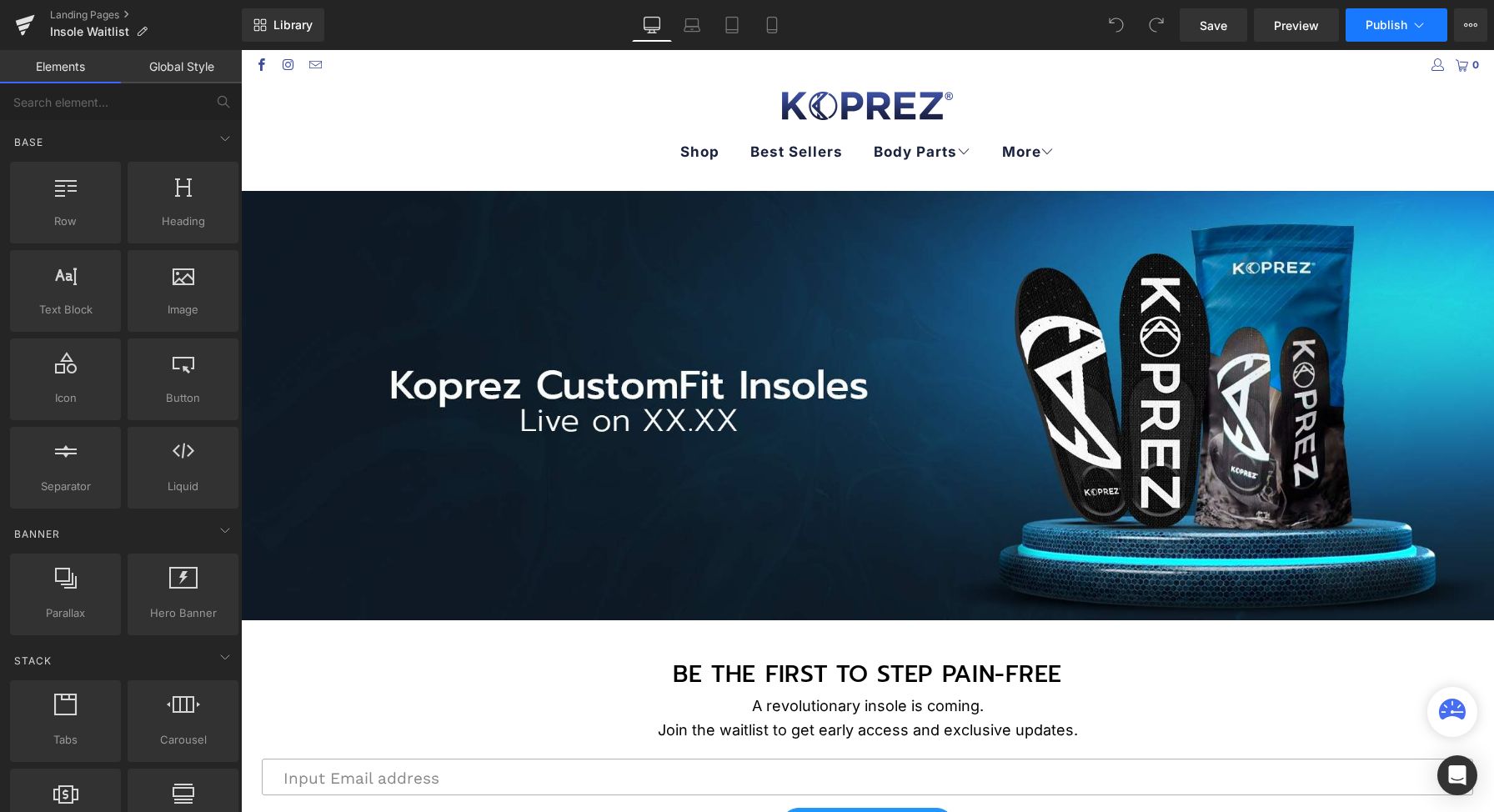
click at [1378, 33] on button "Publish" at bounding box center [1396, 25] width 102 height 34
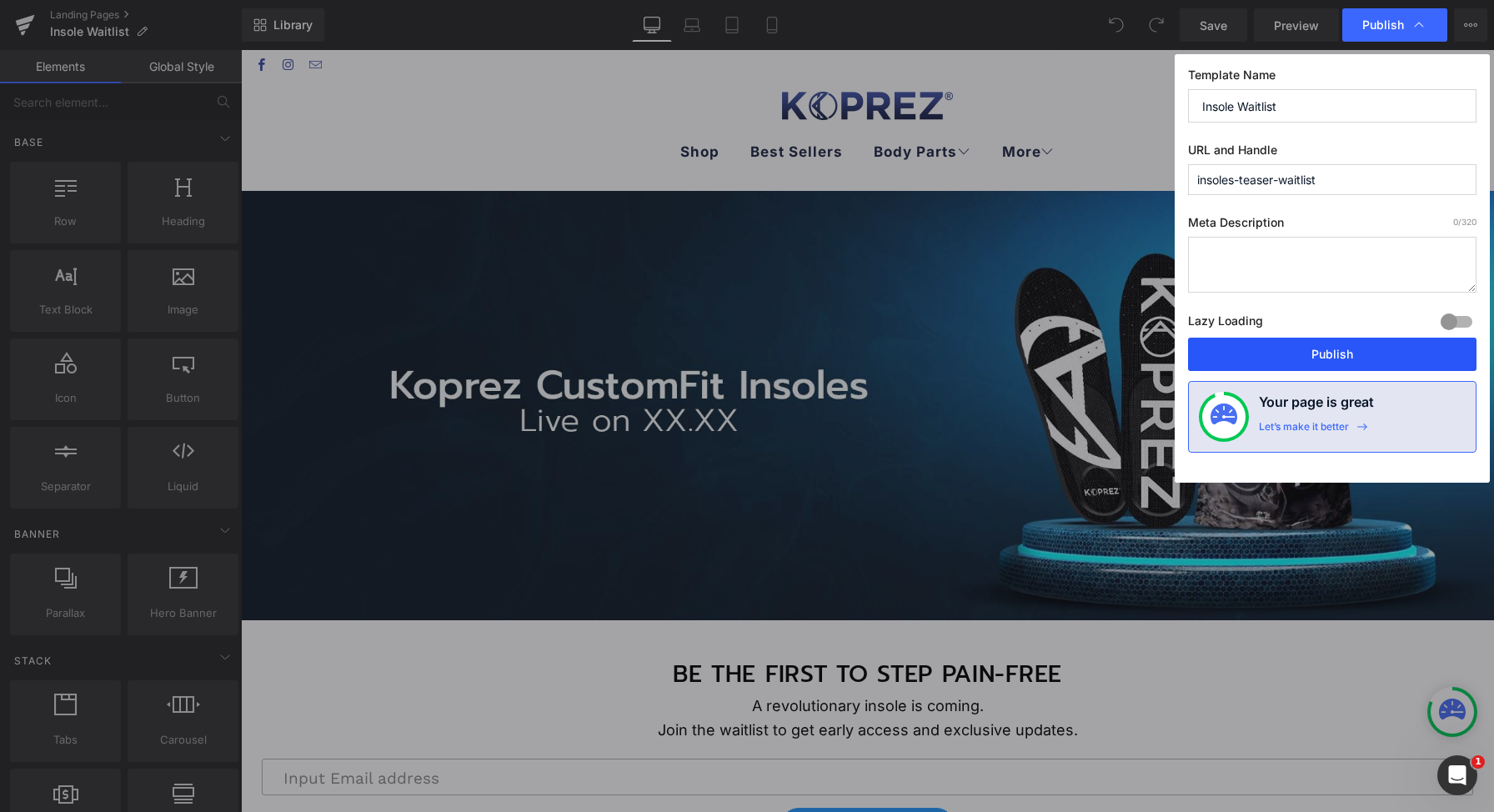
click at [1314, 355] on button "Publish" at bounding box center [1332, 354] width 288 height 34
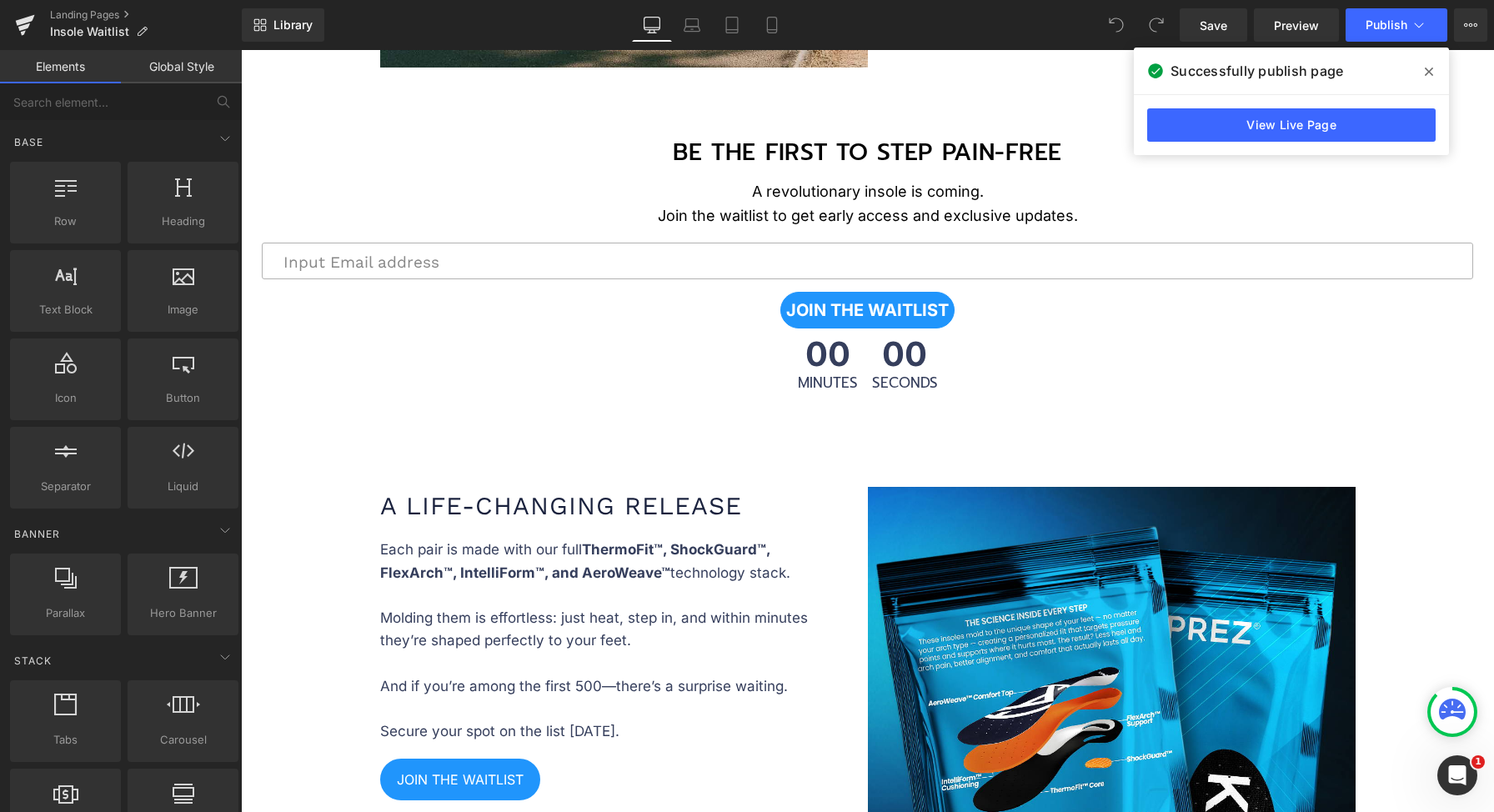
scroll to position [2752, 0]
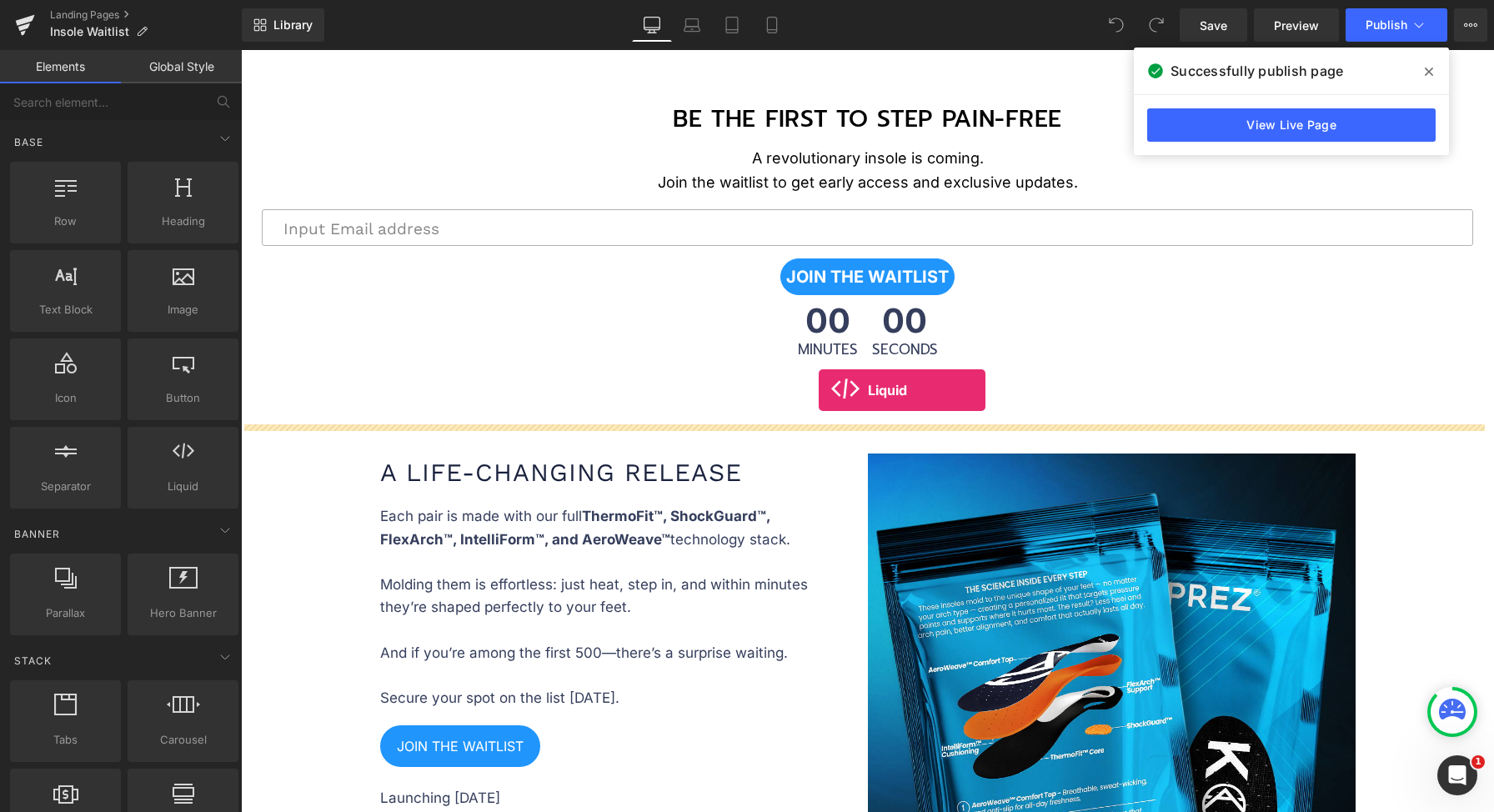
drag, startPoint x: 447, startPoint y: 522, endPoint x: 819, endPoint y: 390, distance: 394.7
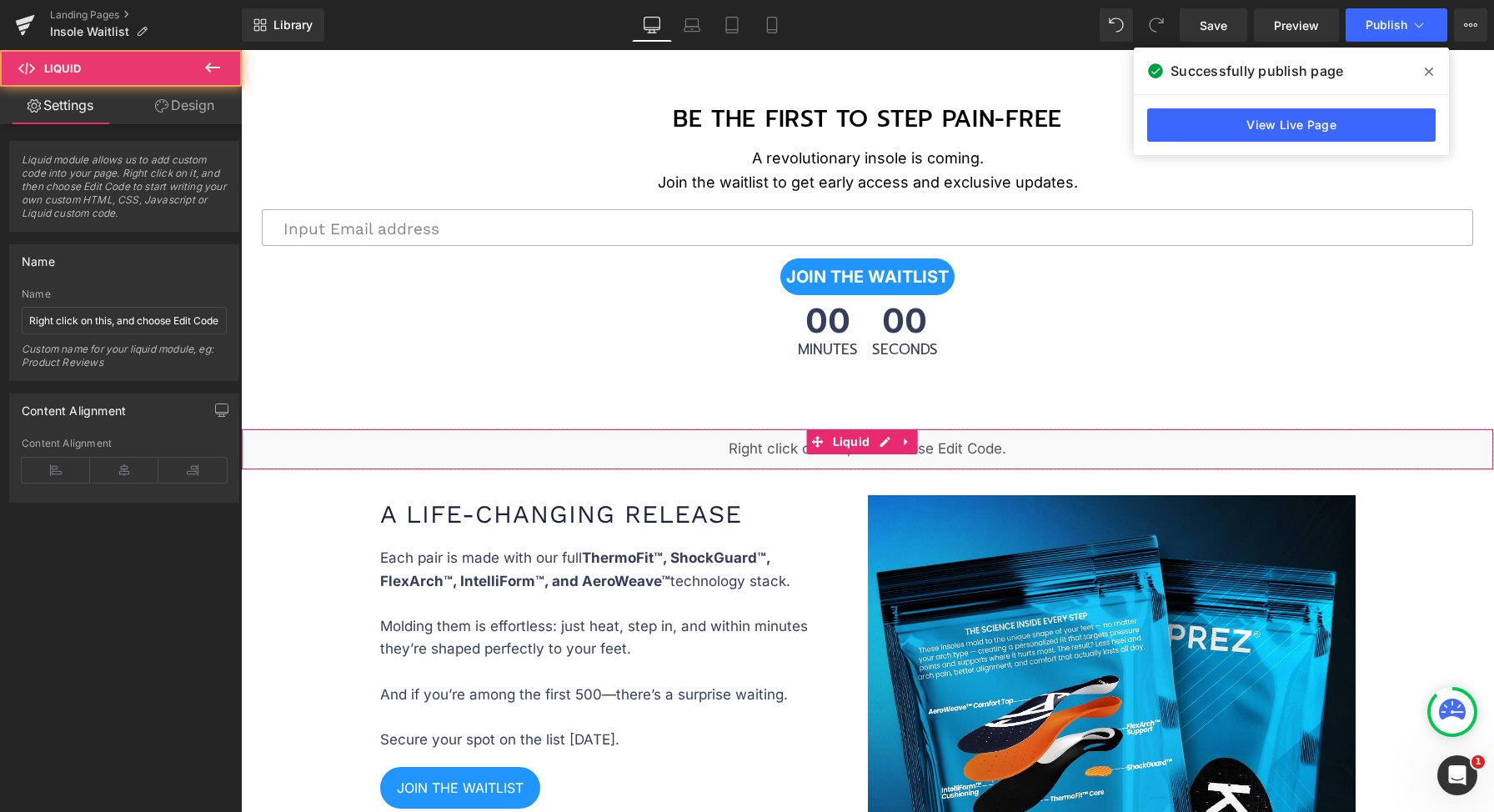
click at [836, 439] on span "Liquid" at bounding box center [851, 441] width 46 height 25
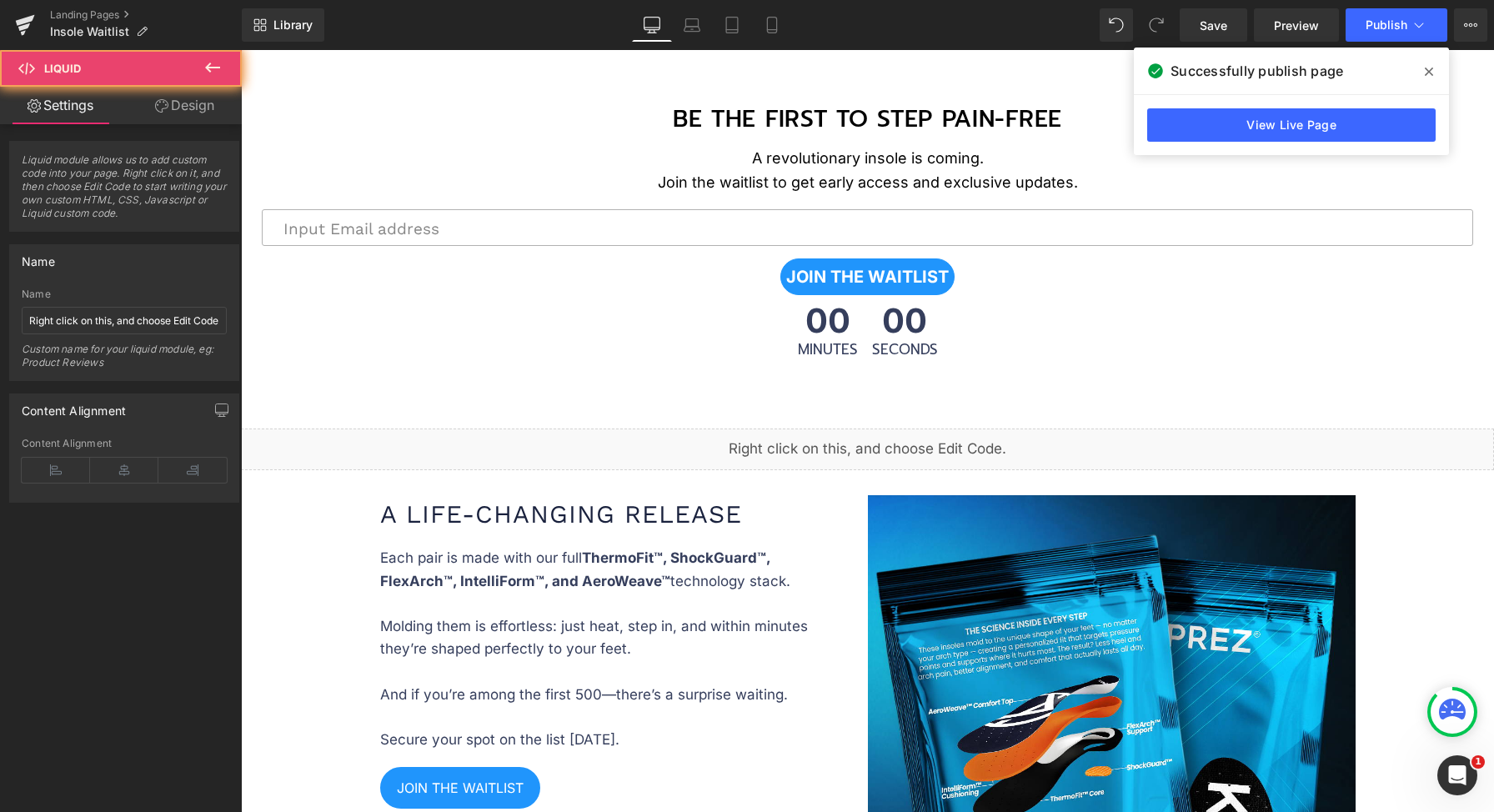
drag, startPoint x: 881, startPoint y: 437, endPoint x: 1108, endPoint y: 462, distance: 228.4
click at [881, 437] on div "Liquid" at bounding box center [867, 449] width 1253 height 42
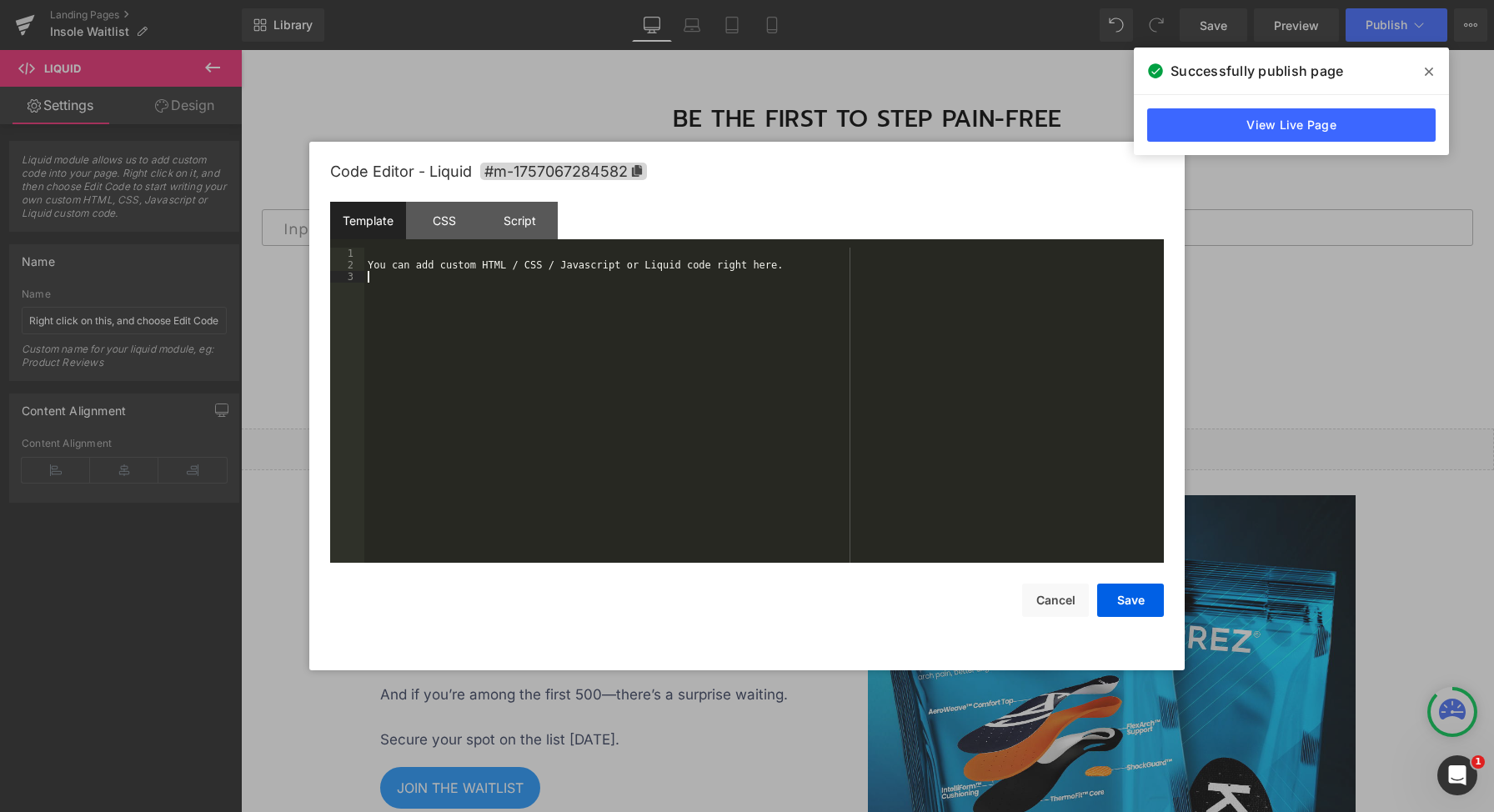
click at [868, 412] on div "You can add custom HTML / CSS / Javascript or Liquid code right here." at bounding box center [764, 416] width 799 height 338
drag, startPoint x: 1132, startPoint y: 612, endPoint x: 891, endPoint y: 560, distance: 246.5
click at [1132, 612] on button "Save" at bounding box center [1130, 600] width 67 height 34
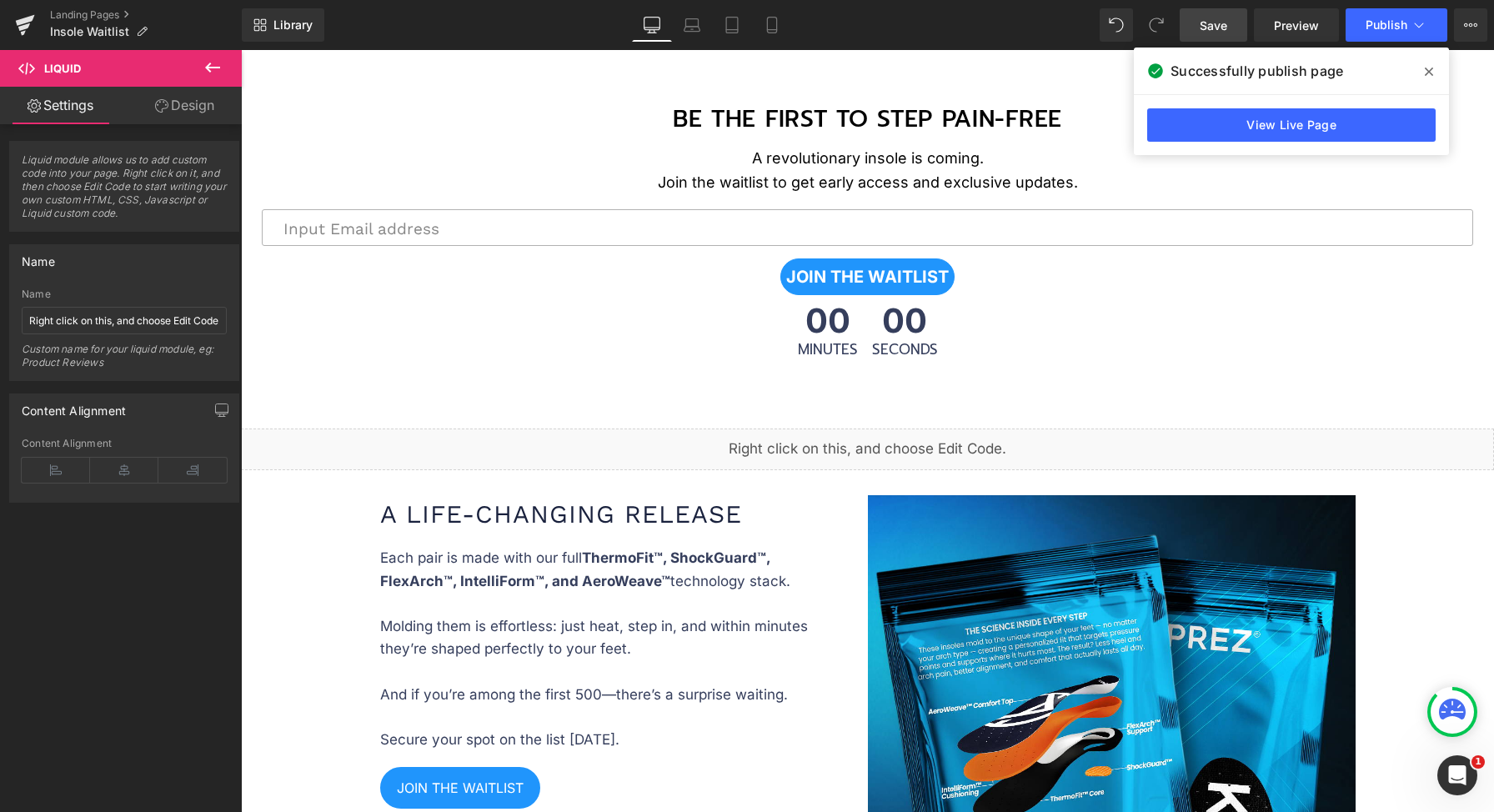
click at [1225, 24] on span "Save" at bounding box center [1213, 25] width 27 height 17
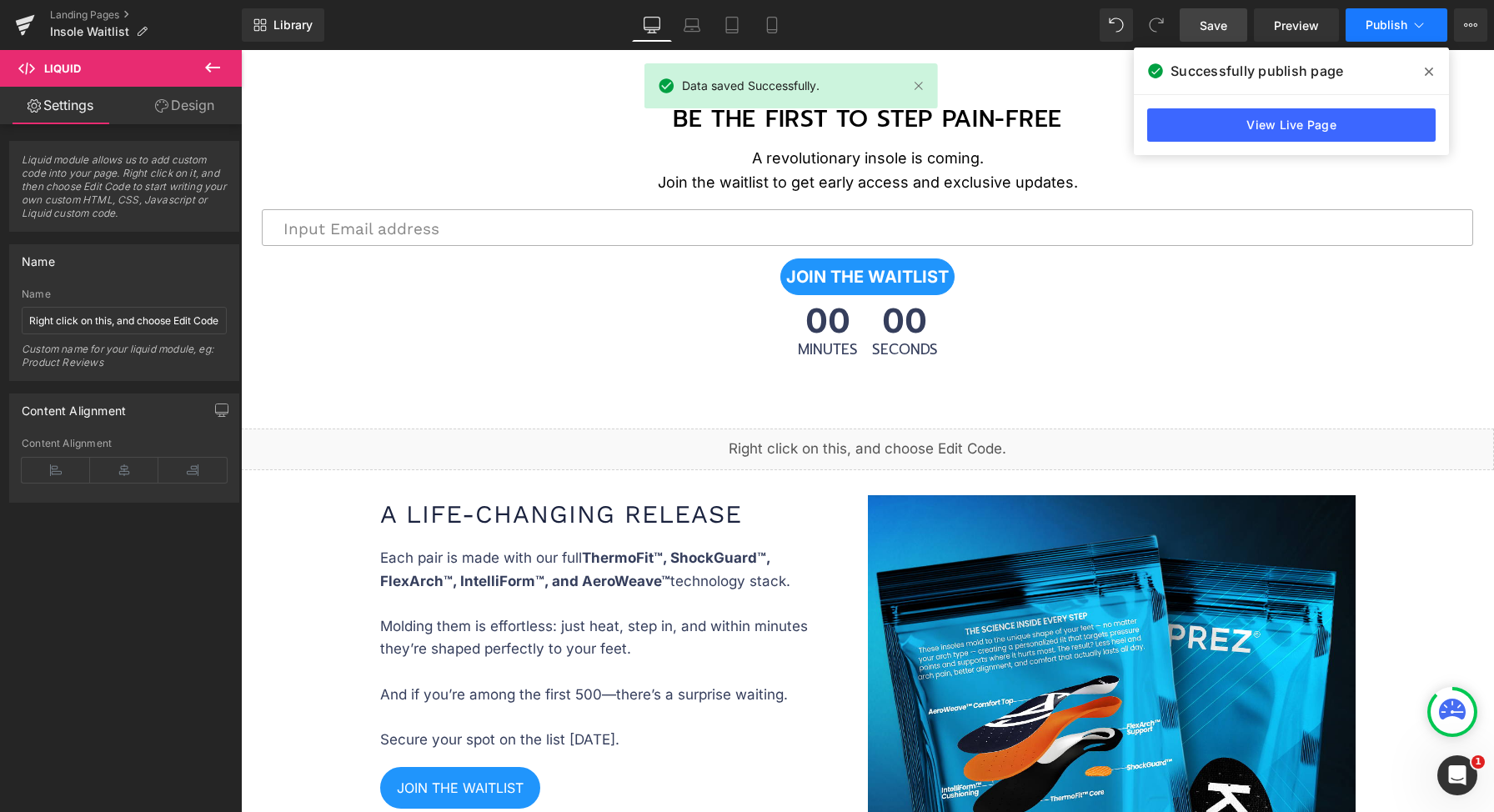
click at [1393, 26] on span "Publish" at bounding box center [1386, 25] width 42 height 14
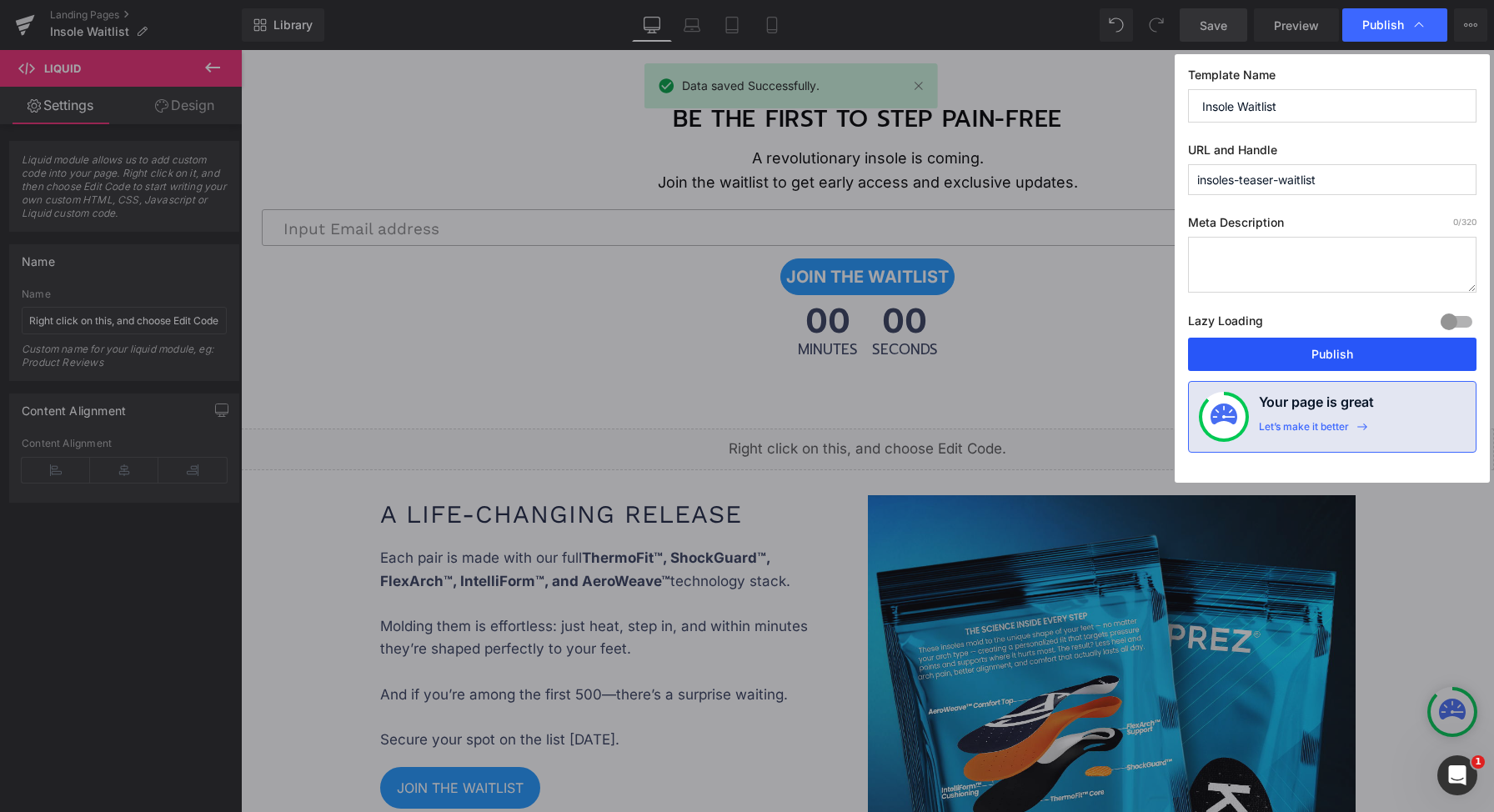
click at [1360, 356] on button "Publish" at bounding box center [1332, 354] width 288 height 34
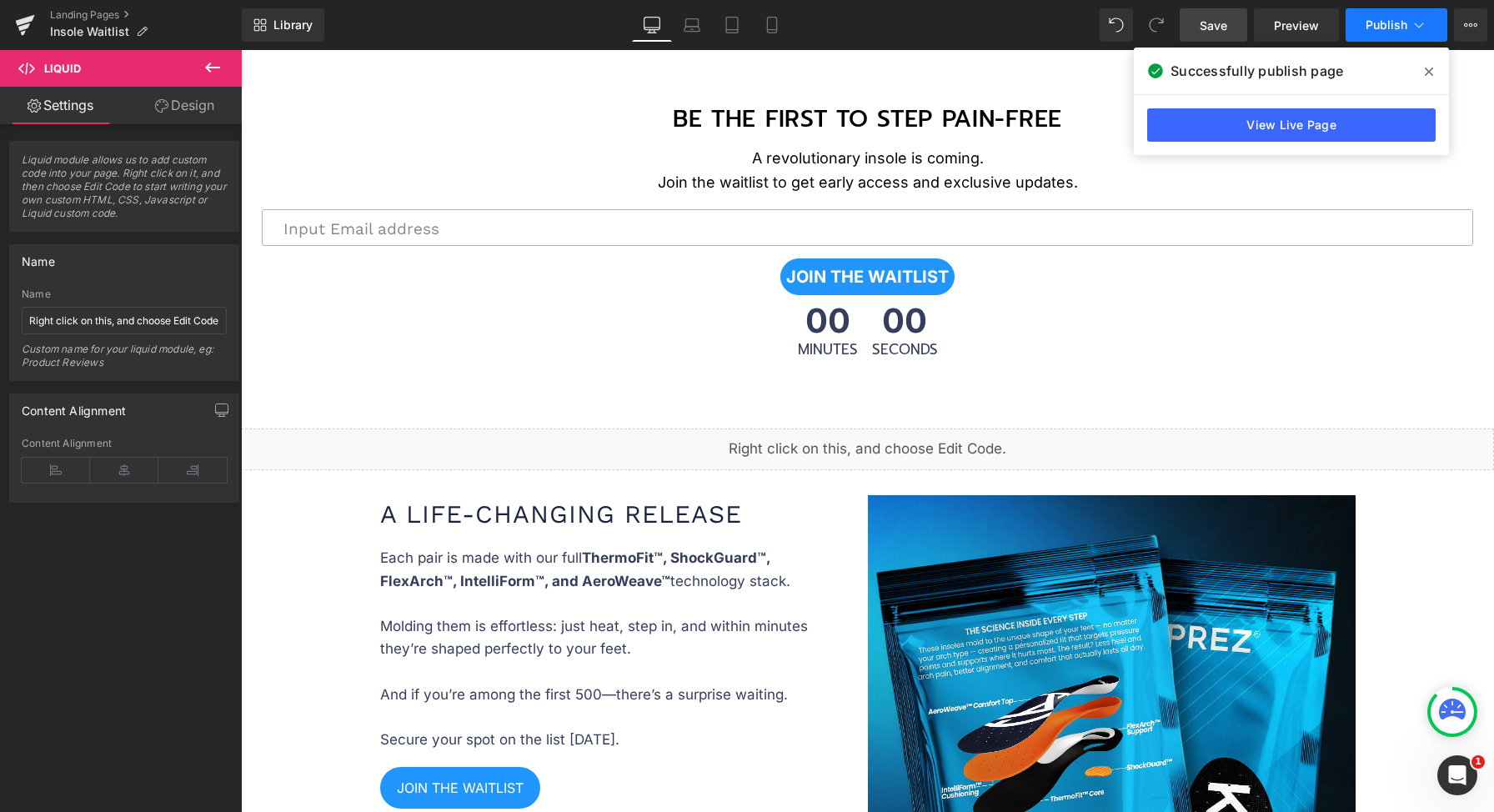
click at [1419, 24] on icon at bounding box center [1418, 25] width 16 height 16
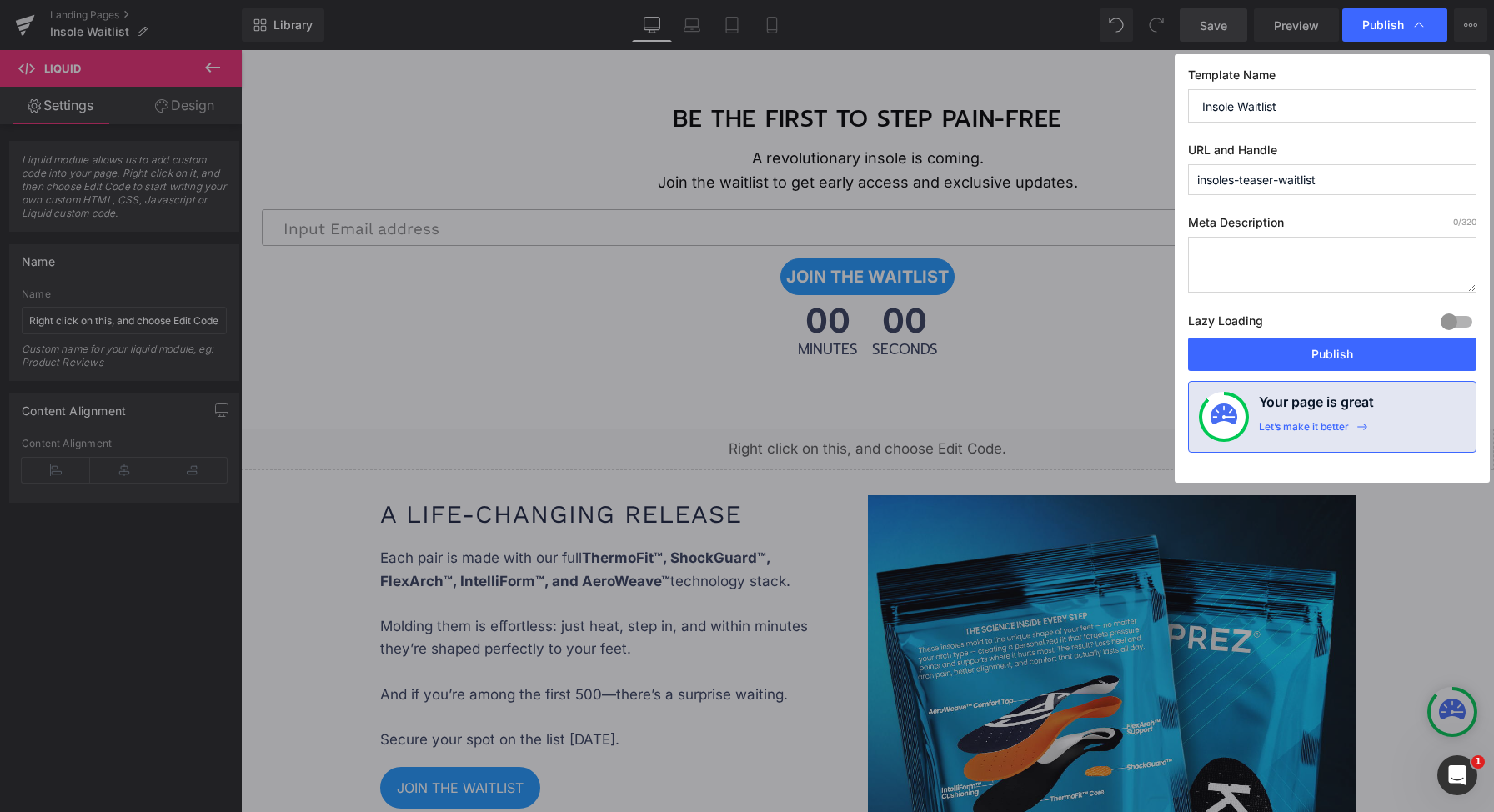
click at [1263, 179] on input "insoles-teaser-waitlist" at bounding box center [1332, 180] width 288 height 31
click at [1262, 179] on input "insoles-teaser-waitlist" at bounding box center [1332, 180] width 288 height 31
type input "insoles-vip-waitlist"
drag, startPoint x: 1271, startPoint y: 358, endPoint x: 1040, endPoint y: 261, distance: 250.5
click at [1271, 358] on button "Publish" at bounding box center [1332, 354] width 288 height 34
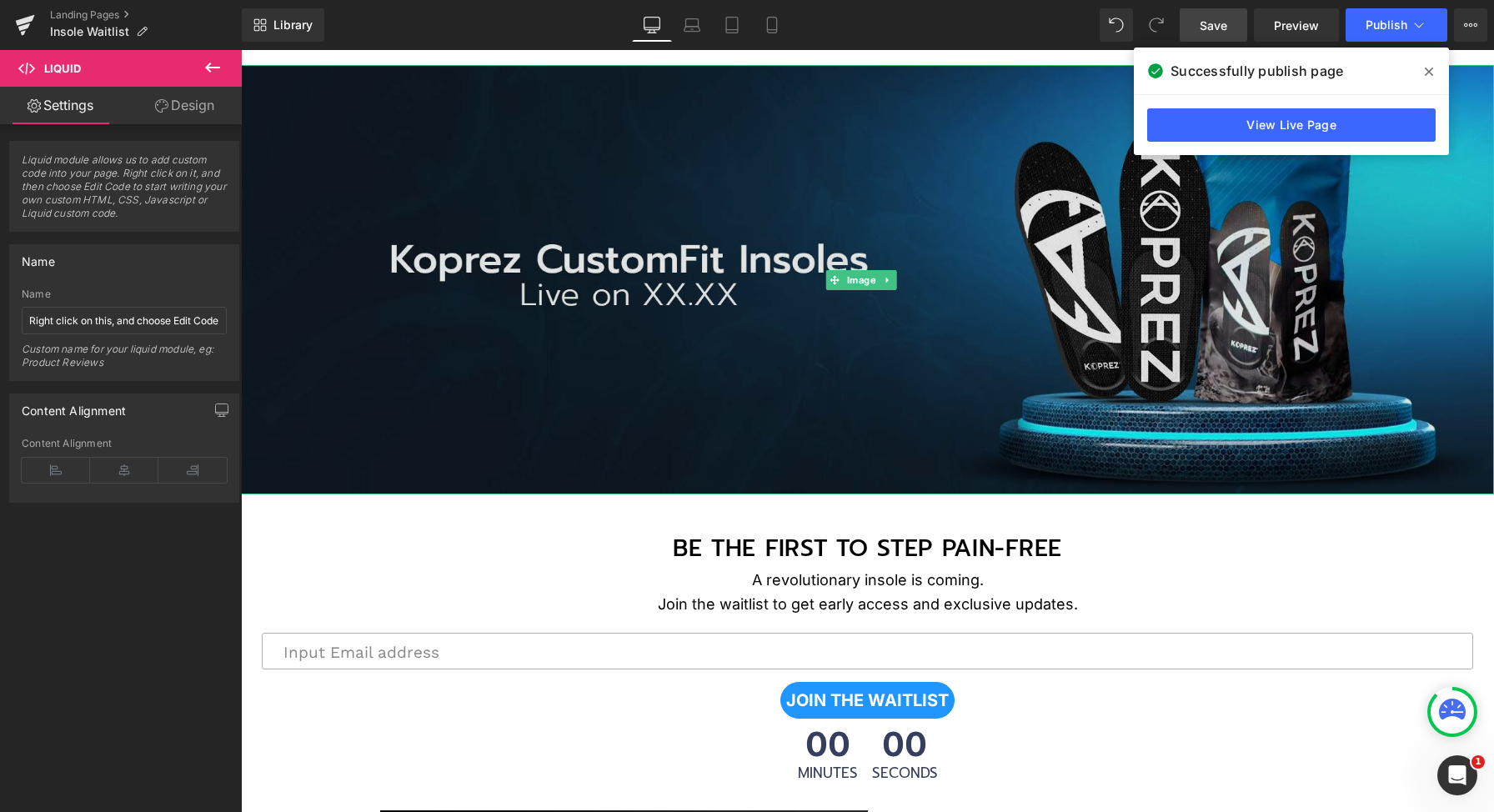
scroll to position [160, 0]
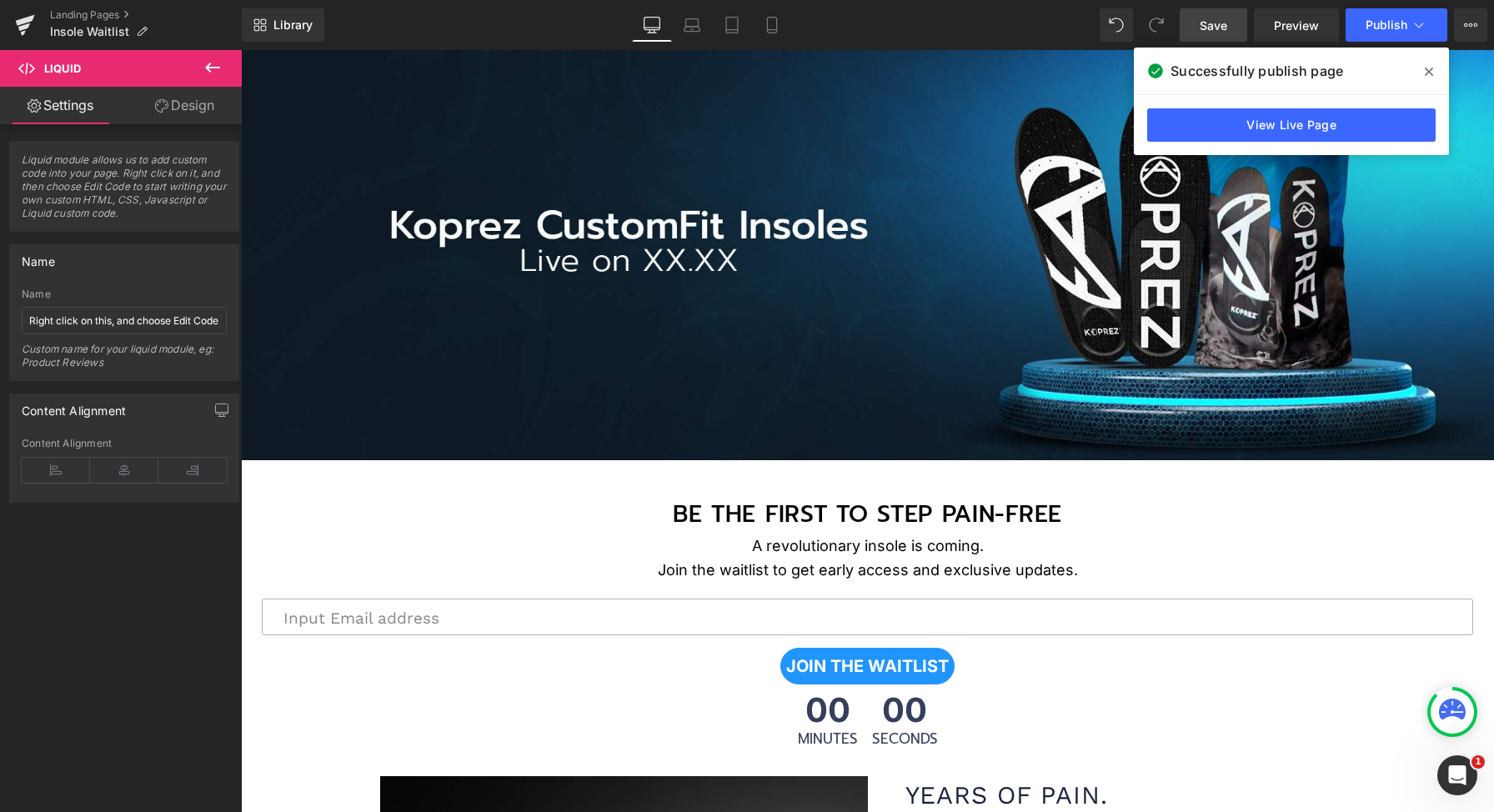
click at [149, 75] on span "Liquid" at bounding box center [99, 68] width 167 height 36
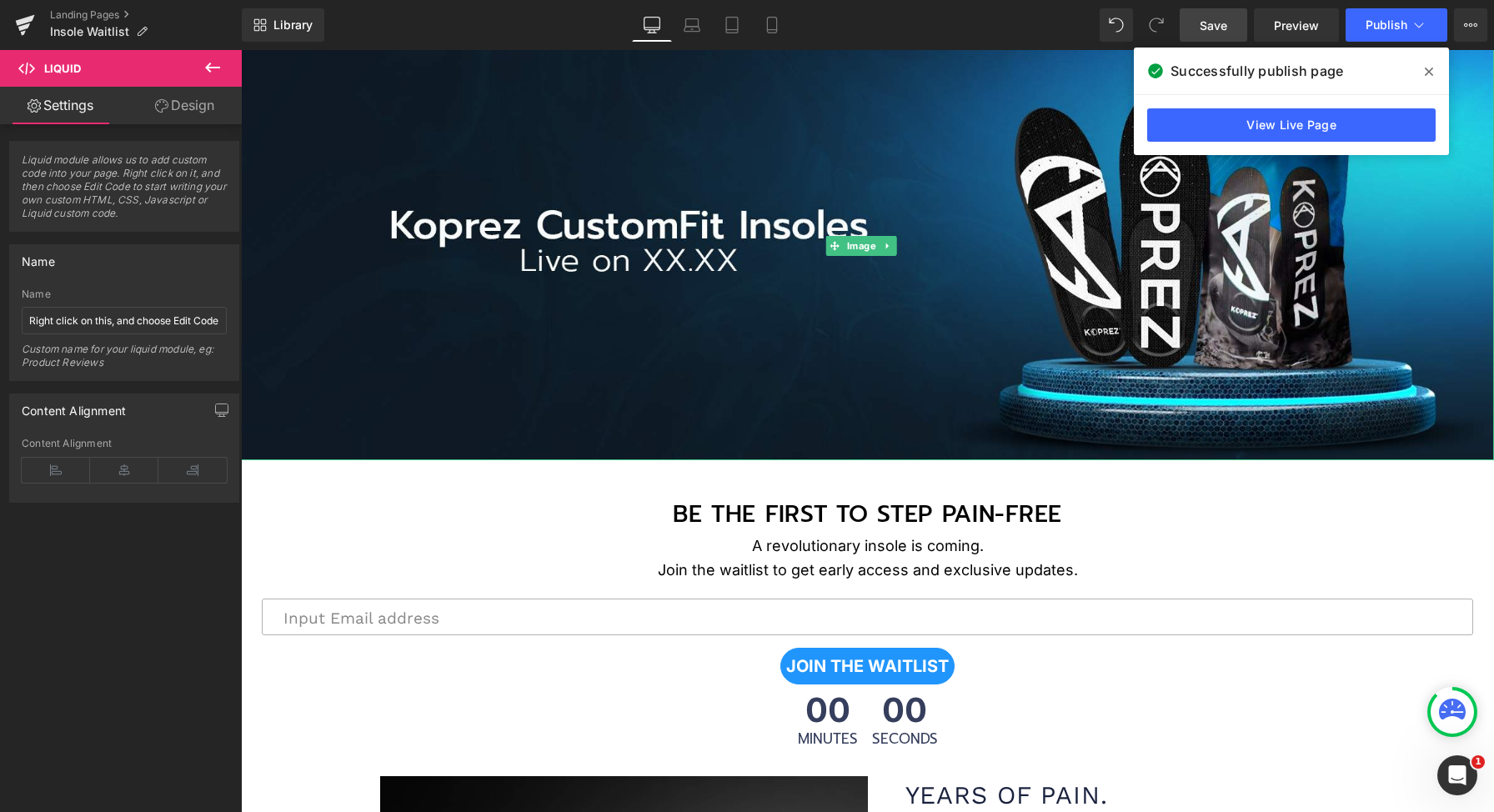
scroll to position [437, 0]
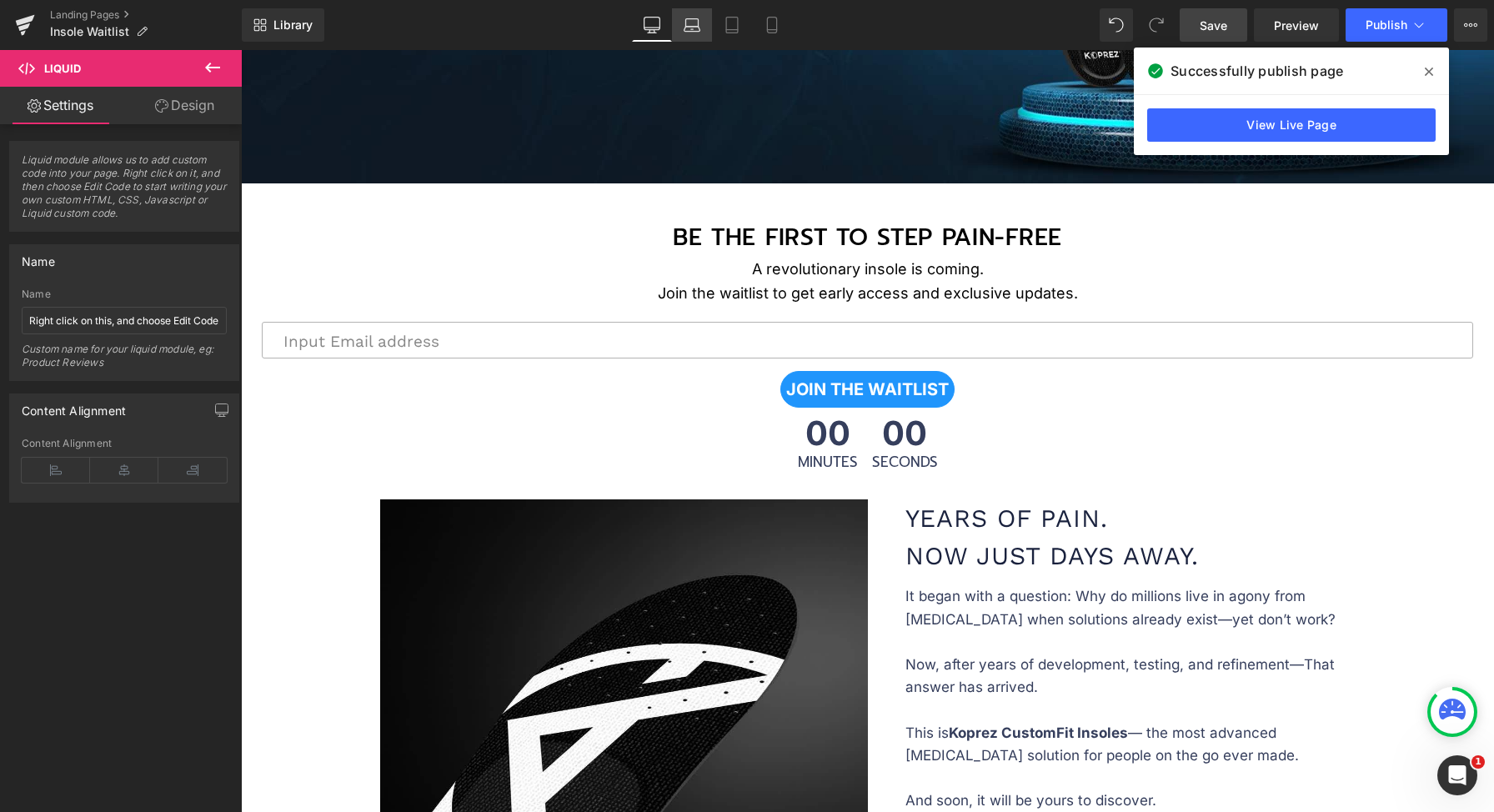
click at [691, 14] on link "Laptop" at bounding box center [692, 25] width 40 height 34
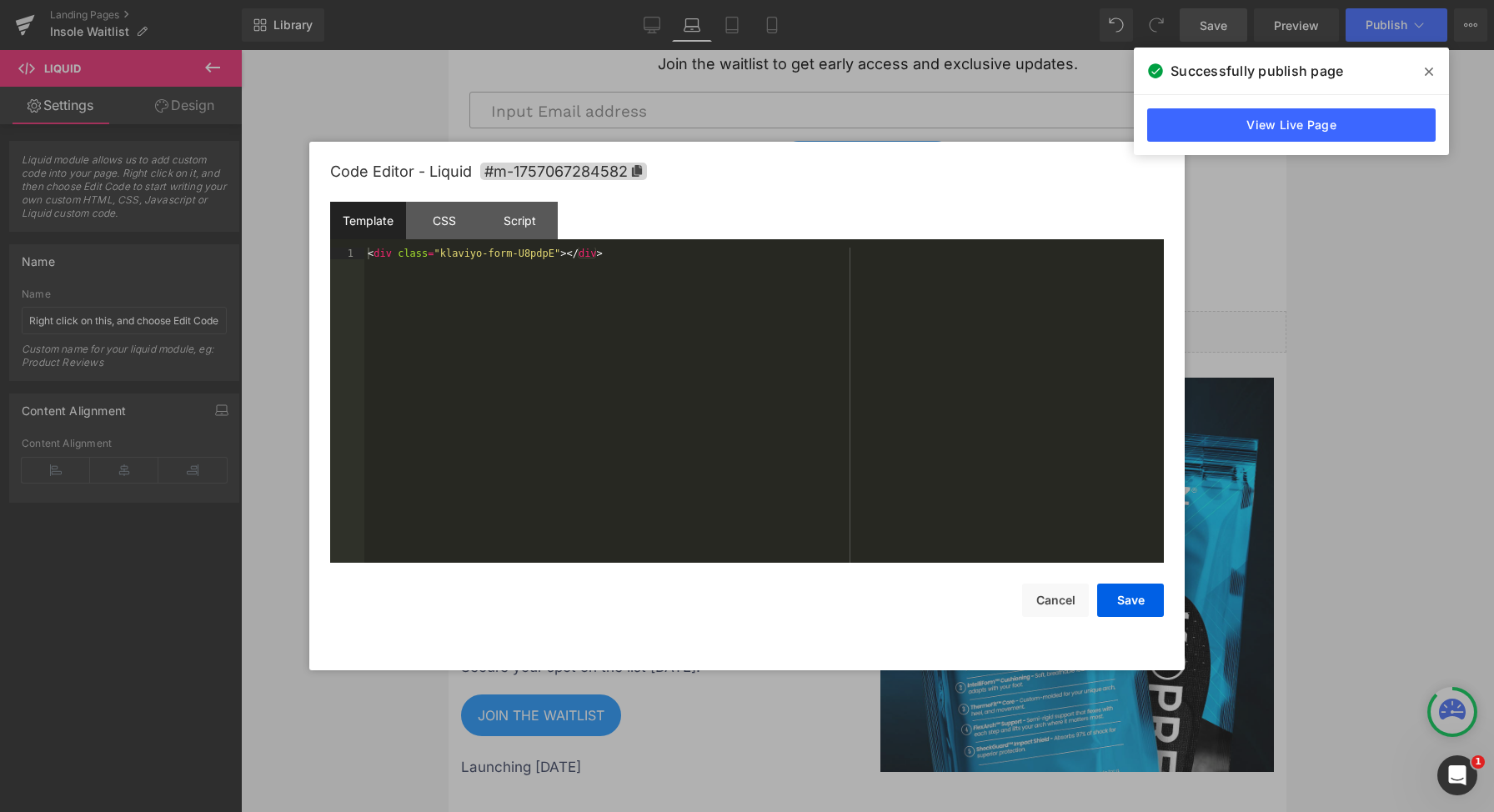
click at [873, 317] on link at bounding box center [881, 324] width 17 height 20
click at [643, 140] on div at bounding box center [747, 406] width 1494 height 812
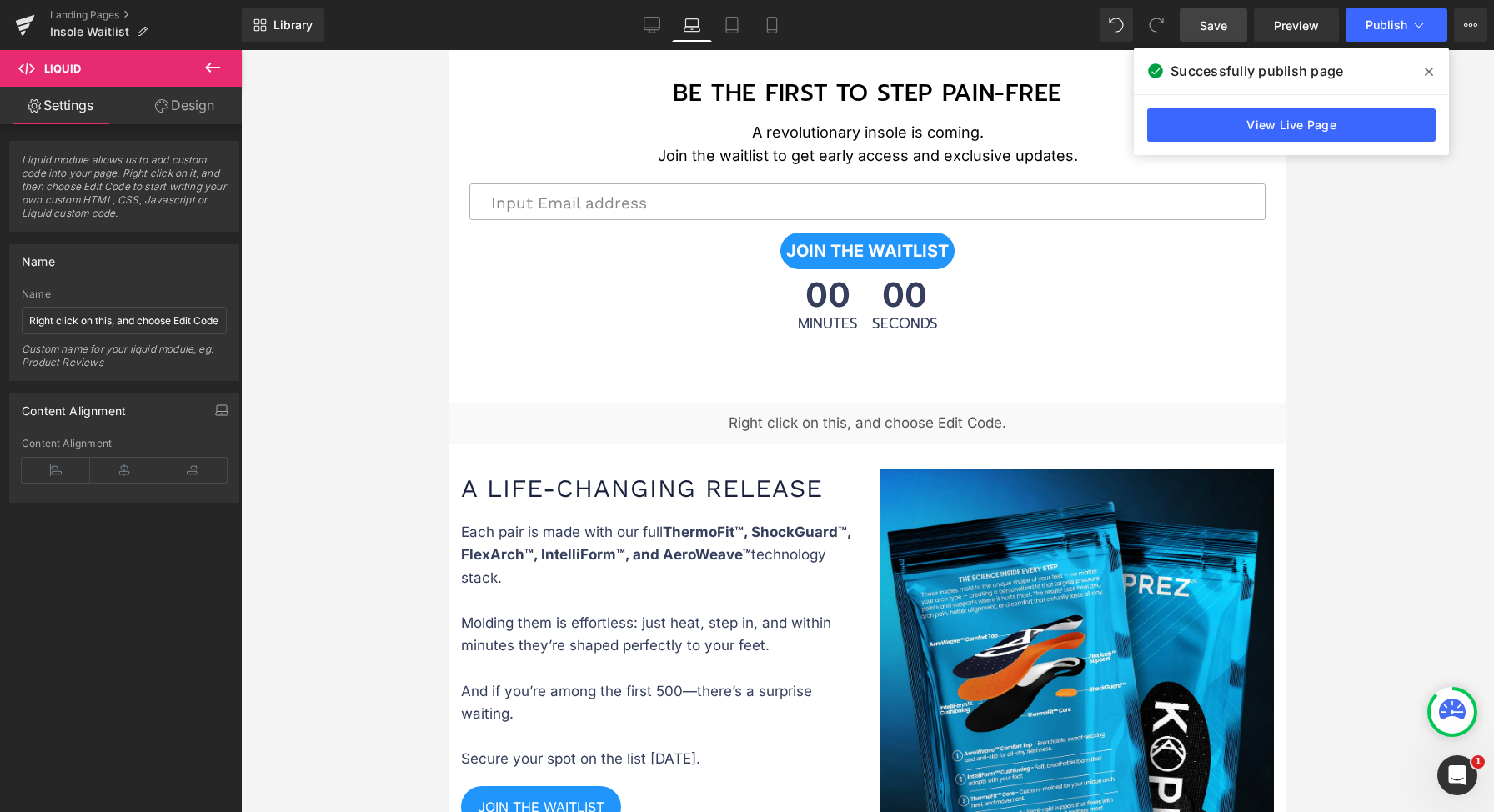
scroll to position [2344, 0]
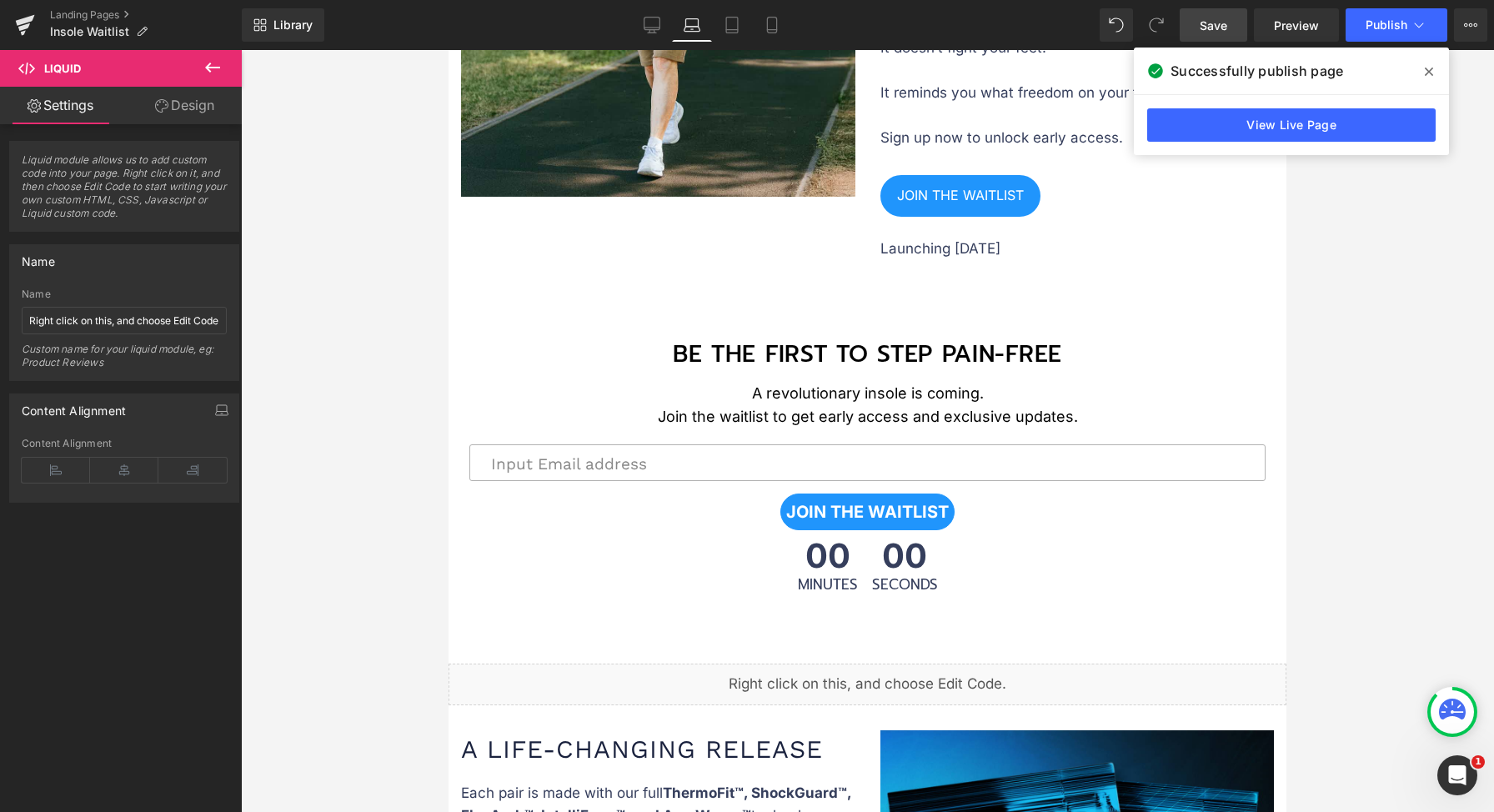
click at [500, 640] on div "00 Minutes 00 Seconds Countdown Timer" at bounding box center [867, 599] width 838 height 129
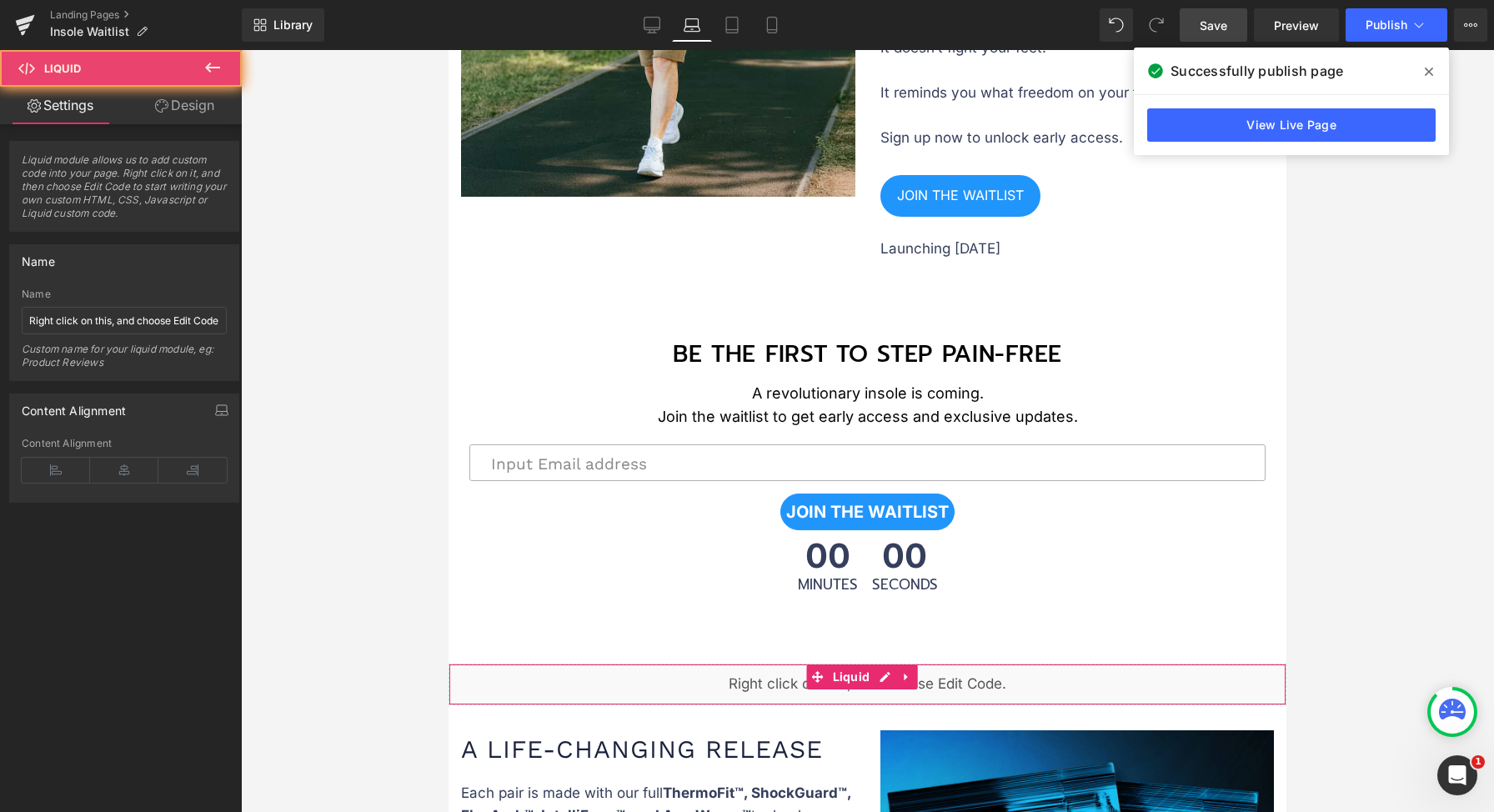
click at [491, 681] on div "Liquid" at bounding box center [867, 684] width 838 height 42
drag, startPoint x: 155, startPoint y: 110, endPoint x: 160, endPoint y: 190, distance: 80.2
click at [155, 110] on icon at bounding box center [161, 106] width 14 height 14
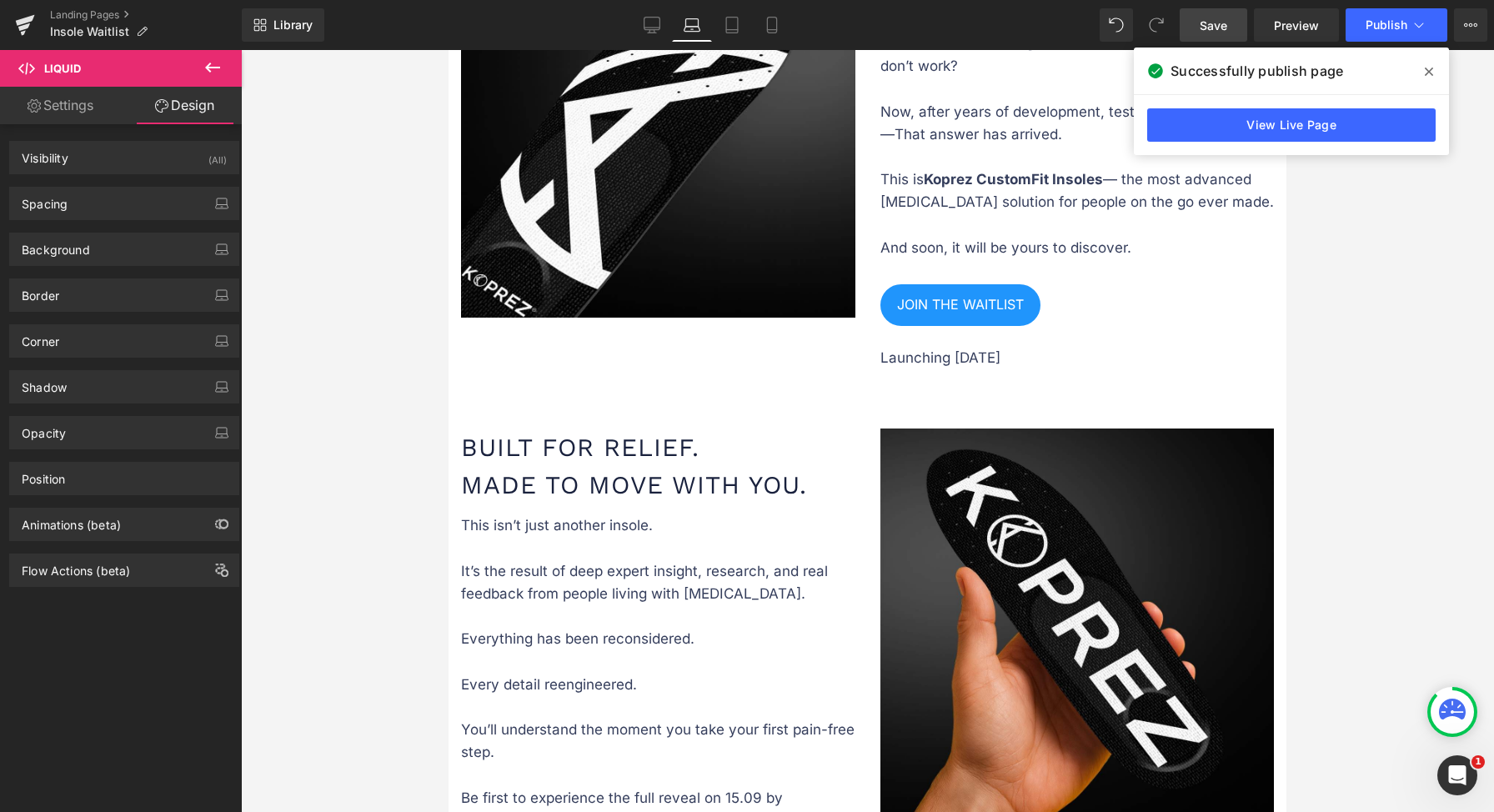
scroll to position [0, 0]
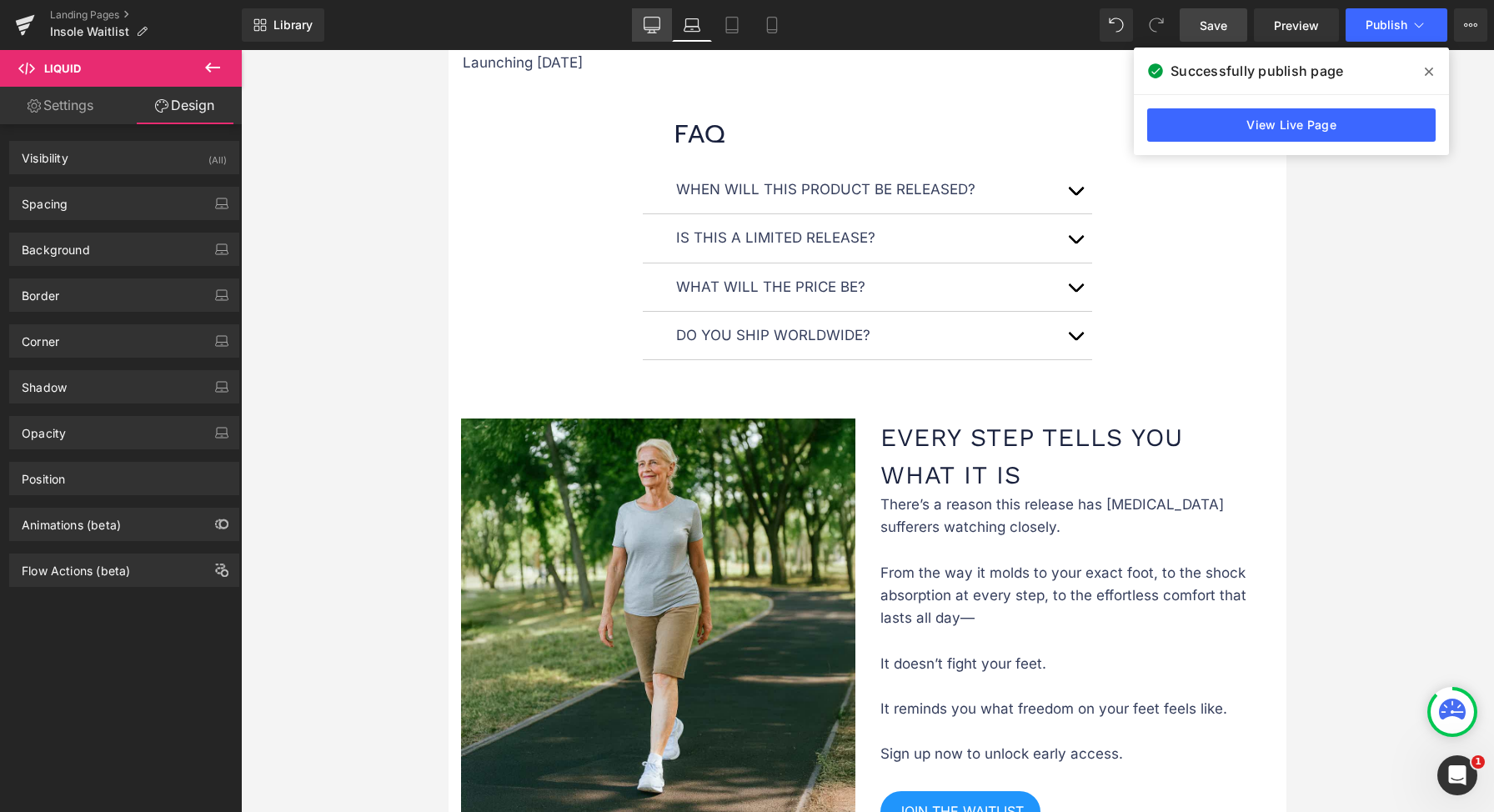
click at [660, 25] on icon at bounding box center [652, 24] width 15 height 13
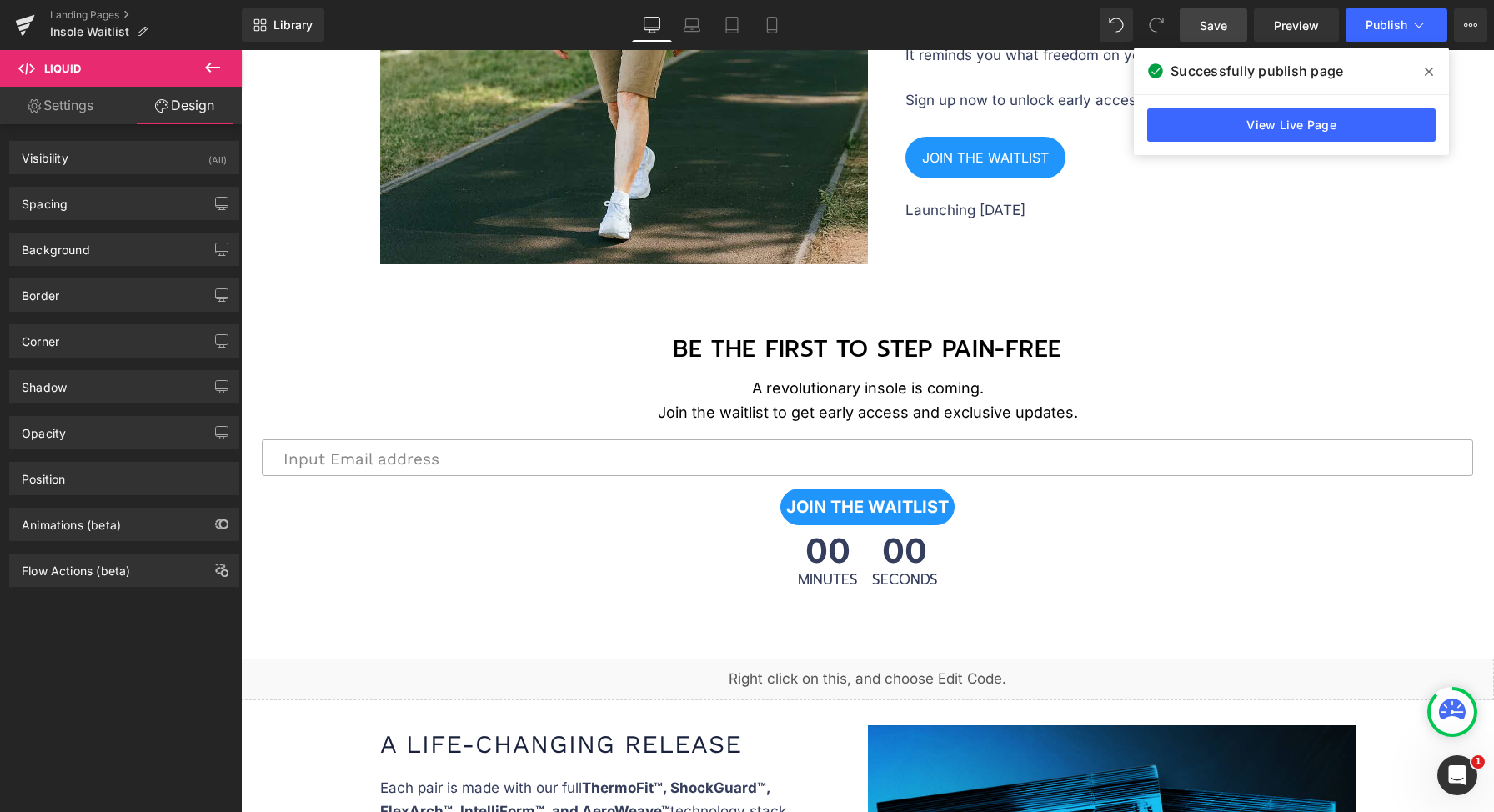
scroll to position [2503, 0]
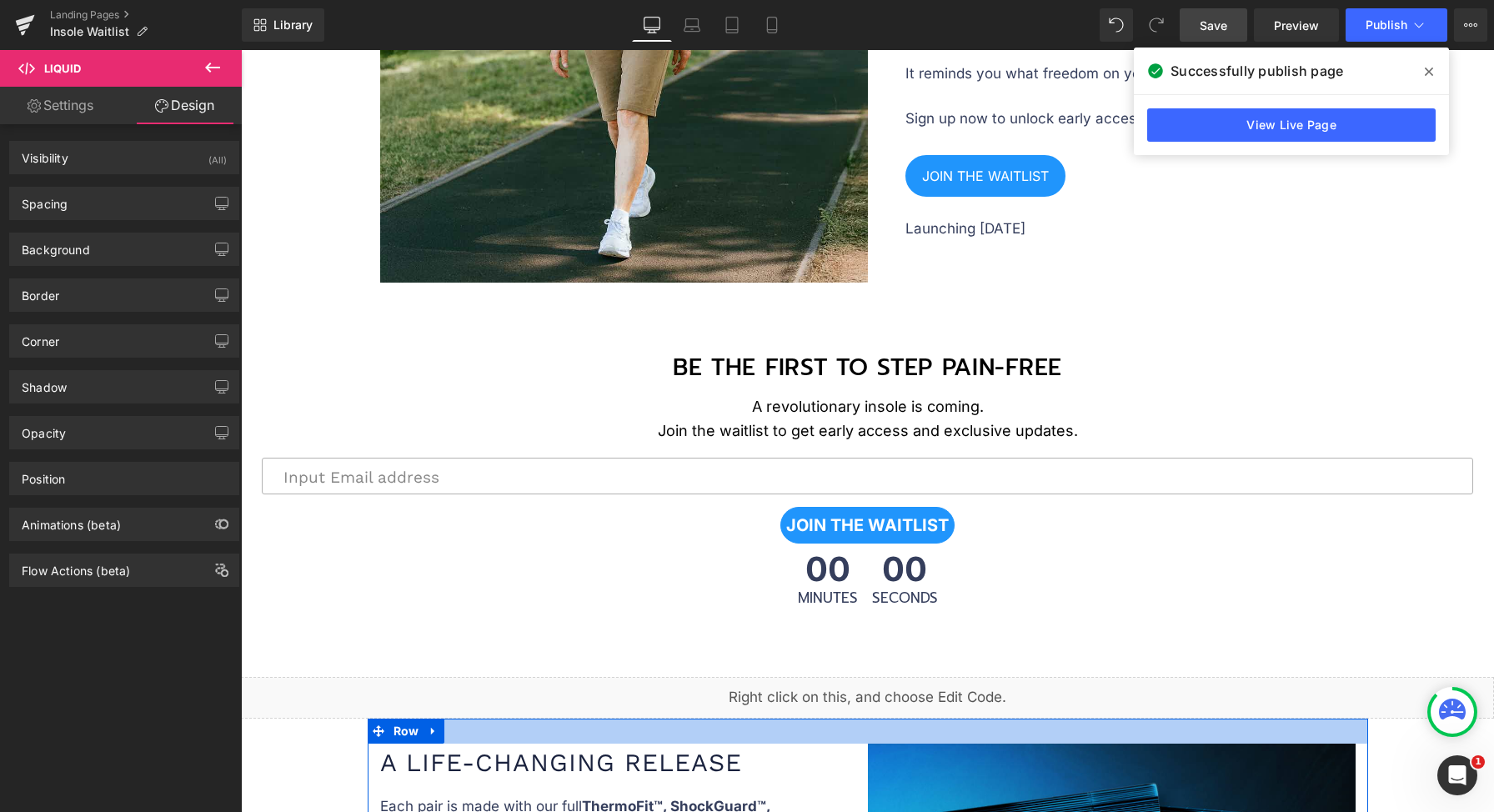
click at [872, 694] on div "Liquid" at bounding box center [867, 698] width 1253 height 42
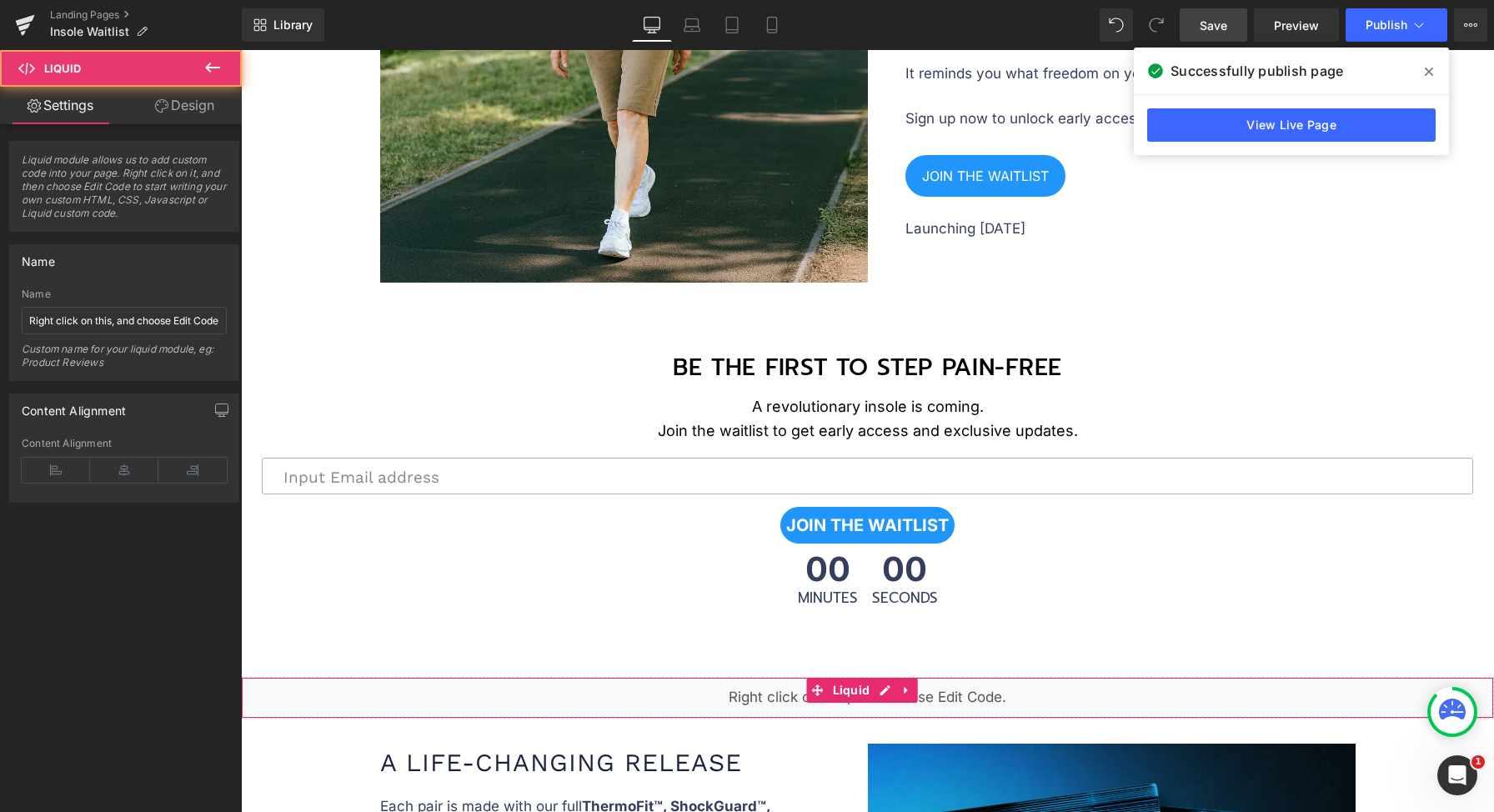
click at [879, 685] on div "Liquid" at bounding box center [867, 698] width 1253 height 42
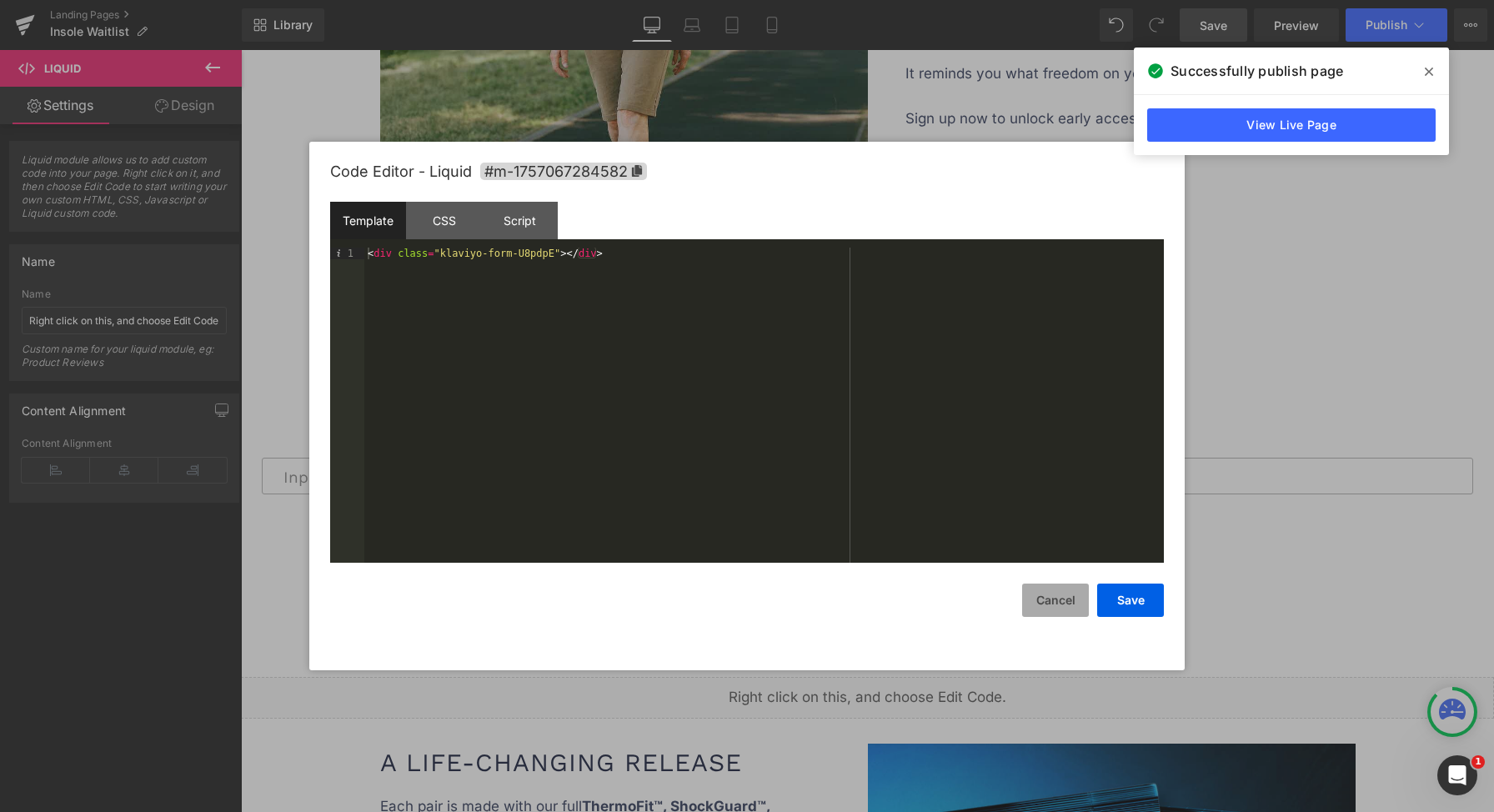
click at [1026, 603] on button "Cancel" at bounding box center [1055, 600] width 67 height 34
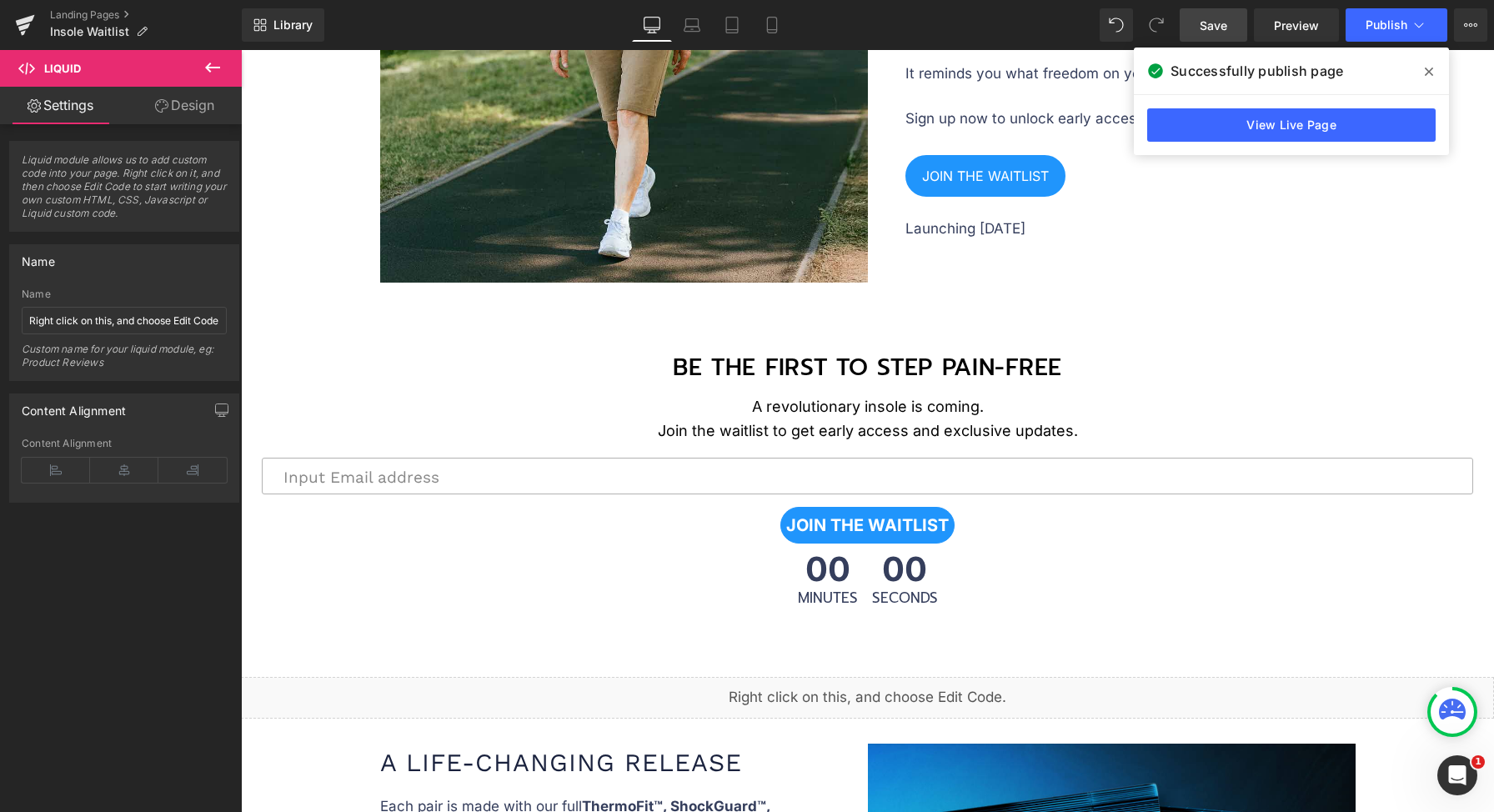
click at [1039, 596] on button "Cancel" at bounding box center [1055, 591] width 67 height 34
click at [948, 677] on div "Liquid" at bounding box center [867, 698] width 1253 height 42
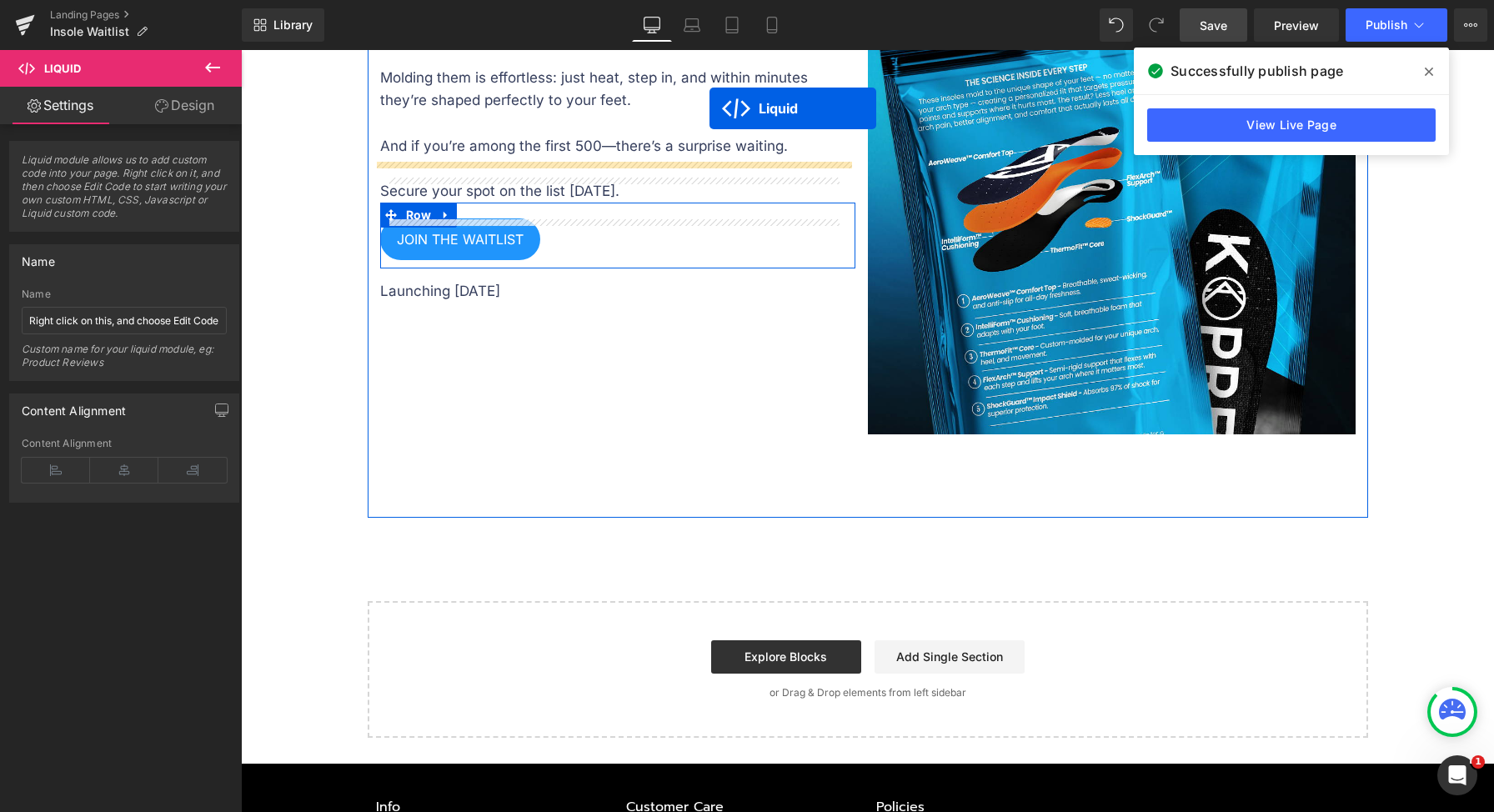
scroll to position [3301, 0]
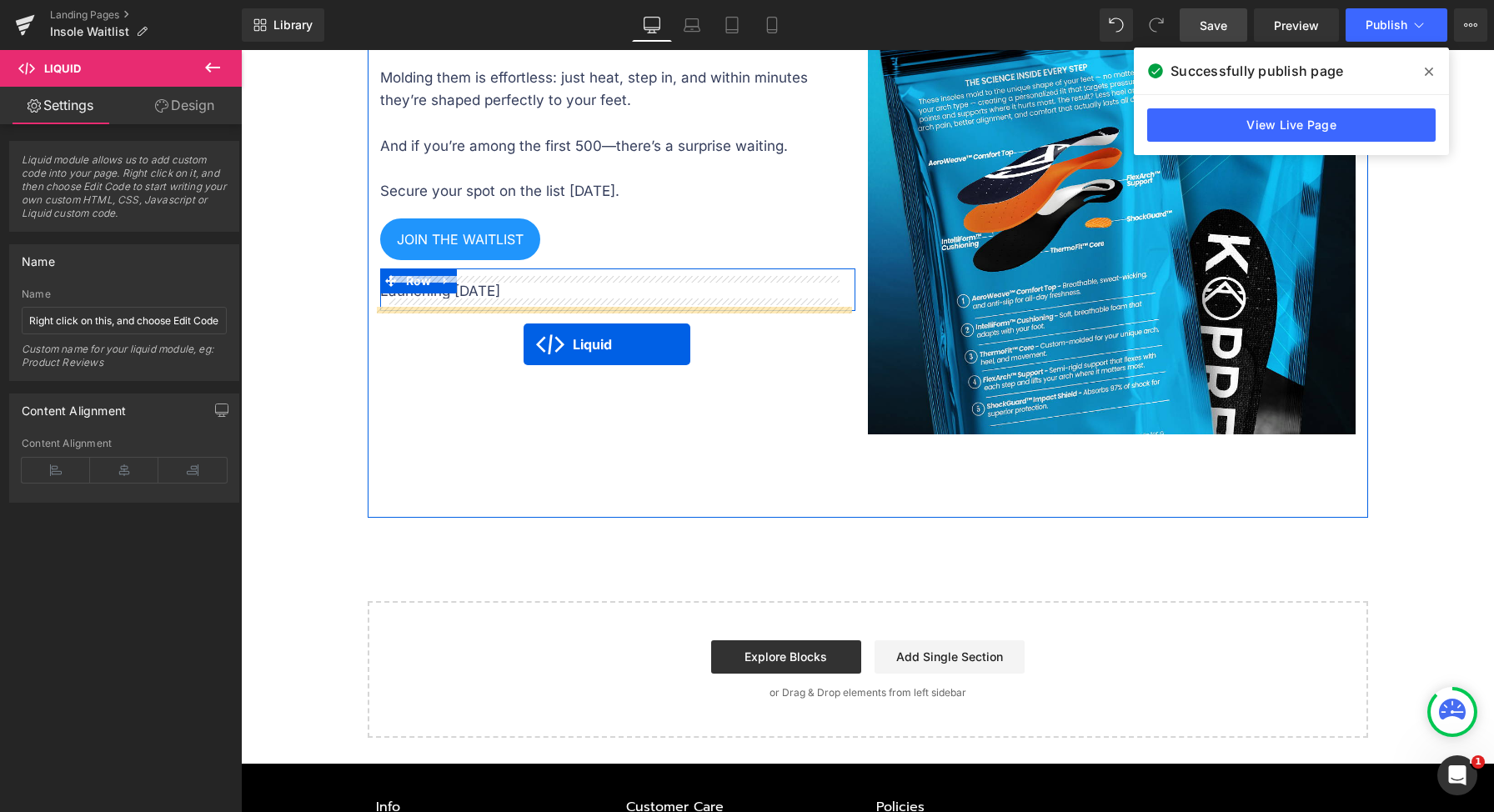
drag, startPoint x: 832, startPoint y: 684, endPoint x: 523, endPoint y: 344, distance: 459.4
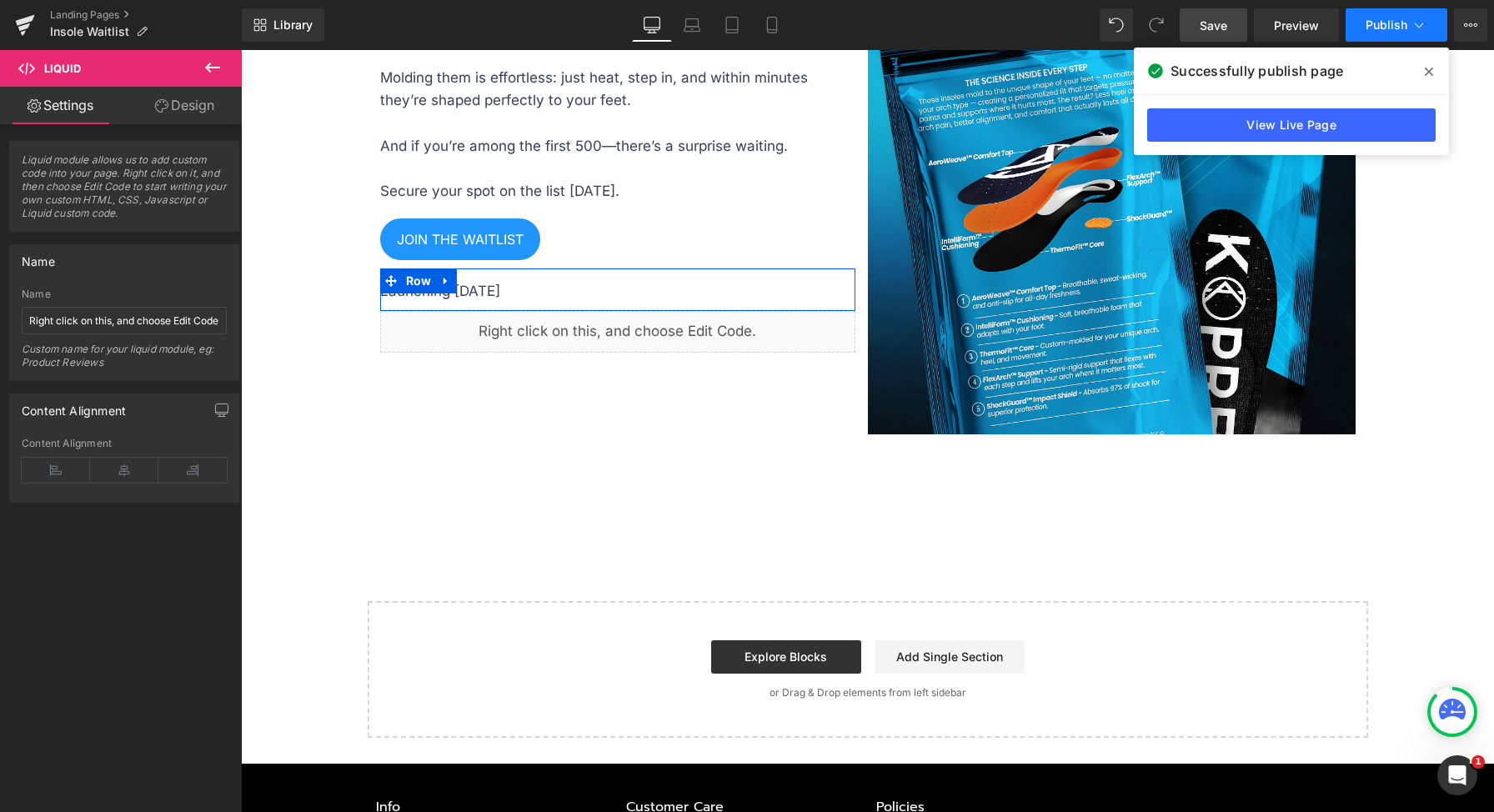
click at [1362, 35] on button "Publish" at bounding box center [1396, 25] width 102 height 34
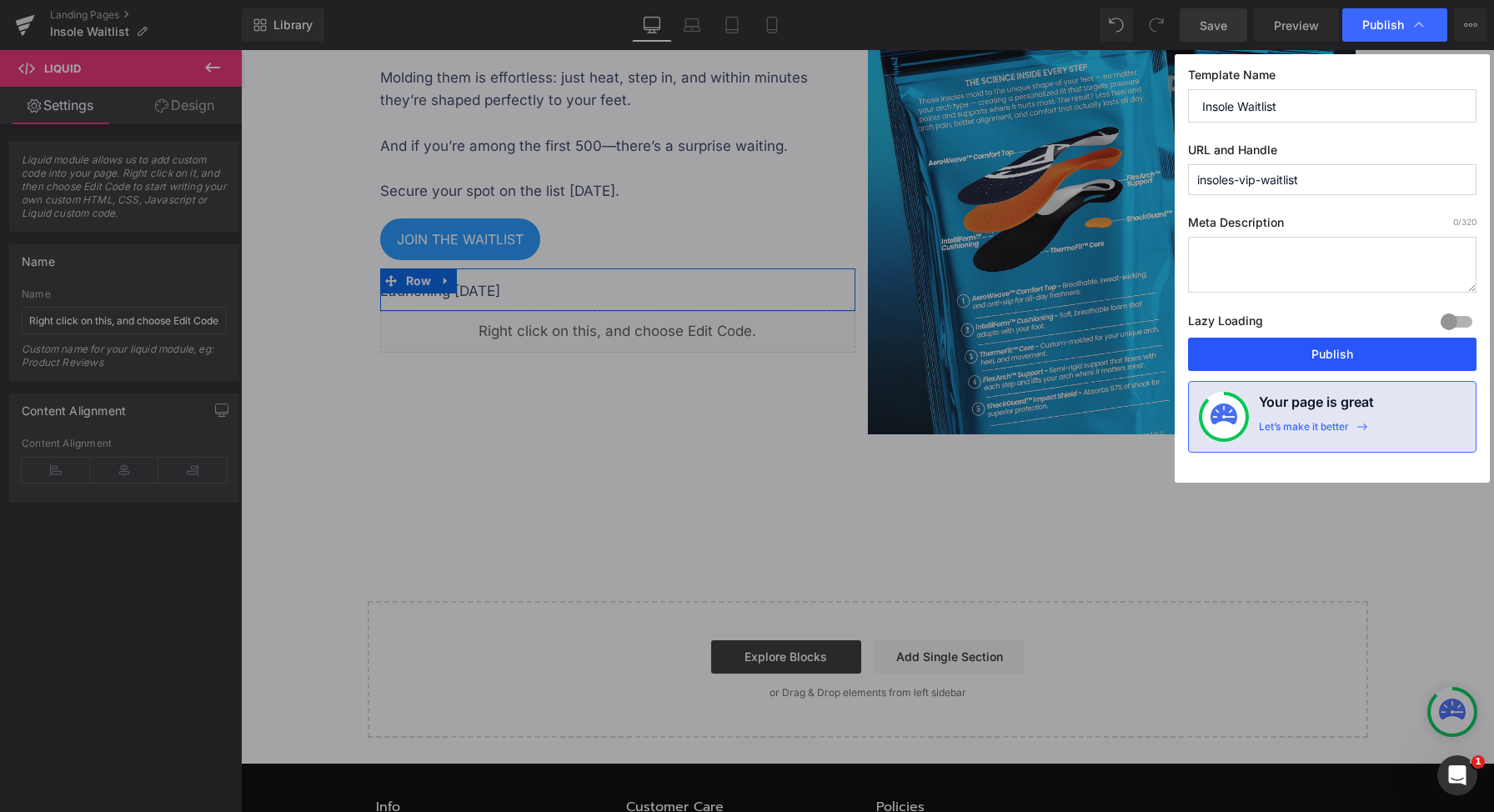
click at [1313, 353] on button "Publish" at bounding box center [1332, 354] width 288 height 34
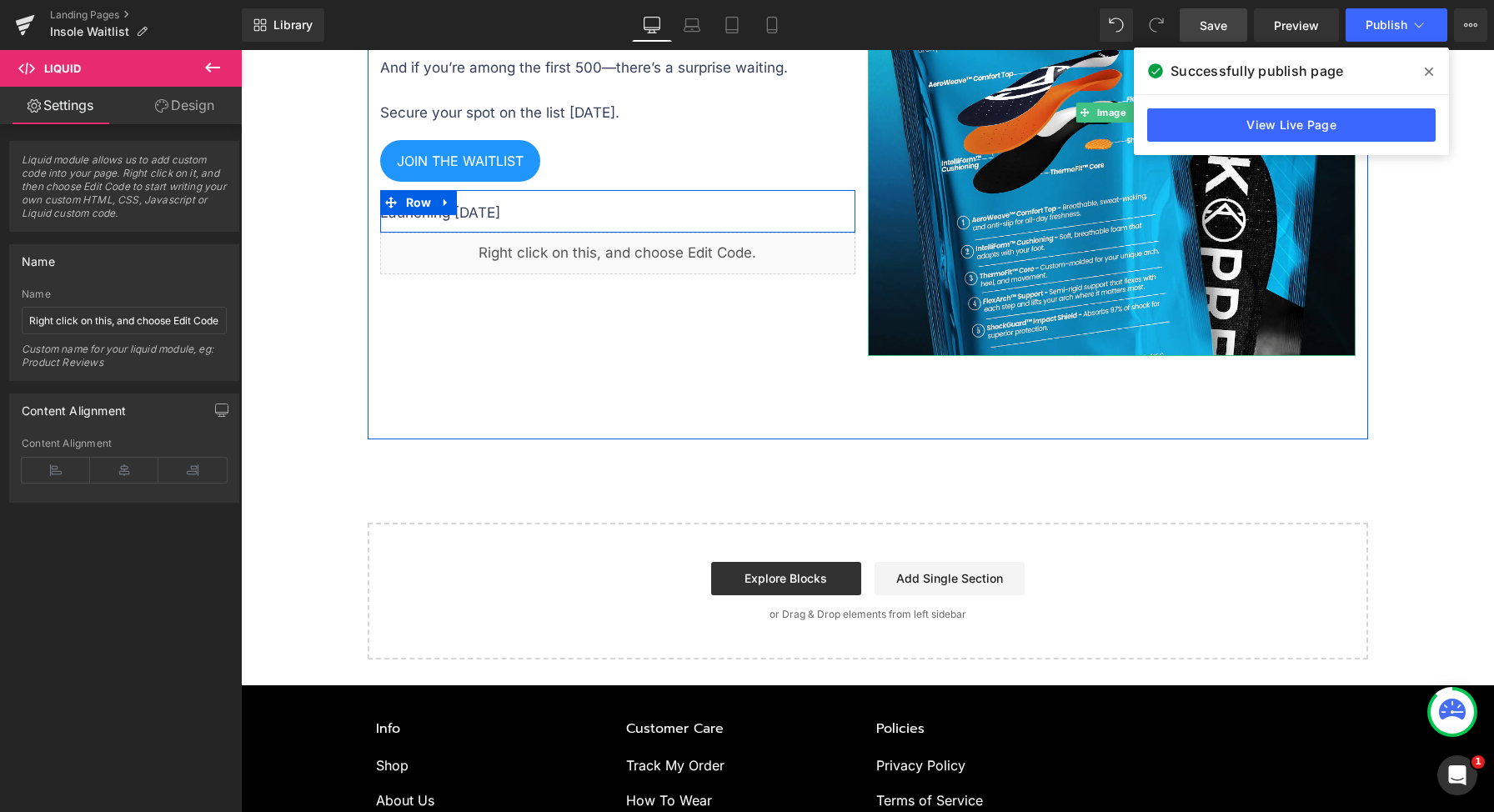
scroll to position [3062, 0]
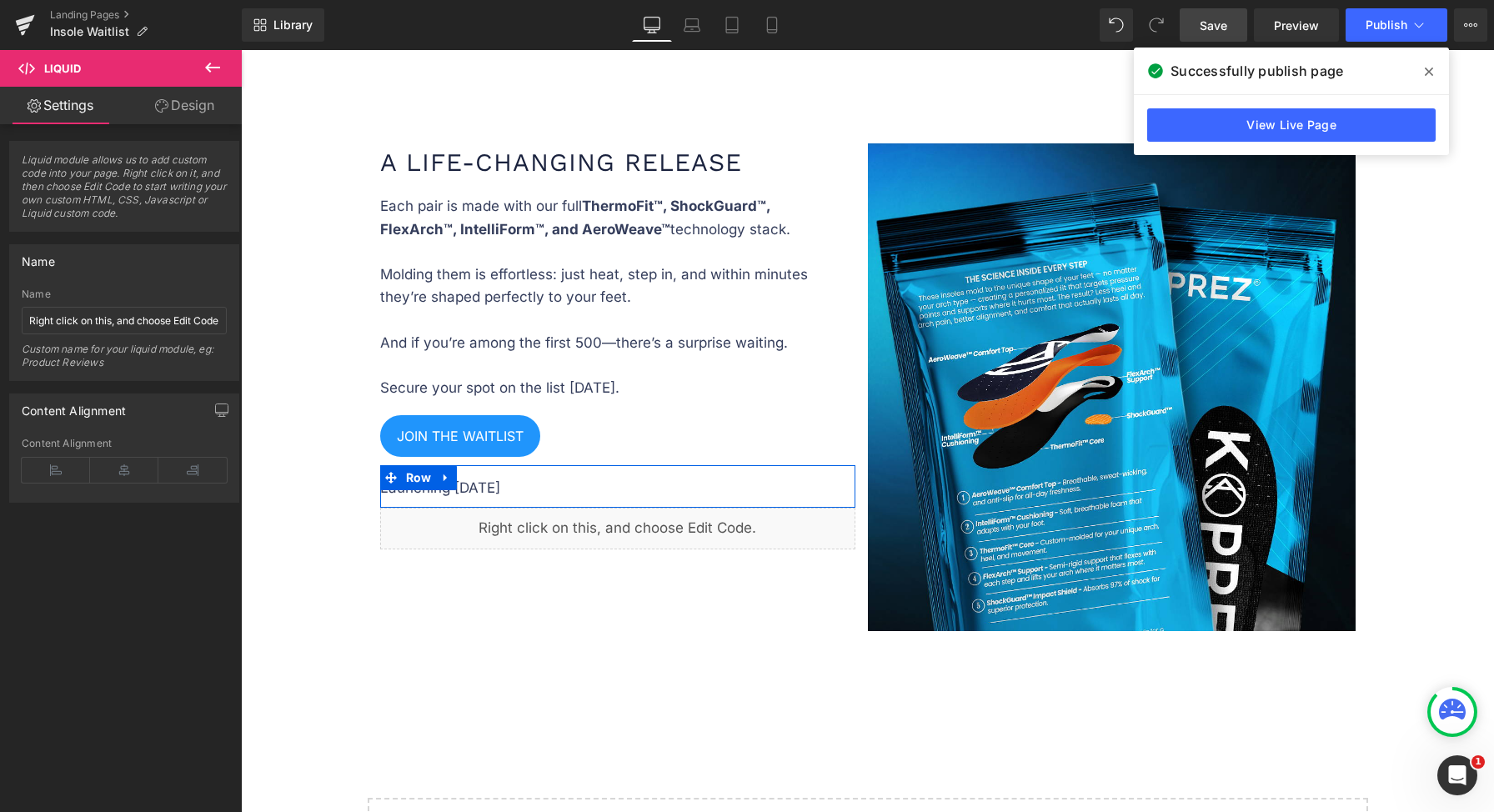
click at [212, 76] on icon at bounding box center [212, 67] width 20 height 20
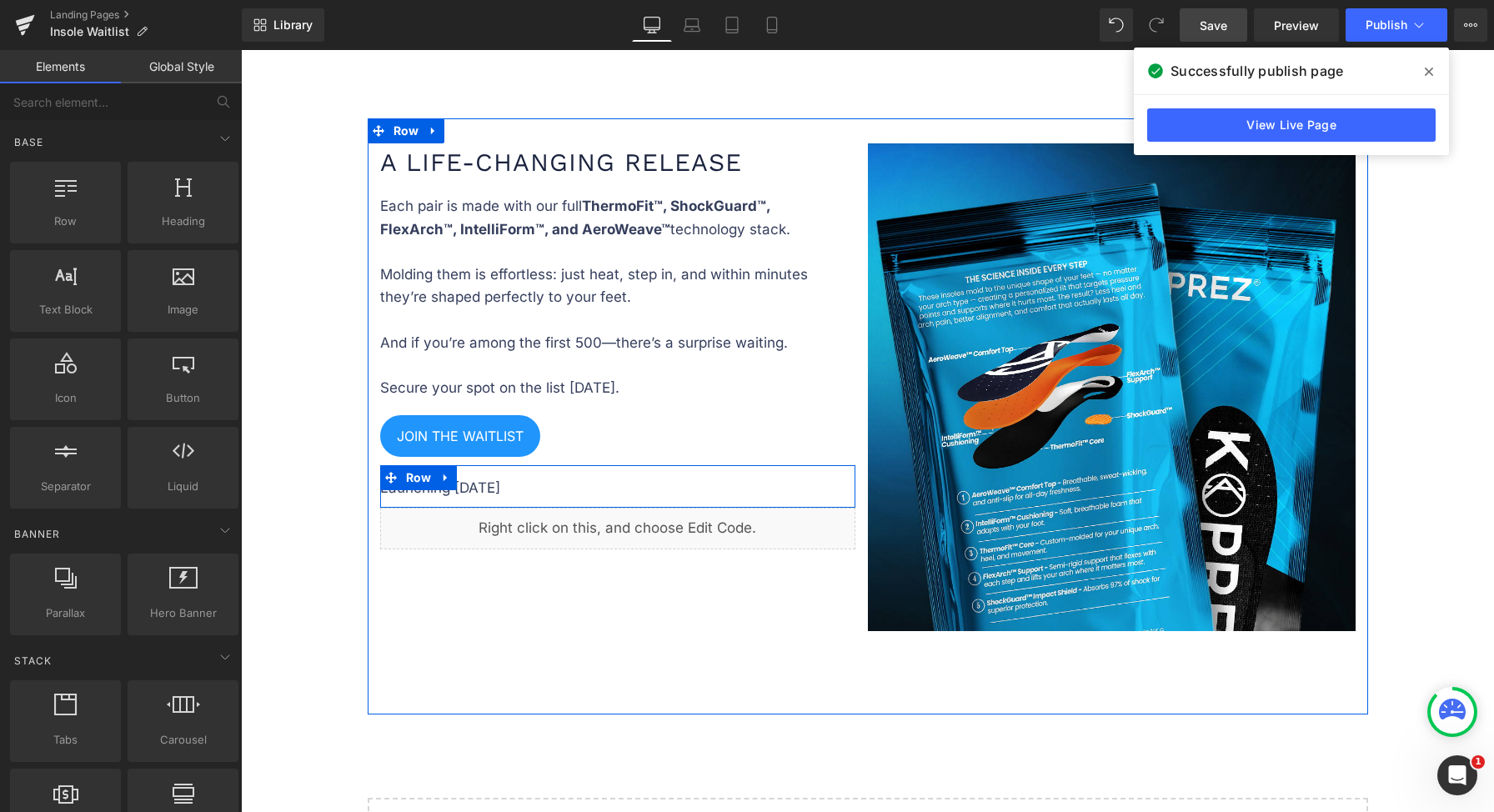
click at [562, 521] on div "Liquid" at bounding box center [617, 529] width 475 height 42
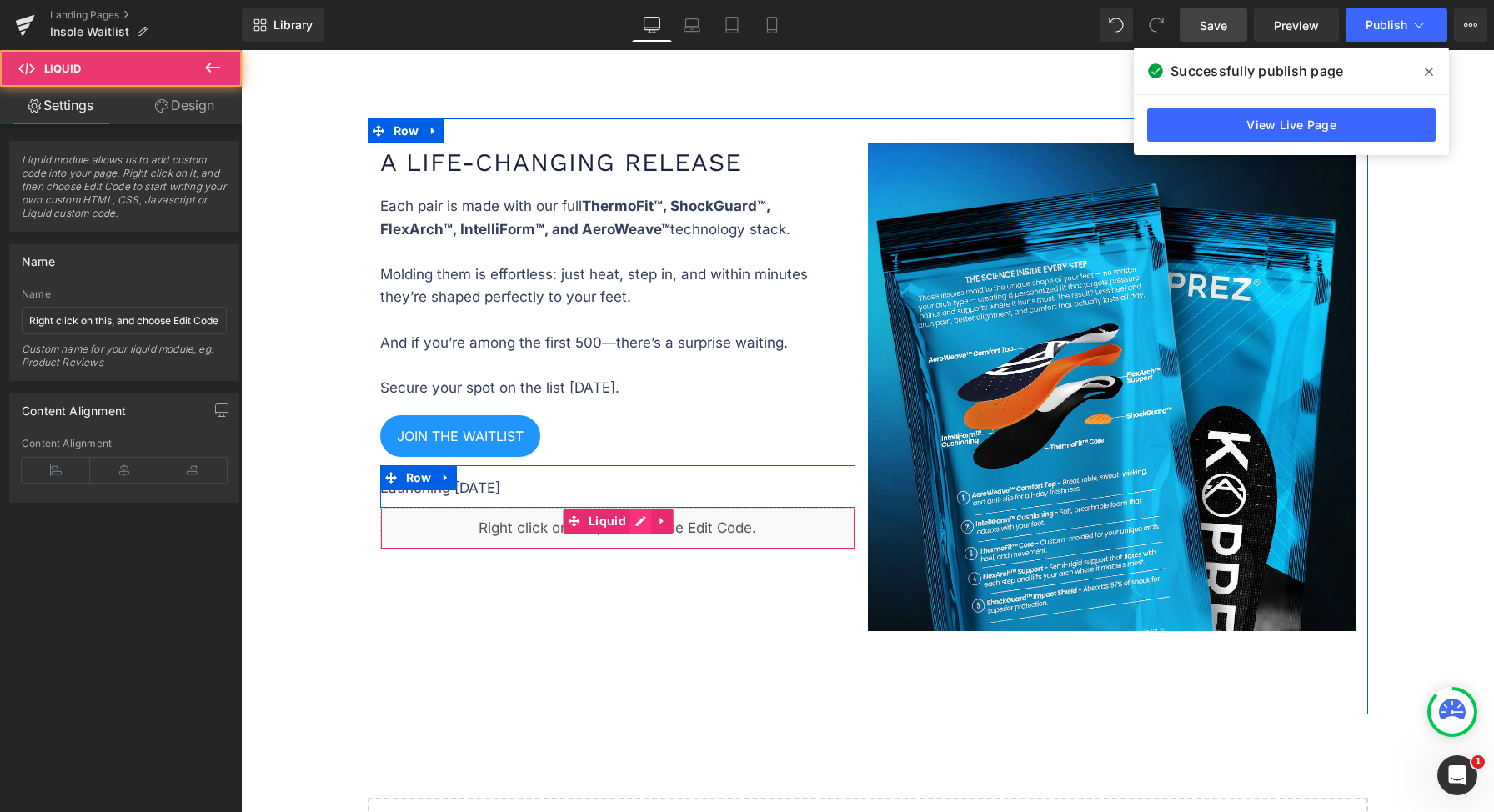
click at [627, 515] on div "Liquid" at bounding box center [617, 529] width 475 height 42
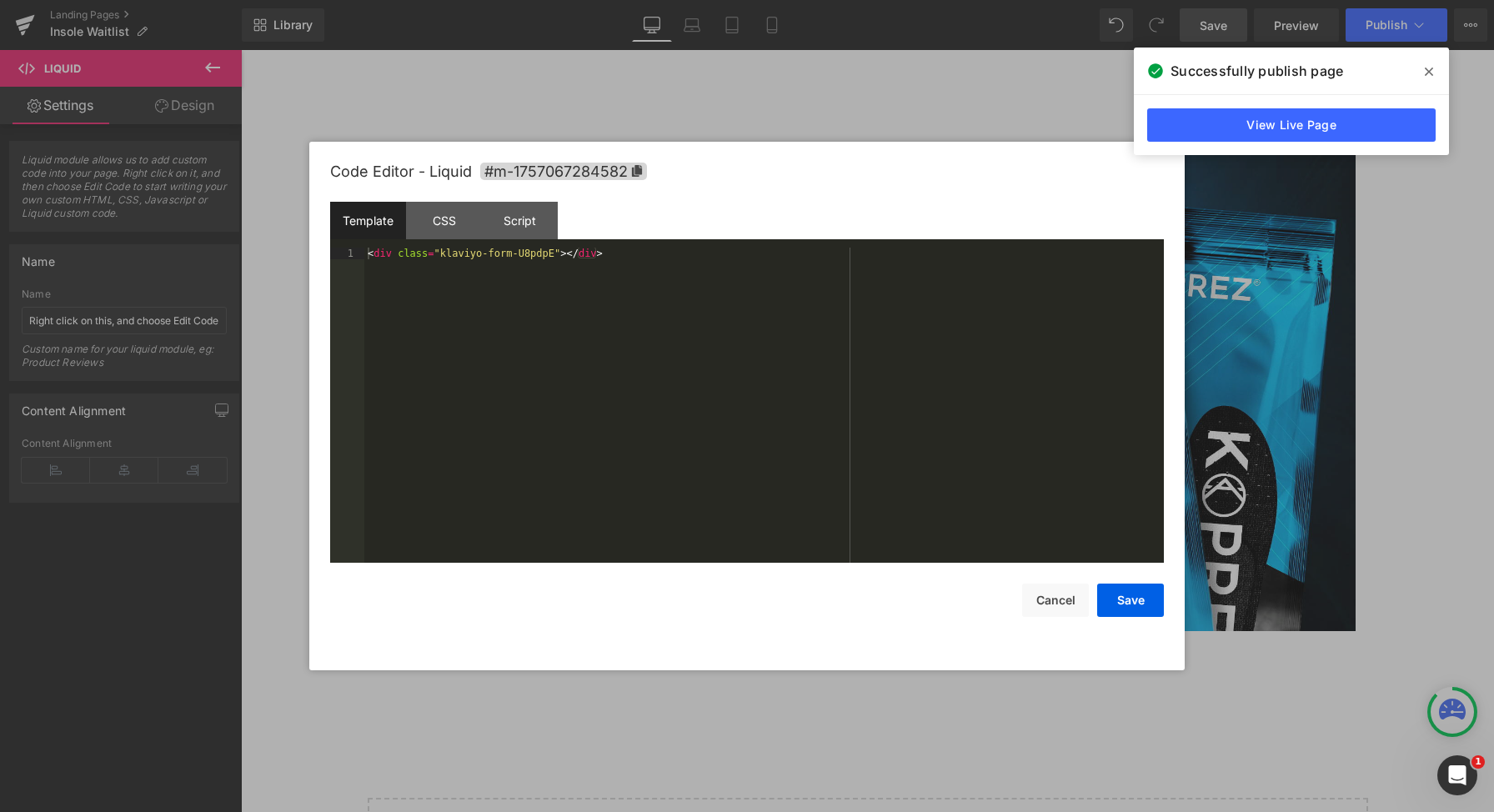
click at [673, 415] on div "< div class = "klaviyo-form-U8pdpE" > </ div >" at bounding box center [764, 416] width 799 height 338
click at [437, 225] on div "CSS" at bounding box center [443, 220] width 76 height 37
click at [359, 221] on div "Template" at bounding box center [367, 220] width 76 height 37
click at [665, 288] on div "< div class = "klaviyo-form-U8pdpE" > </ div >" at bounding box center [764, 416] width 799 height 338
click at [760, 60] on div at bounding box center [747, 406] width 1494 height 812
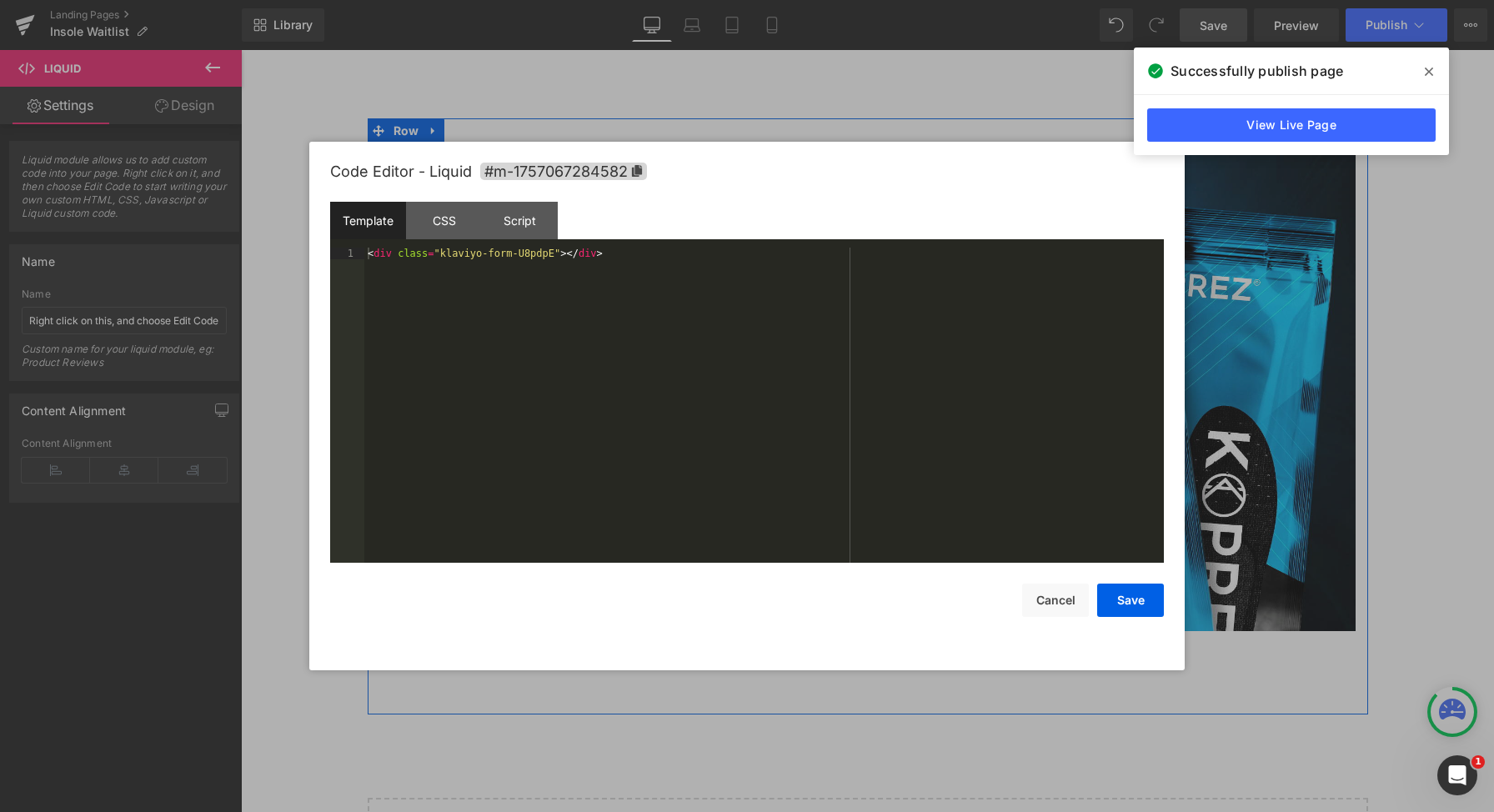
click at [639, 517] on div "Liquid" at bounding box center [617, 529] width 475 height 42
click at [509, 221] on div "Script" at bounding box center [520, 220] width 76 height 37
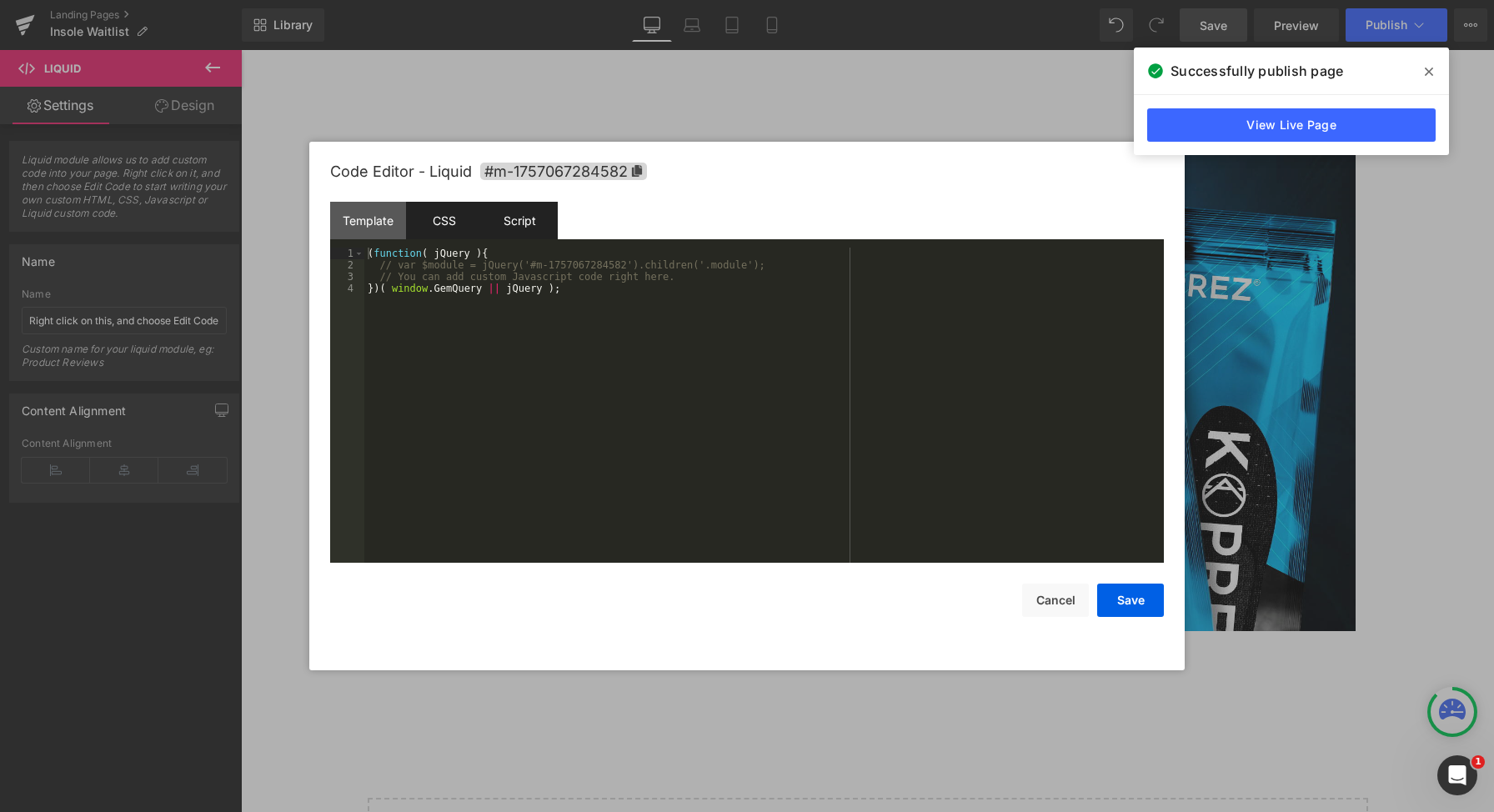
click at [460, 215] on div "CSS" at bounding box center [443, 220] width 76 height 37
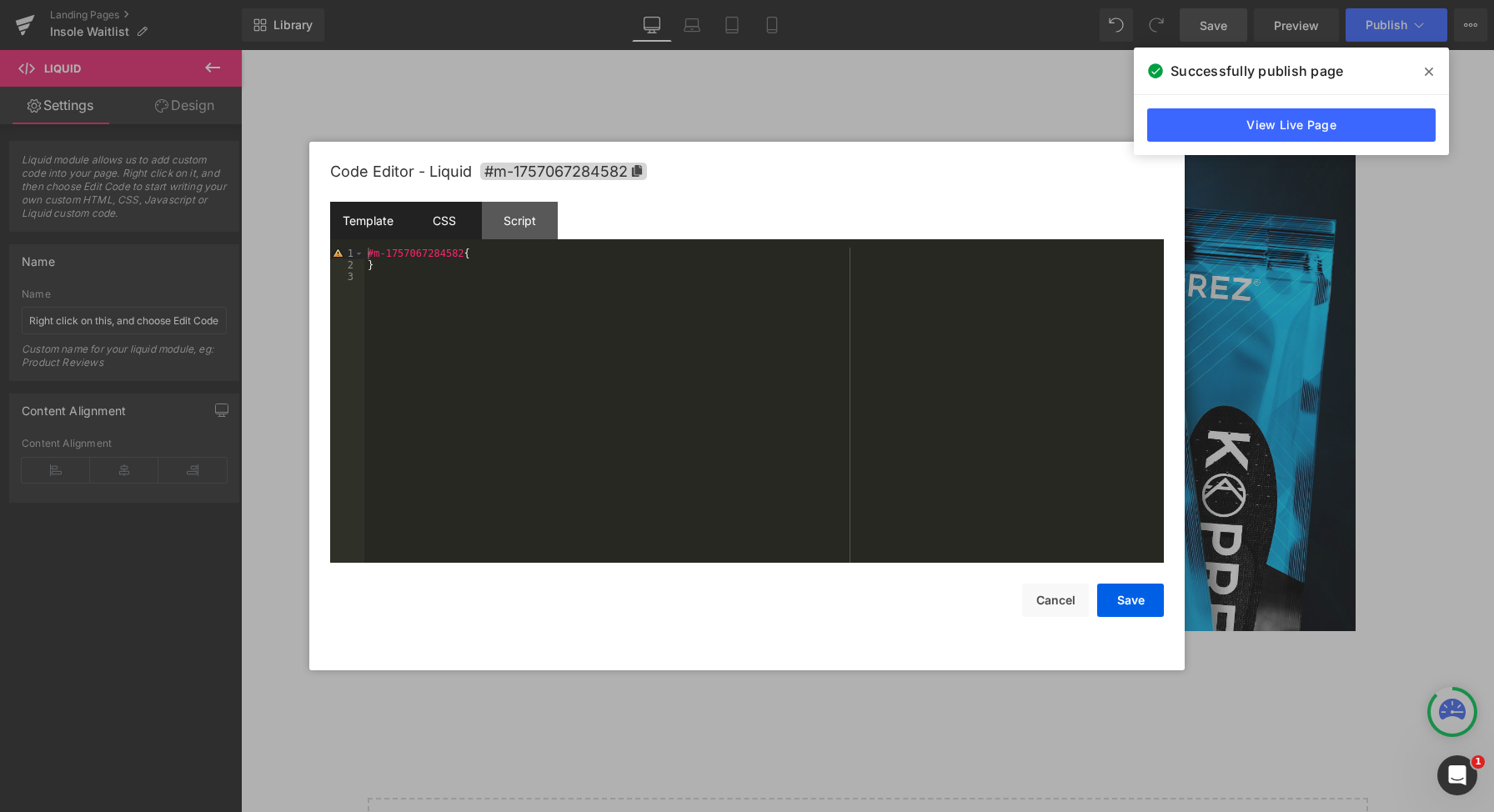
click at [360, 218] on div "Template" at bounding box center [367, 220] width 76 height 37
click at [423, 220] on div "CSS" at bounding box center [443, 220] width 76 height 37
click at [515, 225] on div "Script" at bounding box center [520, 220] width 76 height 37
click at [396, 219] on div "Template" at bounding box center [367, 220] width 76 height 37
click at [1046, 617] on div "Code Editor - Liquid #m-1757067284582 Template CSS Script Data 1 < div class = …" at bounding box center [747, 406] width 834 height 529
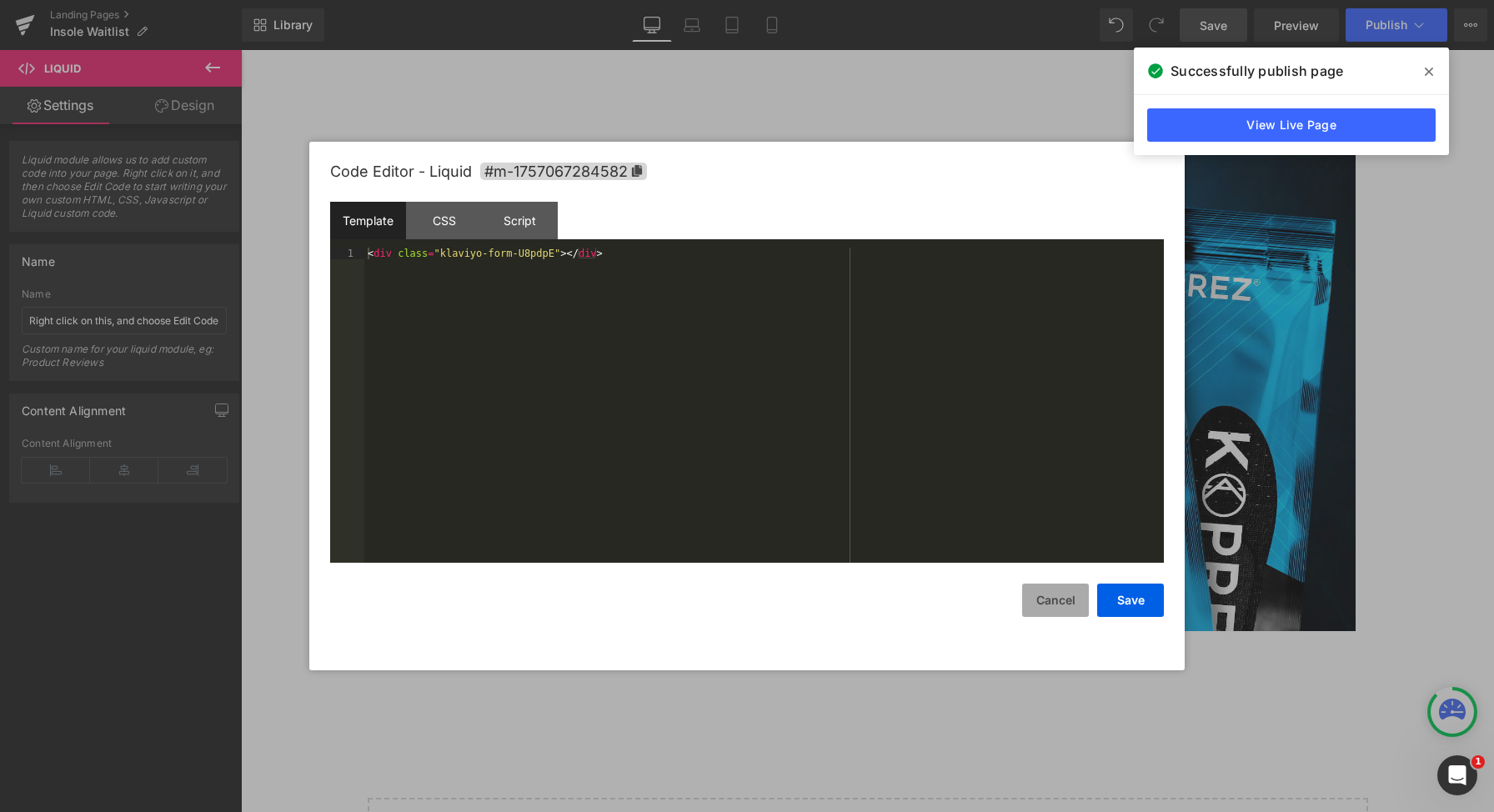
click at [1043, 612] on button "Cancel" at bounding box center [1055, 600] width 67 height 34
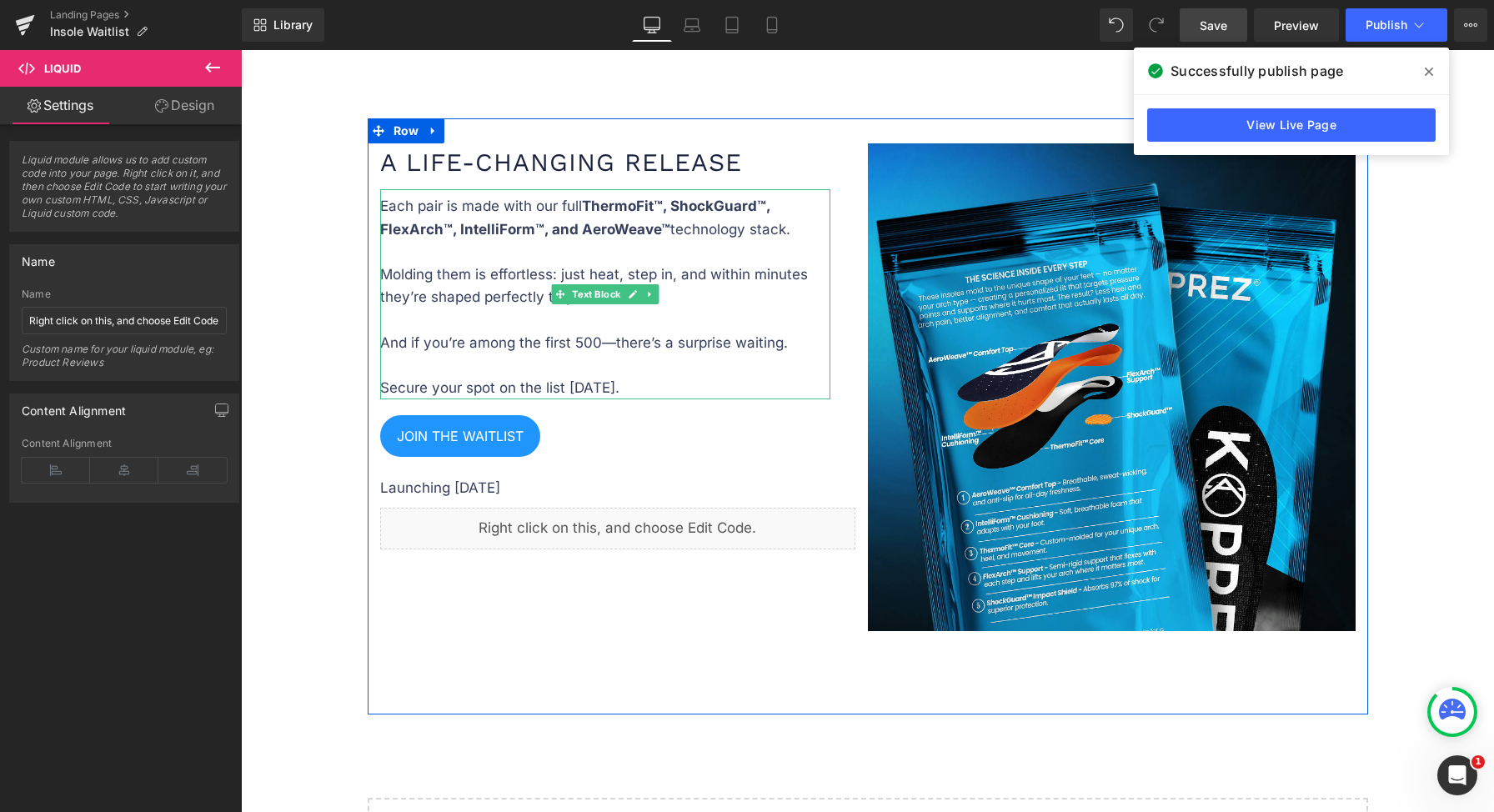
click at [583, 408] on div "JOIN THE WAITLIST Button Row" at bounding box center [617, 432] width 475 height 66
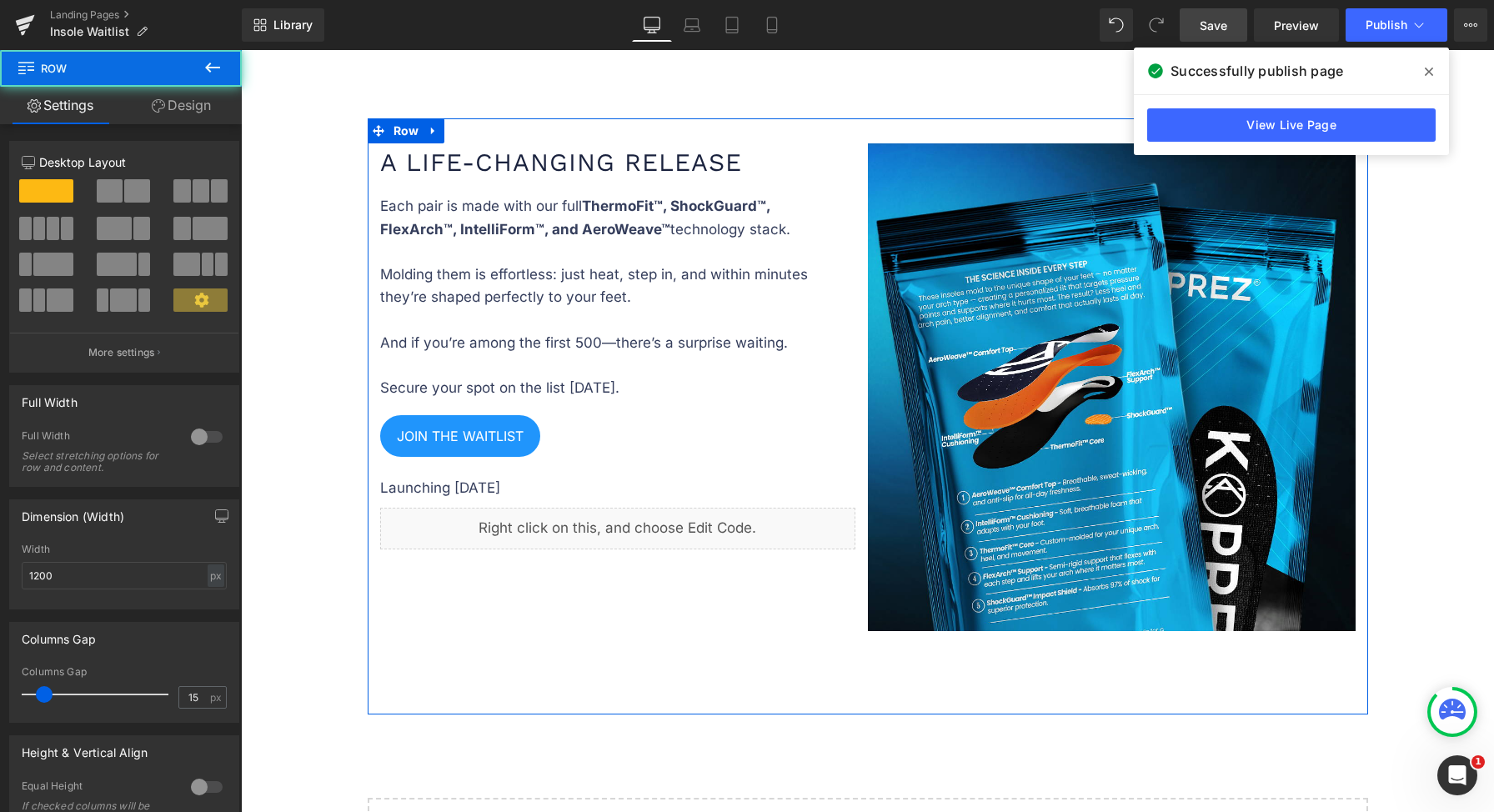
click at [611, 383] on p "Each pair is made with our full ThermoFit™, ShockGuard™, FlexArch™, IntelliForm…" at bounding box center [605, 297] width 450 height 204
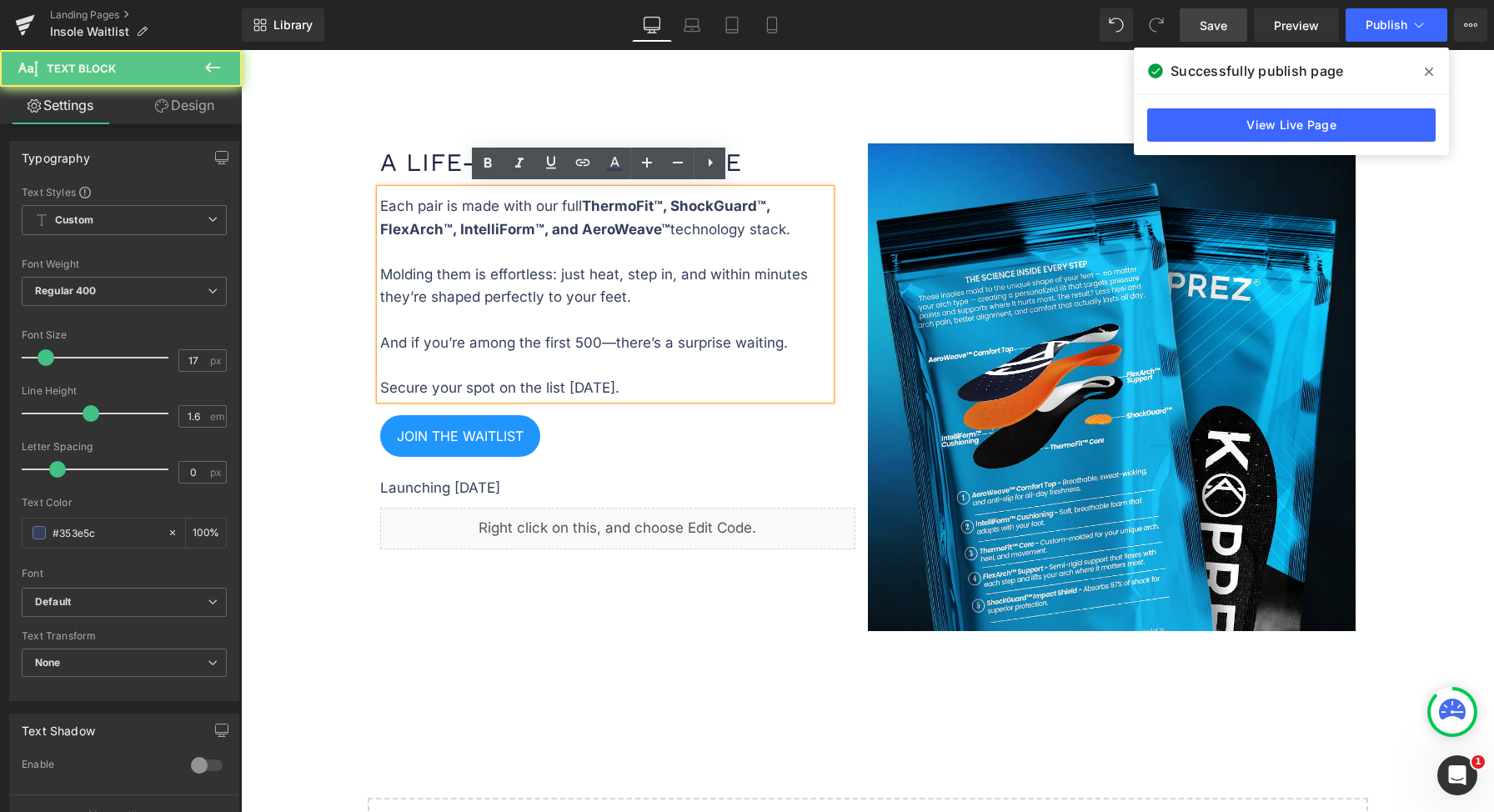
click at [575, 478] on div "Launching September 12 Text Block" at bounding box center [612, 488] width 463 height 23
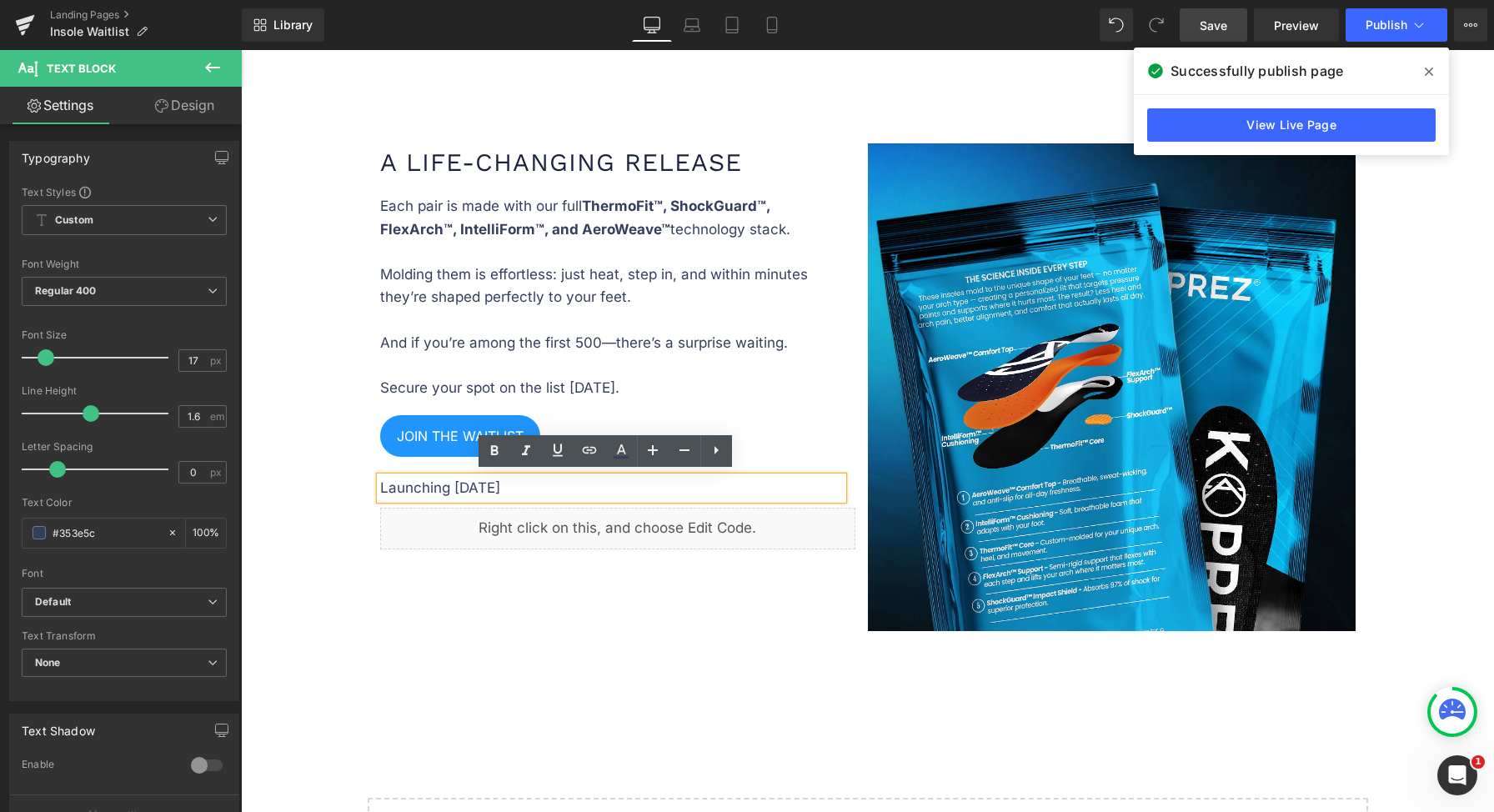
click at [566, 486] on p "Launching September 12" at bounding box center [612, 488] width 463 height 23
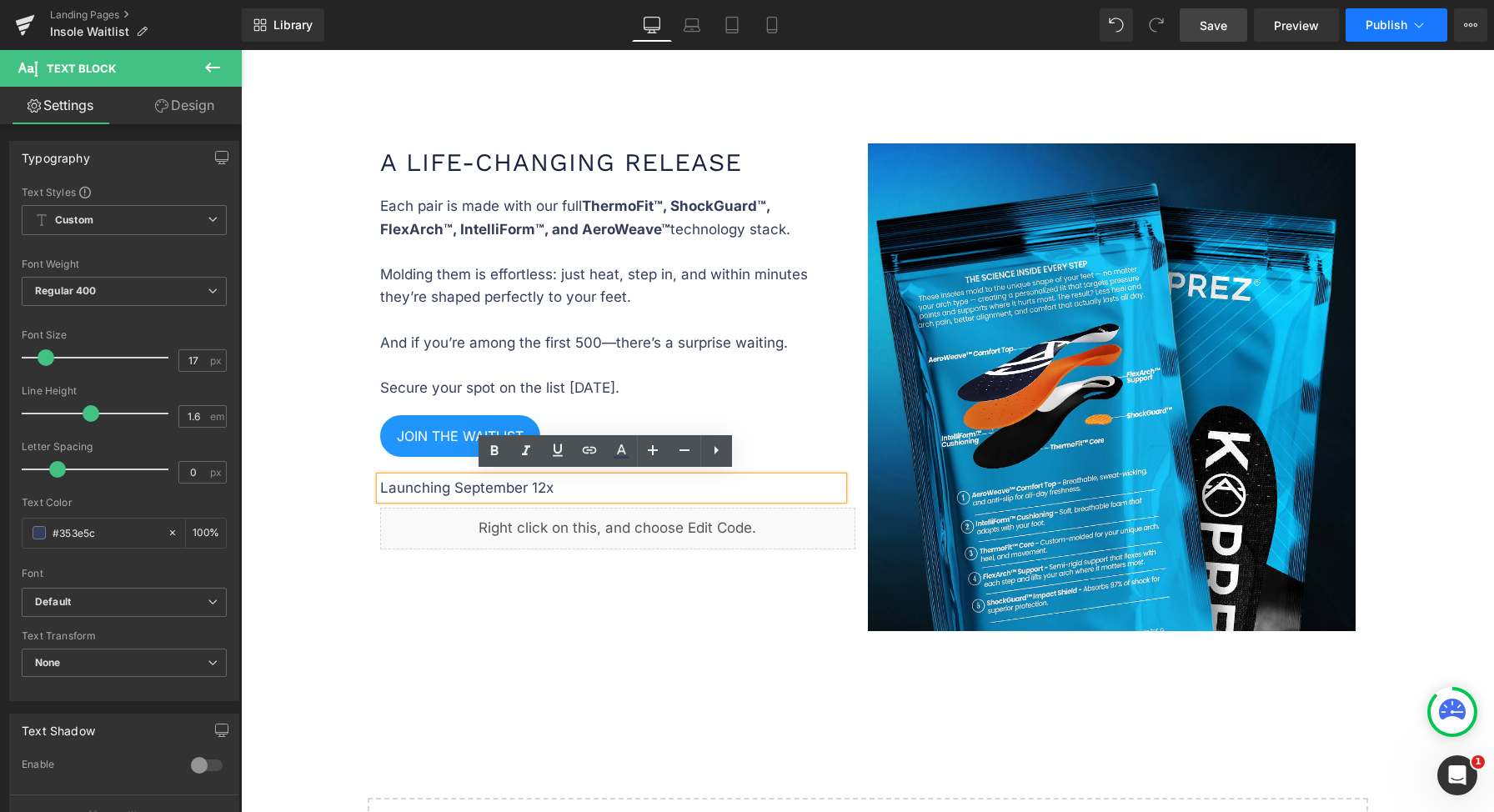
click at [1424, 14] on button "Publish" at bounding box center [1396, 25] width 102 height 34
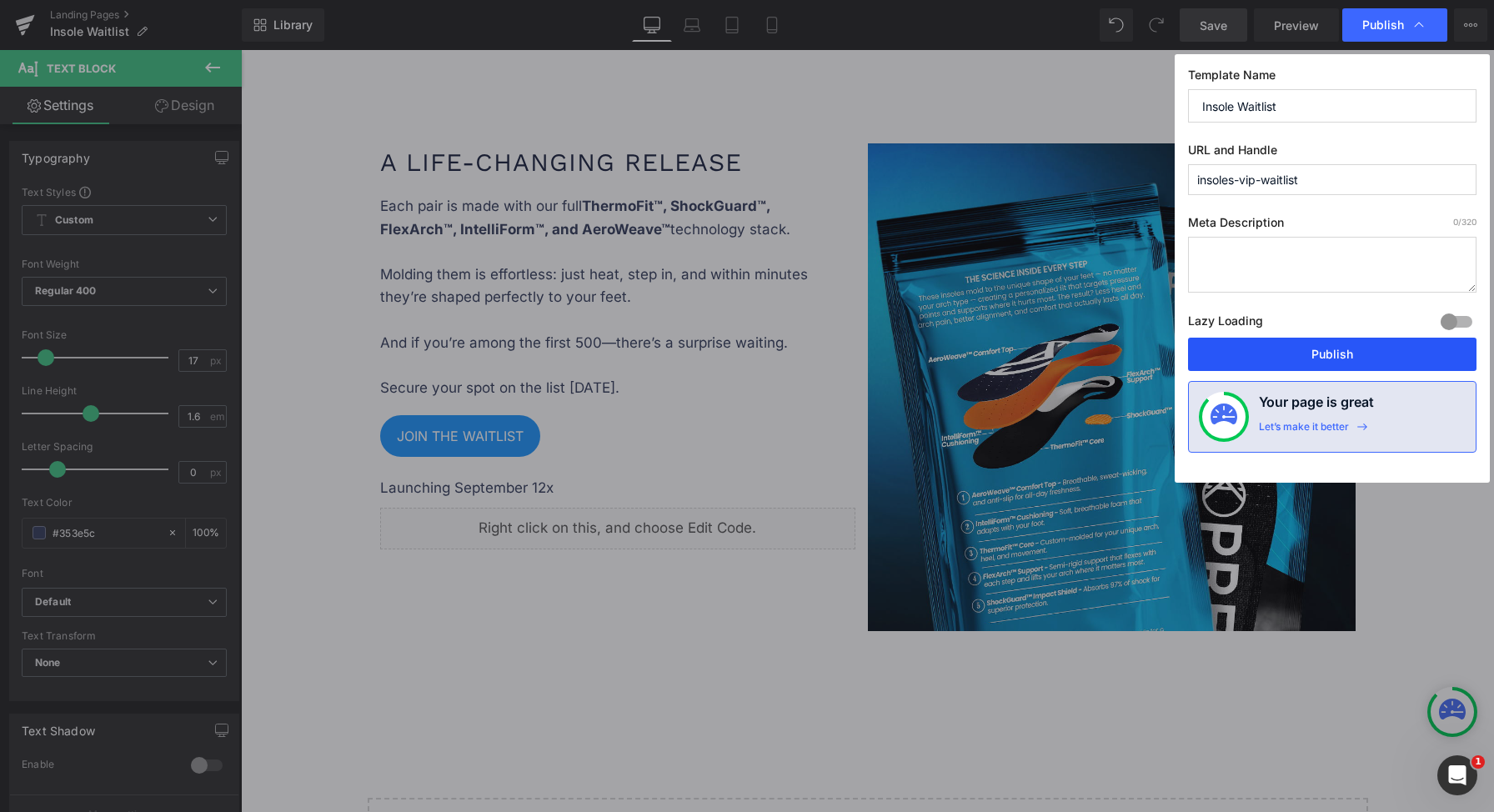
click at [1295, 358] on button "Publish" at bounding box center [1332, 354] width 288 height 34
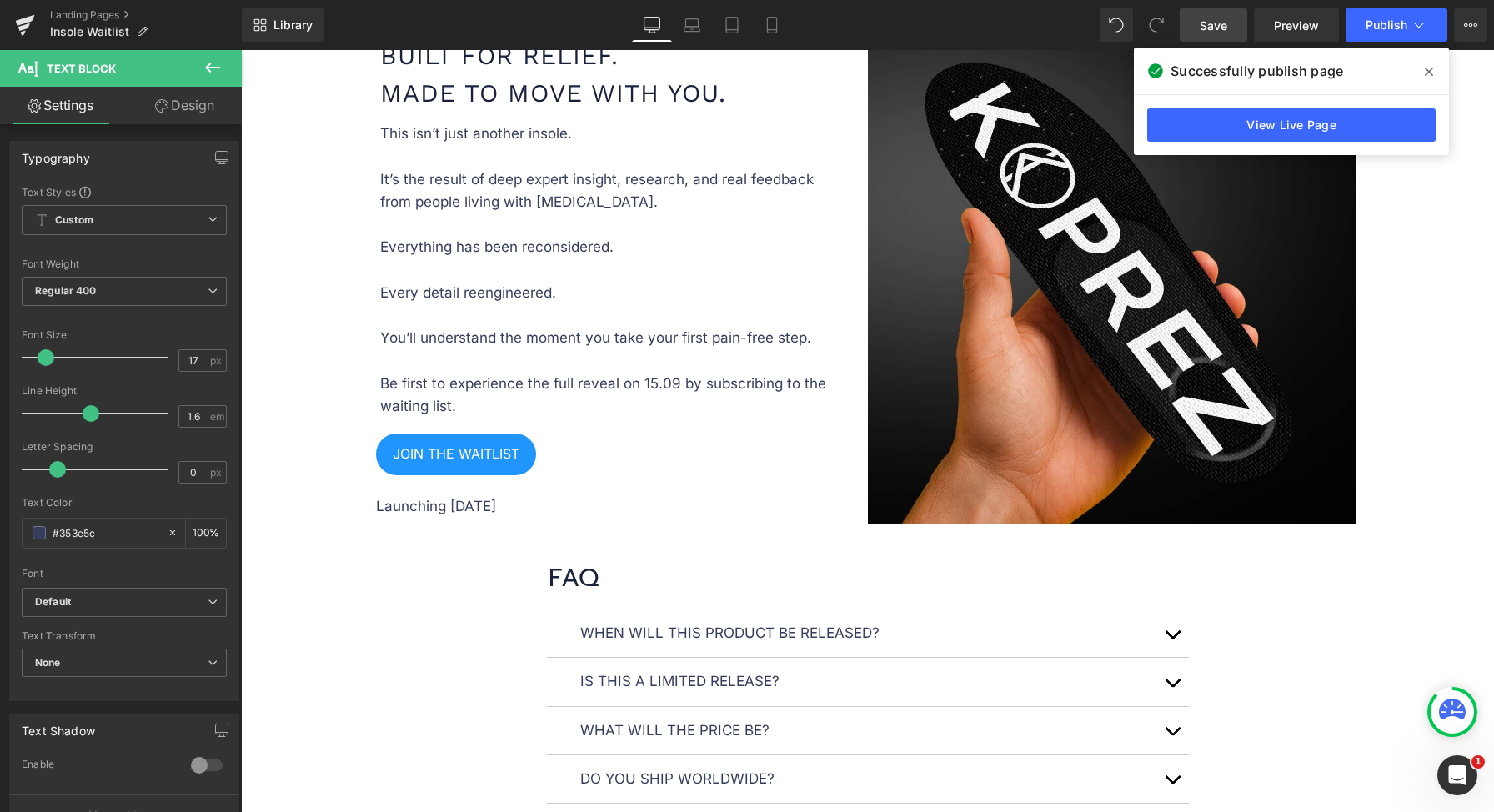
scroll to position [604, 0]
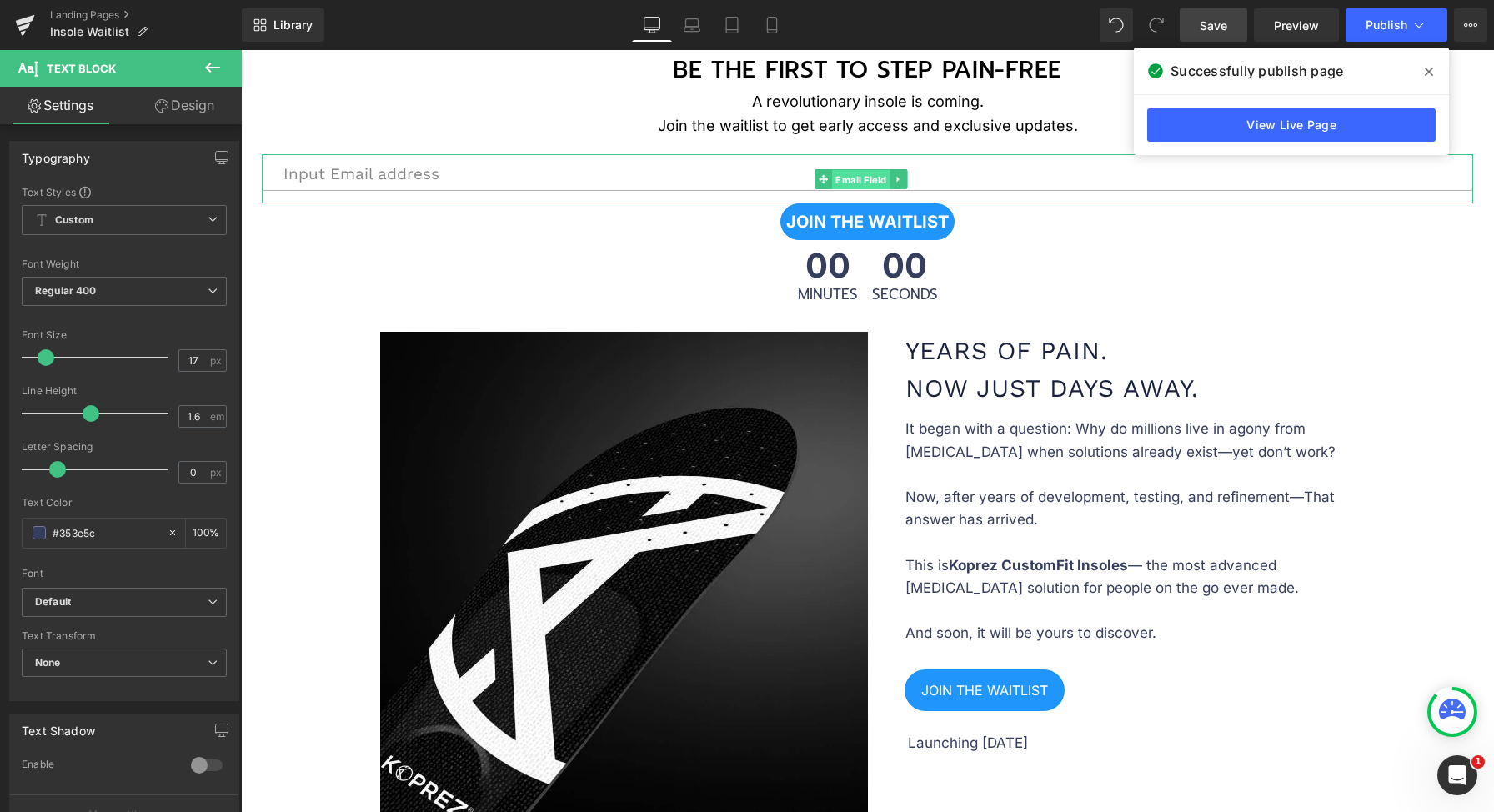
click at [852, 173] on span "Email Field" at bounding box center [861, 180] width 58 height 20
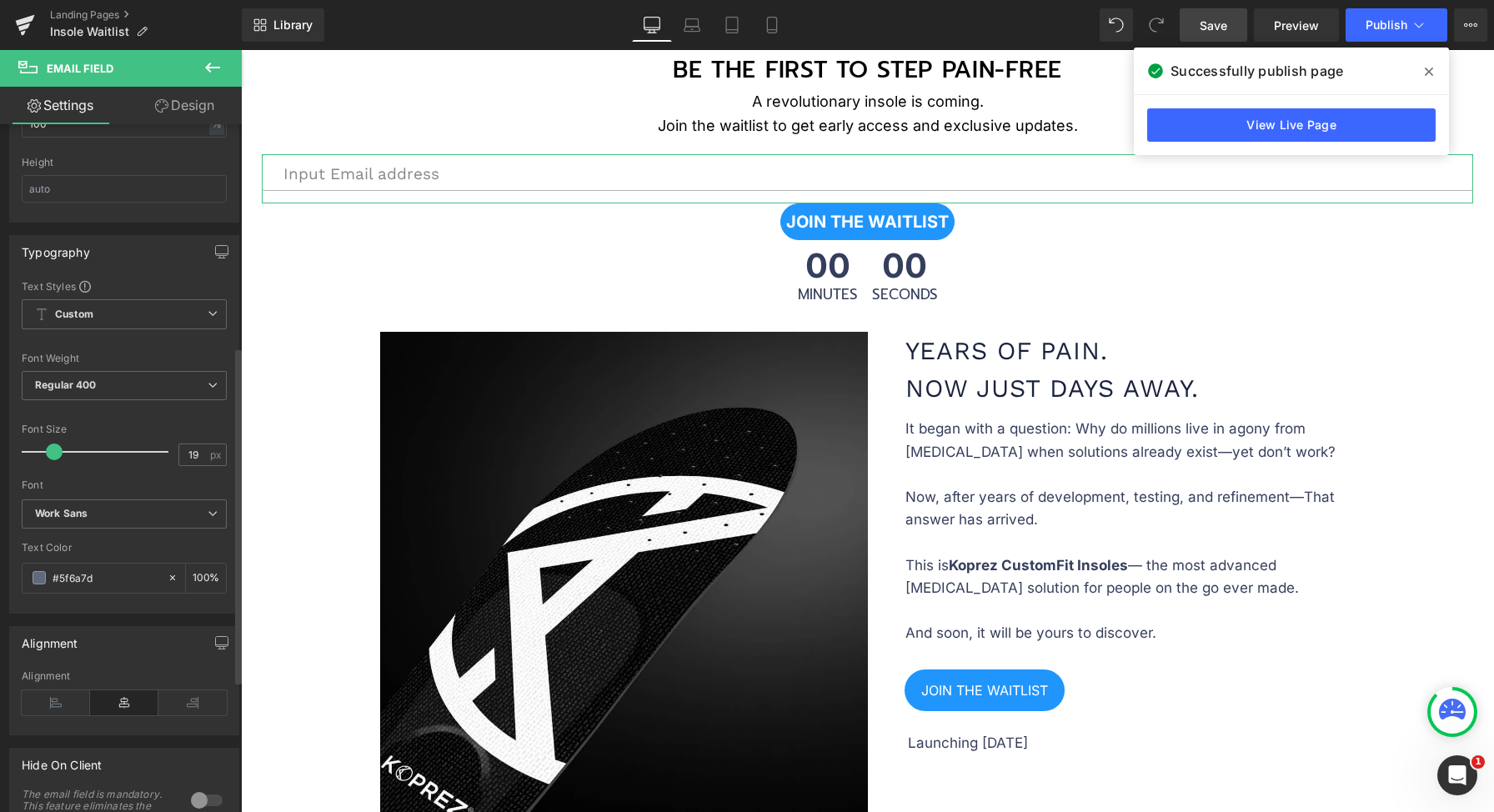
scroll to position [723, 0]
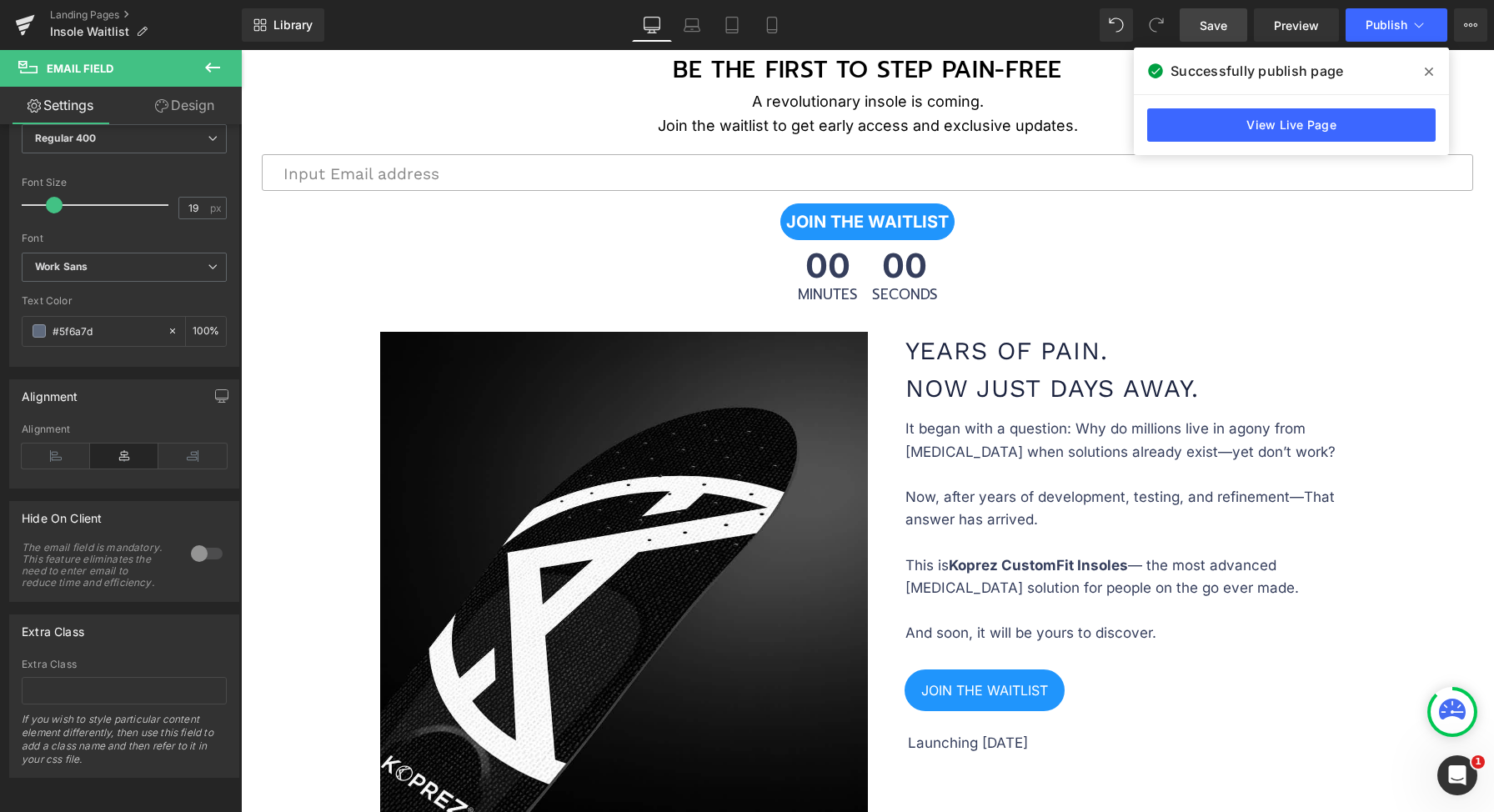
click at [884, 206] on link "JOIN THE WAITLIST" at bounding box center [867, 221] width 174 height 36
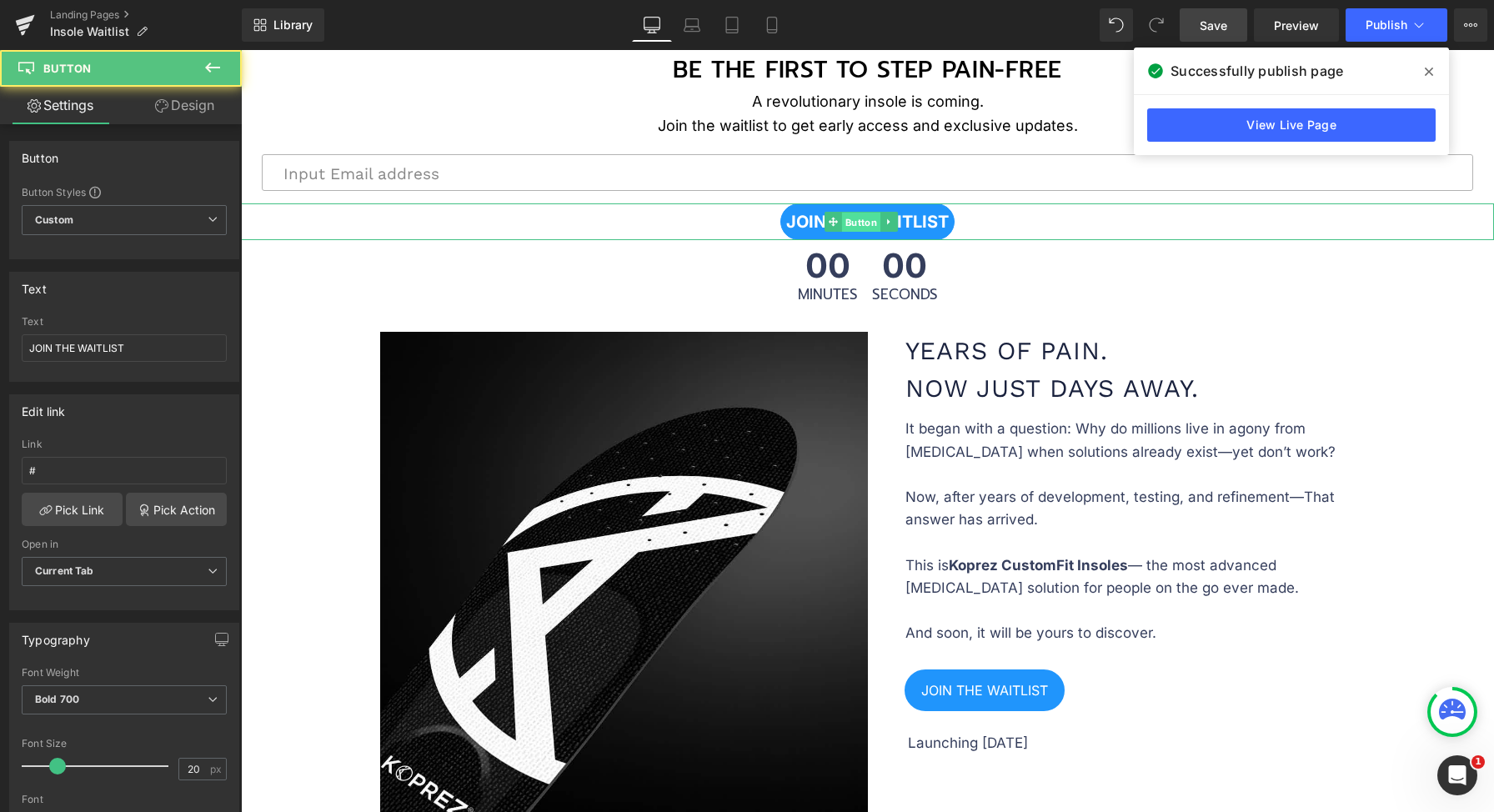
click at [844, 218] on span "Button" at bounding box center [861, 222] width 38 height 20
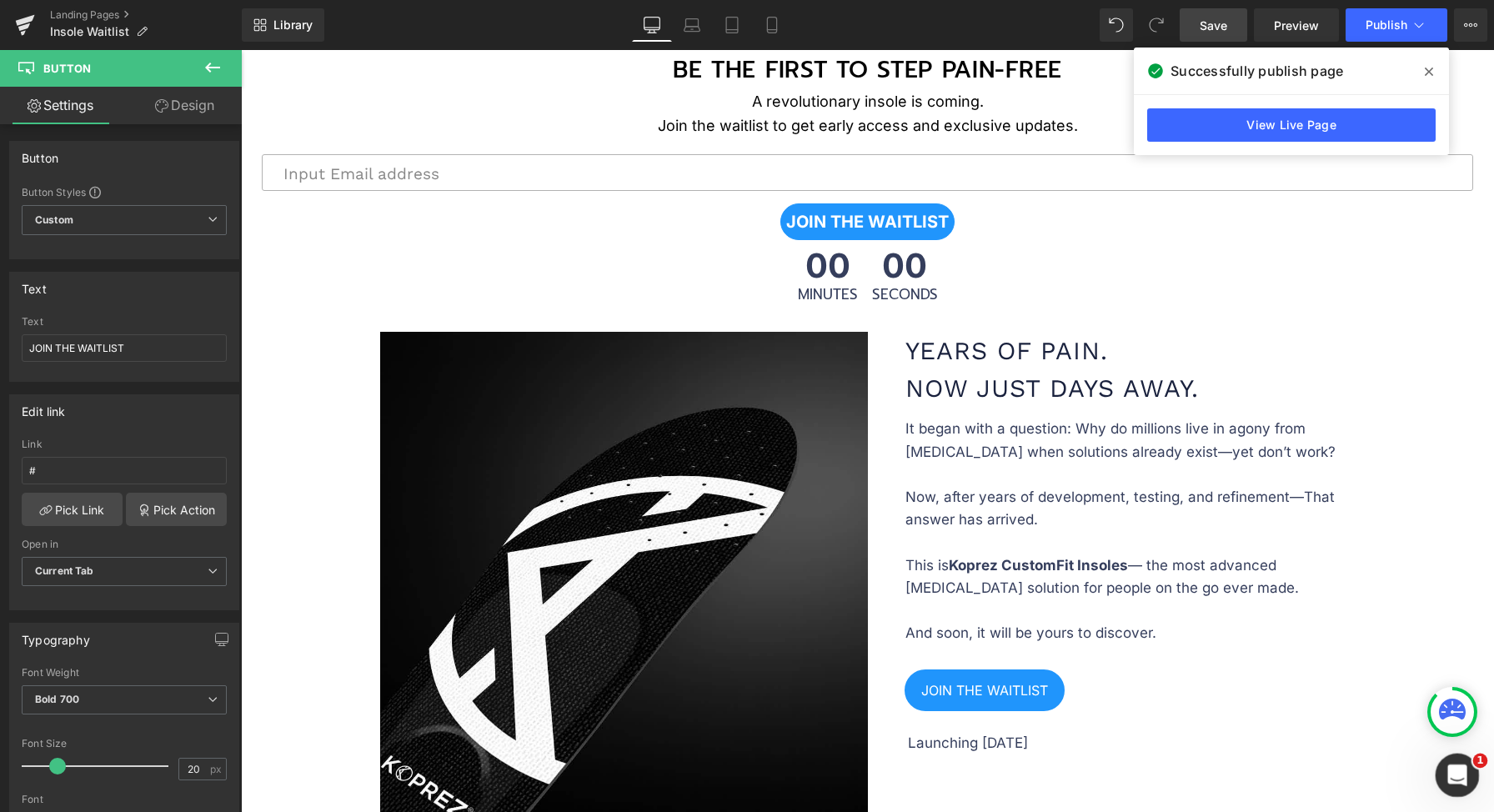
click at [1459, 770] on icon "Open Intercom Messenger" at bounding box center [1455, 773] width 27 height 27
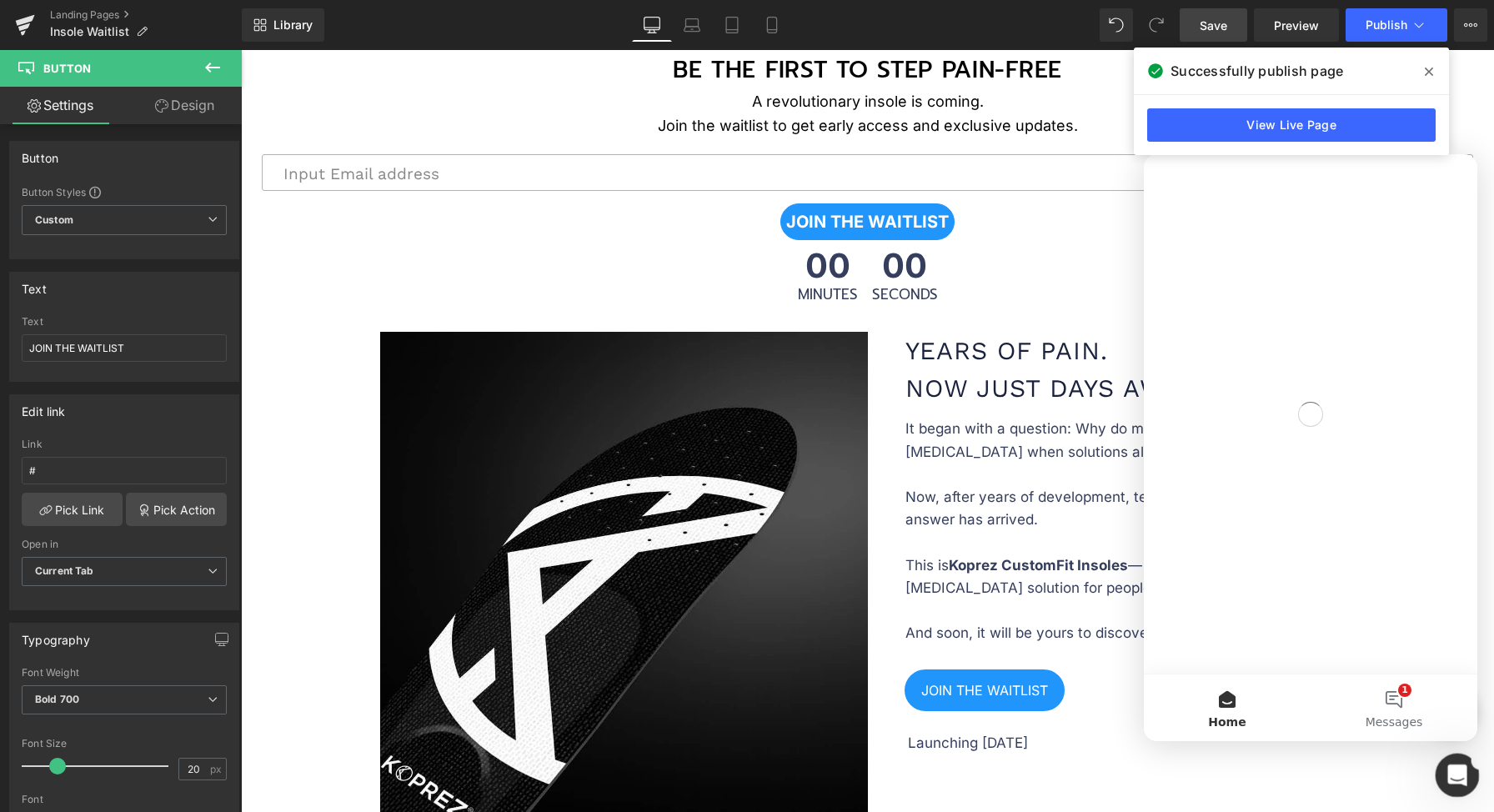
scroll to position [0, 0]
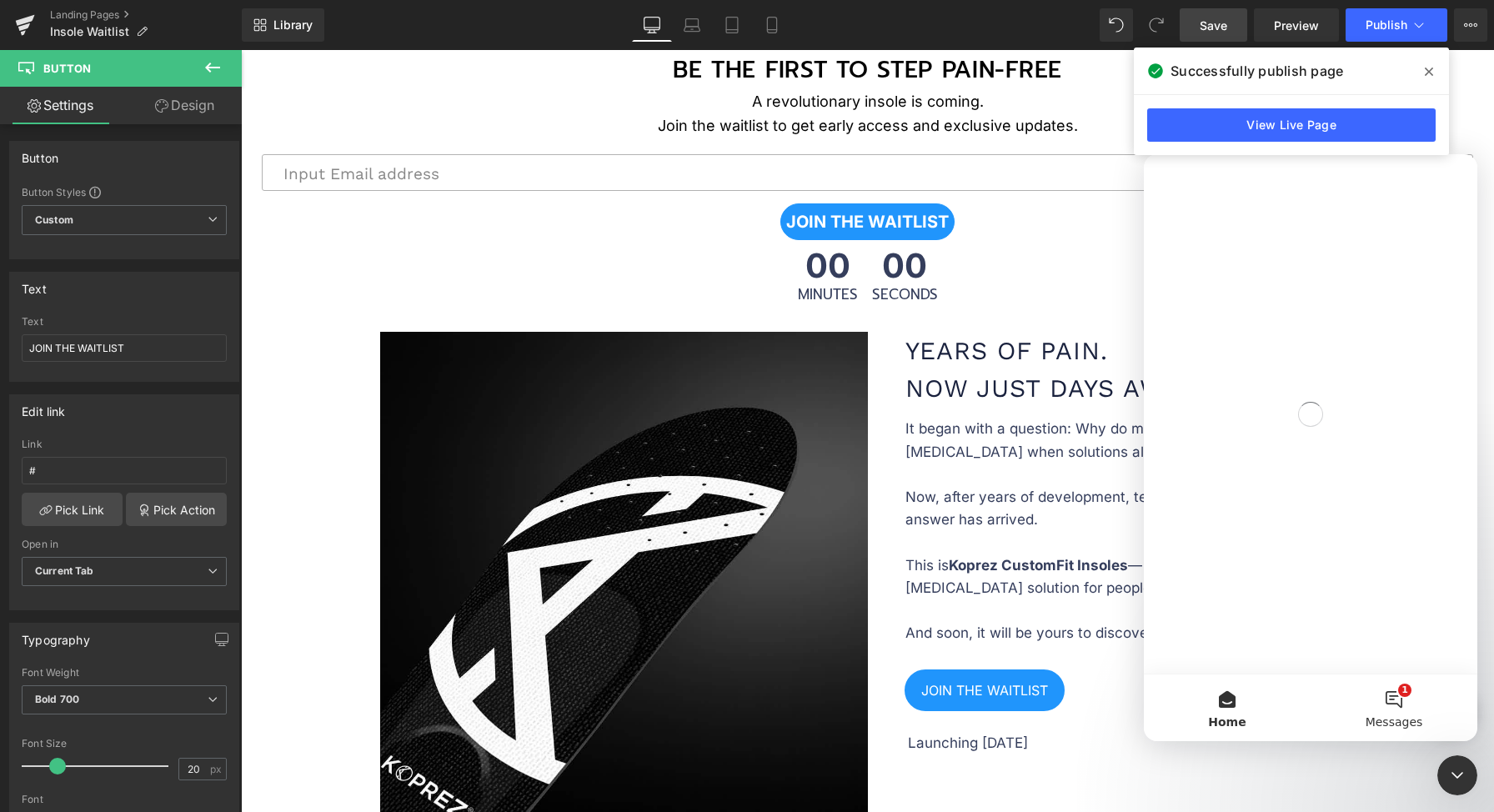
click at [1388, 698] on button "1 Messages" at bounding box center [1394, 707] width 167 height 67
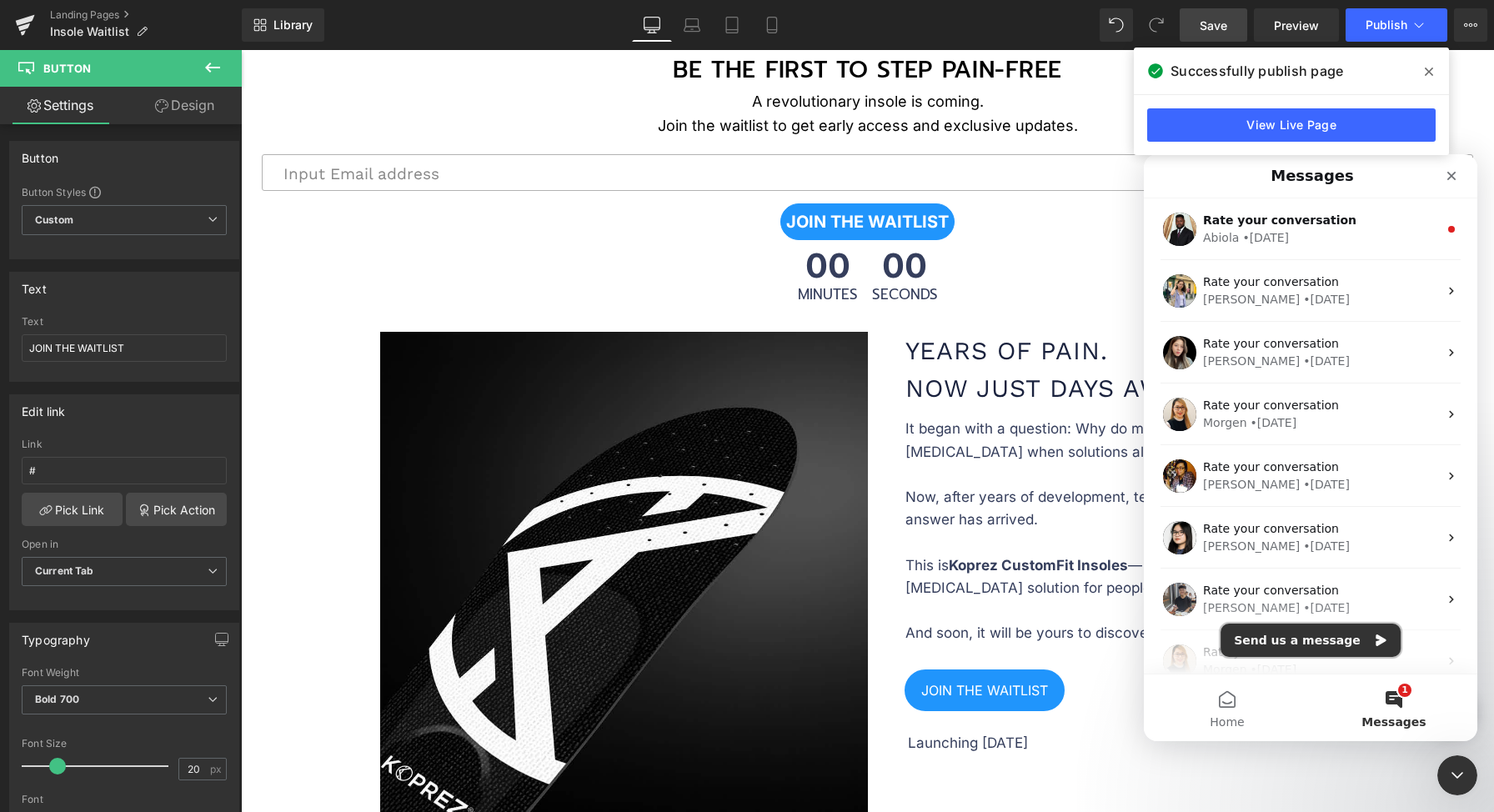
click at [1303, 632] on button "Send us a message" at bounding box center [1311, 640] width 180 height 34
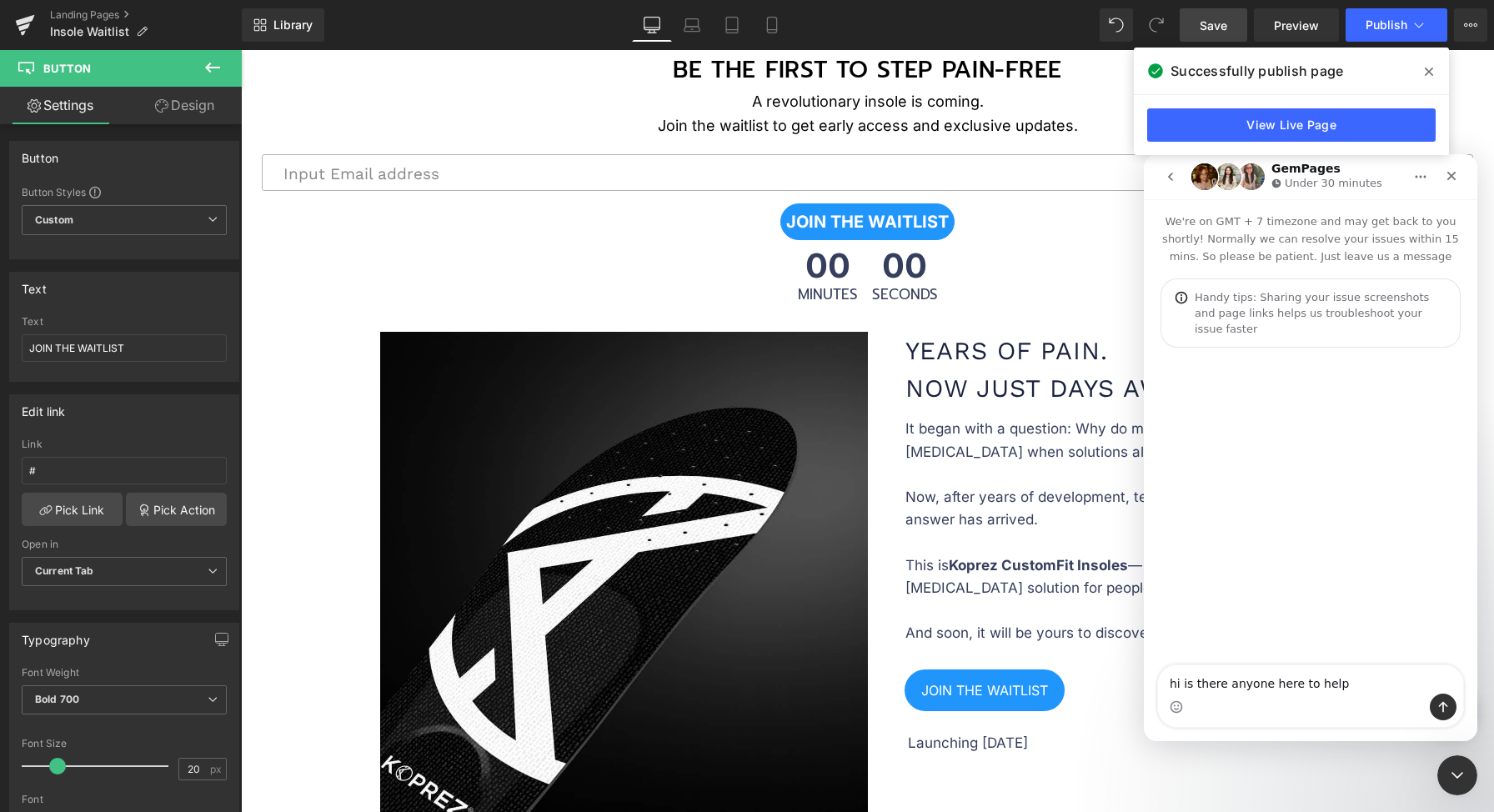
type textarea "hi is there anyone here to help?"
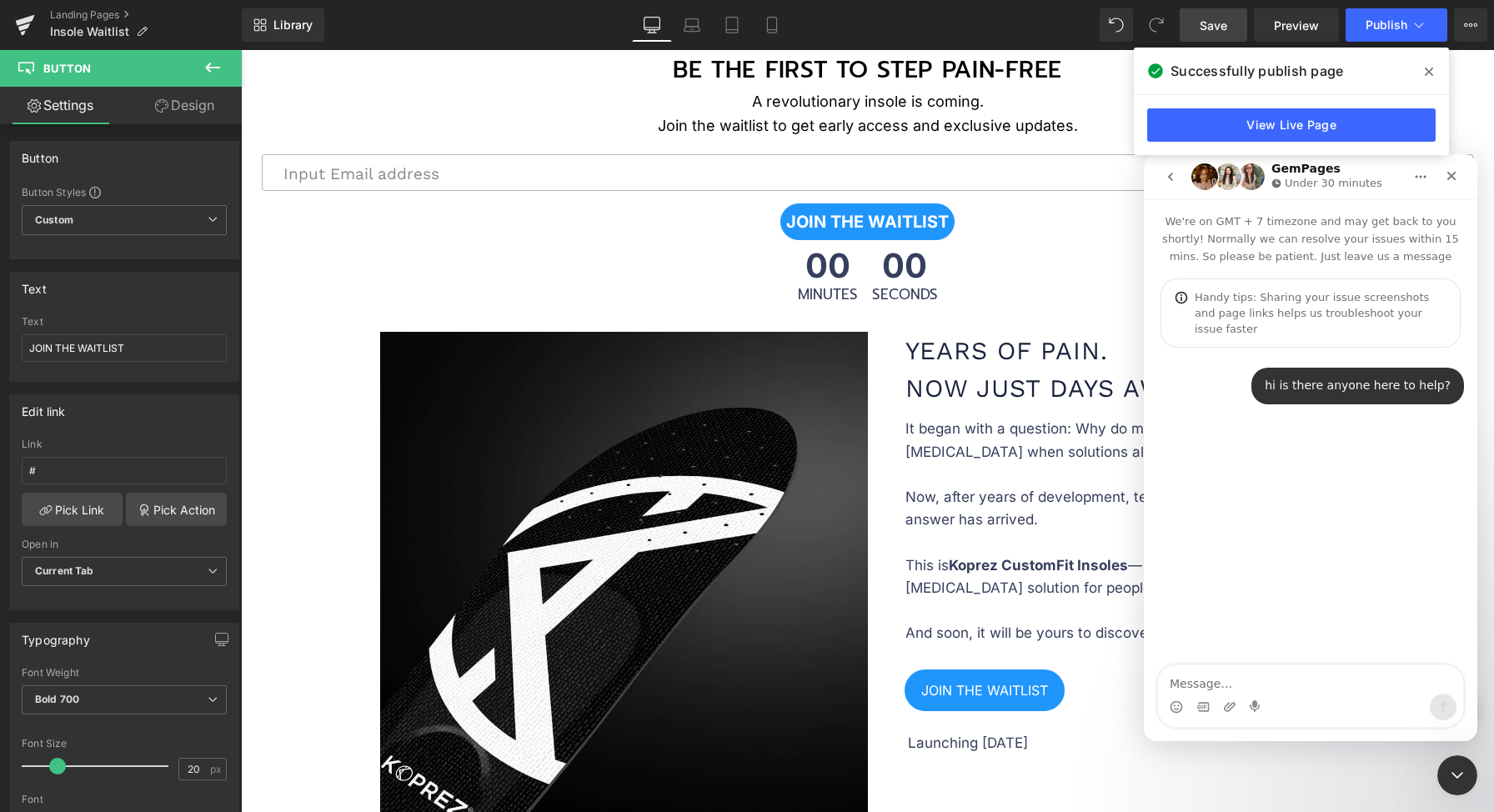
drag, startPoint x: 1430, startPoint y: 74, endPoint x: 1186, endPoint y: 21, distance: 249.7
click at [1430, 74] on icon at bounding box center [1428, 71] width 8 height 8
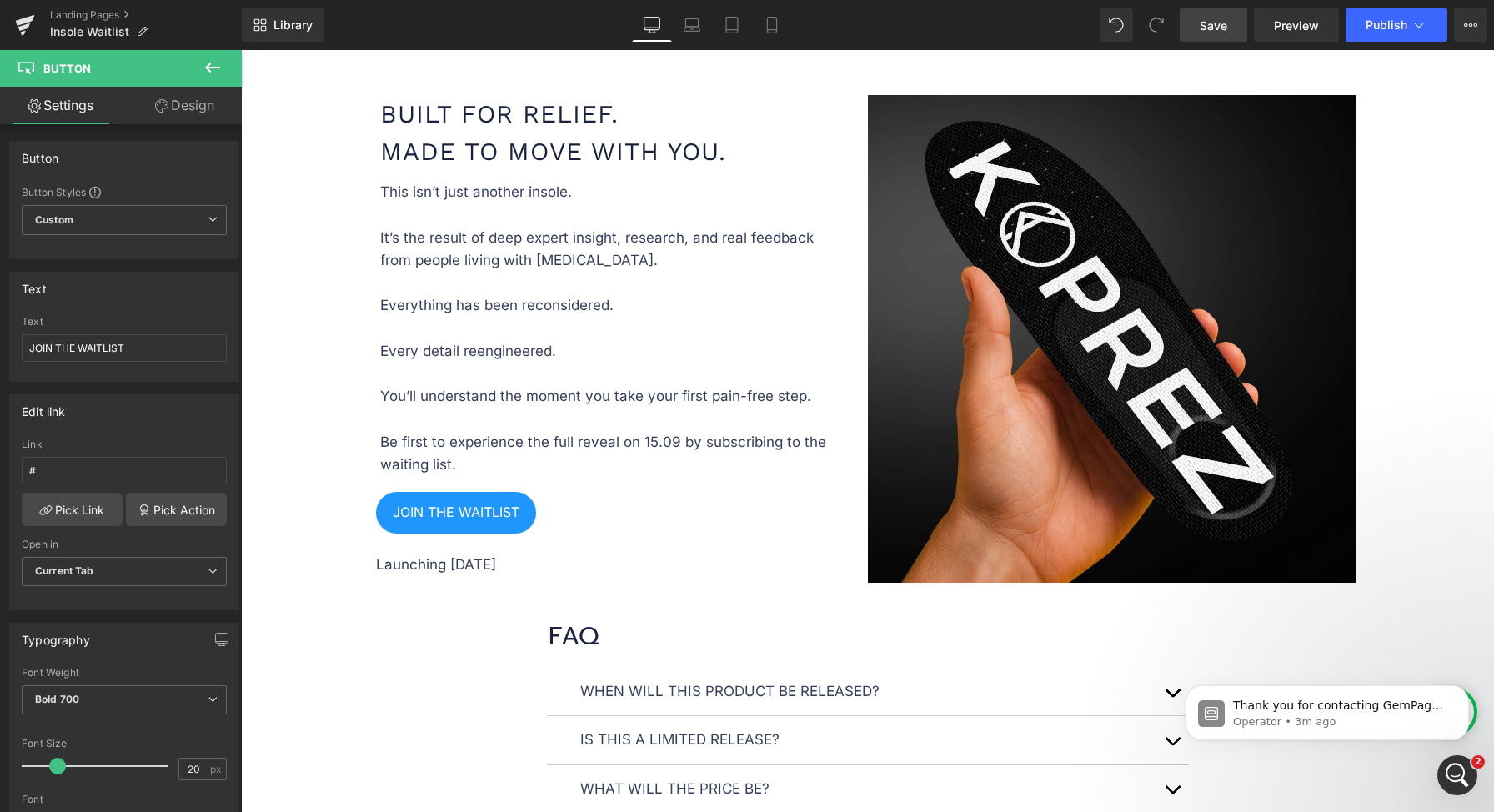
scroll to position [3049, 0]
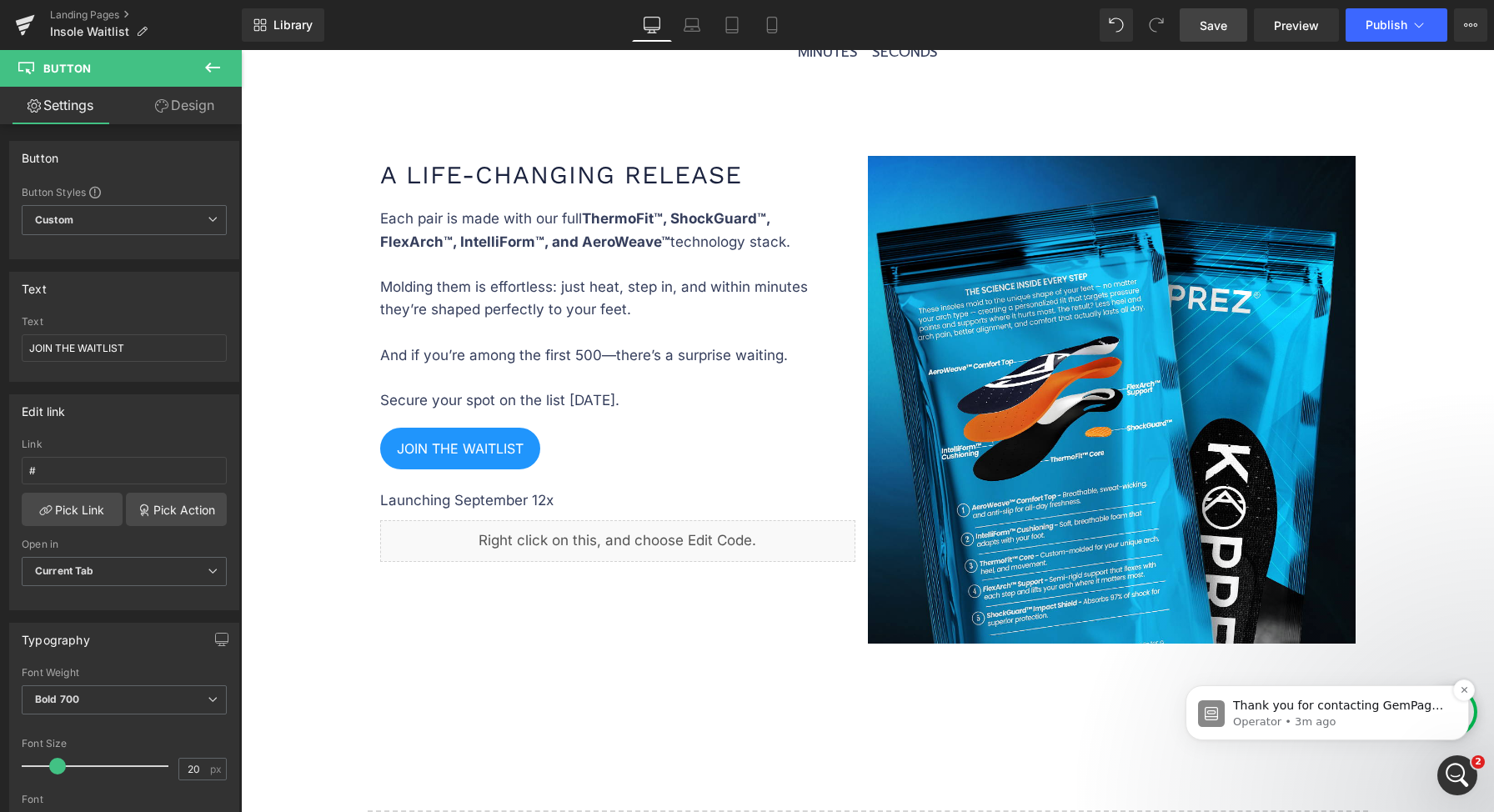
click at [1361, 715] on p "Operator • 3m ago" at bounding box center [1341, 722] width 215 height 15
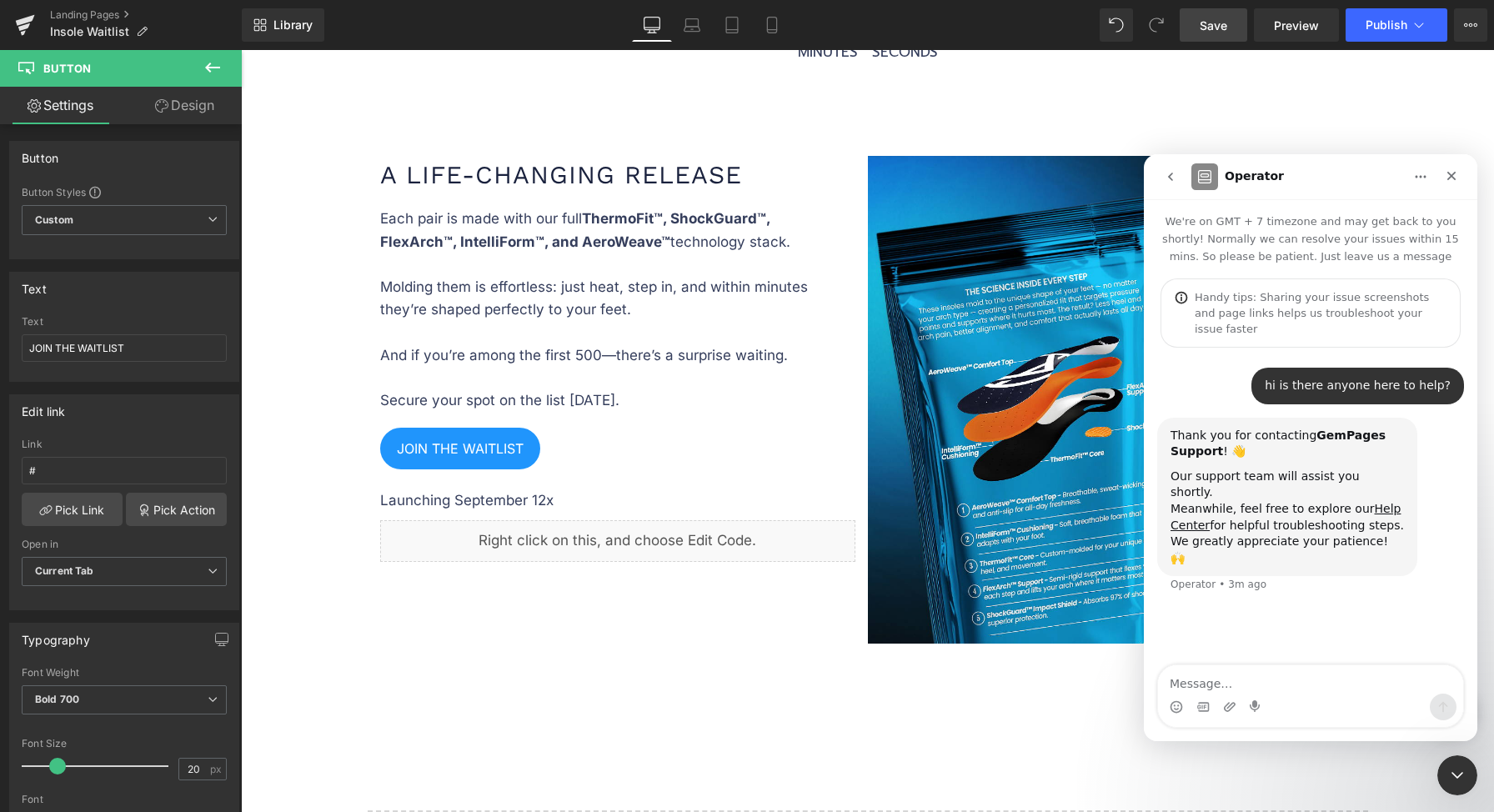
click at [1319, 687] on textarea "Message…" at bounding box center [1310, 679] width 305 height 28
type textarea "i need help!"
click at [1463, 788] on div "Close Intercom Messenger" at bounding box center [1455, 773] width 40 height 40
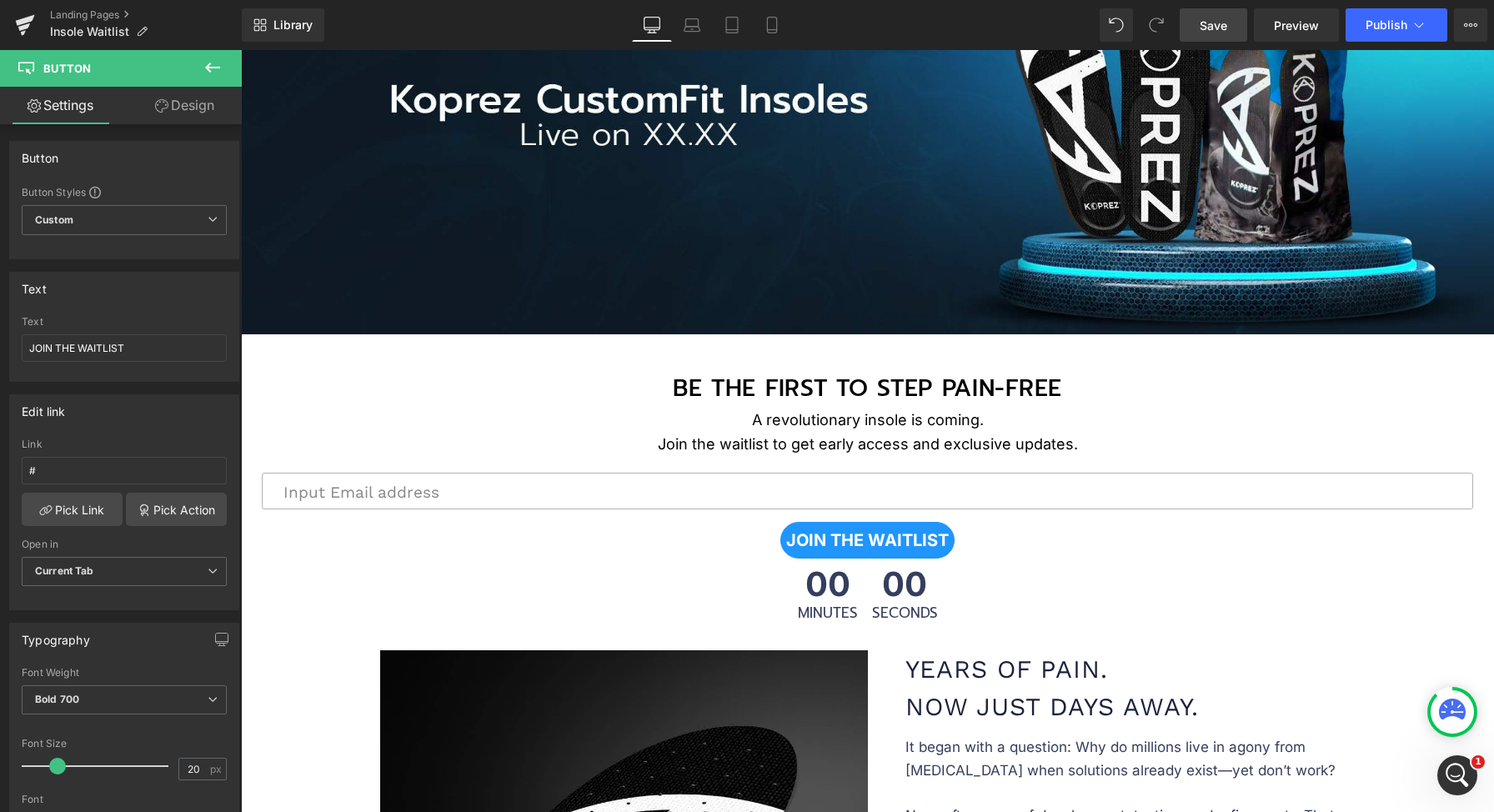
scroll to position [298, 0]
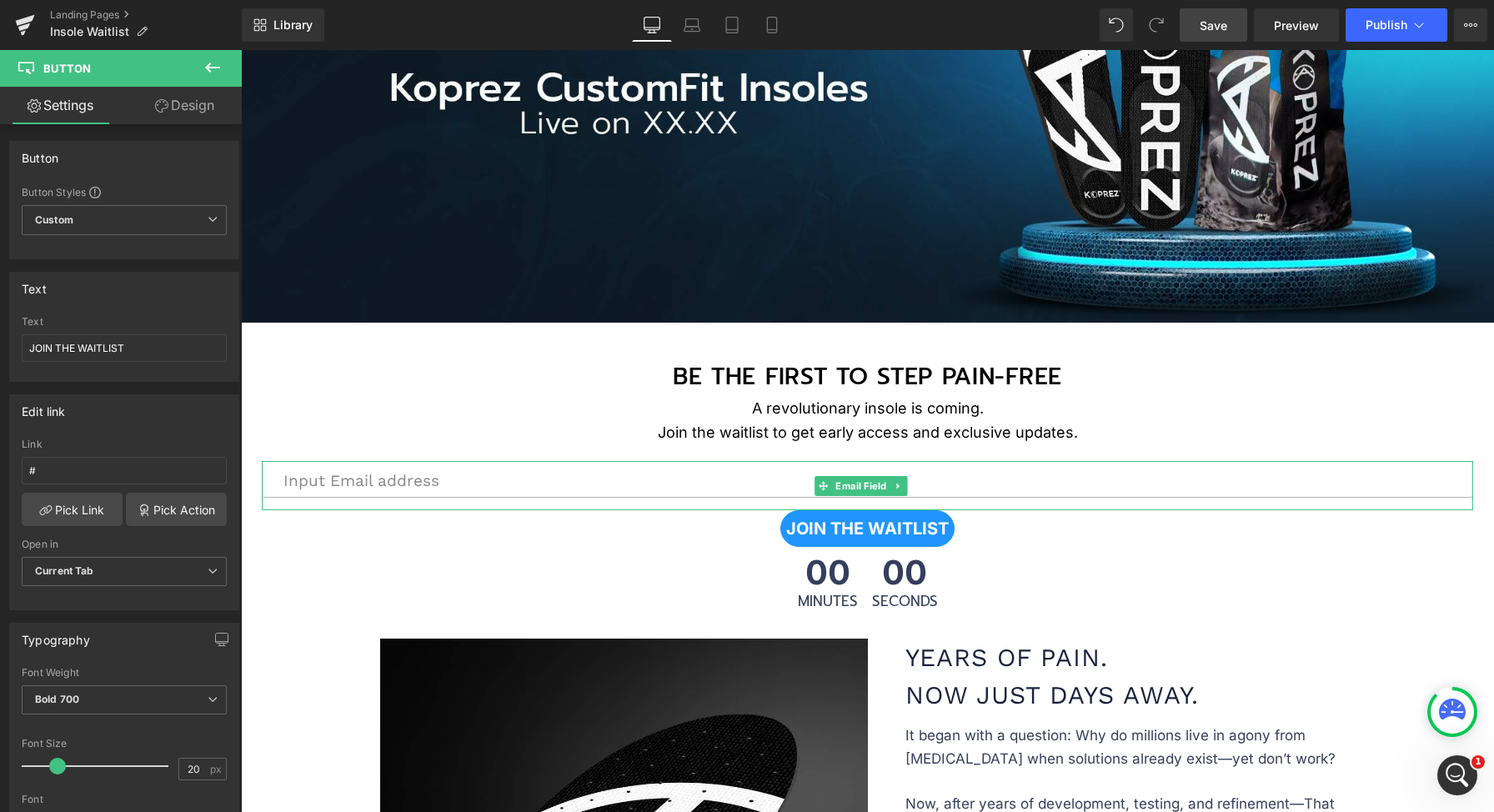
click at [912, 476] on input "email" at bounding box center [867, 479] width 1211 height 36
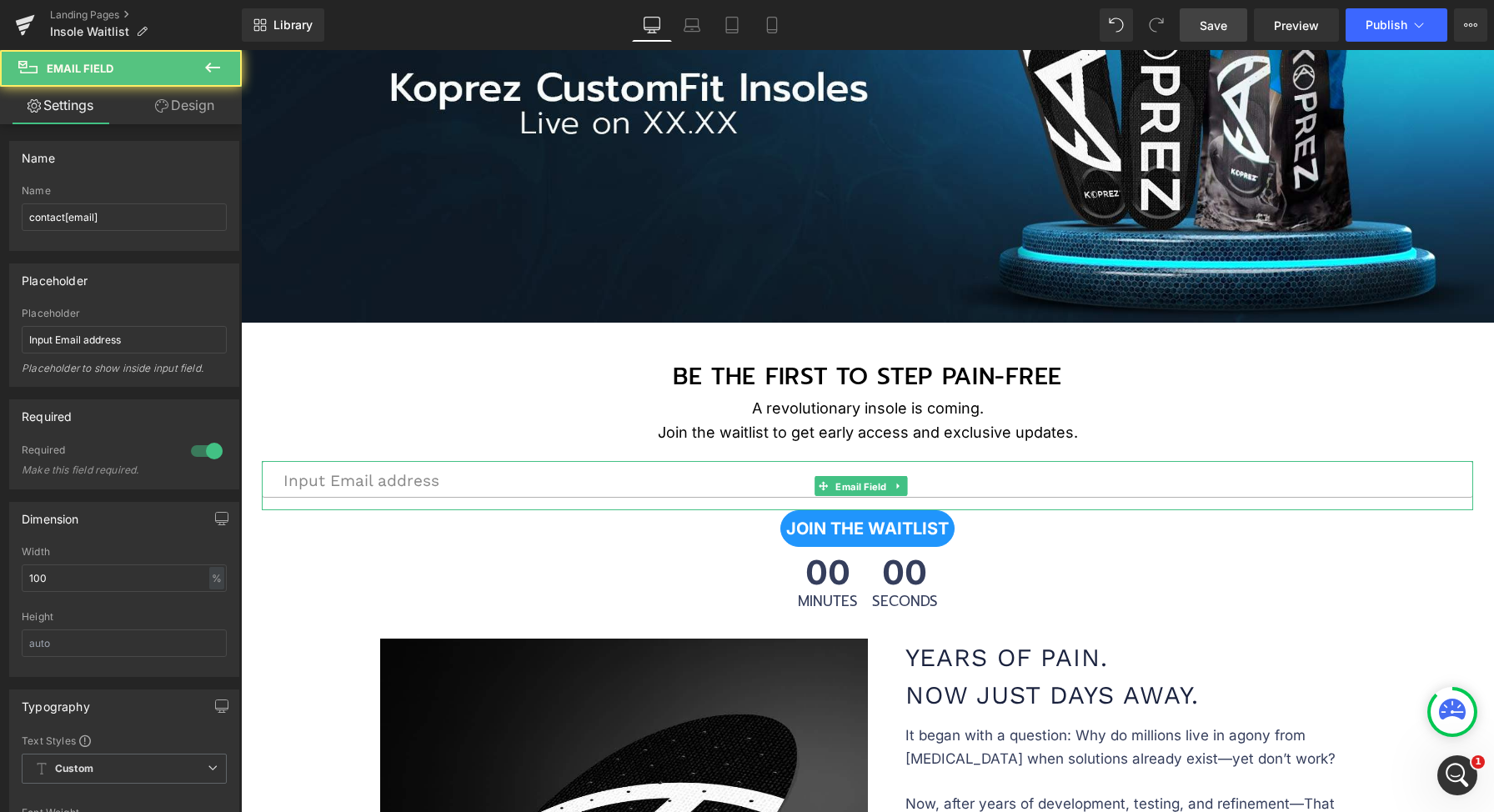
drag, startPoint x: 885, startPoint y: 482, endPoint x: 908, endPoint y: 480, distance: 23.1
click at [886, 482] on span "Email Field" at bounding box center [861, 487] width 58 height 20
click at [900, 482] on icon at bounding box center [899, 486] width 9 height 10
click at [912, 481] on icon at bounding box center [907, 486] width 9 height 9
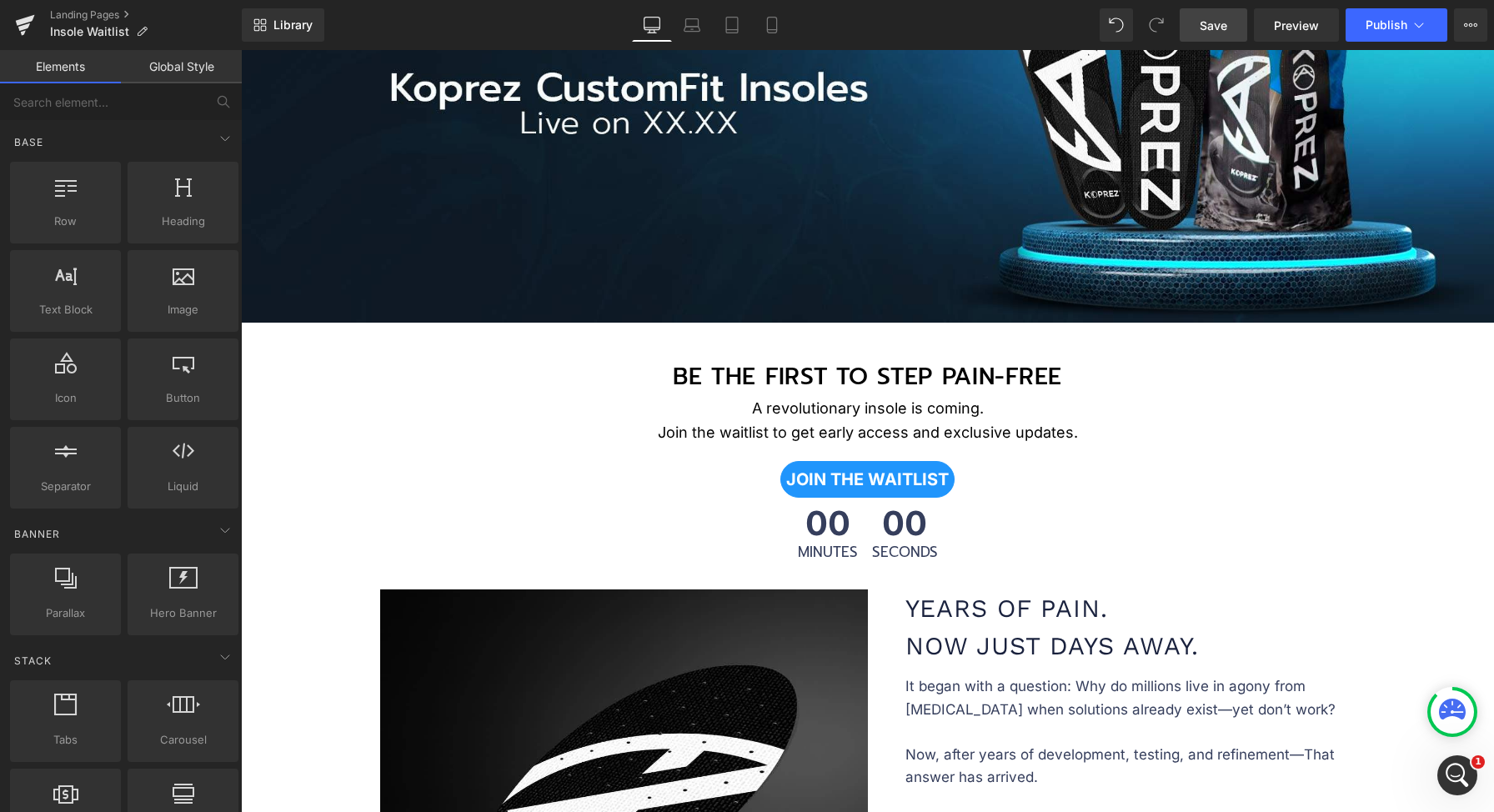
click at [902, 464] on link "JOIN THE WAITLIST" at bounding box center [867, 479] width 174 height 36
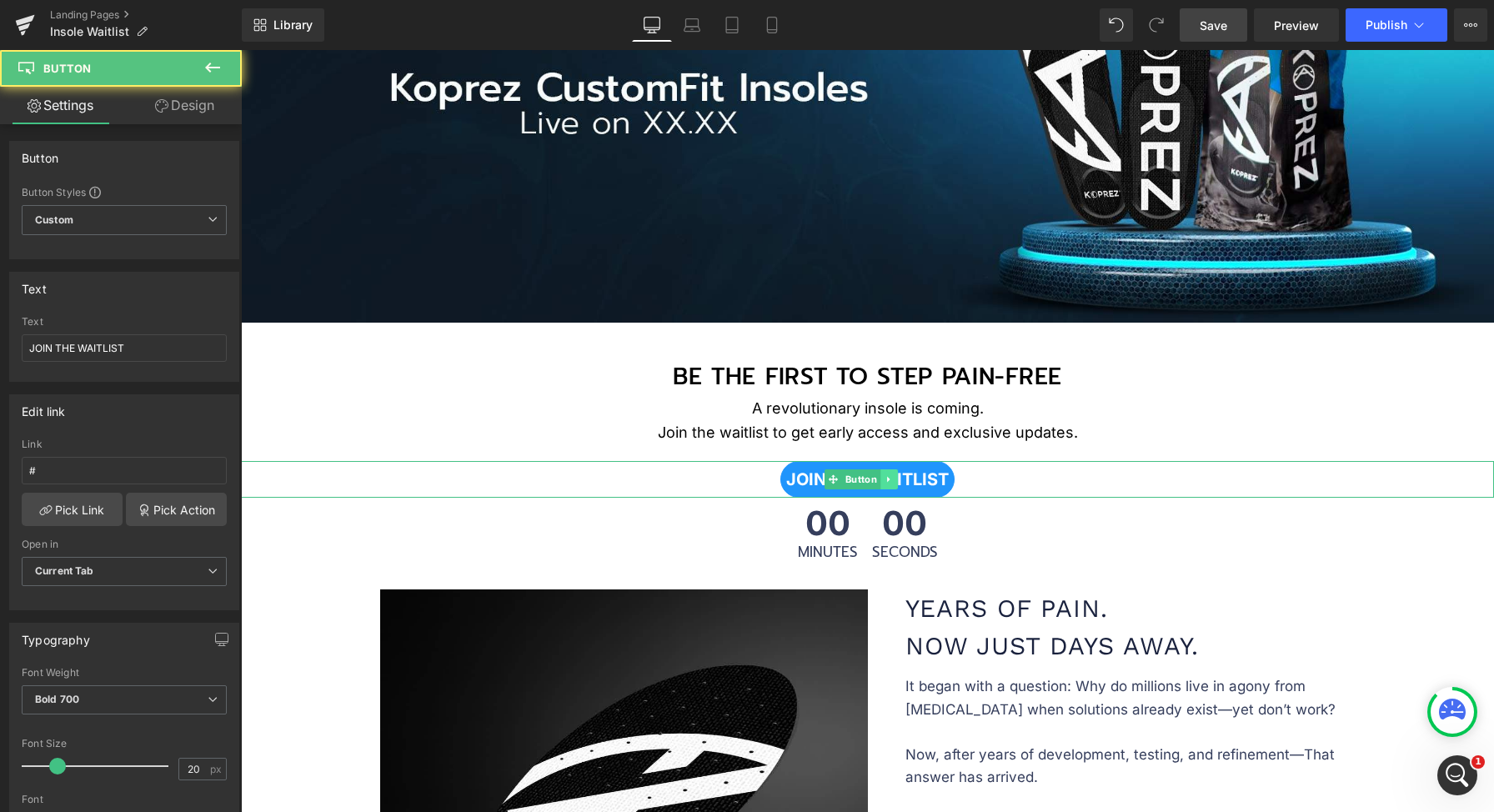
drag, startPoint x: 892, startPoint y: 473, endPoint x: 913, endPoint y: 473, distance: 21.0
click at [893, 474] on icon at bounding box center [889, 478] width 9 height 10
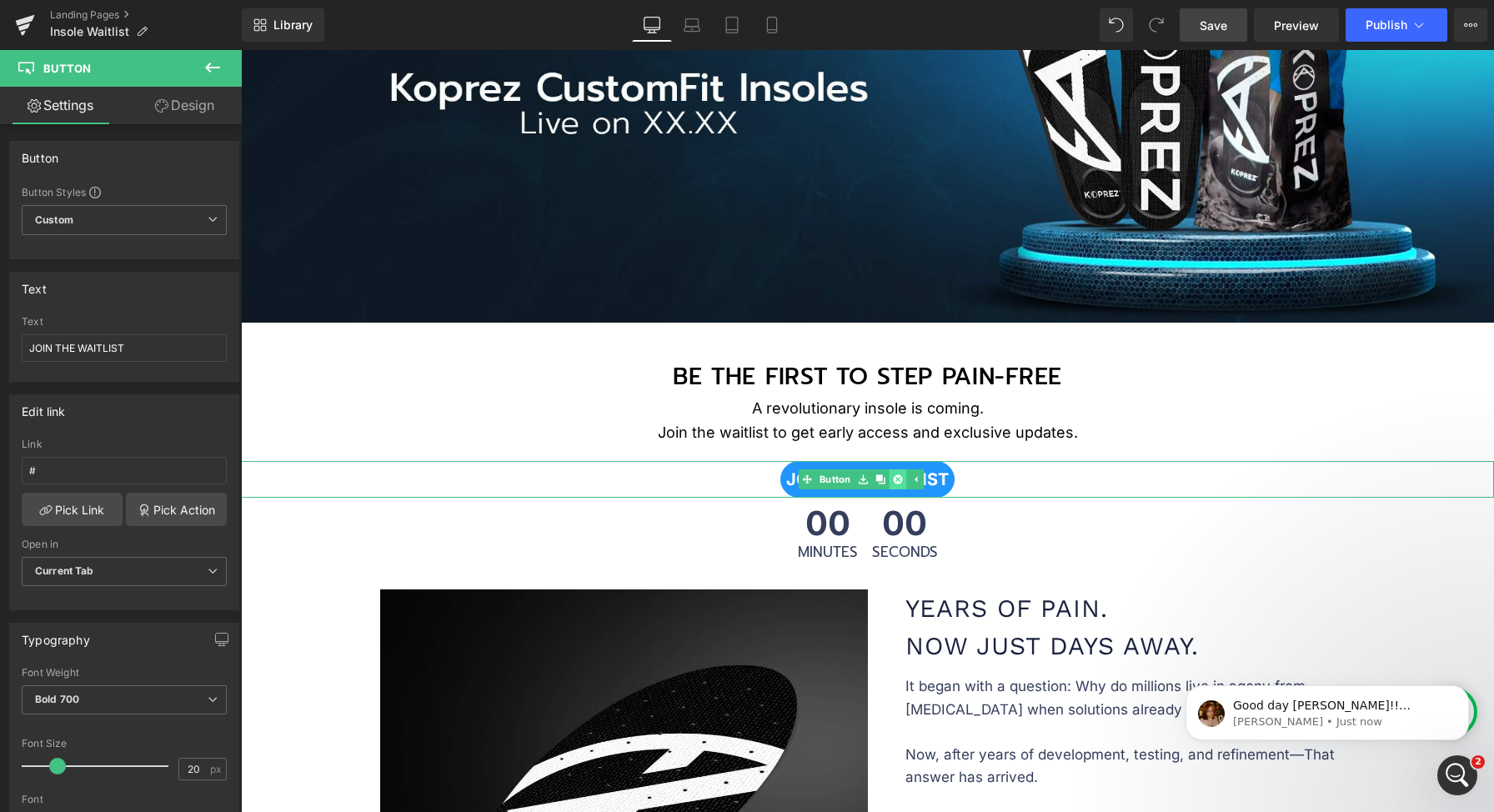
scroll to position [0, 0]
click at [895, 475] on icon at bounding box center [898, 479] width 9 height 9
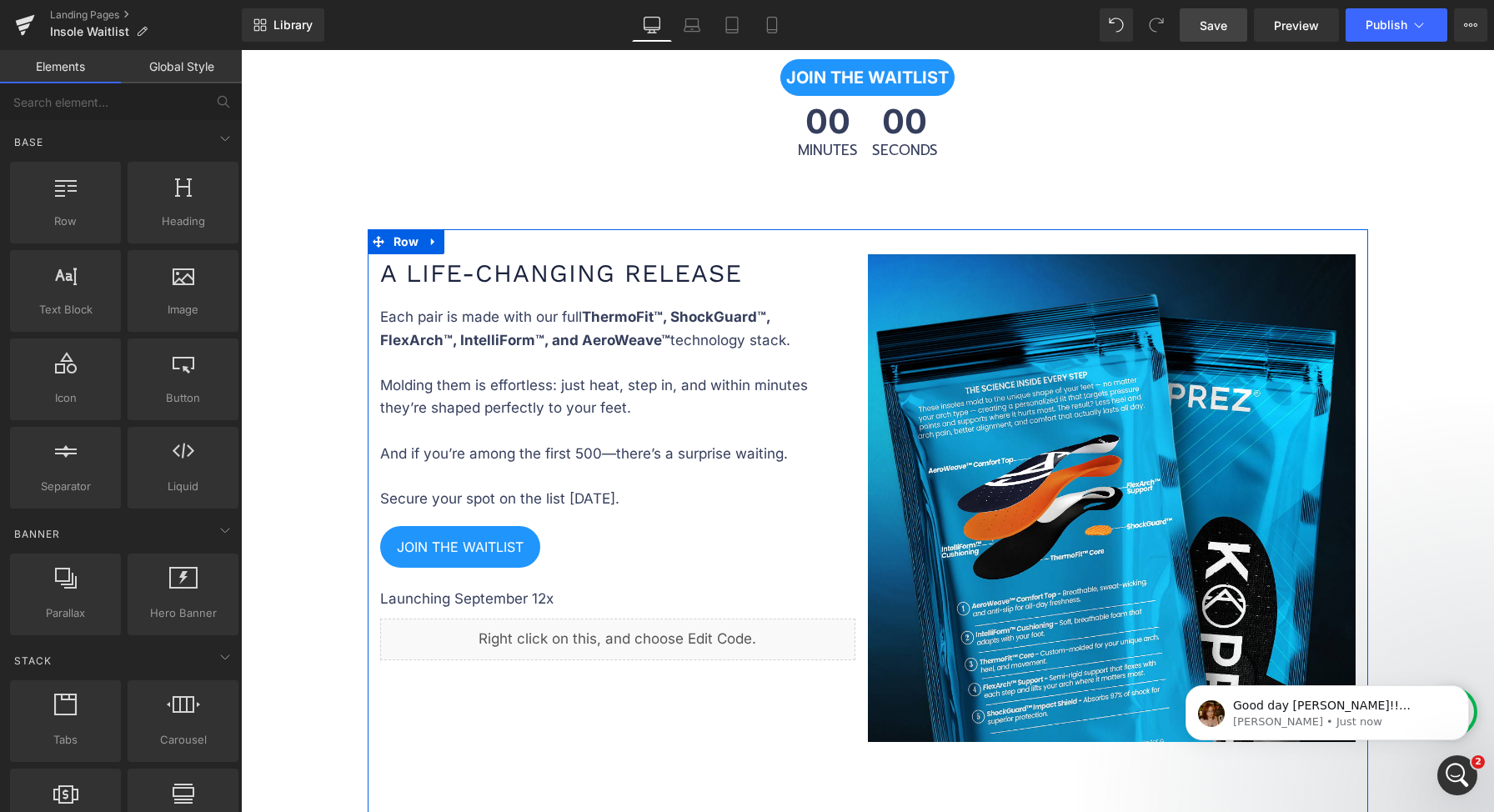
scroll to position [2932, 0]
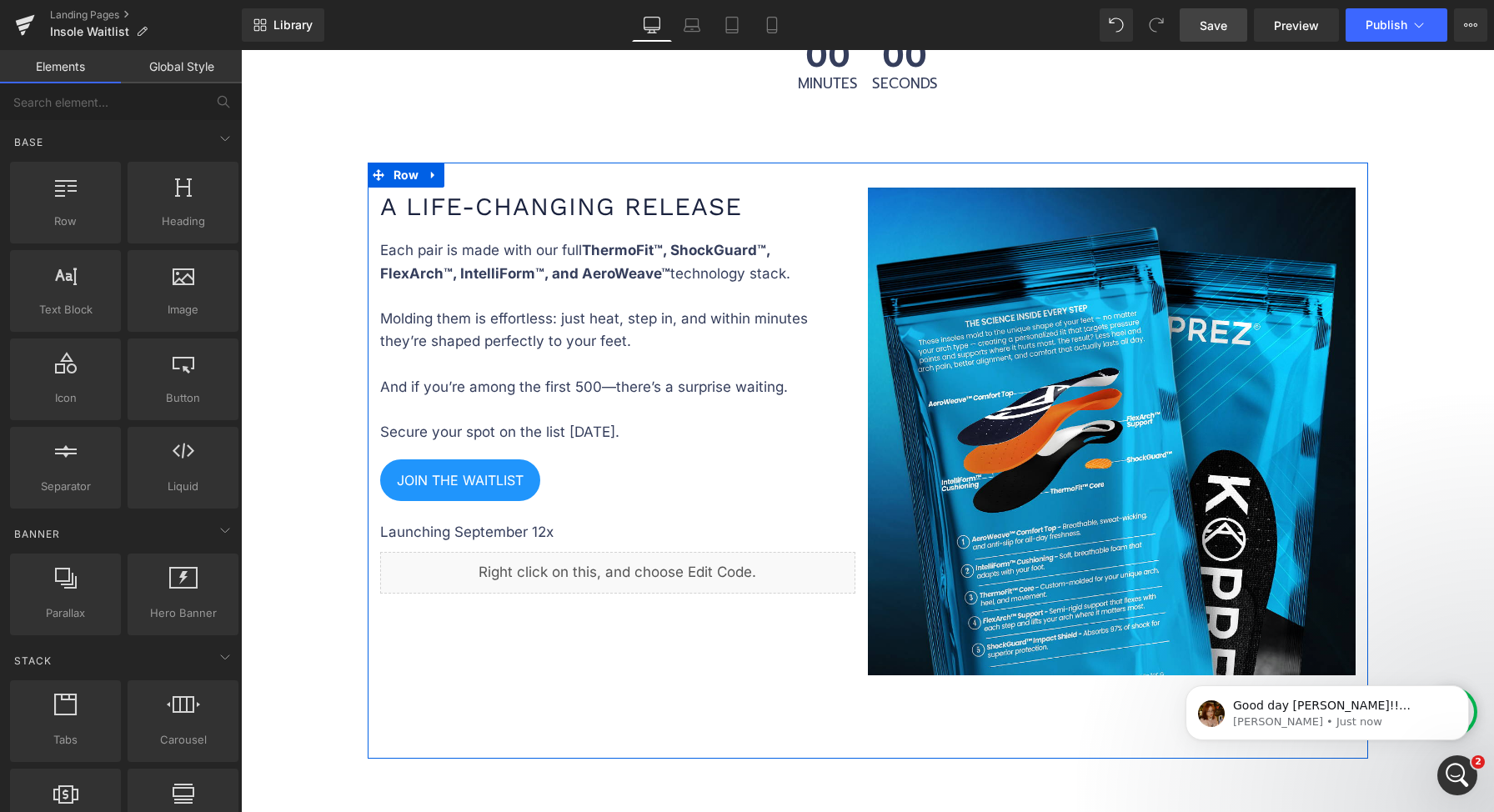
click at [531, 638] on div "A Life-Changing Release Heading Each pair is made with our full ThermoFit™, Sho…" at bounding box center [867, 460] width 1000 height 596
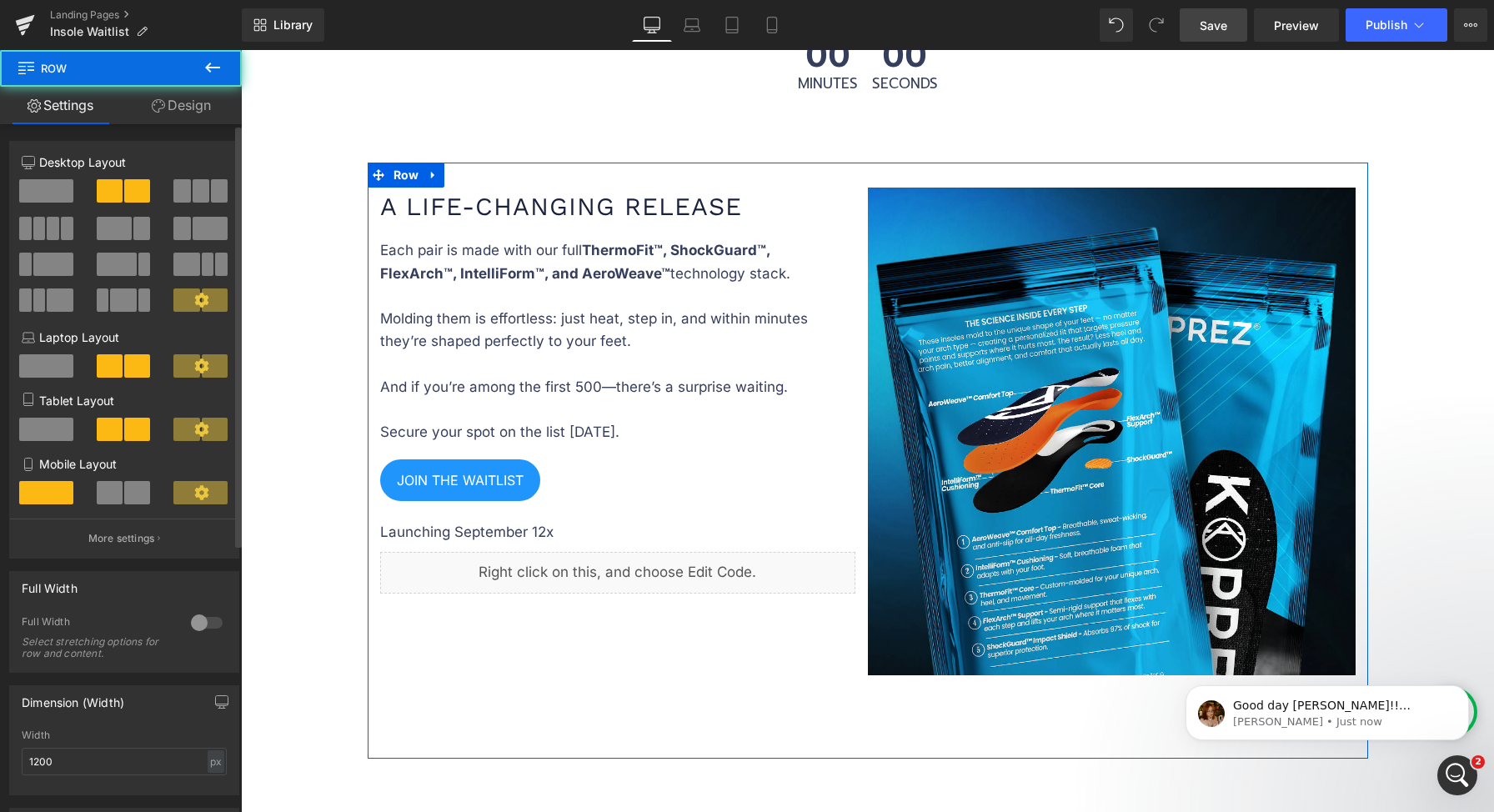
click at [191, 126] on div "6+6 6+6 12+12 Column Size Customizer 6+6 Desktop Layout Laptop Layout Tablet La…" at bounding box center [124, 661] width 249 height 1074
click at [188, 109] on link "Design" at bounding box center [181, 105] width 121 height 37
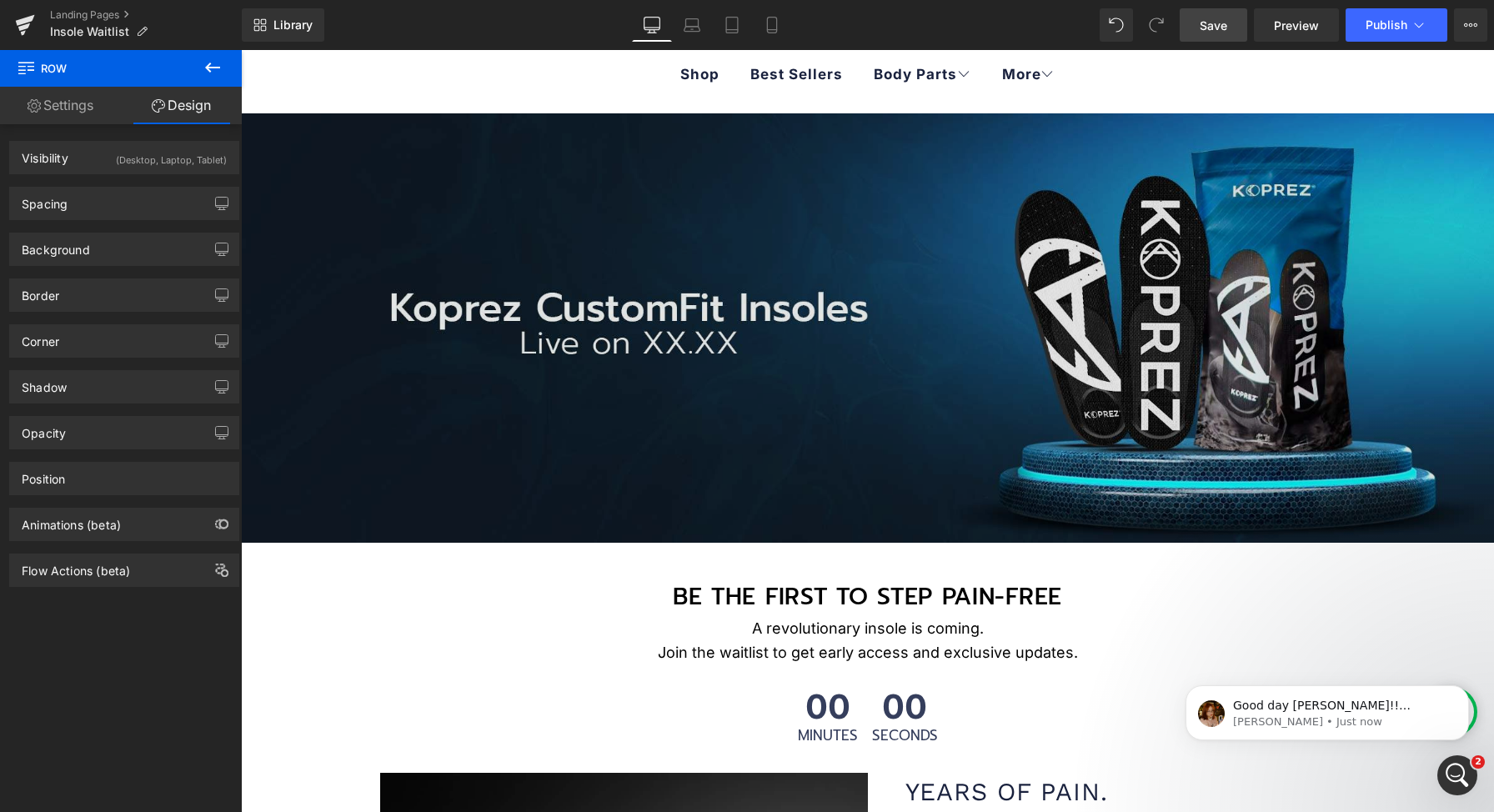
scroll to position [564, 0]
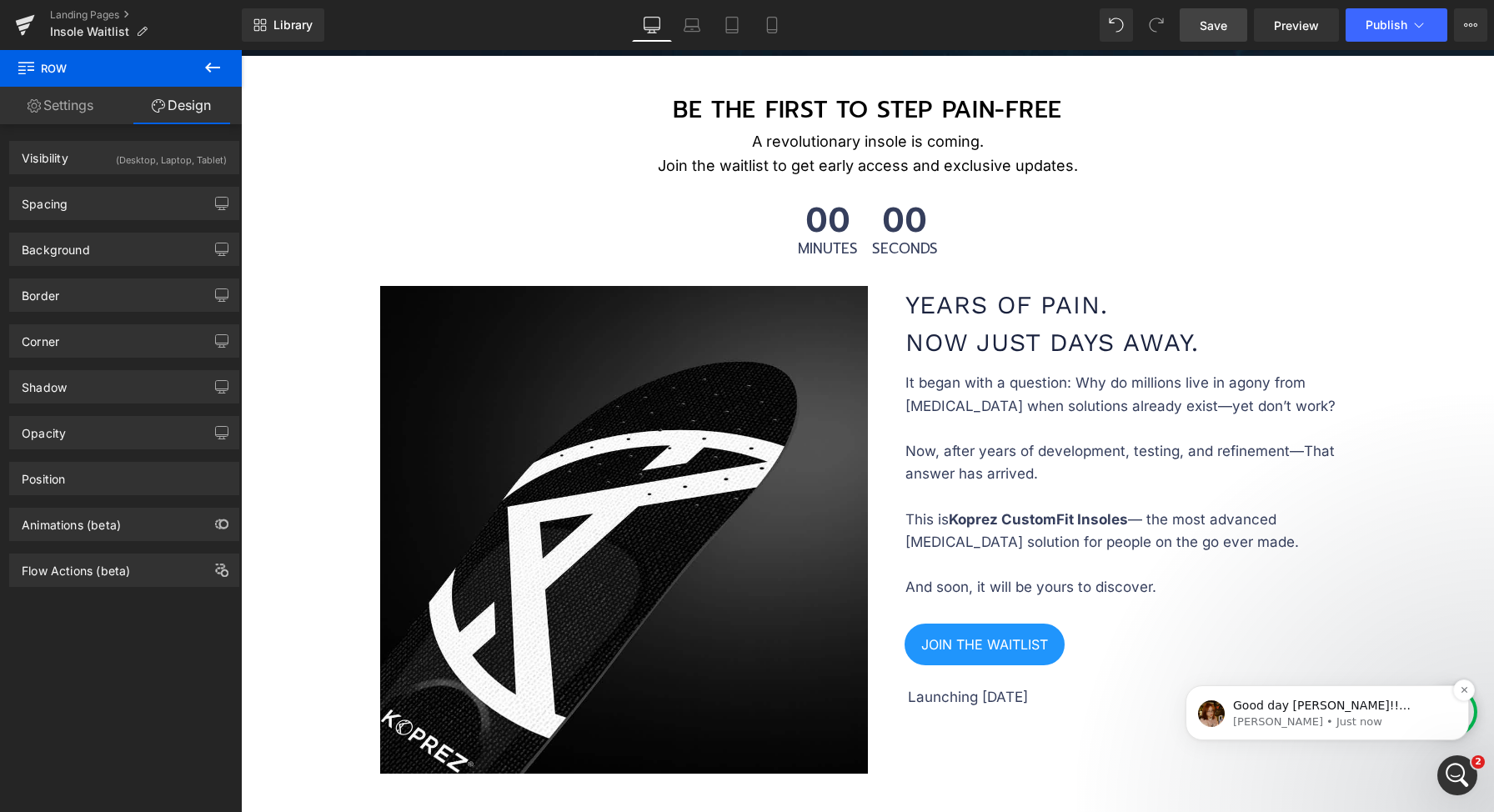
click at [1308, 692] on div "Good day Darius!! Welcome to GemPages Support Channel! Our pleasure to assist y…" at bounding box center [1327, 713] width 283 height 55
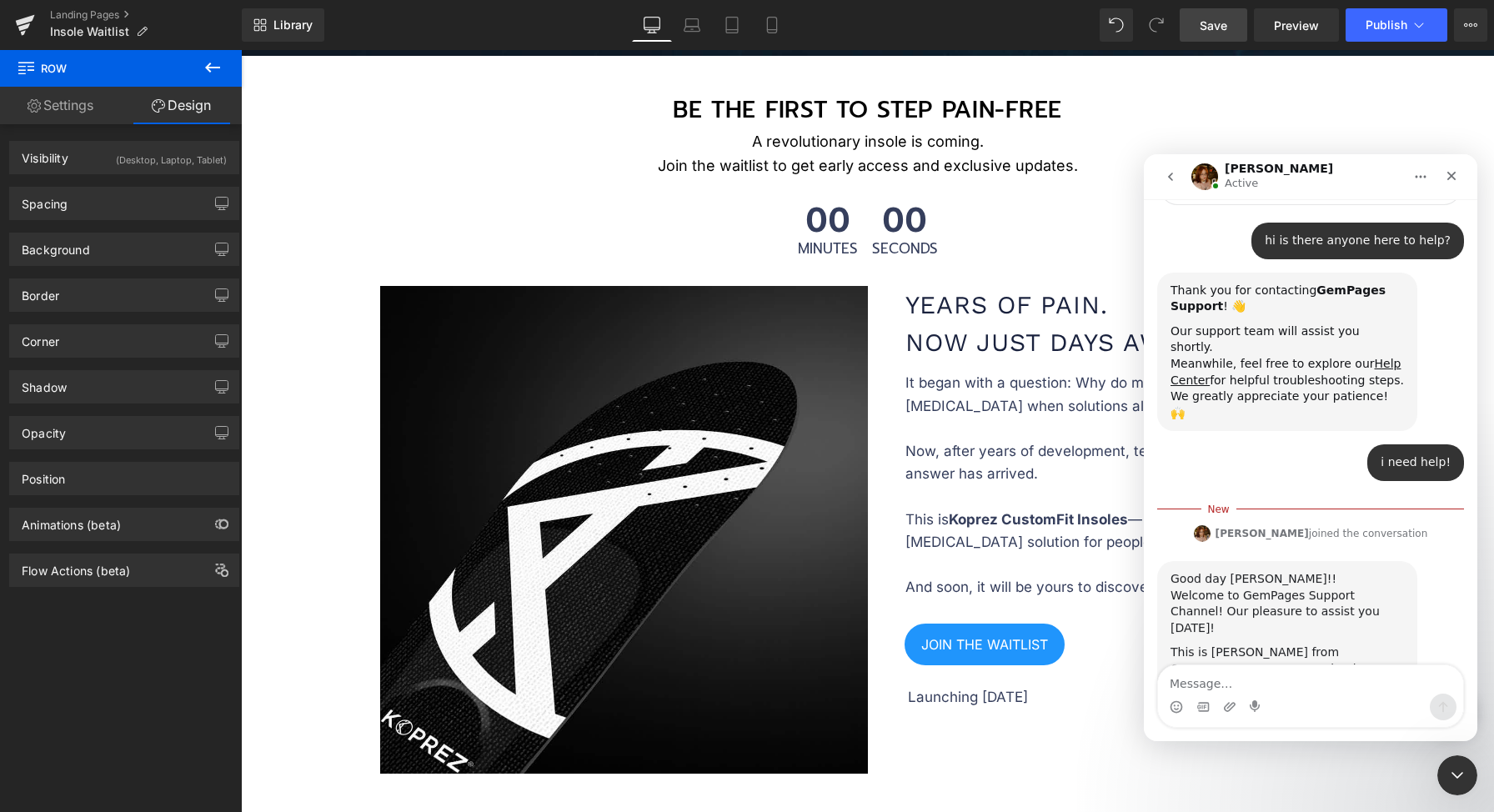
scroll to position [151, 0]
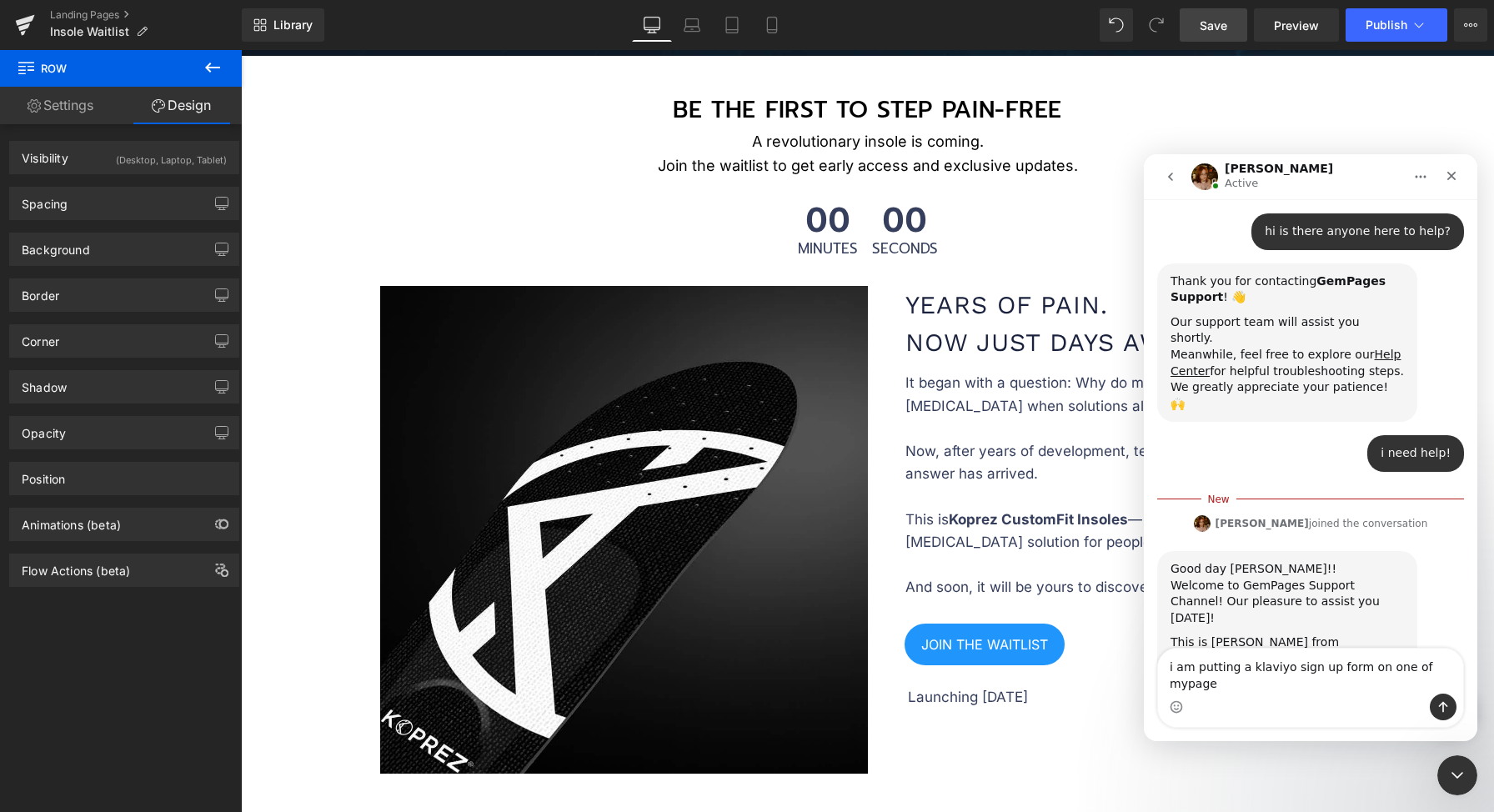
type textarea "i am putting a klaviyo sign up form on one of mypages"
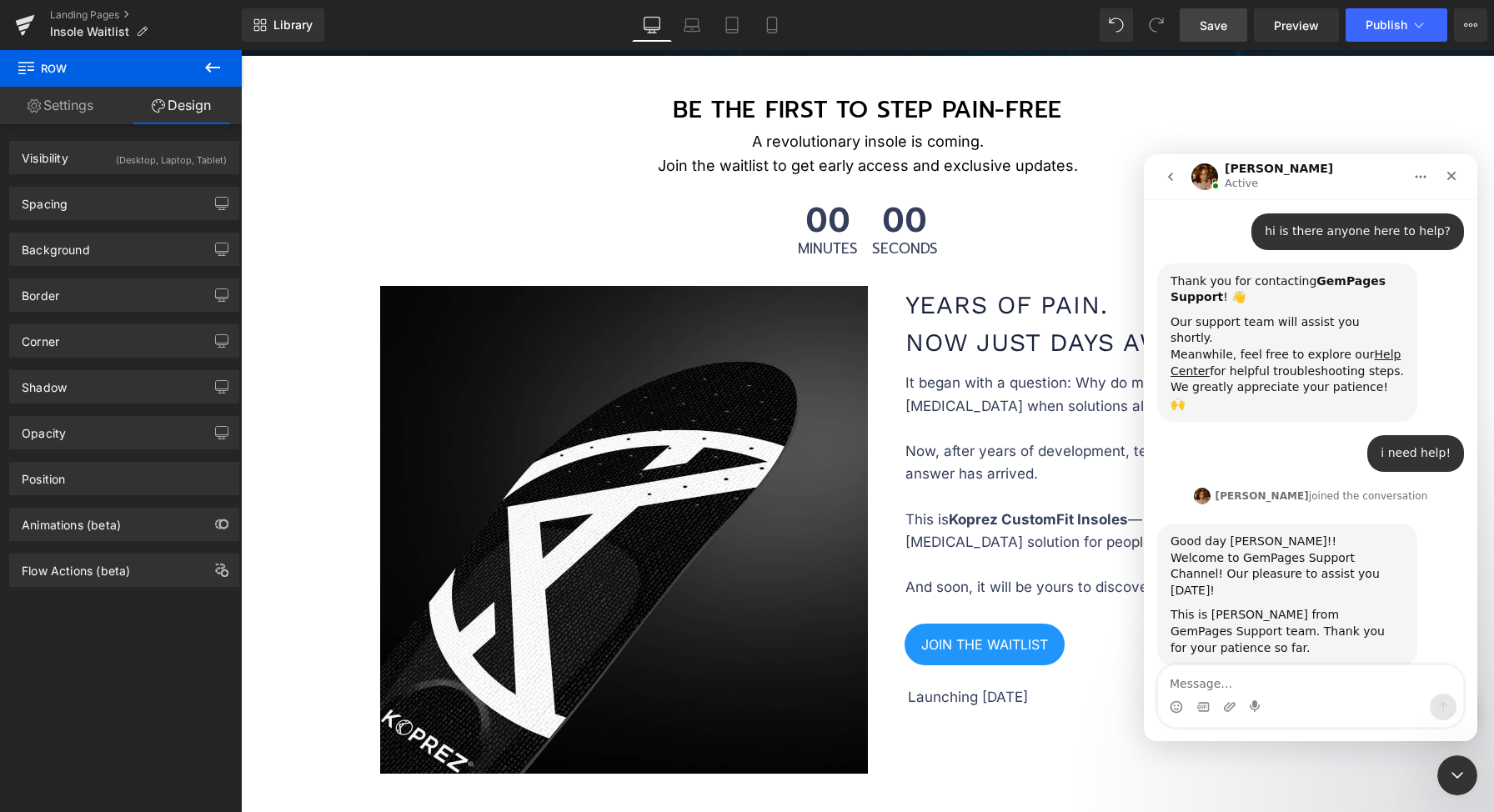
scroll to position [190, 0]
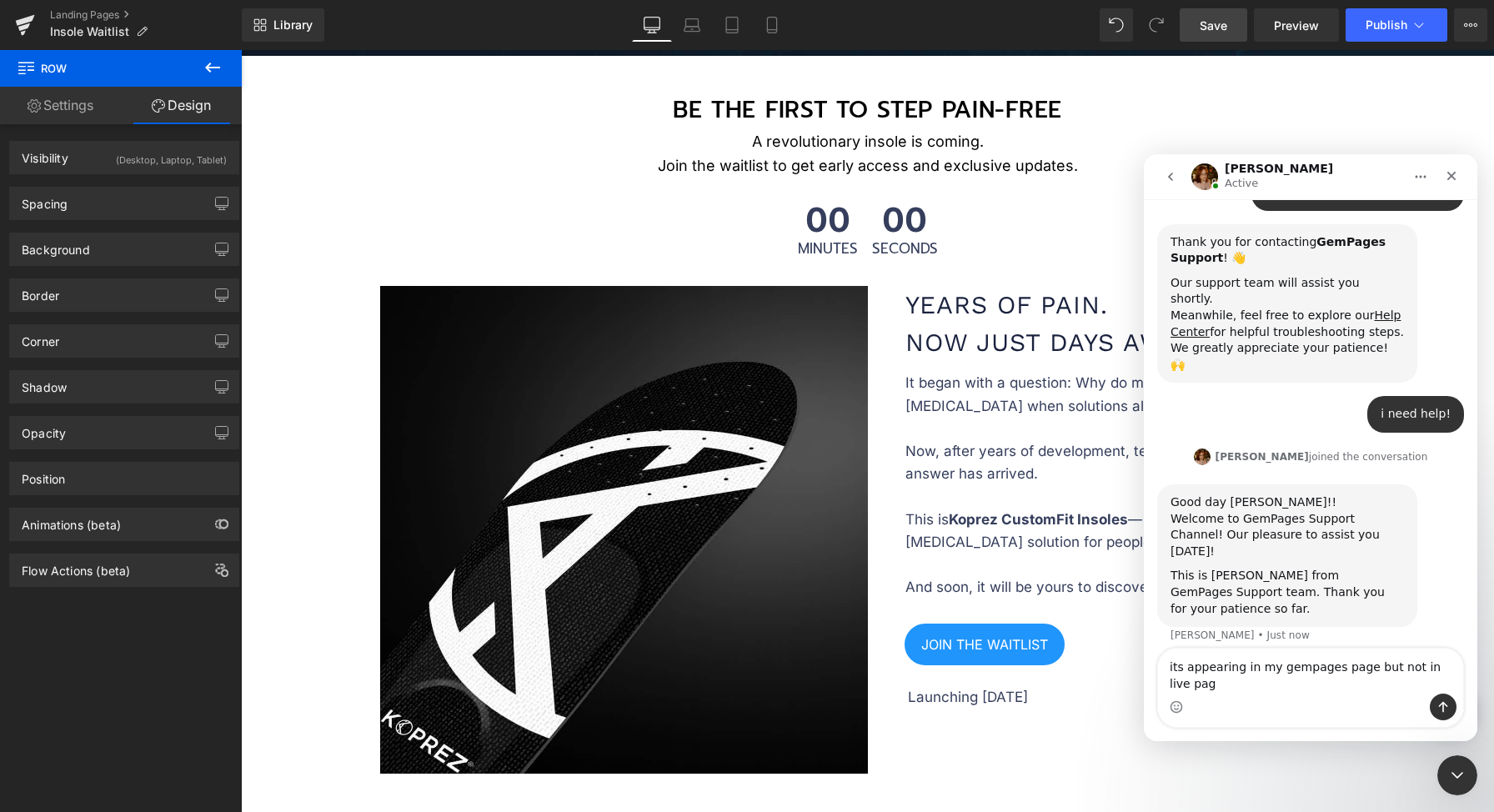
type textarea "its appearing in my gempages page but not in live page"
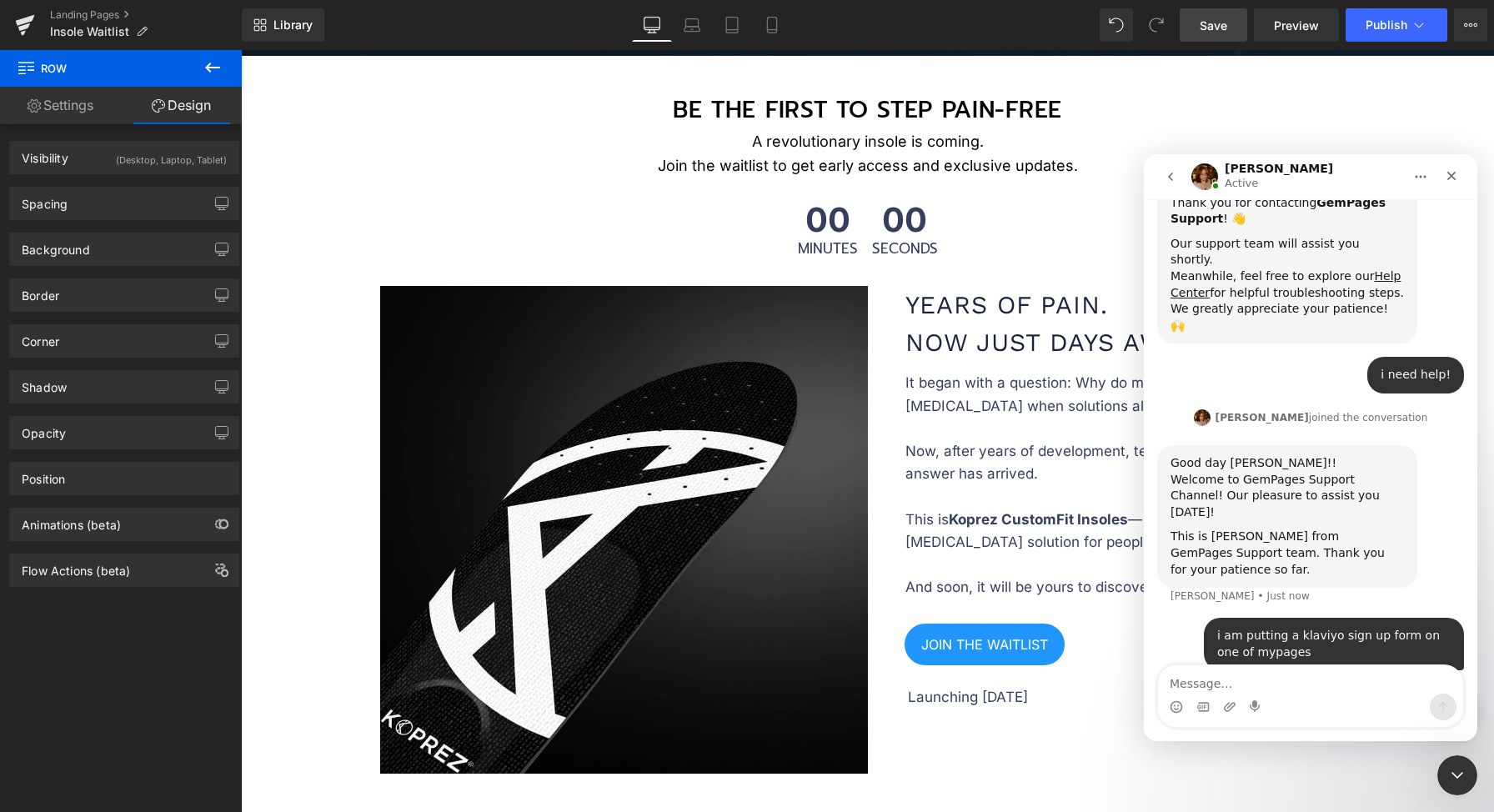
type textarea "t"
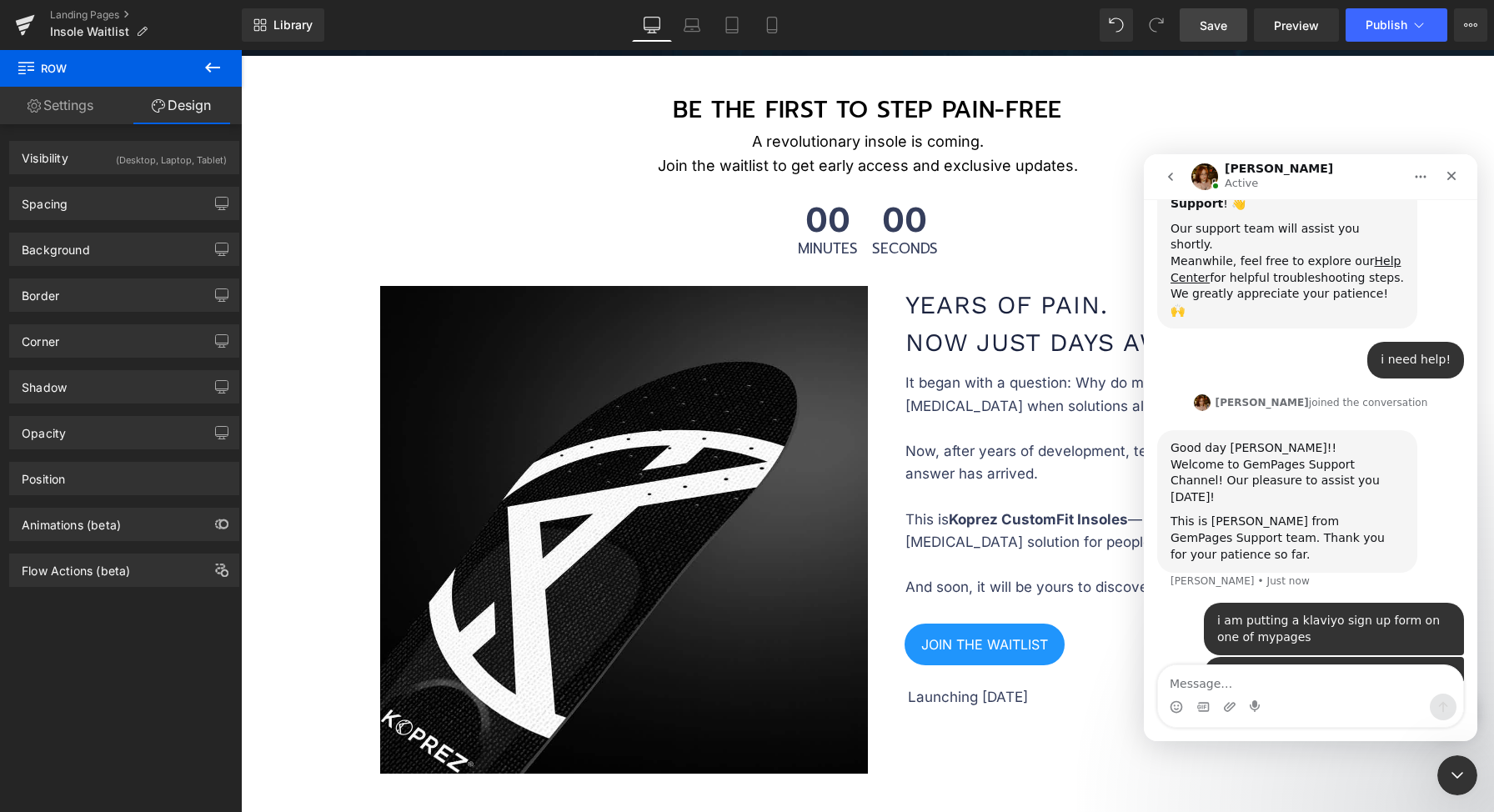
click at [602, 137] on div at bounding box center [747, 381] width 1494 height 762
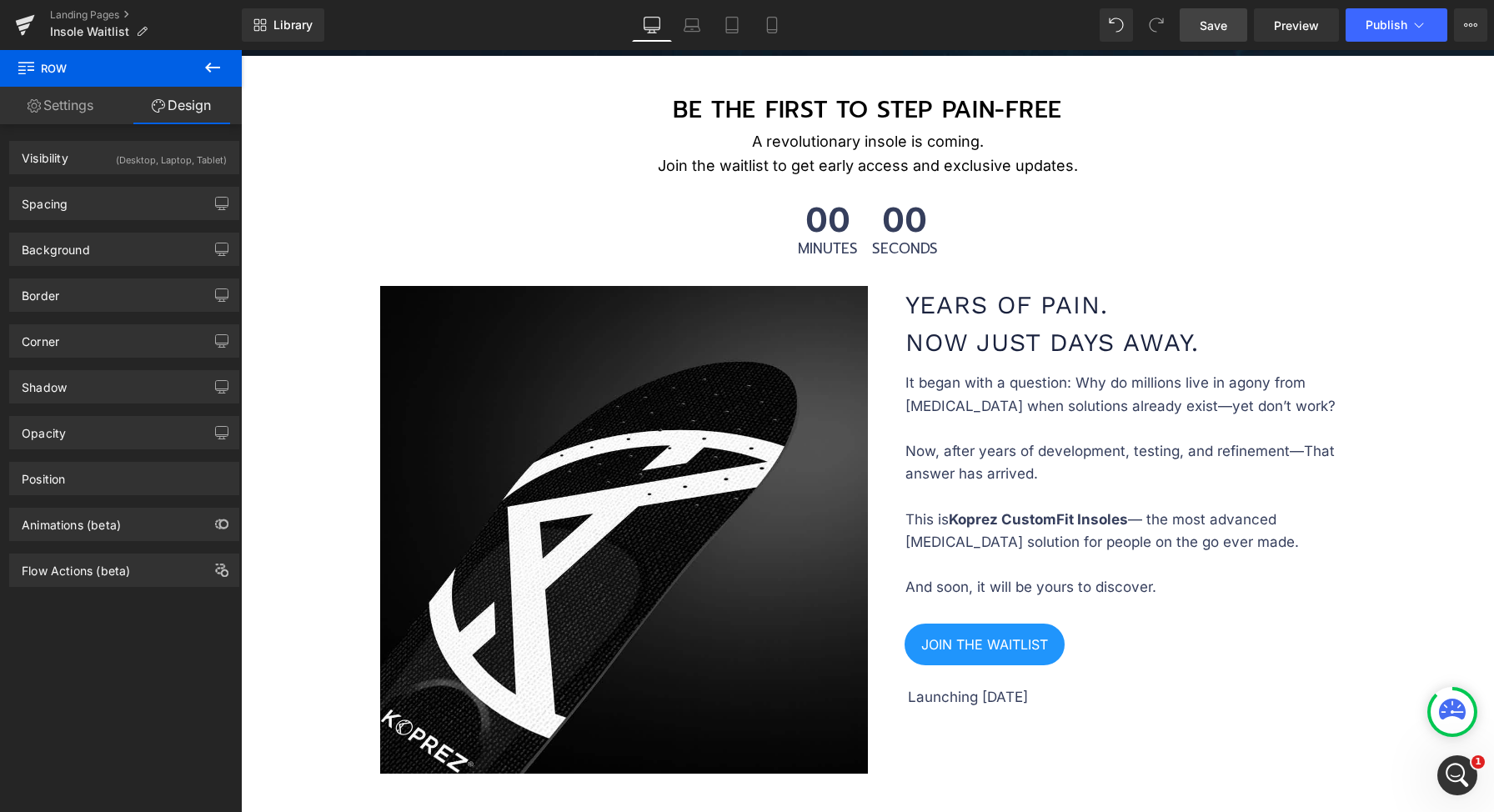
click at [210, 63] on icon at bounding box center [212, 67] width 15 height 10
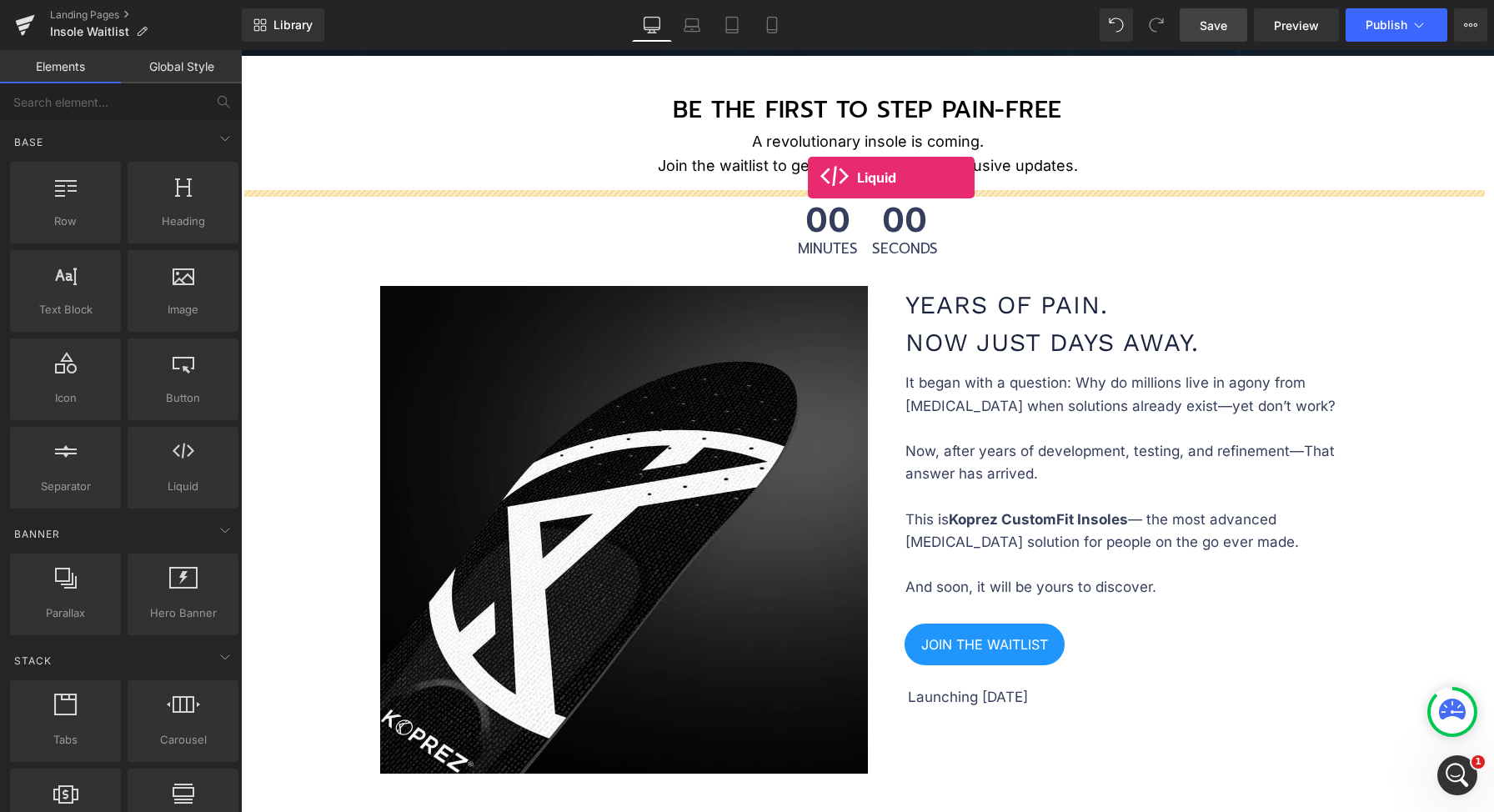
drag, startPoint x: 446, startPoint y: 519, endPoint x: 806, endPoint y: 182, distance: 493.1
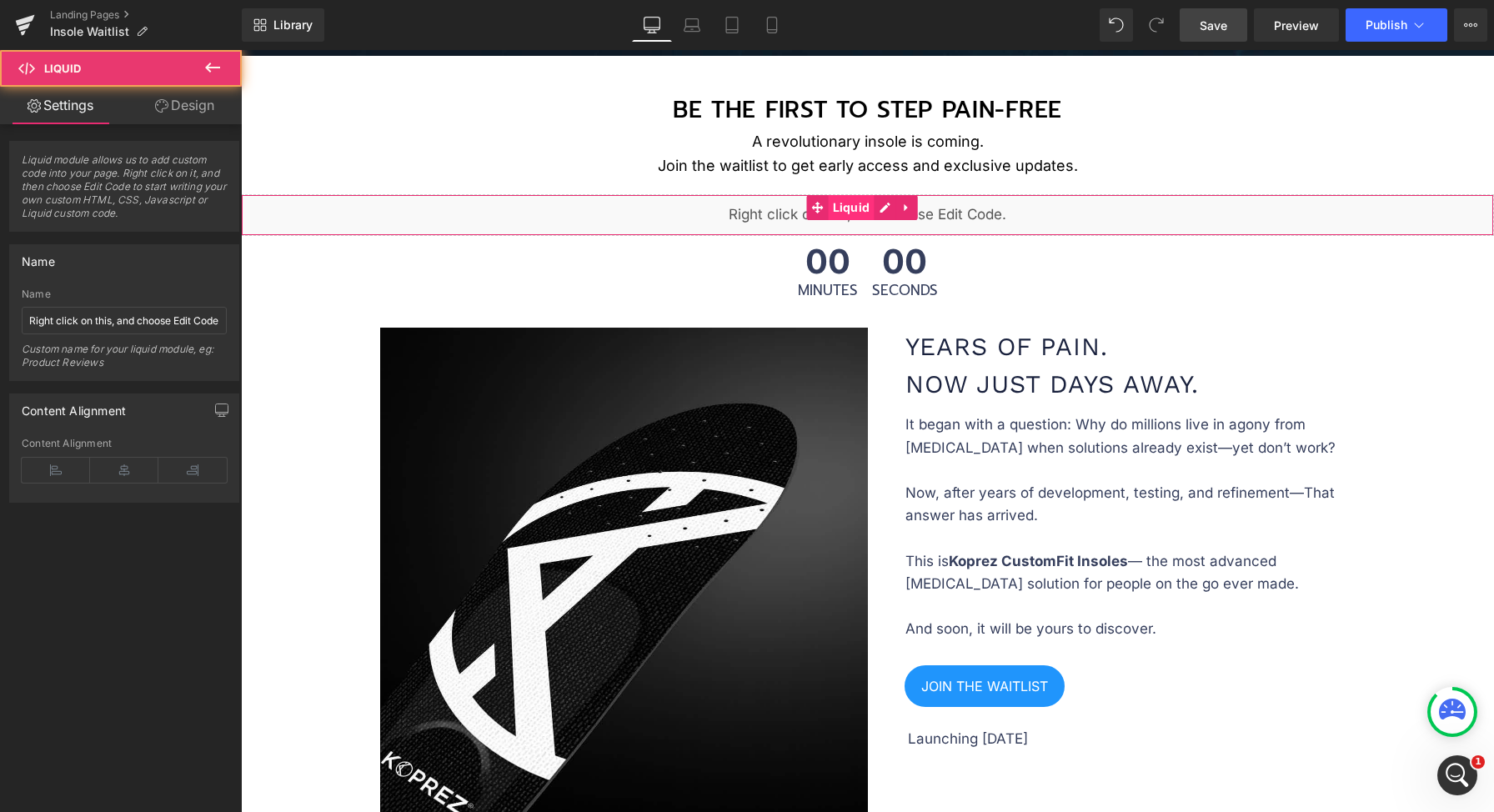
click at [863, 210] on span "Liquid" at bounding box center [851, 207] width 46 height 25
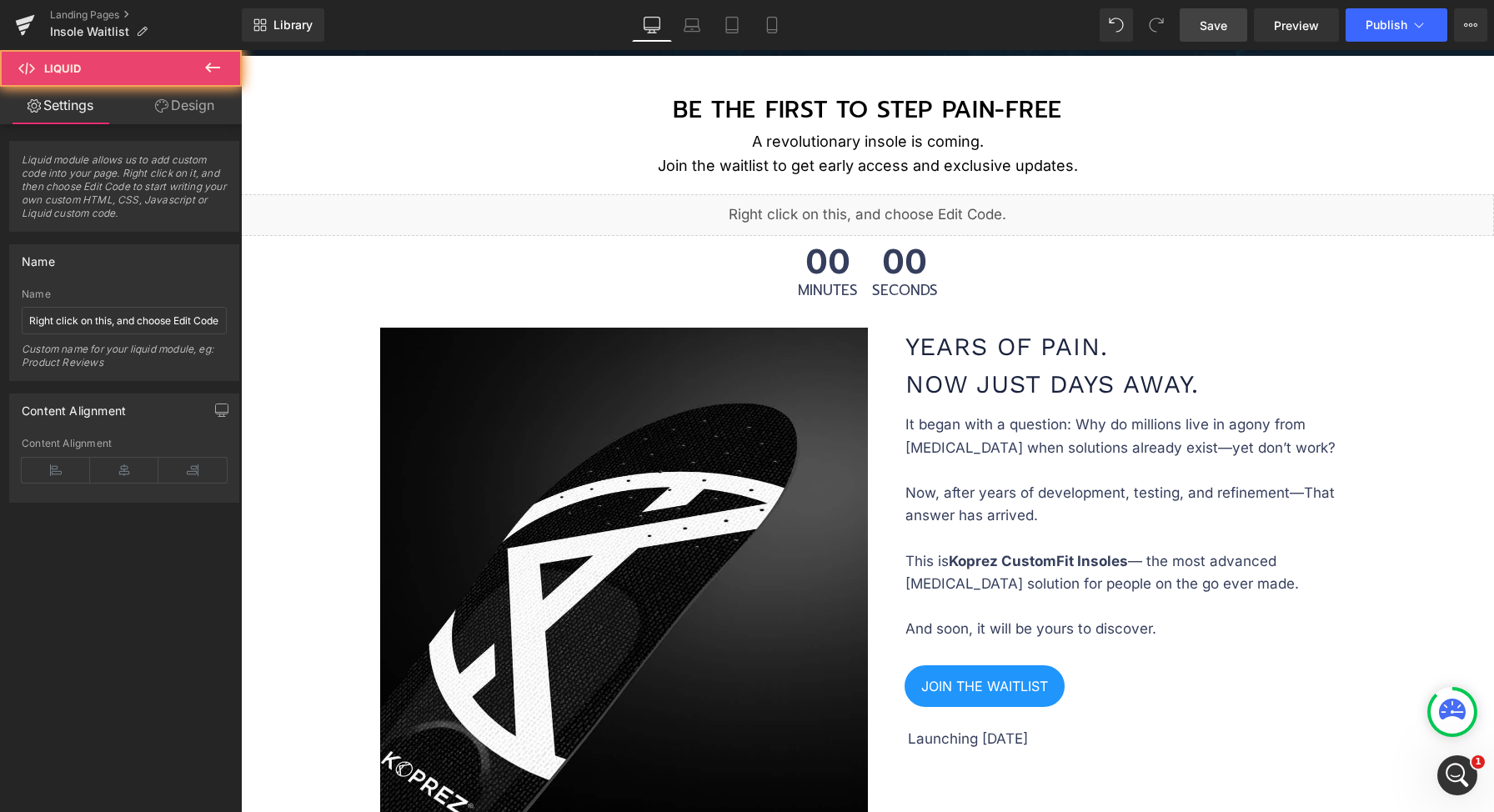
click at [879, 203] on div "Liquid" at bounding box center [867, 215] width 1253 height 42
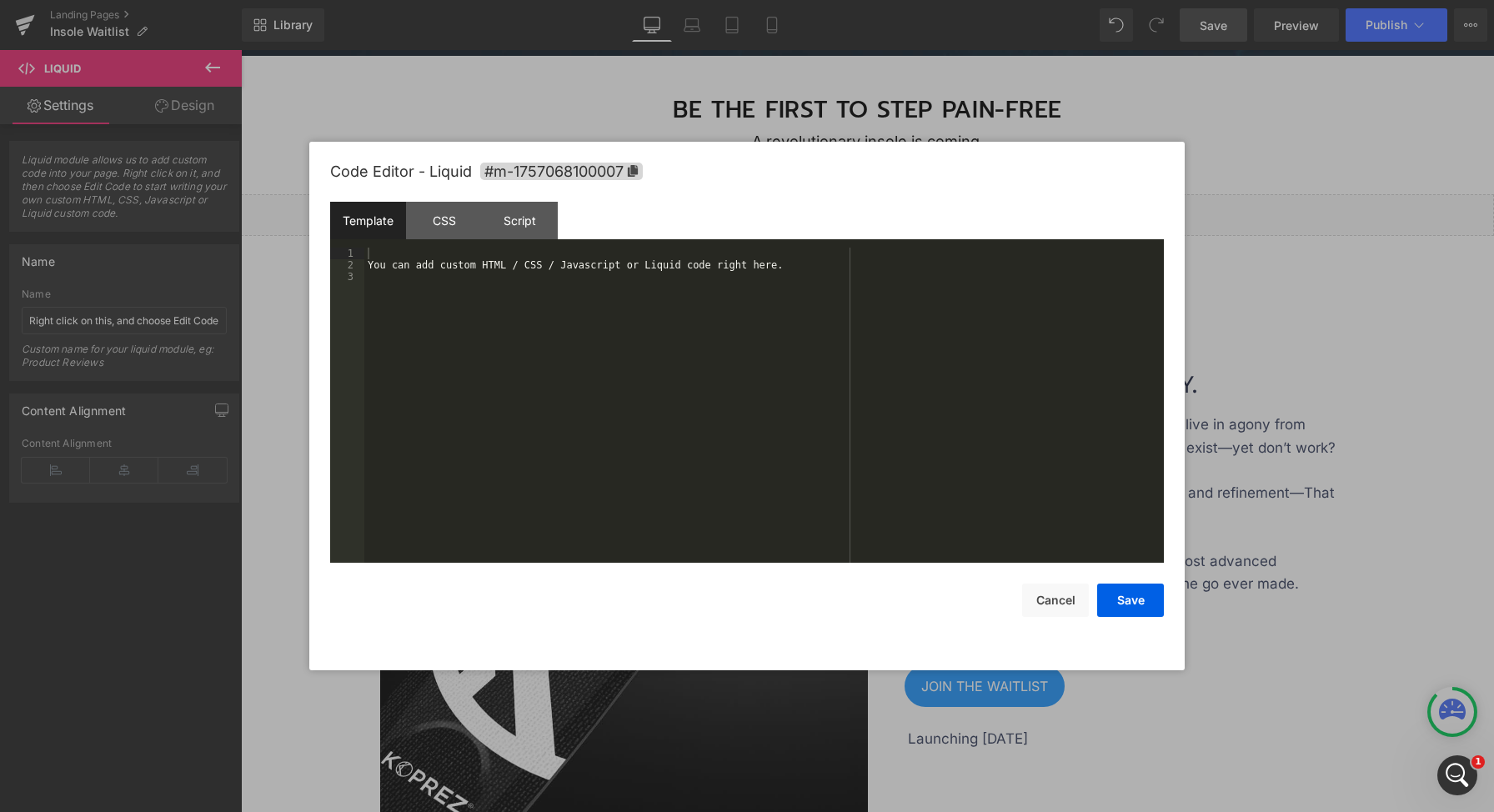
click at [835, 277] on div "You can add custom HTML / CSS / Javascript or Liquid code right here." at bounding box center [764, 416] width 799 height 338
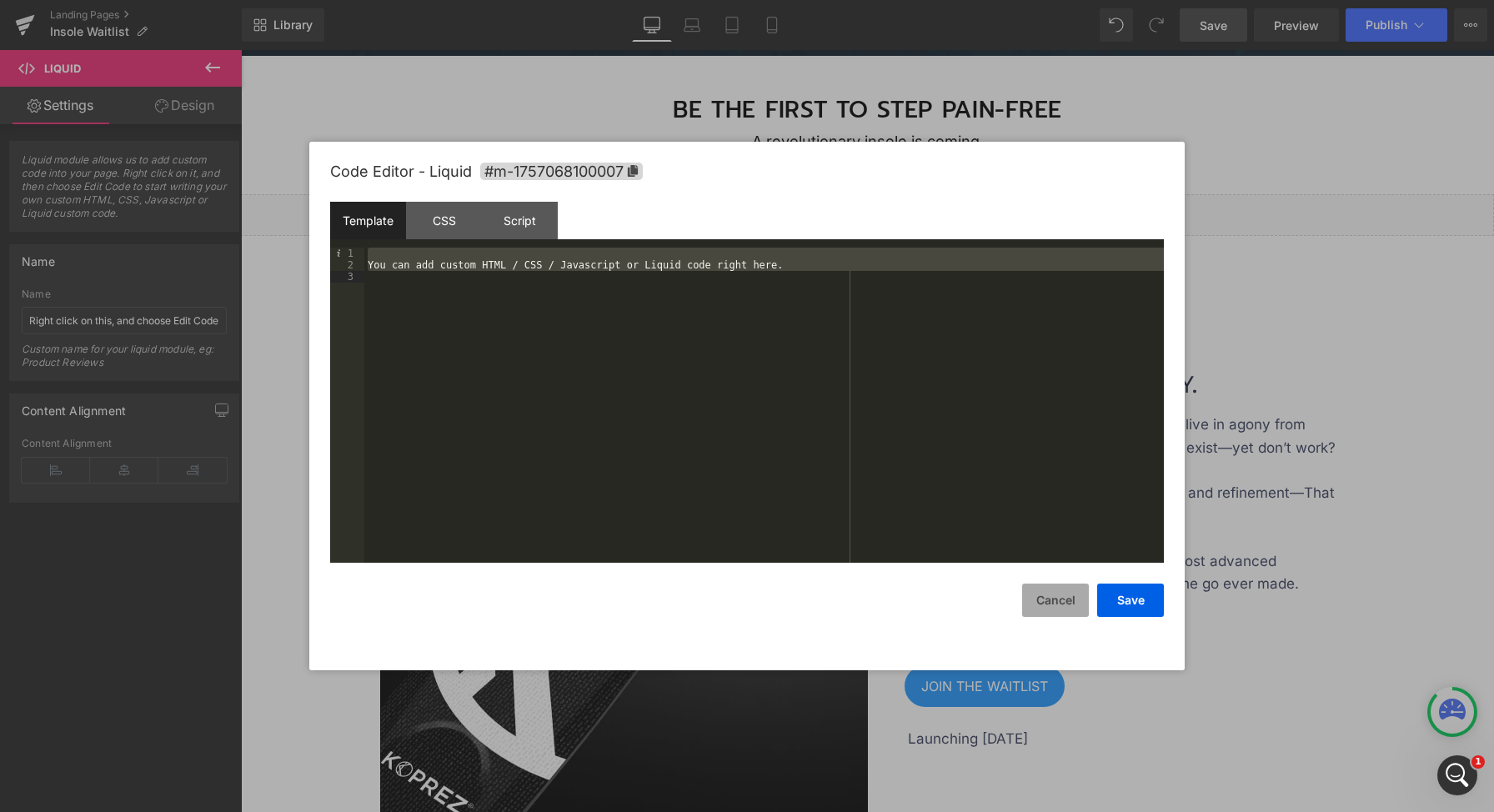
click at [1053, 604] on button "Cancel" at bounding box center [1055, 600] width 67 height 34
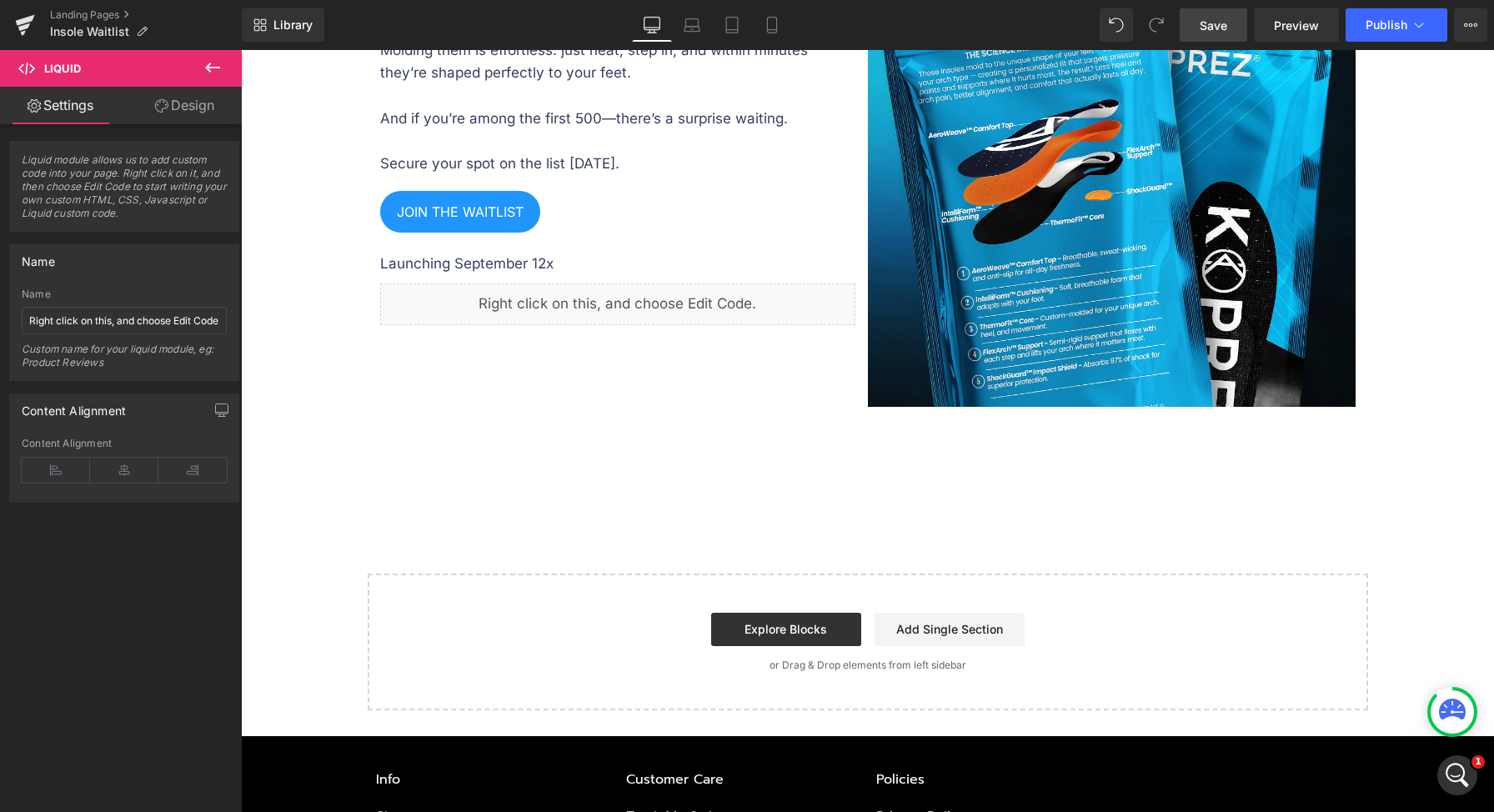
scroll to position [3245, 0]
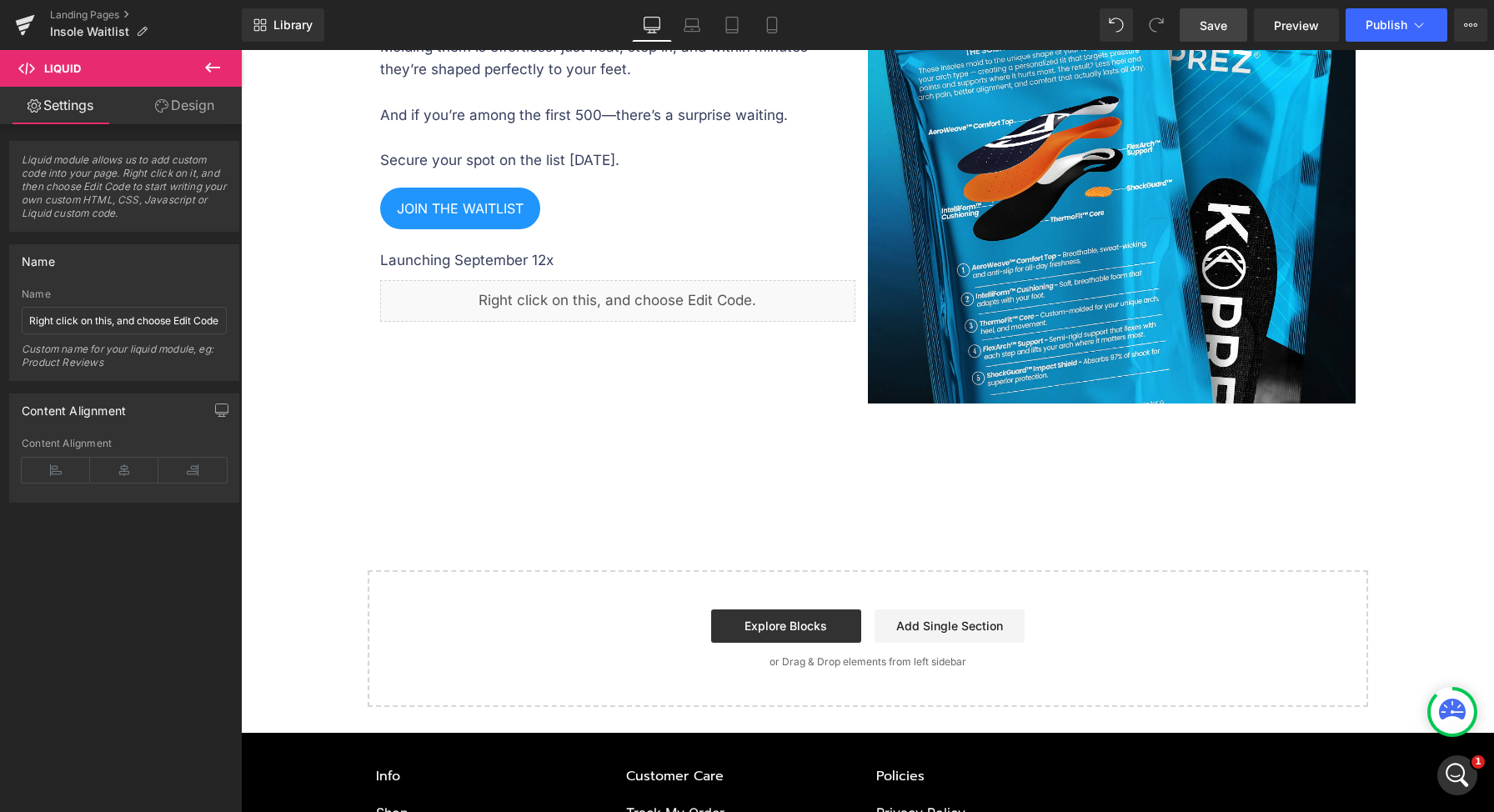
click at [531, 293] on div "Liquid" at bounding box center [617, 301] width 475 height 42
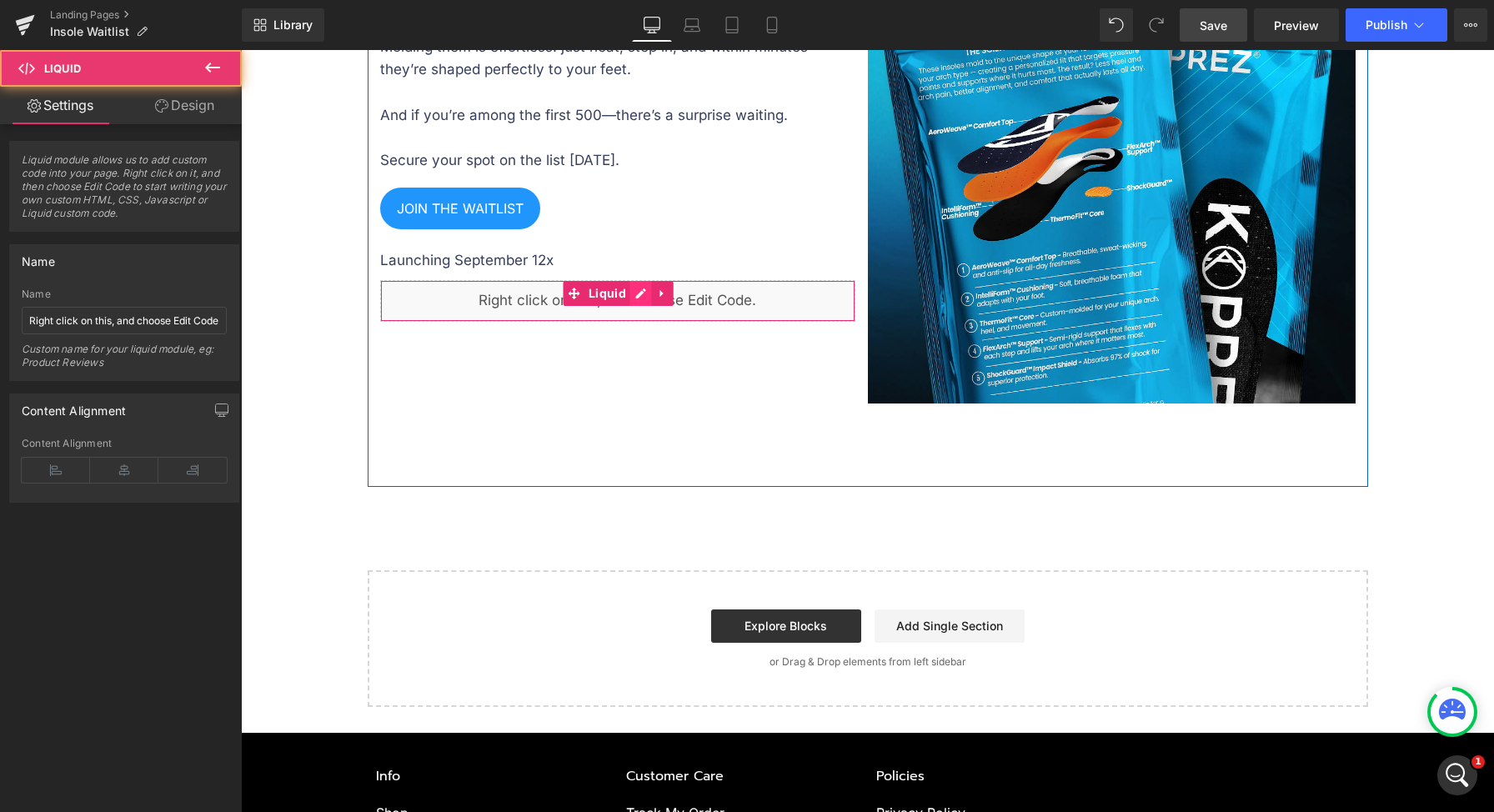
click at [629, 288] on div "Liquid" at bounding box center [617, 301] width 475 height 42
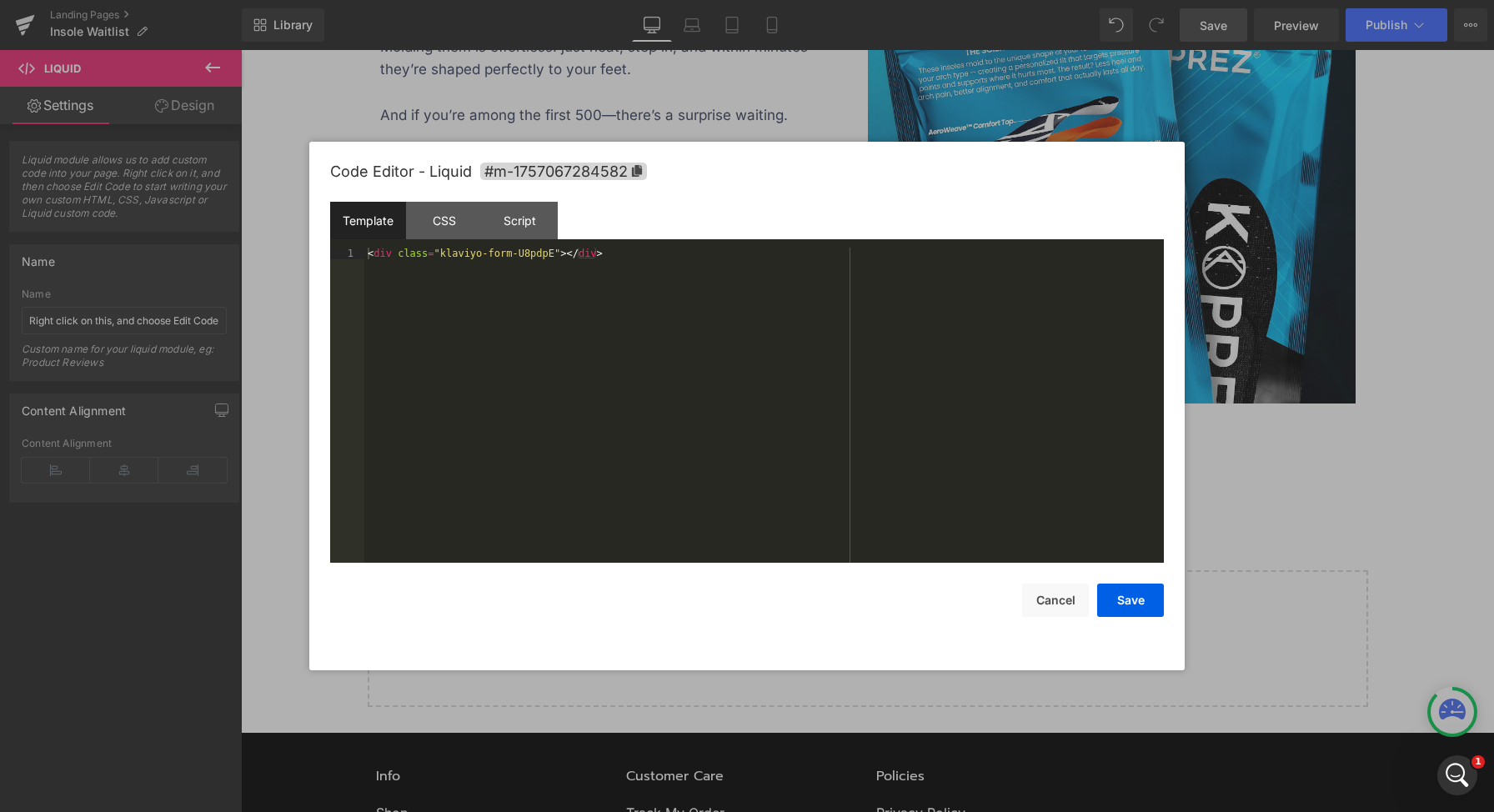
click at [562, 295] on div "< div class = "klaviyo-form-U8pdpE" > </ div >" at bounding box center [764, 416] width 799 height 338
click at [1042, 601] on button "Cancel" at bounding box center [1055, 600] width 67 height 34
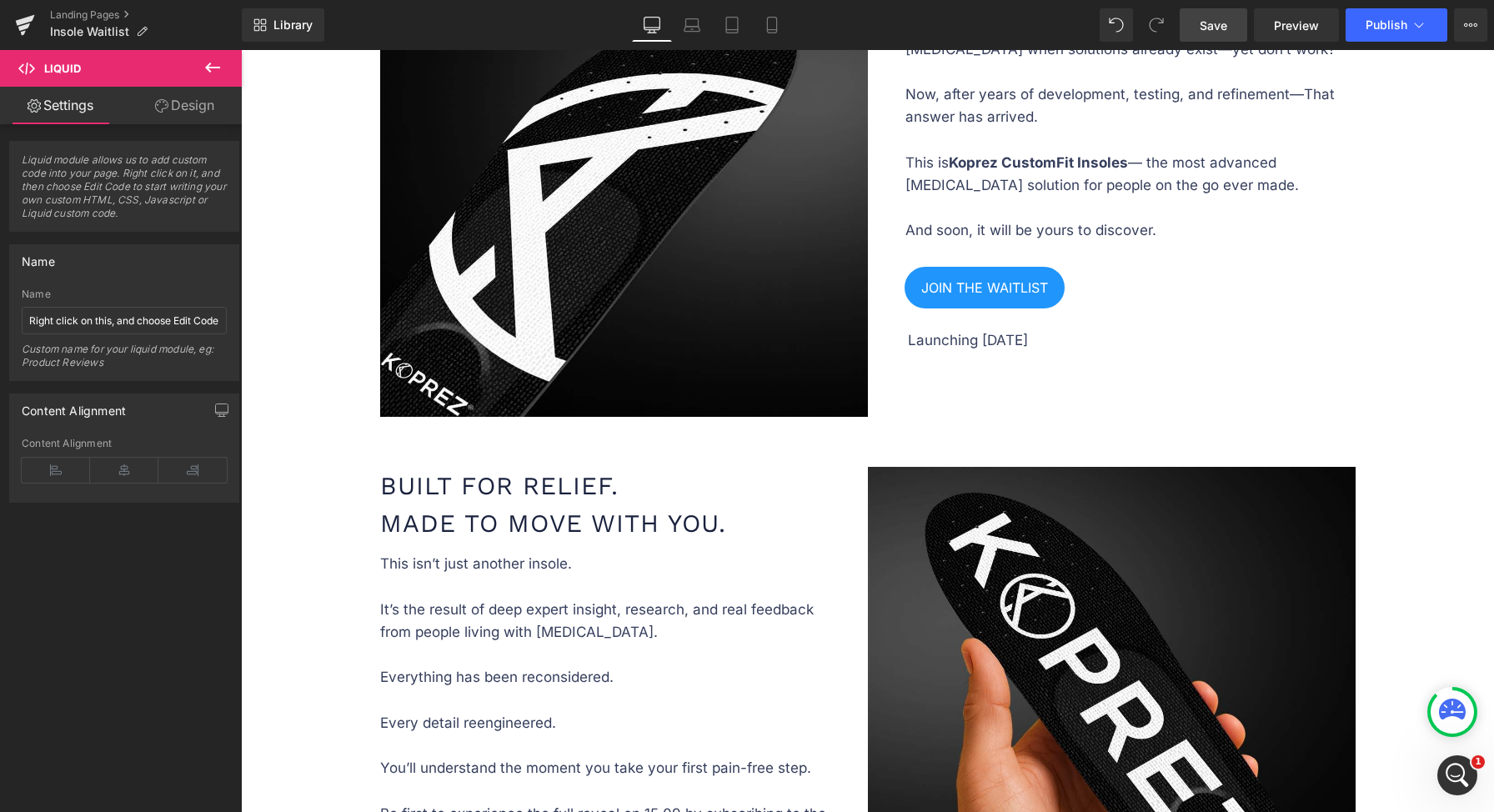
scroll to position [268, 0]
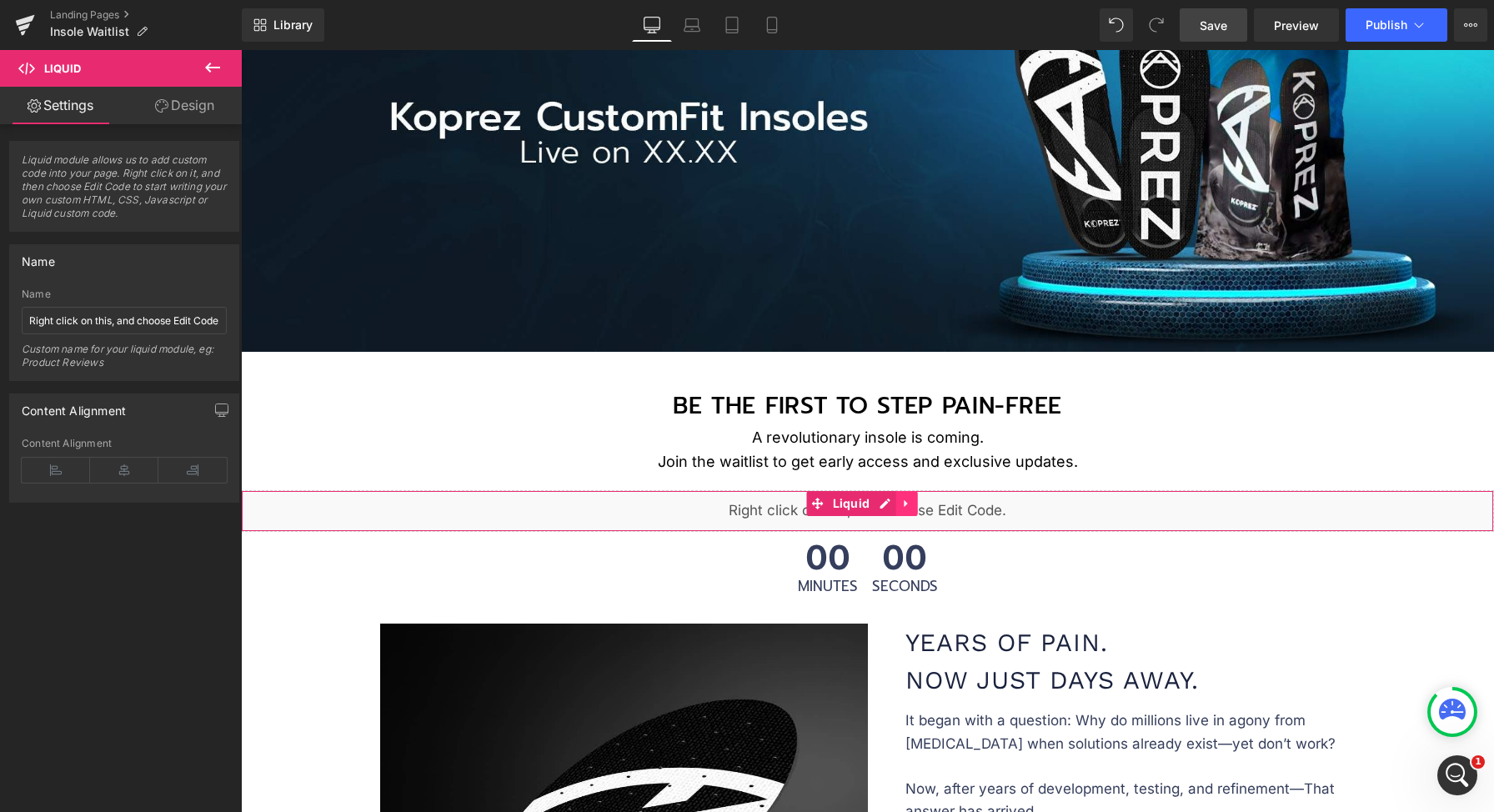
click at [896, 499] on link at bounding box center [906, 503] width 22 height 25
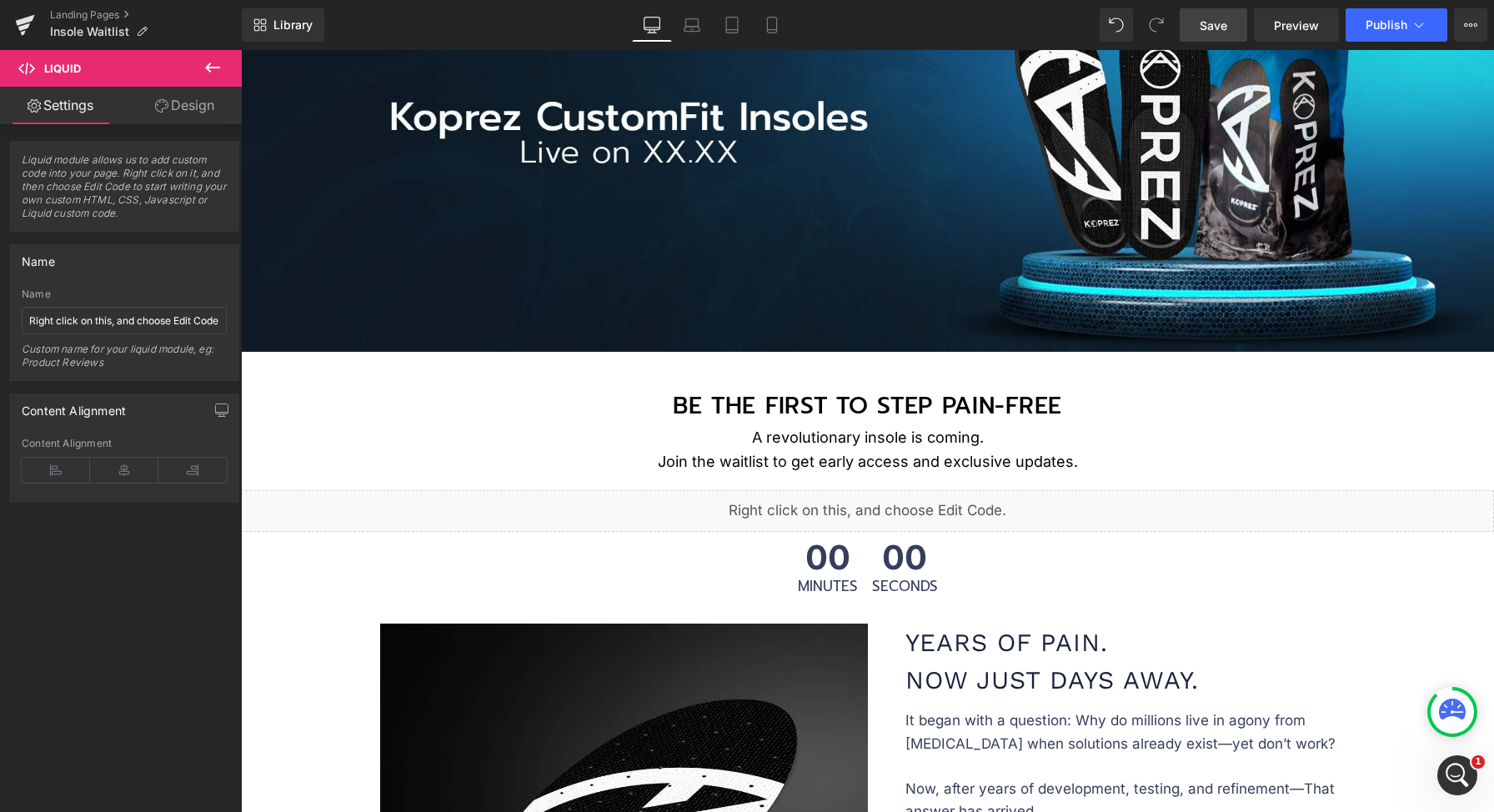
click at [843, 497] on div "Liquid" at bounding box center [867, 511] width 1253 height 42
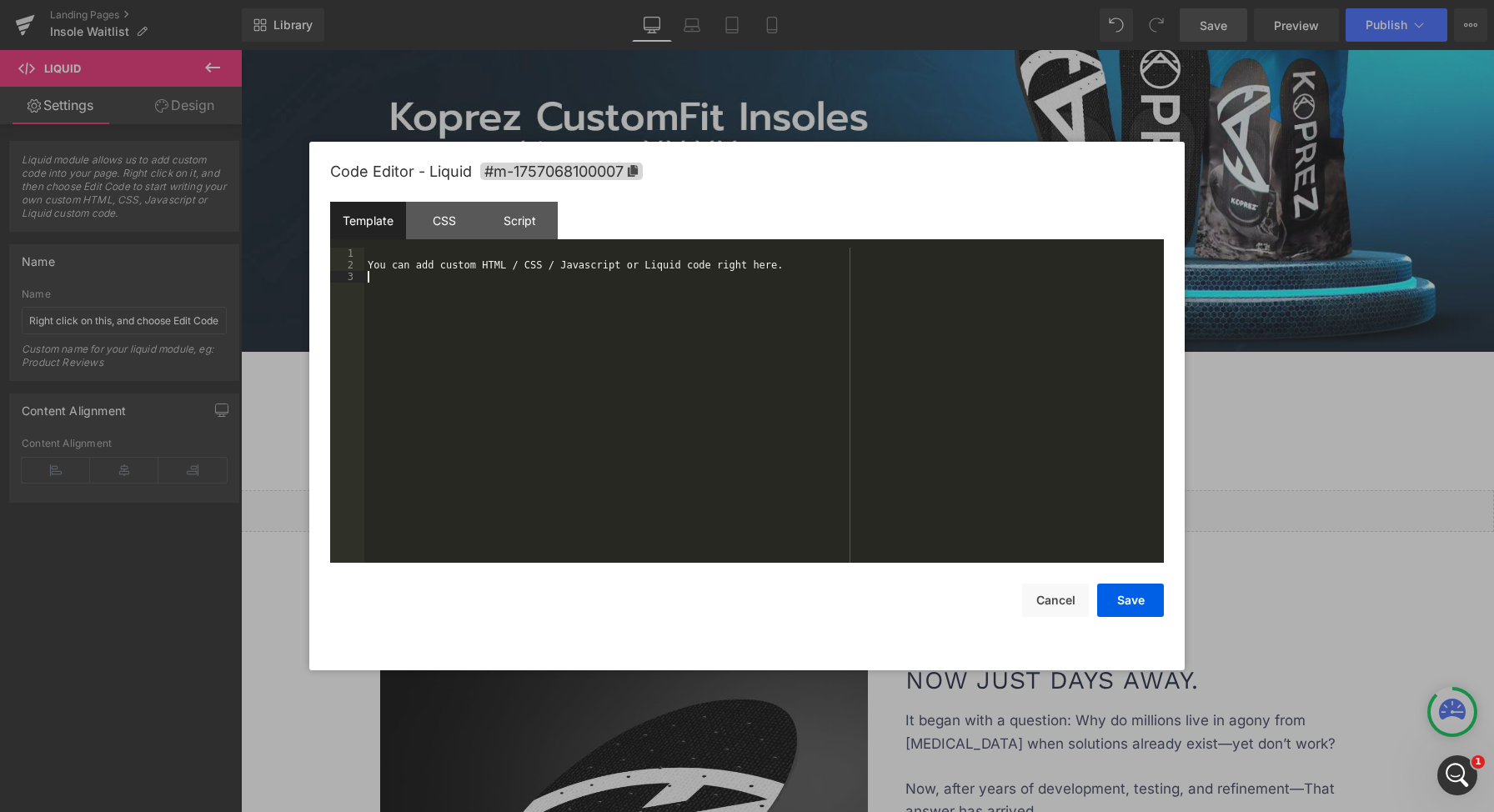
click at [840, 496] on div "You can add custom HTML / CSS / Javascript or Liquid code right here." at bounding box center [764, 416] width 799 height 338
click at [1121, 591] on button "Save" at bounding box center [1130, 600] width 67 height 34
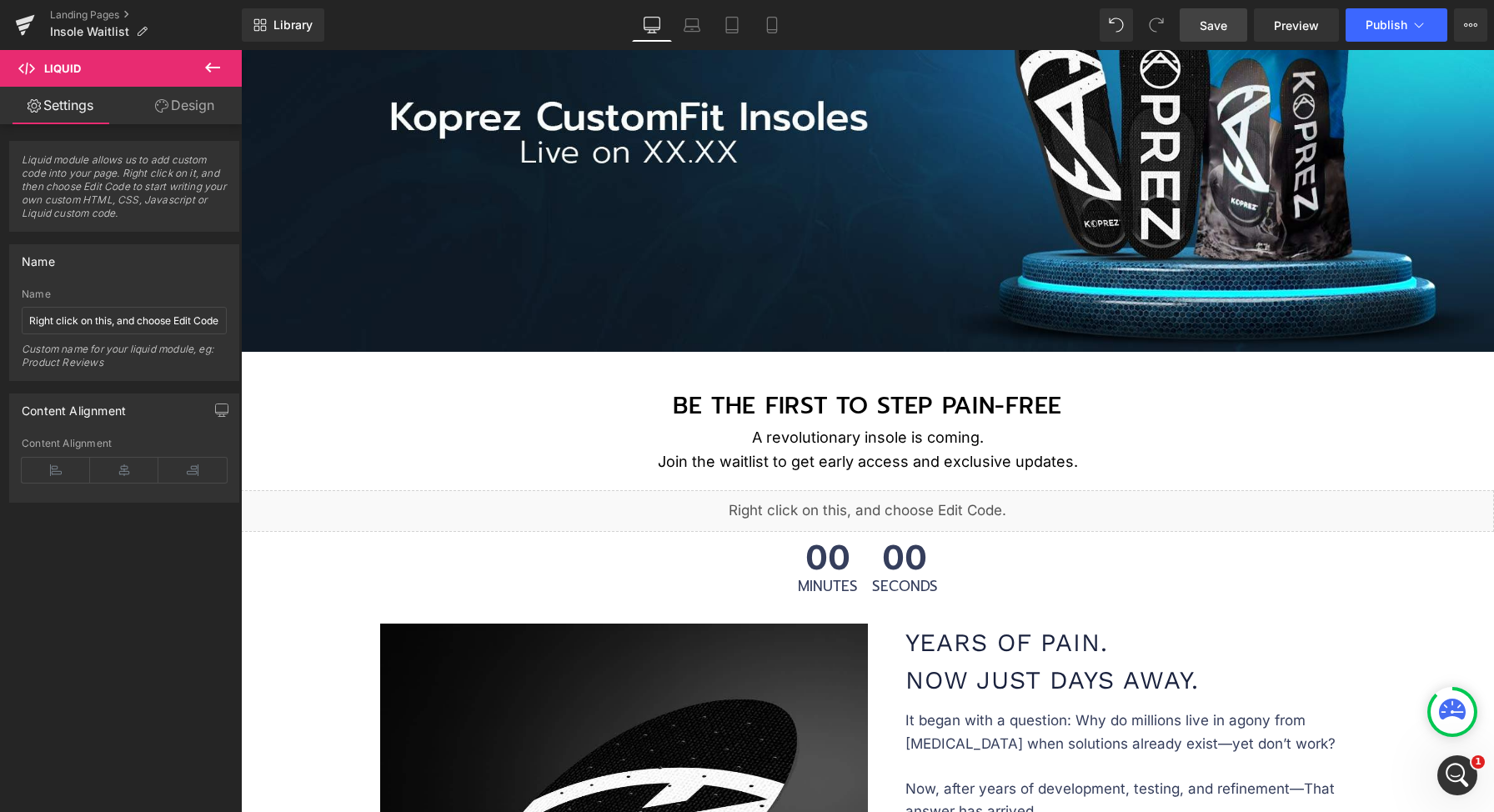
click at [1221, 9] on link "Save" at bounding box center [1213, 25] width 67 height 34
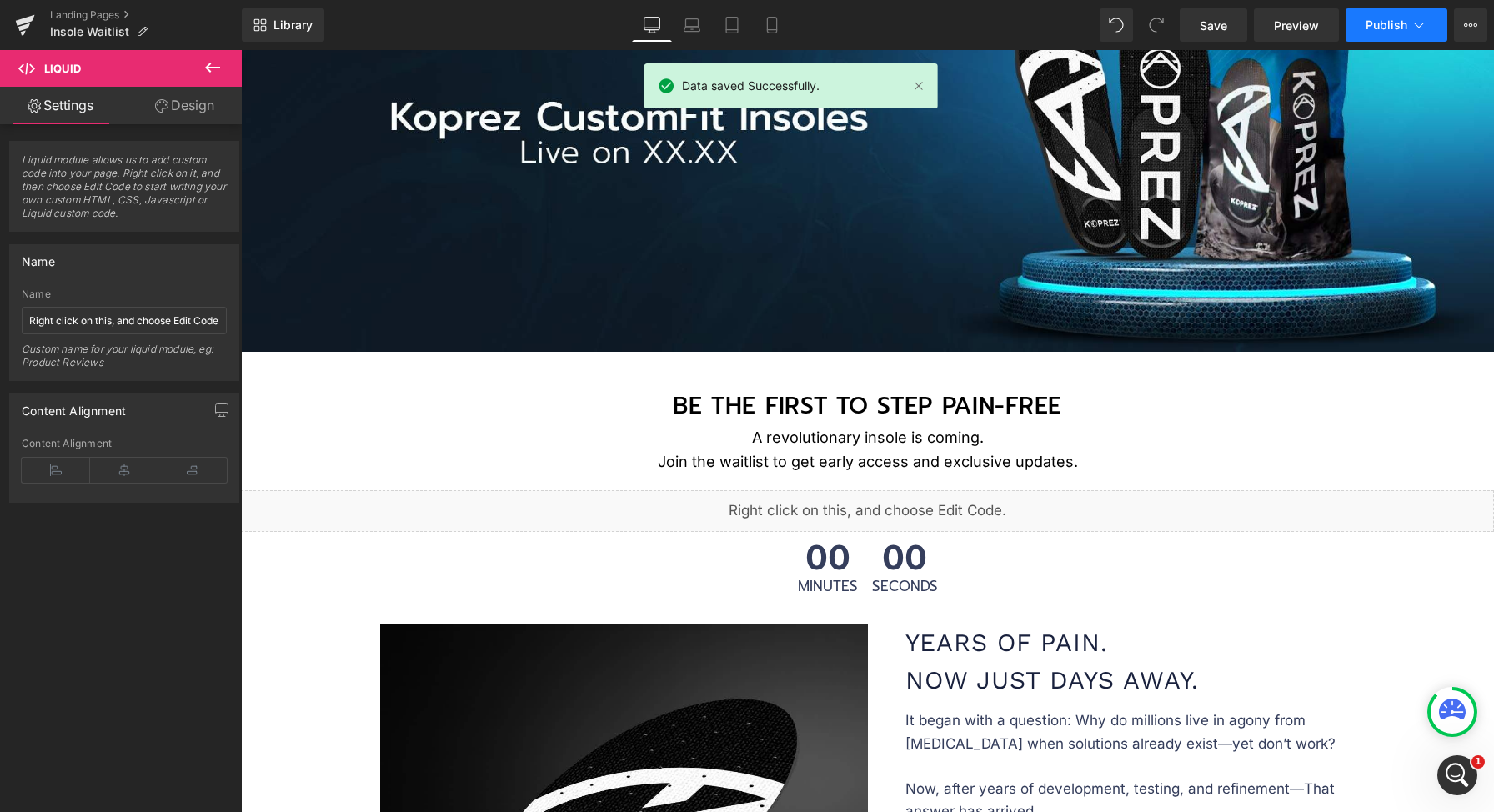
click at [1395, 26] on span "Publish" at bounding box center [1386, 25] width 42 height 14
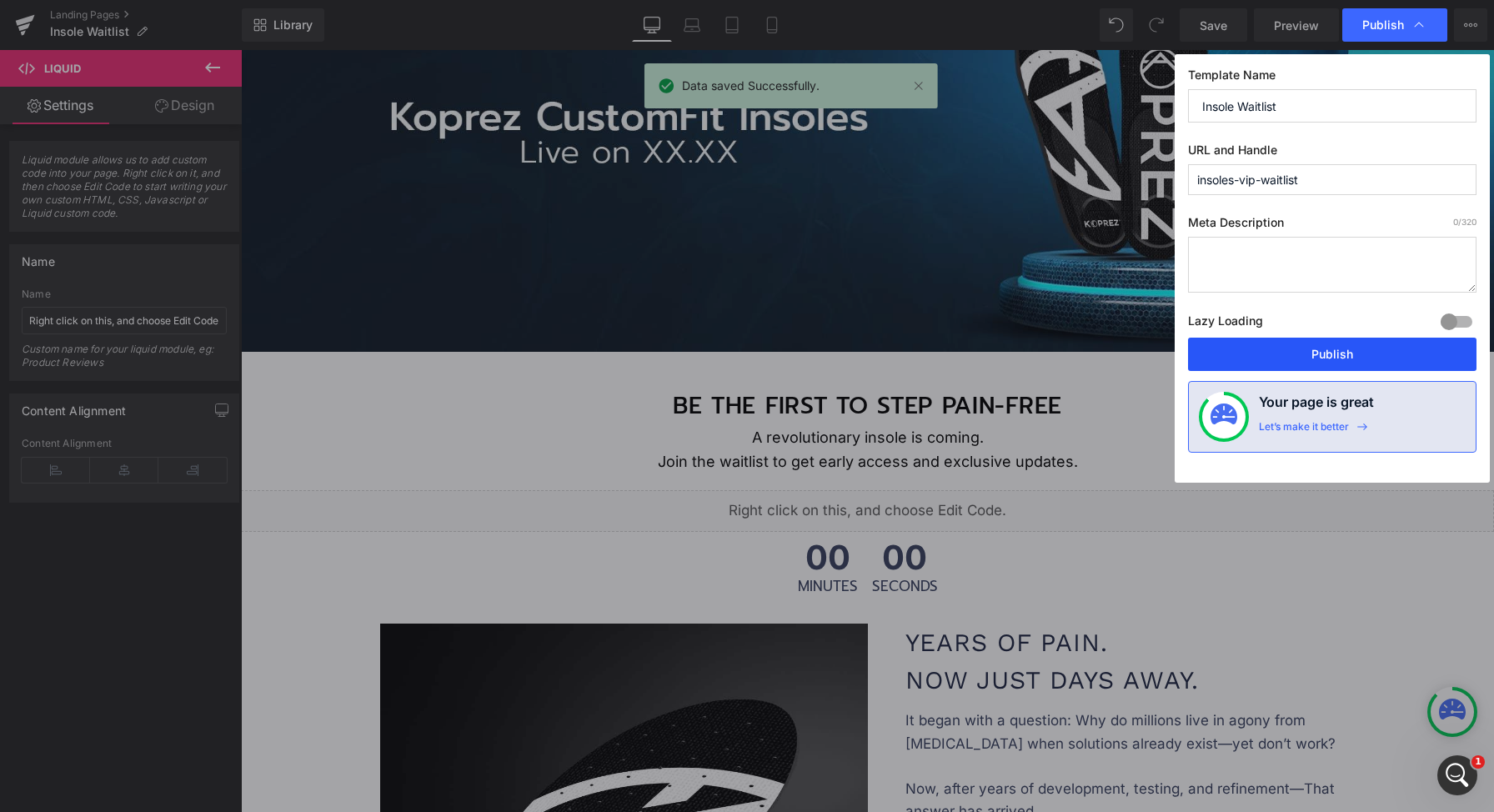
click at [1293, 355] on button "Publish" at bounding box center [1332, 354] width 288 height 34
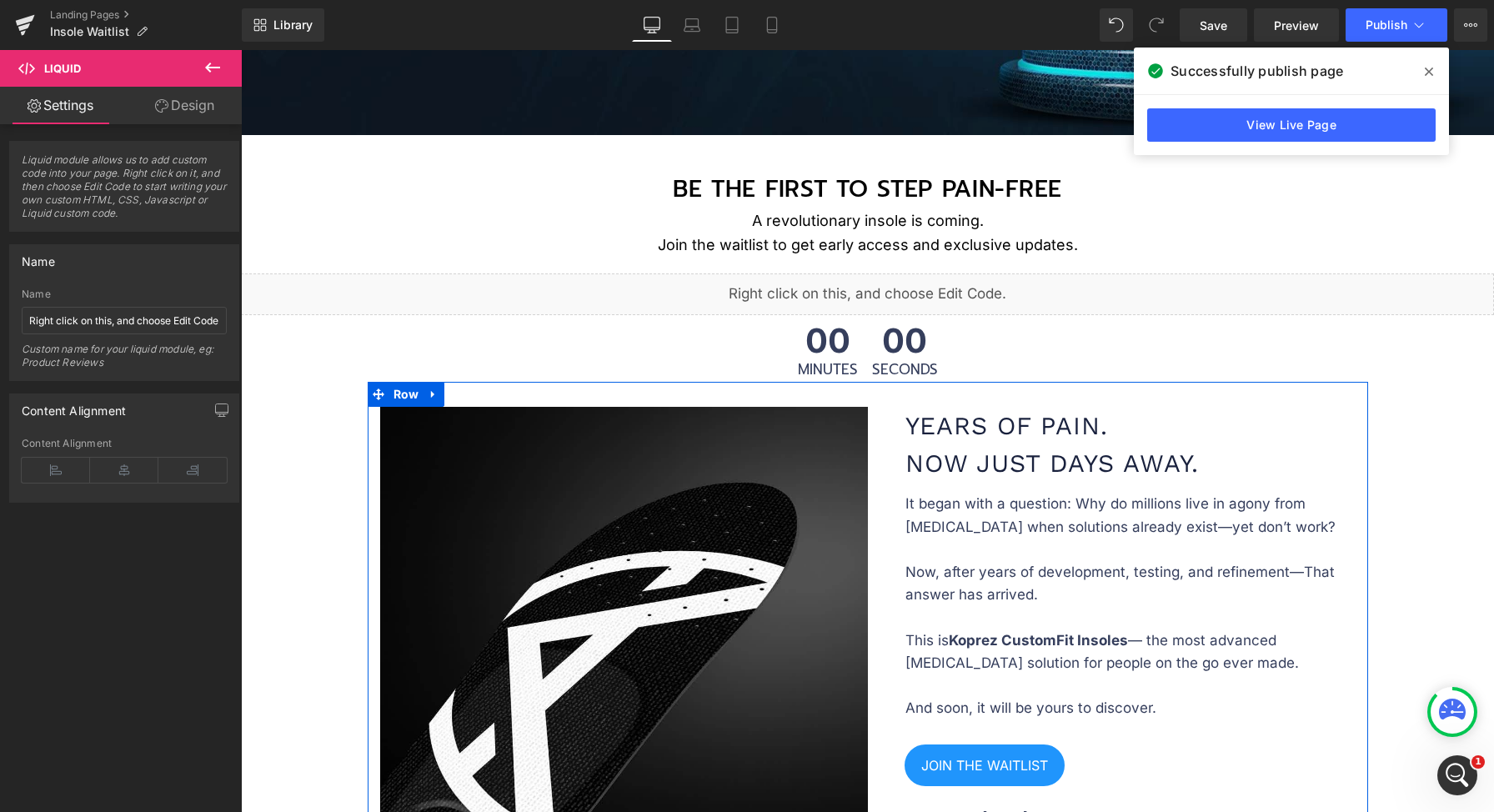
scroll to position [385, 0]
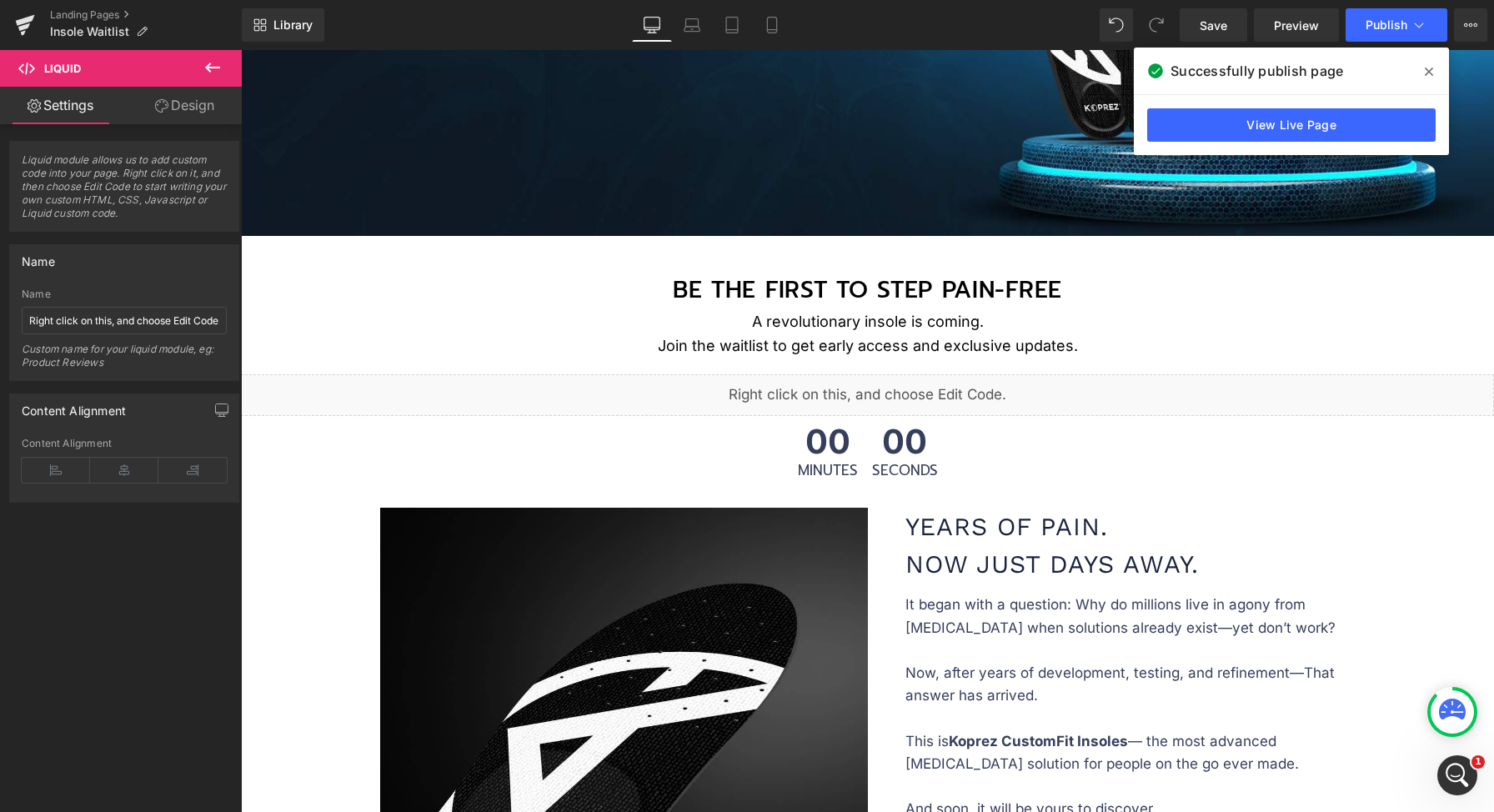
click at [1434, 71] on span at bounding box center [1428, 71] width 26 height 26
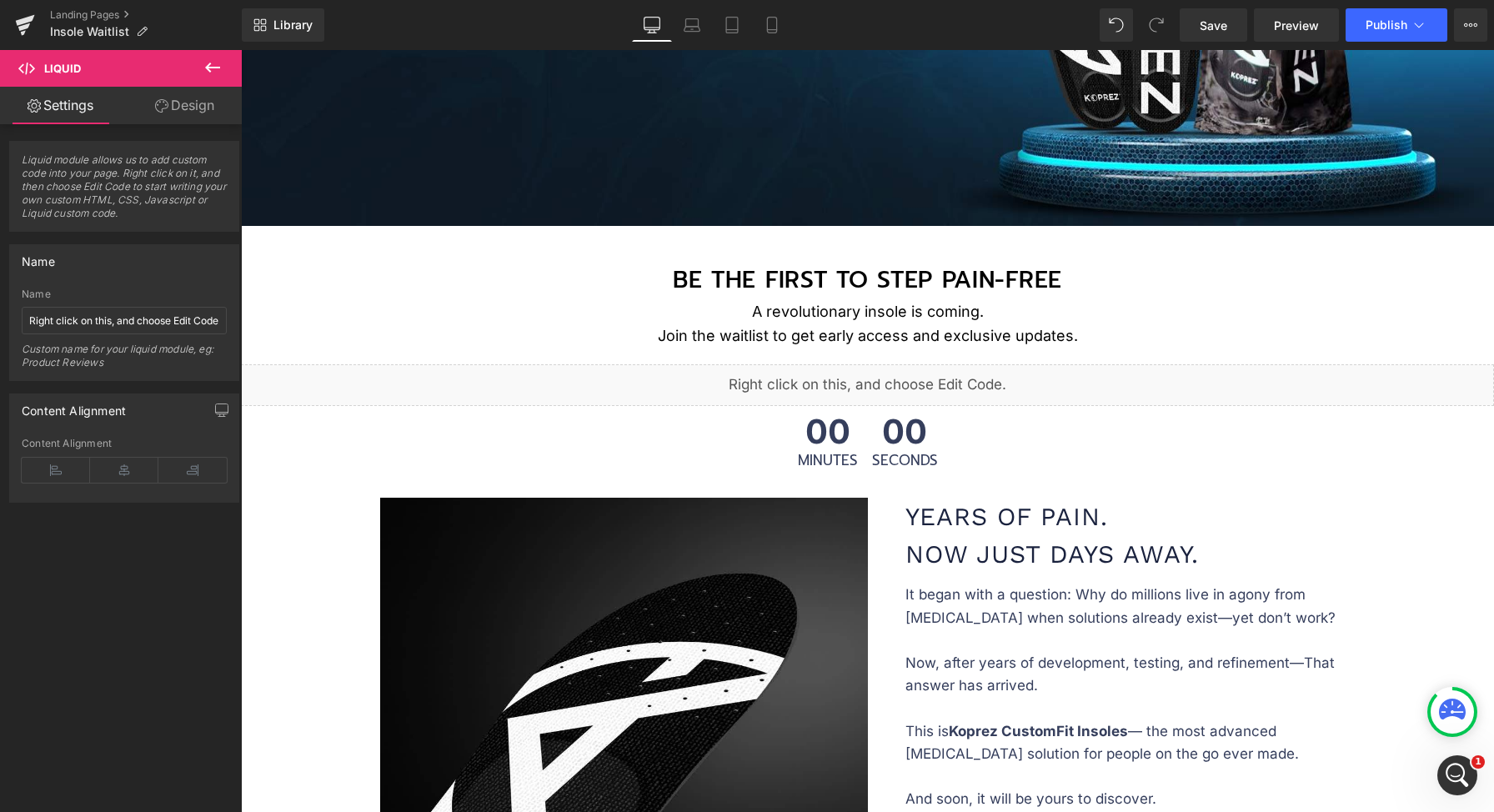
scroll to position [465, 0]
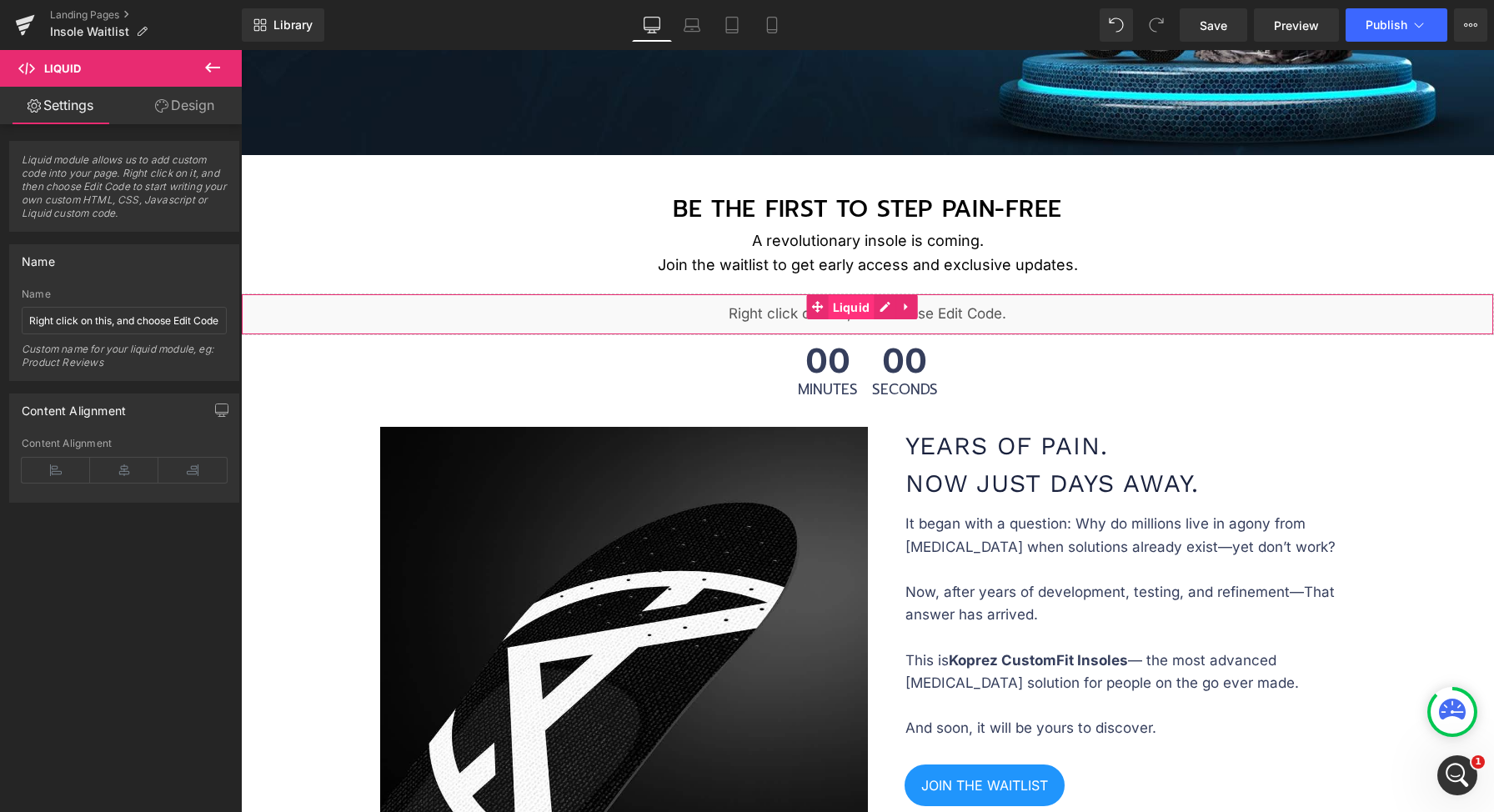
click at [847, 310] on span "Liquid" at bounding box center [851, 307] width 46 height 25
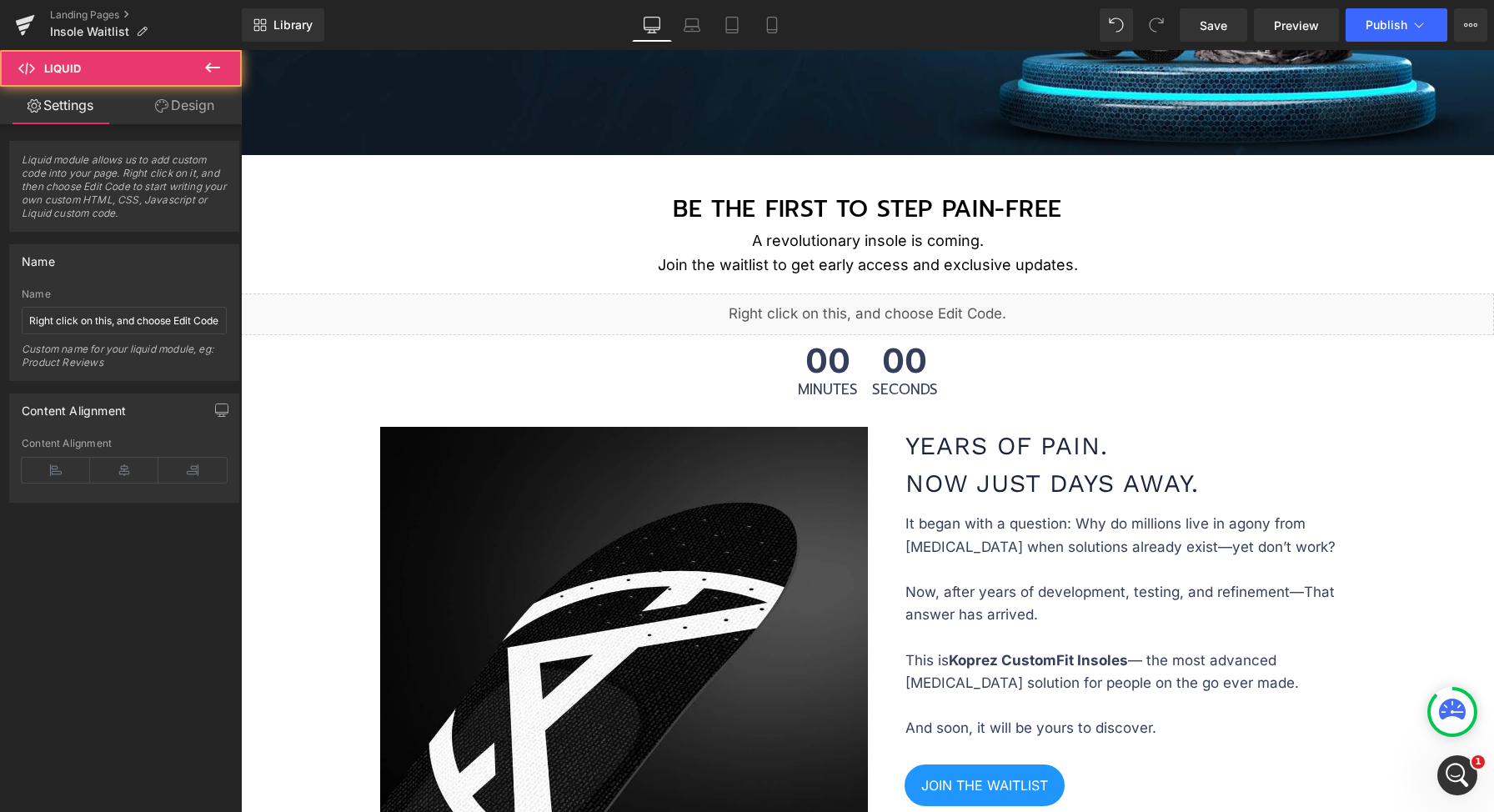
click at [176, 108] on link "Design" at bounding box center [184, 105] width 121 height 37
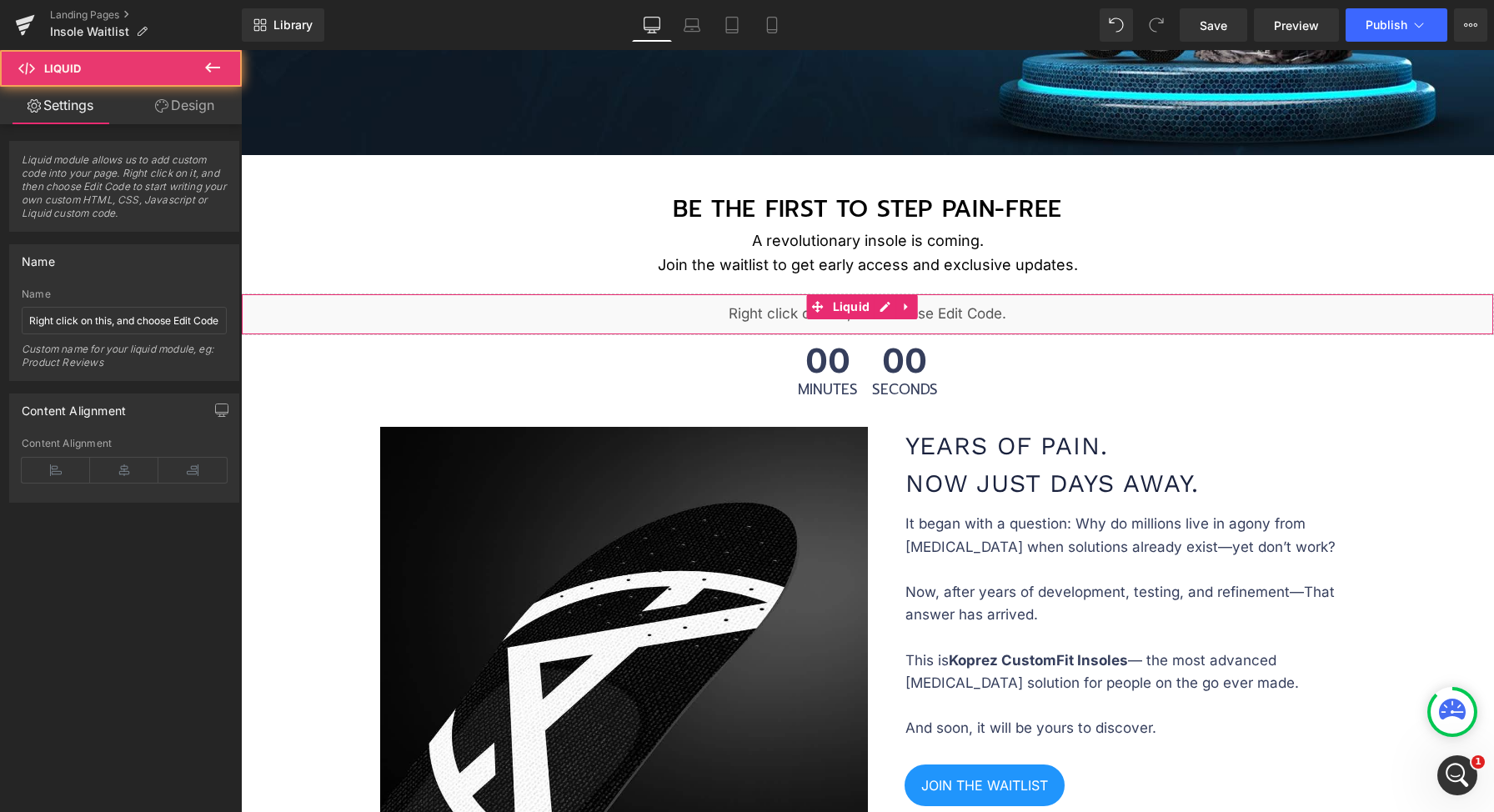
click at [0, 0] on div "Spacing" at bounding box center [0, 0] width 0 height 0
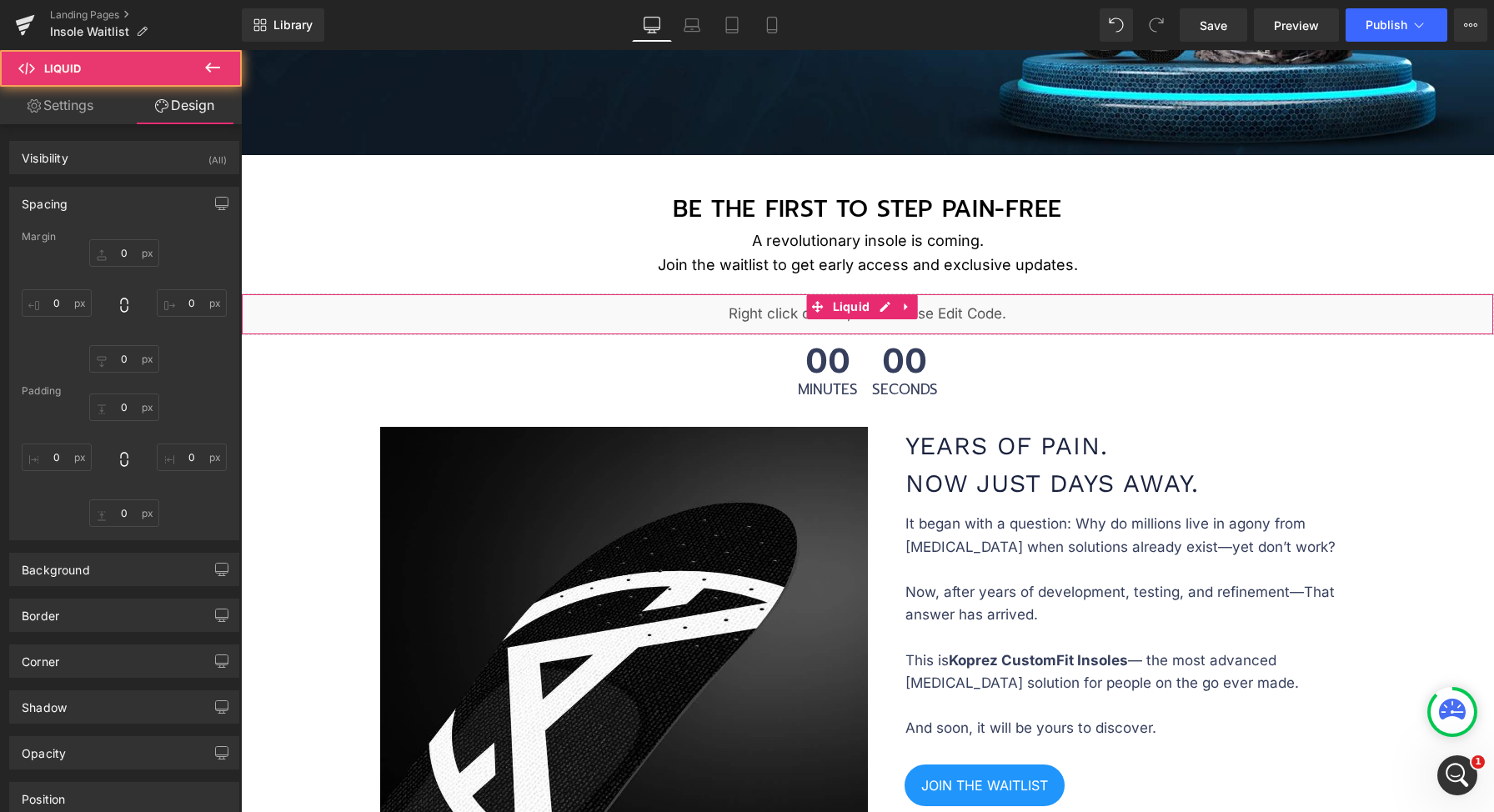
type input "0"
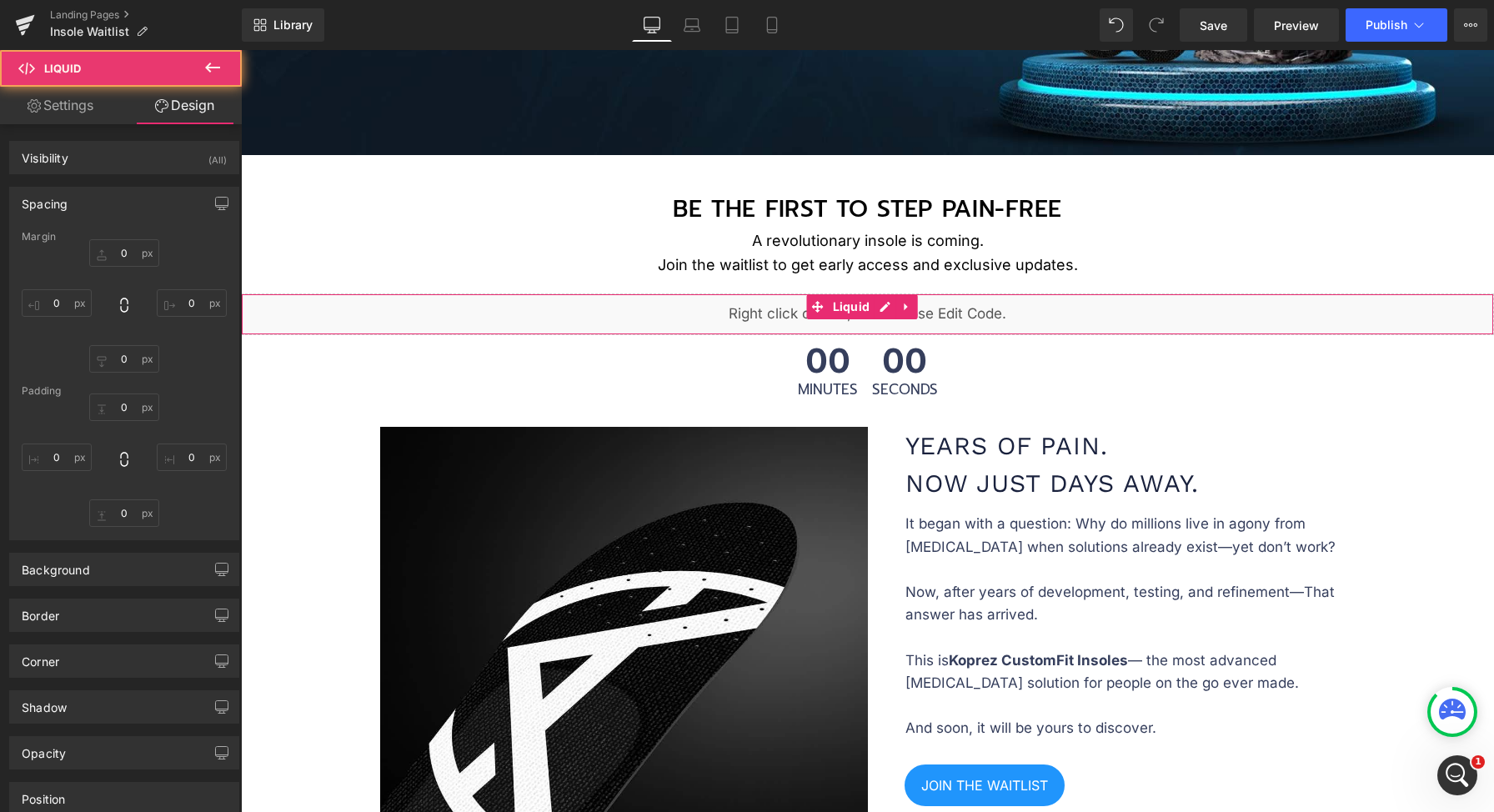
type input "0"
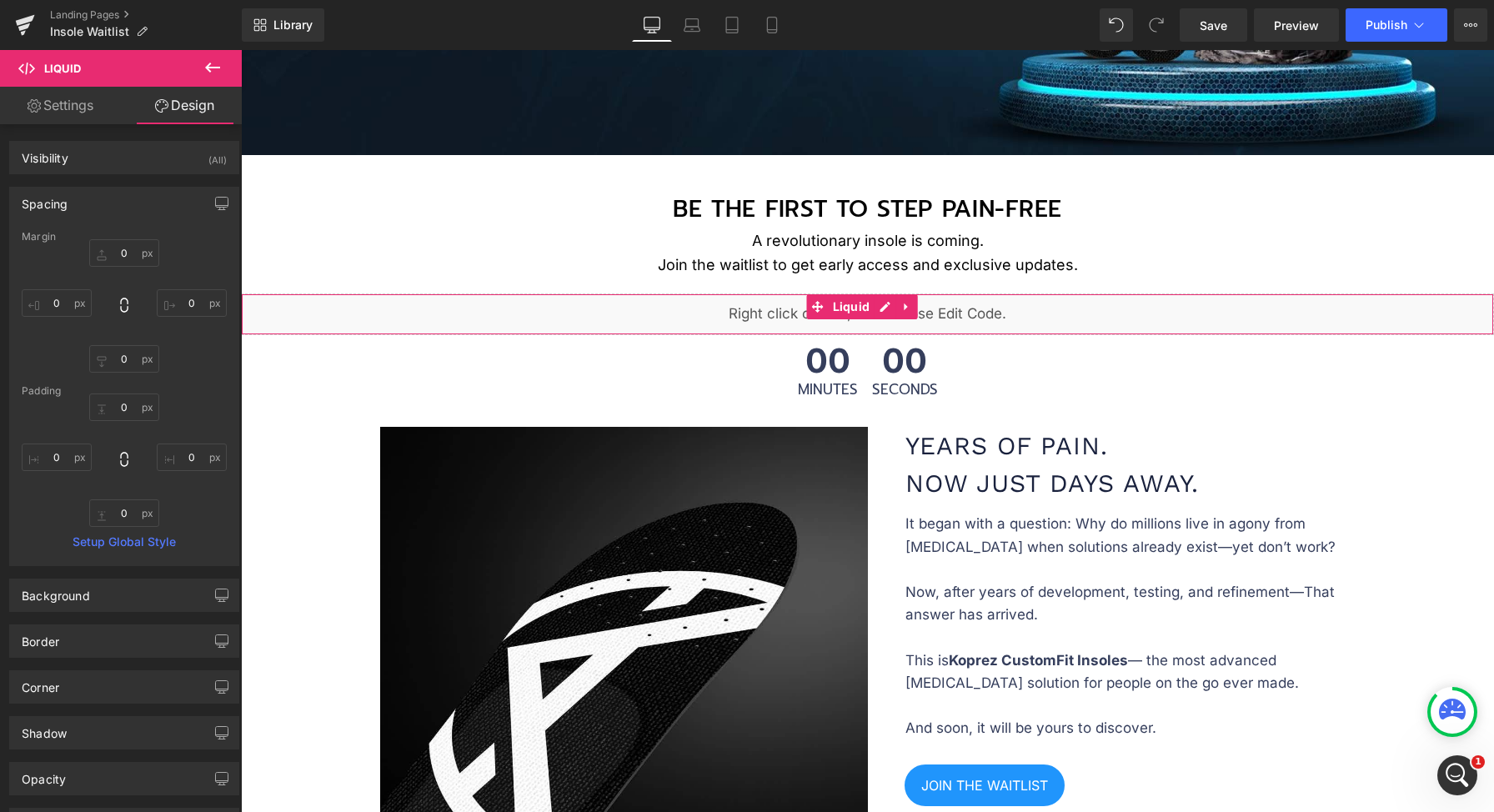
click at [218, 65] on icon at bounding box center [212, 67] width 20 height 20
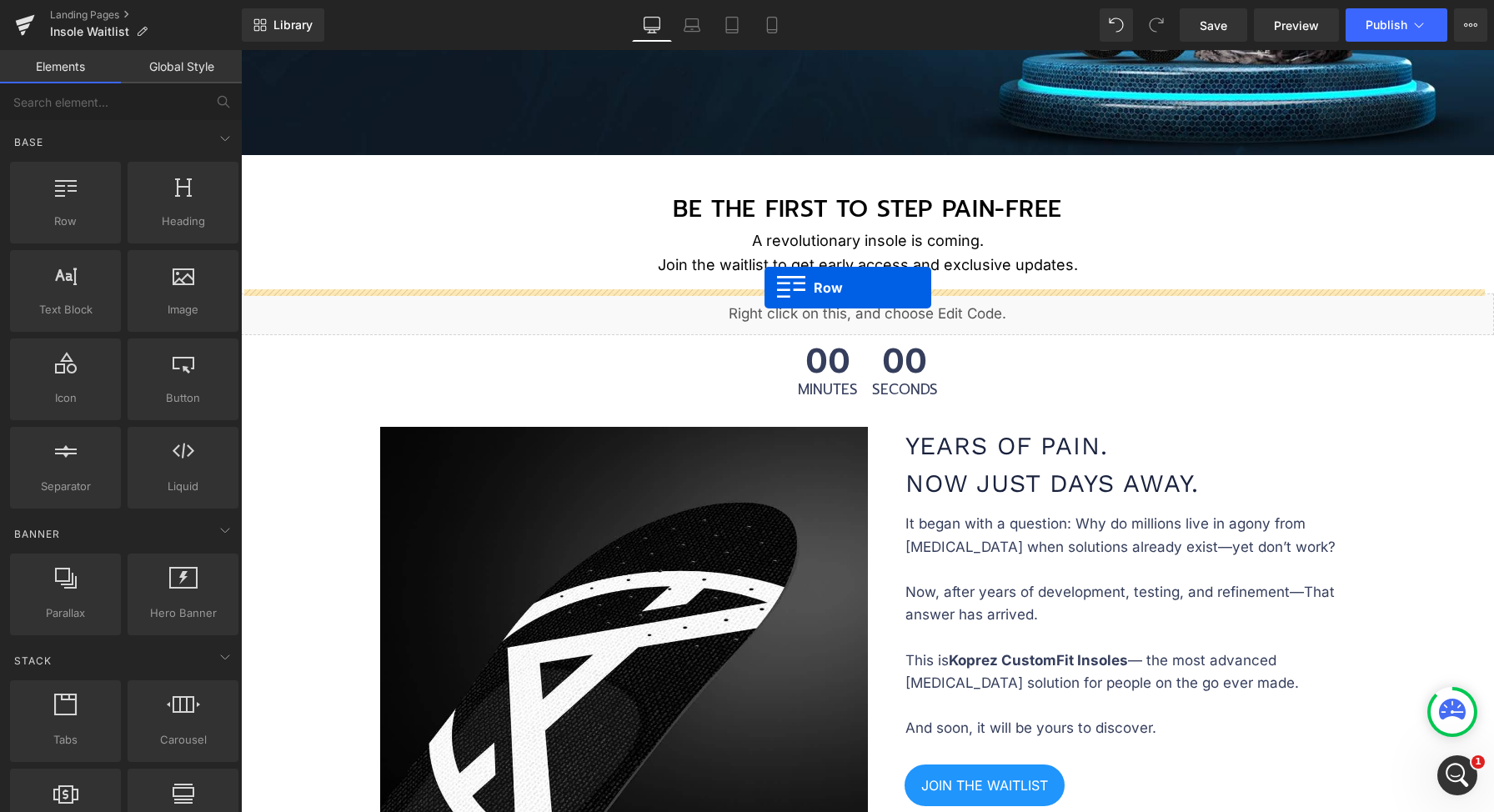
drag, startPoint x: 317, startPoint y: 249, endPoint x: 765, endPoint y: 287, distance: 449.6
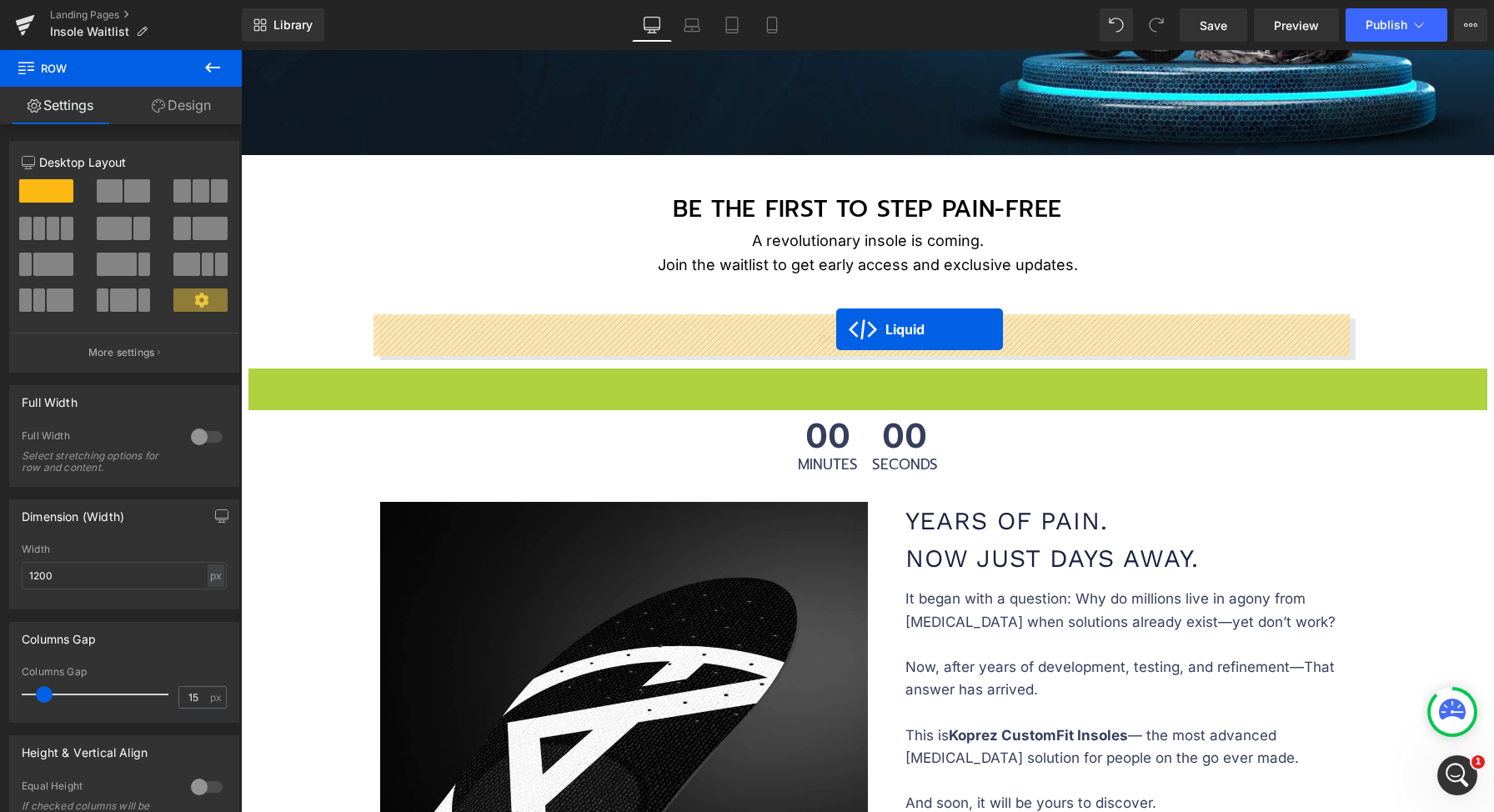
drag, startPoint x: 832, startPoint y: 375, endPoint x: 836, endPoint y: 329, distance: 46.2
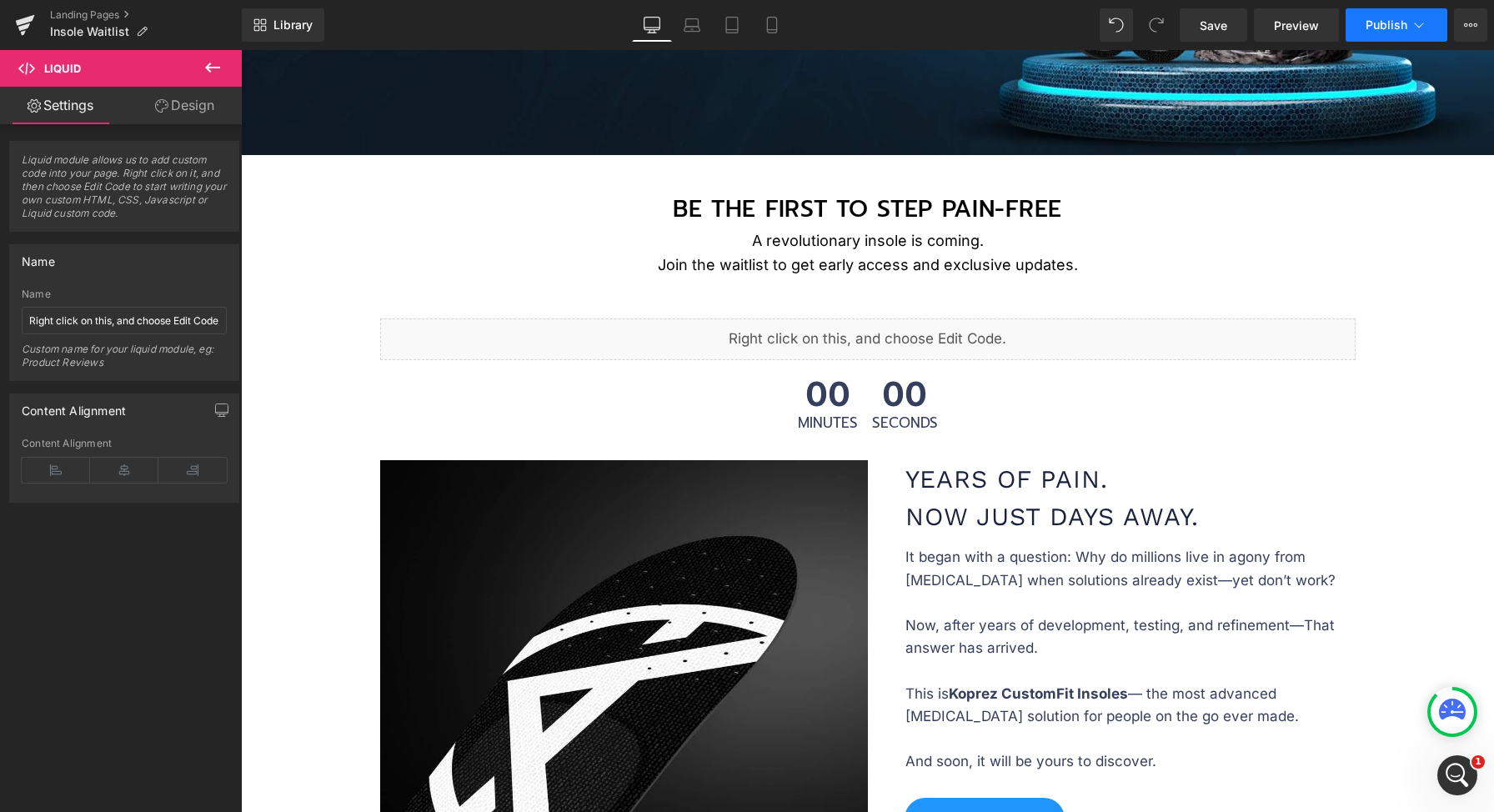
click at [1394, 41] on button "Publish" at bounding box center [1396, 25] width 102 height 34
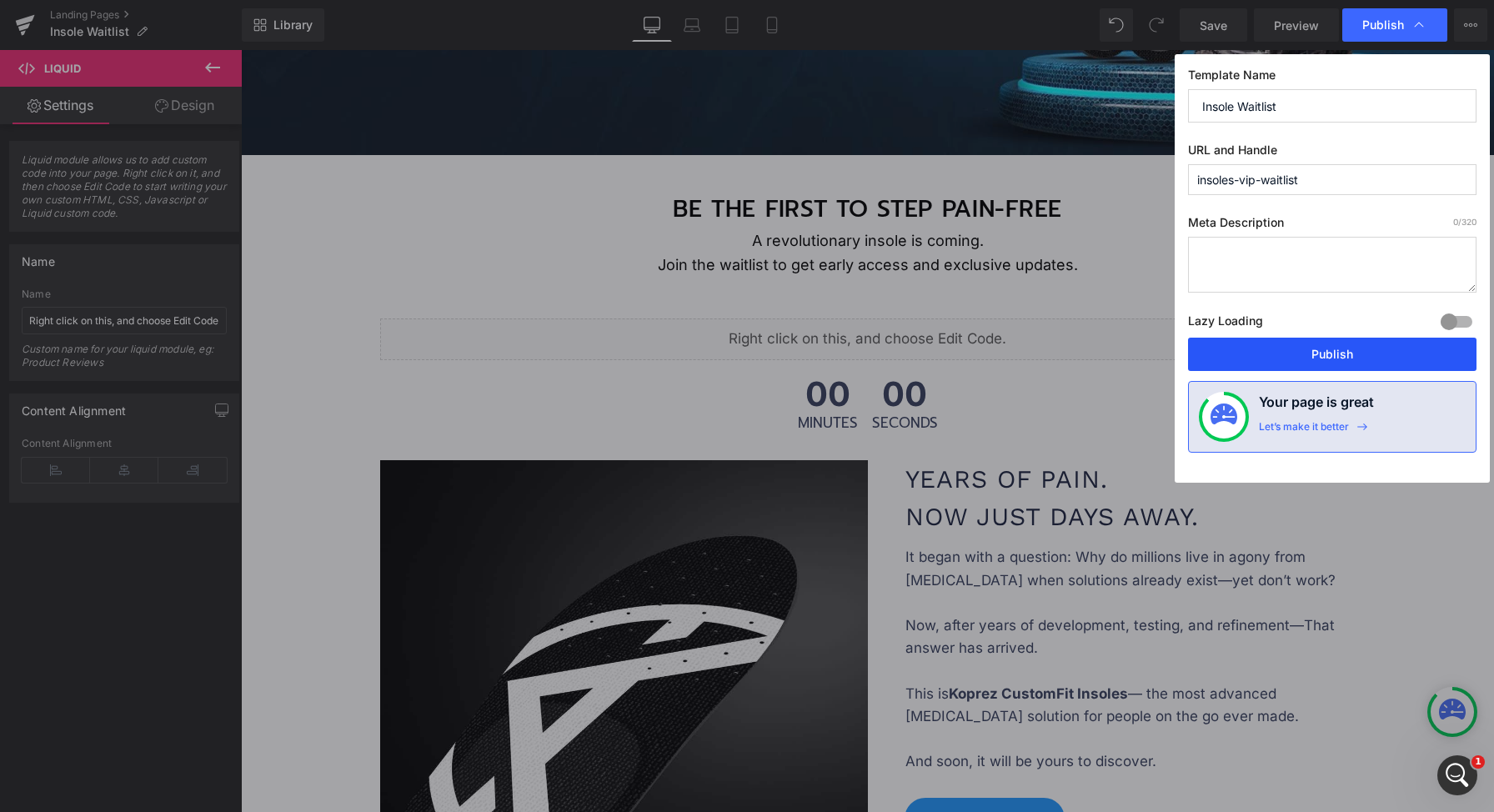
click at [1321, 356] on button "Publish" at bounding box center [1332, 354] width 288 height 34
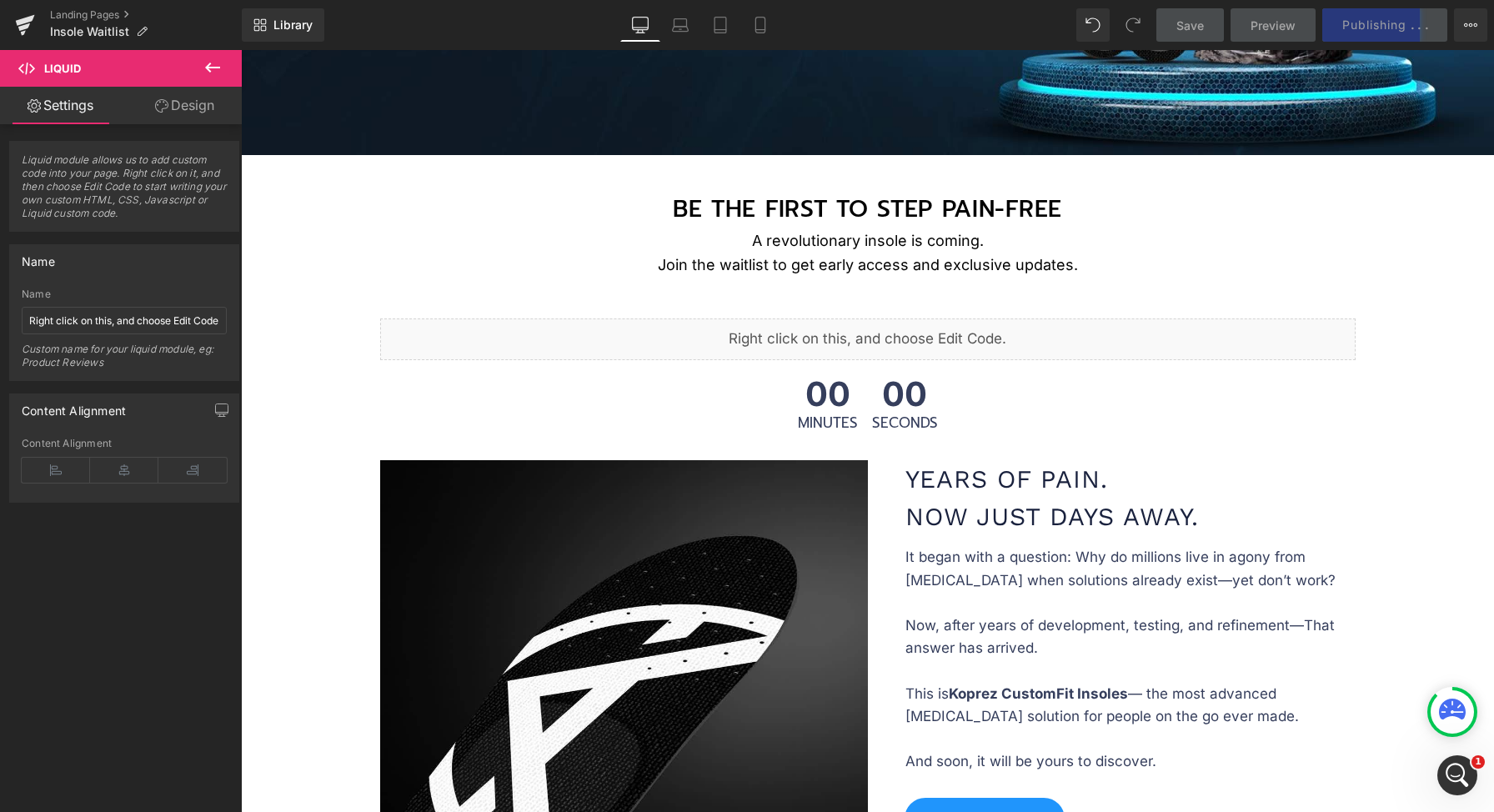
scroll to position [309, 0]
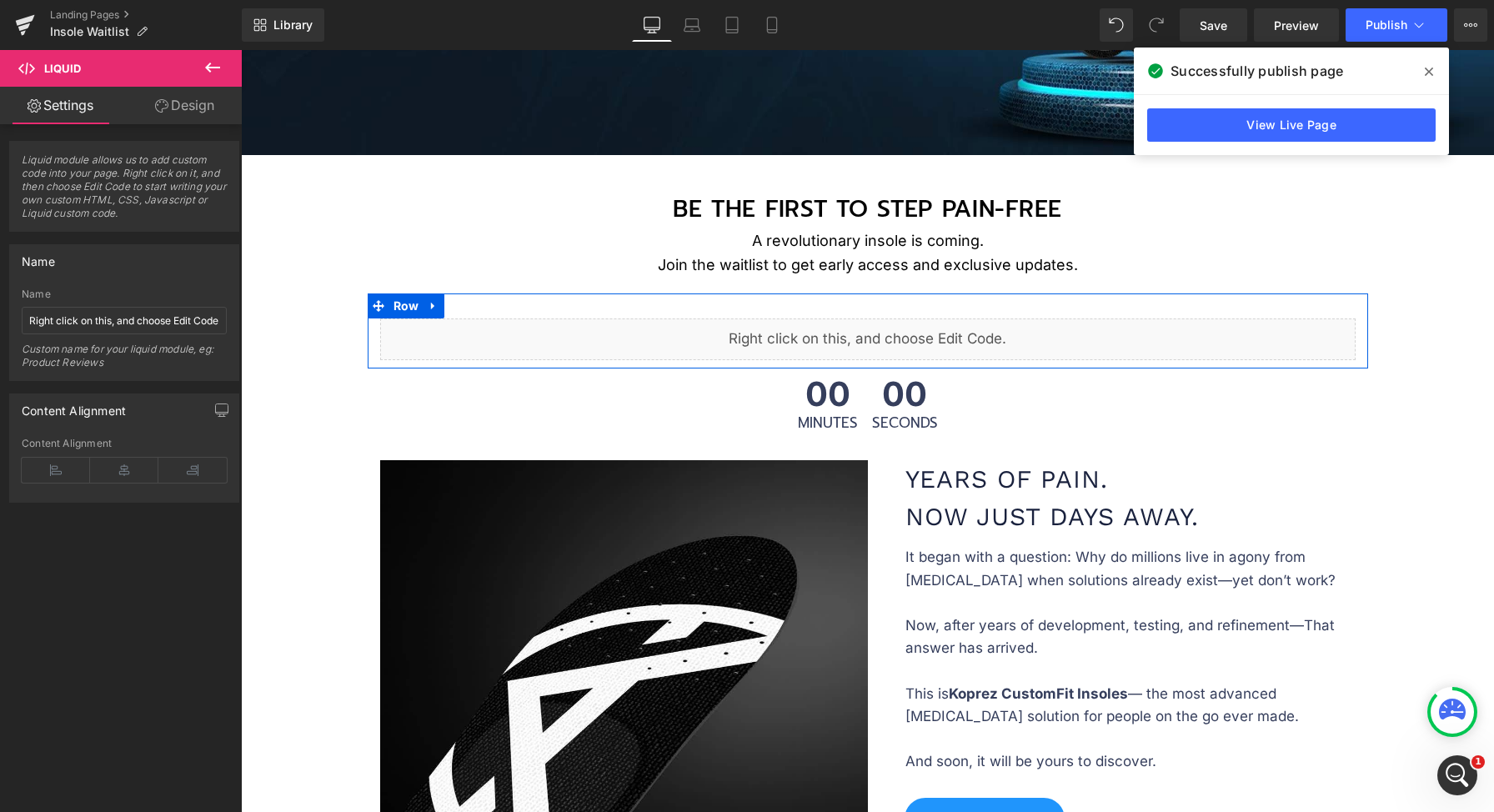
click at [664, 305] on div at bounding box center [867, 305] width 1000 height 25
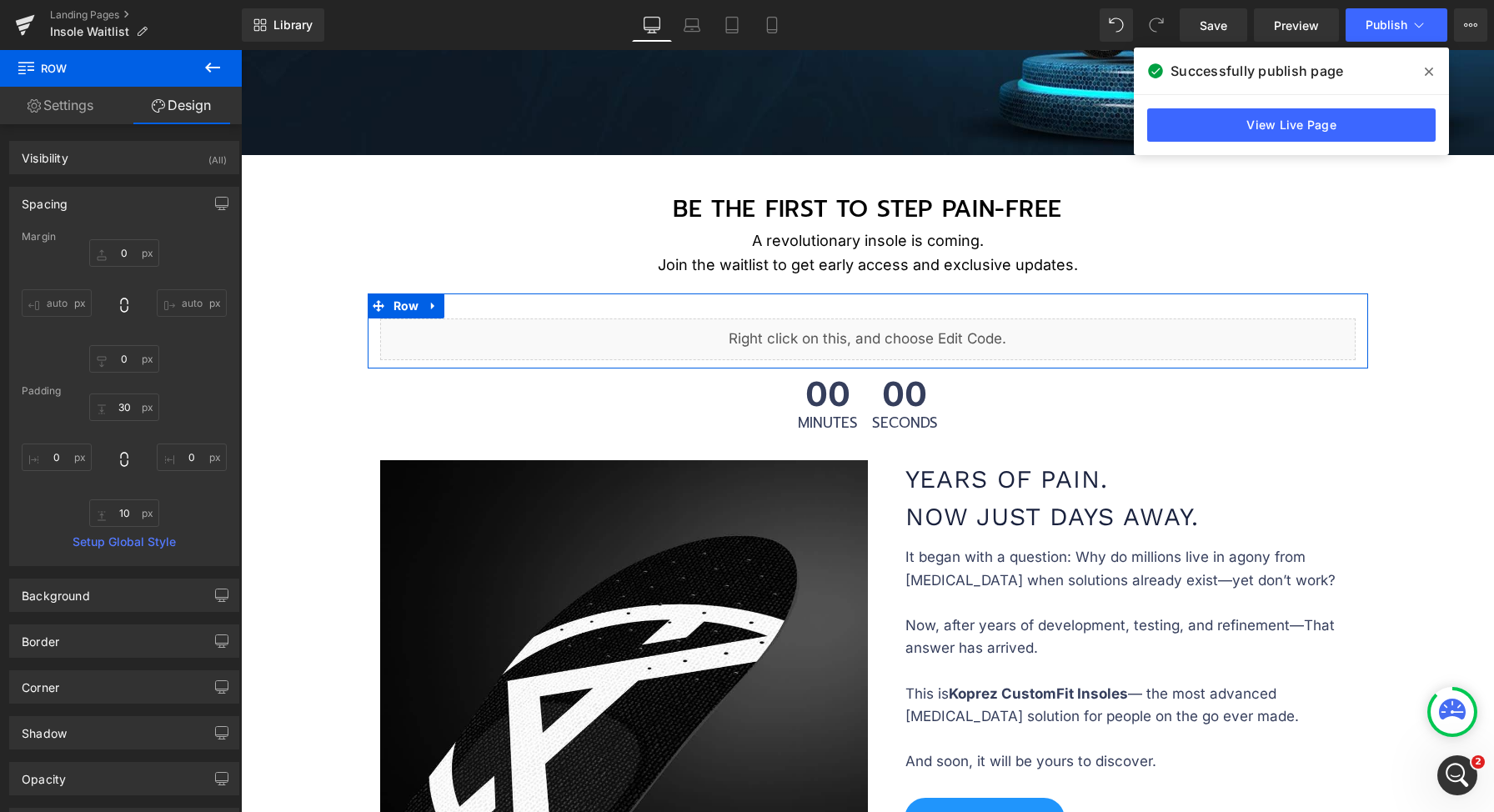
click at [177, 96] on link "Design" at bounding box center [181, 105] width 121 height 37
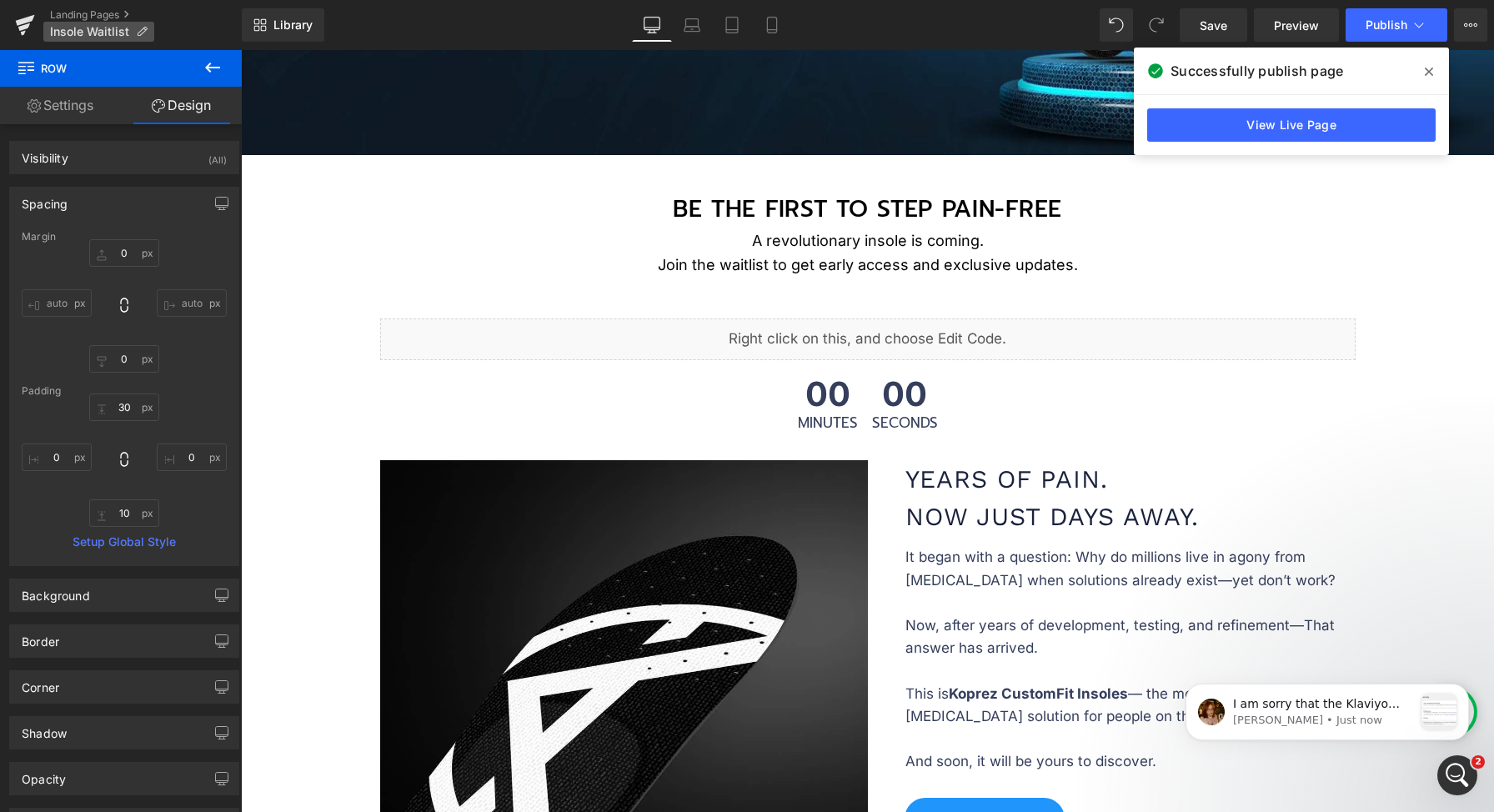
scroll to position [587, 0]
click at [1328, 713] on p "Jamie • Just now" at bounding box center [1324, 720] width 180 height 15
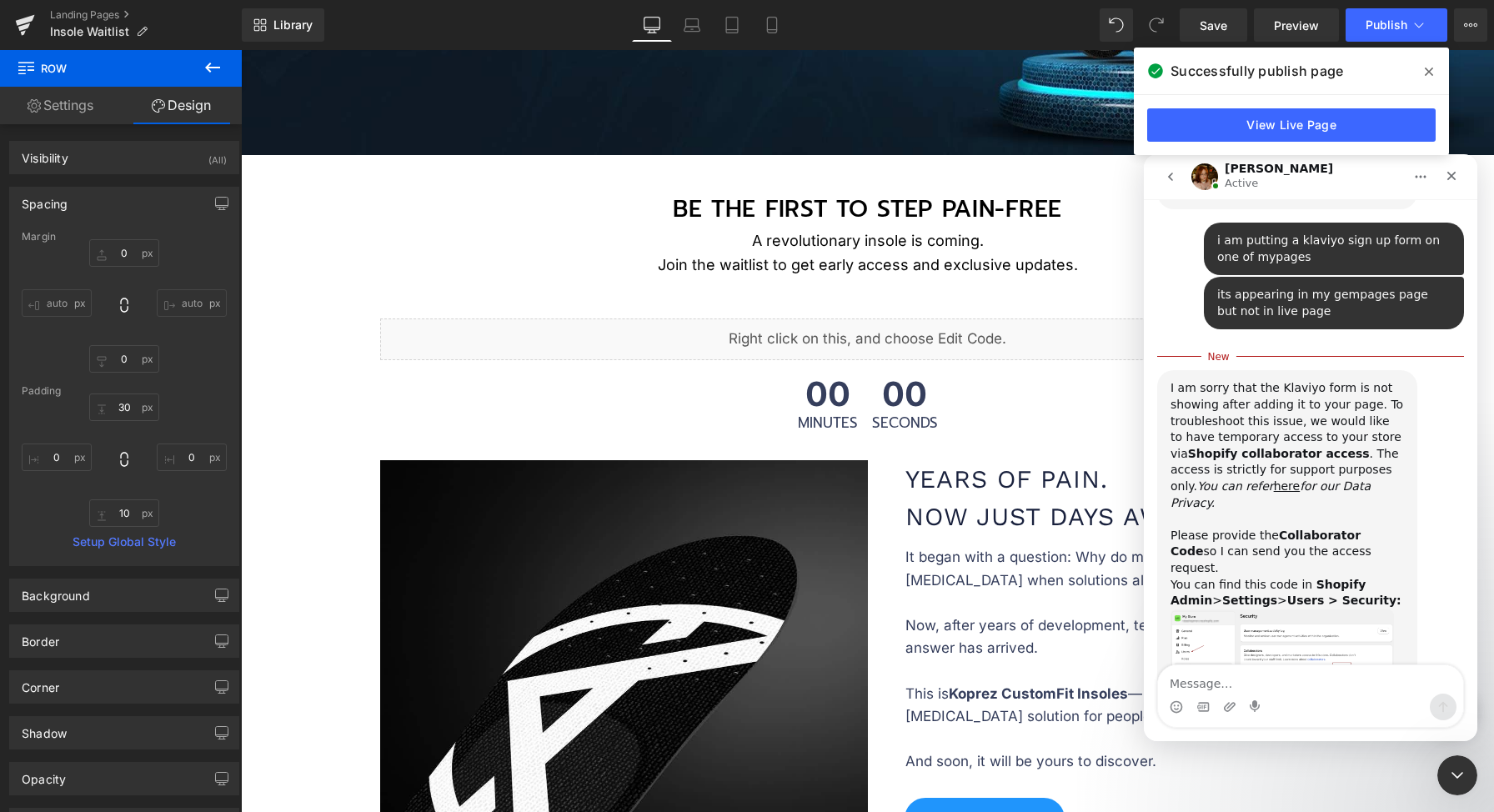
scroll to position [614, 0]
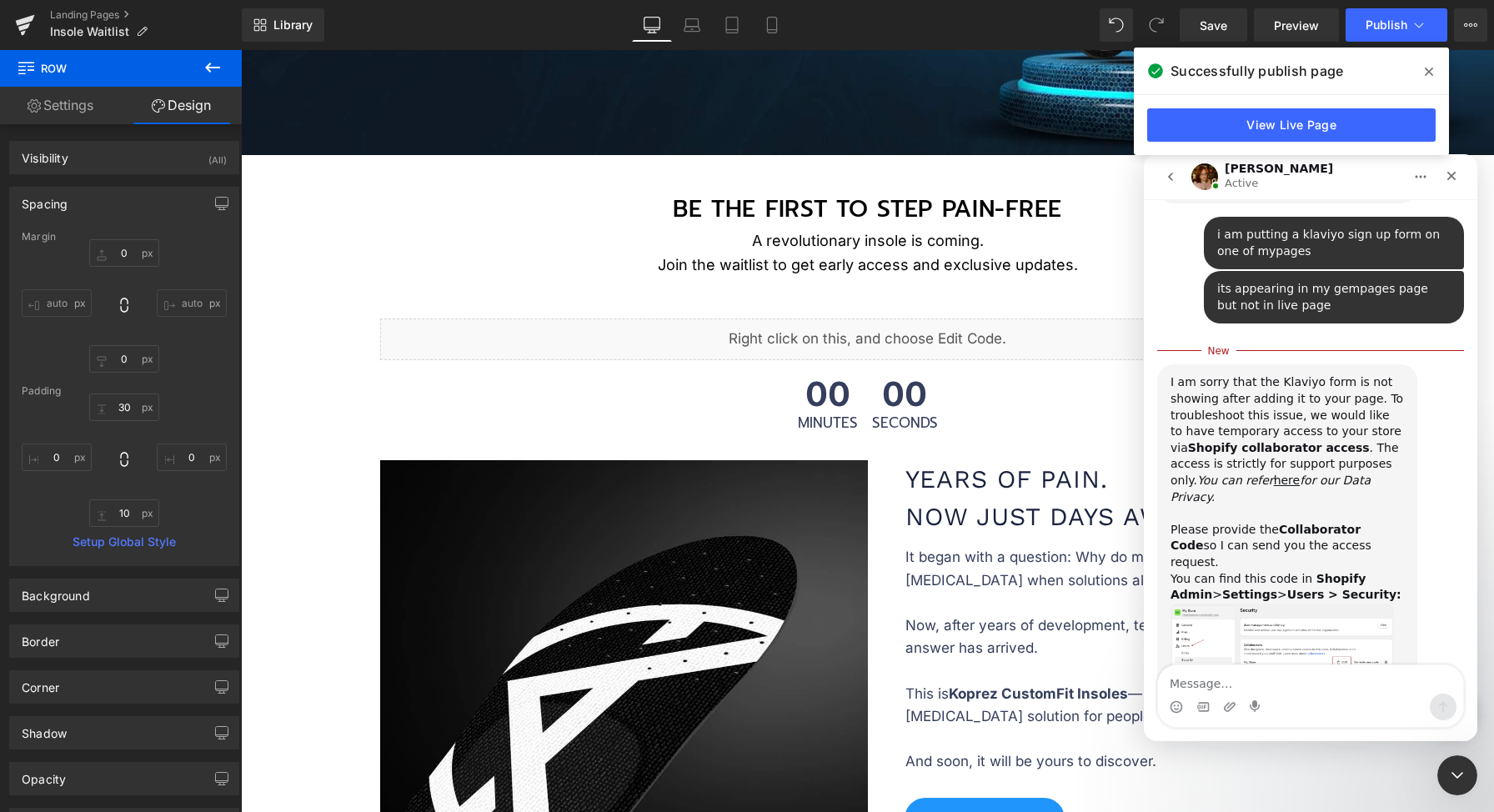
click at [1428, 66] on icon at bounding box center [1428, 71] width 8 height 14
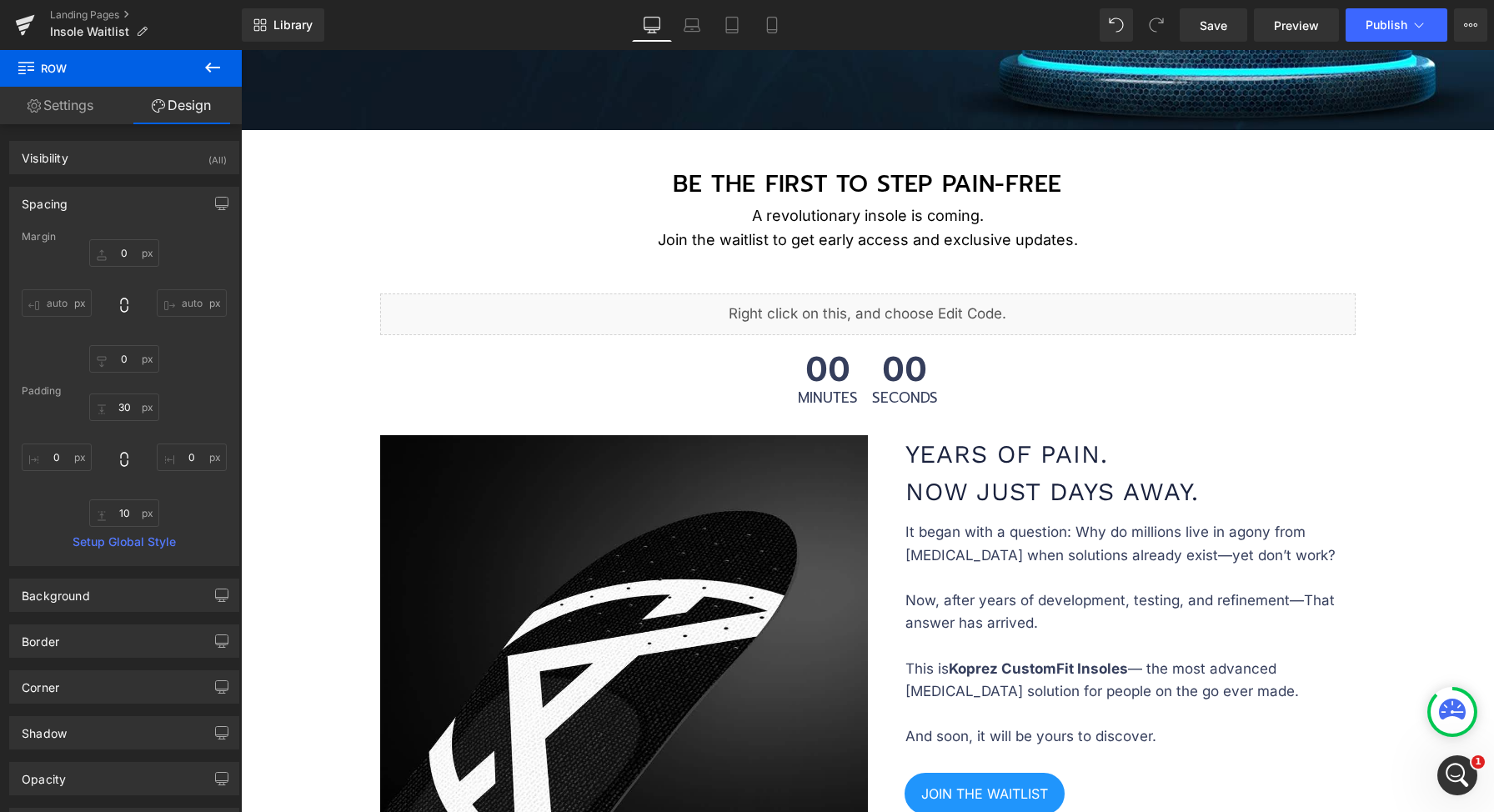
scroll to position [408, 0]
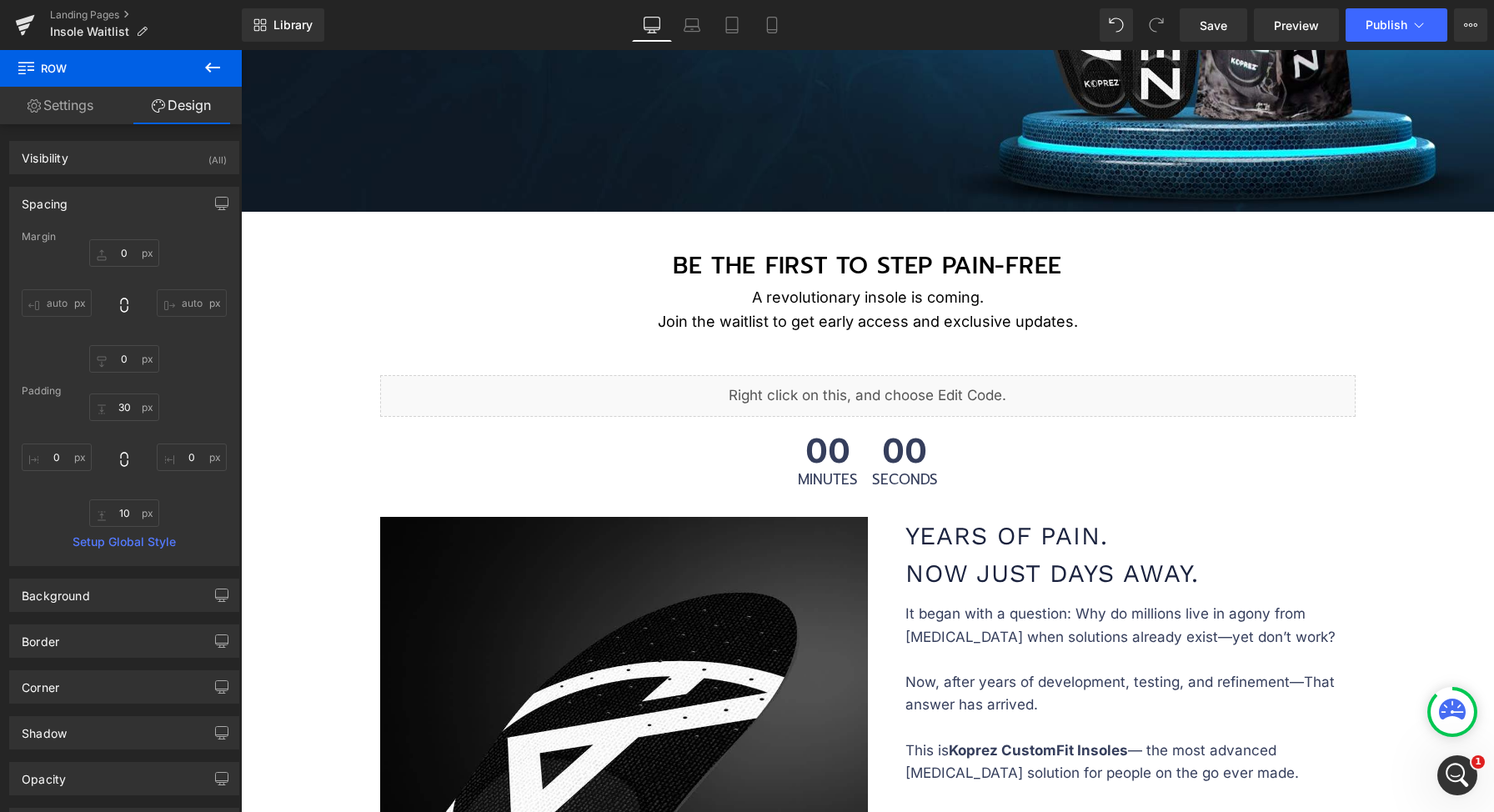
click at [900, 400] on div "Liquid" at bounding box center [868, 396] width 975 height 42
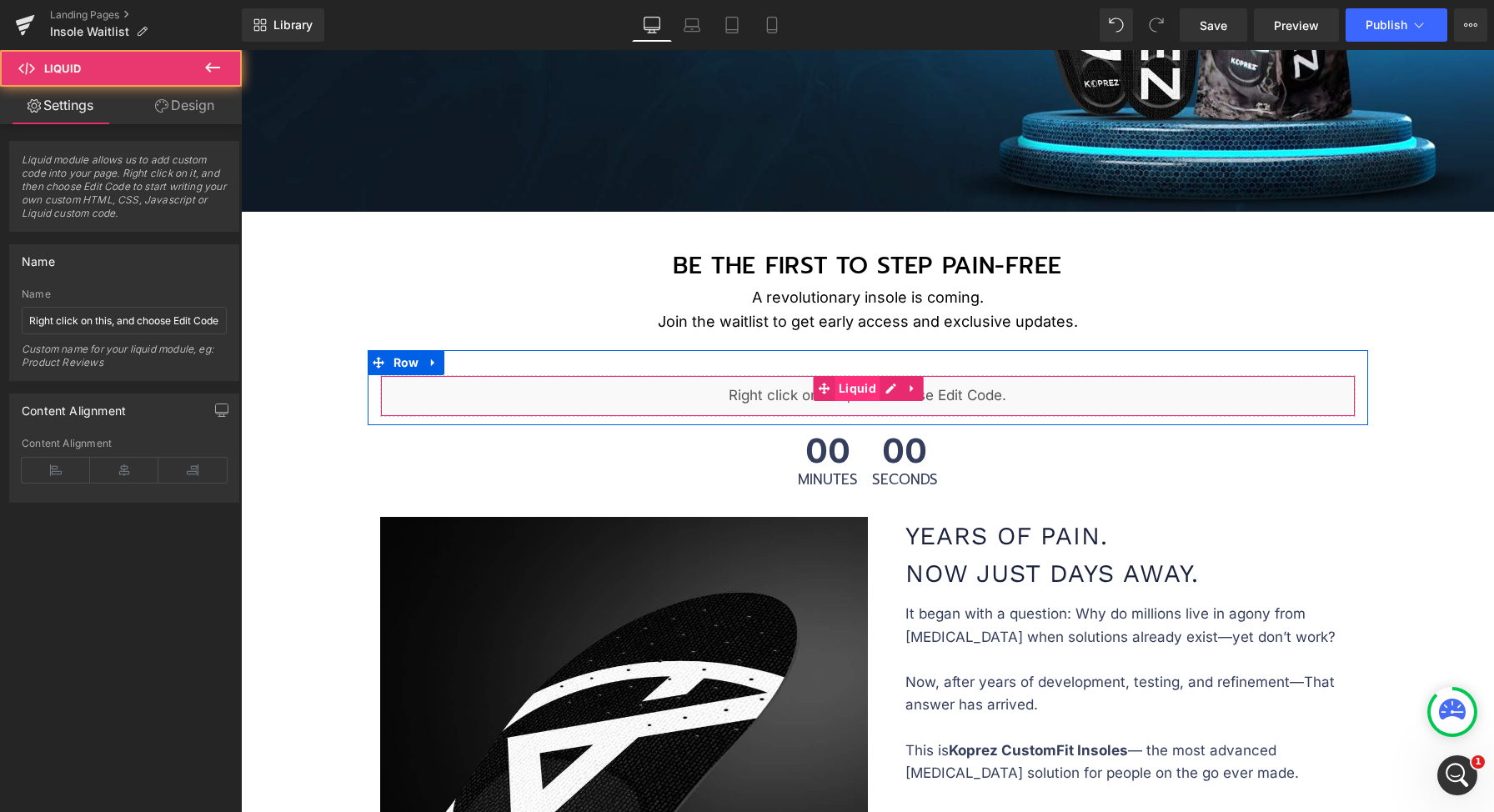
click at [869, 384] on span "Liquid" at bounding box center [857, 387] width 46 height 25
click at [880, 385] on div "Liquid" at bounding box center [868, 396] width 975 height 42
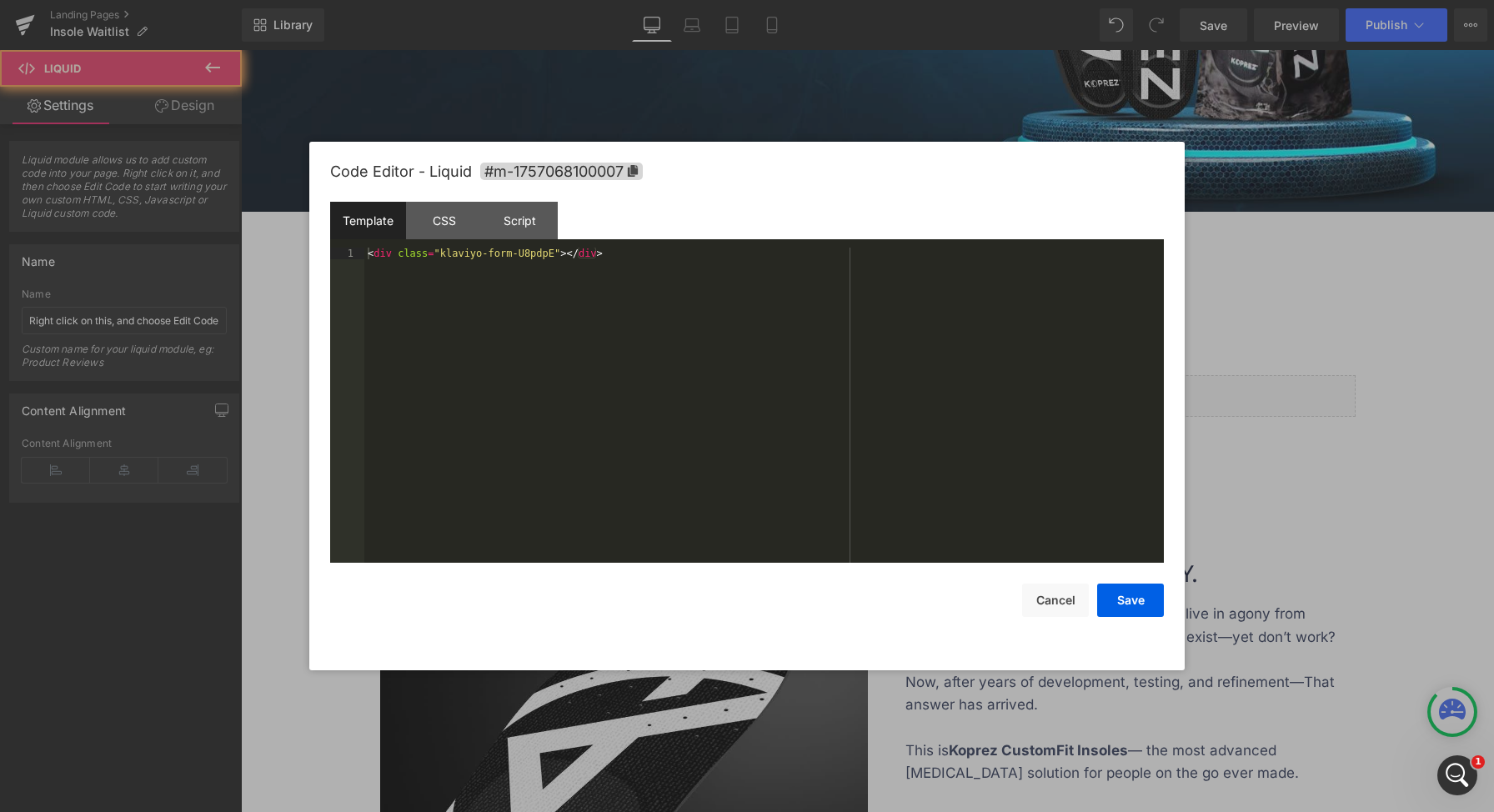
click at [712, 385] on div "< div class = "klaviyo-form-U8pdpE" > </ div >" at bounding box center [764, 416] width 799 height 338
click at [1160, 610] on button "Save" at bounding box center [1130, 600] width 67 height 34
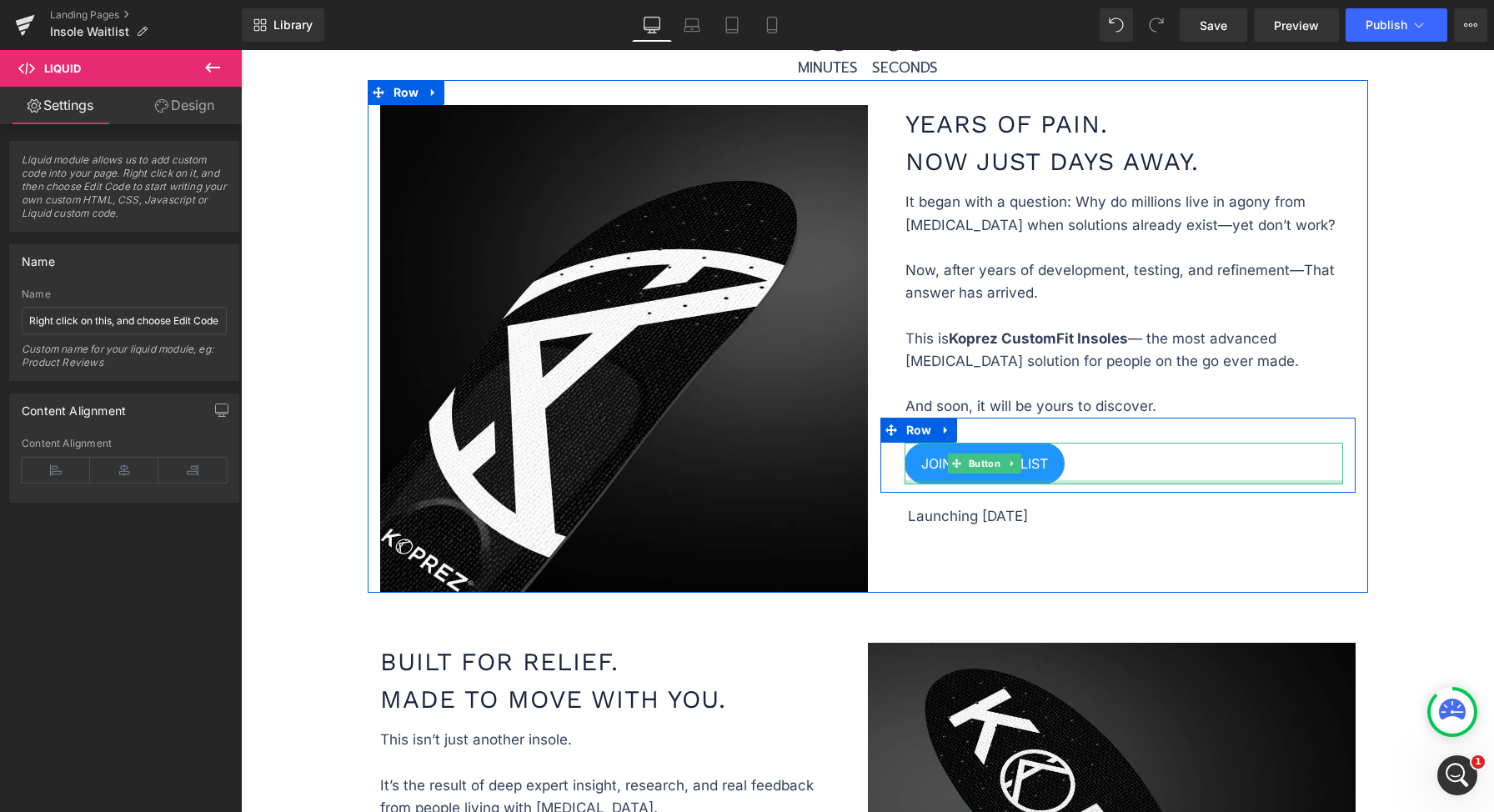
scroll to position [930, 0]
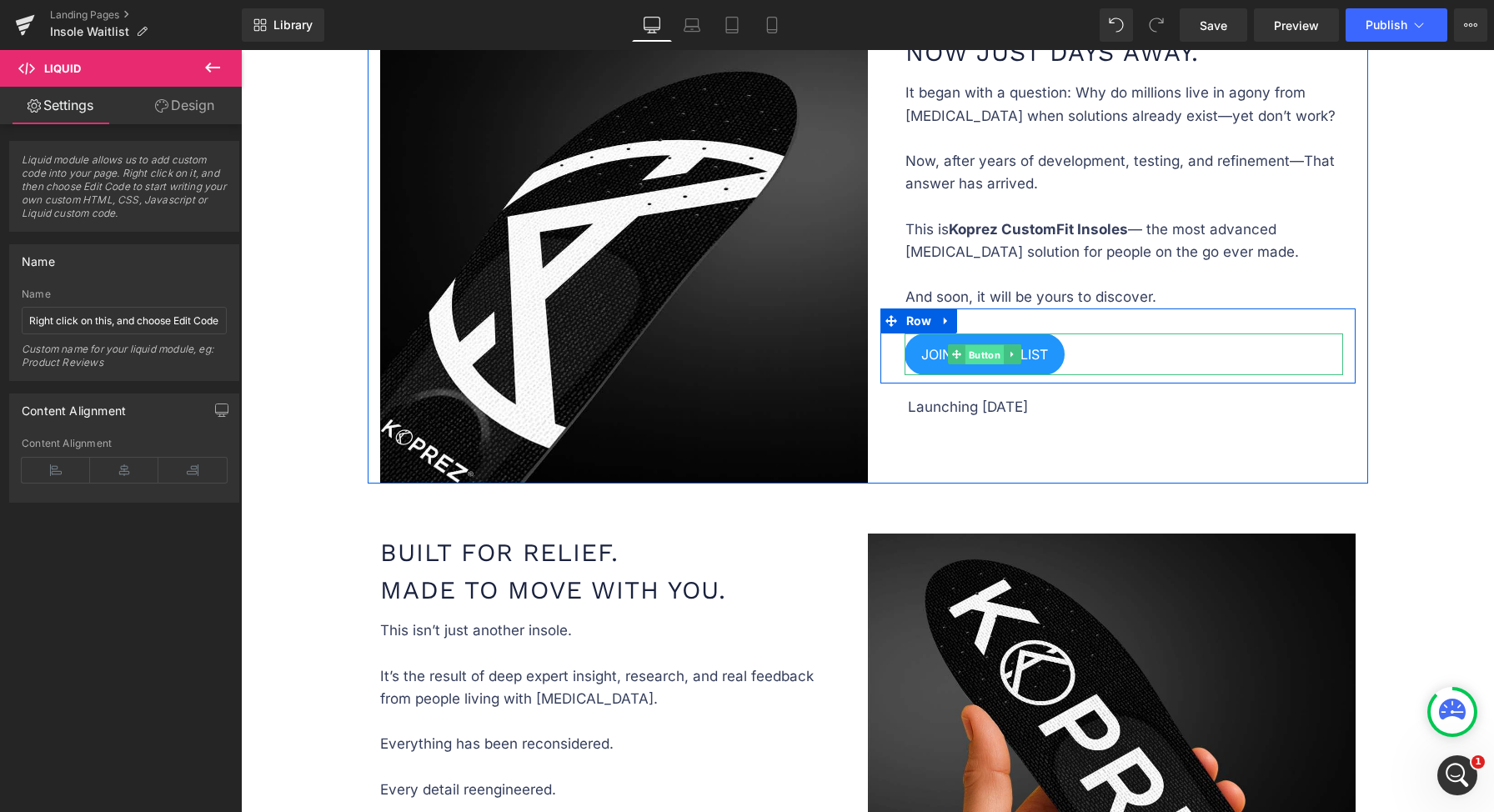
click at [974, 352] on span "Button" at bounding box center [984, 355] width 38 height 20
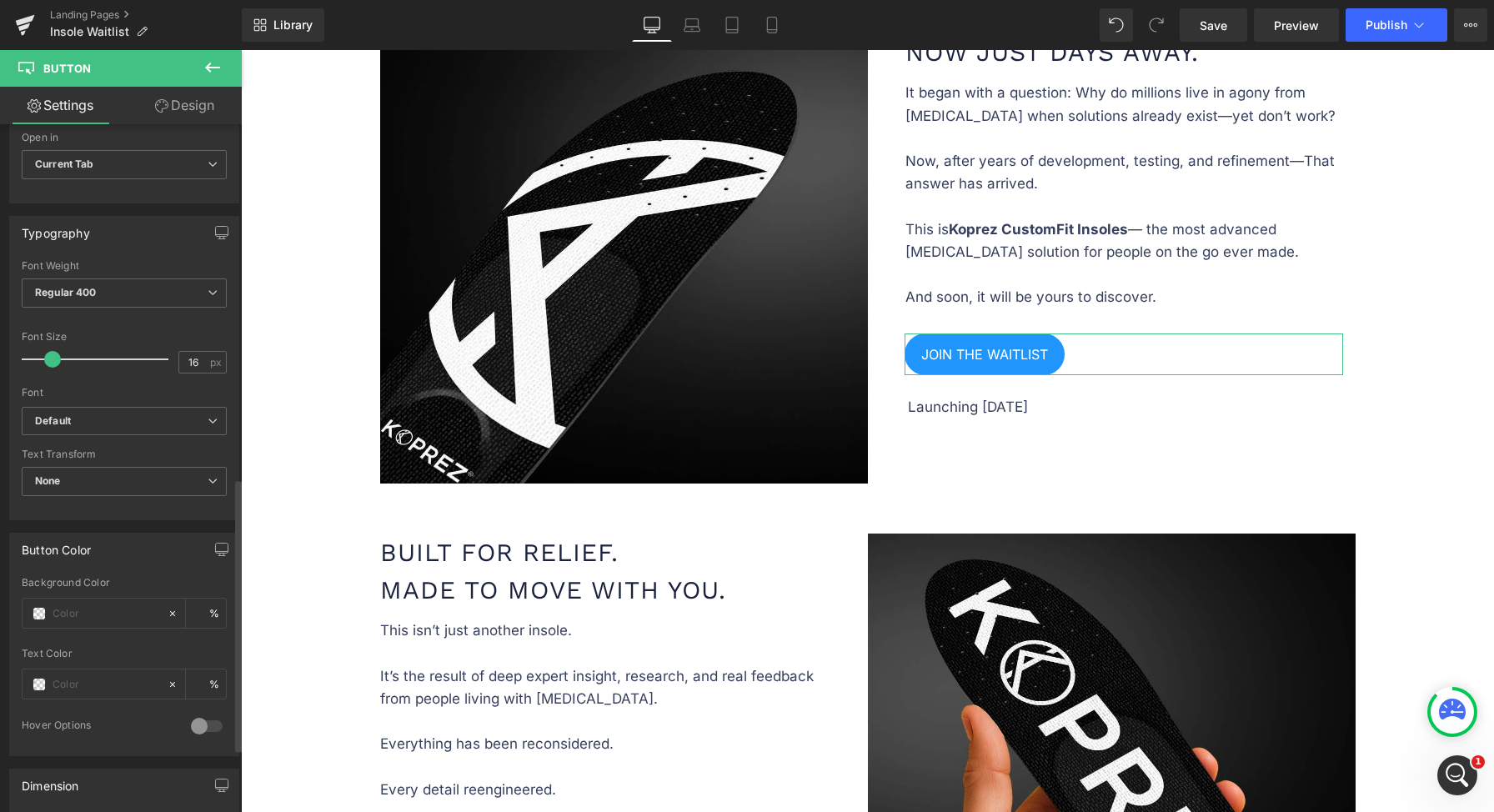
scroll to position [0, 0]
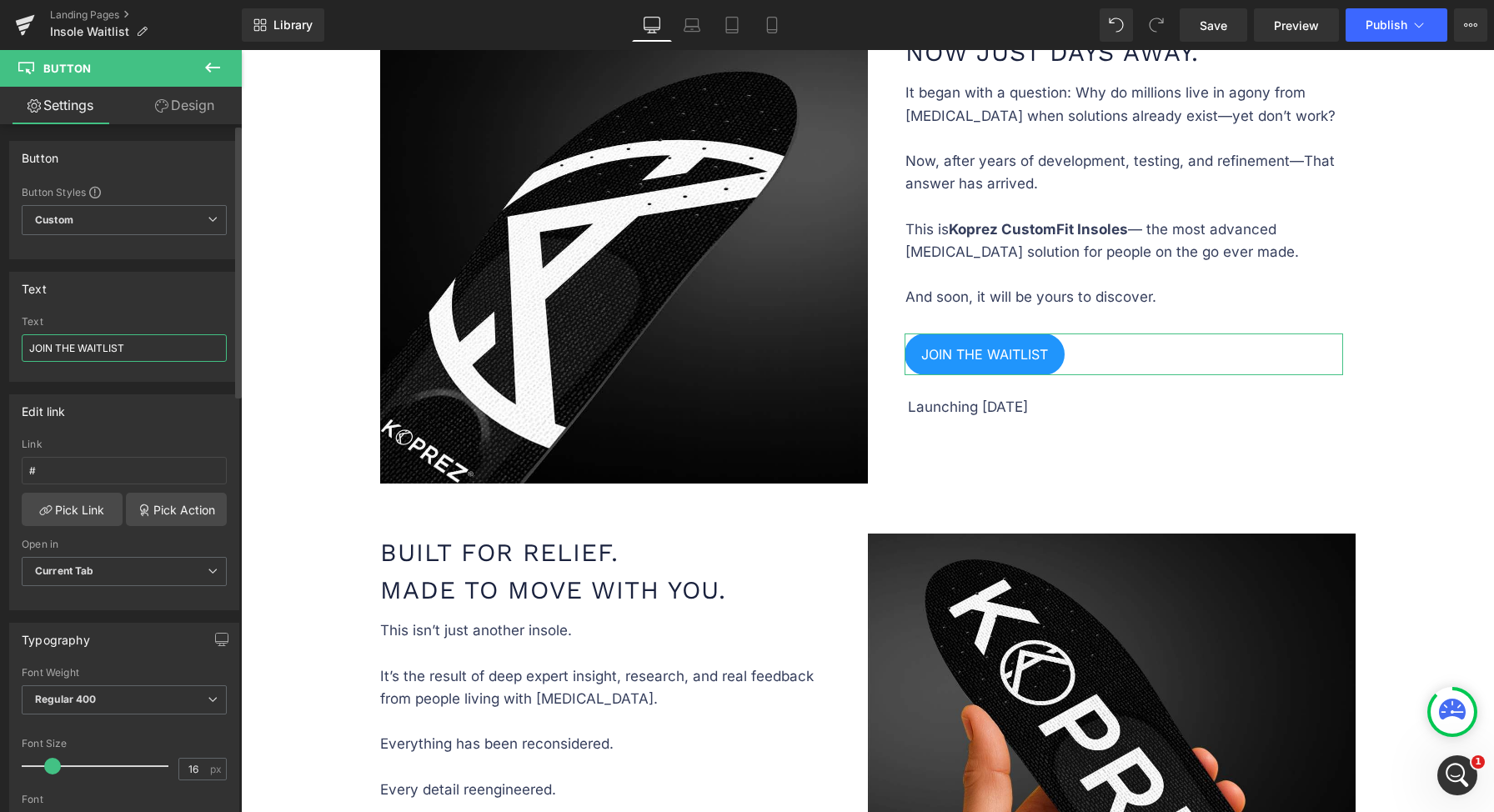
click at [142, 345] on input "JOIN THE WAITLIST" at bounding box center [124, 348] width 205 height 27
click at [160, 232] on span "Custom Setup Global Style" at bounding box center [124, 220] width 205 height 30
click at [169, 181] on div "Button Button Styles Custom Custom Setup Global Style Custom Setup Global Style…" at bounding box center [120, 200] width 223 height 118
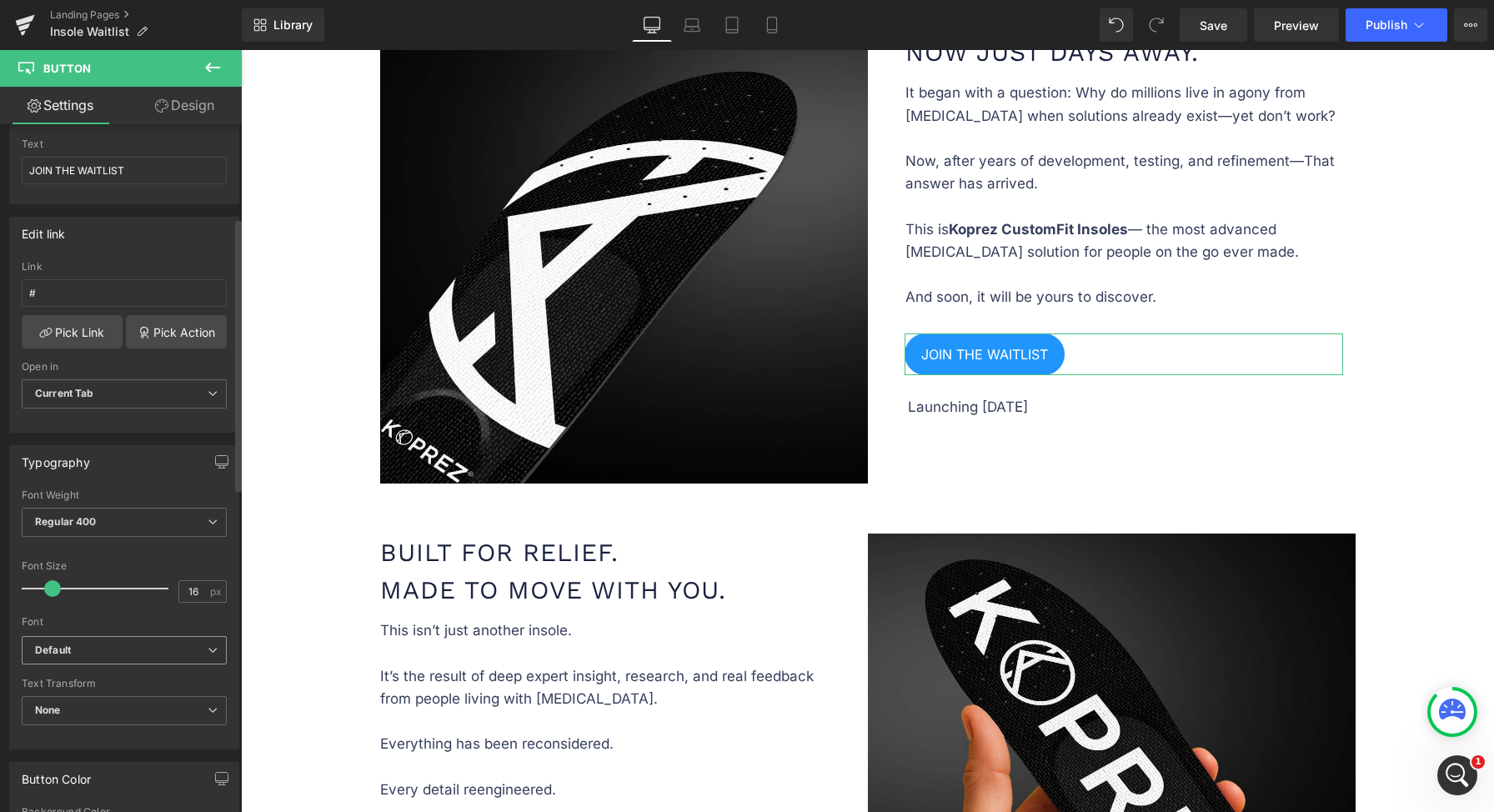
scroll to position [272, 0]
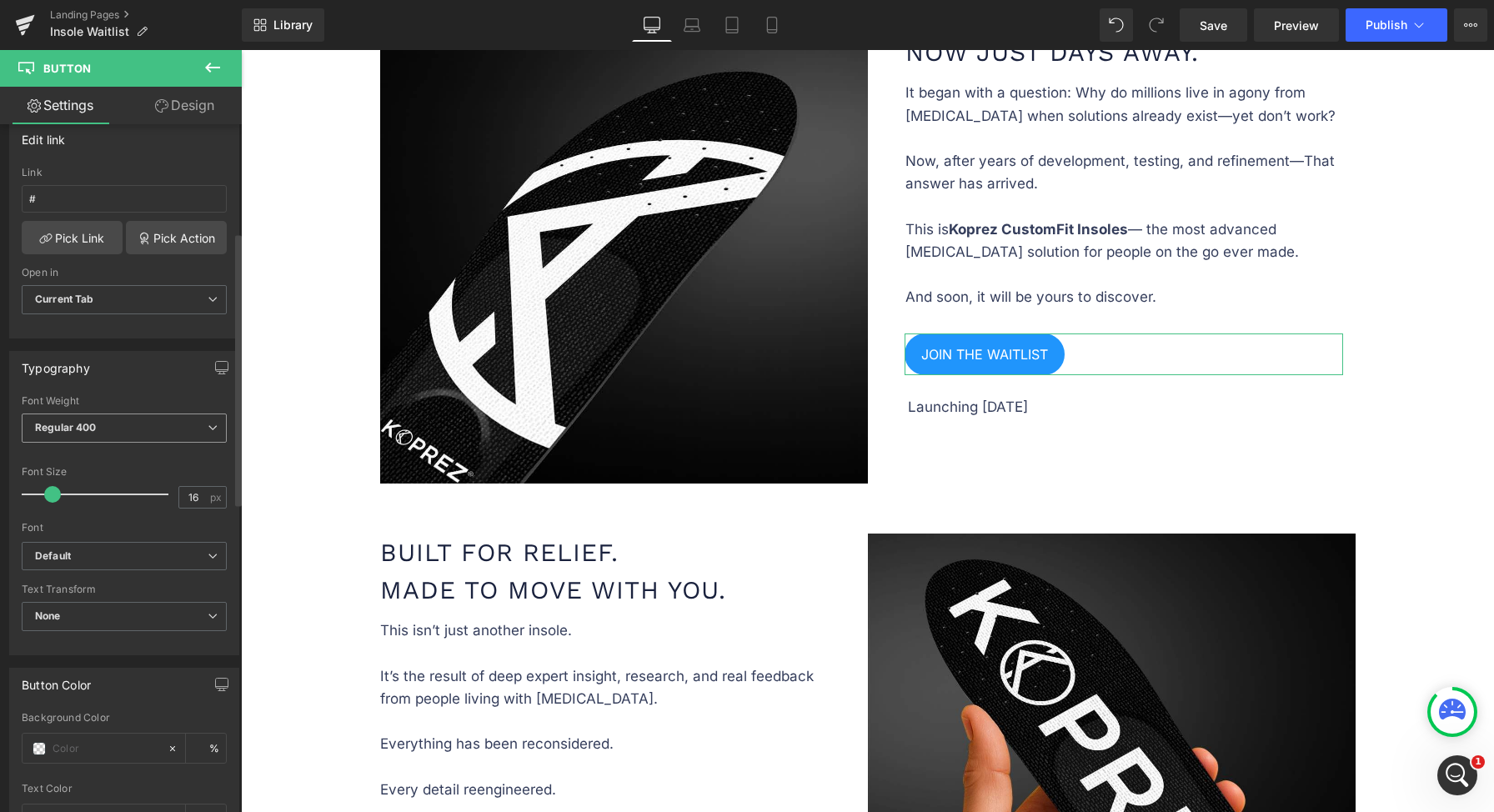
click at [87, 427] on b "Regular 400" at bounding box center [66, 427] width 62 height 13
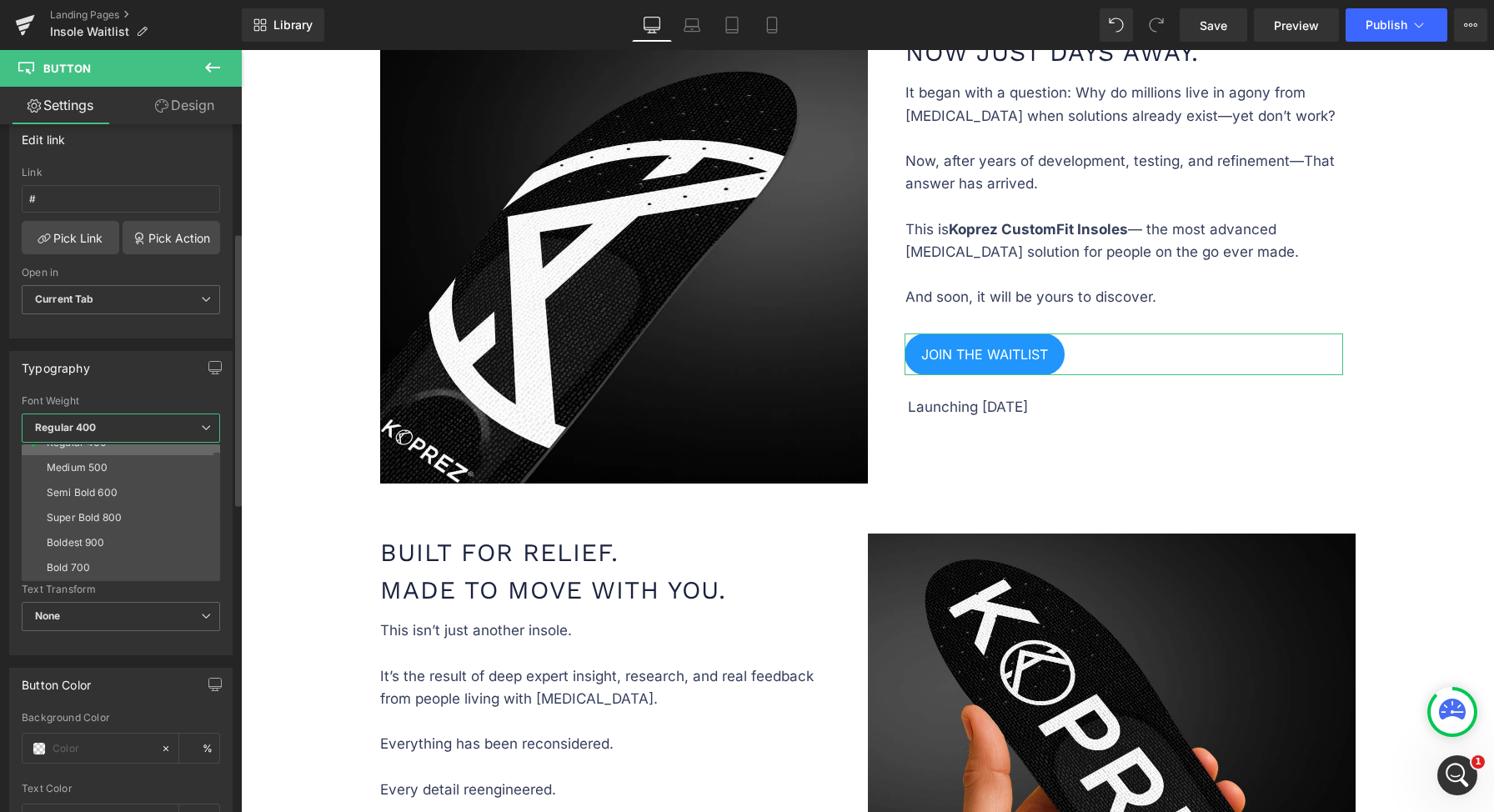
scroll to position [97, 0]
click at [118, 483] on li "Semi Bold 600" at bounding box center [125, 485] width 206 height 25
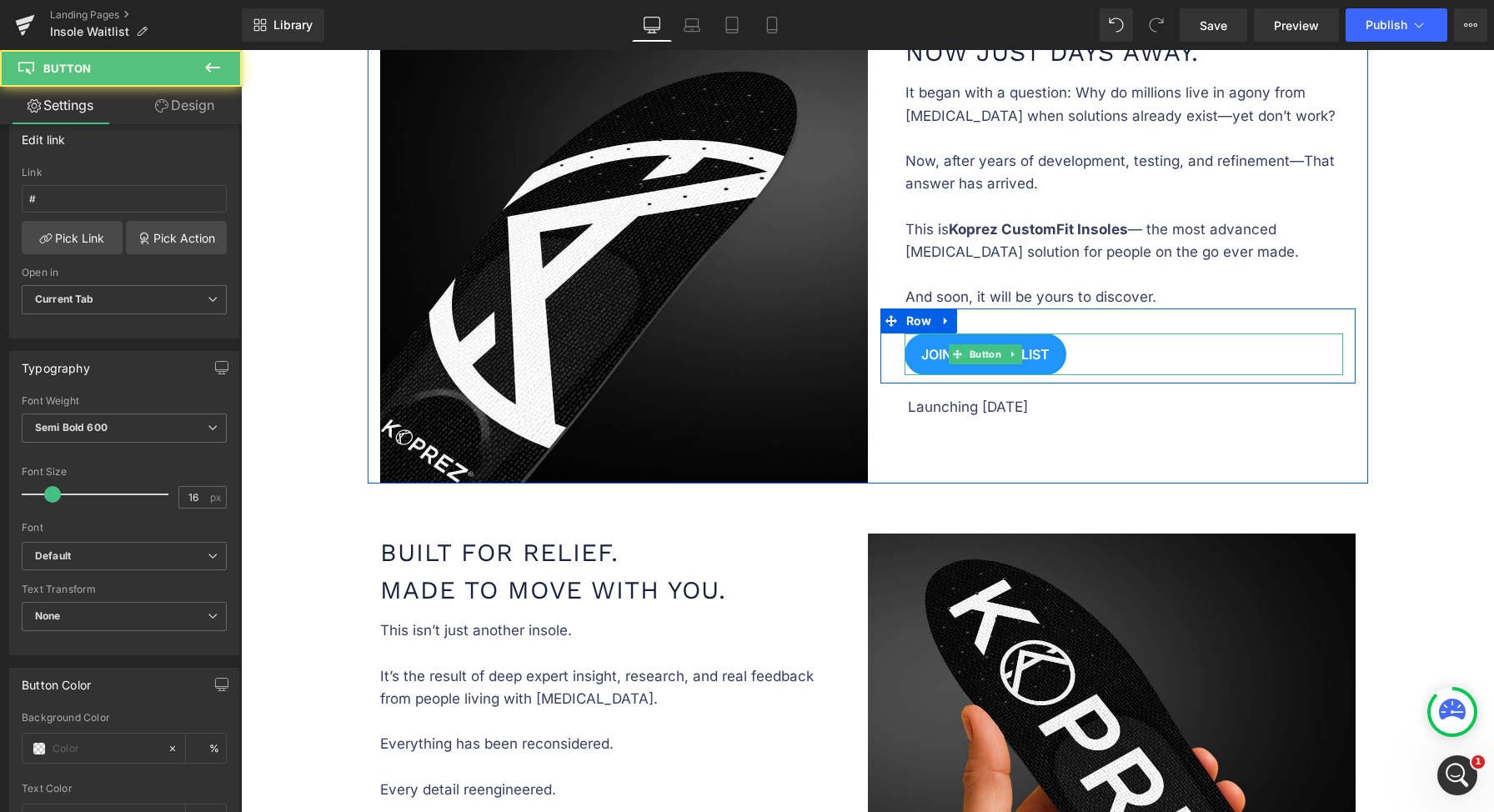
click at [1044, 366] on link "JOIN THE WAITLIST" at bounding box center [984, 355] width 161 height 42
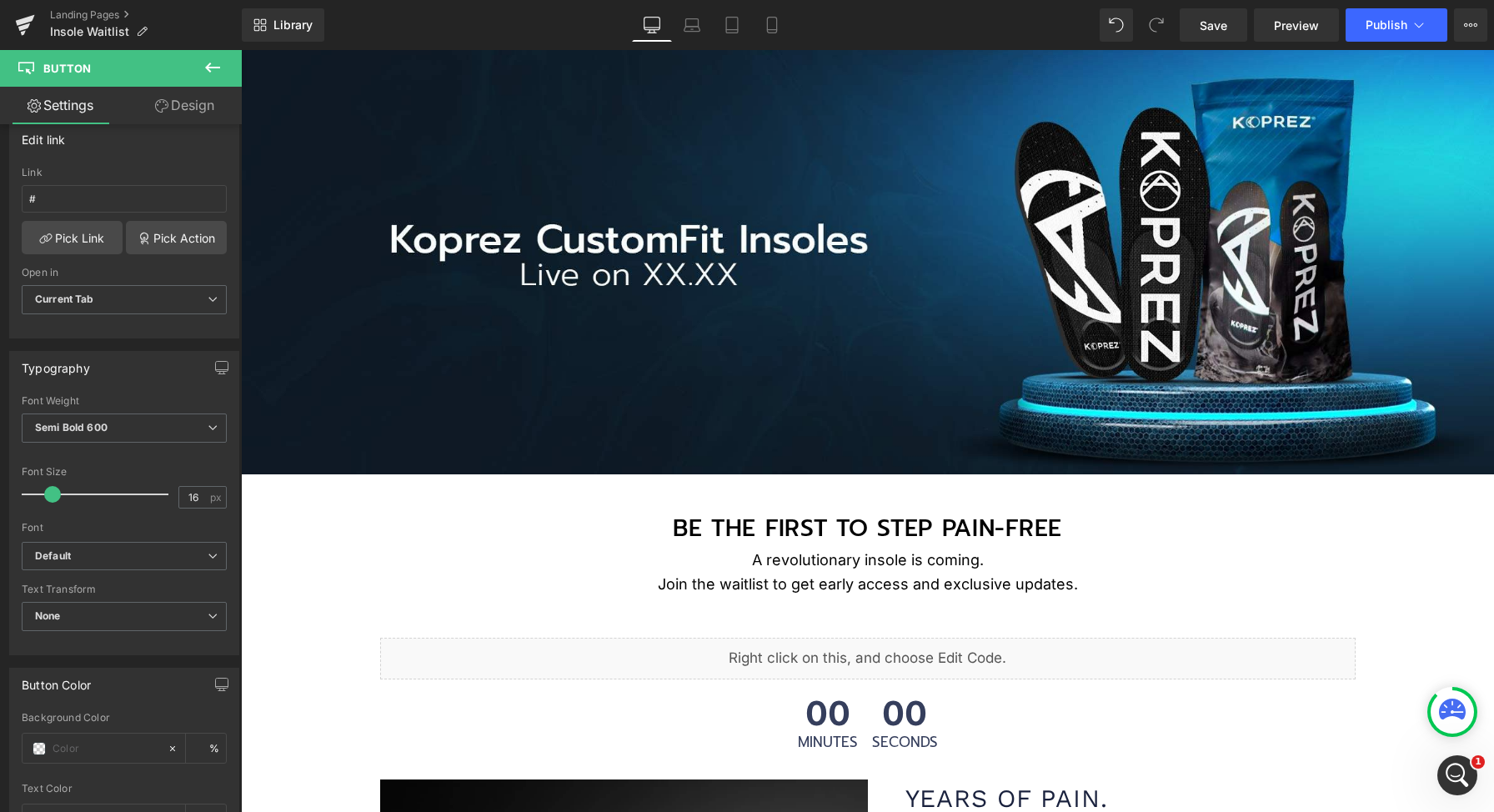
scroll to position [247, 0]
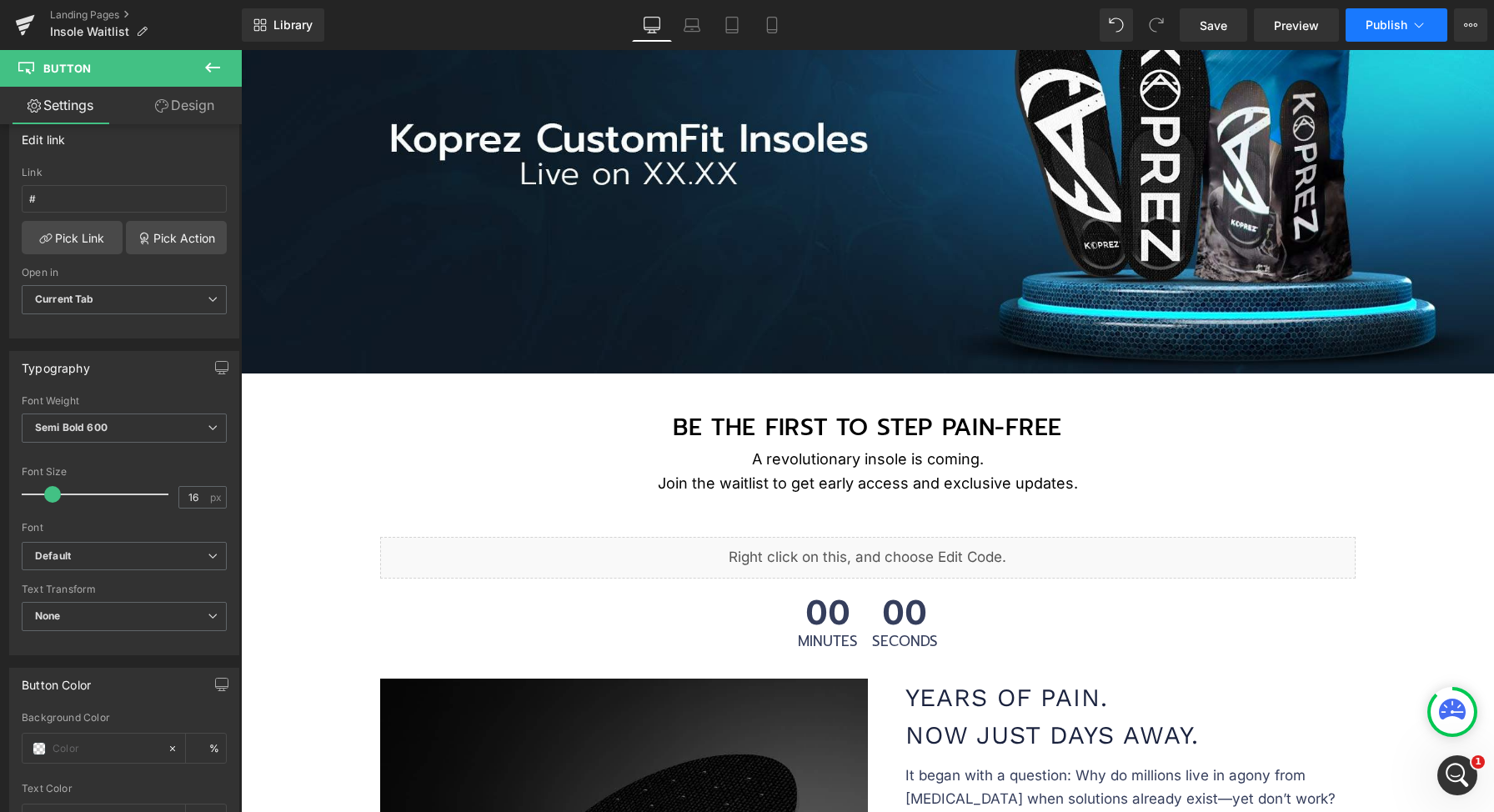
click at [1404, 29] on span "Publish" at bounding box center [1386, 25] width 42 height 14
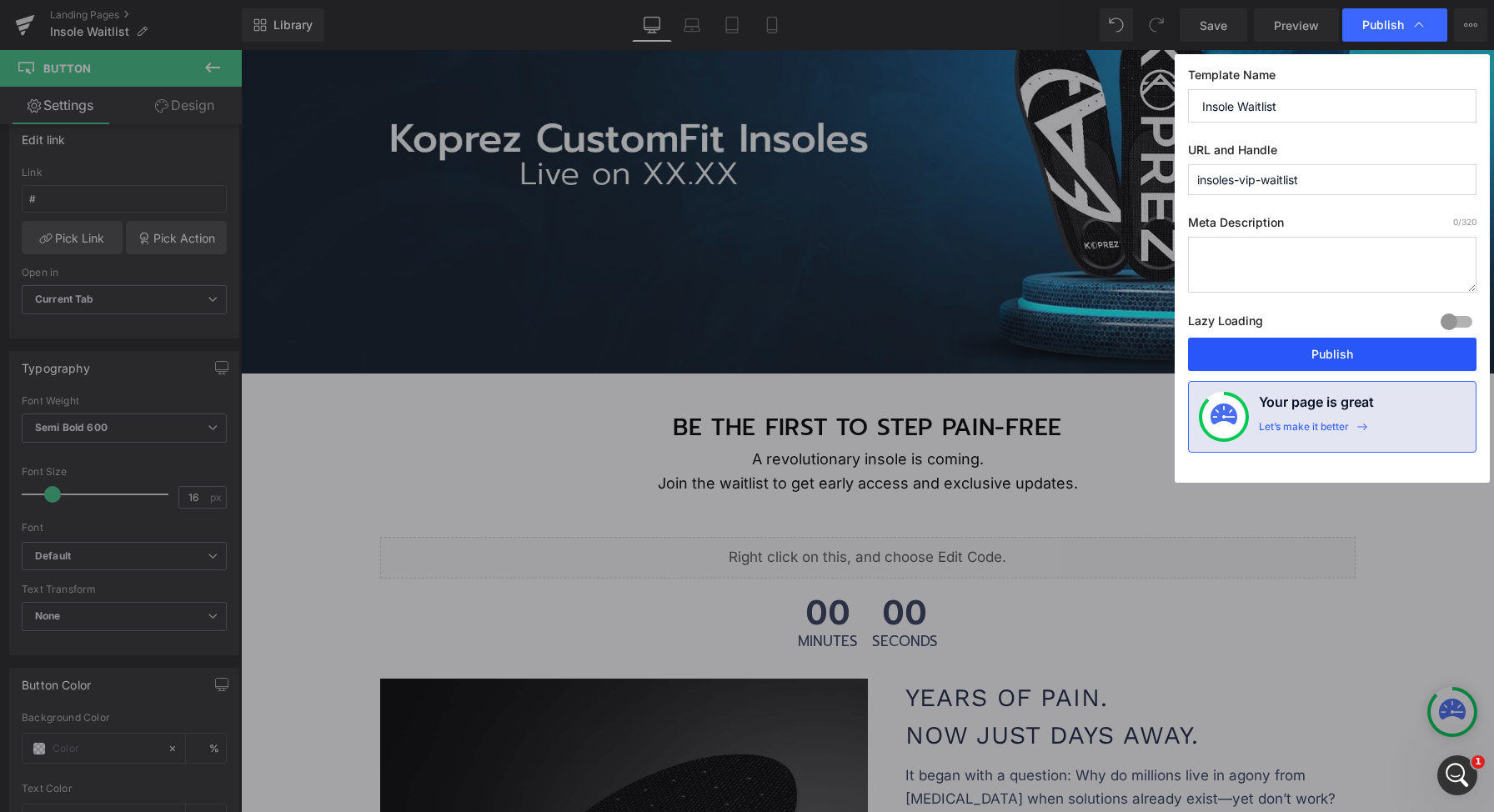
drag, startPoint x: 1324, startPoint y: 355, endPoint x: 684, endPoint y: 476, distance: 651.3
click at [1324, 355] on button "Publish" at bounding box center [1332, 354] width 288 height 34
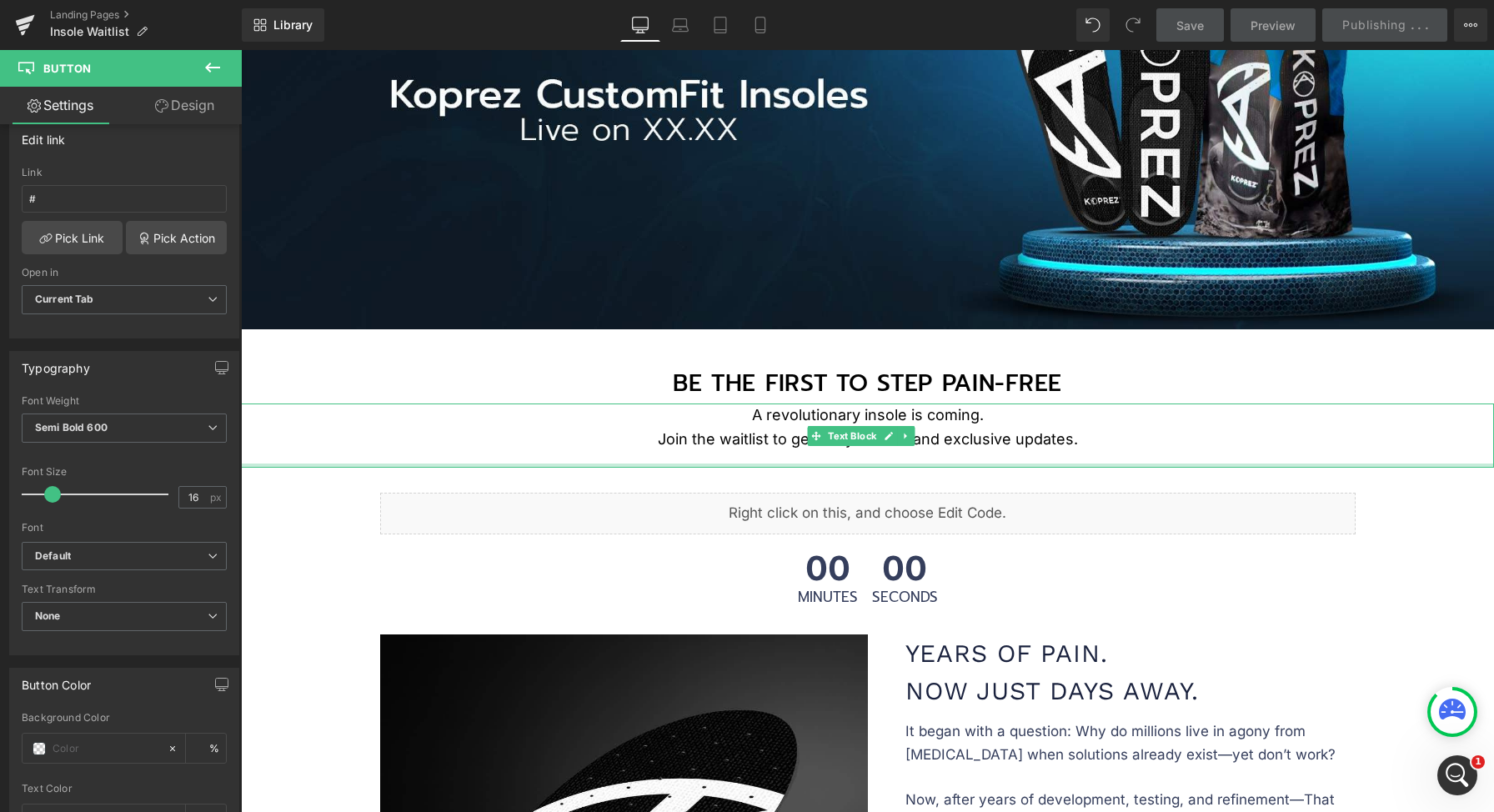
scroll to position [365, 0]
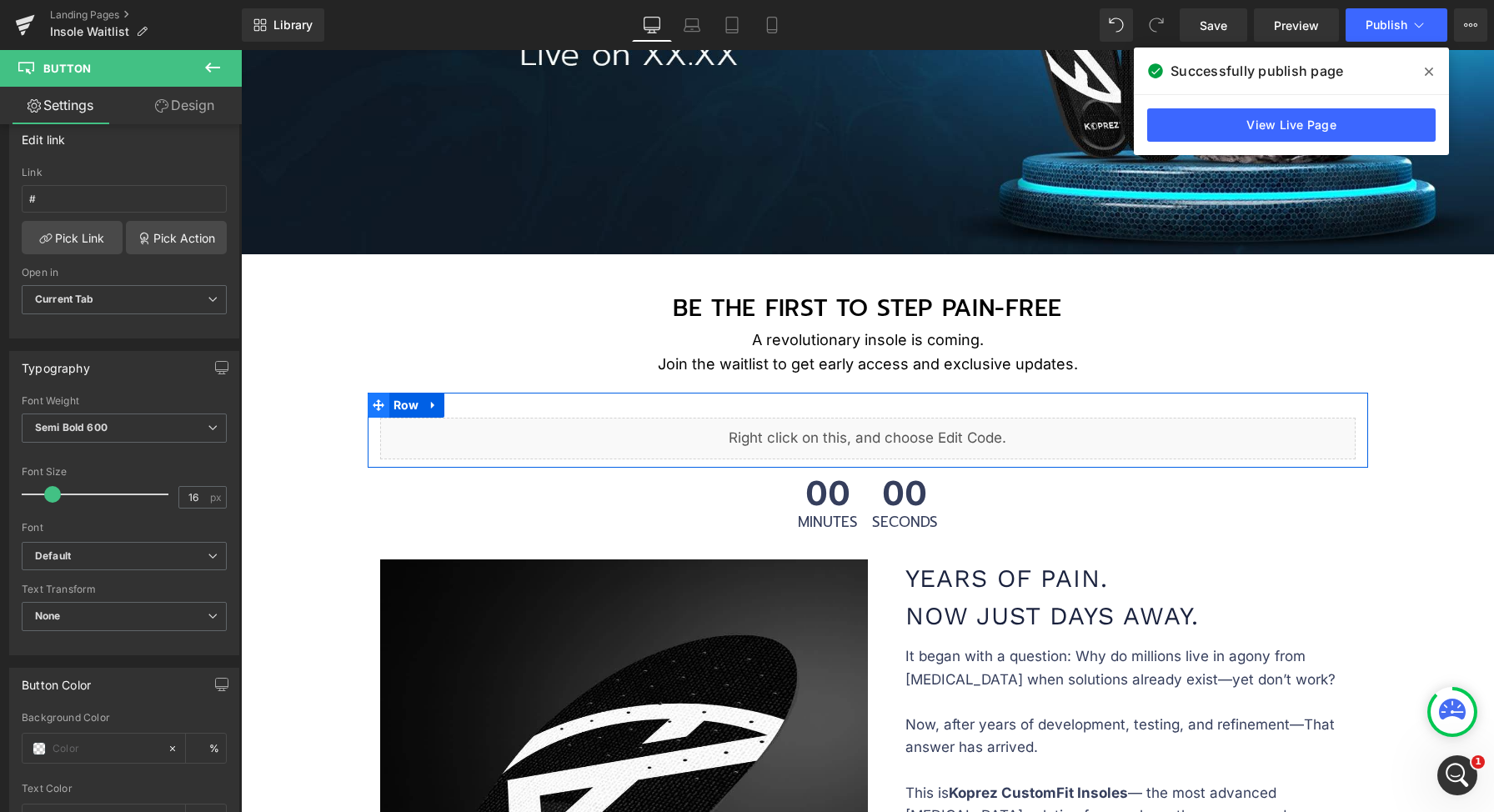
click at [379, 401] on span at bounding box center [378, 405] width 22 height 25
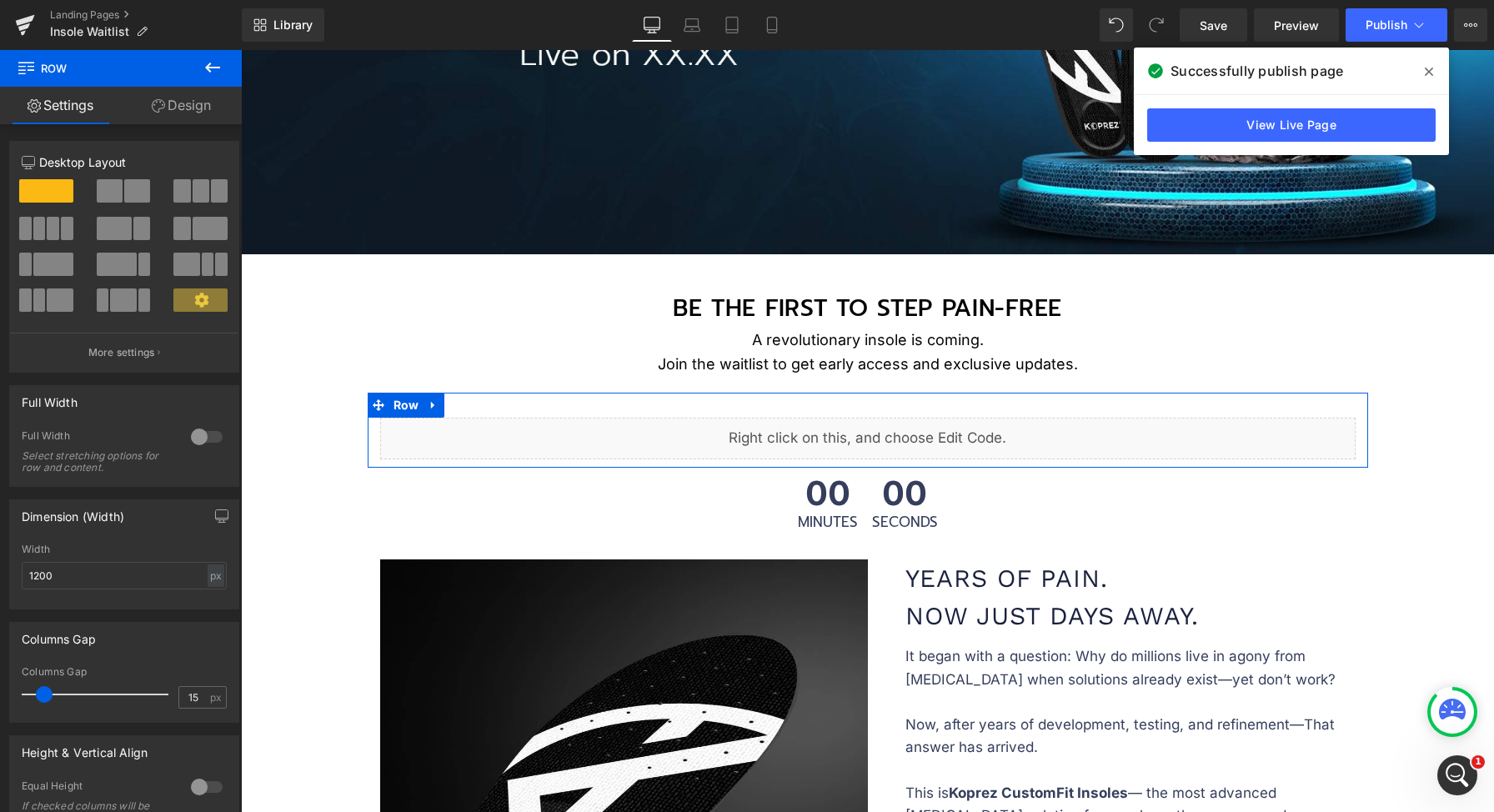
click at [220, 115] on link "Design" at bounding box center [181, 105] width 121 height 37
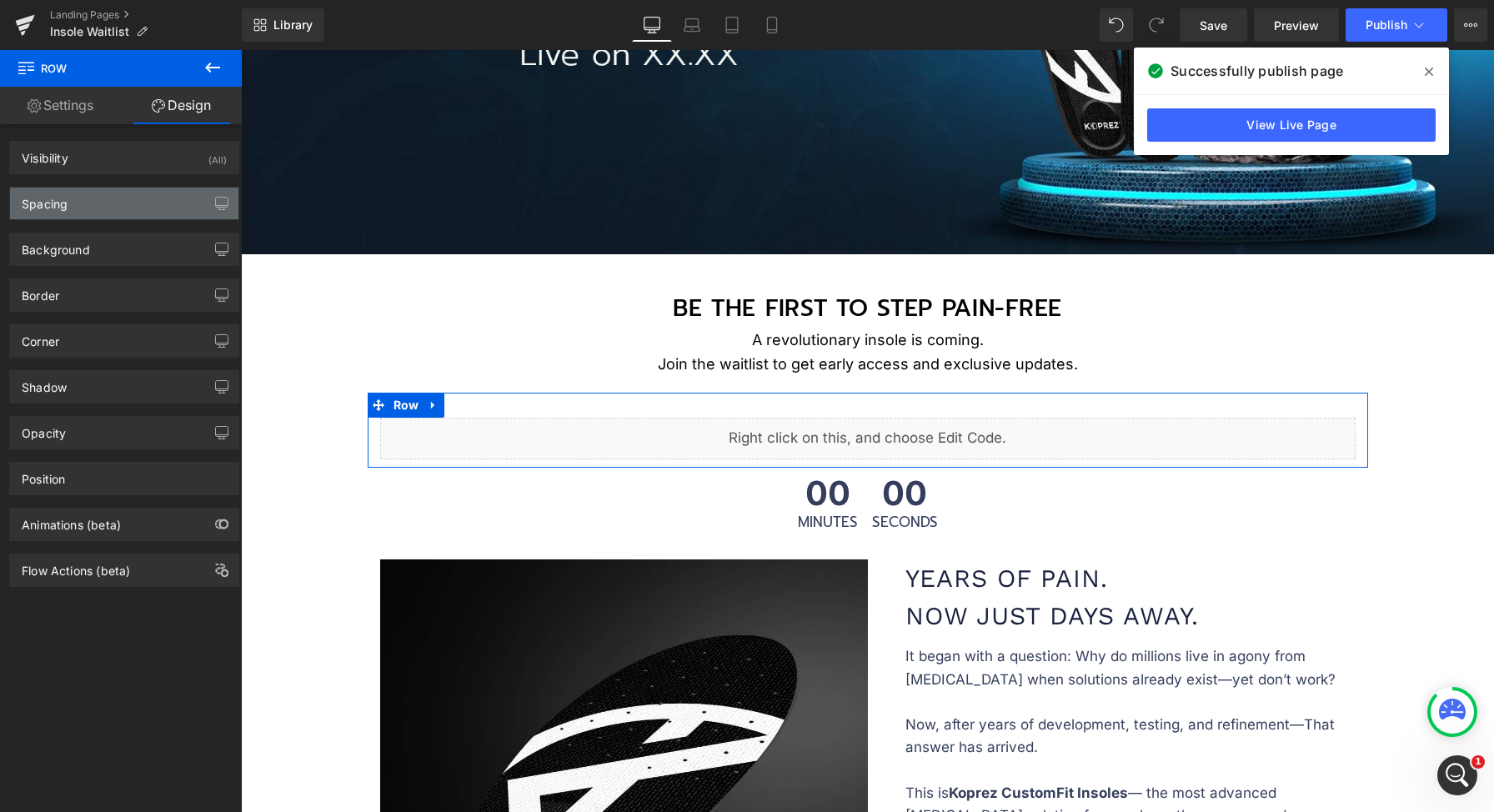
click at [157, 209] on div "Spacing" at bounding box center [124, 203] width 229 height 32
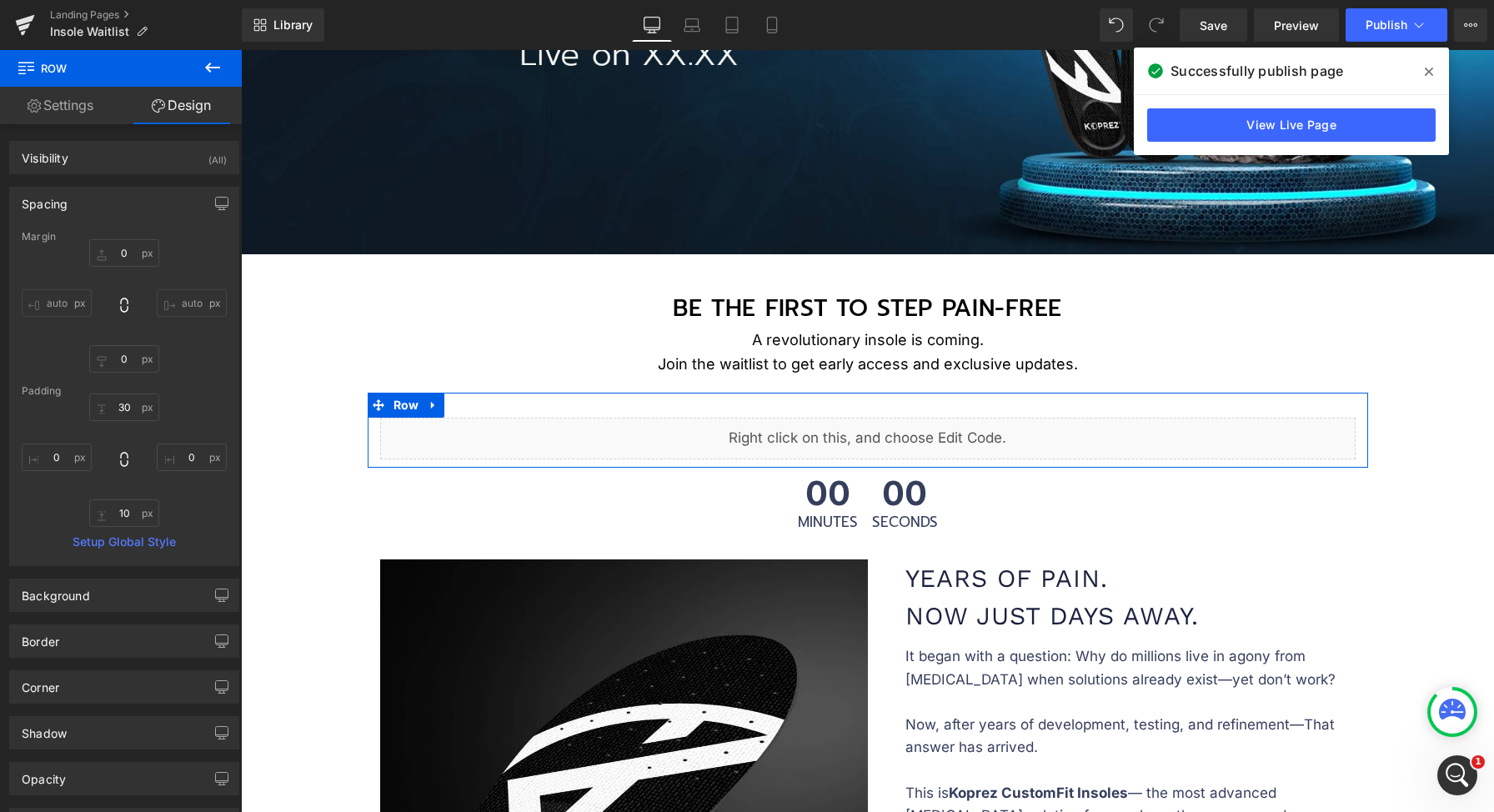
type input "0"
type input "30"
type input "0"
type input "10"
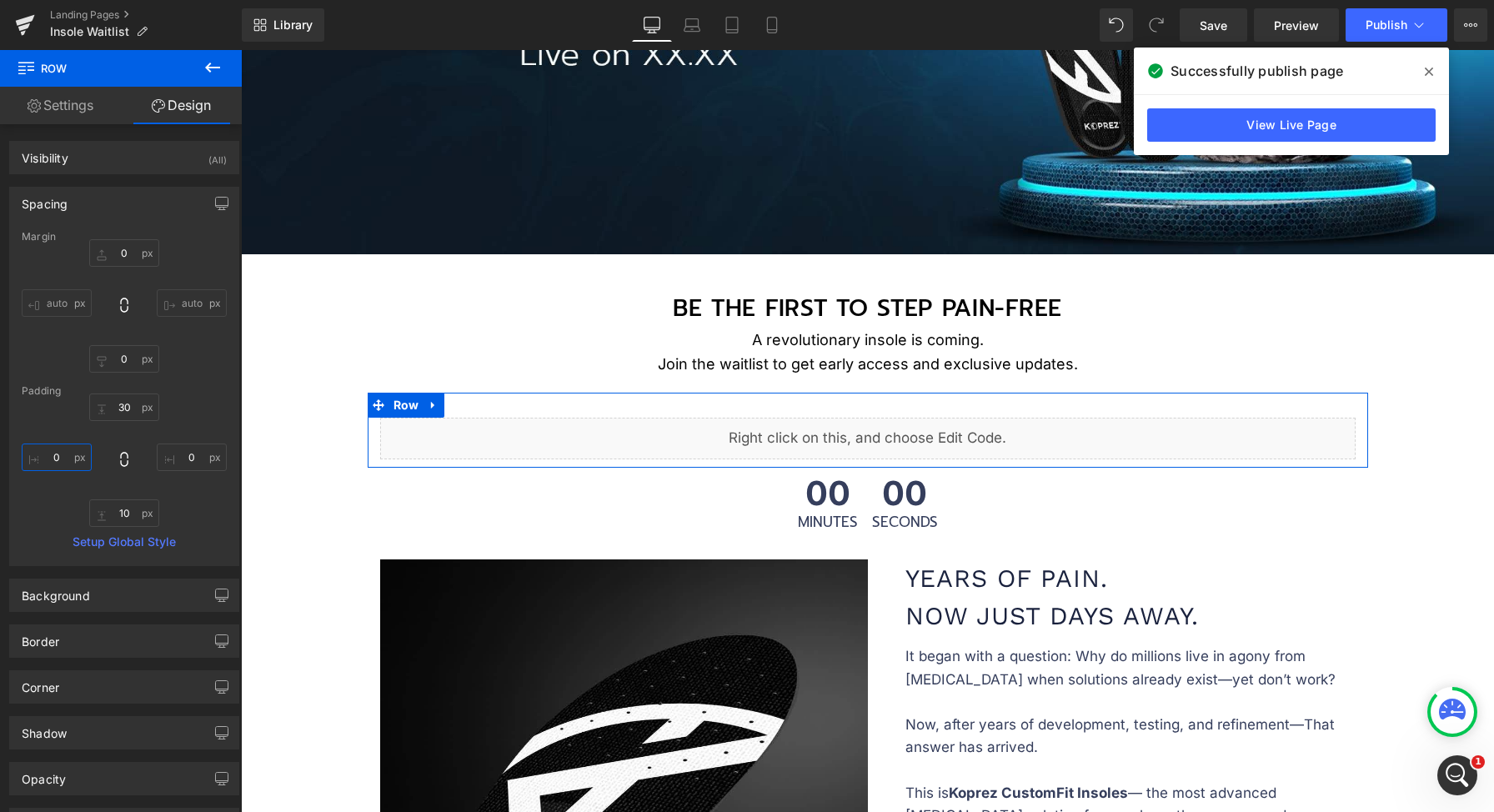
click at [63, 446] on input "0" at bounding box center [57, 457] width 70 height 27
type input "100"
click at [184, 459] on input "0" at bounding box center [191, 457] width 70 height 27
click at [177, 450] on input "0" at bounding box center [191, 457] width 70 height 27
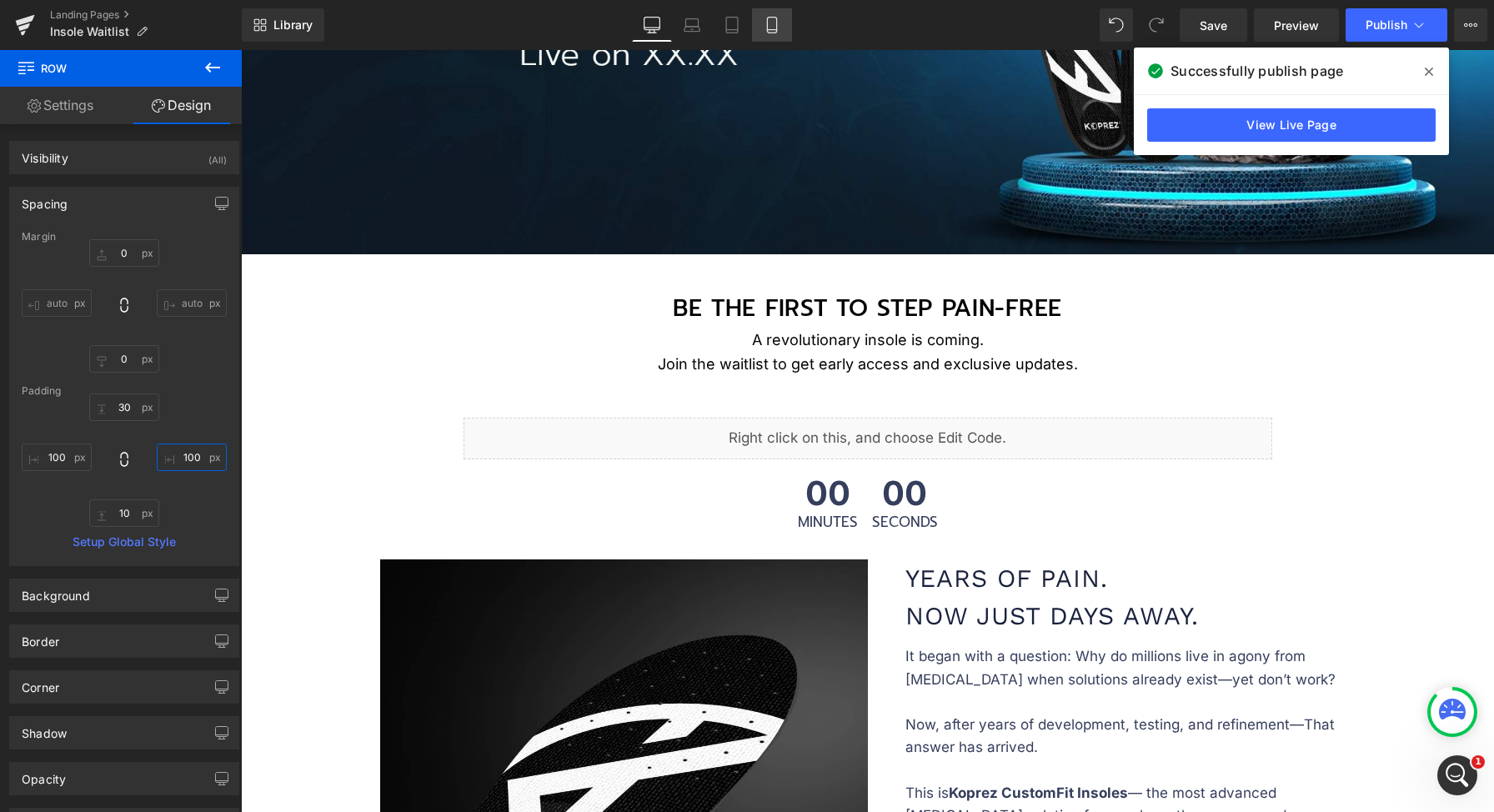
type input "100"
click at [786, 18] on link "Mobile" at bounding box center [772, 25] width 40 height 34
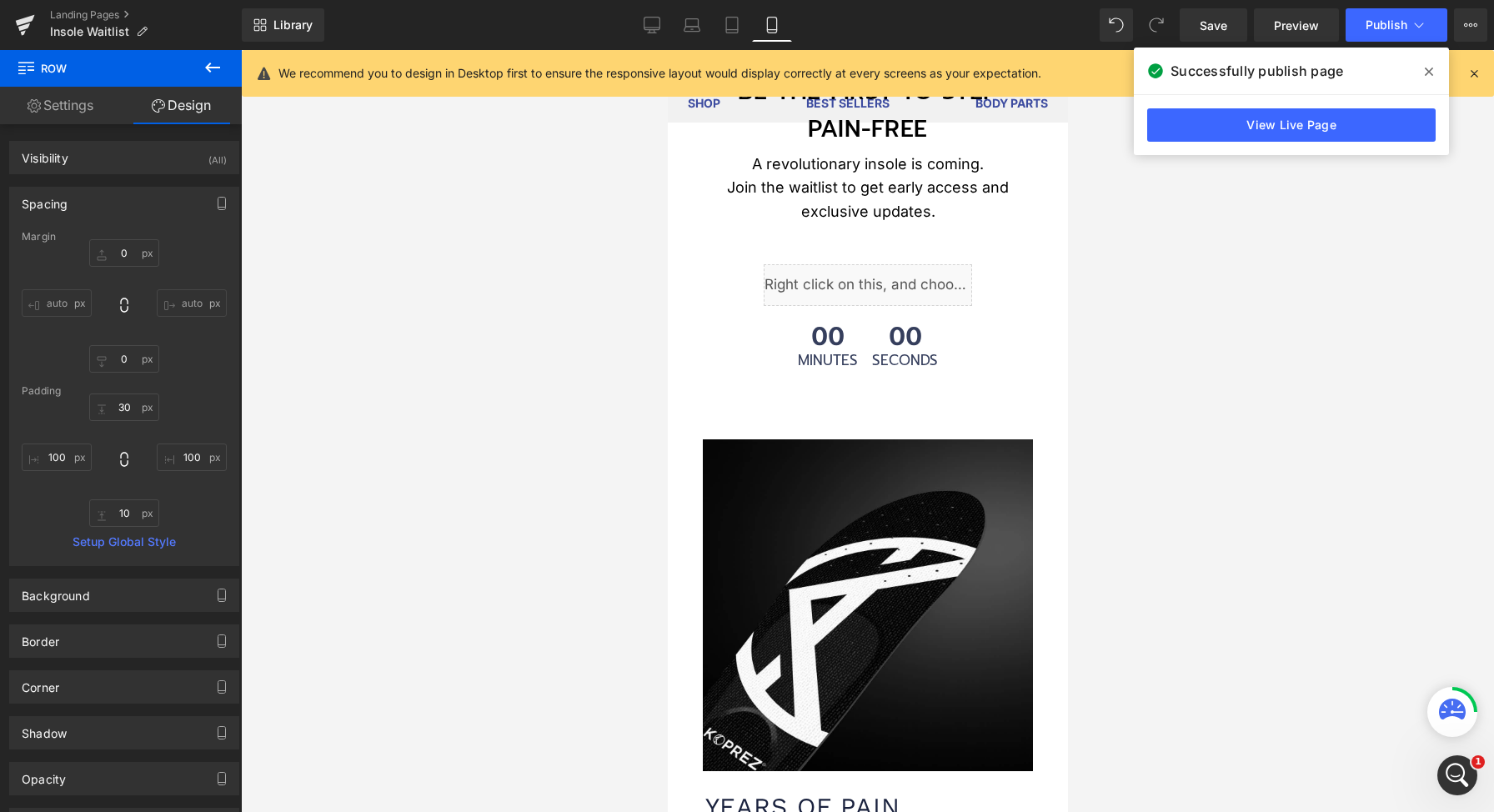
type input "0"
type input "30"
type input "100"
type input "10"
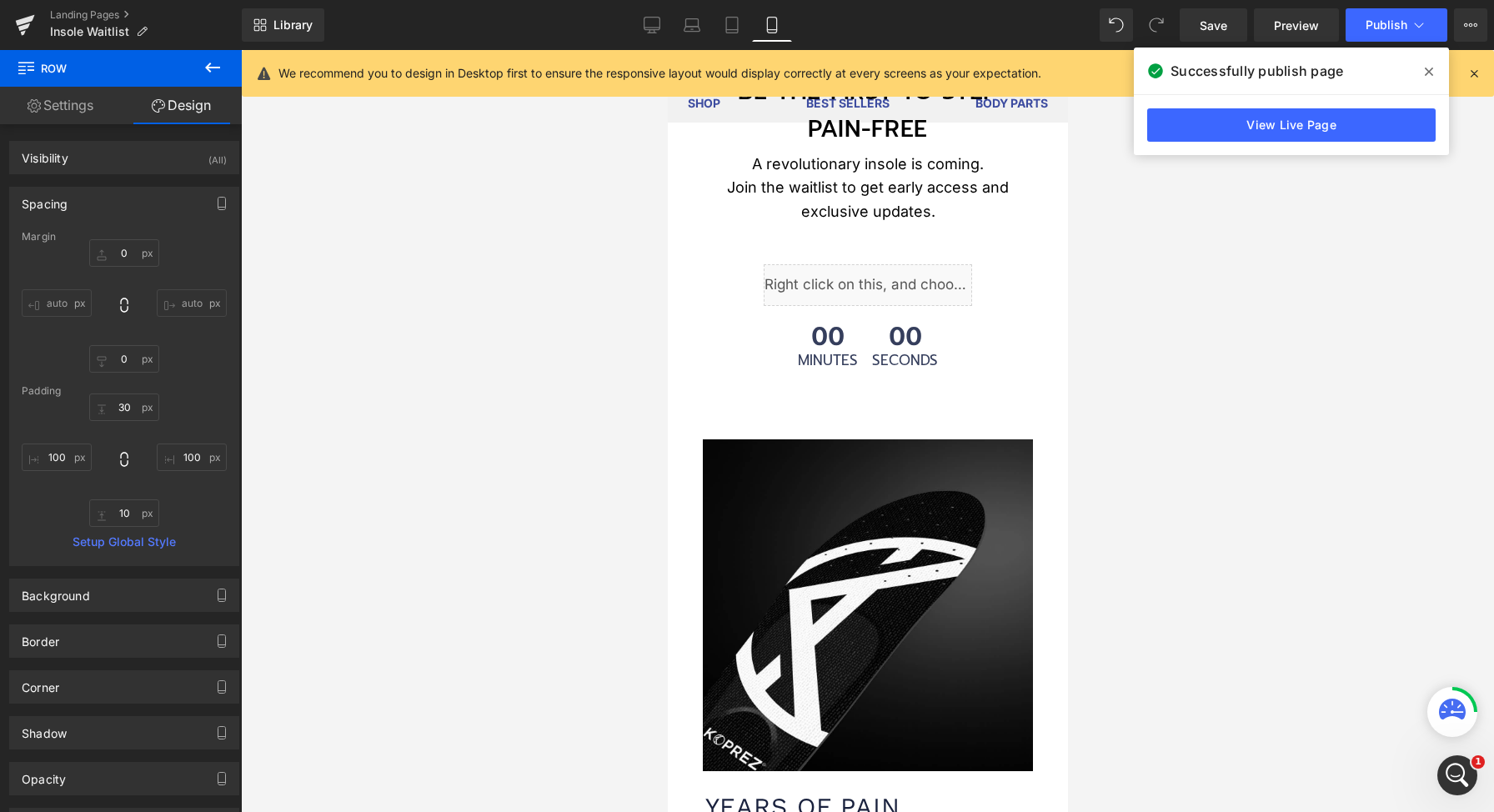
scroll to position [216, 0]
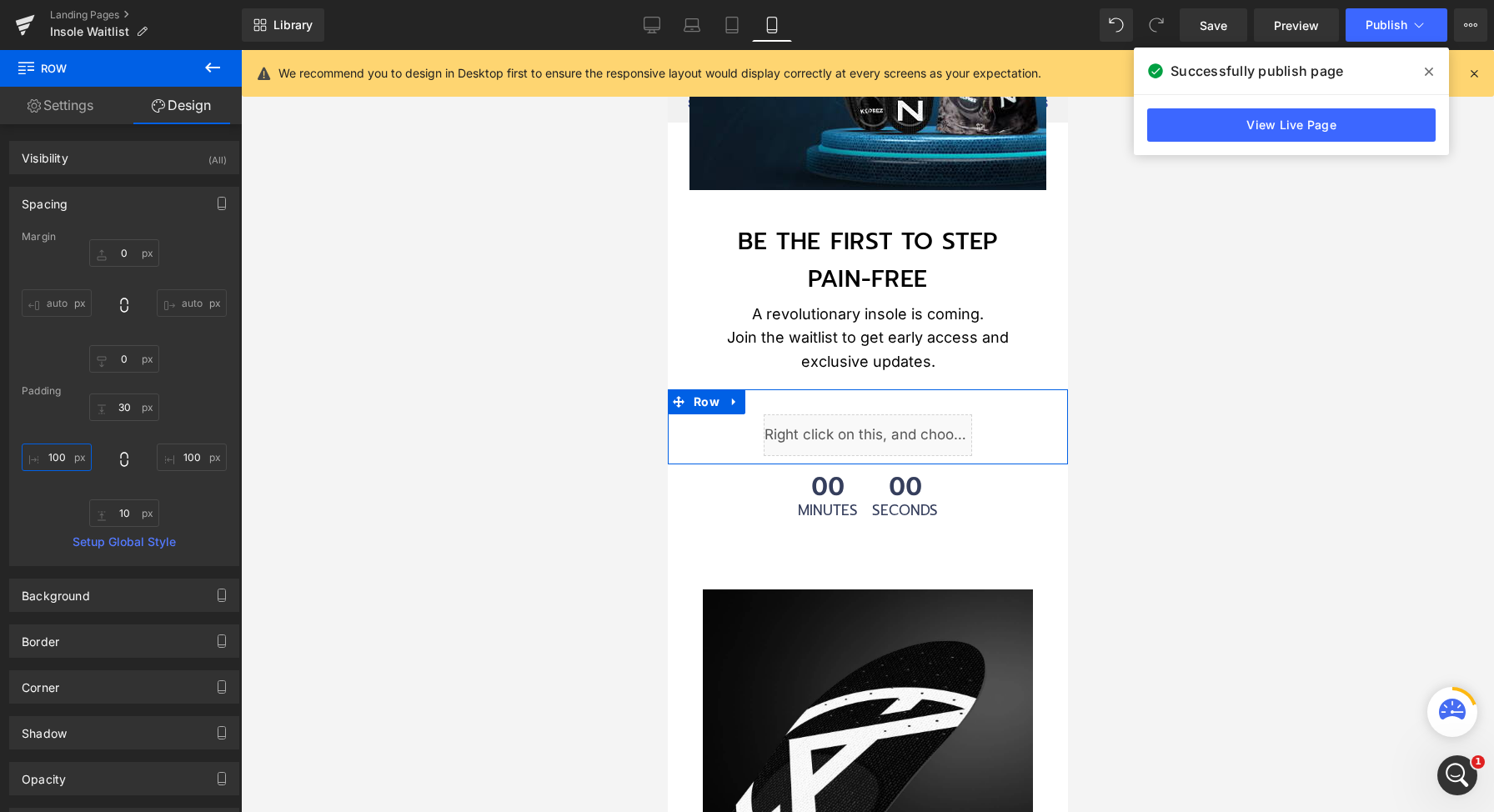
click at [77, 453] on input "100" at bounding box center [57, 457] width 70 height 27
click at [75, 454] on input "100" at bounding box center [57, 457] width 70 height 27
type input "1"
click at [180, 455] on input "100" at bounding box center [191, 457] width 70 height 27
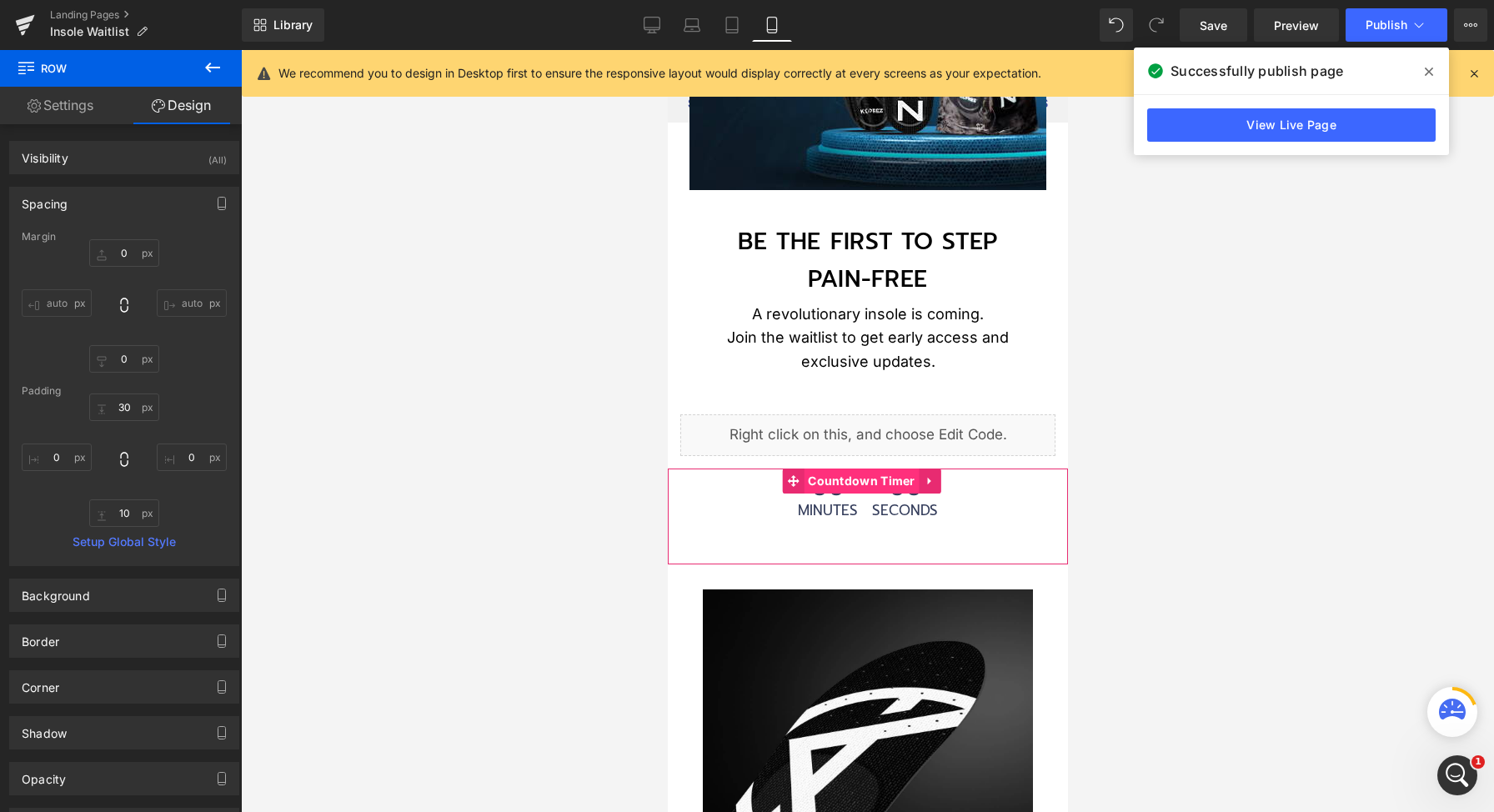
click at [824, 492] on span "Countdown Timer" at bounding box center [860, 480] width 116 height 25
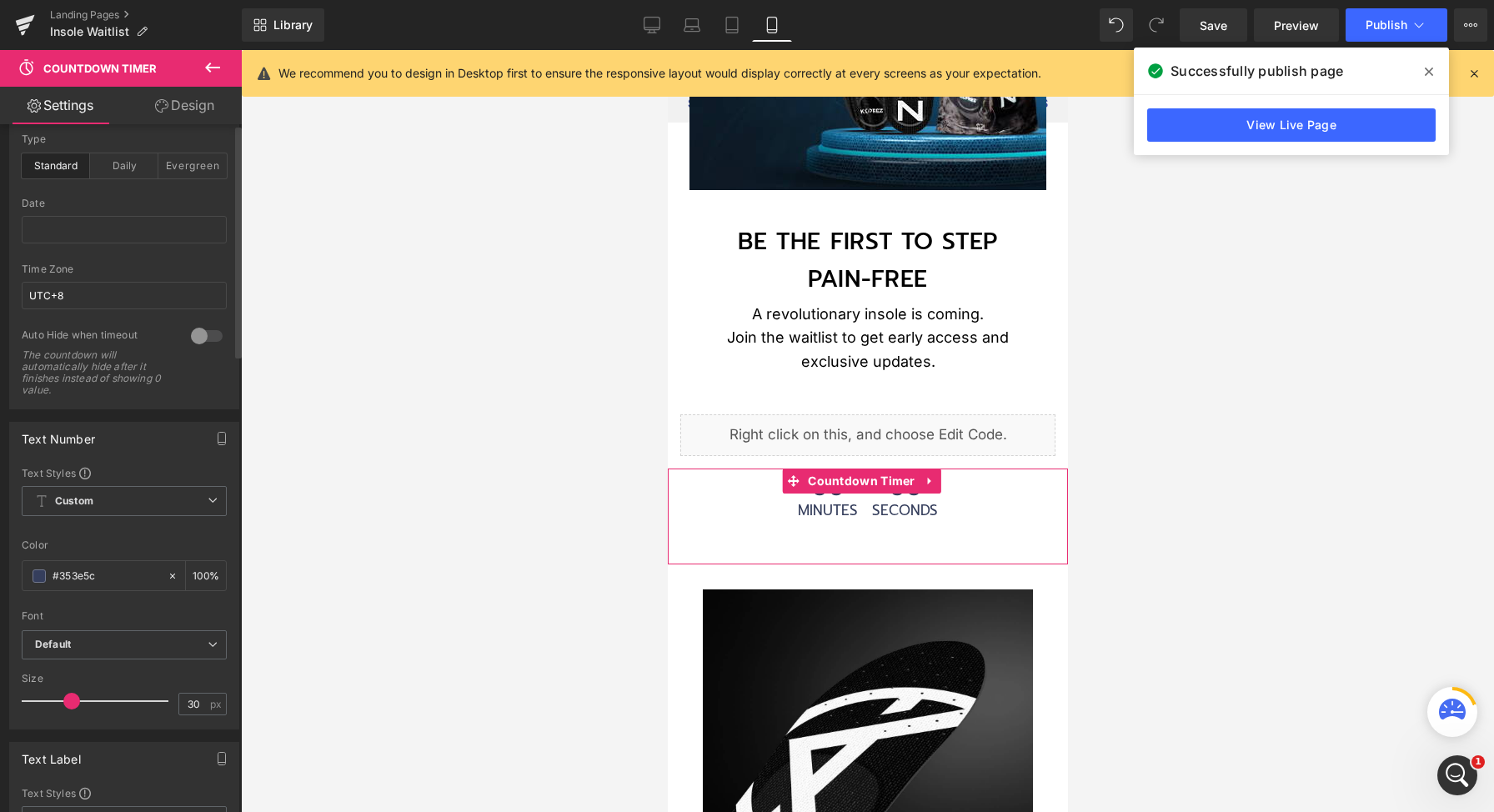
scroll to position [0, 0]
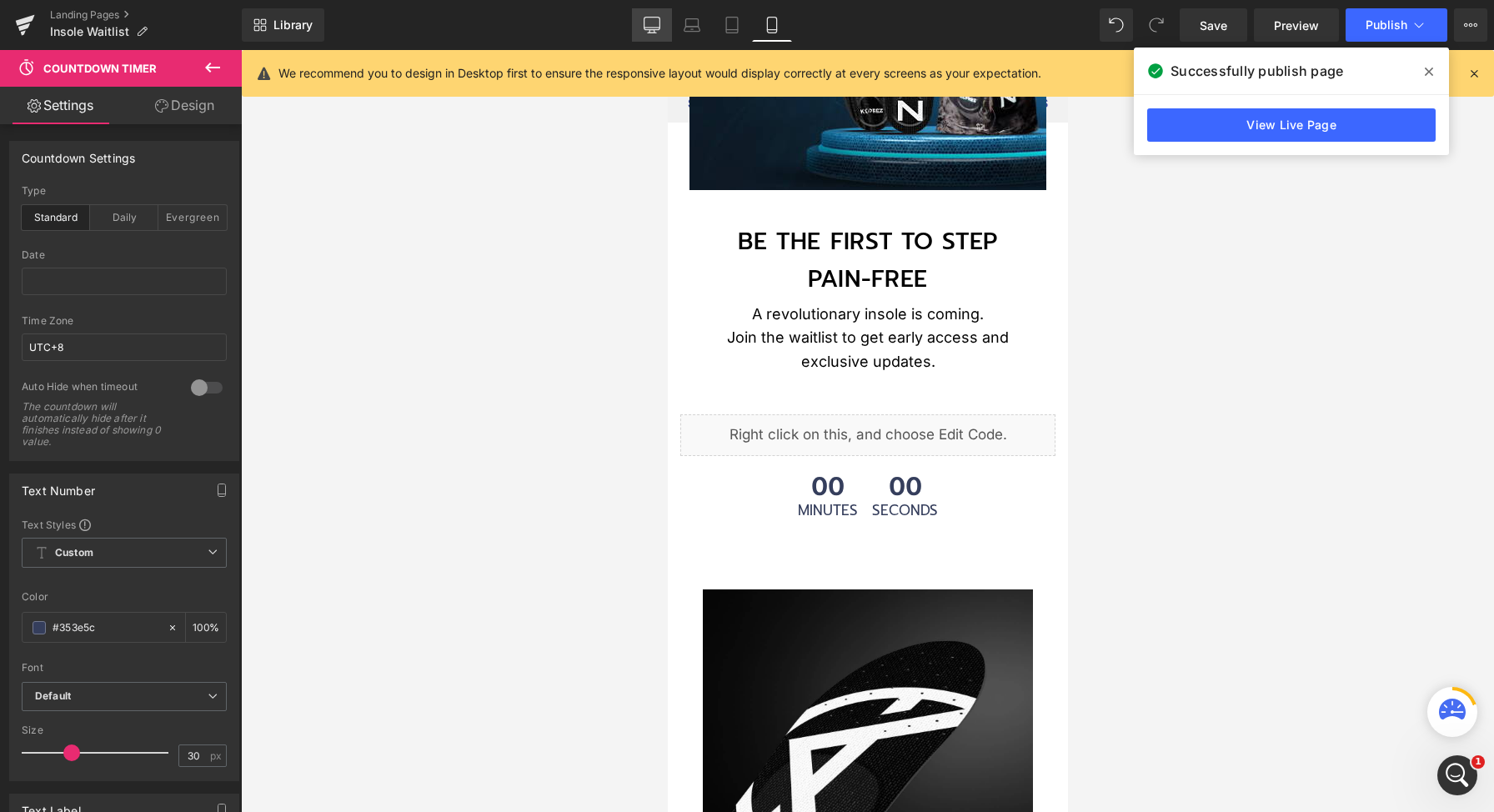
click at [652, 20] on icon at bounding box center [652, 25] width 16 height 16
type input "100"
type input "40"
type input "100"
type input "6"
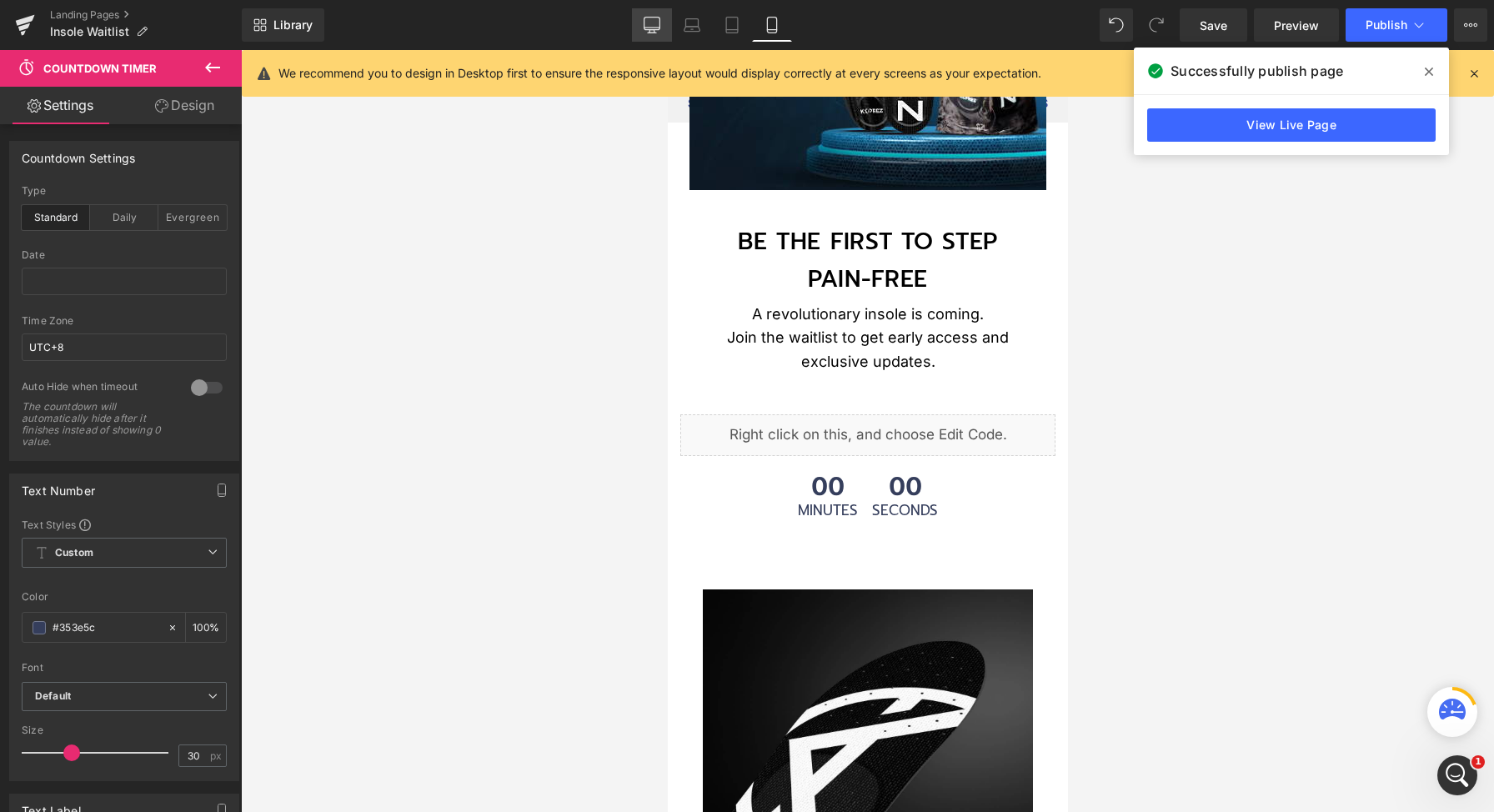
type input "6"
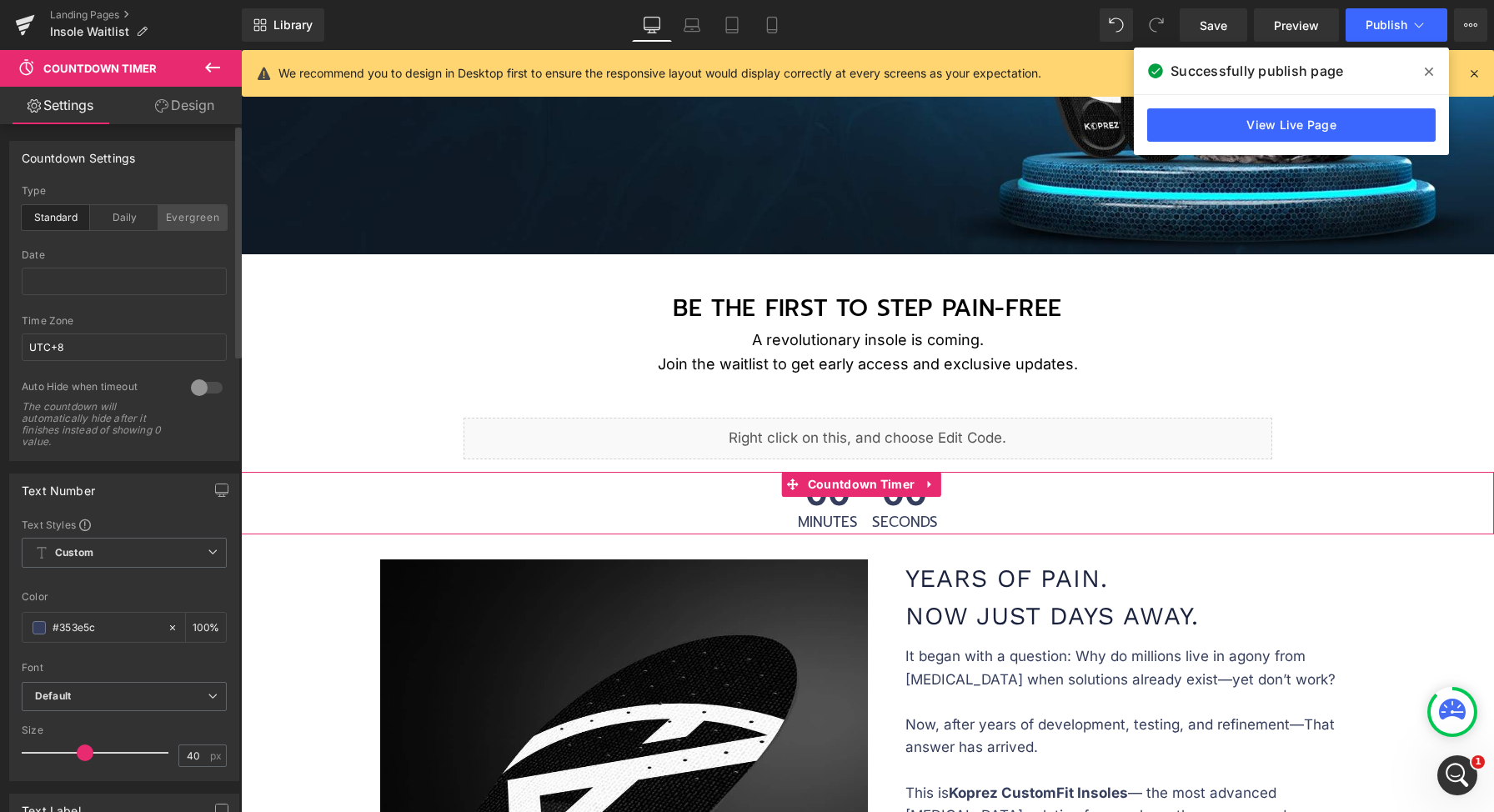
click at [194, 221] on div "Evergreen" at bounding box center [192, 217] width 68 height 25
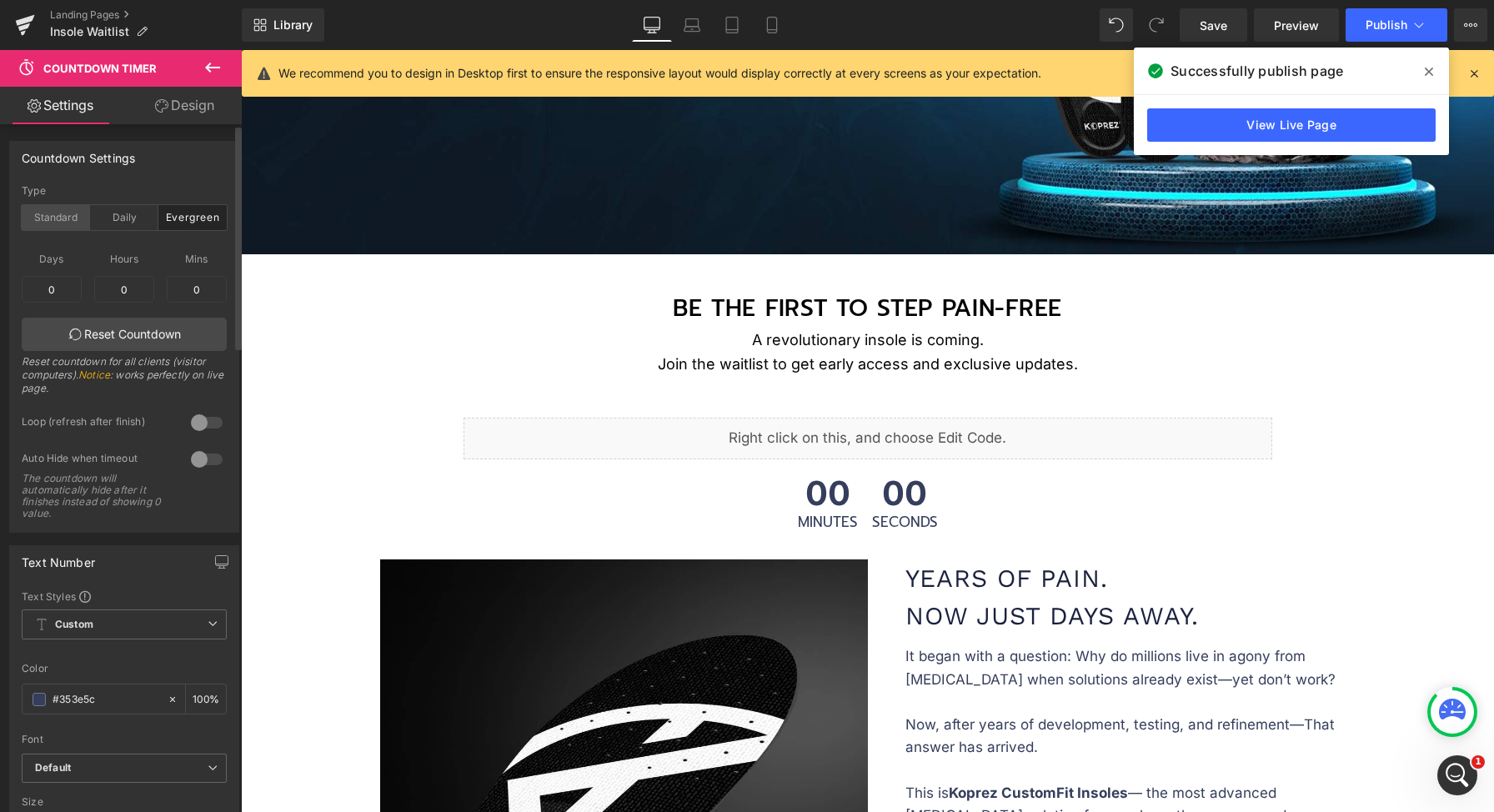
click at [65, 222] on div "Standard" at bounding box center [56, 217] width 68 height 25
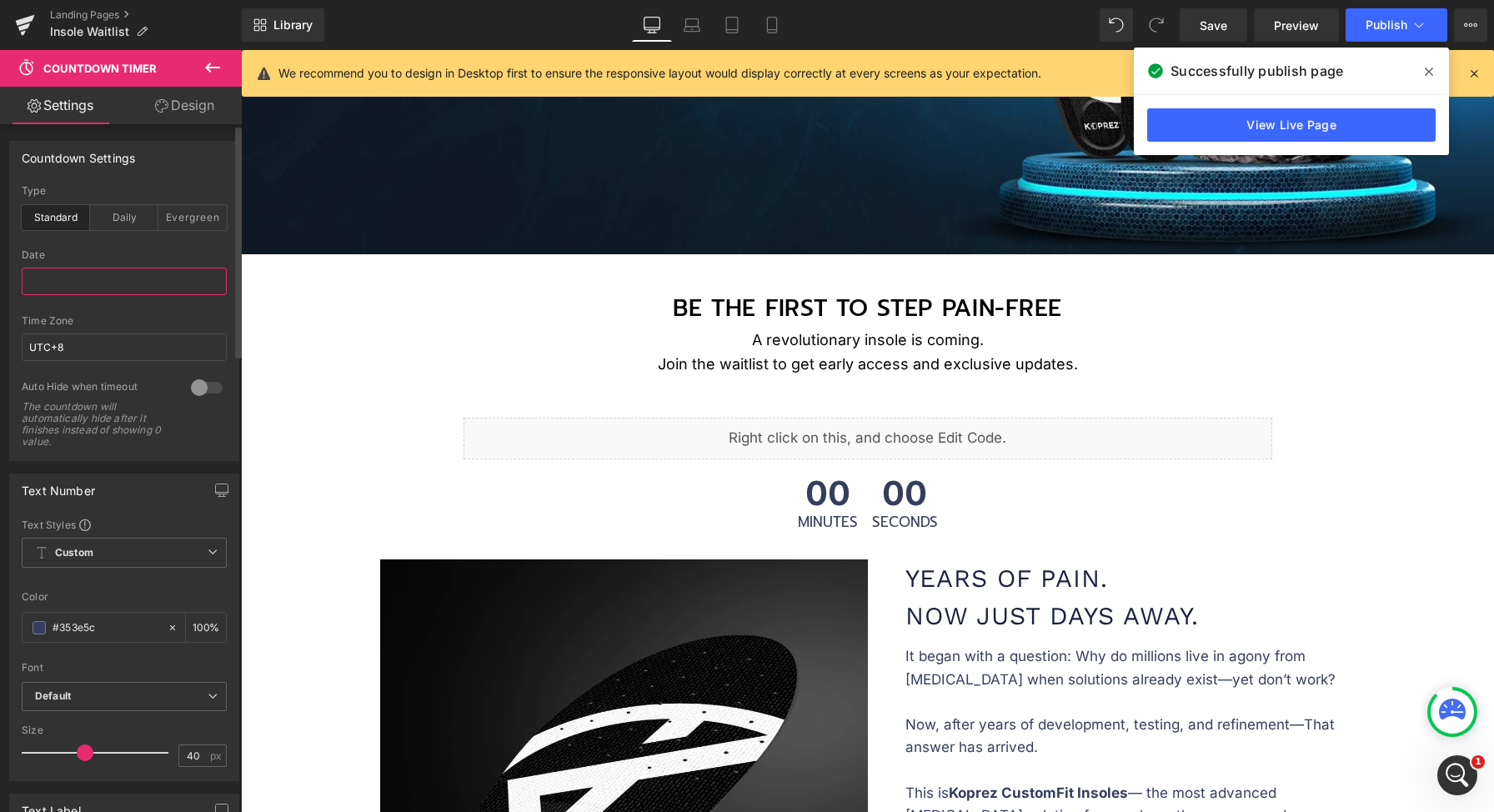
click at [77, 285] on input "text" at bounding box center [124, 282] width 205 height 27
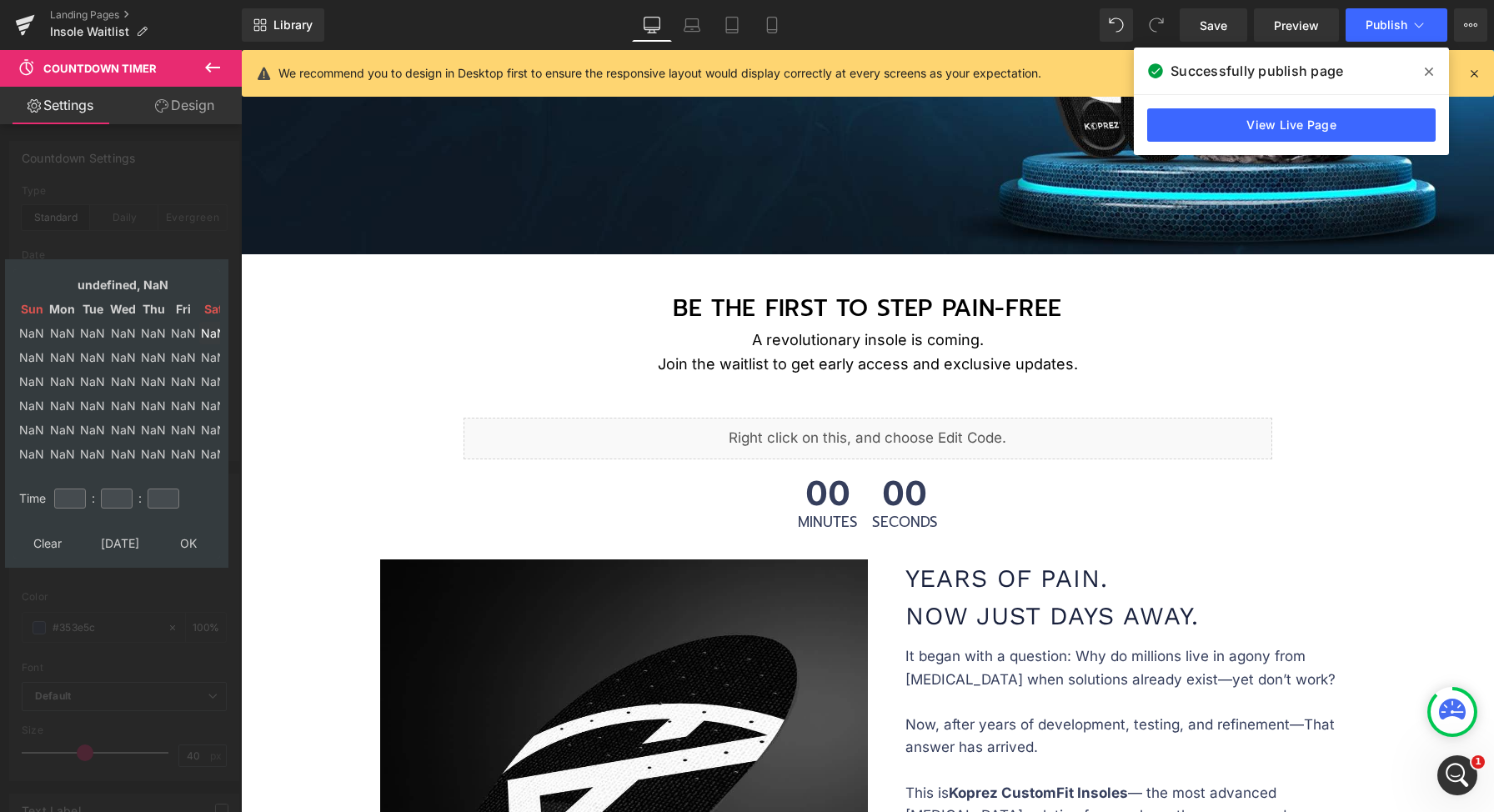
click at [203, 333] on td "NaN" at bounding box center [213, 333] width 28 height 23
click at [71, 505] on input "number" at bounding box center [69, 499] width 32 height 20
click at [210, 307] on td "Sat" at bounding box center [213, 309] width 28 height 23
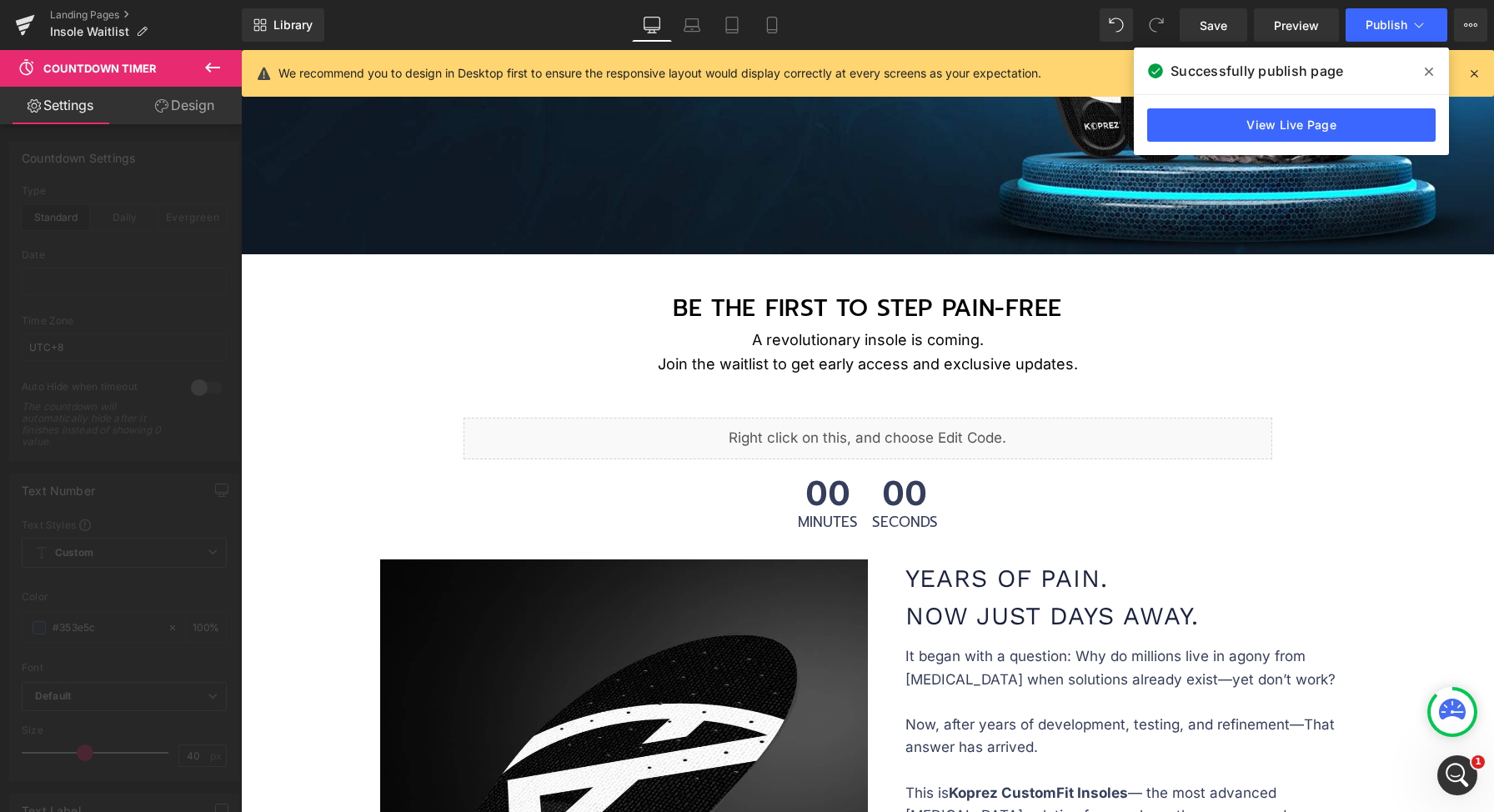
drag, startPoint x: 179, startPoint y: 227, endPoint x: 250, endPoint y: 281, distance: 89.2
click at [179, 227] on div at bounding box center [120, 435] width 242 height 770
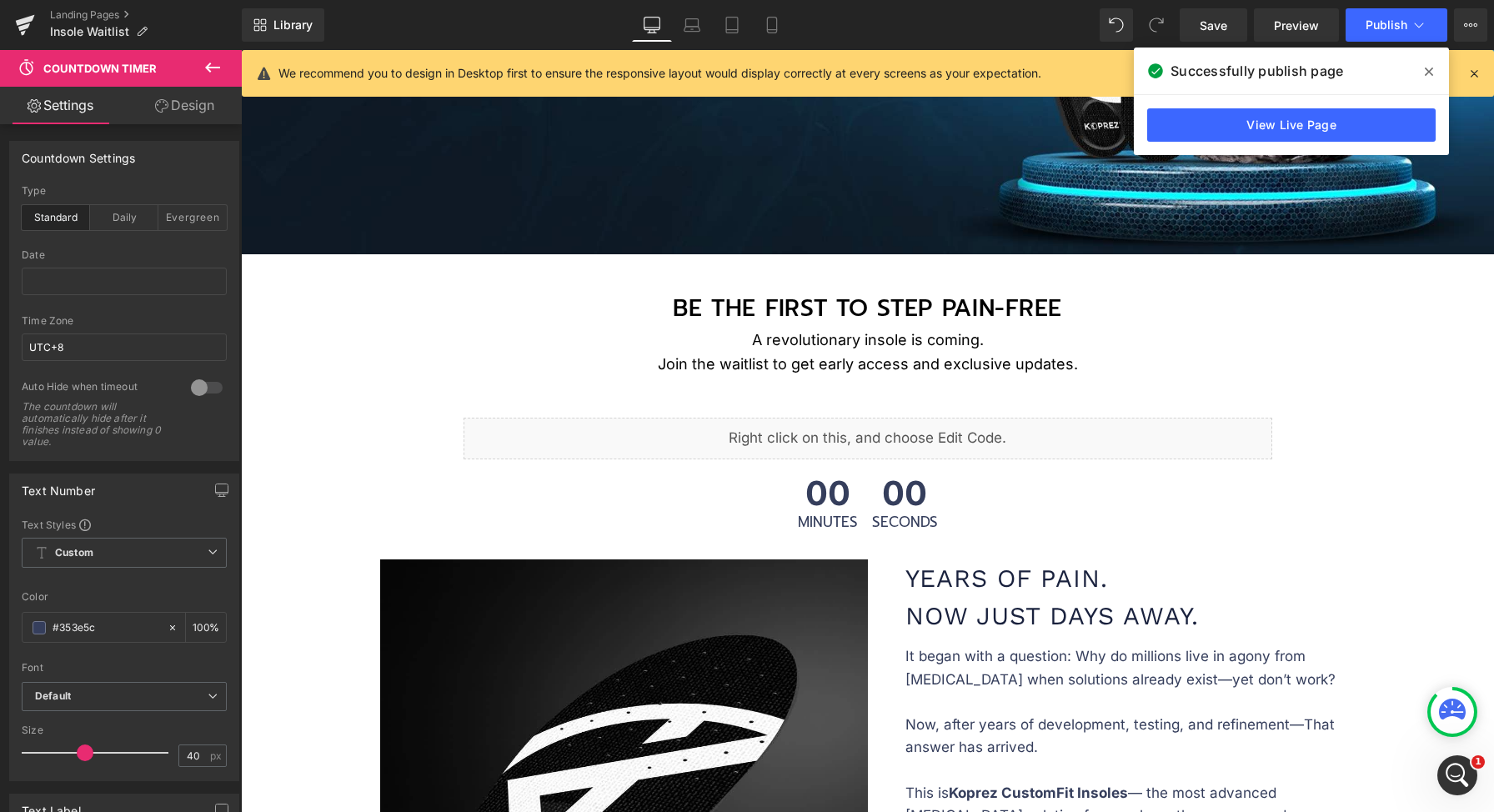
click at [821, 474] on span "Countdown Timer" at bounding box center [868, 484] width 93 height 20
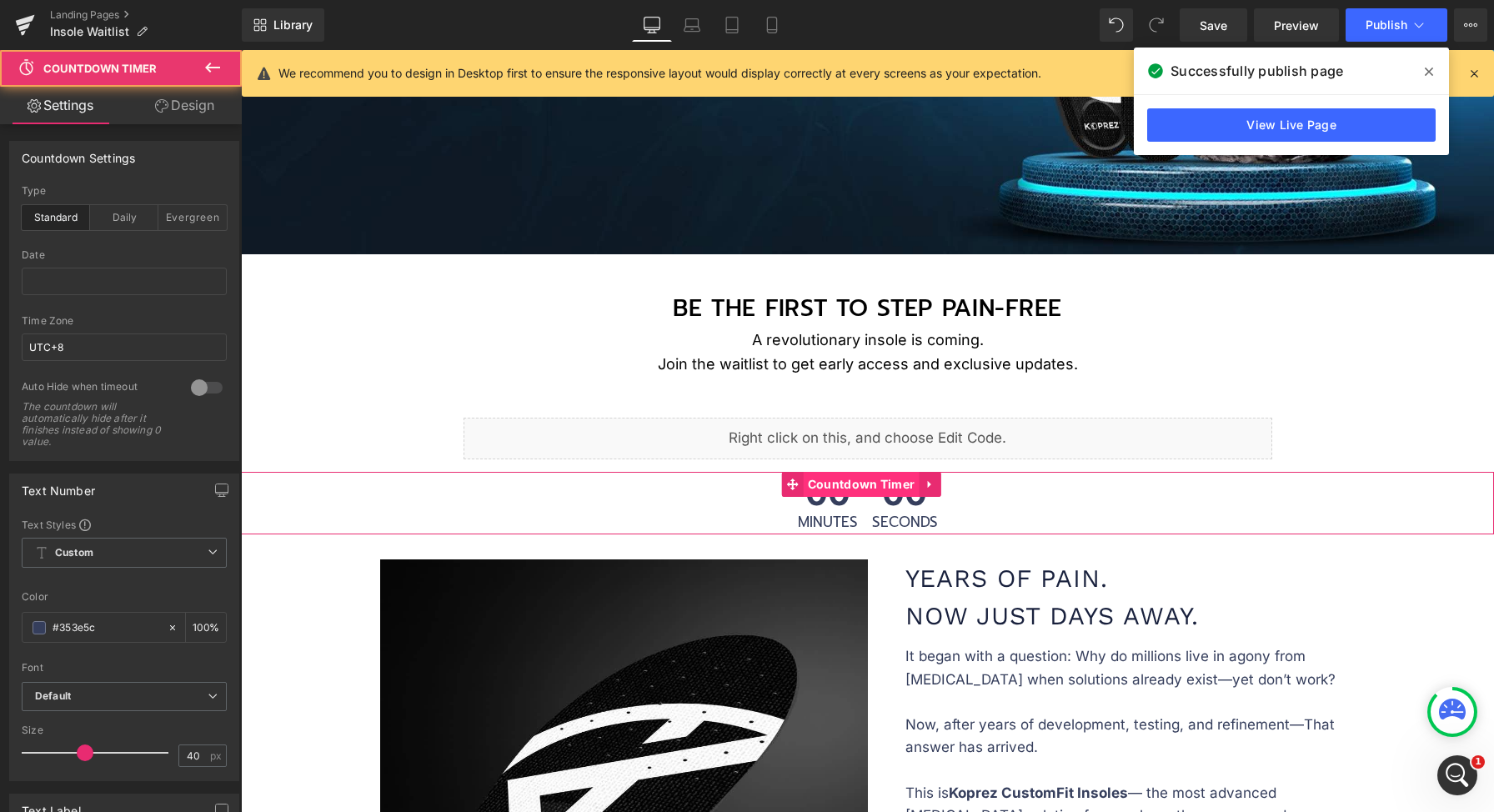
click at [853, 486] on span "Countdown Timer" at bounding box center [861, 484] width 116 height 25
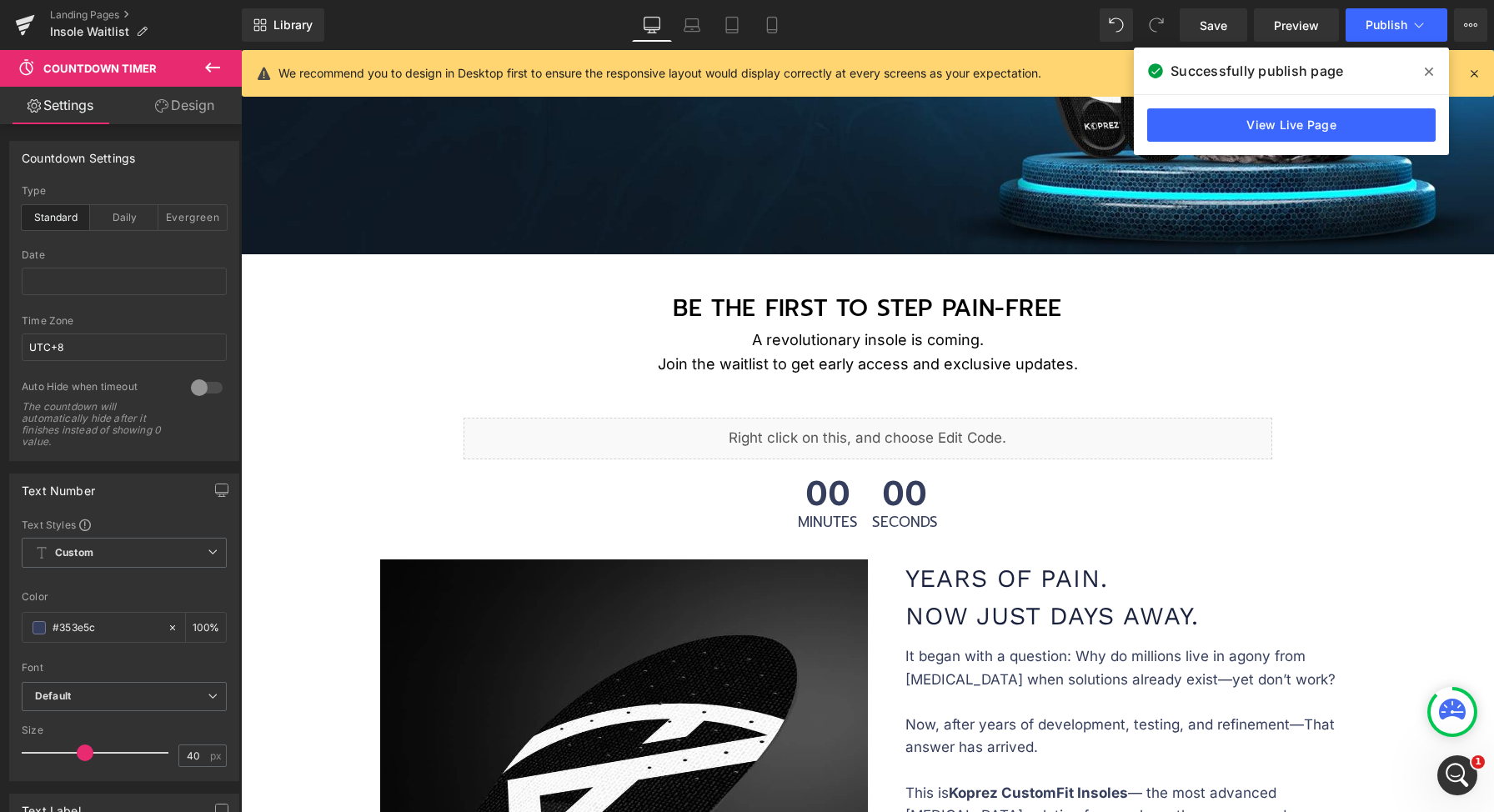
click at [226, 71] on button at bounding box center [212, 68] width 58 height 36
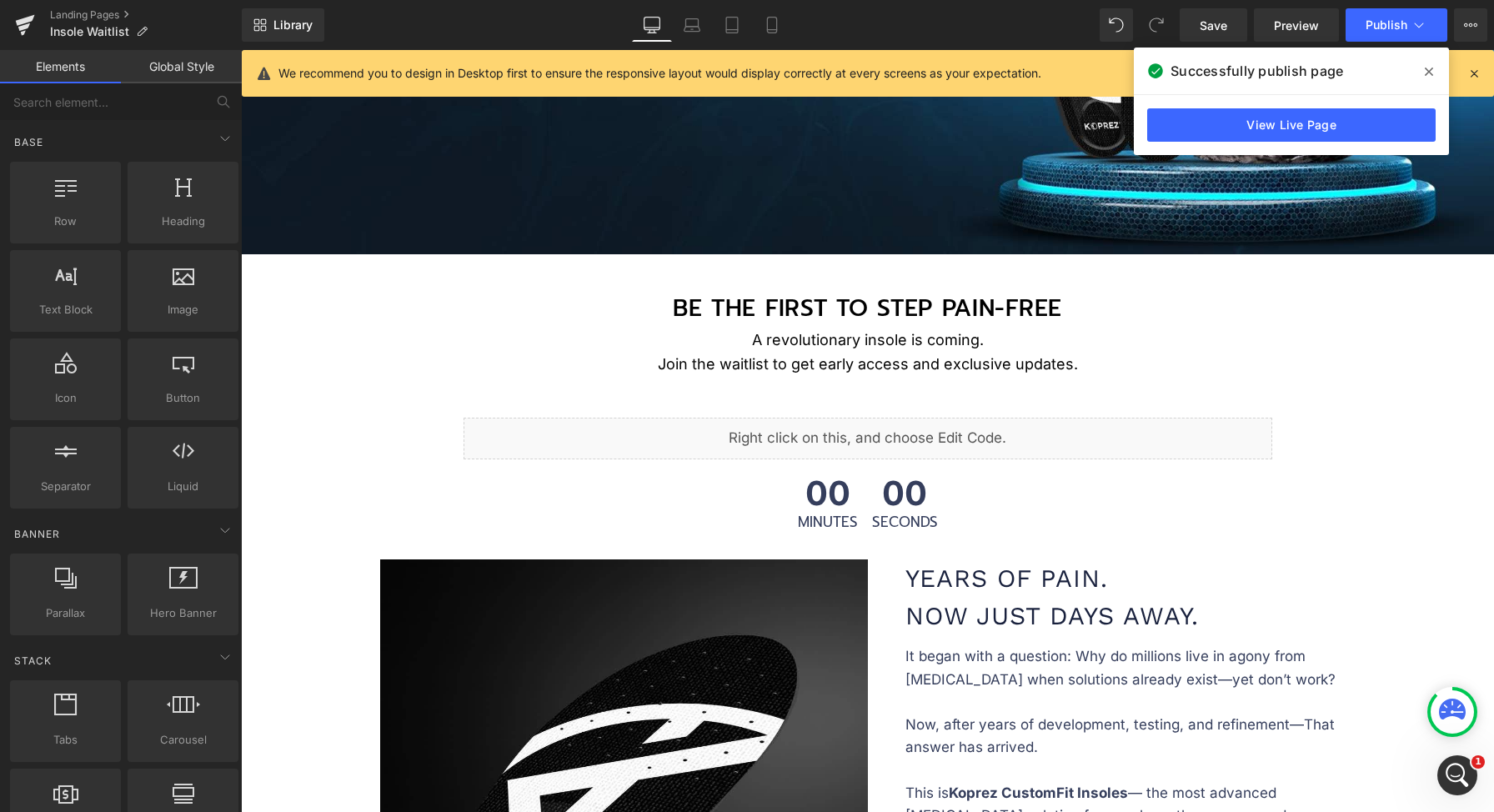
click at [118, 122] on div "Base Row rows, columns, layouts, div Heading headings, titles, h1,h2,h3,h4,h5,h…" at bounding box center [124, 316] width 235 height 392
click at [118, 103] on input "text" at bounding box center [102, 101] width 205 height 36
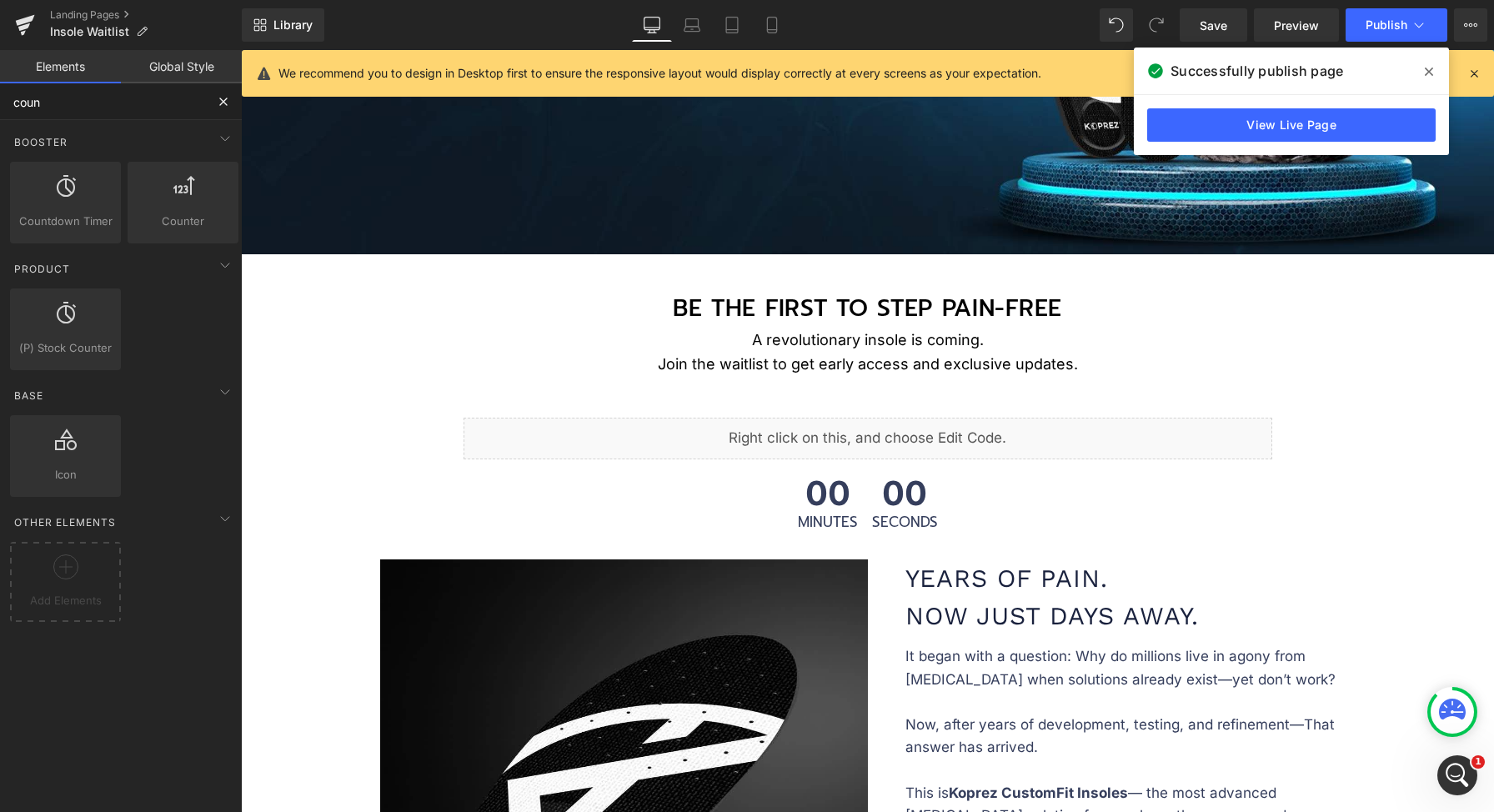
type input "count"
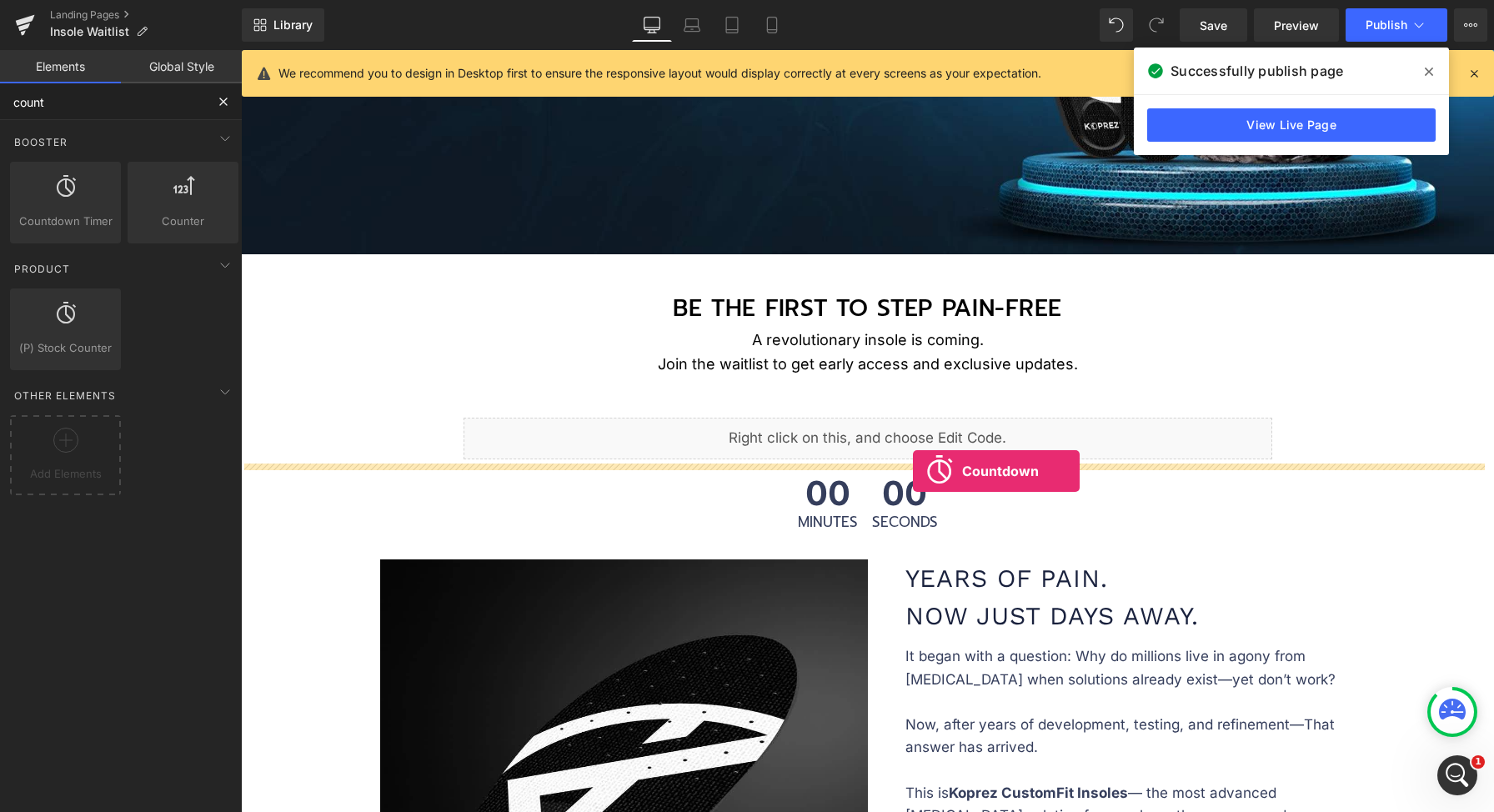
drag, startPoint x: 330, startPoint y: 262, endPoint x: 912, endPoint y: 471, distance: 618.4
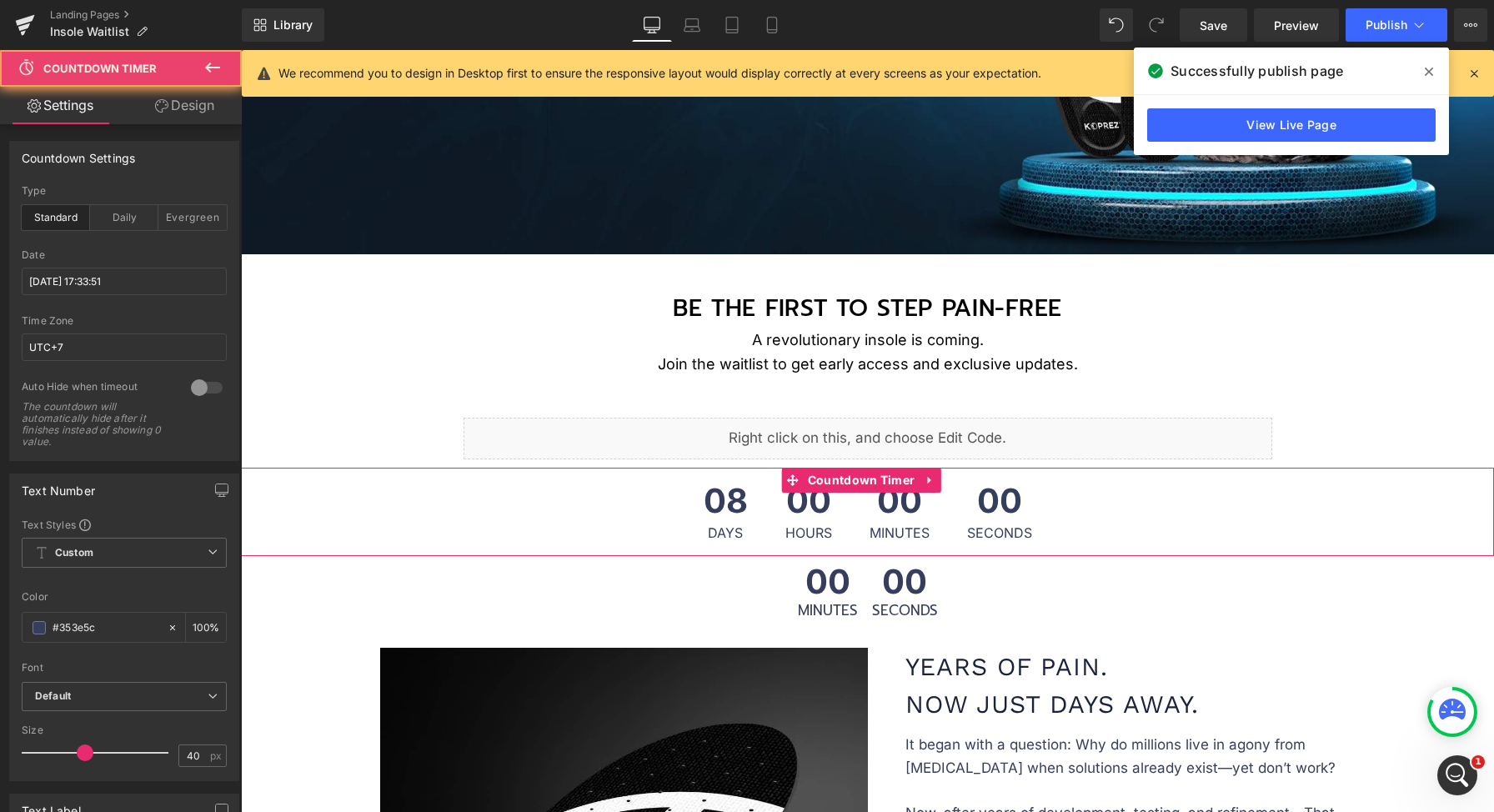
click at [837, 502] on div "00 Hours" at bounding box center [809, 511] width 80 height 88
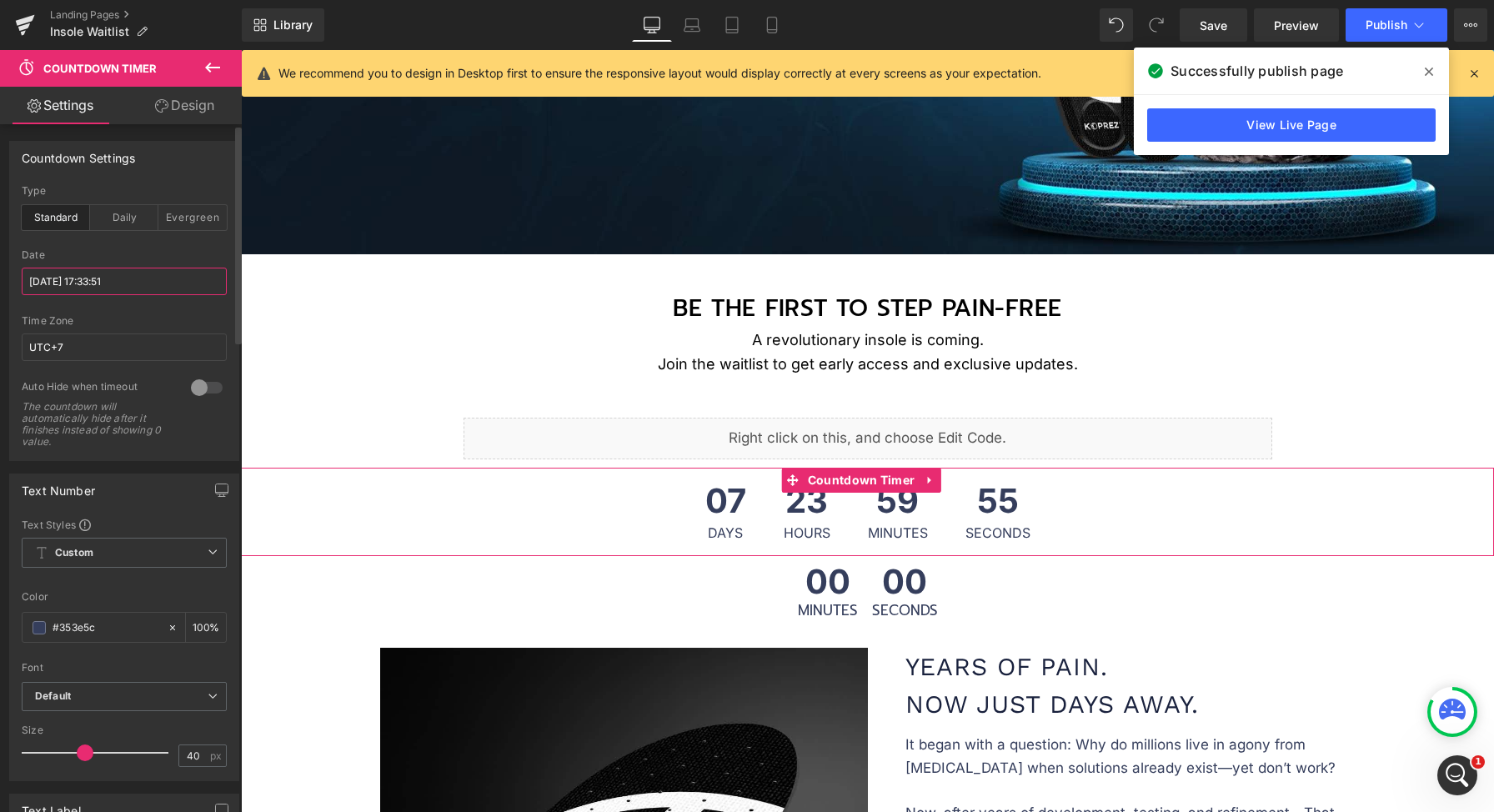
click at [73, 283] on input "2025/9/13 17:33:51" at bounding box center [124, 282] width 205 height 27
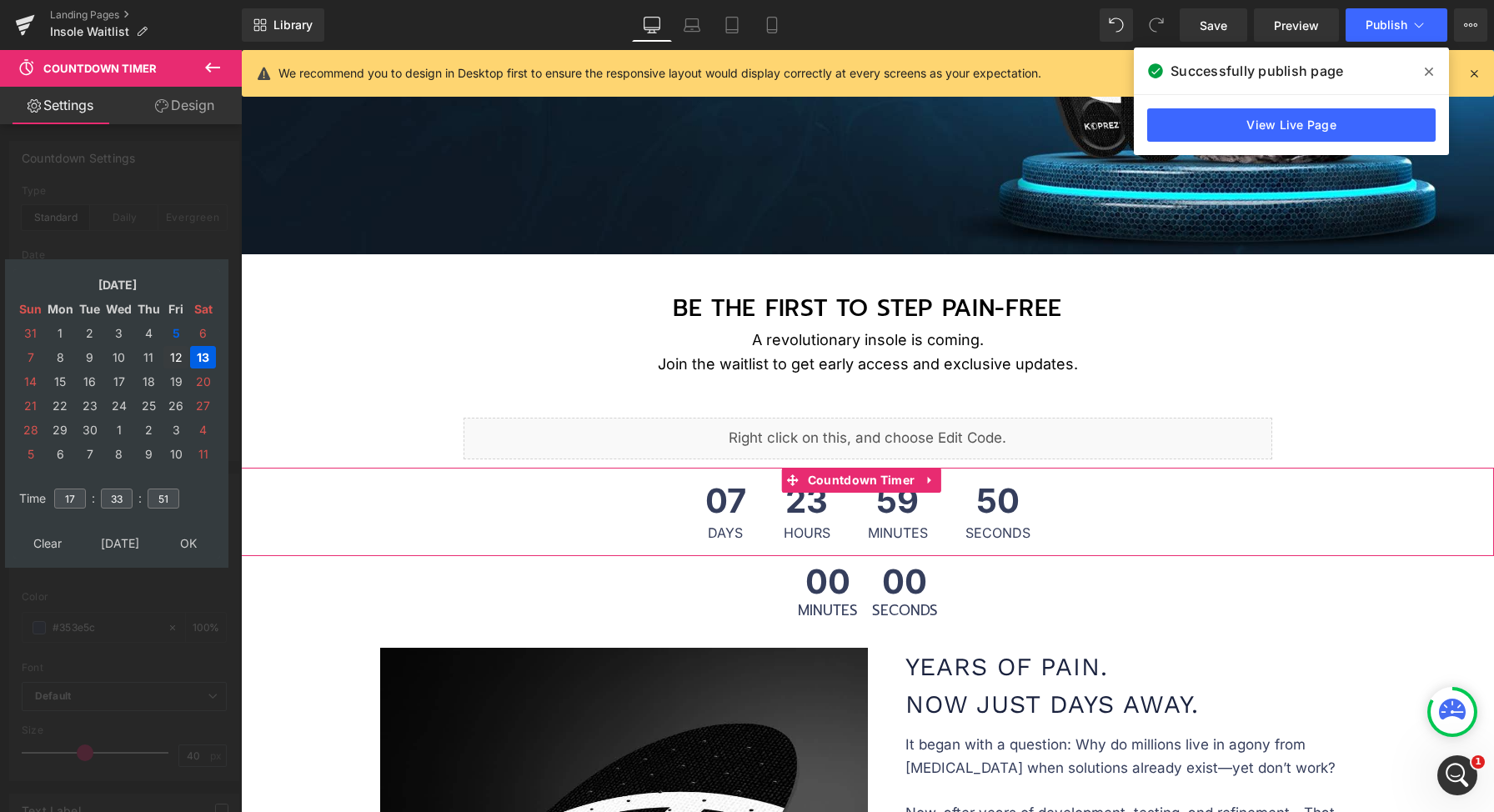
click at [176, 358] on td "12" at bounding box center [175, 357] width 25 height 23
type input "2025/09/12 17:33:51"
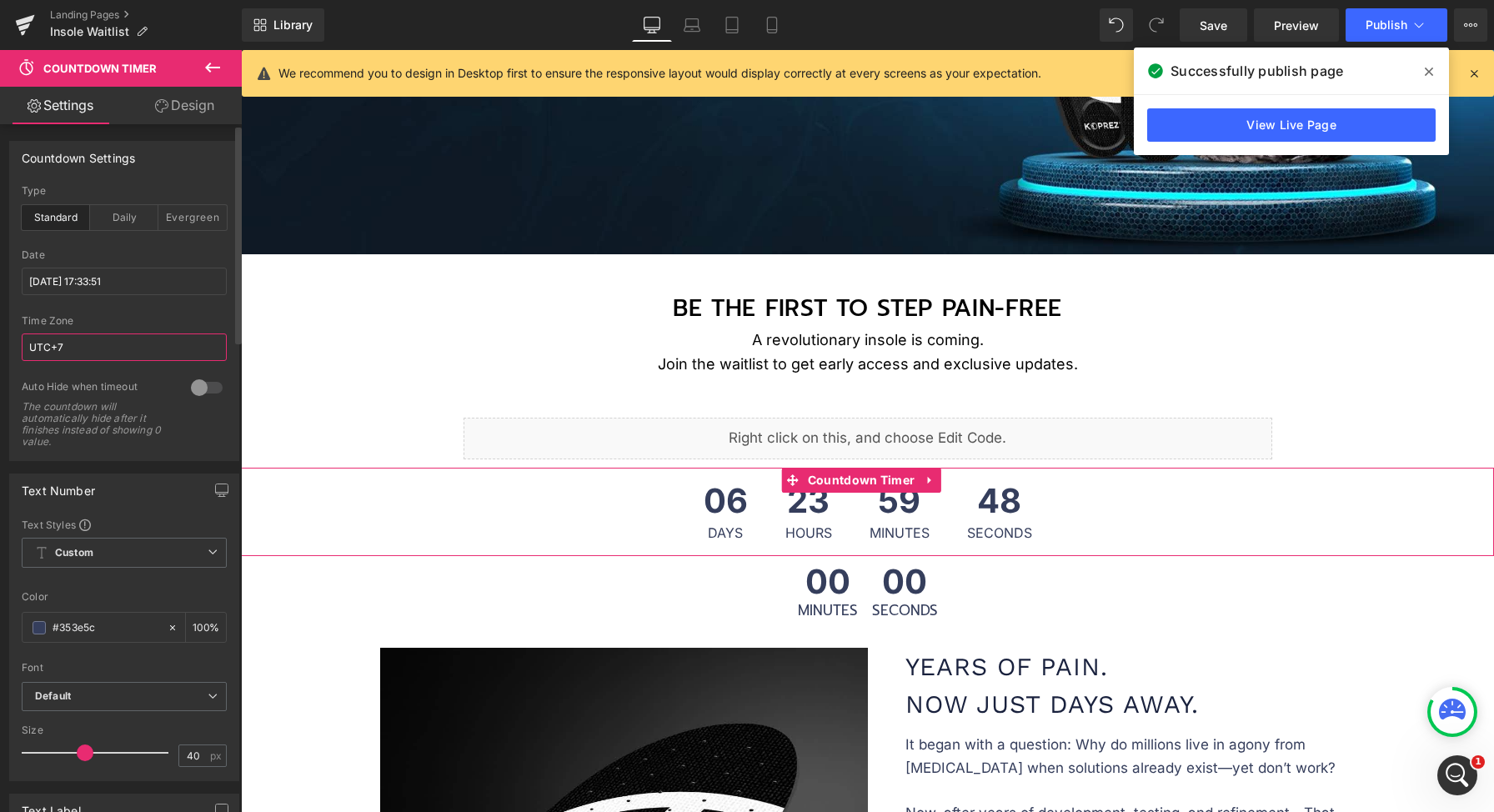
click at [97, 353] on input "UTC+7" at bounding box center [124, 347] width 205 height 27
type input "UTC+13"
drag, startPoint x: 169, startPoint y: 319, endPoint x: 336, endPoint y: 362, distance: 172.4
click at [169, 319] on div "Time Zone" at bounding box center [124, 321] width 205 height 12
click at [129, 285] on input "2025/09/12 17:33:51" at bounding box center [124, 282] width 205 height 27
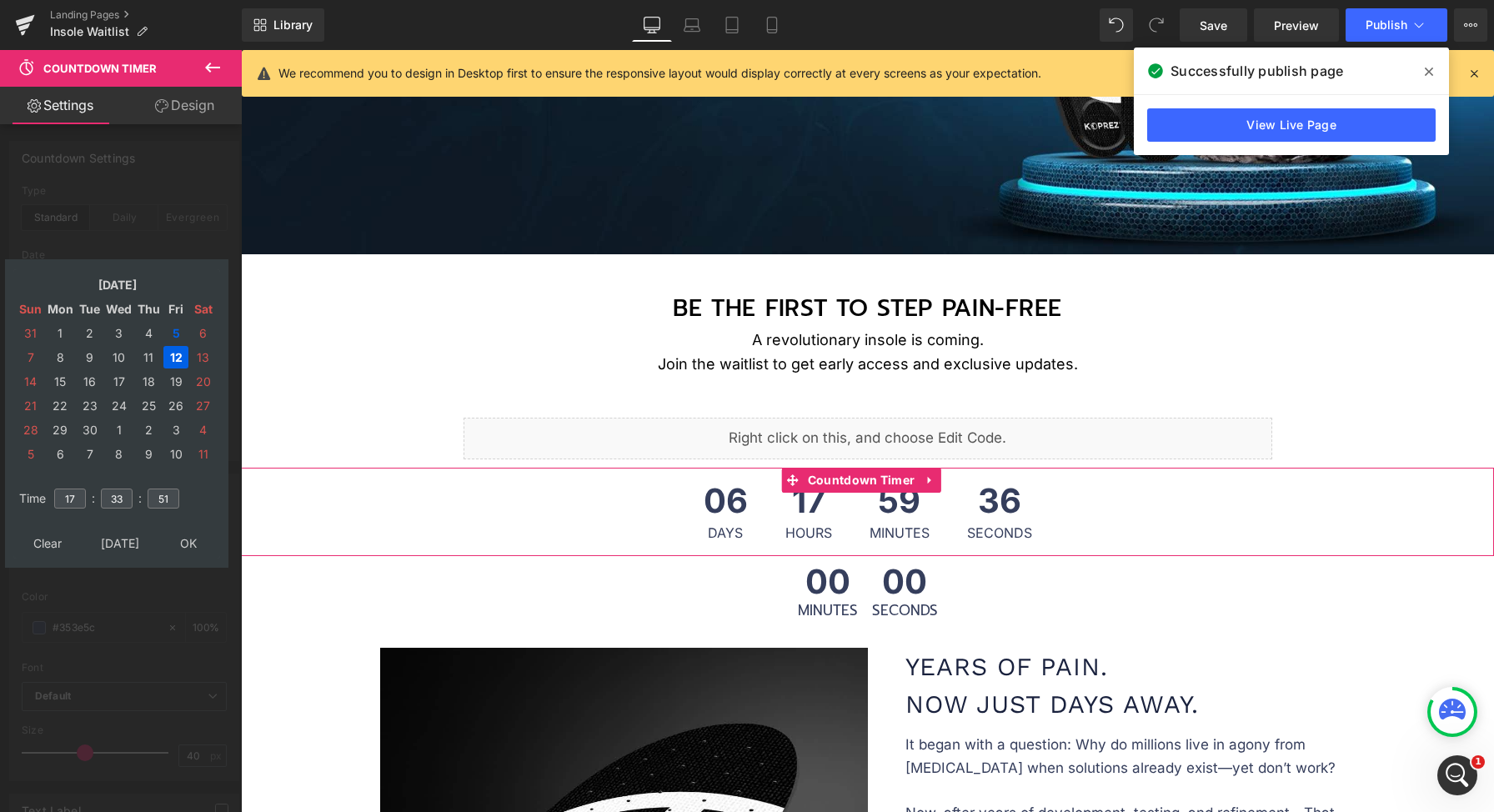
click at [179, 360] on td "12" at bounding box center [175, 357] width 25 height 23
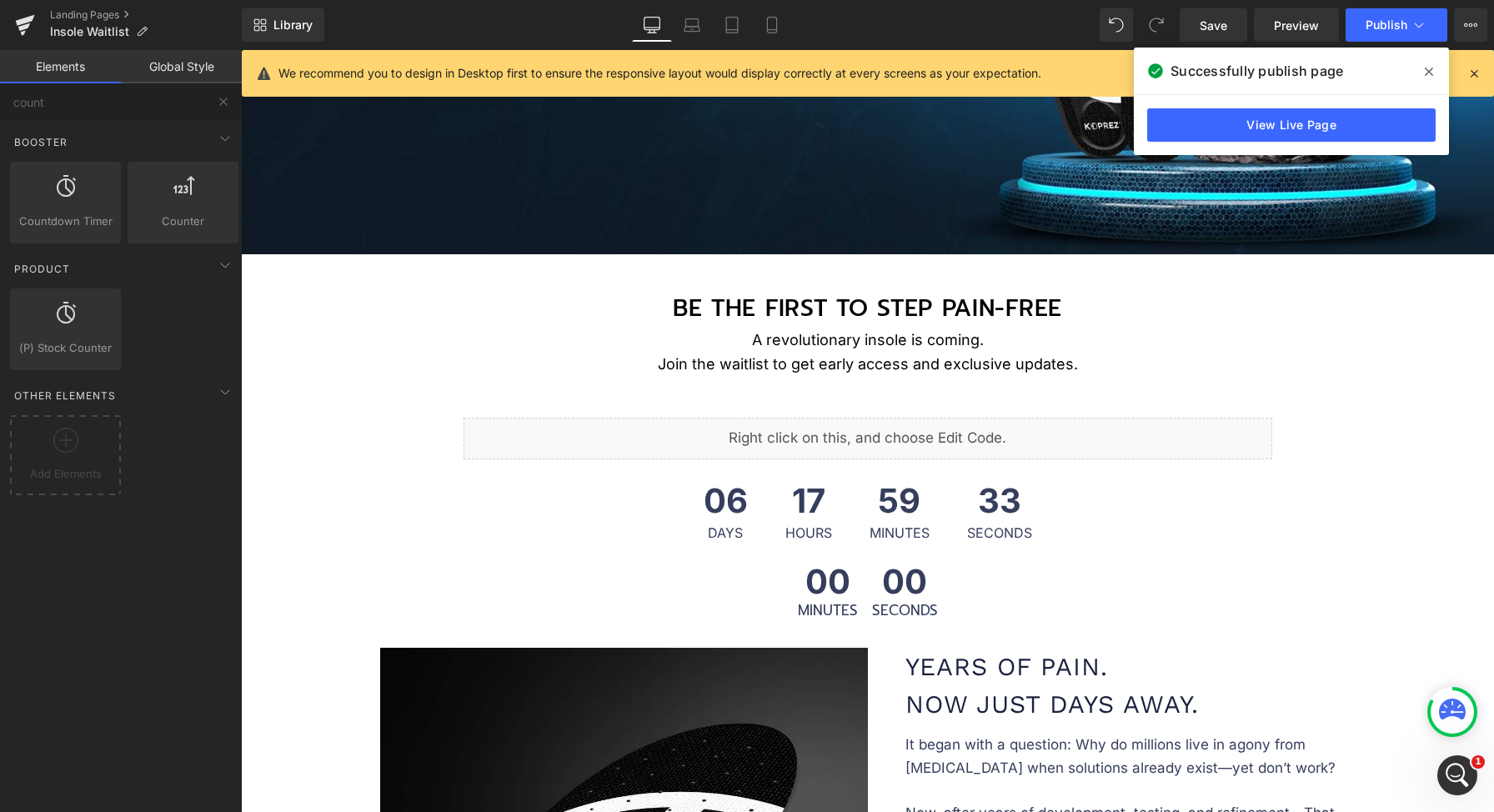
click at [832, 508] on div "17 Hours" at bounding box center [809, 511] width 80 height 88
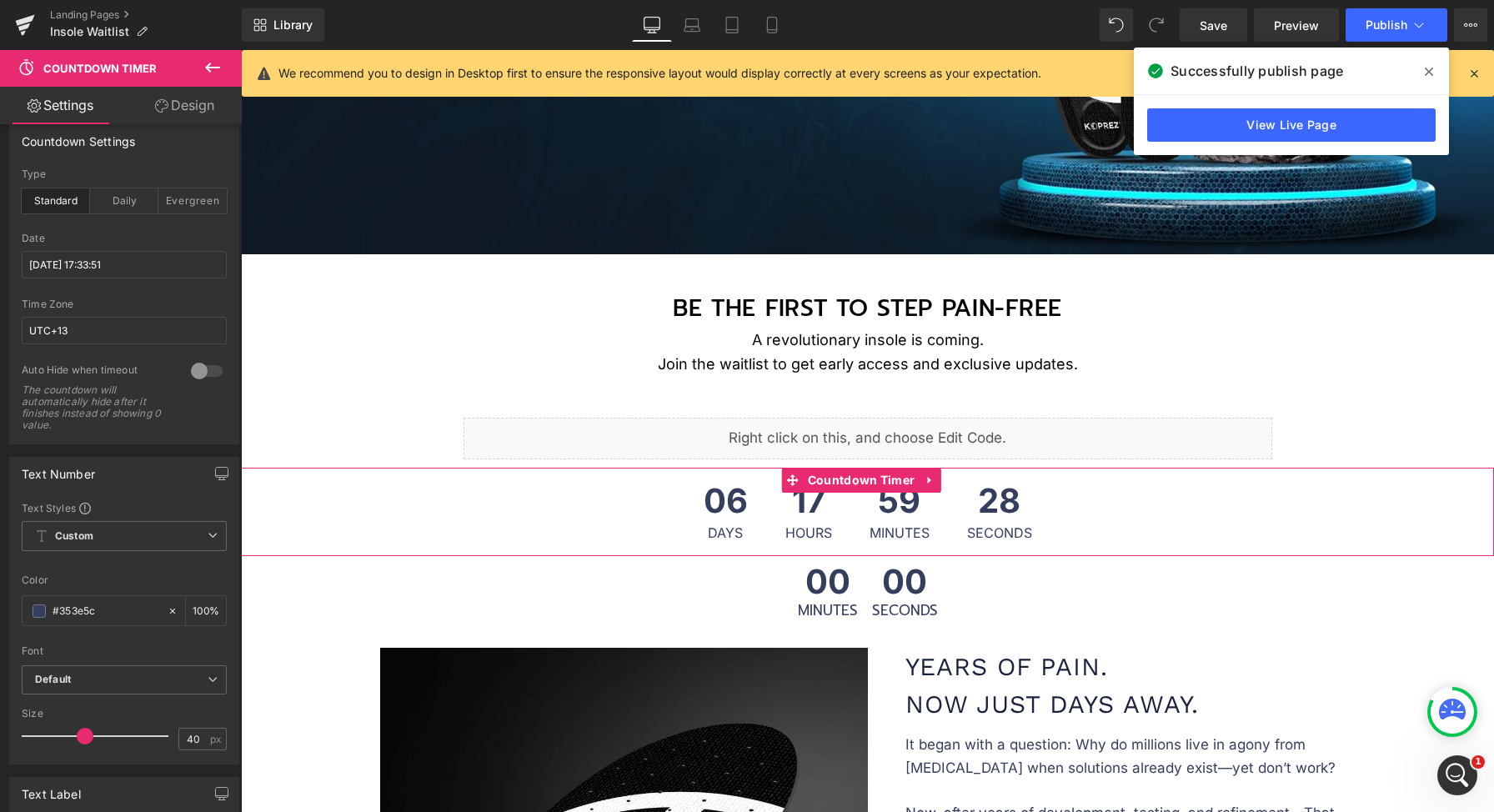
scroll to position [16, 0]
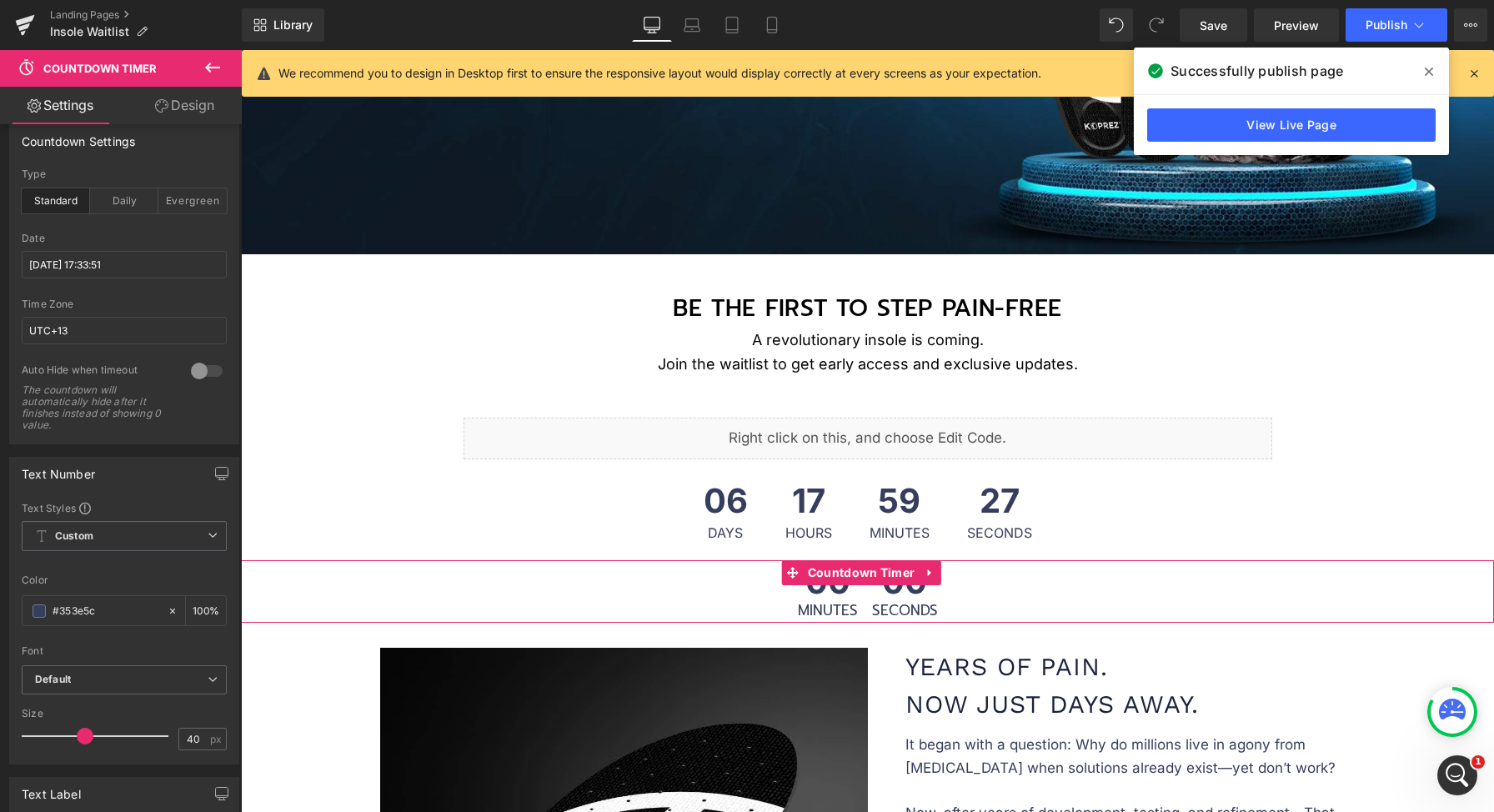
click at [943, 574] on div "00 Minutes 00 Seconds" at bounding box center [867, 591] width 1253 height 63
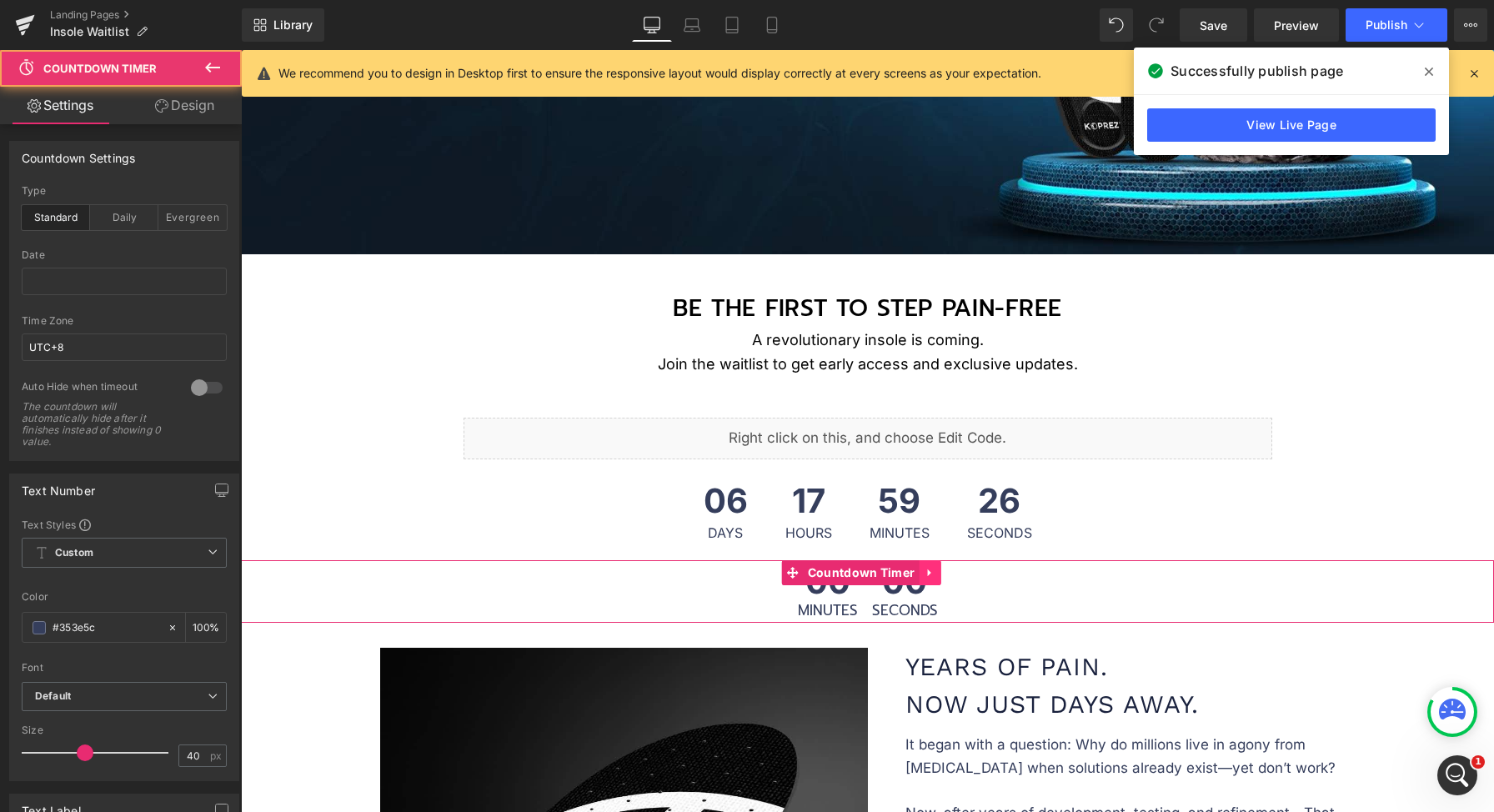
click at [931, 572] on icon at bounding box center [929, 573] width 12 height 13
click at [940, 570] on icon at bounding box center [940, 573] width 12 height 13
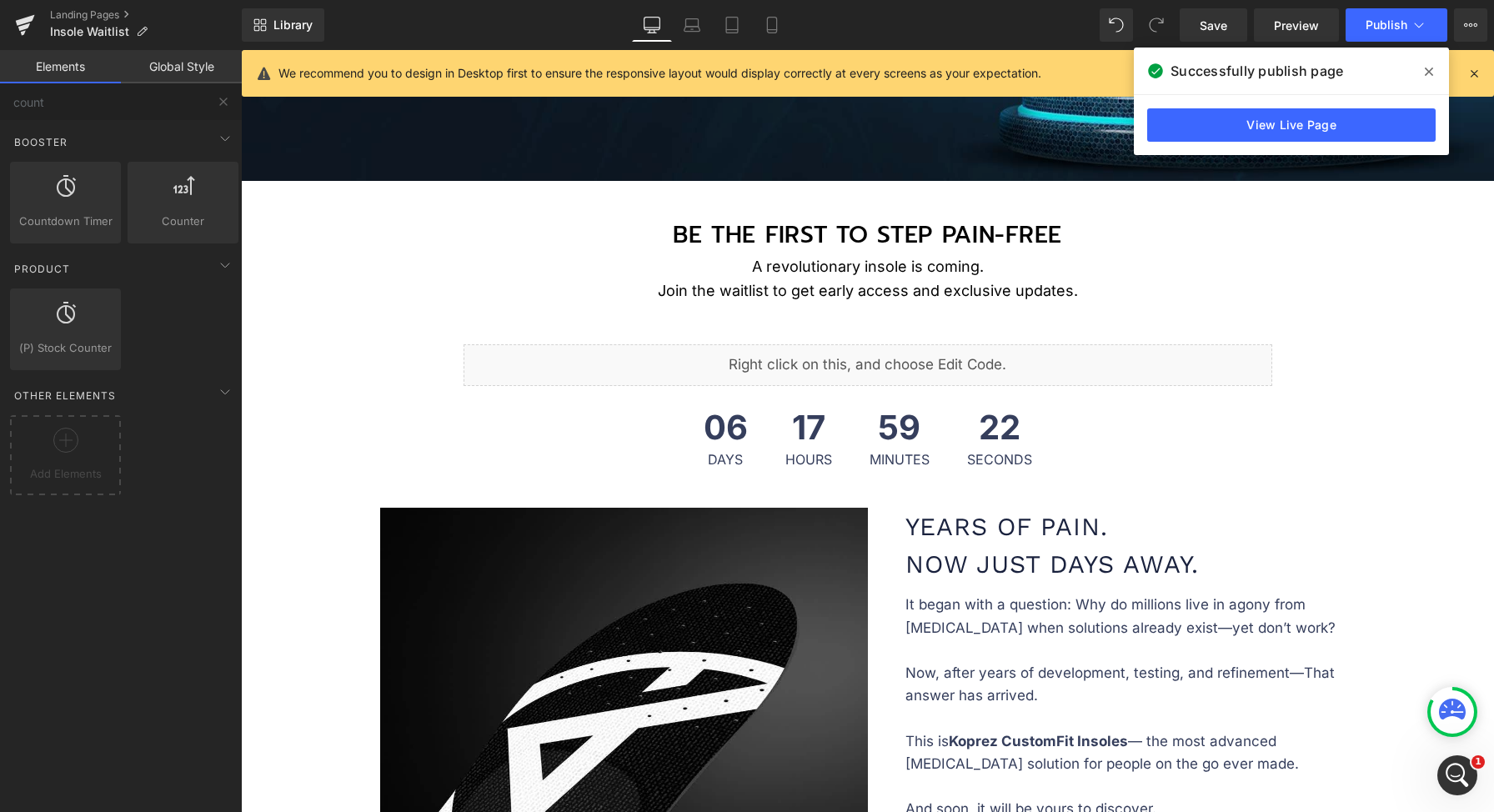
scroll to position [420, 0]
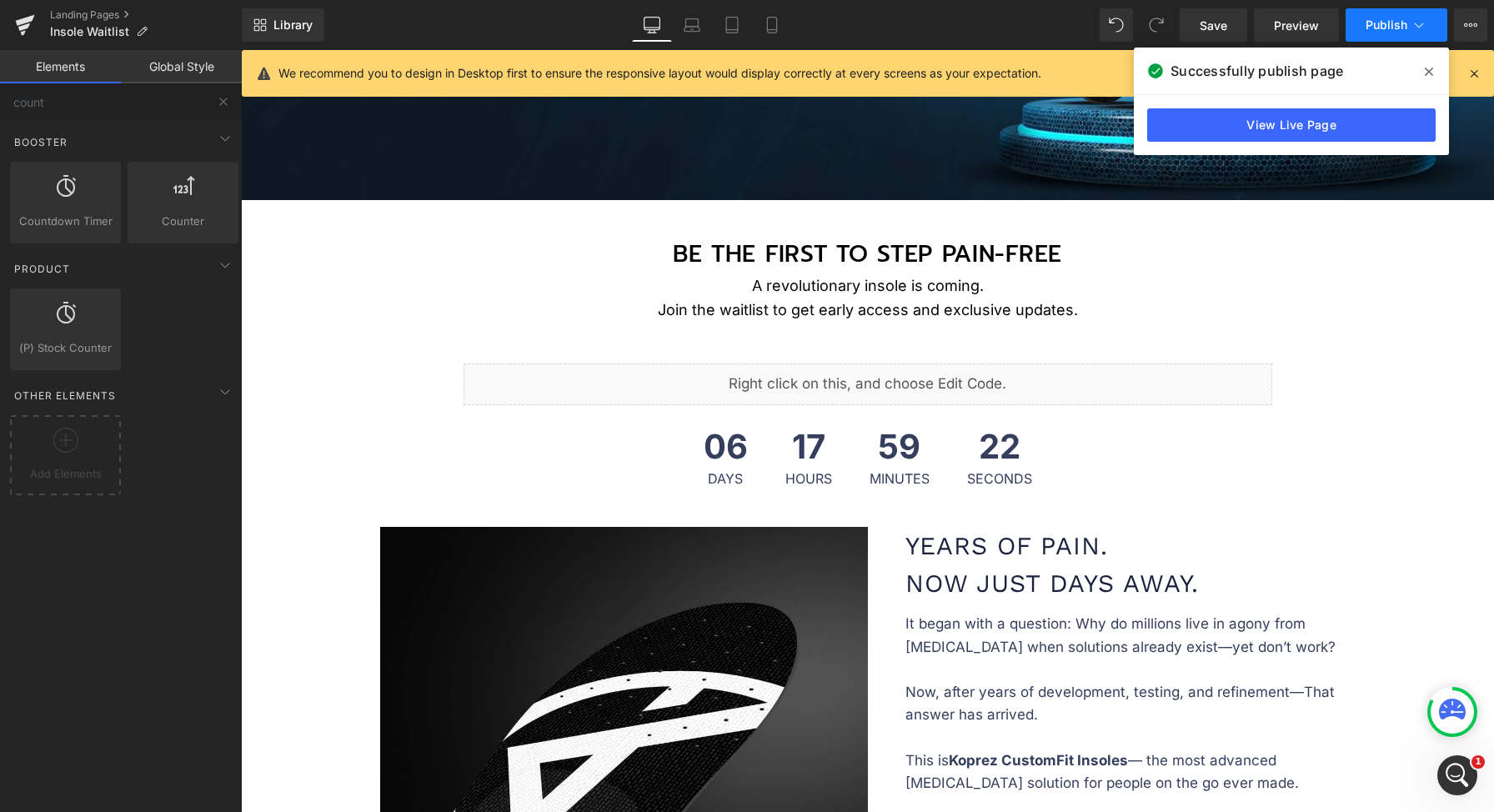
click at [1396, 34] on button "Publish" at bounding box center [1396, 25] width 102 height 34
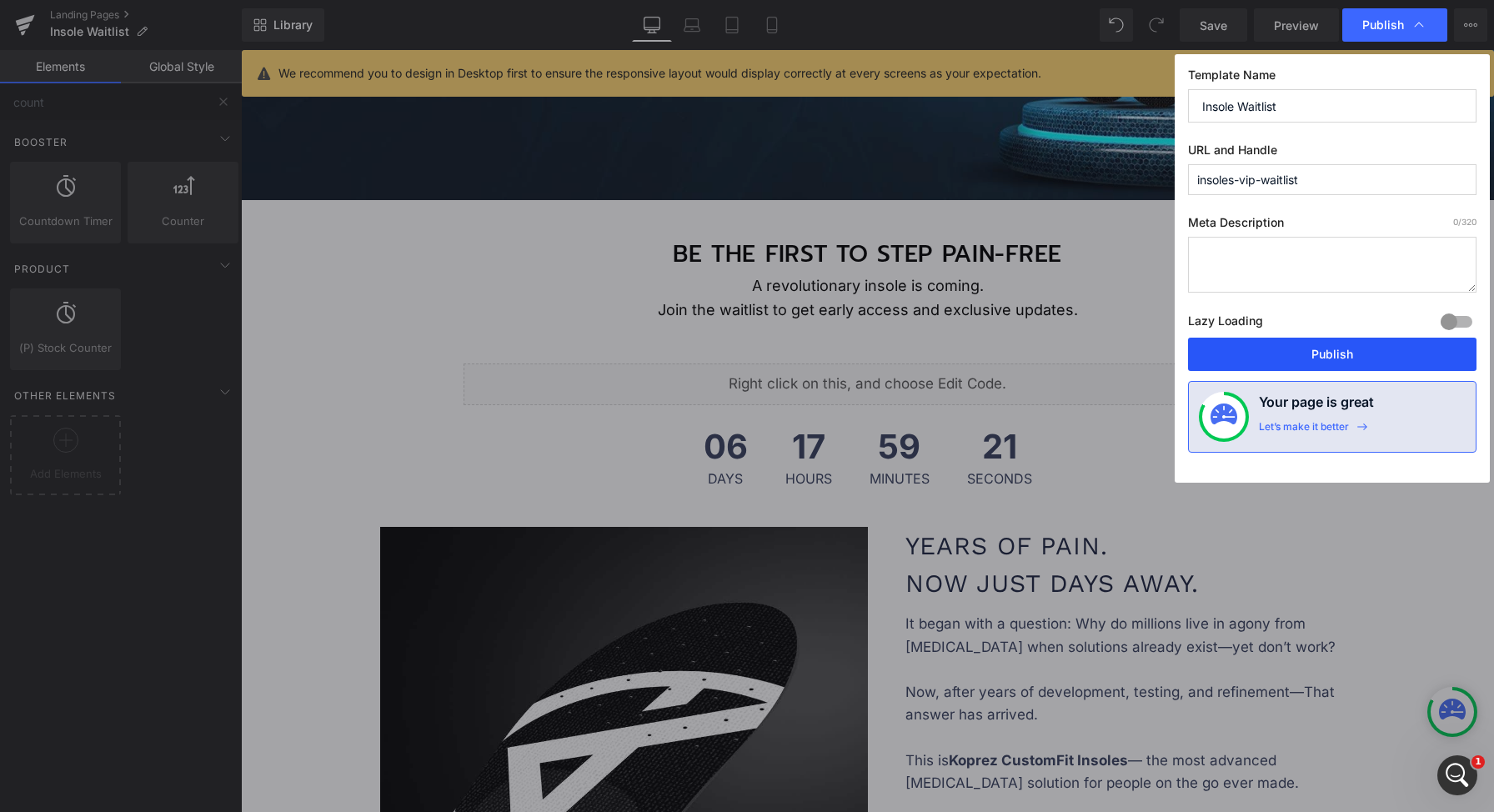
click at [1309, 363] on button "Publish" at bounding box center [1332, 354] width 288 height 34
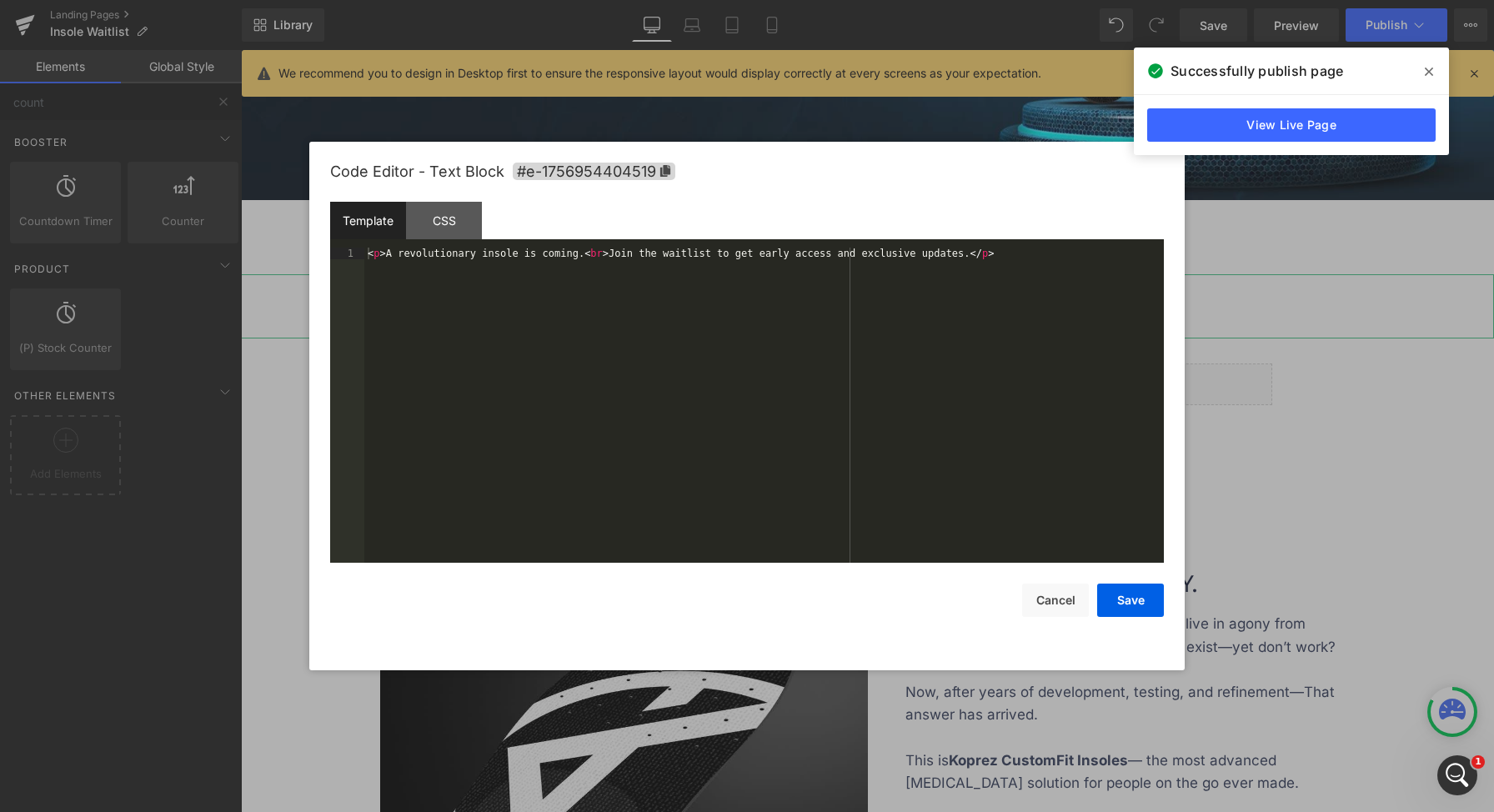
click at [780, 0] on div "Countdown Timer You are previewing how the will restyle your page. You can not …" at bounding box center [747, 0] width 1494 height 0
click at [387, 255] on div "< p > A revolutionary insole is coming. < br > Join the waitlist to get early a…" at bounding box center [764, 416] width 799 height 338
click at [1069, 607] on button "Cancel" at bounding box center [1055, 600] width 67 height 34
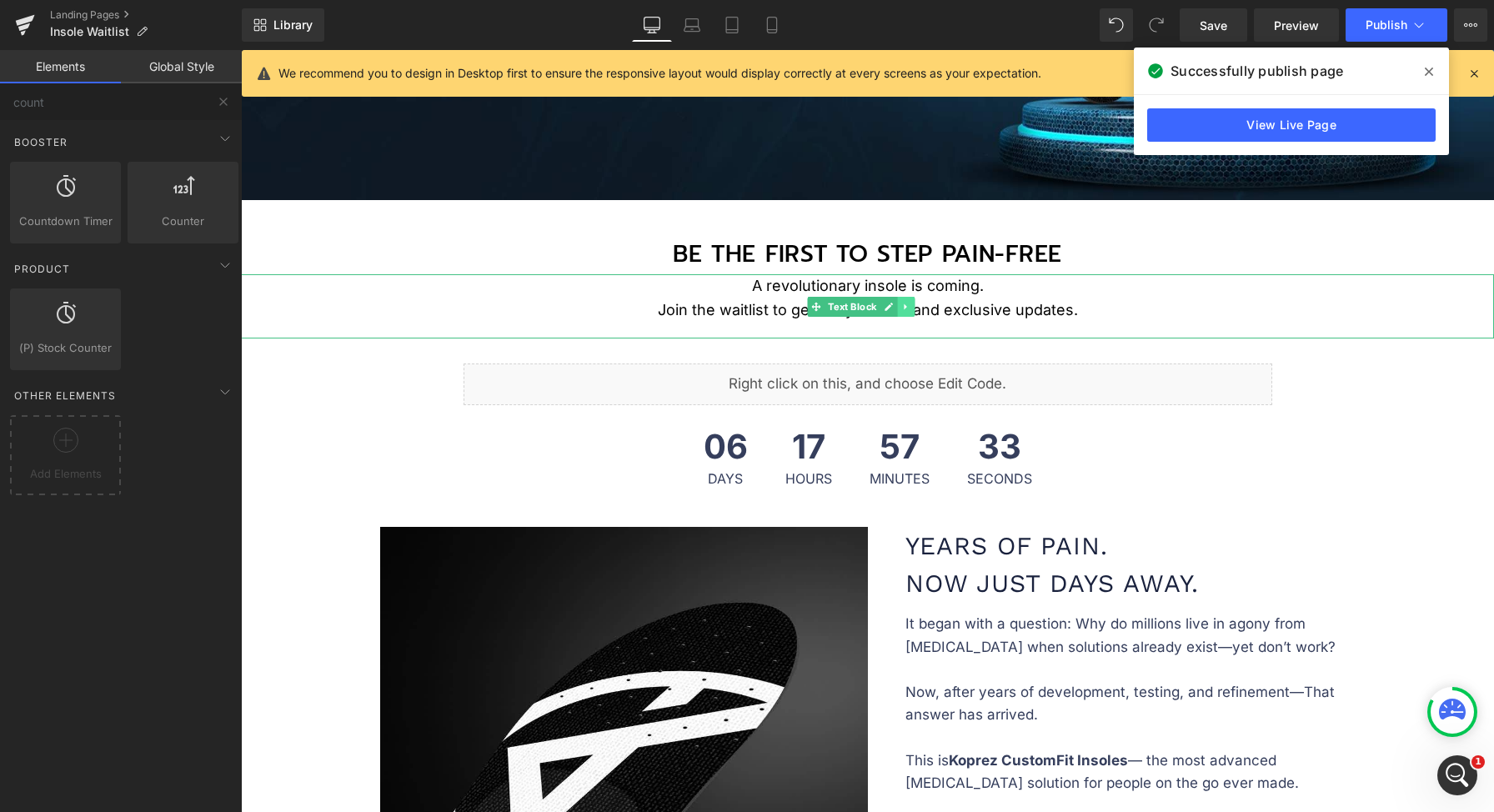
click at [907, 306] on icon at bounding box center [906, 306] width 9 height 10
click at [910, 307] on link at bounding box center [914, 307] width 17 height 20
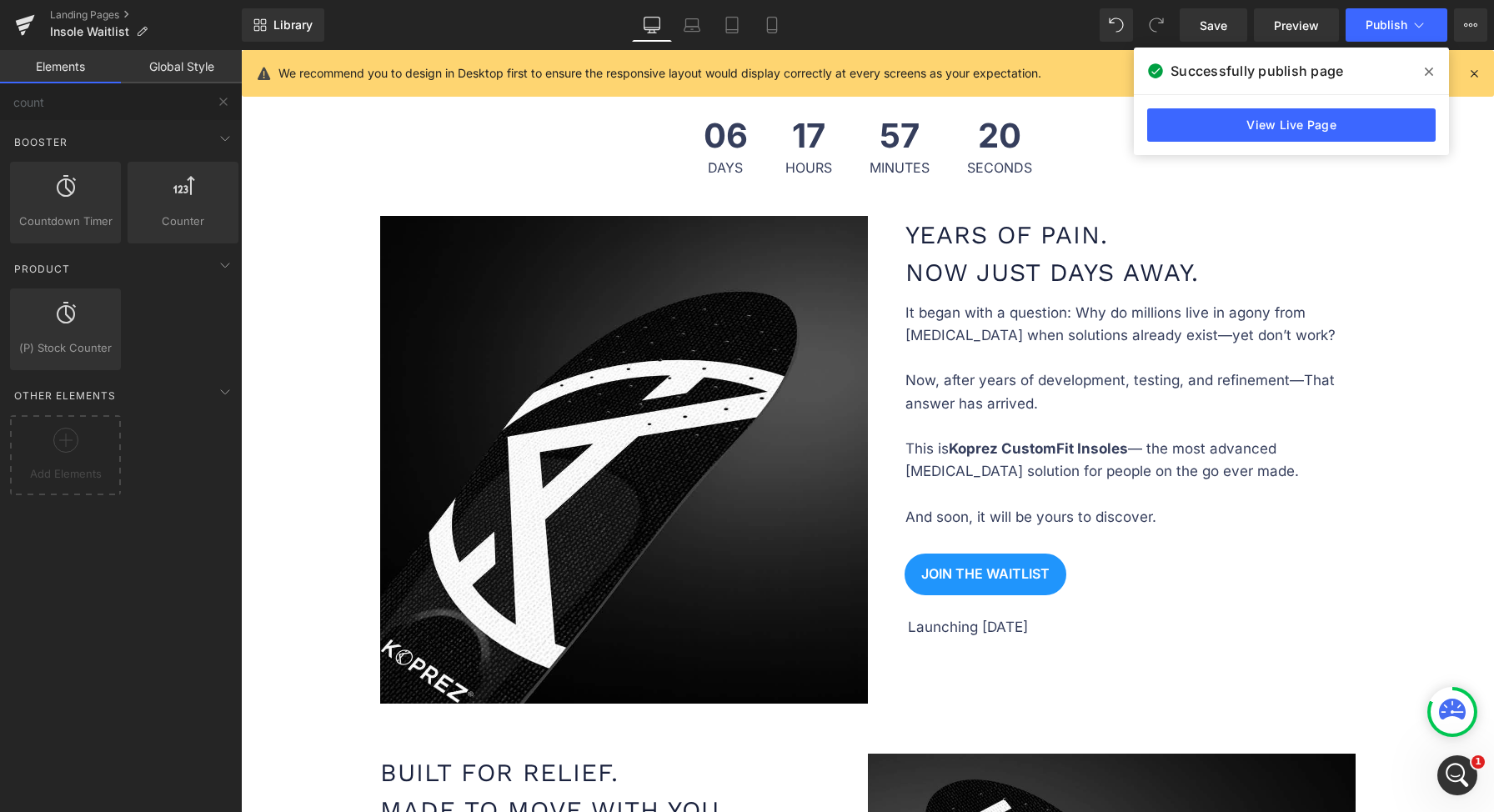
scroll to position [570, 0]
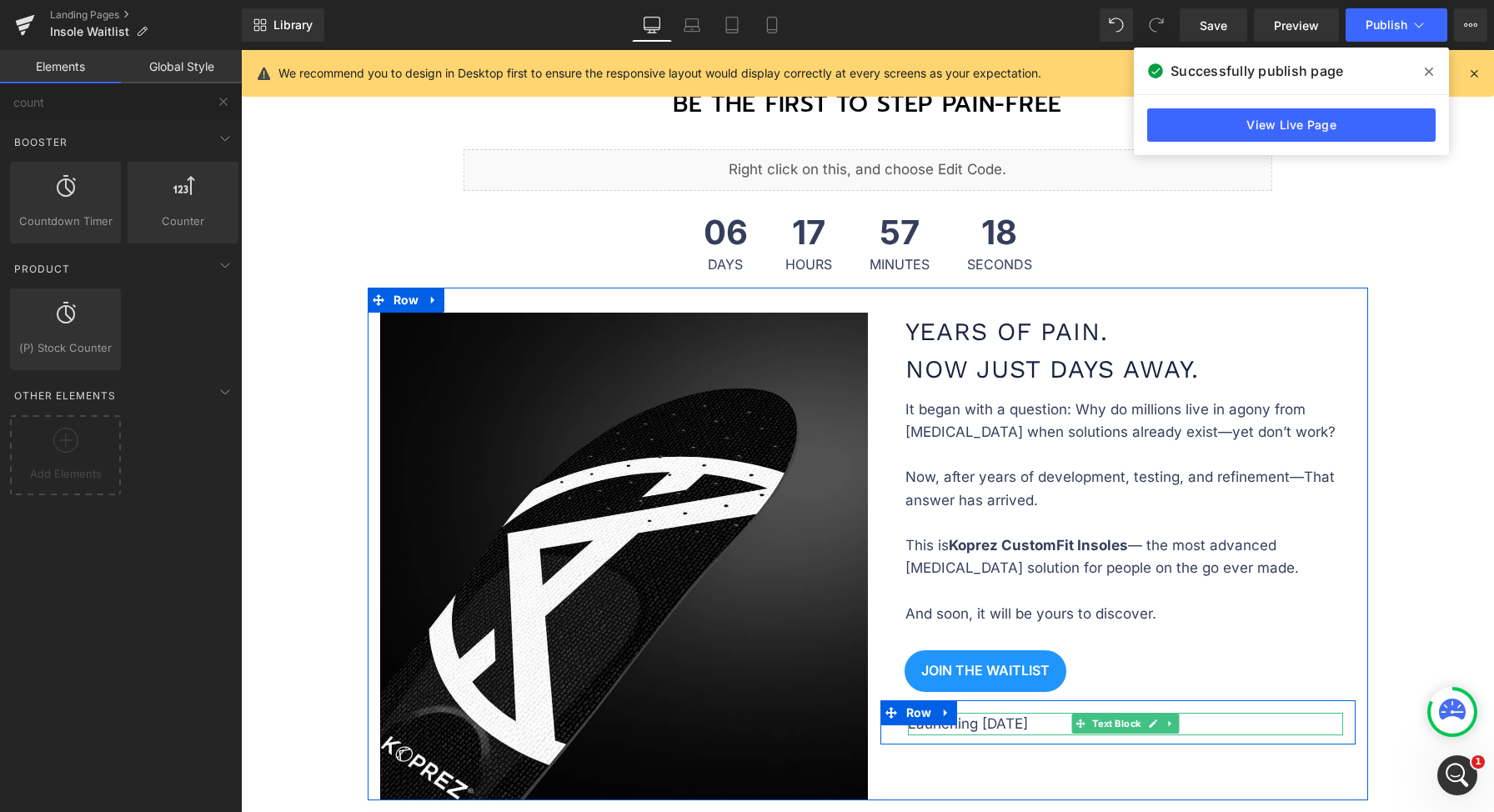
click at [1036, 731] on div at bounding box center [1125, 733] width 435 height 5
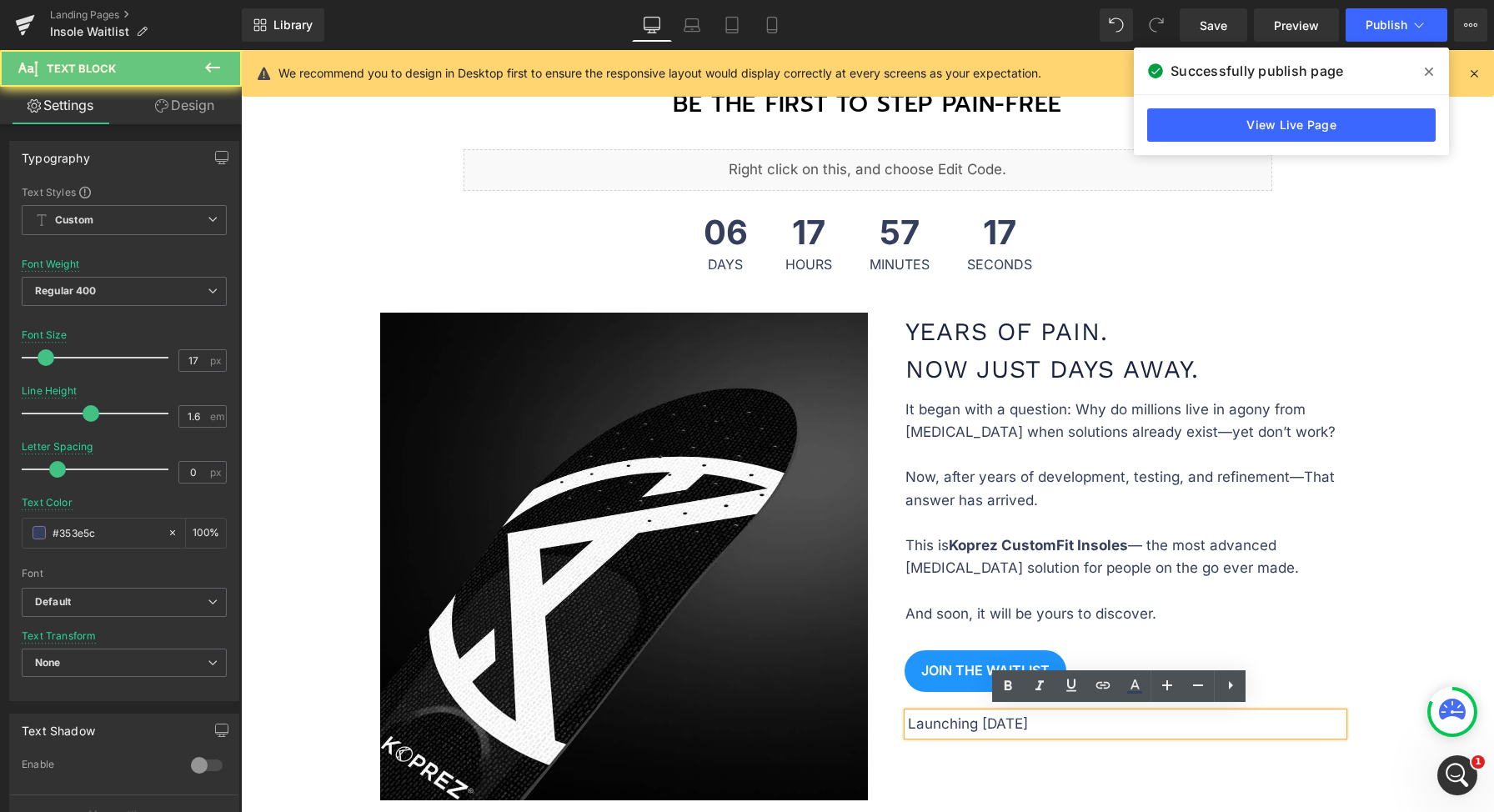
click at [1082, 724] on p "Launching September 12" at bounding box center [1125, 724] width 435 height 23
click at [871, 248] on span "57" at bounding box center [900, 237] width 60 height 42
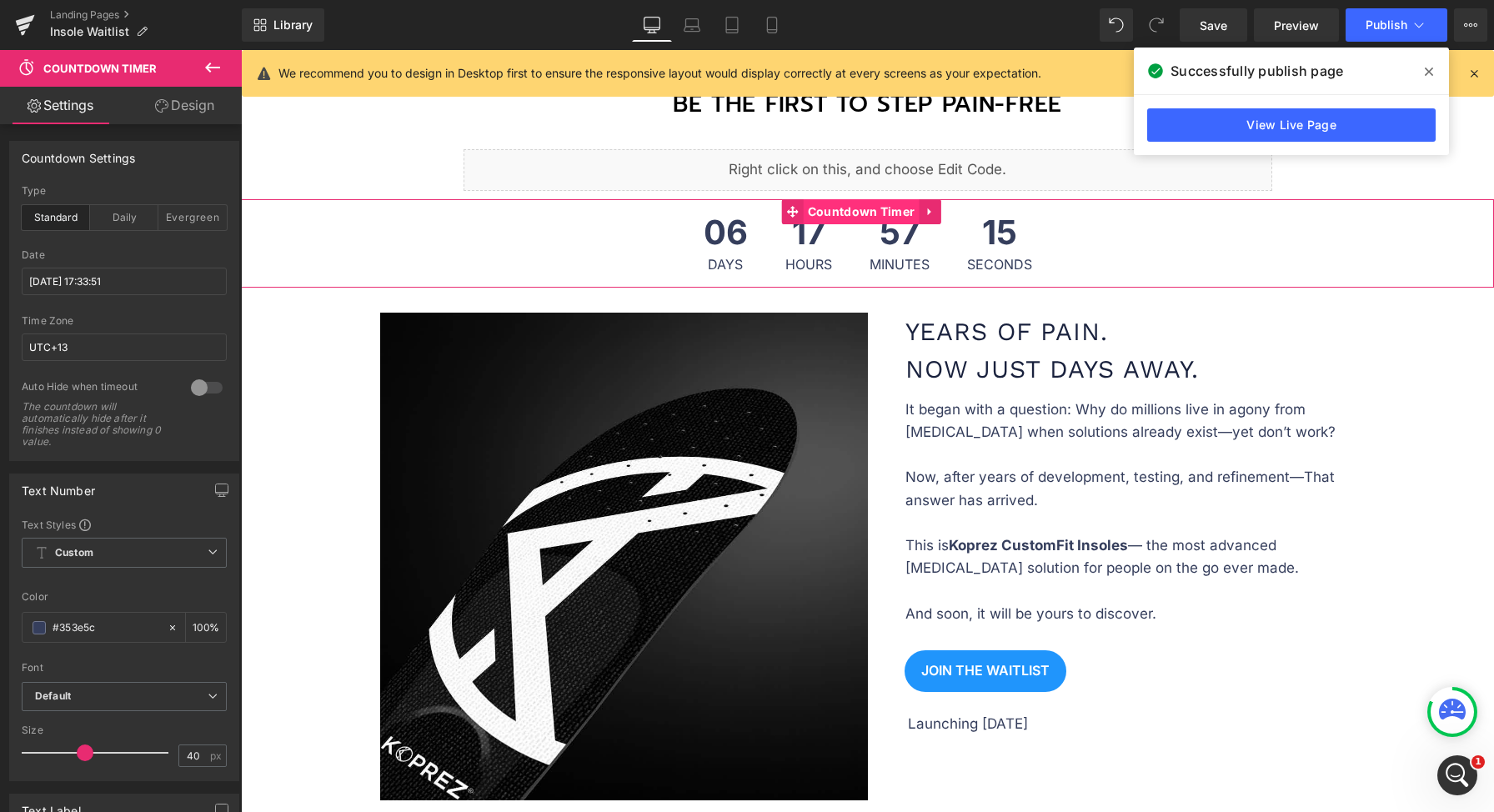
click at [839, 207] on span "Countdown Timer" at bounding box center [861, 211] width 116 height 25
click at [111, 281] on input "2025/09/12 17:33:51" at bounding box center [124, 282] width 205 height 27
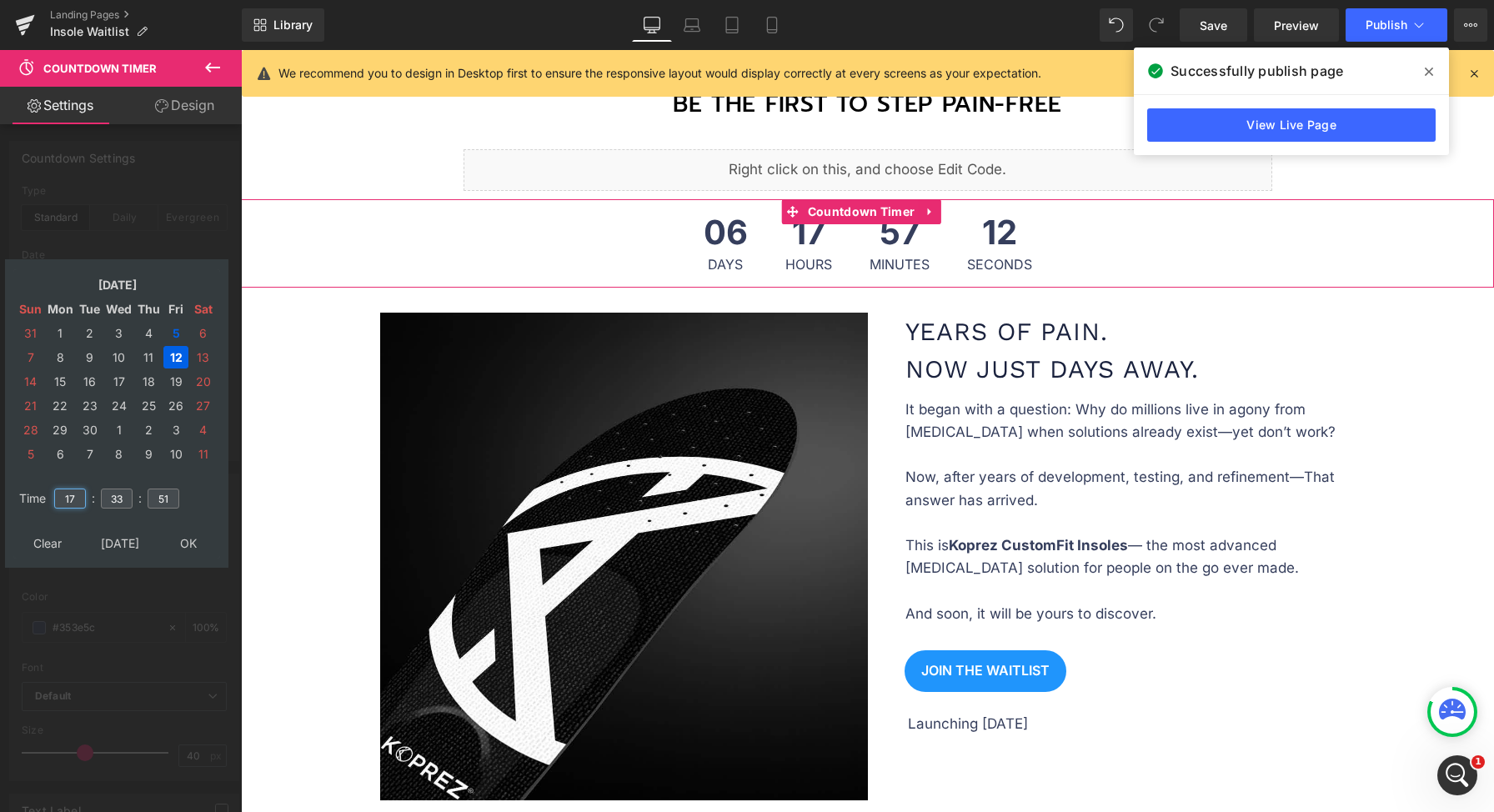
click at [75, 492] on input "17" at bounding box center [69, 499] width 32 height 20
type input "12"
type input "00"
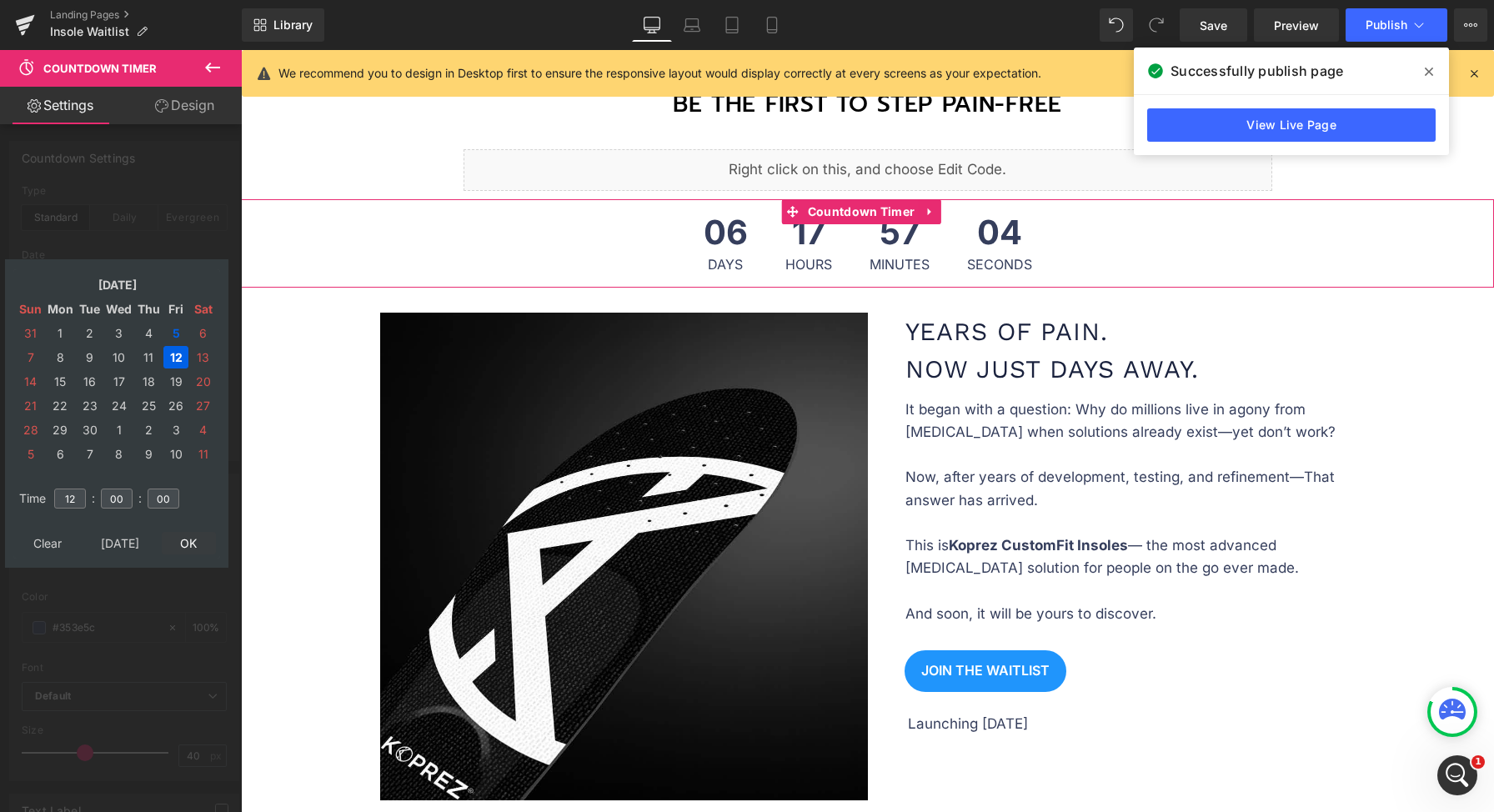
type input "2025/09/12 12:00:00"
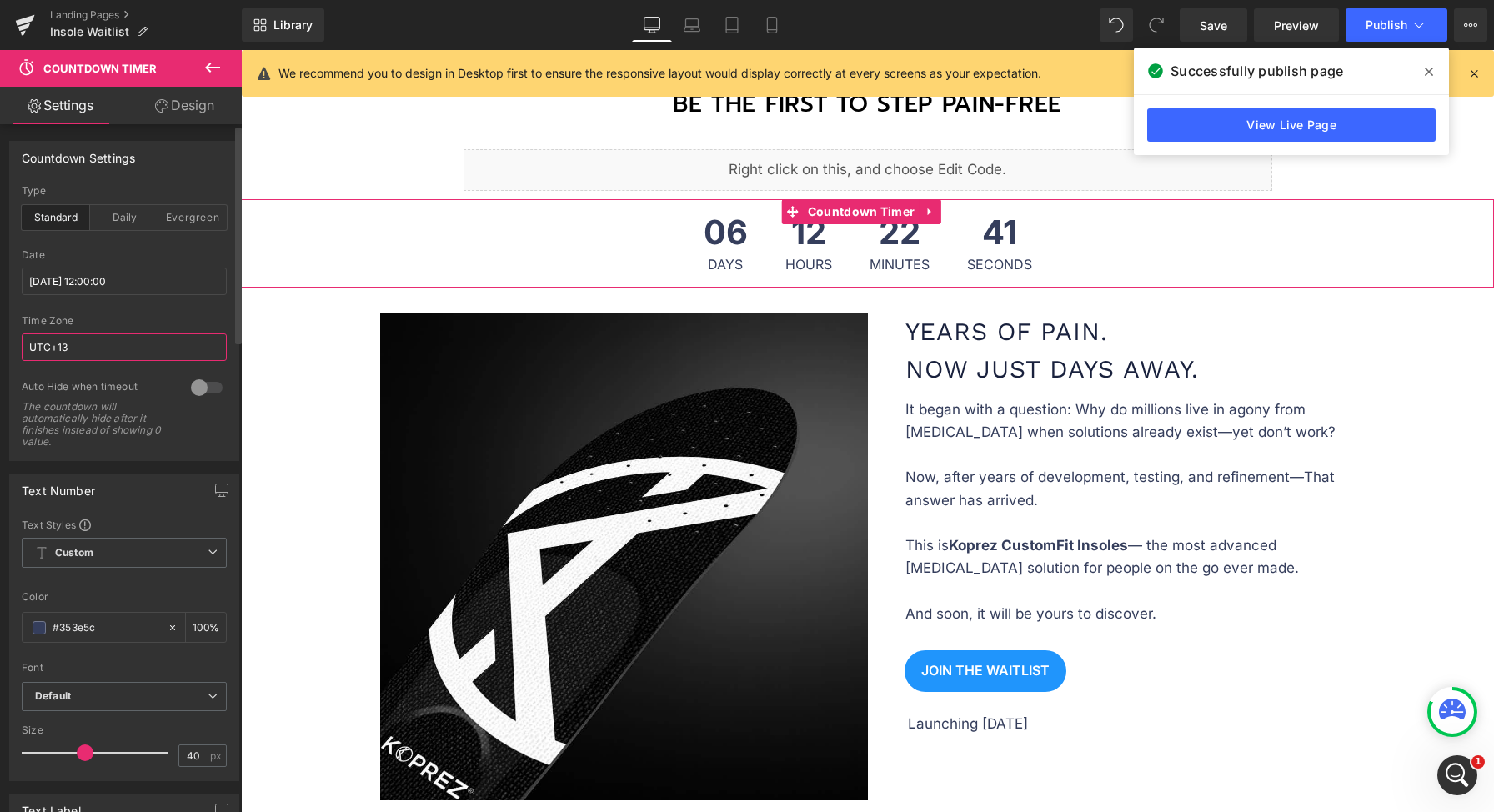
drag, startPoint x: 73, startPoint y: 353, endPoint x: 54, endPoint y: 348, distance: 19.6
click at [54, 348] on input "UTC+13" at bounding box center [124, 347] width 205 height 27
click at [105, 313] on div "Date 2025/09/12 12:00:00" at bounding box center [124, 282] width 205 height 66
click at [71, 353] on input "UTC-5" at bounding box center [124, 347] width 205 height 27
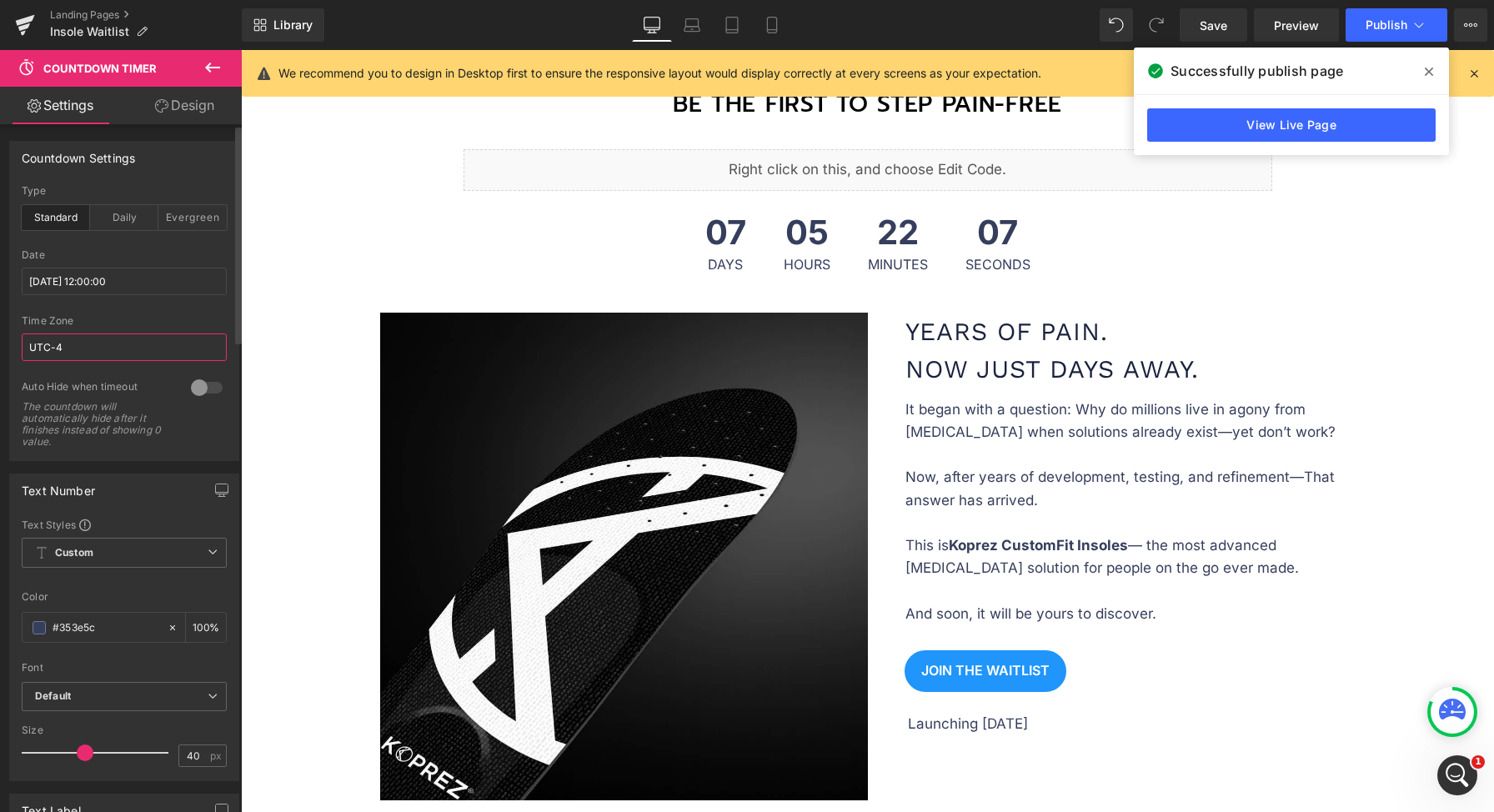
type input "UTC-4"
click at [182, 320] on div "Time Zone" at bounding box center [124, 321] width 205 height 12
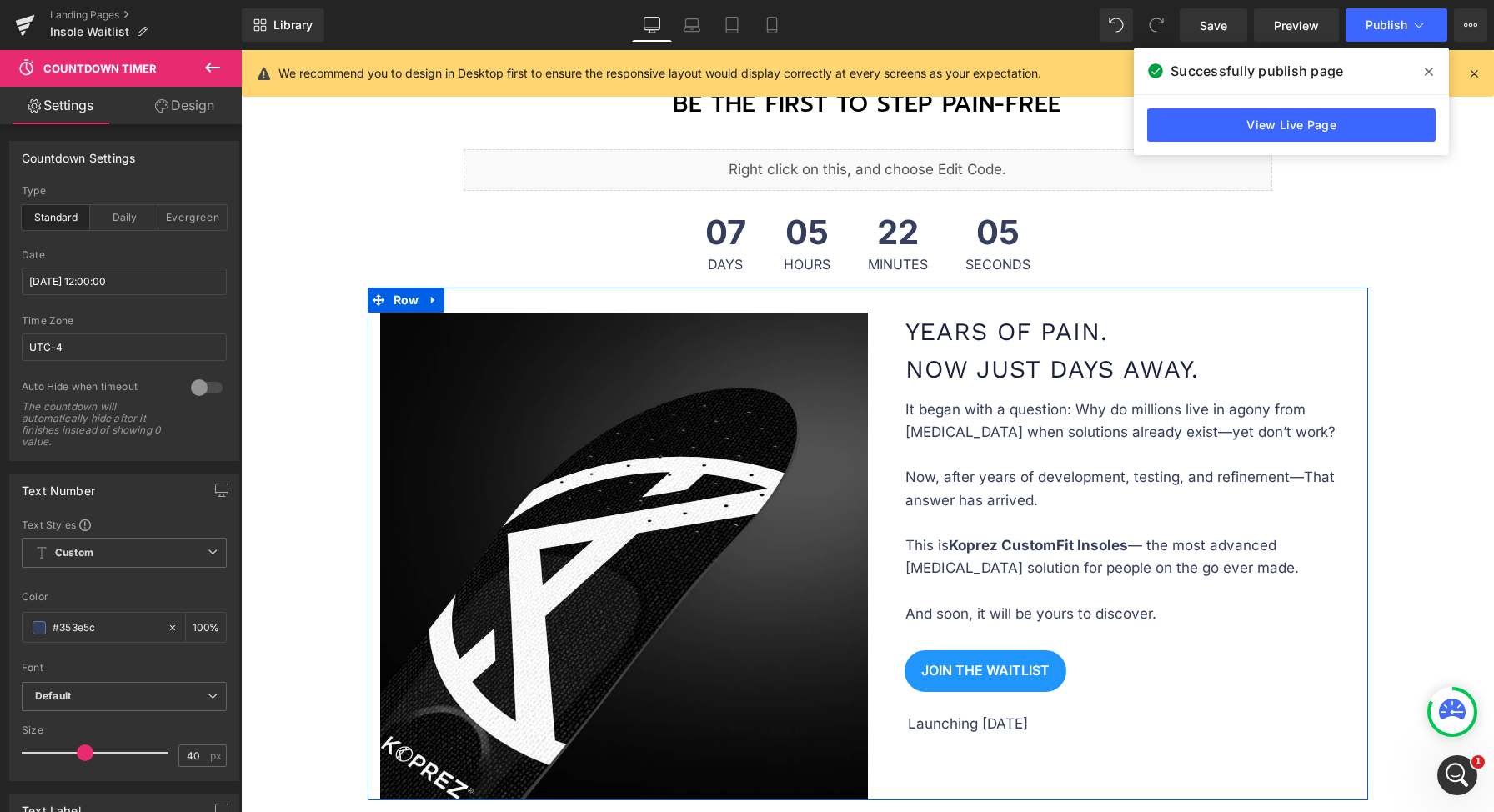
click at [1080, 724] on div "Launching September 12 Text Block" at bounding box center [1125, 724] width 435 height 23
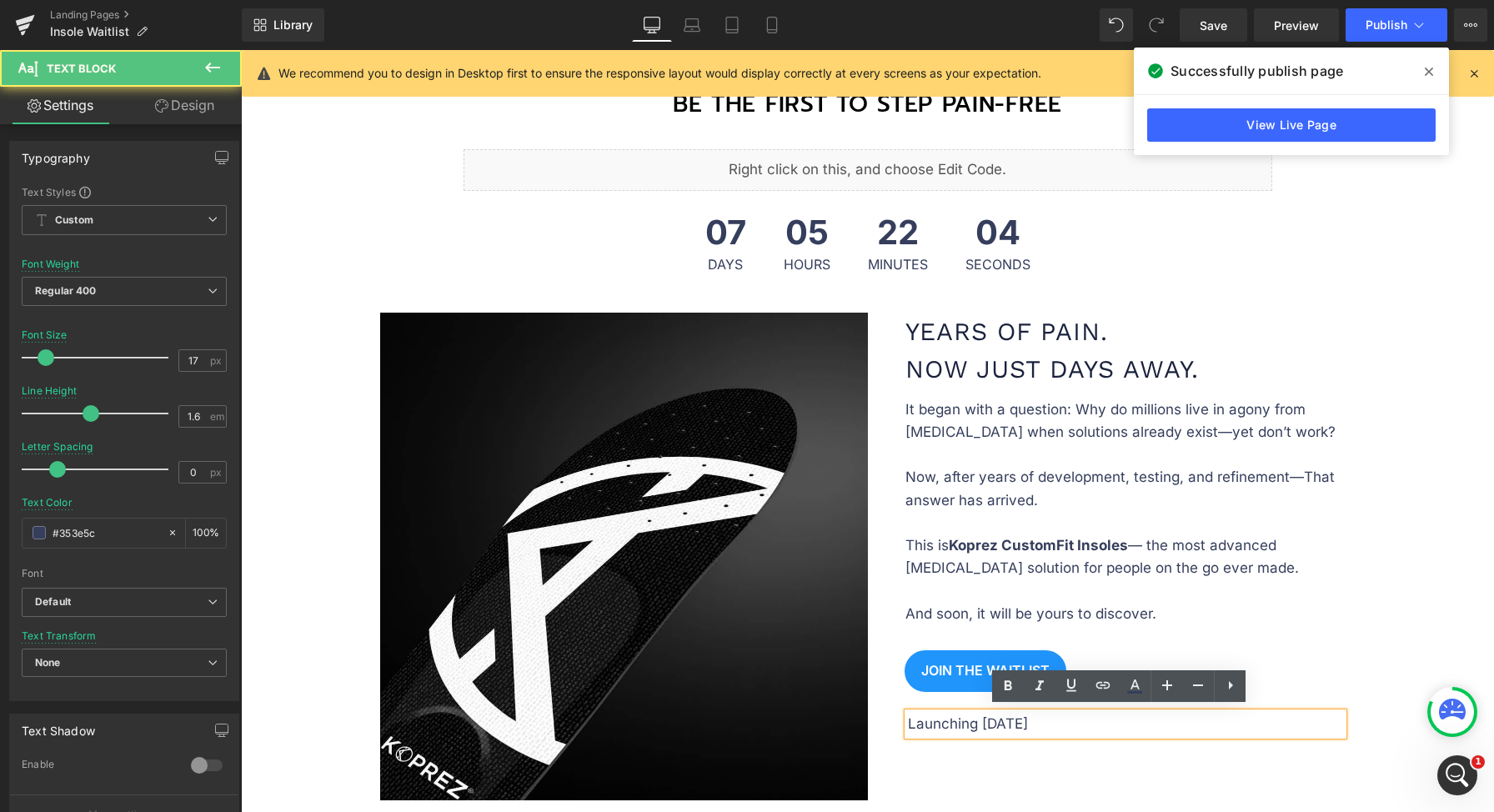
click at [1088, 723] on p "Launching September 12" at bounding box center [1125, 724] width 435 height 23
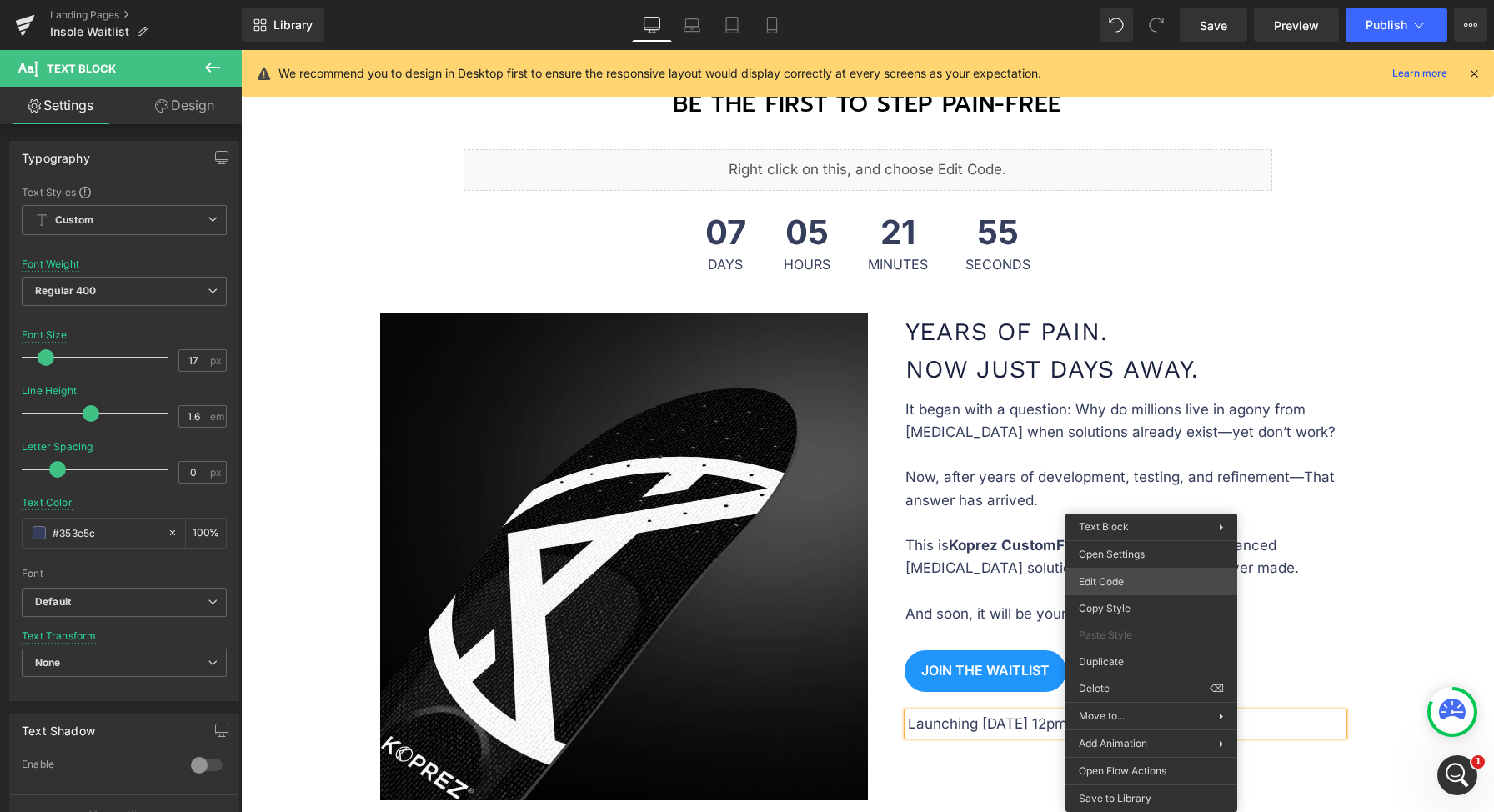
click at [1119, 0] on div "Countdown Timer You are previewing how the will restyle your page. You can not …" at bounding box center [747, 0] width 1494 height 0
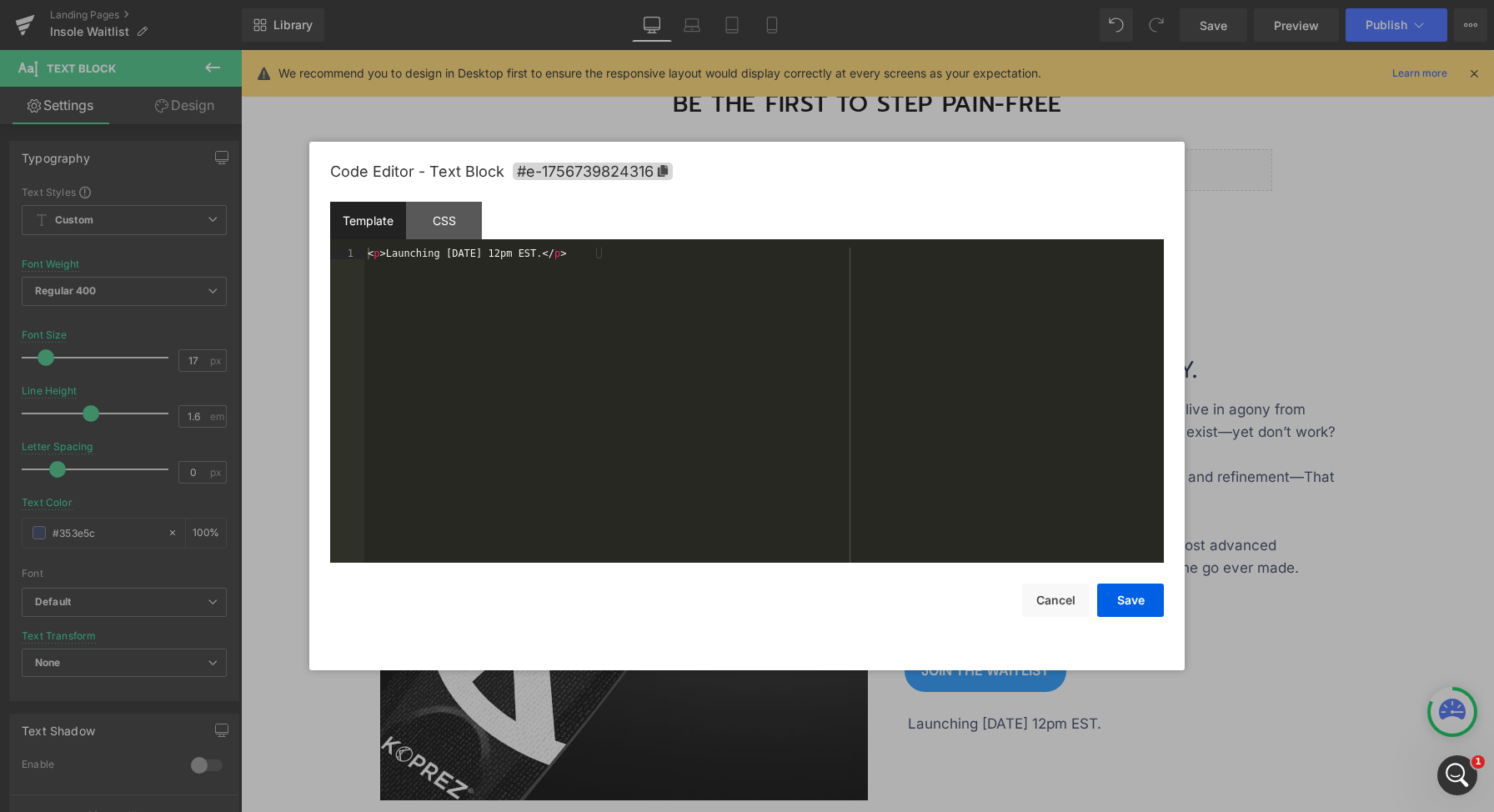
click at [1068, 502] on div "< p > Launching September 12, 12pm EST. </ p >" at bounding box center [764, 416] width 799 height 338
click at [1047, 596] on button "Cancel" at bounding box center [1055, 600] width 67 height 34
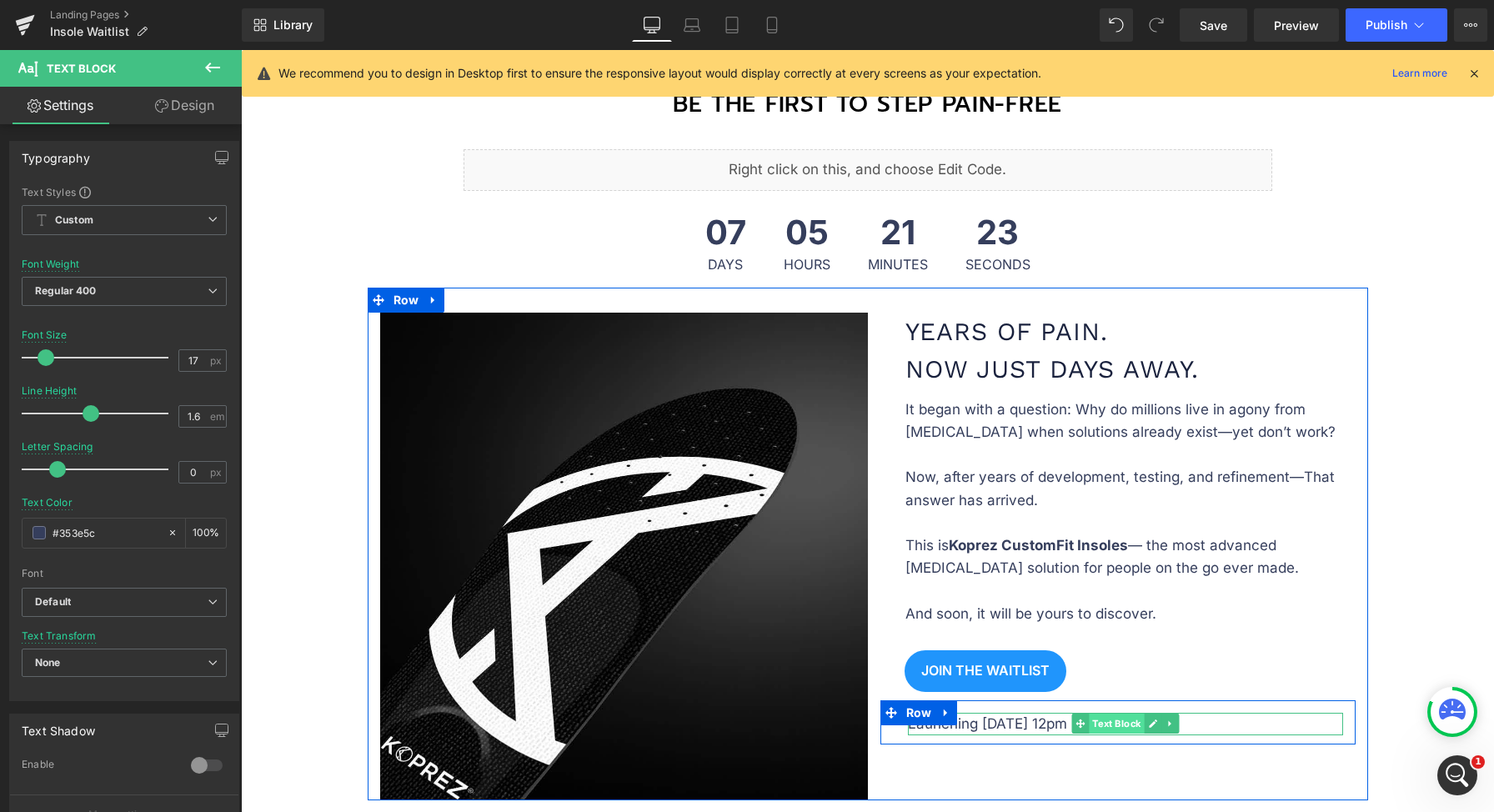
click at [1120, 714] on div "Launching September 12, 12pm EST. Text Block" at bounding box center [1125, 724] width 435 height 23
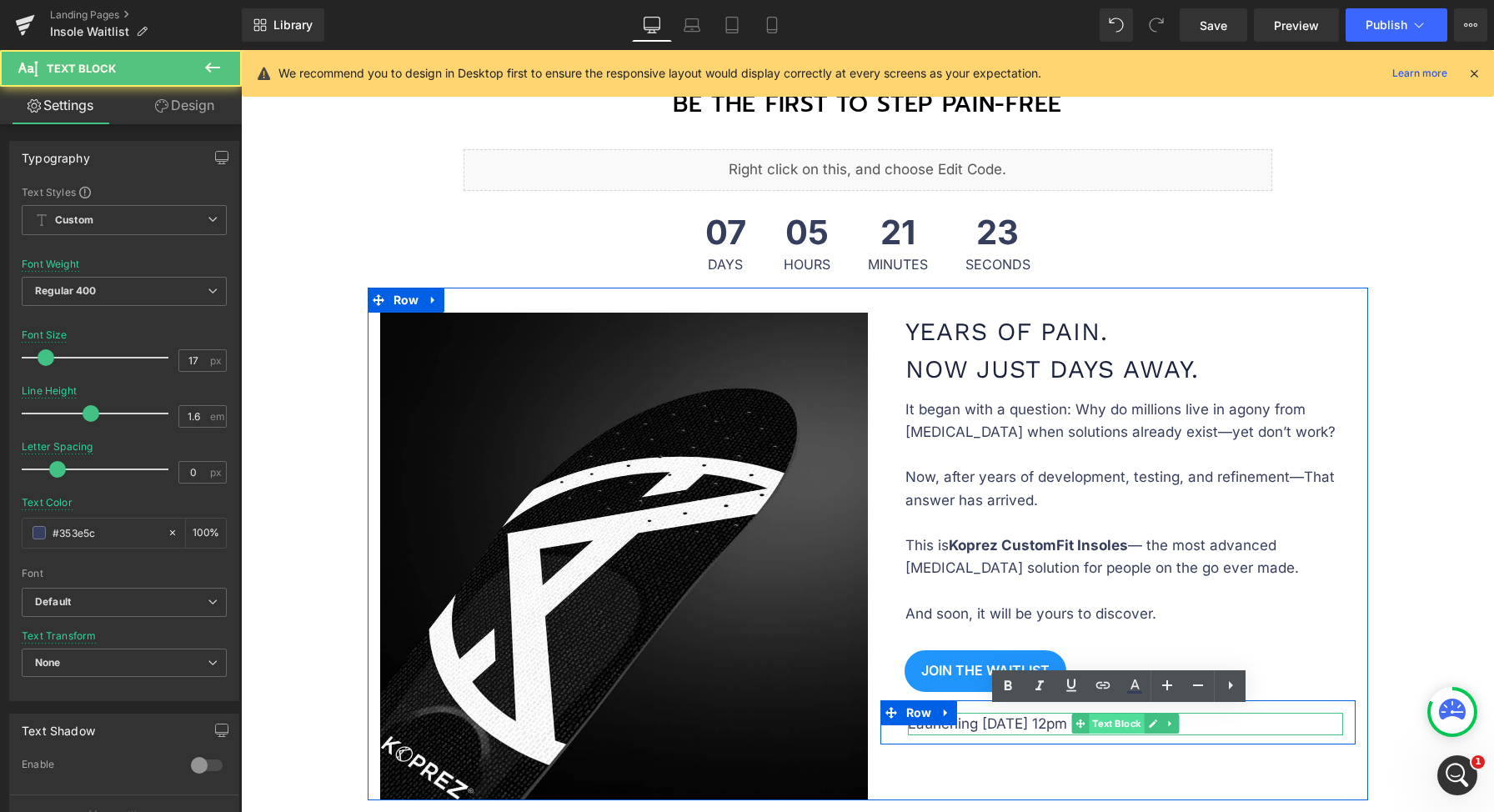
click at [1120, 714] on p "Launching September 12, 12pm EST." at bounding box center [1125, 724] width 435 height 23
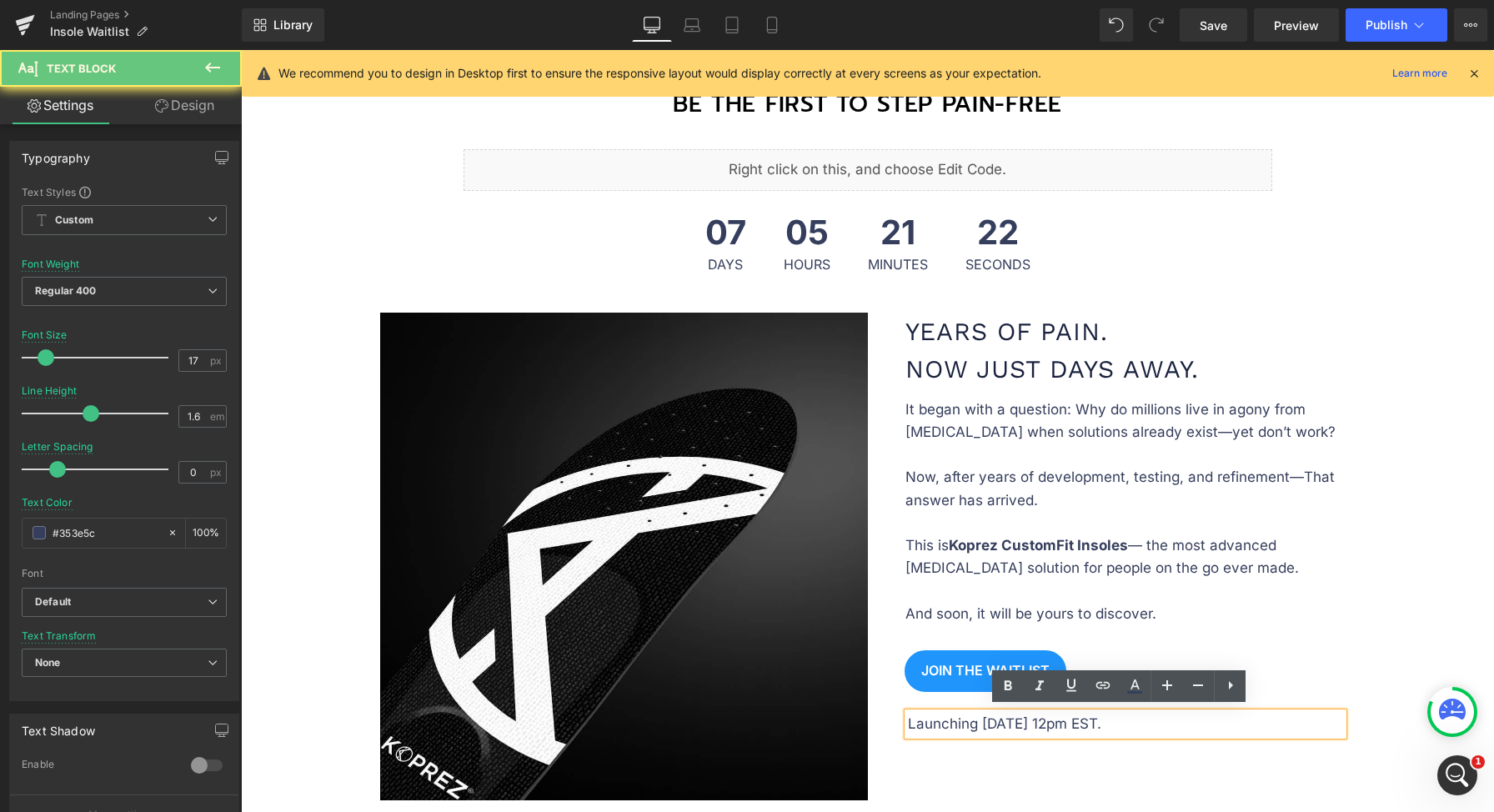
click at [1195, 720] on p "Launching September 12, 12pm EST." at bounding box center [1125, 724] width 435 height 23
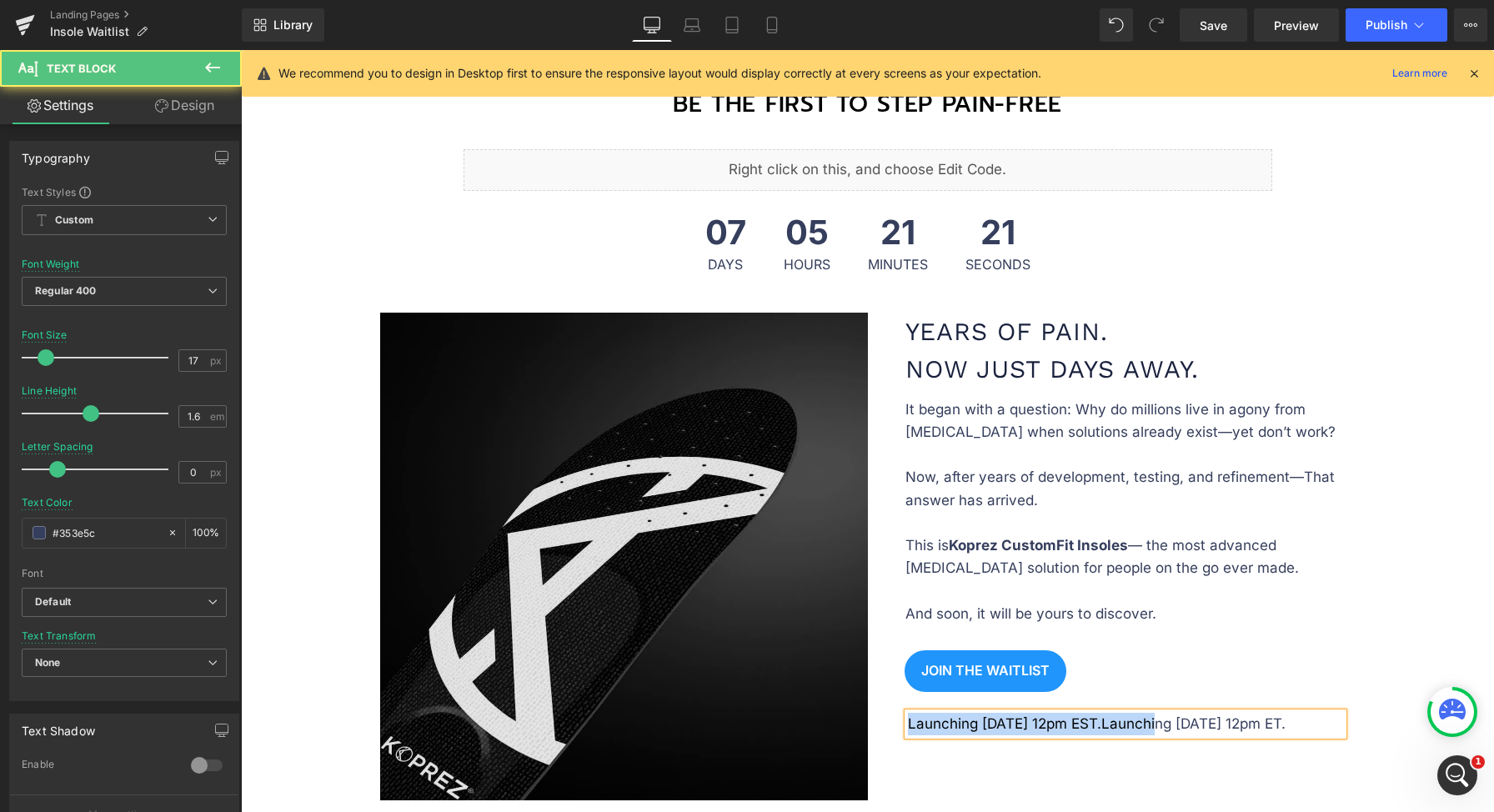
drag, startPoint x: 1147, startPoint y: 720, endPoint x: 702, endPoint y: 691, distance: 445.9
click at [701, 691] on div "Image Image Years of Pain. Now Just Days Away. Heading It began with a question…" at bounding box center [867, 544] width 1000 height 512
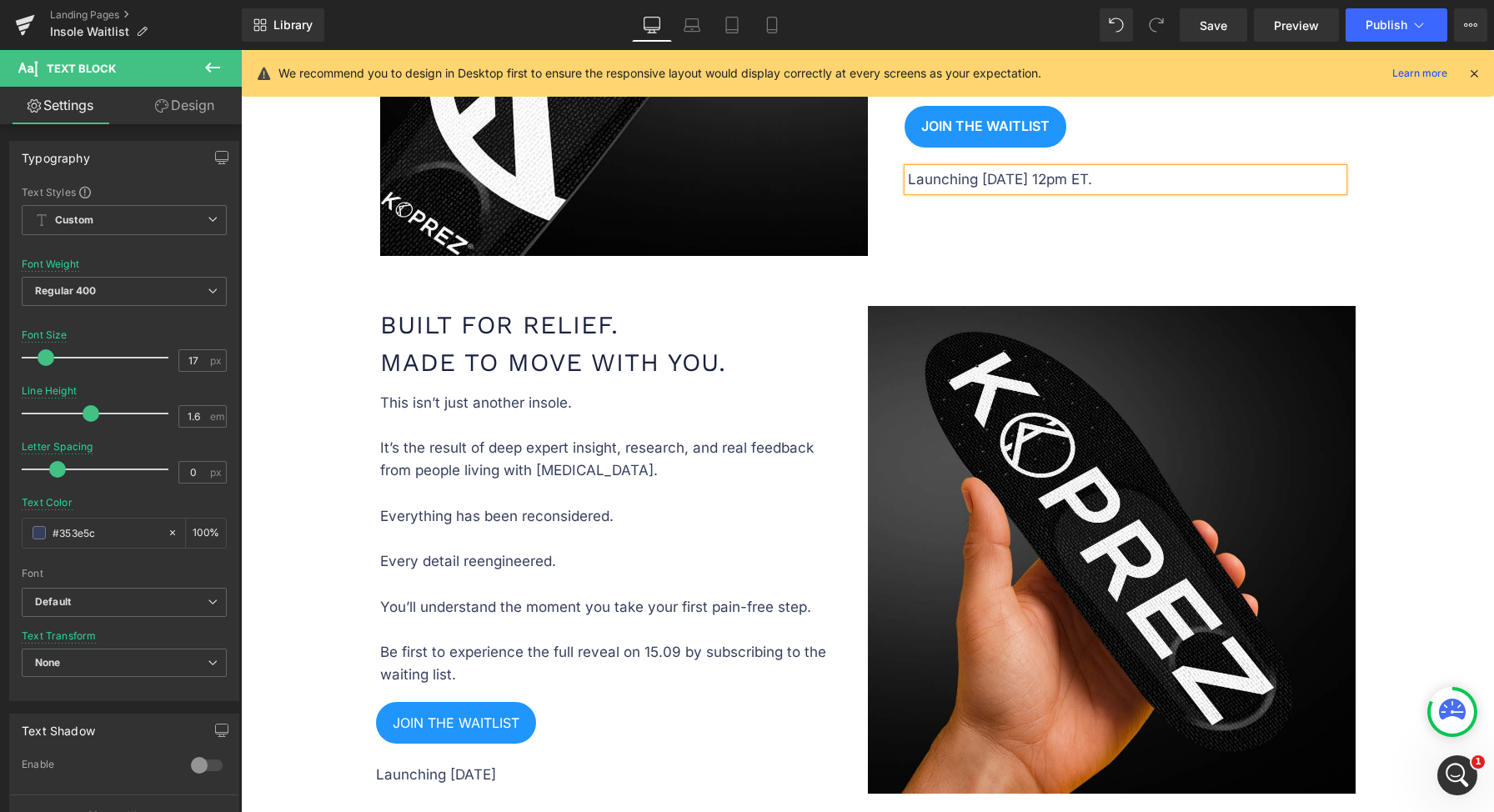
scroll to position [1117, 0]
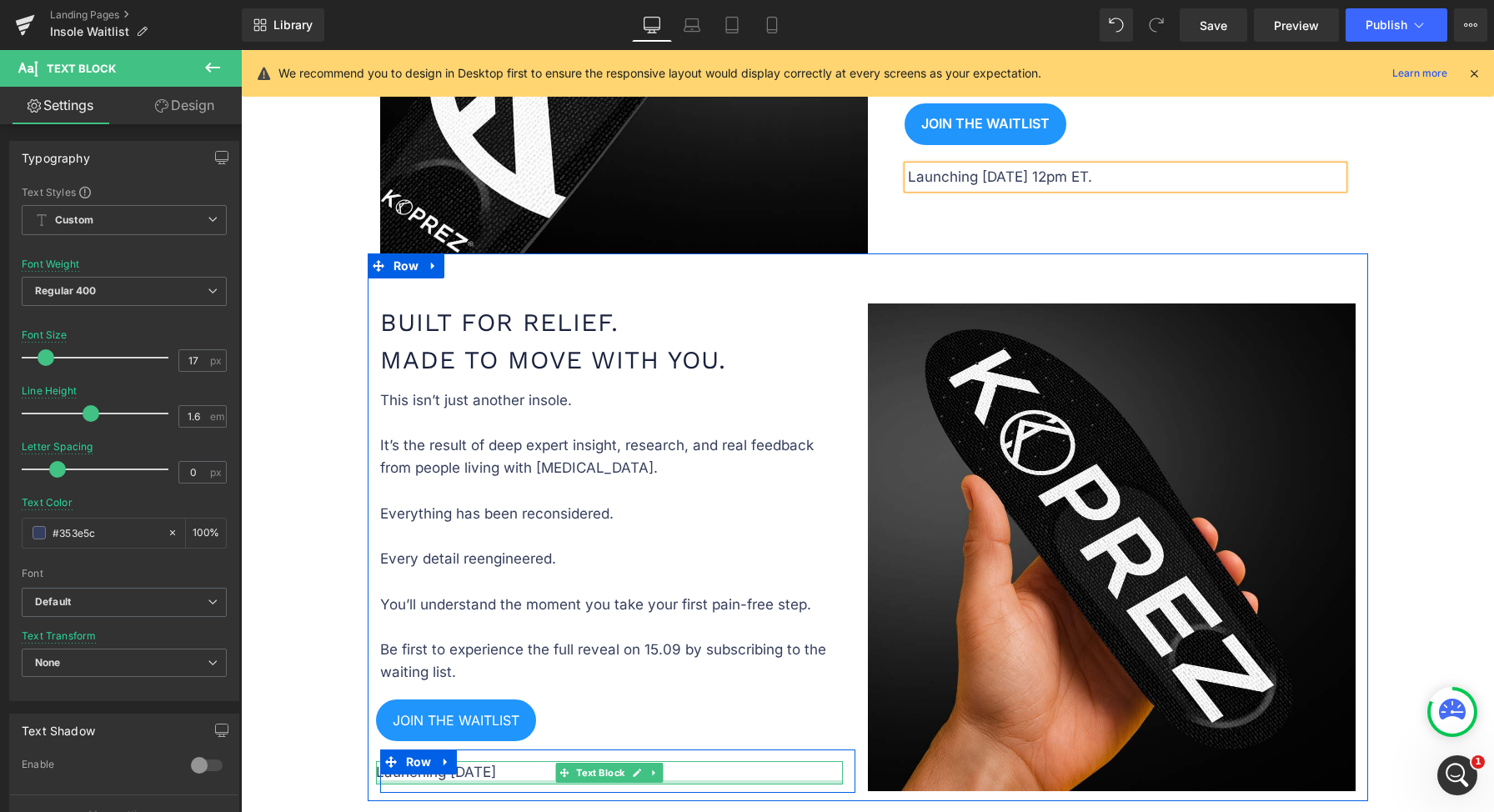
click at [486, 775] on p "Launching September 12" at bounding box center [609, 772] width 467 height 23
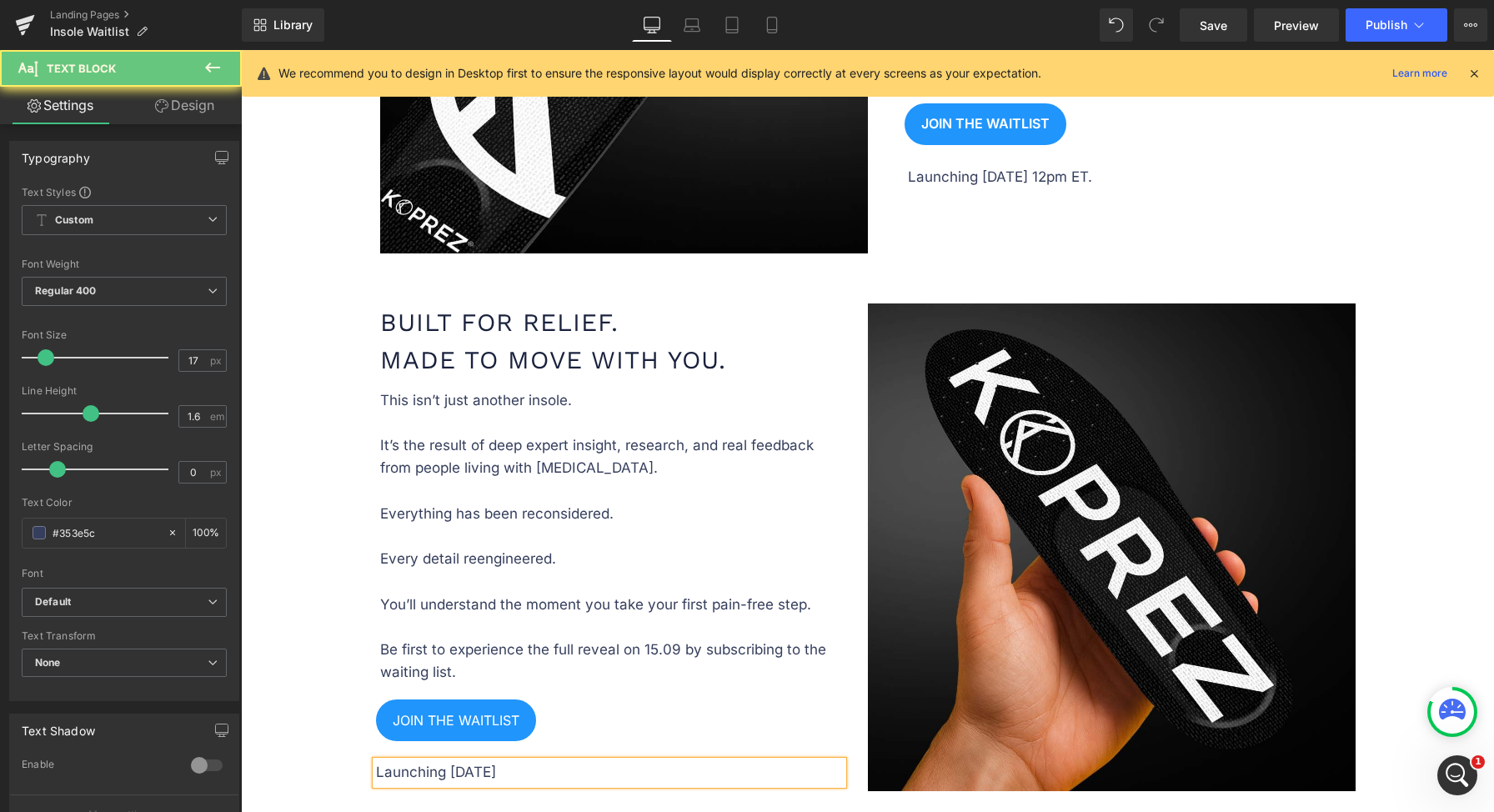
paste div "To enrich screen reader interactions, please activate Accessibility in Grammarl…"
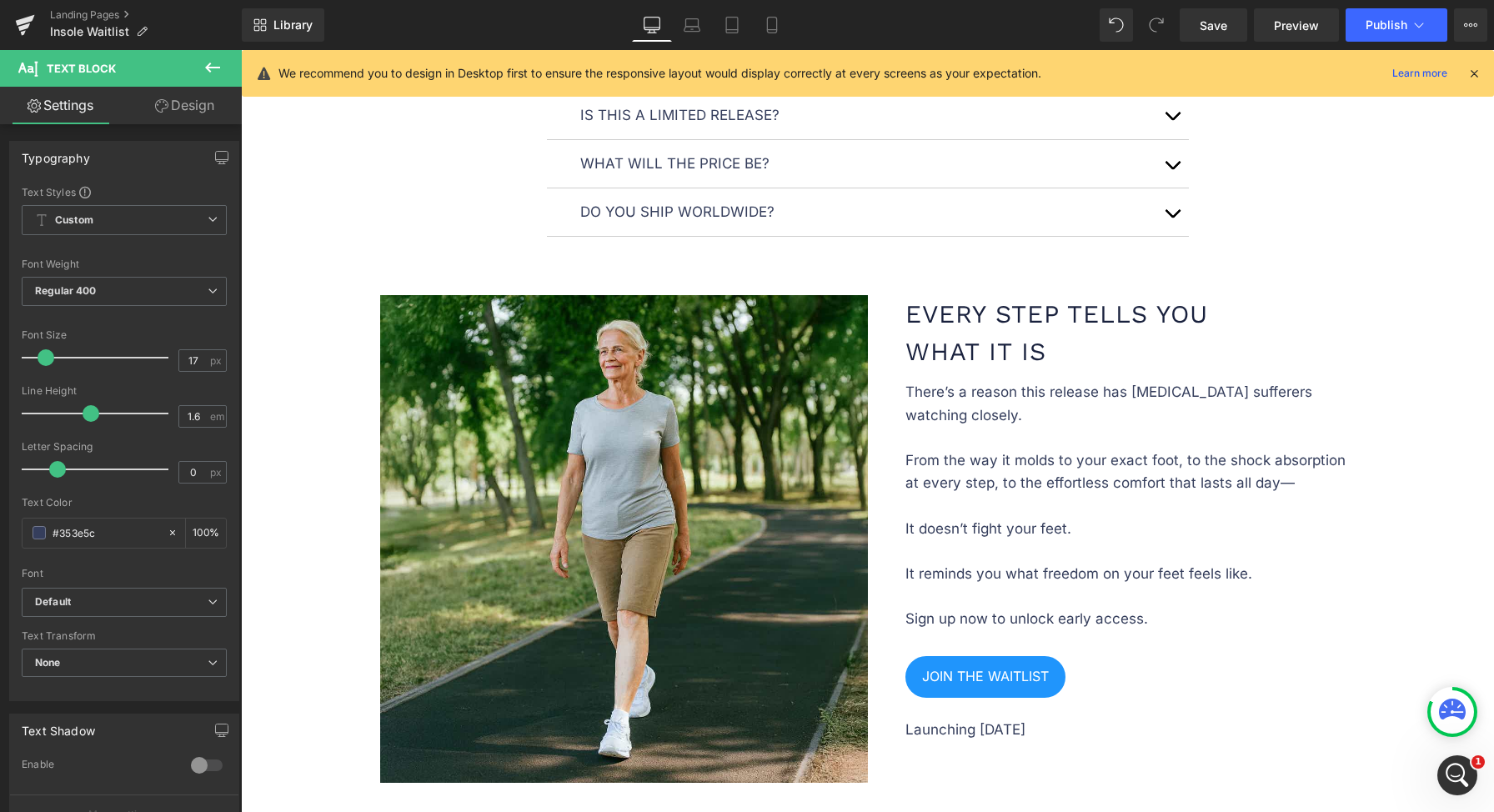
scroll to position [2148, 0]
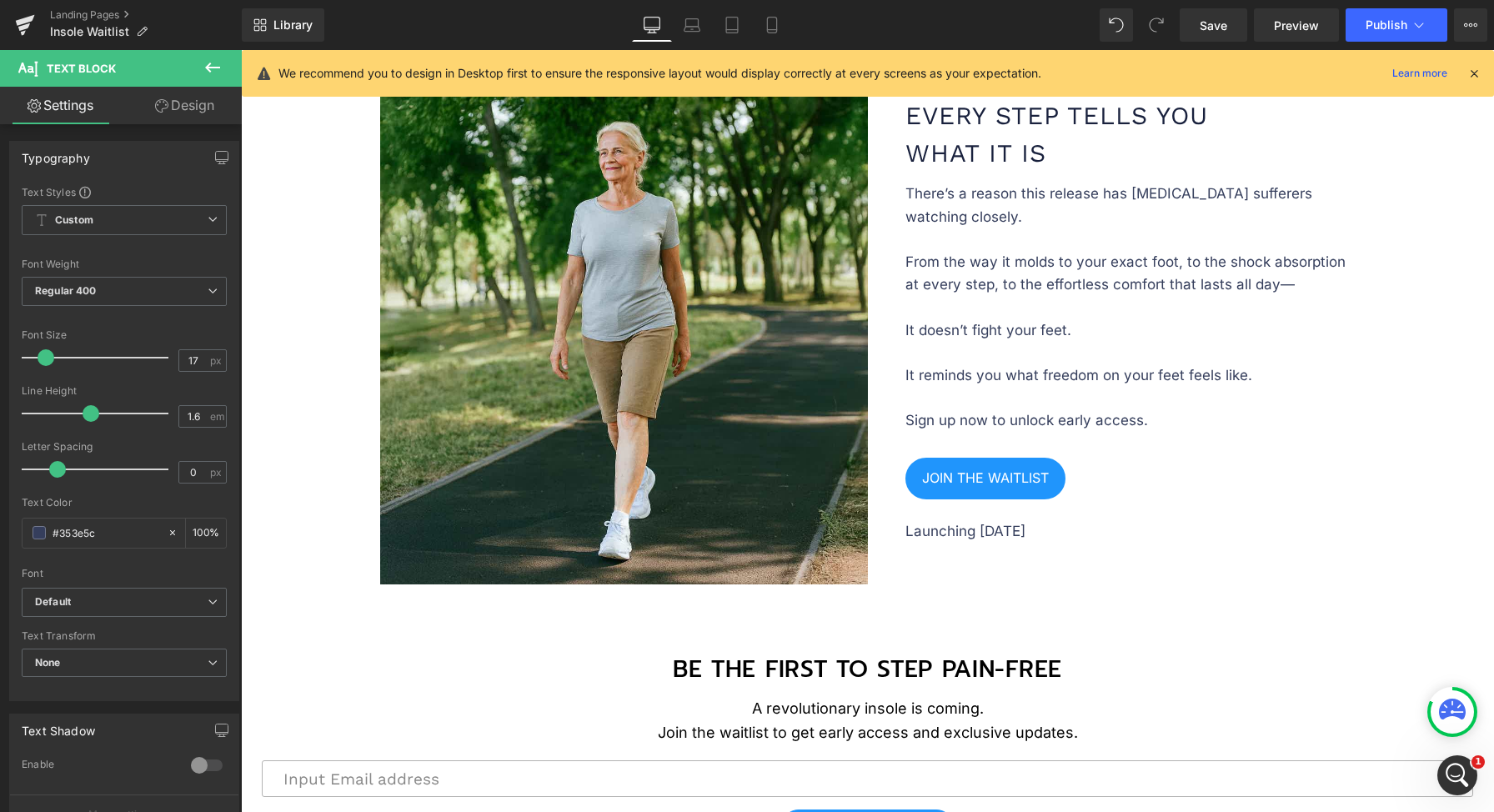
click at [1005, 534] on div "Launching September 12 Text Block" at bounding box center [1124, 531] width 438 height 23
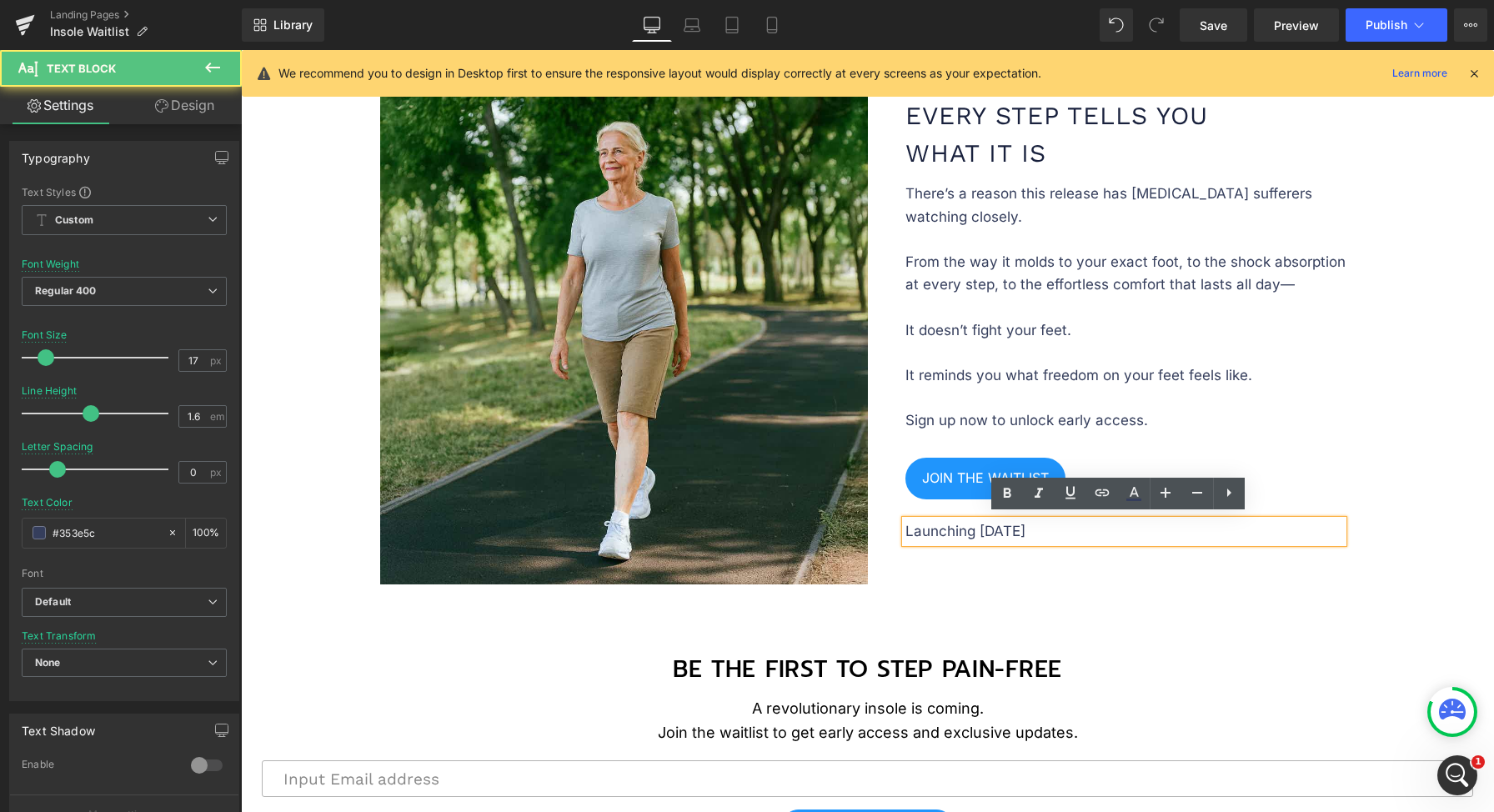
click at [1009, 523] on p "Launching September 12" at bounding box center [1124, 531] width 438 height 23
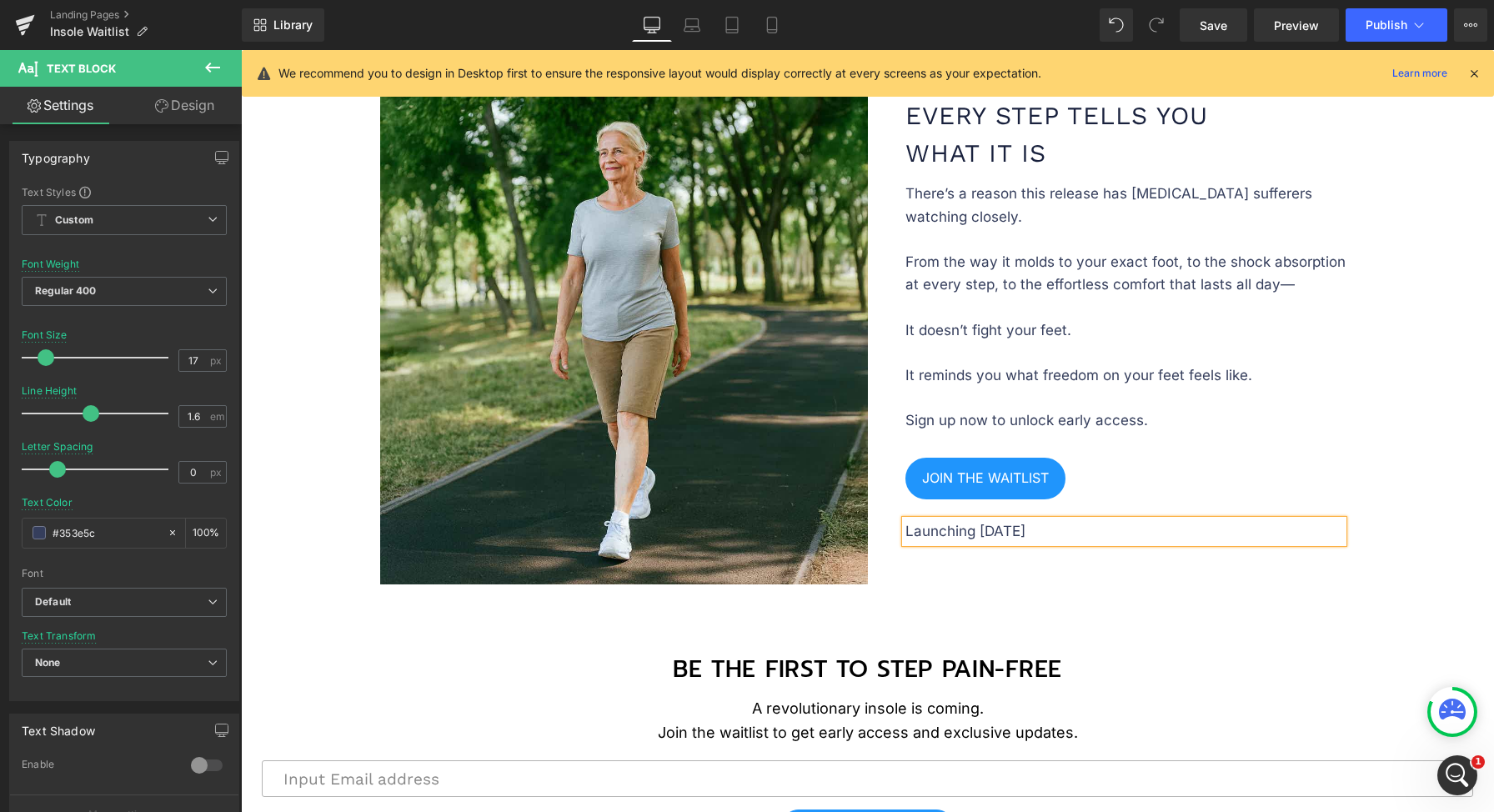
paste div "To enrich screen reader interactions, please activate Accessibility in Grammarl…"
click at [1002, 625] on div "BE THE FIRST TO STEP PAIN-FREE Text Block BE THE FIRST TO STEP PAIN-FREE Text B…" at bounding box center [867, 640] width 1000 height 112
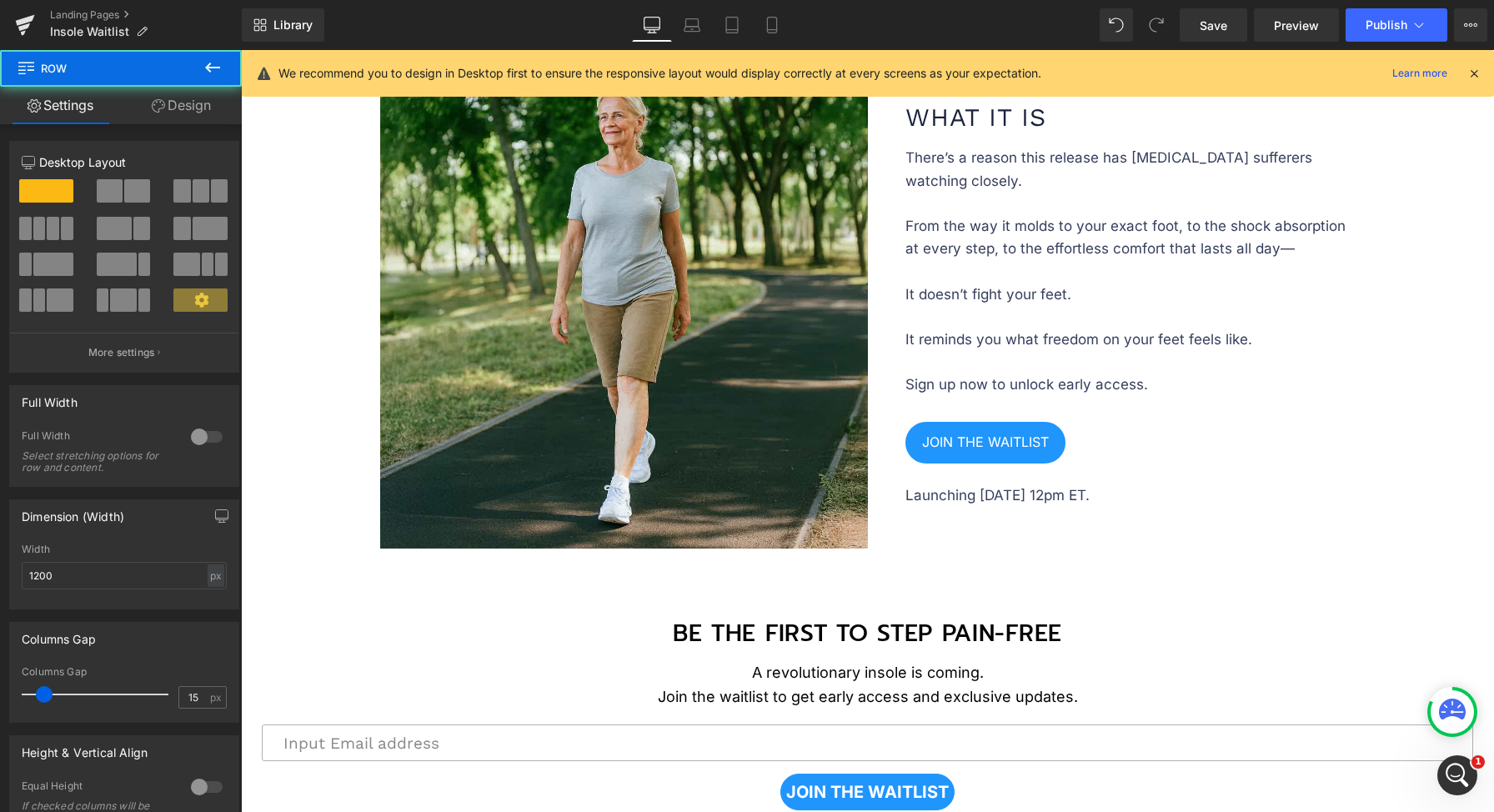
scroll to position [2268, 0]
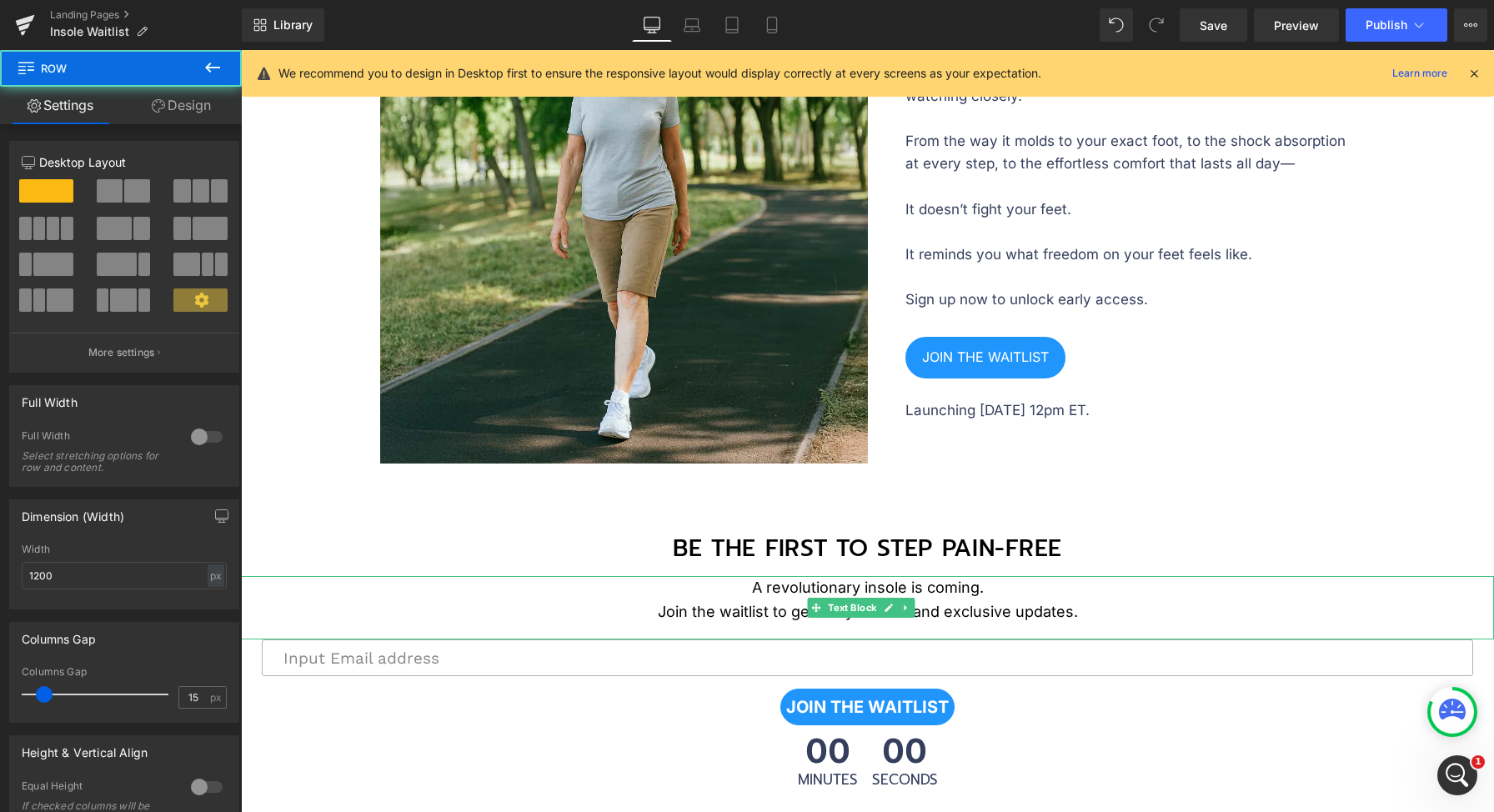
click at [464, 599] on p "A revolutionary insole is coming. Join the waitlist to get early access and exc…" at bounding box center [867, 600] width 1253 height 48
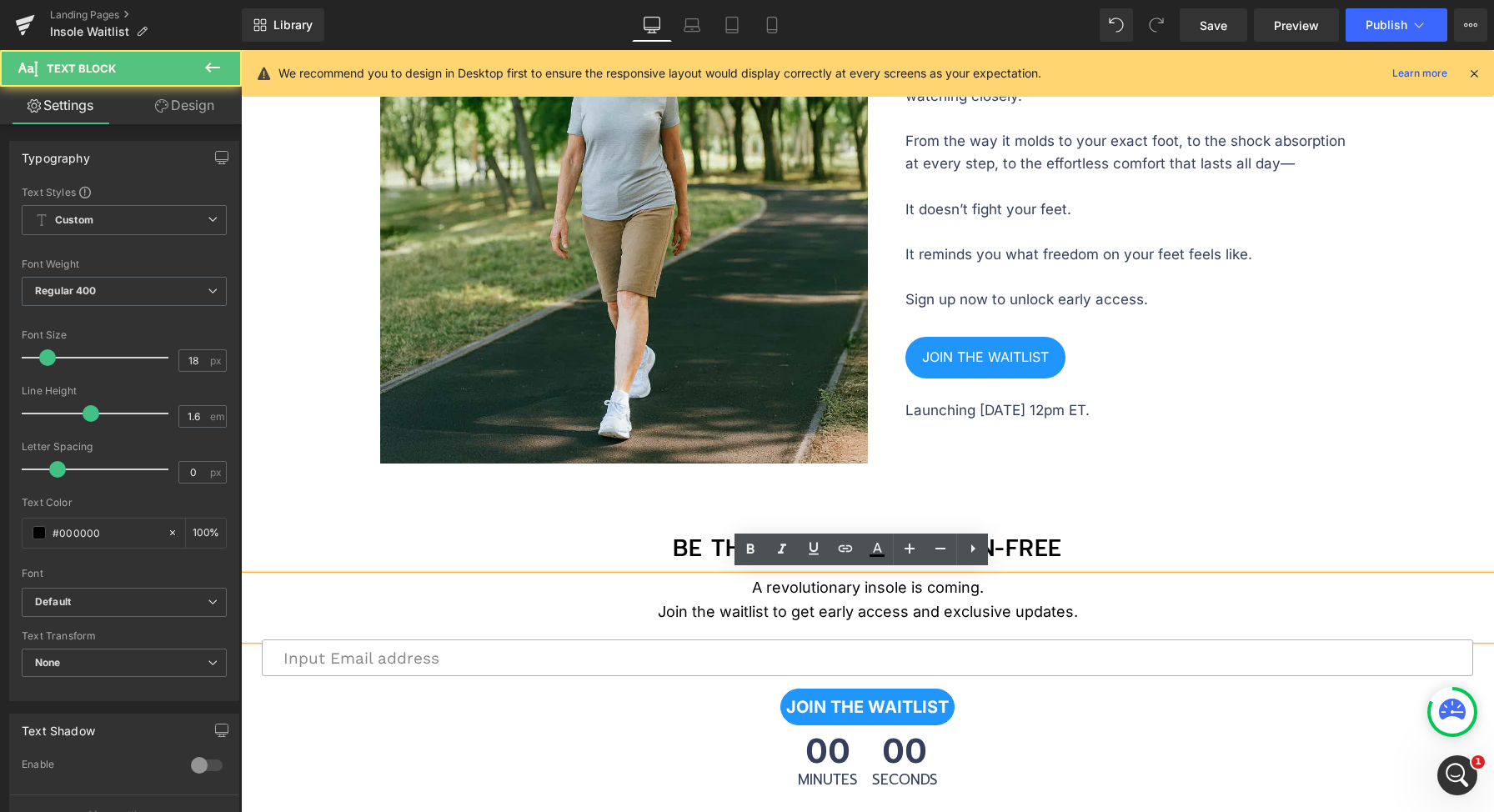
drag, startPoint x: 979, startPoint y: 605, endPoint x: 911, endPoint y: 520, distance: 108.9
click at [676, 541] on p "BE THE FIRST TO STEP PAIN-FREE" at bounding box center [868, 549] width 975 height 37
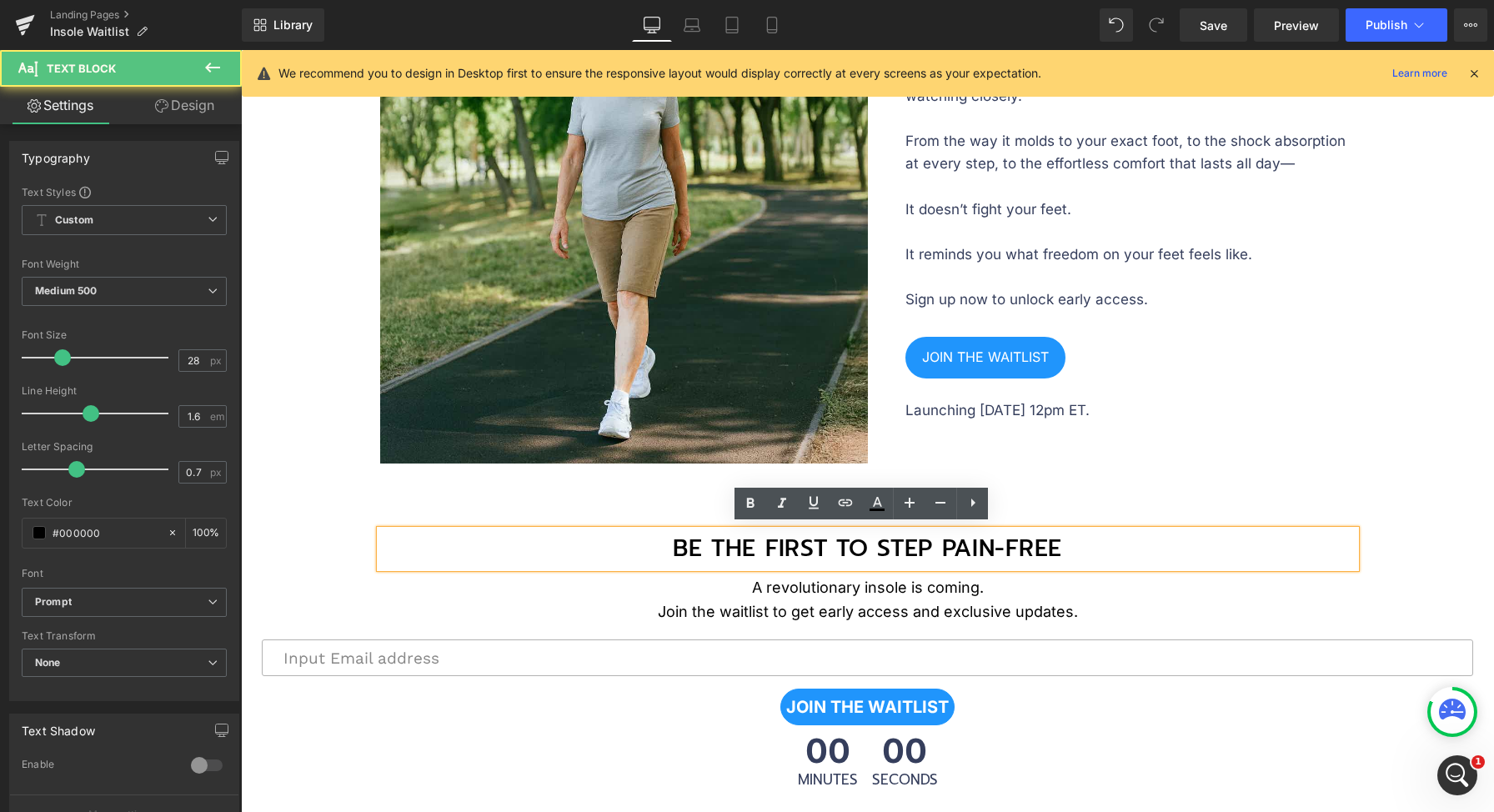
click at [460, 489] on div "BE THE FIRST TO STEP PAIN-FREE Text Block BE THE FIRST TO STEP PAIN-FREE Text B…" at bounding box center [867, 519] width 1000 height 112
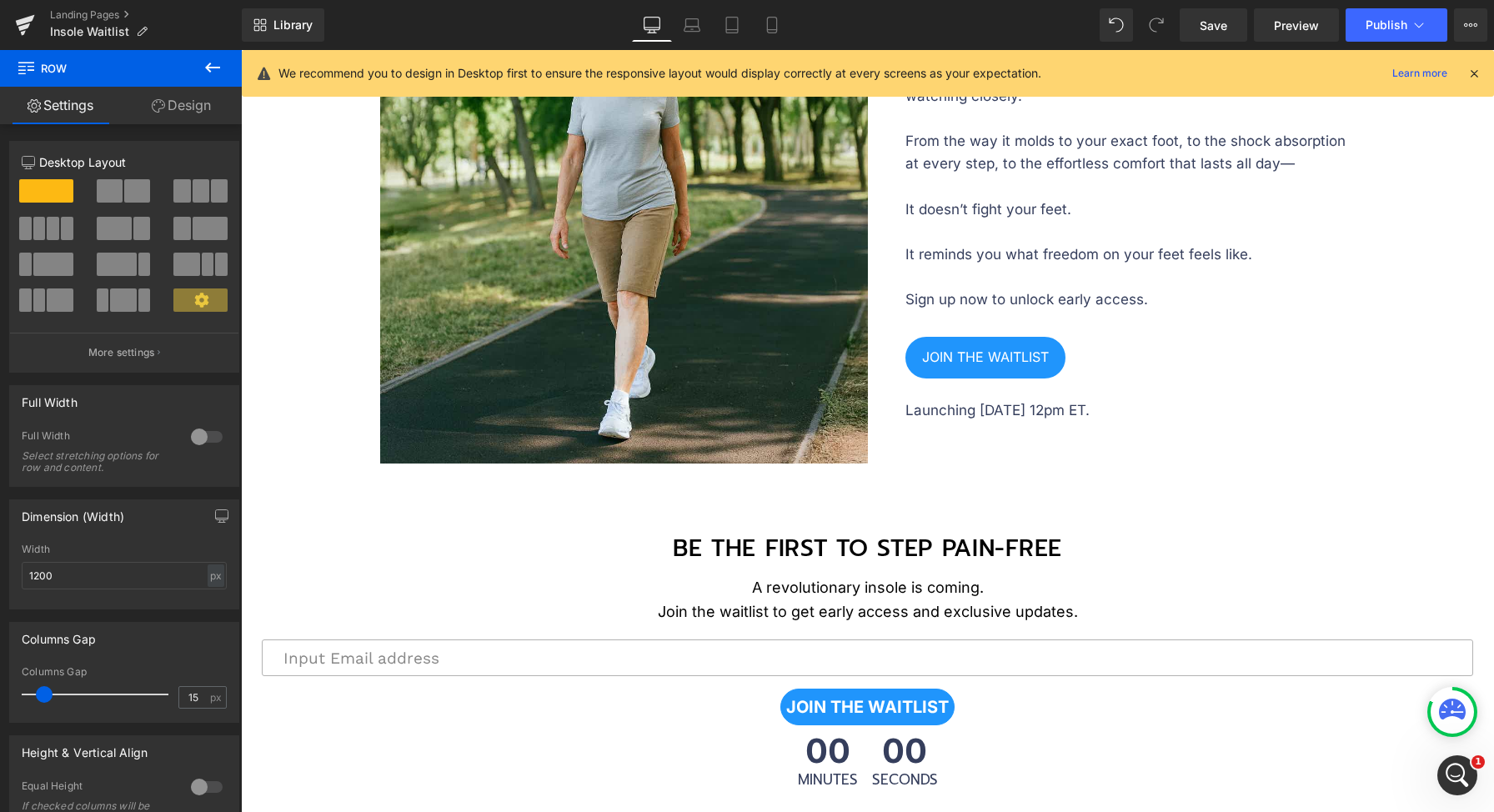
drag, startPoint x: 323, startPoint y: 499, endPoint x: 331, endPoint y: 498, distance: 8.1
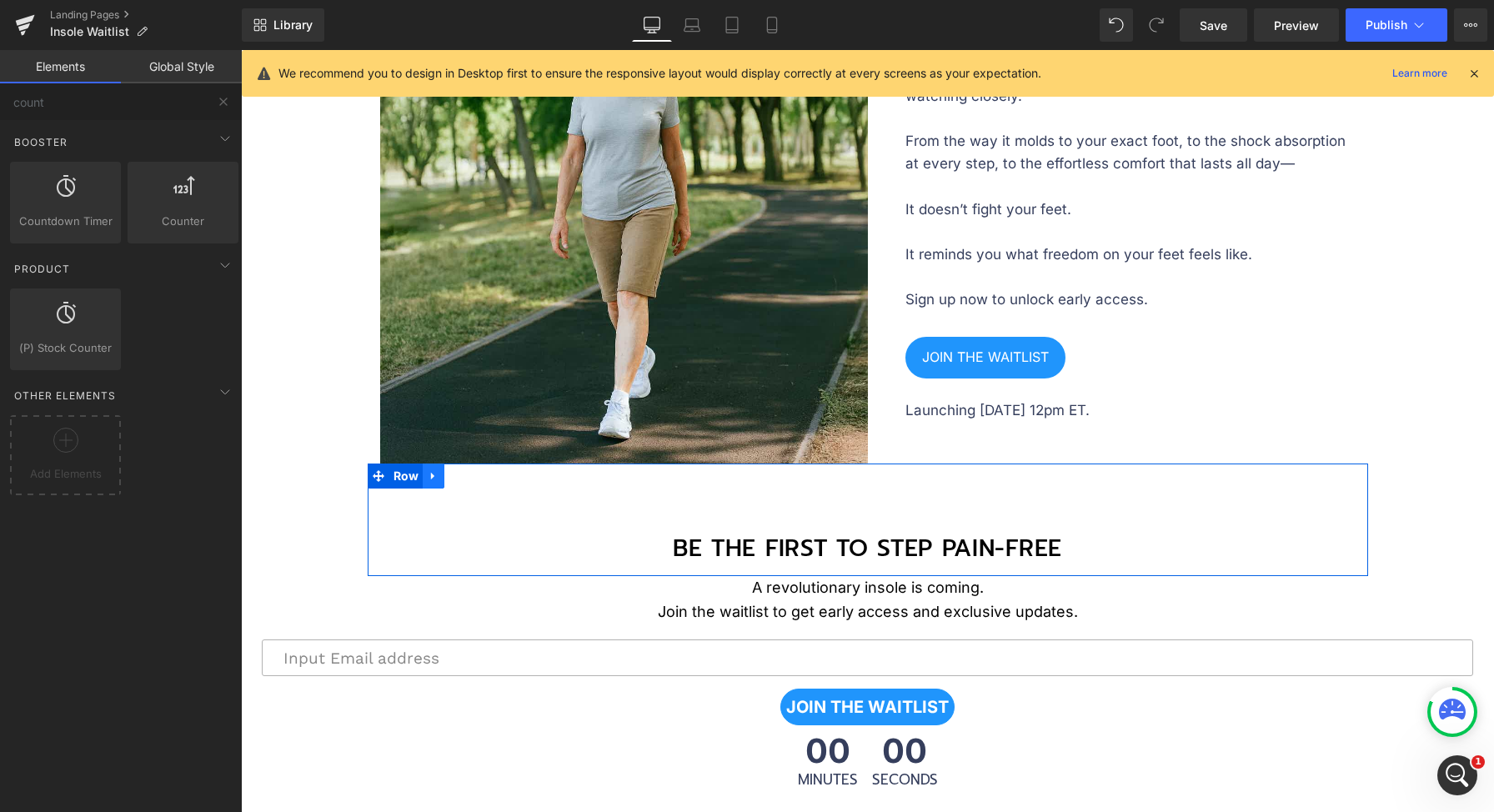
click at [428, 474] on icon at bounding box center [433, 477] width 12 height 13
click at [471, 476] on icon at bounding box center [477, 477] width 12 height 13
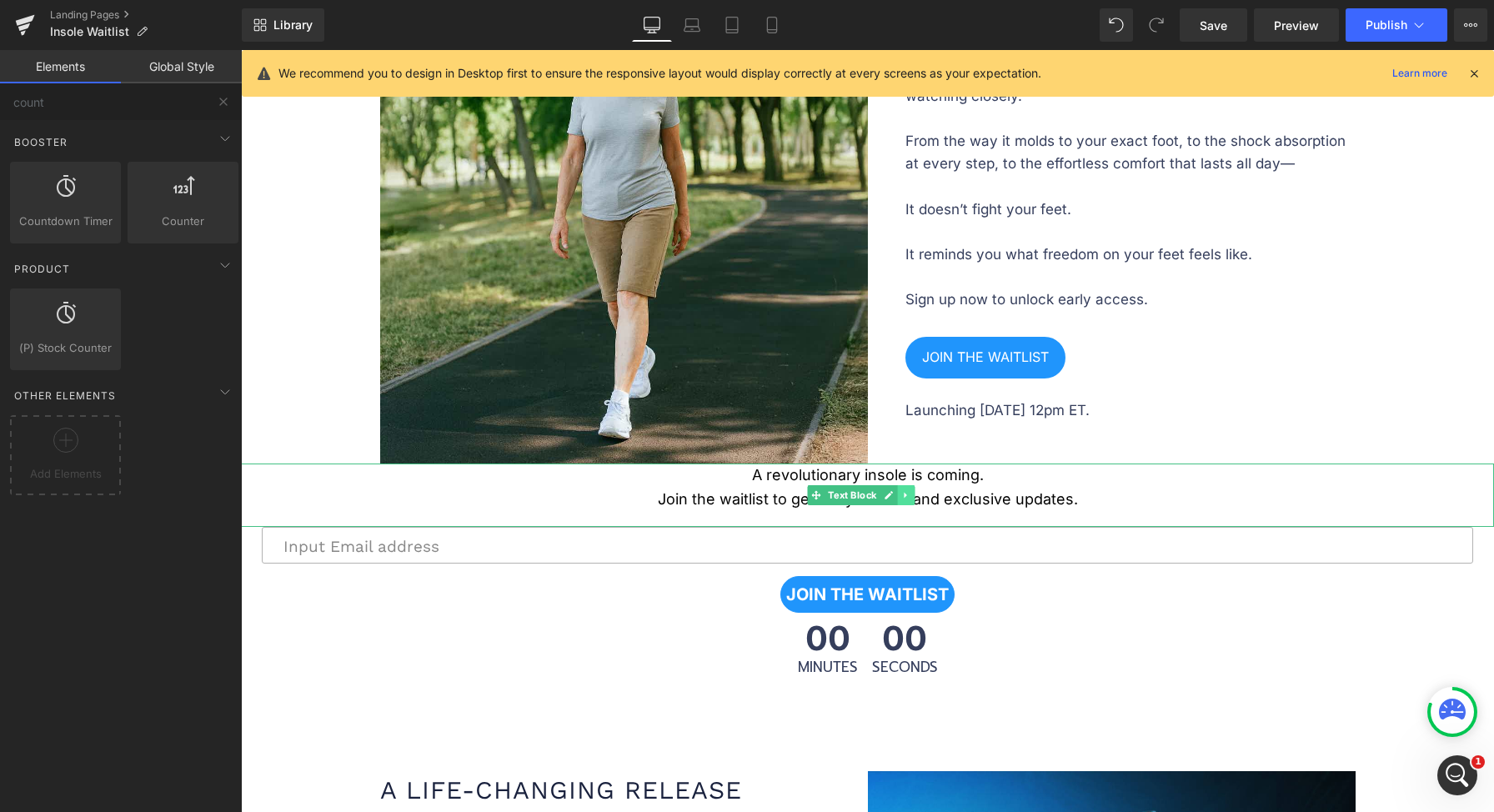
click at [914, 497] on link at bounding box center [906, 495] width 17 height 20
click at [913, 493] on icon at bounding box center [915, 496] width 9 height 9
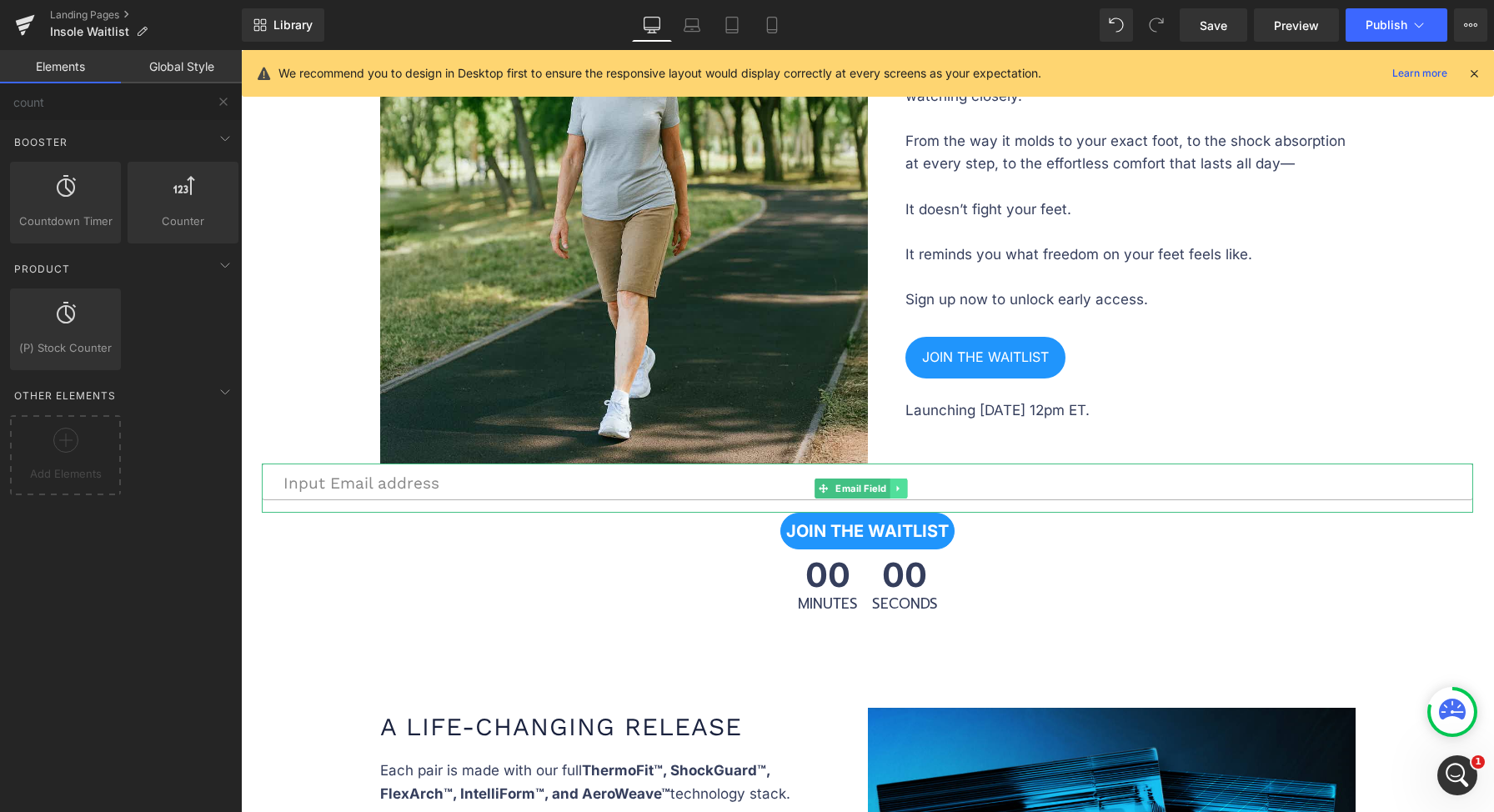
click at [903, 484] on link at bounding box center [899, 488] width 17 height 20
click at [912, 488] on icon at bounding box center [907, 488] width 9 height 10
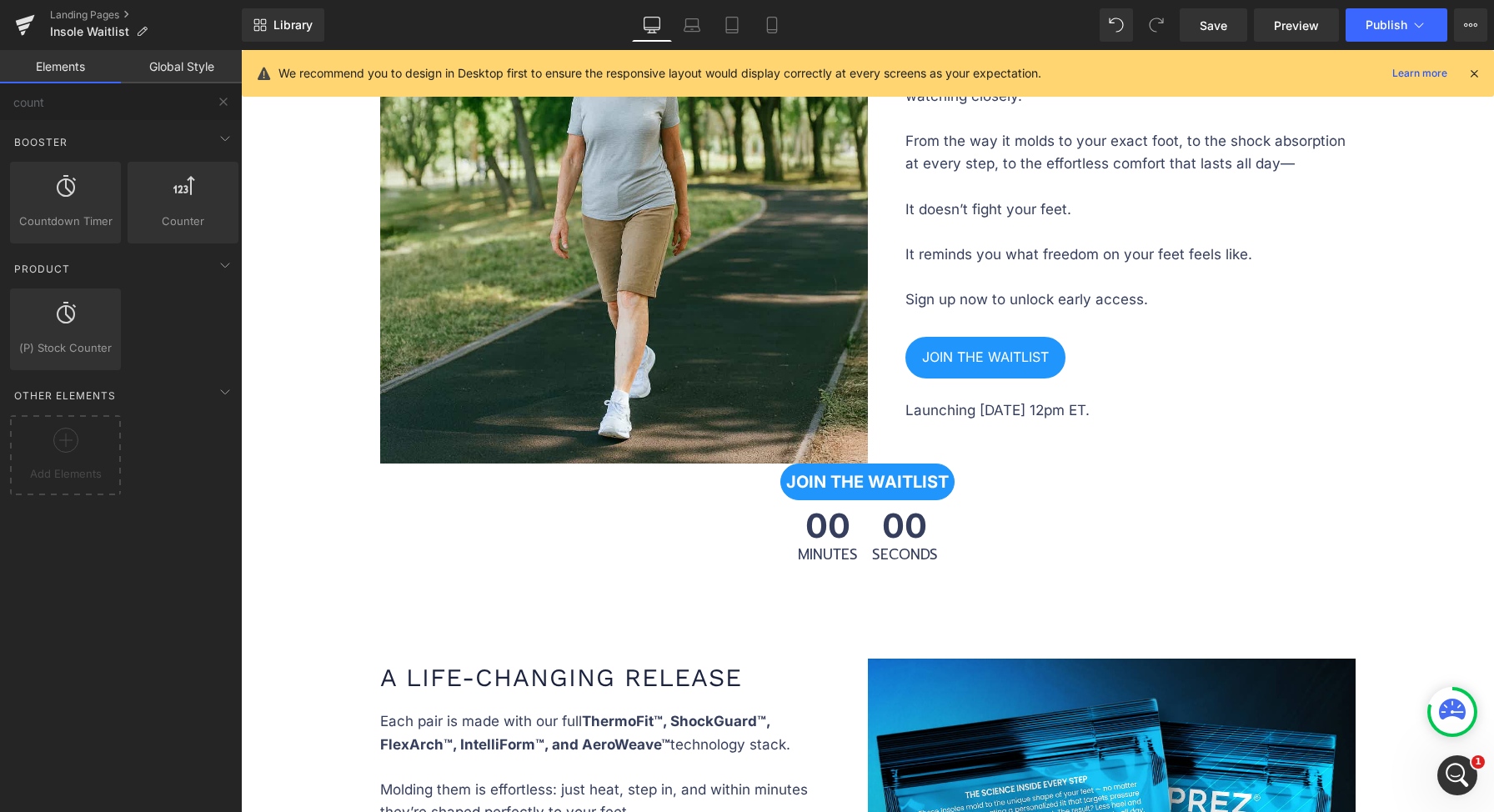
click at [996, 483] on div "JOIN THE WAITLIST" at bounding box center [867, 481] width 1253 height 36
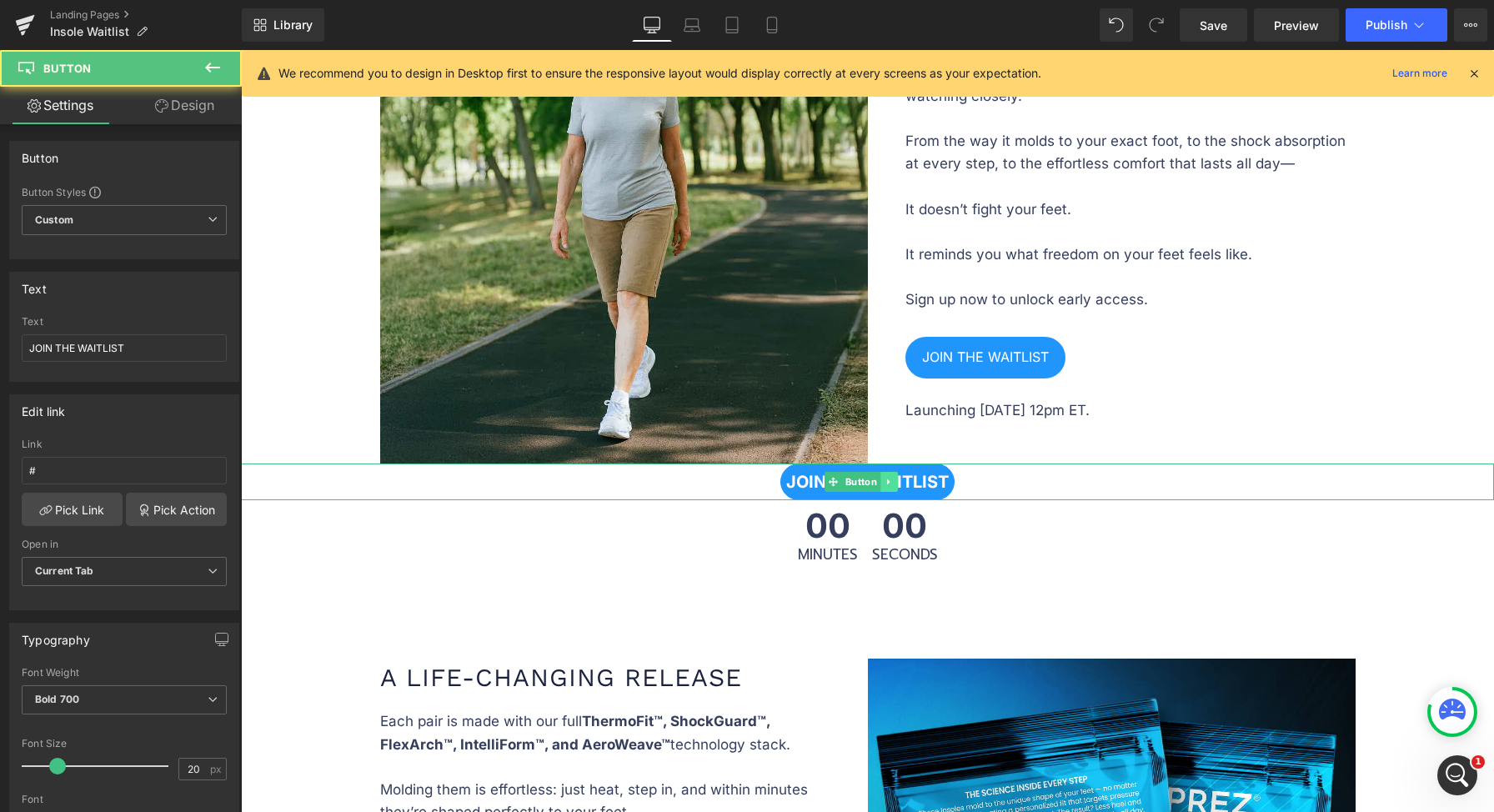
click at [890, 480] on icon at bounding box center [889, 481] width 9 height 10
click at [902, 479] on icon at bounding box center [898, 482] width 9 height 9
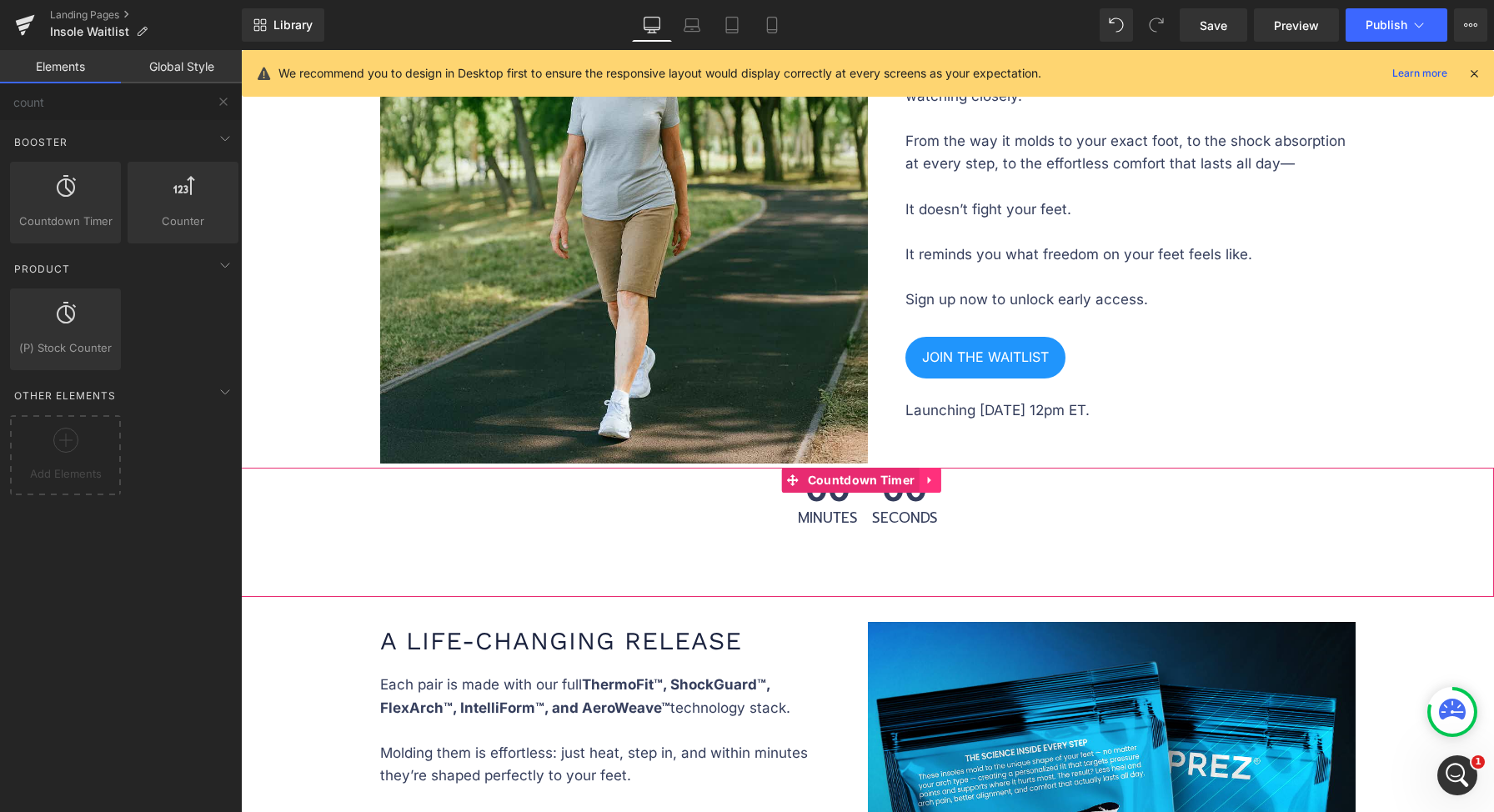
click at [932, 480] on icon at bounding box center [929, 480] width 12 height 13
click at [941, 480] on icon at bounding box center [940, 479] width 12 height 12
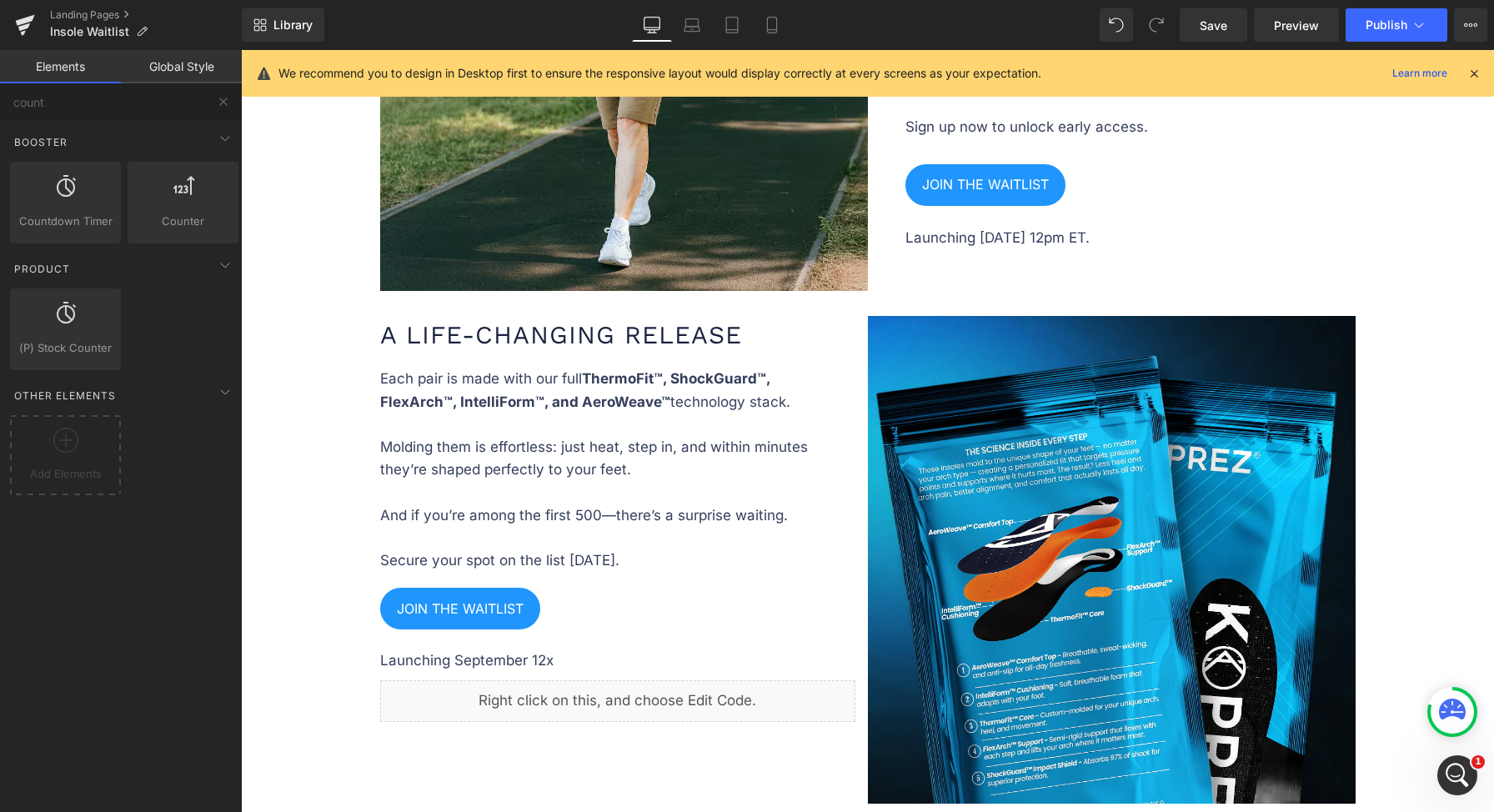
scroll to position [2245, 0]
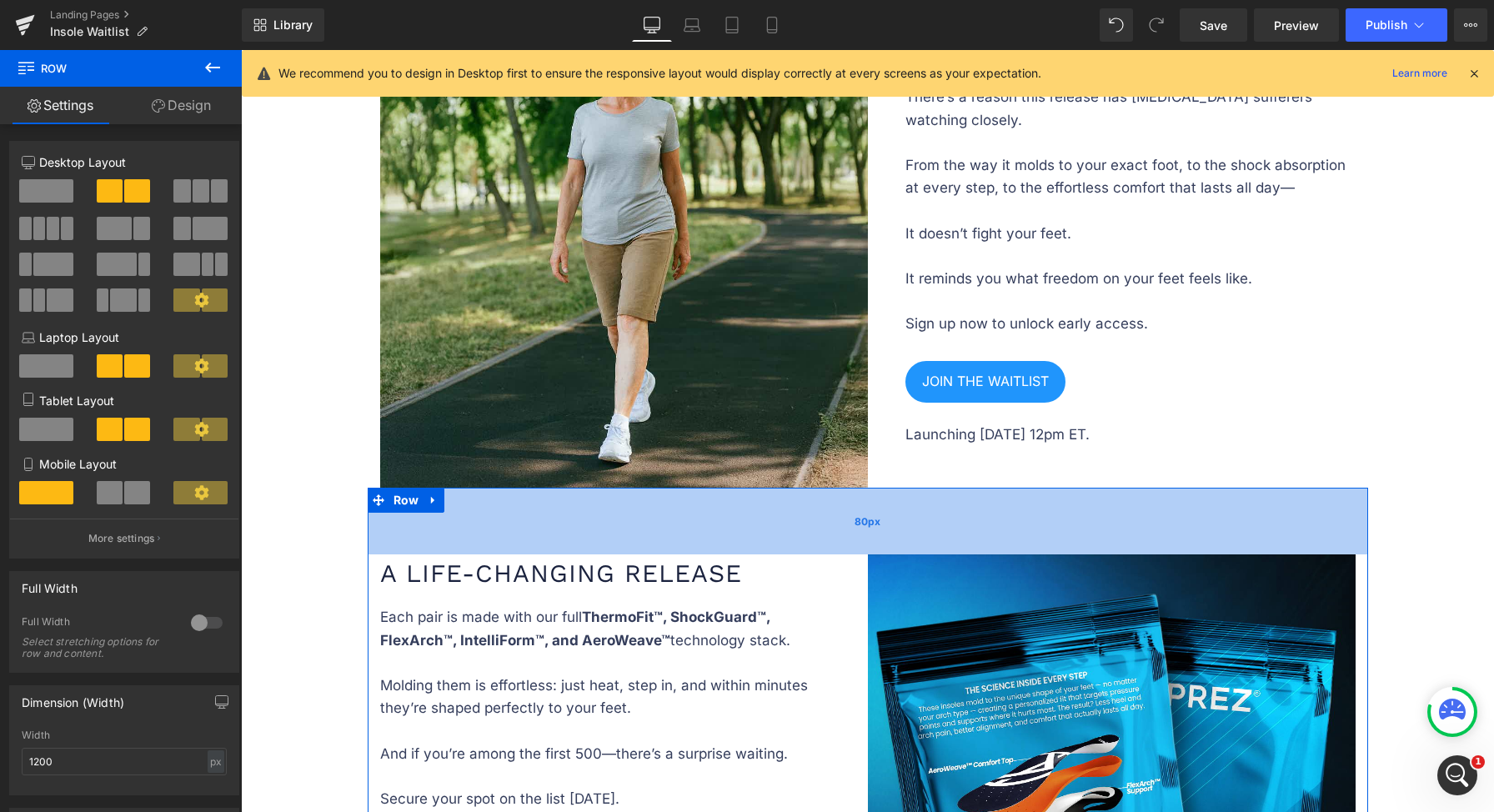
drag, startPoint x: 893, startPoint y: 495, endPoint x: 891, endPoint y: 537, distance: 42.0
click at [891, 537] on div "80px" at bounding box center [867, 520] width 1000 height 67
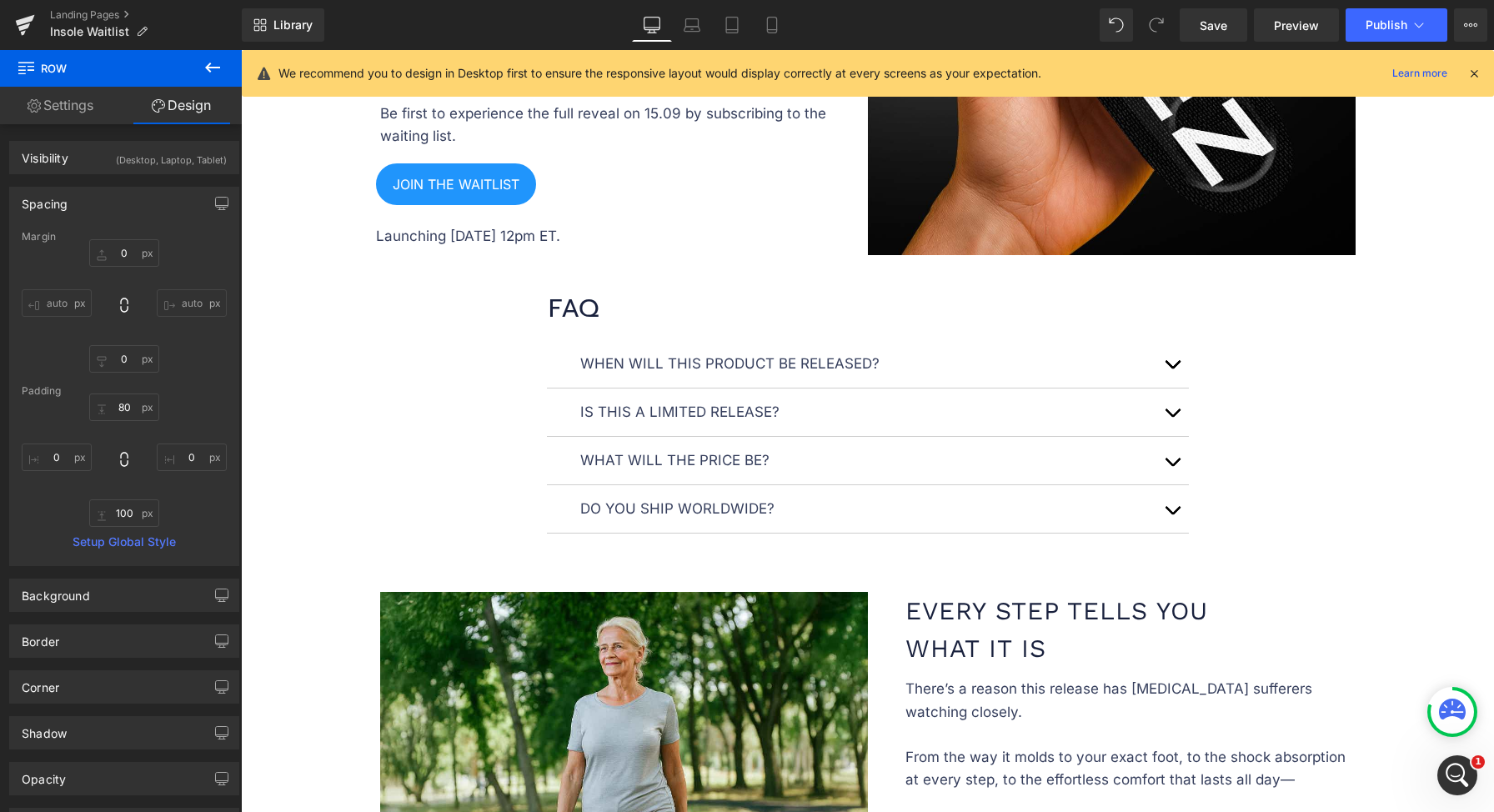
scroll to position [1562, 0]
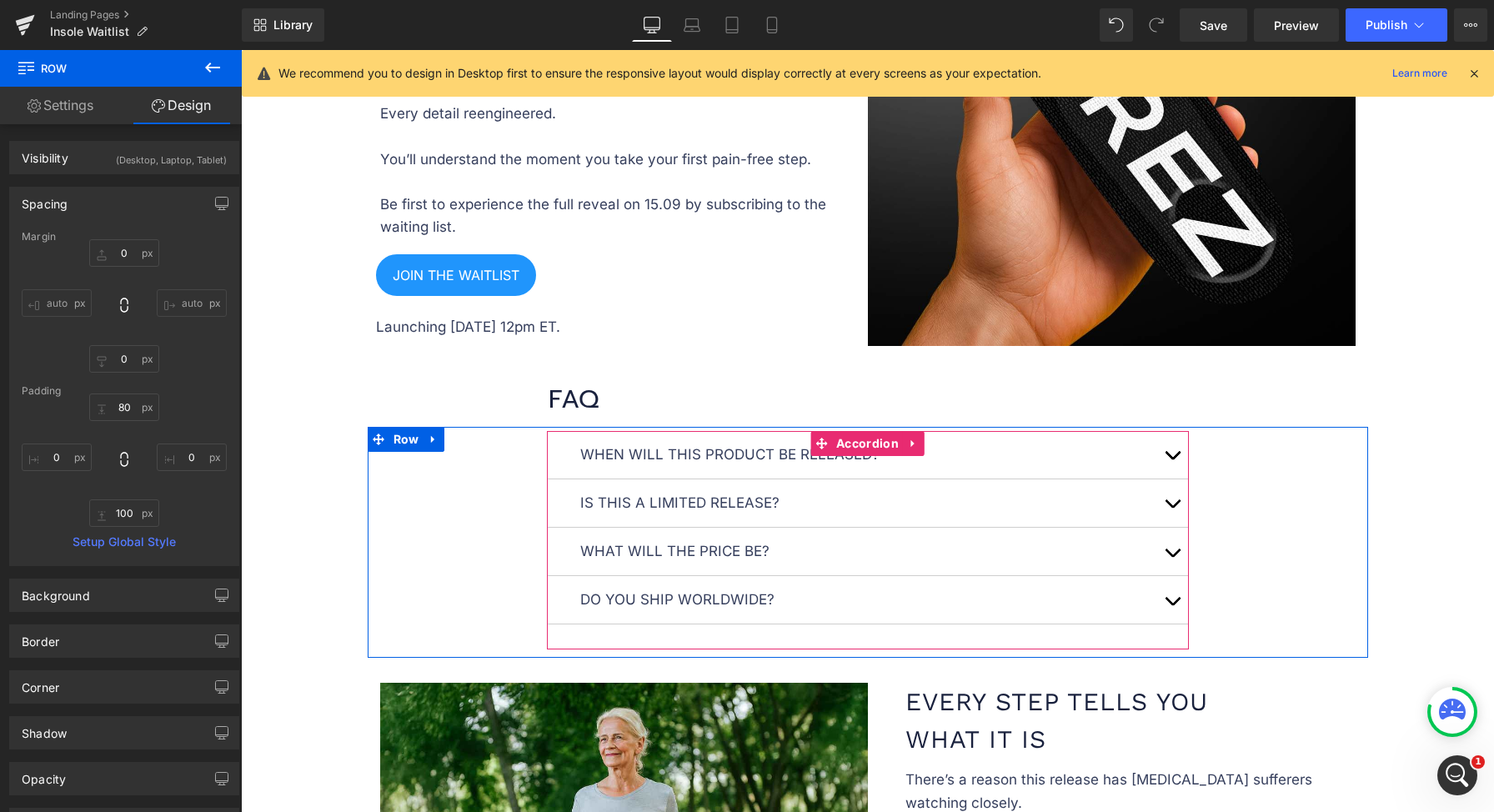
click at [1174, 449] on button "button" at bounding box center [1172, 455] width 34 height 47
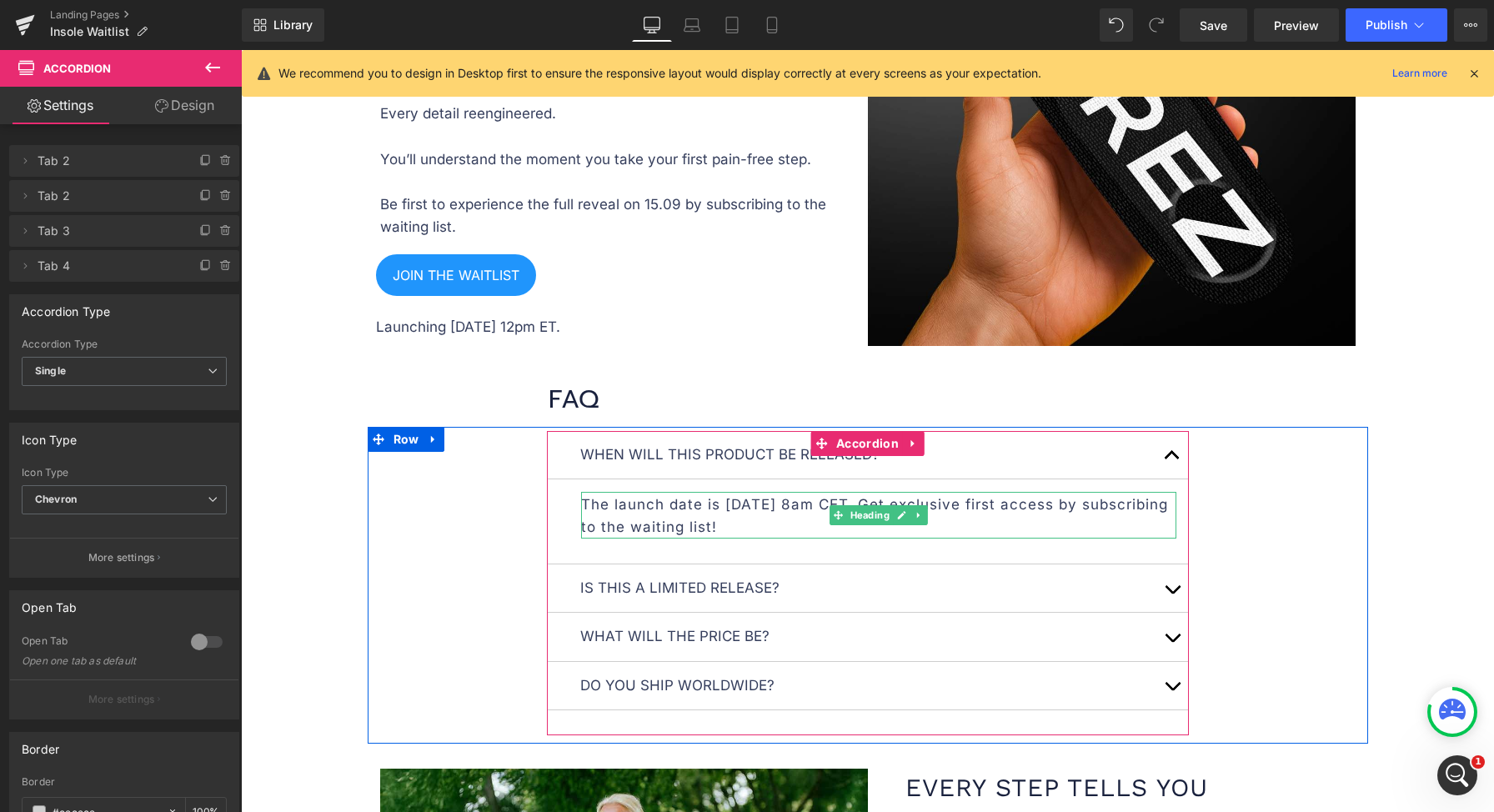
drag, startPoint x: 757, startPoint y: 509, endPoint x: 720, endPoint y: 508, distance: 37.0
click at [757, 508] on p "The launch date is 15.09.2025 at 8am CET. Get exclusive first access by subscri…" at bounding box center [878, 515] width 595 height 45
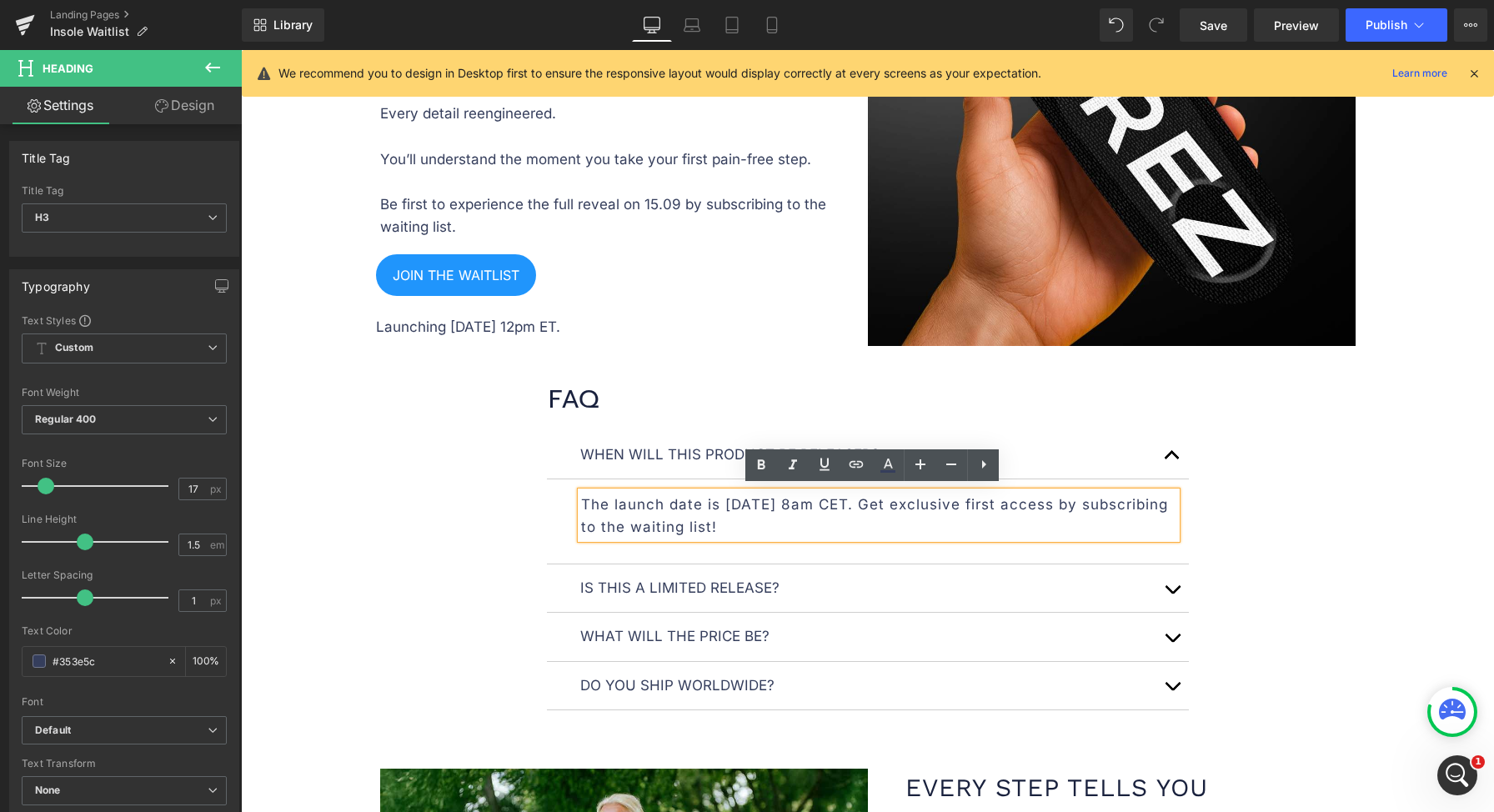
click at [728, 503] on p "The launch date is 15.09.2025 at 8am CET. Get exclusive first access by subscri…" at bounding box center [878, 515] width 595 height 45
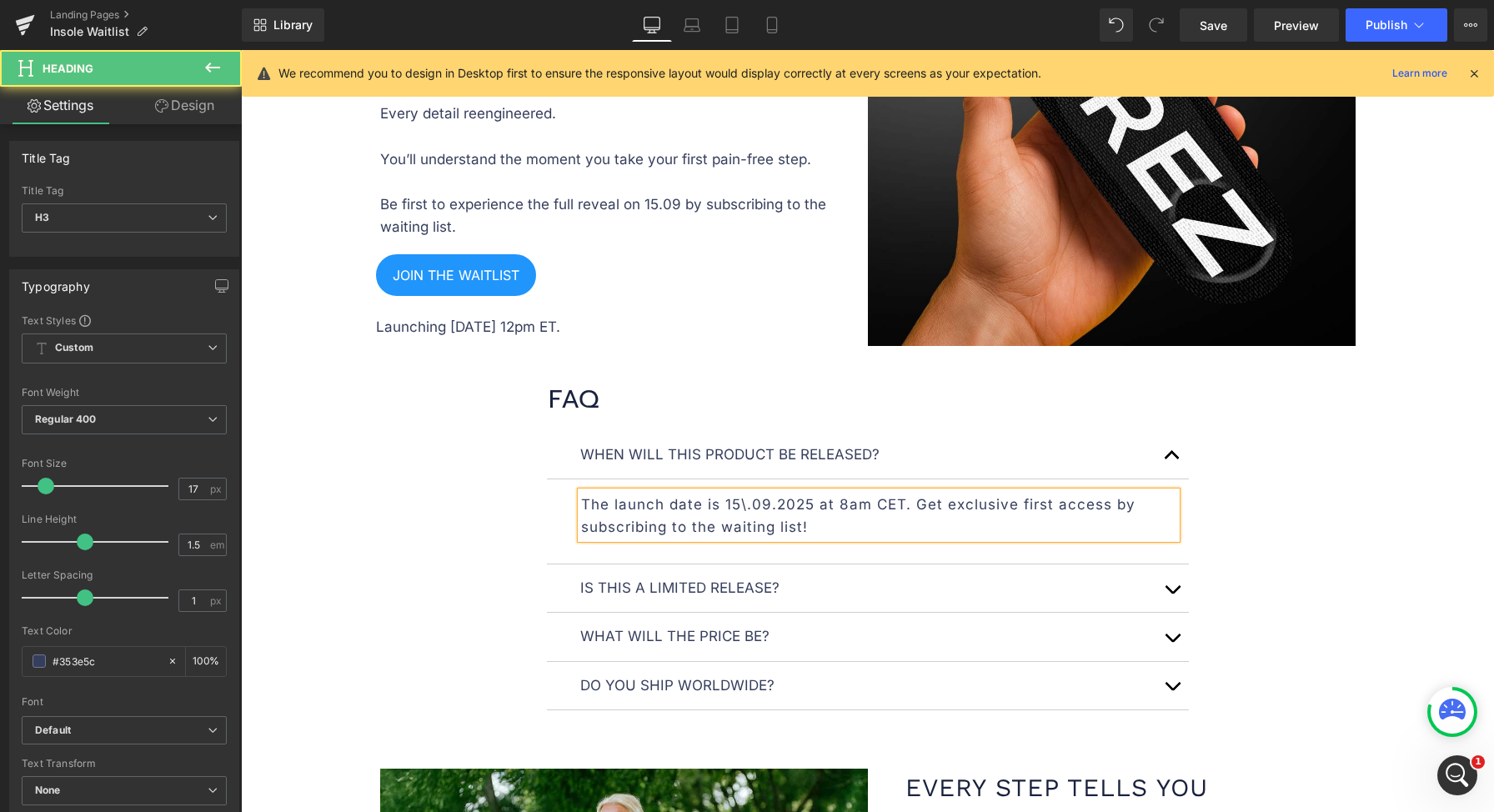
click at [905, 501] on p "The launch date is 15\.09.2025 at 8am CET. Get exclusive first access by subscr…" at bounding box center [878, 515] width 595 height 45
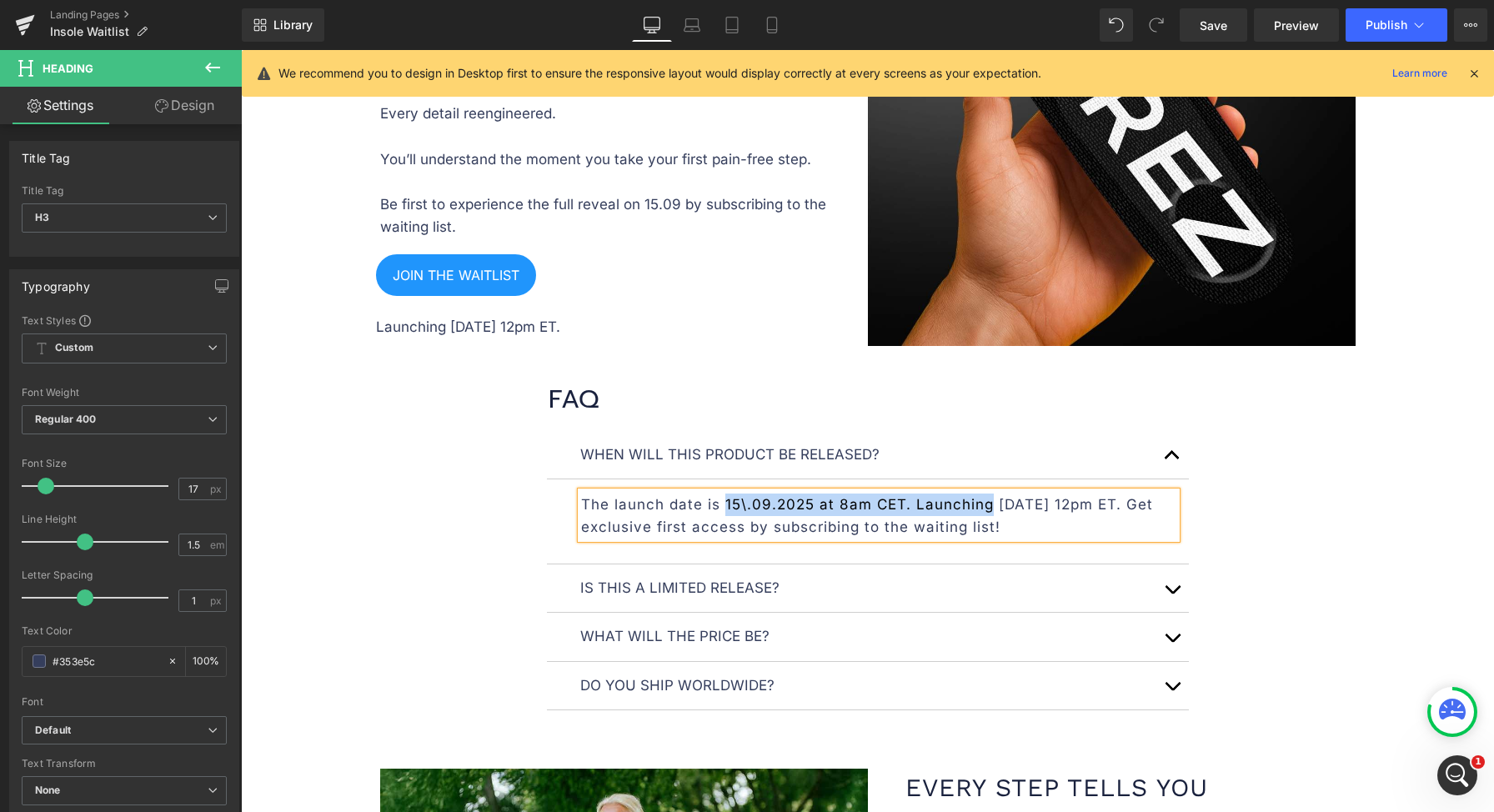
drag, startPoint x: 717, startPoint y: 499, endPoint x: 982, endPoint y: 502, distance: 265.0
click at [982, 502] on p "The launch date is 15\.09.2025 at 8am CET. Launching September 12, 12pm ET. Get…" at bounding box center [878, 515] width 595 height 45
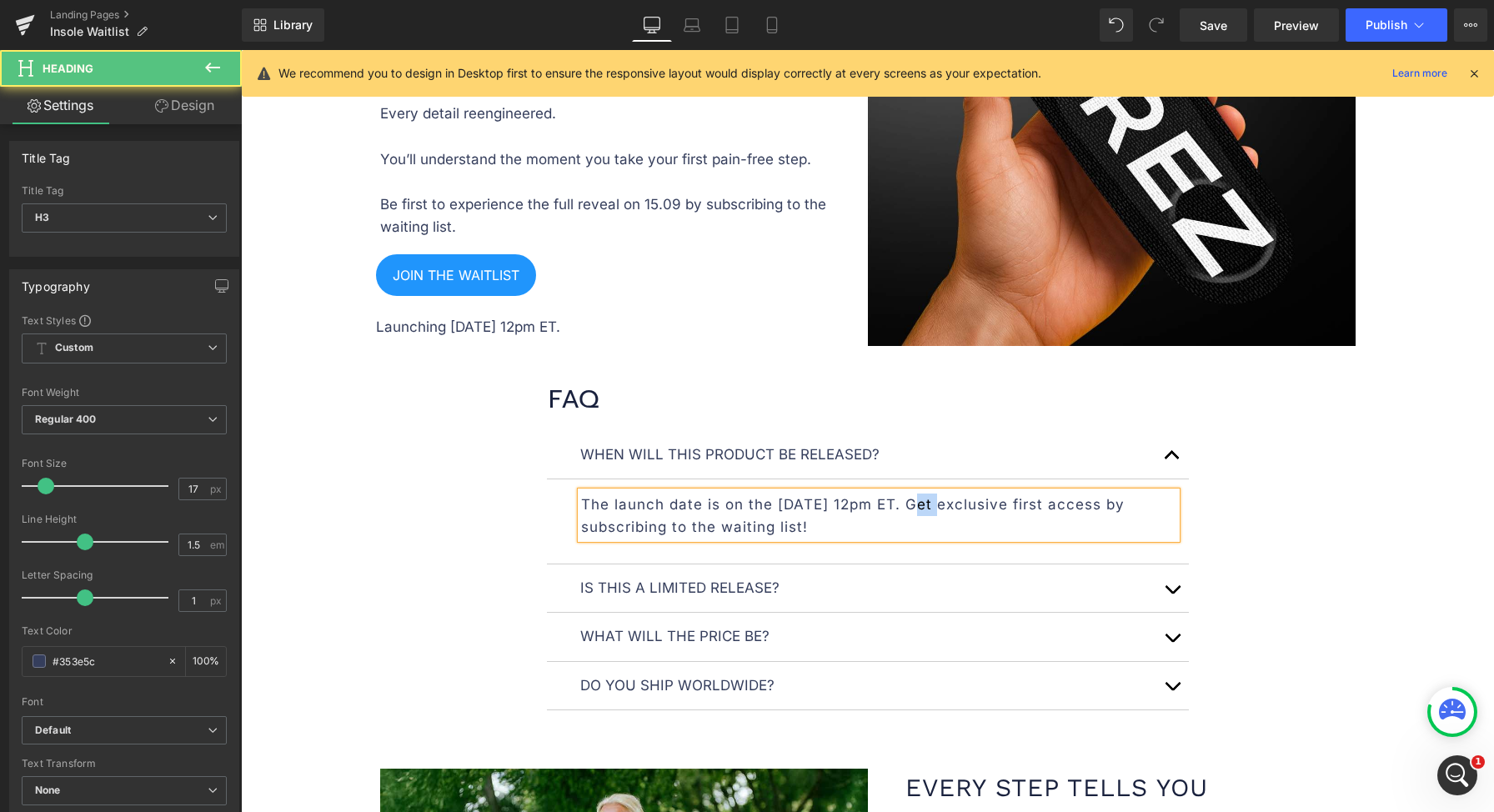
drag, startPoint x: 925, startPoint y: 500, endPoint x: 903, endPoint y: 499, distance: 22.0
click at [903, 499] on p "The launch date is on the 12th of September 12, 12pm ET. Get exclusive first ac…" at bounding box center [878, 515] width 595 height 45
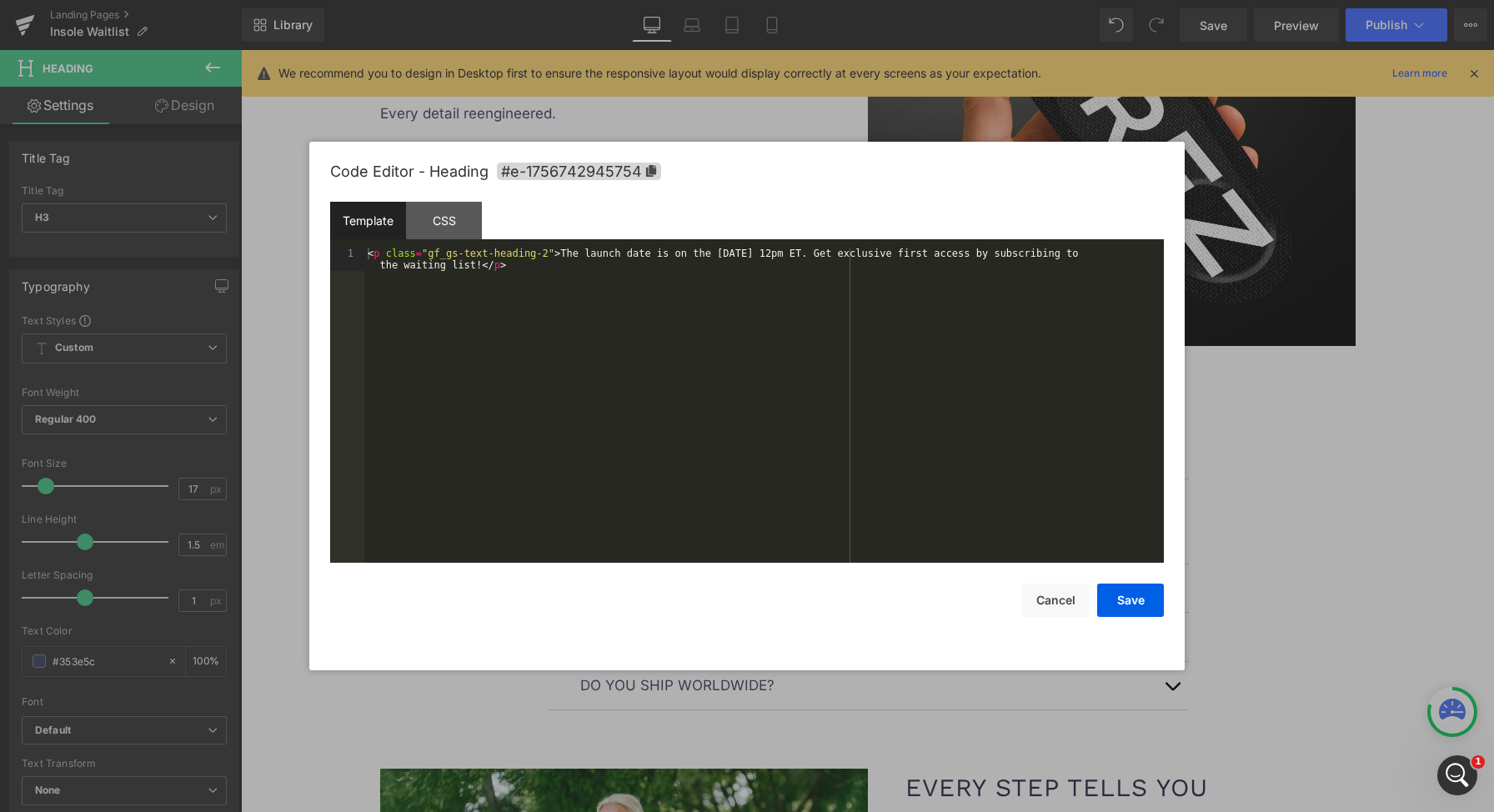
click at [942, 0] on div "Countdown Timer You are previewing how the will restyle your page. You can not …" at bounding box center [747, 0] width 1494 height 0
click at [944, 474] on div "< p class = "gf_gs-text-heading-2" > The launch date is on the 12th of Septembe…" at bounding box center [764, 428] width 799 height 362
click at [897, 309] on div "< p class = "gf_gs-text-heading-2" > The launch date is on the 12th of Septembe…" at bounding box center [764, 428] width 799 height 362
click at [1130, 594] on button "Save" at bounding box center [1130, 600] width 67 height 34
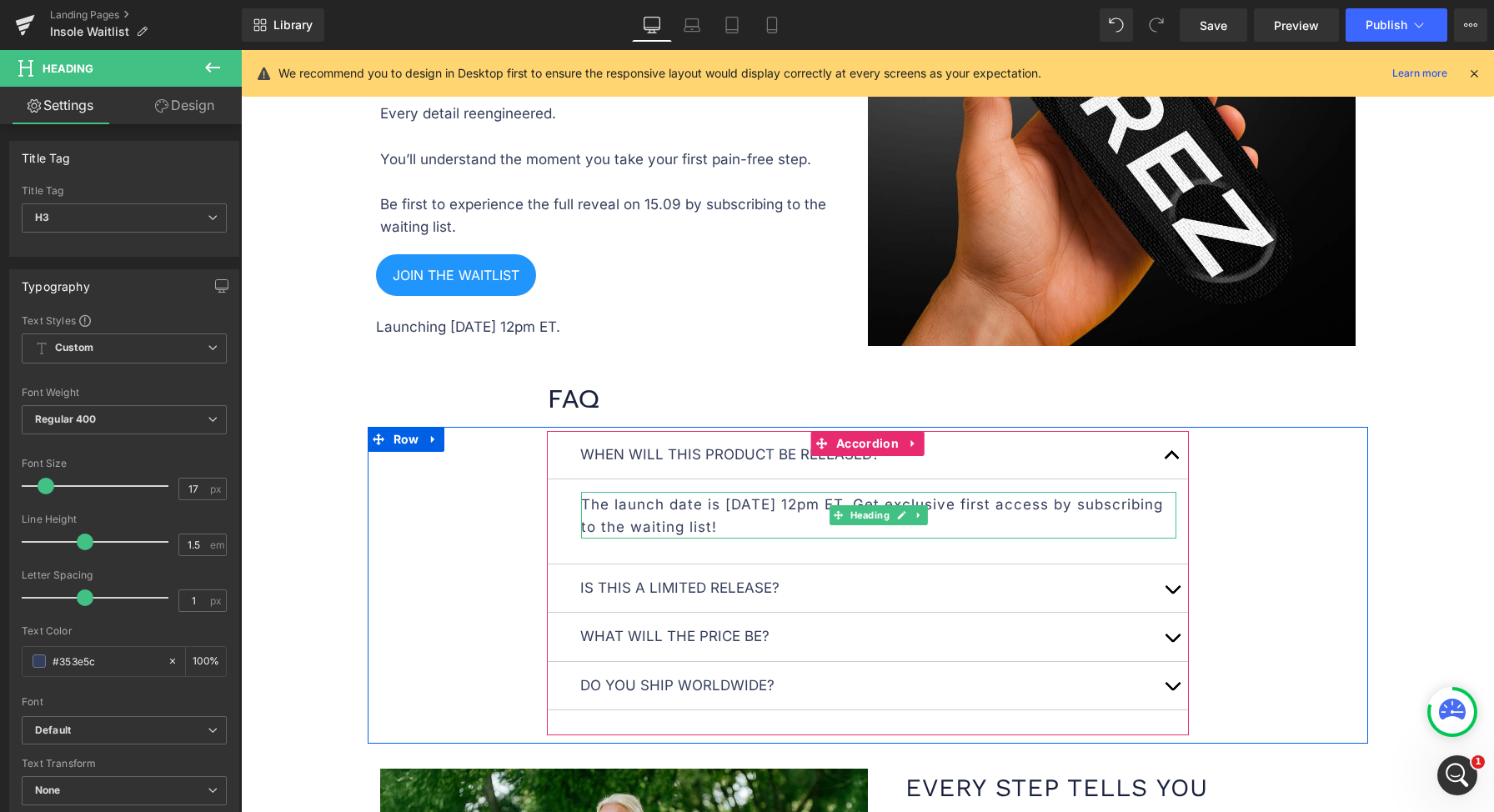
click at [1277, 508] on div "When will this product be released? Text Block The launch date is September 12 …" at bounding box center [867, 583] width 1000 height 304
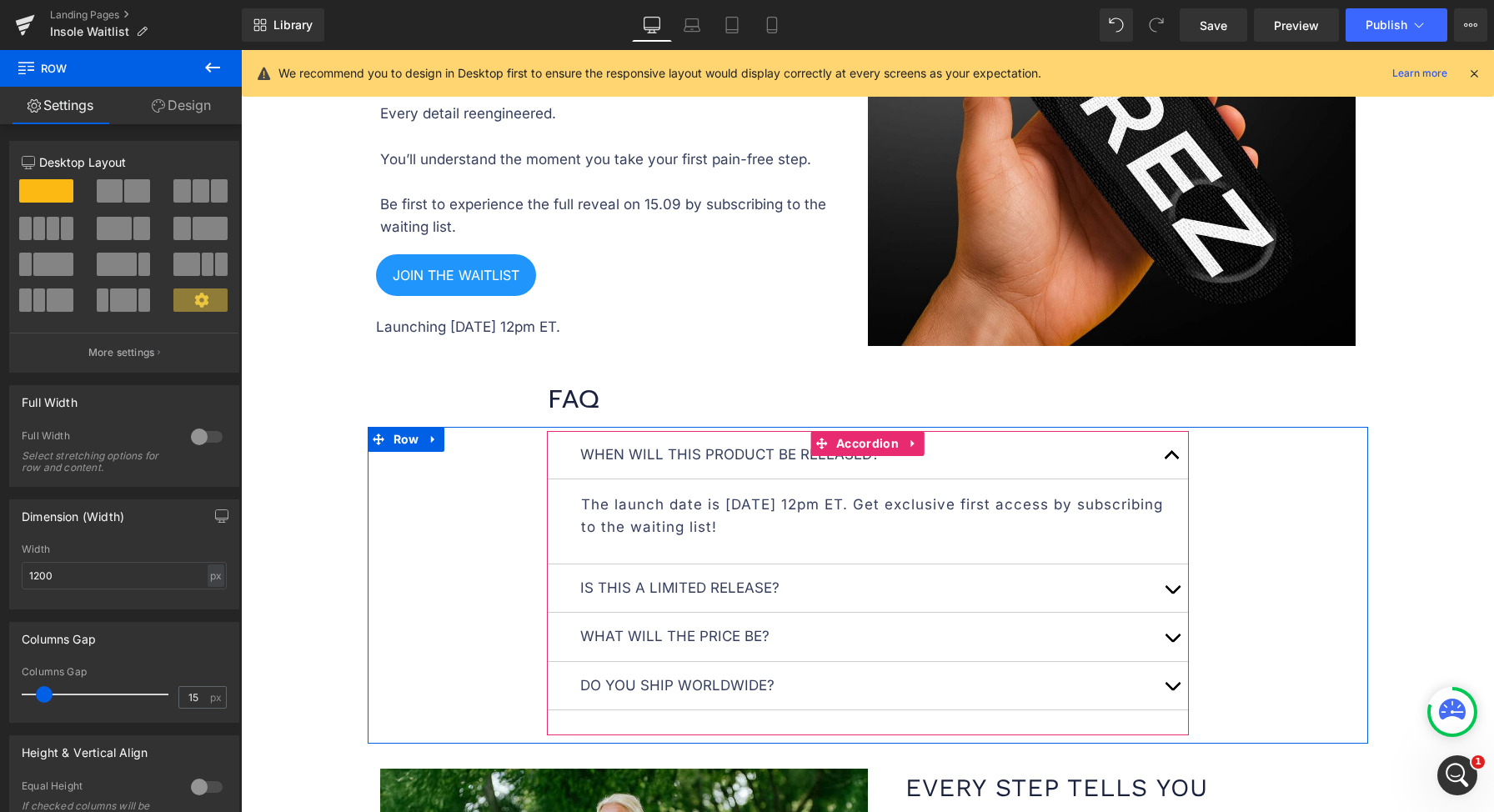
click at [1171, 594] on button "button" at bounding box center [1172, 588] width 34 height 47
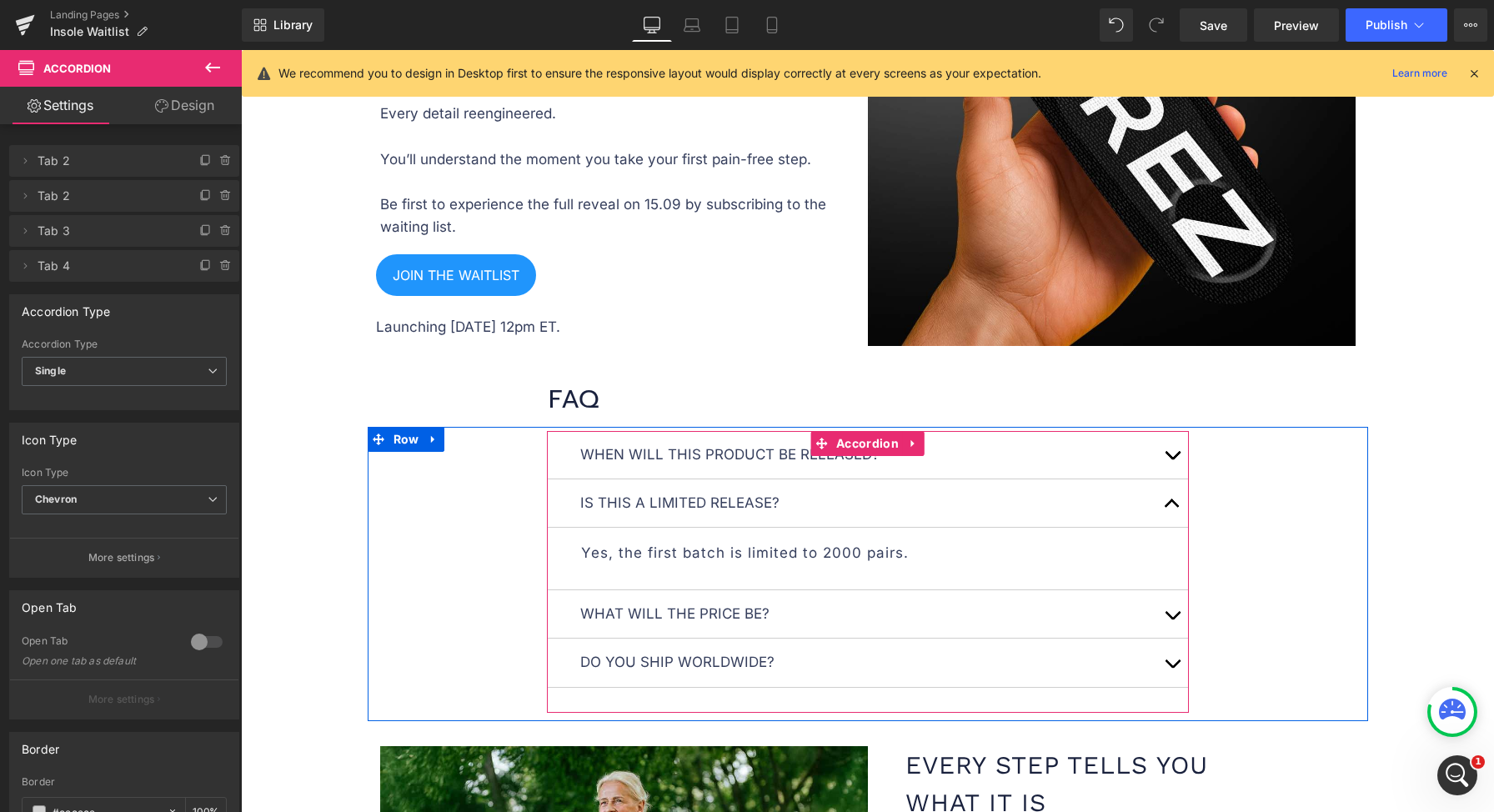
click at [1167, 624] on button "button" at bounding box center [1172, 614] width 34 height 47
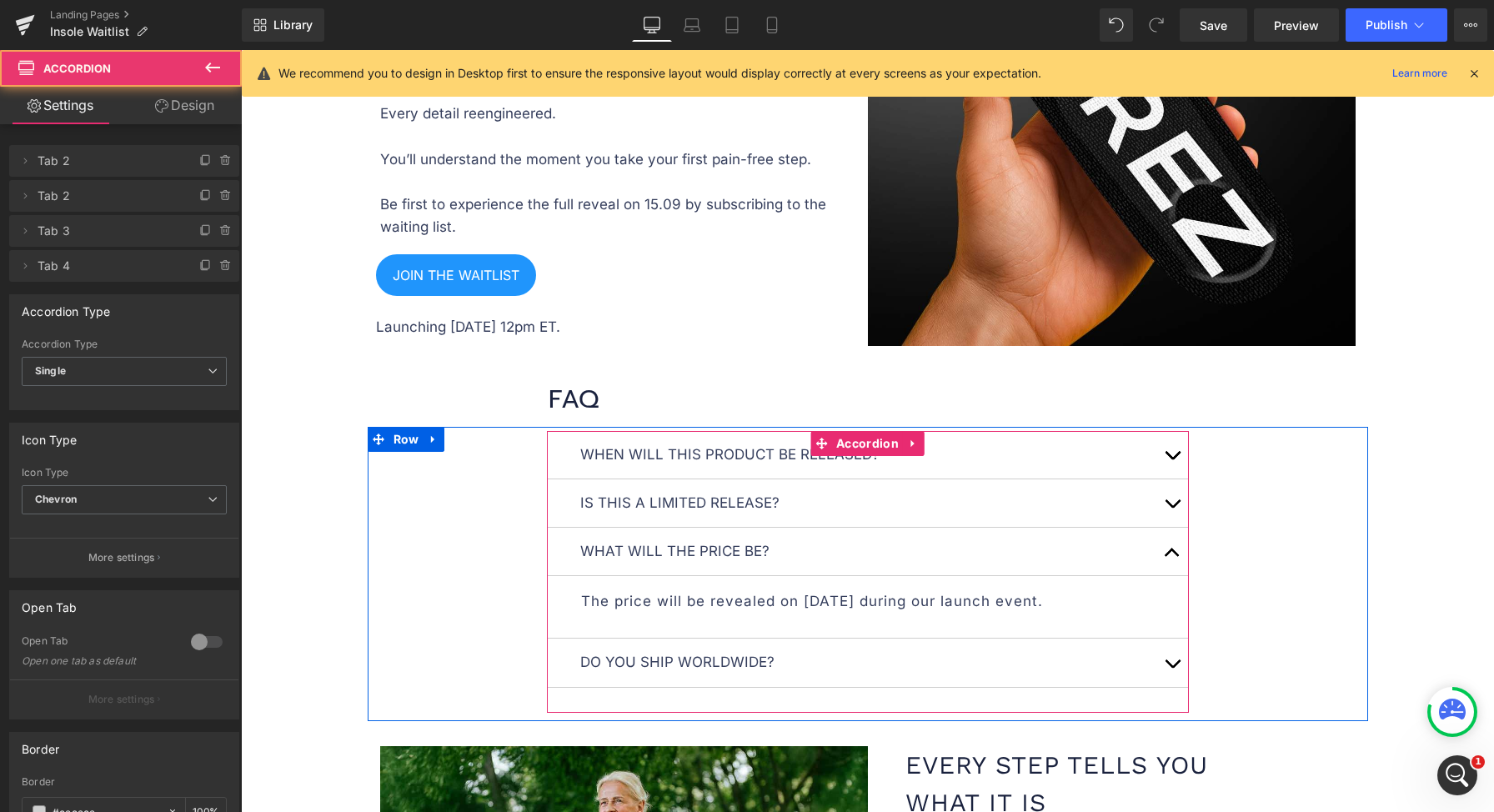
click at [1165, 655] on button "button" at bounding box center [1172, 663] width 34 height 47
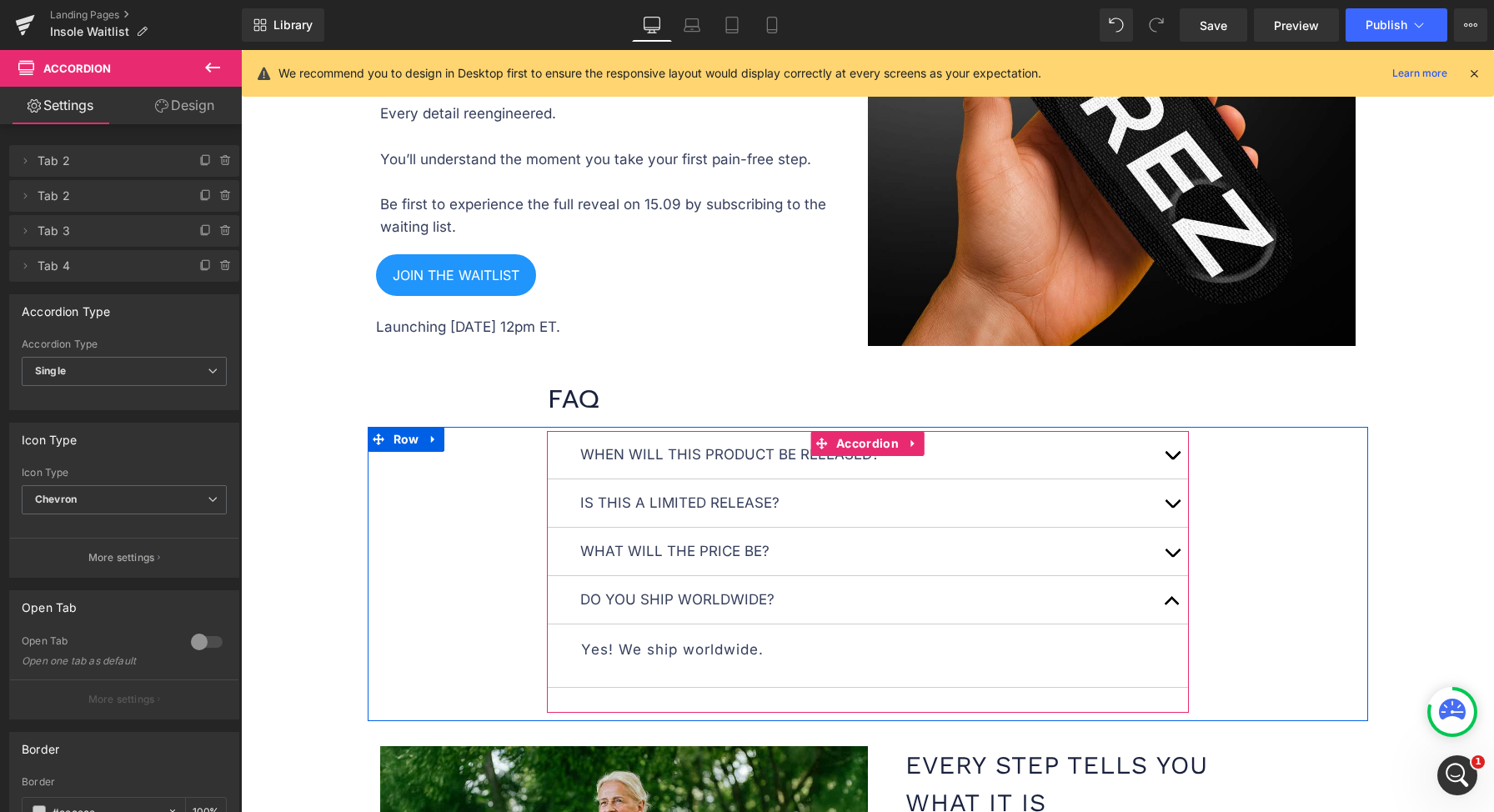
click at [1172, 557] on span "button" at bounding box center [1172, 557] width 0 height 0
click at [853, 436] on span "Accordion" at bounding box center [868, 443] width 71 height 25
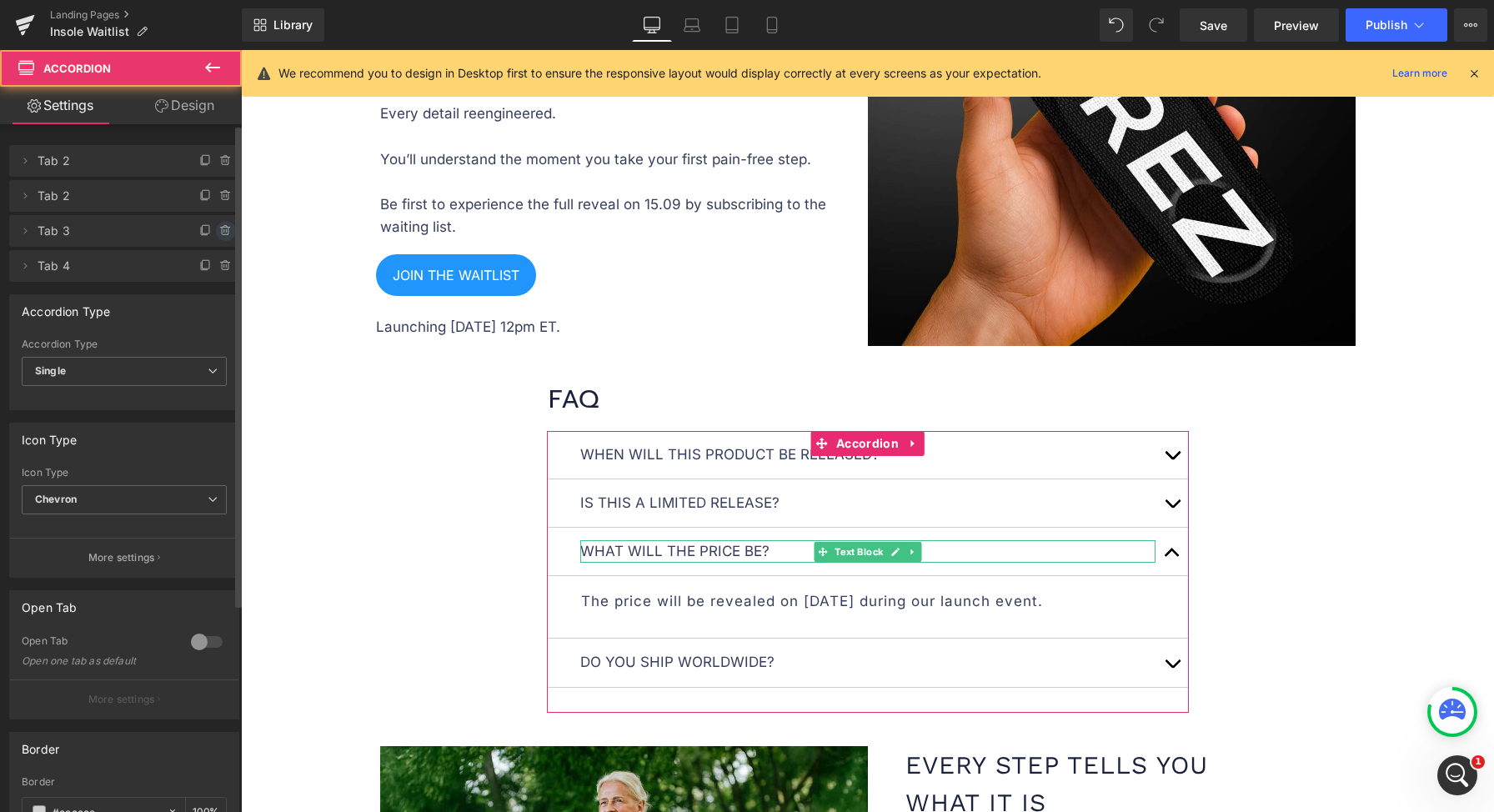
click at [216, 230] on span at bounding box center [226, 231] width 20 height 20
click at [211, 230] on button "Delete" at bounding box center [208, 231] width 53 height 22
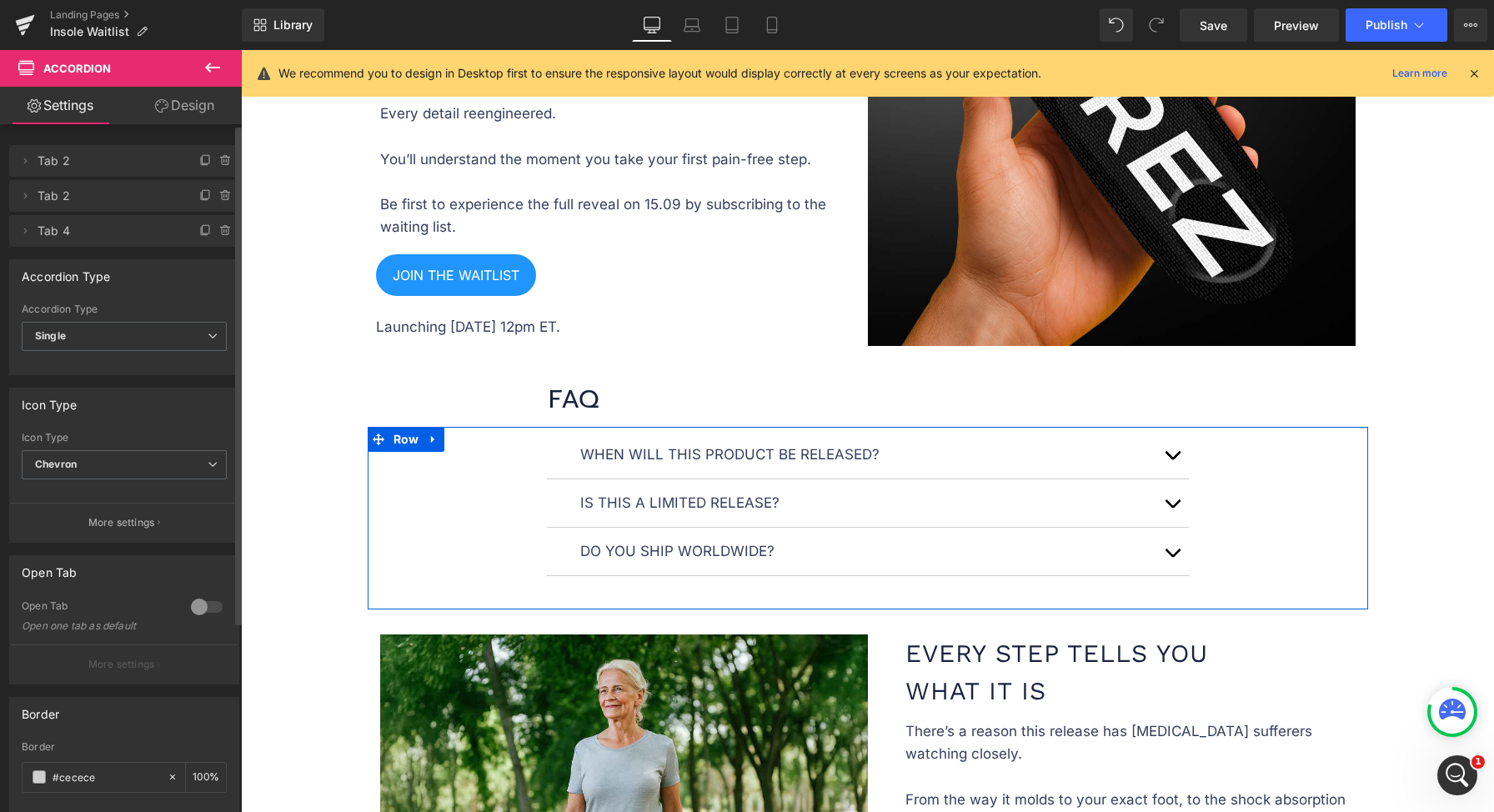
click at [443, 453] on div "When will this product be released? Text Block The launch date is September 12 …" at bounding box center [867, 516] width 1000 height 170
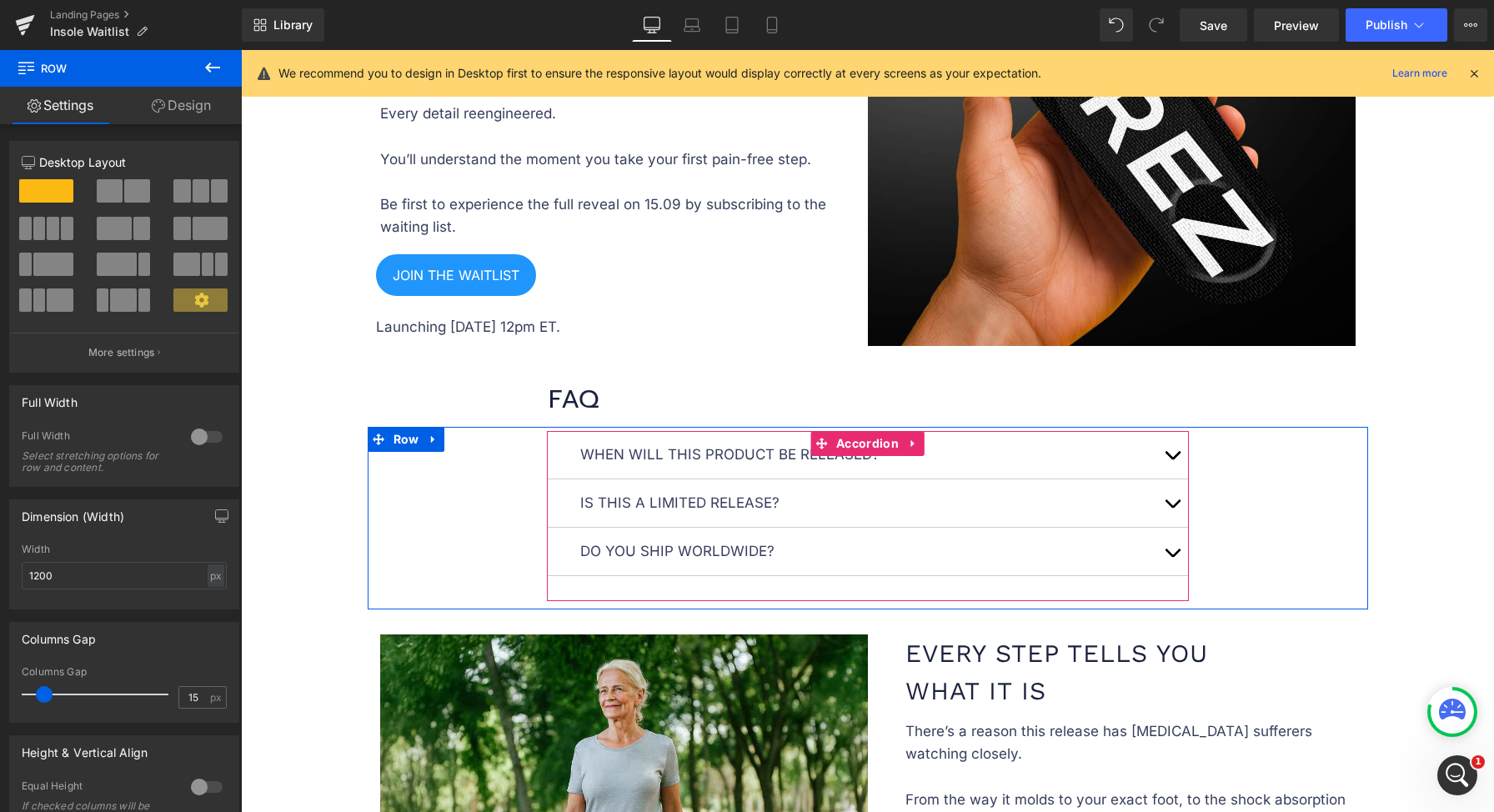
click at [1172, 508] on span "button" at bounding box center [1172, 508] width 0 height 0
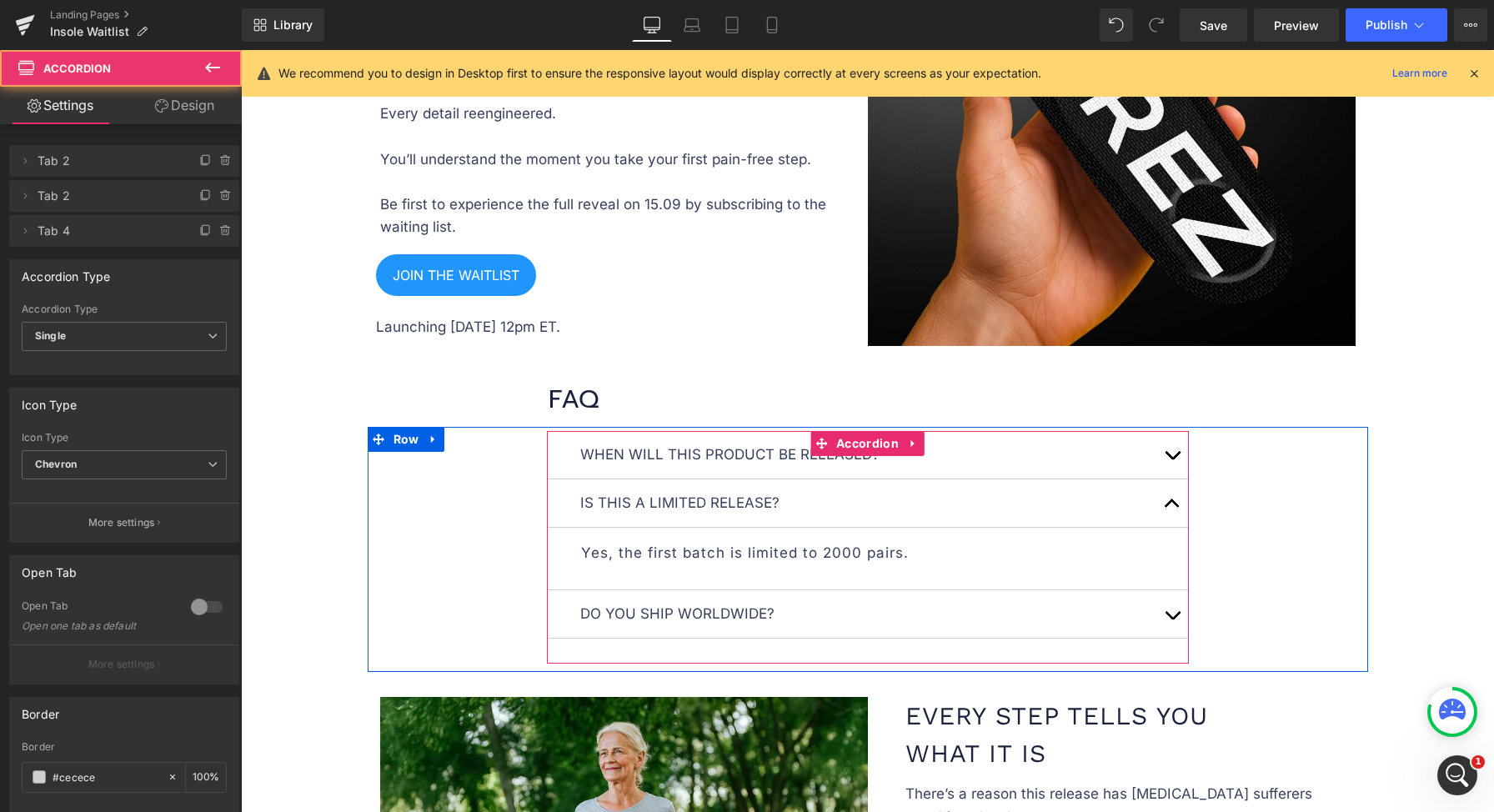
click at [1172, 508] on span "button" at bounding box center [1172, 508] width 0 height 0
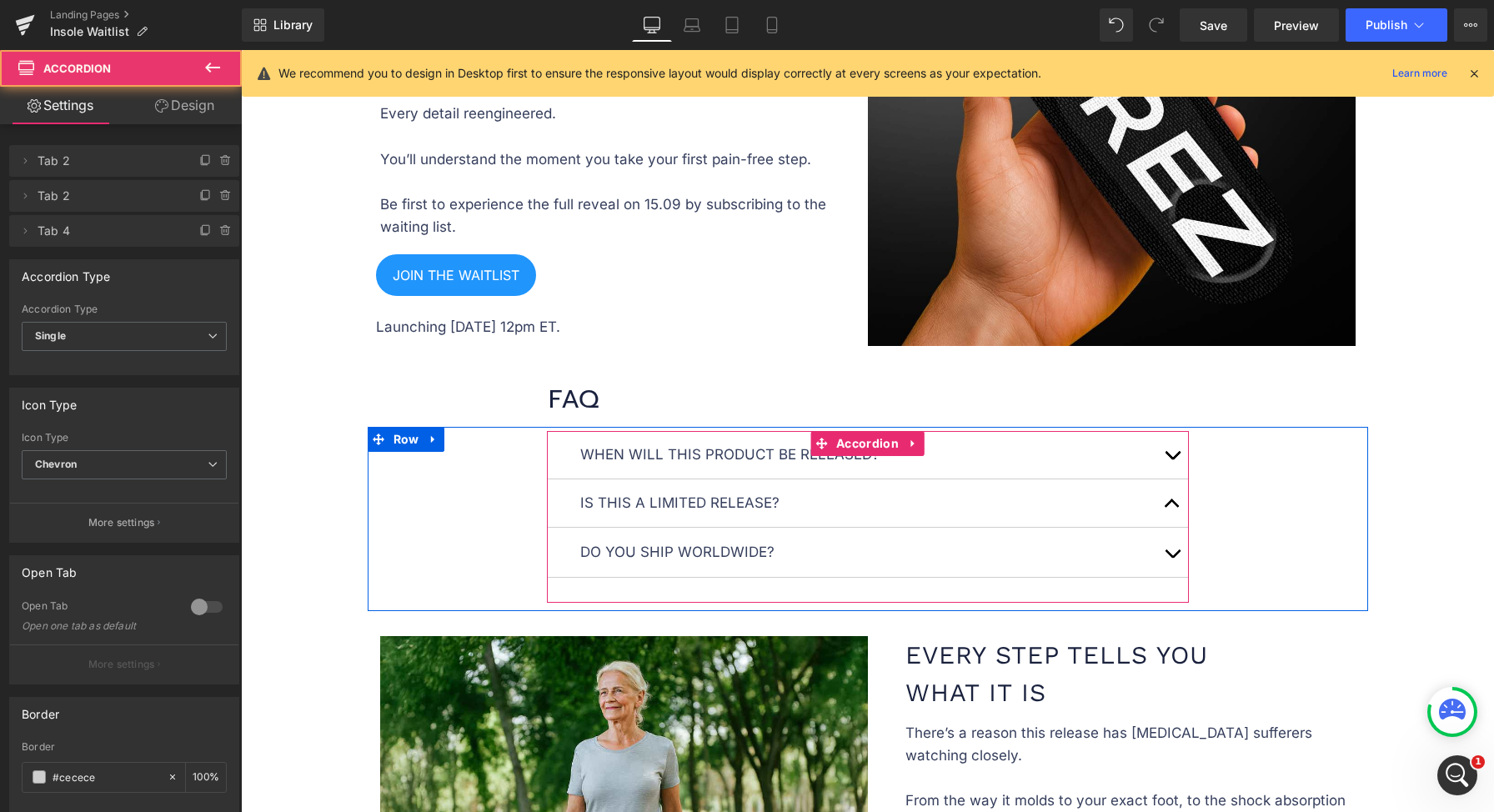
click at [1172, 508] on span "button" at bounding box center [1172, 508] width 0 height 0
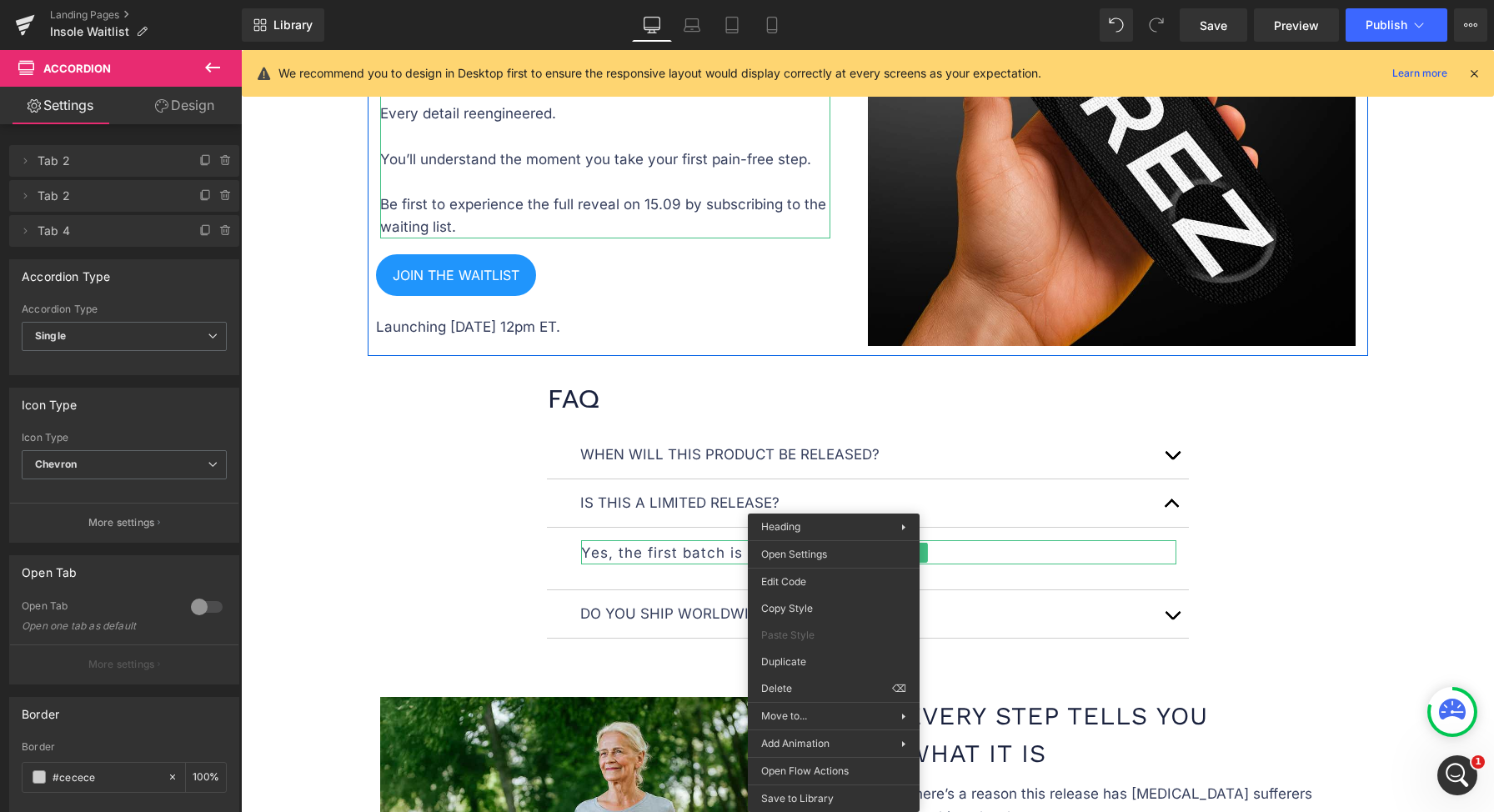
click at [417, 484] on div "When will this product be released? Text Block The launch date is September 12 …" at bounding box center [867, 548] width 1000 height 233
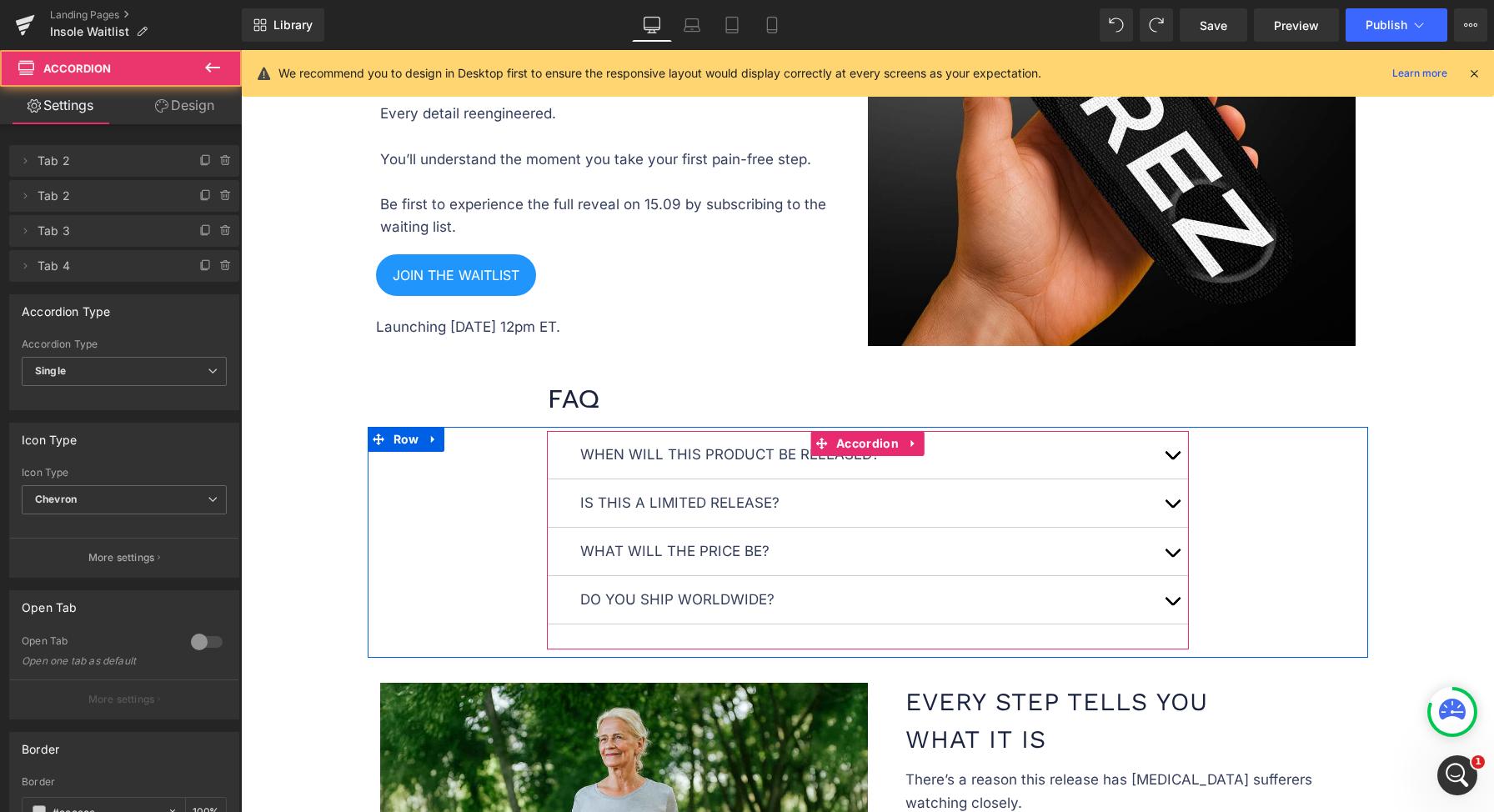
click at [1156, 544] on button "button" at bounding box center [1172, 551] width 34 height 47
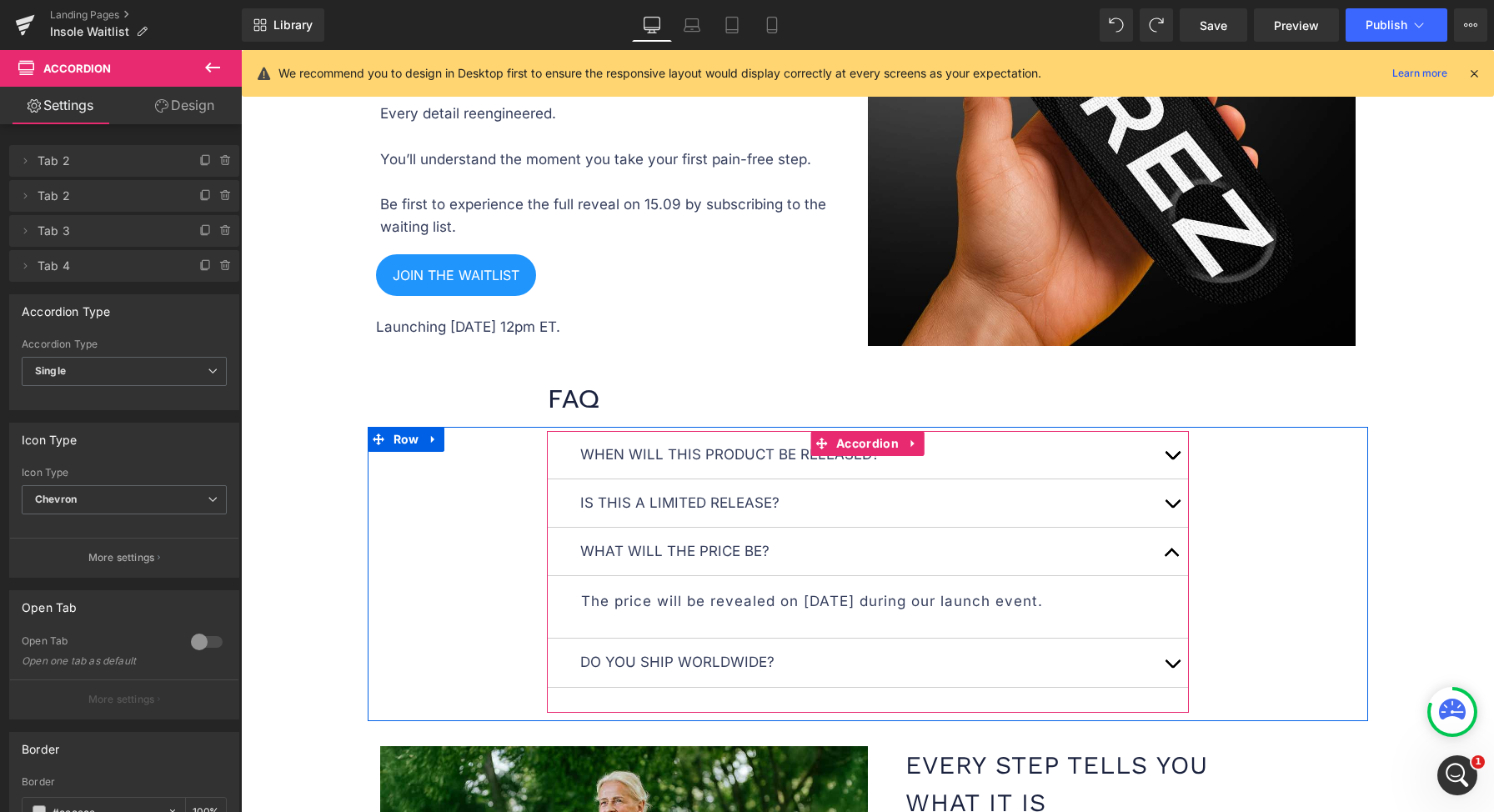
click at [879, 580] on article "The price will be revealed on 15.09.2025 during our launch event. Heading" at bounding box center [868, 607] width 642 height 63
click at [809, 591] on p "The price will be revealed on 15.09.2025 during our launch event." at bounding box center [878, 601] width 595 height 23
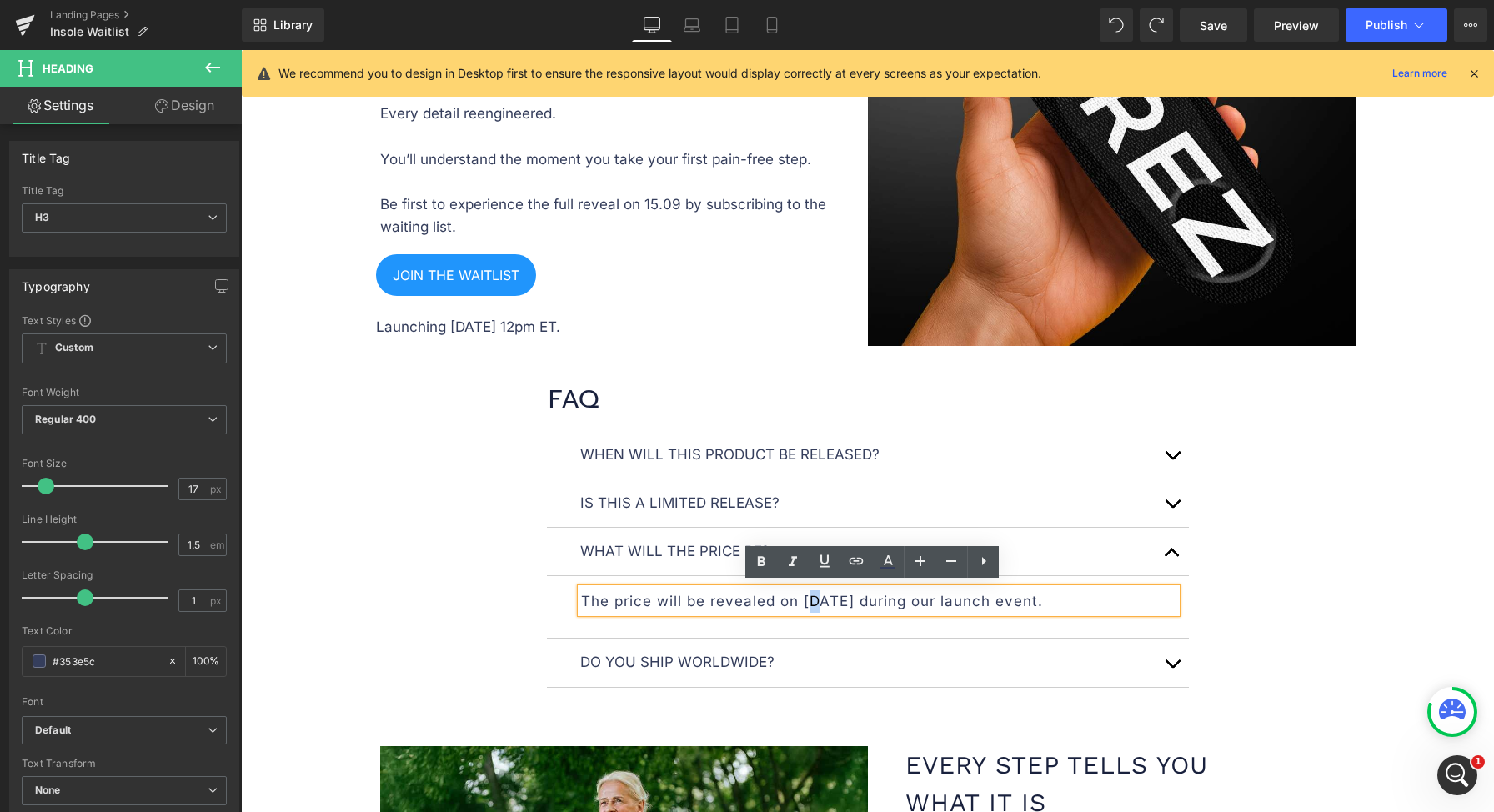
click at [805, 592] on p "The price will be revealed on 15.09.2025 during our launch event." at bounding box center [878, 601] width 595 height 23
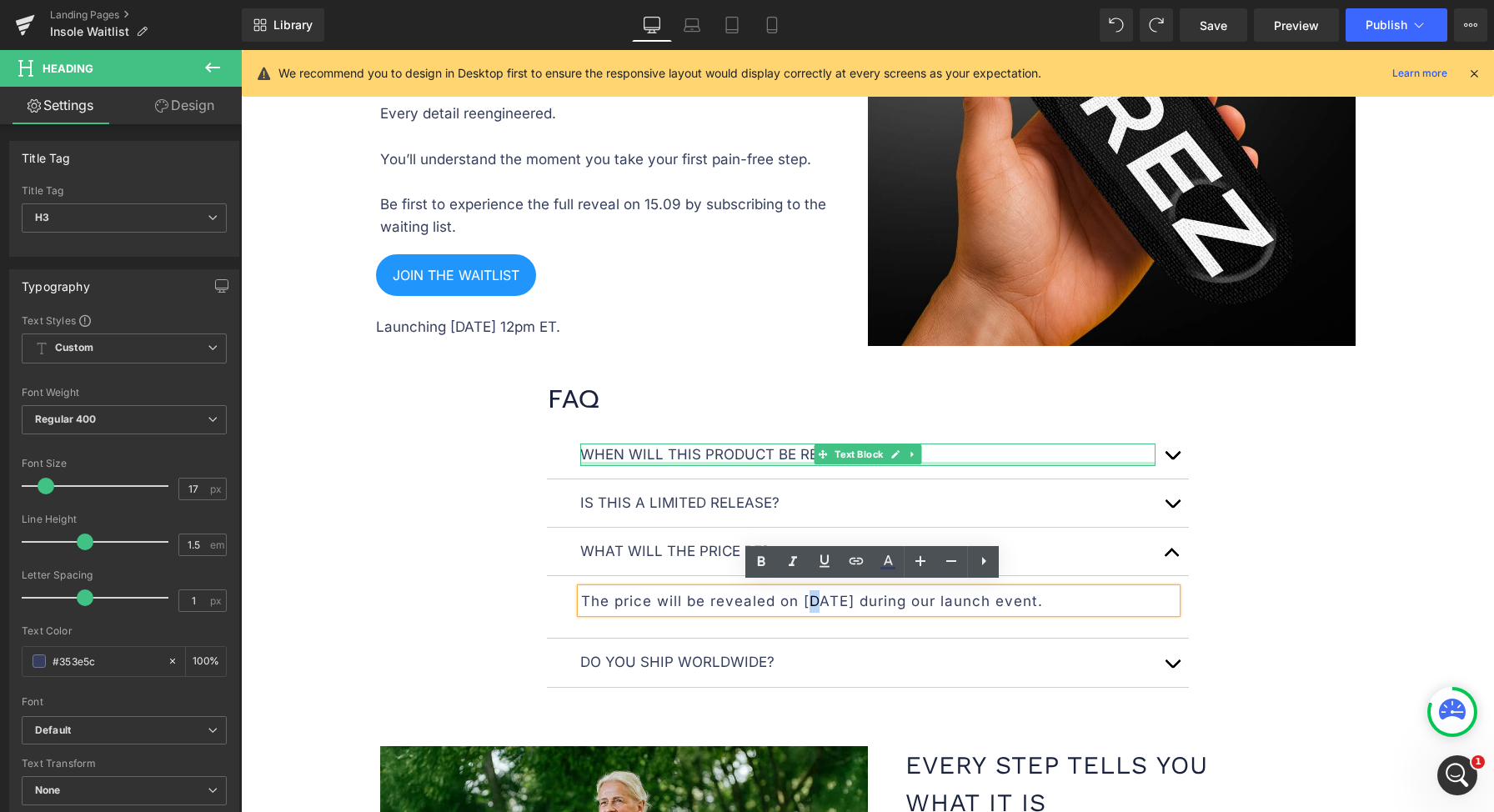
click at [1166, 452] on button "button" at bounding box center [1172, 455] width 34 height 47
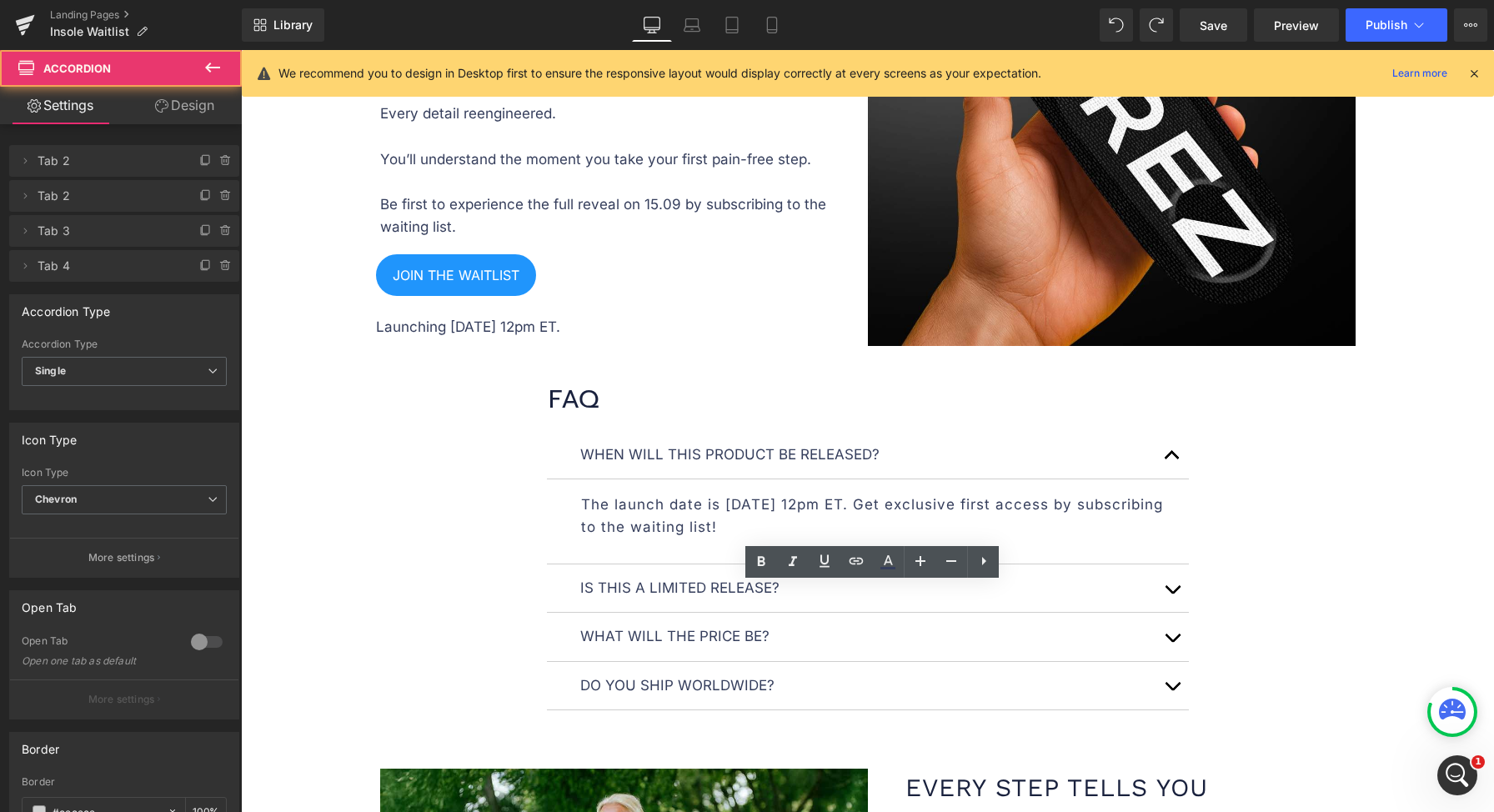
click at [1166, 452] on button "button" at bounding box center [1172, 455] width 34 height 47
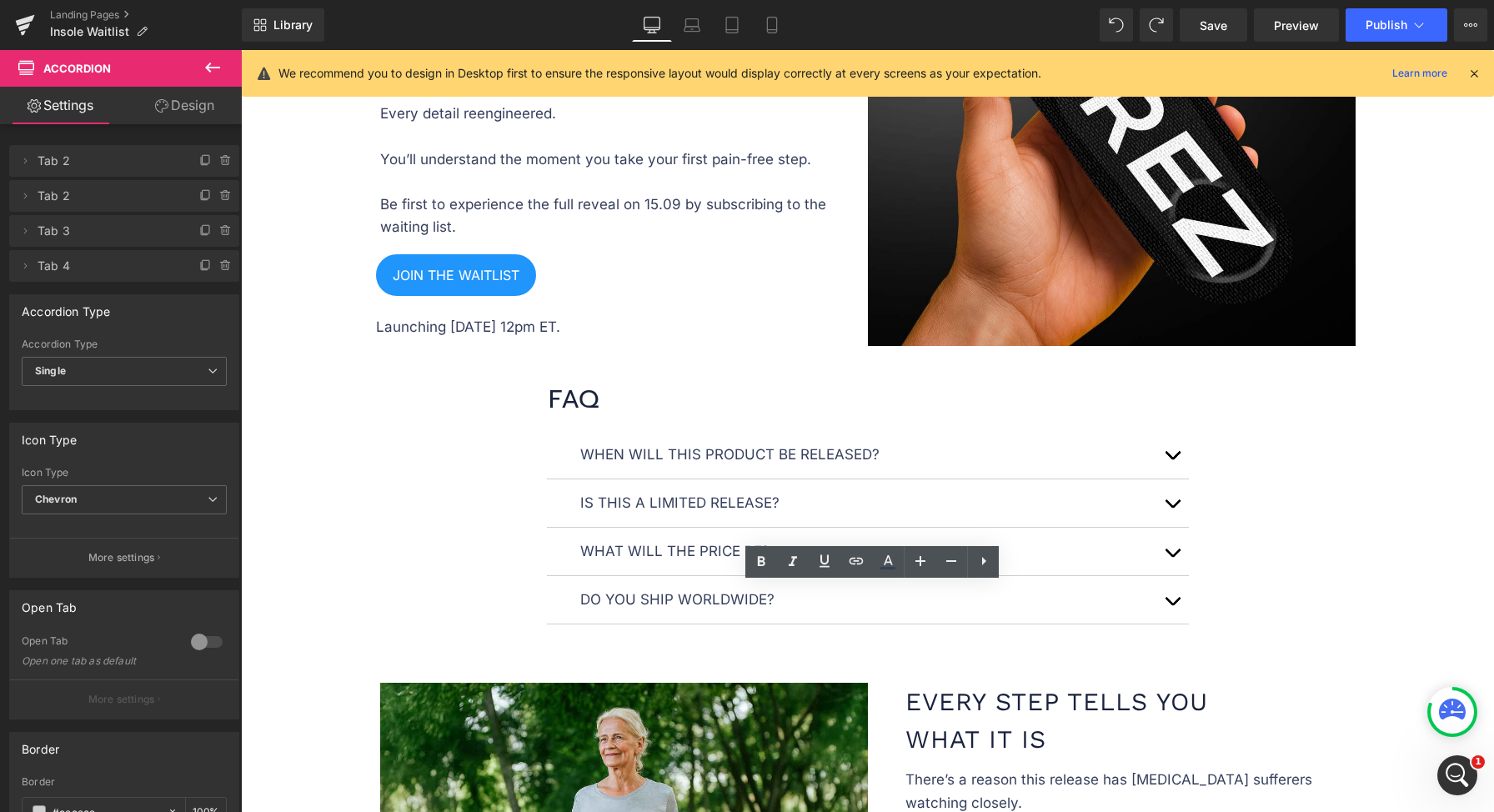
click at [1169, 552] on button "button" at bounding box center [1172, 551] width 34 height 47
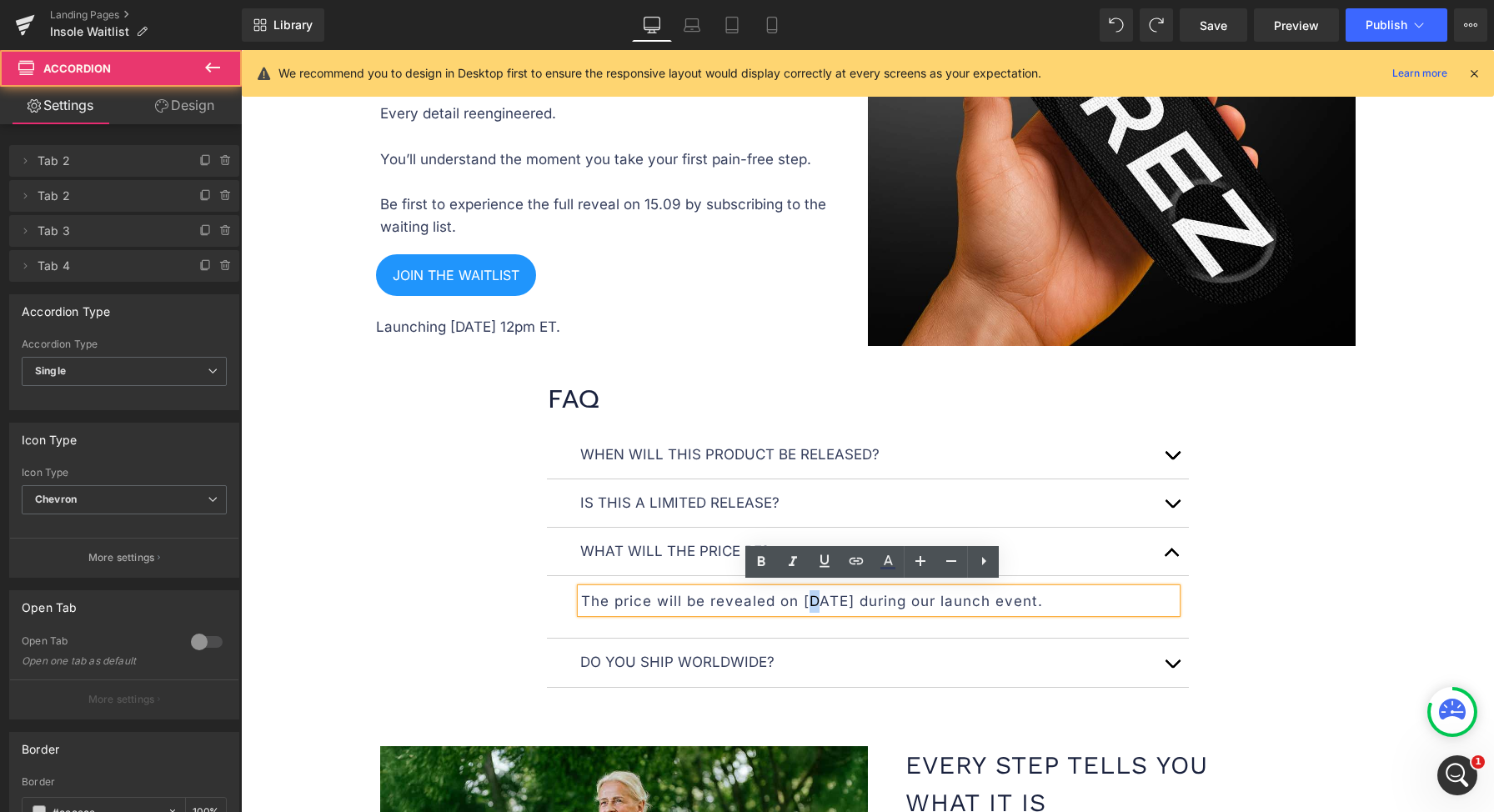
click at [1329, 507] on div "When will this product be released? Text Block The launch date is September 12 …" at bounding box center [867, 571] width 1000 height 282
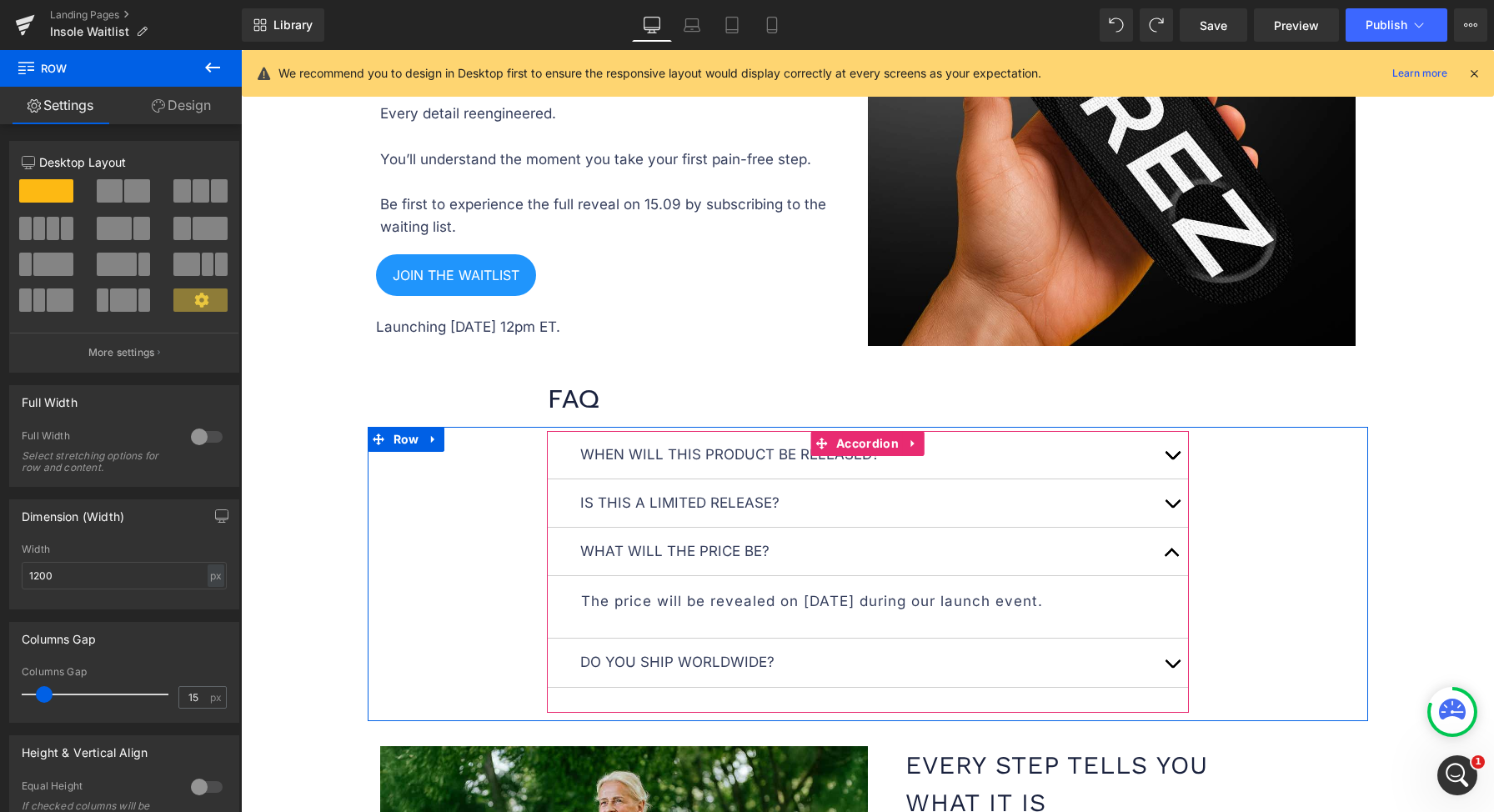
click at [801, 591] on p "The price will be revealed on 15.09.2025 during our launch event." at bounding box center [878, 601] width 595 height 23
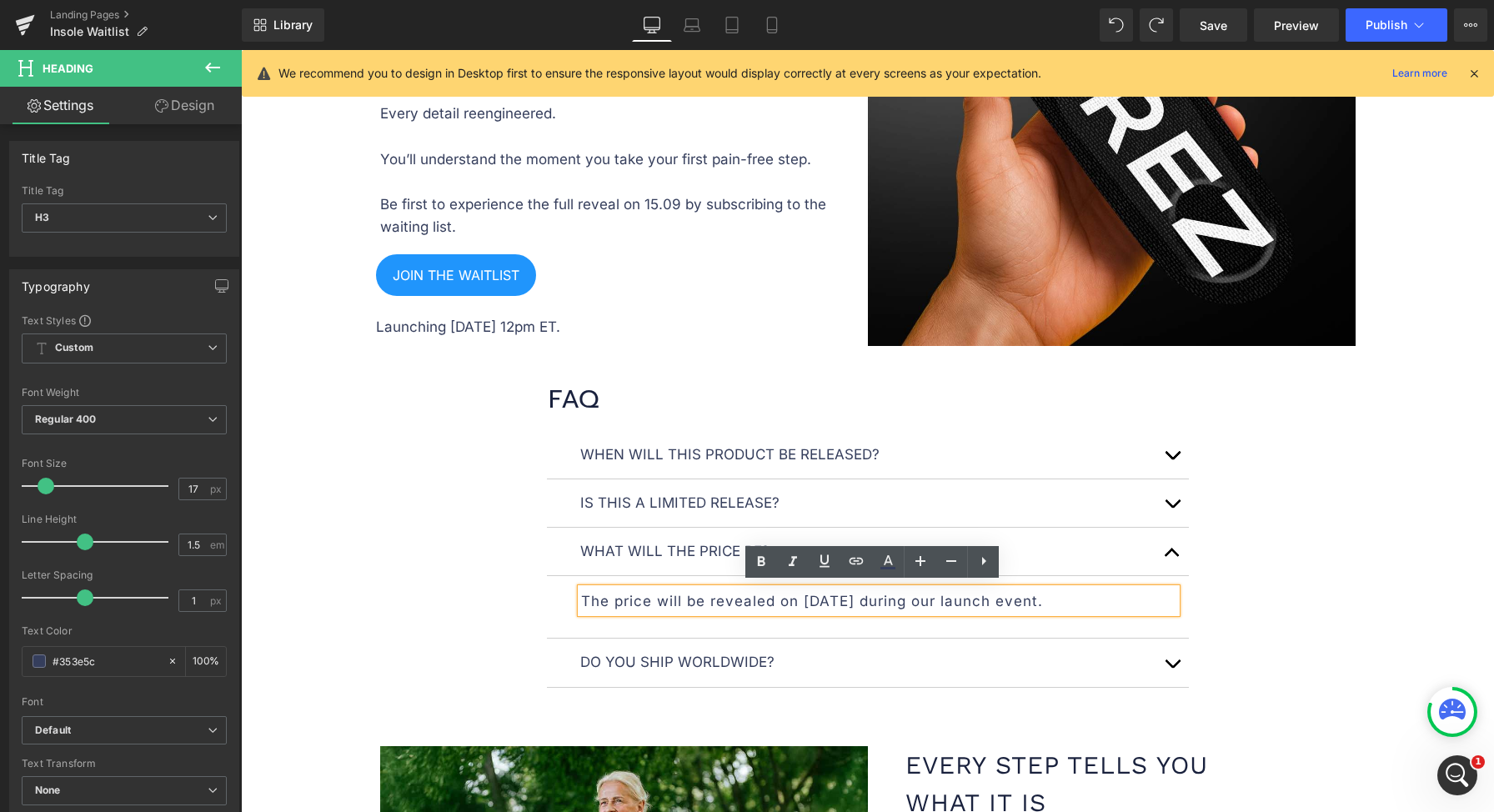
click at [766, 599] on p "The price will be revealed on 15.09.2025 during our launch event." at bounding box center [878, 601] width 595 height 23
drag, startPoint x: 769, startPoint y: 596, endPoint x: 879, endPoint y: 599, distance: 110.0
click at [878, 599] on p "The price will be revealed on 15.09.2025 during our launch event." at bounding box center [878, 601] width 595 height 23
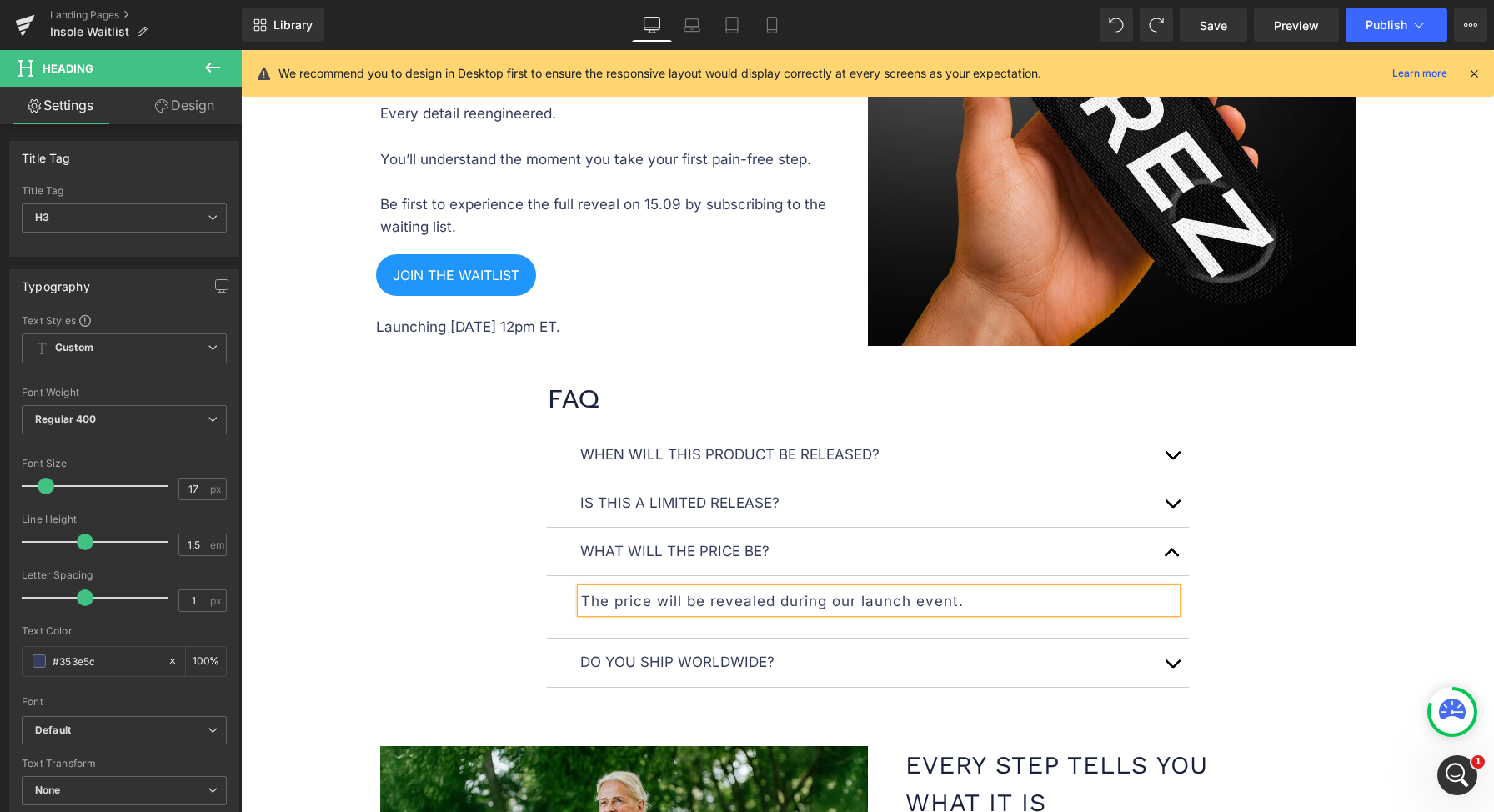
click at [1288, 553] on div "When will this product be released? Text Block The launch date is September 12 …" at bounding box center [867, 571] width 1000 height 282
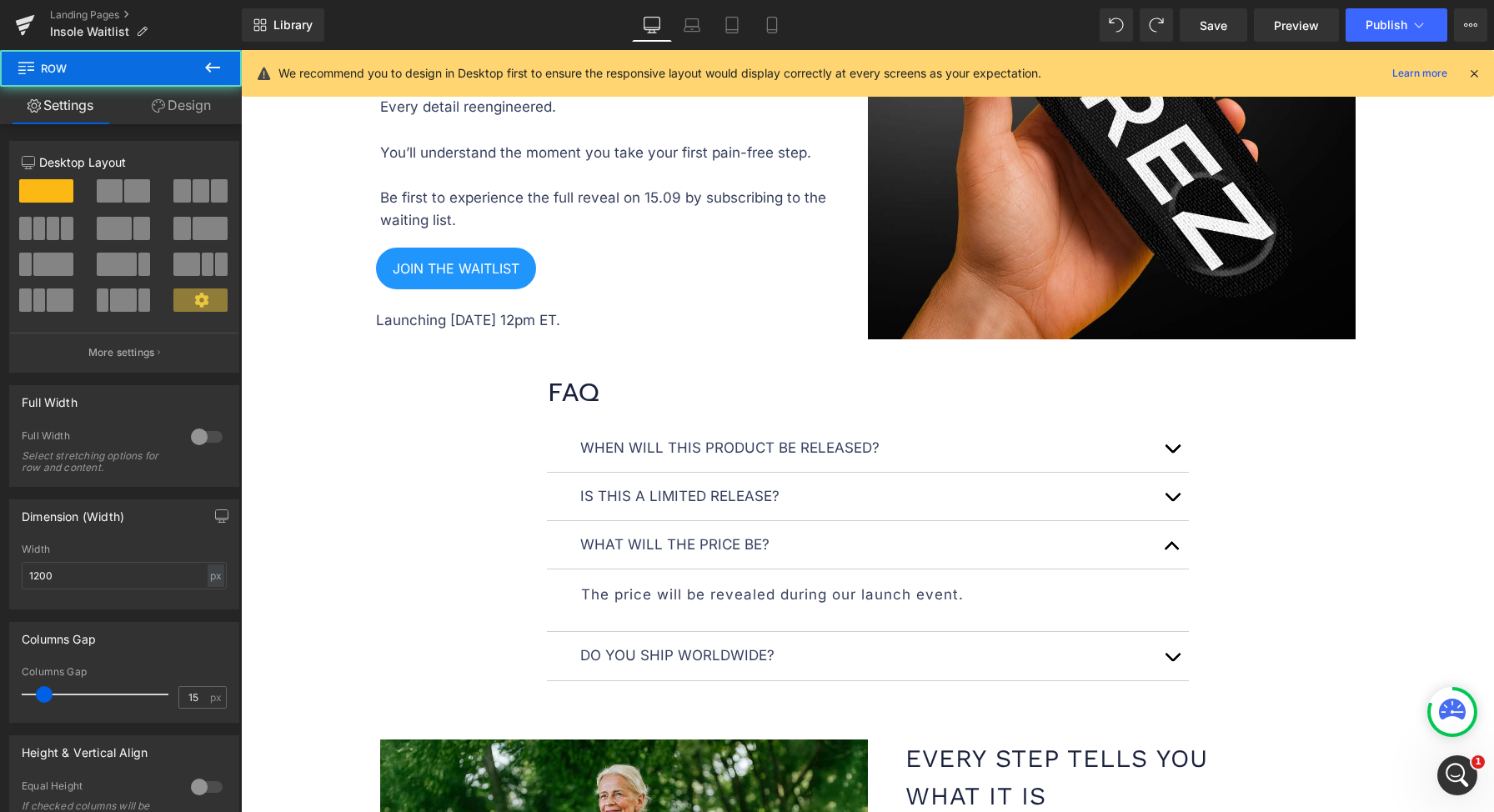
scroll to position [1579, 0]
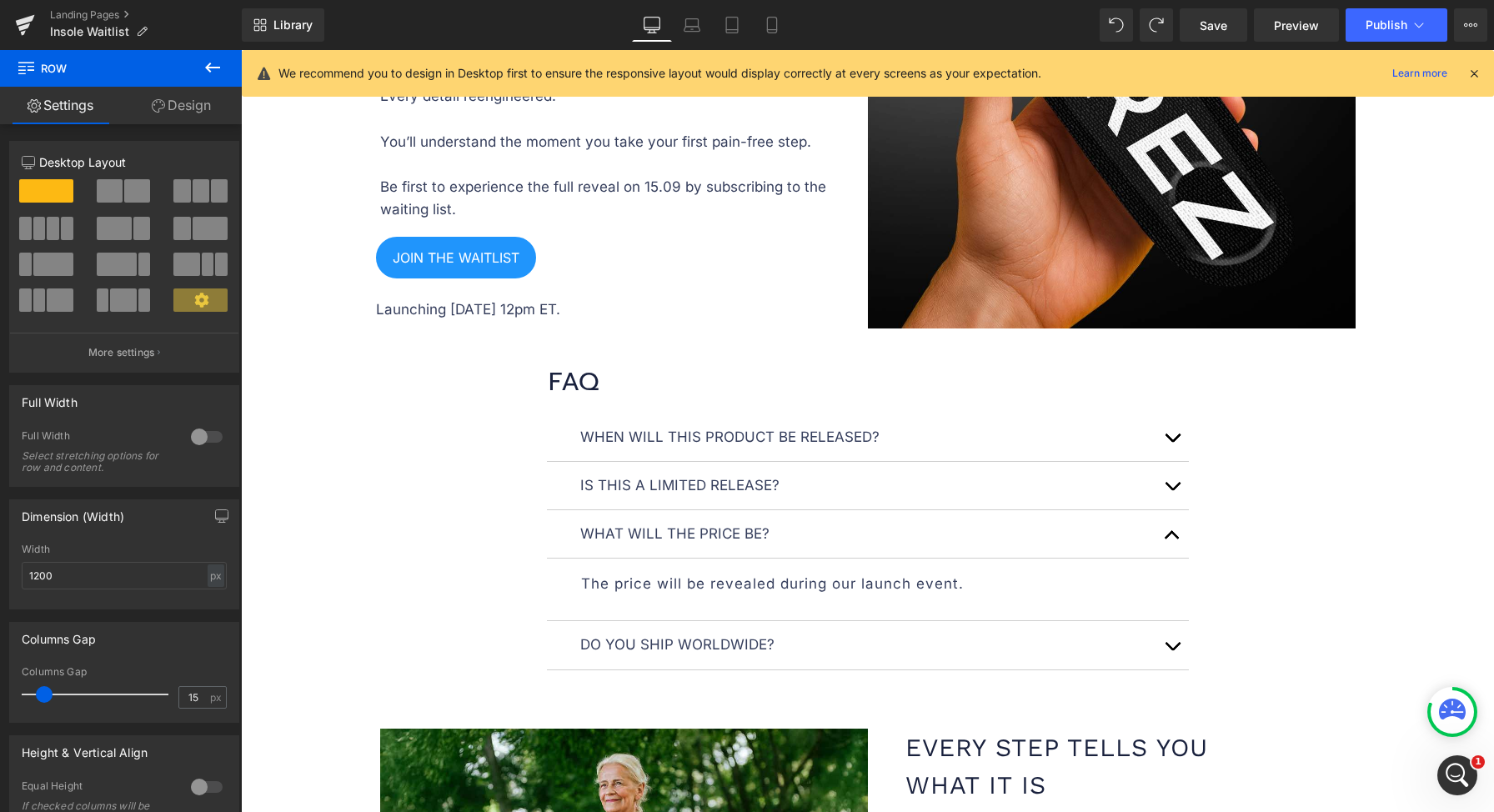
click at [1162, 539] on button "button" at bounding box center [1172, 534] width 34 height 47
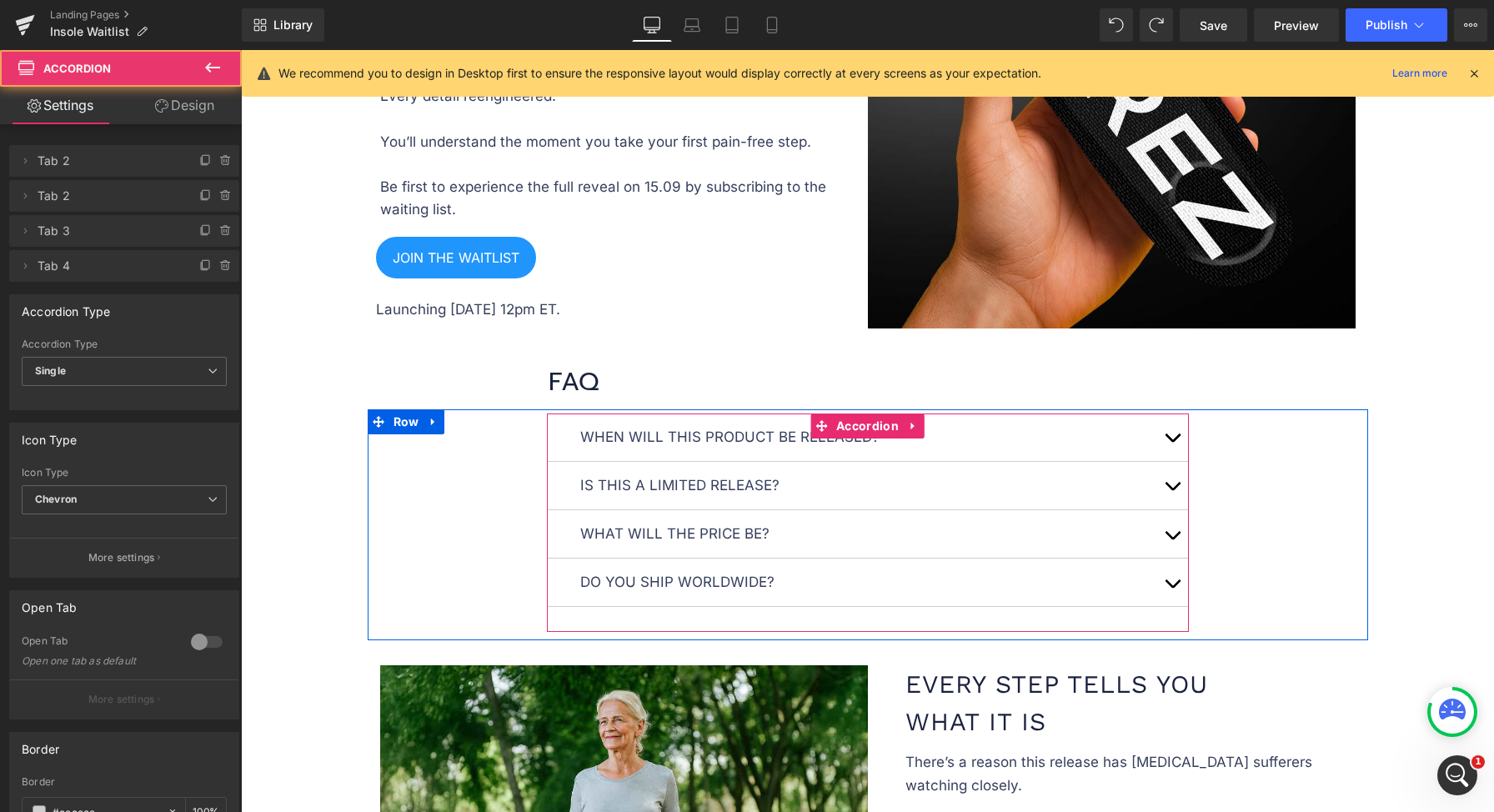
click at [1156, 581] on button "button" at bounding box center [1172, 582] width 34 height 47
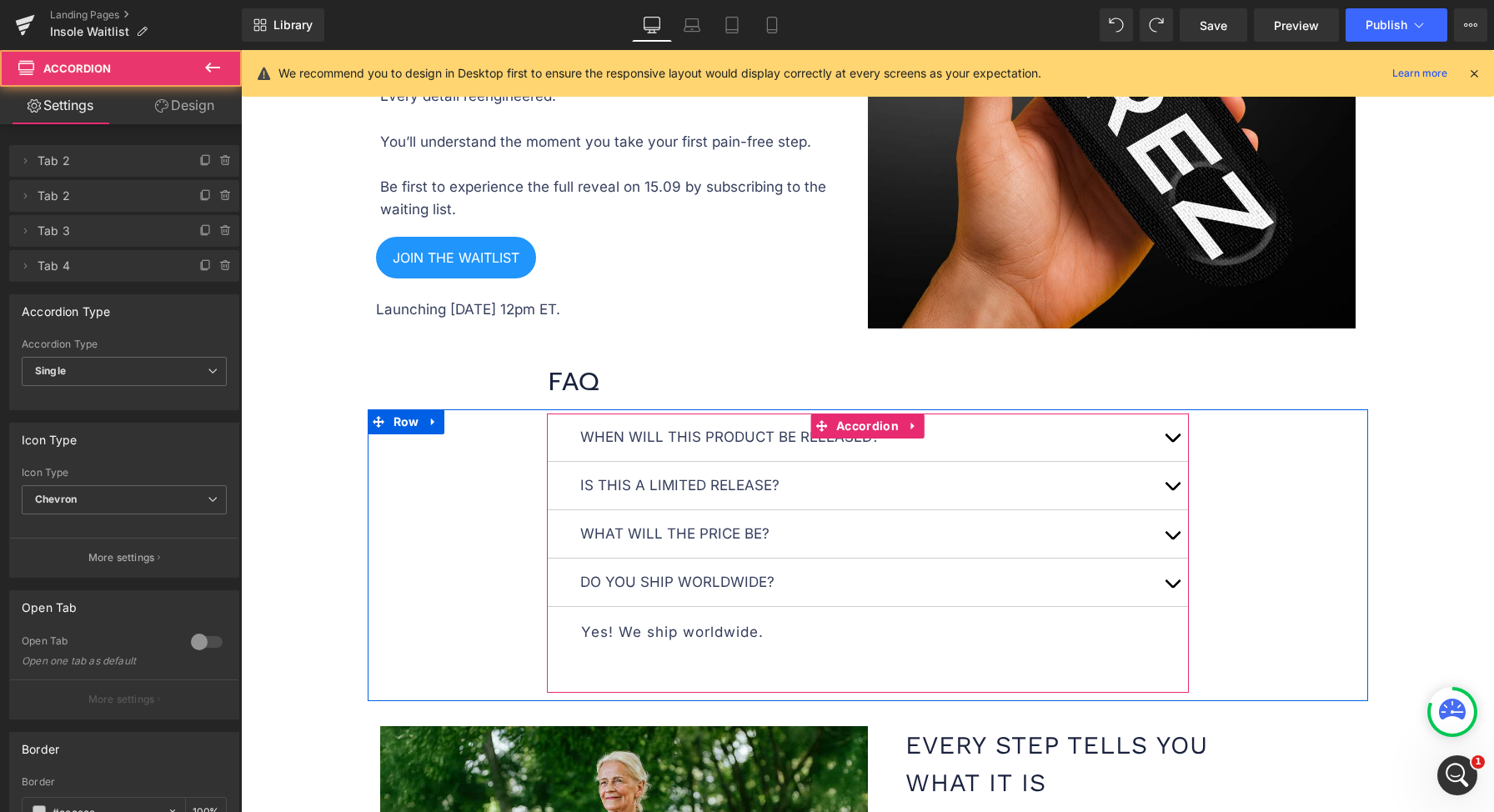
click at [1156, 581] on button "button" at bounding box center [1172, 582] width 34 height 47
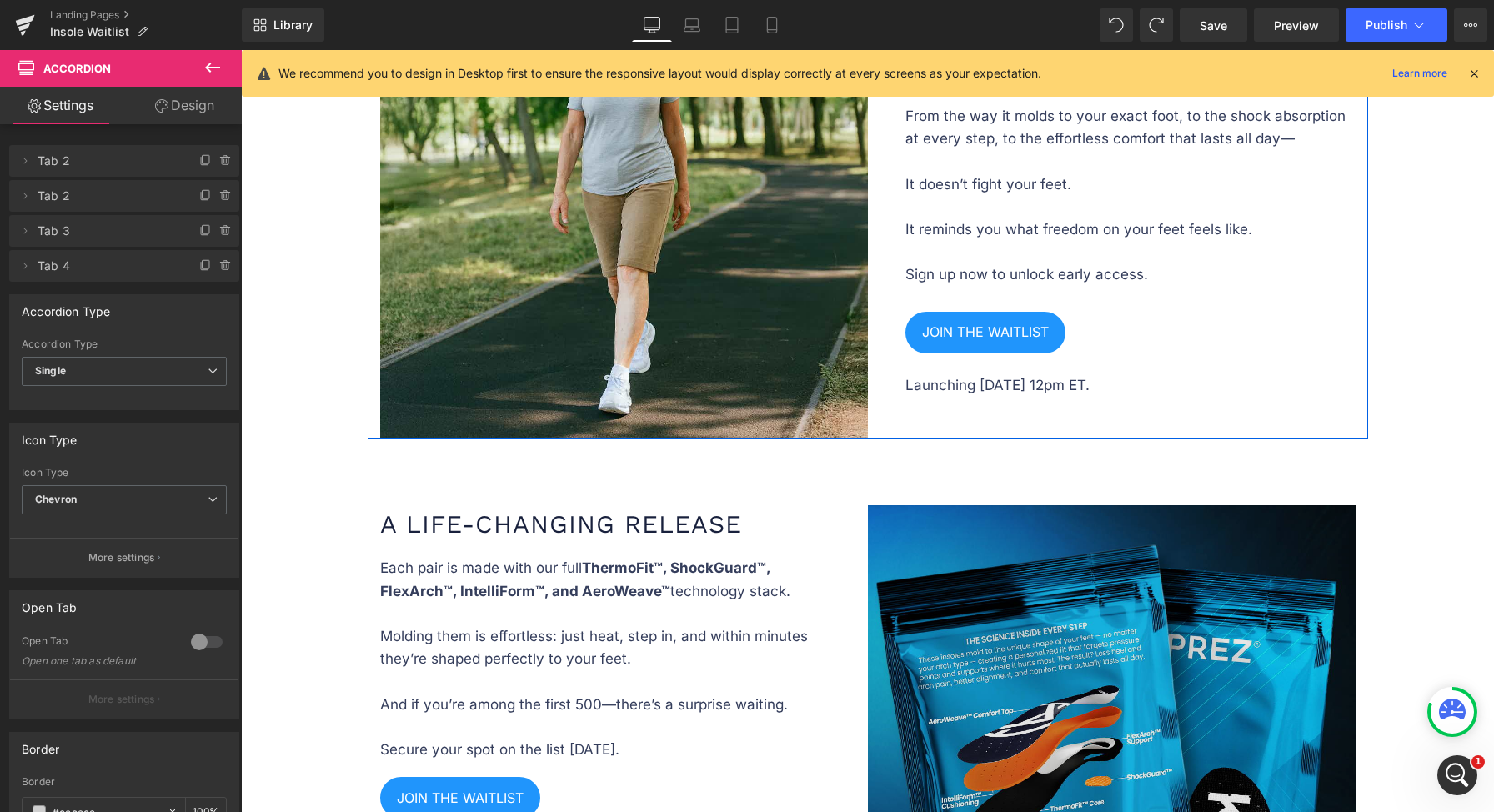
scroll to position [2653, 0]
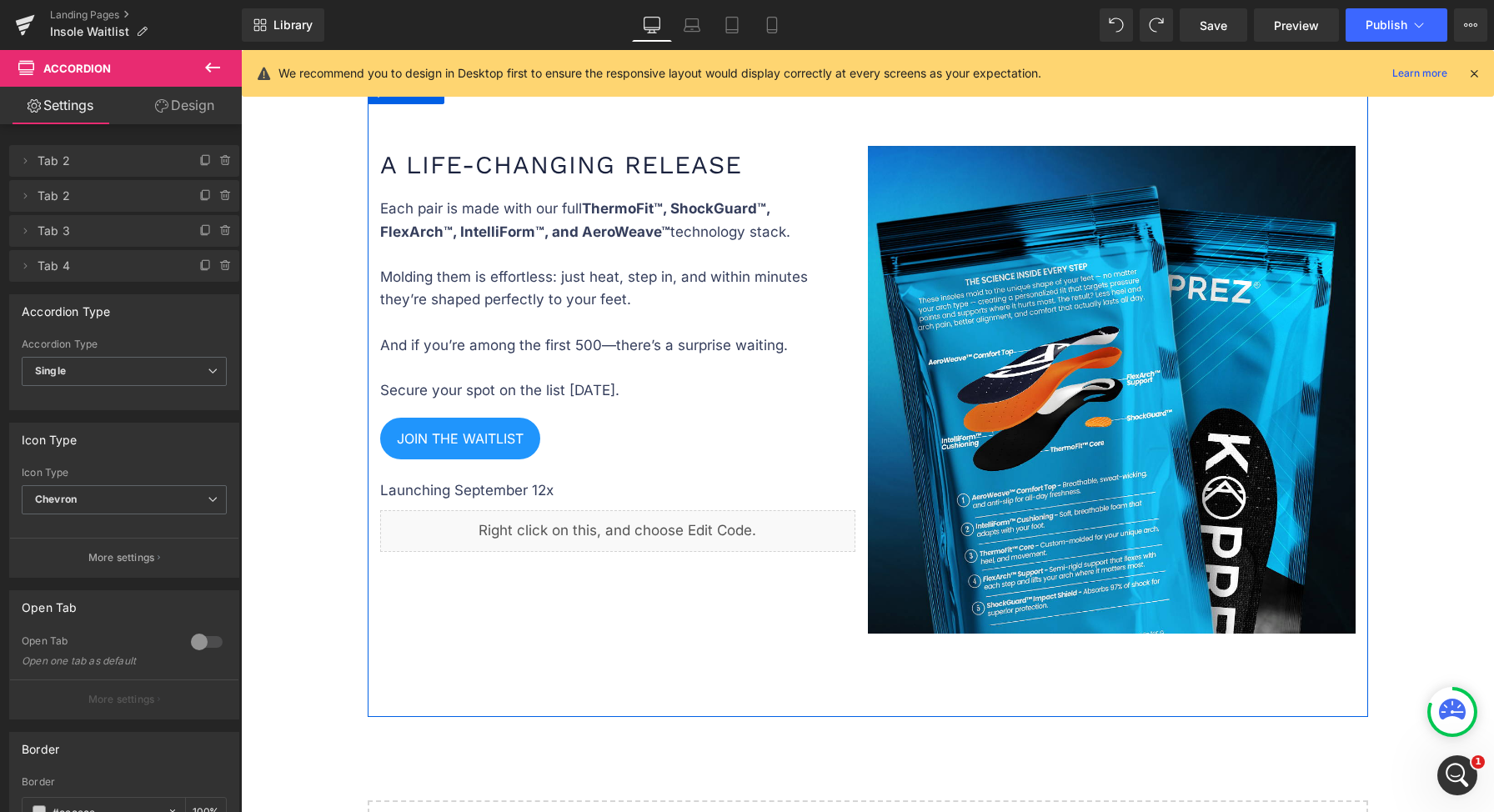
click at [562, 481] on span at bounding box center [566, 491] width 17 height 20
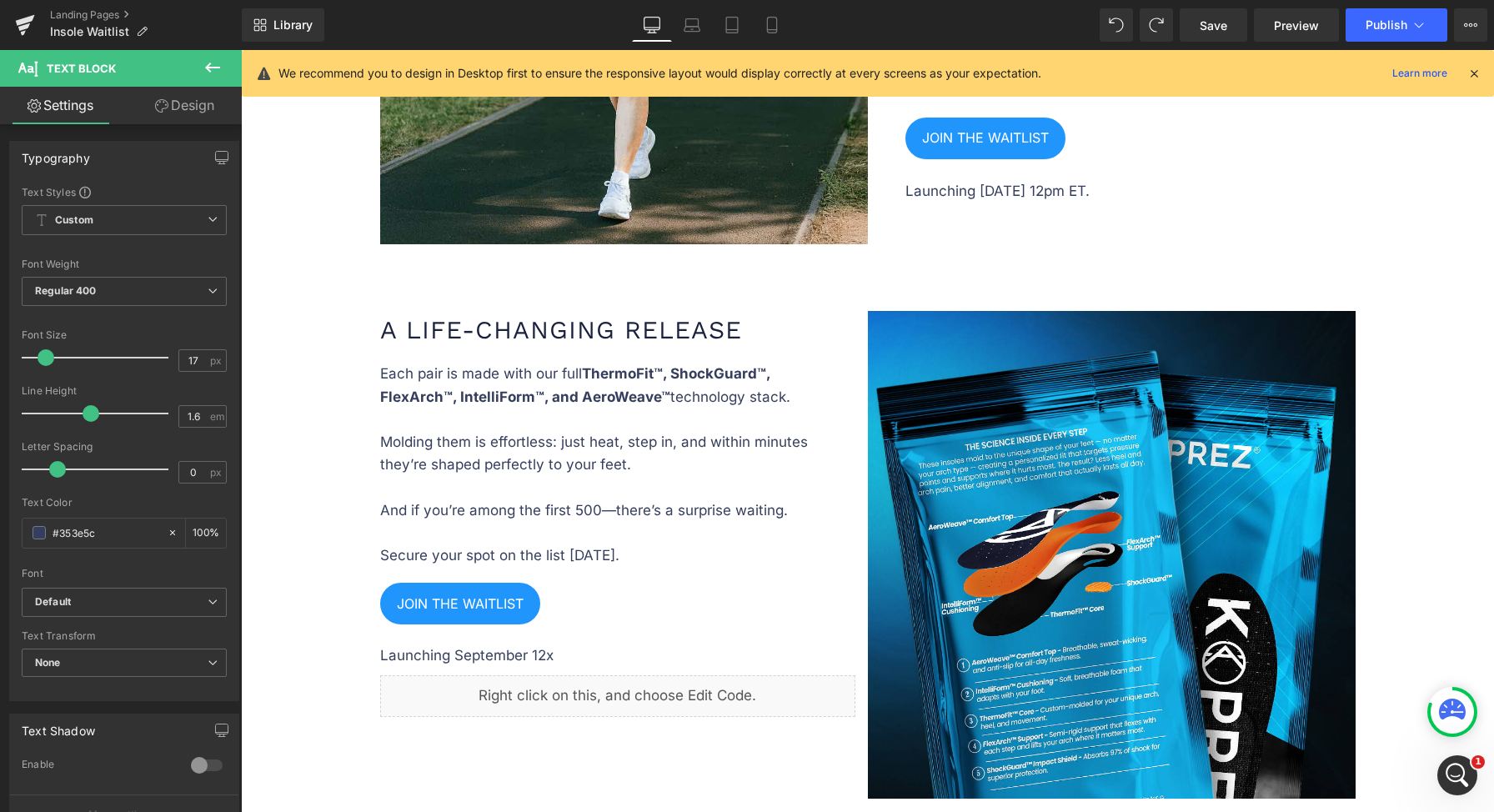
scroll to position [2487, 0]
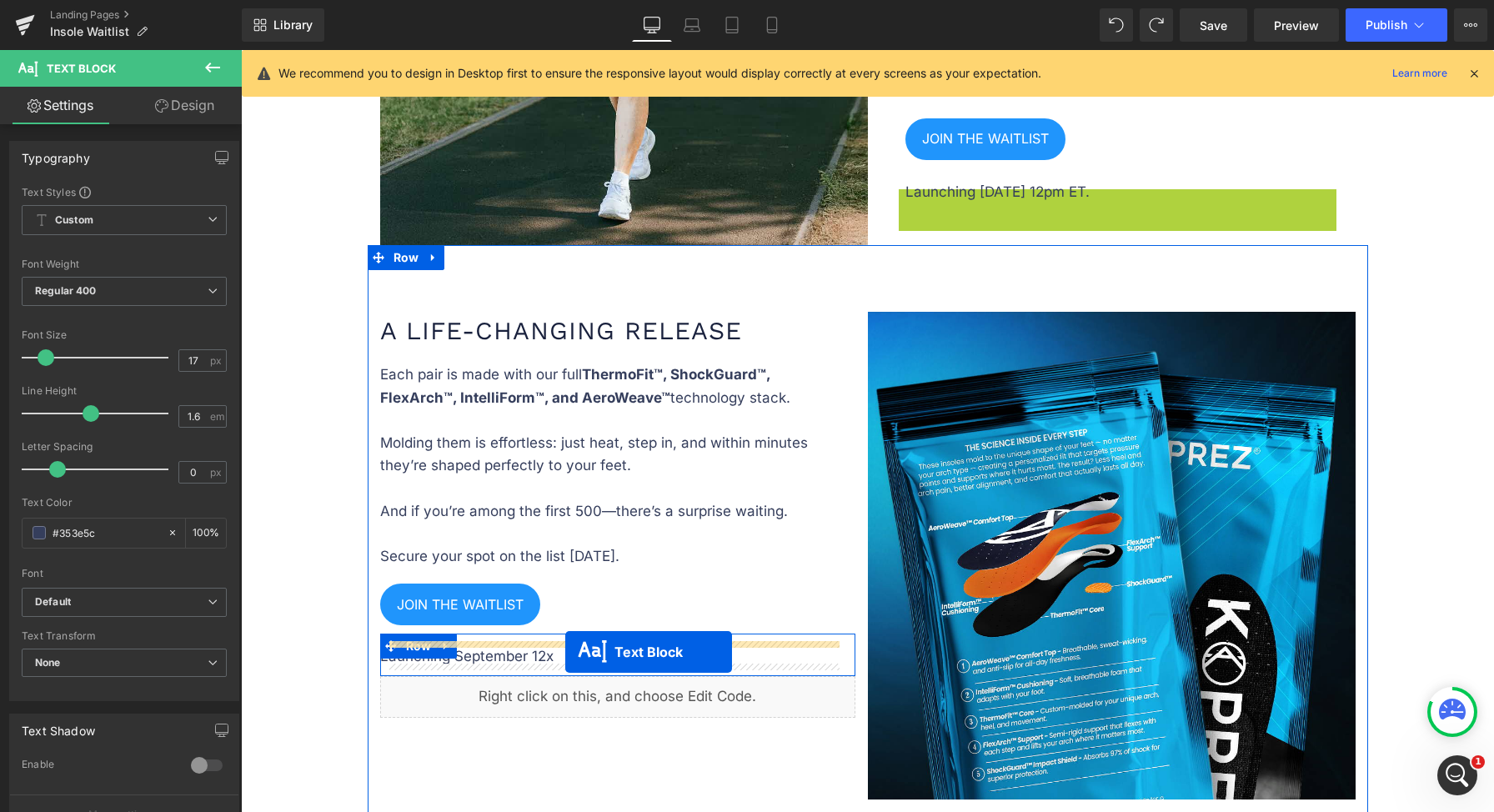
drag, startPoint x: 1070, startPoint y: 195, endPoint x: 565, endPoint y: 652, distance: 681.1
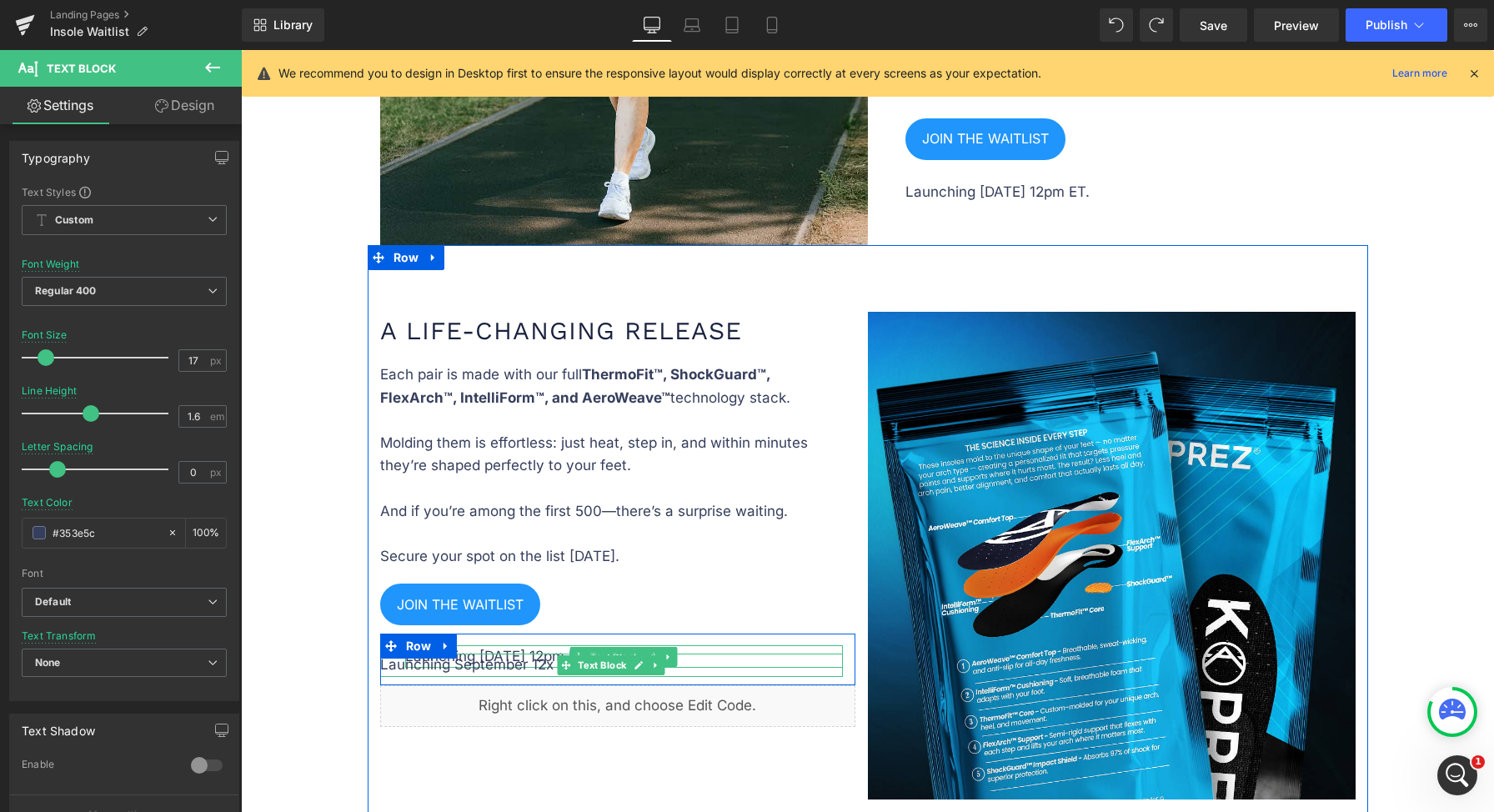
click at [513, 664] on p "Launching September 12x" at bounding box center [612, 664] width 463 height 23
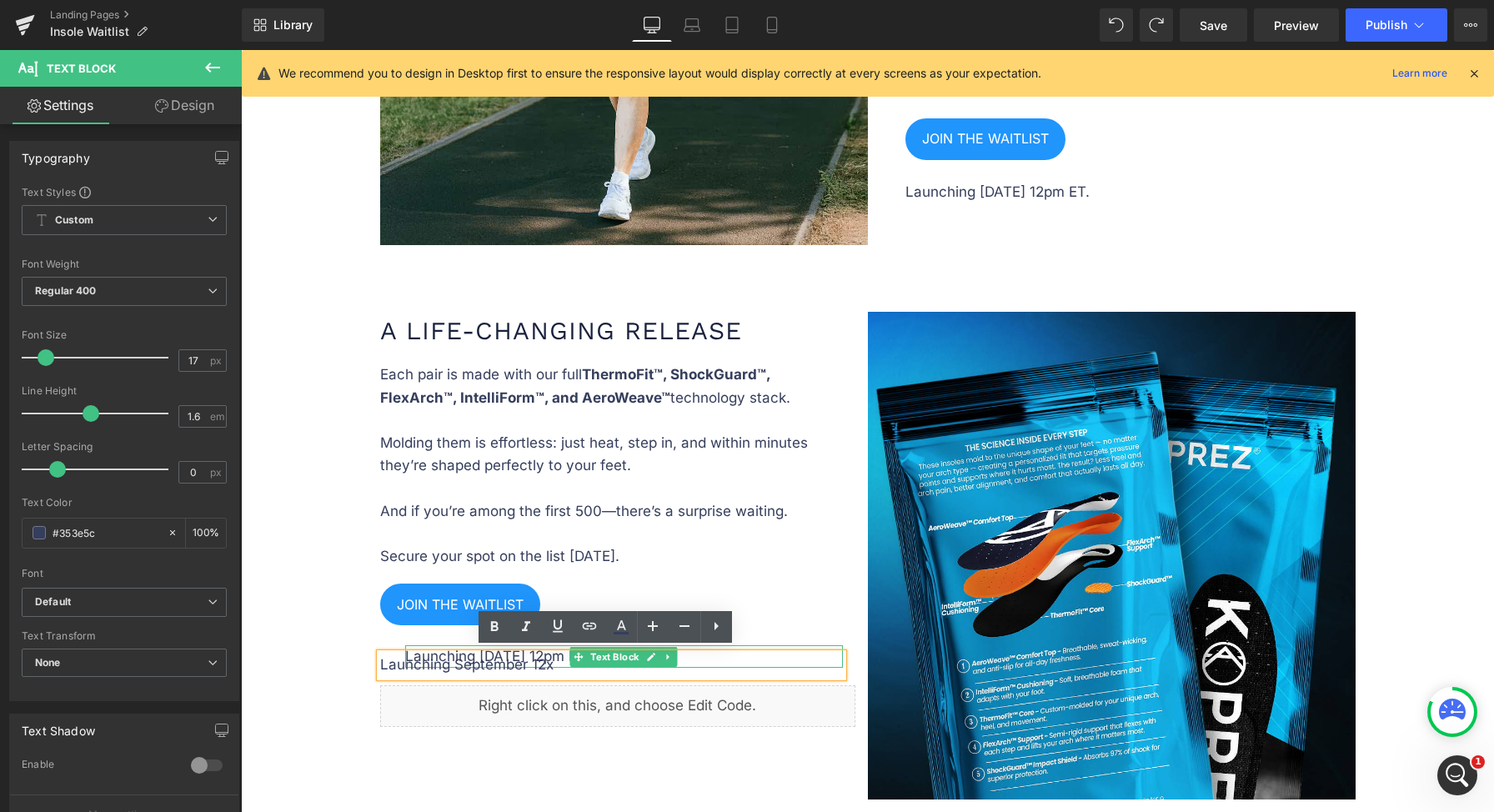
click at [570, 668] on p "Launching September 12x" at bounding box center [612, 664] width 463 height 23
click at [747, 667] on p "Launching September 12x" at bounding box center [612, 664] width 463 height 23
click at [736, 673] on div "Launching September 12x" at bounding box center [612, 664] width 463 height 23
click at [737, 669] on p "Launching September 12x" at bounding box center [612, 664] width 463 height 23
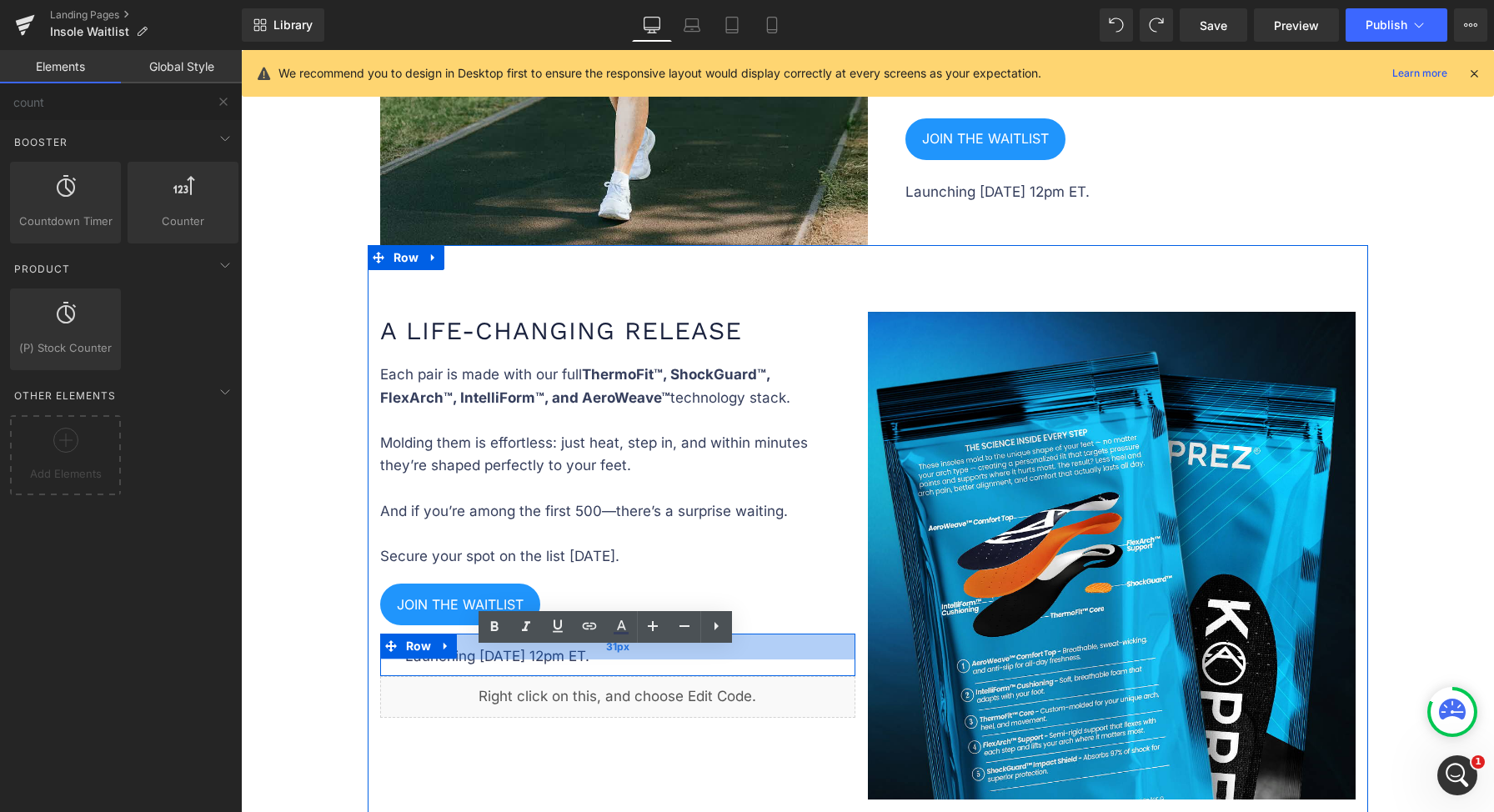
click at [604, 654] on div "31px" at bounding box center [617, 646] width 475 height 26
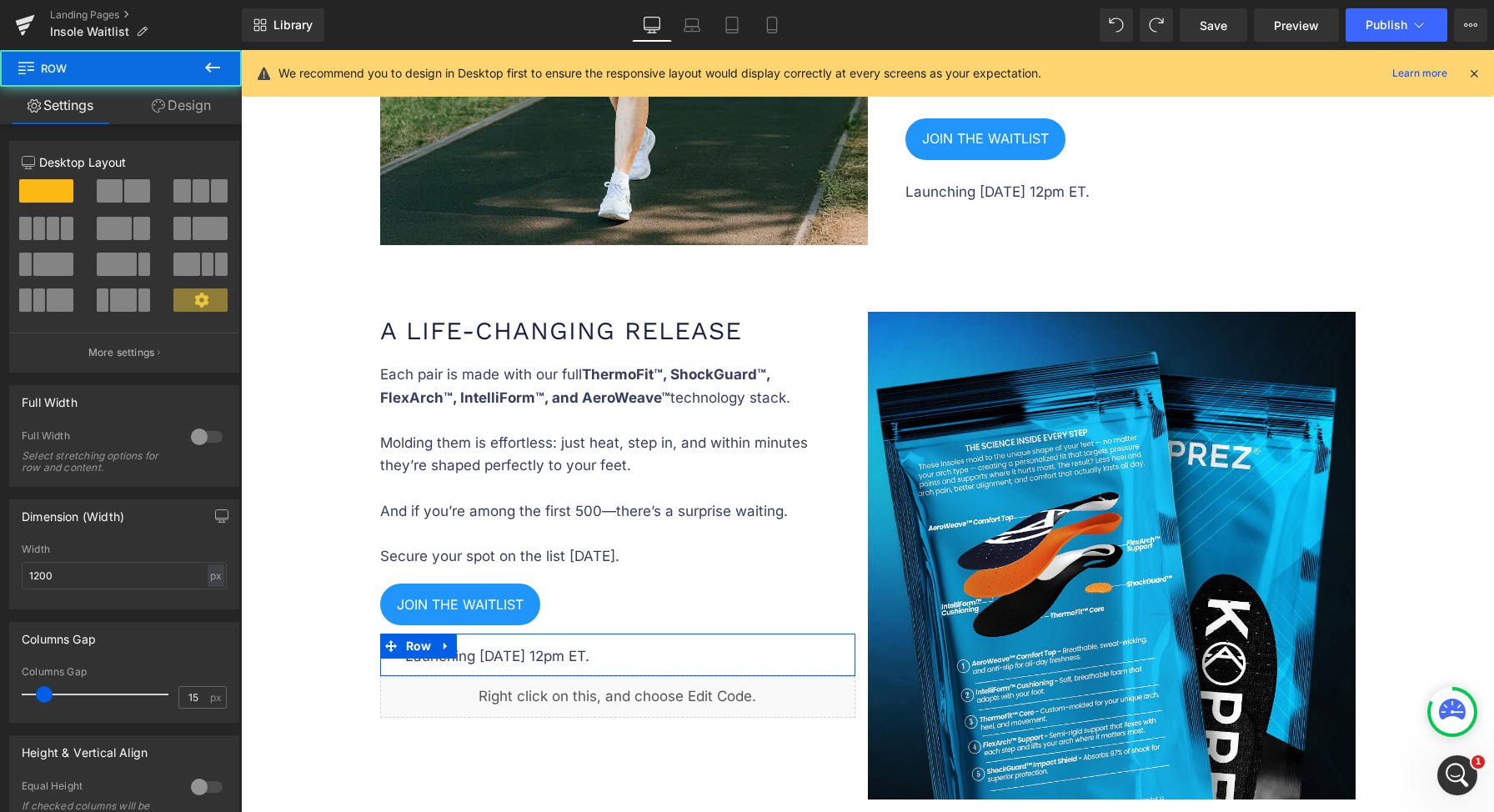
click at [167, 102] on link "Design" at bounding box center [181, 105] width 121 height 37
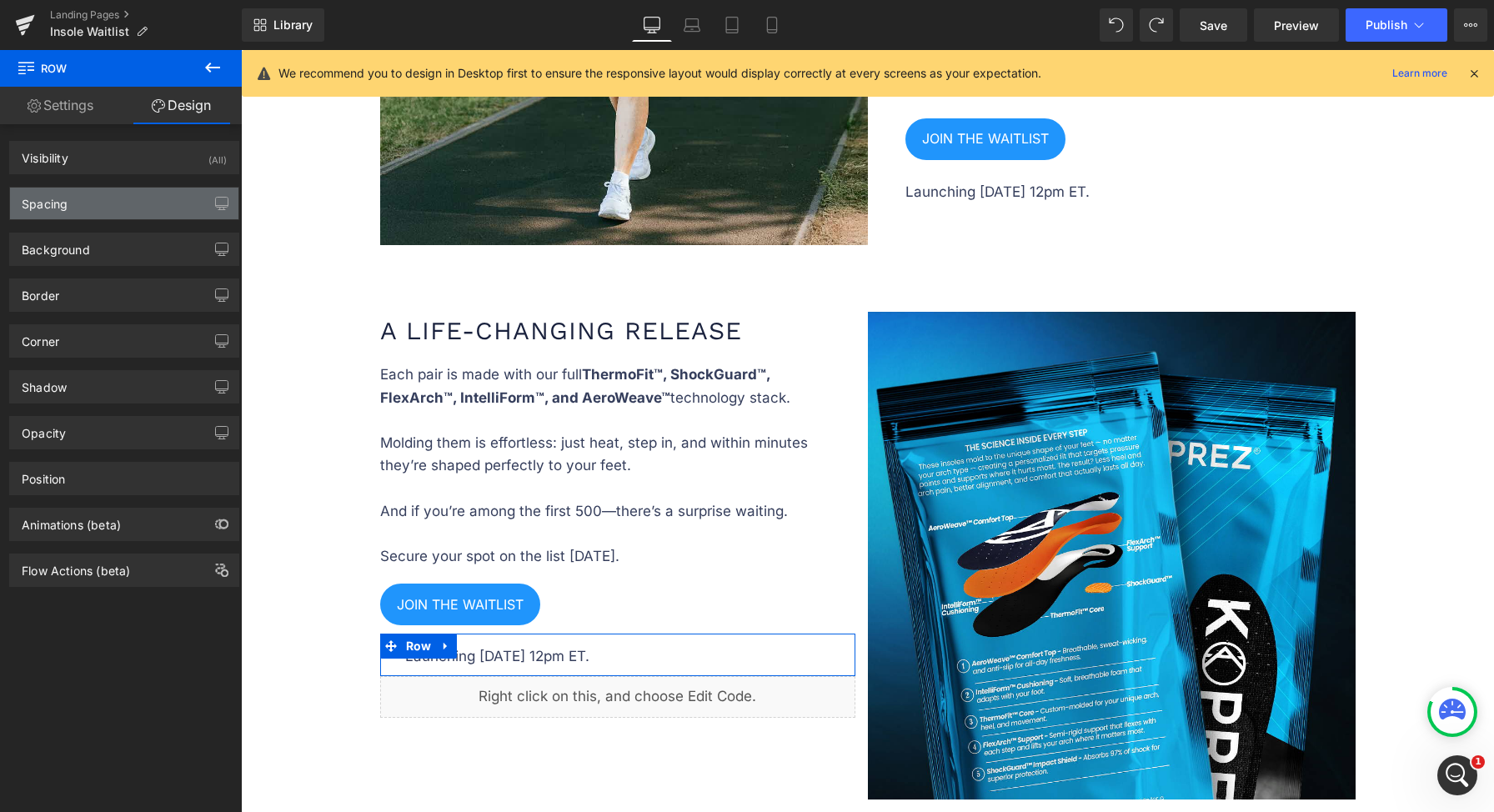
click at [98, 206] on div "Spacing" at bounding box center [124, 203] width 229 height 32
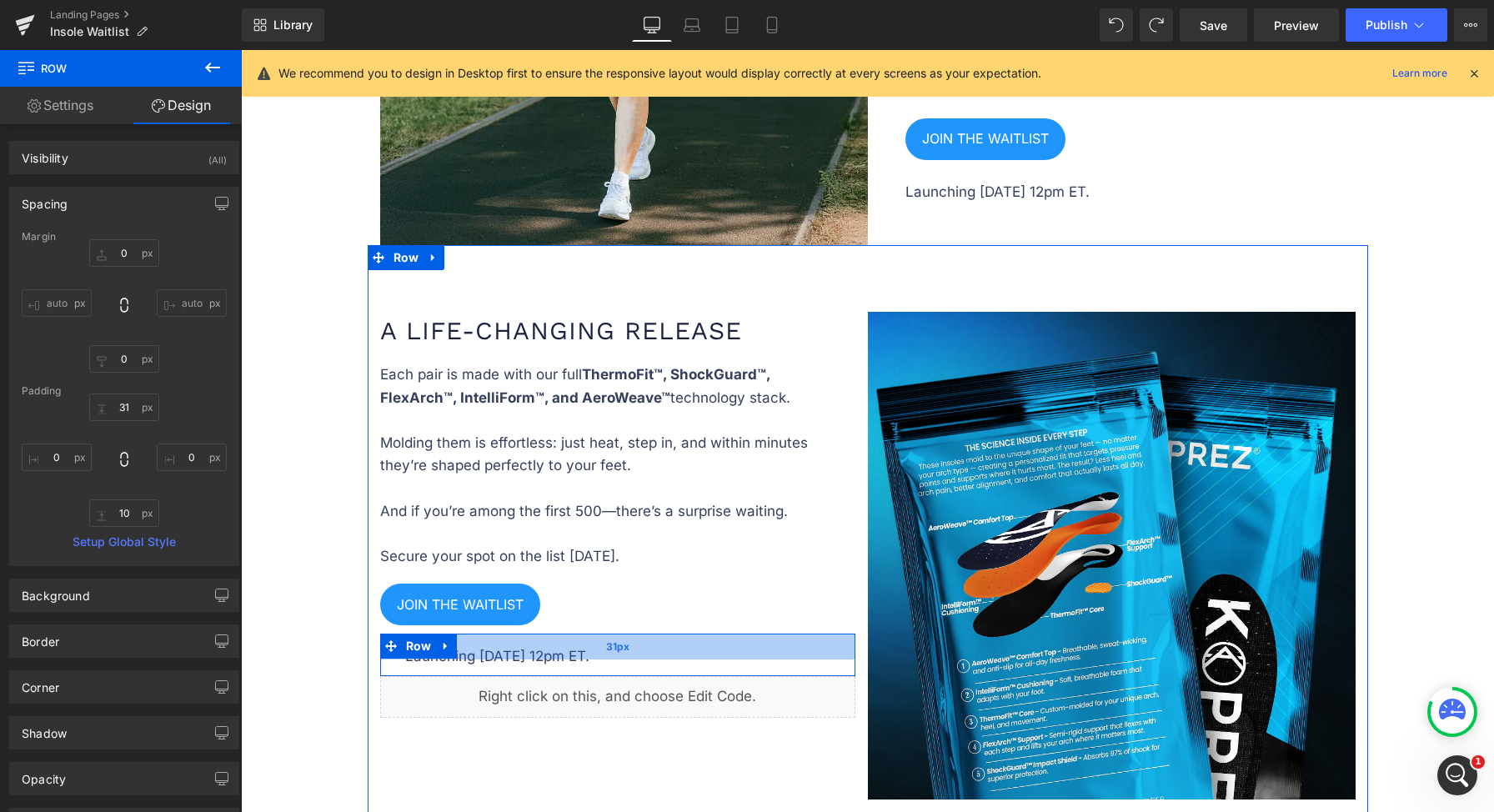
type input "31px"
click at [581, 651] on div "31px" at bounding box center [617, 646] width 475 height 26
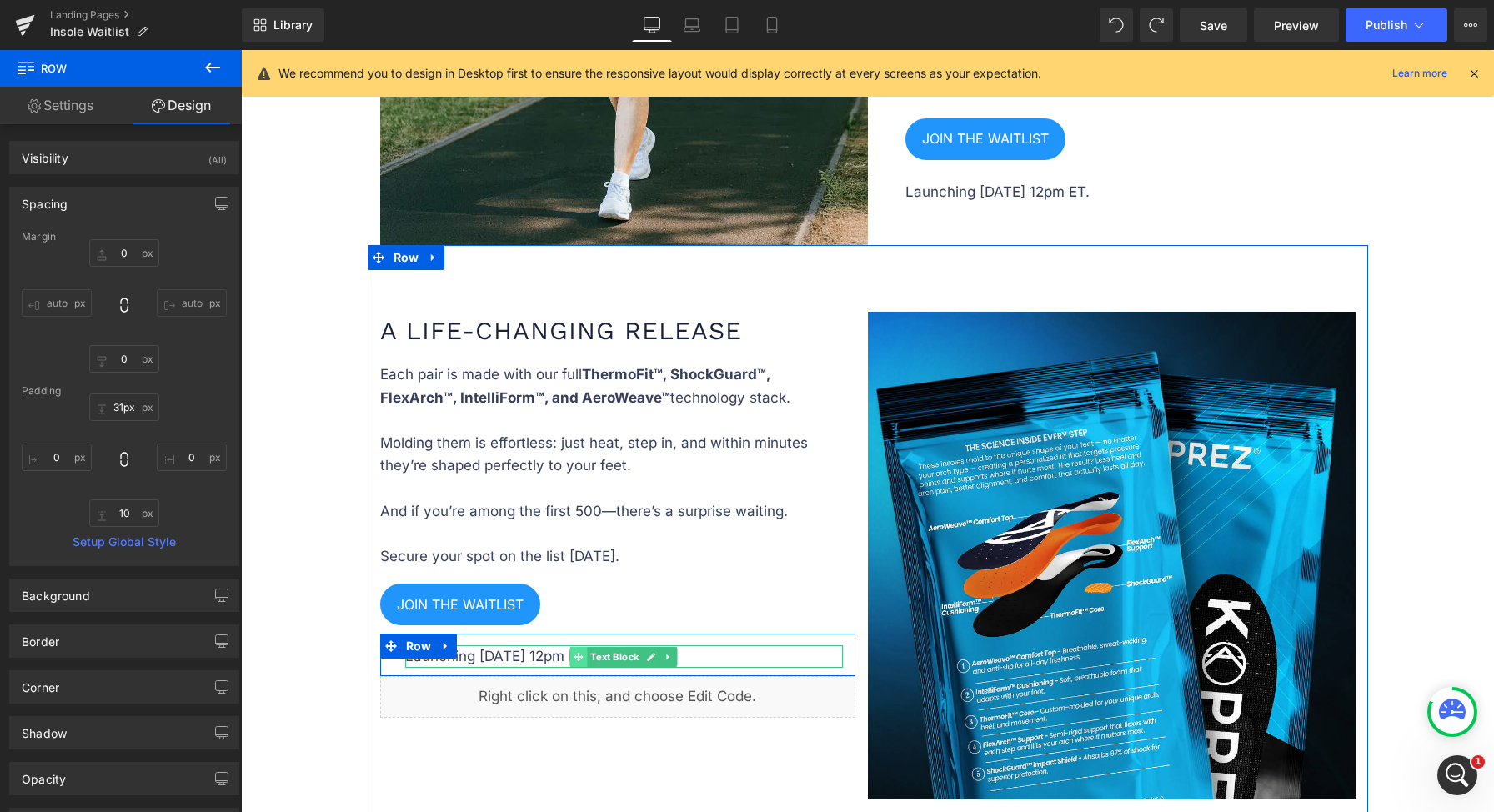
click at [571, 658] on span at bounding box center [579, 657] width 17 height 20
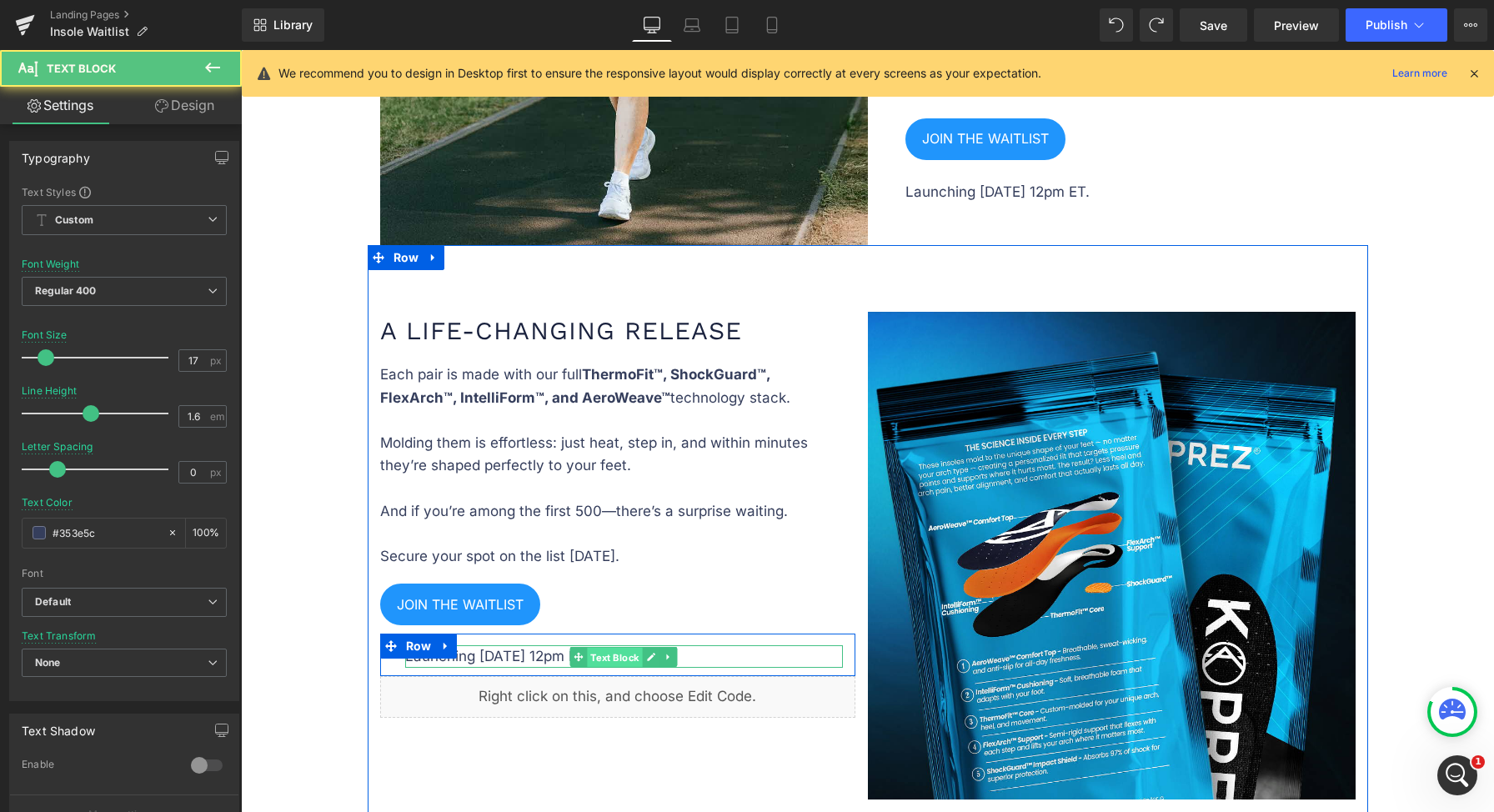
click at [601, 656] on span "Text Block" at bounding box center [614, 658] width 55 height 20
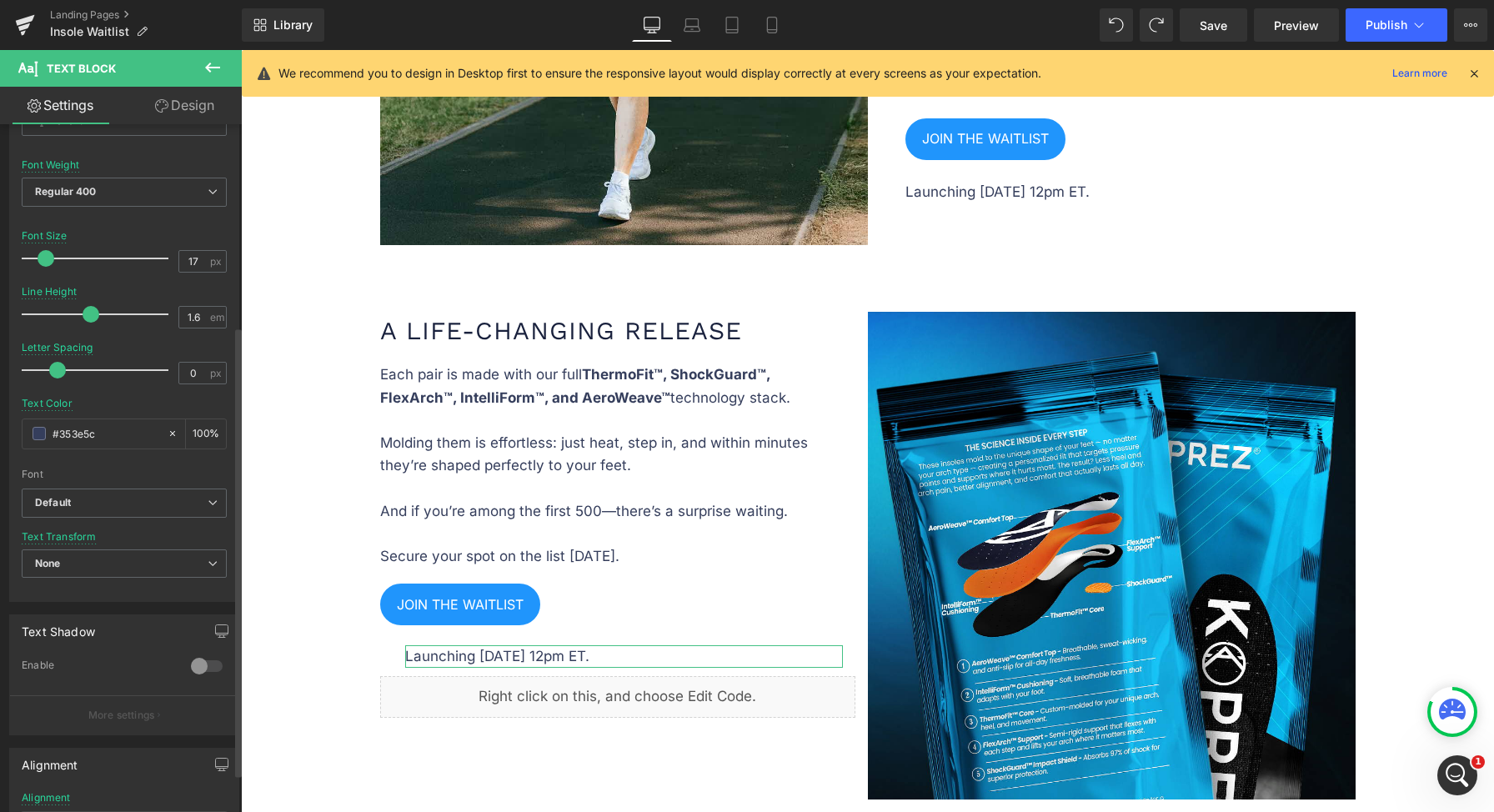
scroll to position [307, 0]
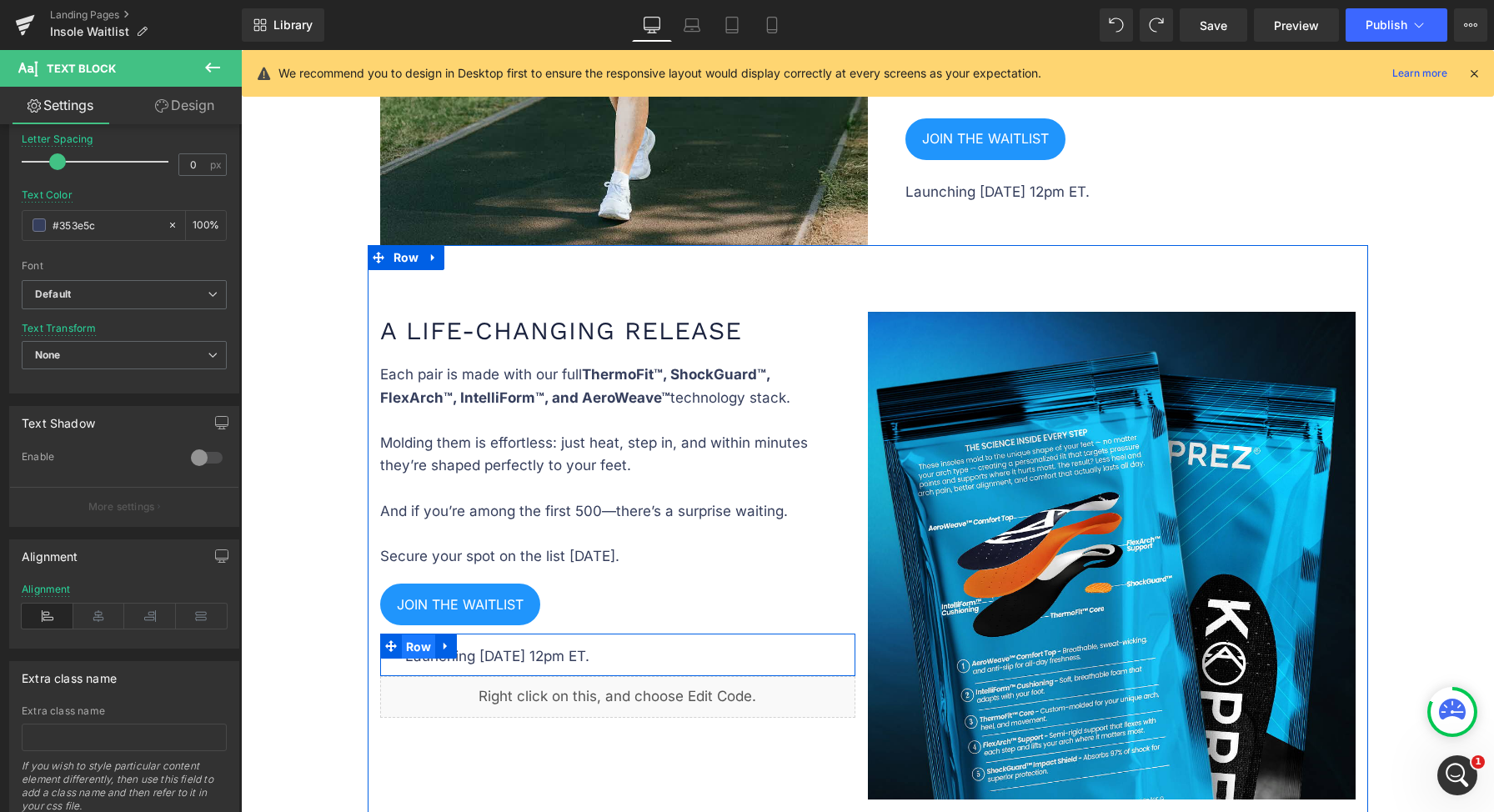
click at [402, 648] on span "Row" at bounding box center [418, 646] width 34 height 25
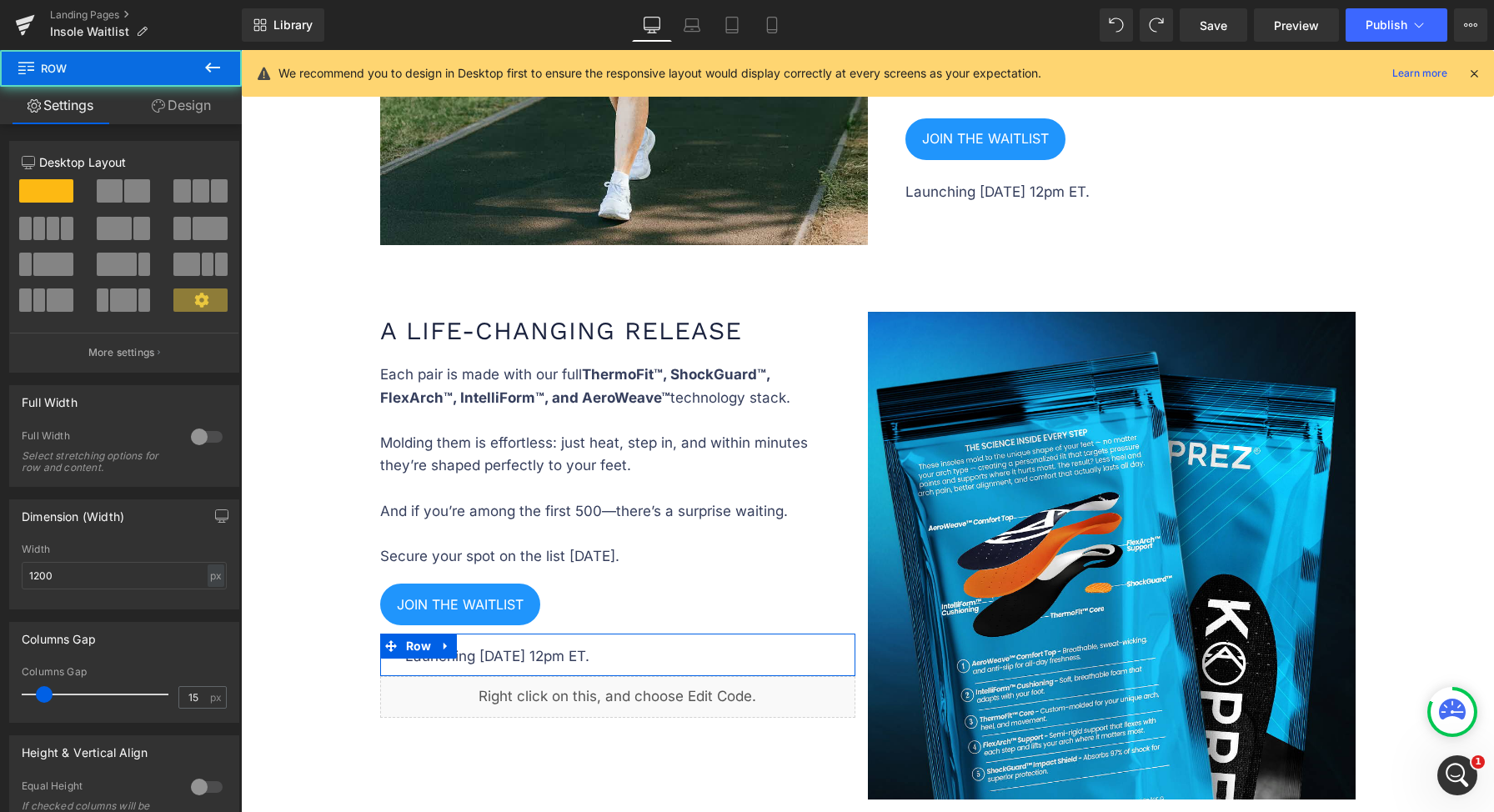
click at [151, 103] on icon at bounding box center [158, 106] width 14 height 14
click at [0, 0] on div "Spacing" at bounding box center [0, 0] width 0 height 0
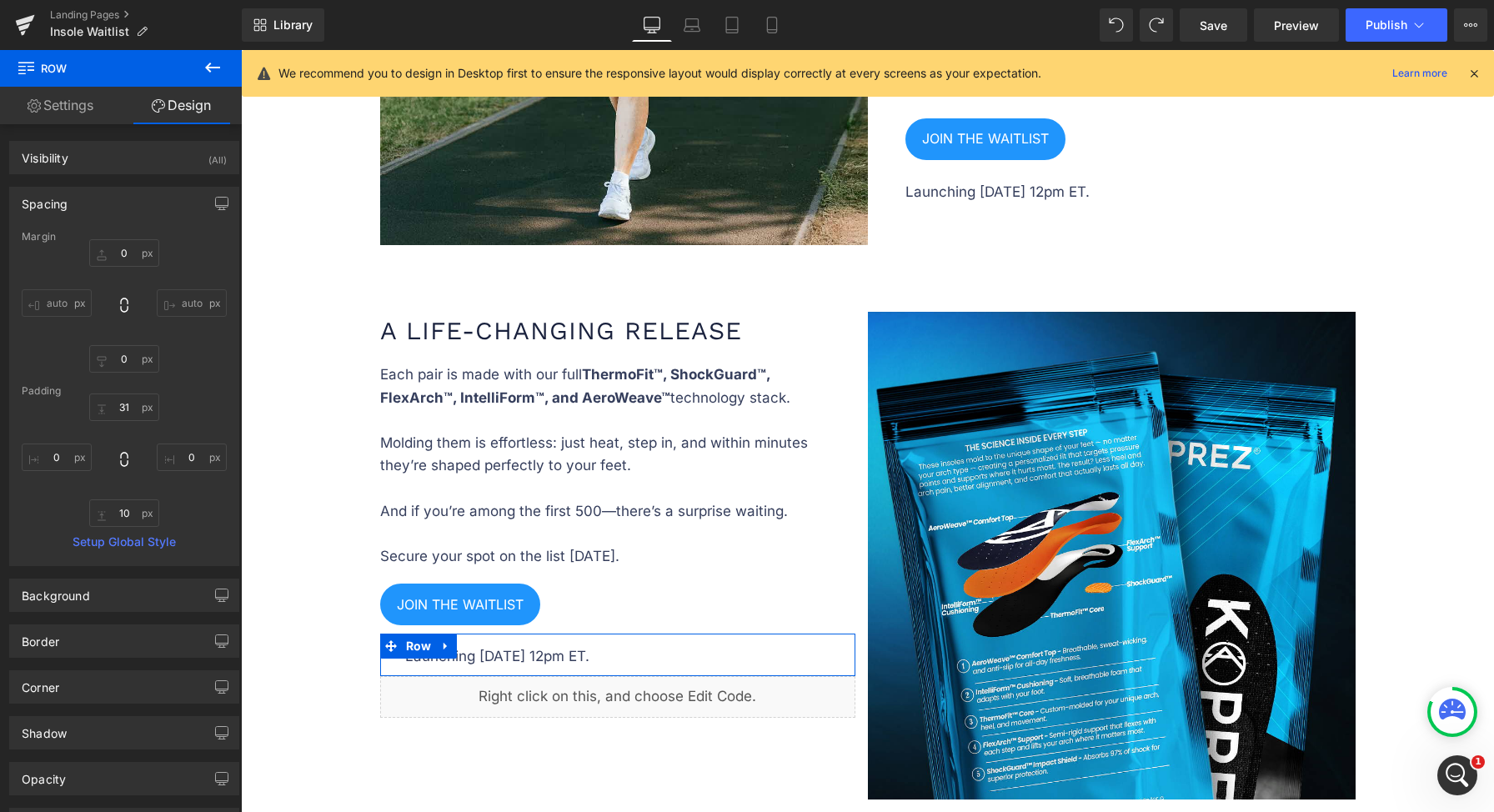
type input "0"
type input "31"
type input "0"
type input "10"
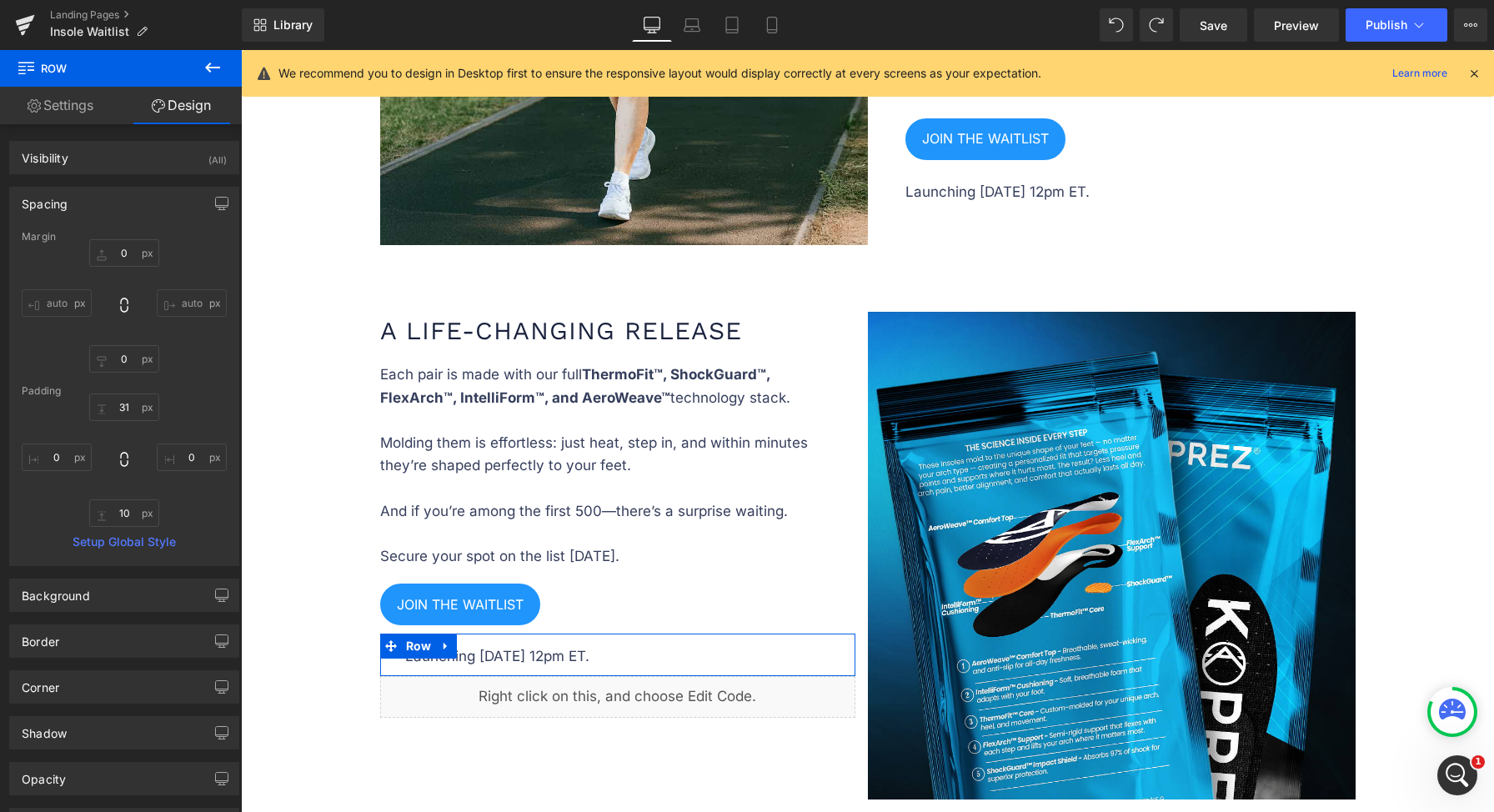
type input "0"
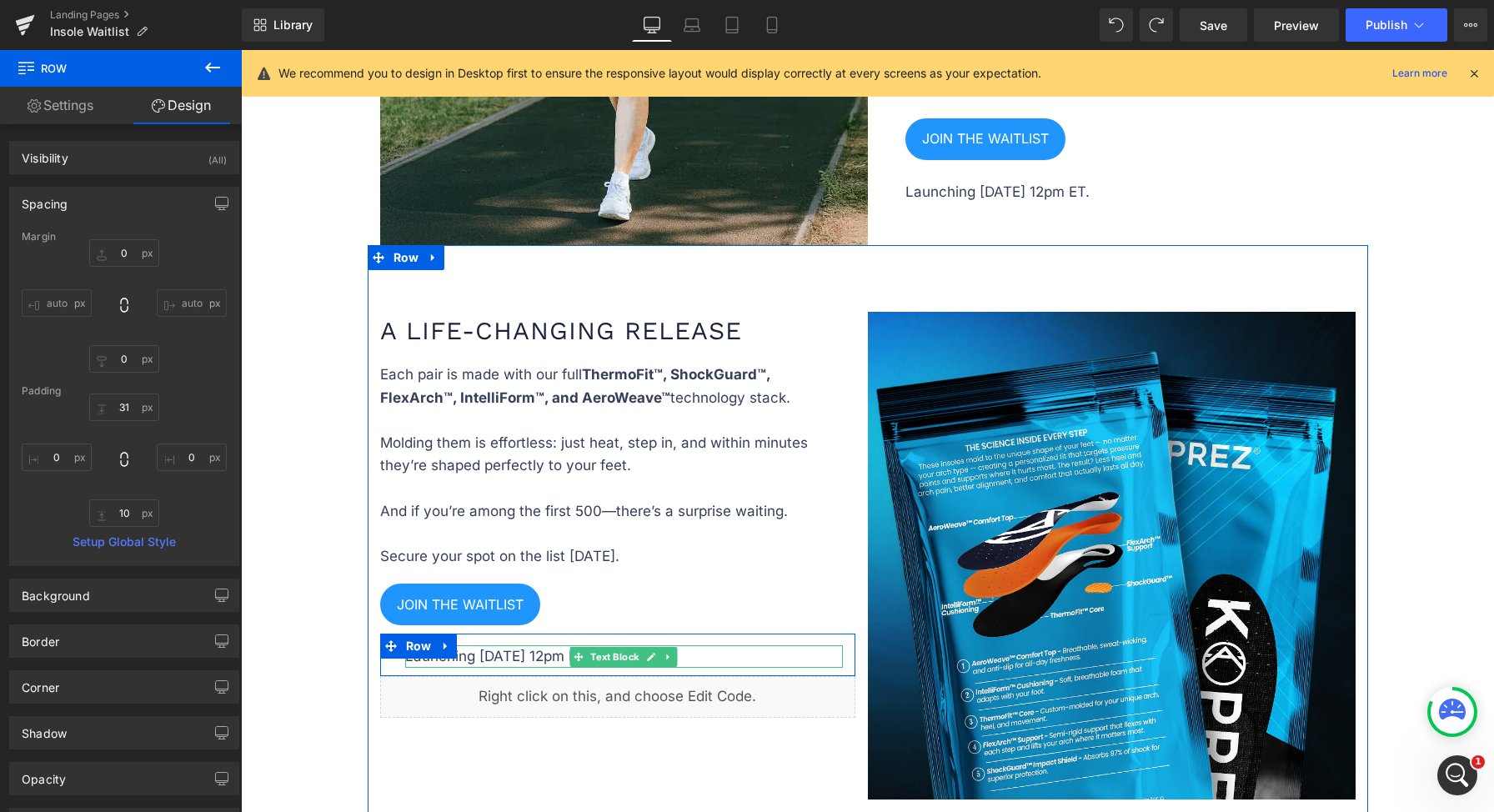
click at [549, 655] on p "Launching September 12, 12pm ET." at bounding box center [623, 656] width 438 height 23
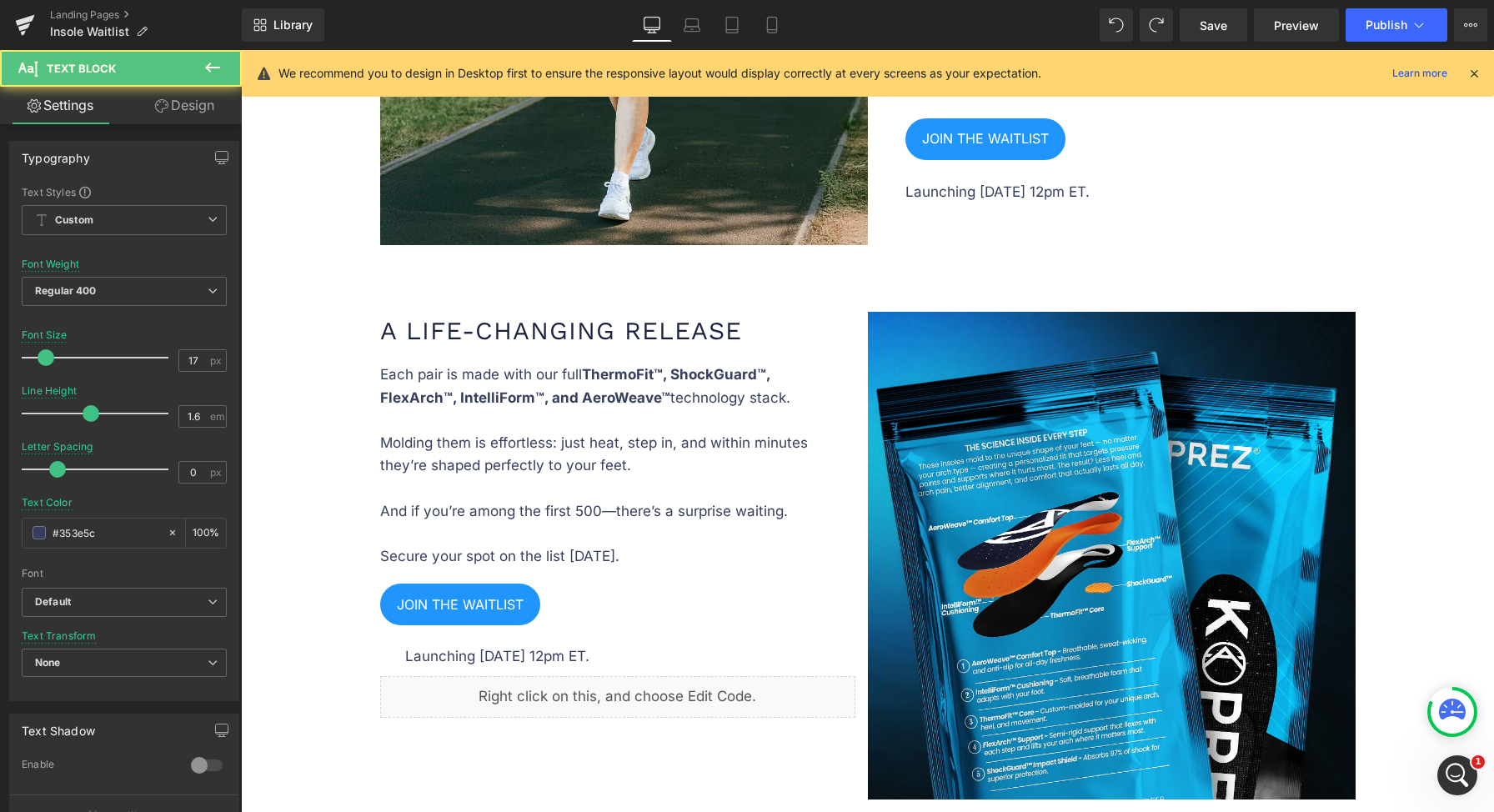
click at [163, 109] on icon at bounding box center [161, 106] width 14 height 14
click at [0, 0] on div "Spacing" at bounding box center [0, 0] width 0 height 0
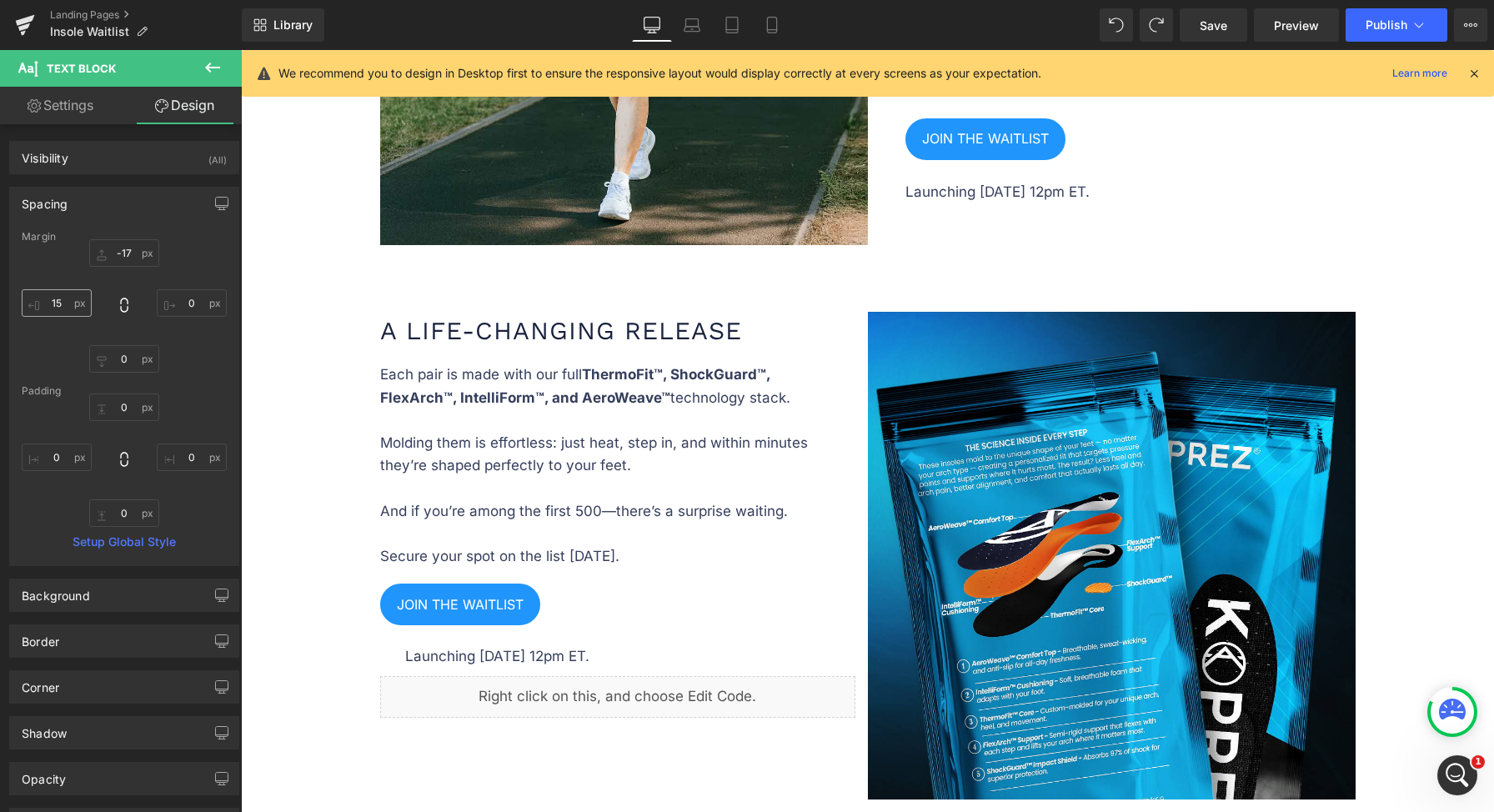
type input "-17"
type input "0"
type input "15"
type input "0"
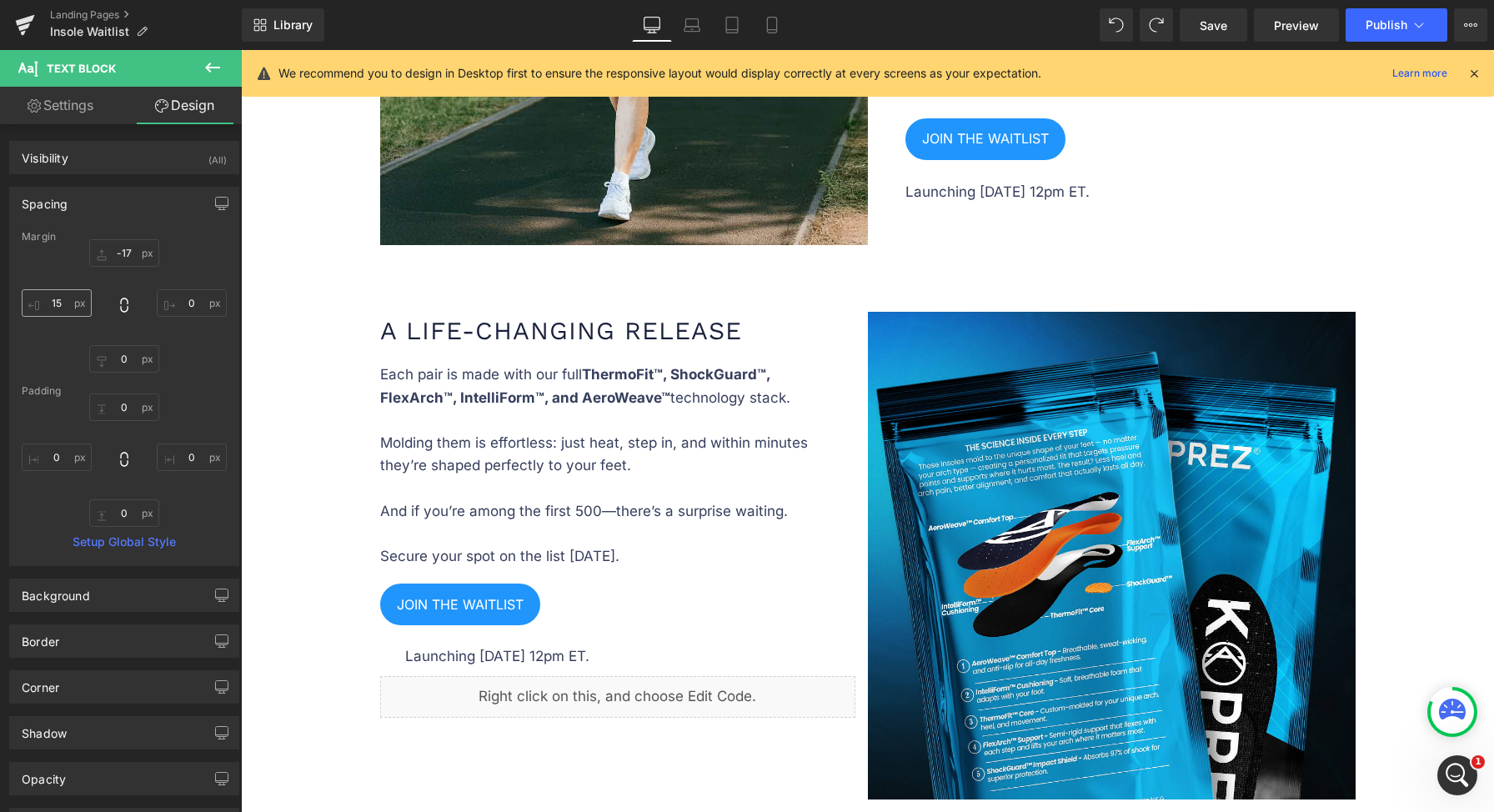
type input "0"
click at [49, 310] on input "15" at bounding box center [57, 303] width 70 height 27
click at [52, 304] on input "15" at bounding box center [57, 303] width 70 height 27
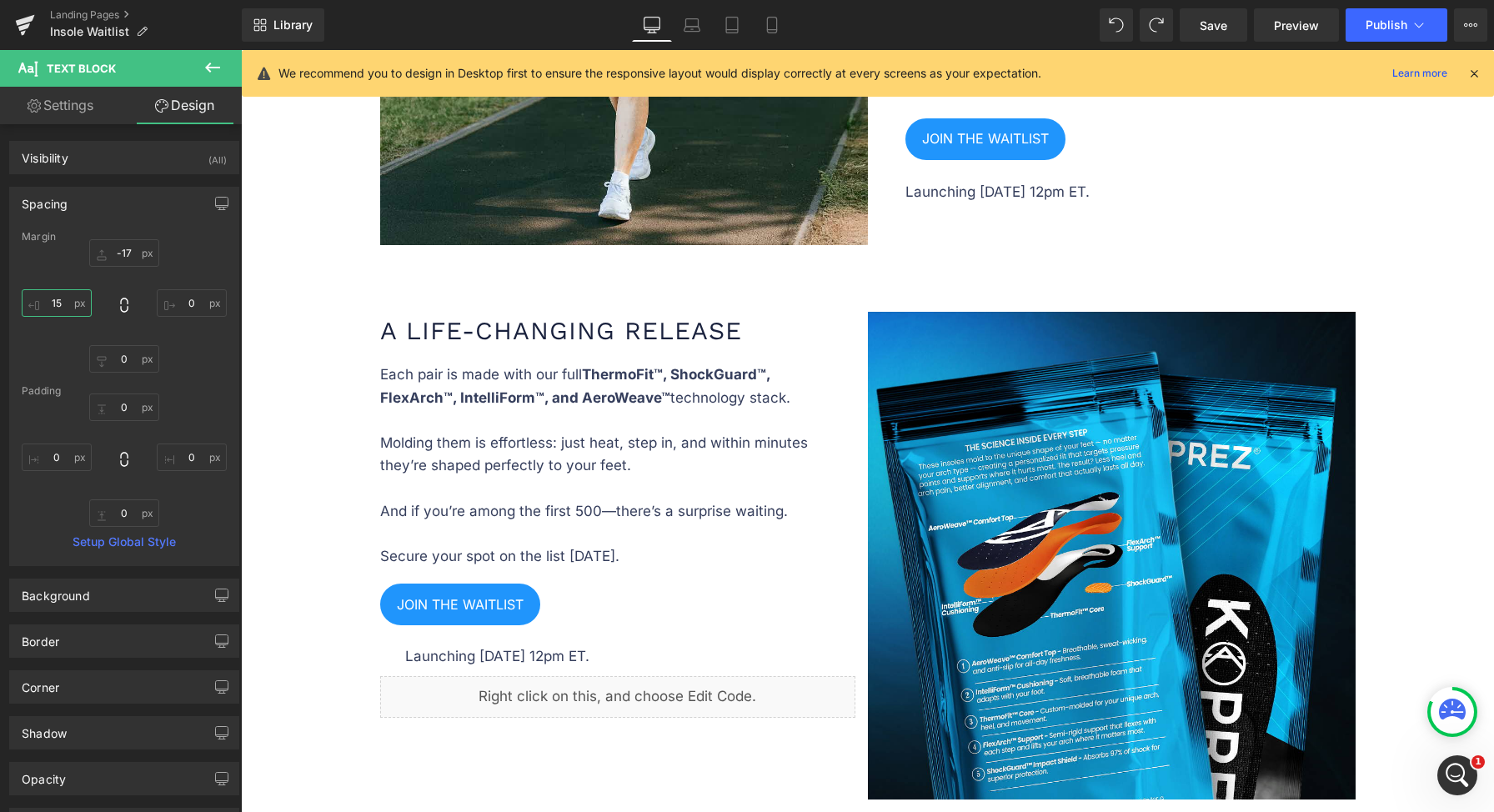
click at [52, 304] on input "15" at bounding box center [57, 303] width 70 height 27
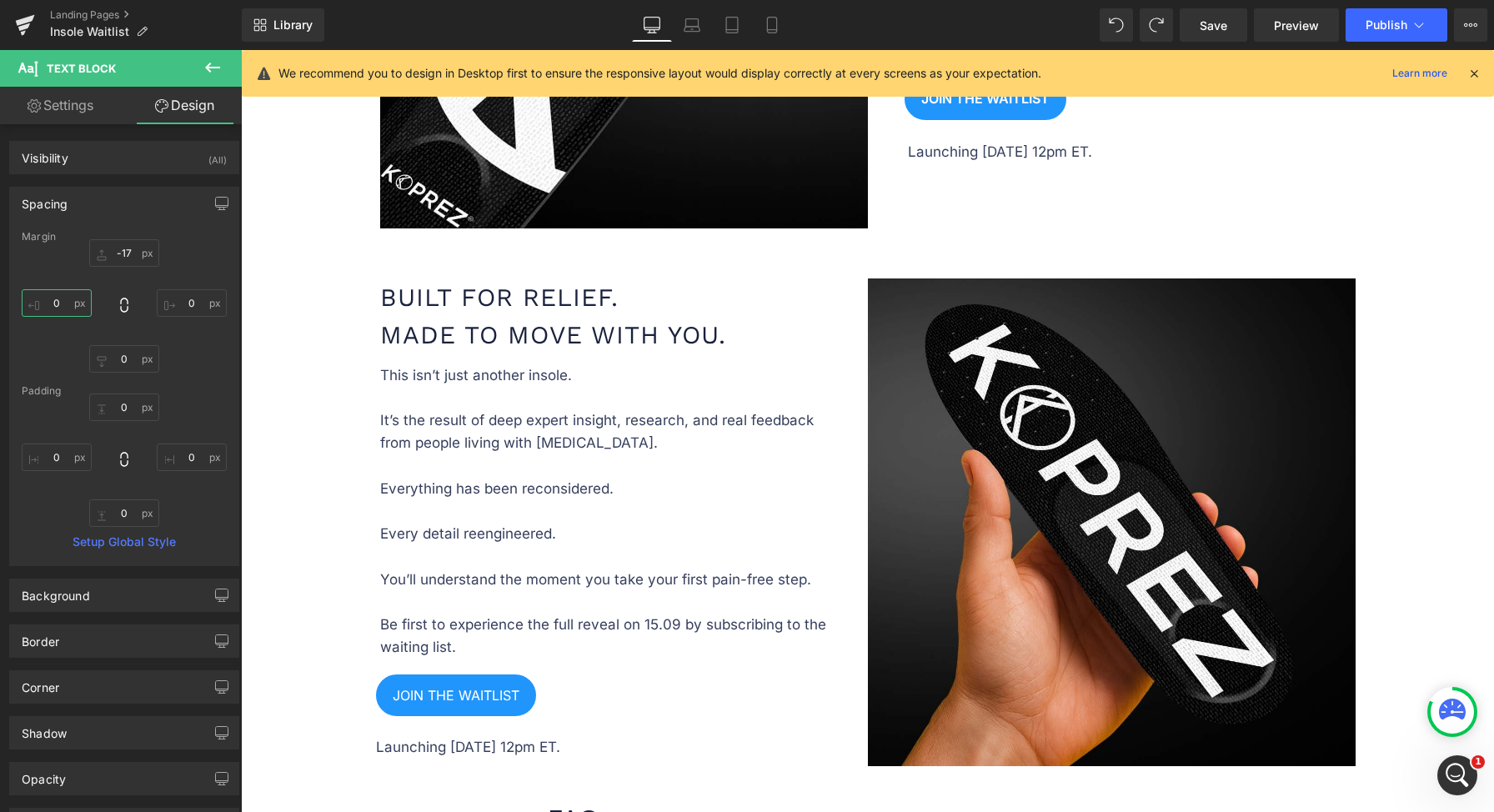
scroll to position [1380, 0]
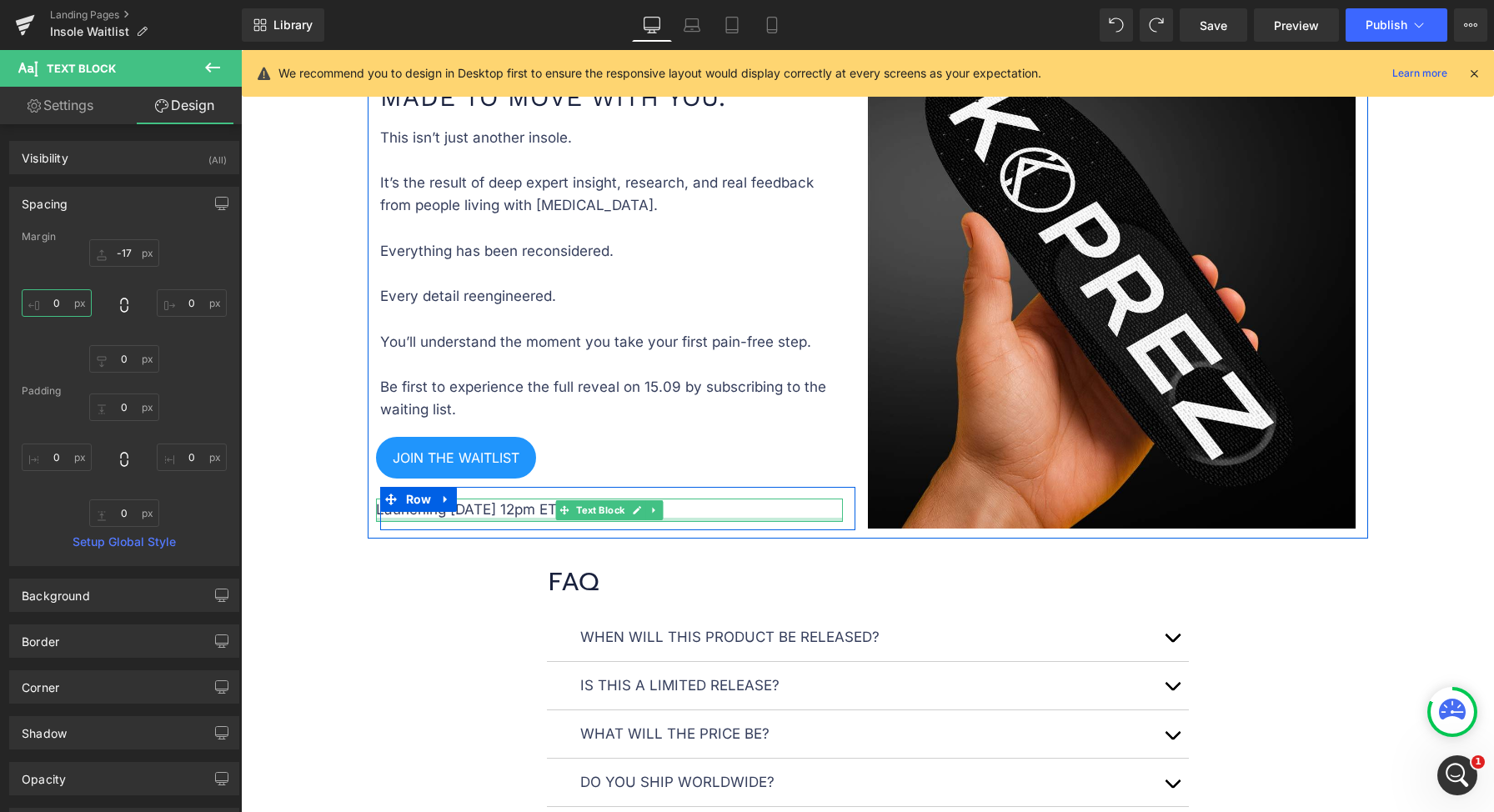
type input "0"
click at [593, 504] on span "Text Block" at bounding box center [600, 511] width 55 height 20
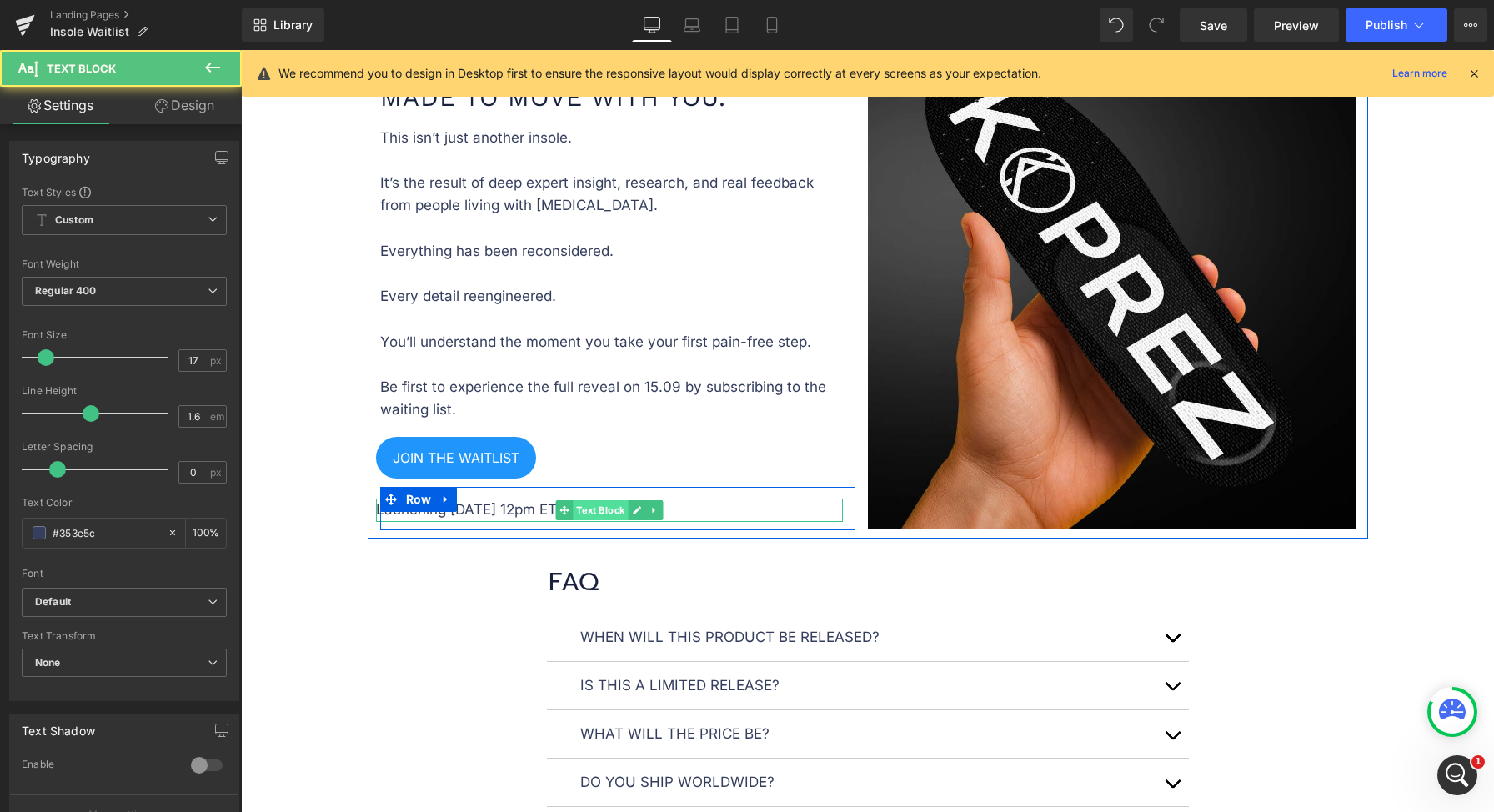
click at [591, 508] on span "Text Block" at bounding box center [600, 510] width 55 height 20
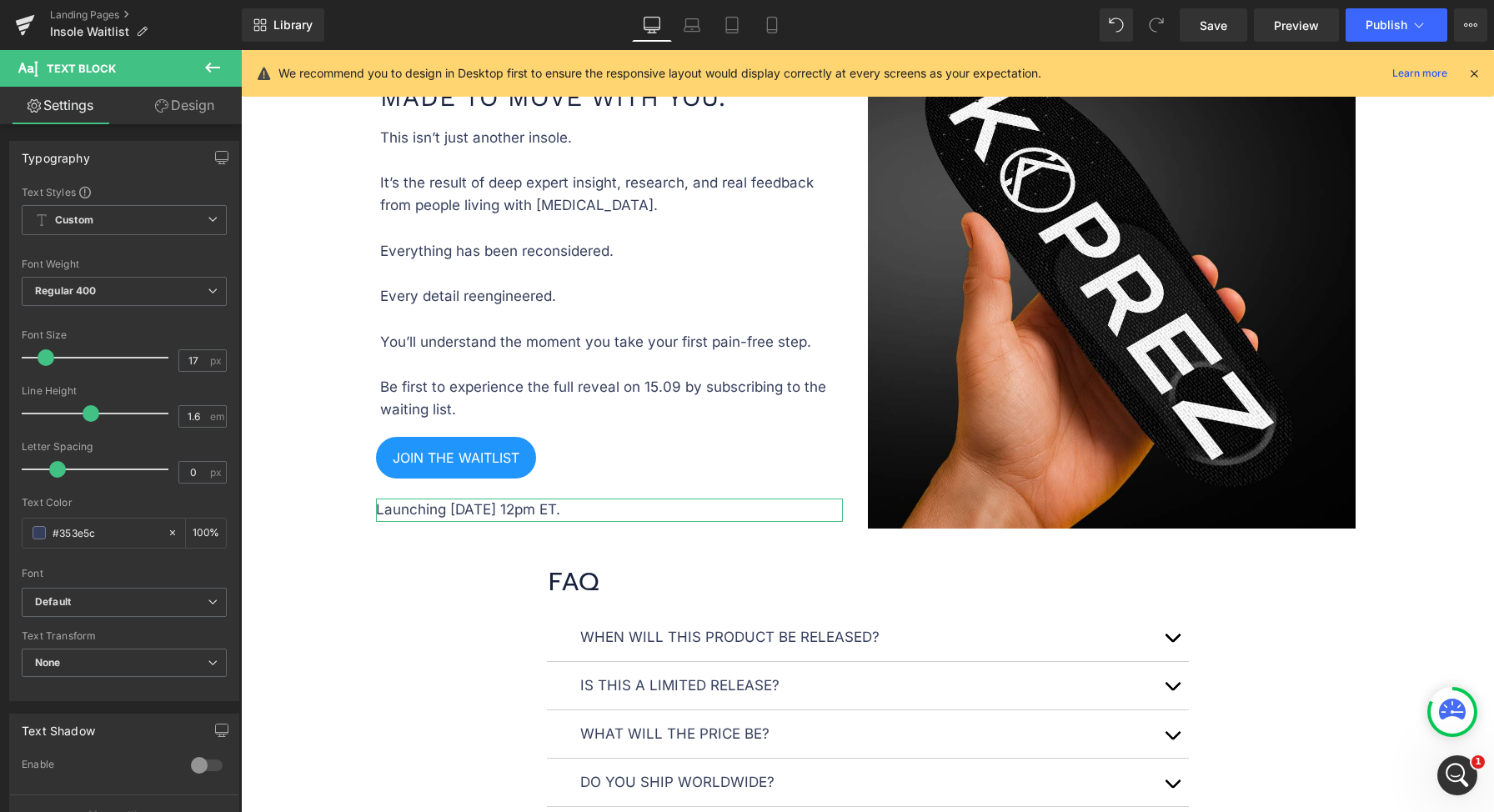
click at [197, 108] on link "Design" at bounding box center [184, 105] width 121 height 37
click at [0, 0] on div "Spacing" at bounding box center [0, 0] width 0 height 0
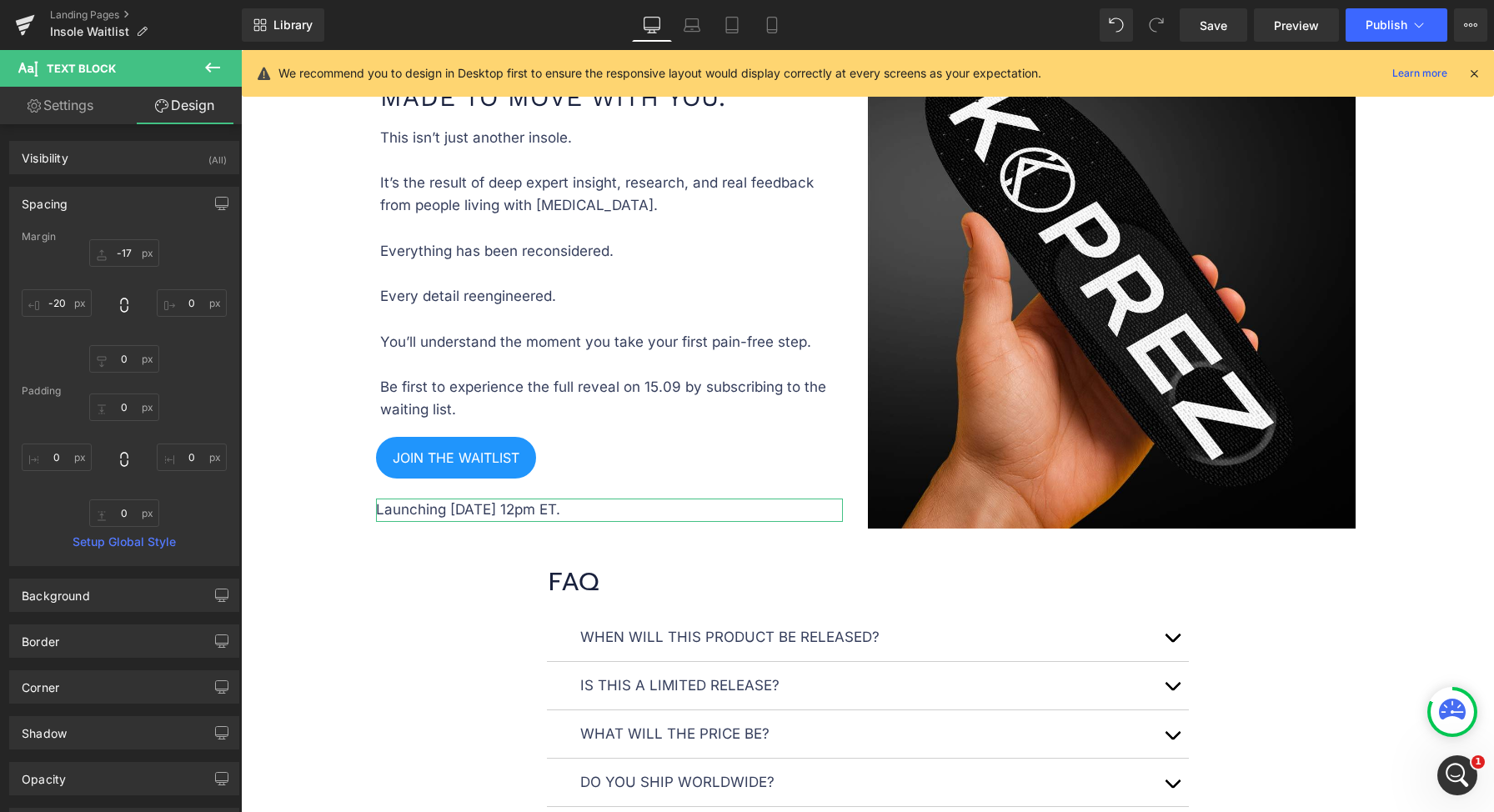
type input "-17"
type input "0"
type input "-20"
type input "0"
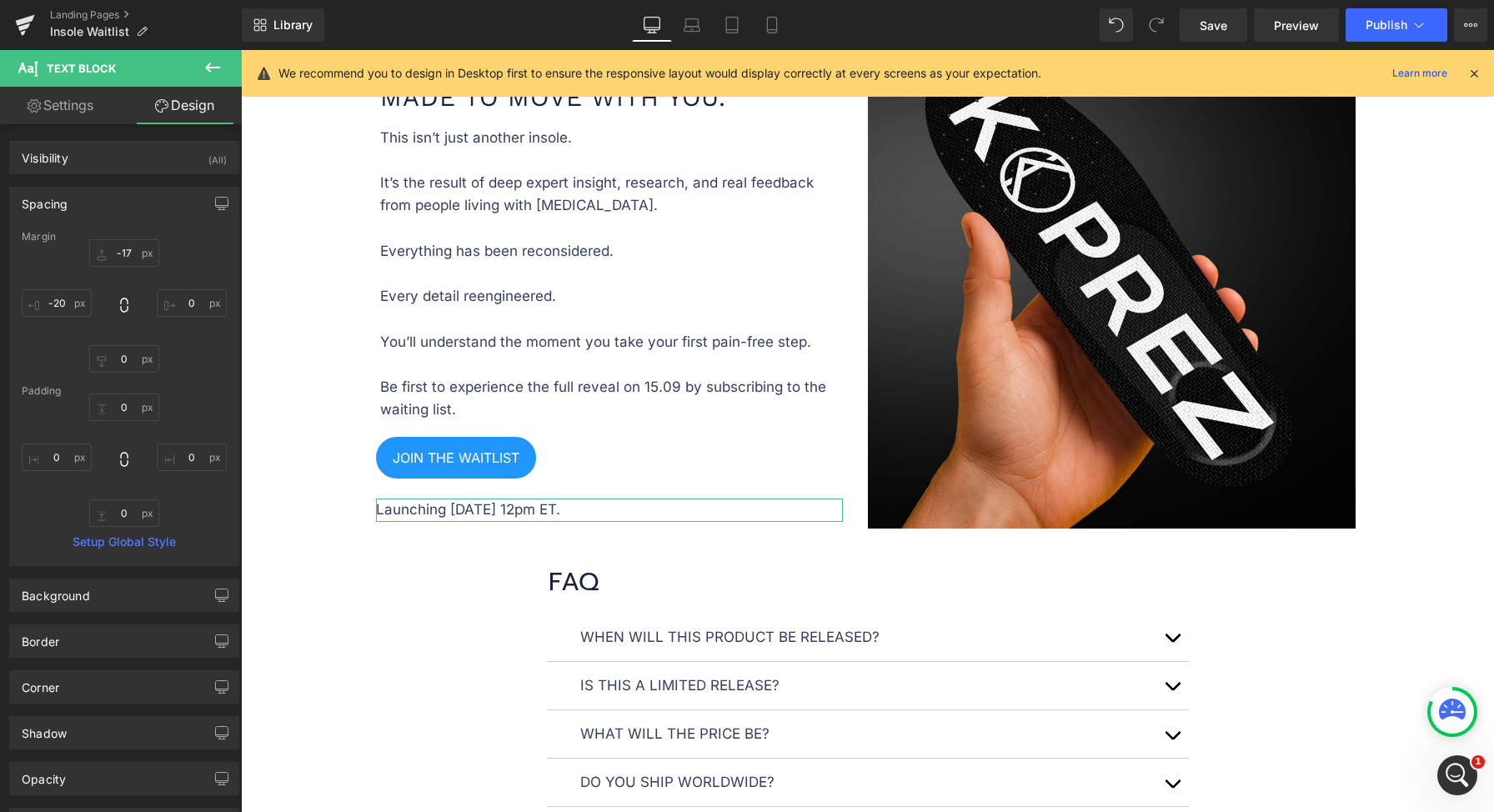
type input "0"
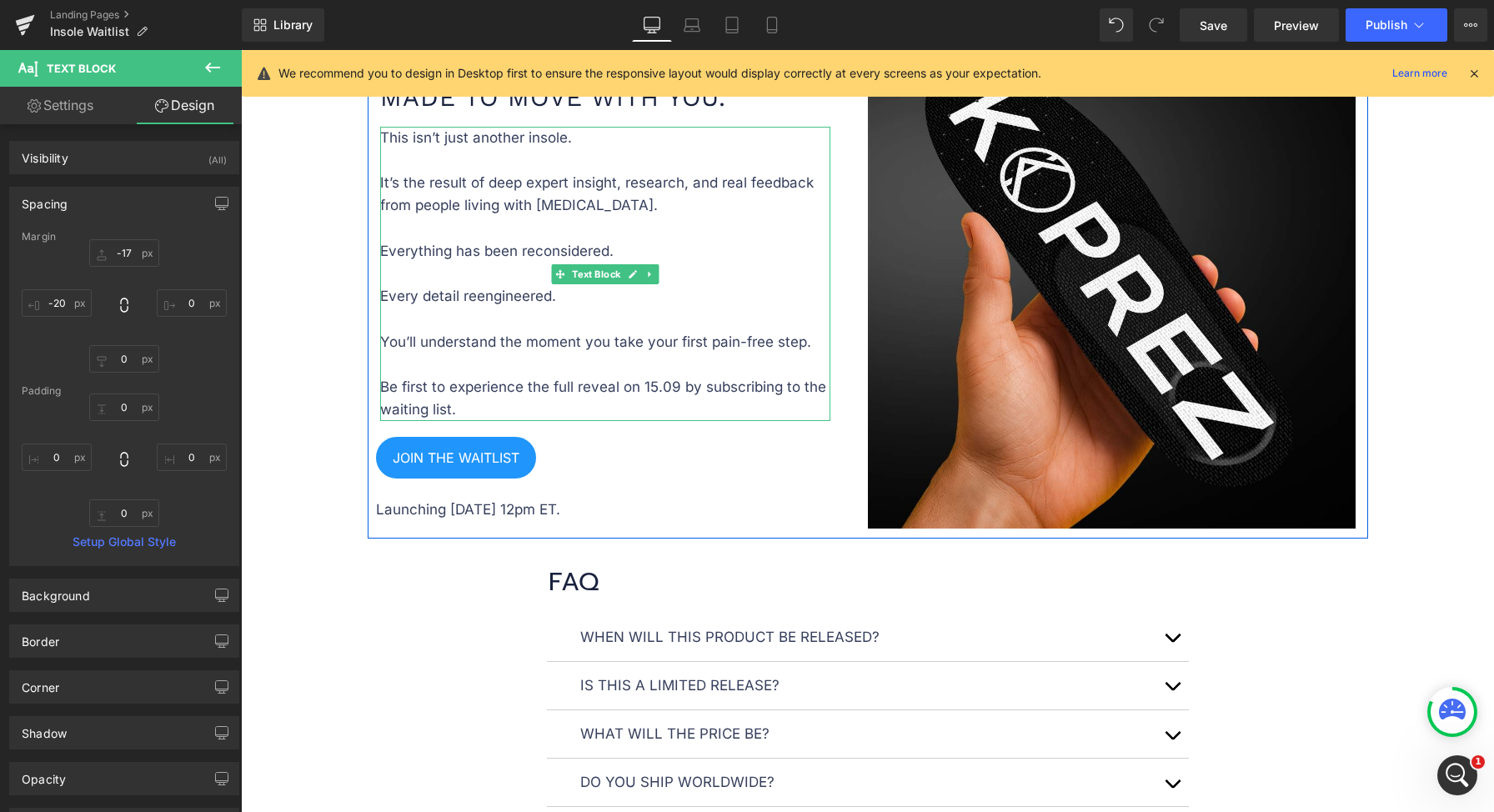
click at [421, 373] on p "This isn’t just another insole. It’s the result of deep expert insight, researc…" at bounding box center [605, 274] width 450 height 295
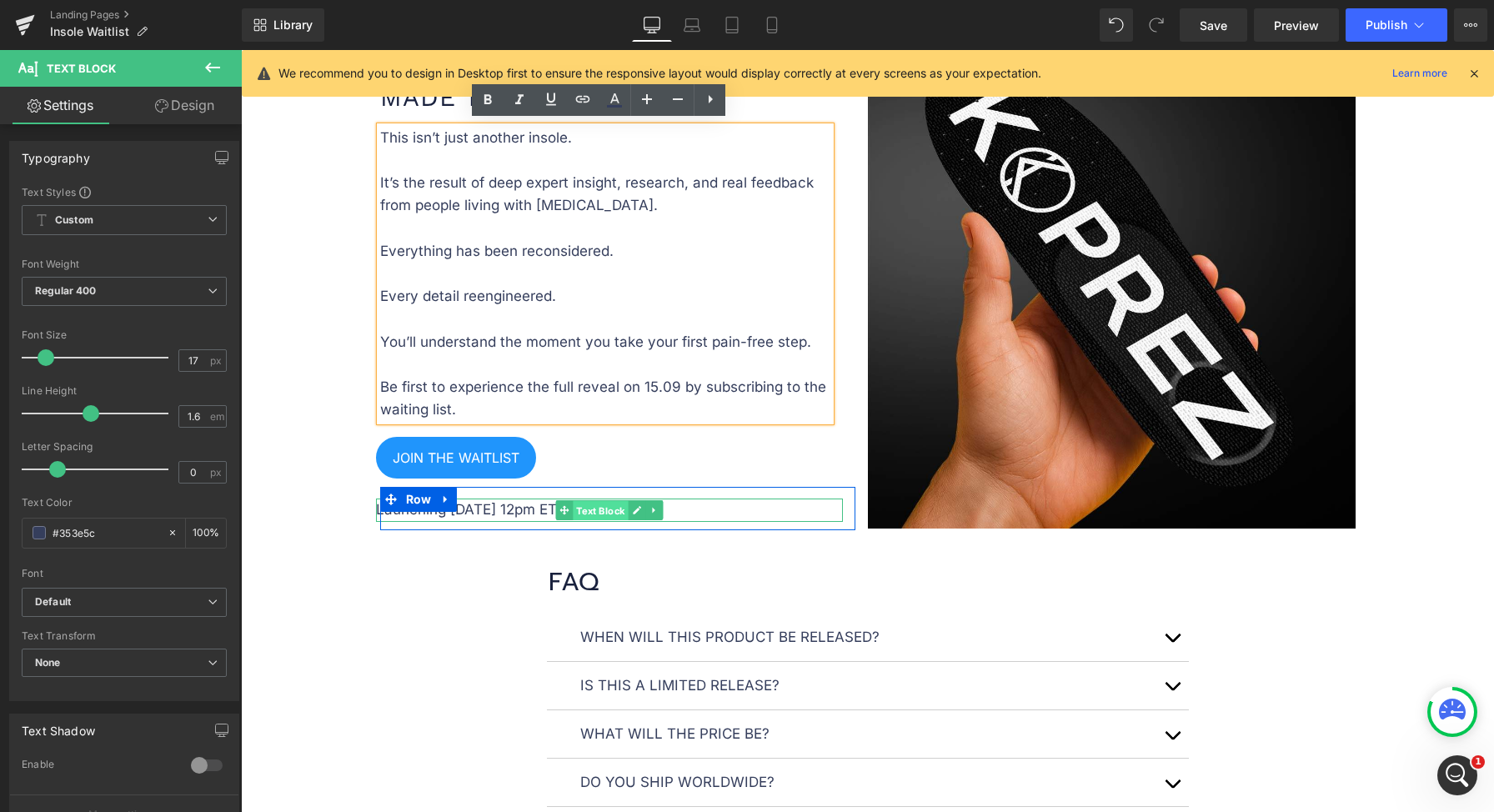
click at [592, 509] on span "Text Block" at bounding box center [600, 511] width 55 height 20
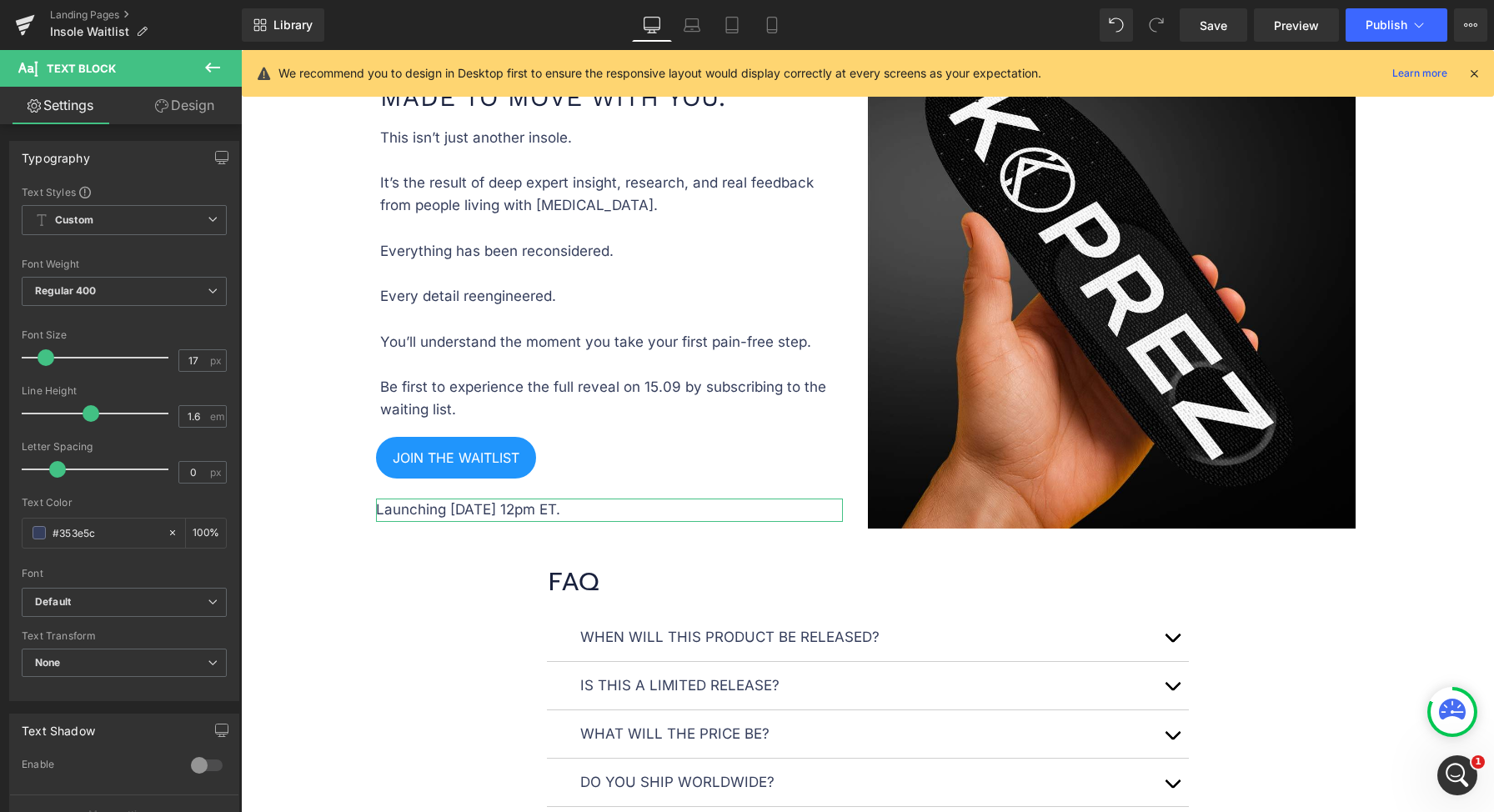
click at [184, 112] on link "Design" at bounding box center [184, 105] width 121 height 37
click at [0, 0] on div "Spacing" at bounding box center [0, 0] width 0 height 0
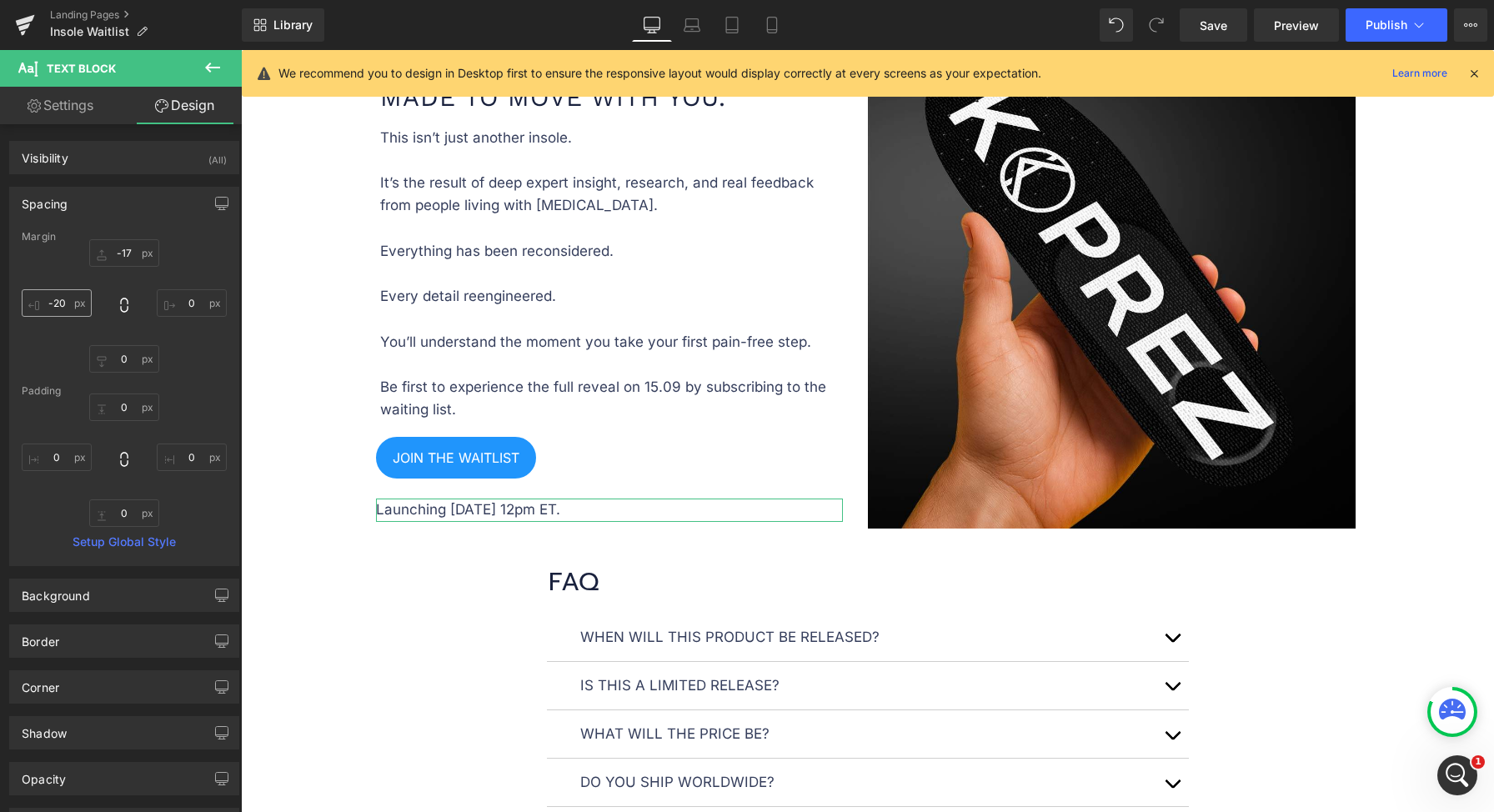
type input "-17"
type input "0"
type input "-20"
type input "0"
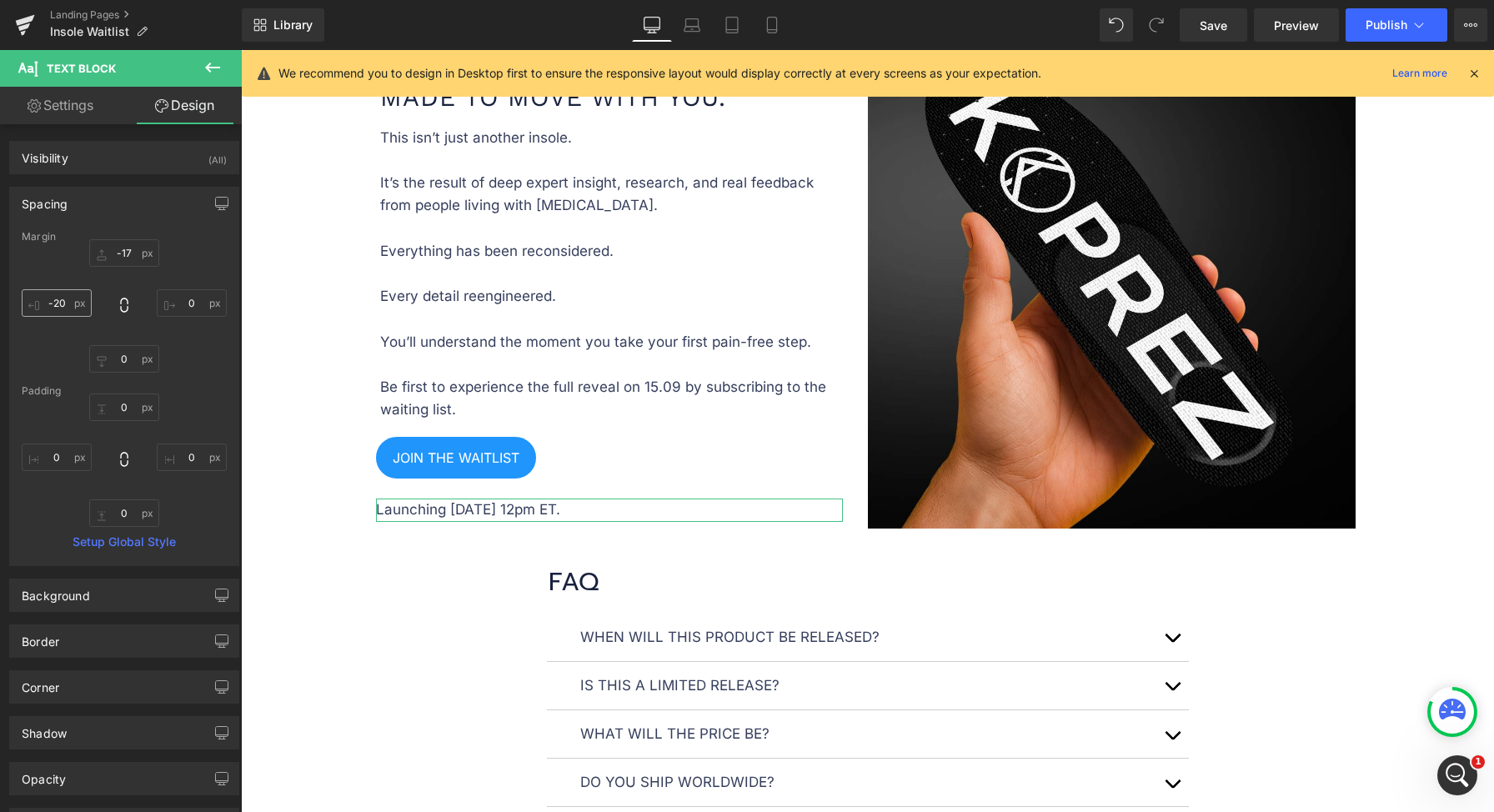
type input "0"
click at [56, 303] on input "-20" at bounding box center [57, 303] width 70 height 27
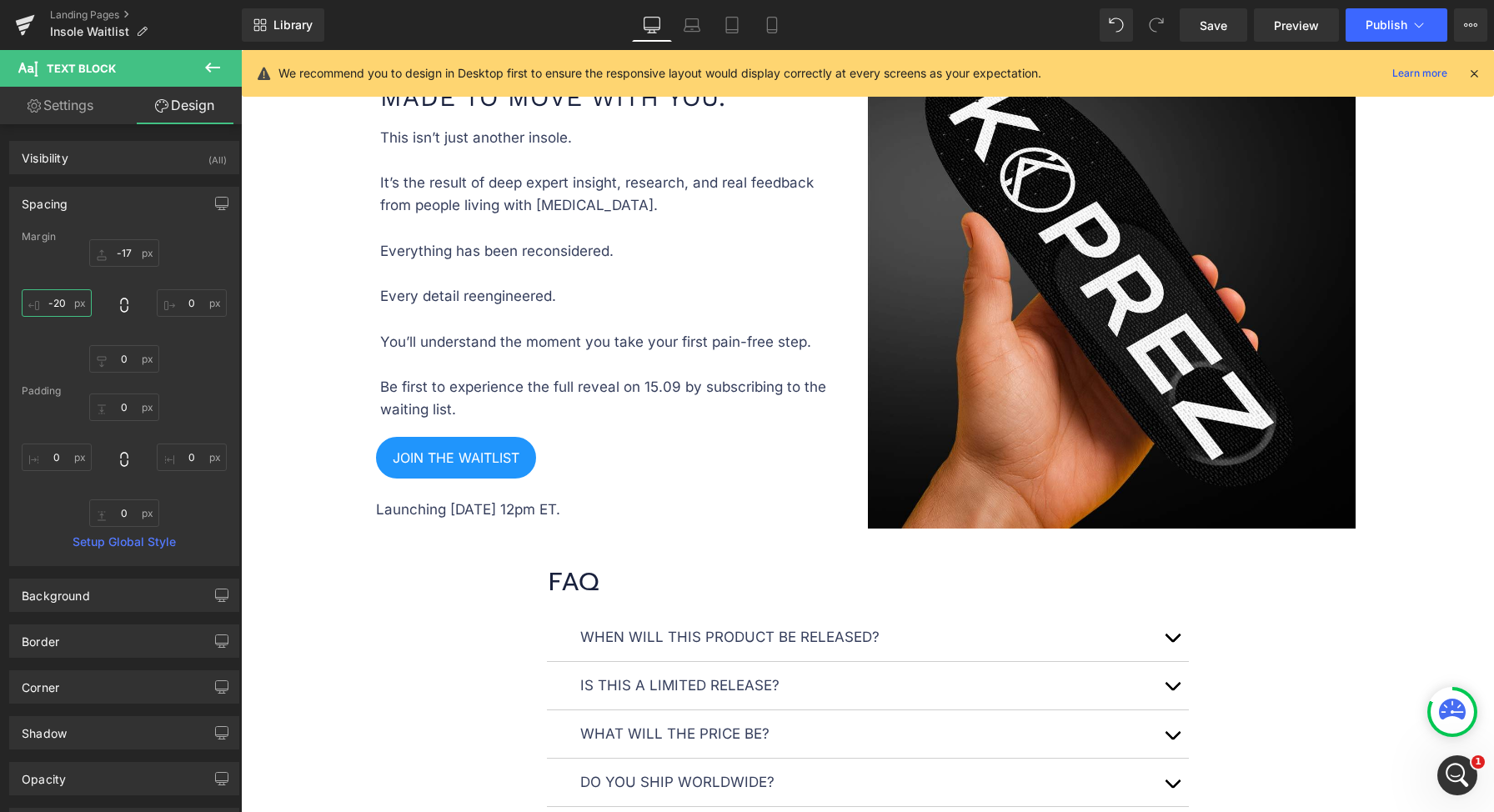
type input "0"
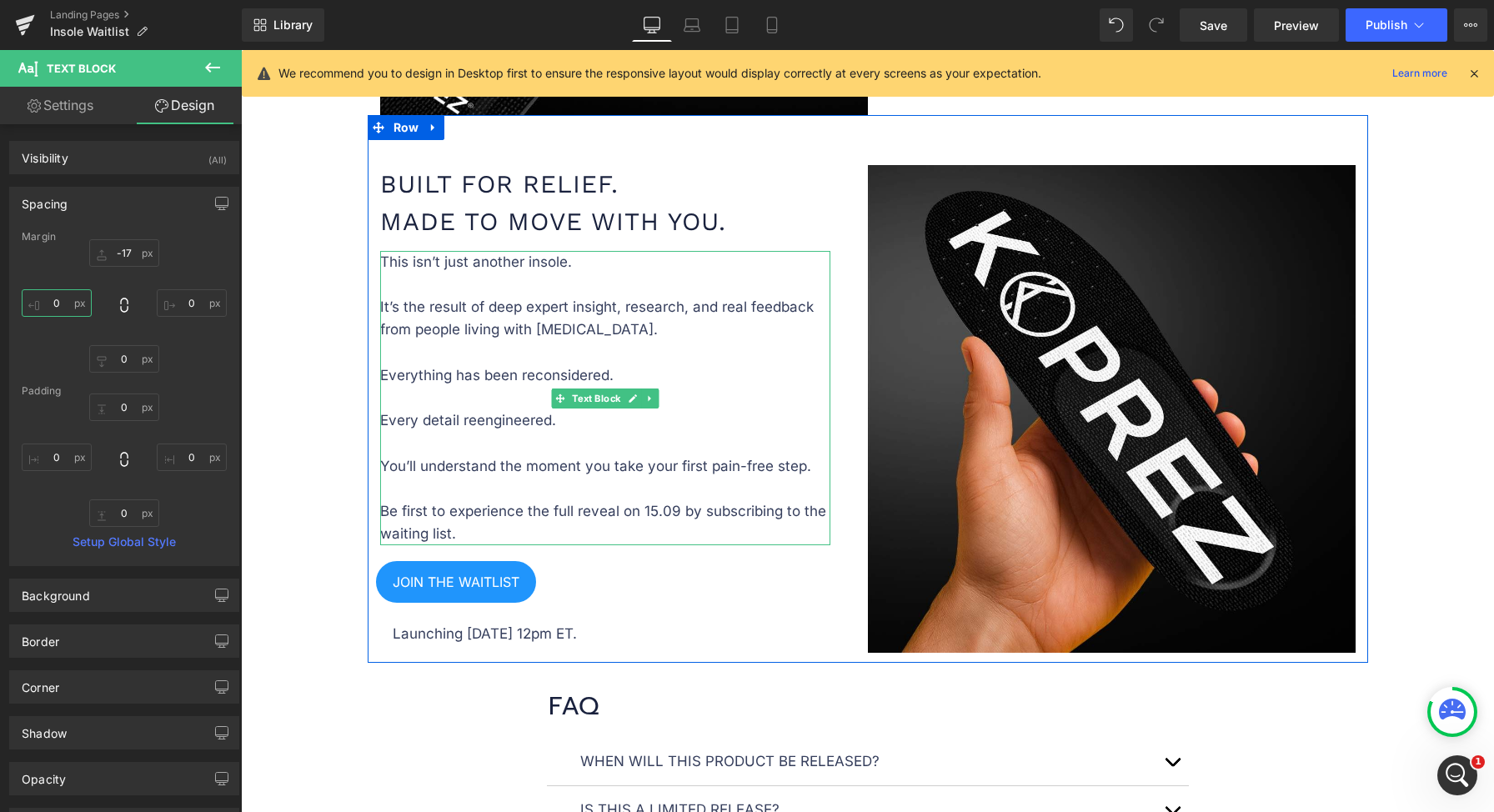
scroll to position [1226, 0]
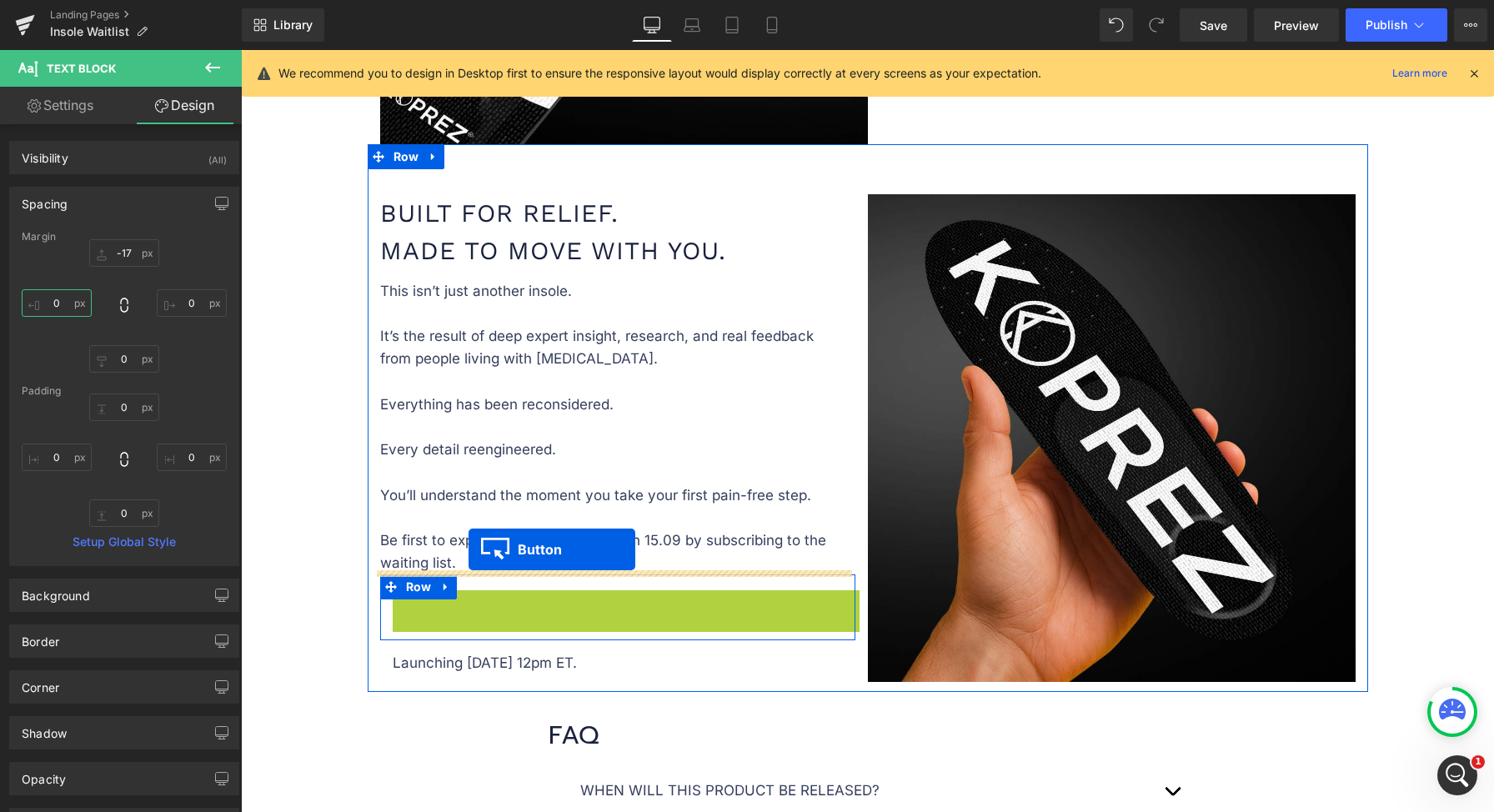
drag, startPoint x: 448, startPoint y: 605, endPoint x: 469, endPoint y: 550, distance: 58.9
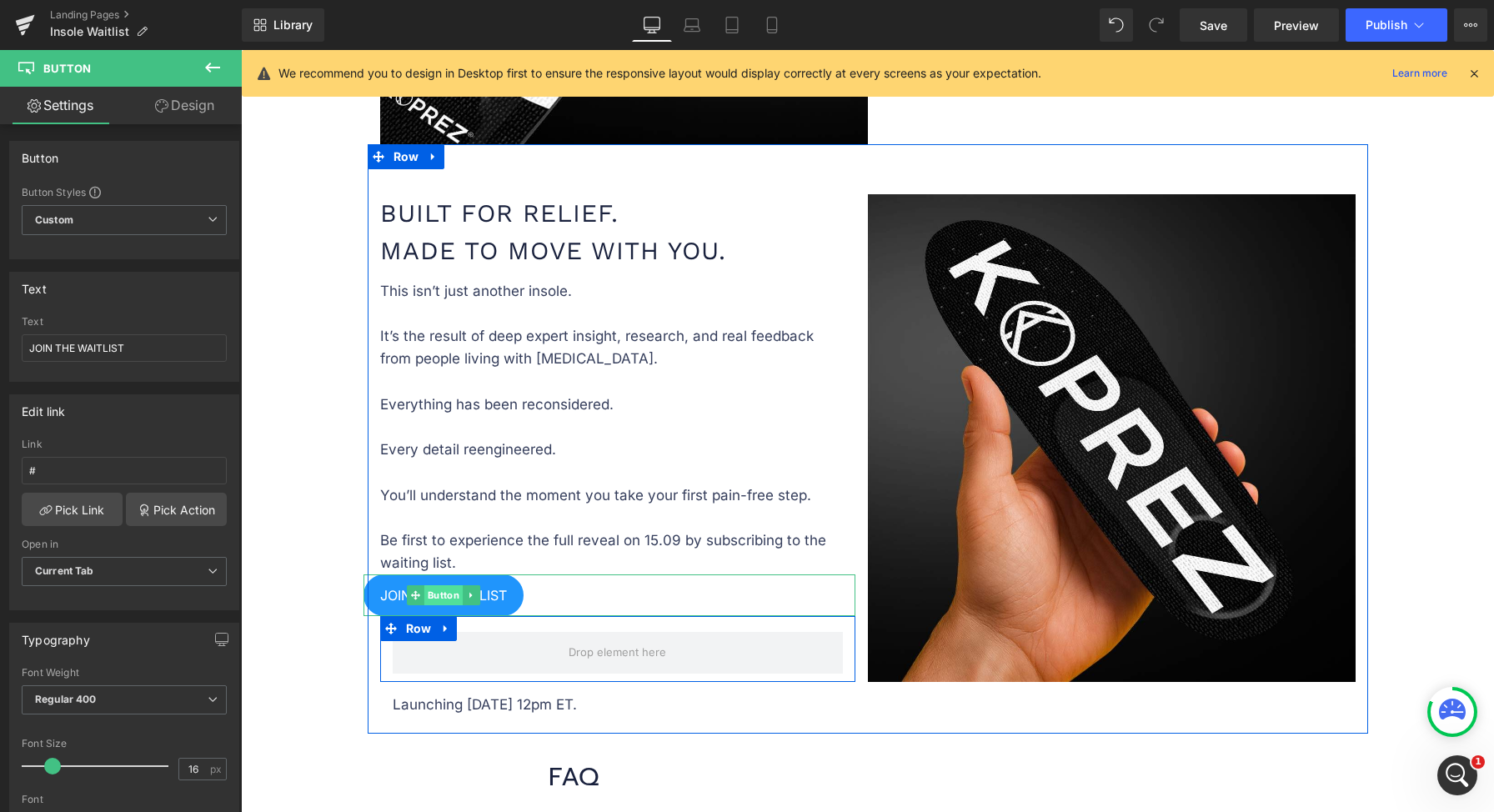
click at [434, 591] on span "Button" at bounding box center [444, 595] width 38 height 20
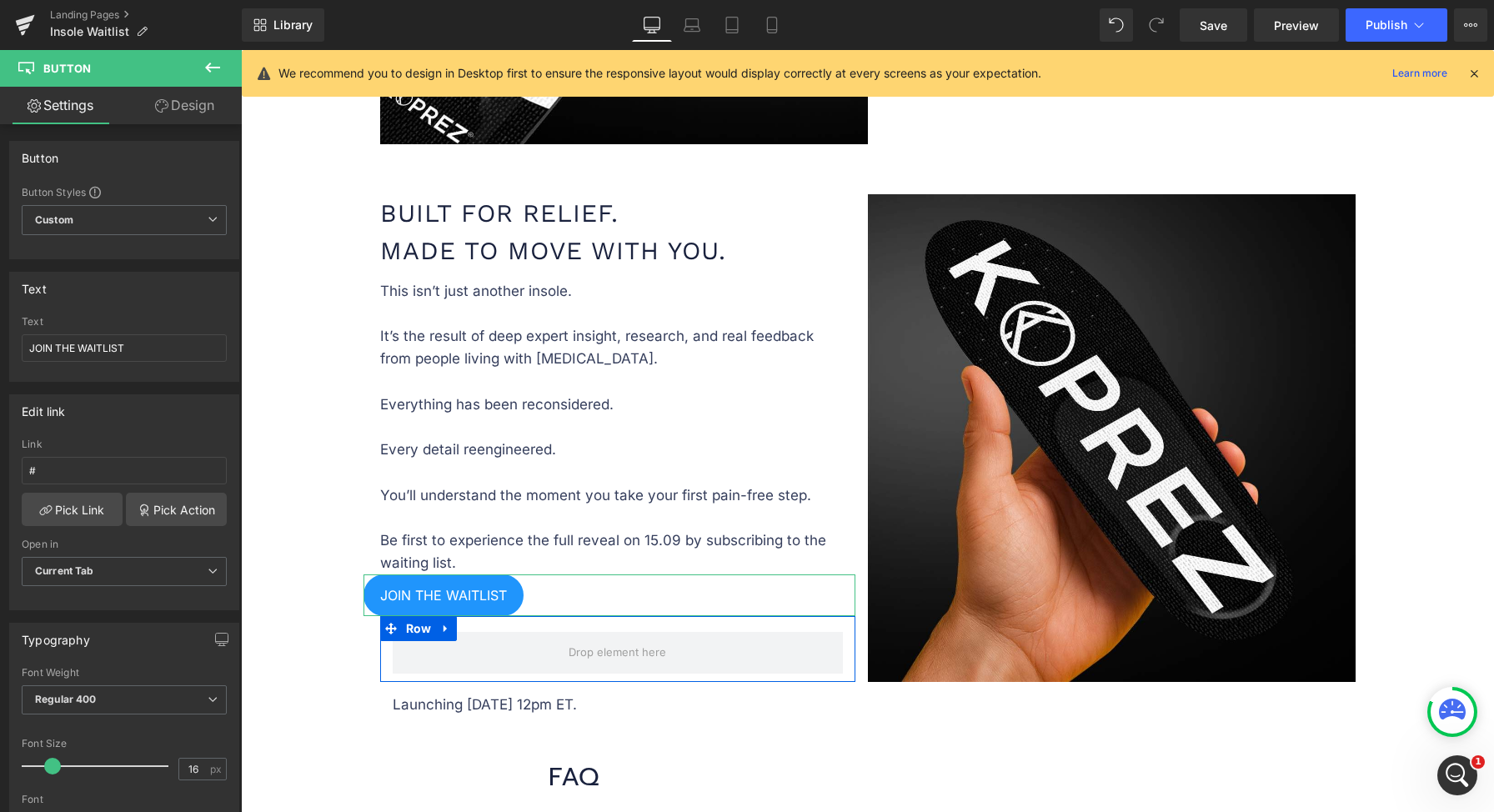
click at [185, 104] on link "Design" at bounding box center [184, 105] width 121 height 37
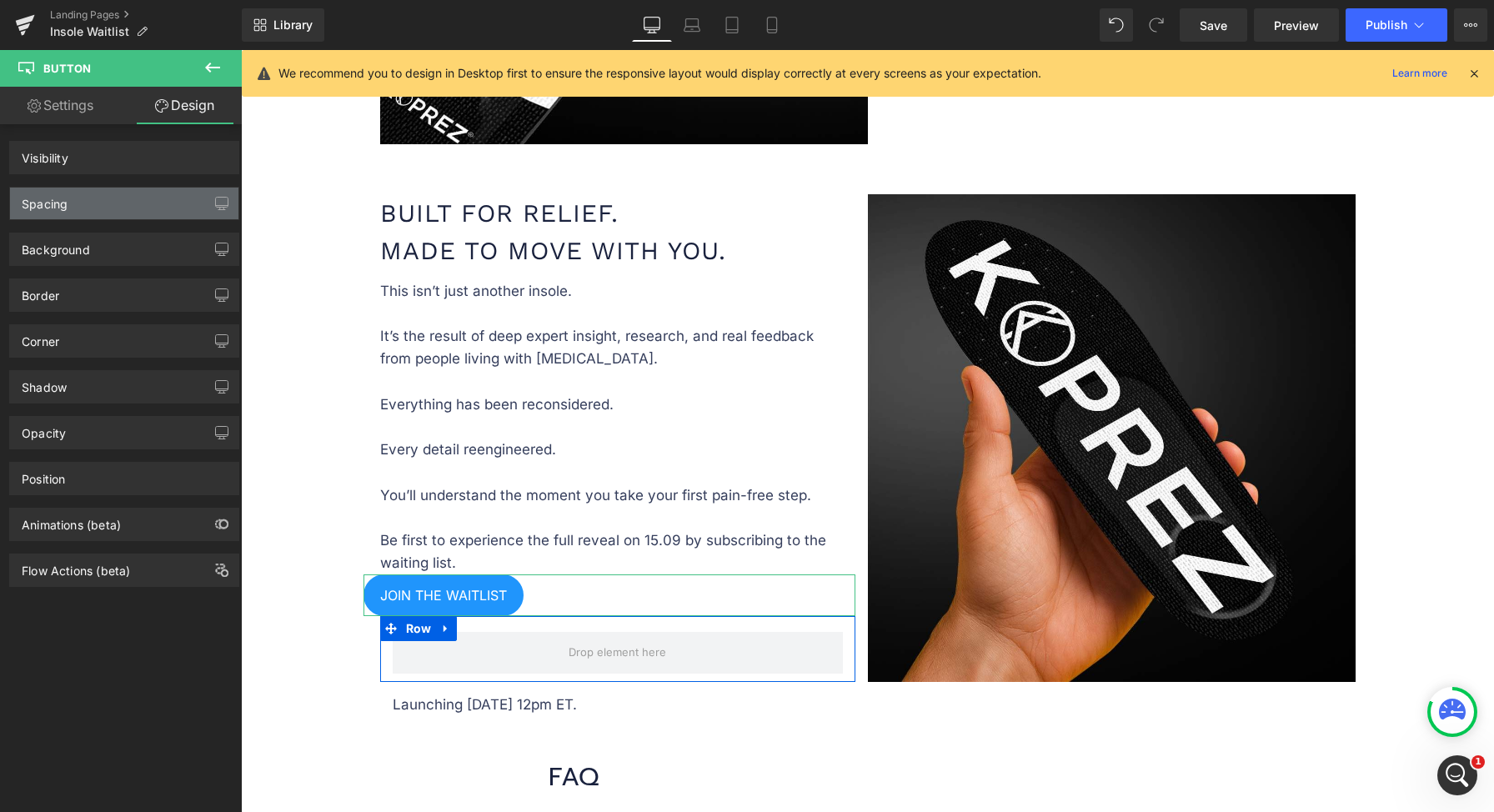
click at [112, 196] on div "Spacing" at bounding box center [124, 203] width 229 height 32
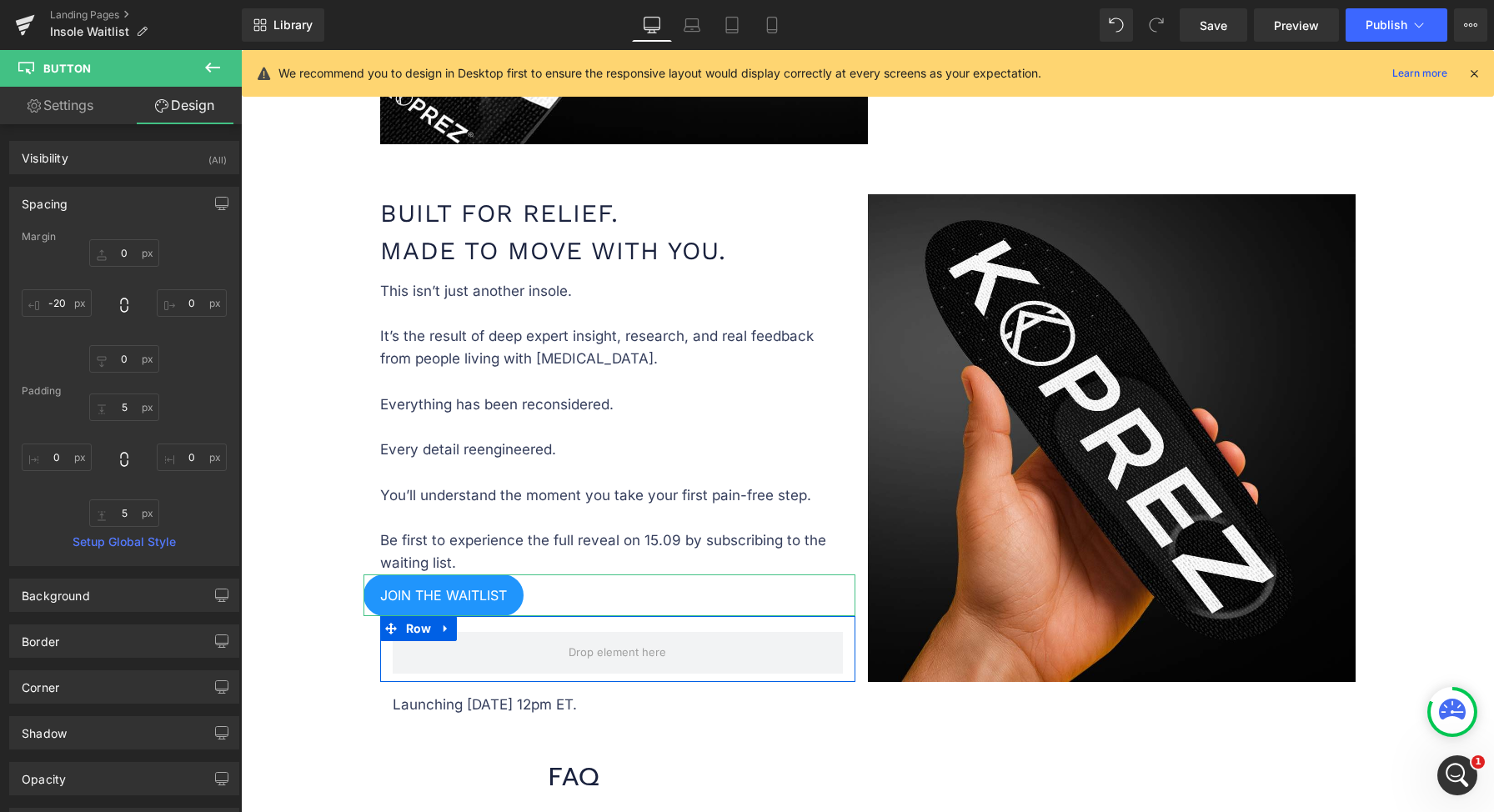
type input "0"
type input "-20"
type input "5"
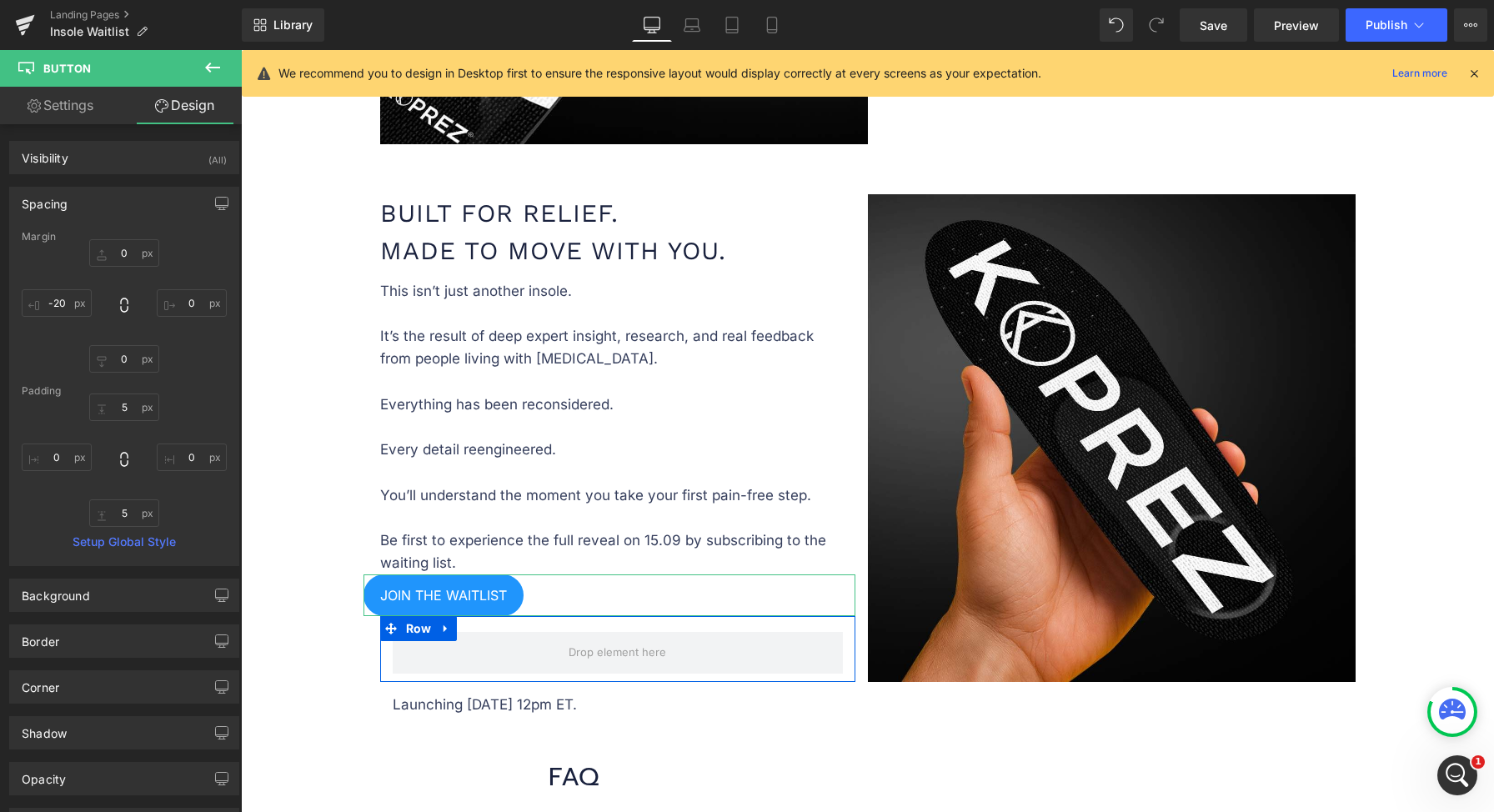
type input "0"
type input "5"
type input "0"
click at [57, 303] on input "-20" at bounding box center [57, 303] width 70 height 27
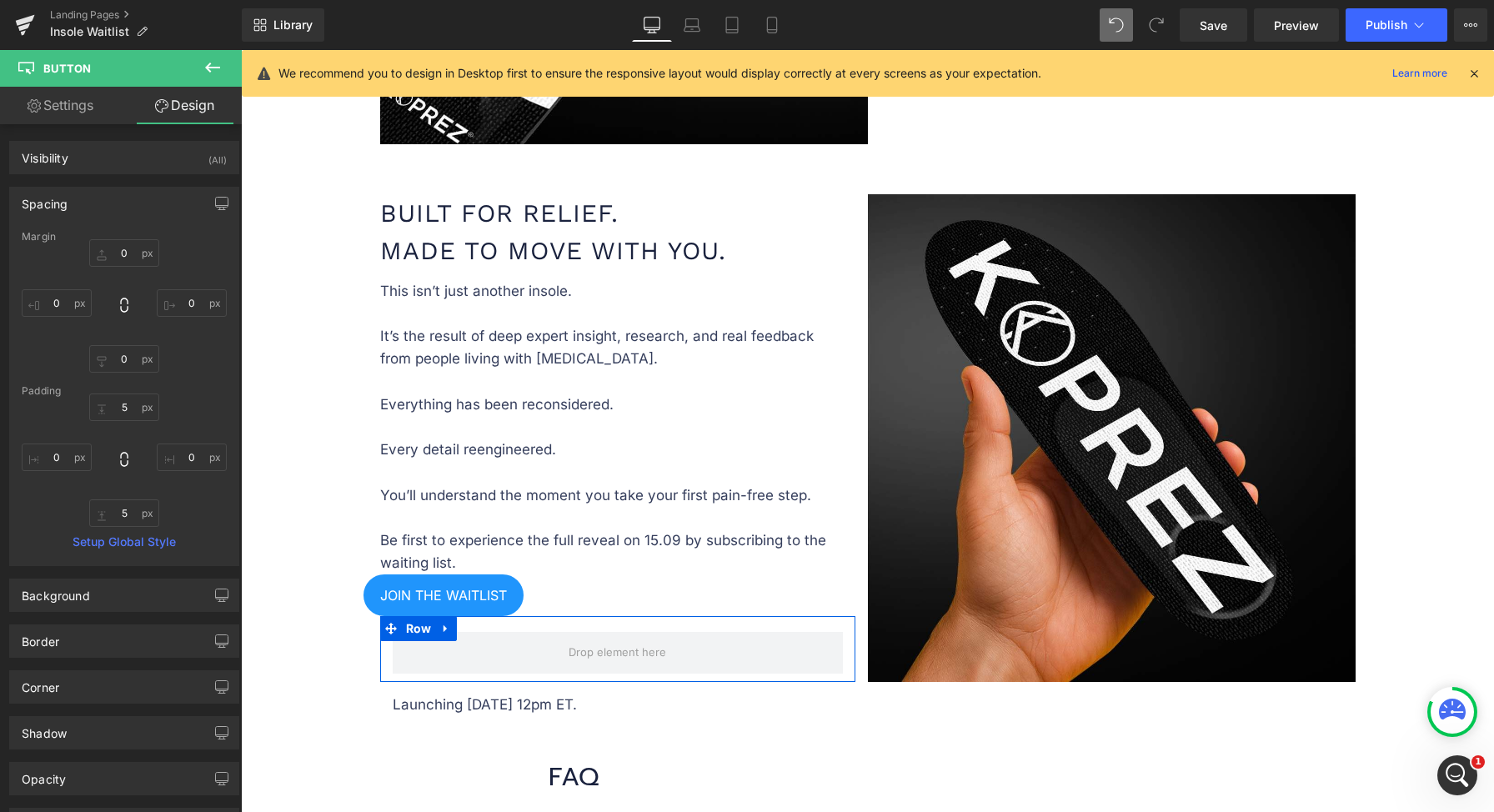
type input "0"
type input "-20"
type input "5"
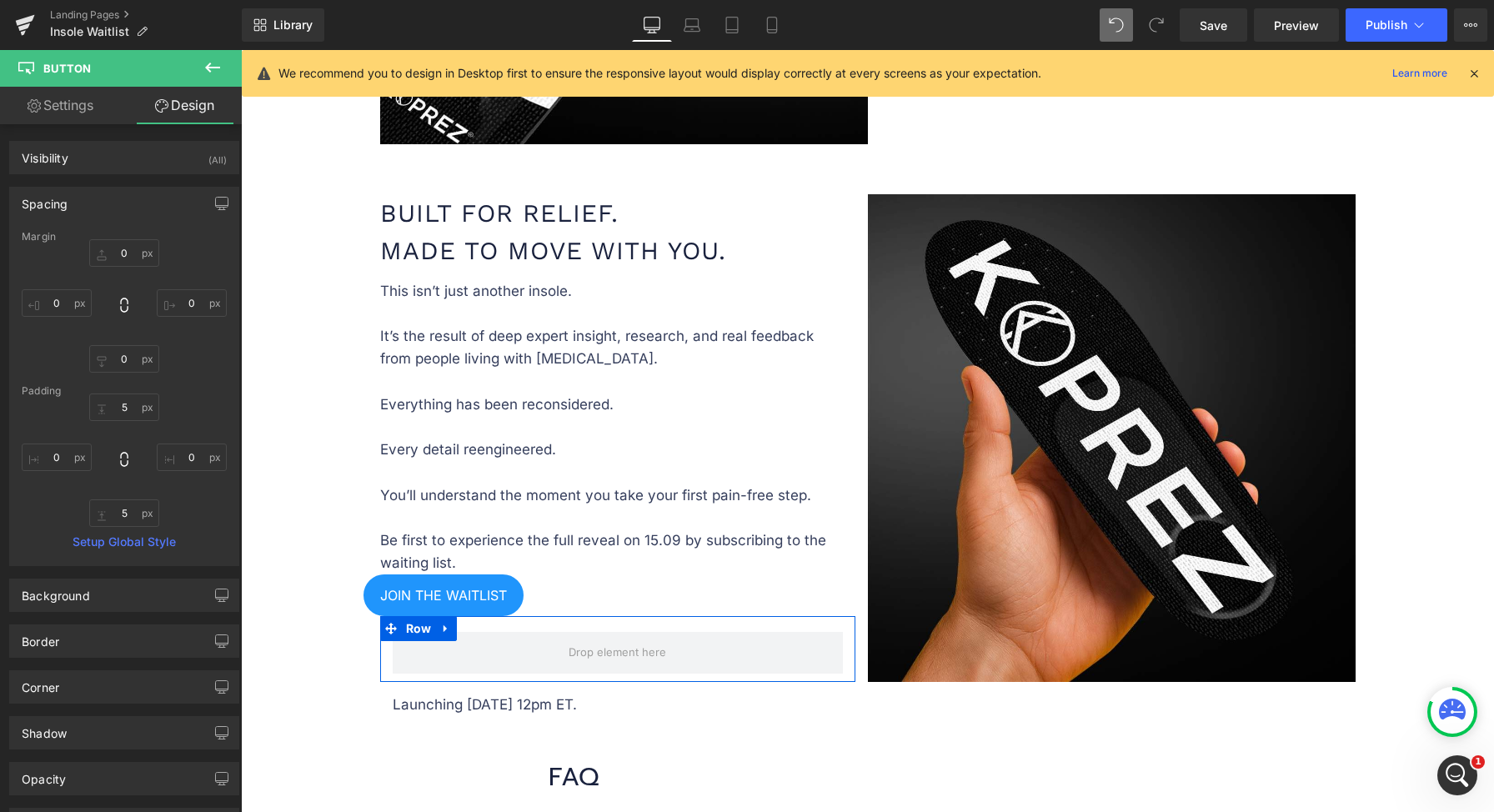
type input "0"
type input "5"
type input "0"
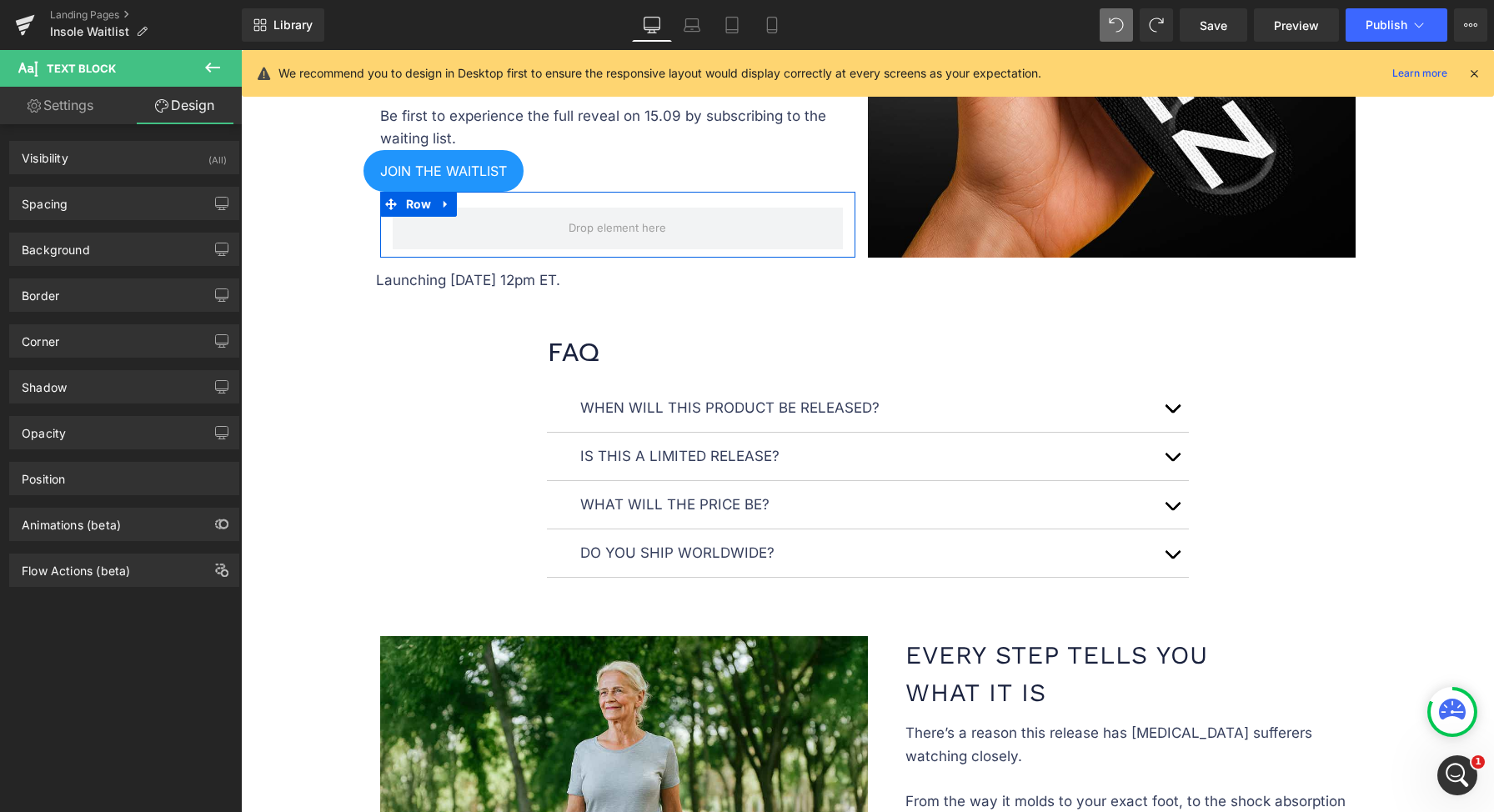
scroll to position [1538, 0]
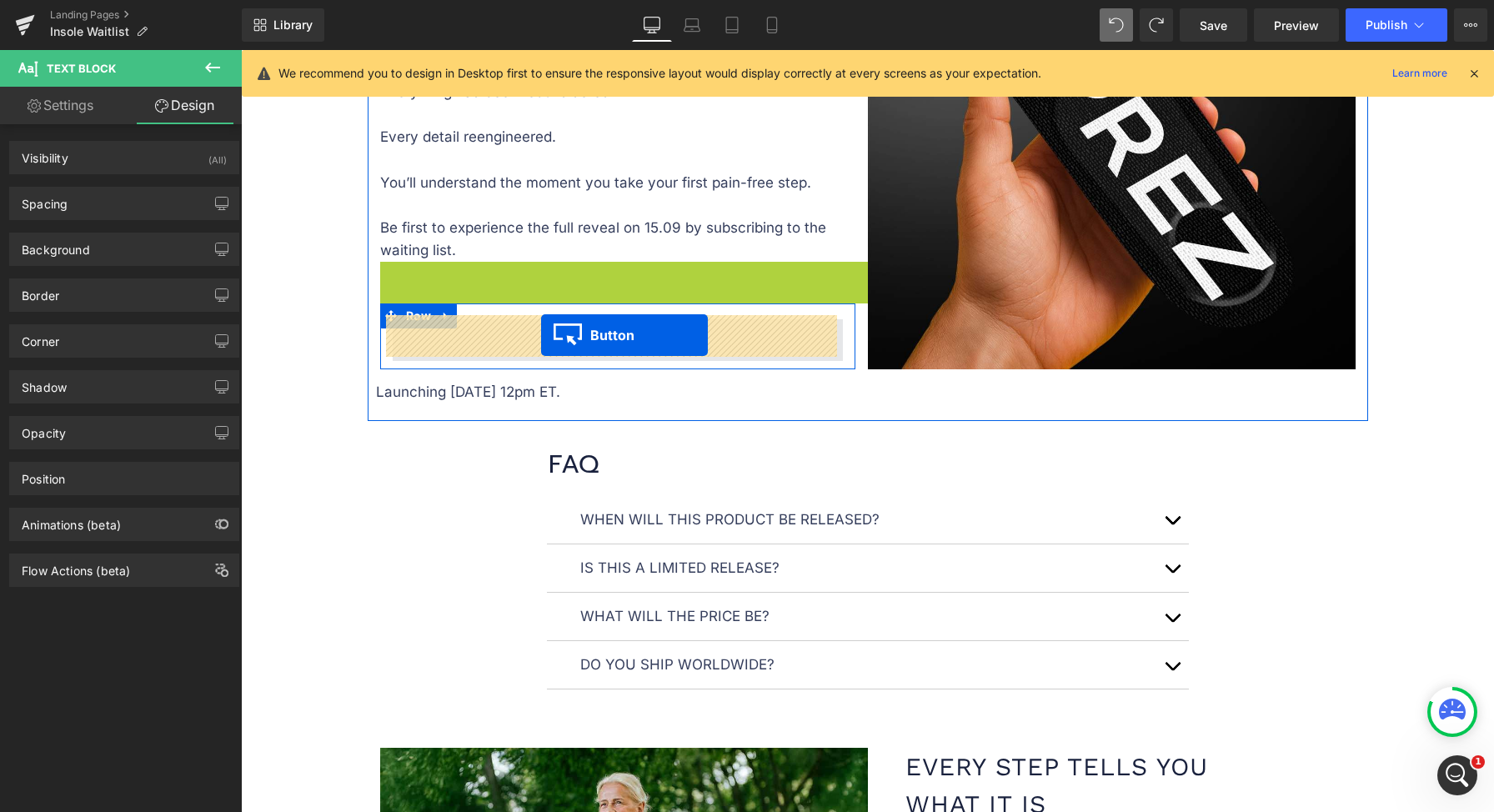
drag, startPoint x: 440, startPoint y: 272, endPoint x: 541, endPoint y: 335, distance: 119.0
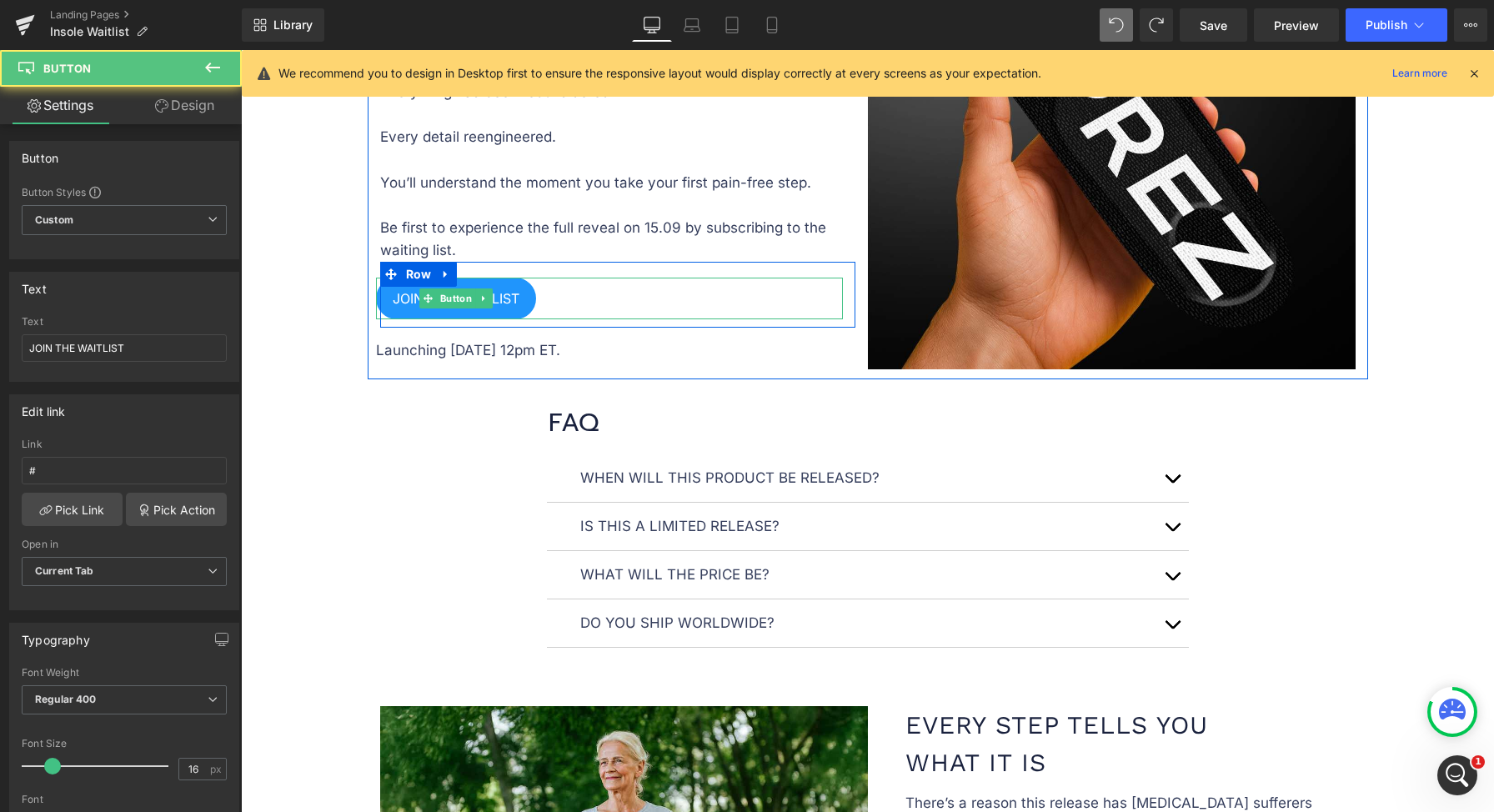
click at [559, 298] on div "JOIN THE WAITLIST" at bounding box center [609, 299] width 467 height 42
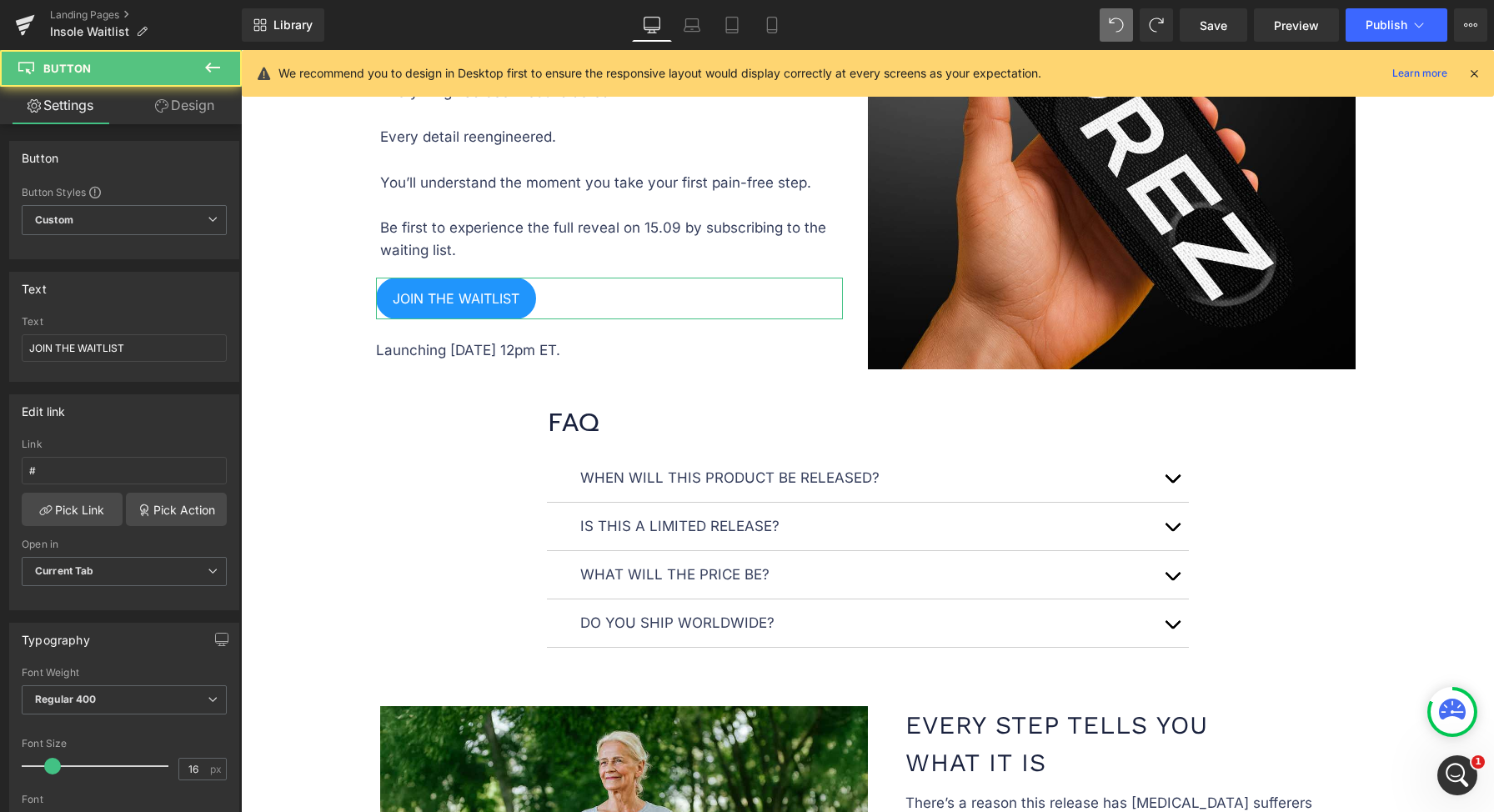
click at [180, 117] on link "Design" at bounding box center [184, 105] width 121 height 37
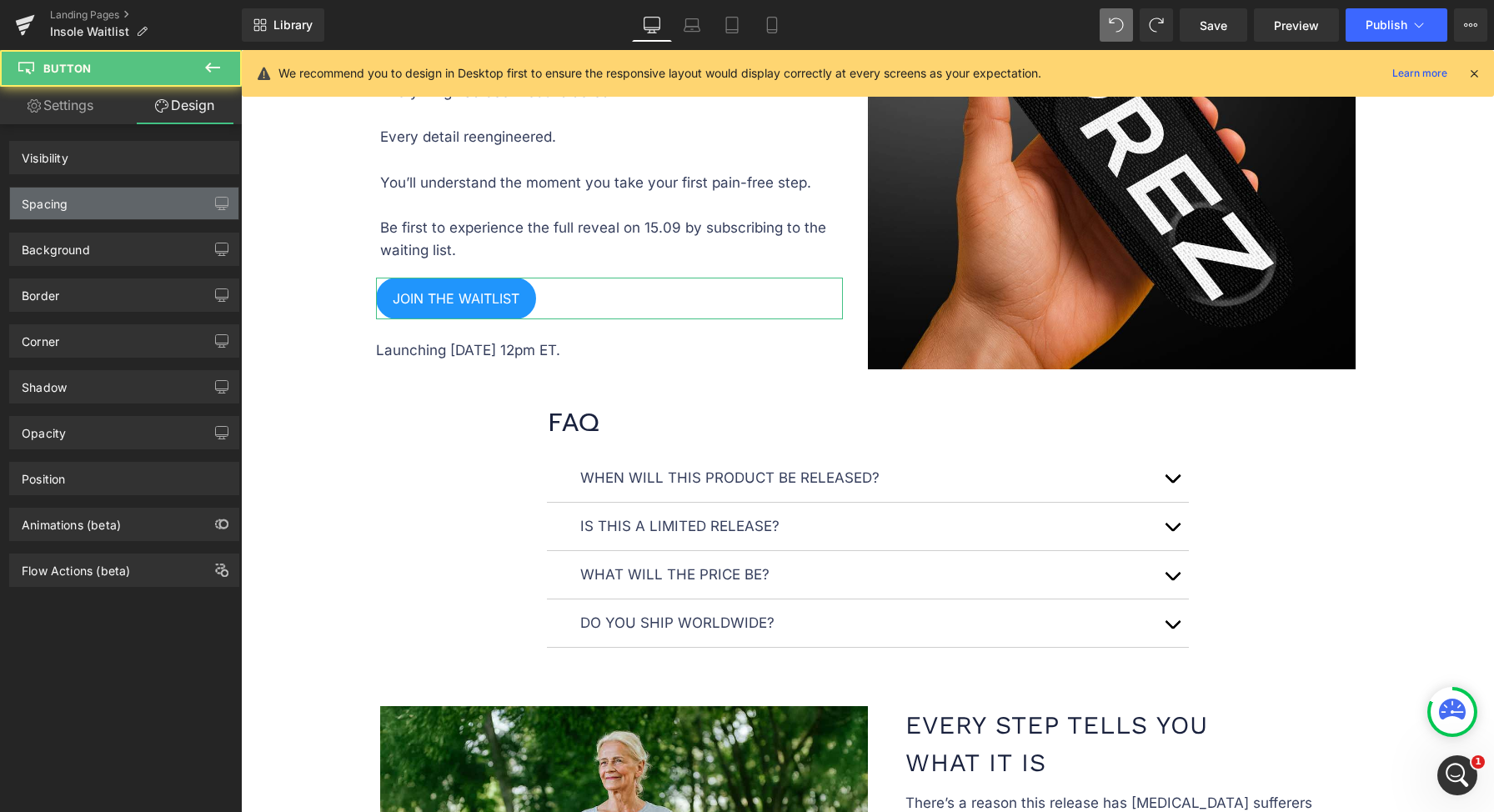
click at [132, 202] on div "Spacing" at bounding box center [124, 203] width 229 height 32
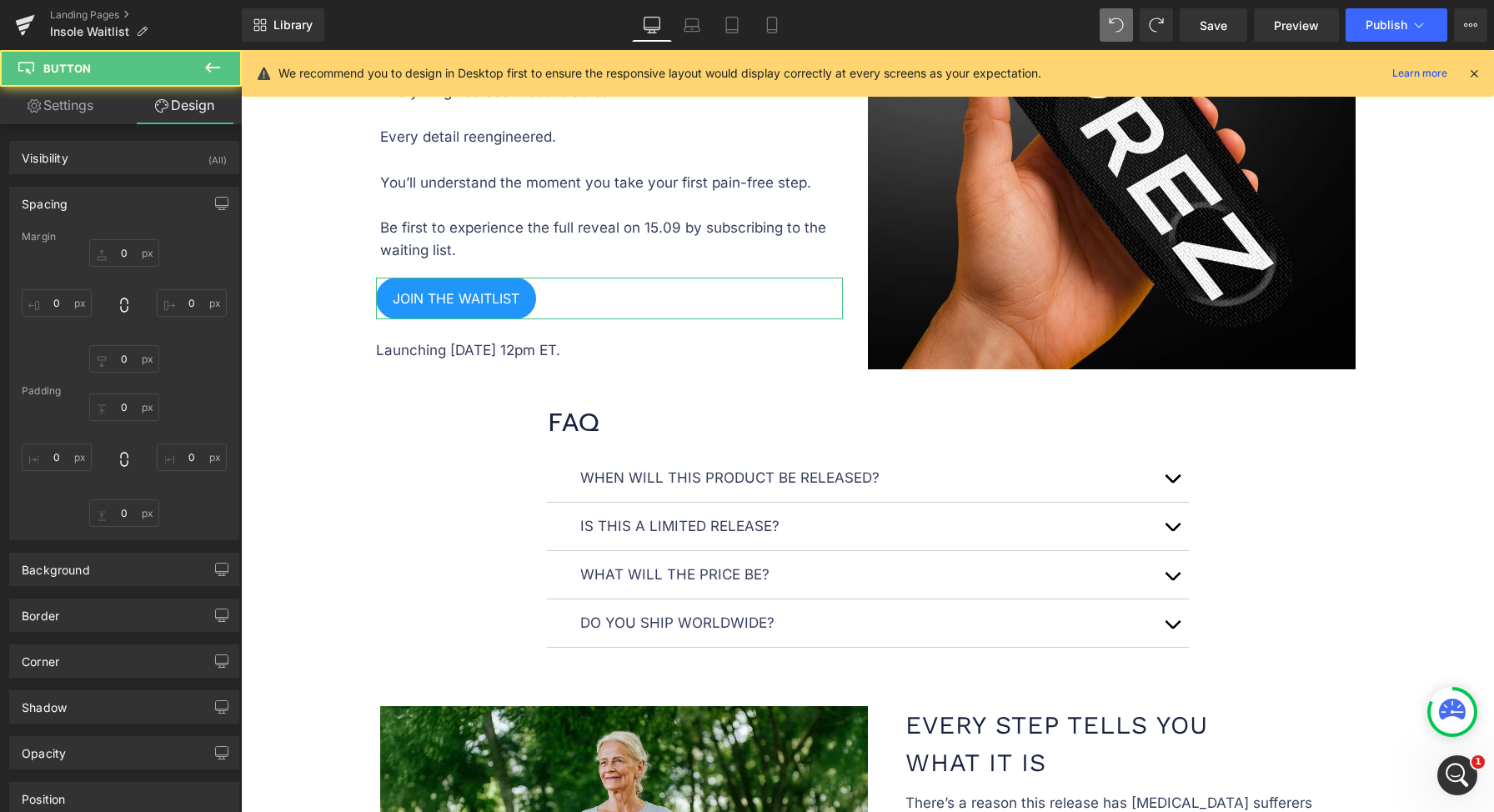
type input "0"
type input "-20"
type input "5"
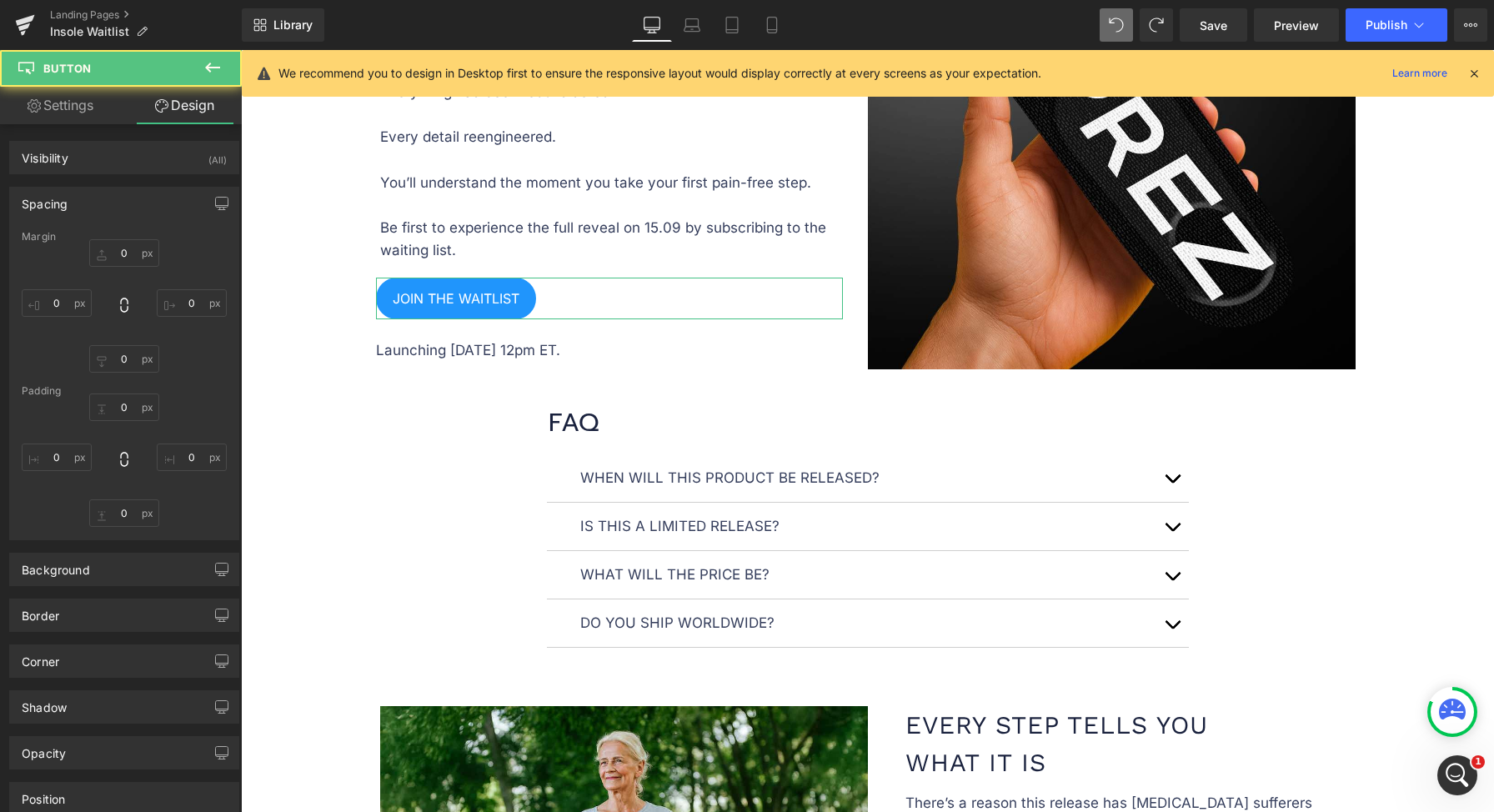
type input "0"
type input "5"
type input "0"
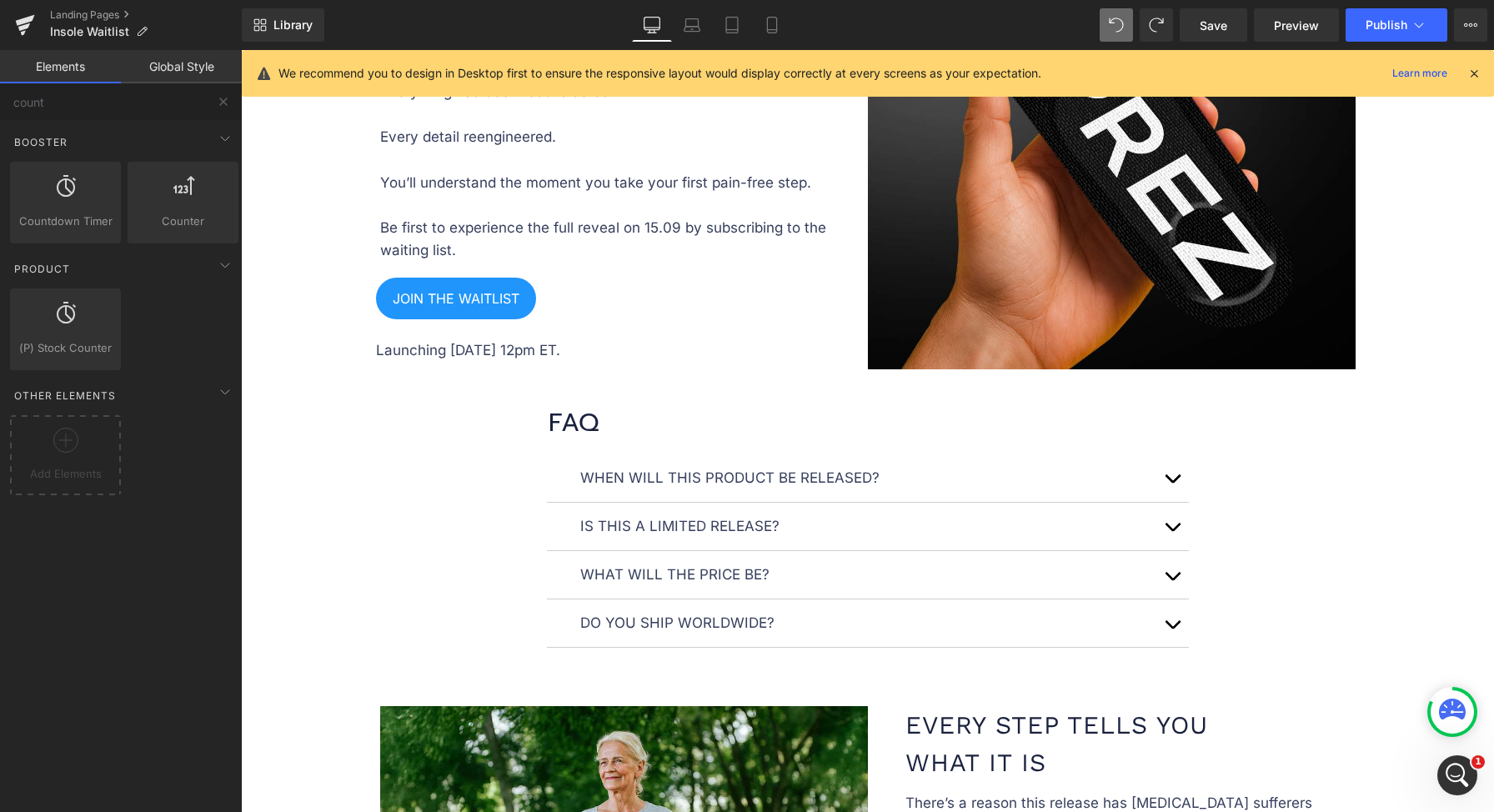
click at [323, 418] on div "Image Image Image BE THE FIRST TO STEP PAIN-FREE Text Block BE THE FIRST TO STE…" at bounding box center [867, 352] width 1253 height 3399
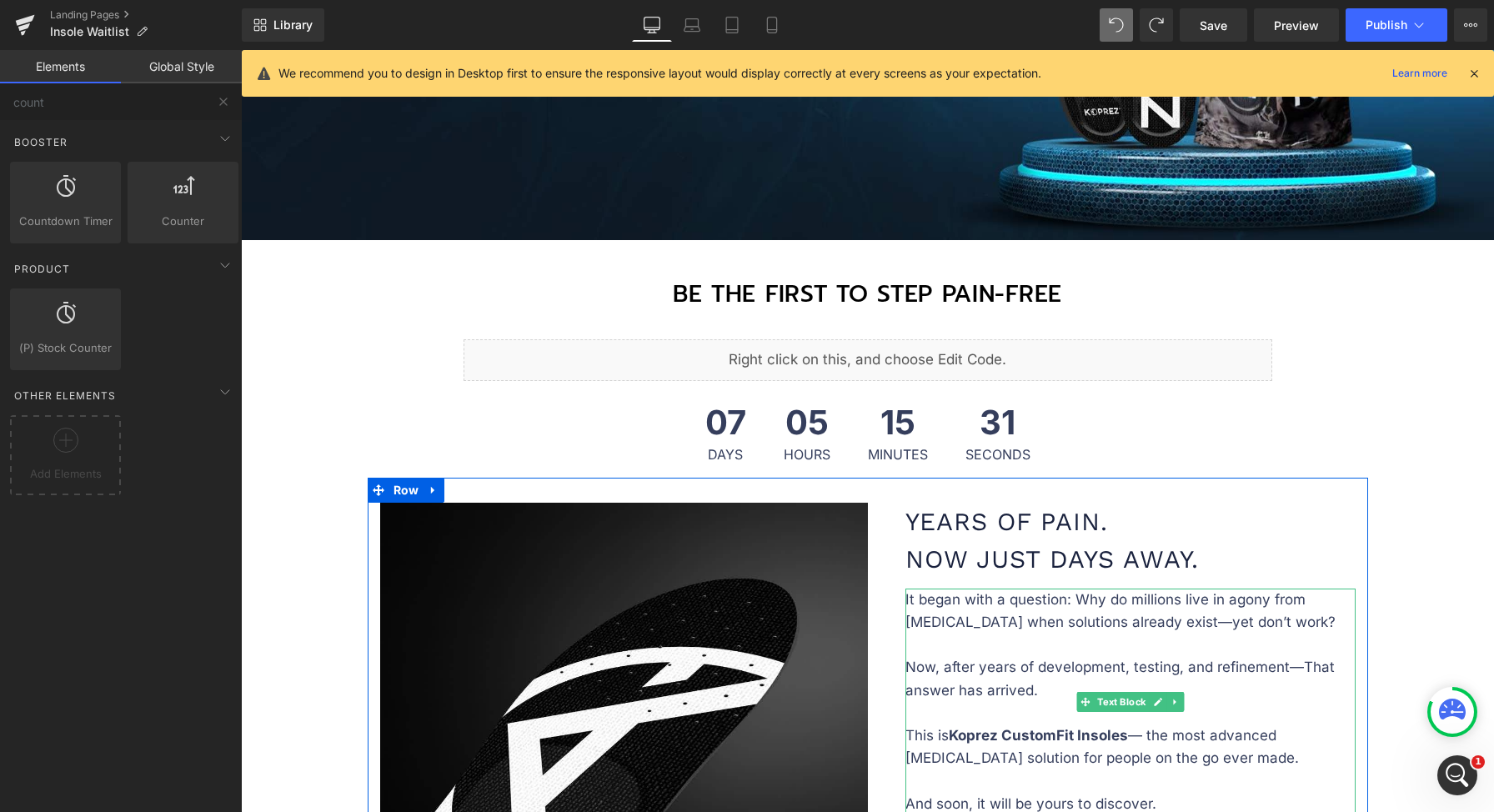
scroll to position [313, 0]
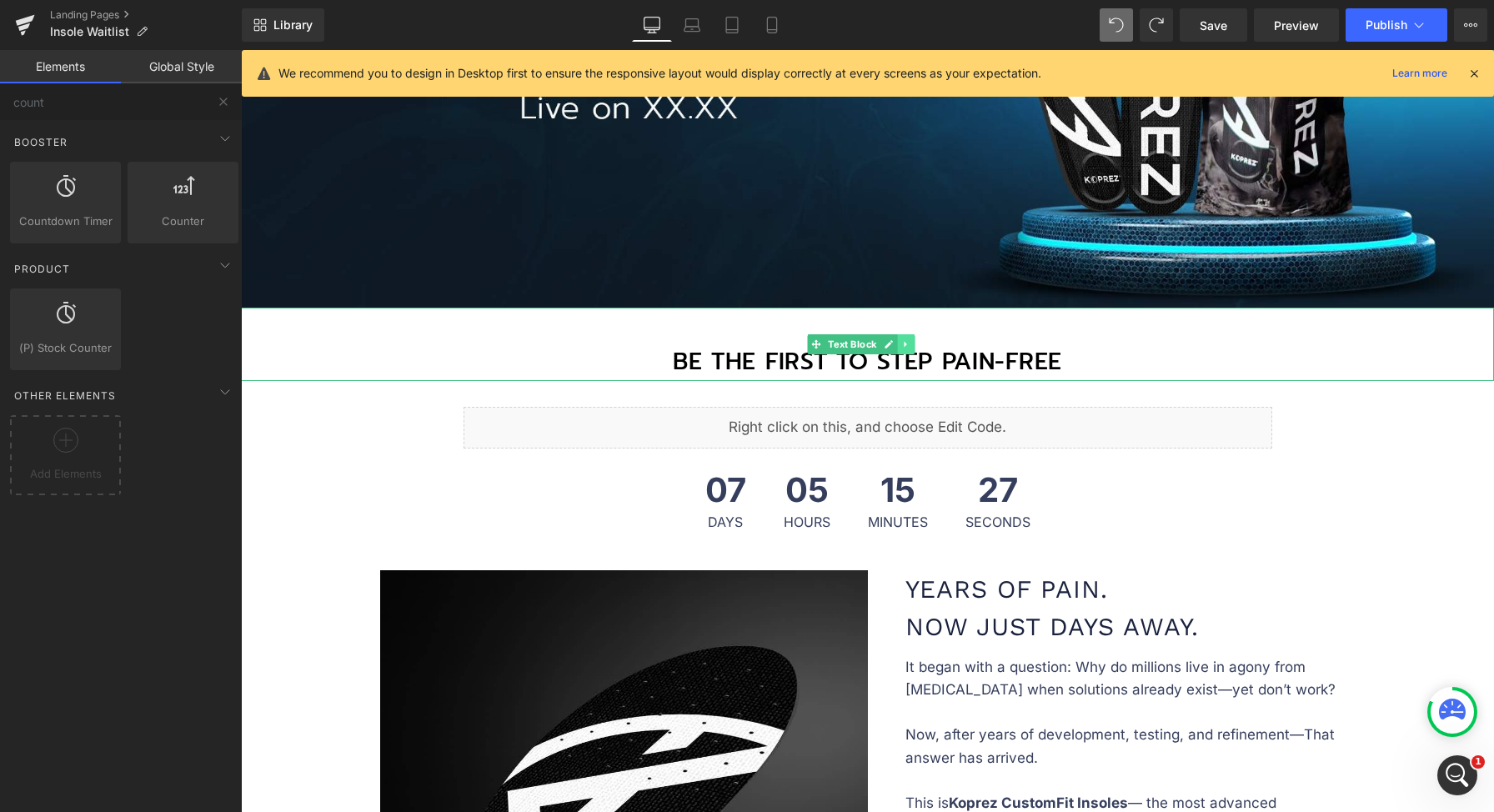
click at [903, 343] on icon at bounding box center [906, 344] width 9 height 10
drag, startPoint x: 920, startPoint y: 342, endPoint x: 541, endPoint y: 324, distance: 379.4
click at [541, 324] on div "BE THE FIRST TO STEP PAIN-FREE Text Block" at bounding box center [867, 344] width 1253 height 73
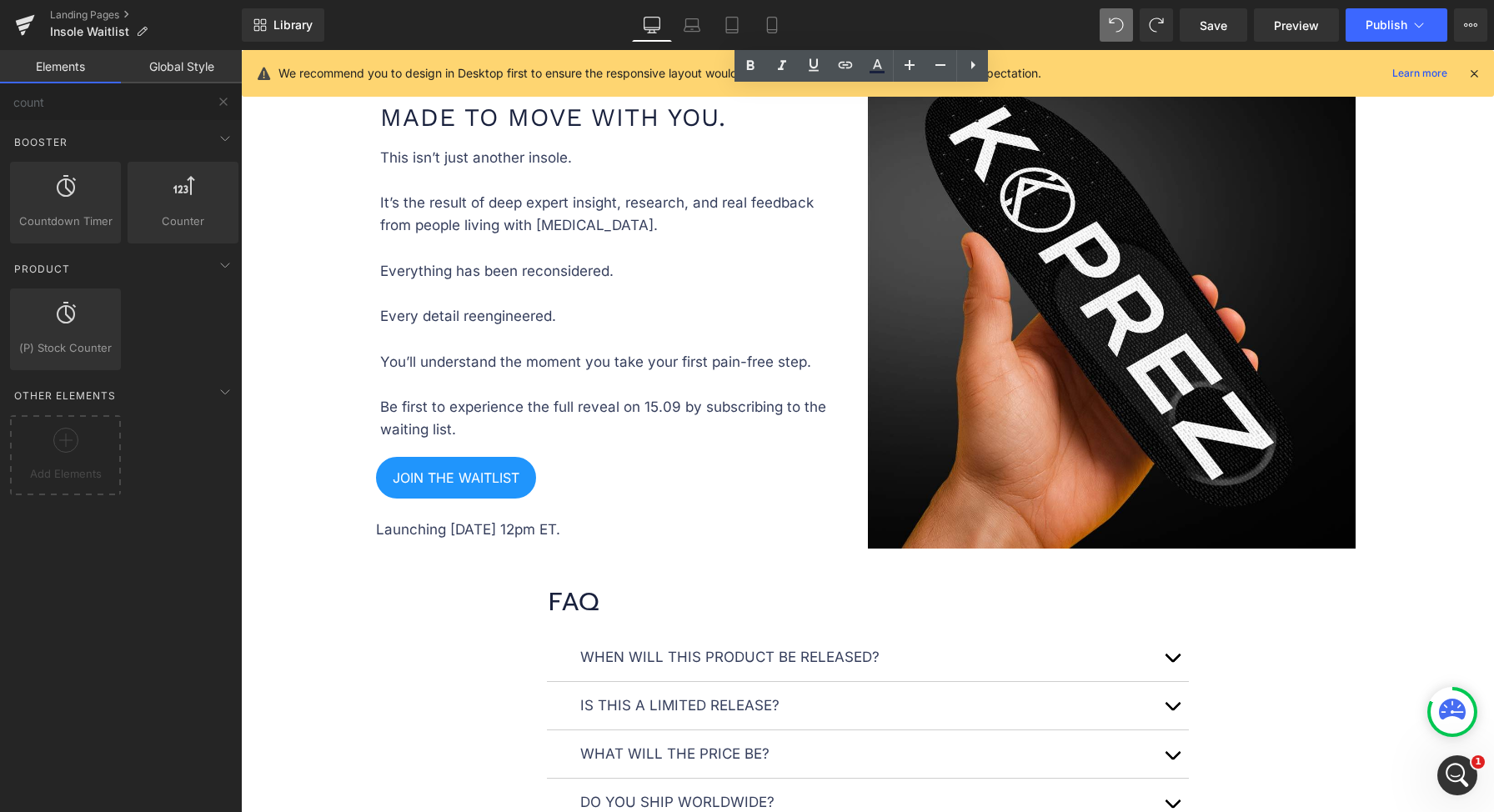
scroll to position [1298, 0]
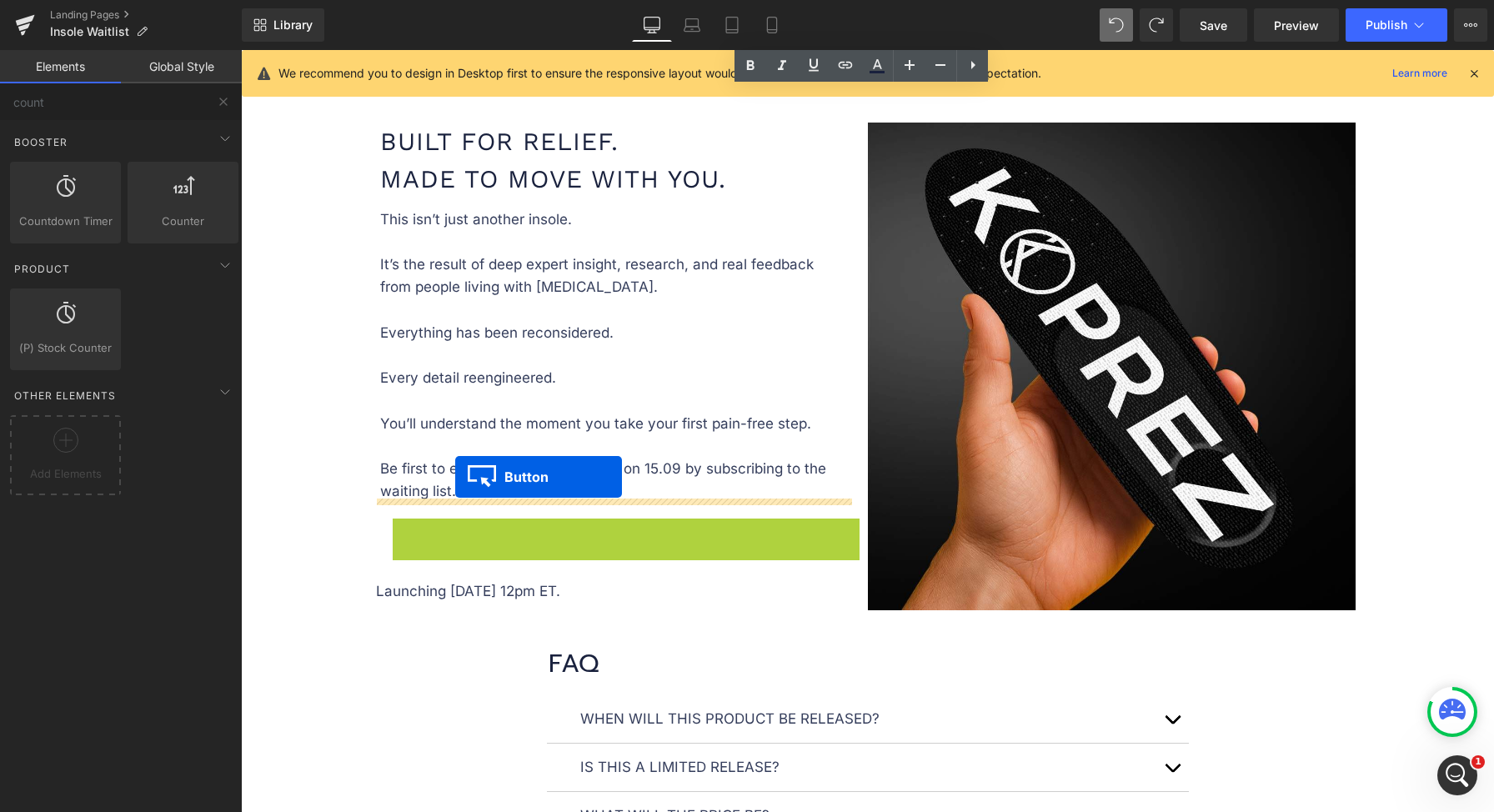
drag, startPoint x: 447, startPoint y: 534, endPoint x: 455, endPoint y: 477, distance: 57.6
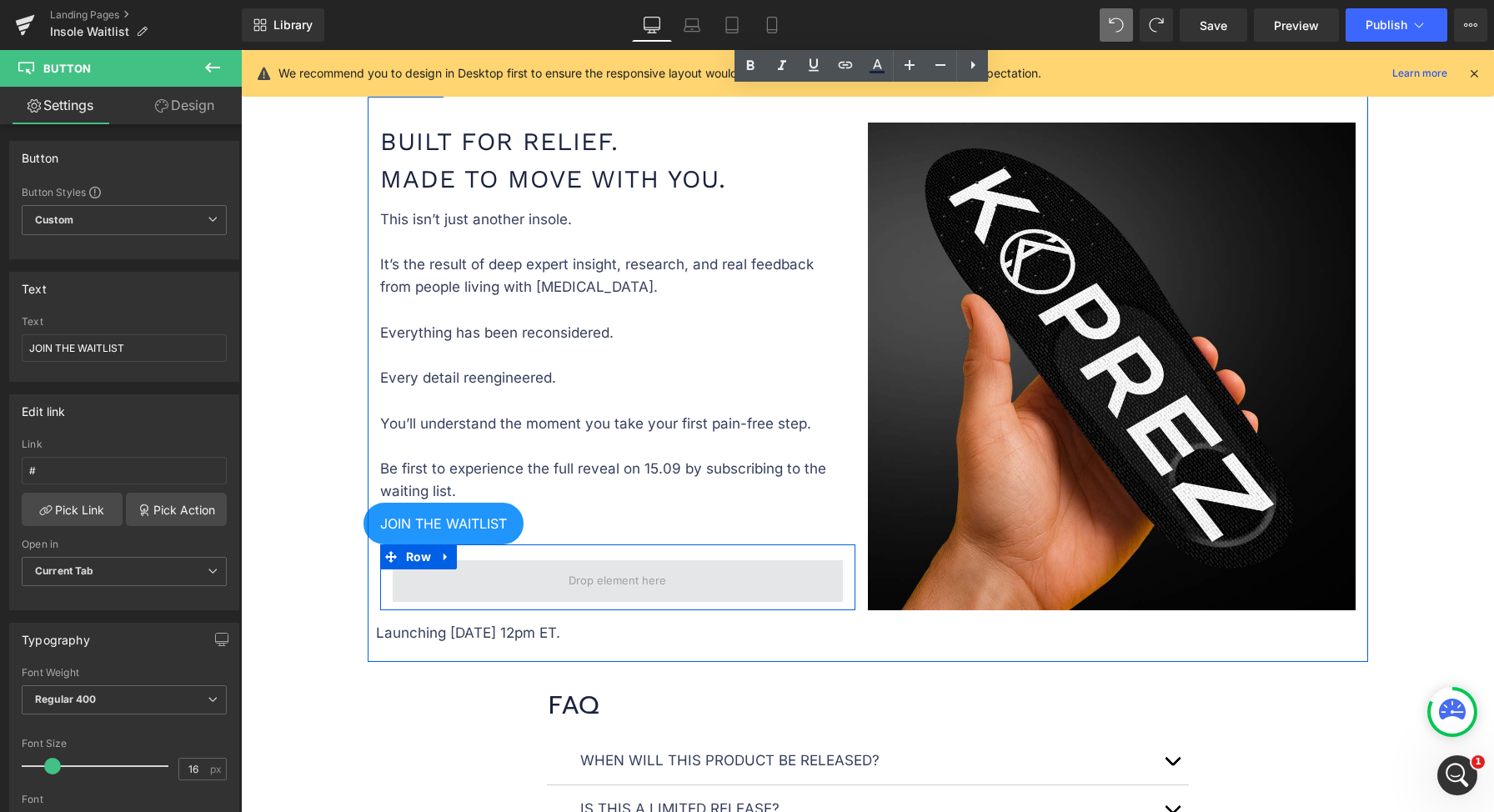
click at [489, 561] on span at bounding box center [618, 581] width 450 height 42
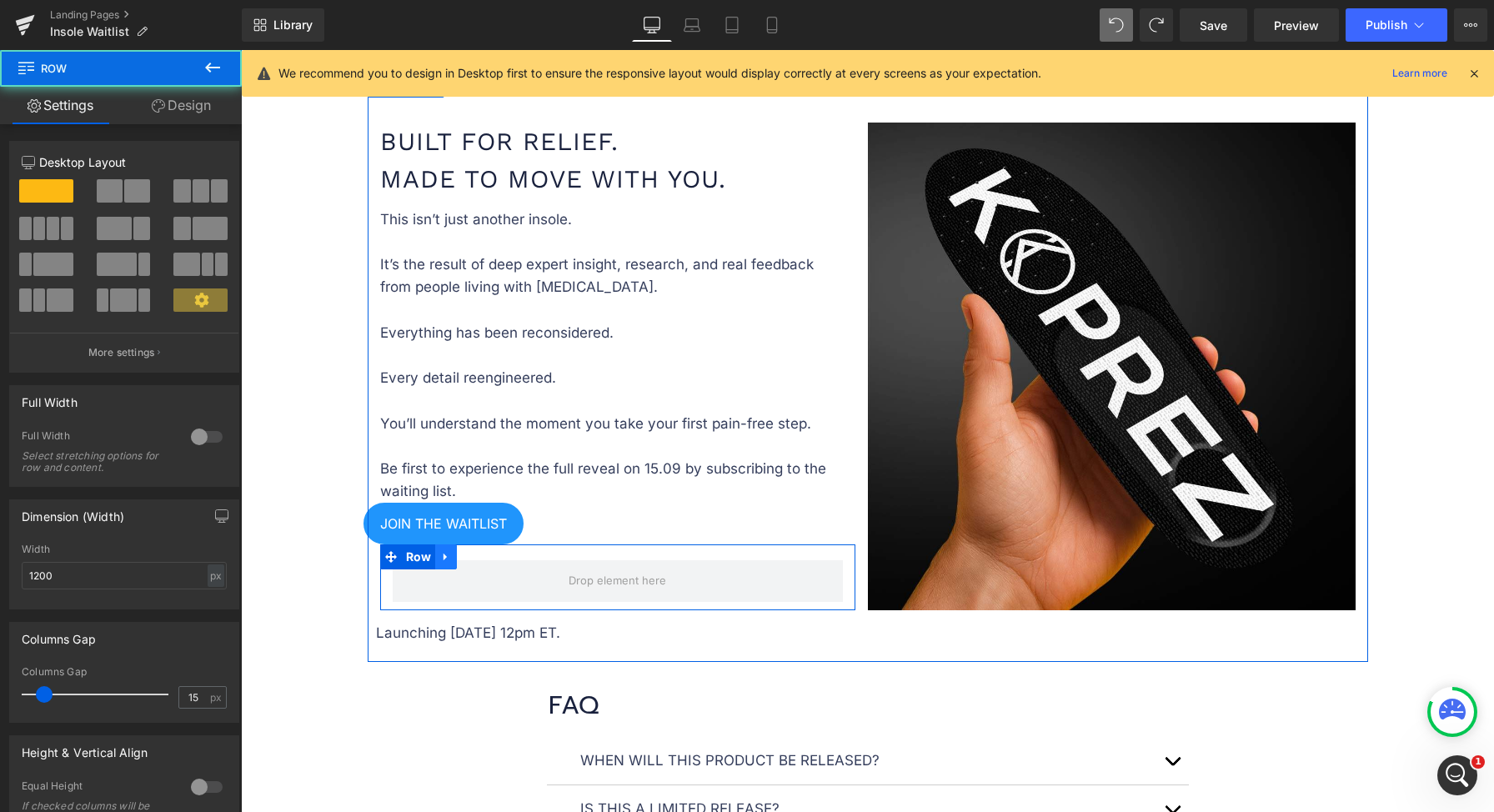
click at [444, 556] on icon at bounding box center [446, 557] width 4 height 7
click at [483, 553] on icon at bounding box center [489, 557] width 12 height 12
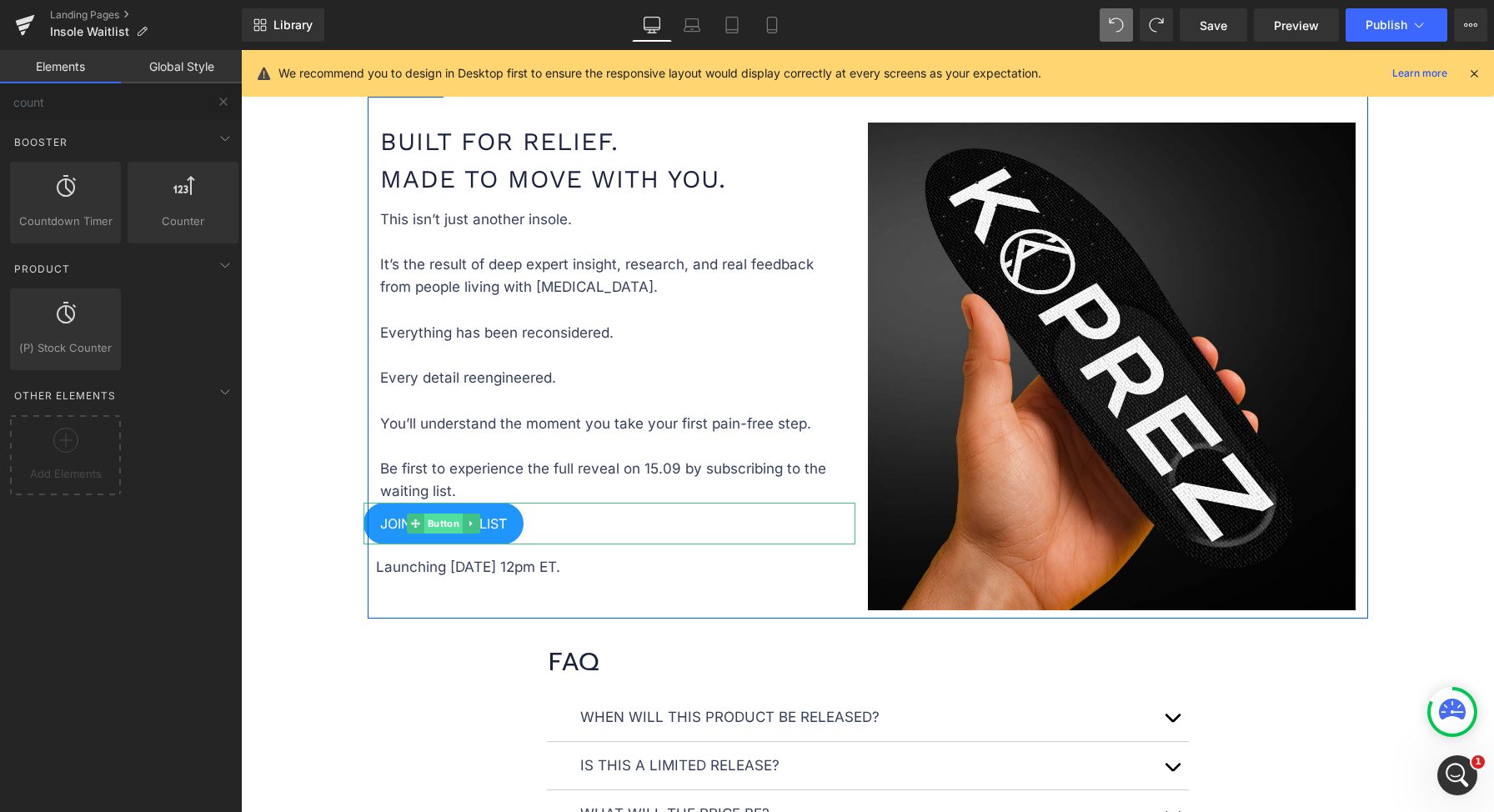
click at [438, 514] on span "Button" at bounding box center [444, 523] width 38 height 20
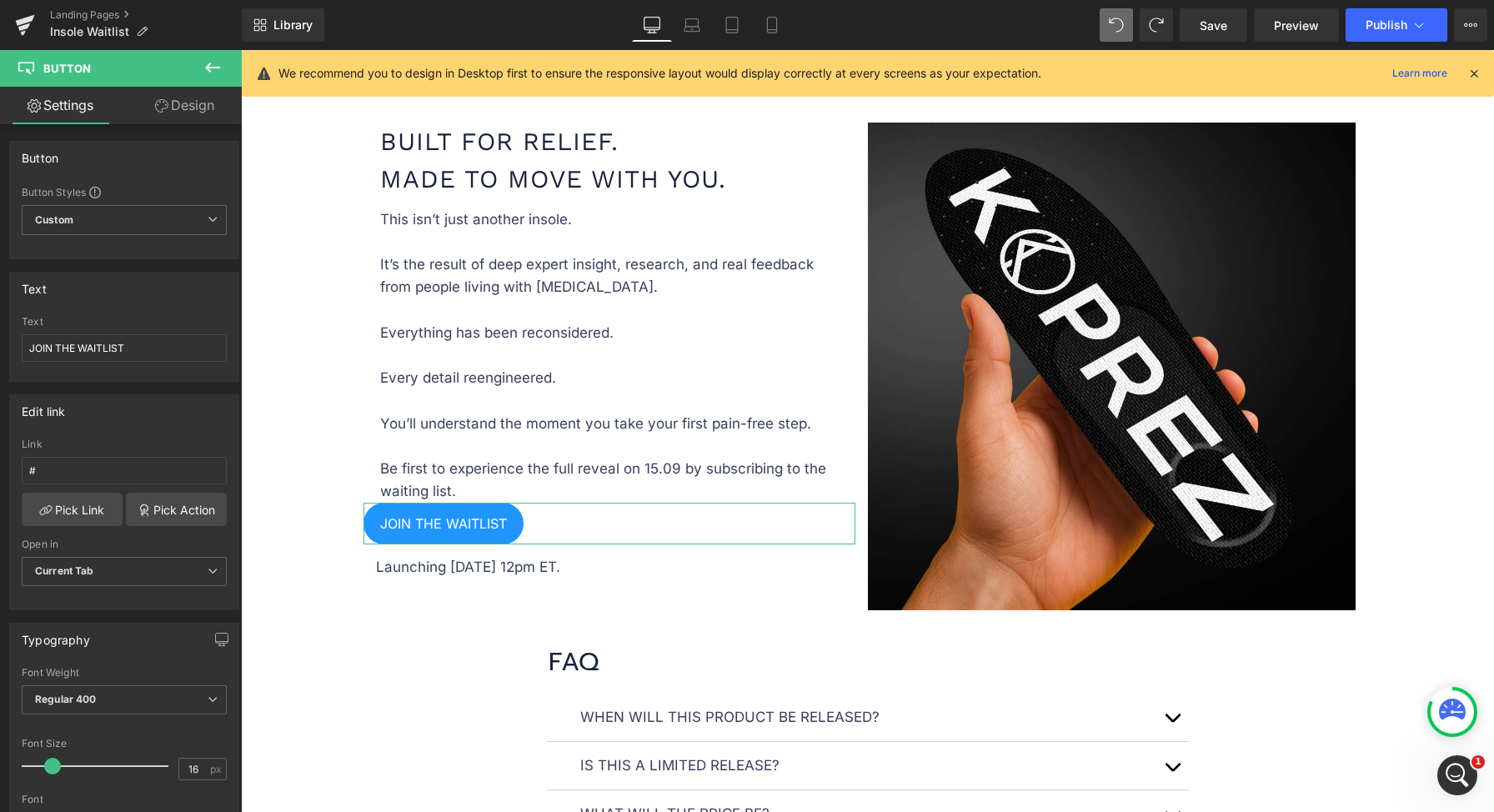
drag, startPoint x: 161, startPoint y: 111, endPoint x: 107, endPoint y: 208, distance: 111.0
click at [161, 111] on icon at bounding box center [161, 106] width 14 height 14
click at [0, 0] on div "Background" at bounding box center [0, 0] width 0 height 0
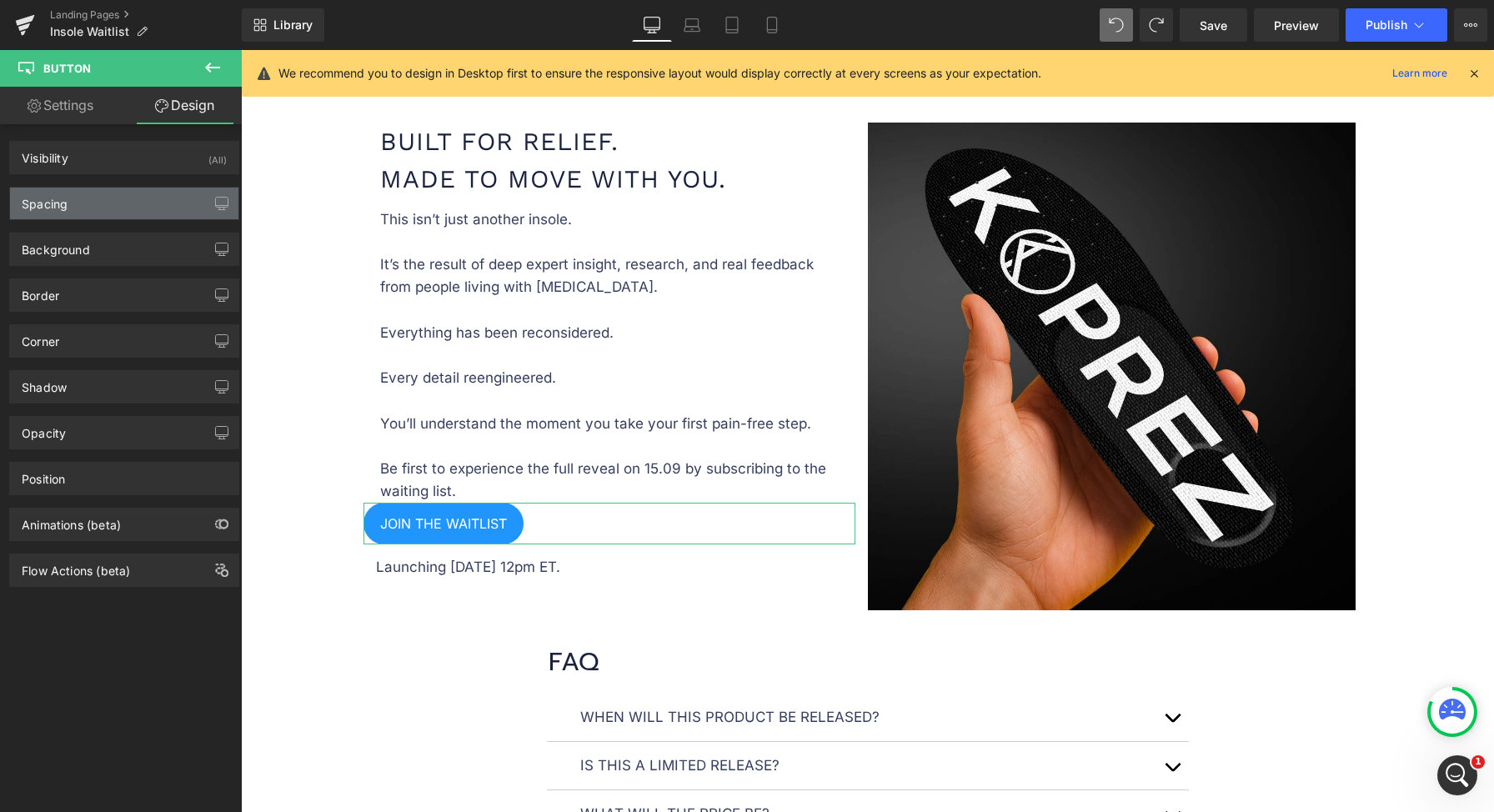
type input "0"
type input "-20"
type input "5"
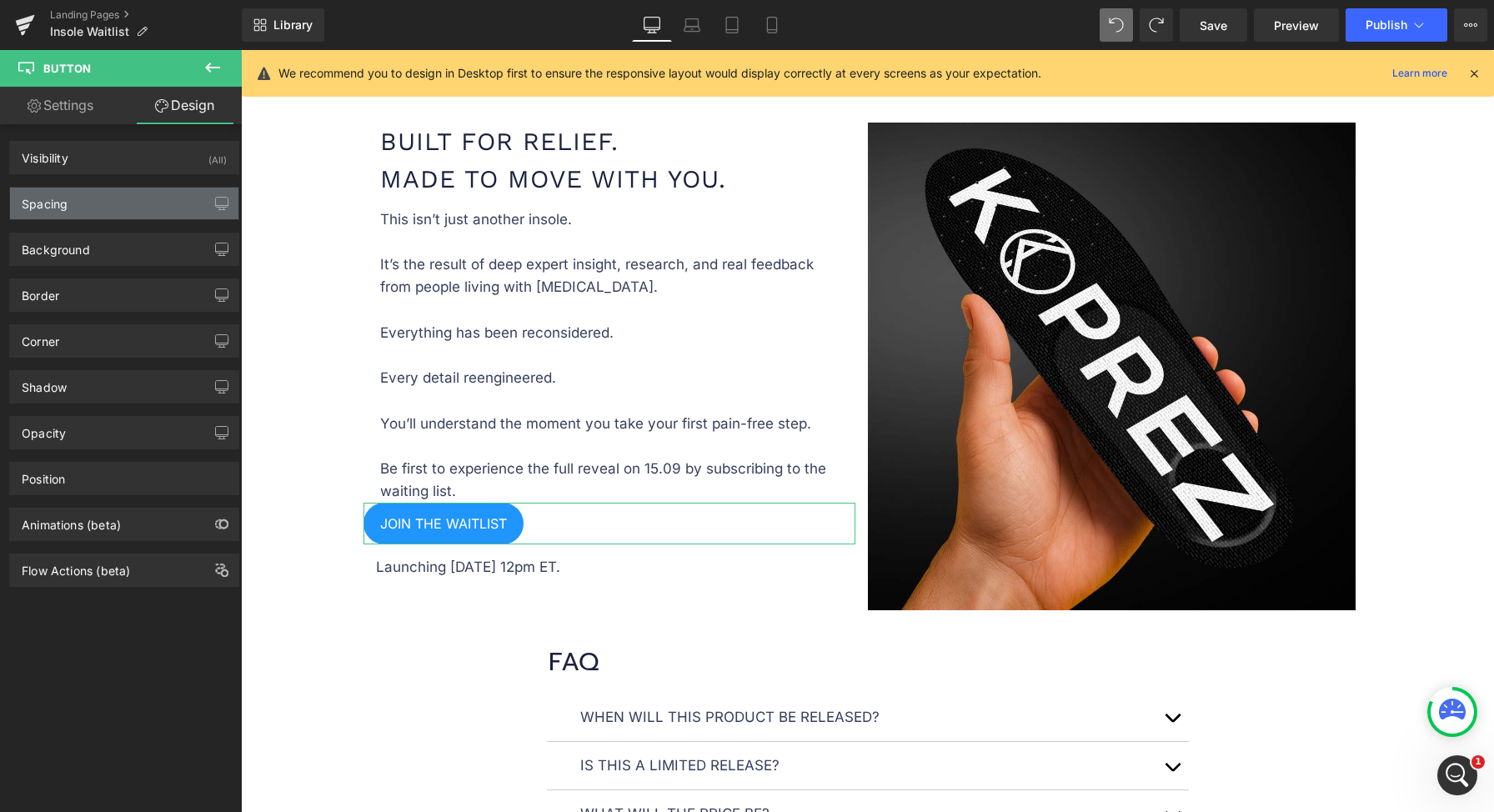
type input "0"
type input "5"
type input "0"
click at [106, 200] on div "Spacing" at bounding box center [124, 203] width 229 height 32
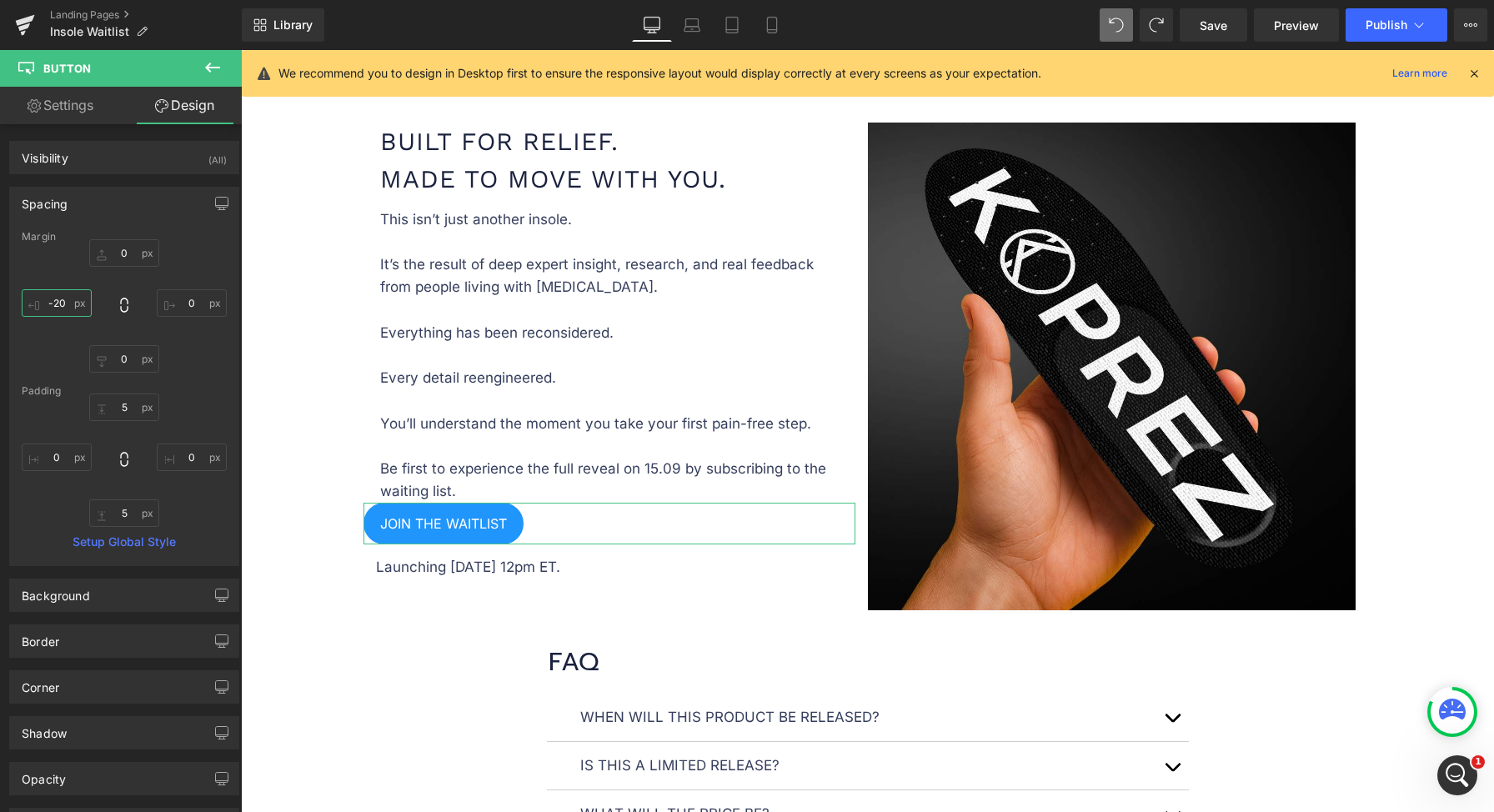
click at [69, 302] on input "-20" at bounding box center [57, 303] width 70 height 27
click at [110, 254] on input "0" at bounding box center [124, 252] width 70 height 27
type input "20"
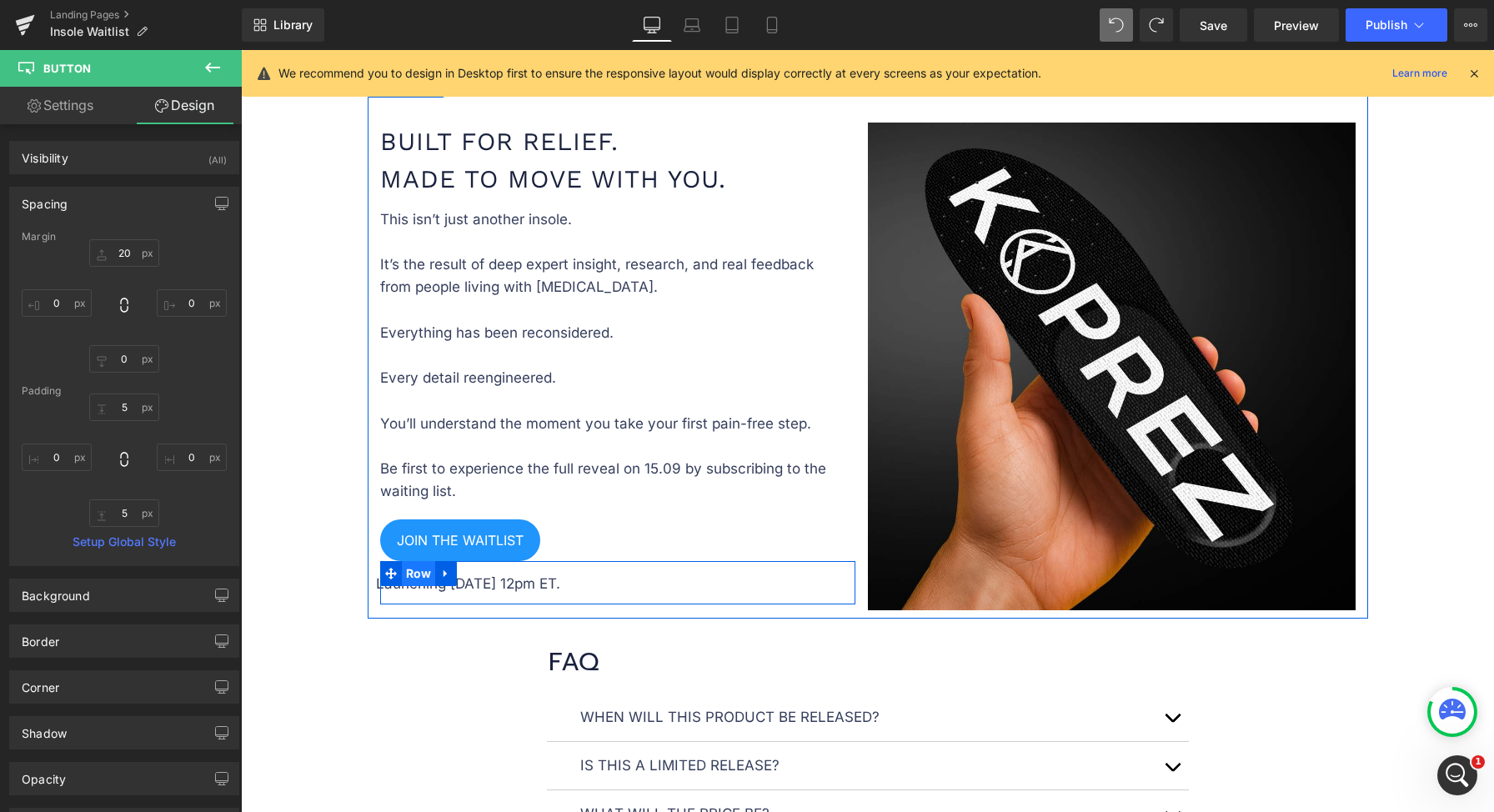
drag, startPoint x: 498, startPoint y: 580, endPoint x: 417, endPoint y: 572, distance: 81.4
click at [498, 579] on div "31px" at bounding box center [617, 574] width 475 height 26
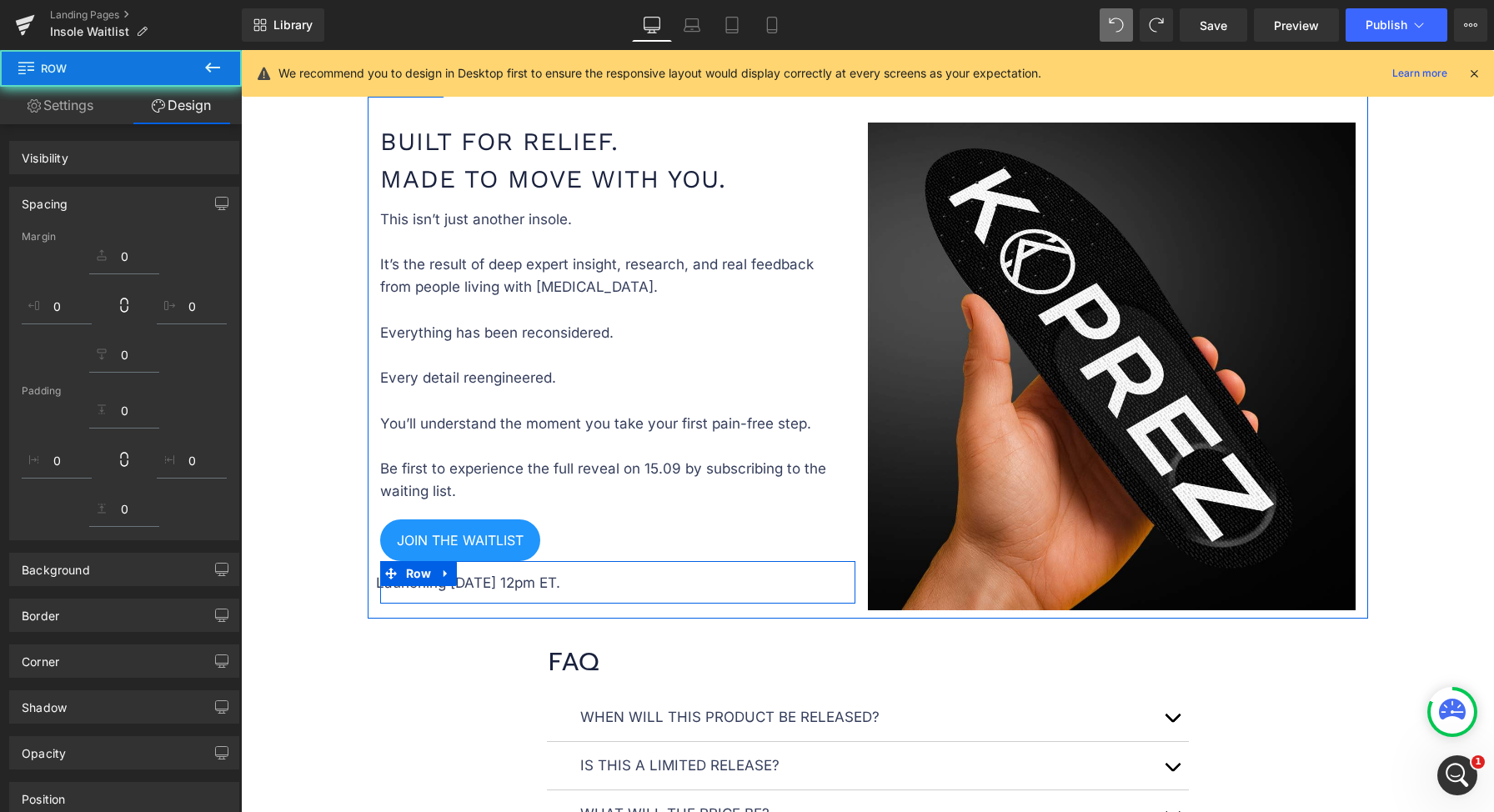
click at [430, 589] on div "Launching September 12, 12pm ET. Text Block" at bounding box center [609, 582] width 467 height 23
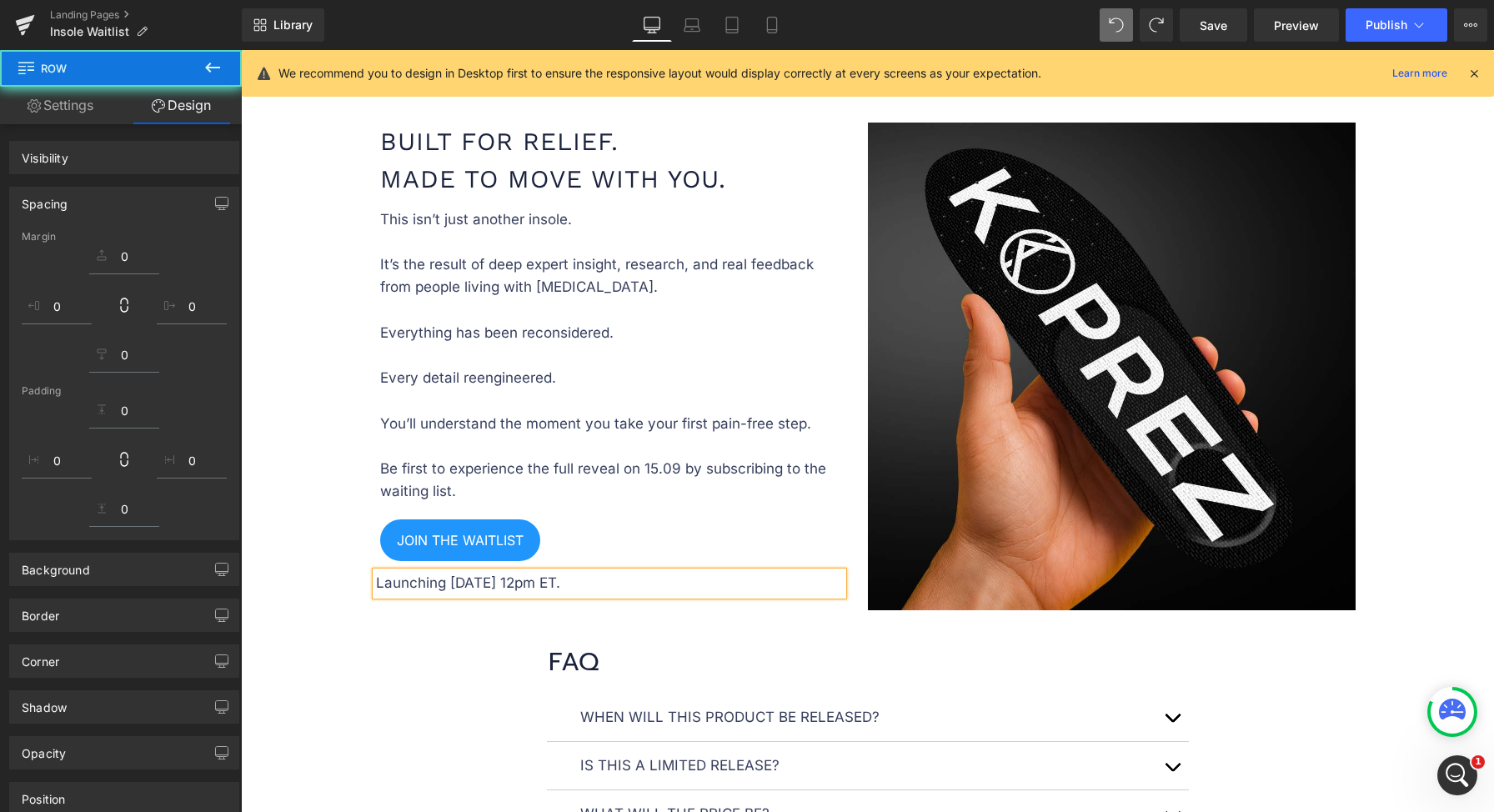
click at [539, 582] on p "Launching September 12, 12pm ET." at bounding box center [609, 582] width 467 height 23
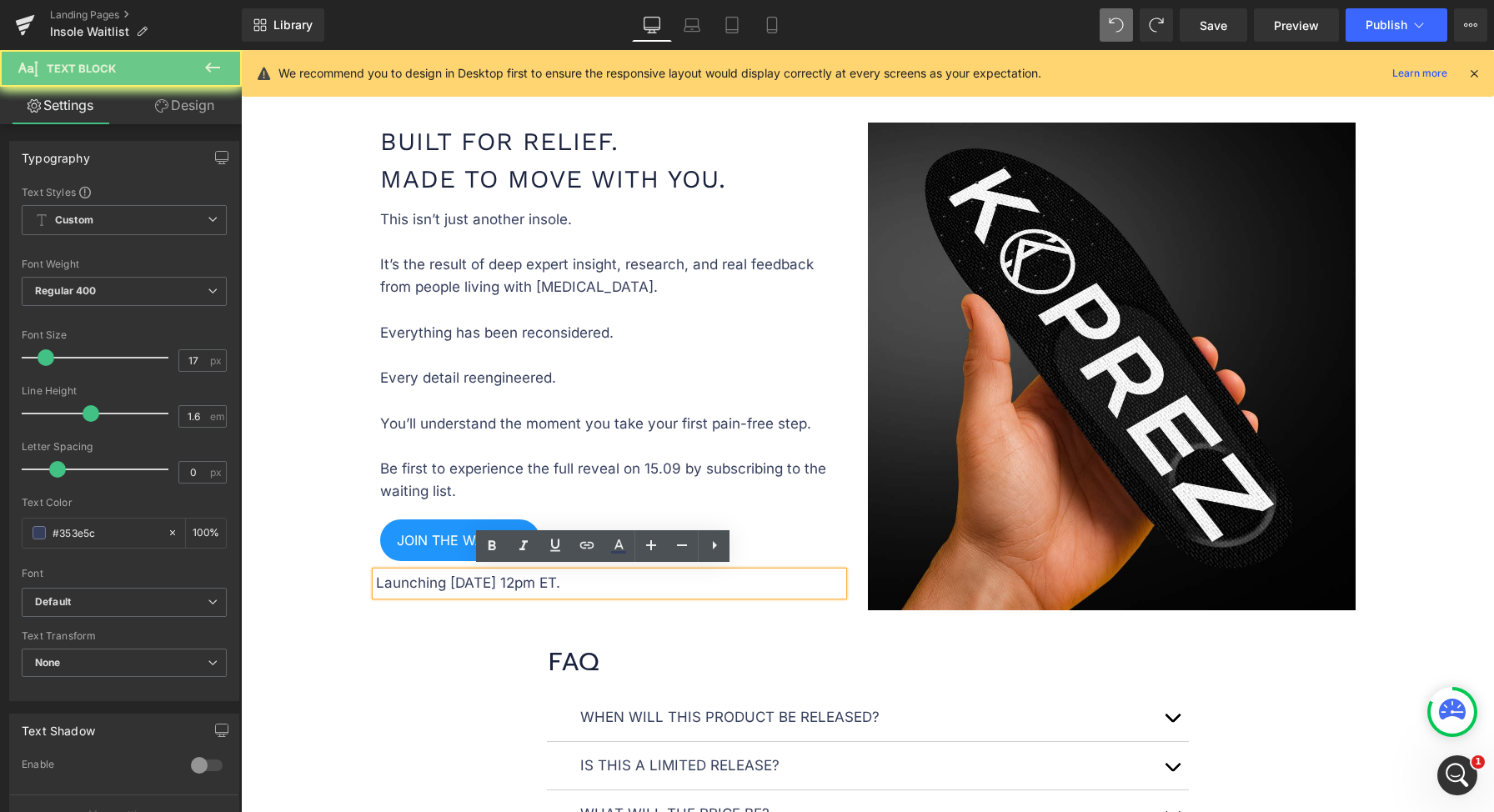
click at [539, 582] on p "Launching September 12, 12pm ET." at bounding box center [609, 582] width 467 height 23
drag, startPoint x: 556, startPoint y: 581, endPoint x: 551, endPoint y: 589, distance: 9.4
click at [551, 588] on p "Launching September 12, 12pm ET." at bounding box center [609, 582] width 467 height 23
click at [513, 619] on div "FAQ Heading Row" at bounding box center [867, 654] width 1000 height 71
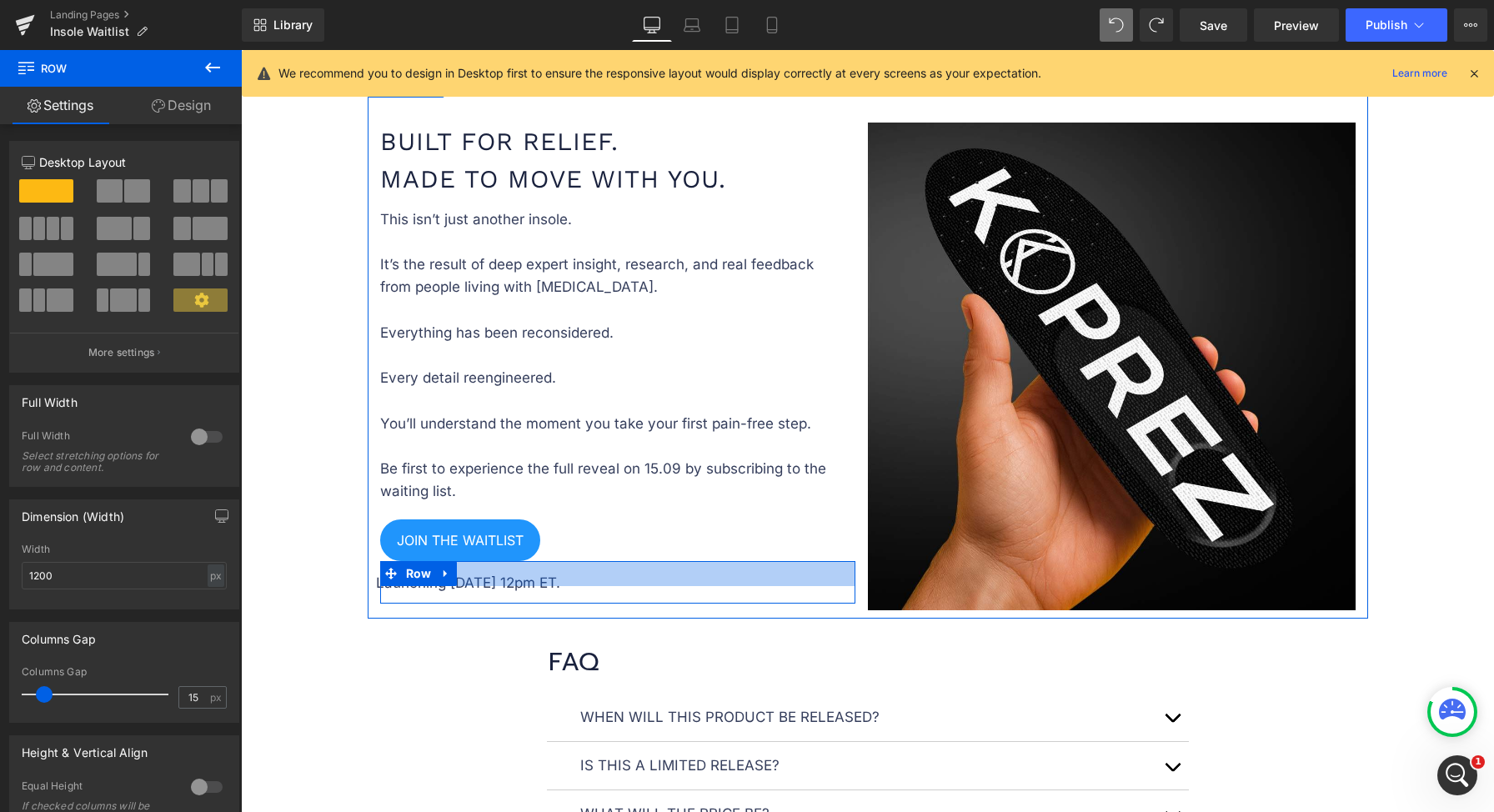
click at [551, 579] on div at bounding box center [617, 573] width 475 height 25
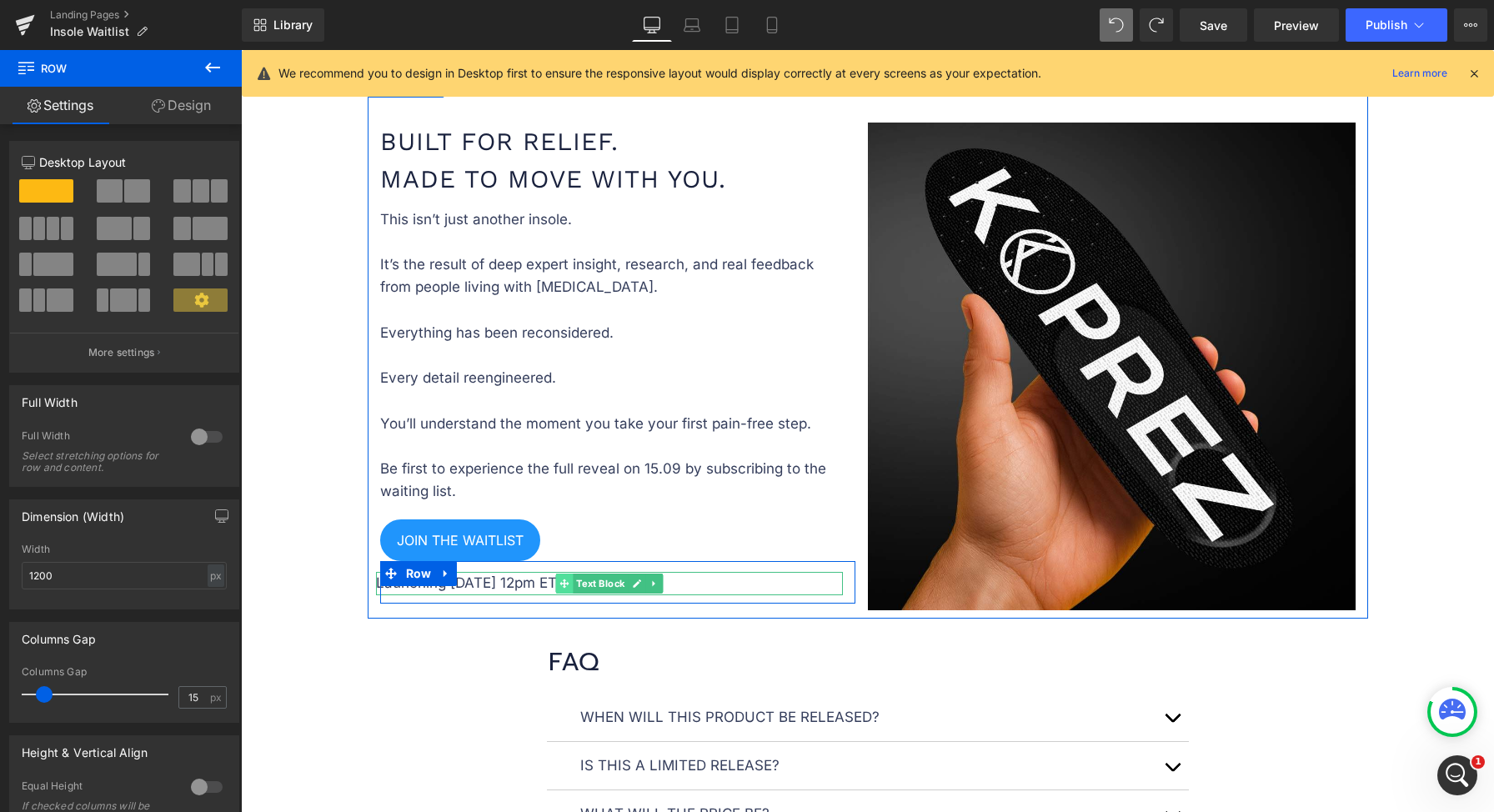
click at [555, 585] on span at bounding box center [563, 583] width 17 height 20
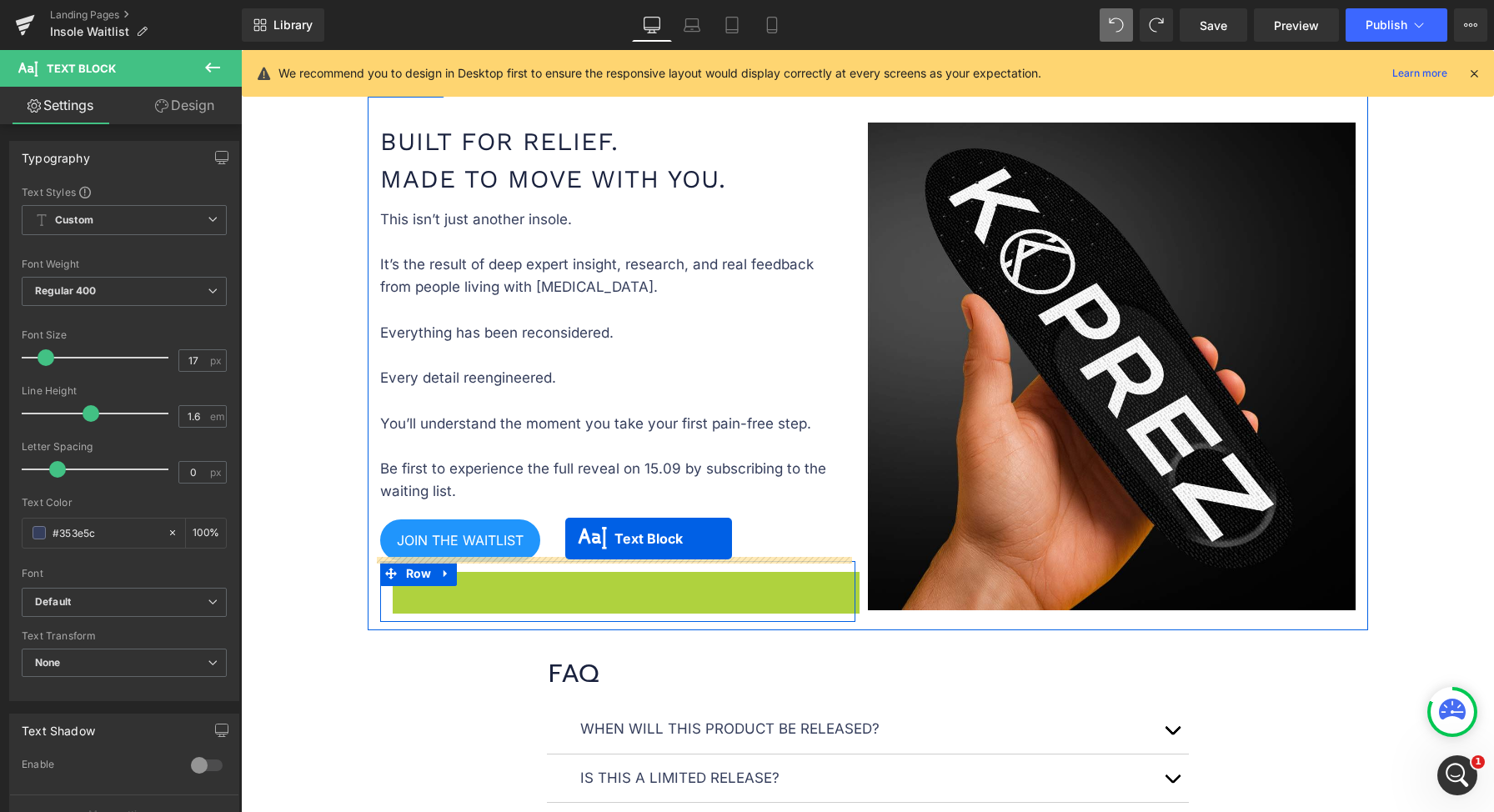
drag, startPoint x: 561, startPoint y: 582, endPoint x: 565, endPoint y: 540, distance: 42.2
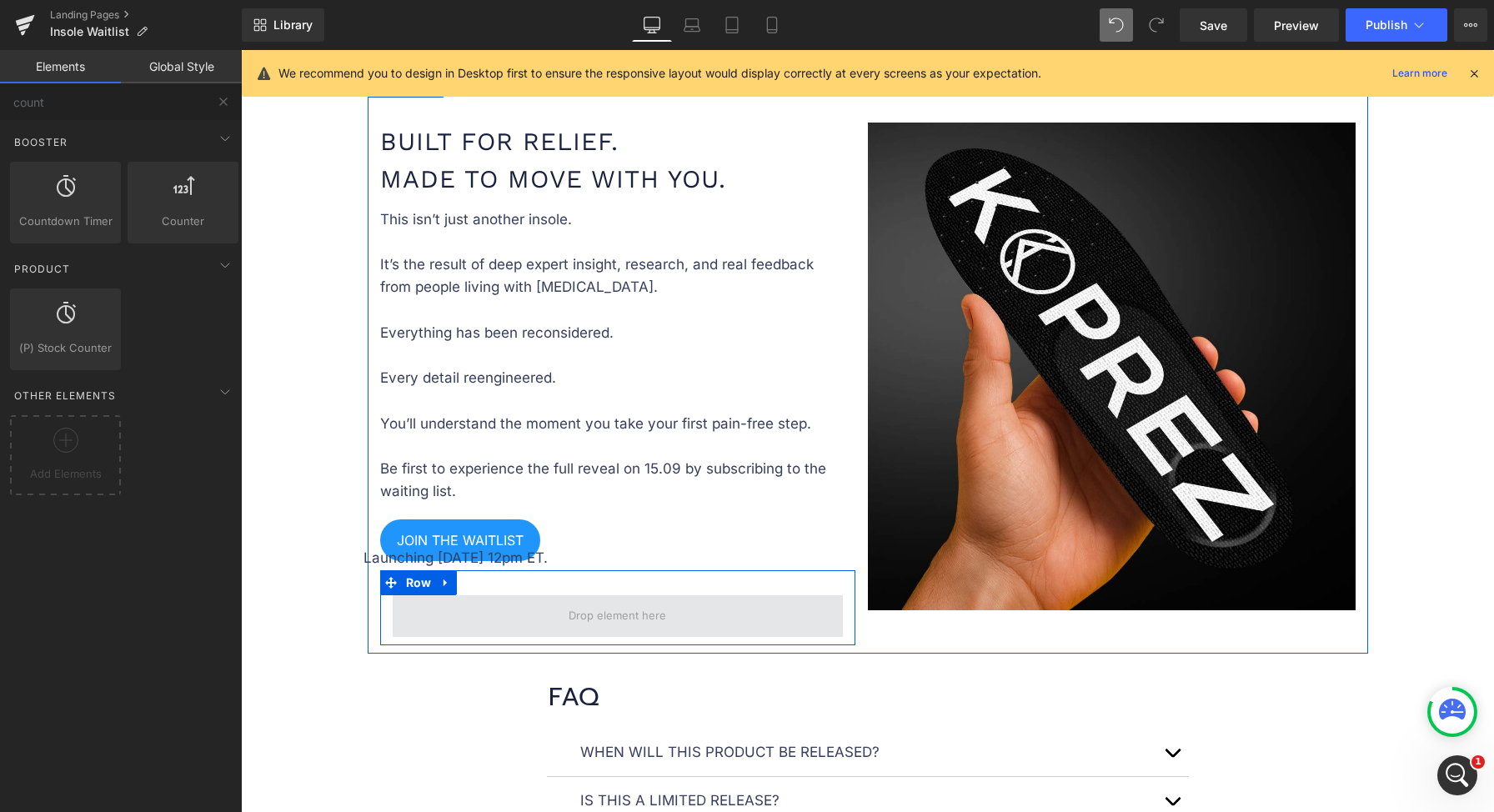
click at [589, 604] on span at bounding box center [617, 615] width 109 height 31
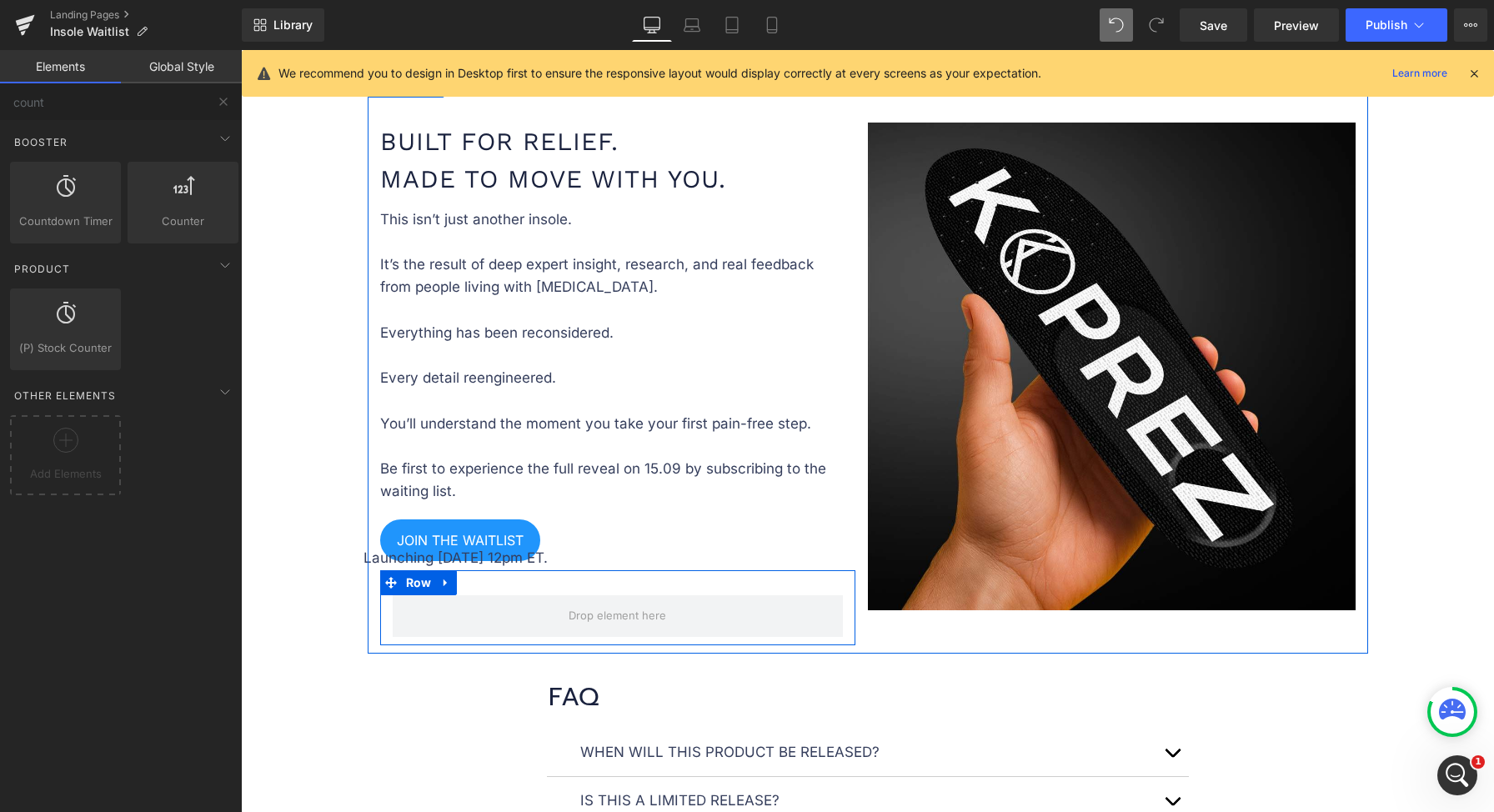
drag, startPoint x: 439, startPoint y: 581, endPoint x: 457, endPoint y: 581, distance: 18.0
click at [441, 581] on icon at bounding box center [446, 582] width 12 height 13
drag, startPoint x: 483, startPoint y: 577, endPoint x: 539, endPoint y: 561, distance: 58.2
click at [483, 577] on icon at bounding box center [489, 582] width 12 height 13
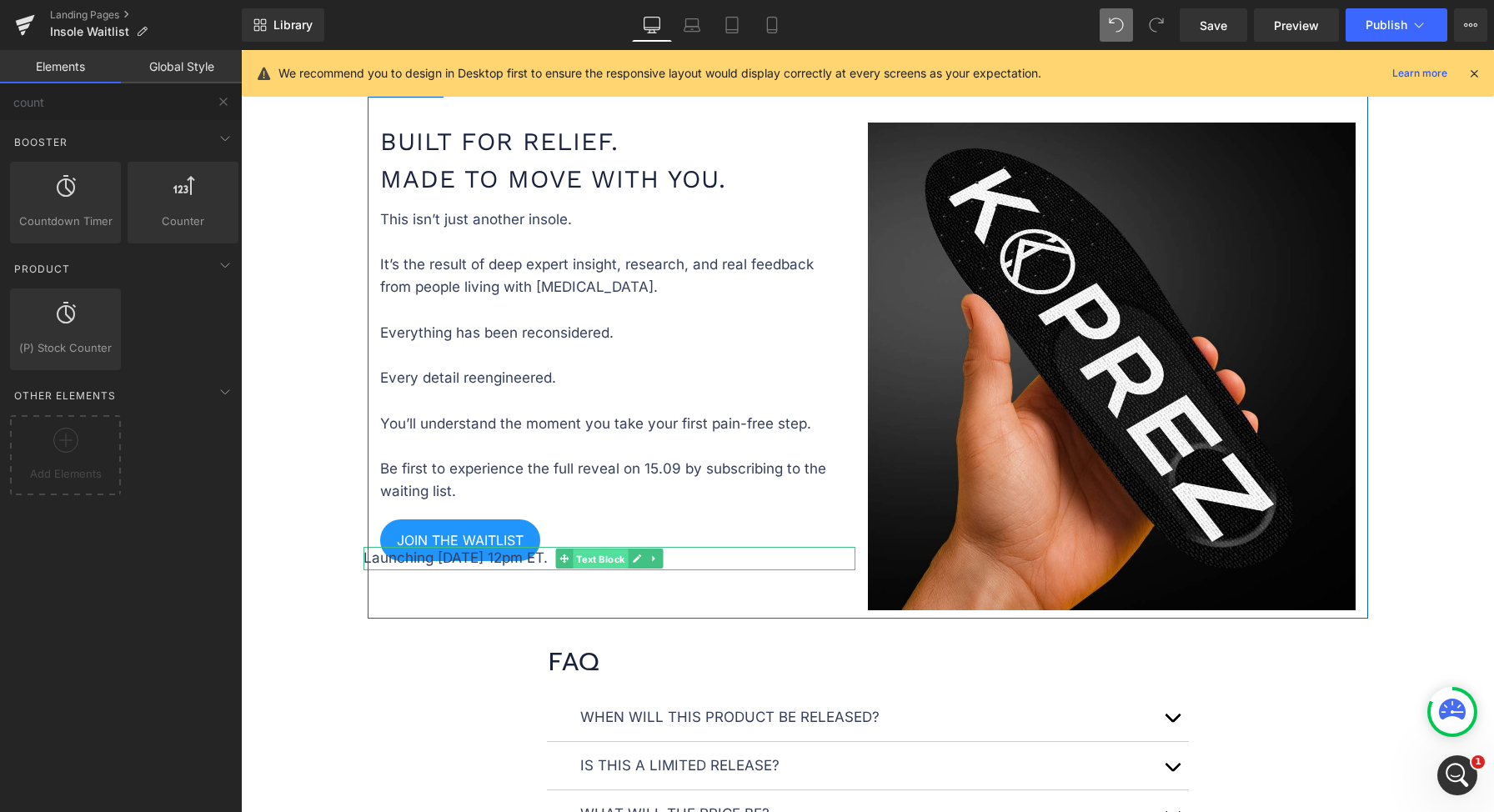
click at [572, 557] on span "Text Block" at bounding box center [600, 560] width 55 height 20
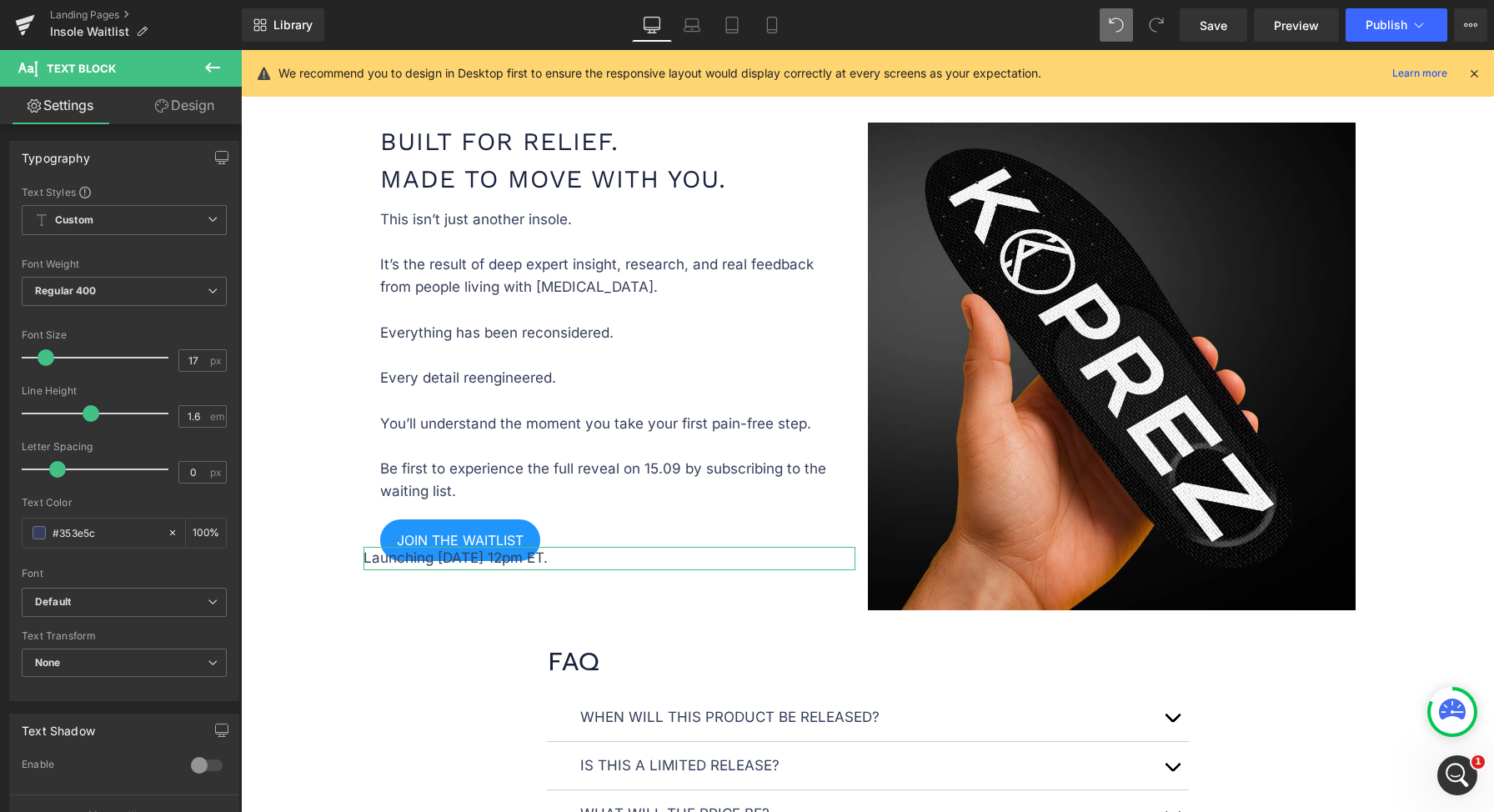
click at [176, 114] on link "Design" at bounding box center [184, 105] width 121 height 37
click at [0, 0] on div "Spacing" at bounding box center [0, 0] width 0 height 0
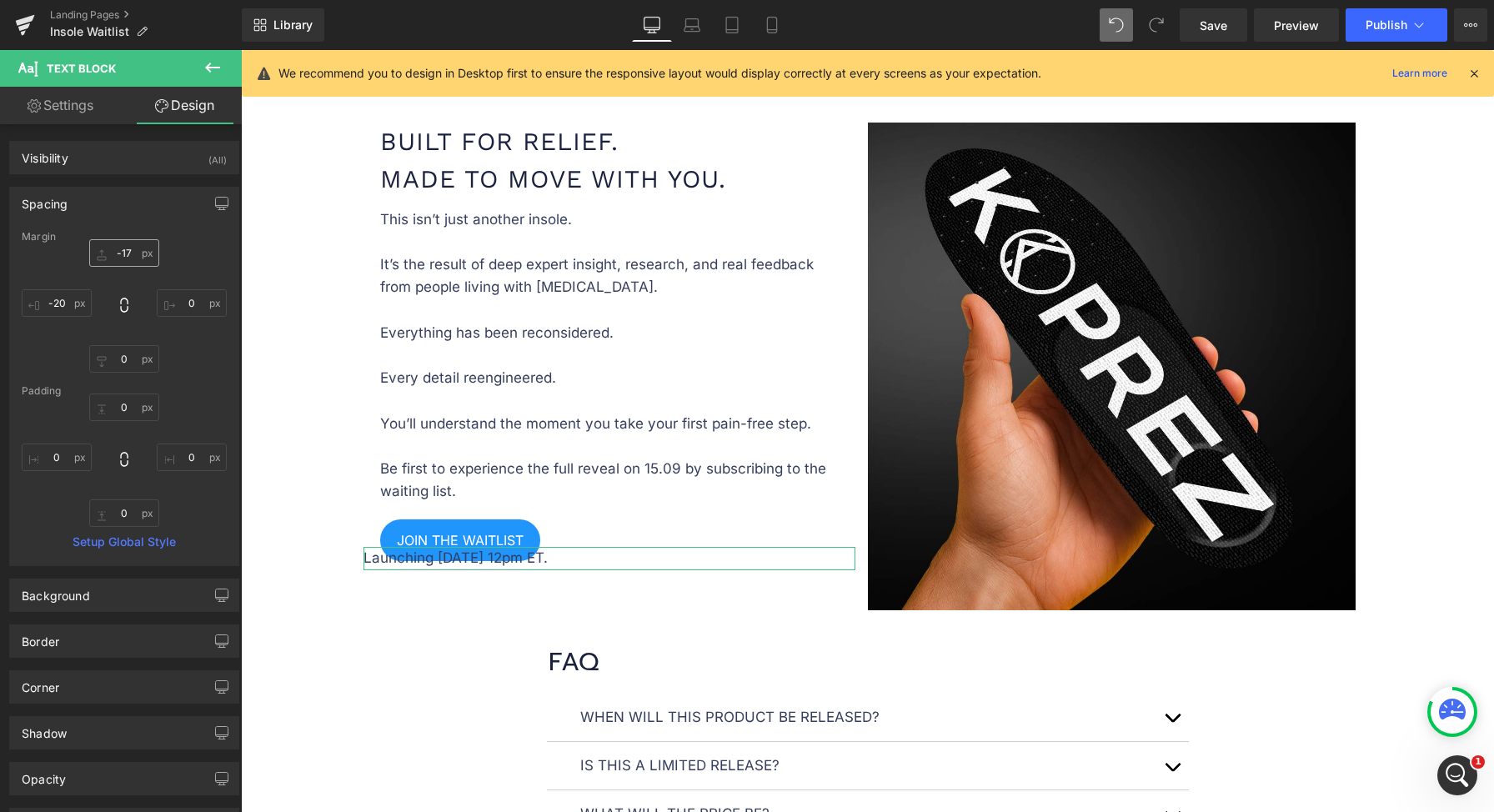
type input "-17"
type input "0"
type input "-20"
type input "0"
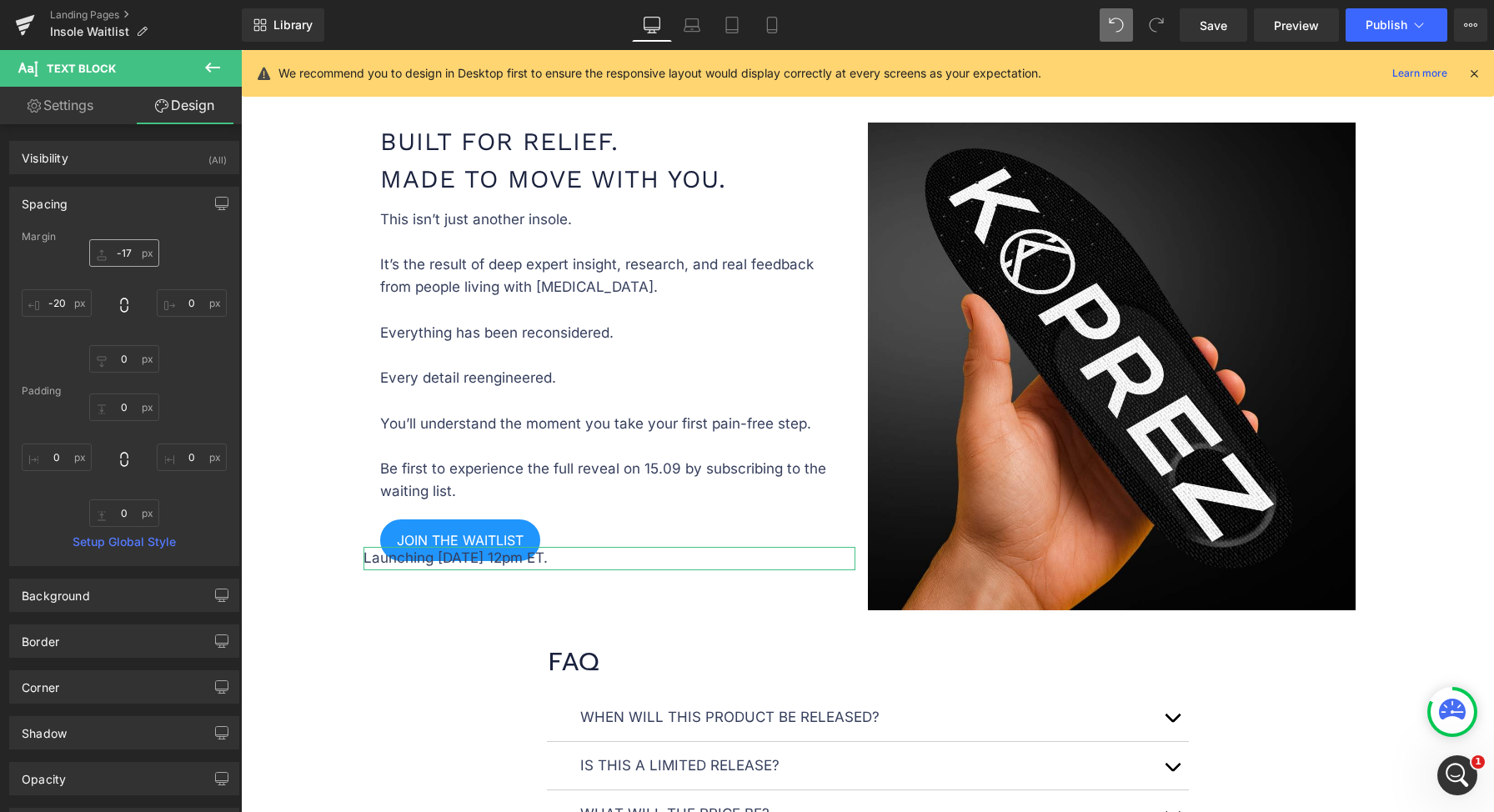
type input "0"
drag, startPoint x: 134, startPoint y: 276, endPoint x: 124, endPoint y: 252, distance: 26.0
click at [133, 276] on div "-17px -17 0px 0 0px 0 -20px -20" at bounding box center [124, 305] width 205 height 133
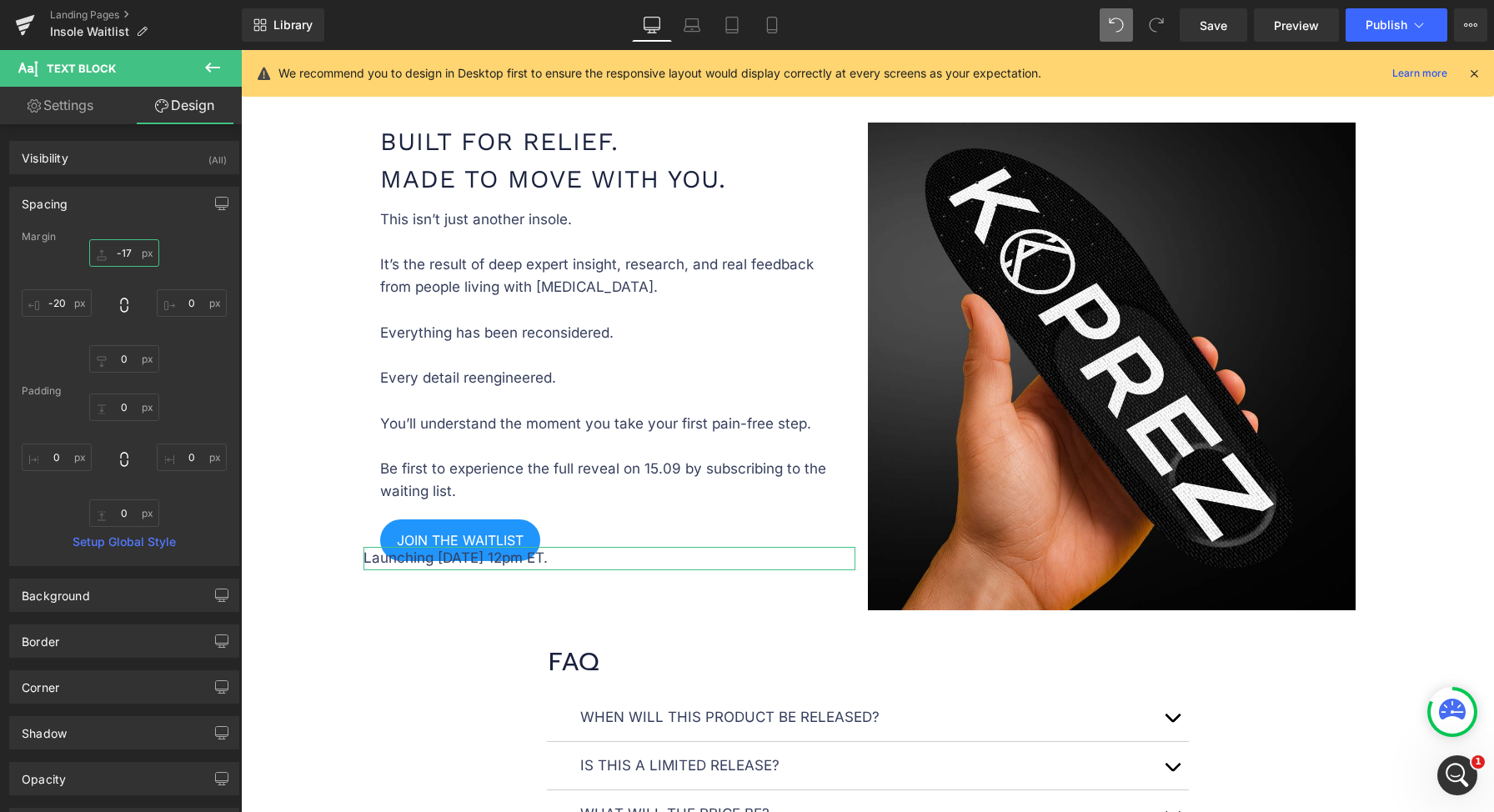
click at [124, 252] on input "-17" at bounding box center [124, 252] width 70 height 27
type input "0"
click at [62, 298] on input "-20" at bounding box center [57, 303] width 70 height 27
click at [100, 274] on div "0 0 0px 0 0px 0" at bounding box center [124, 305] width 205 height 133
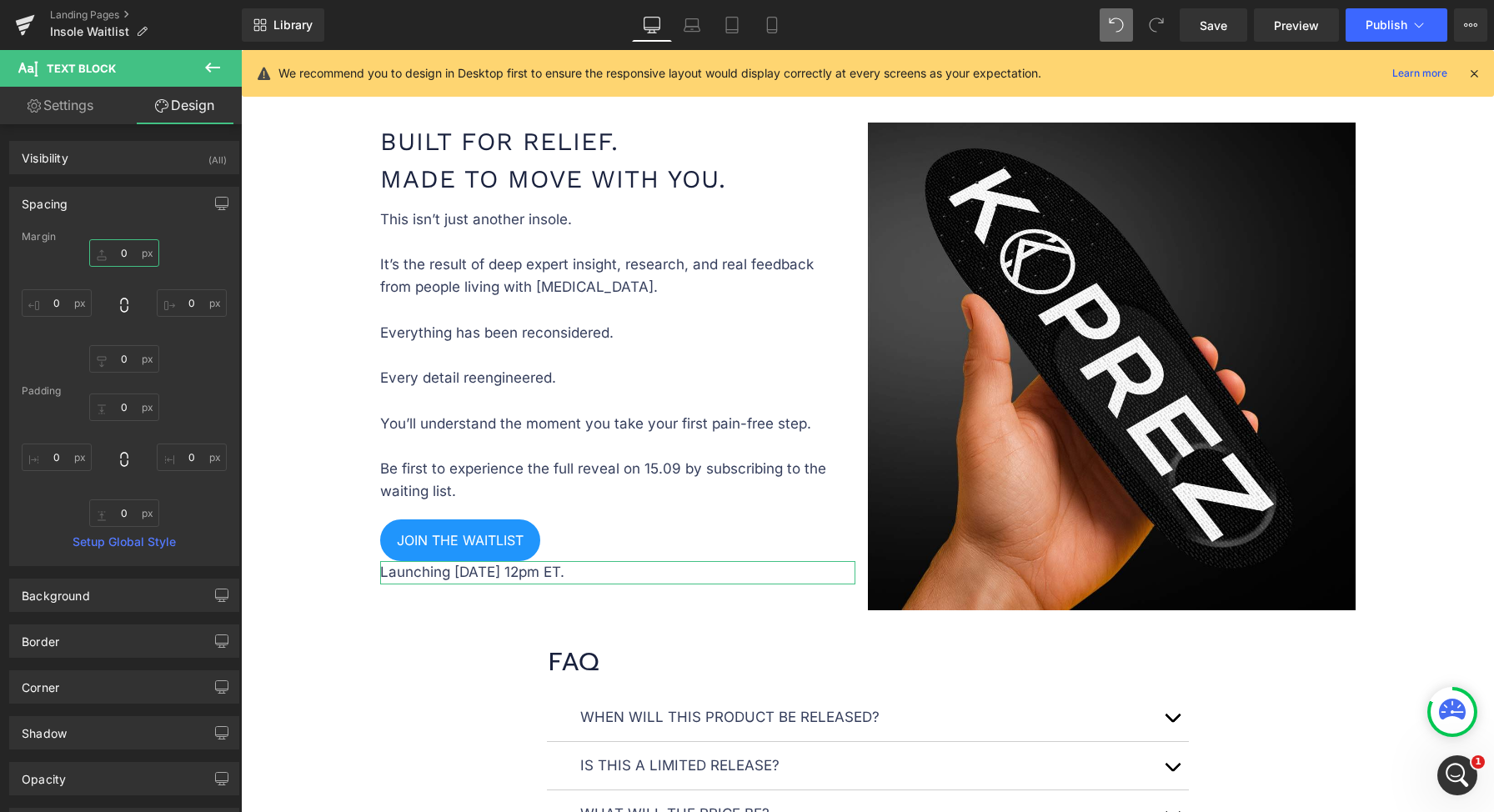
click at [115, 252] on input "0" at bounding box center [124, 252] width 70 height 27
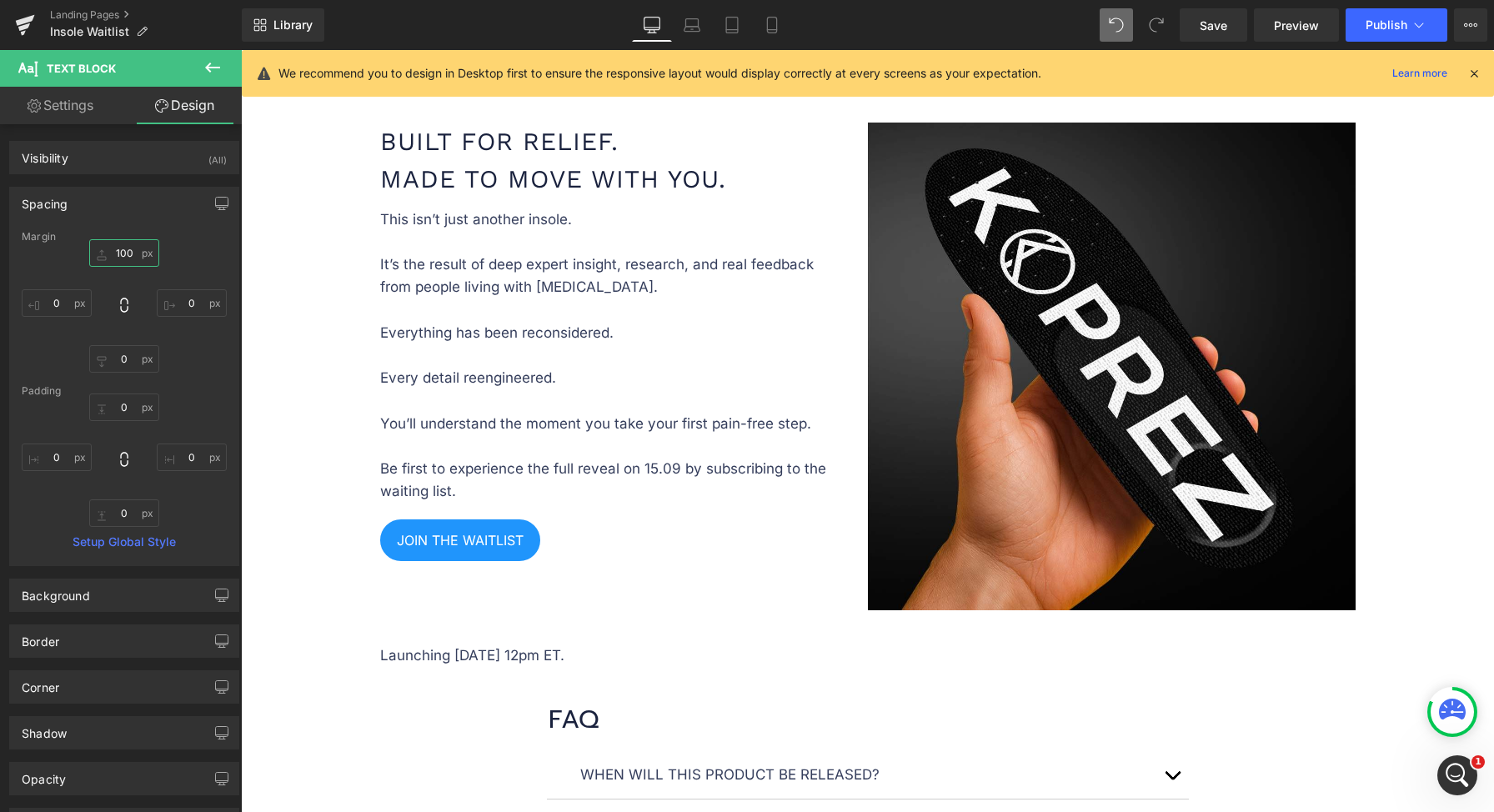
type input "10"
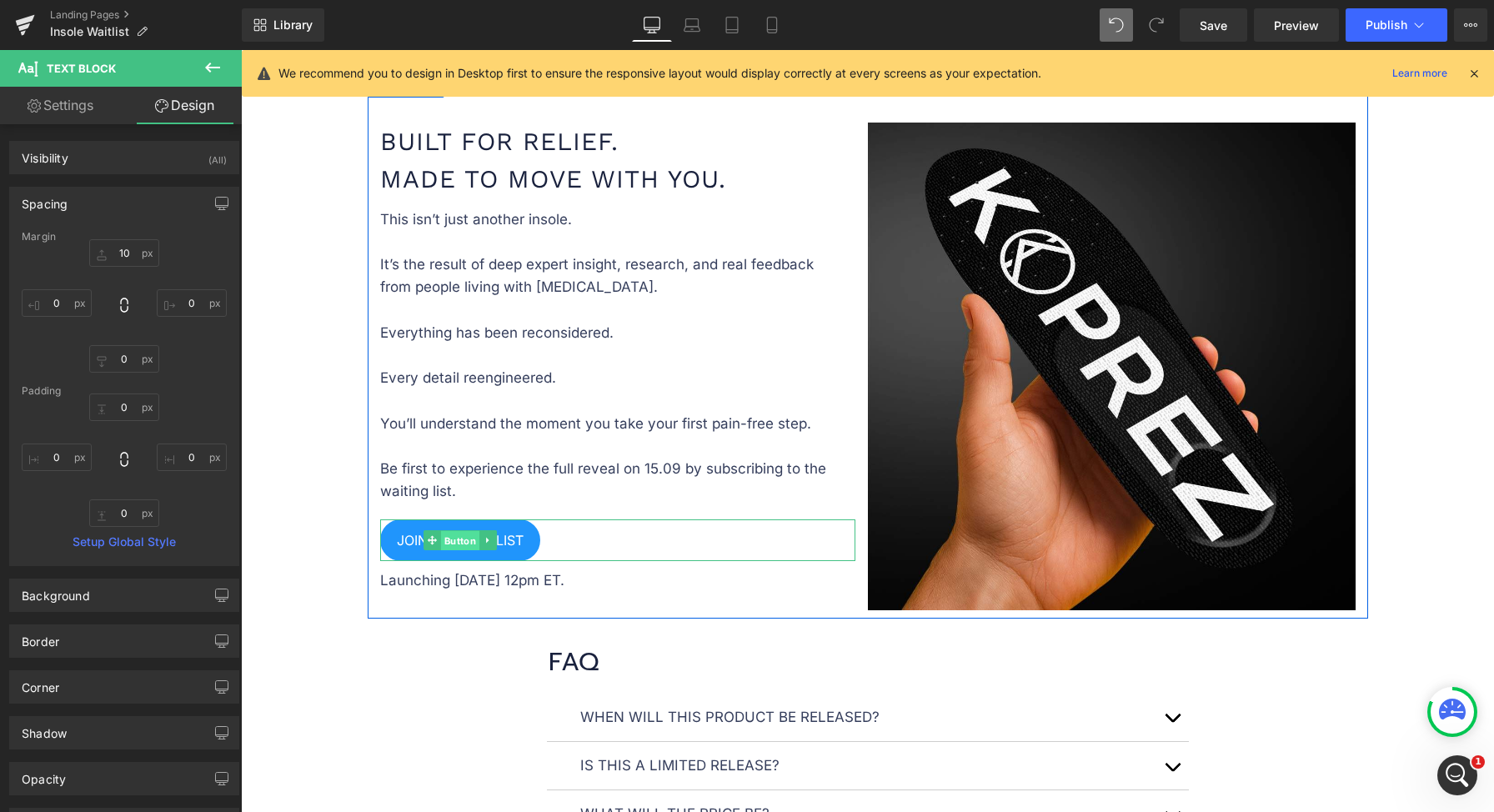
click at [445, 537] on span "Button" at bounding box center [460, 541] width 38 height 20
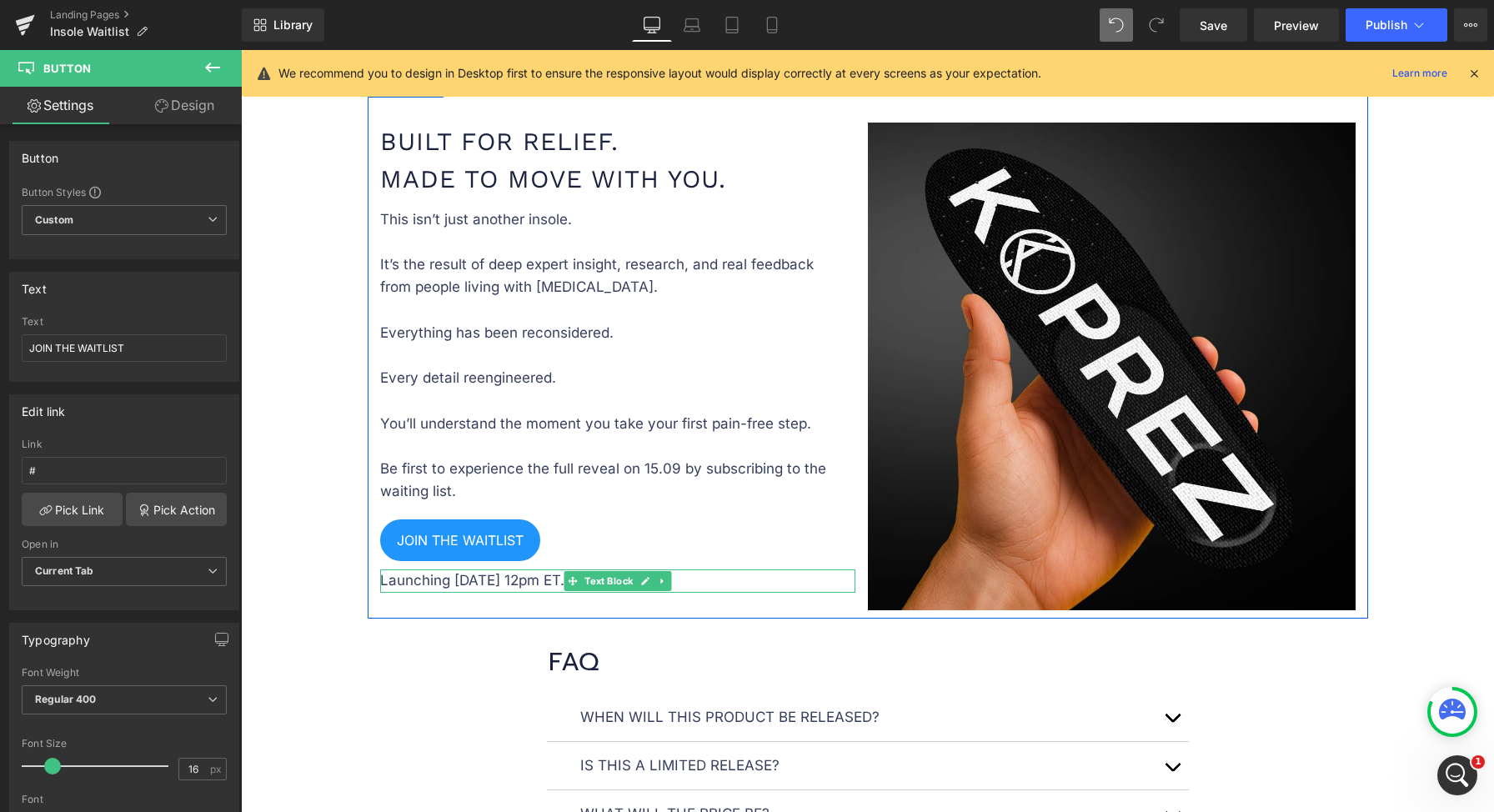
click at [488, 575] on p "Launching September 12, 12pm ET." at bounding box center [617, 581] width 475 height 23
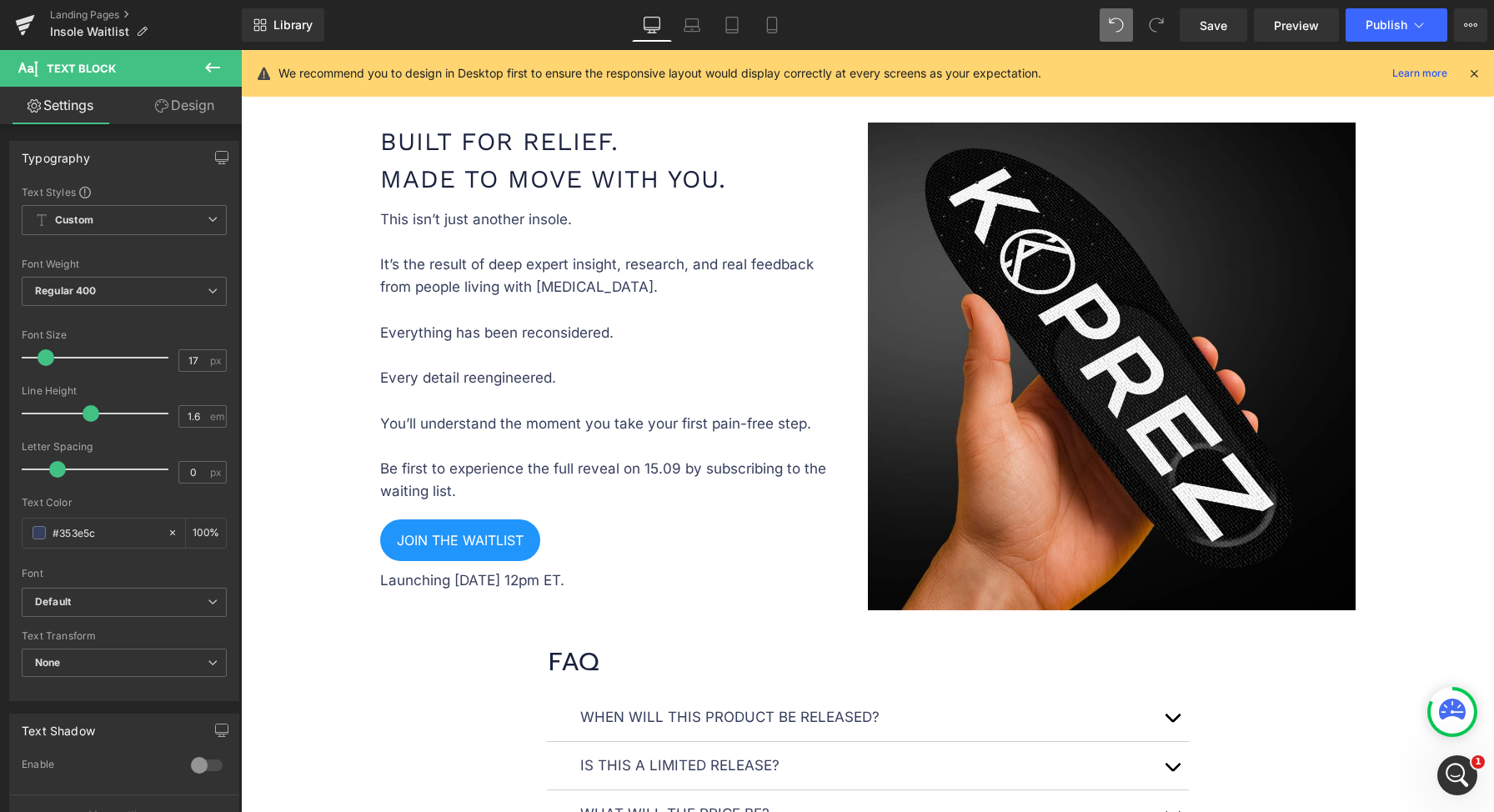
click at [301, 521] on div "Image Image Image BE THE FIRST TO STEP PAIN-FREE Text Block BE THE FIRST TO STE…" at bounding box center [867, 591] width 1253 height 3397
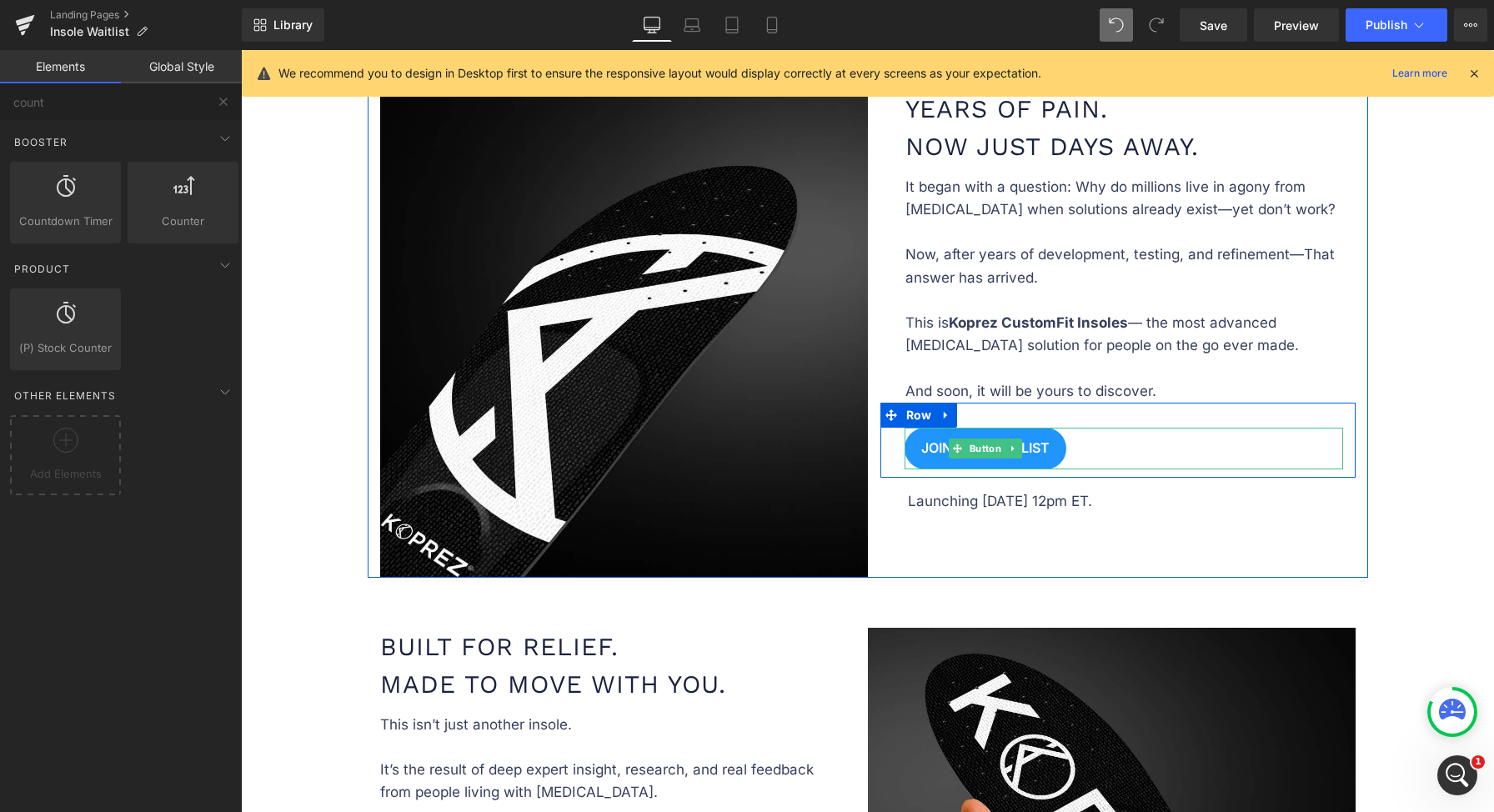
scroll to position [793, 0]
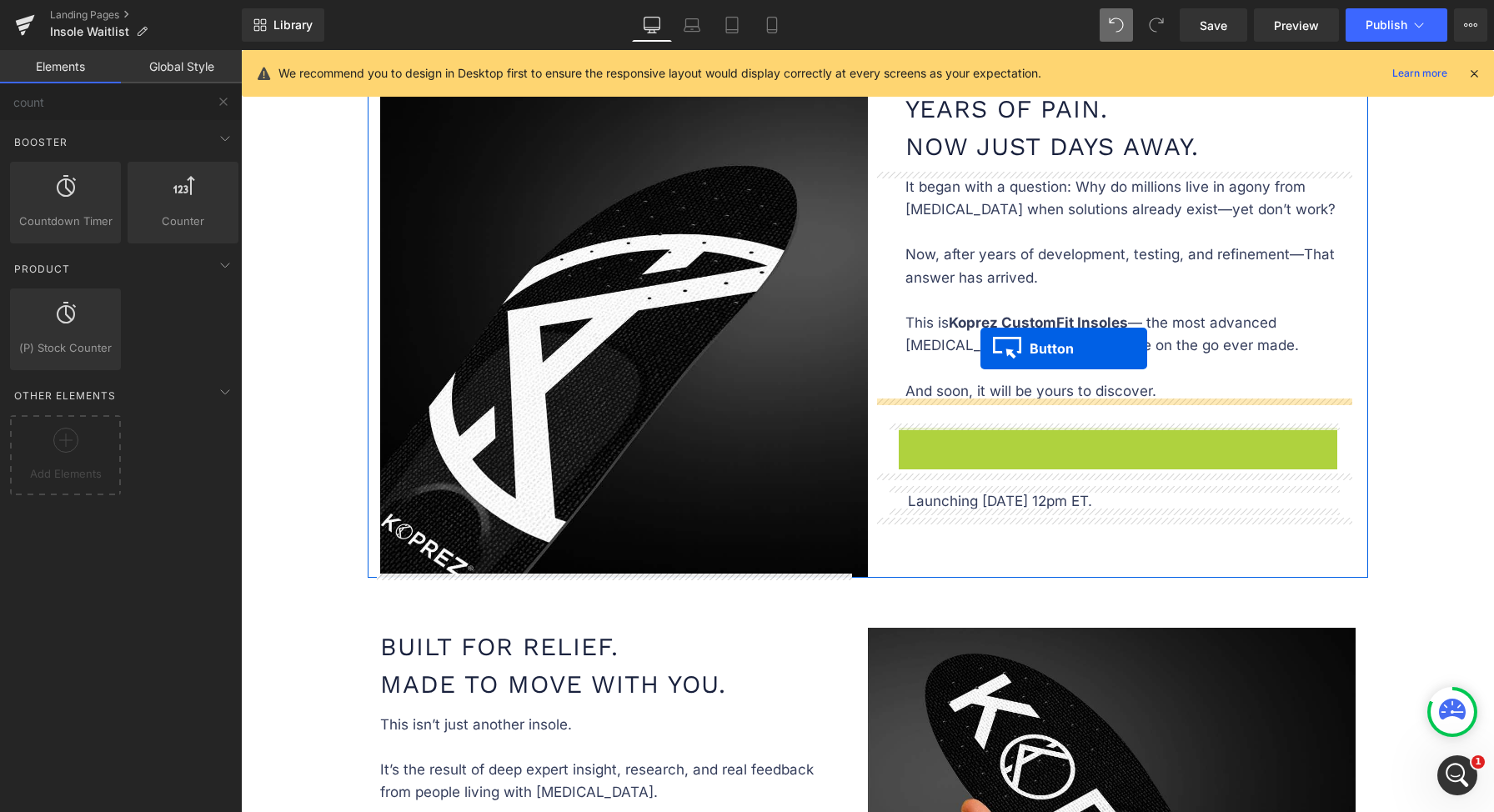
drag, startPoint x: 978, startPoint y: 408, endPoint x: 981, endPoint y: 347, distance: 61.1
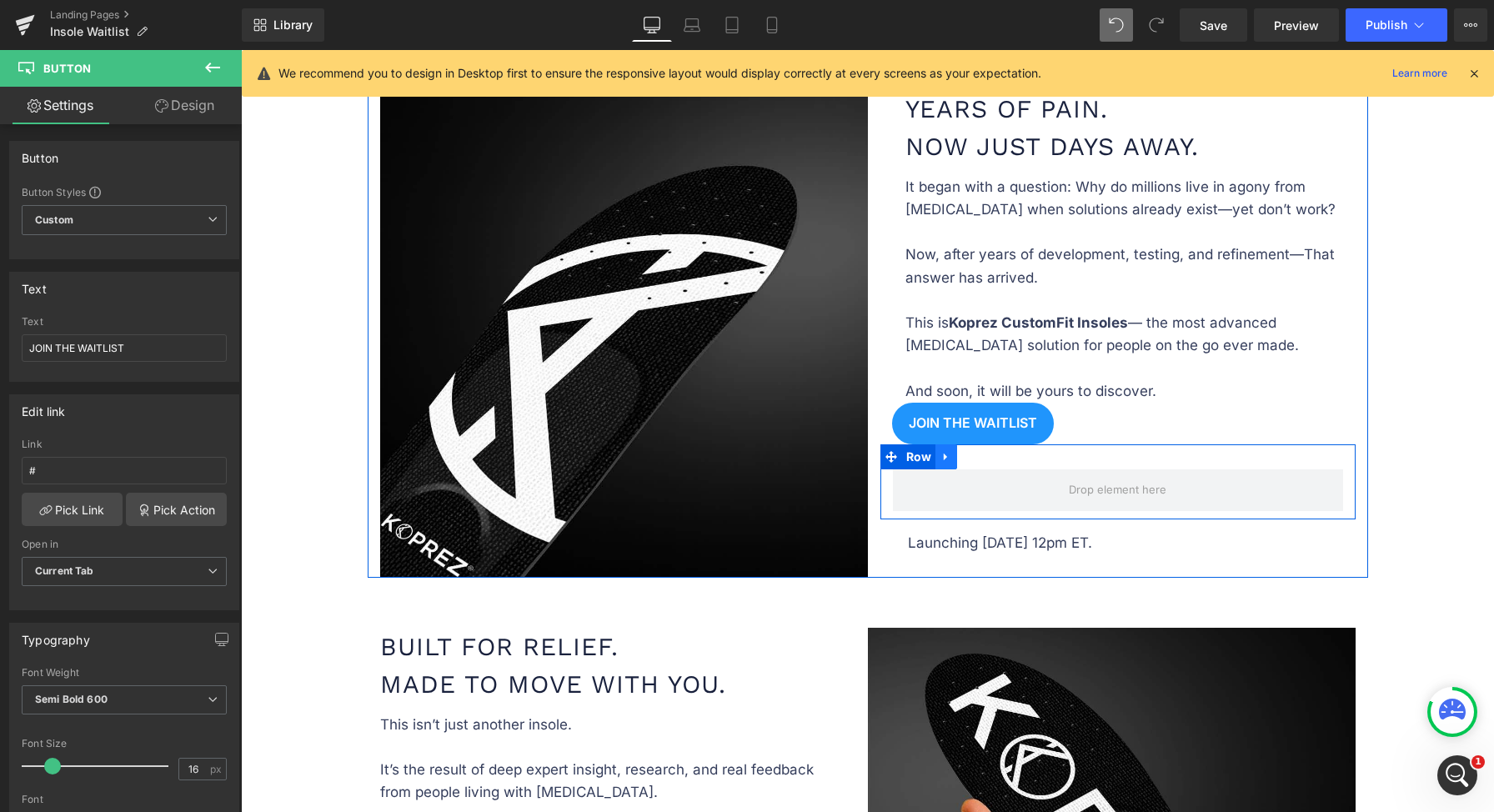
click at [943, 454] on icon at bounding box center [945, 457] width 4 height 7
click at [984, 451] on icon at bounding box center [989, 457] width 12 height 12
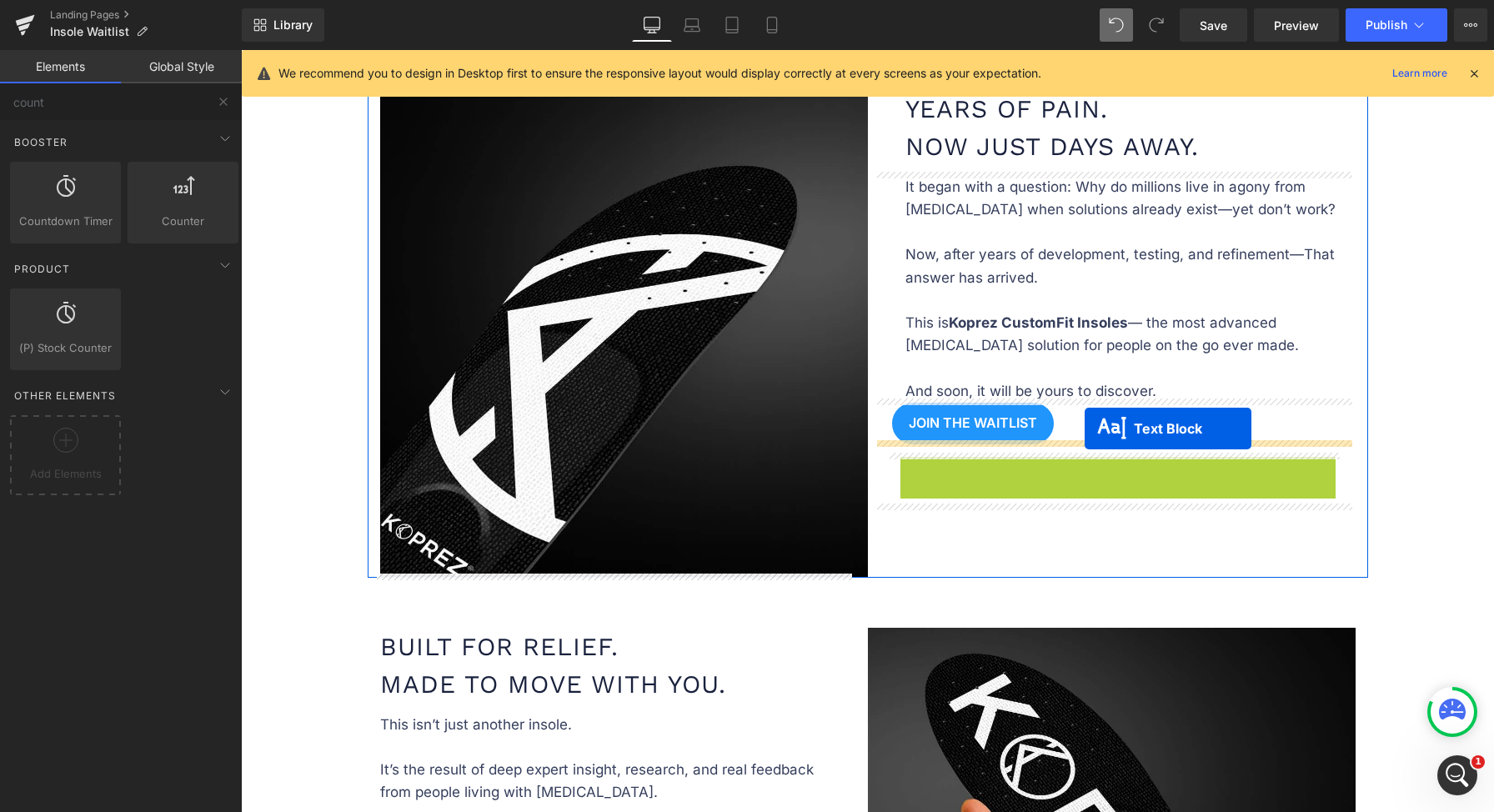
drag, startPoint x: 1086, startPoint y: 466, endPoint x: 1041, endPoint y: 477, distance: 46.3
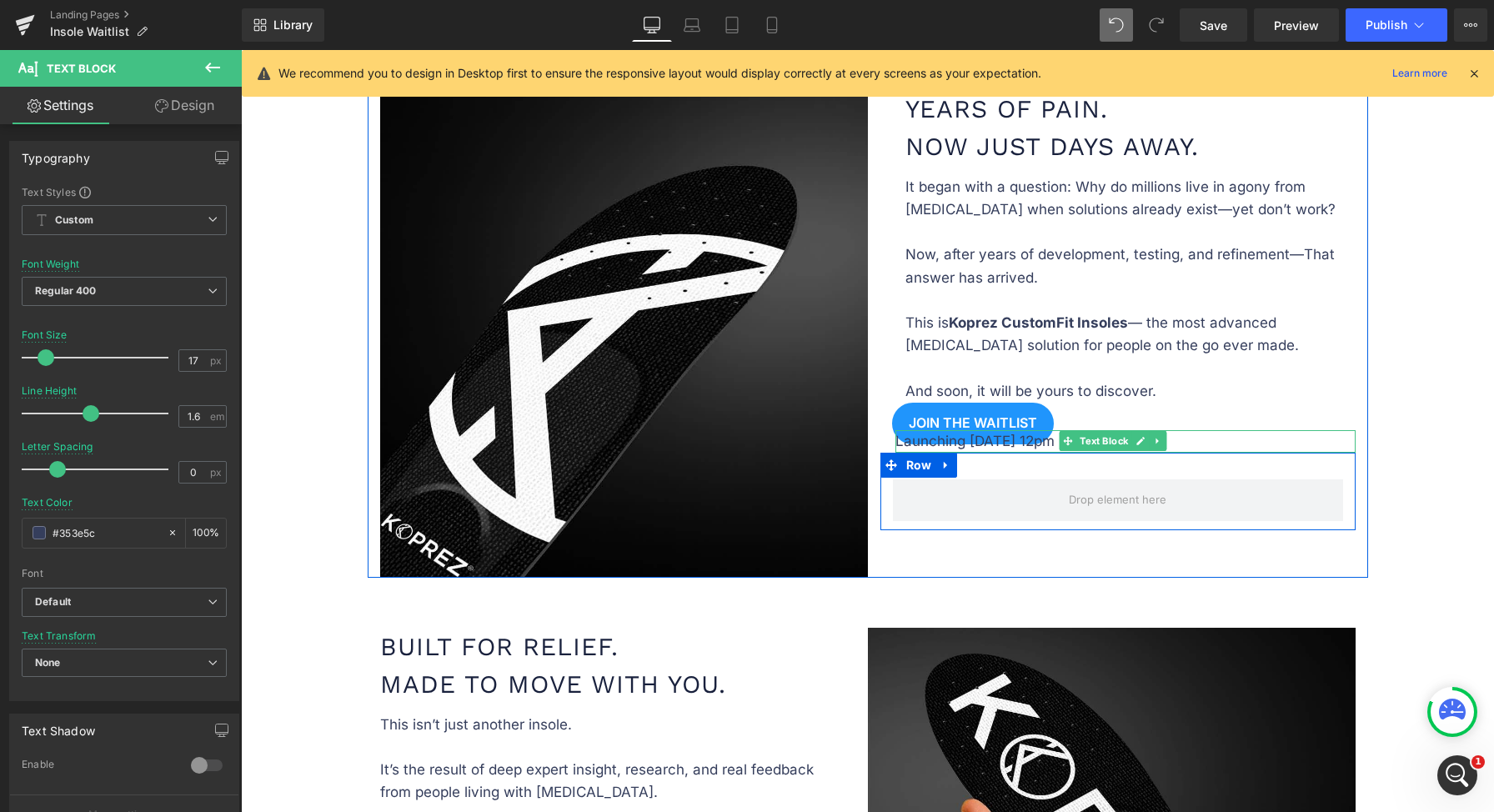
drag, startPoint x: 945, startPoint y: 465, endPoint x: 976, endPoint y: 463, distance: 31.1
click at [948, 465] on link at bounding box center [946, 465] width 22 height 25
click at [979, 463] on link at bounding box center [990, 465] width 22 height 25
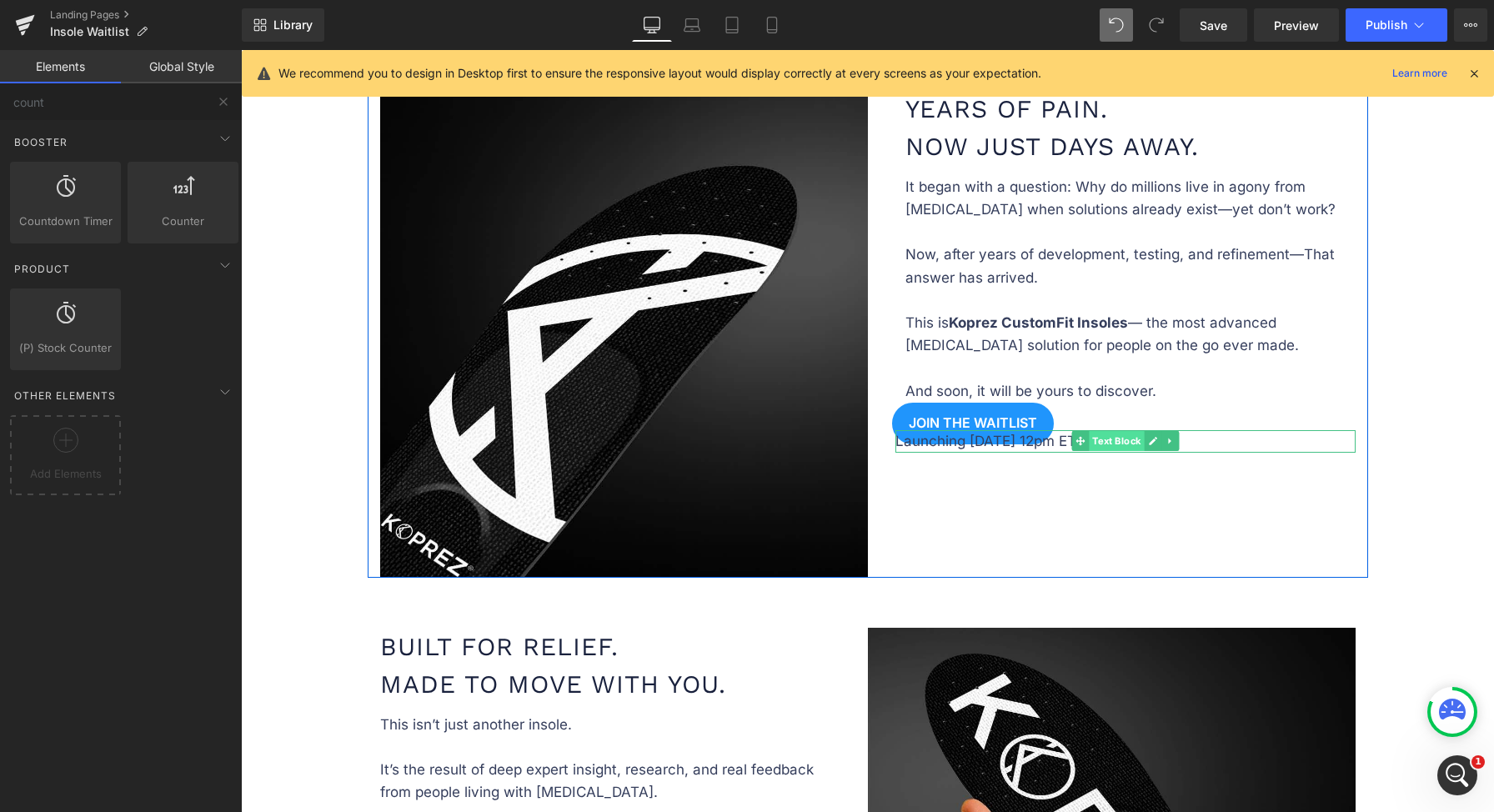
click at [1099, 437] on span "Text Block" at bounding box center [1116, 441] width 55 height 20
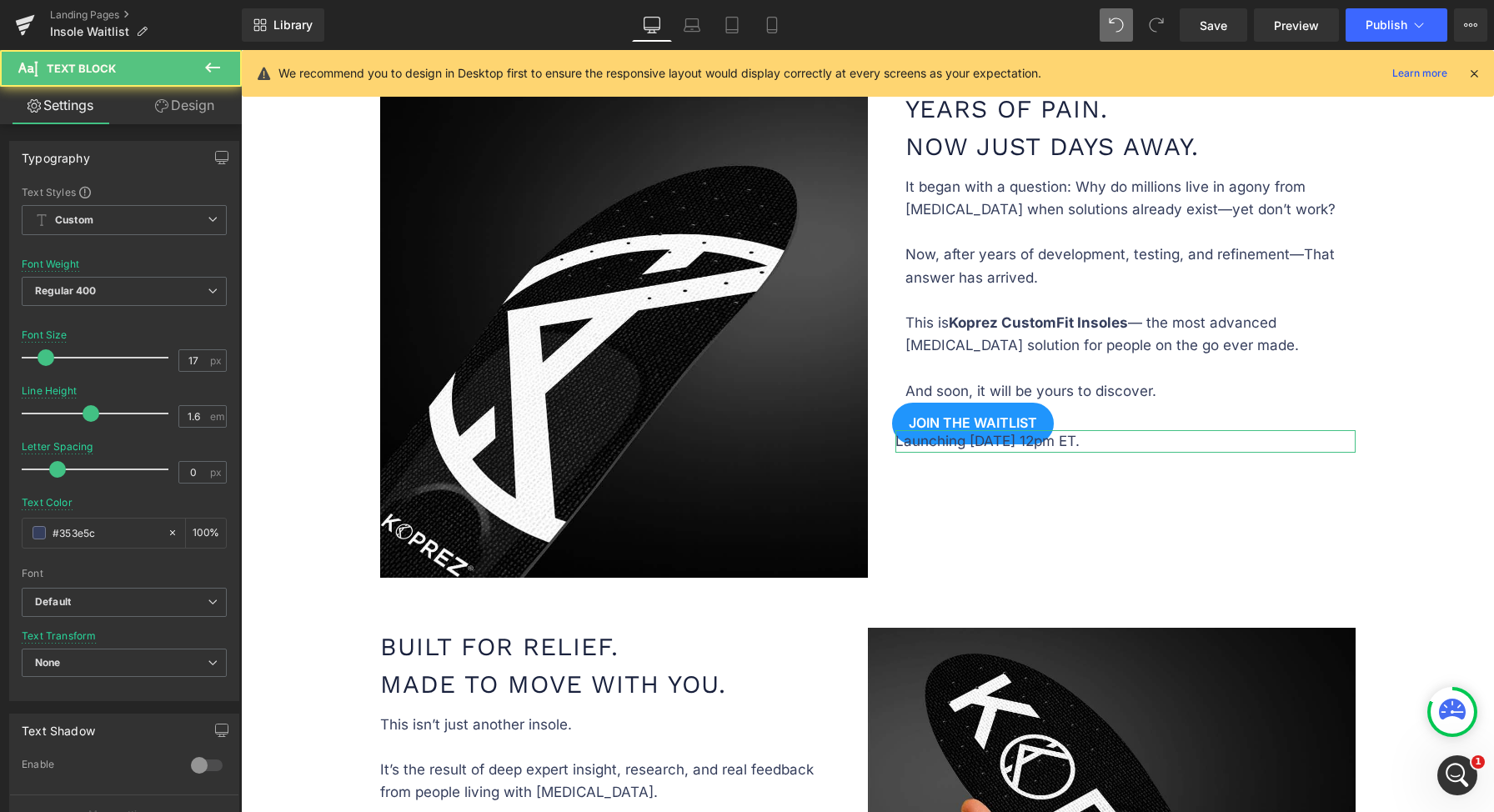
click at [181, 102] on link "Design" at bounding box center [184, 105] width 121 height 37
click at [0, 0] on div "Spacing" at bounding box center [0, 0] width 0 height 0
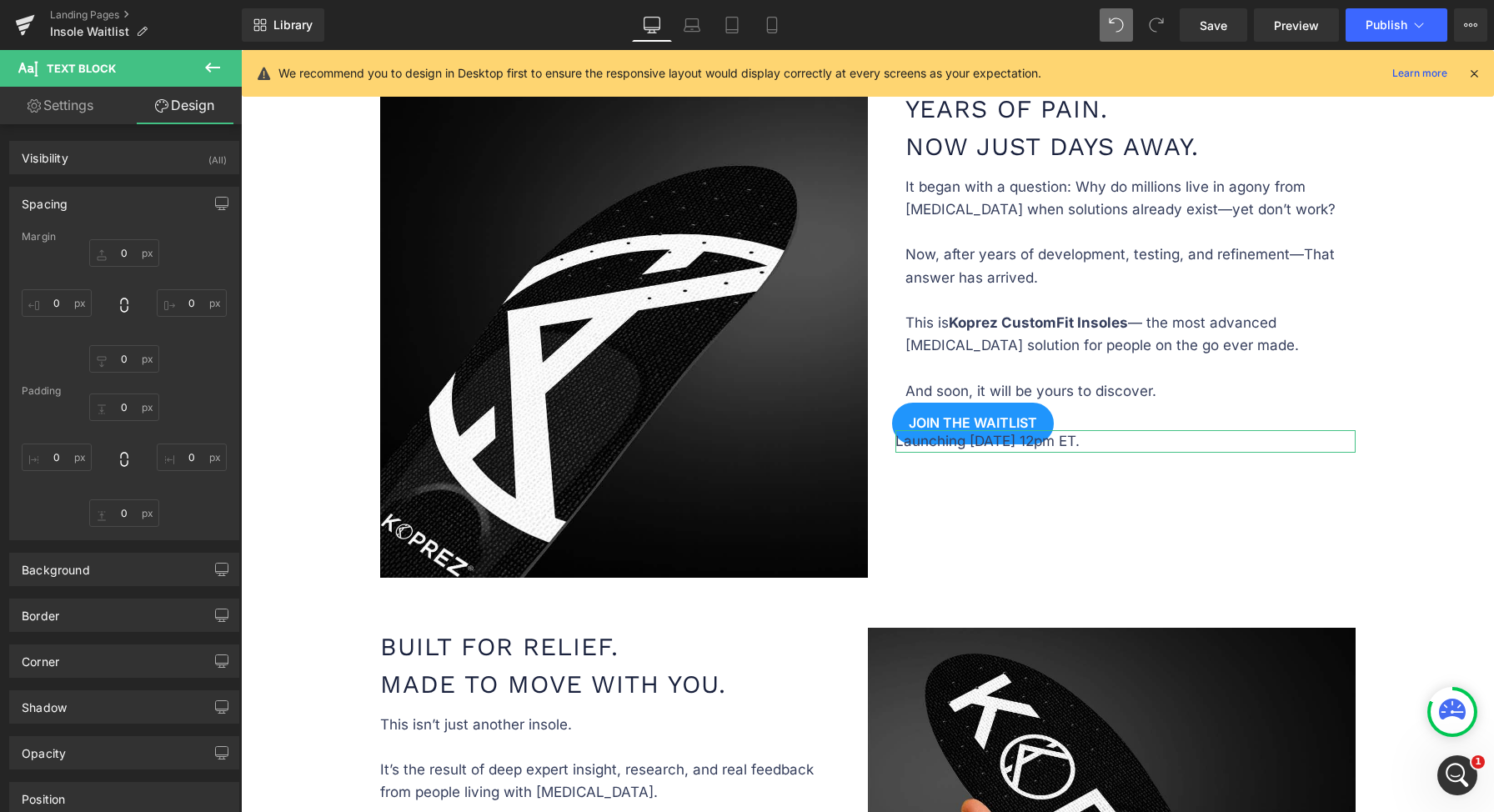
type input "-17"
type input "0"
type input "18"
type input "0"
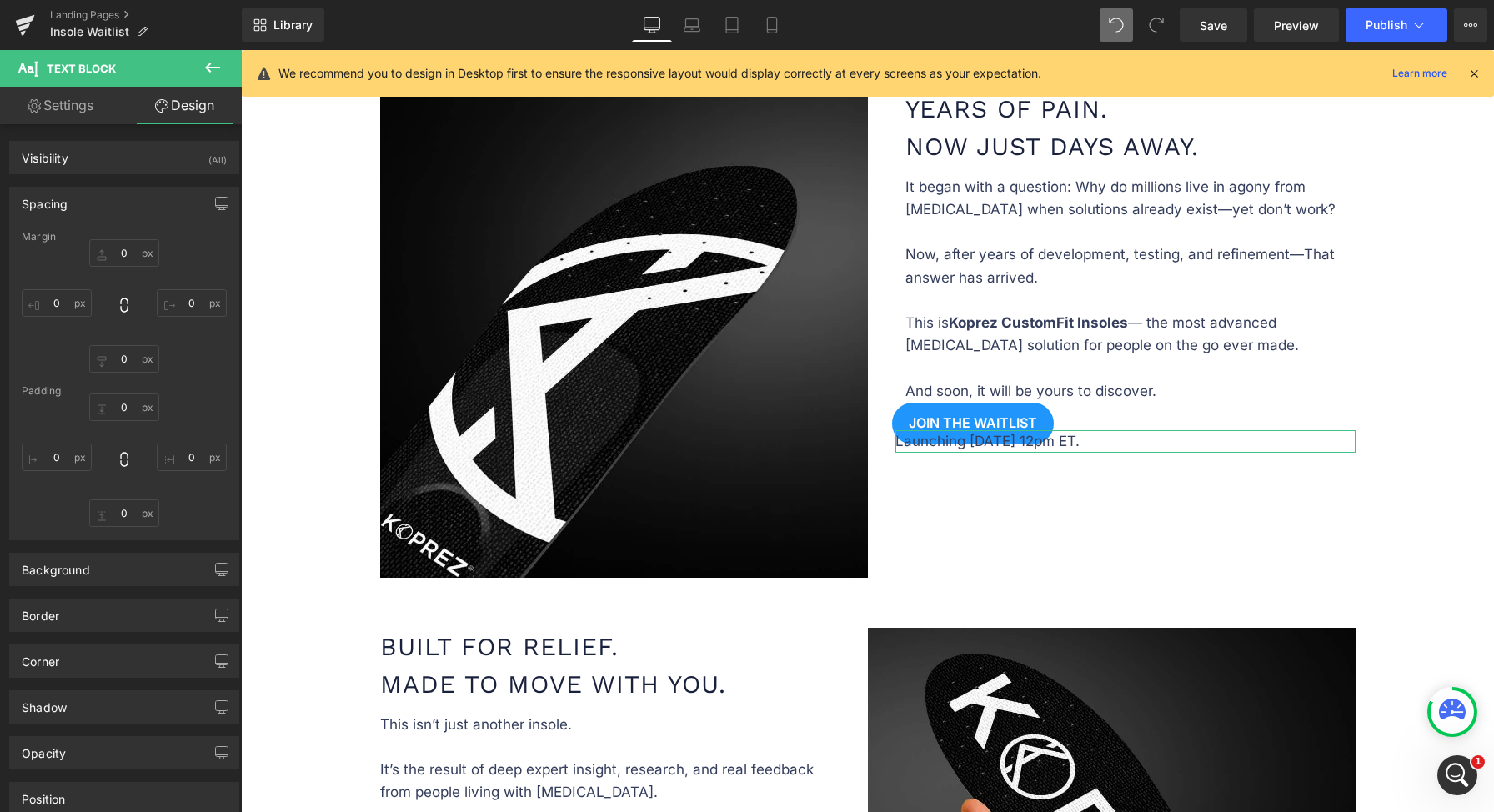
type input "0"
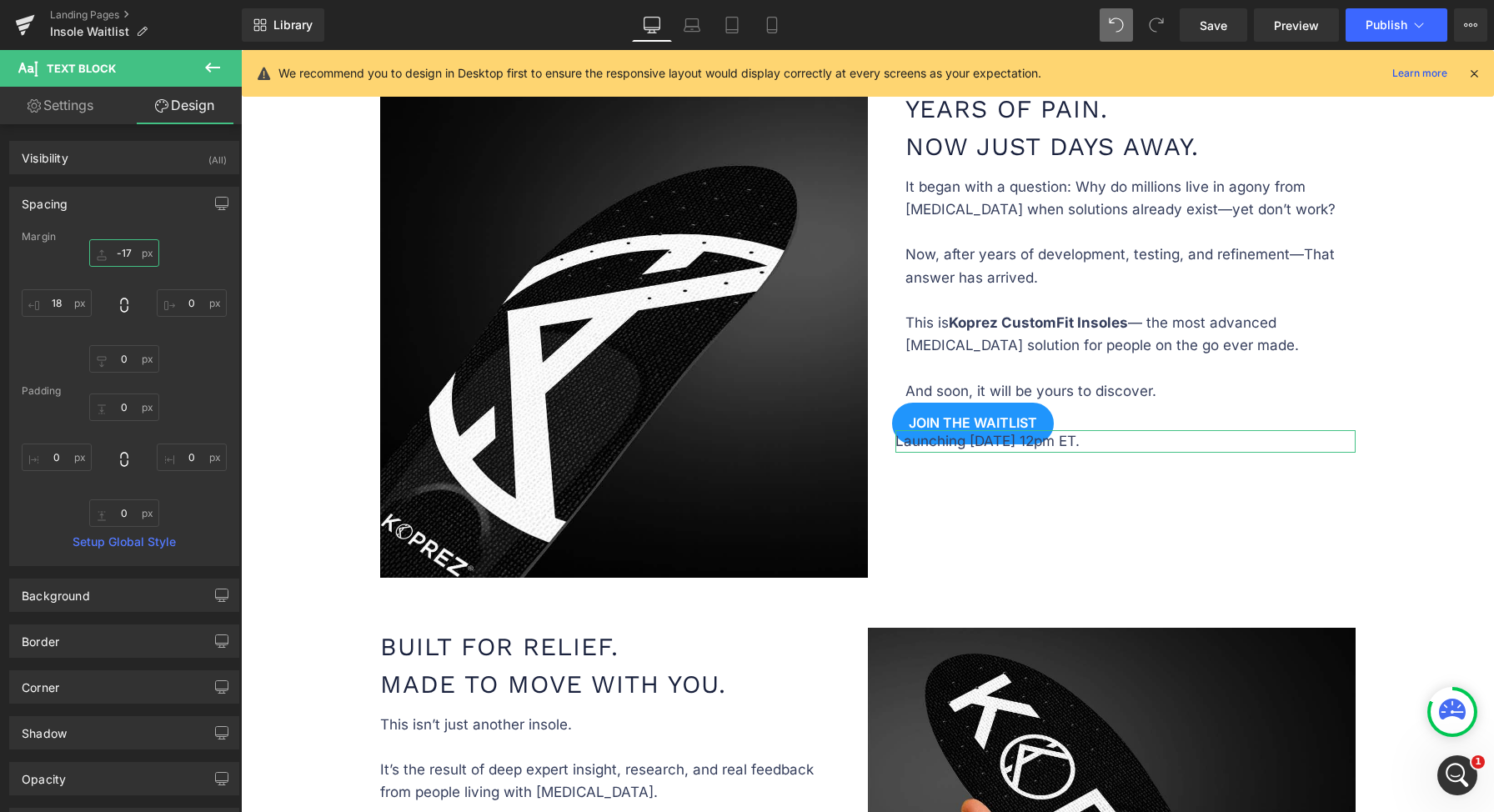
click at [113, 249] on input "-17" at bounding box center [124, 252] width 70 height 27
click at [116, 249] on input "-17" at bounding box center [124, 252] width 70 height 27
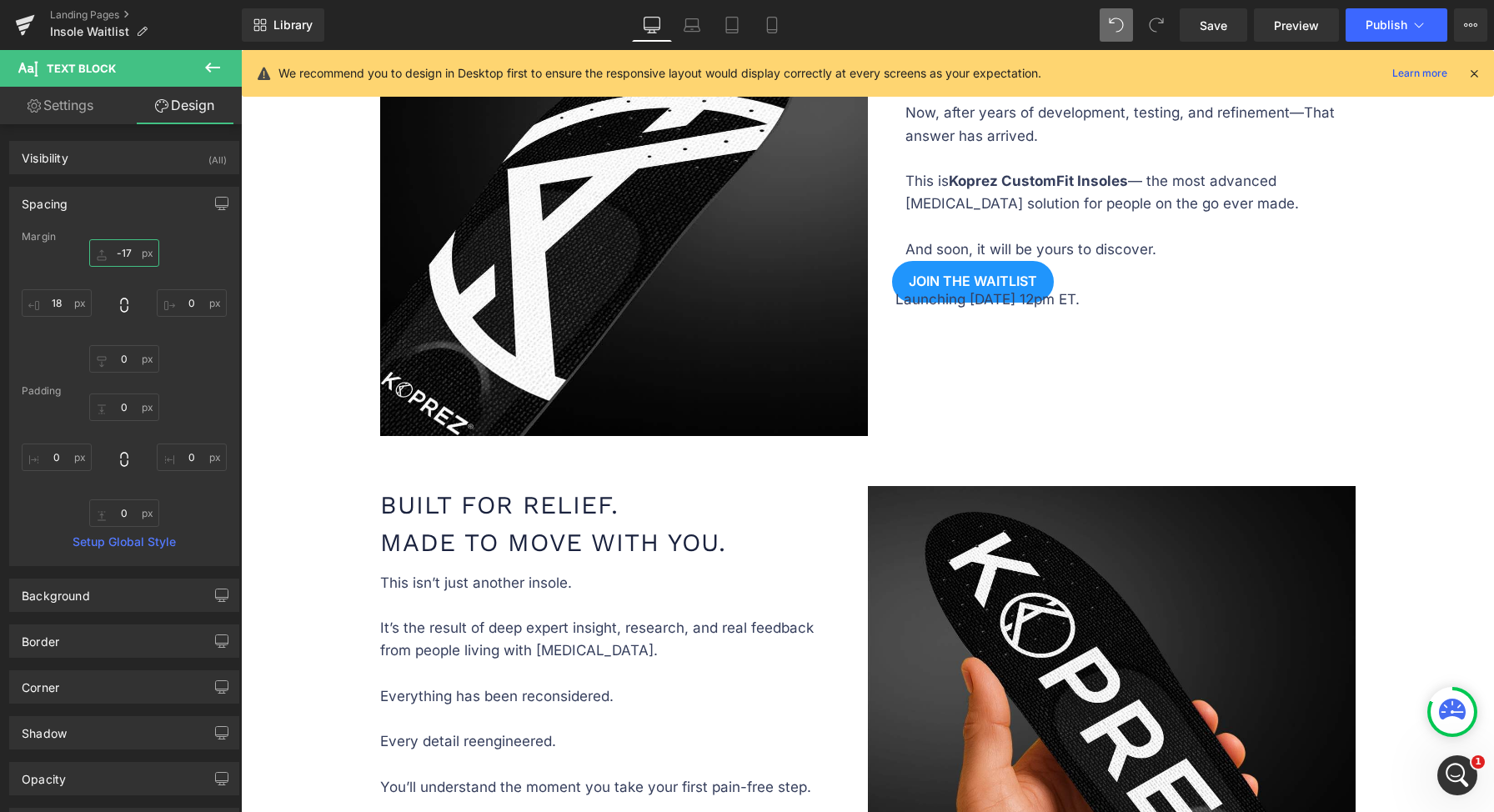
scroll to position [1250, 0]
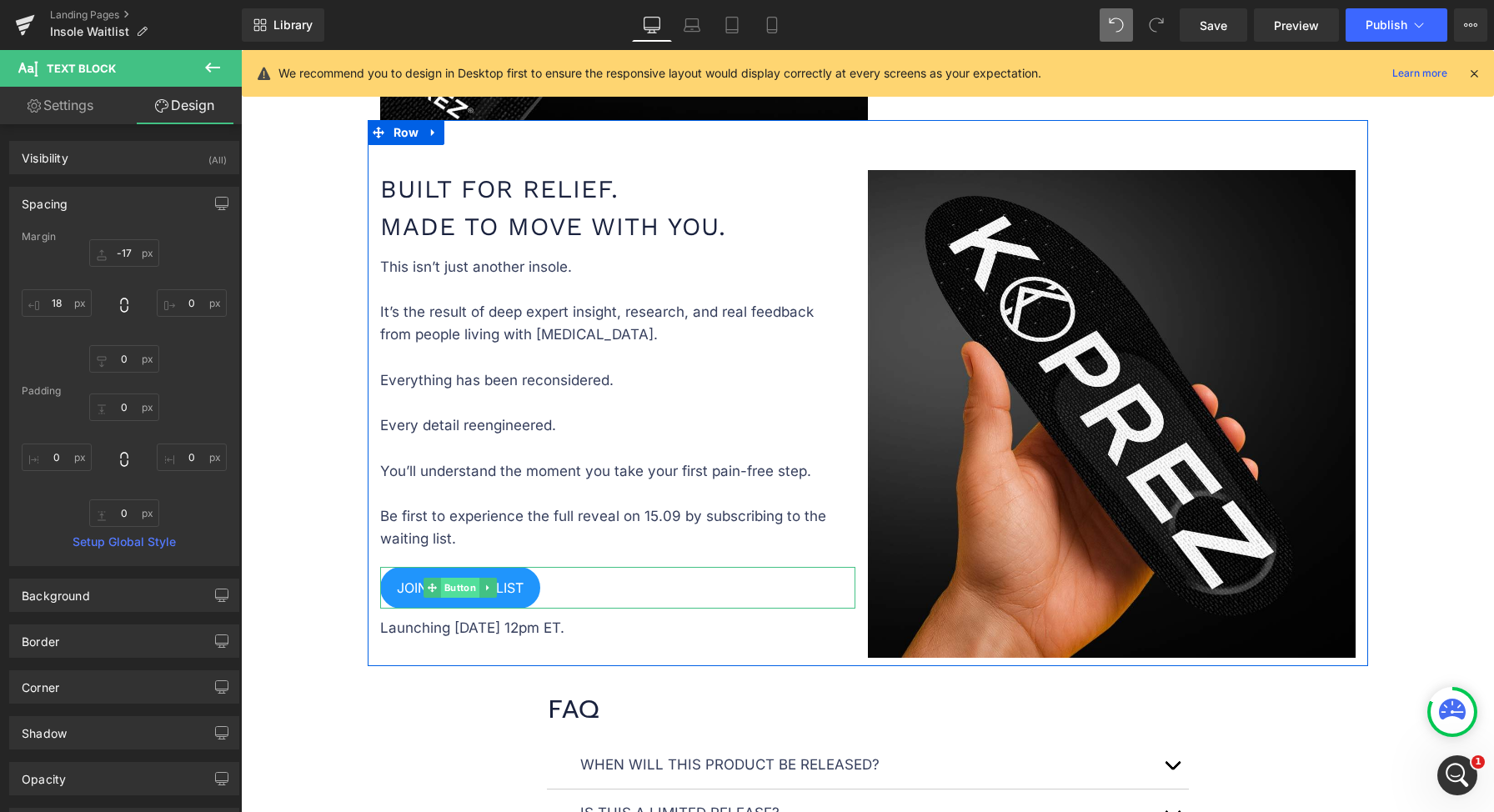
click at [465, 582] on span "Button" at bounding box center [460, 588] width 38 height 20
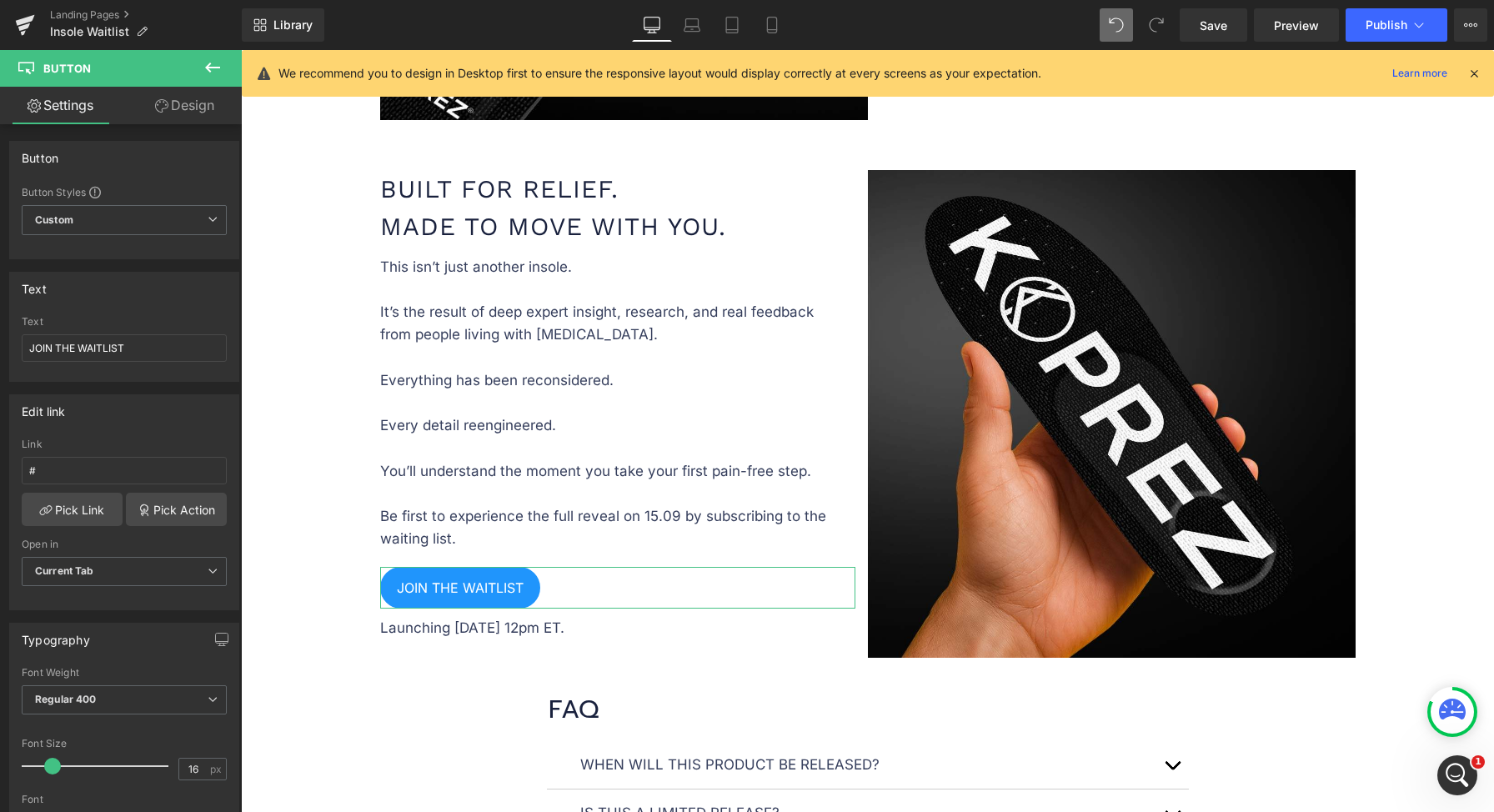
click at [174, 116] on link "Design" at bounding box center [184, 105] width 121 height 37
click at [0, 0] on div "Spacing" at bounding box center [0, 0] width 0 height 0
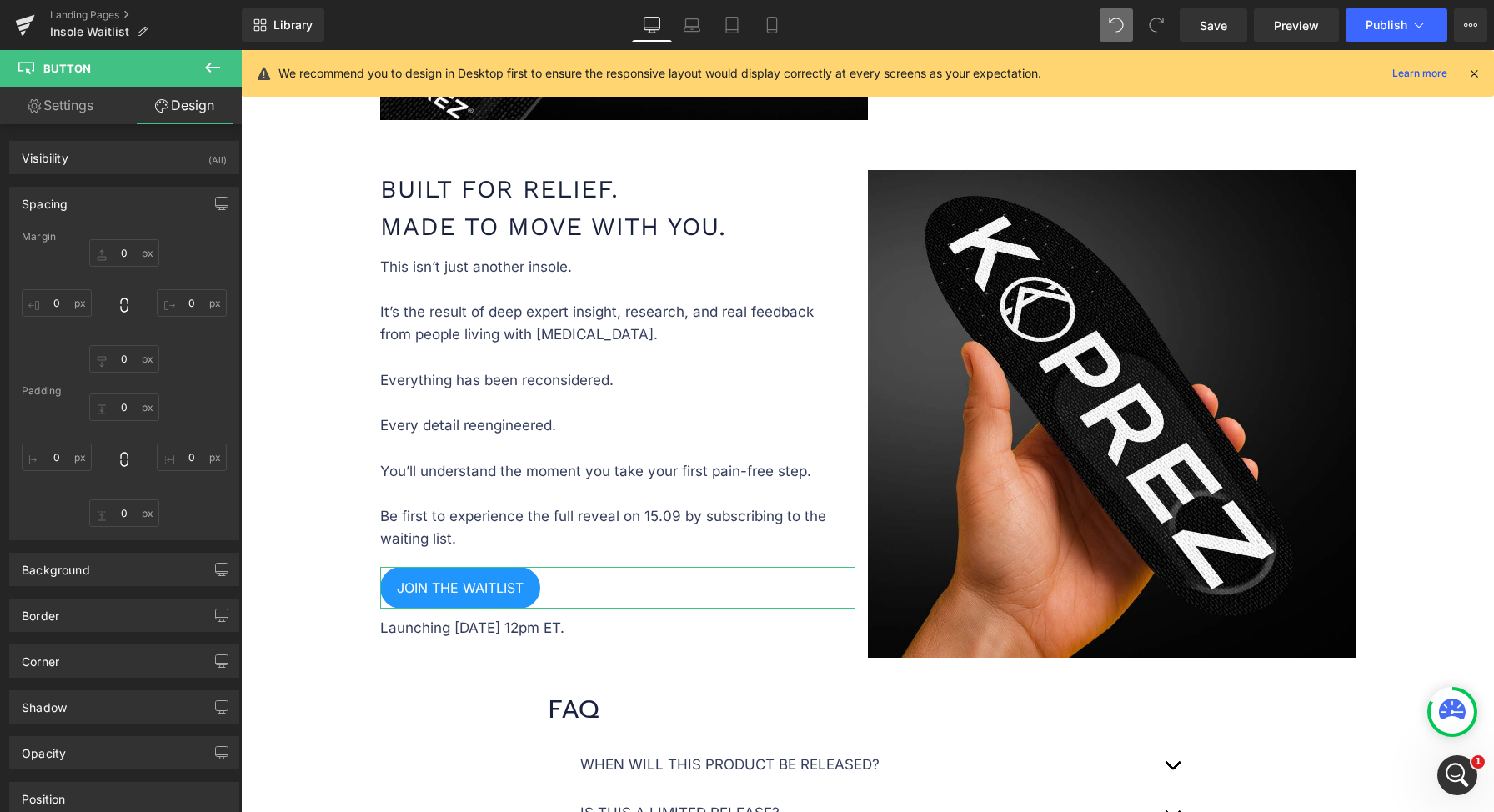
type input "20"
type input "0"
type input "5"
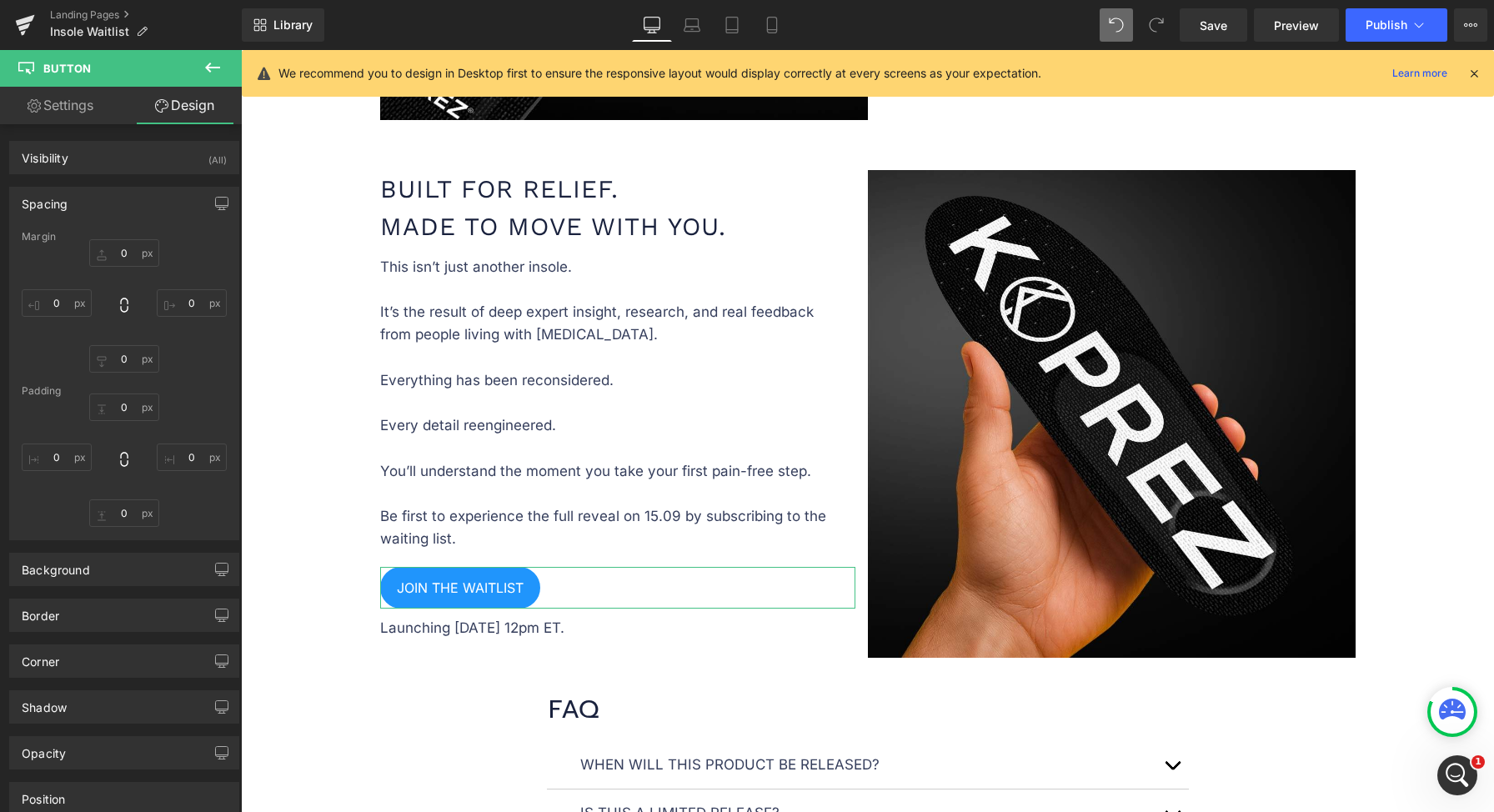
type input "0"
type input "5"
type input "0"
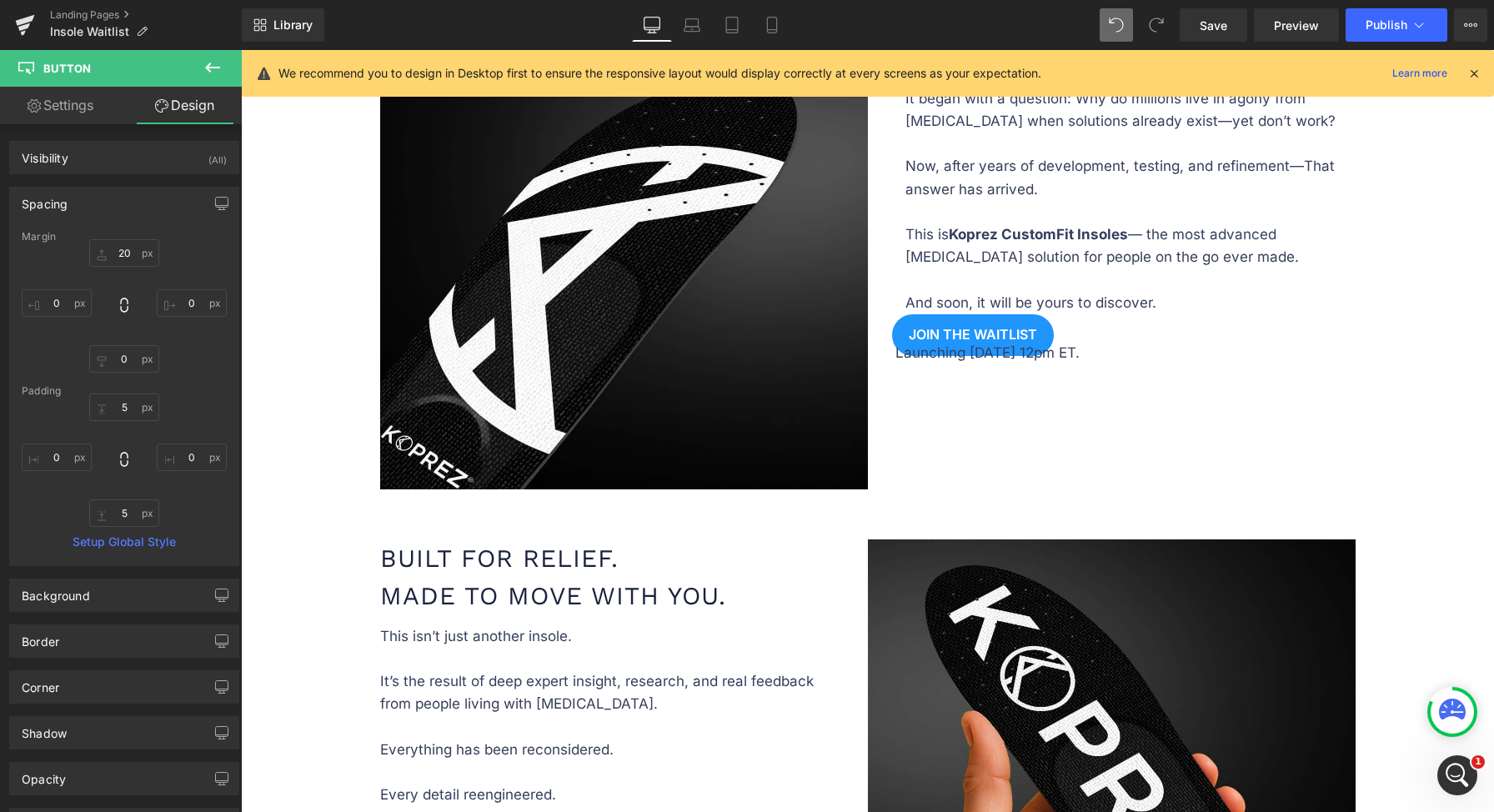
scroll to position [880, 0]
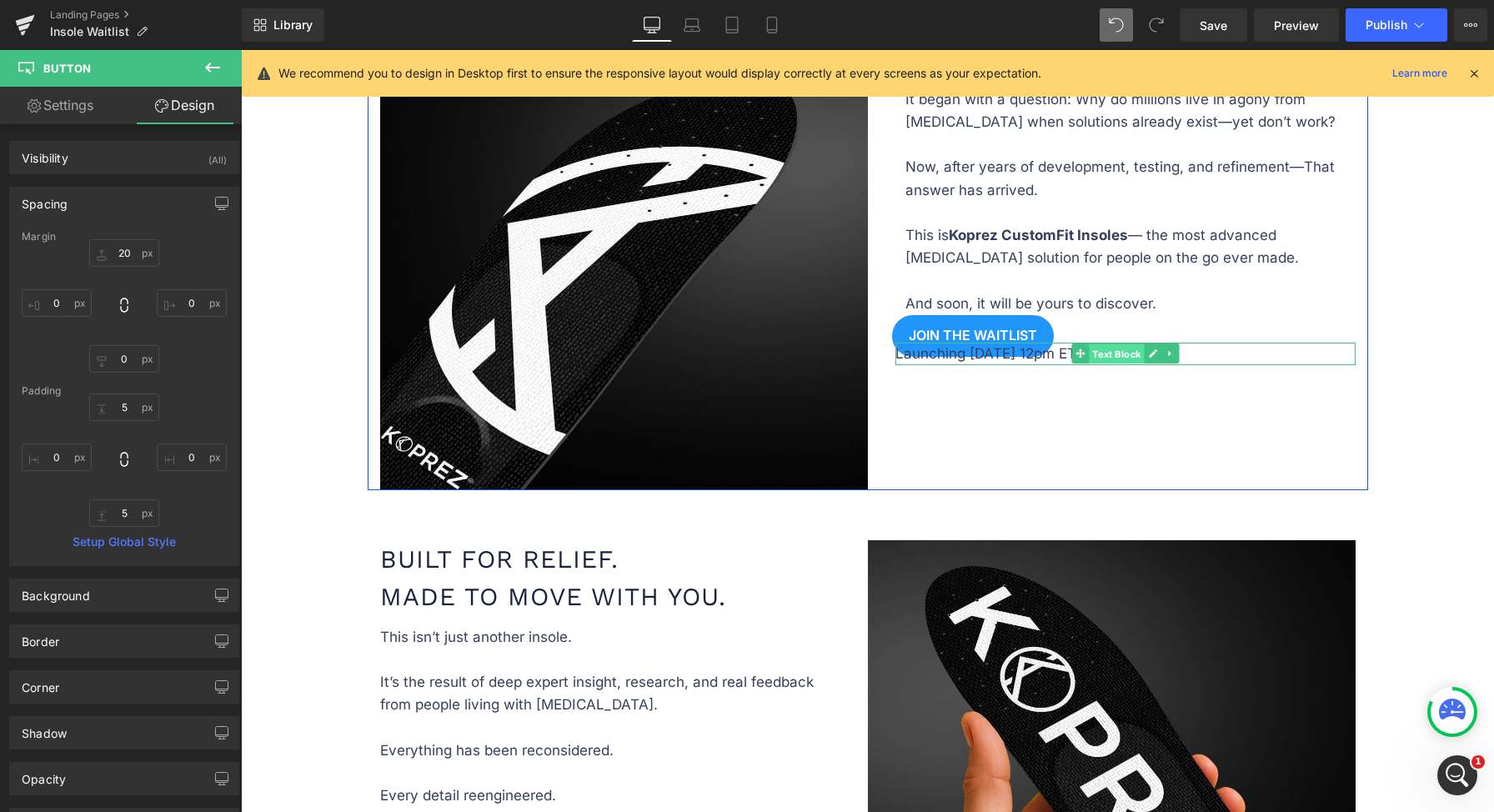
click at [1092, 349] on span "Text Block" at bounding box center [1116, 355] width 55 height 20
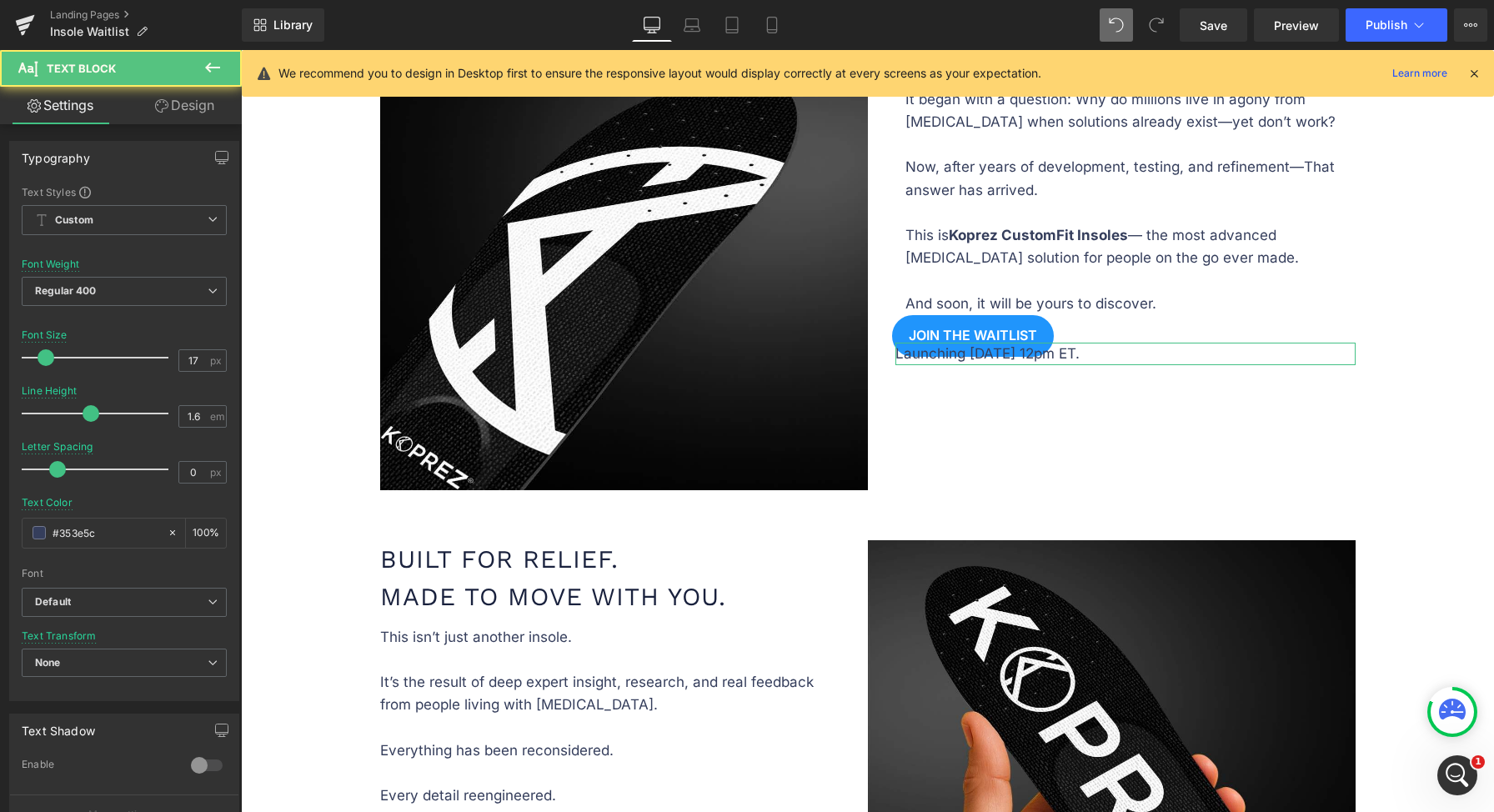
click at [187, 112] on link "Design" at bounding box center [184, 105] width 121 height 37
click at [0, 0] on div "Spacing" at bounding box center [0, 0] width 0 height 0
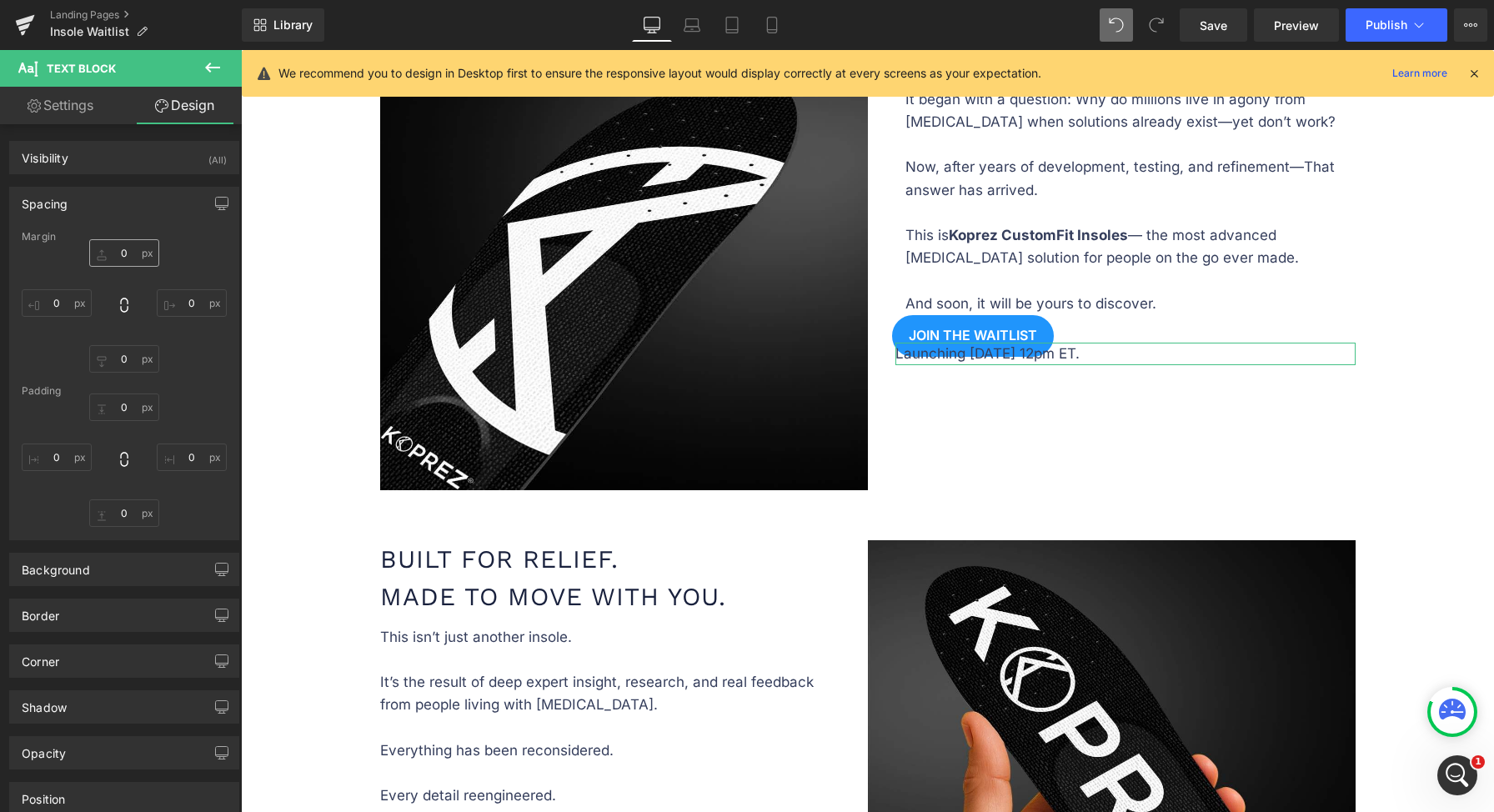
type input "-17"
type input "0"
type input "18"
type input "0"
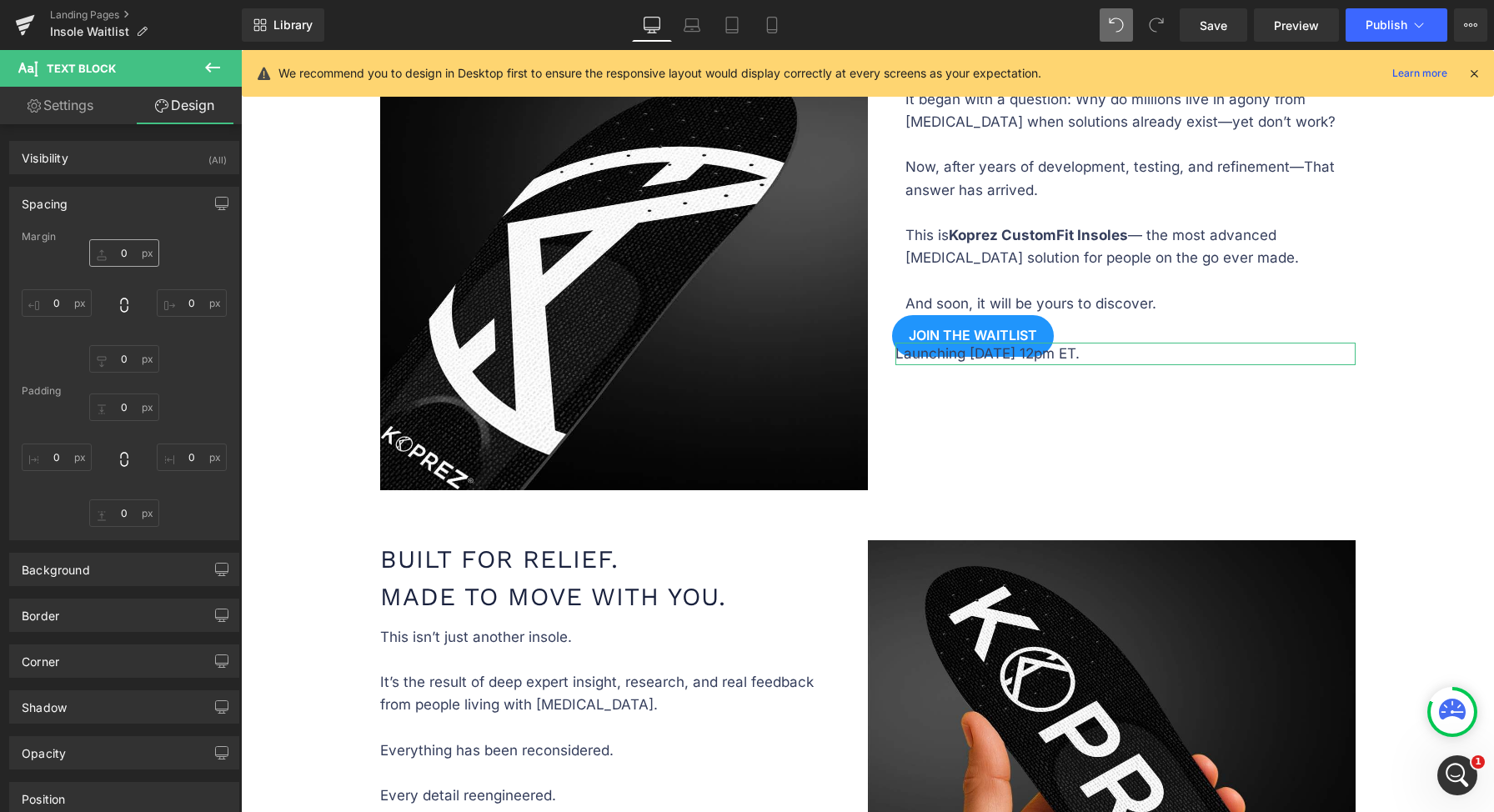
type input "0"
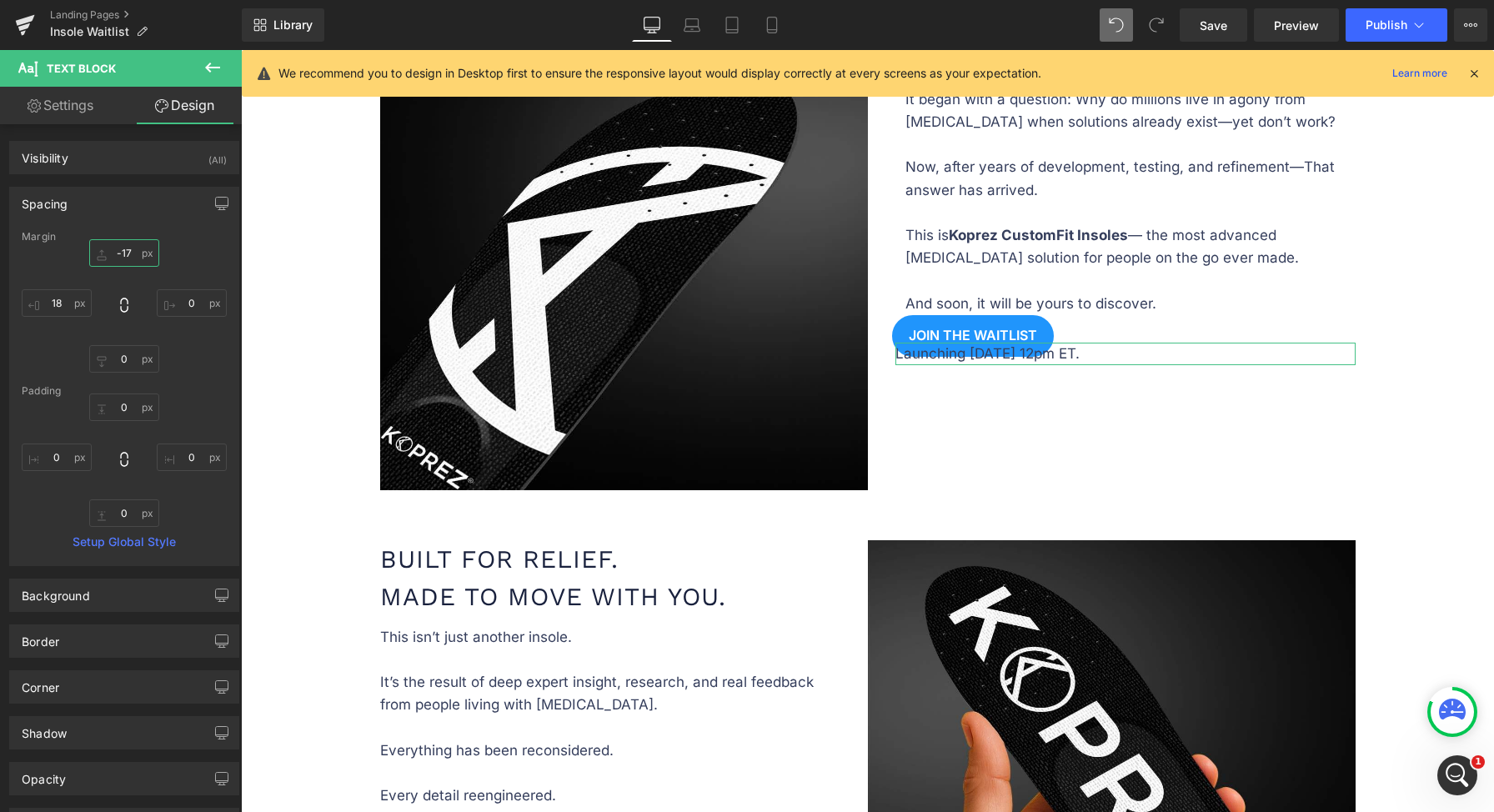
click at [117, 259] on input "-17" at bounding box center [124, 252] width 70 height 27
click at [116, 259] on input "-17" at bounding box center [124, 252] width 70 height 27
type input "10"
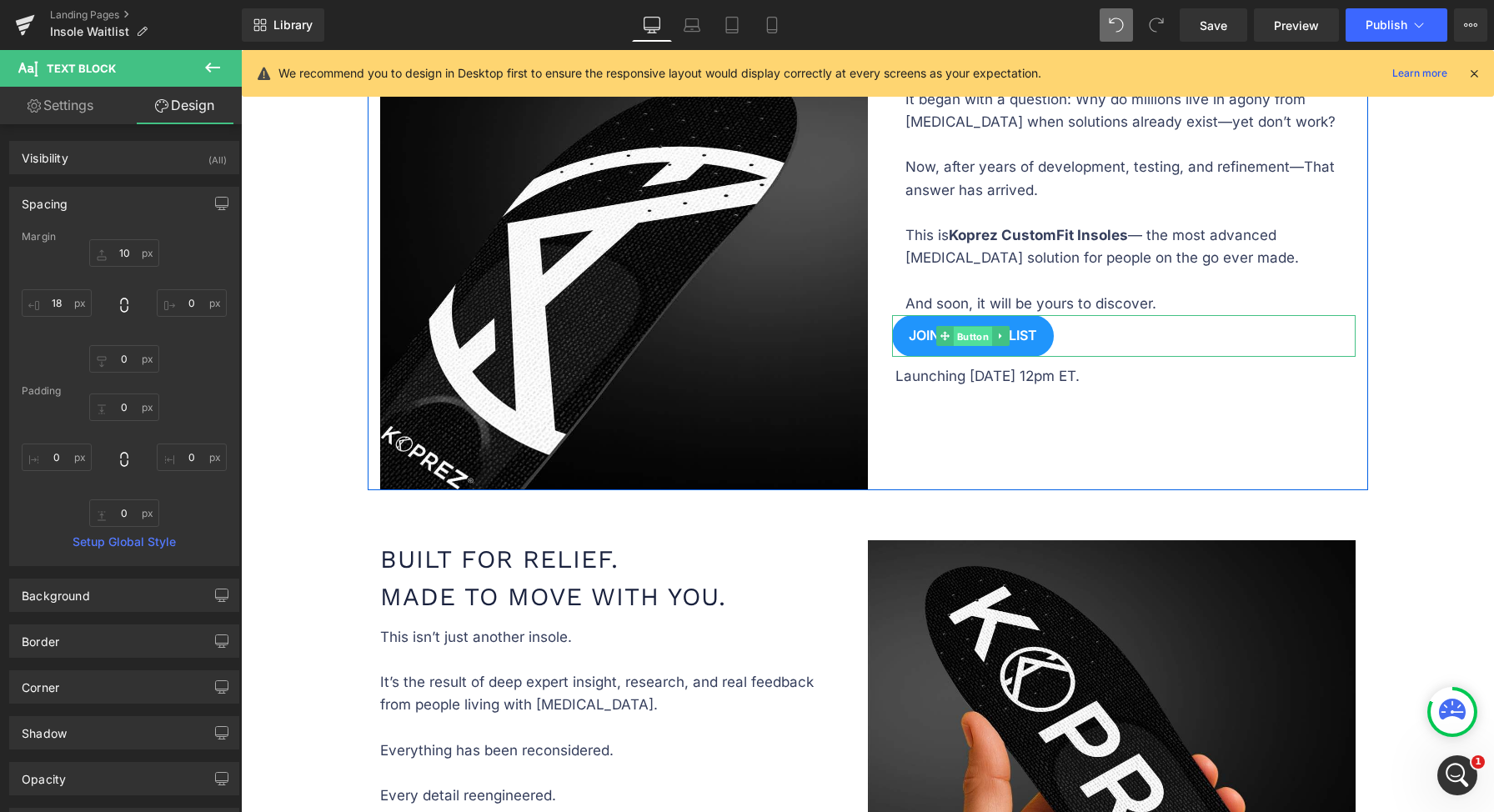
click at [968, 329] on span "Button" at bounding box center [973, 337] width 38 height 20
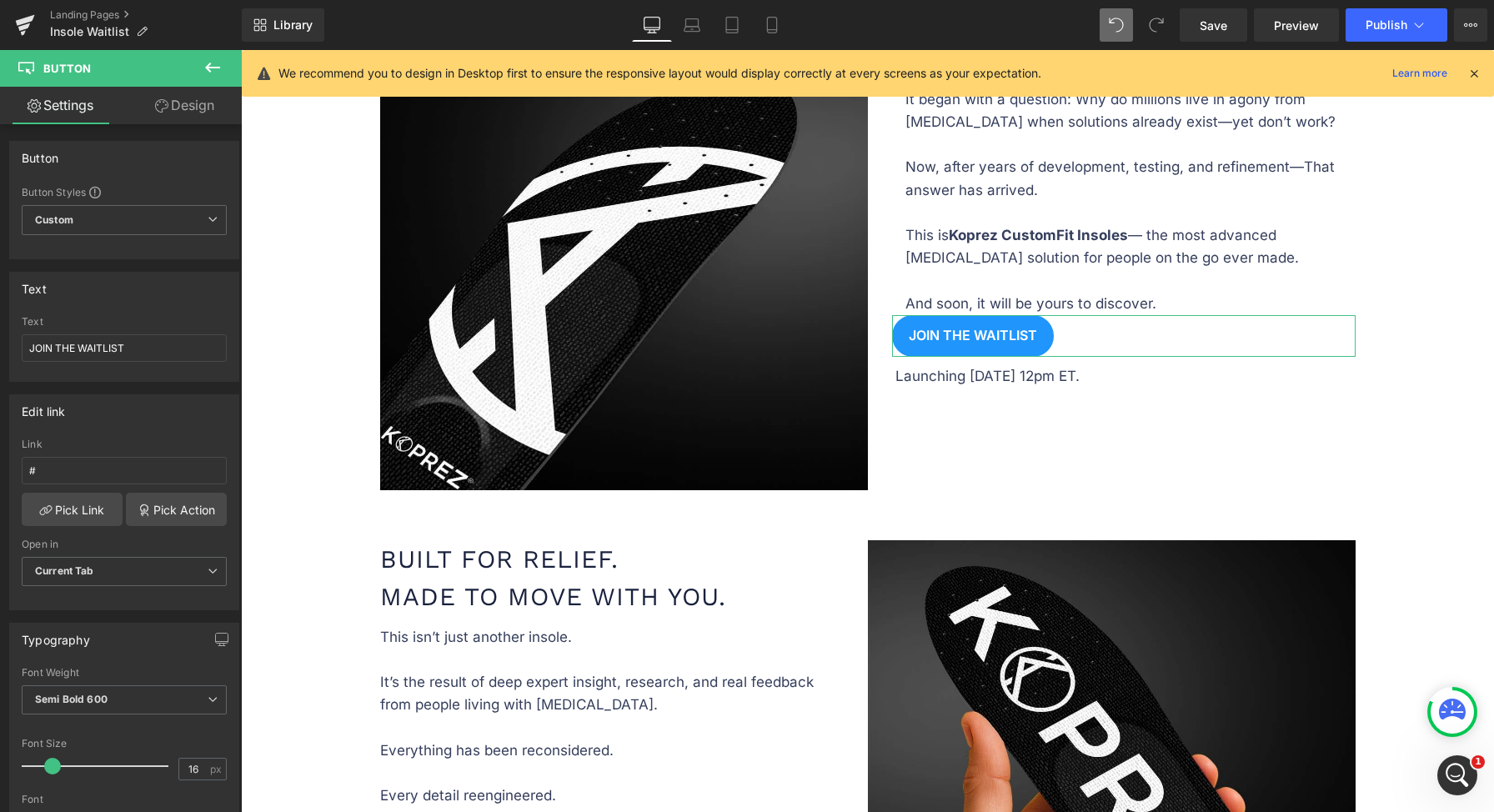
click at [202, 111] on link "Design" at bounding box center [184, 105] width 121 height 37
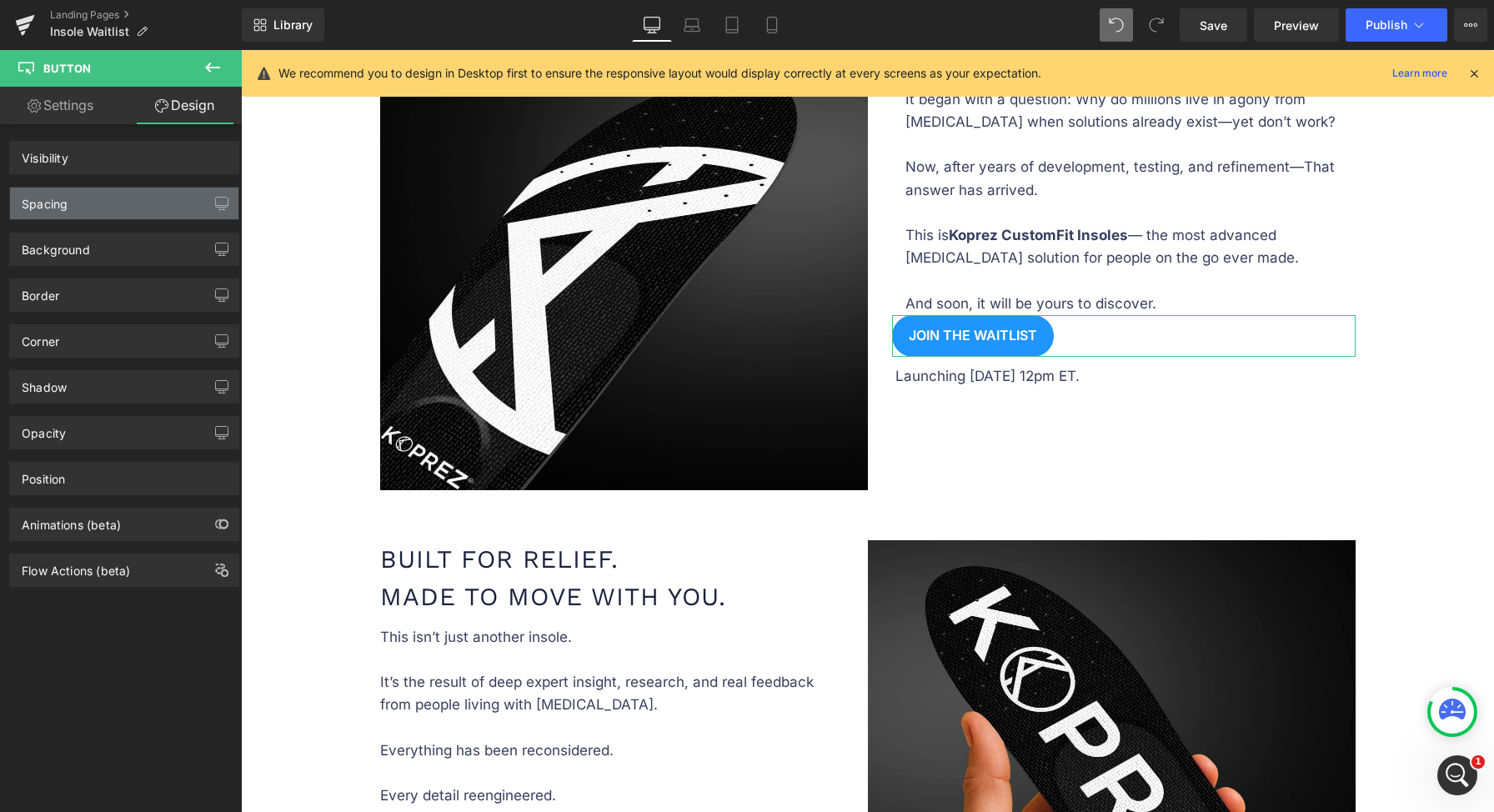
click at [122, 195] on div "Spacing" at bounding box center [124, 203] width 229 height 32
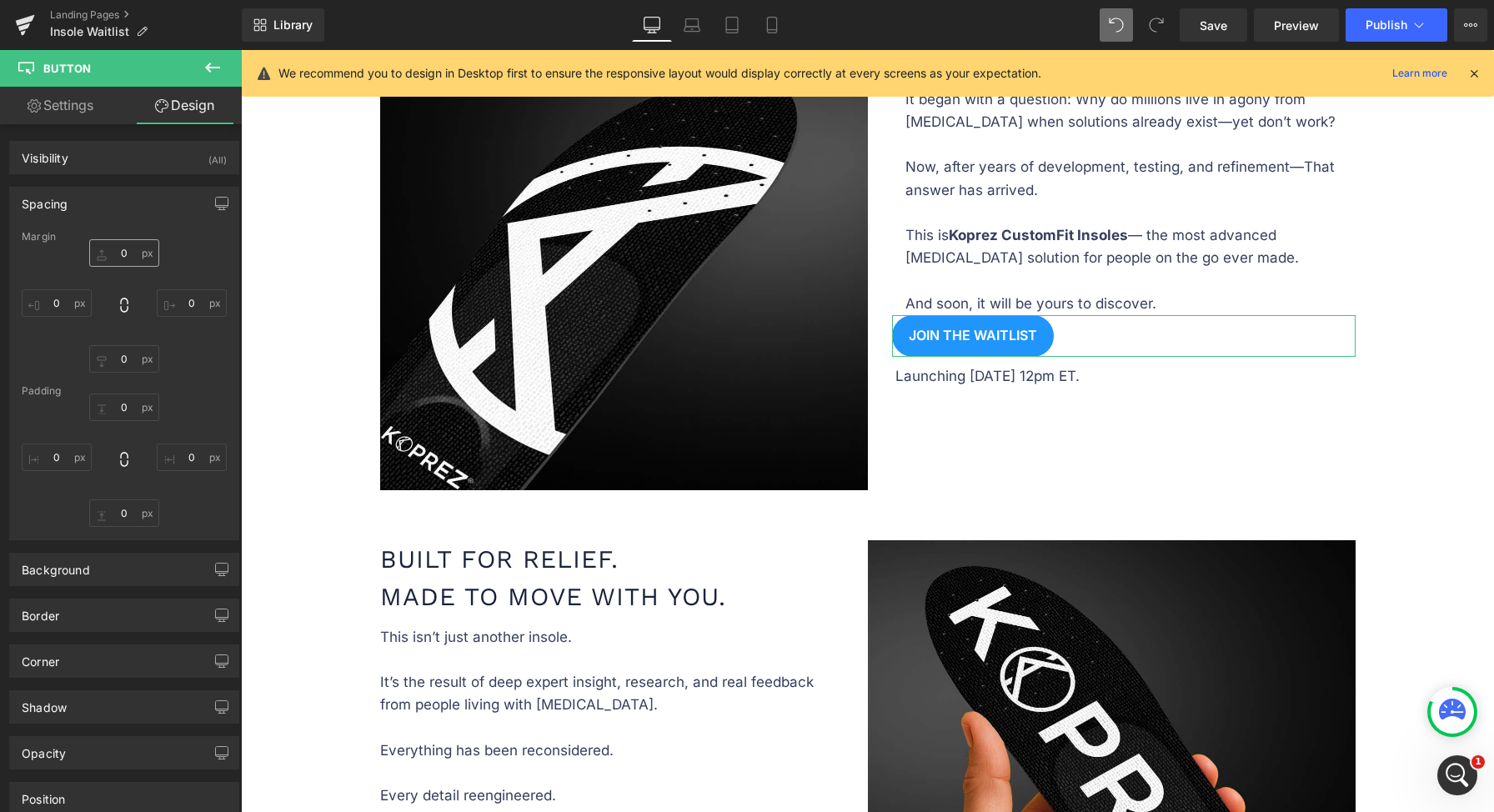
type input "0"
type input "14"
type input "5"
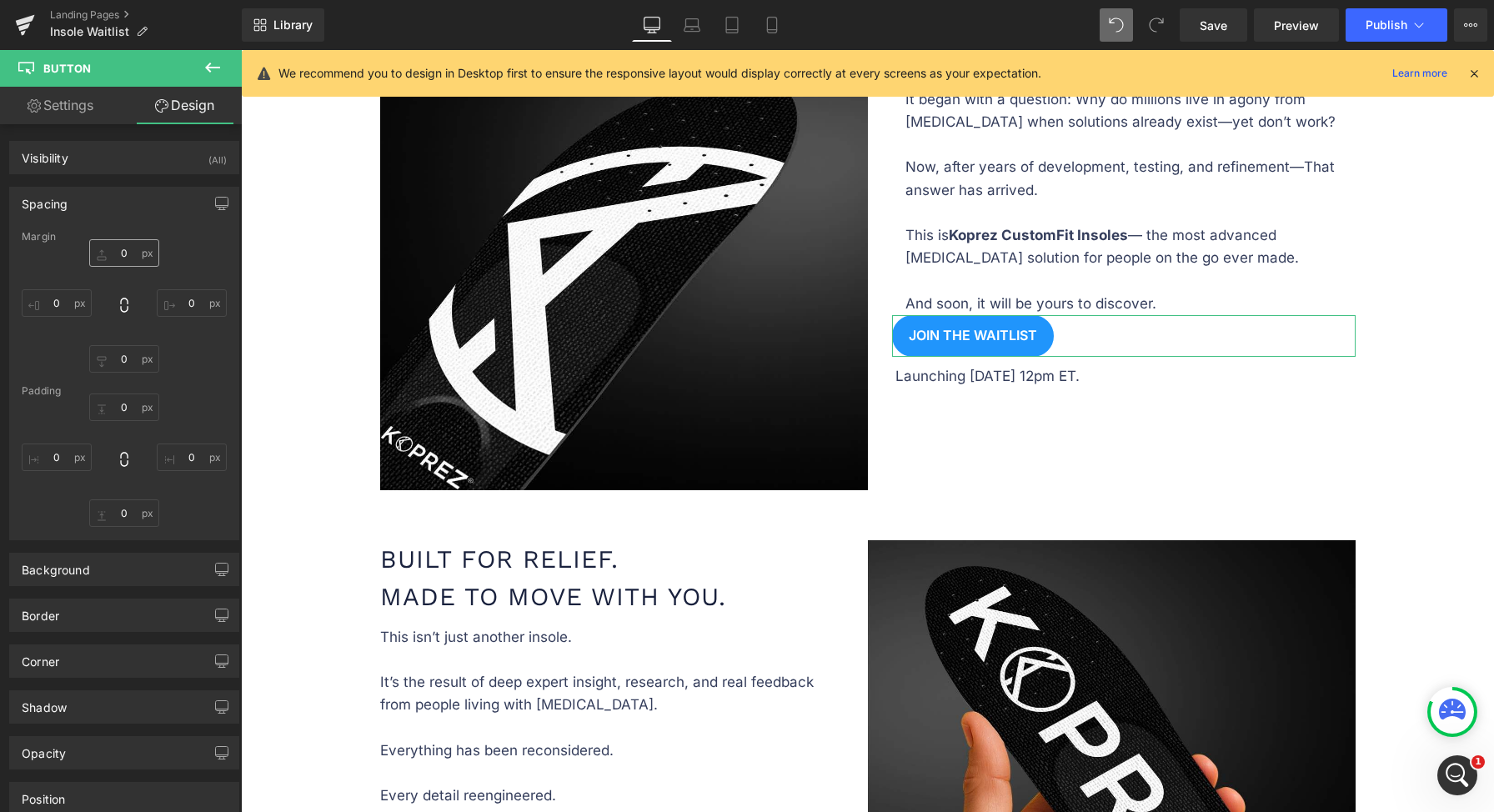
type input "0"
type input "5"
type input "0"
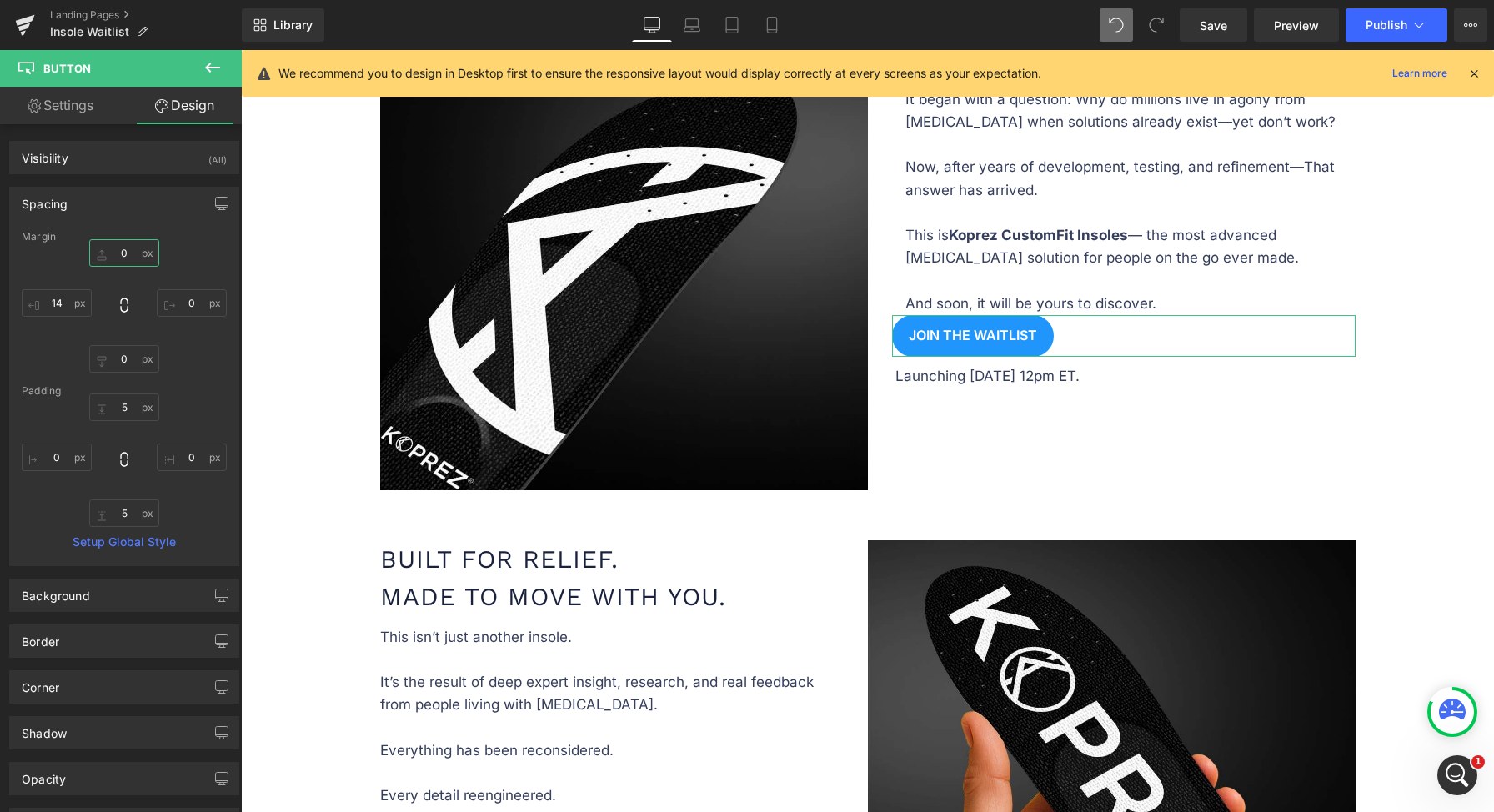
click at [114, 255] on input "0" at bounding box center [124, 252] width 70 height 27
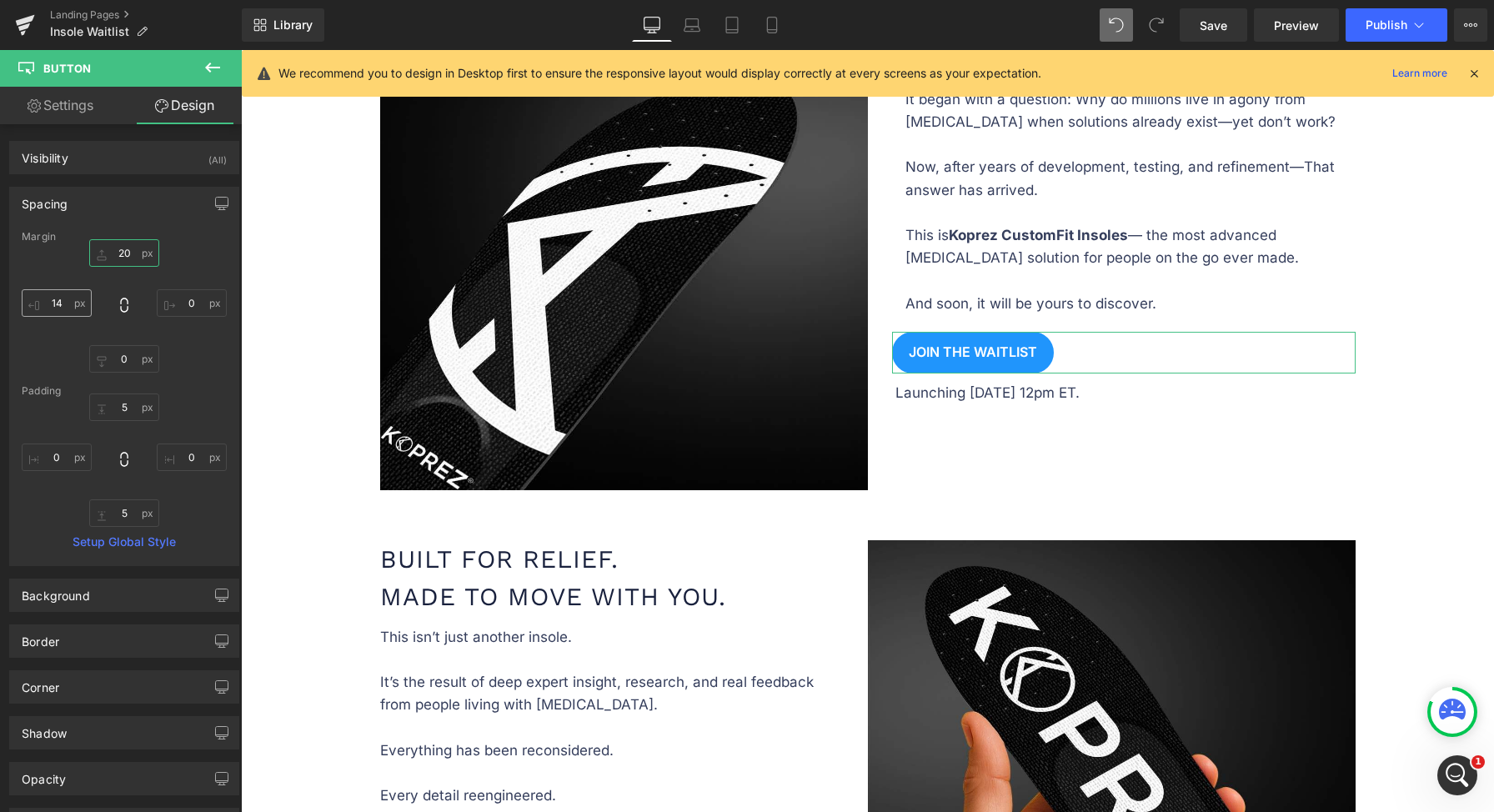
type input "20"
click at [55, 300] on input "14" at bounding box center [57, 303] width 70 height 27
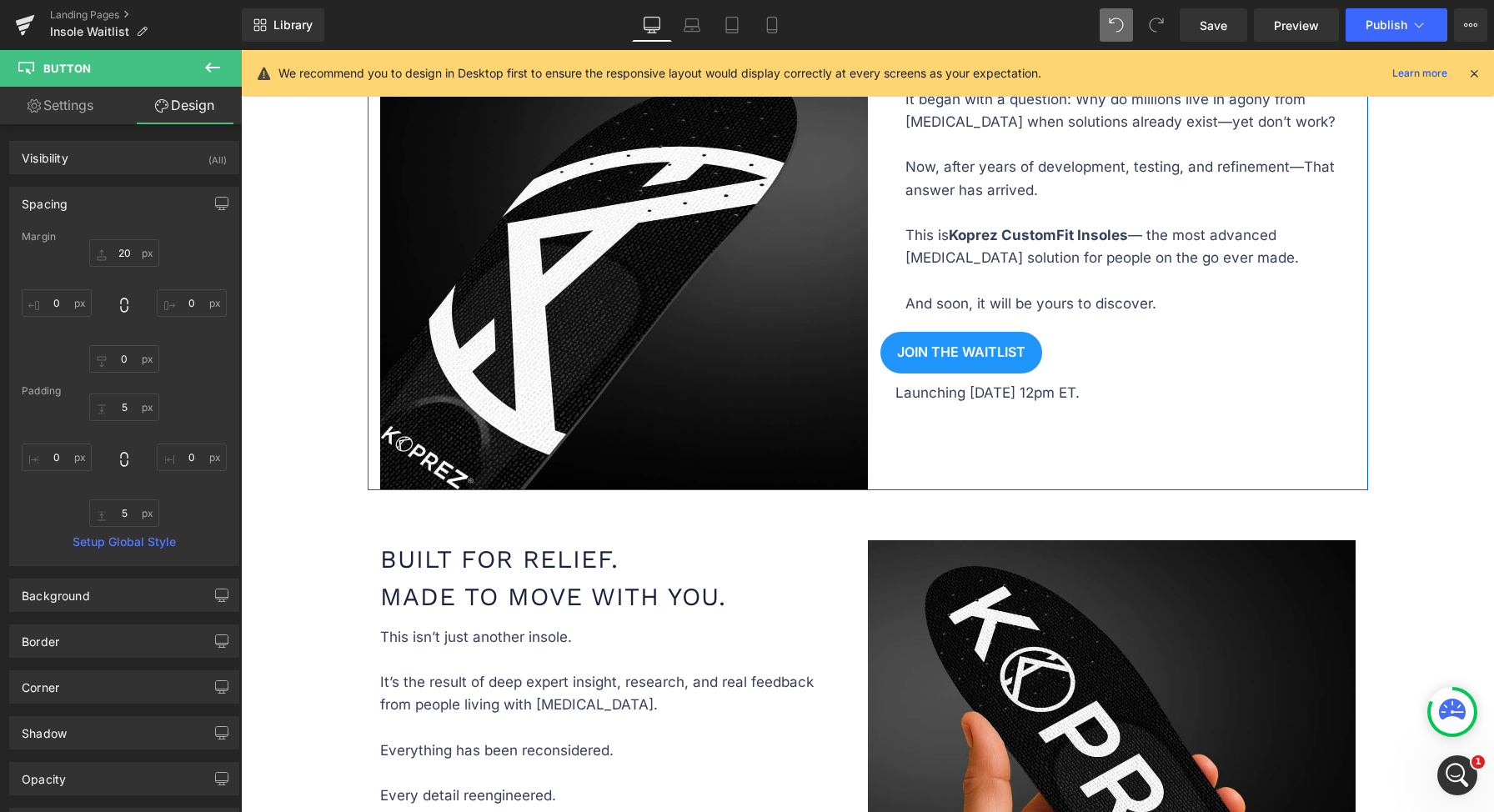
click at [974, 266] on p "This is Koprez CustomFit Insoles — the most advanced foot pain solution for peo…" at bounding box center [1130, 258] width 450 height 113
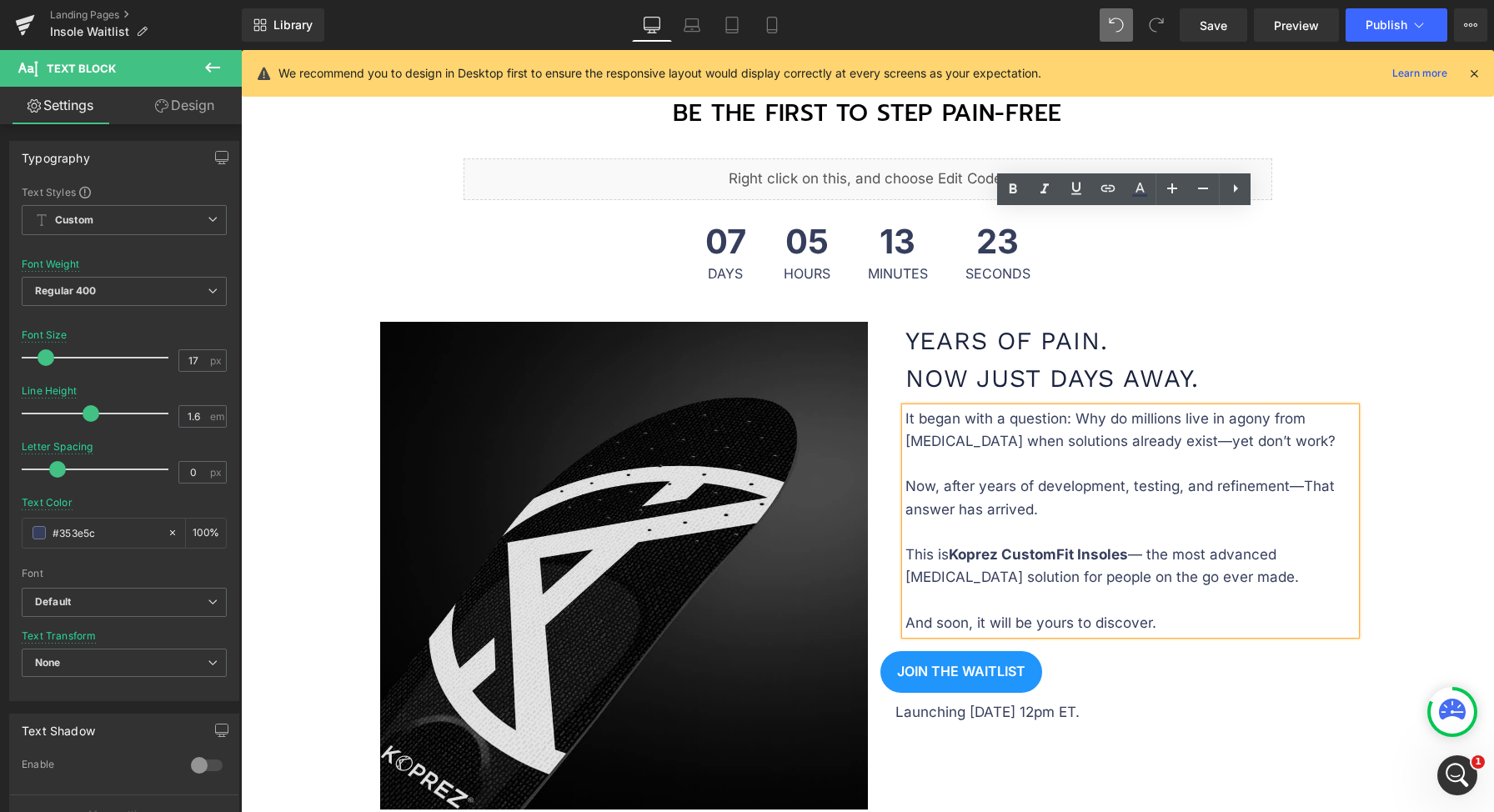
scroll to position [911, 0]
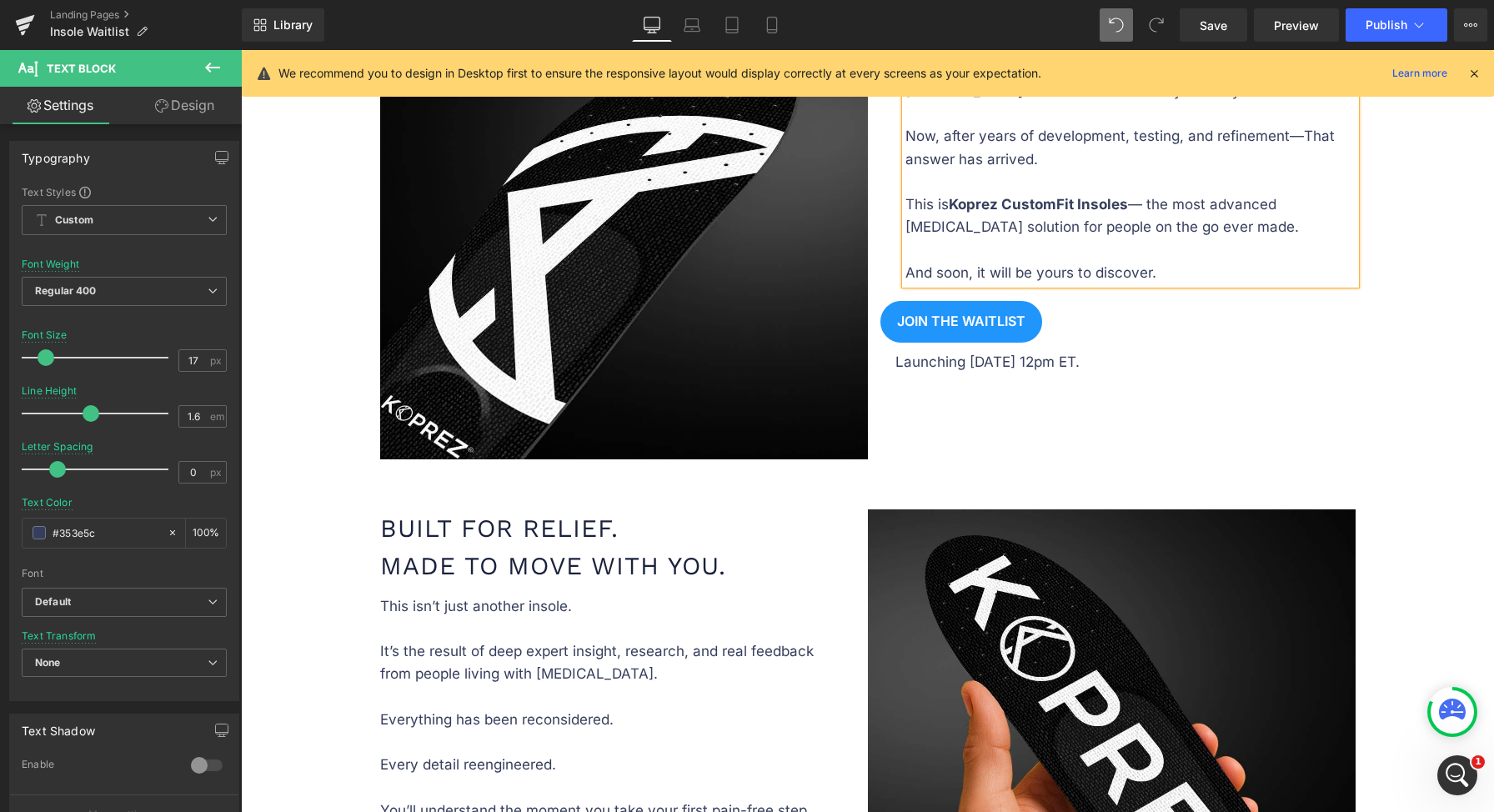
click at [155, 112] on icon at bounding box center [161, 106] width 14 height 14
click at [0, 0] on div "Spacing" at bounding box center [0, 0] width 0 height 0
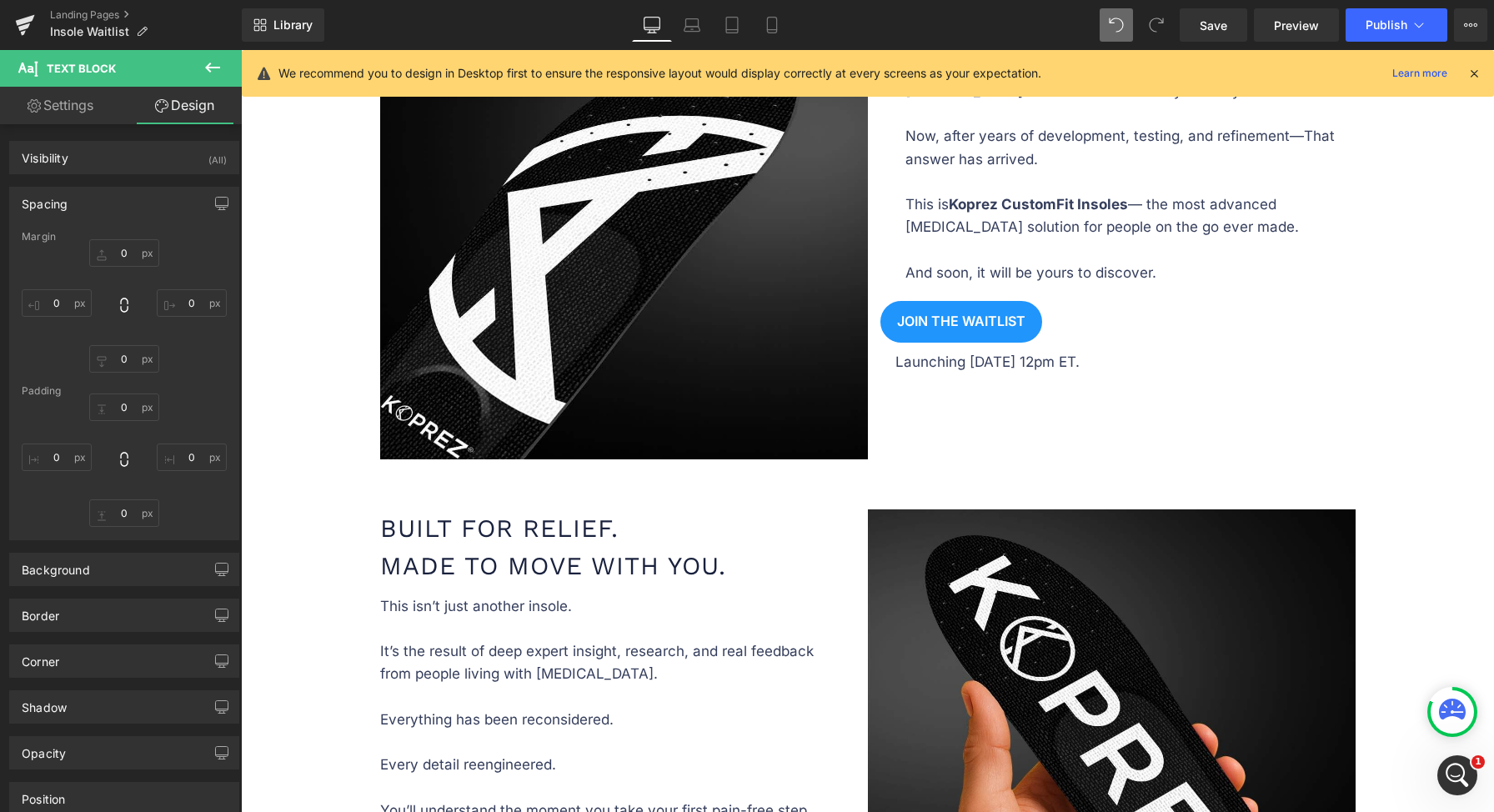
type input "0"
type input "30"
type input "0"
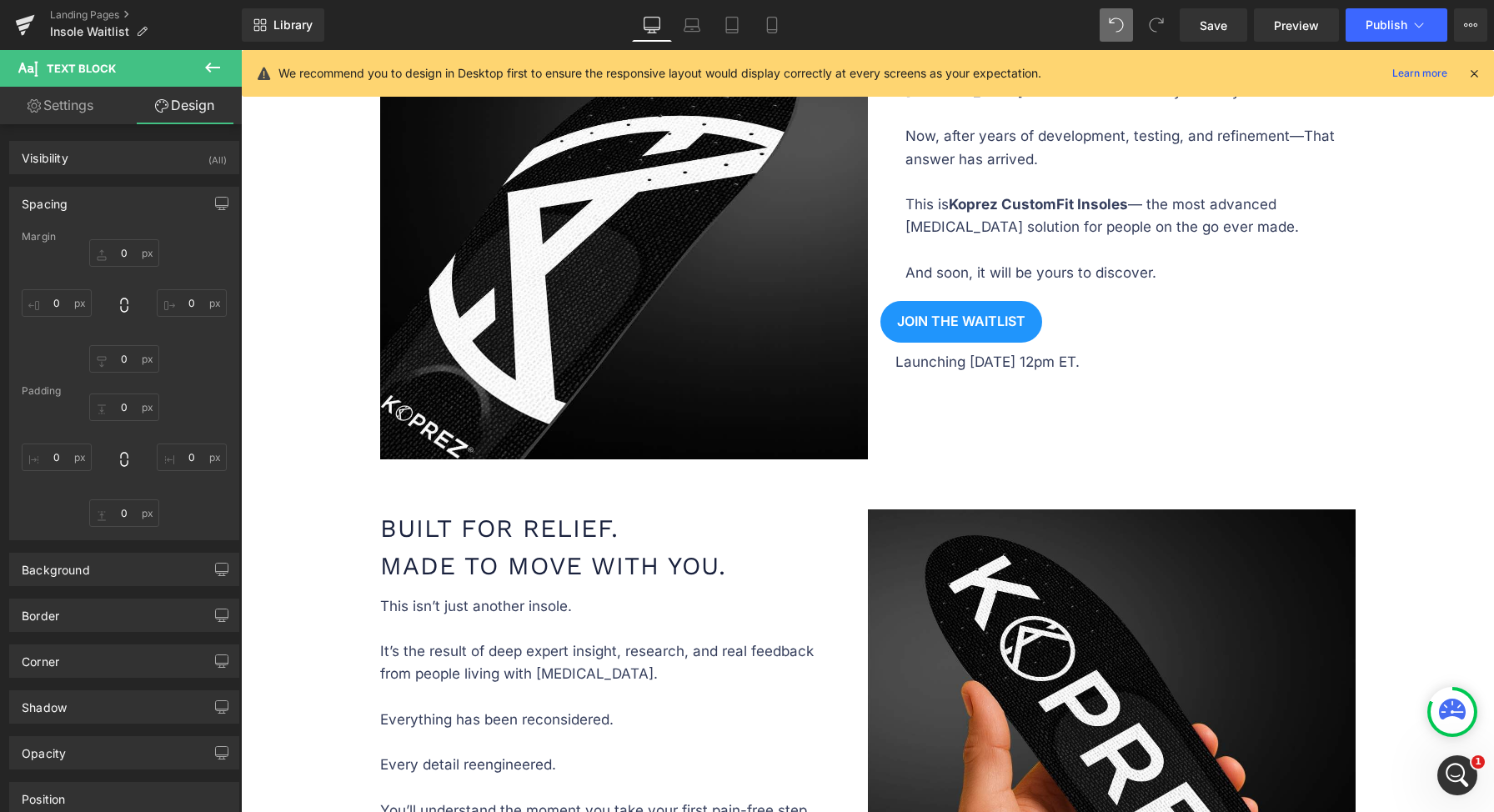
type input "0"
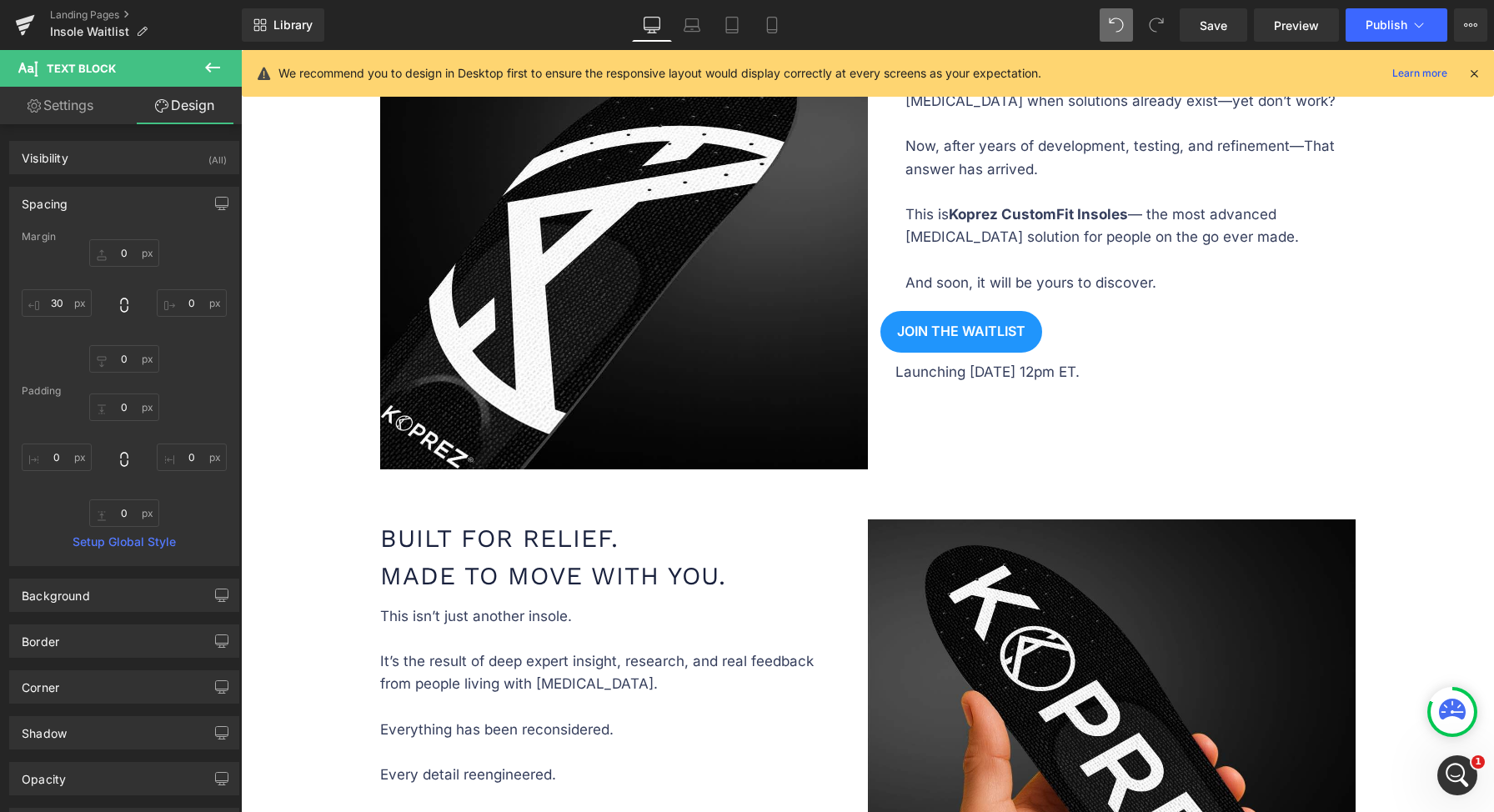
scroll to position [883, 0]
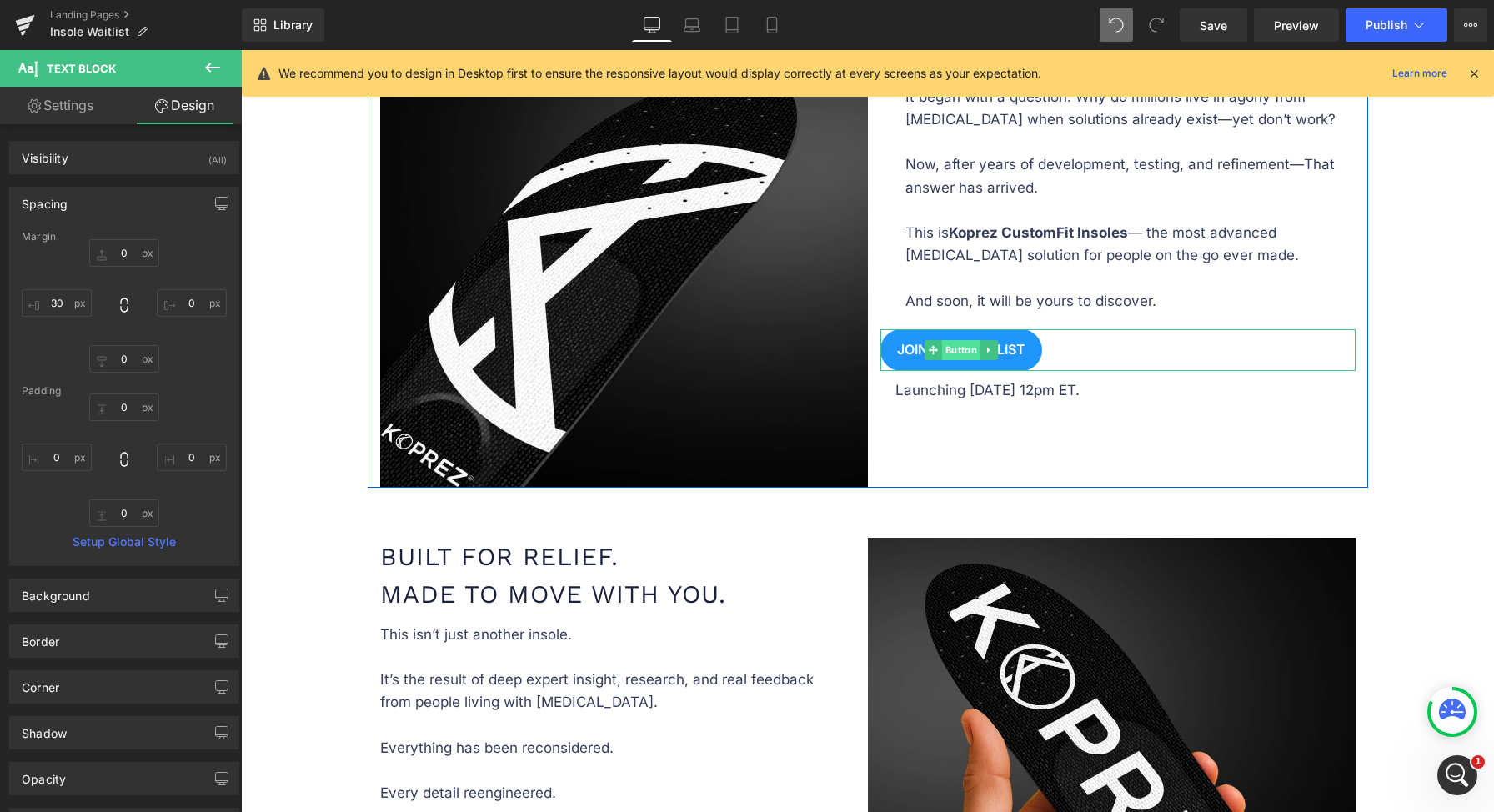
click at [944, 344] on span "Button" at bounding box center [961, 350] width 38 height 20
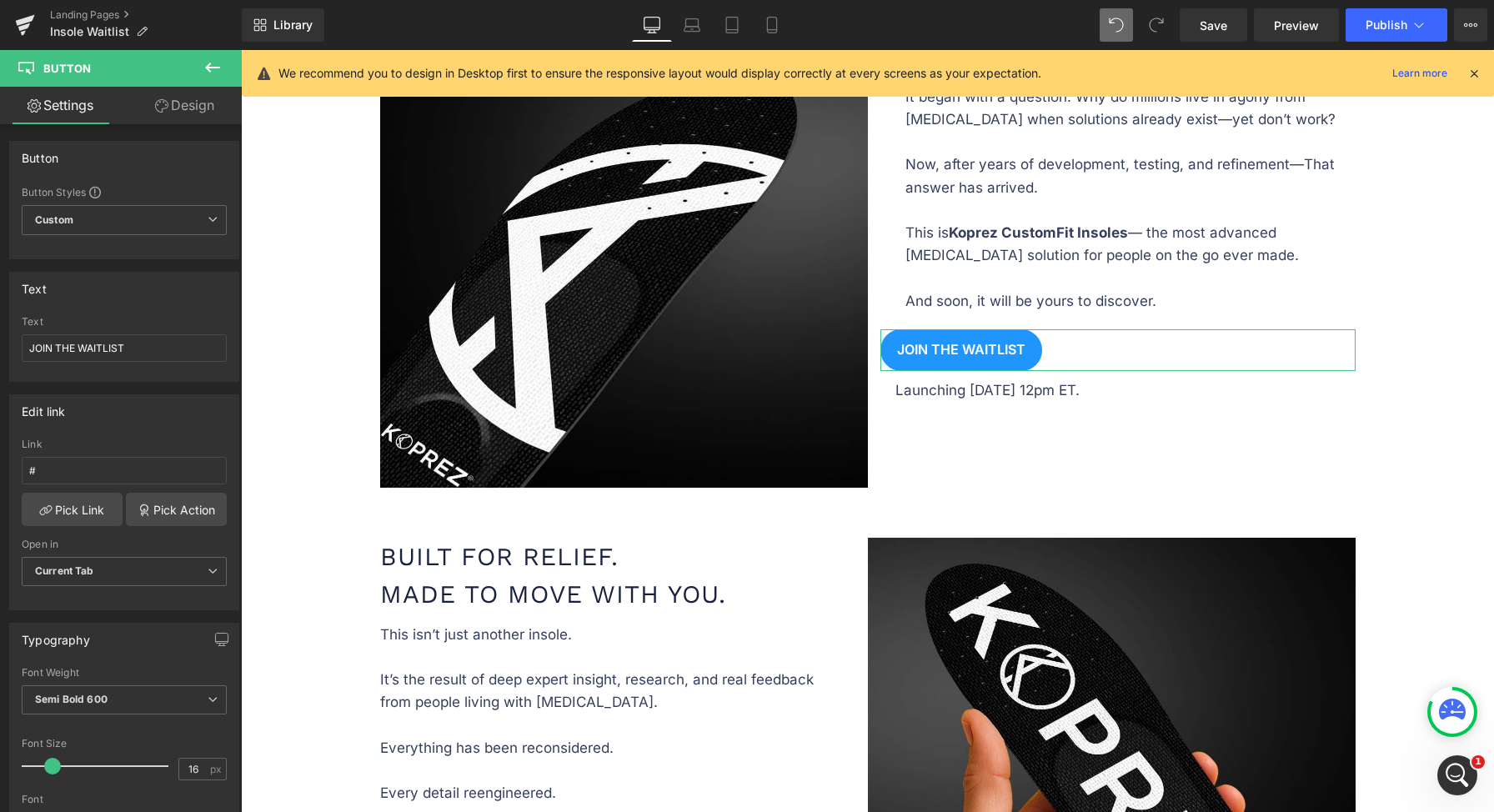
click at [183, 107] on link "Design" at bounding box center [184, 105] width 121 height 37
click at [0, 0] on div "Spacing" at bounding box center [0, 0] width 0 height 0
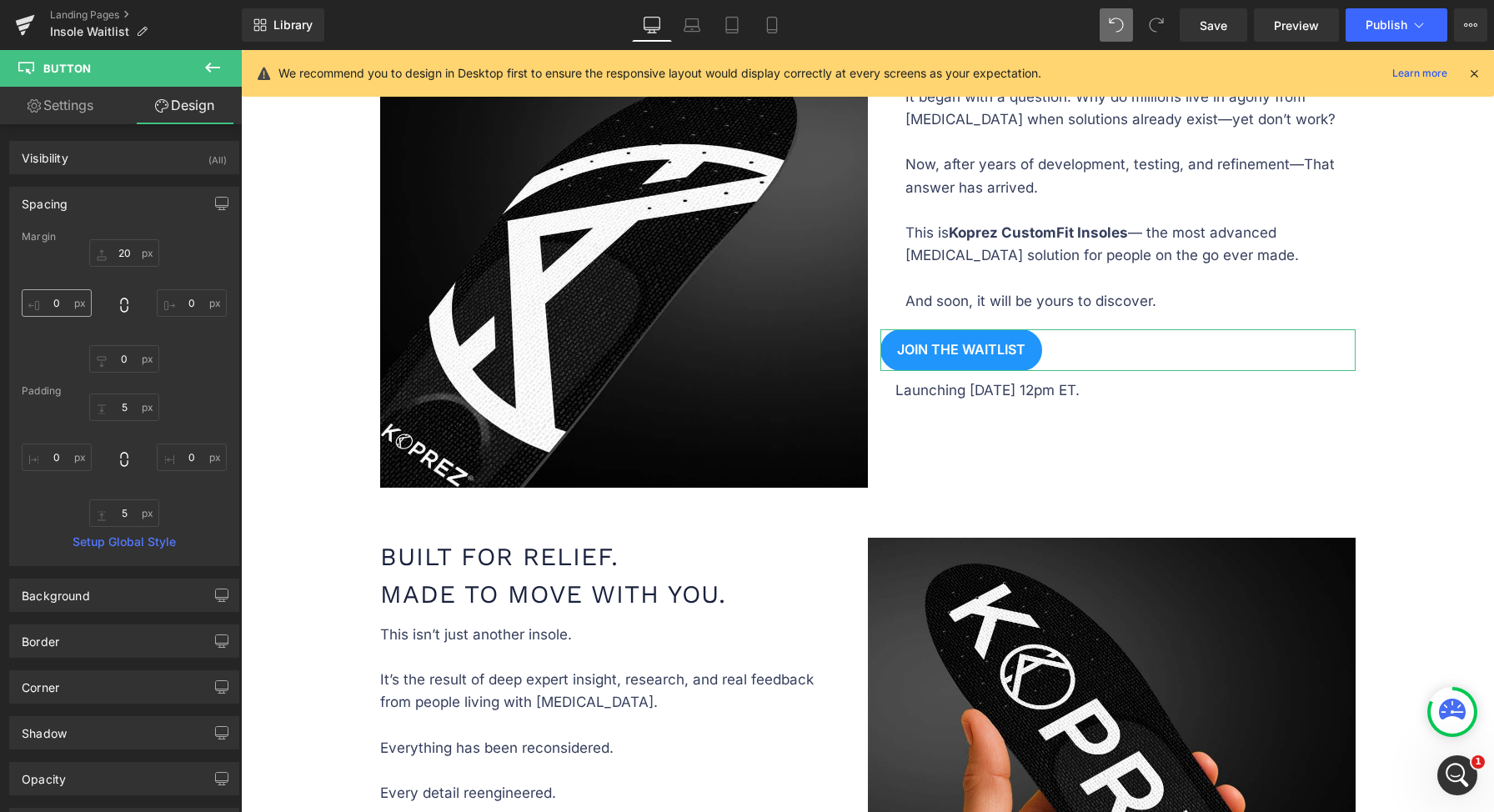
type input "20"
type input "0"
type input "5"
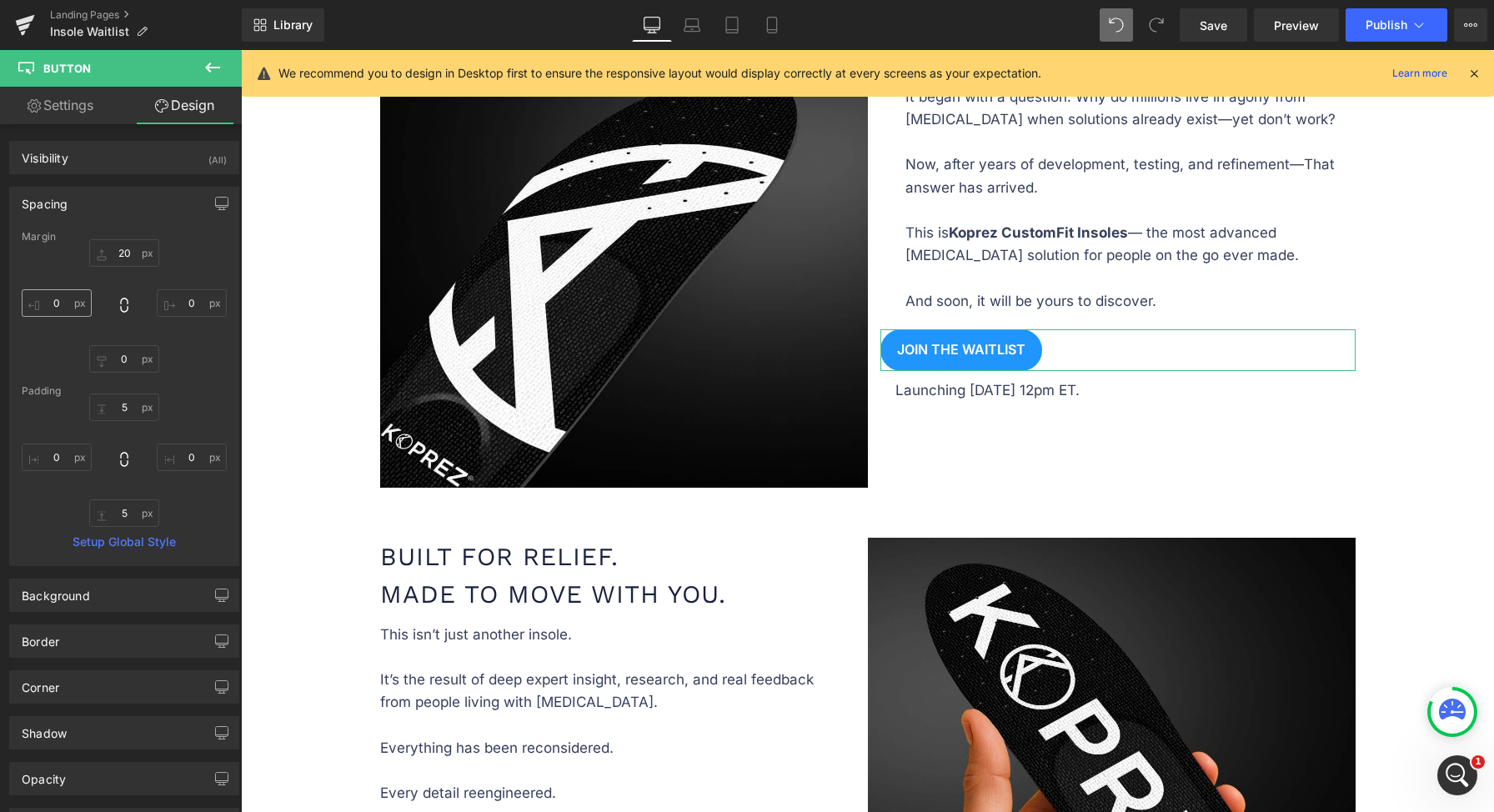
type input "0"
type input "5"
type input "0"
click at [55, 301] on input "0" at bounding box center [57, 303] width 70 height 27
type input "30"
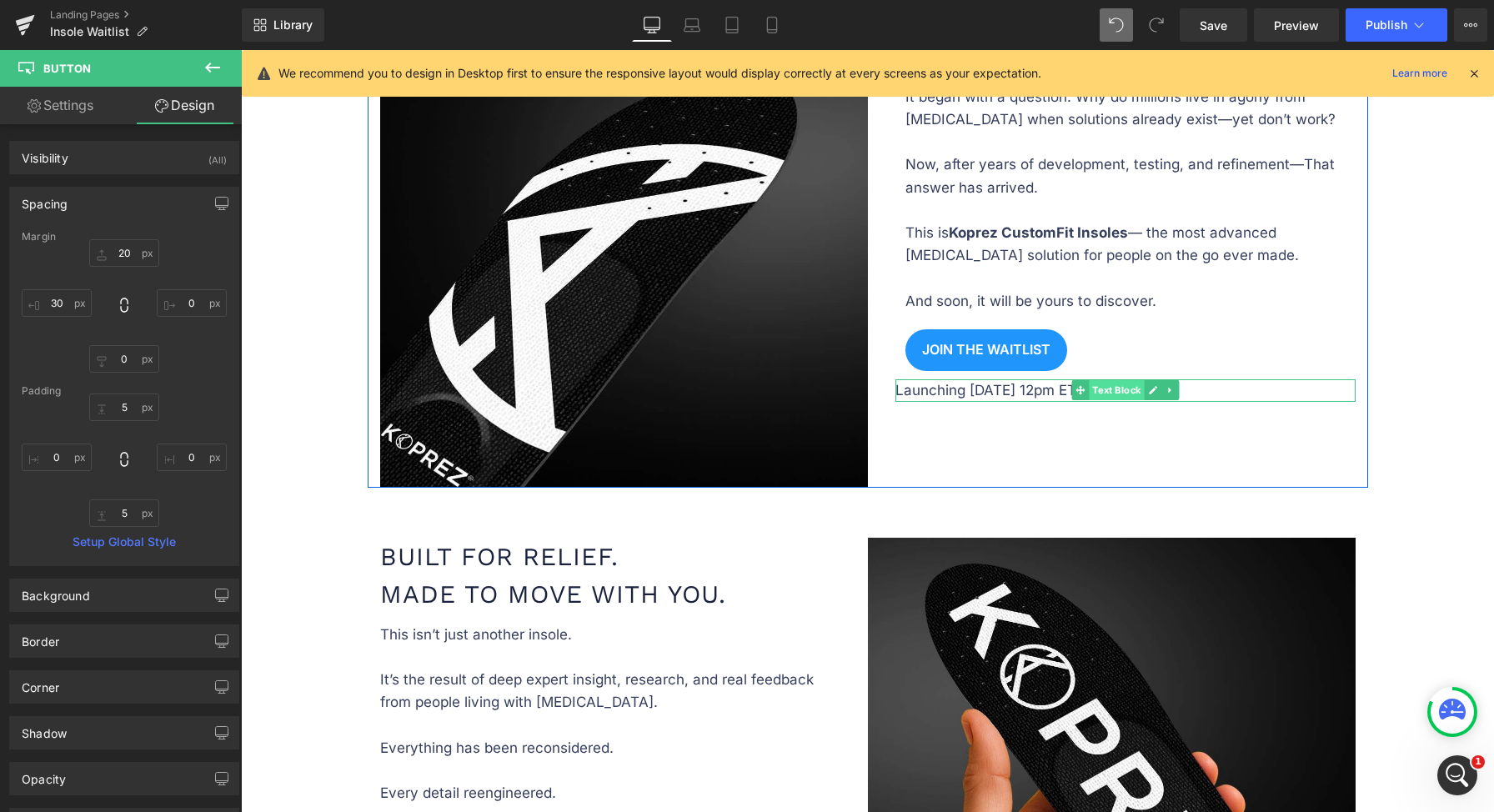
click at [1088, 391] on span "Text Block" at bounding box center [1116, 390] width 55 height 20
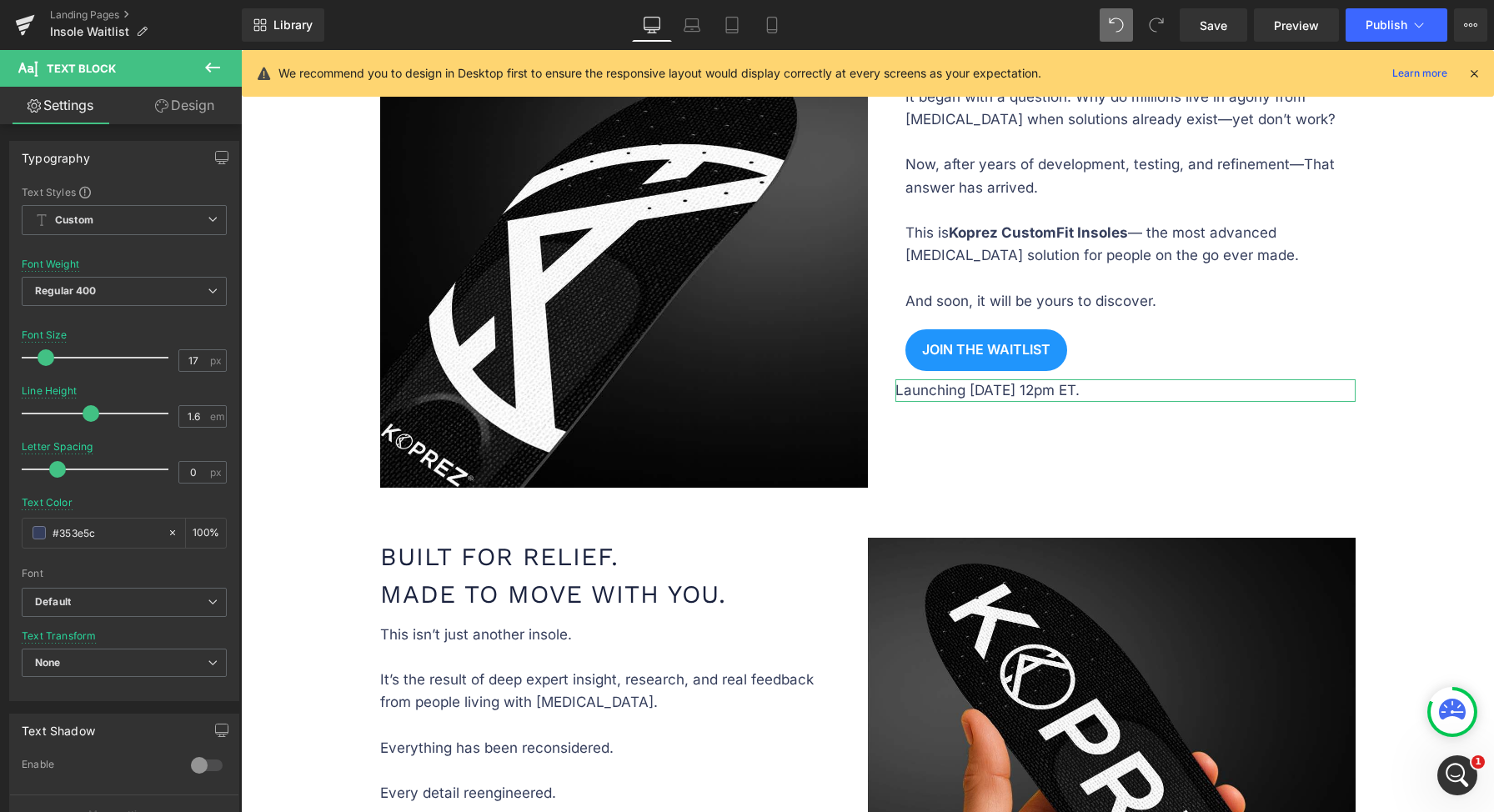
click at [186, 113] on link "Design" at bounding box center [184, 105] width 121 height 37
click at [0, 0] on div "Spacing" at bounding box center [0, 0] width 0 height 0
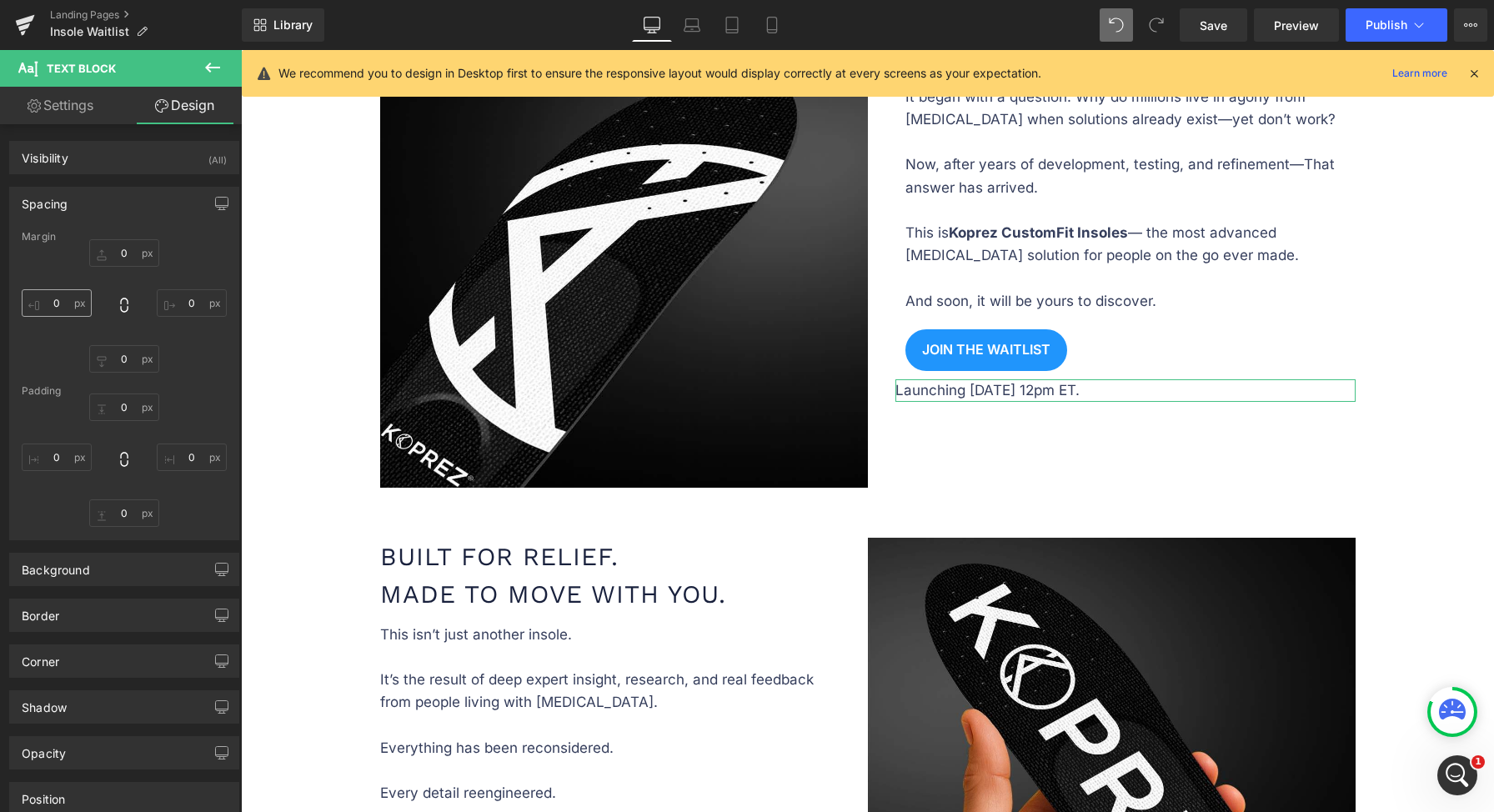
type input "10"
type input "0"
type input "18"
type input "0"
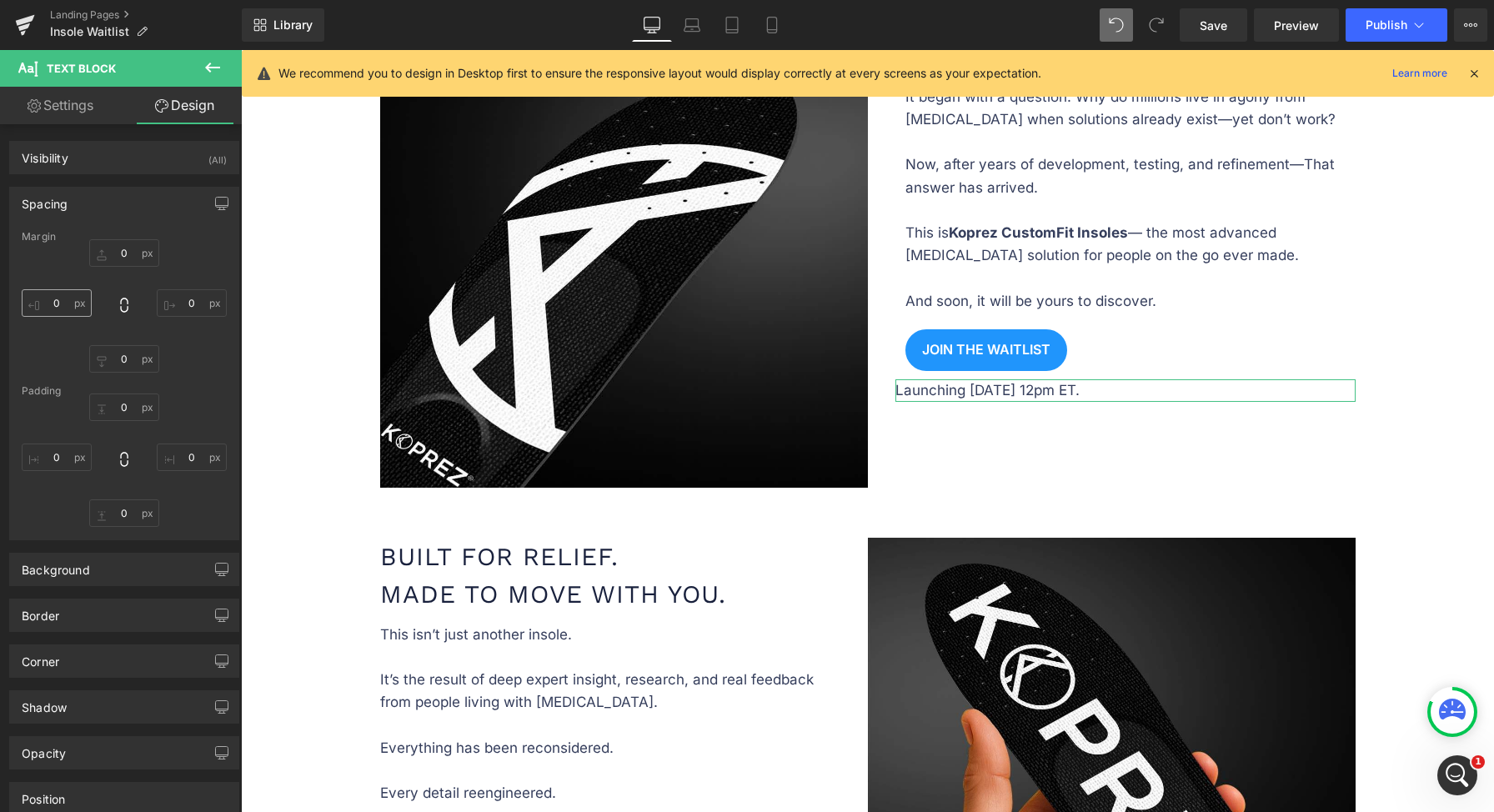
type input "0"
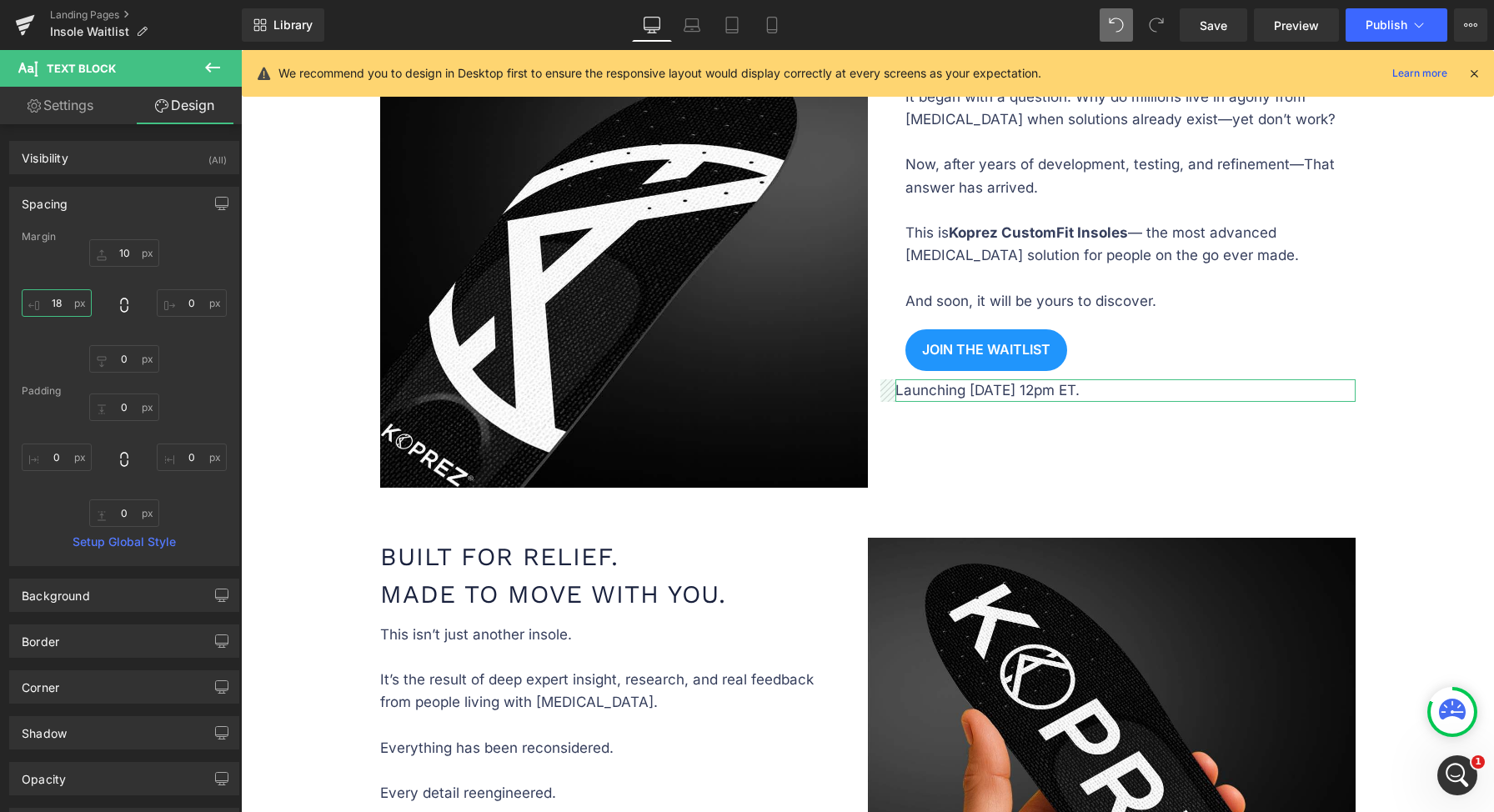
click at [61, 304] on input "18" at bounding box center [57, 303] width 70 height 27
type input "30"
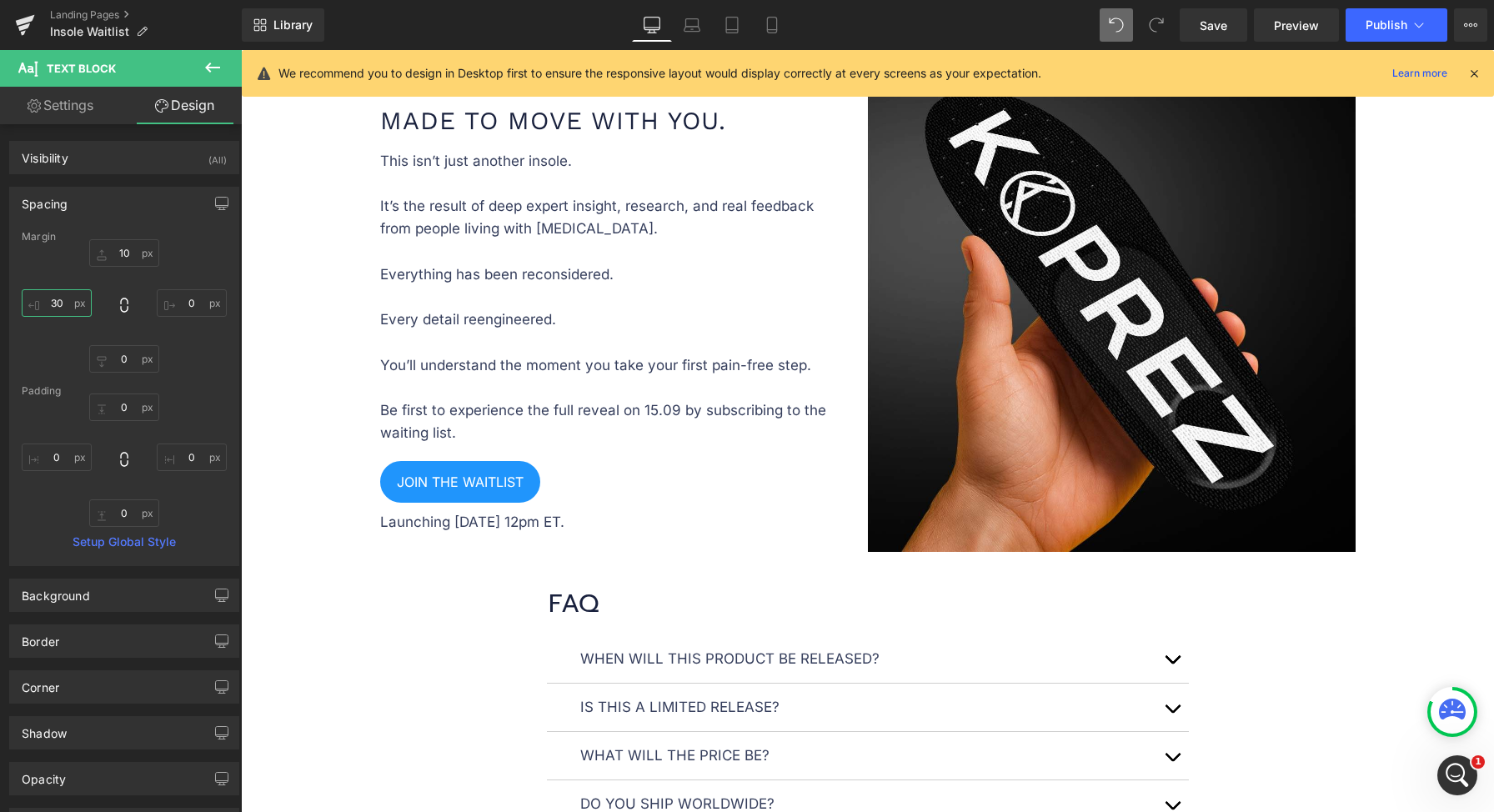
scroll to position [1363, 0]
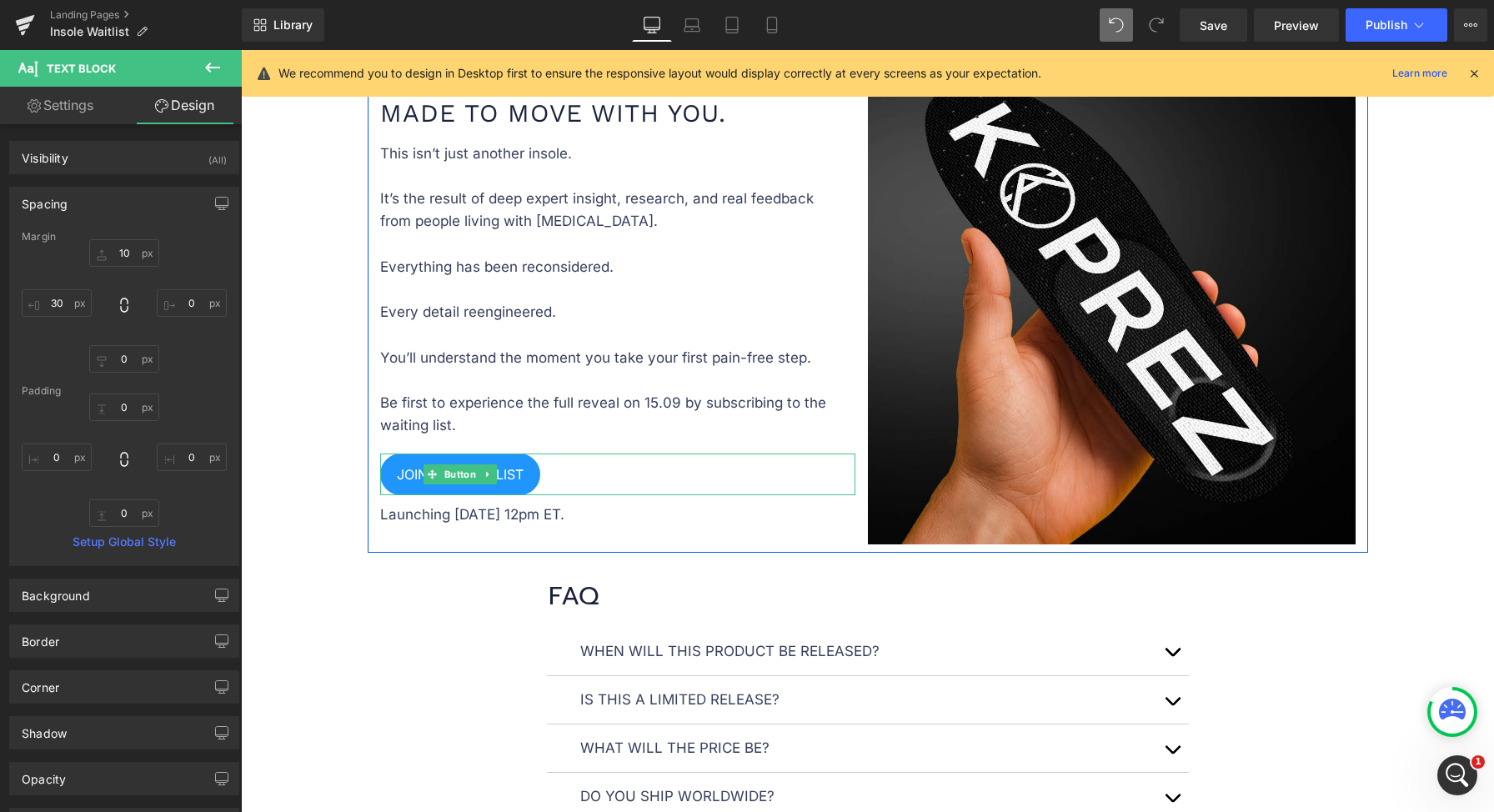
click at [441, 469] on span "Button" at bounding box center [460, 474] width 38 height 20
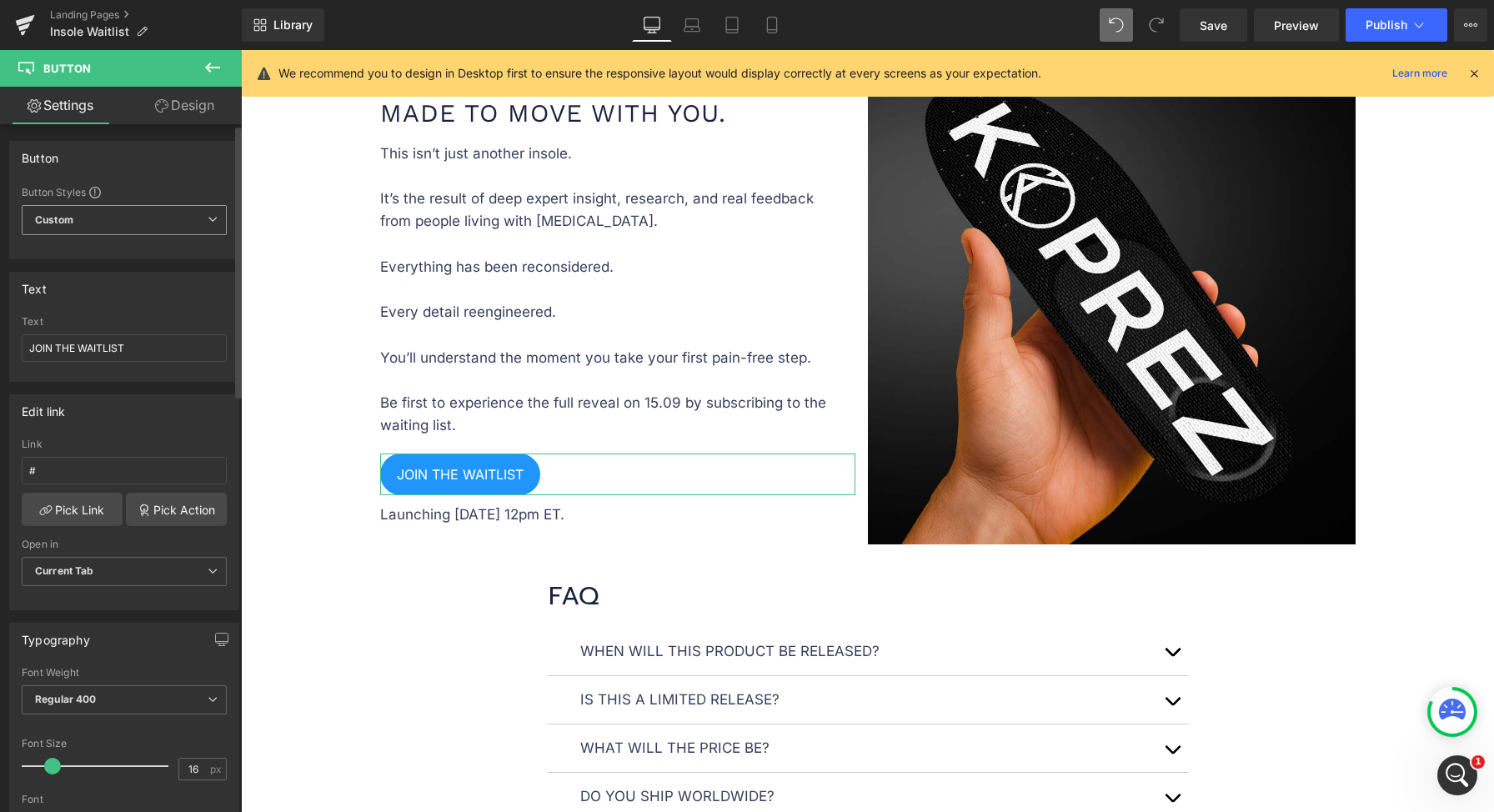
click at [132, 226] on span "Custom Setup Global Style" at bounding box center [124, 220] width 205 height 30
click at [143, 409] on div "Edit link" at bounding box center [120, 411] width 222 height 32
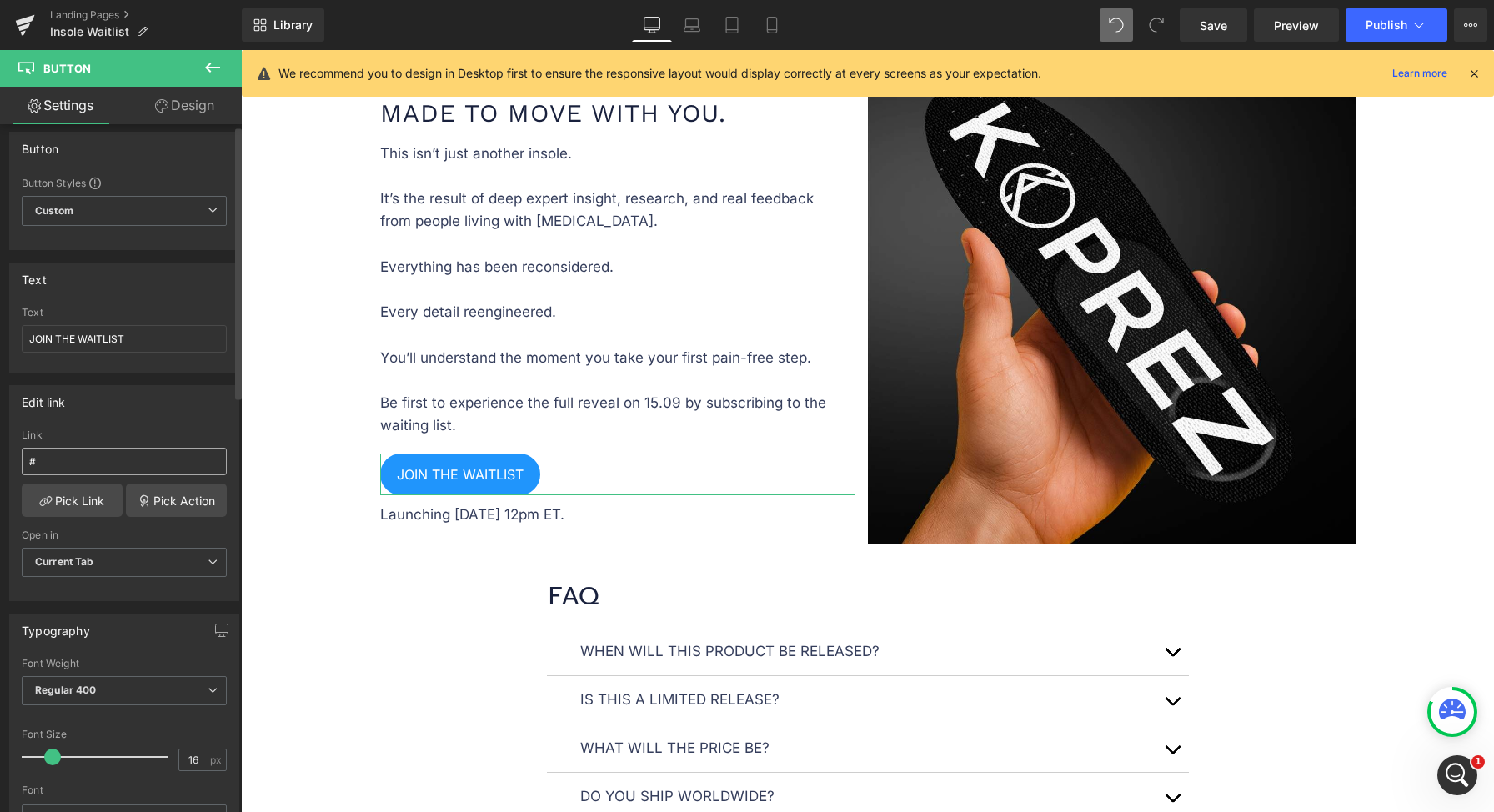
scroll to position [19, 0]
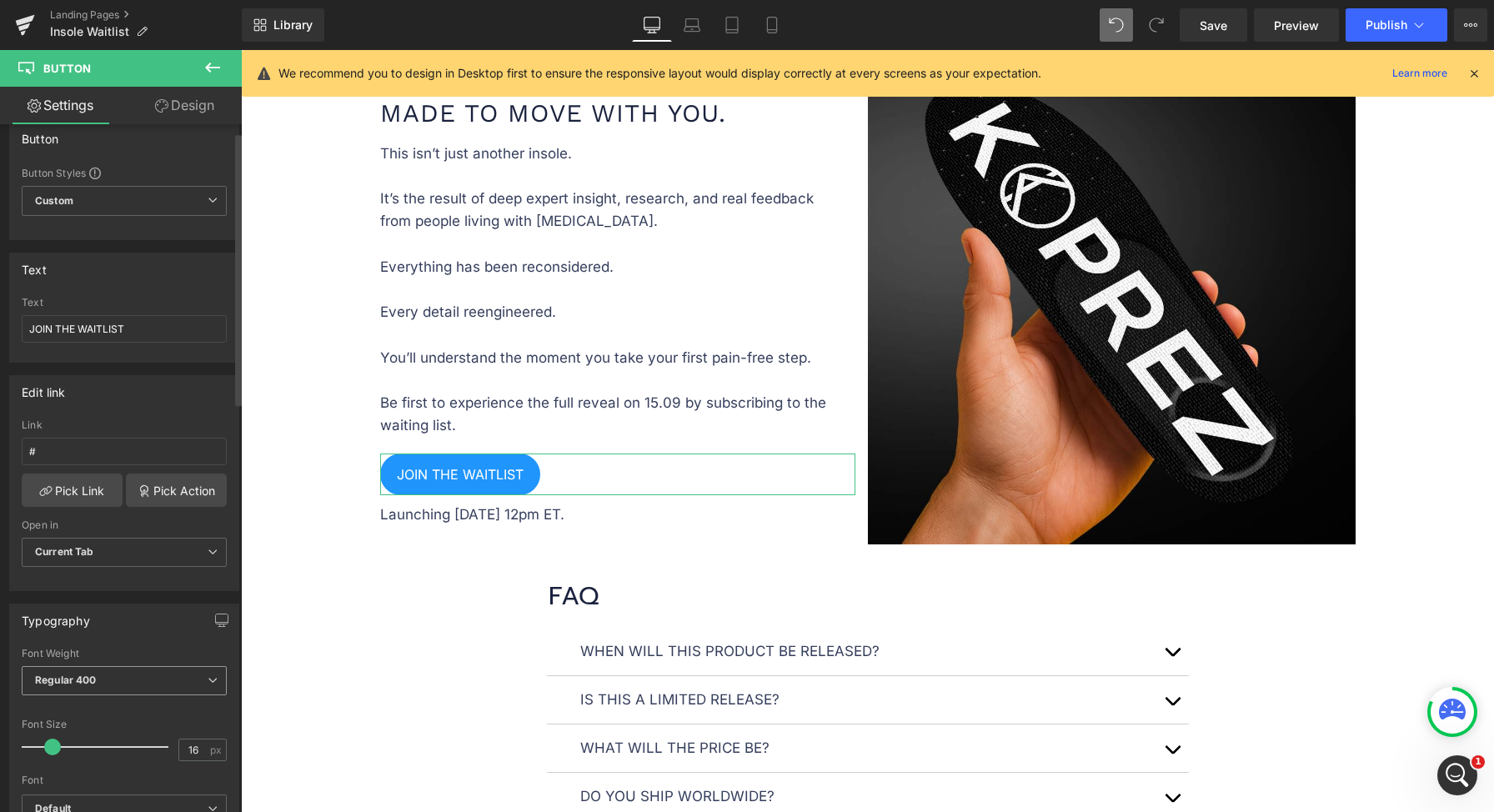
click at [101, 676] on span "Regular 400" at bounding box center [124, 681] width 205 height 29
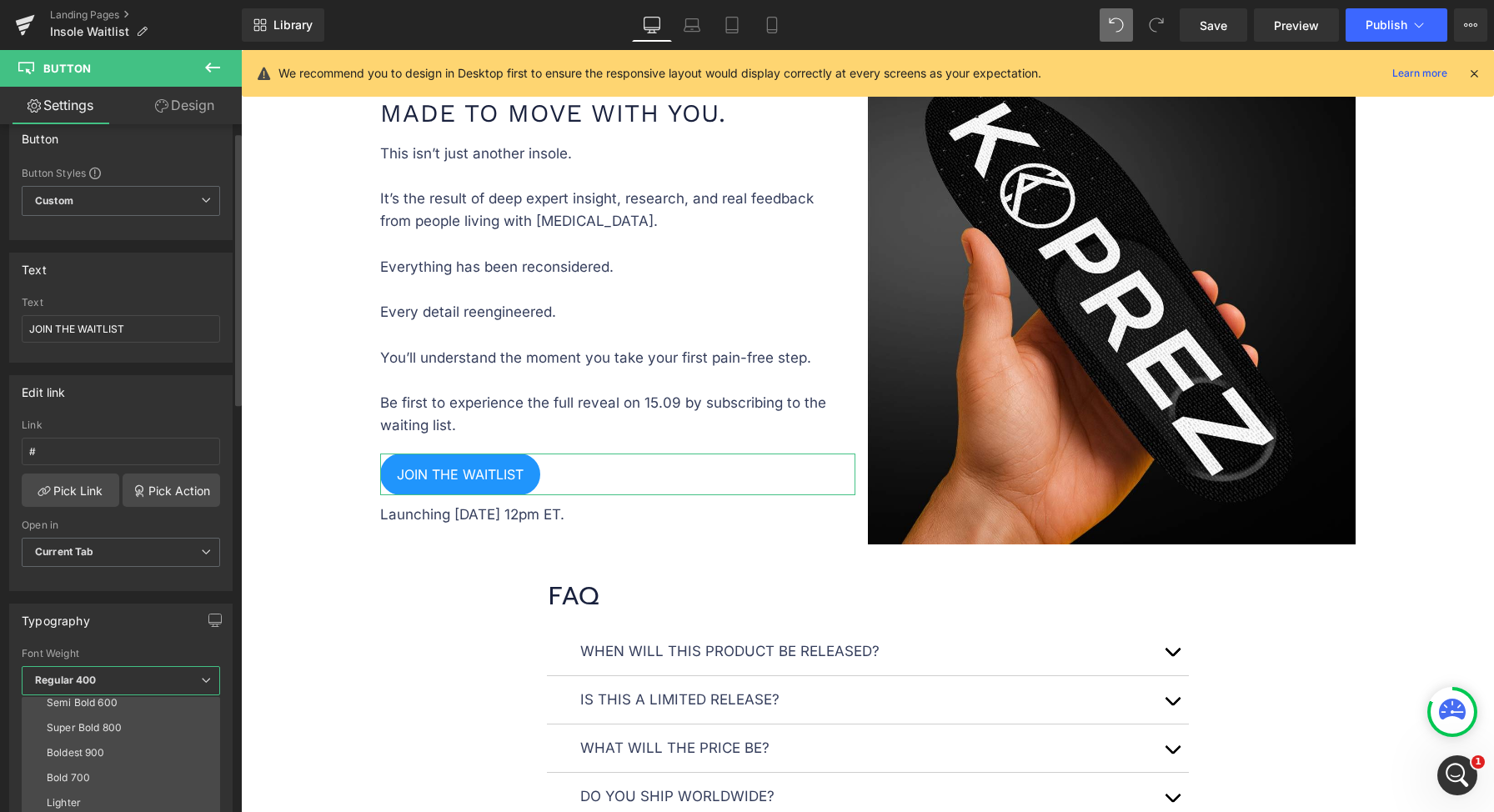
scroll to position [107, 0]
click at [120, 723] on li "Semi Bold 600" at bounding box center [125, 727] width 206 height 25
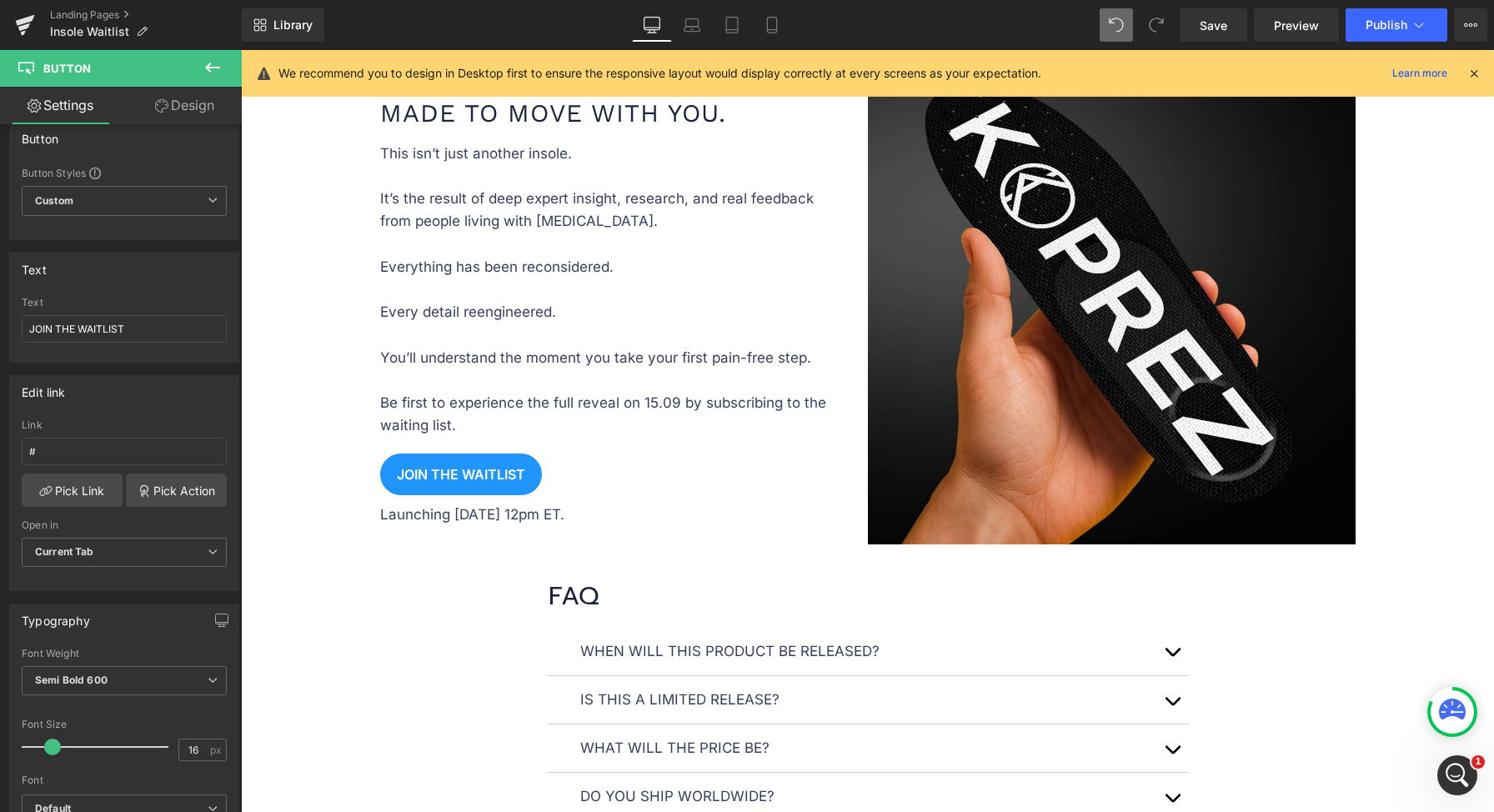
click at [354, 629] on div "Image Image Image BE THE FIRST TO STEP PAIN-FREE Text Block BE THE FIRST TO STE…" at bounding box center [867, 526] width 1253 height 3397
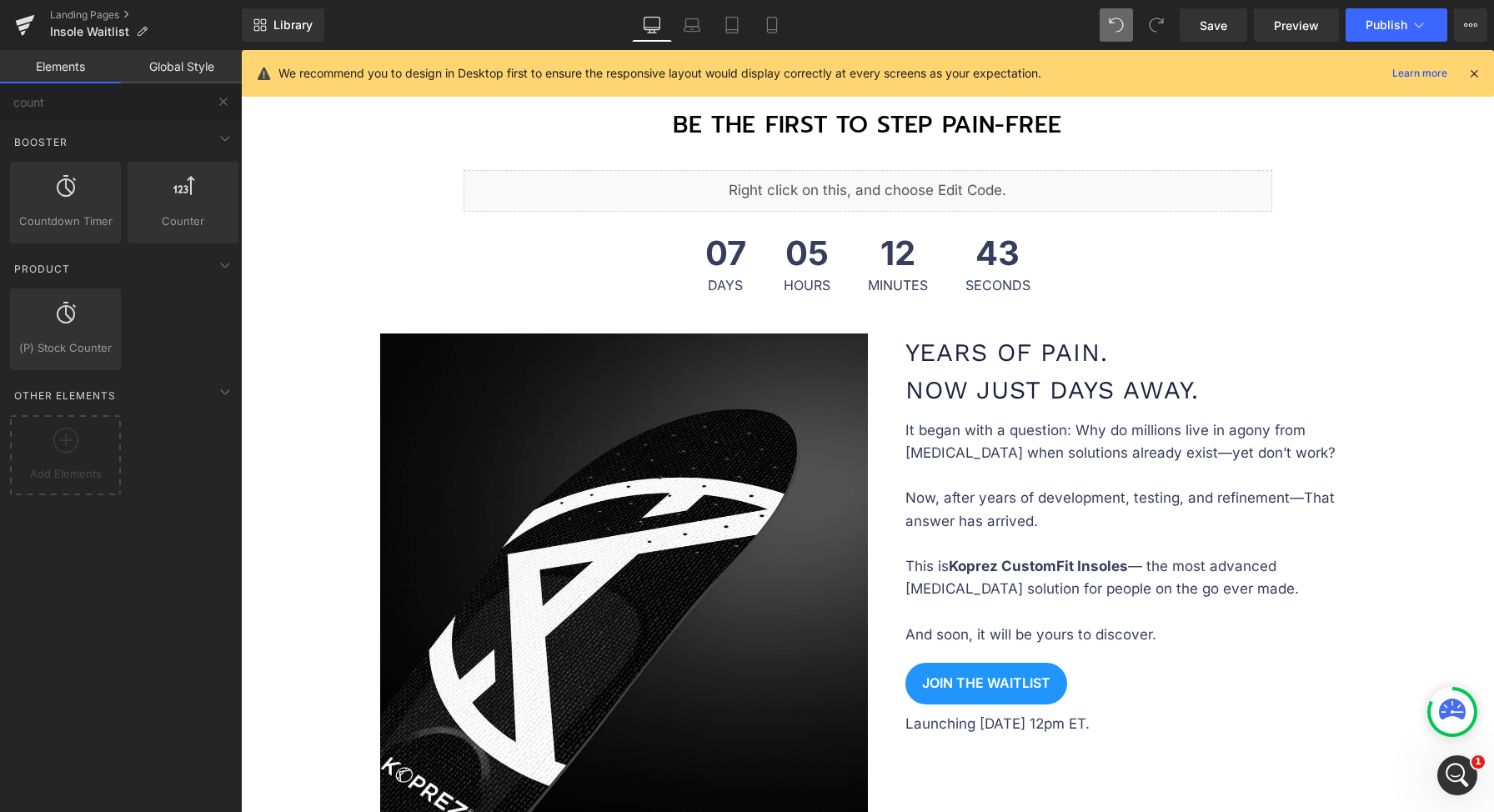
scroll to position [899, 0]
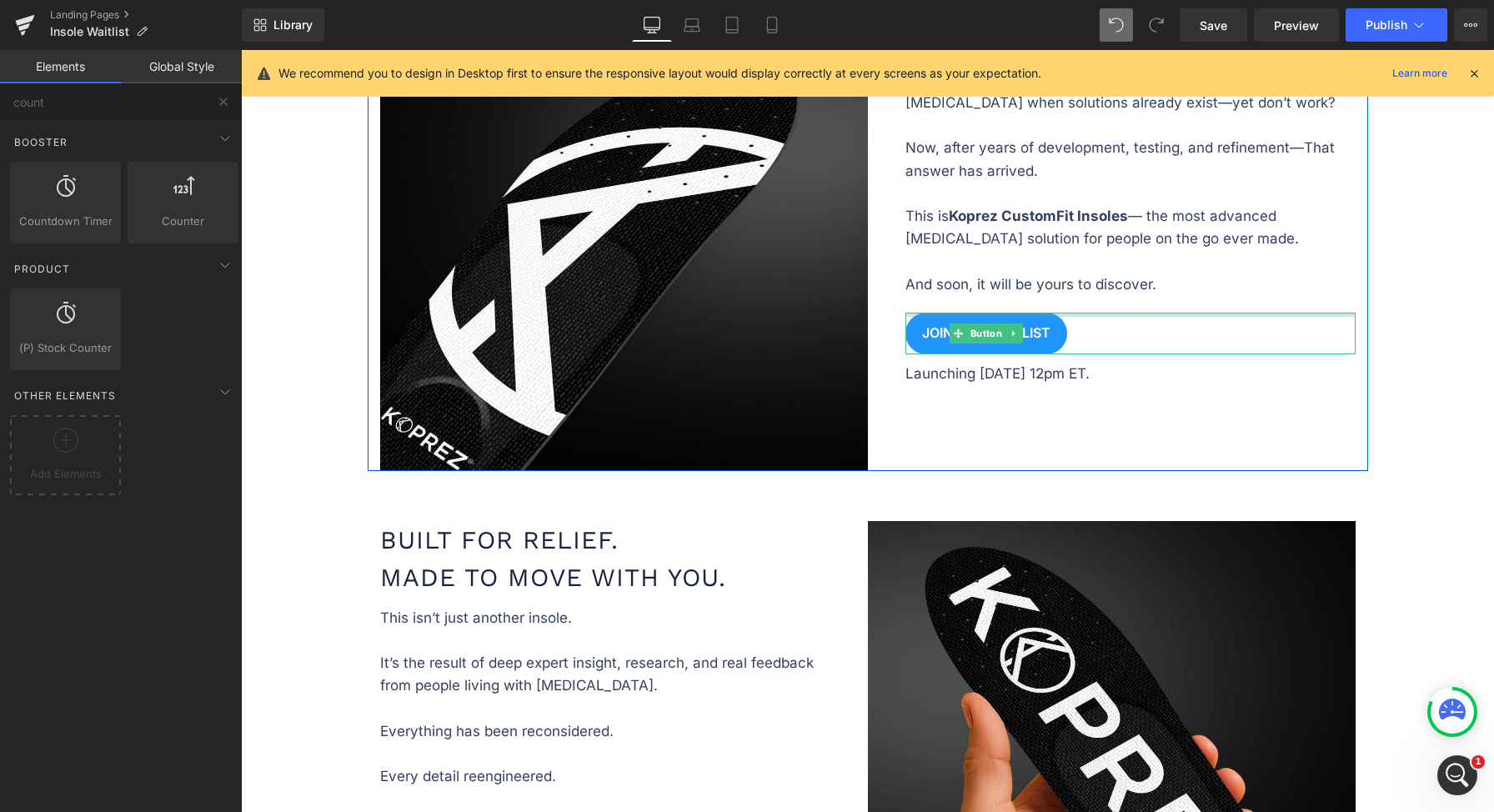
click at [973, 313] on div at bounding box center [1130, 314] width 450 height 5
click at [974, 327] on span "Button" at bounding box center [986, 334] width 38 height 20
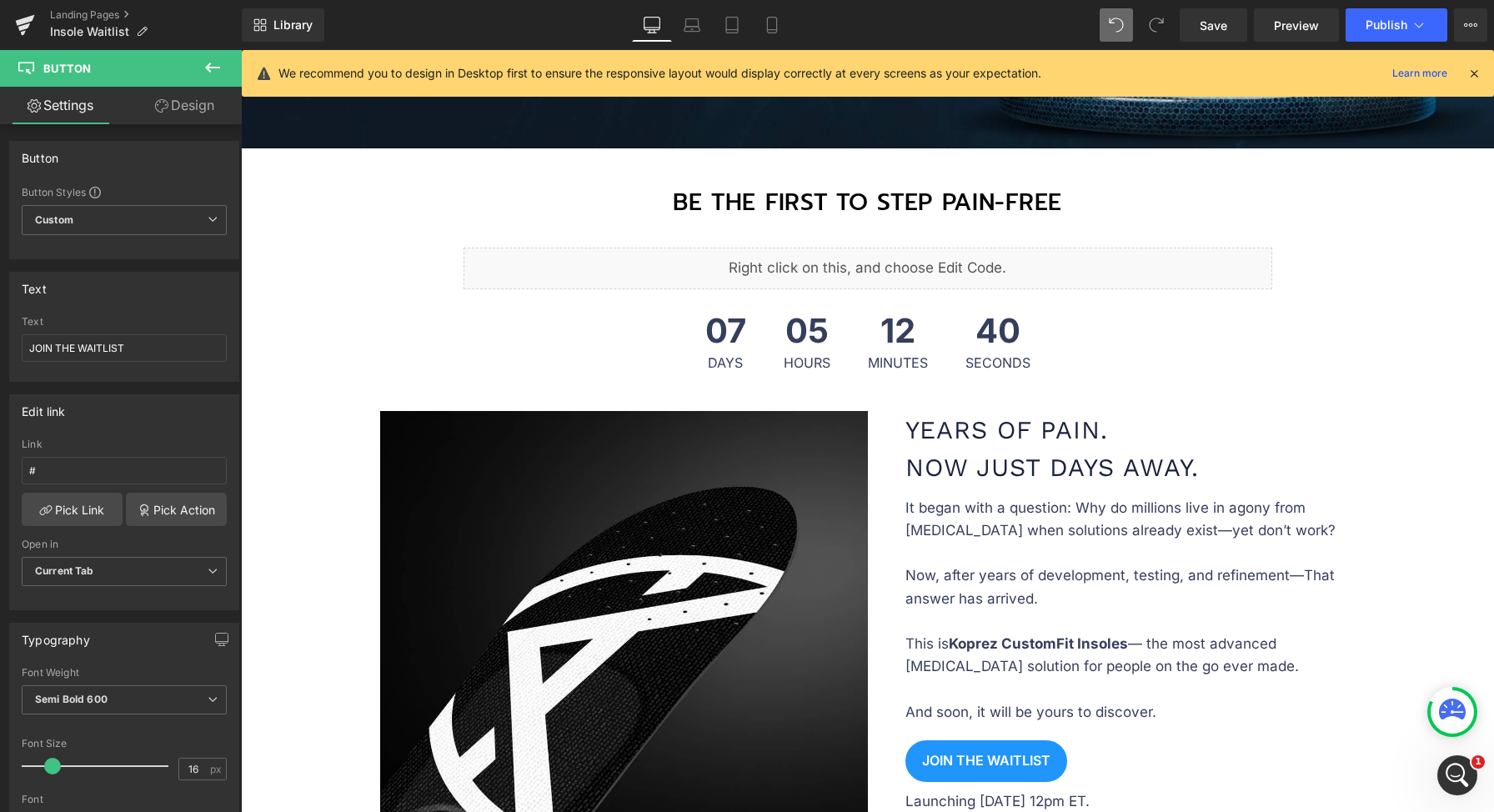
scroll to position [414, 0]
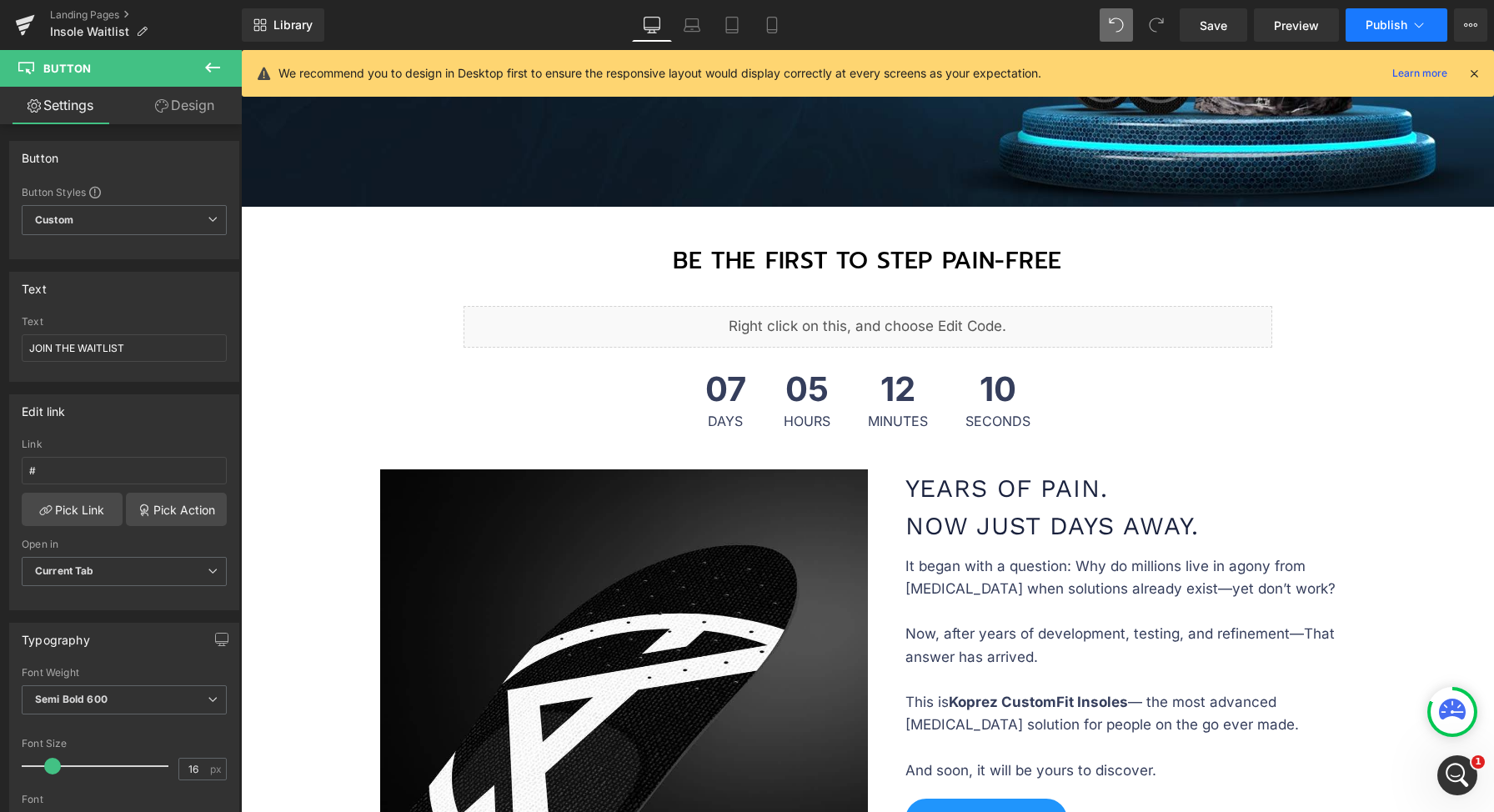
click at [1429, 38] on button "Publish" at bounding box center [1396, 25] width 102 height 34
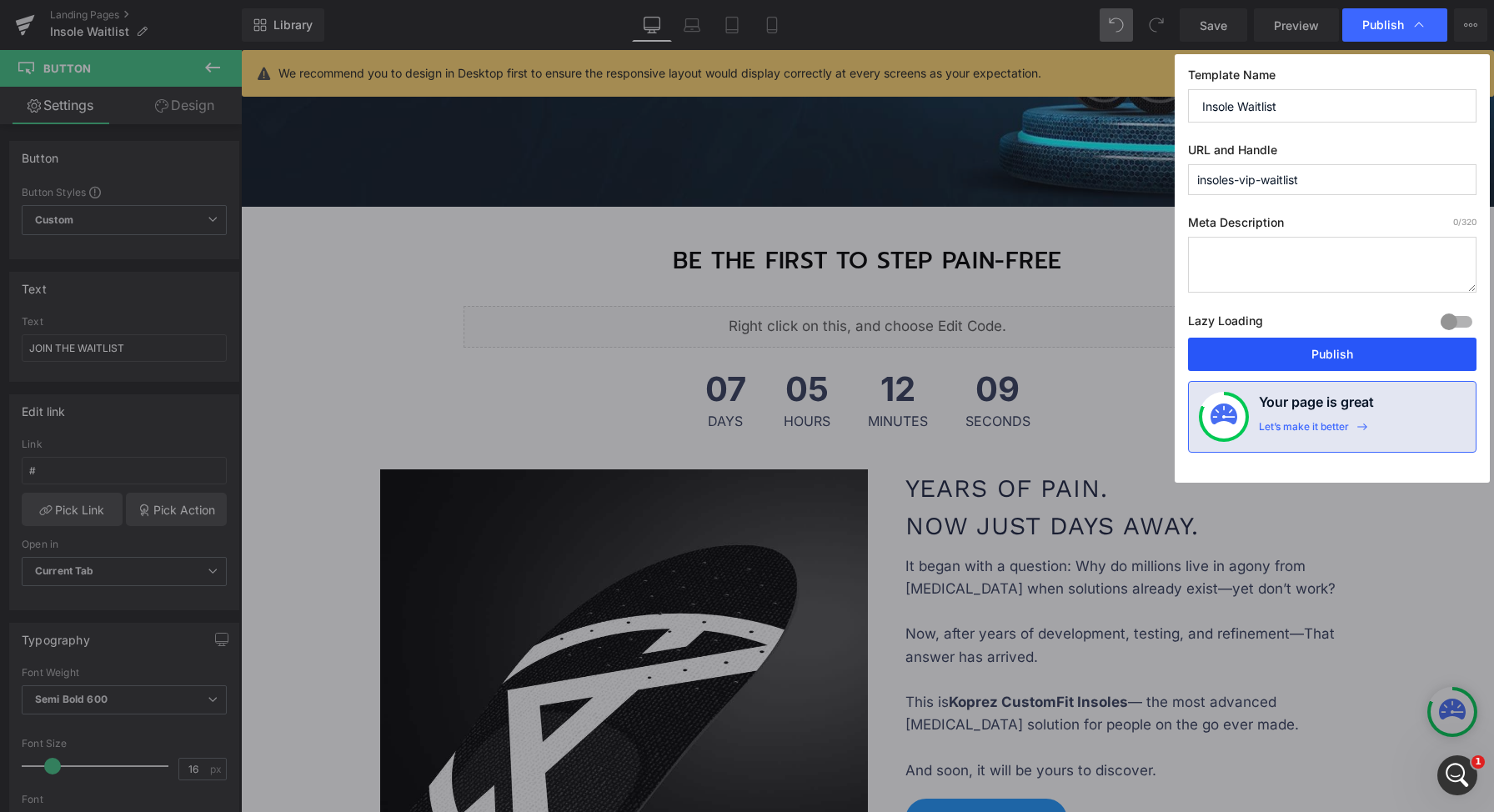
click at [1354, 365] on button "Publish" at bounding box center [1332, 354] width 288 height 34
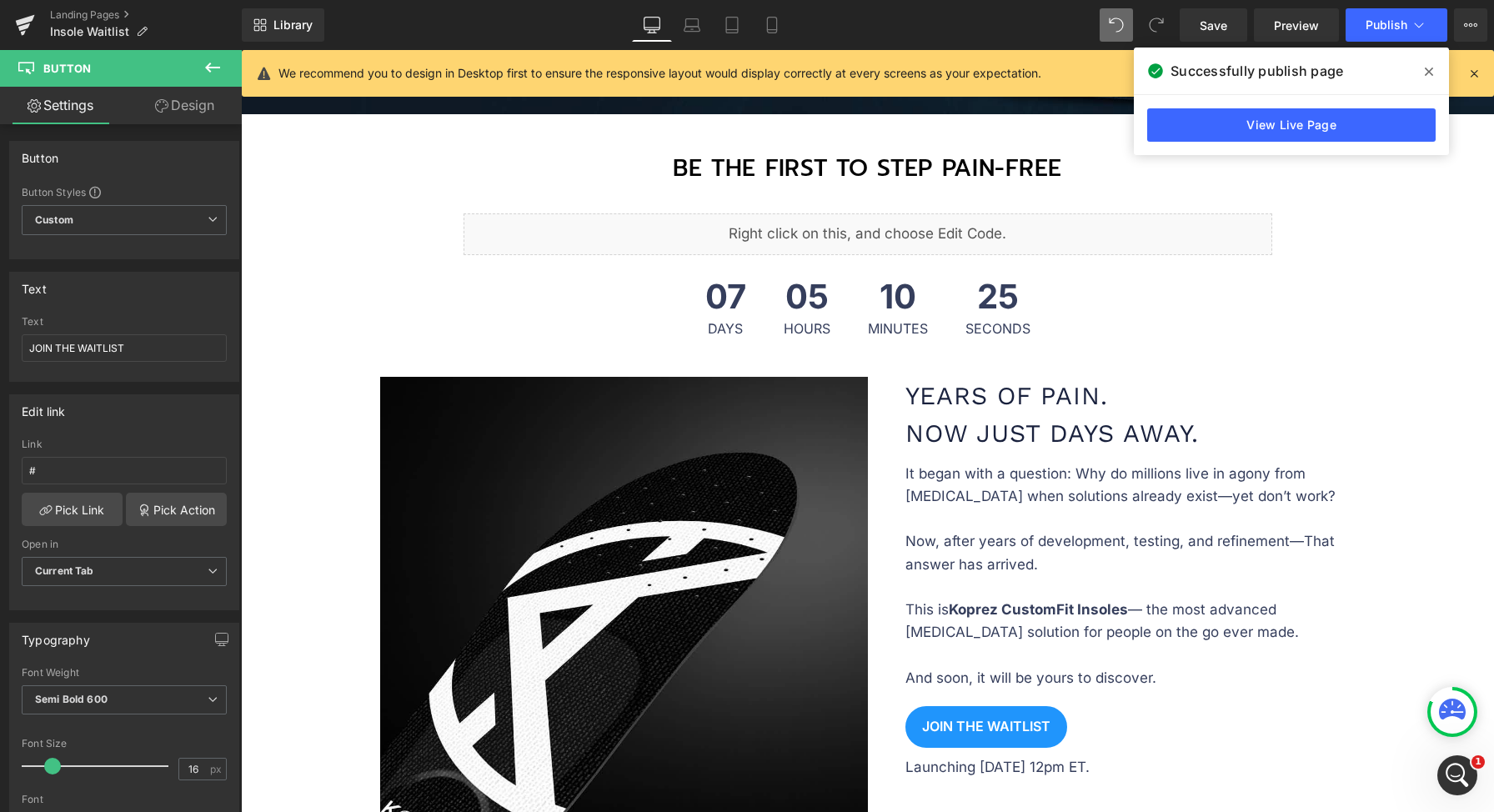
scroll to position [597, 0]
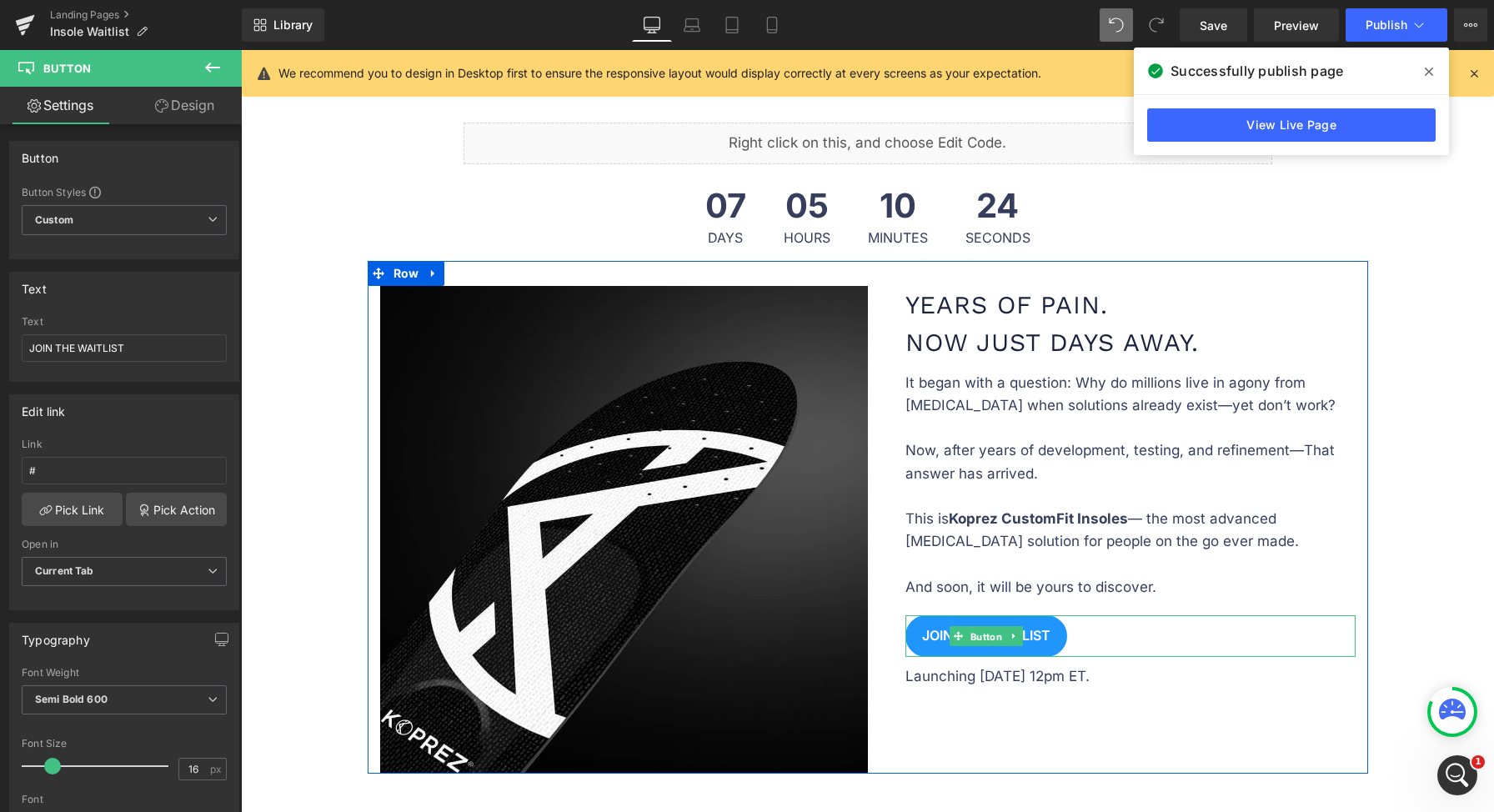
click at [971, 627] on span "Button" at bounding box center [986, 637] width 38 height 20
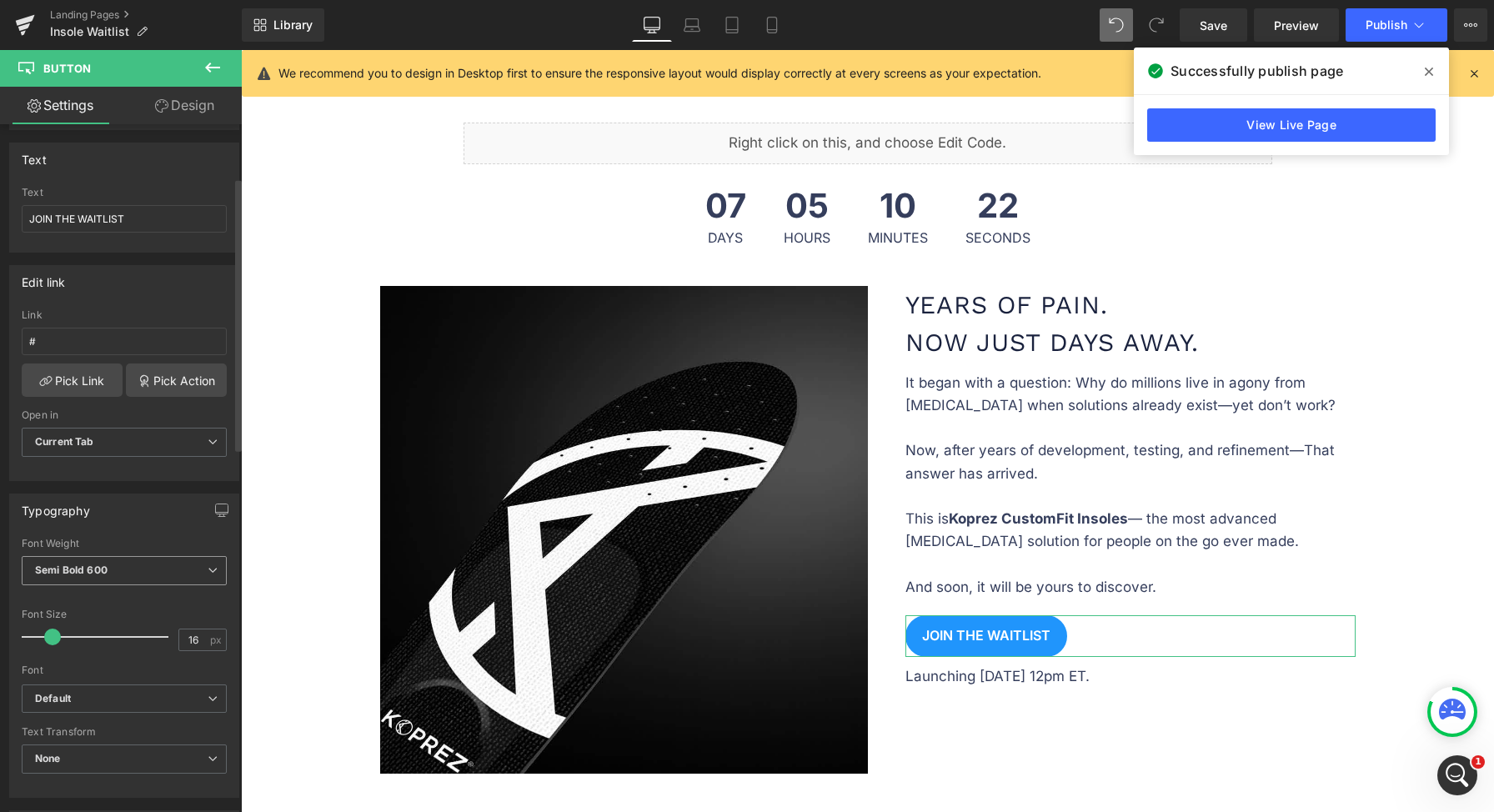
scroll to position [134, 0]
click at [112, 542] on div "Font Weight" at bounding box center [124, 538] width 205 height 12
click at [108, 561] on span "Semi Bold 600" at bounding box center [124, 566] width 205 height 29
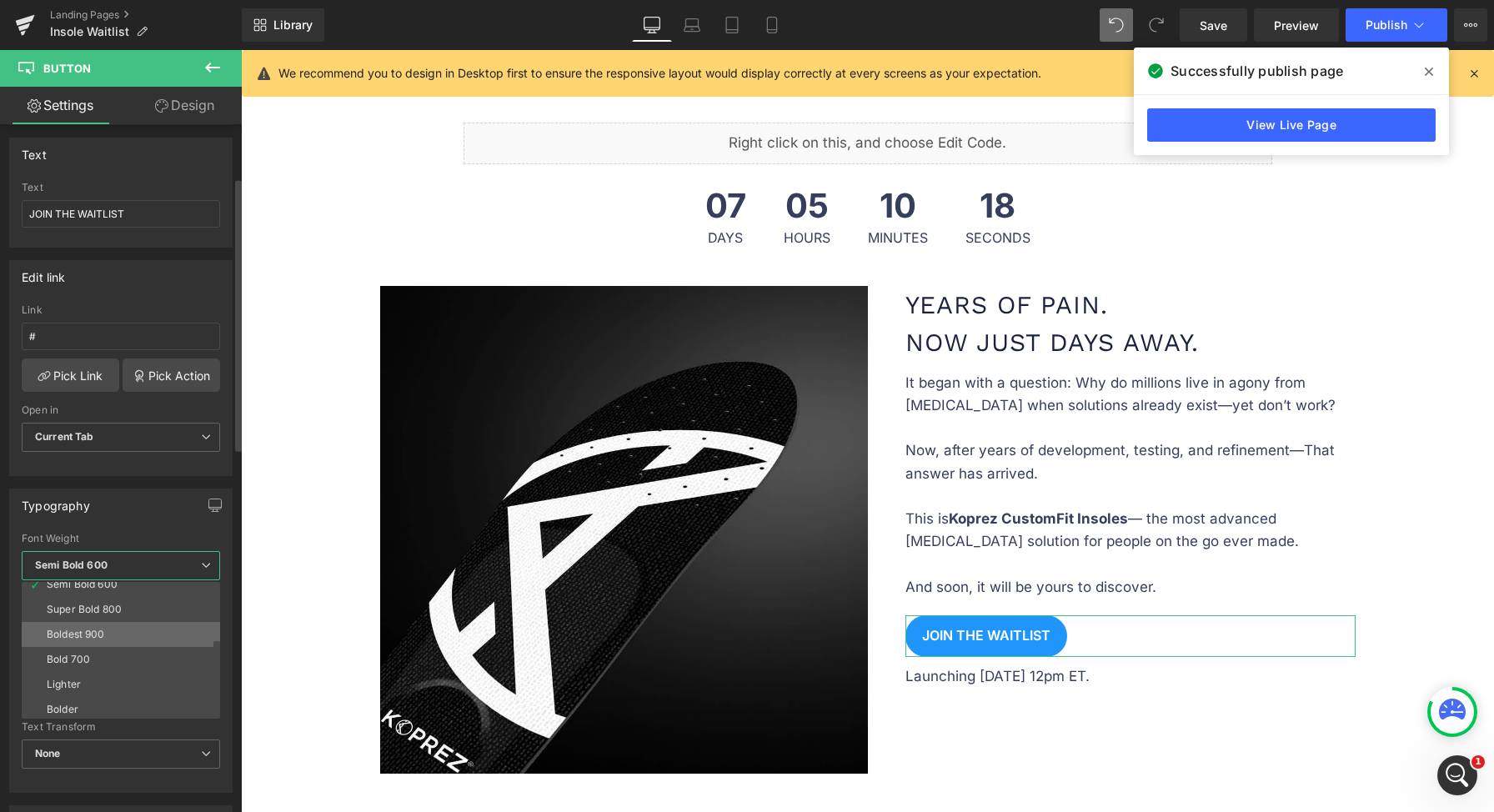
scroll to position [139, 0]
click at [125, 645] on li "Bold 700" at bounding box center [125, 655] width 206 height 25
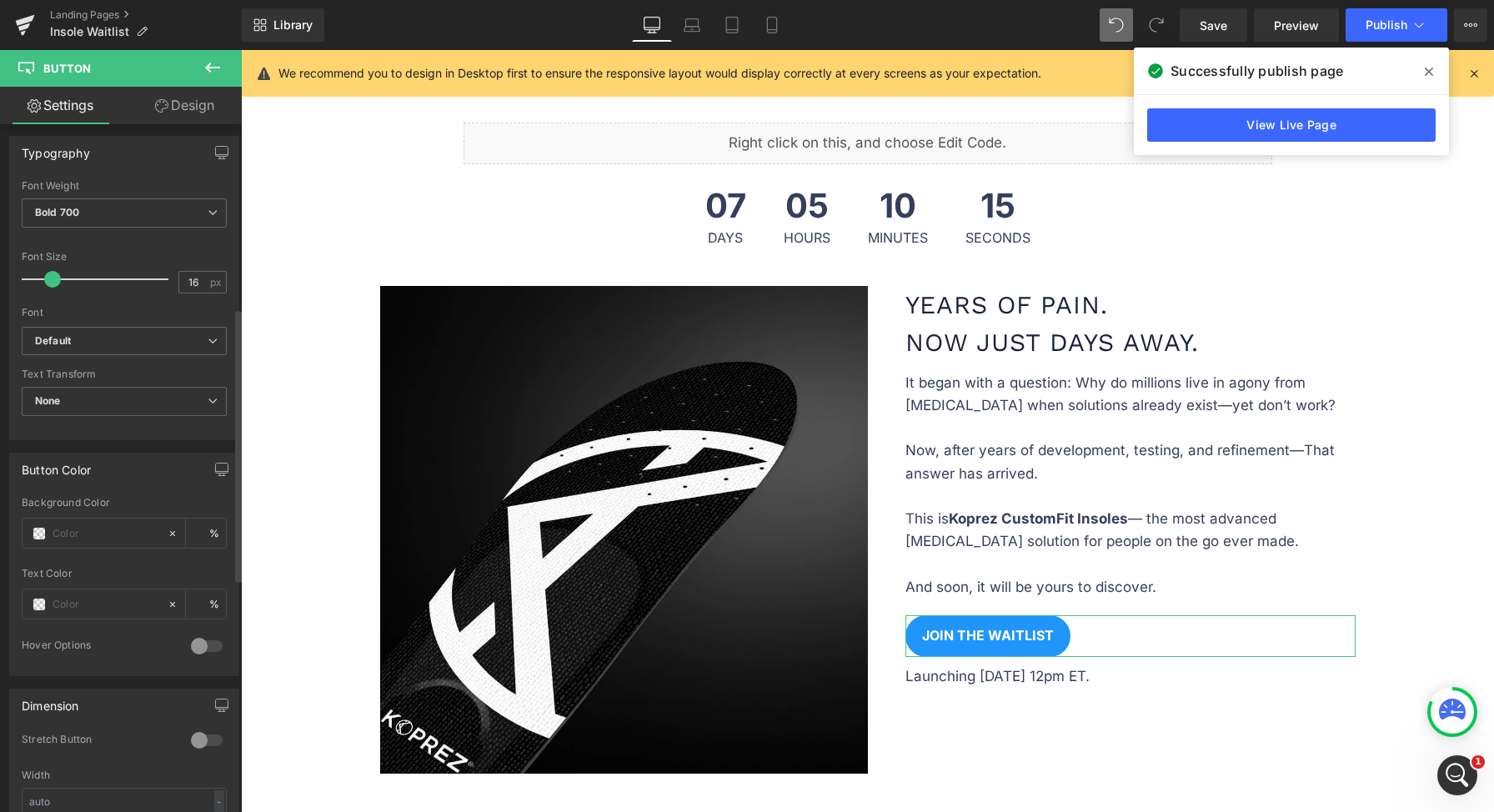
scroll to position [489, 0]
click at [211, 641] on div at bounding box center [207, 642] width 40 height 26
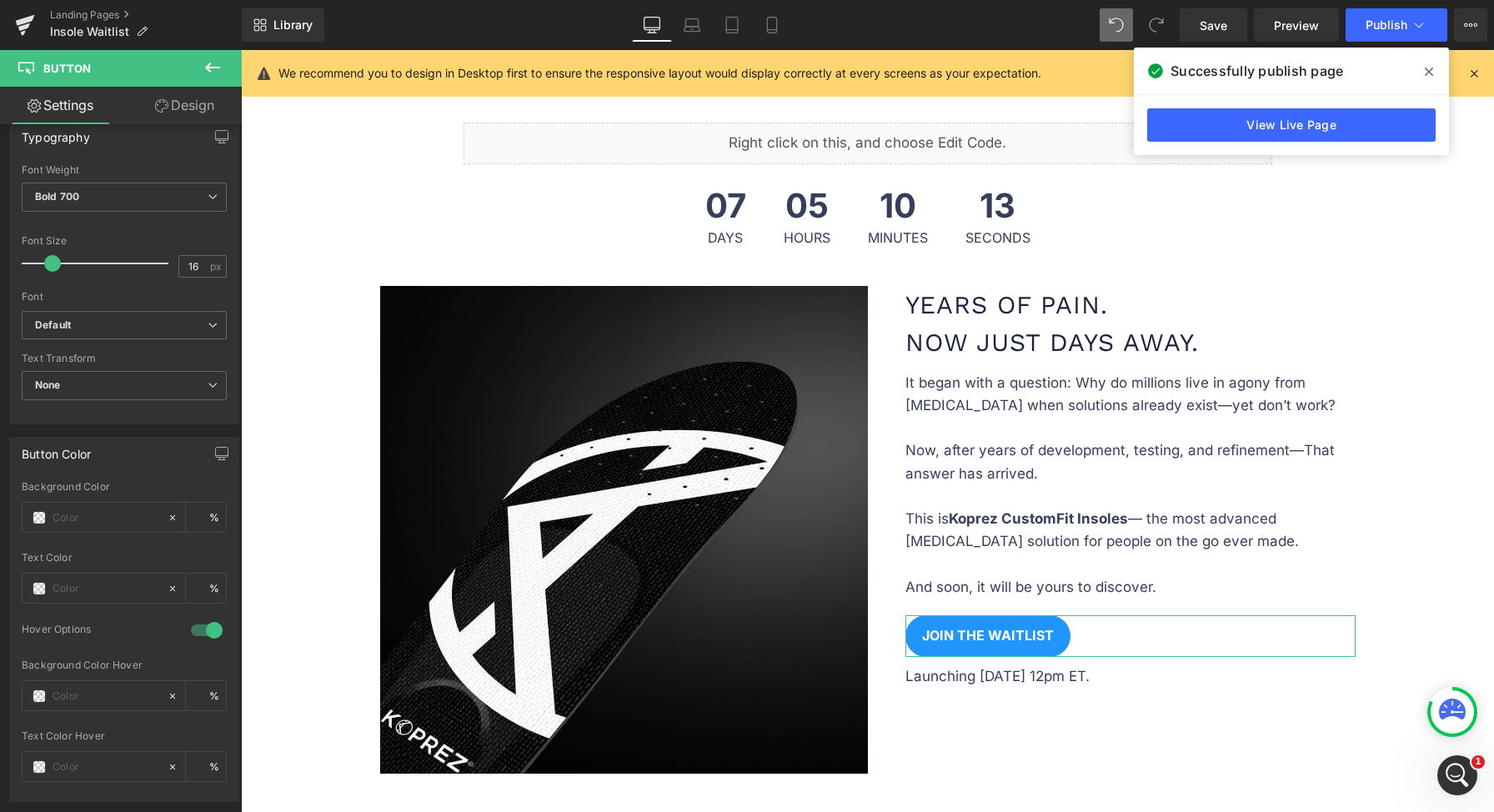
scroll to position [517, 0]
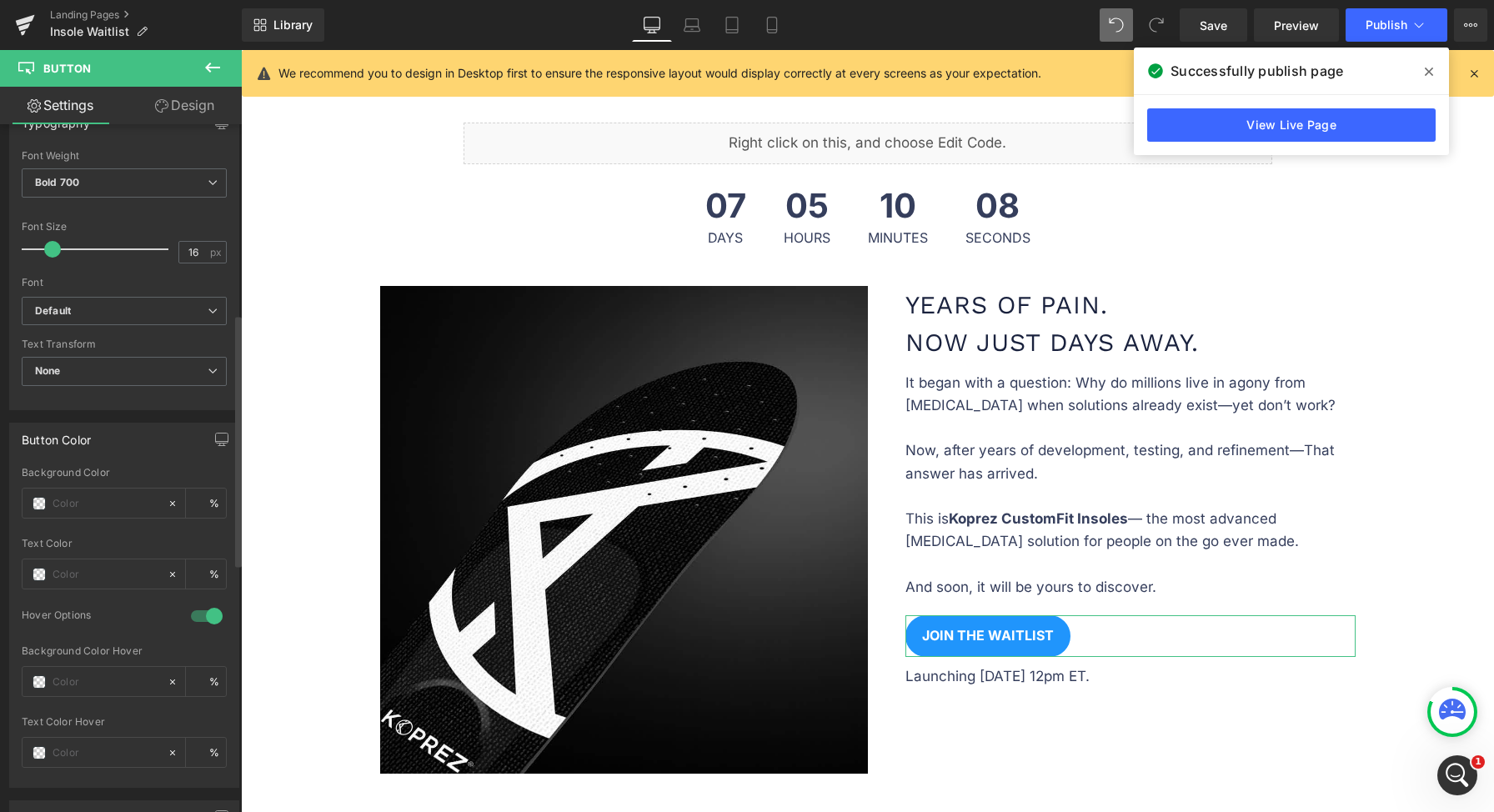
drag, startPoint x: 93, startPoint y: 531, endPoint x: 98, endPoint y: 518, distance: 13.9
click at [93, 531] on div at bounding box center [124, 532] width 205 height 11
click at [102, 506] on input "text" at bounding box center [106, 503] width 107 height 18
paste input "#2095fc"
type input "#2095fc"
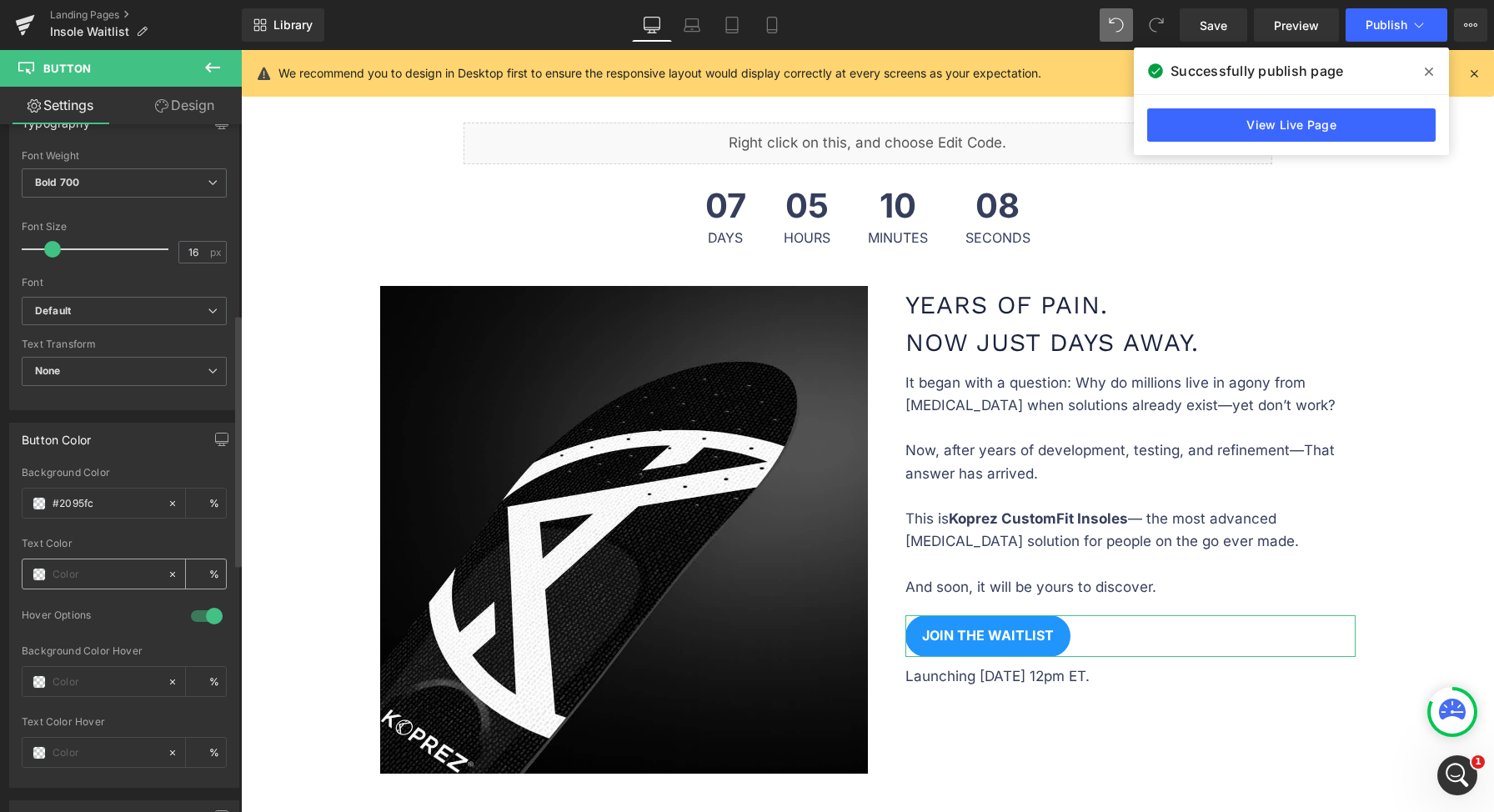
click at [98, 572] on input "text" at bounding box center [106, 574] width 107 height 18
type input "100"
type input "0"
click at [106, 686] on input "text" at bounding box center [106, 682] width 107 height 18
paste input "#147bd2"
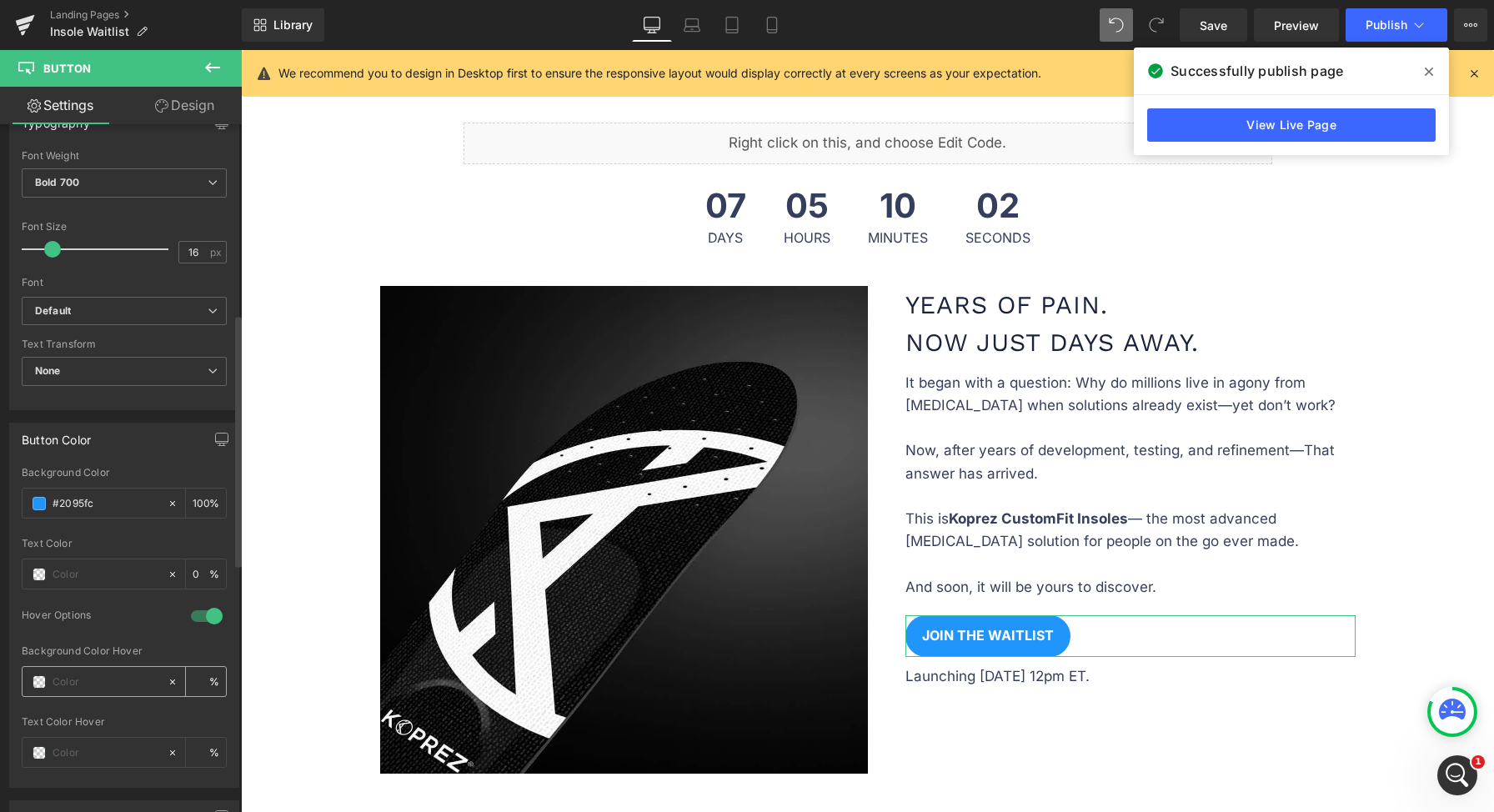
type input "#147bd2"
type input "100"
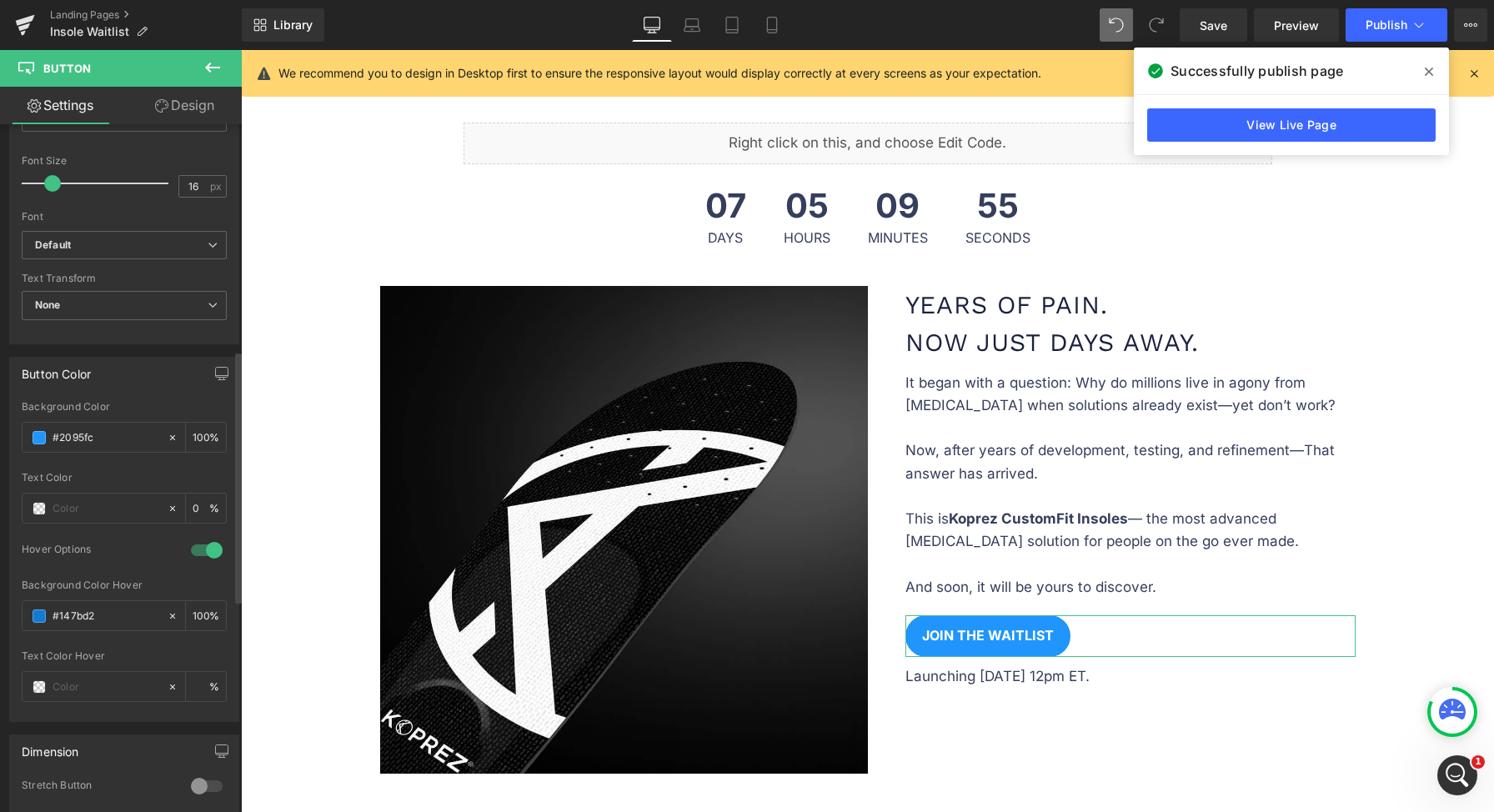
scroll to position [617, 0]
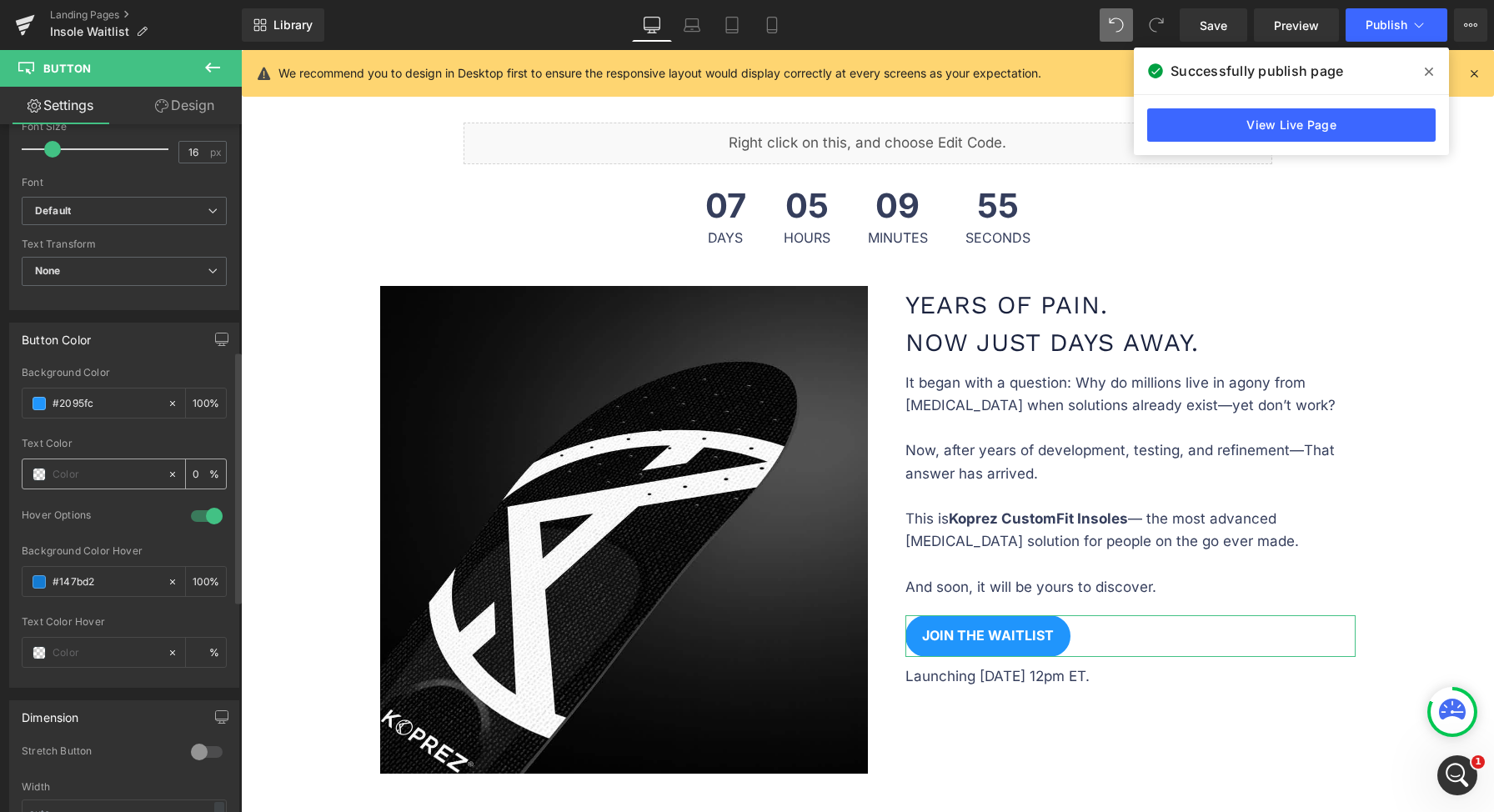
type input "#147bd2"
click at [99, 463] on div at bounding box center [95, 474] width 144 height 29
click at [101, 473] on input "text" at bounding box center [106, 474] width 107 height 18
type input "fff"
type input "100"
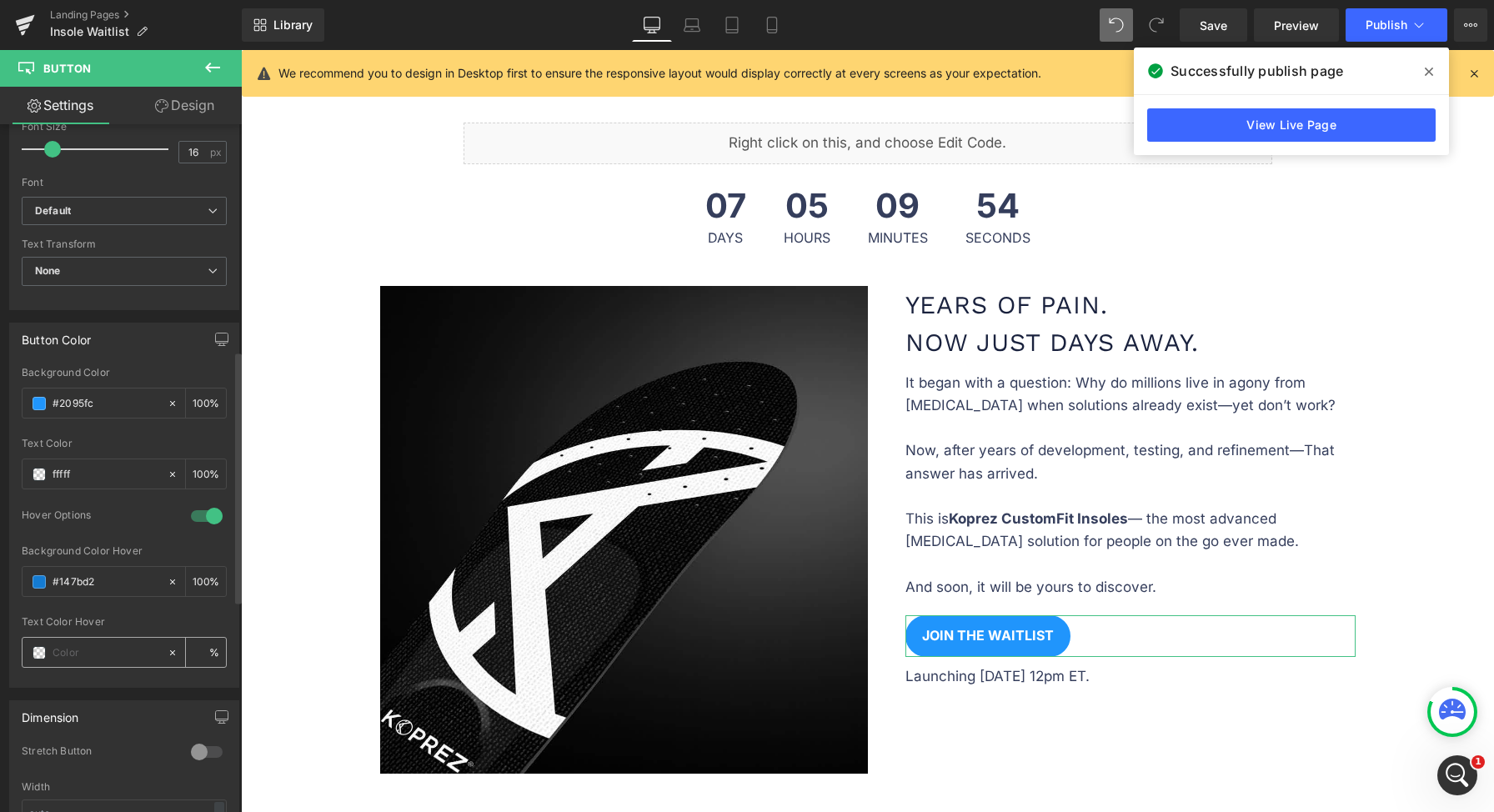
type input "ffffff"
click at [100, 642] on div at bounding box center [95, 653] width 144 height 29
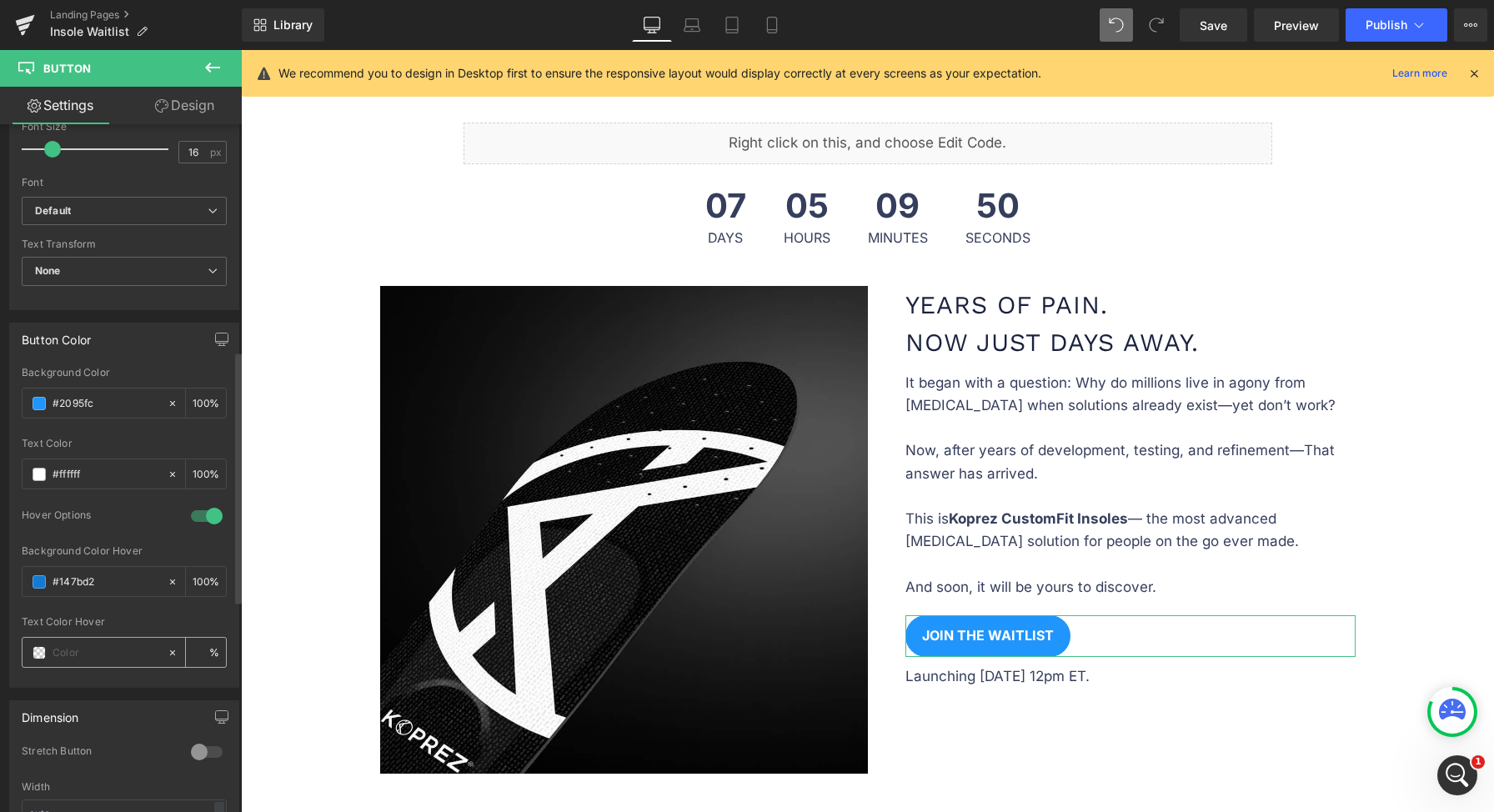
click at [96, 652] on input "text" at bounding box center [106, 653] width 107 height 18
drag, startPoint x: 320, startPoint y: 621, endPoint x: 1060, endPoint y: 581, distance: 741.1
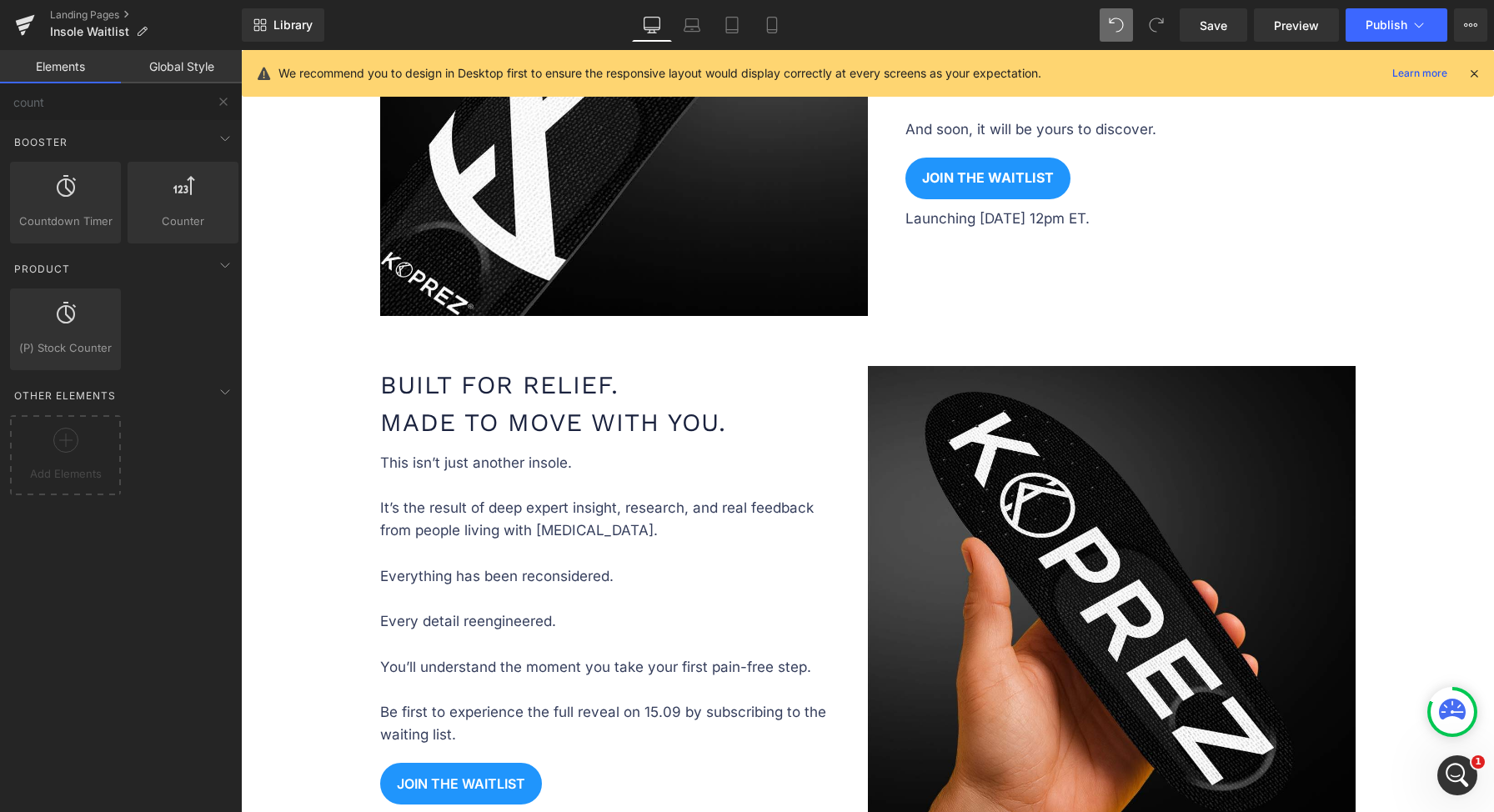
scroll to position [997, 0]
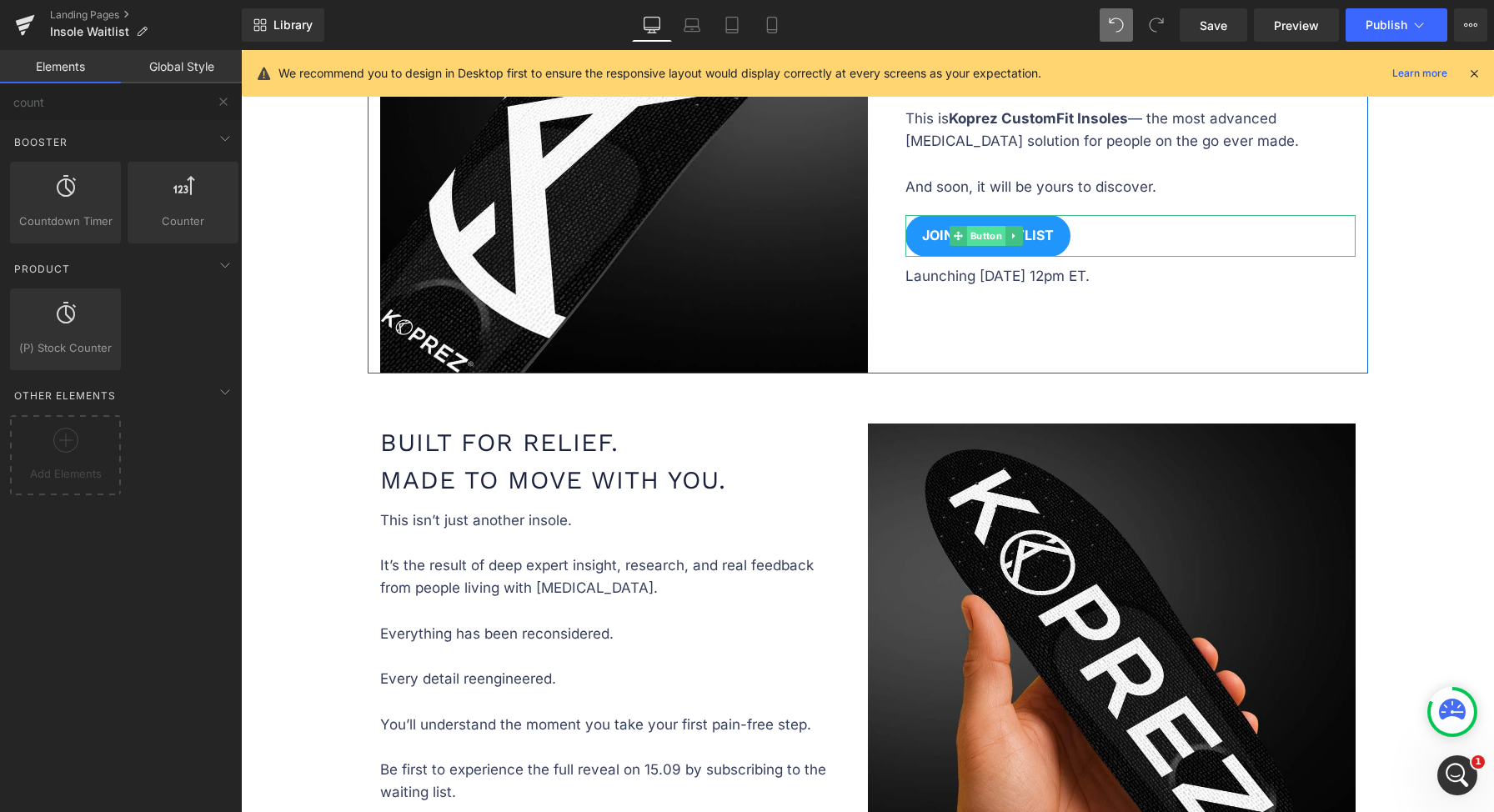
click at [976, 230] on span "Button" at bounding box center [986, 236] width 38 height 20
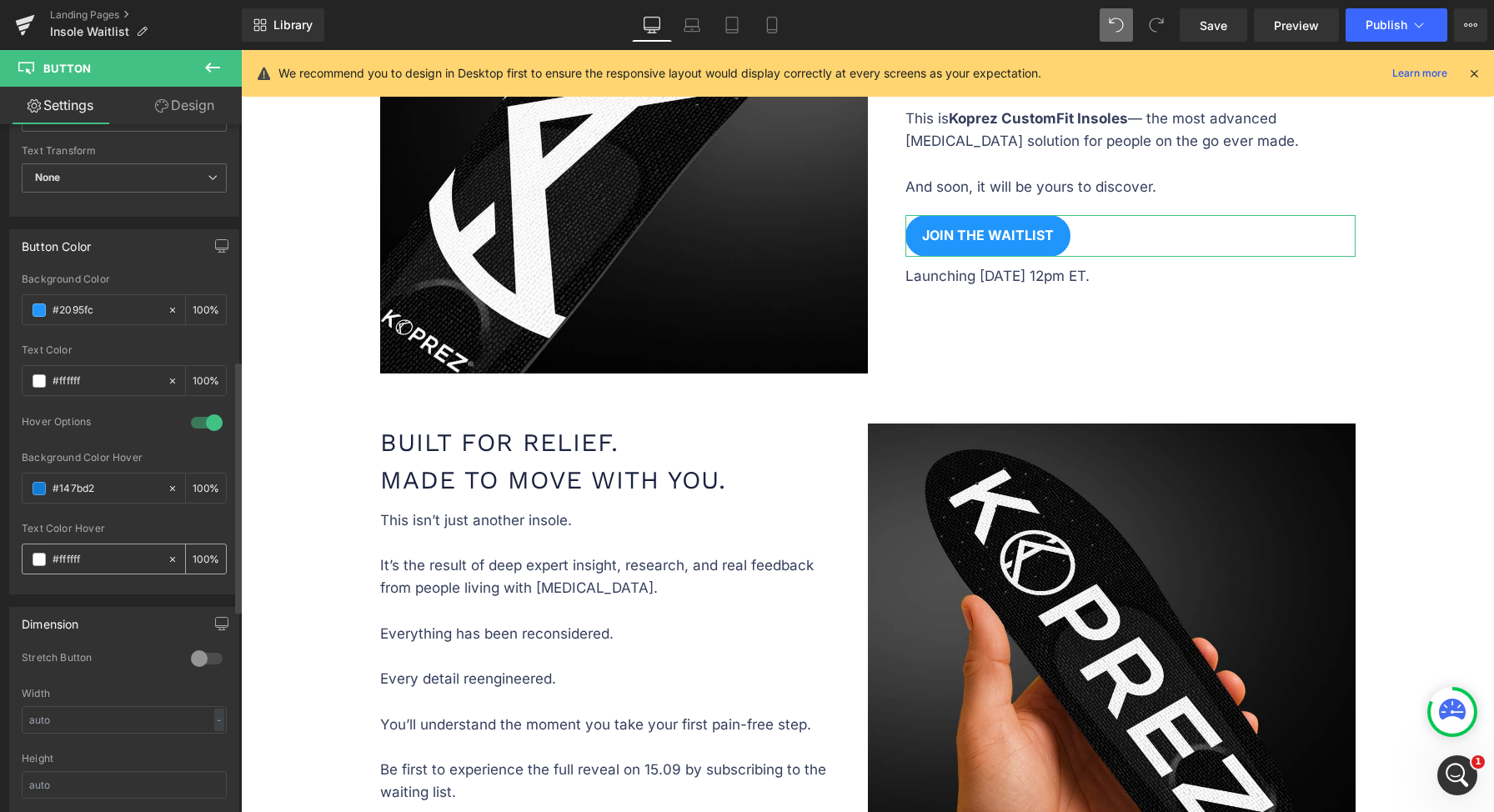
scroll to position [776, 0]
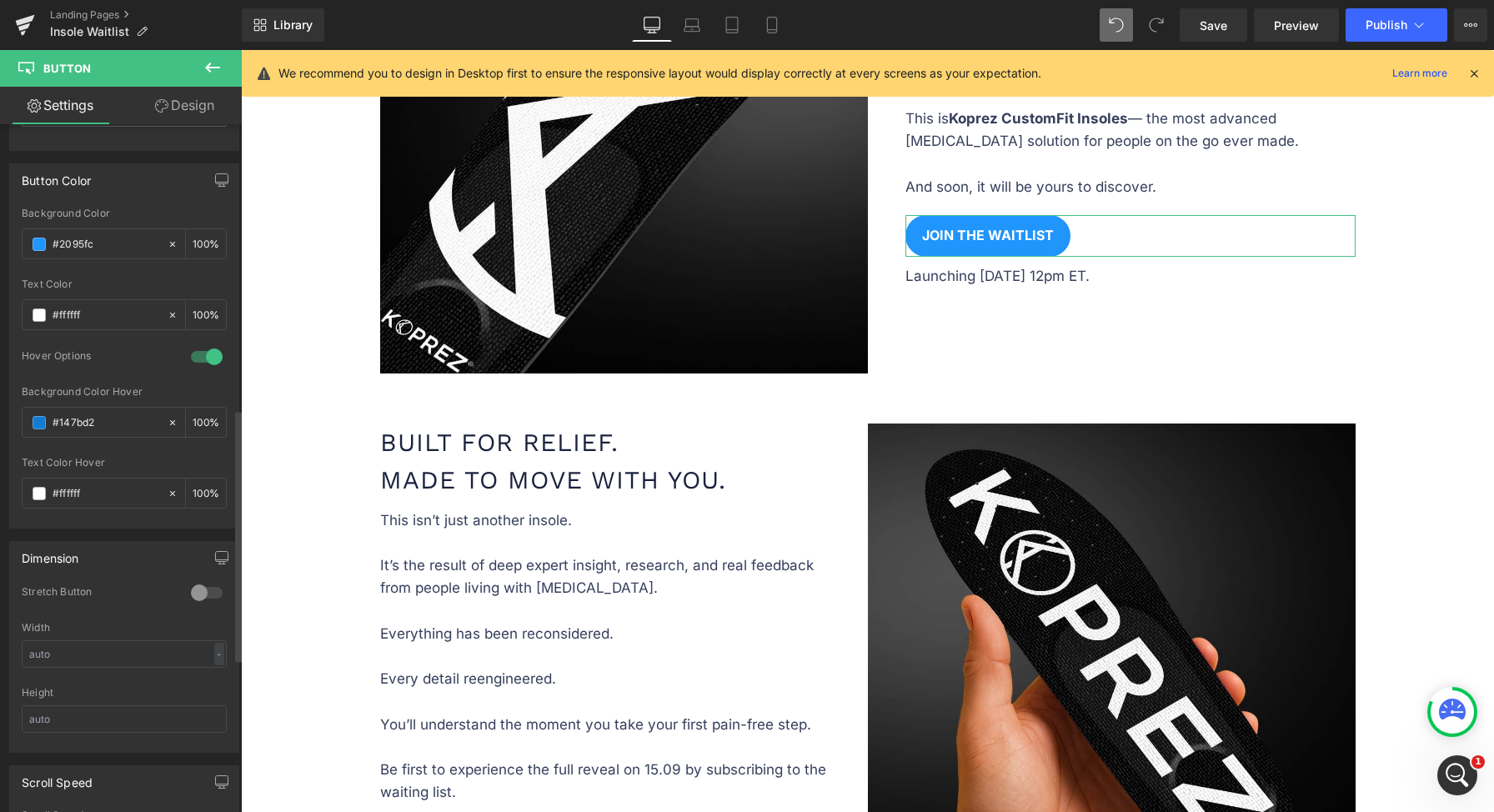
click at [211, 344] on div at bounding box center [207, 356] width 40 height 26
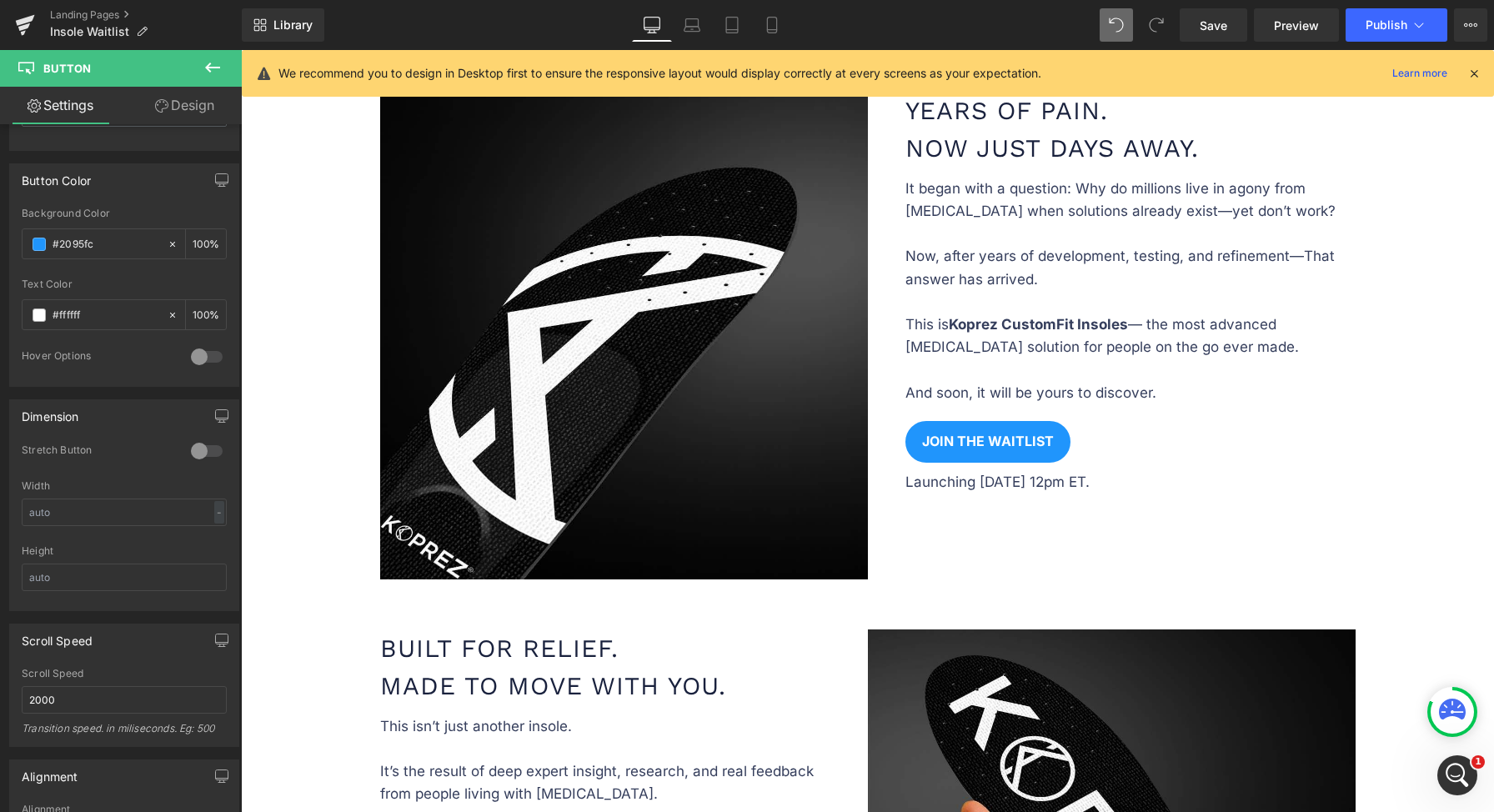
scroll to position [827, 0]
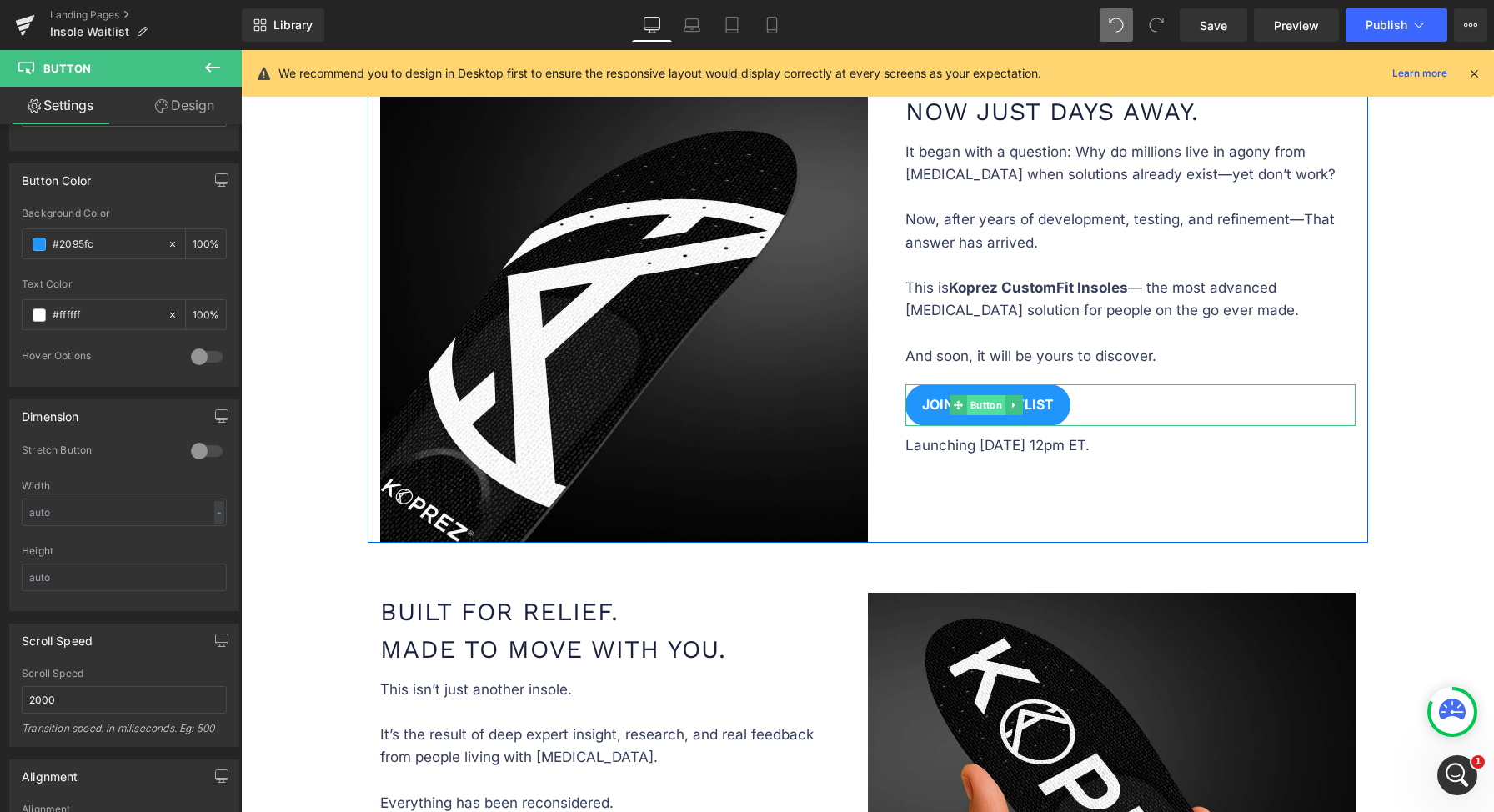
click at [980, 396] on span "Button" at bounding box center [986, 406] width 38 height 20
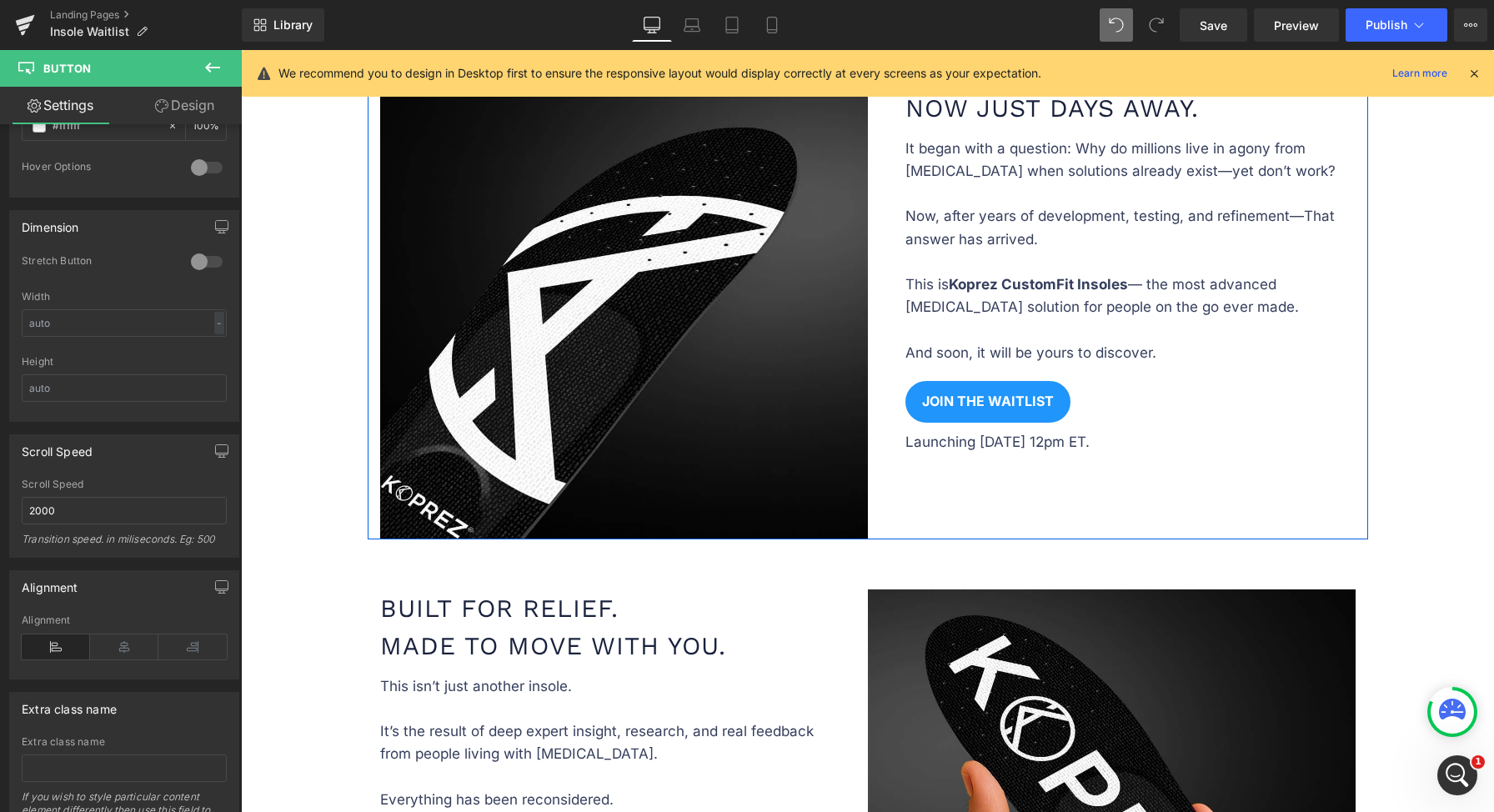
scroll to position [831, 0]
click at [985, 394] on div "JOIN THE WAITLIST Button" at bounding box center [1130, 402] width 450 height 42
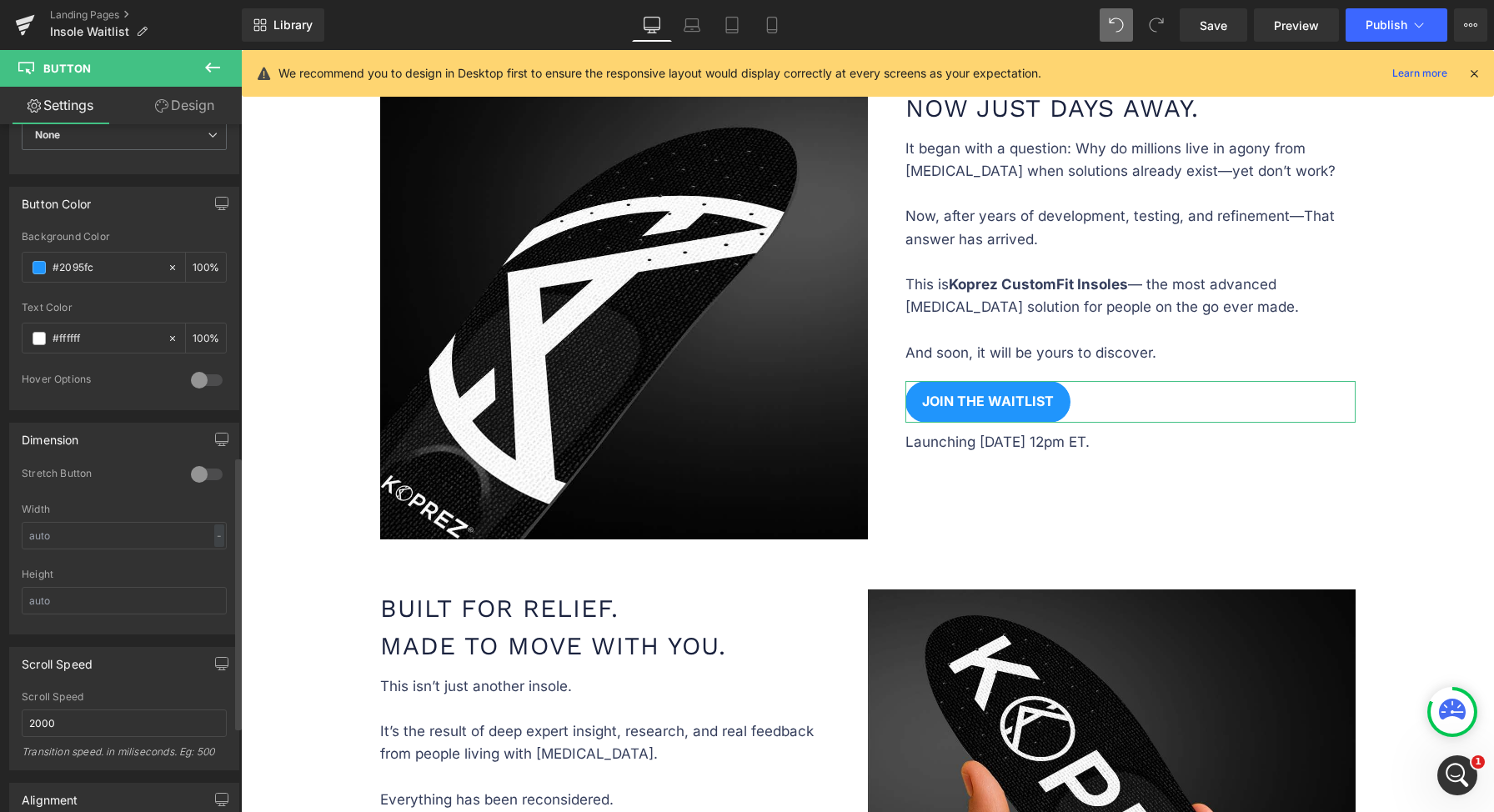
scroll to position [837, 0]
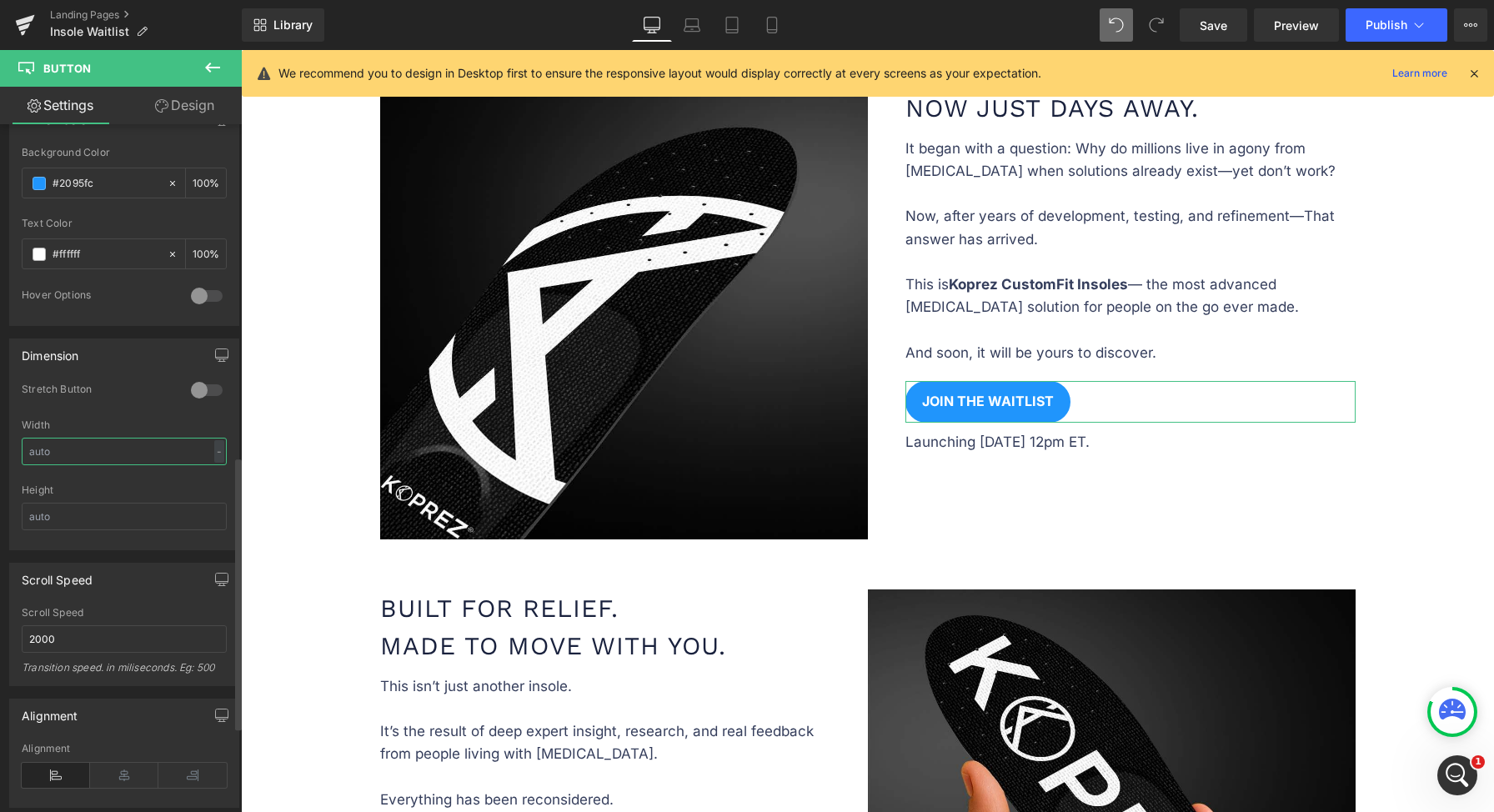
click at [143, 449] on input "text" at bounding box center [124, 451] width 205 height 27
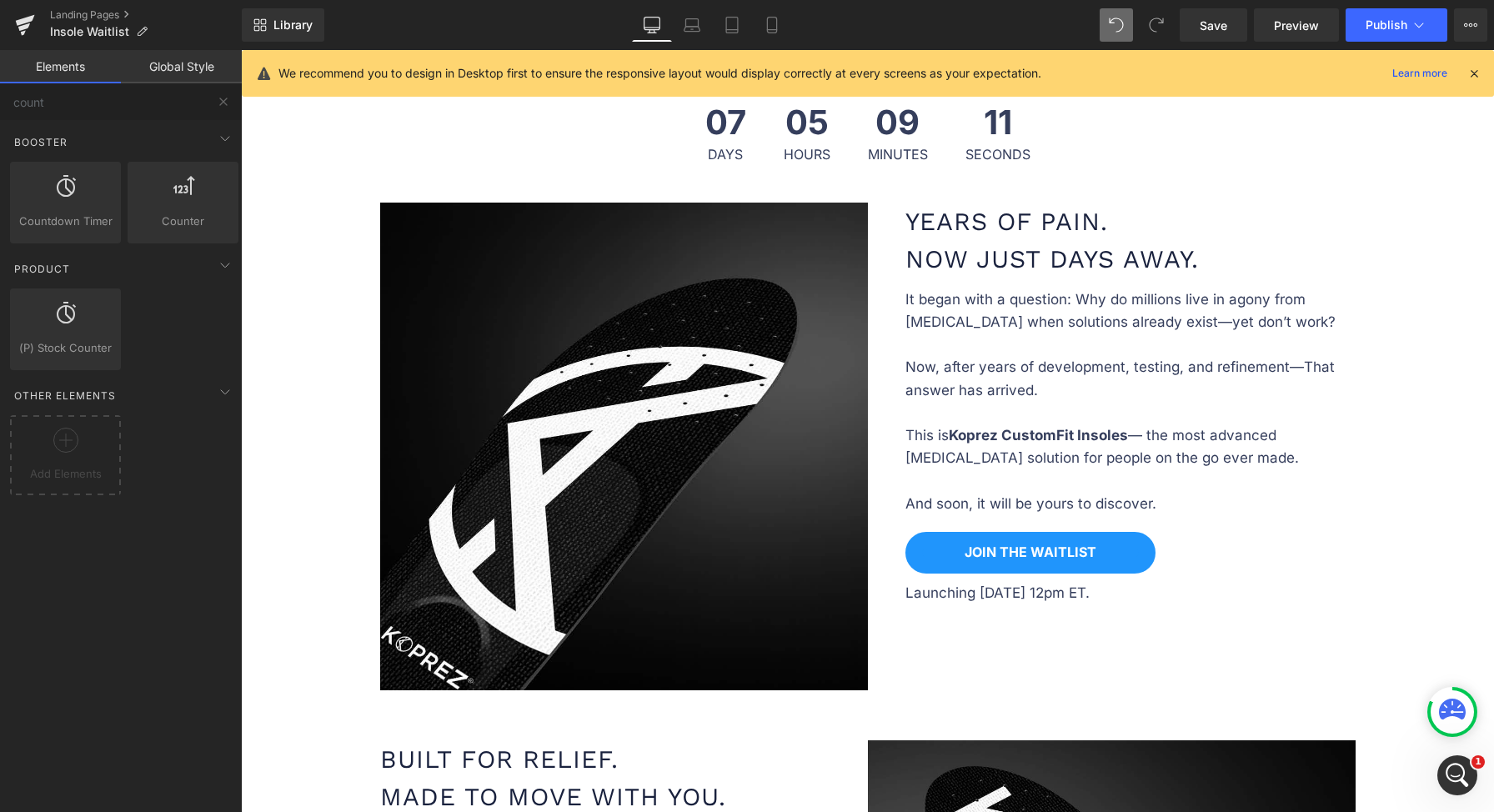
scroll to position [697, 0]
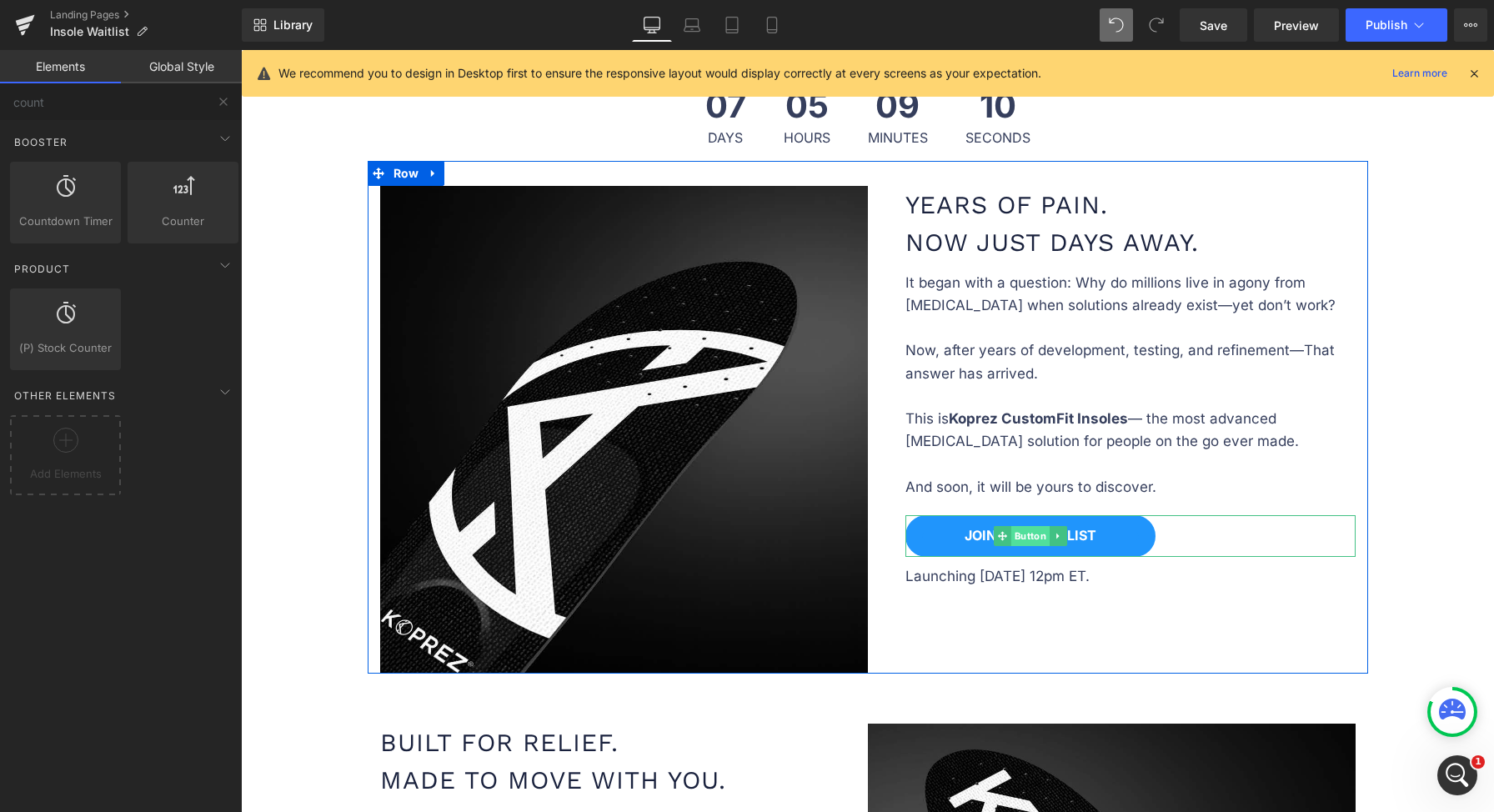
click at [1017, 526] on span "Button" at bounding box center [1029, 536] width 38 height 20
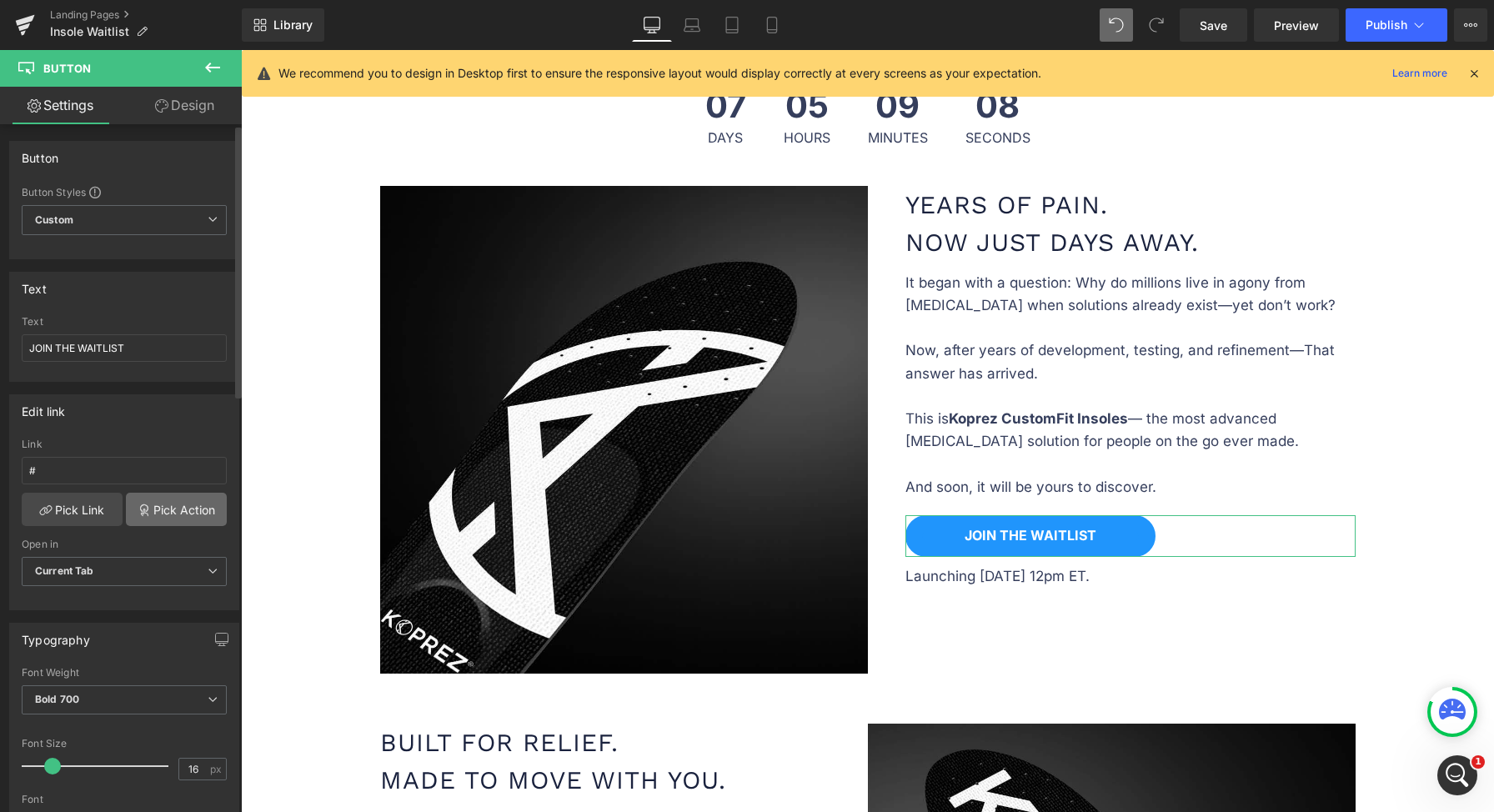
click at [151, 507] on link "Pick Action" at bounding box center [176, 509] width 101 height 34
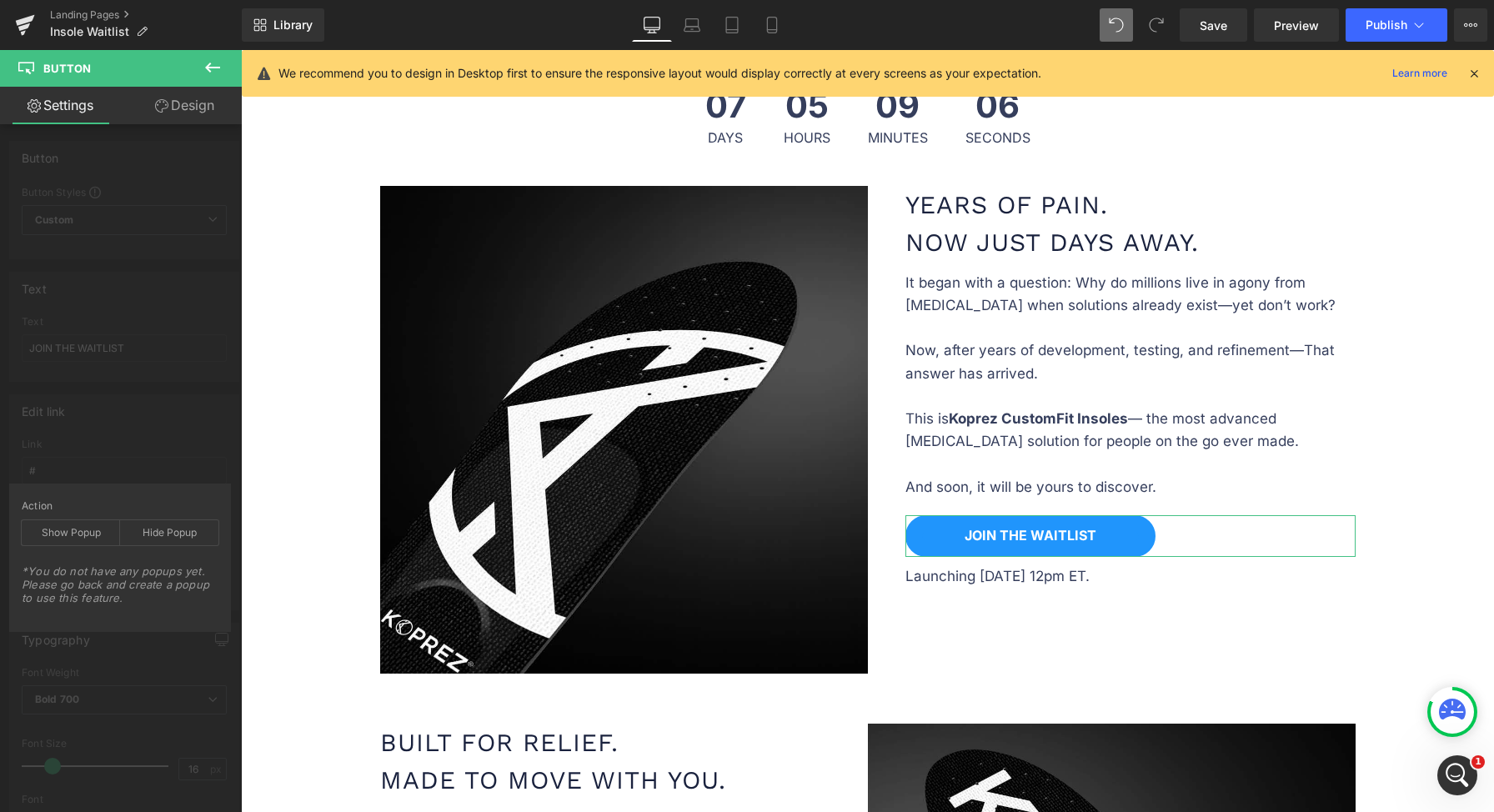
click at [141, 479] on div "Edit link # Link # Pick Link Pick Action Current Tab New Tab Open in Current Ta…" at bounding box center [124, 496] width 249 height 229
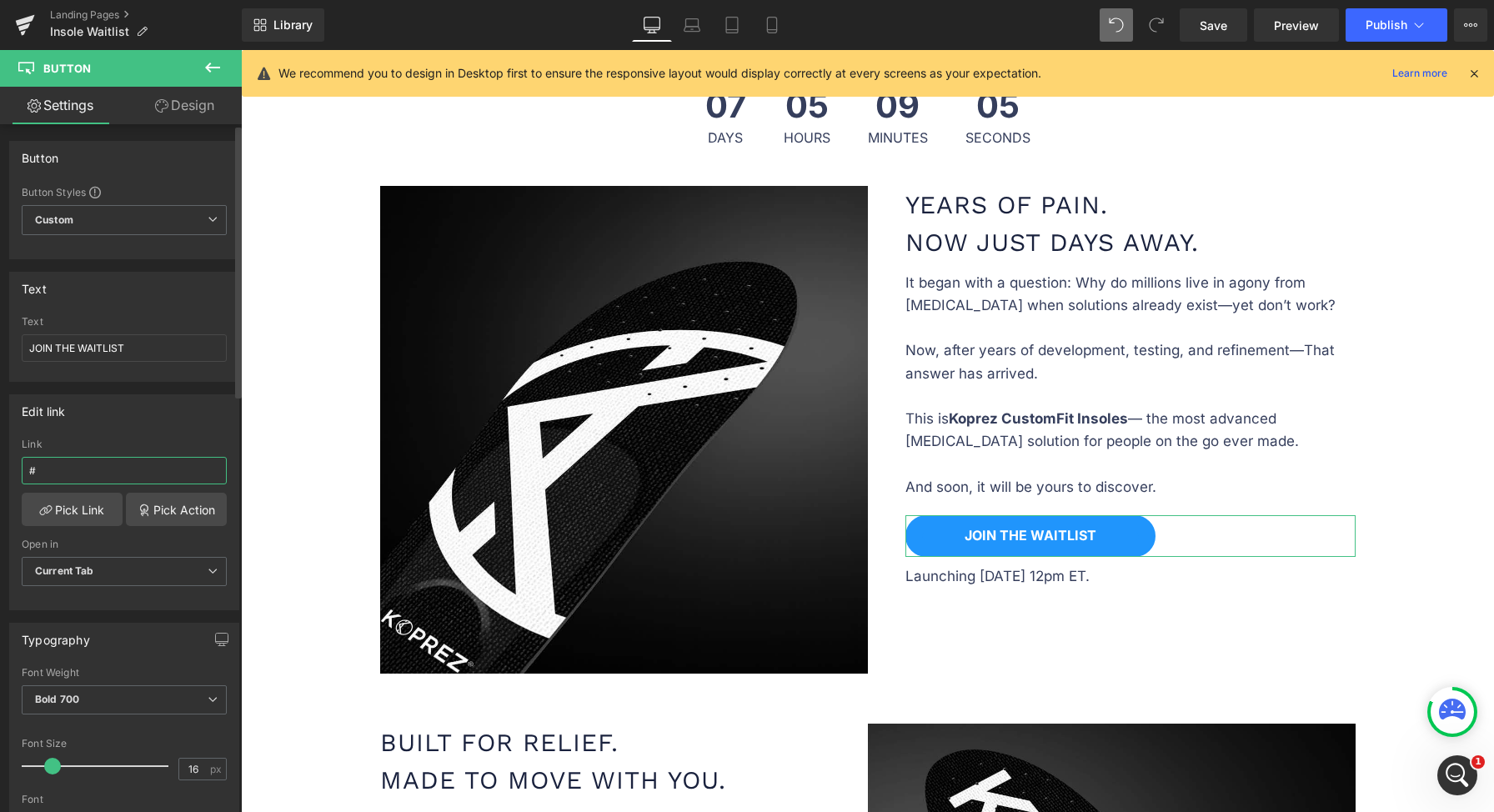
click at [96, 468] on input "#" at bounding box center [124, 470] width 205 height 27
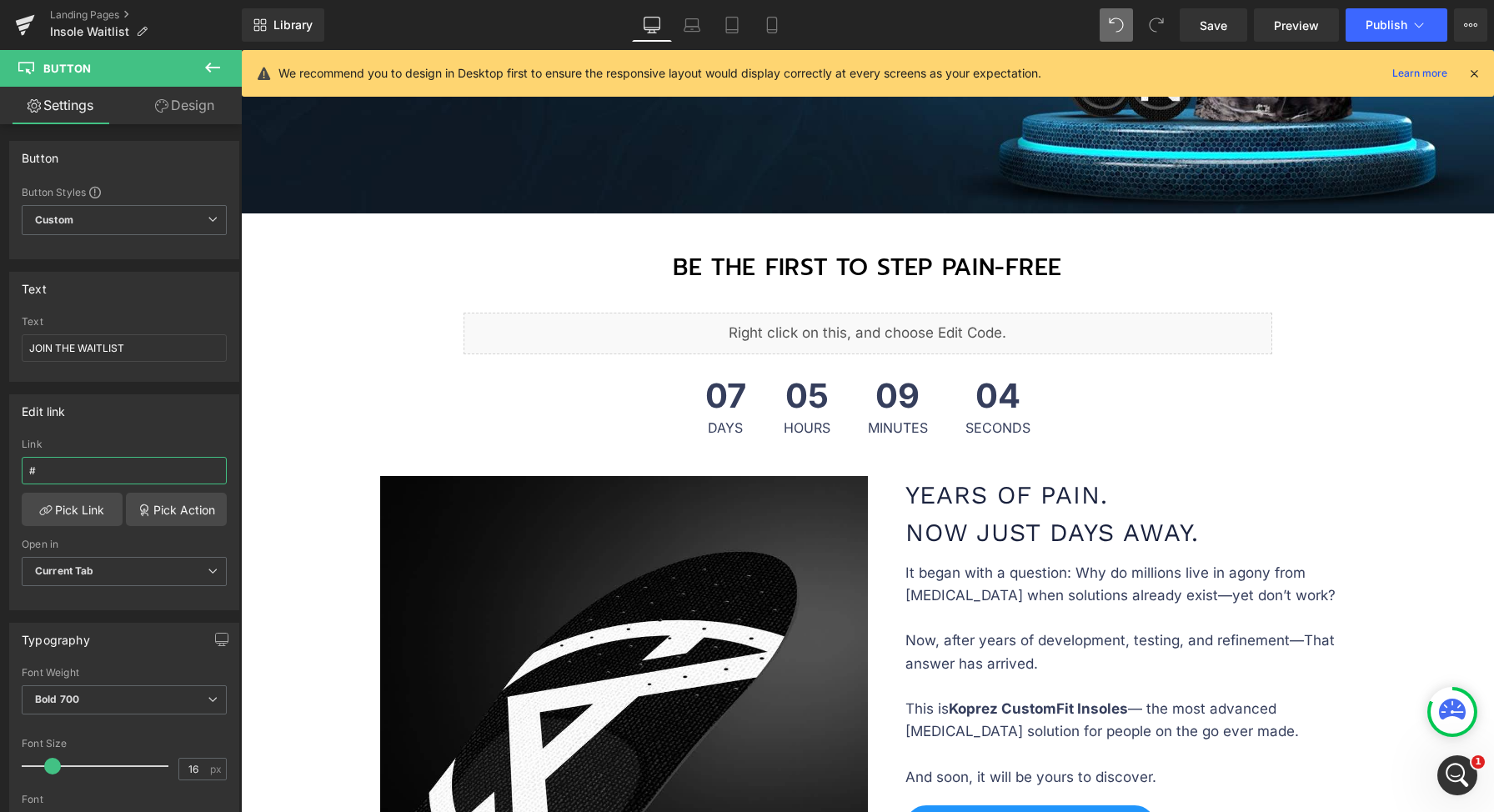
scroll to position [393, 0]
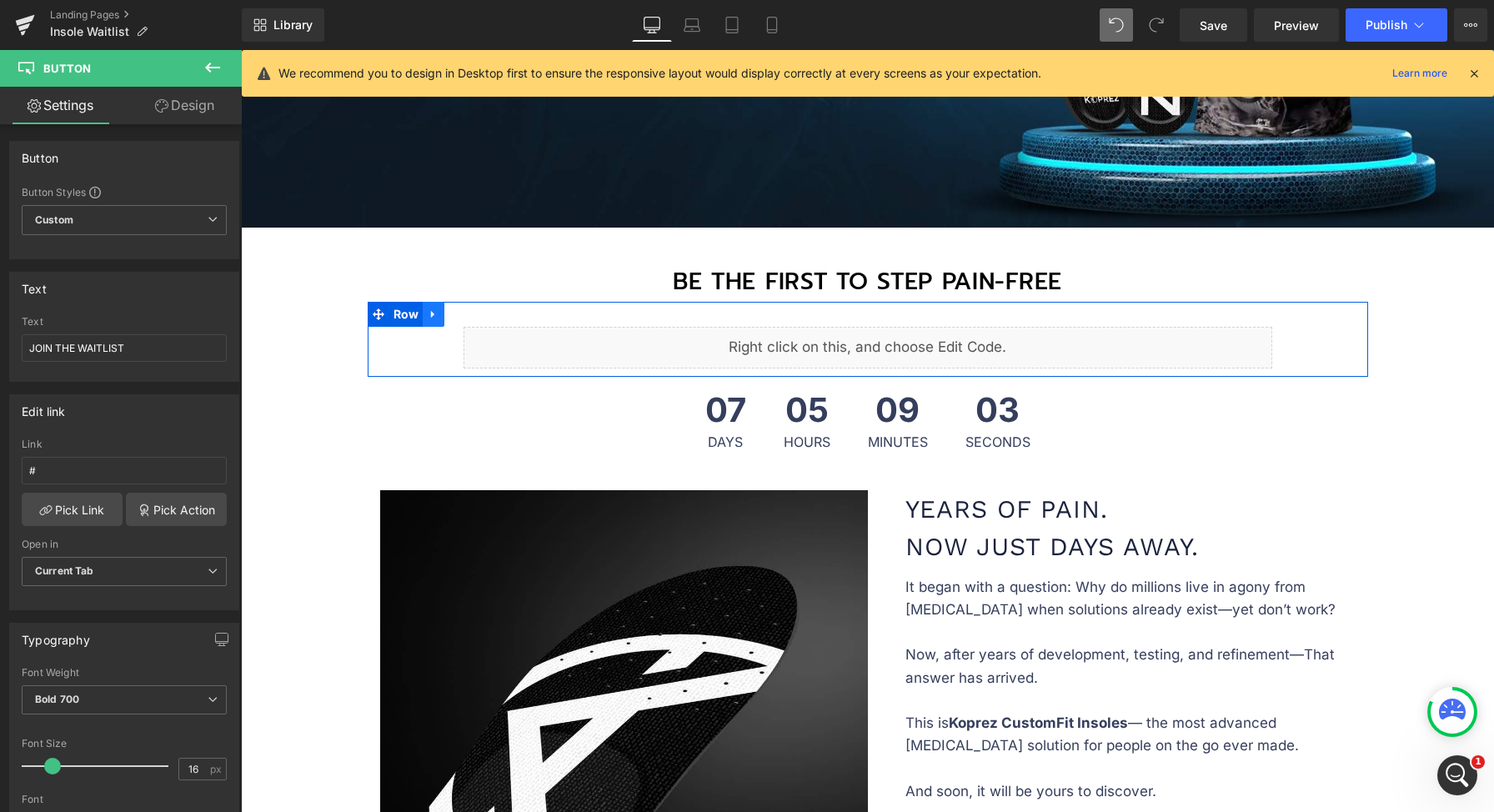
click at [423, 314] on link at bounding box center [434, 313] width 22 height 25
click at [381, 310] on span at bounding box center [378, 313] width 22 height 25
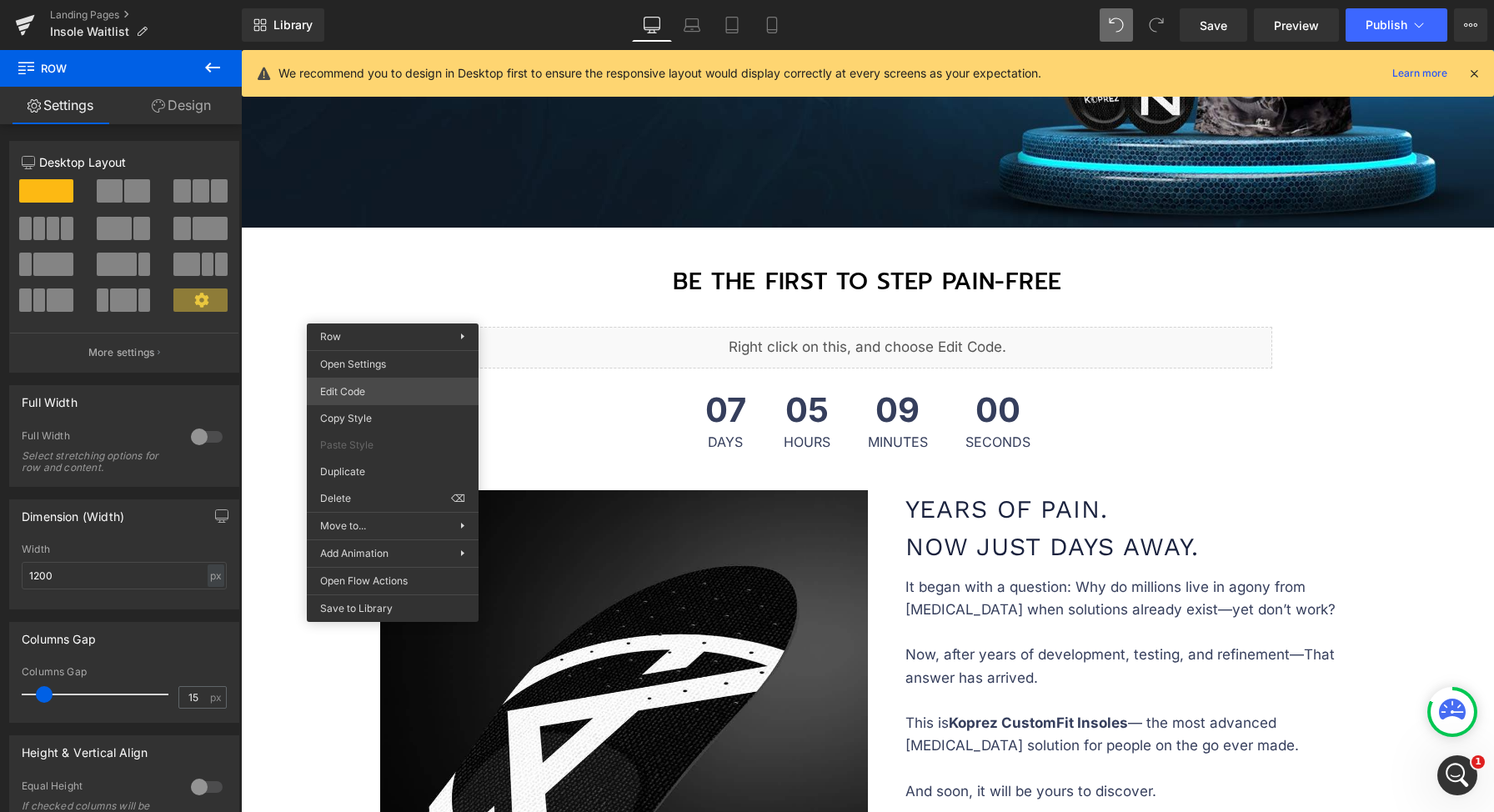
click at [406, 0] on div "Row You are previewing how the will restyle your page. You can not edit Element…" at bounding box center [747, 0] width 1494 height 0
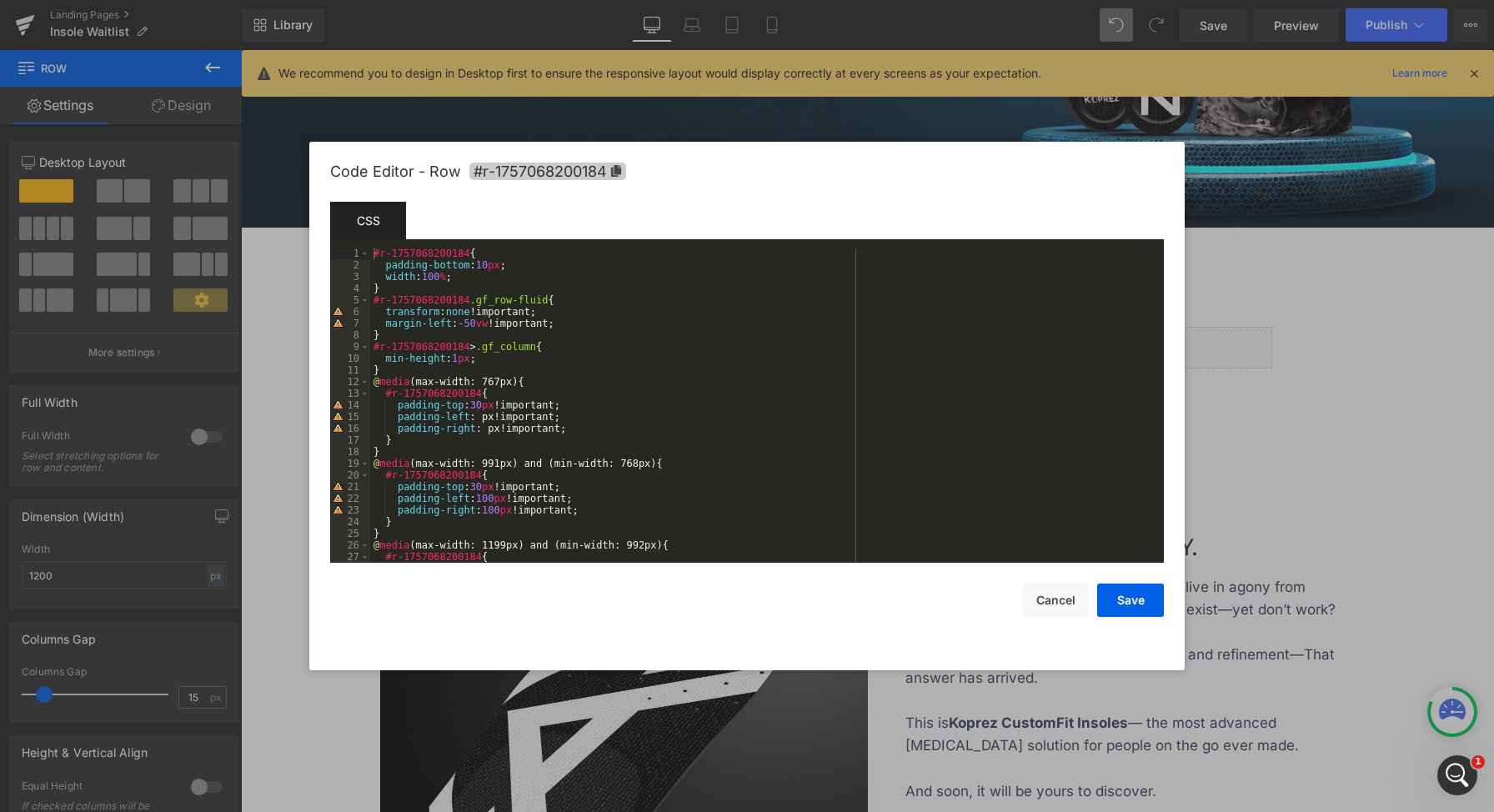
click at [615, 170] on icon at bounding box center [615, 170] width 10 height 12
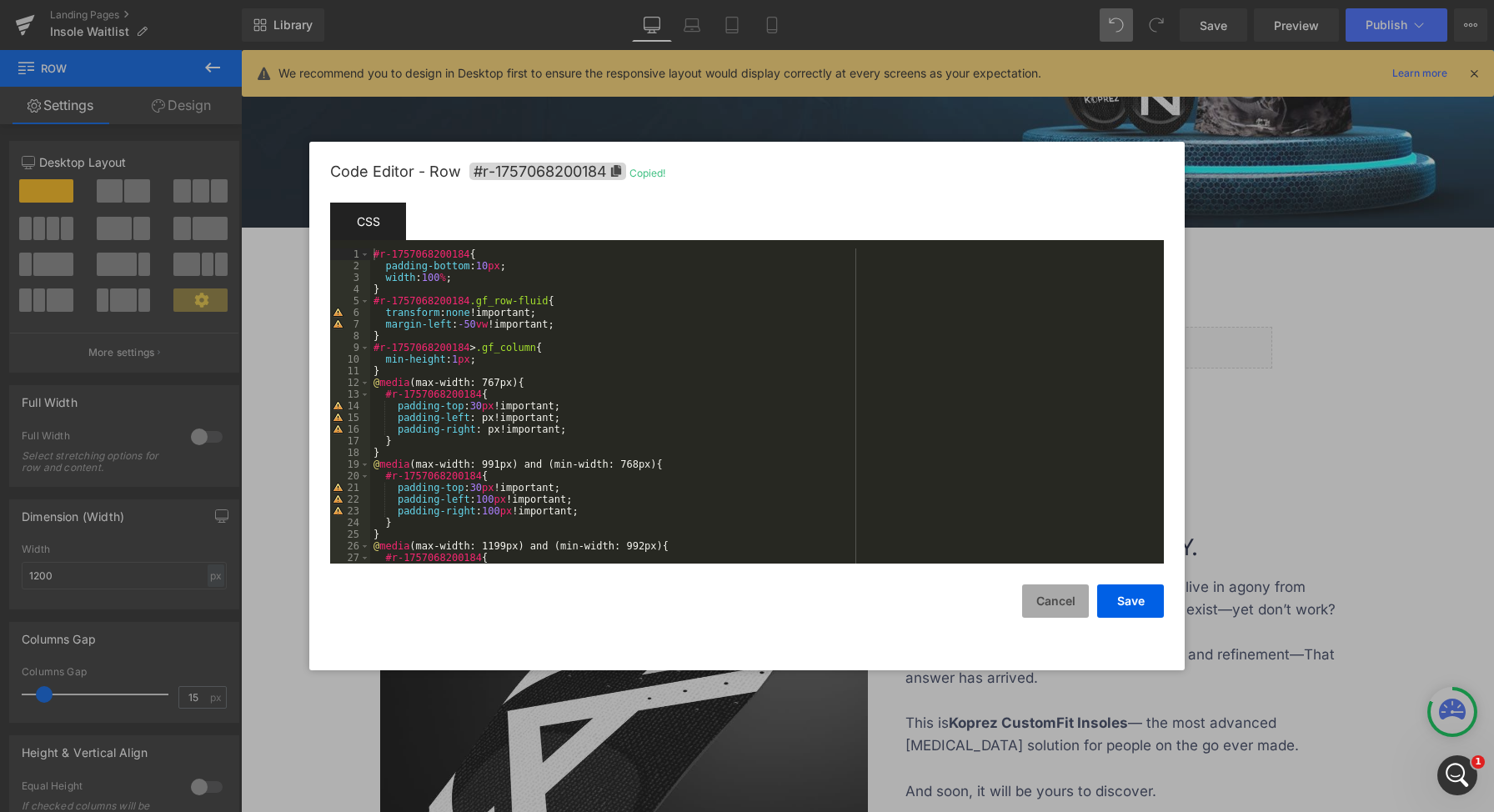
click at [1061, 609] on button "Cancel" at bounding box center [1055, 601] width 67 height 34
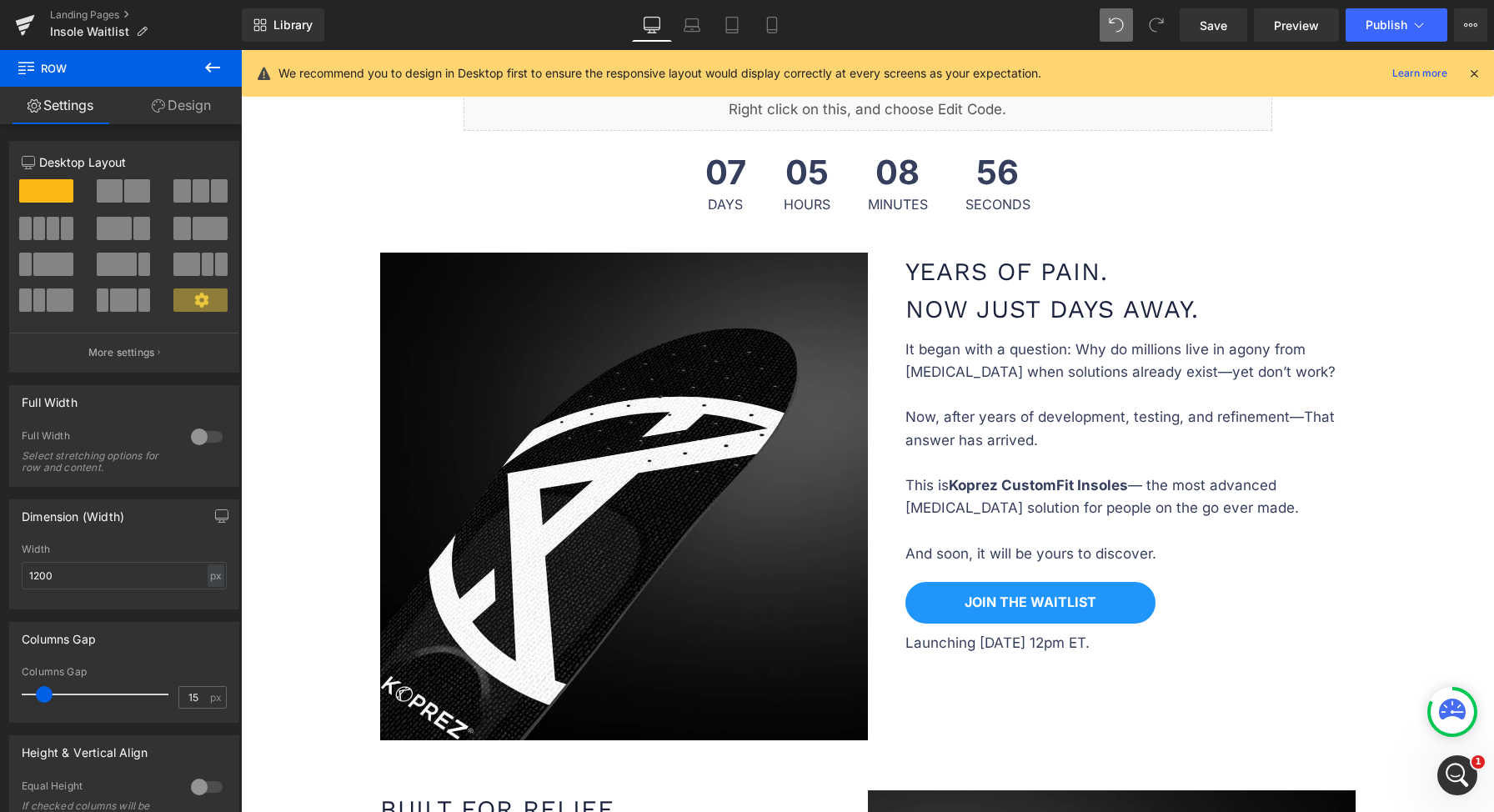
scroll to position [954, 0]
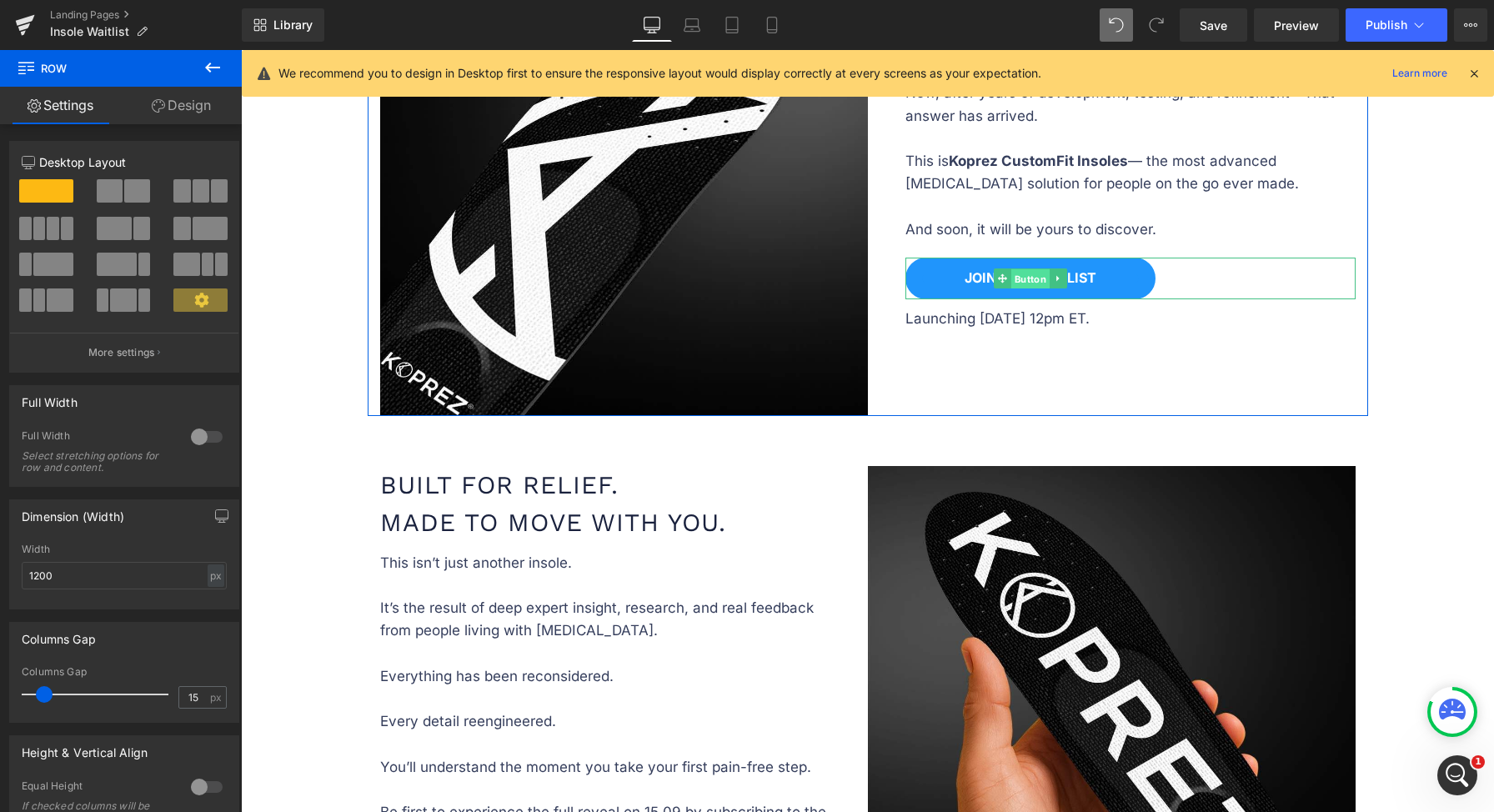
click at [1028, 273] on span "Button" at bounding box center [1029, 279] width 38 height 20
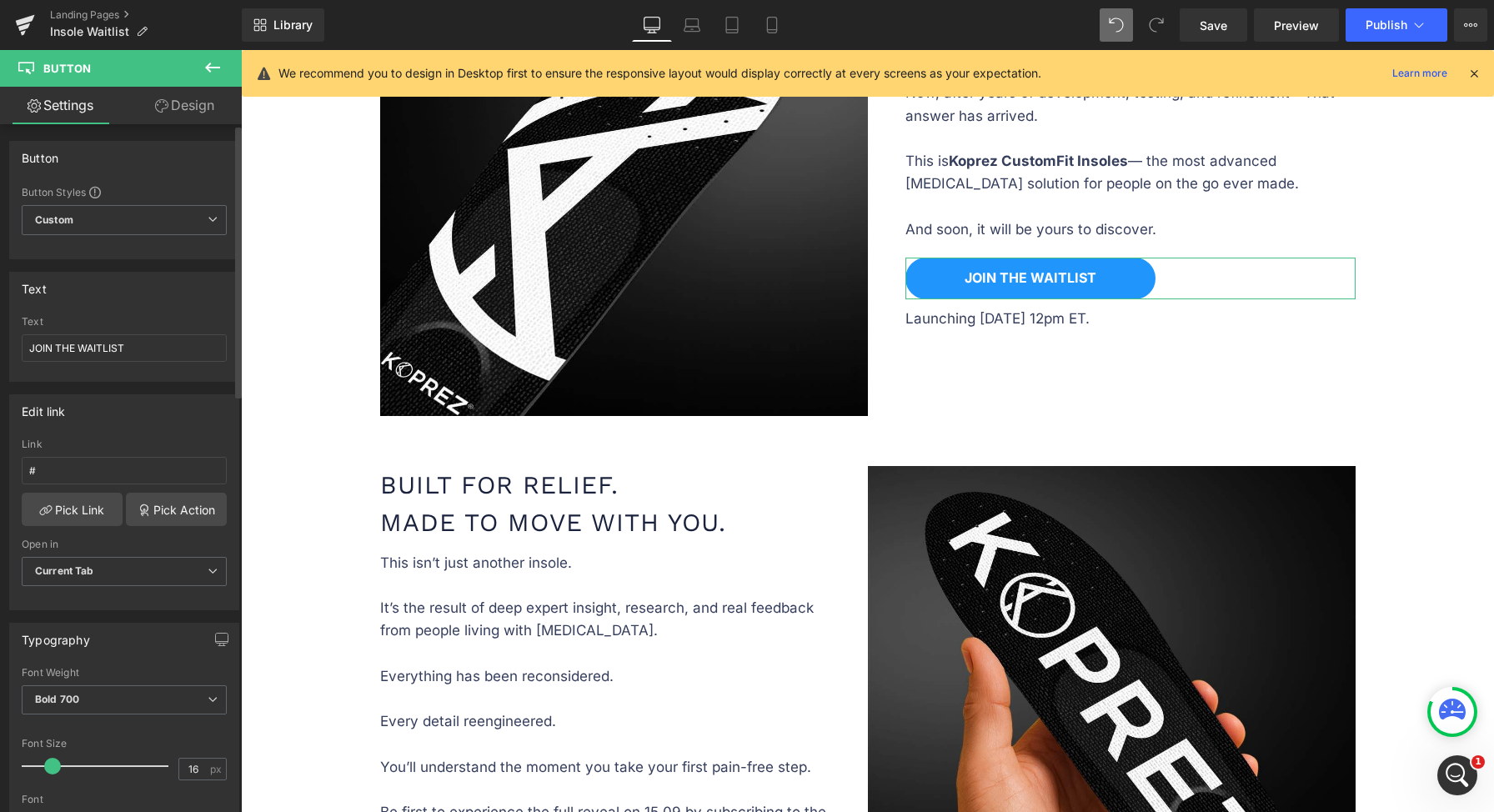
click at [131, 454] on div "Link #" at bounding box center [124, 465] width 205 height 54
click at [123, 468] on input "#" at bounding box center [124, 470] width 205 height 27
paste input "r-1757068200184"
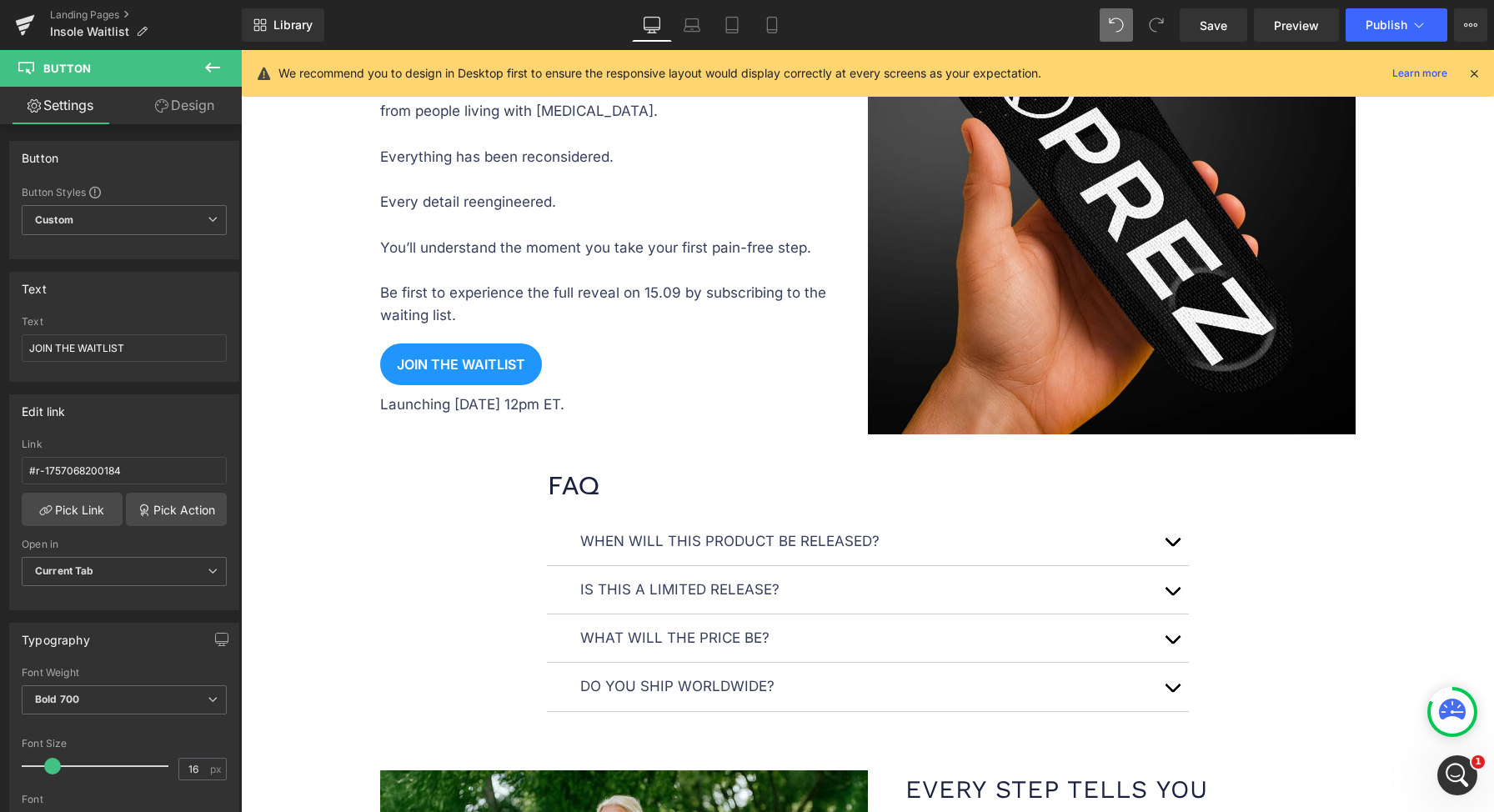
click at [302, 502] on div "Image Image Image BE THE FIRST TO STEP PAIN-FREE Text Block BE THE FIRST TO STE…" at bounding box center [867, 416] width 1253 height 3397
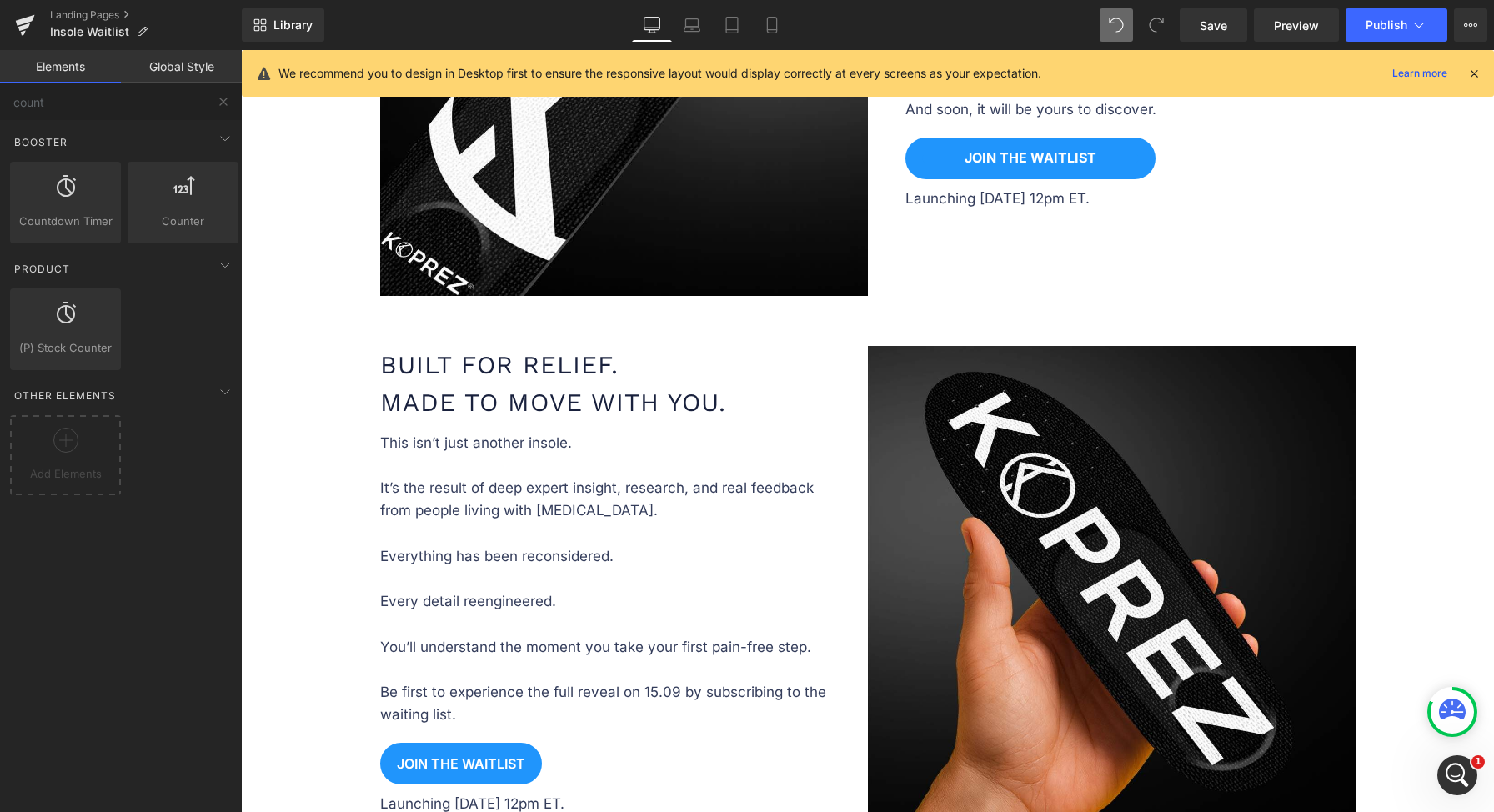
scroll to position [982, 0]
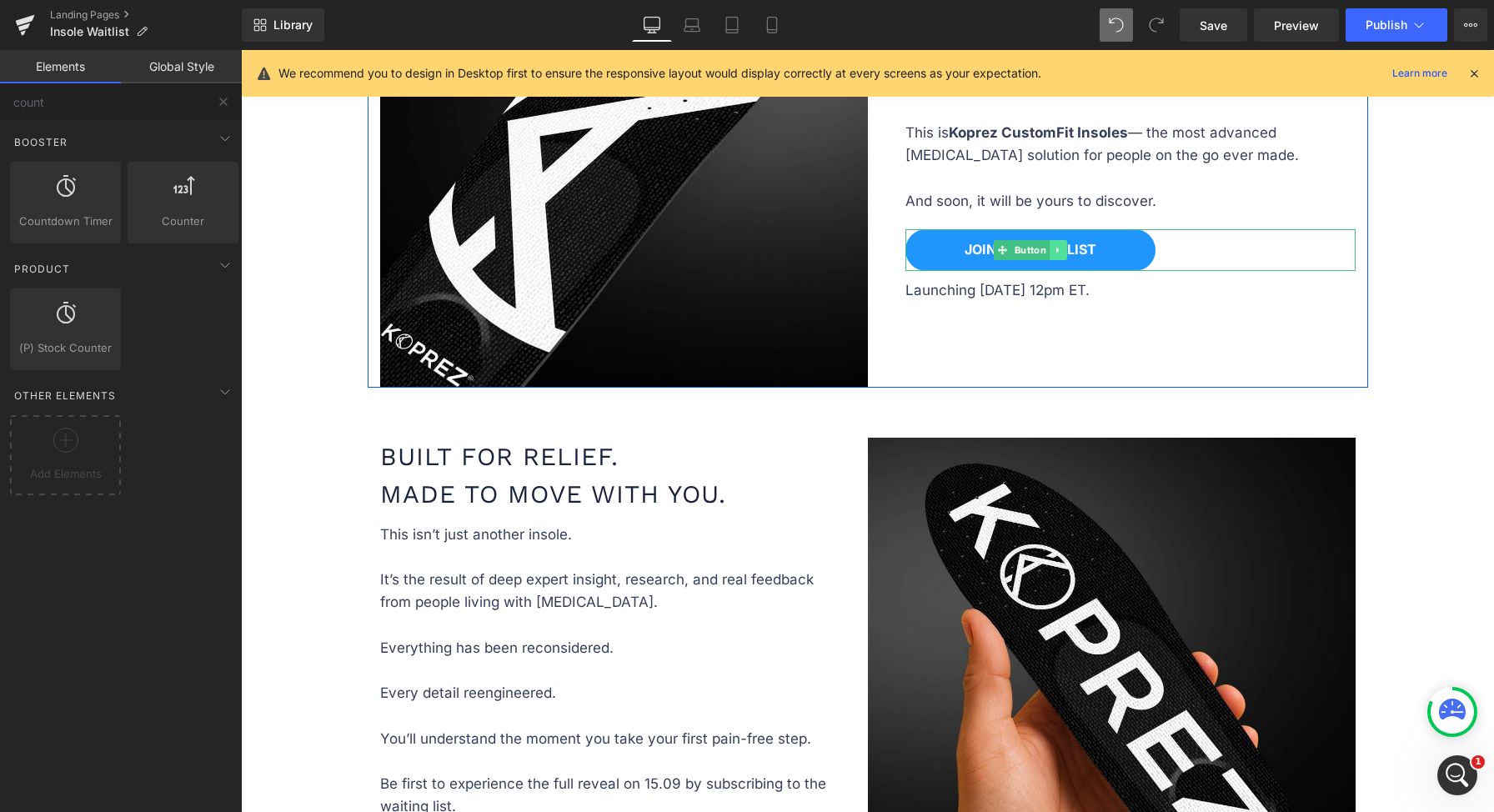
click at [1054, 245] on icon at bounding box center [1057, 250] width 9 height 10
click at [1045, 247] on icon at bounding box center [1049, 250] width 9 height 9
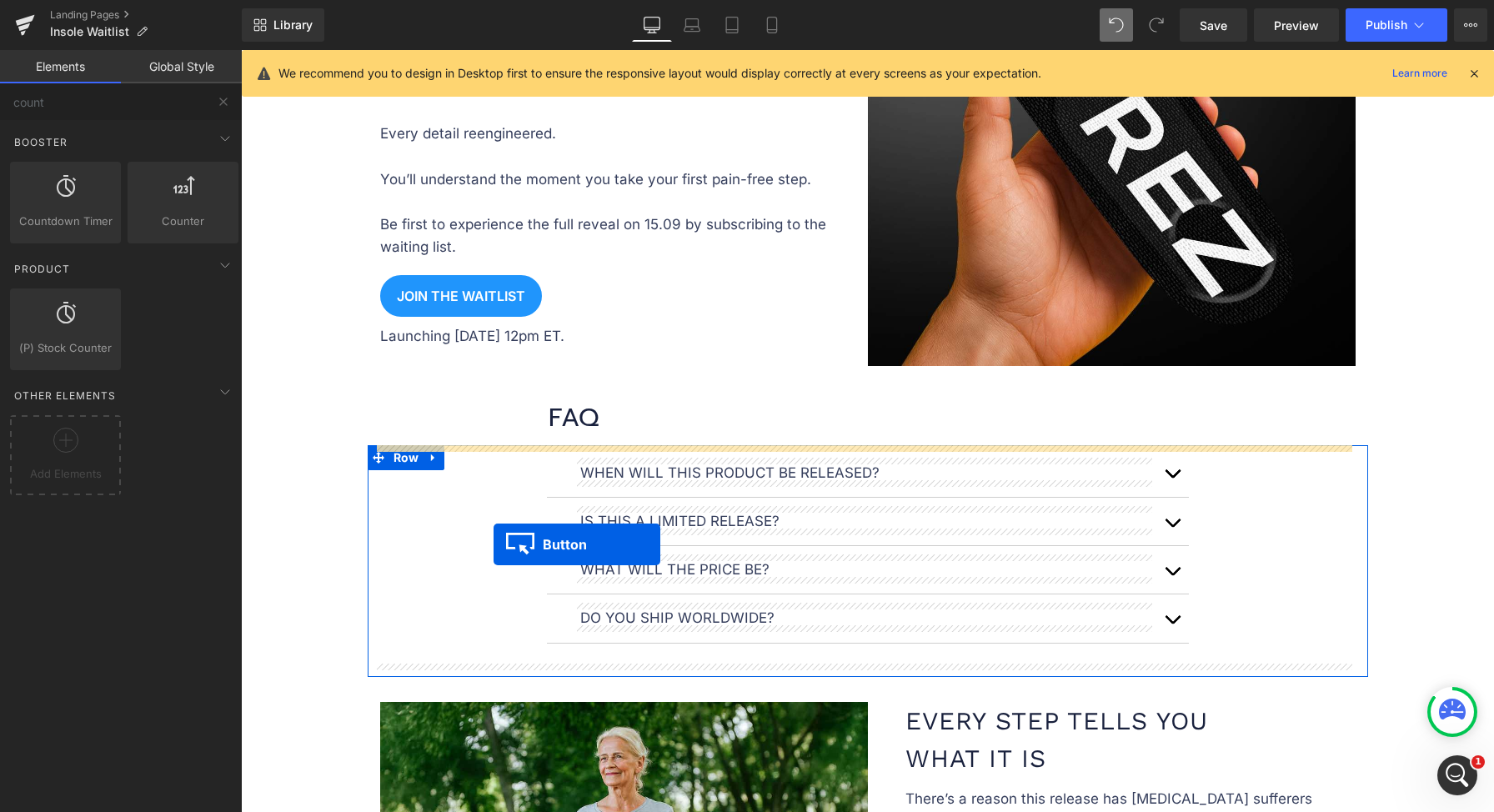
scroll to position [1544, 0]
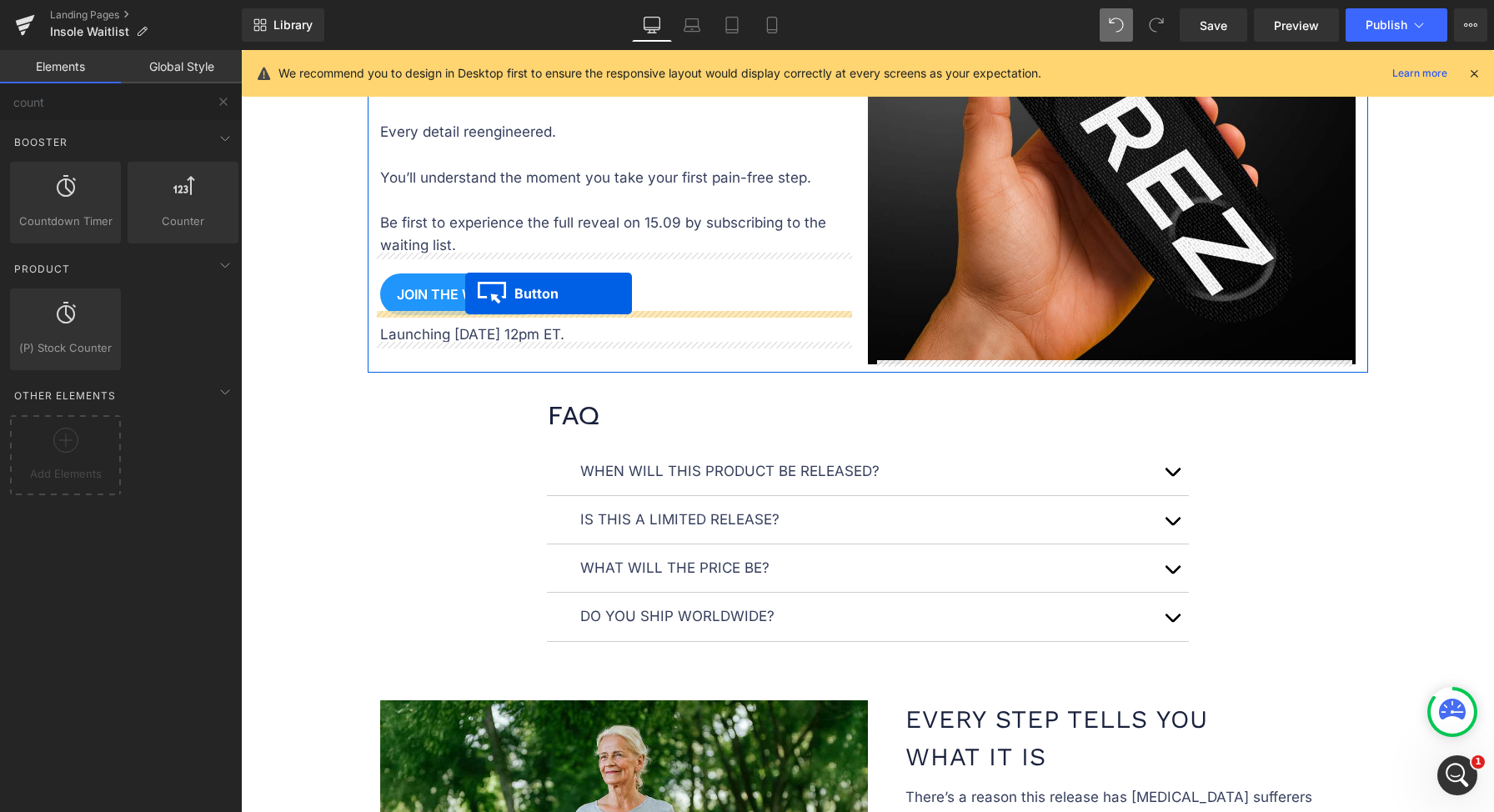
drag, startPoint x: 996, startPoint y: 305, endPoint x: 465, endPoint y: 293, distance: 531.1
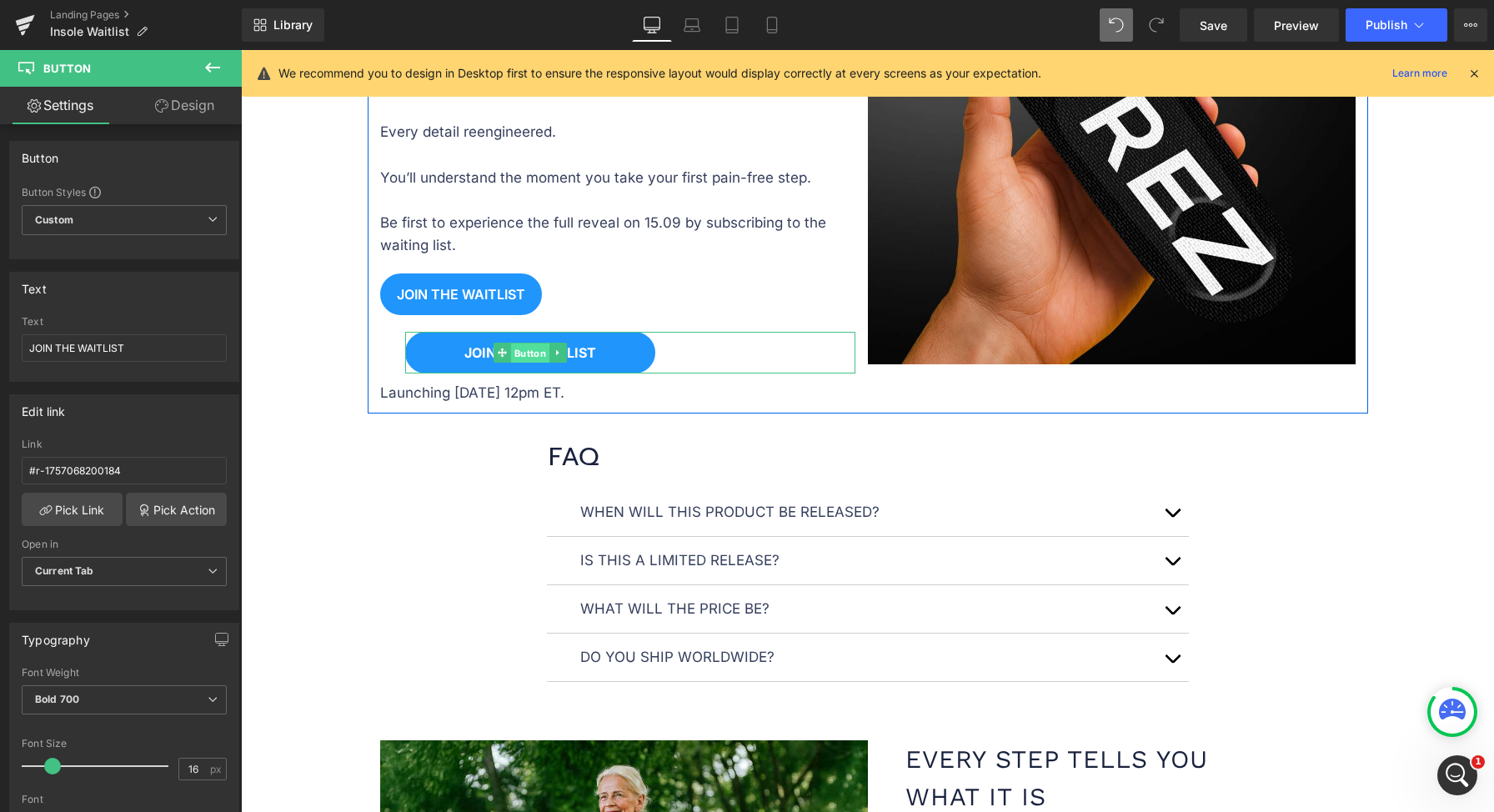
click at [526, 351] on span "Button" at bounding box center [530, 354] width 38 height 20
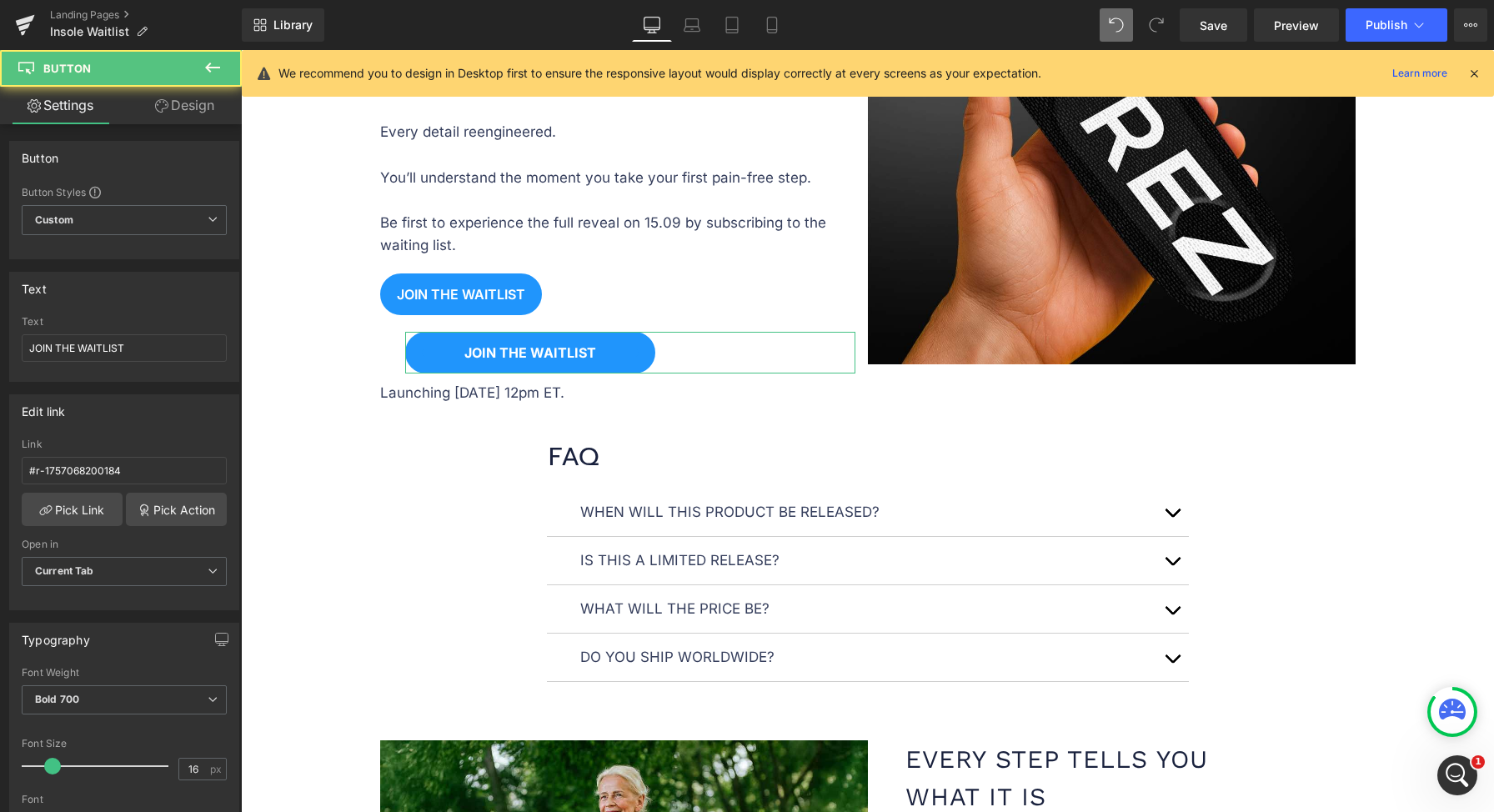
click at [169, 108] on link "Design" at bounding box center [184, 105] width 121 height 37
click at [0, 0] on div "Spacing" at bounding box center [0, 0] width 0 height 0
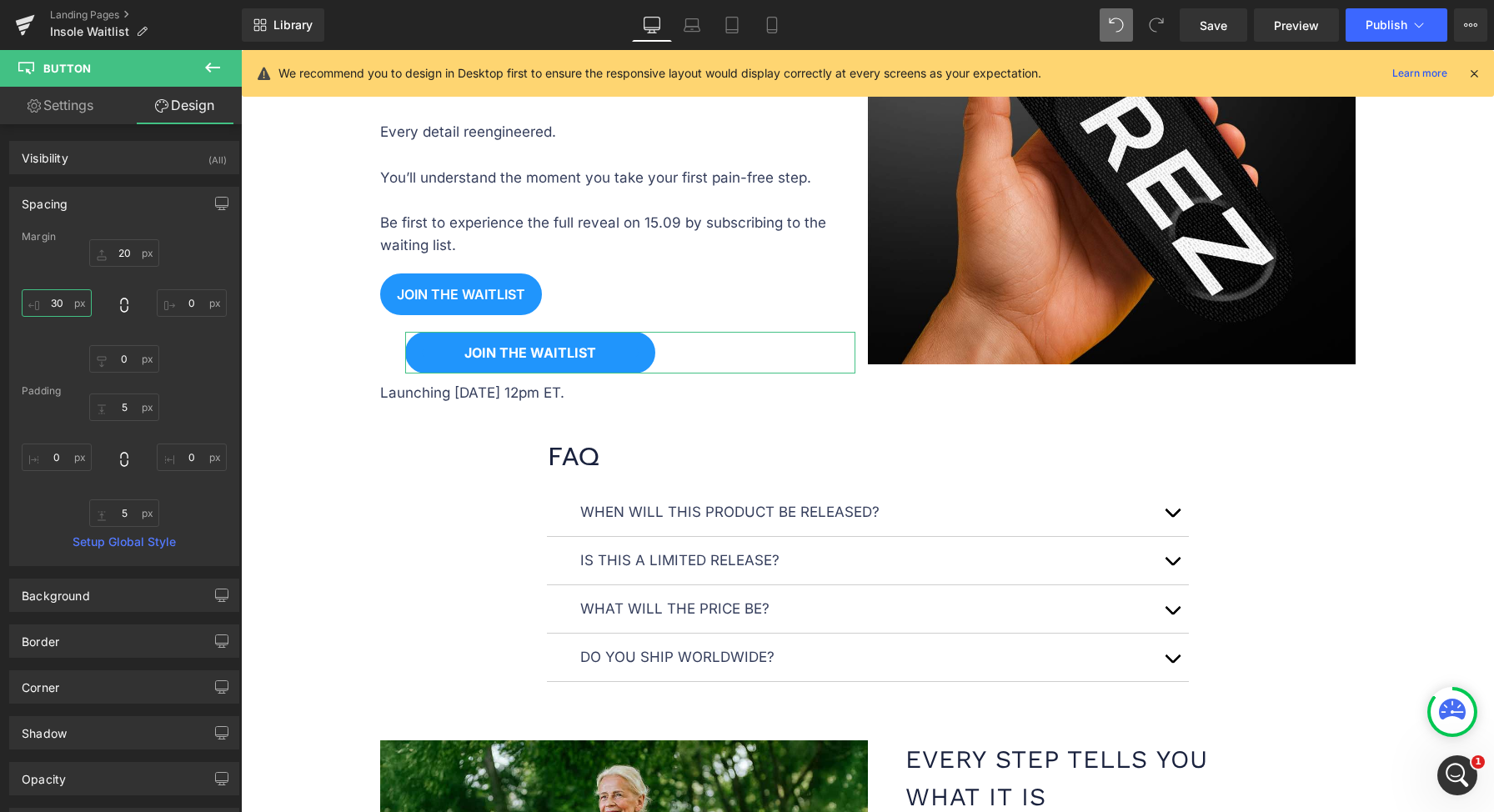
click at [64, 304] on input "30" at bounding box center [57, 303] width 70 height 27
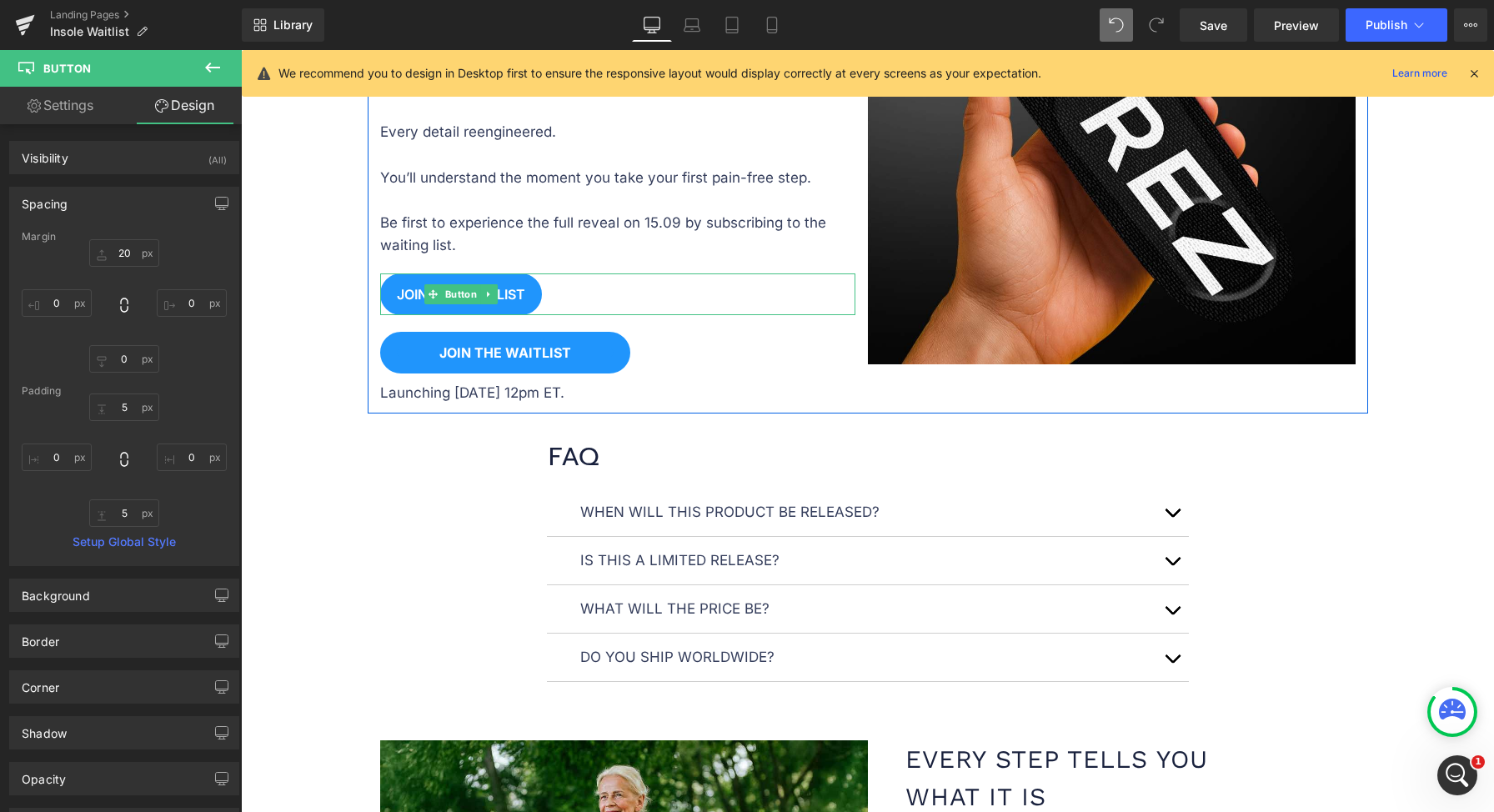
click at [484, 289] on icon at bounding box center [489, 293] width 9 height 10
click at [493, 289] on icon at bounding box center [498, 293] width 9 height 10
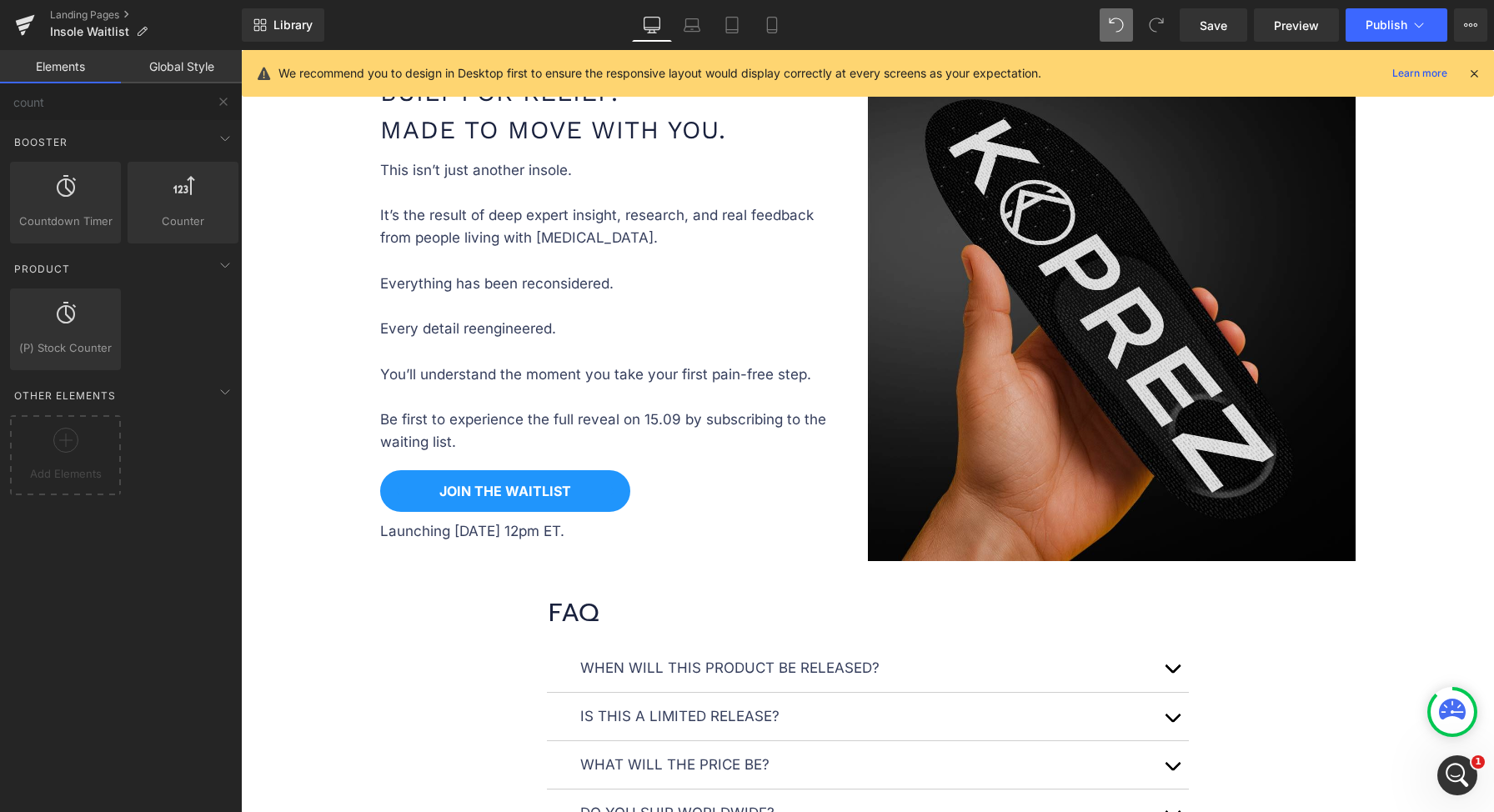
scroll to position [1245, 0]
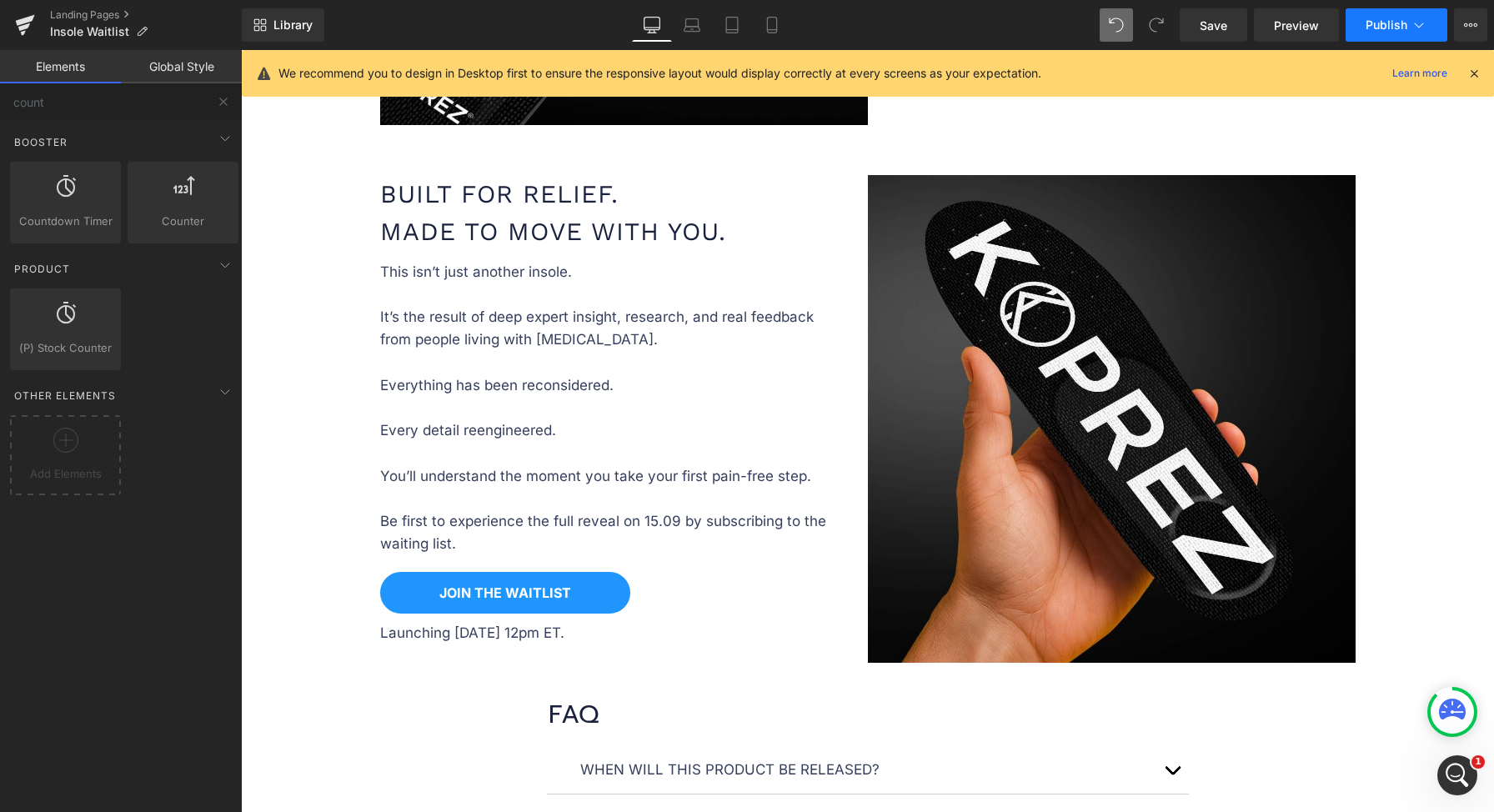
click at [1386, 26] on span "Publish" at bounding box center [1386, 25] width 42 height 14
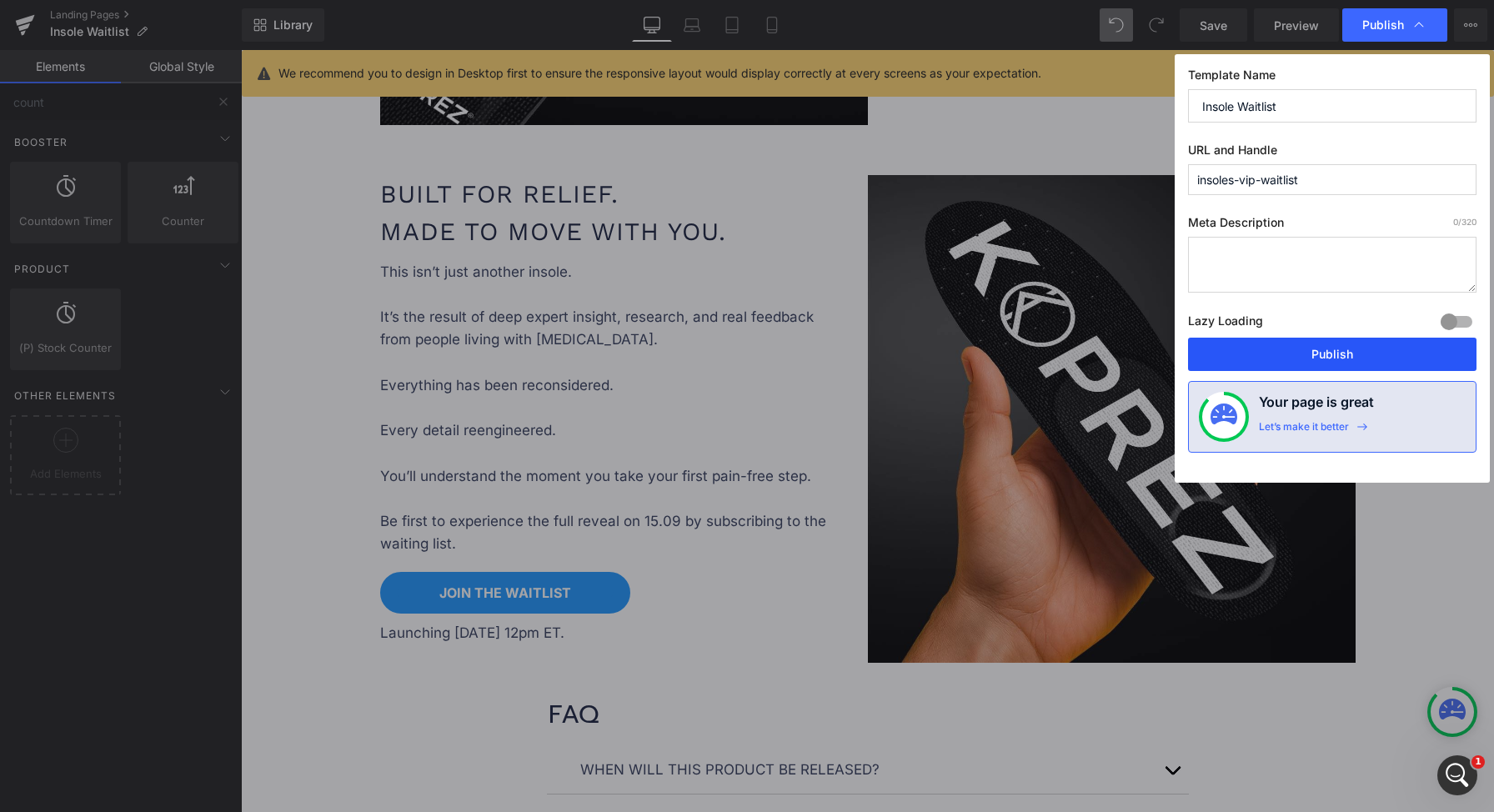
click at [1332, 355] on button "Publish" at bounding box center [1332, 354] width 288 height 34
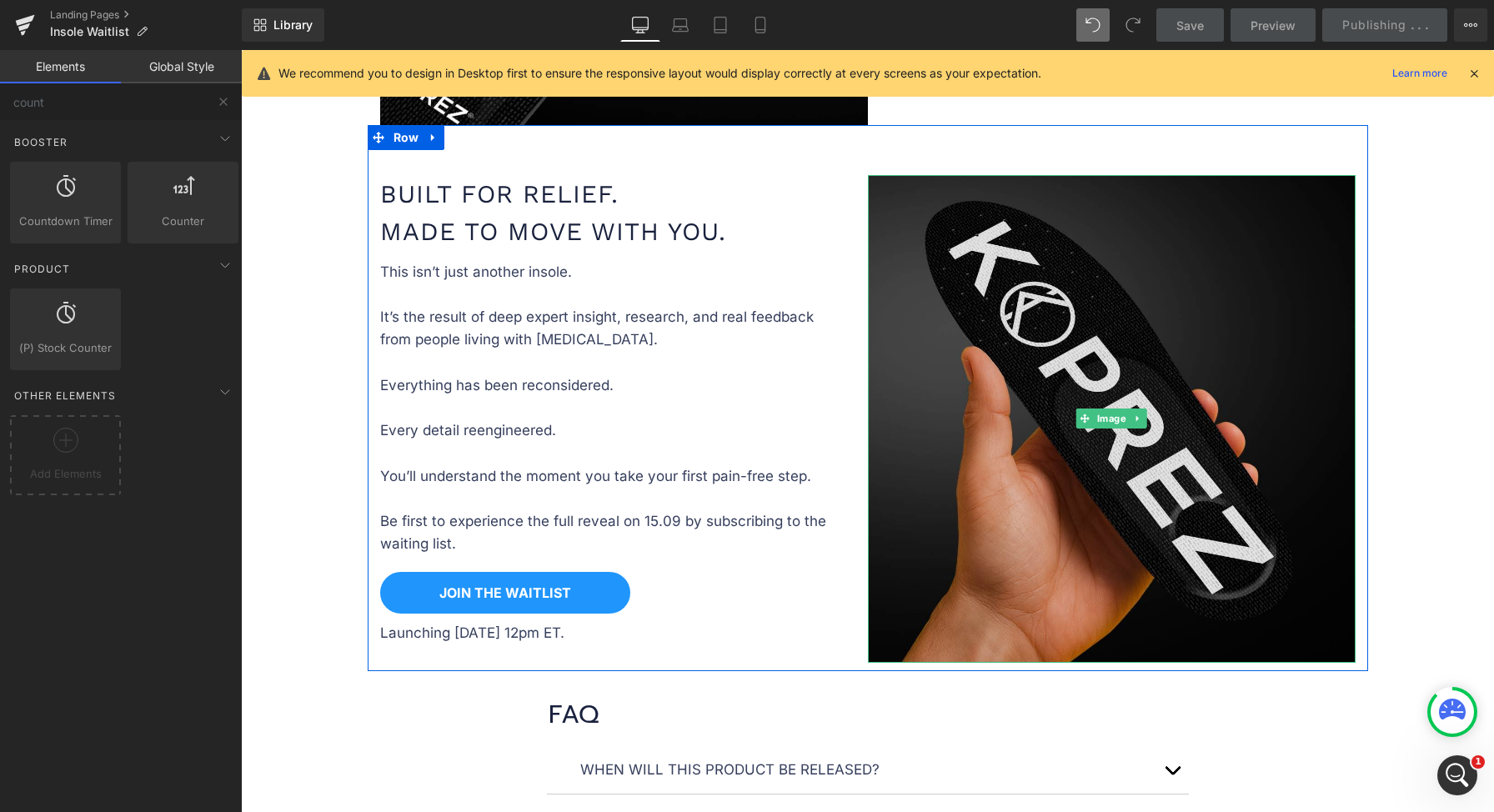
scroll to position [1105, 0]
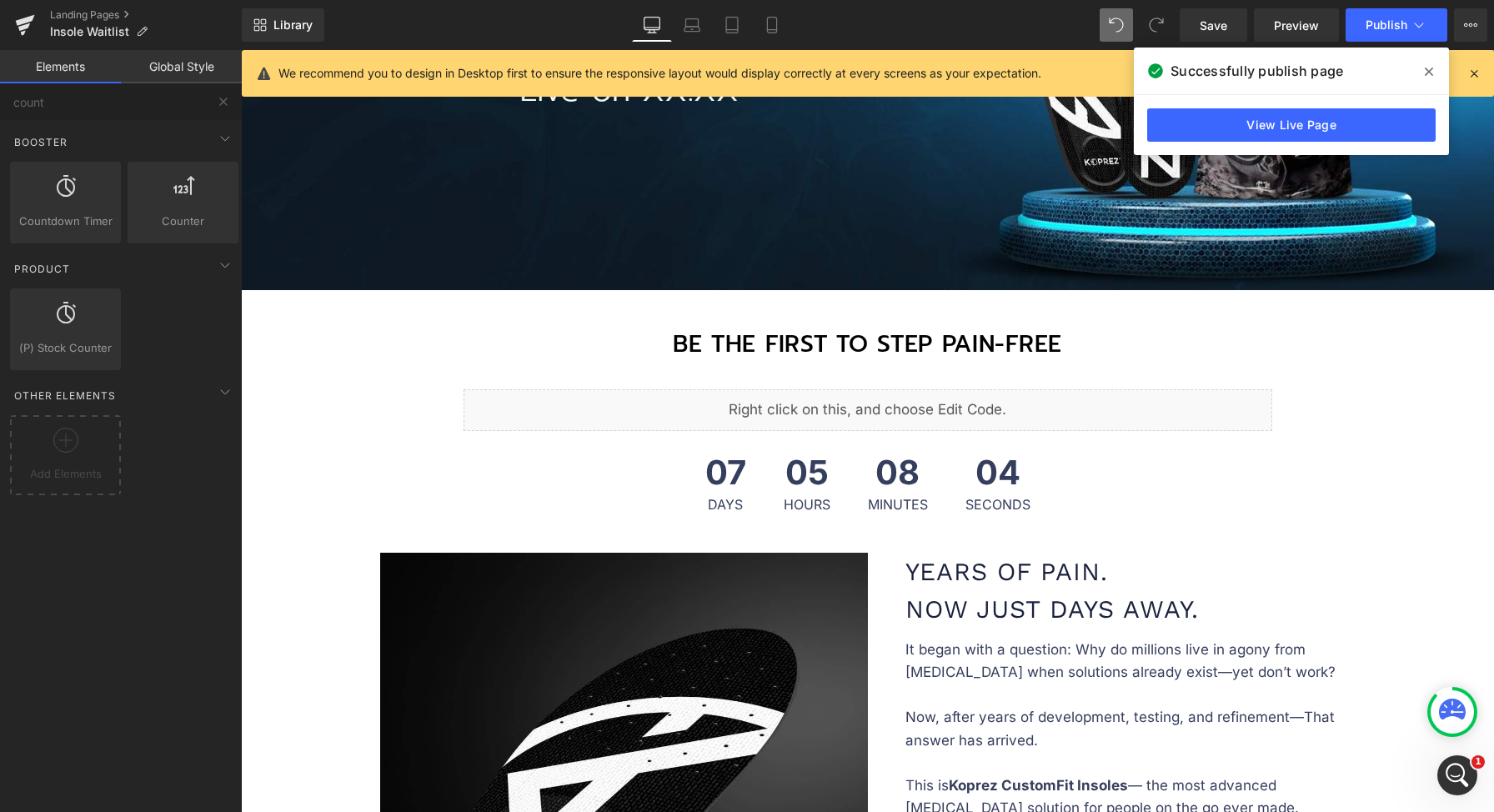
scroll to position [373, 0]
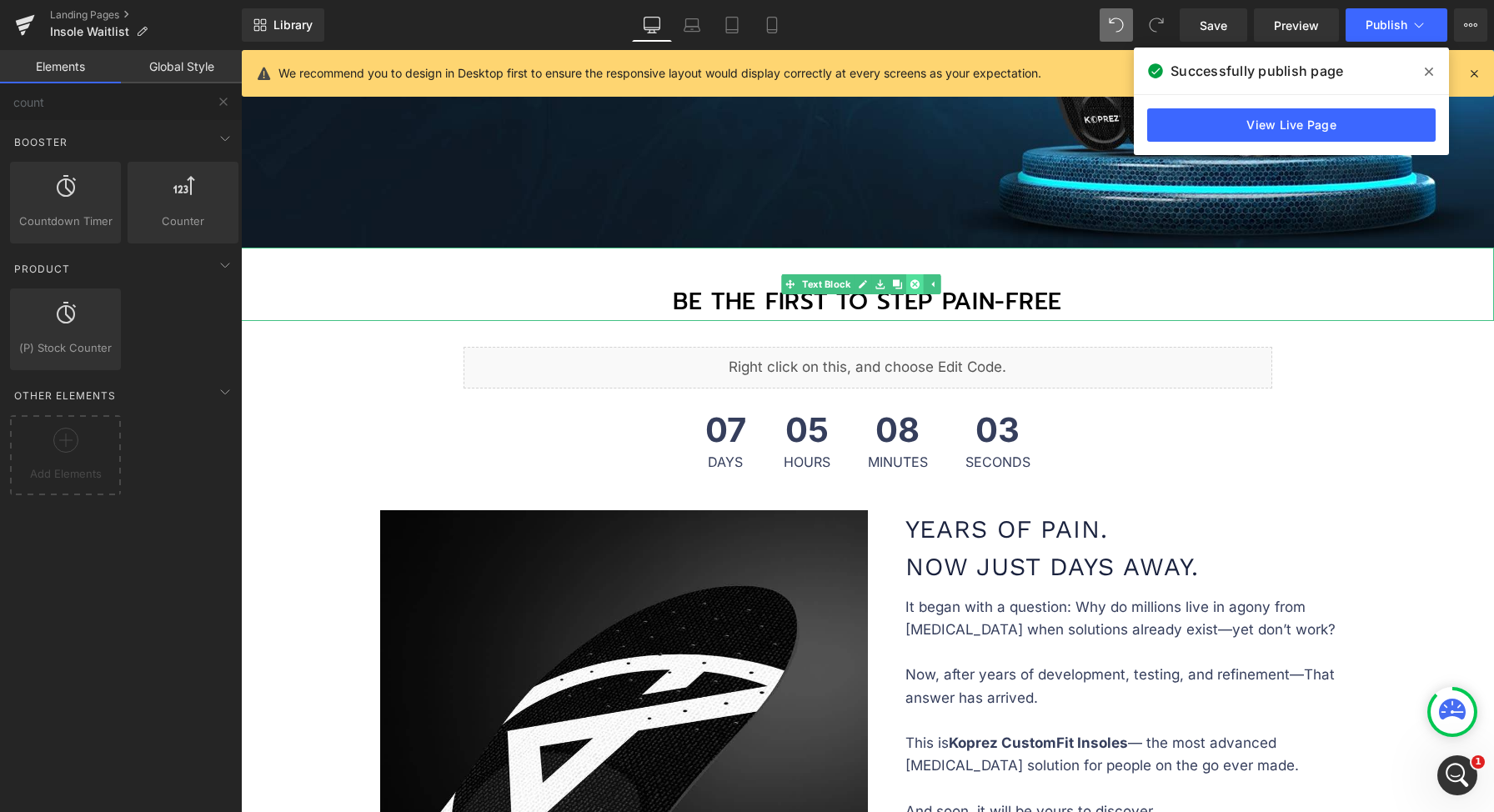
click at [922, 274] on link at bounding box center [914, 284] width 17 height 20
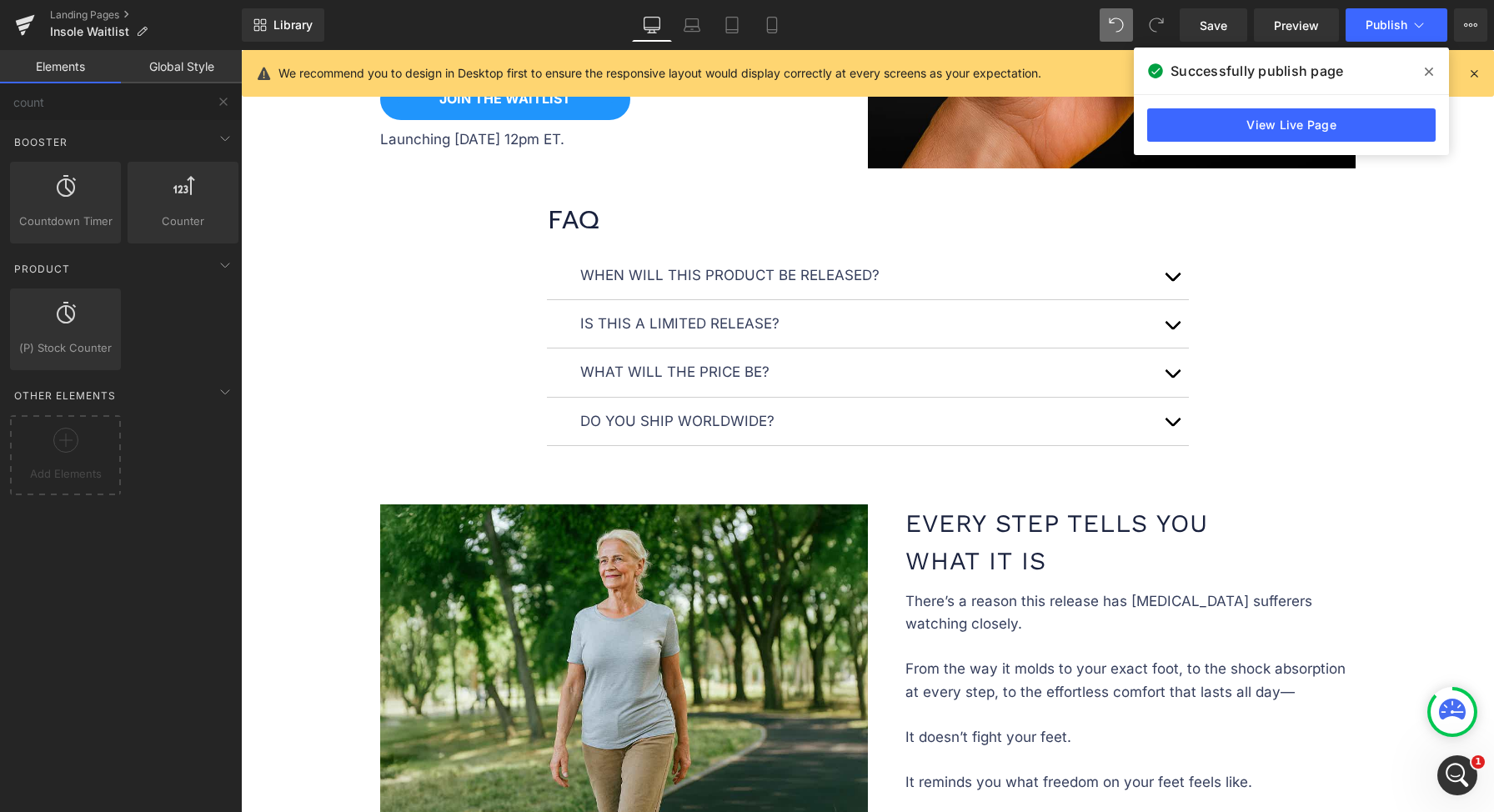
scroll to position [1550, 0]
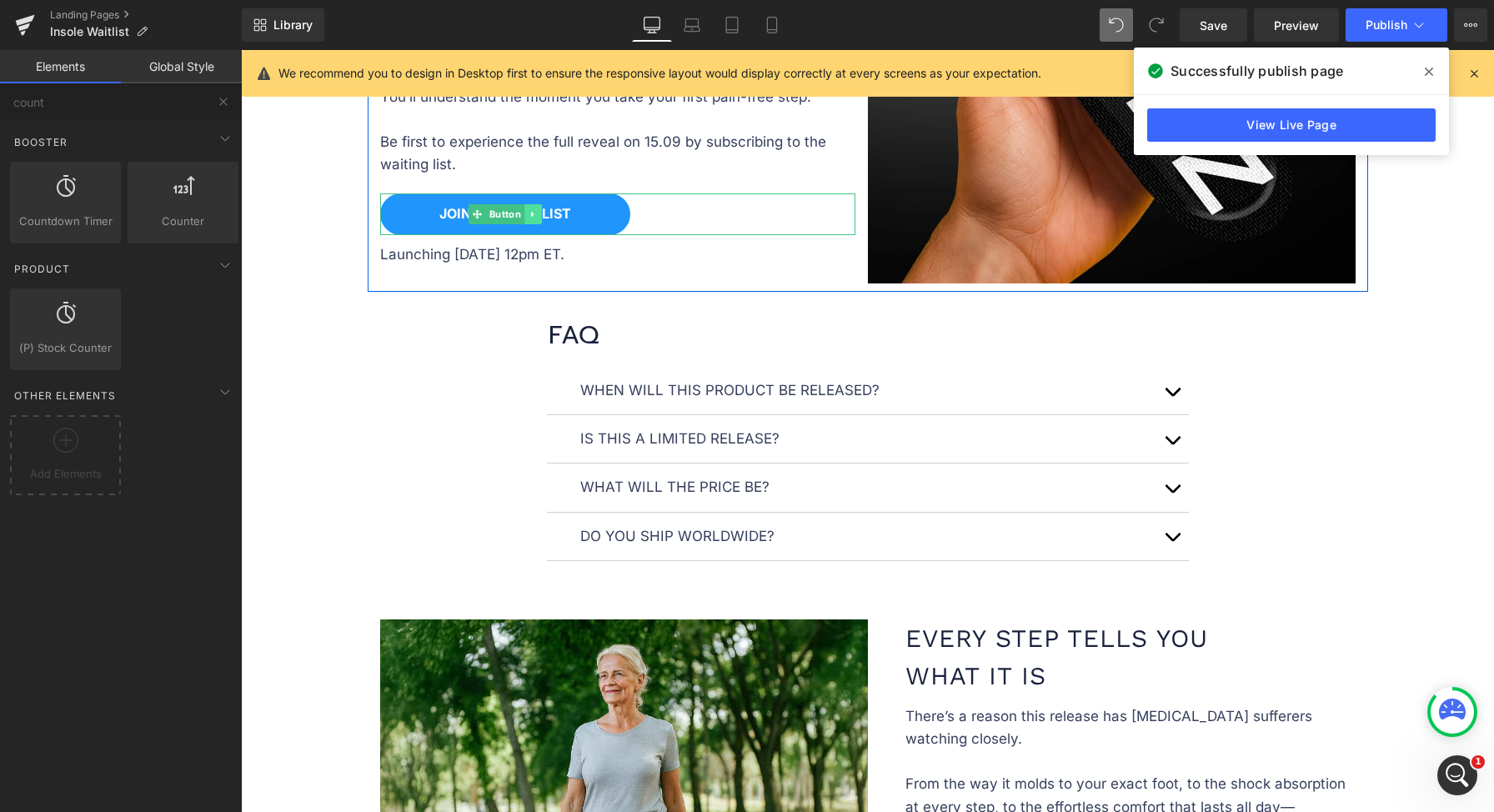
click at [529, 210] on icon at bounding box center [532, 214] width 9 height 10
click at [523, 210] on link at bounding box center [523, 214] width 17 height 20
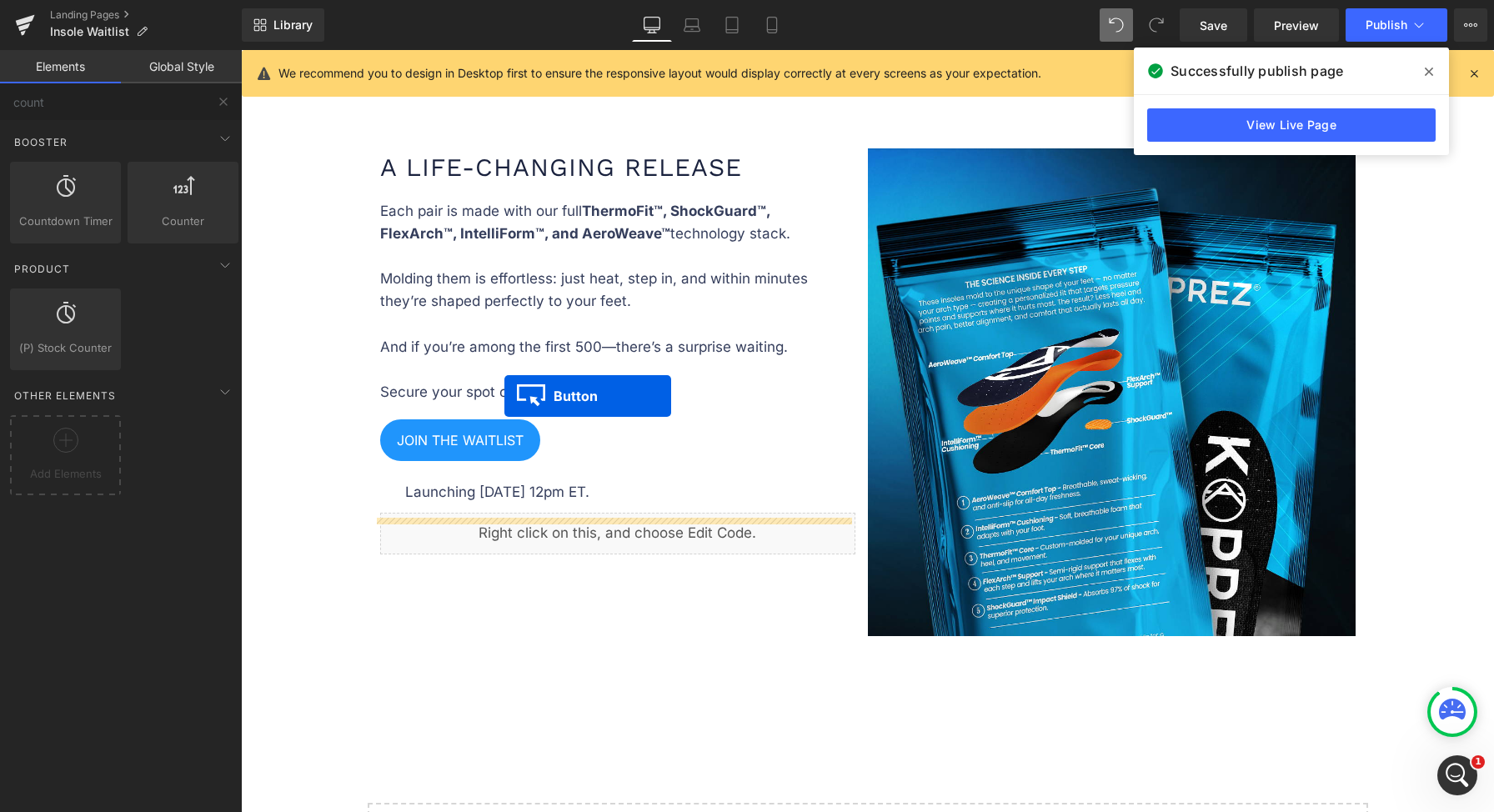
scroll to position [2648, 0]
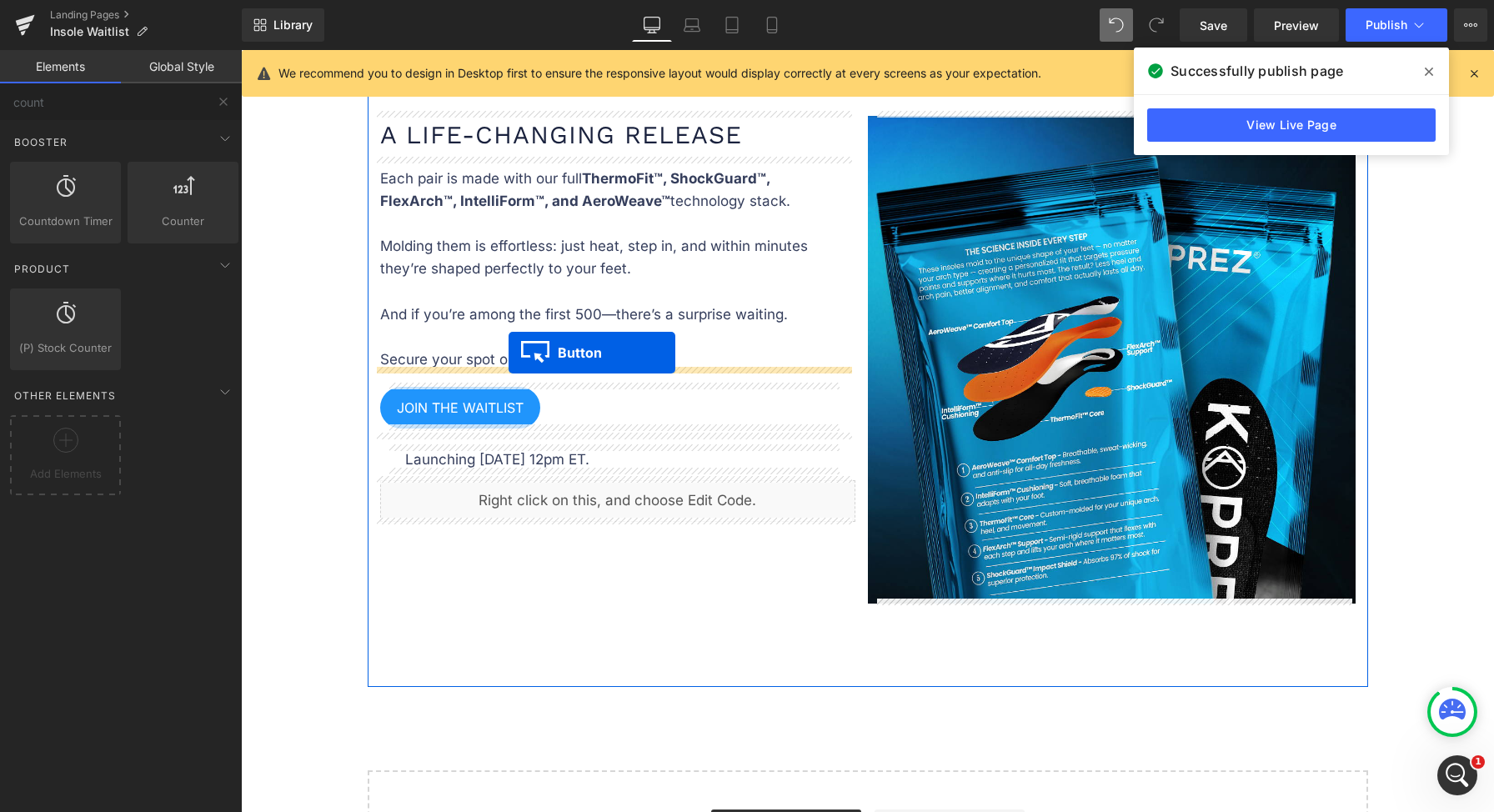
drag, startPoint x: 465, startPoint y: 269, endPoint x: 509, endPoint y: 352, distance: 93.9
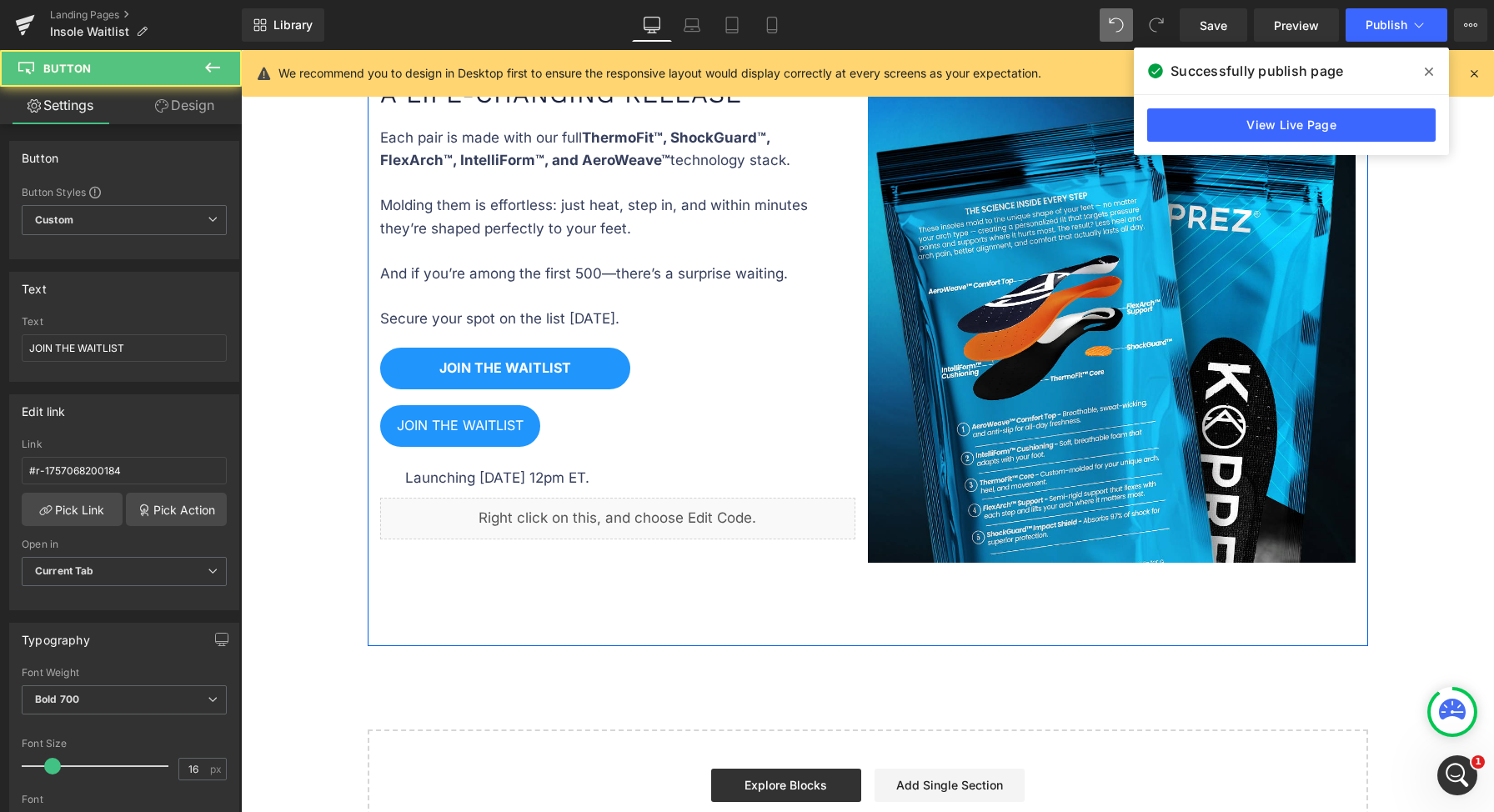
scroll to position [2608, 0]
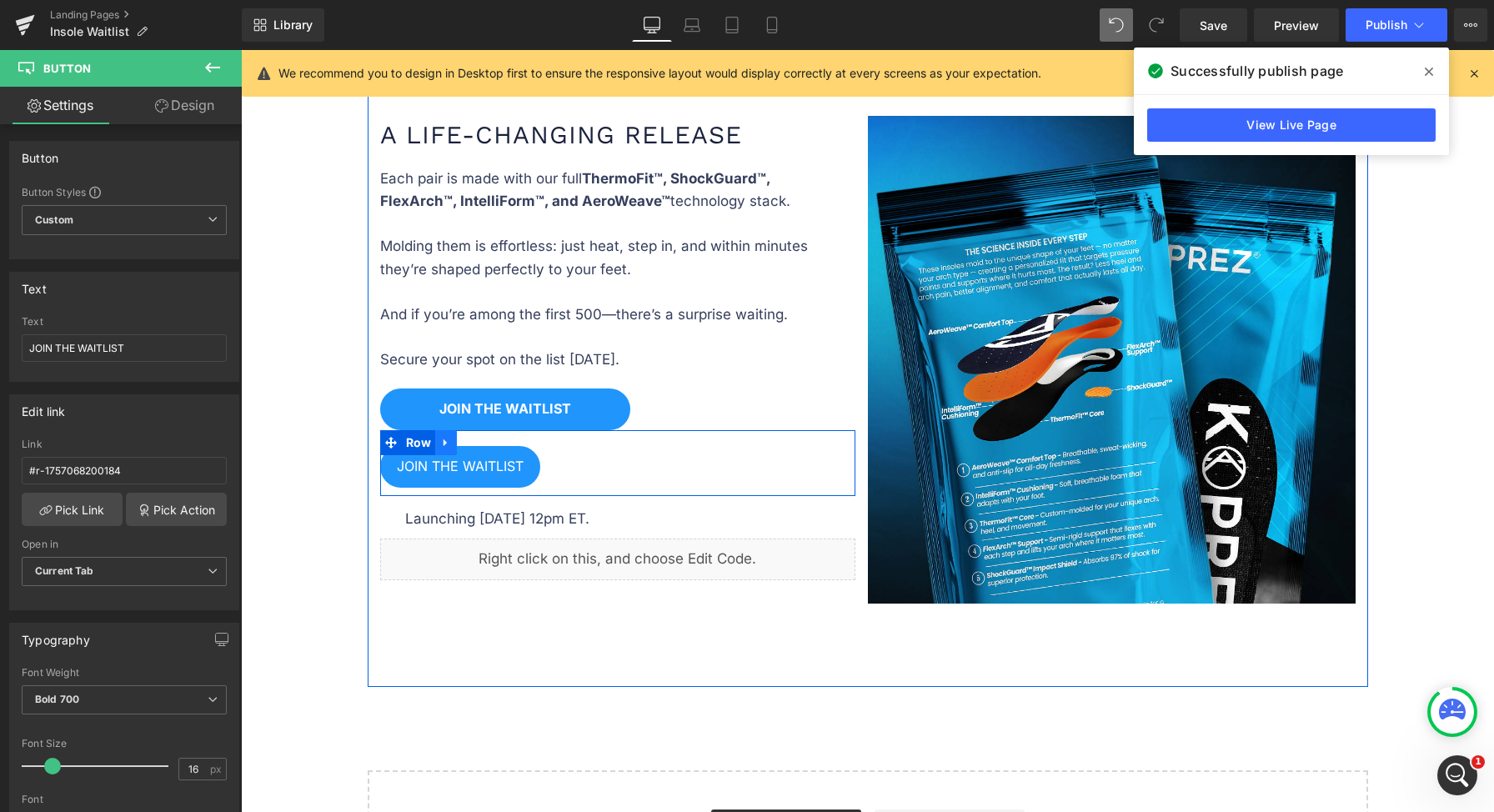
click at [444, 438] on icon at bounding box center [446, 442] width 4 height 7
click at [485, 436] on icon at bounding box center [489, 442] width 12 height 13
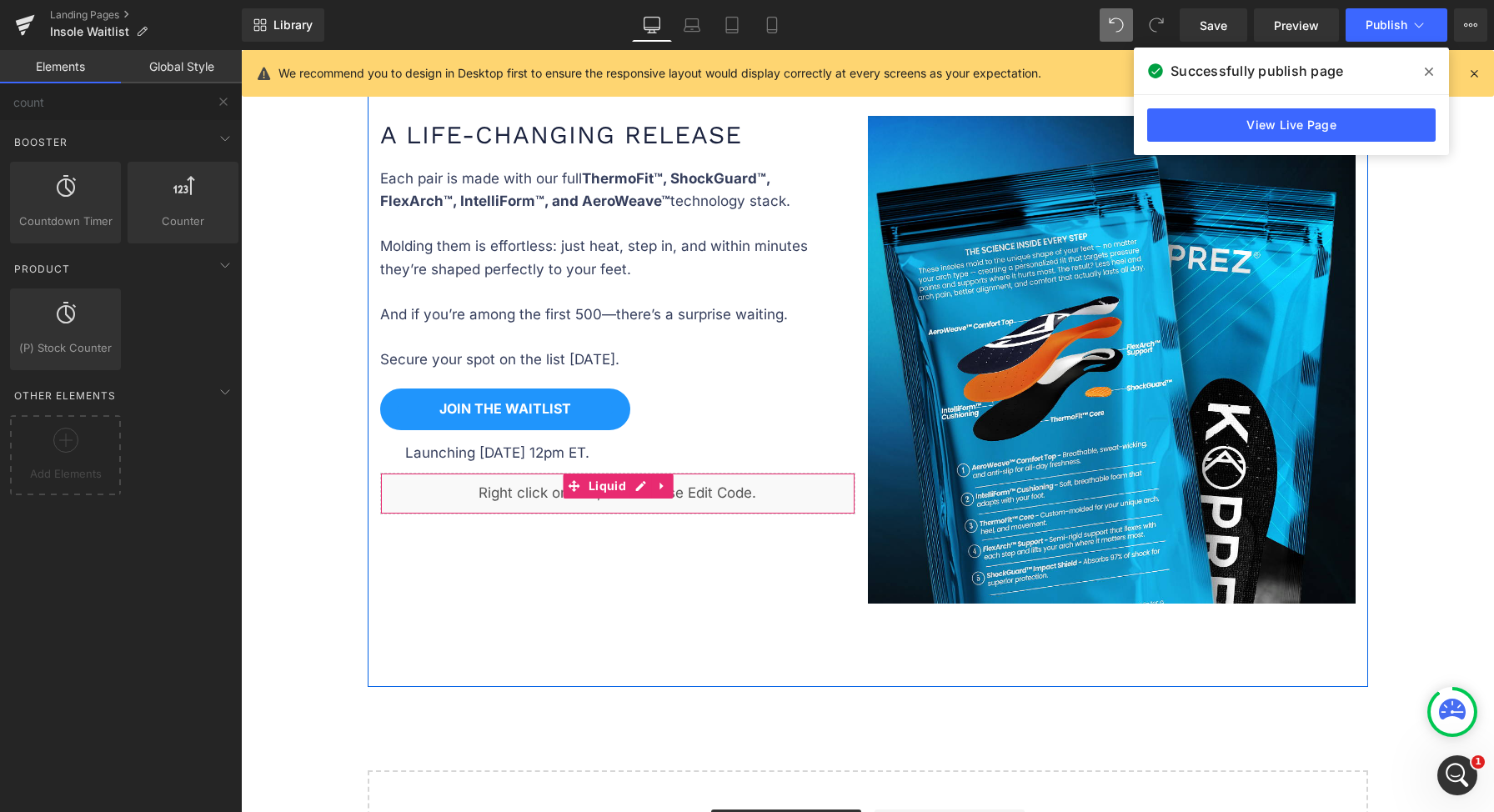
click at [659, 483] on icon at bounding box center [663, 486] width 12 height 13
click at [668, 483] on icon at bounding box center [674, 486] width 12 height 13
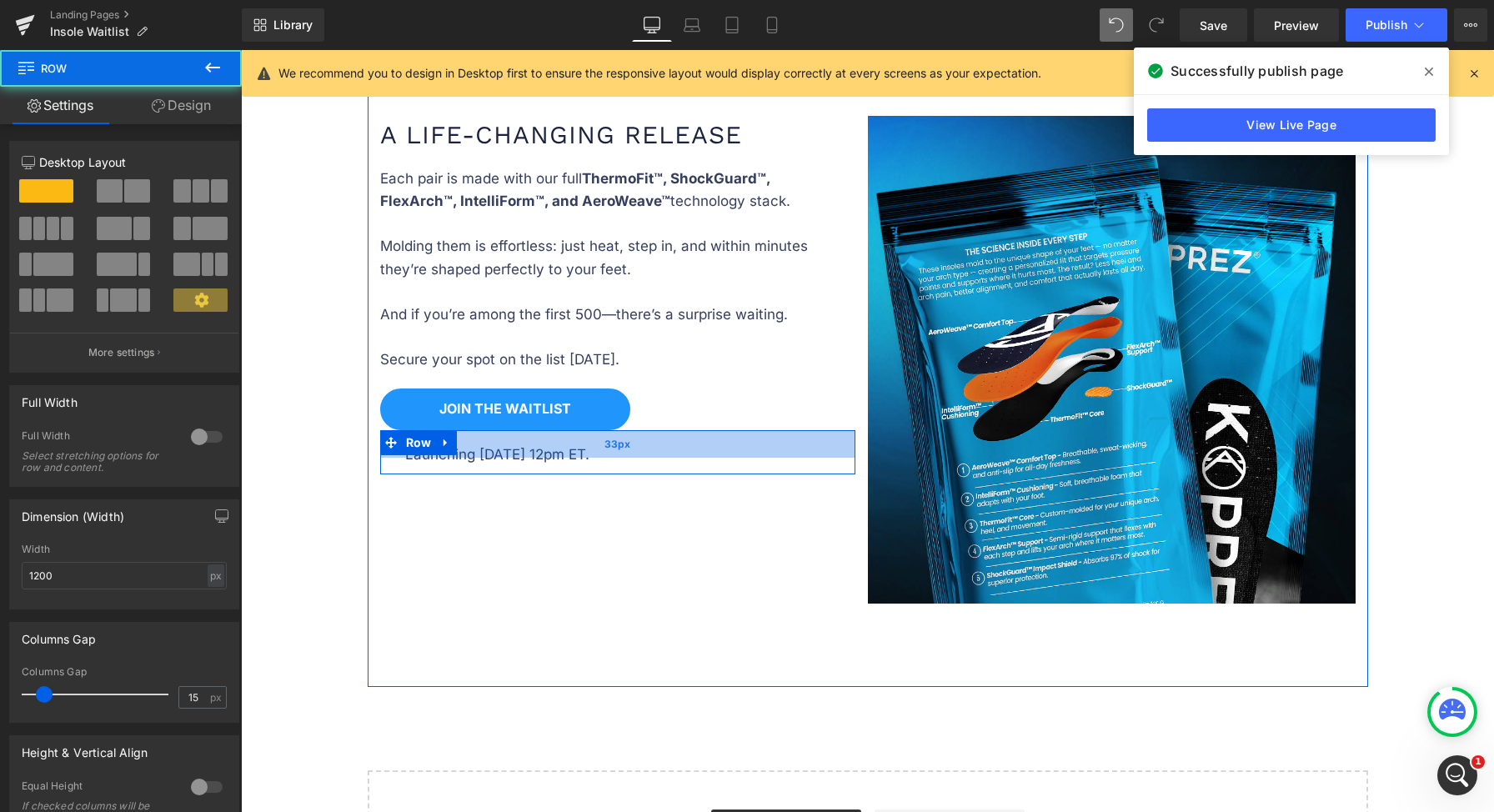
click at [580, 448] on div "33px" at bounding box center [617, 444] width 475 height 27
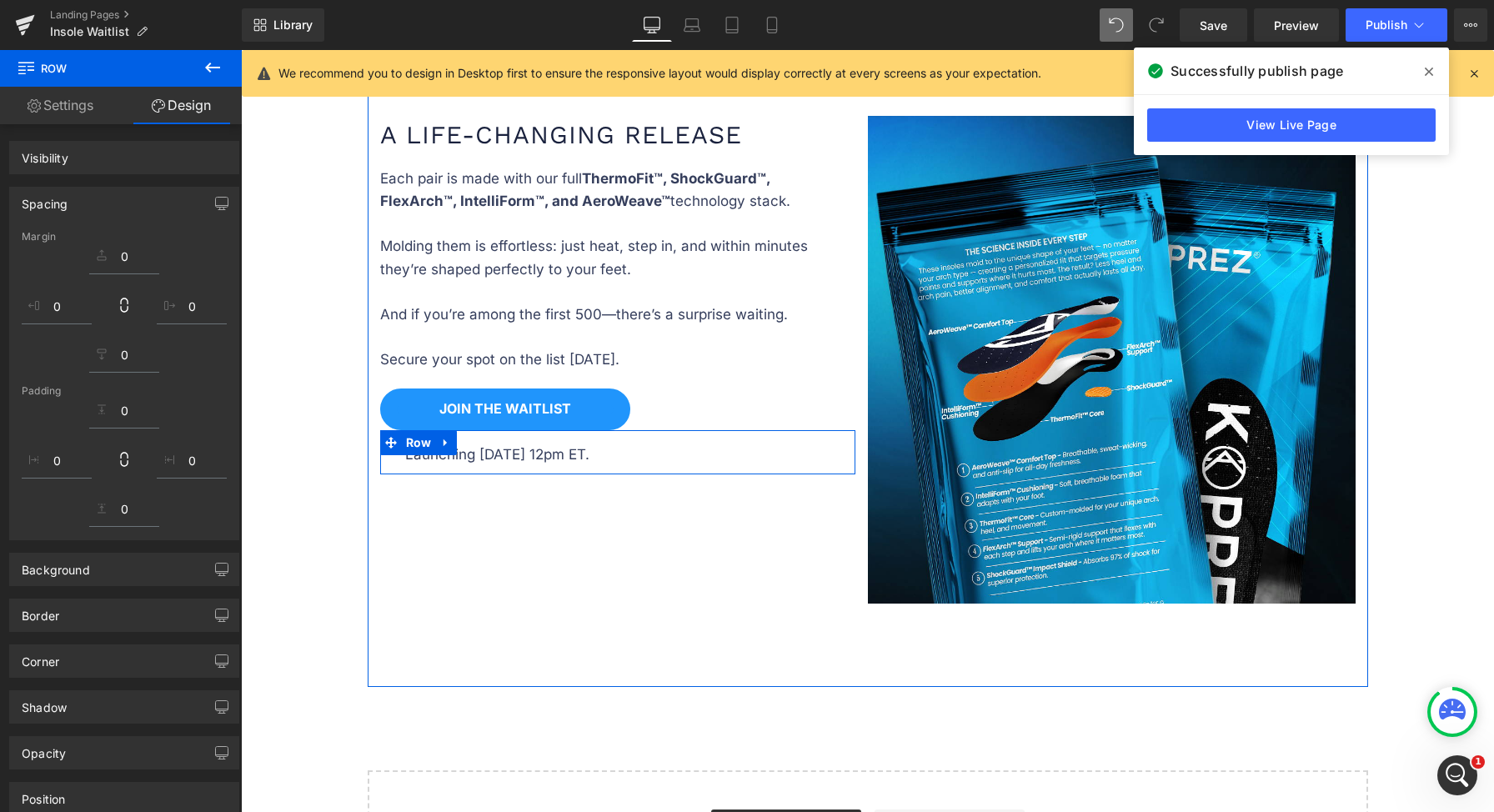
click at [586, 454] on div "Launching September 12, 12pm ET. Text Block" at bounding box center [623, 455] width 438 height 23
click at [591, 452] on p "Launching September 12, 12pm ET." at bounding box center [623, 455] width 438 height 23
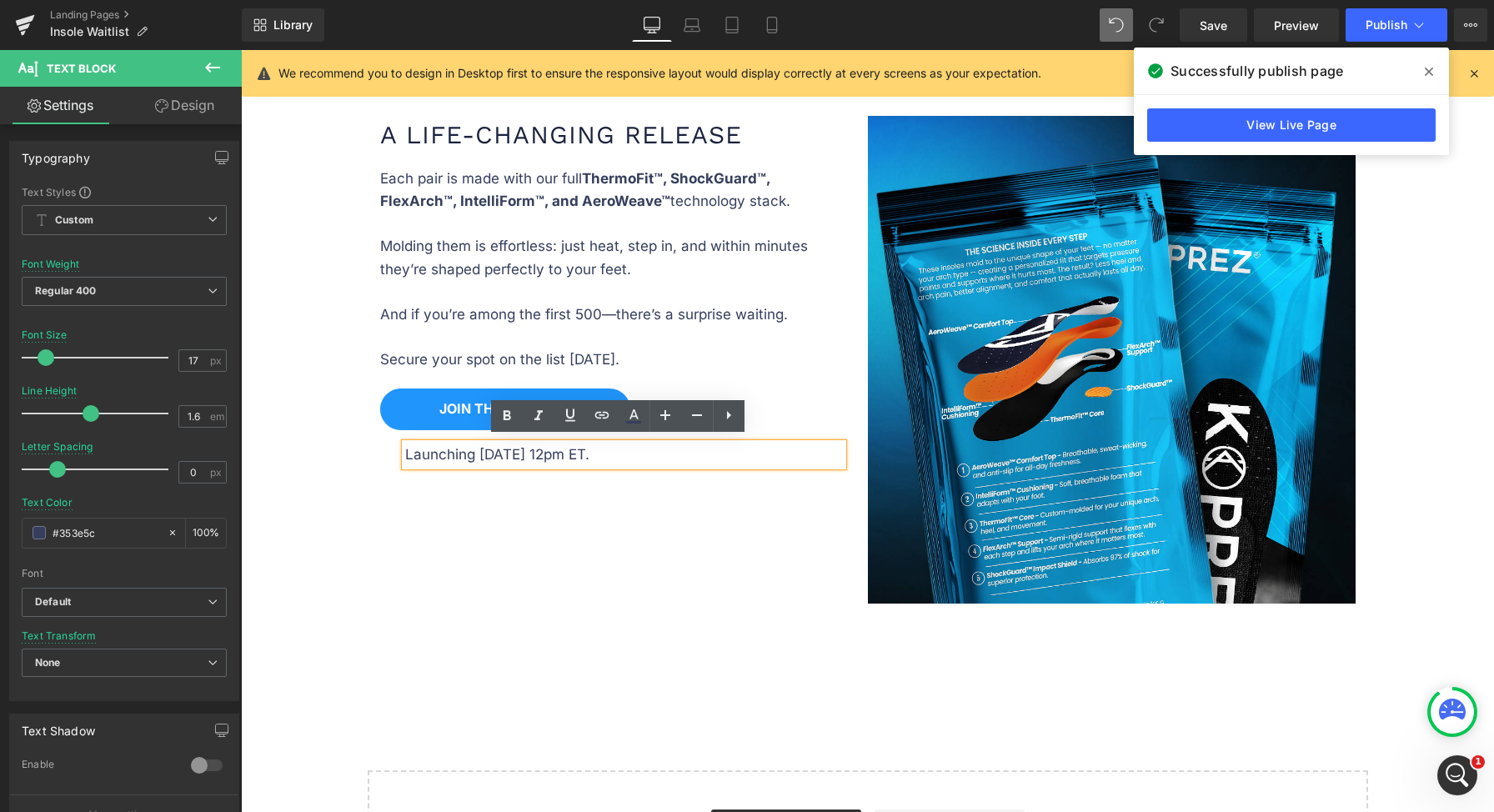
click at [545, 496] on div "A Life-Changing Release Heading Each pair is made with our full ThermoFit™, Sho…" at bounding box center [867, 368] width 1000 height 638
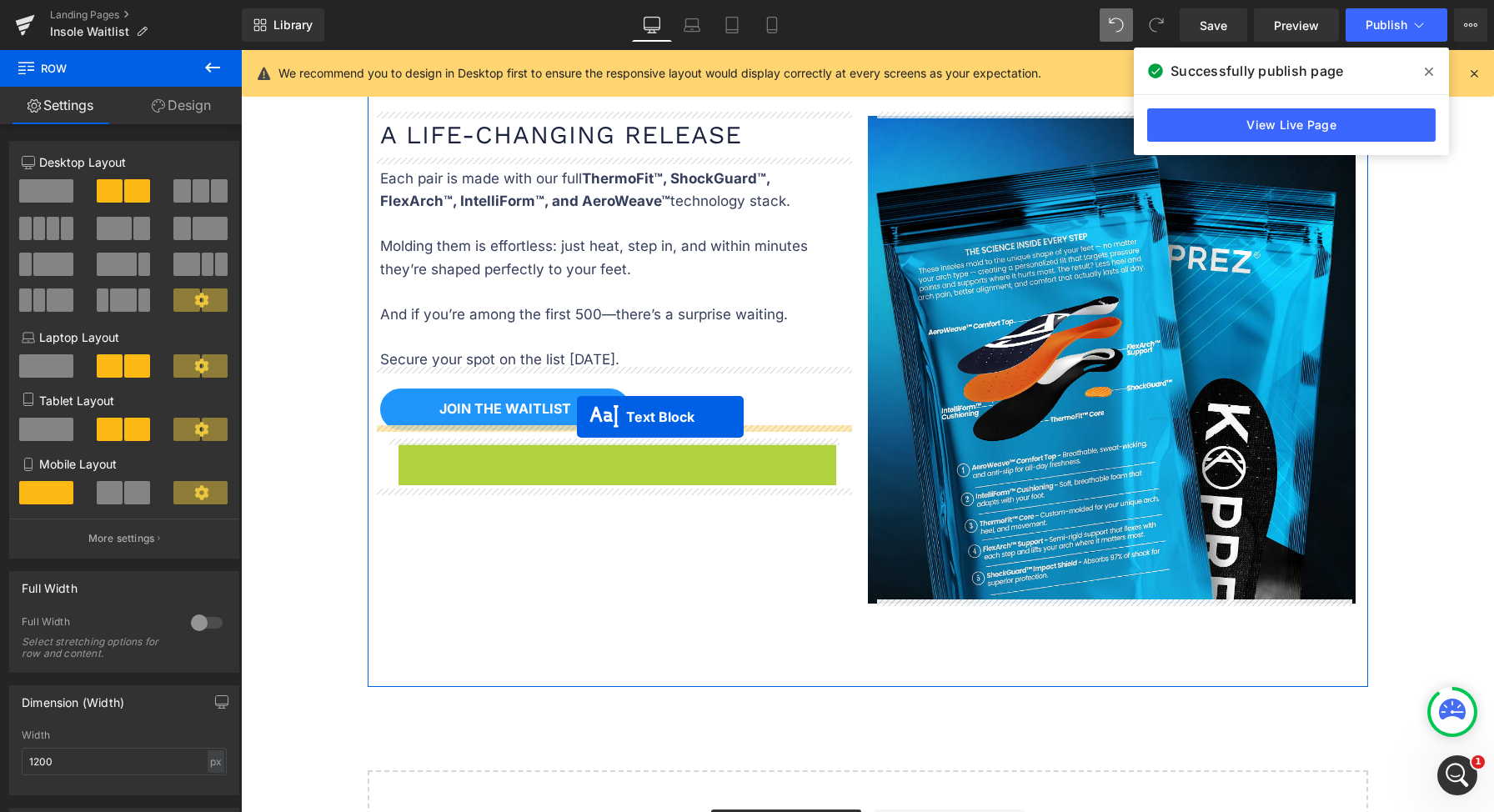
drag, startPoint x: 567, startPoint y: 454, endPoint x: 577, endPoint y: 416, distance: 39.3
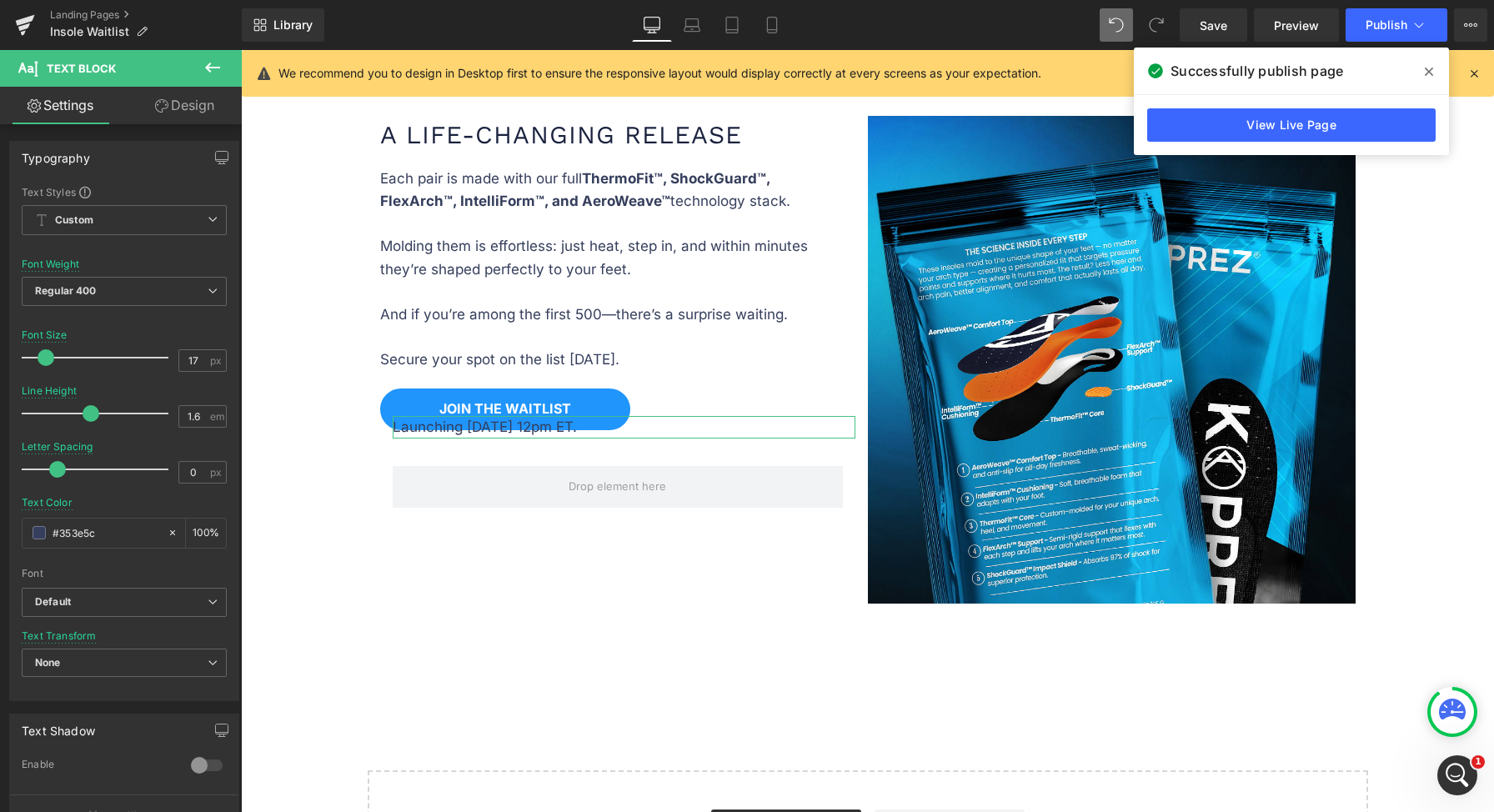
click at [172, 113] on link "Design" at bounding box center [184, 105] width 121 height 37
click at [0, 0] on div "Spacing" at bounding box center [0, 0] width 0 height 0
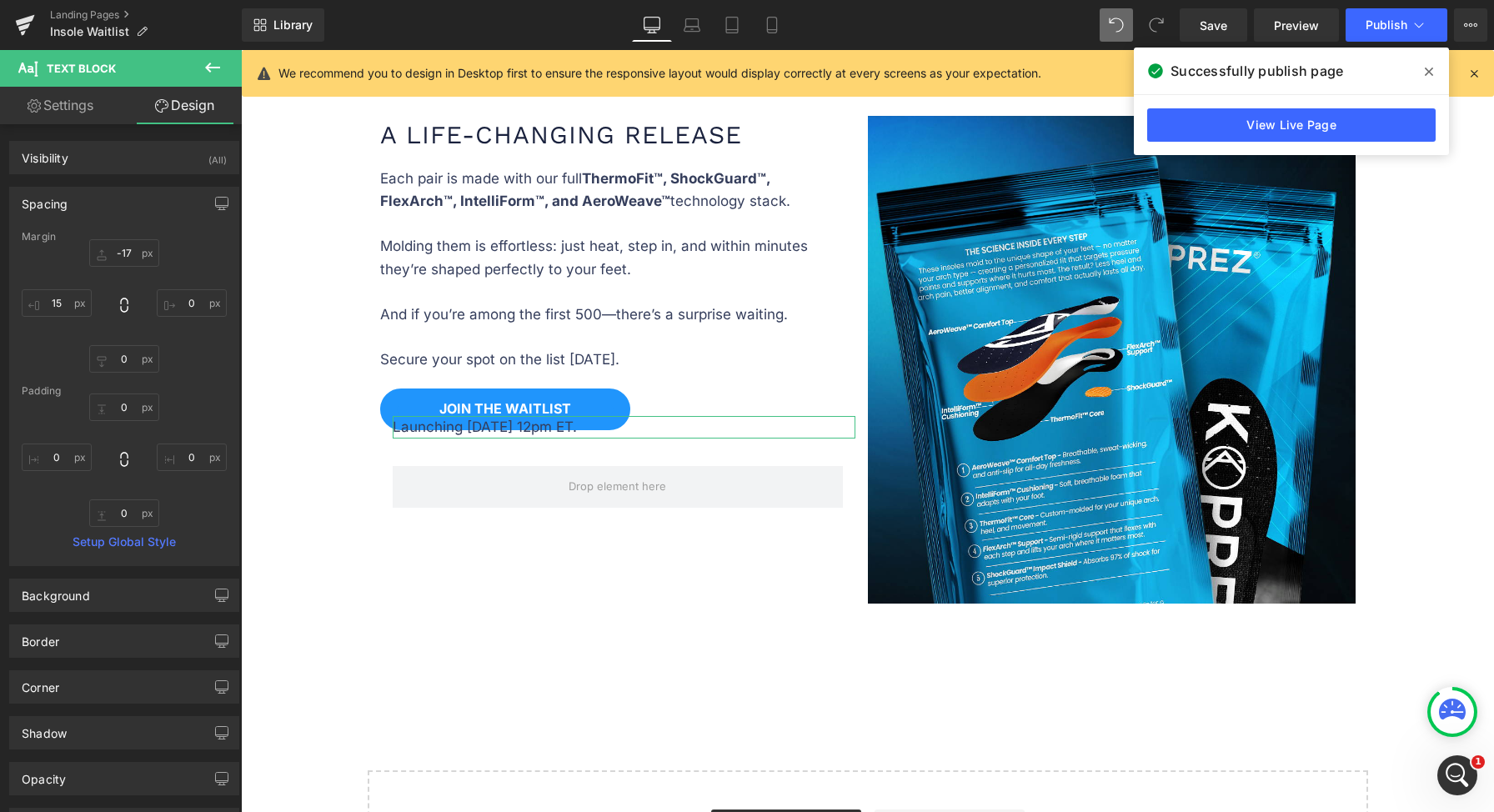
click at [115, 266] on div "-17px -17 0px 0 0px 0 15px 15" at bounding box center [124, 305] width 205 height 133
click at [122, 259] on input "-17" at bounding box center [124, 252] width 70 height 27
click at [124, 248] on input "-17" at bounding box center [124, 252] width 70 height 27
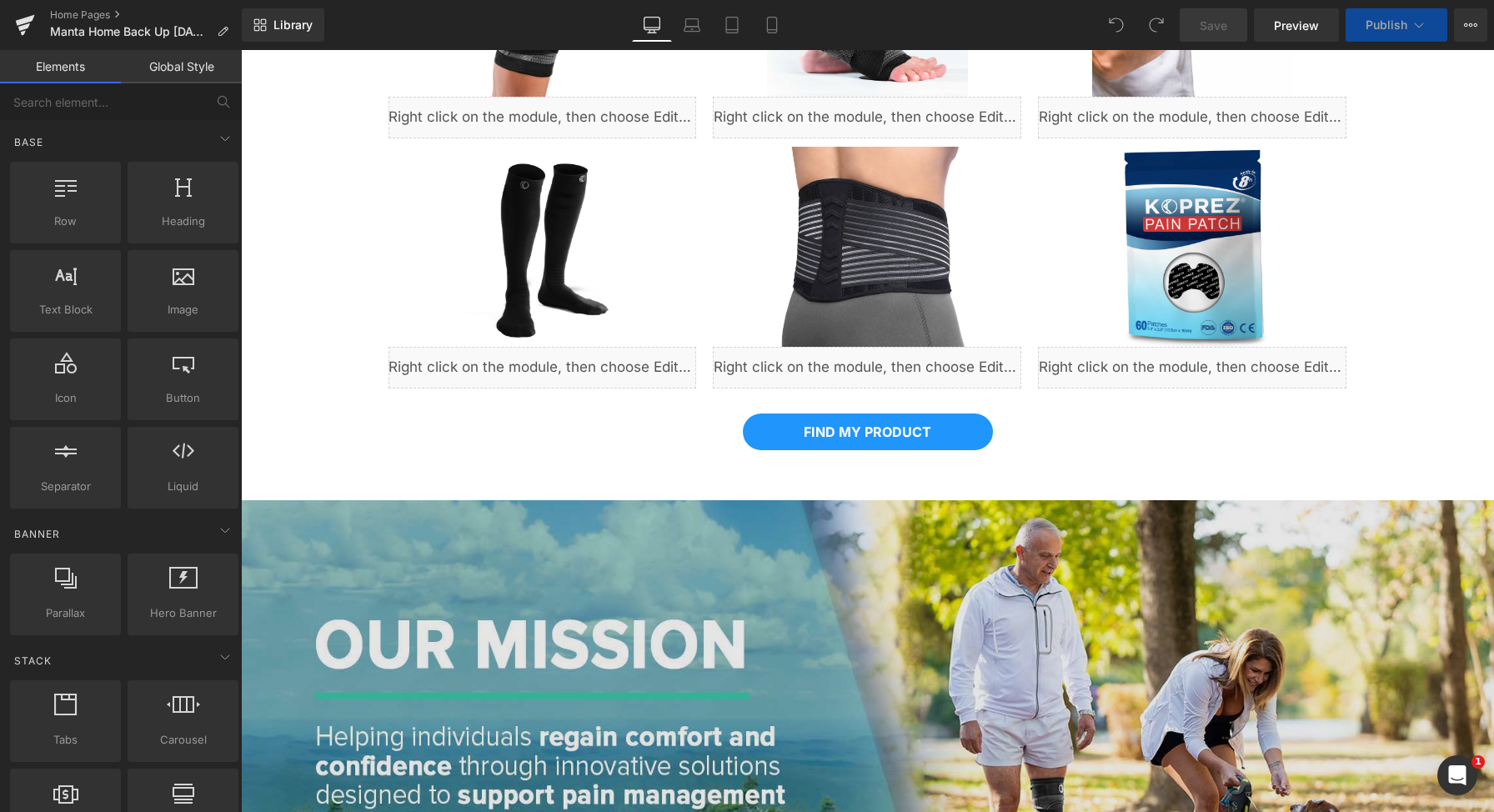
scroll to position [1028, 0]
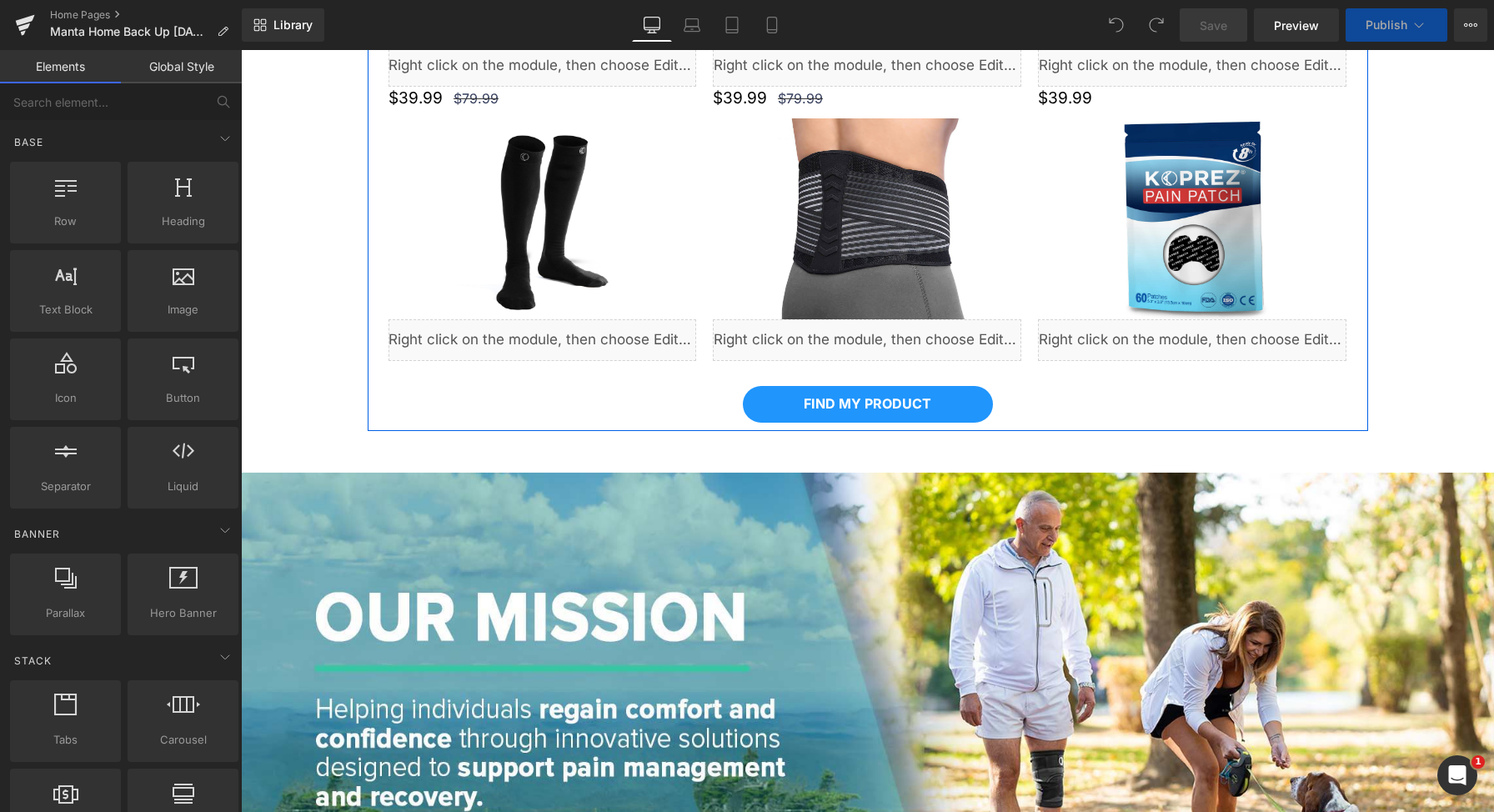
click at [859, 368] on div "Image (P) Title Liquid (P) Price Product Image (P) Title Liquid (P) Price Produ…" at bounding box center [868, 243] width 975 height 250
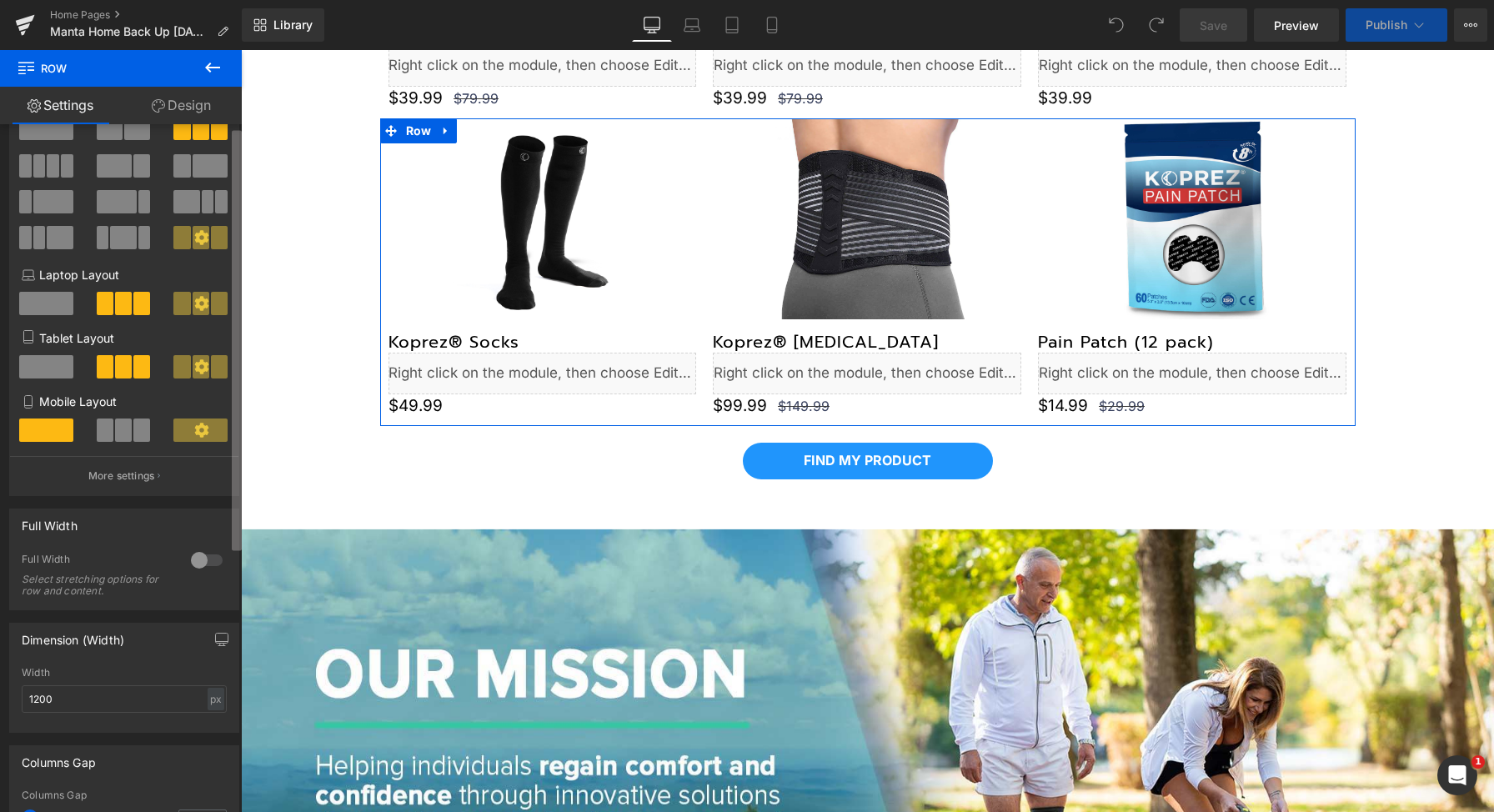
scroll to position [254, 0]
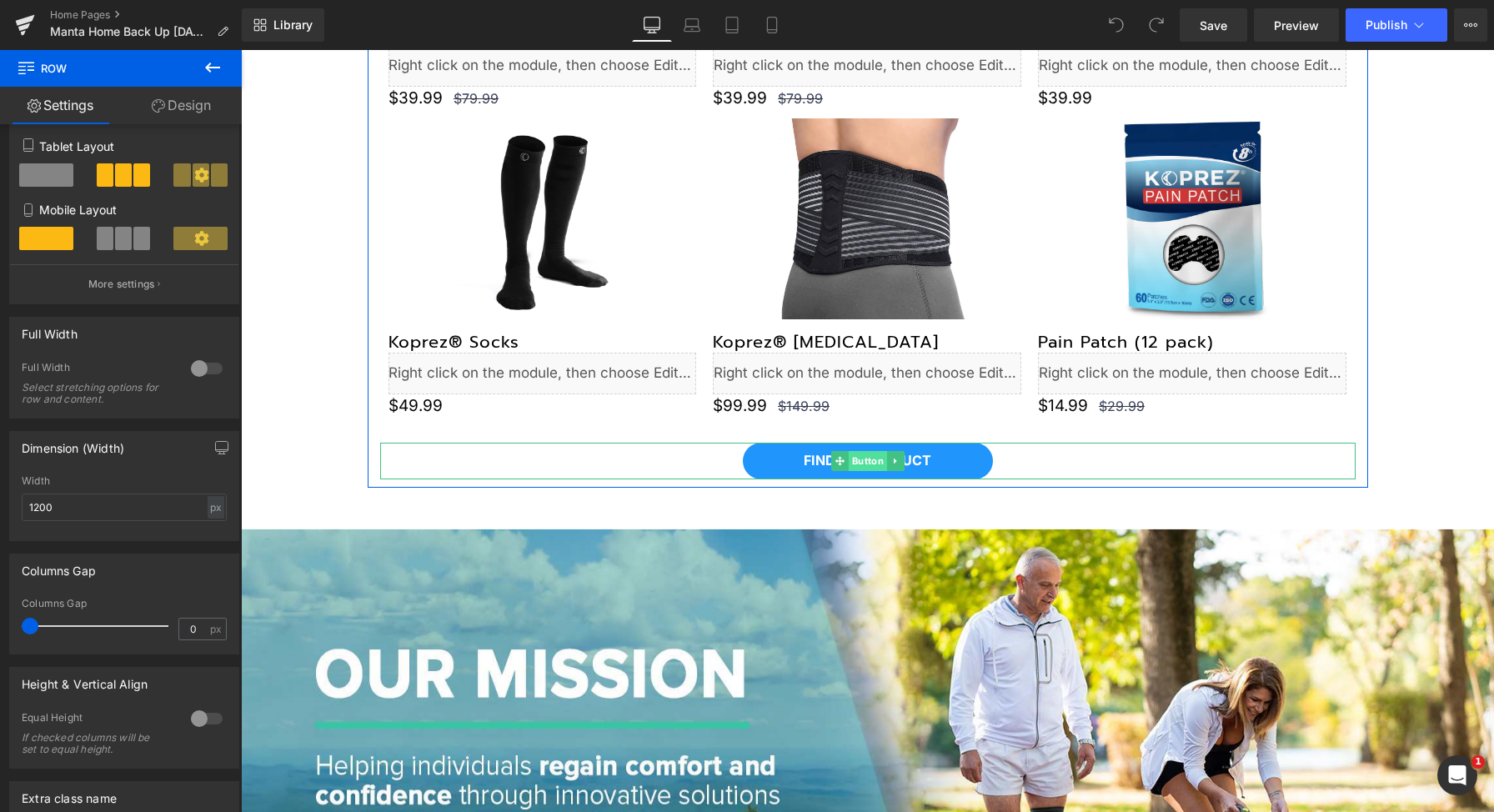
click at [852, 453] on span "Button" at bounding box center [867, 461] width 38 height 20
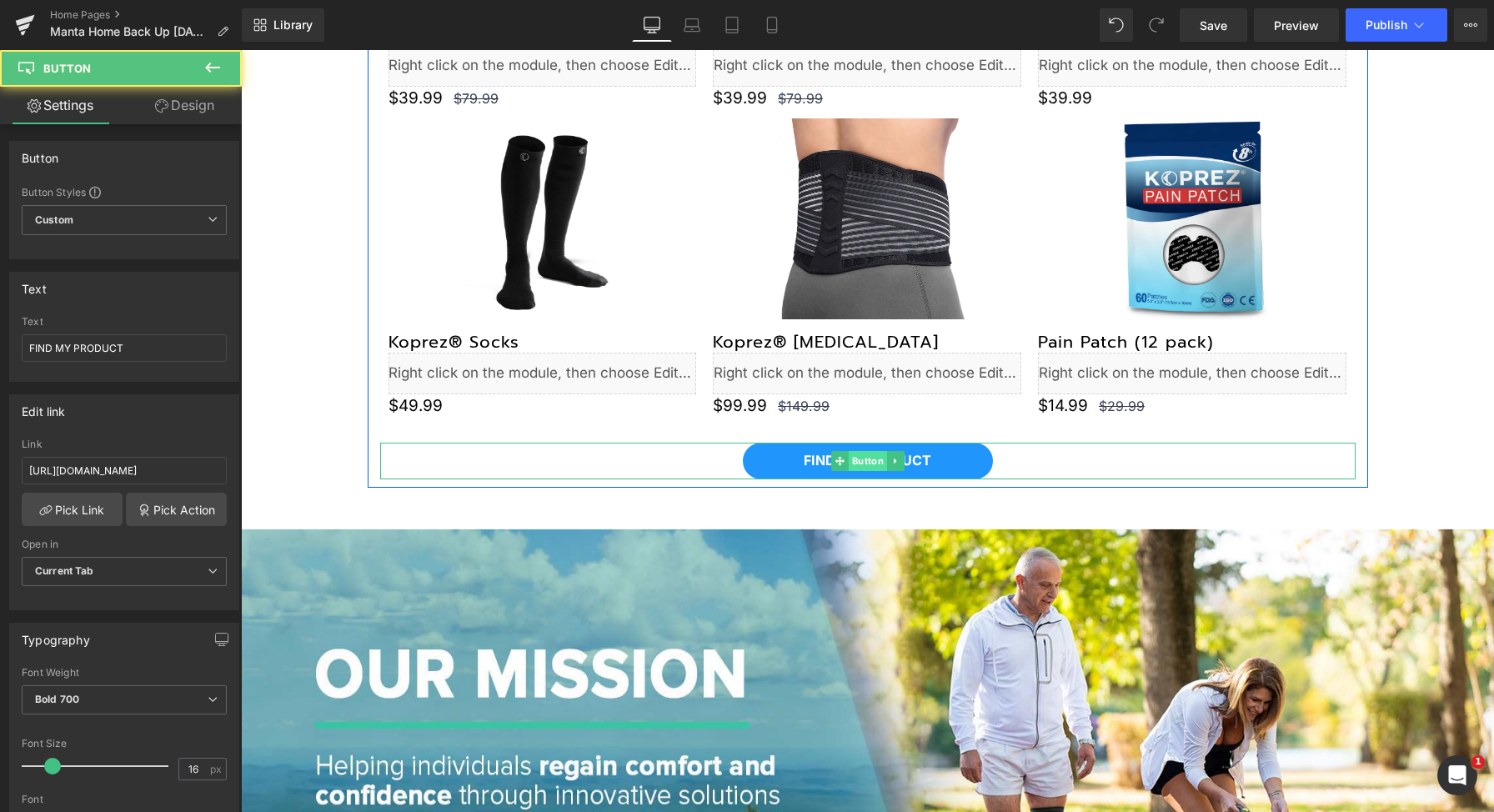
click at [852, 453] on span "Button" at bounding box center [867, 461] width 38 height 20
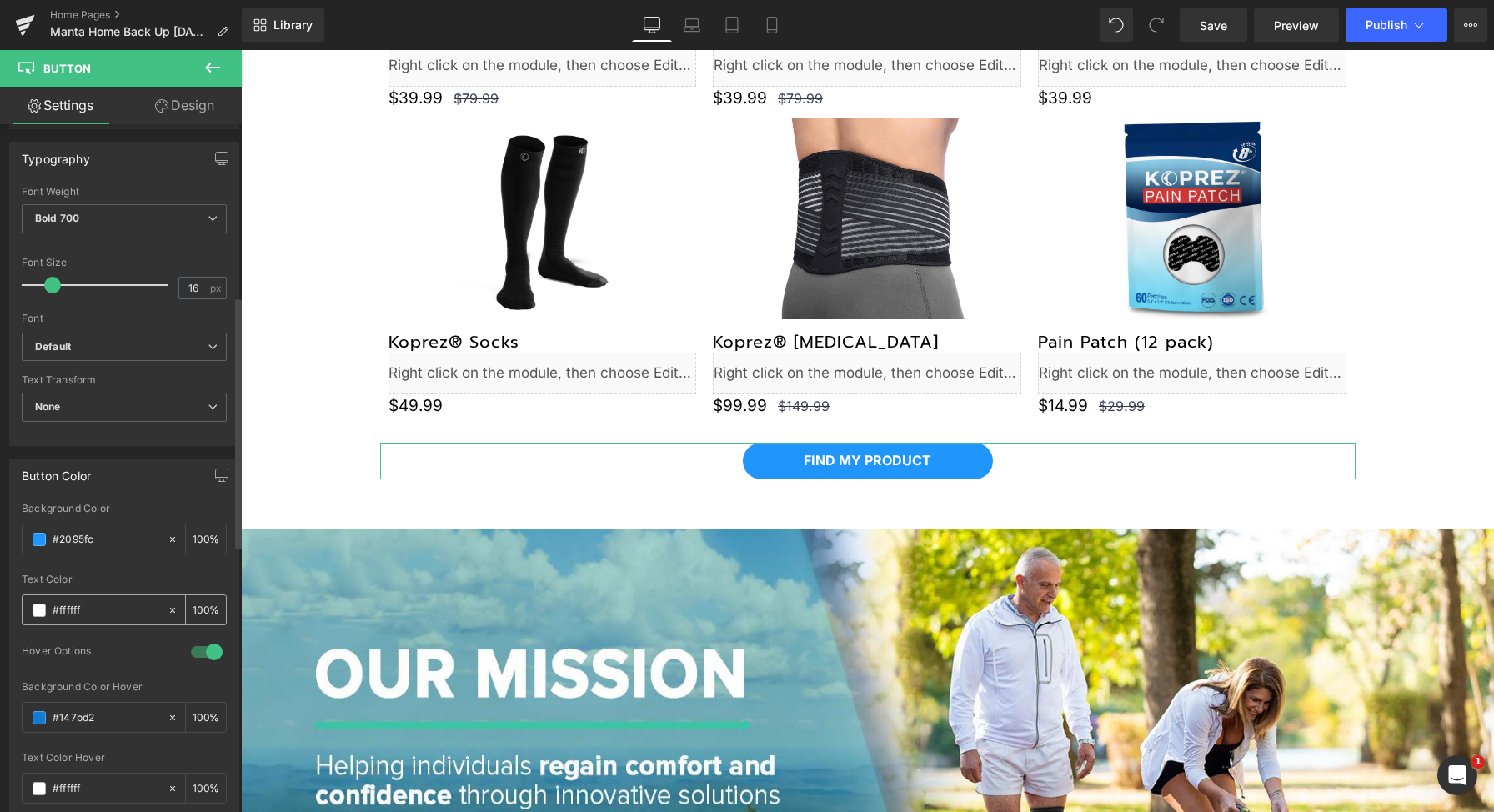
scroll to position [500, 0]
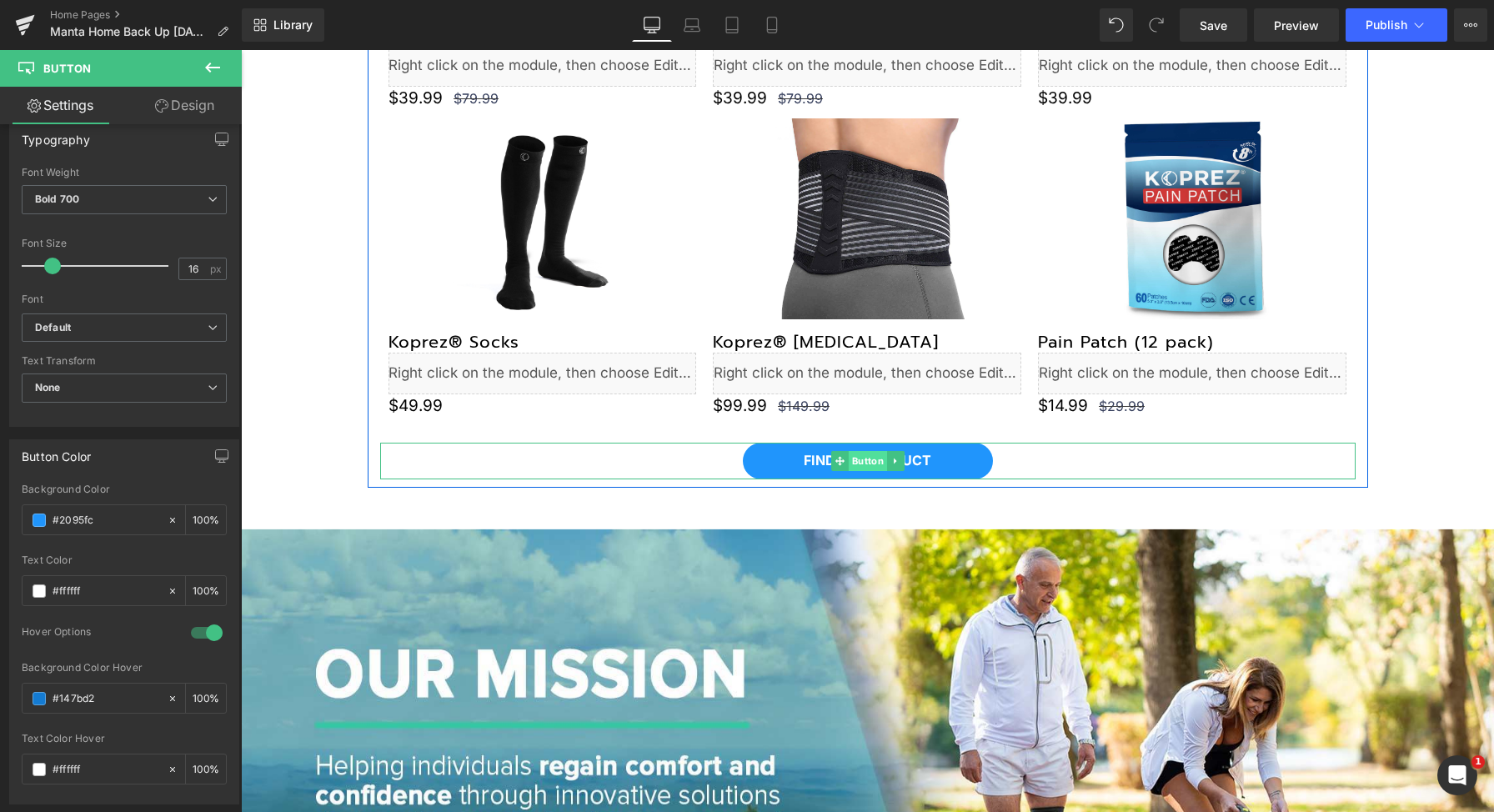
click at [861, 459] on span "Button" at bounding box center [867, 461] width 38 height 20
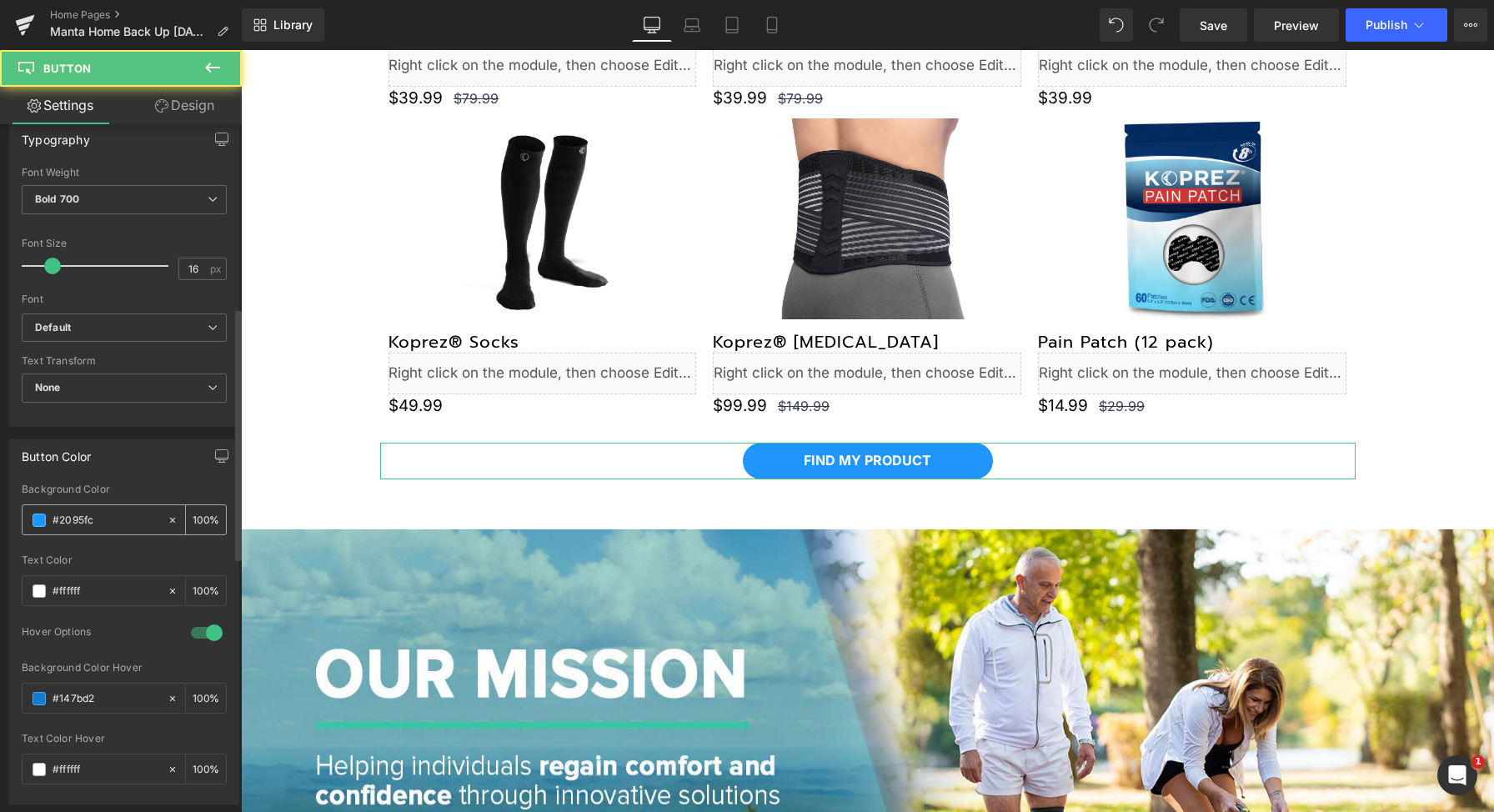
click at [102, 514] on input "#2095fc" at bounding box center [106, 520] width 107 height 18
click at [98, 701] on input "#147bd2" at bounding box center [106, 698] width 107 height 18
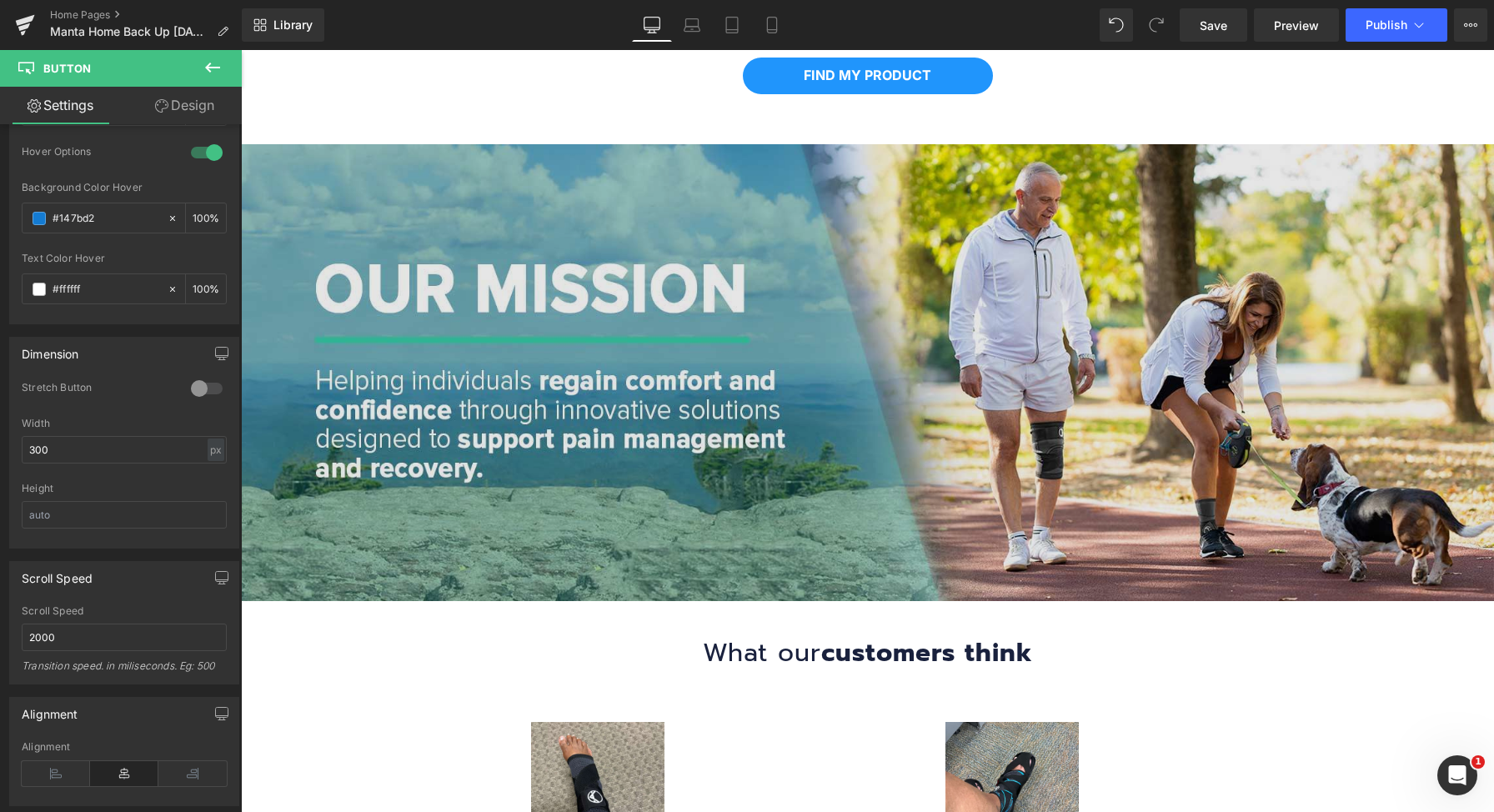
scroll to position [1581, 0]
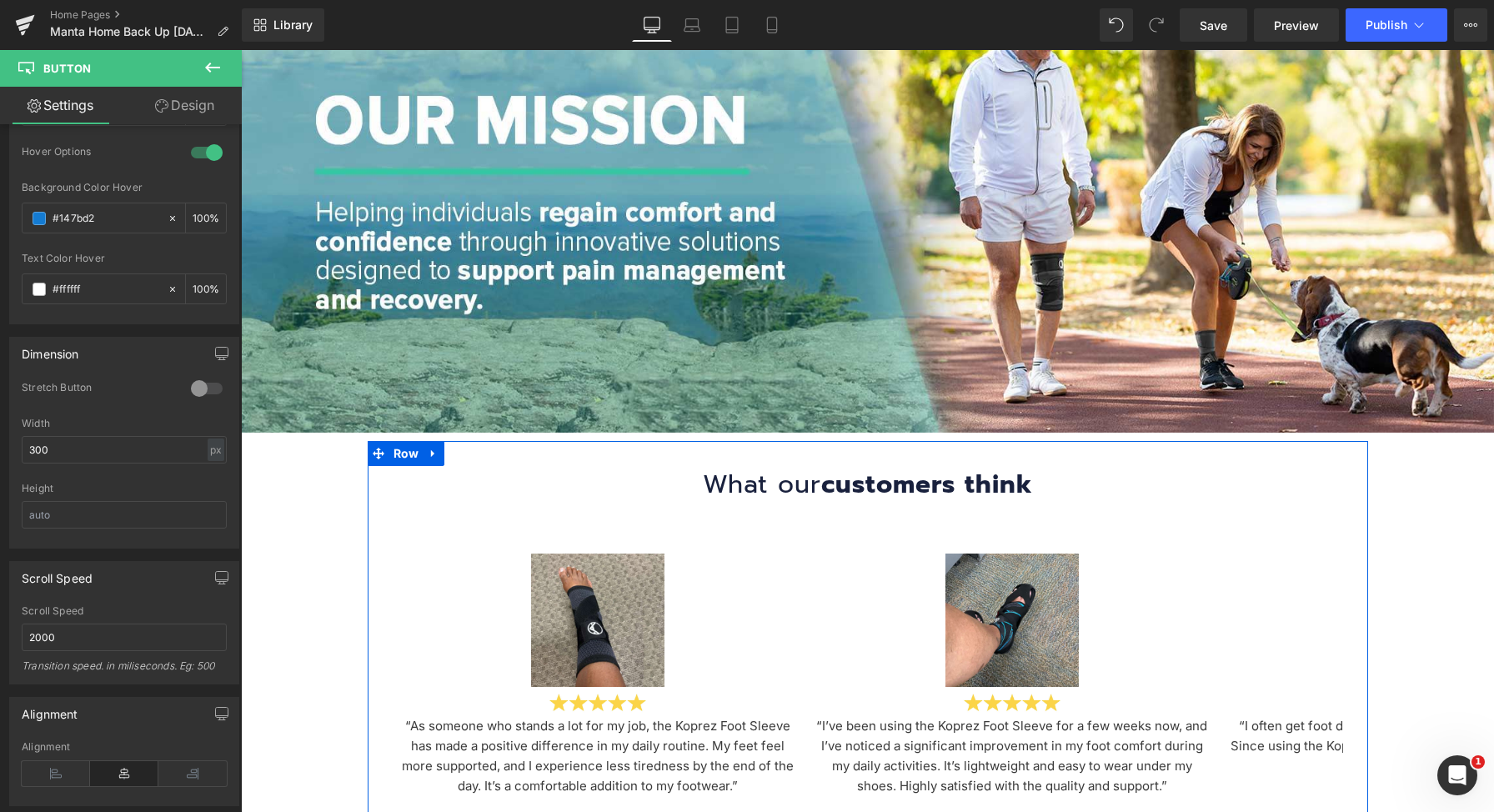
click at [835, 489] on span "Heading" at bounding box center [858, 485] width 46 height 20
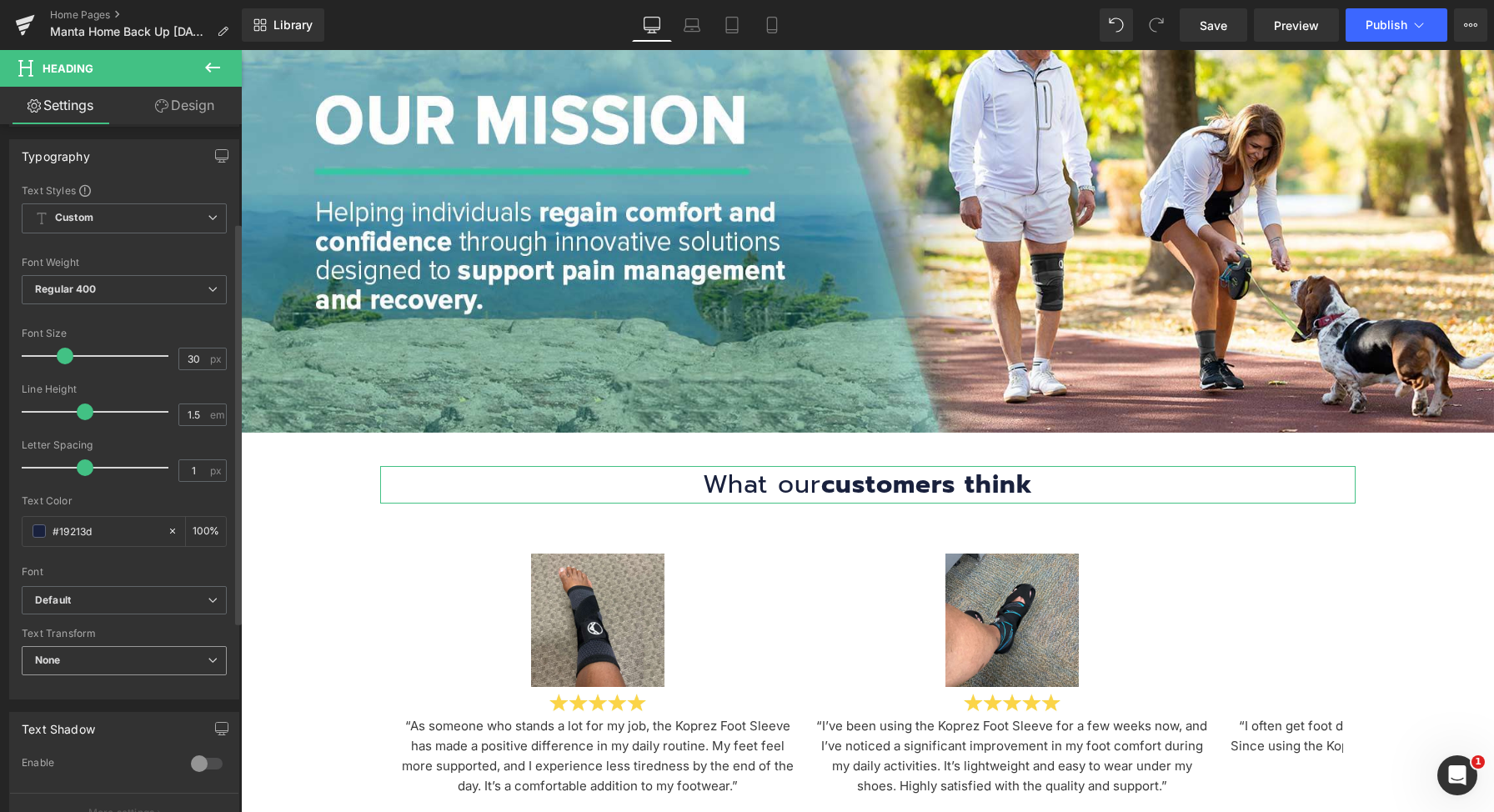
scroll to position [255, 0]
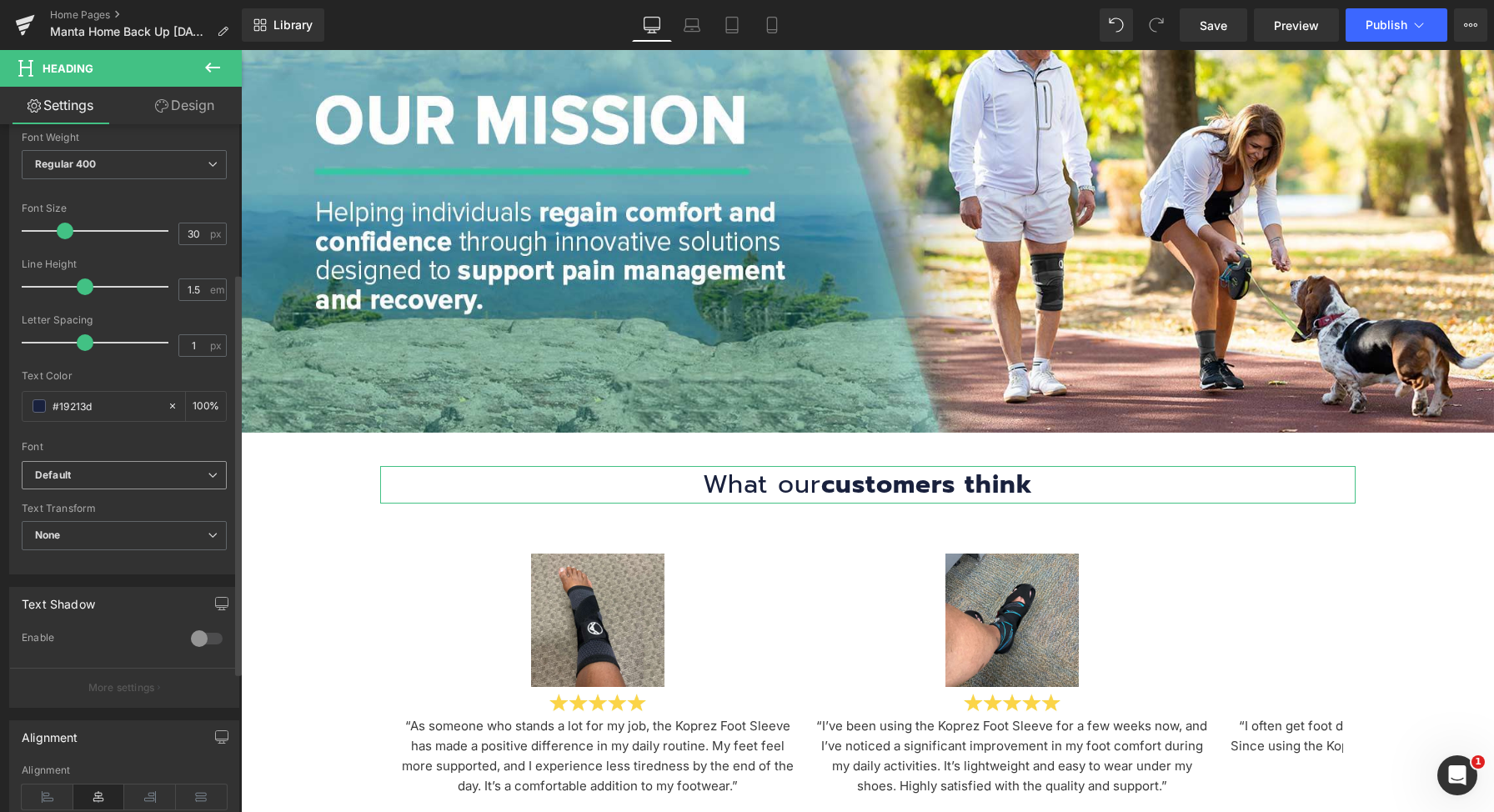
click at [117, 466] on span "Default" at bounding box center [124, 476] width 205 height 29
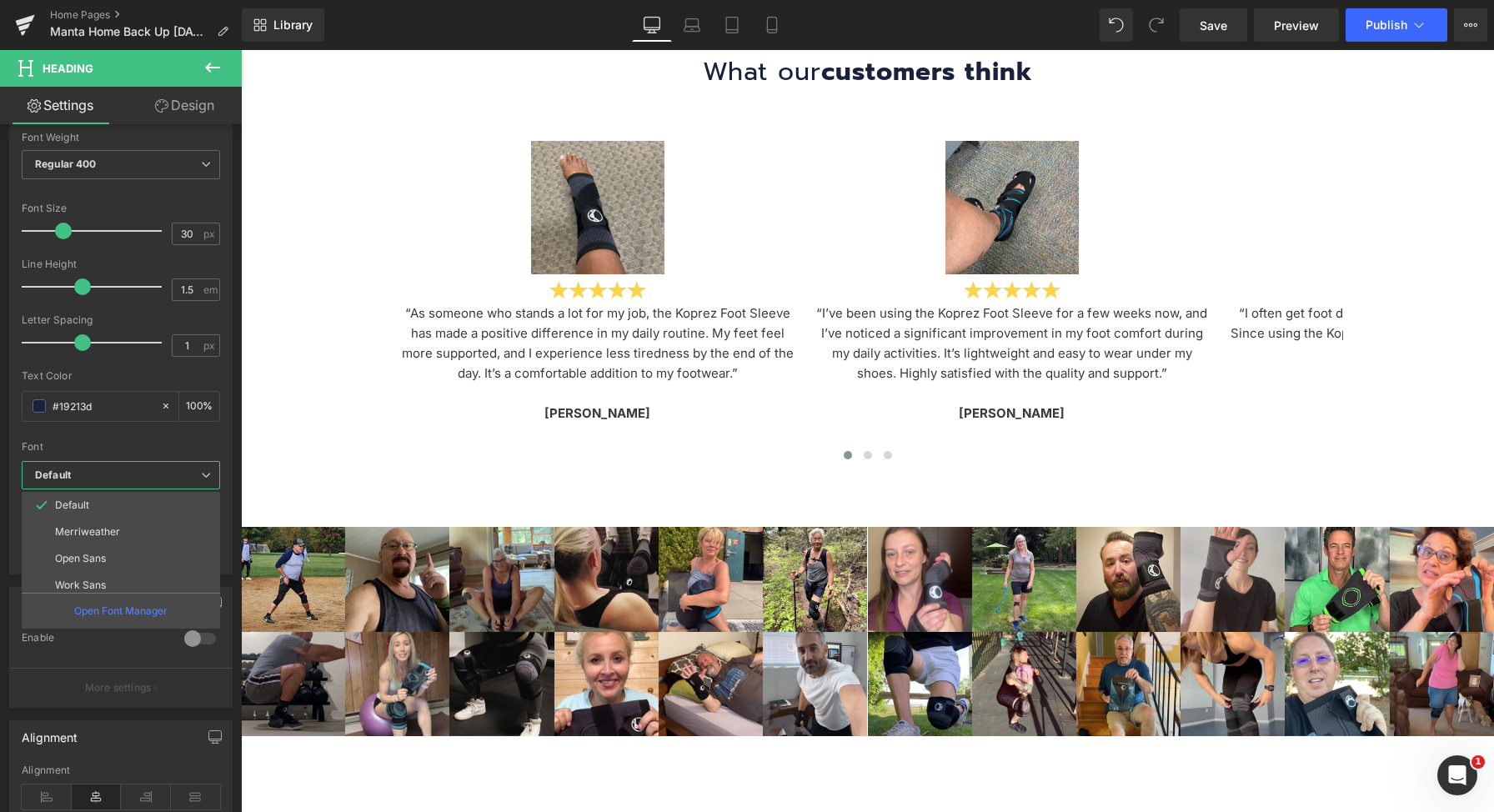
scroll to position [1848, 0]
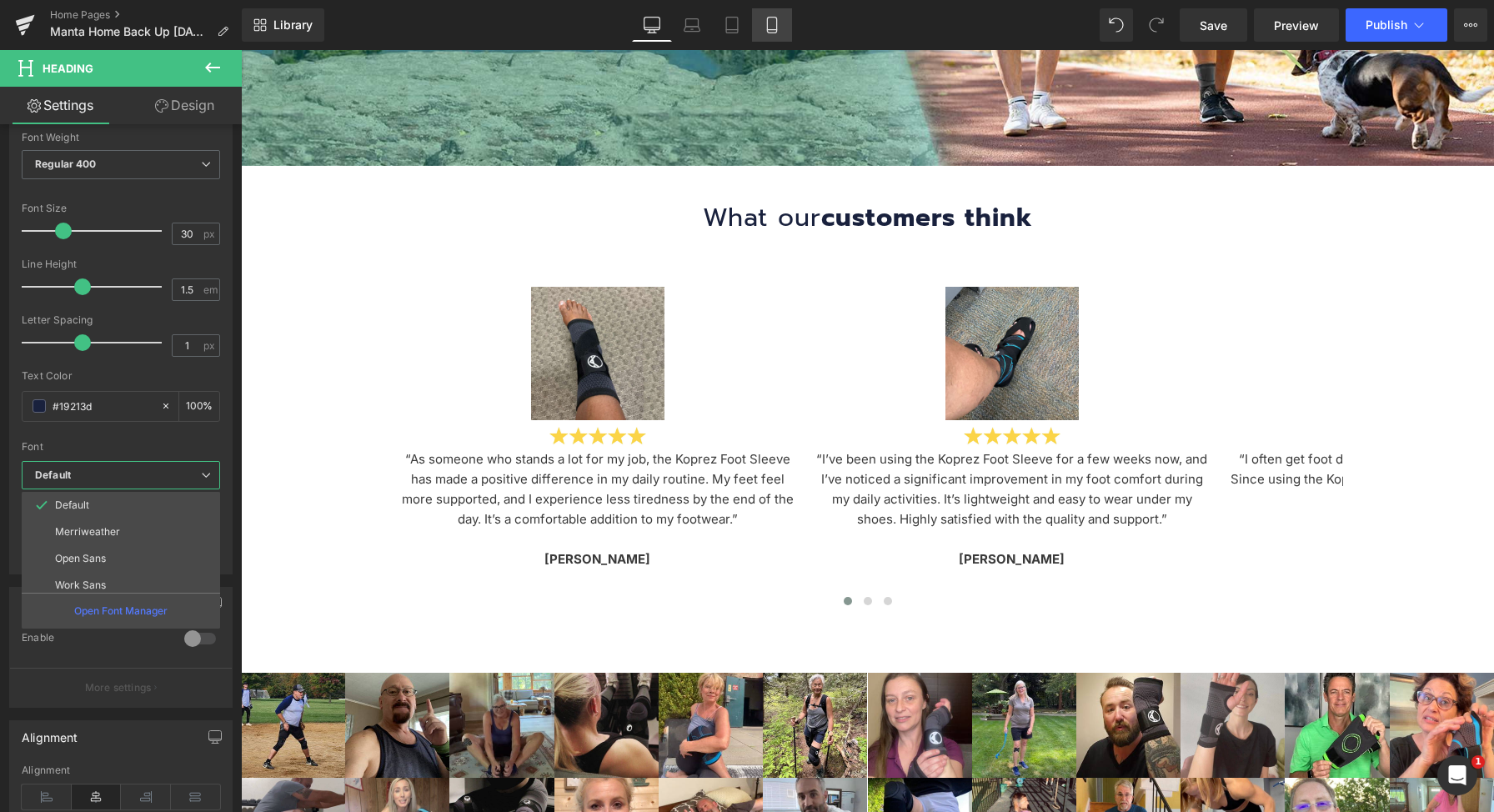
click at [780, 31] on icon at bounding box center [772, 25] width 16 height 16
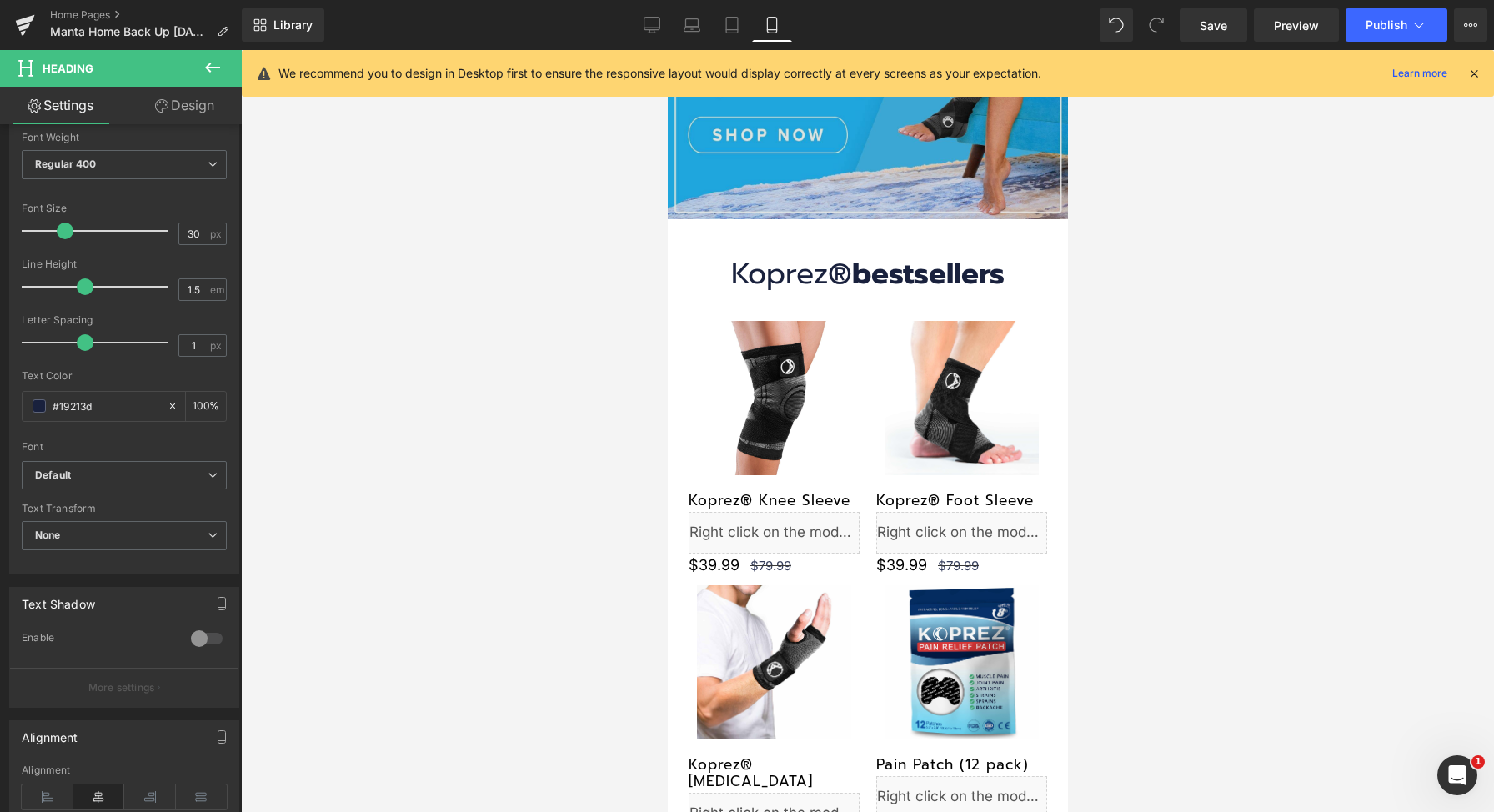
scroll to position [0, 0]
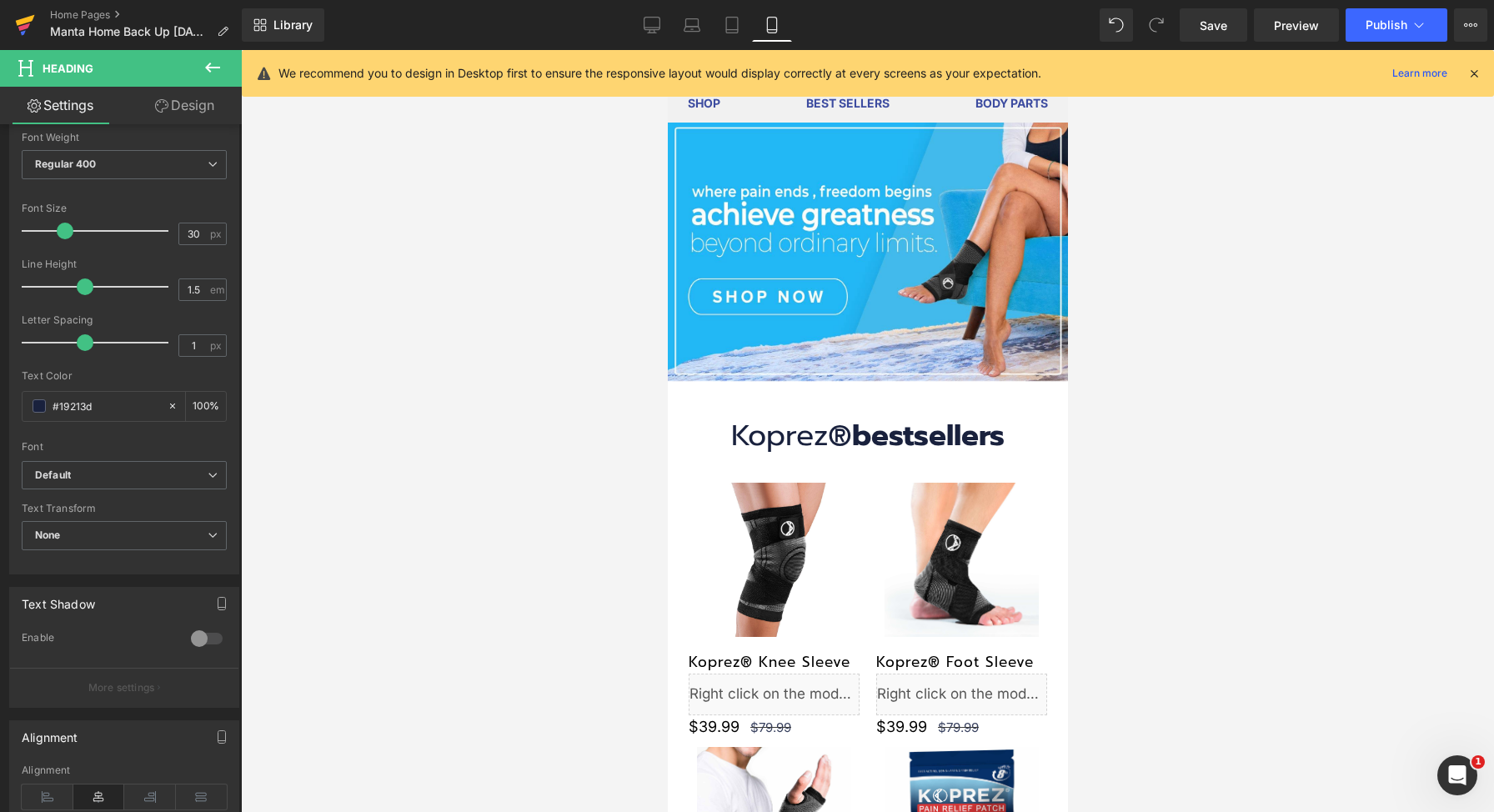
click at [18, 16] on icon at bounding box center [25, 26] width 20 height 42
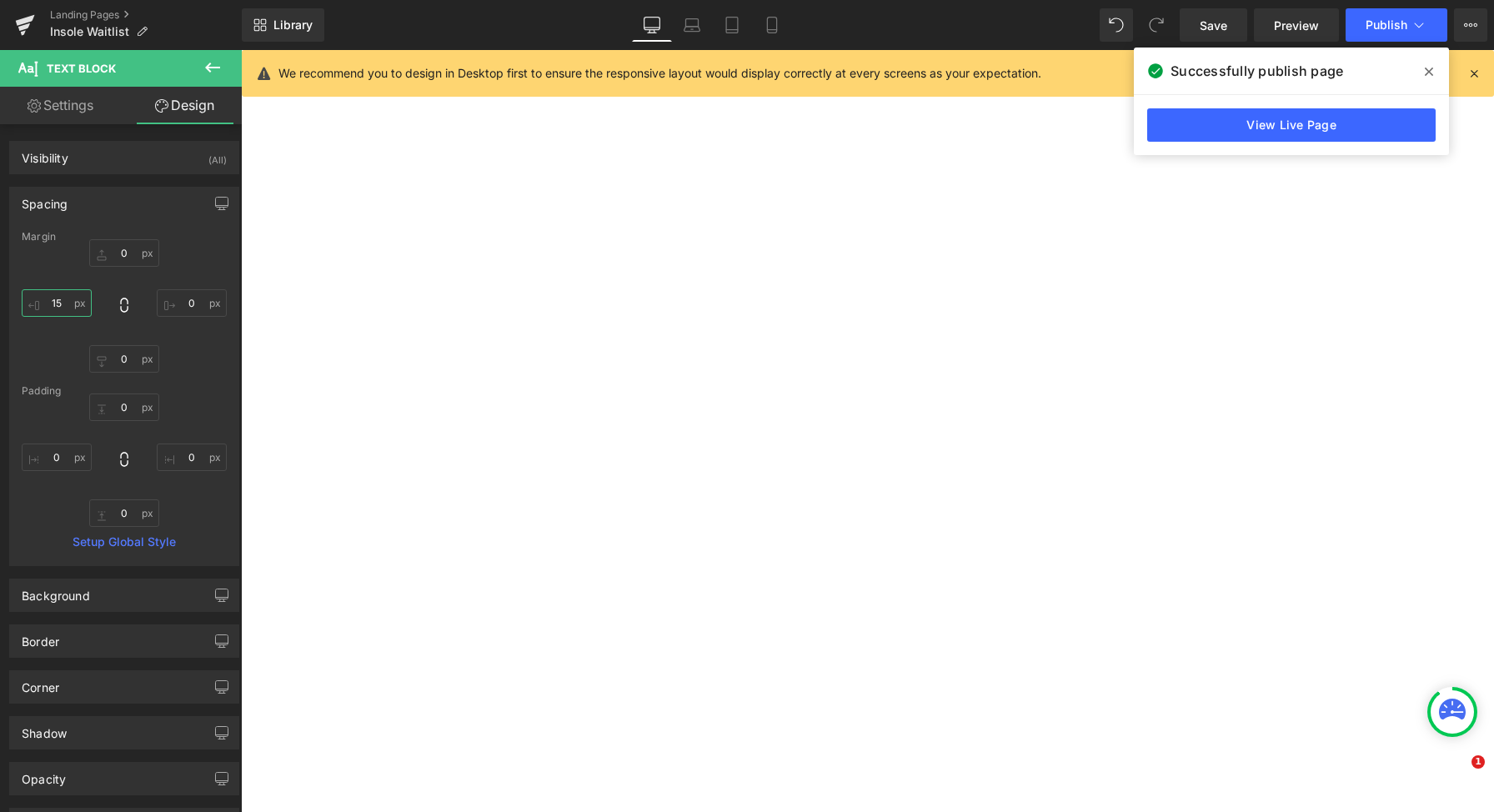
click at [45, 310] on input "15" at bounding box center [57, 303] width 70 height 27
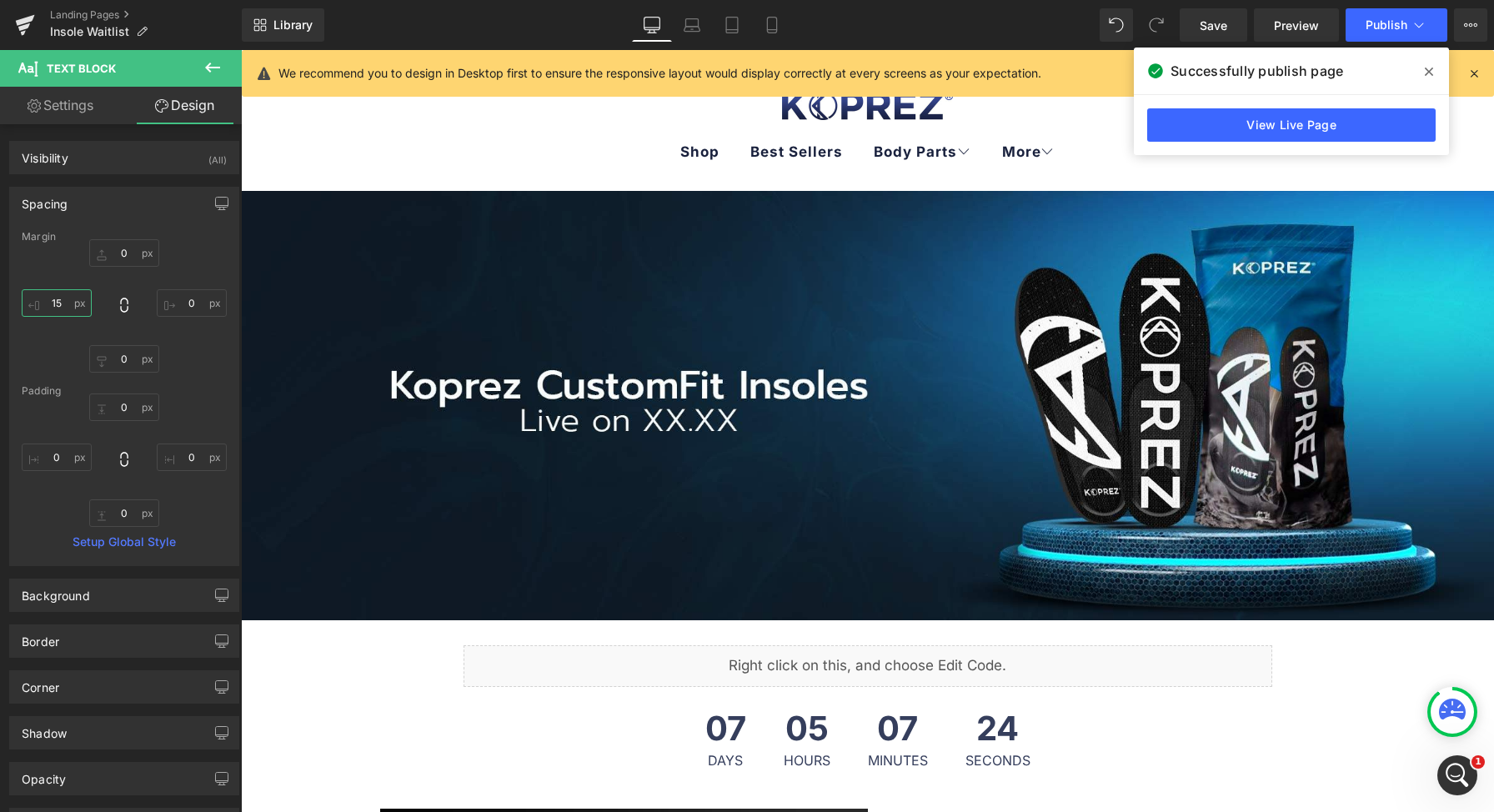
scroll to position [2608, 0]
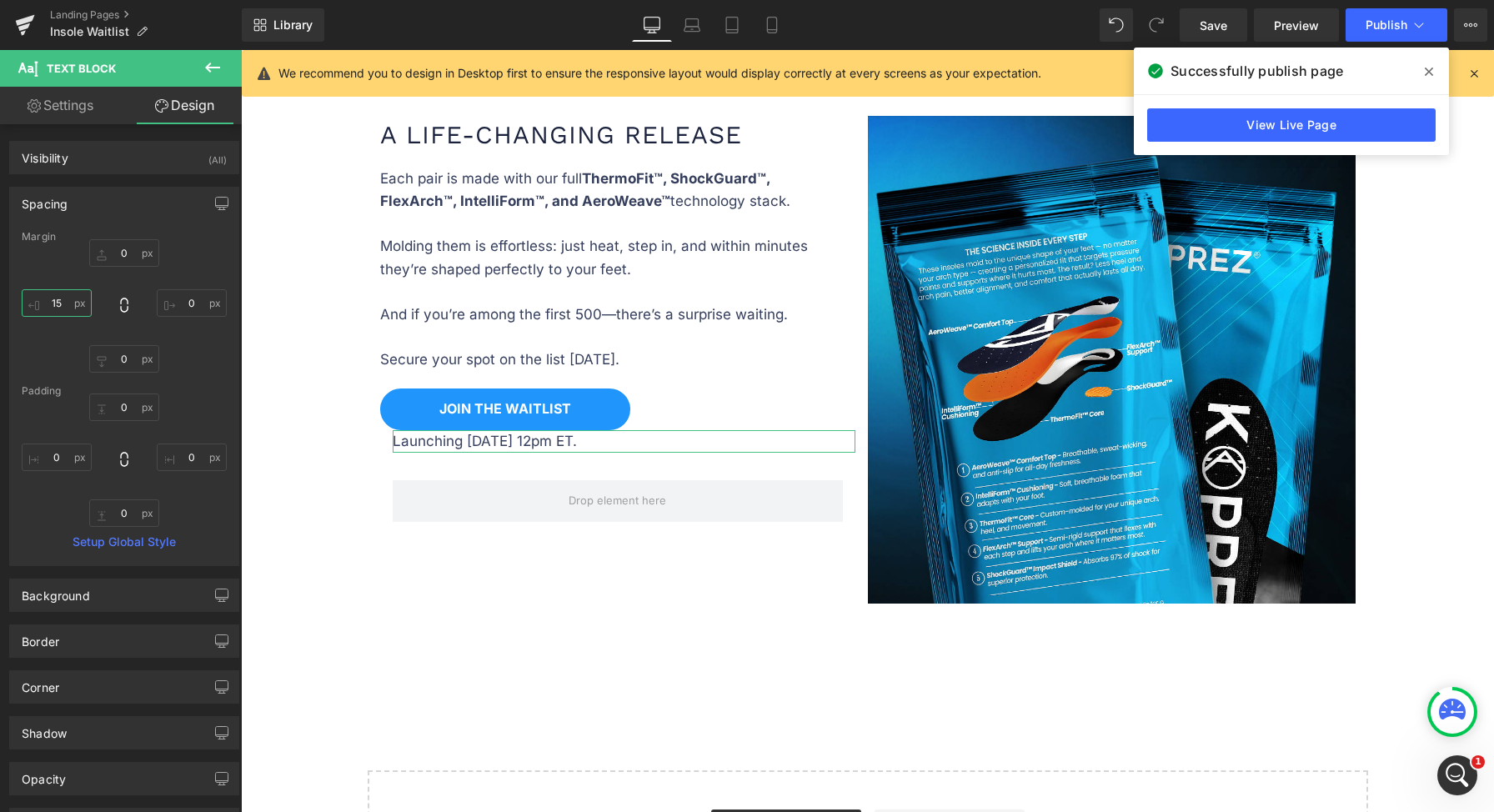
click at [45, 310] on input "15" at bounding box center [57, 303] width 70 height 27
click at [129, 242] on input "text" at bounding box center [124, 252] width 70 height 27
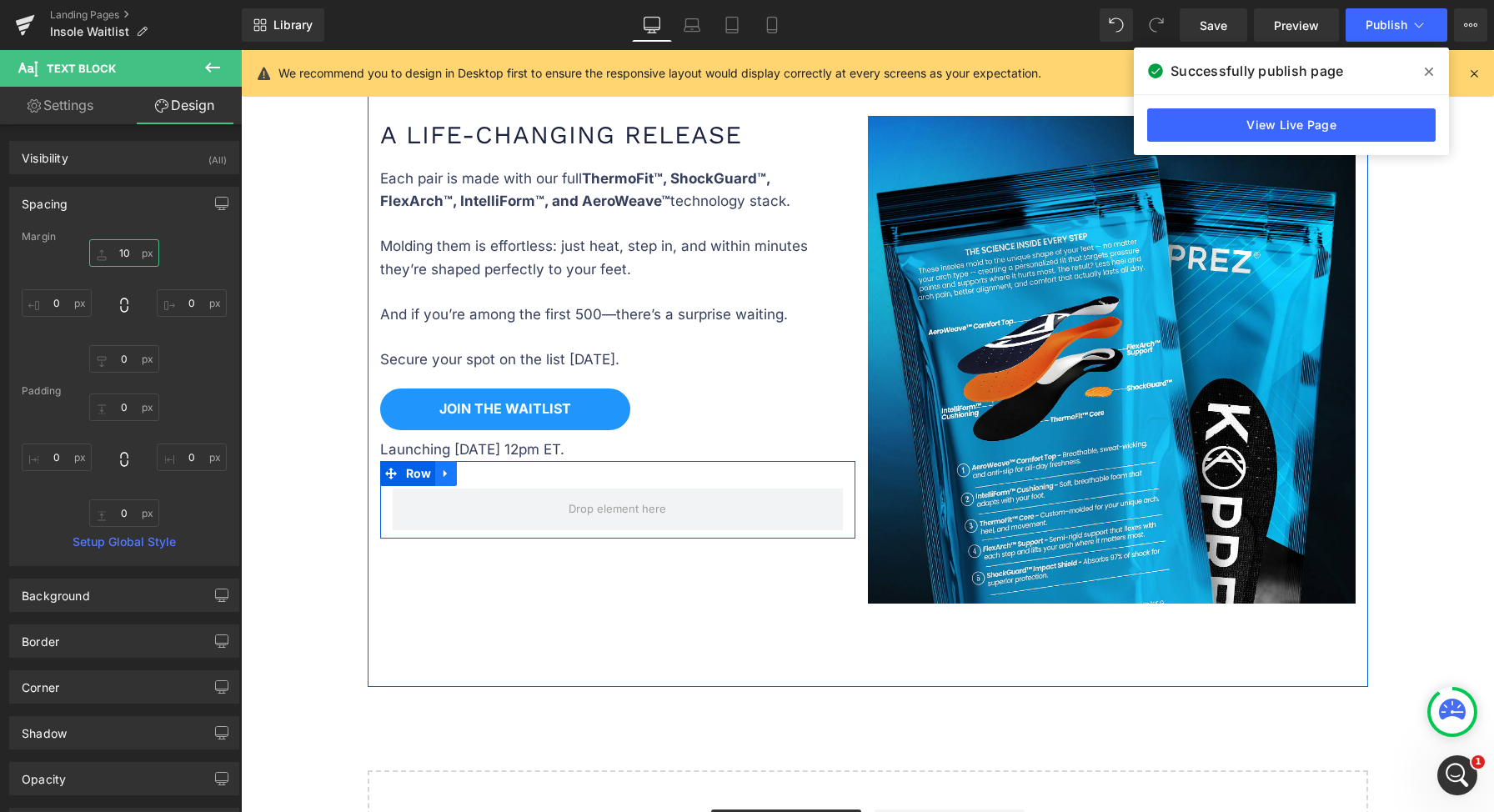
type input "10"
click at [443, 469] on icon at bounding box center [446, 473] width 12 height 13
click at [483, 468] on icon at bounding box center [489, 473] width 12 height 13
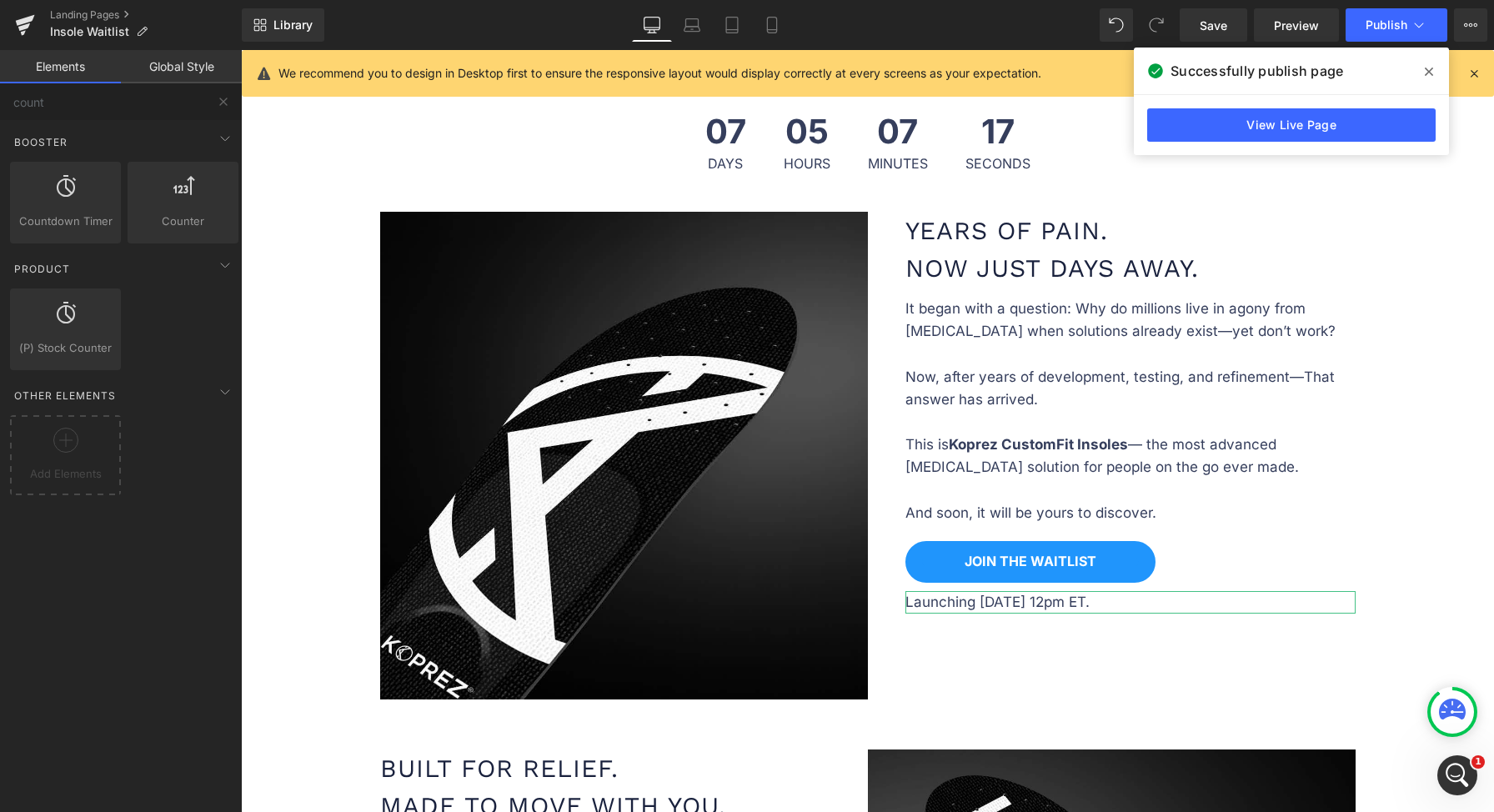
scroll to position [629, 0]
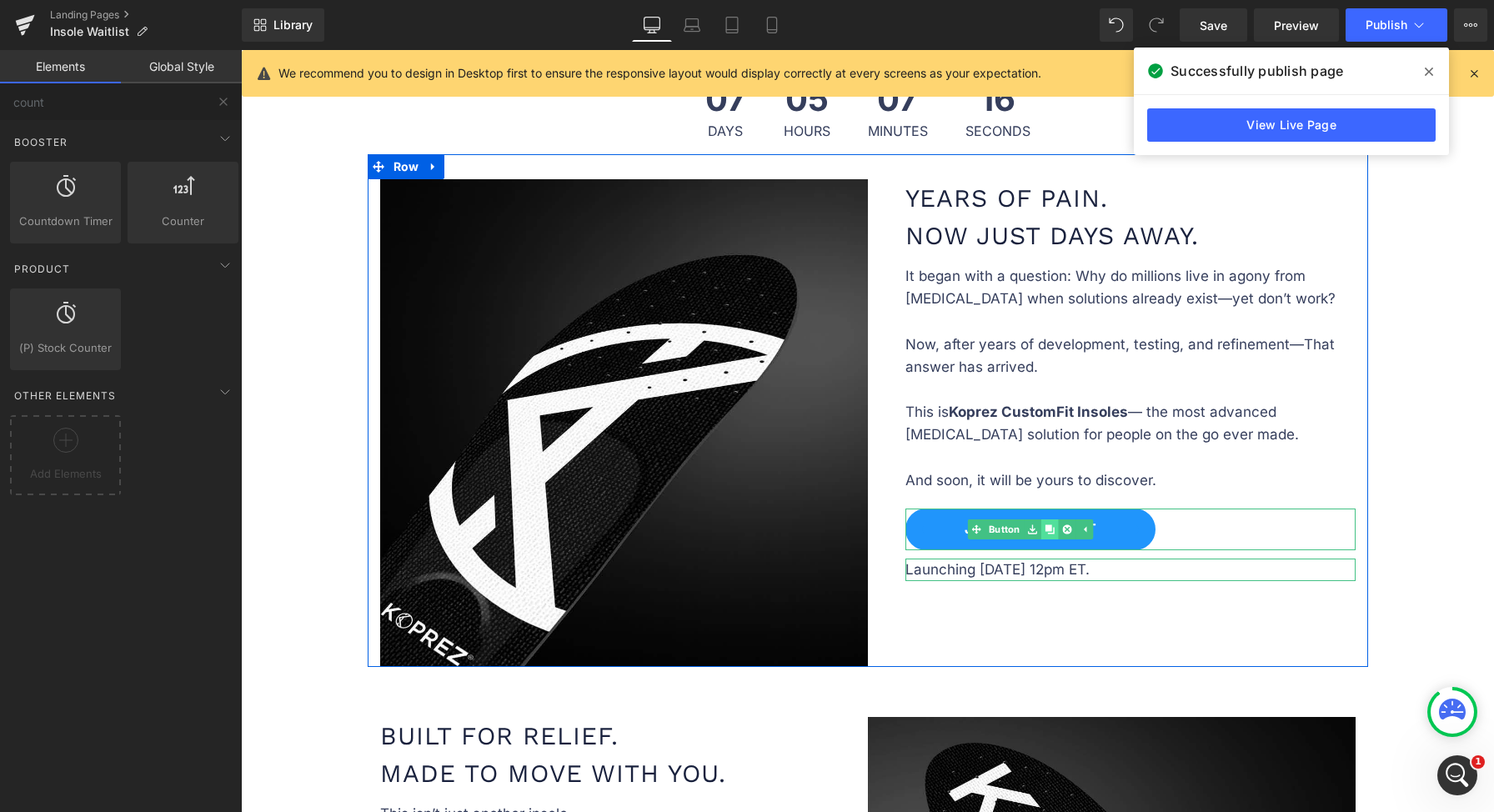
click at [1047, 522] on link at bounding box center [1048, 529] width 17 height 20
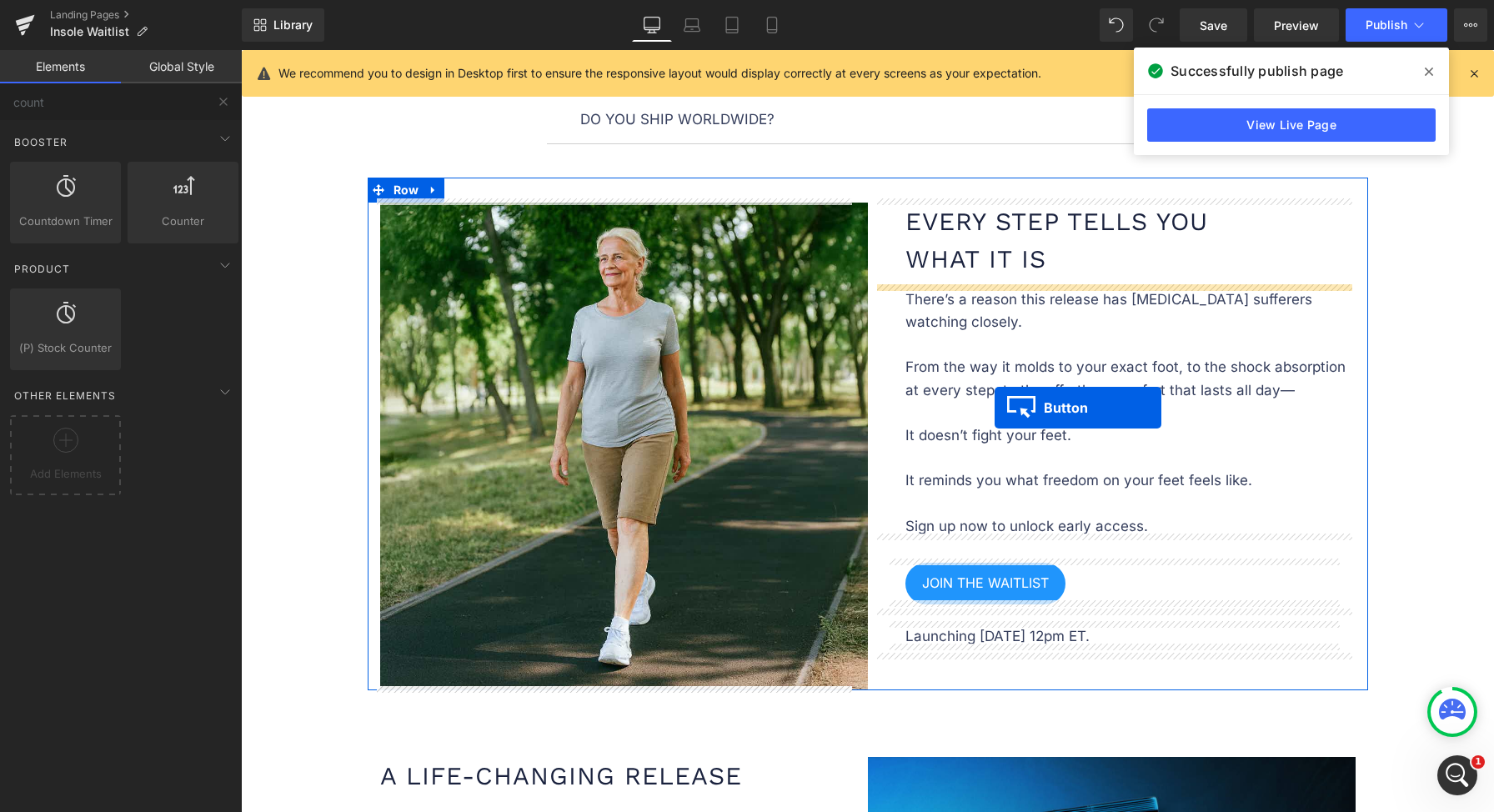
scroll to position [2142, 0]
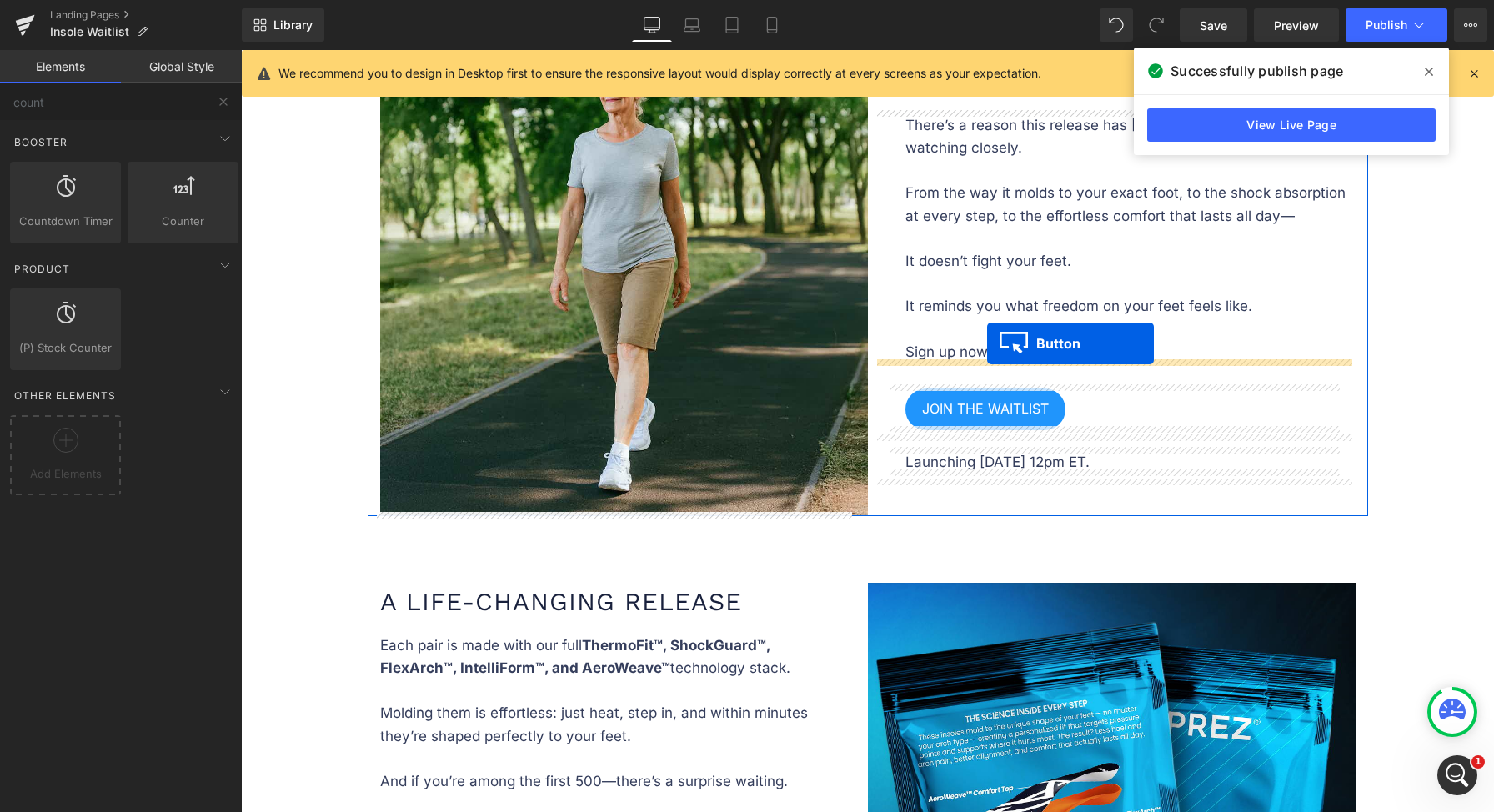
drag, startPoint x: 997, startPoint y: 581, endPoint x: 987, endPoint y: 344, distance: 237.2
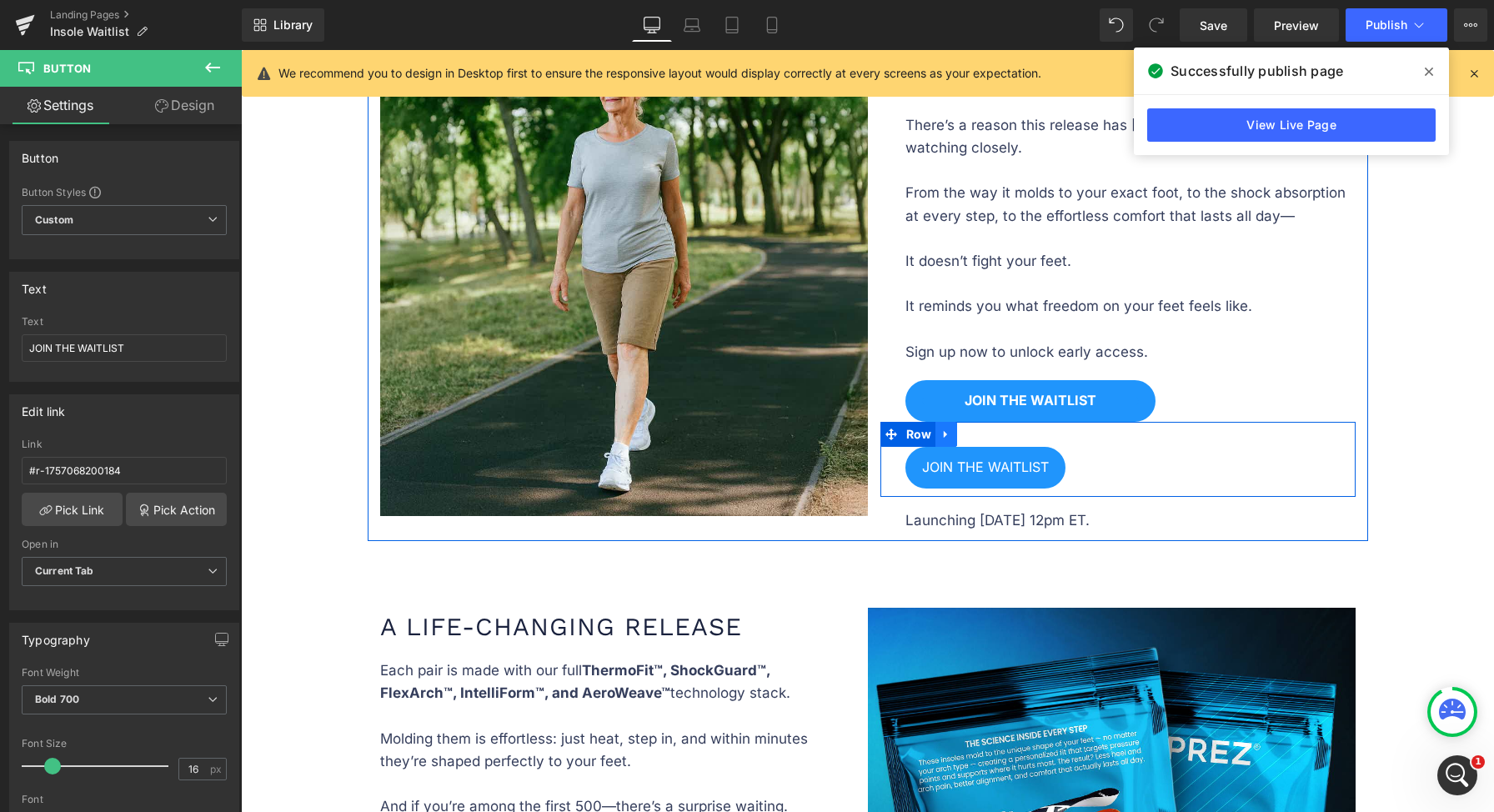
click at [943, 428] on icon at bounding box center [946, 435] width 12 height 13
click at [984, 430] on icon at bounding box center [989, 435] width 12 height 13
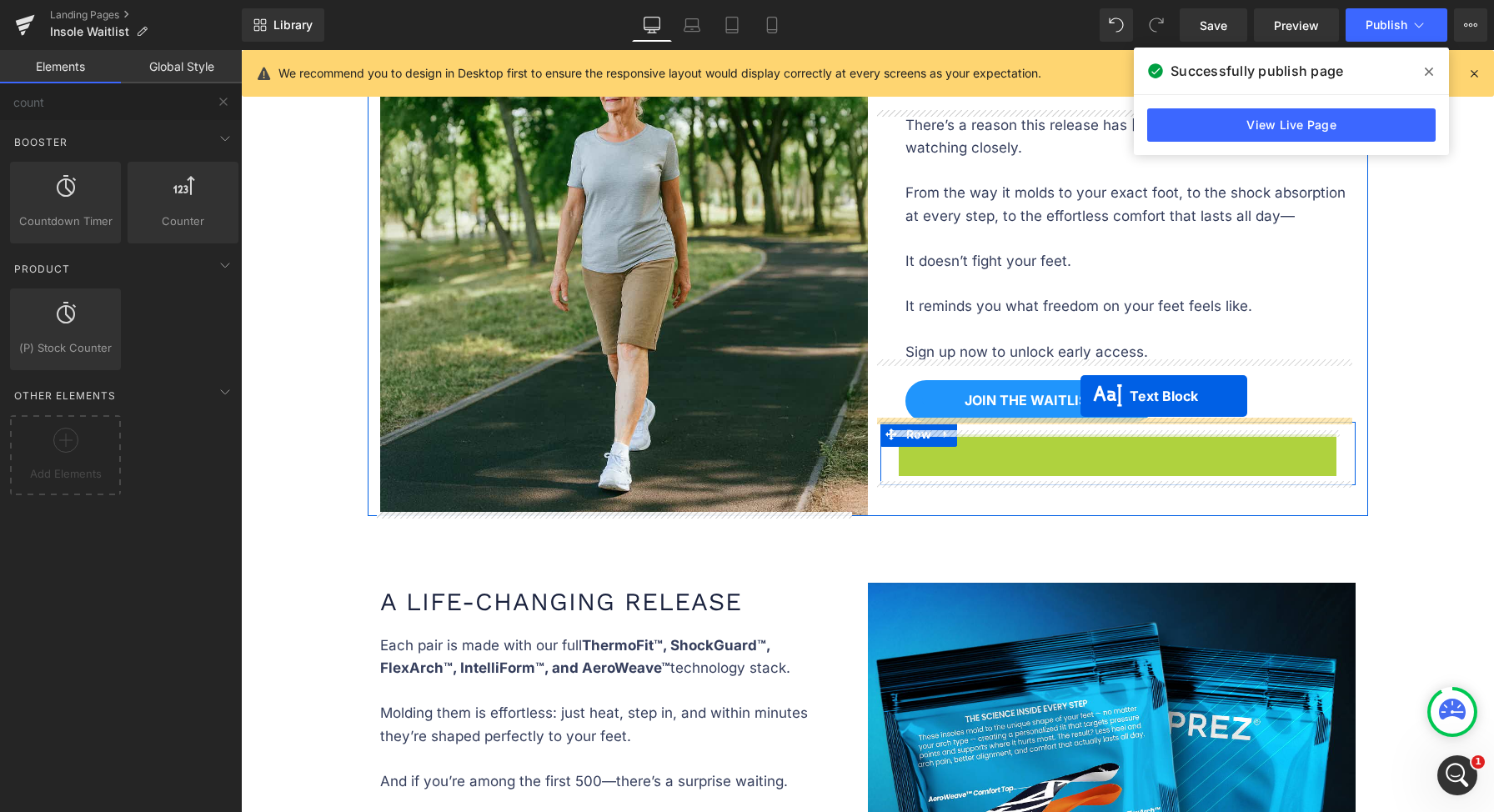
drag, startPoint x: 1079, startPoint y: 444, endPoint x: 1080, endPoint y: 396, distance: 48.0
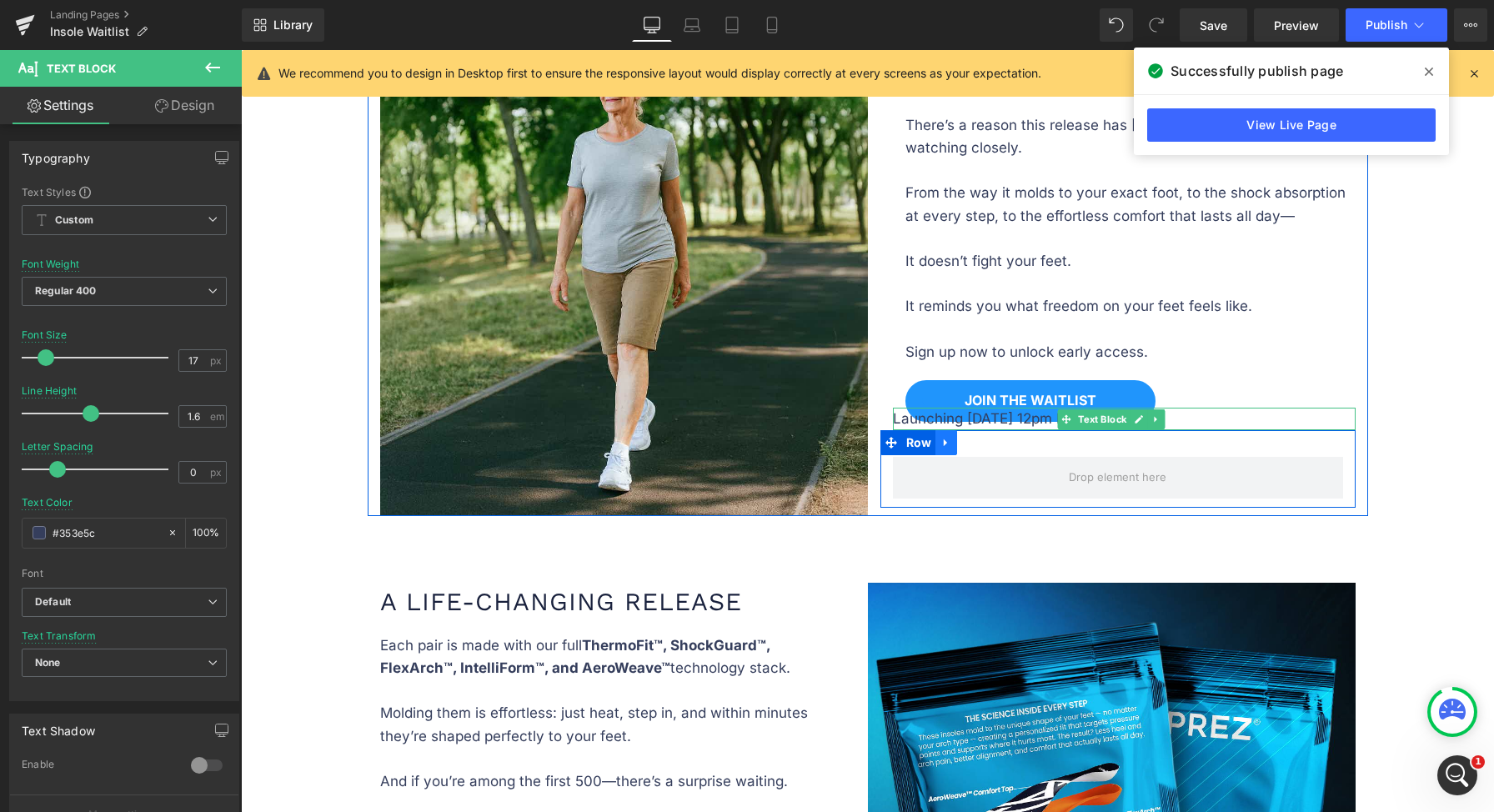
click at [946, 441] on link at bounding box center [946, 442] width 22 height 25
click at [984, 439] on icon at bounding box center [989, 442] width 12 height 12
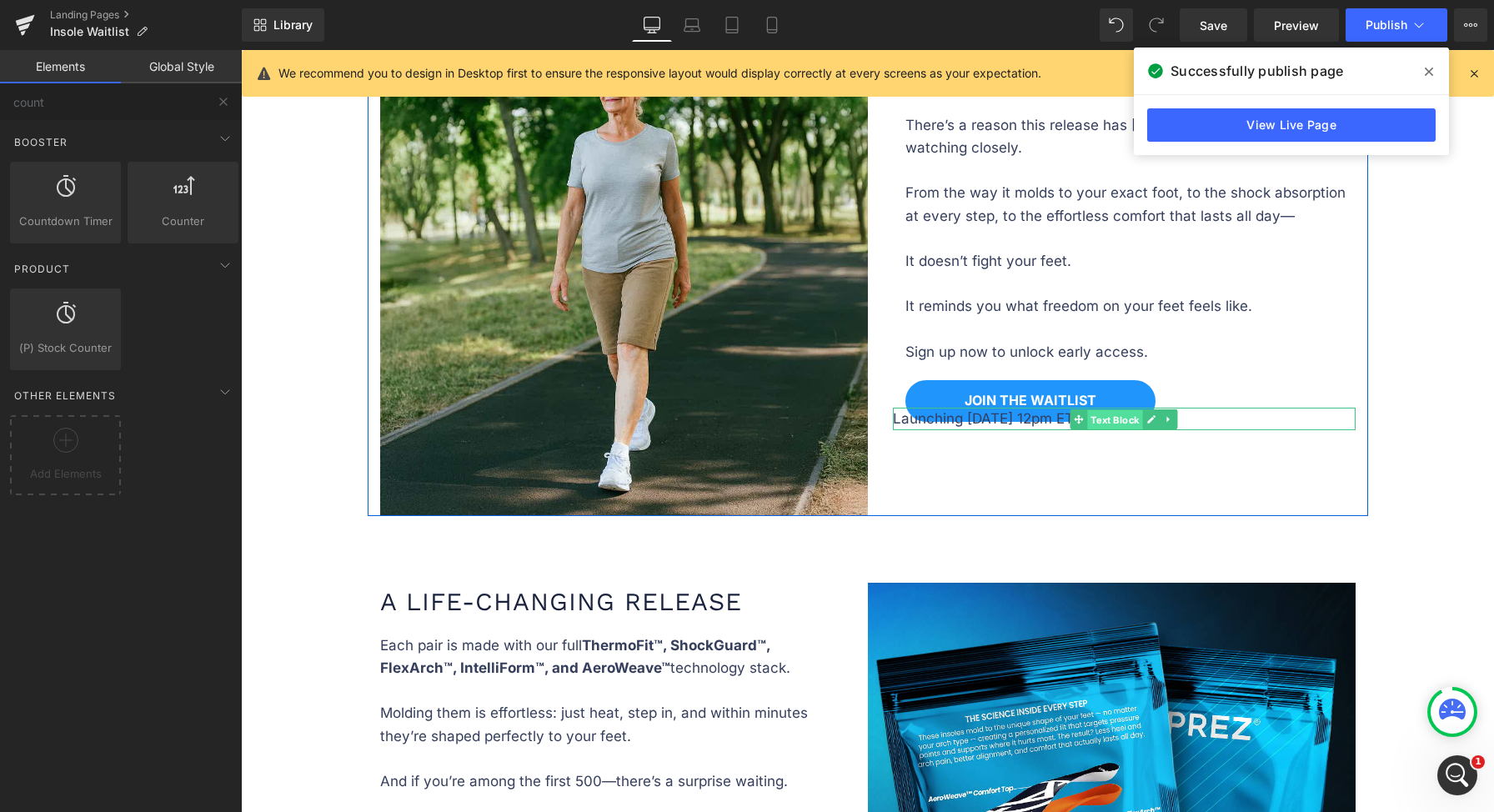
click at [1094, 416] on span "Text Block" at bounding box center [1115, 419] width 55 height 20
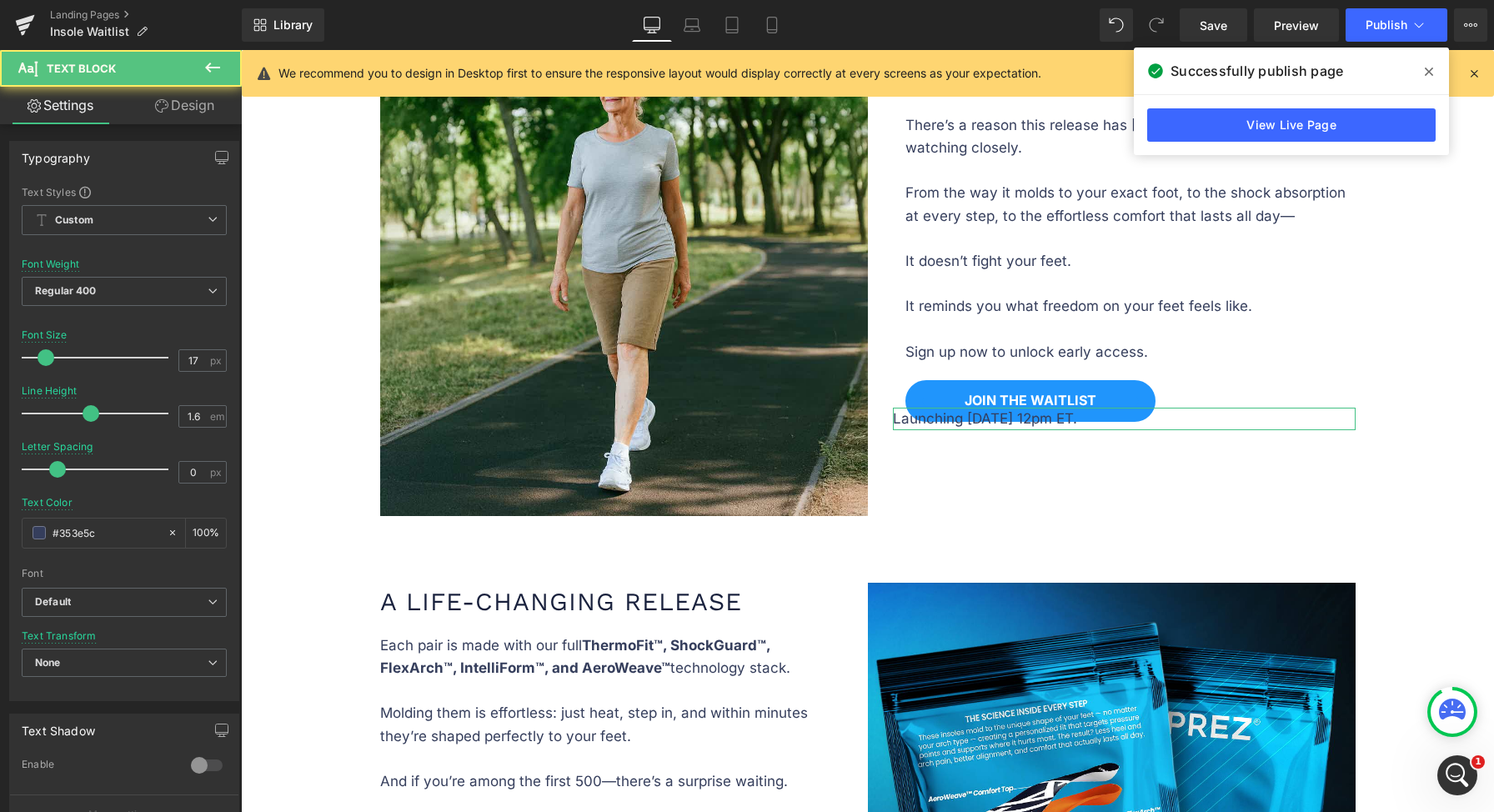
click at [177, 107] on link "Design" at bounding box center [184, 105] width 121 height 37
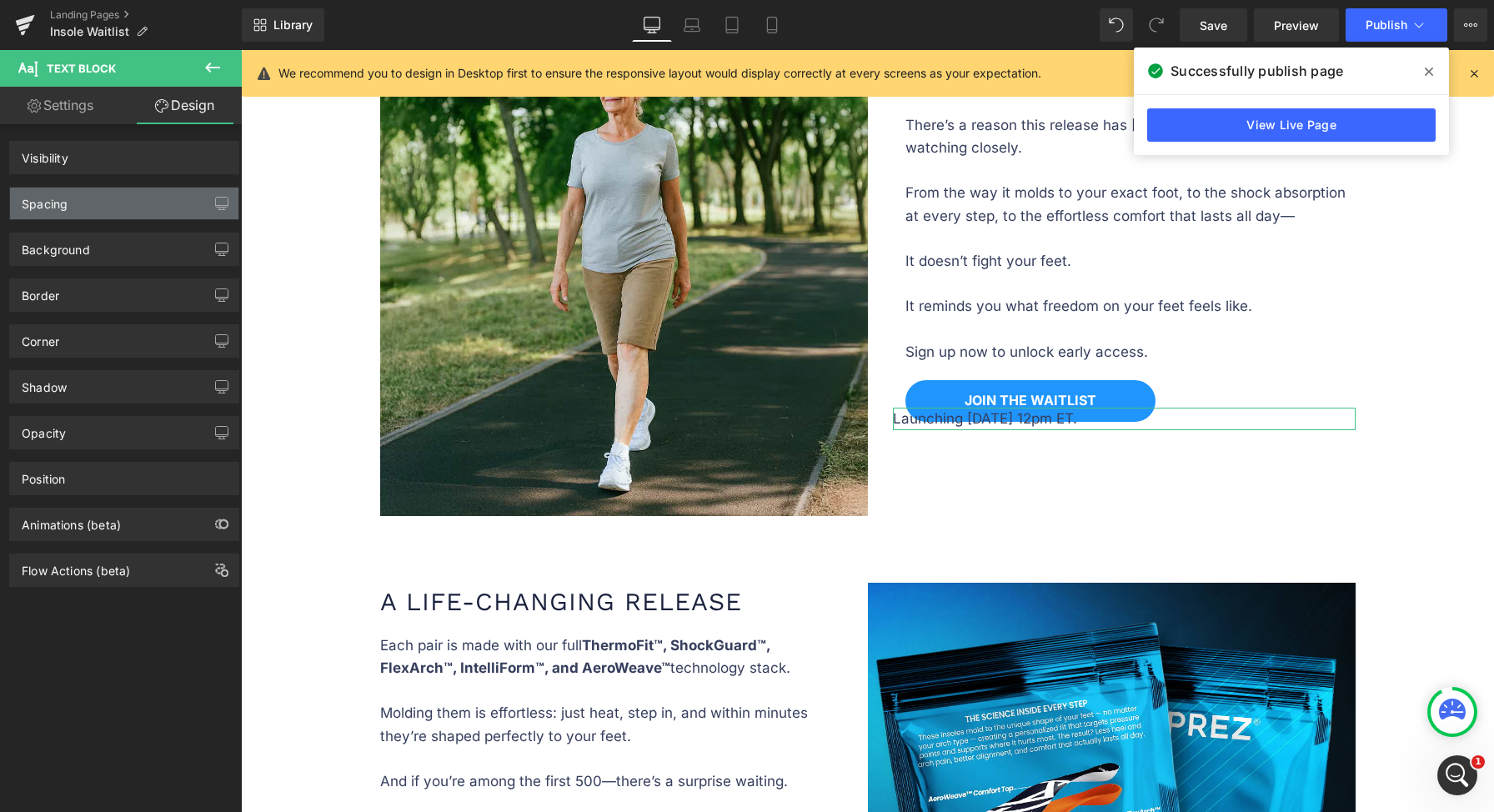
click at [150, 202] on div "Spacing" at bounding box center [124, 203] width 229 height 32
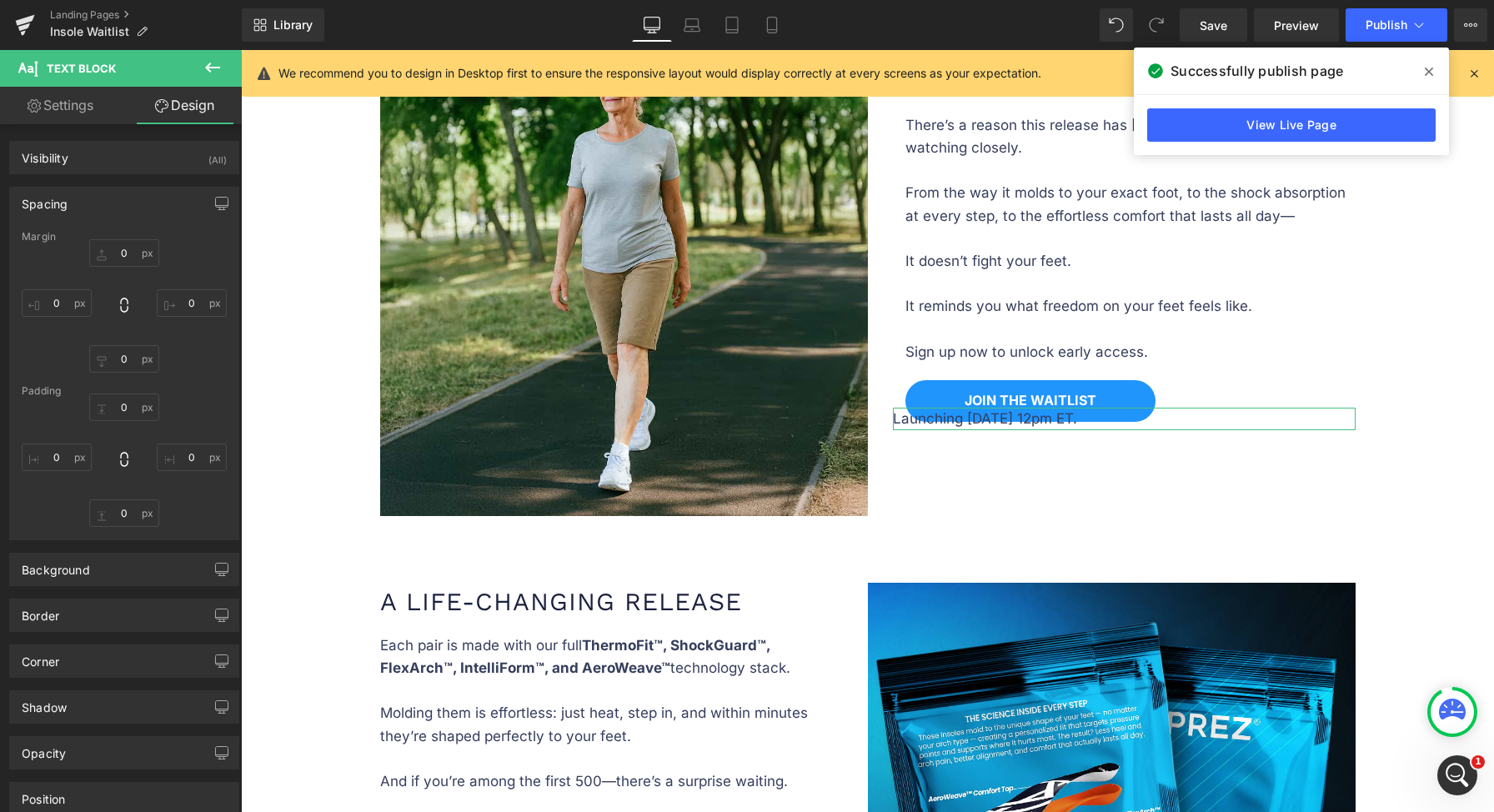
type input "-17"
type input "0"
type input "15"
type input "0"
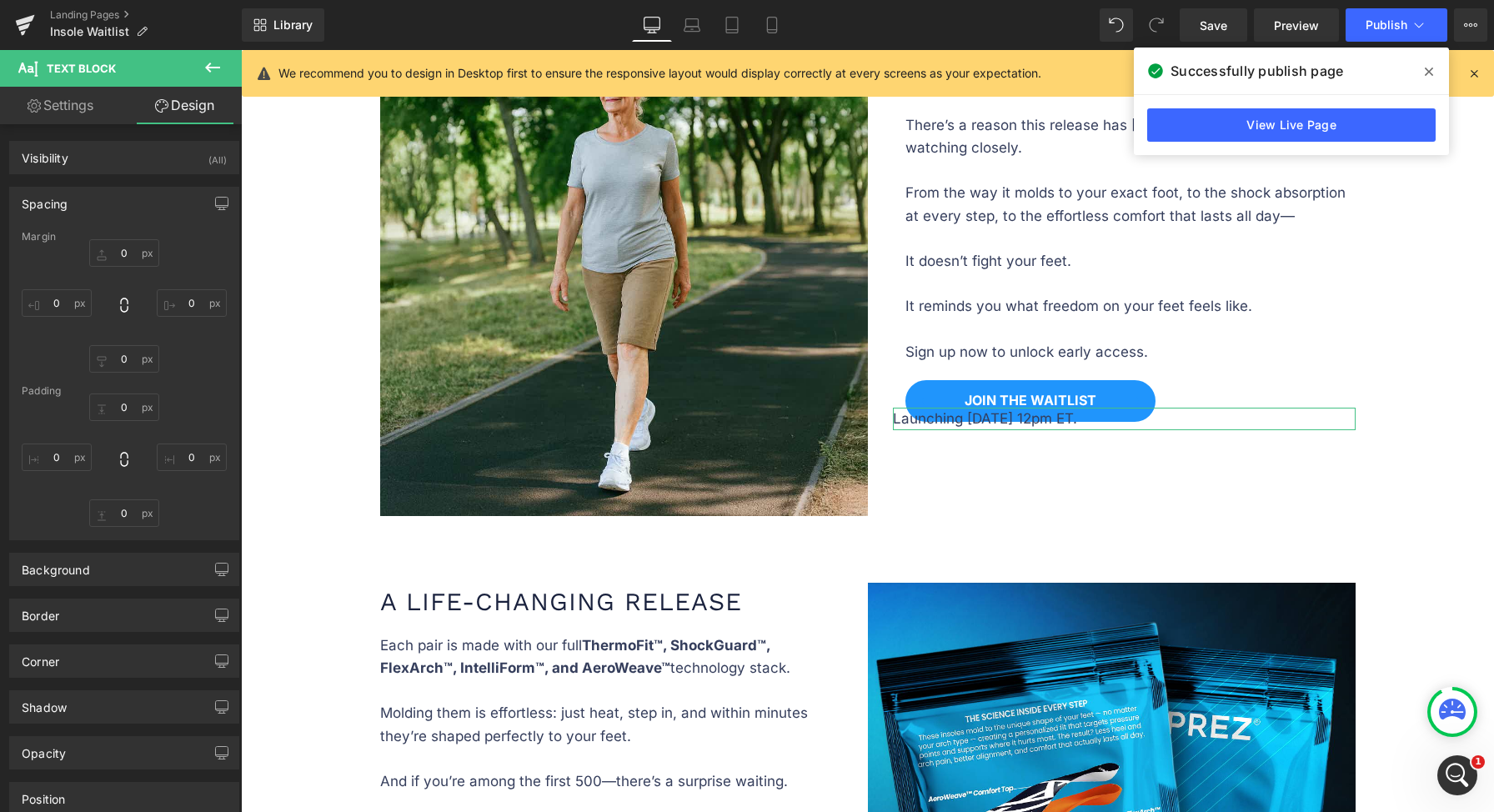
type input "0"
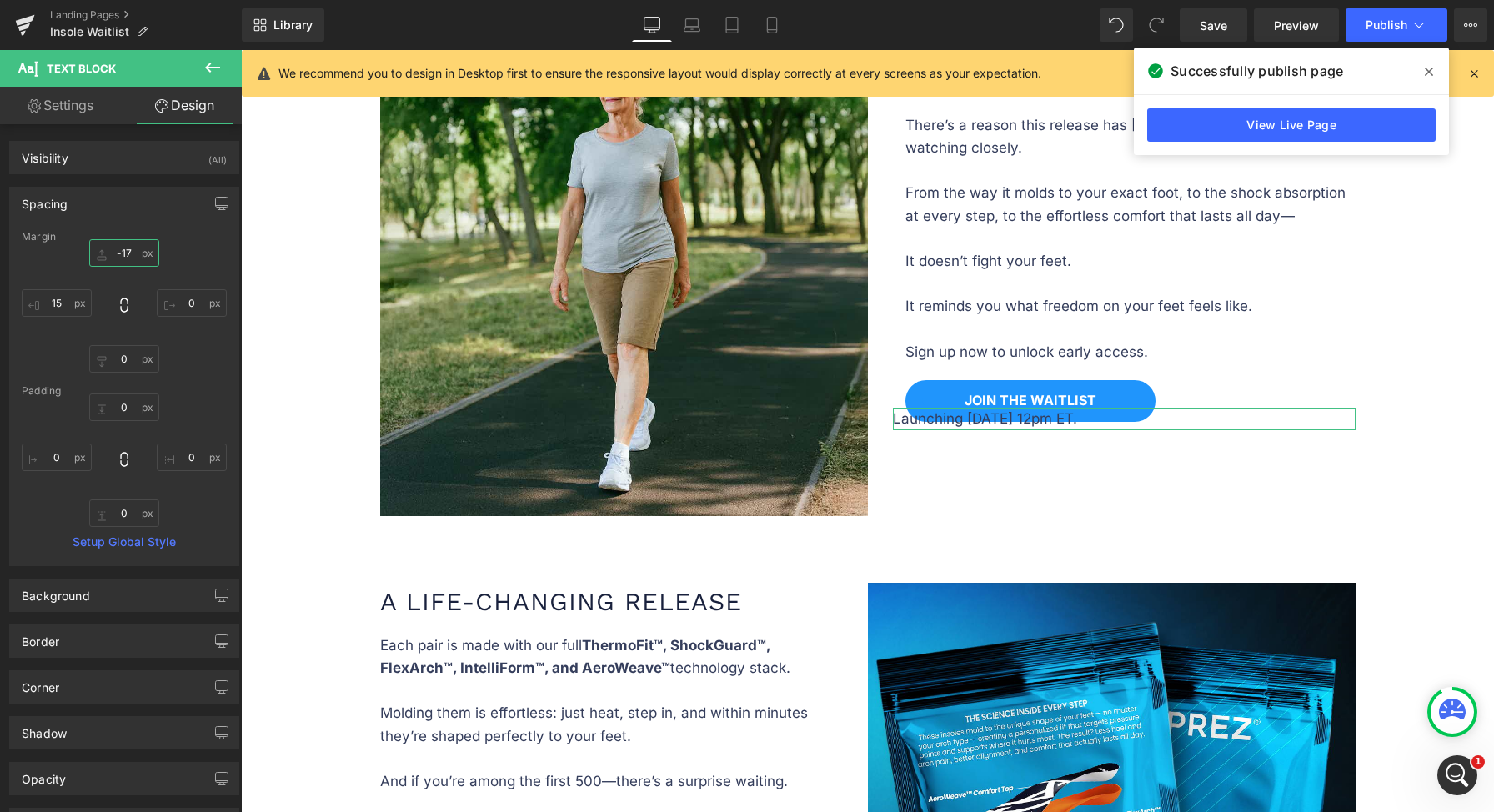
click at [122, 259] on input "-17" at bounding box center [124, 252] width 70 height 27
click at [124, 257] on input "-17" at bounding box center [124, 252] width 70 height 27
click at [122, 252] on input "-17" at bounding box center [124, 252] width 70 height 27
type input "-"
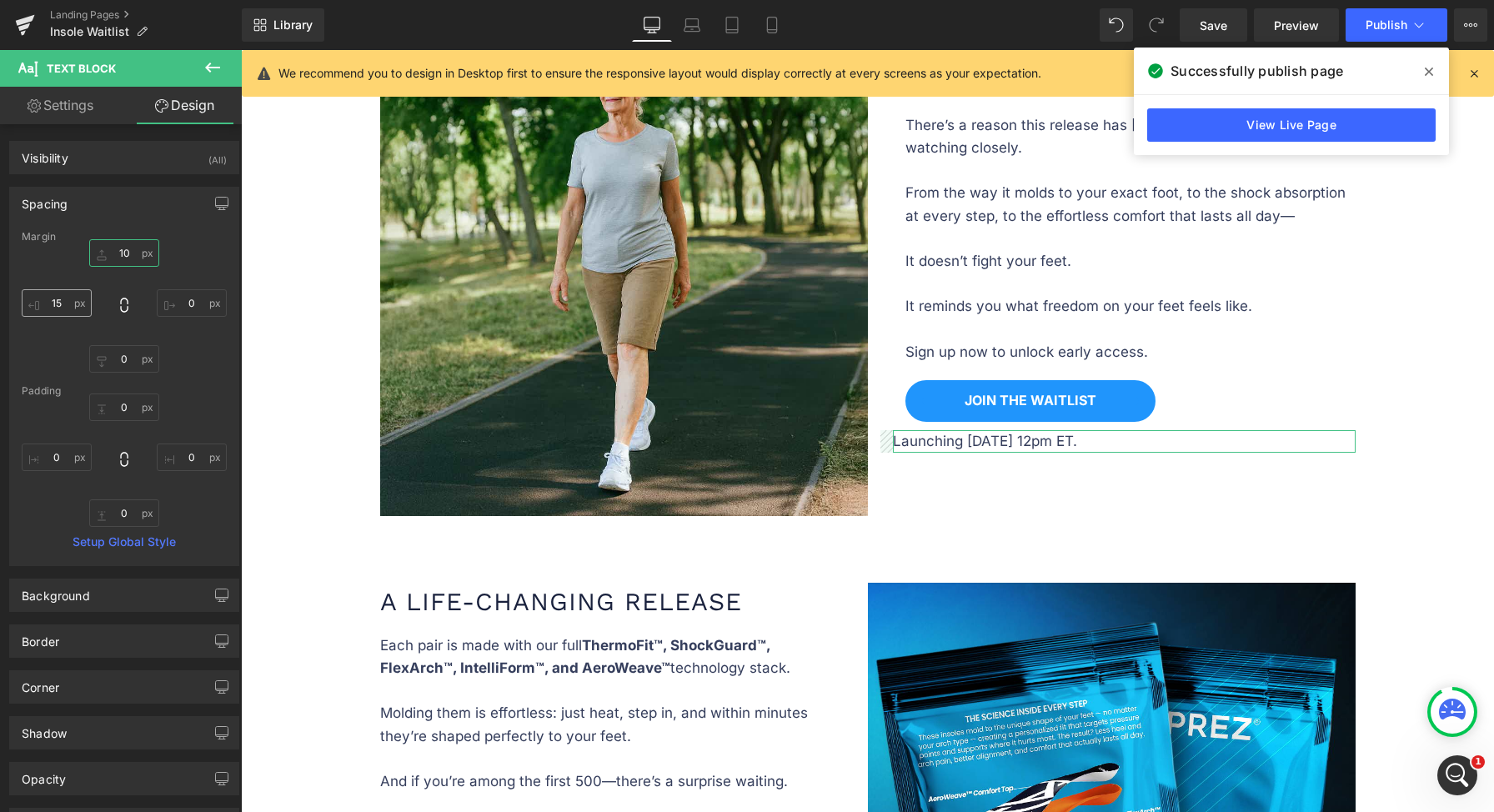
type input "10"
click at [57, 297] on input "15" at bounding box center [57, 303] width 70 height 27
type input "5"
type input "30"
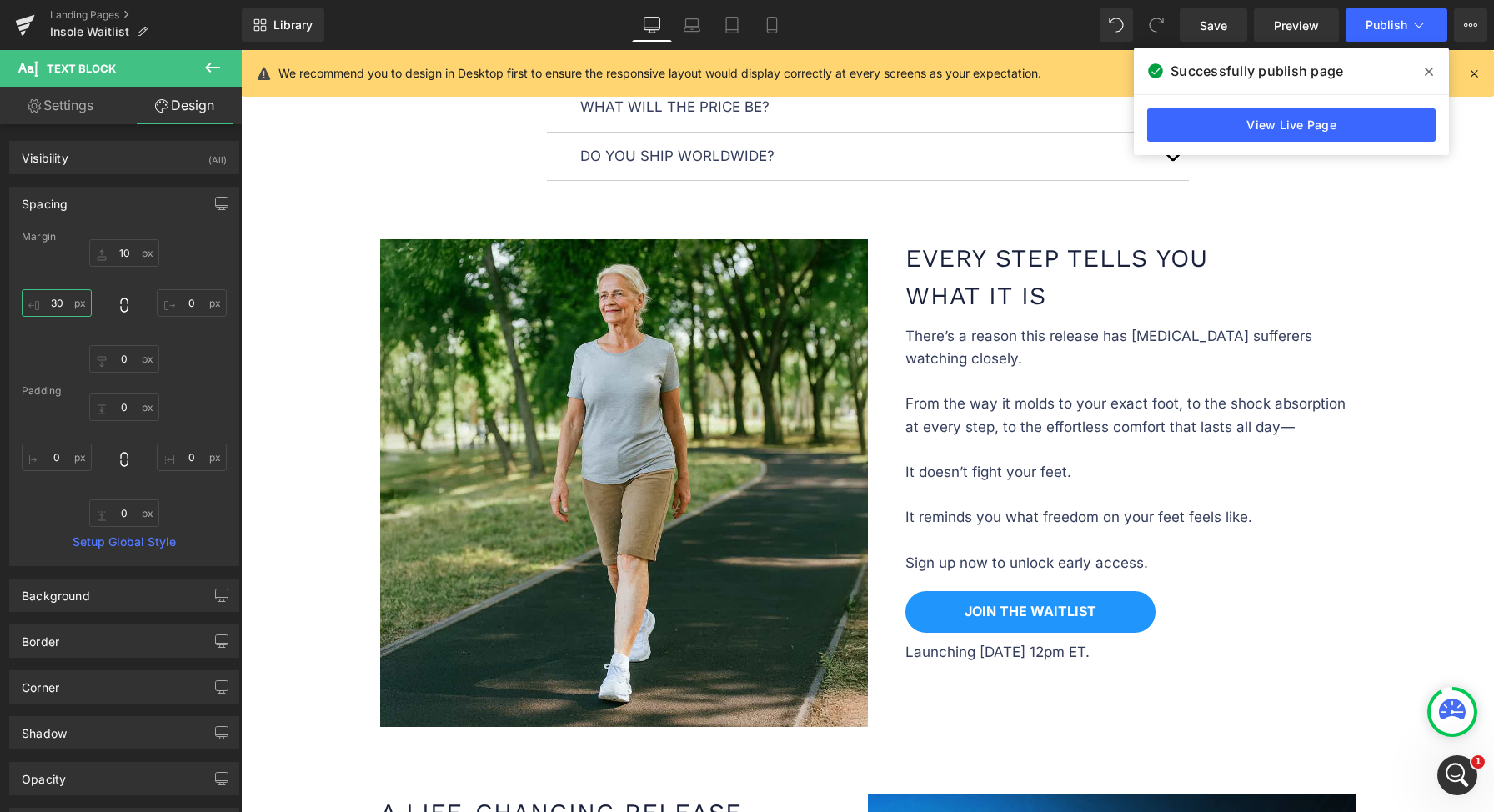
scroll to position [1936, 0]
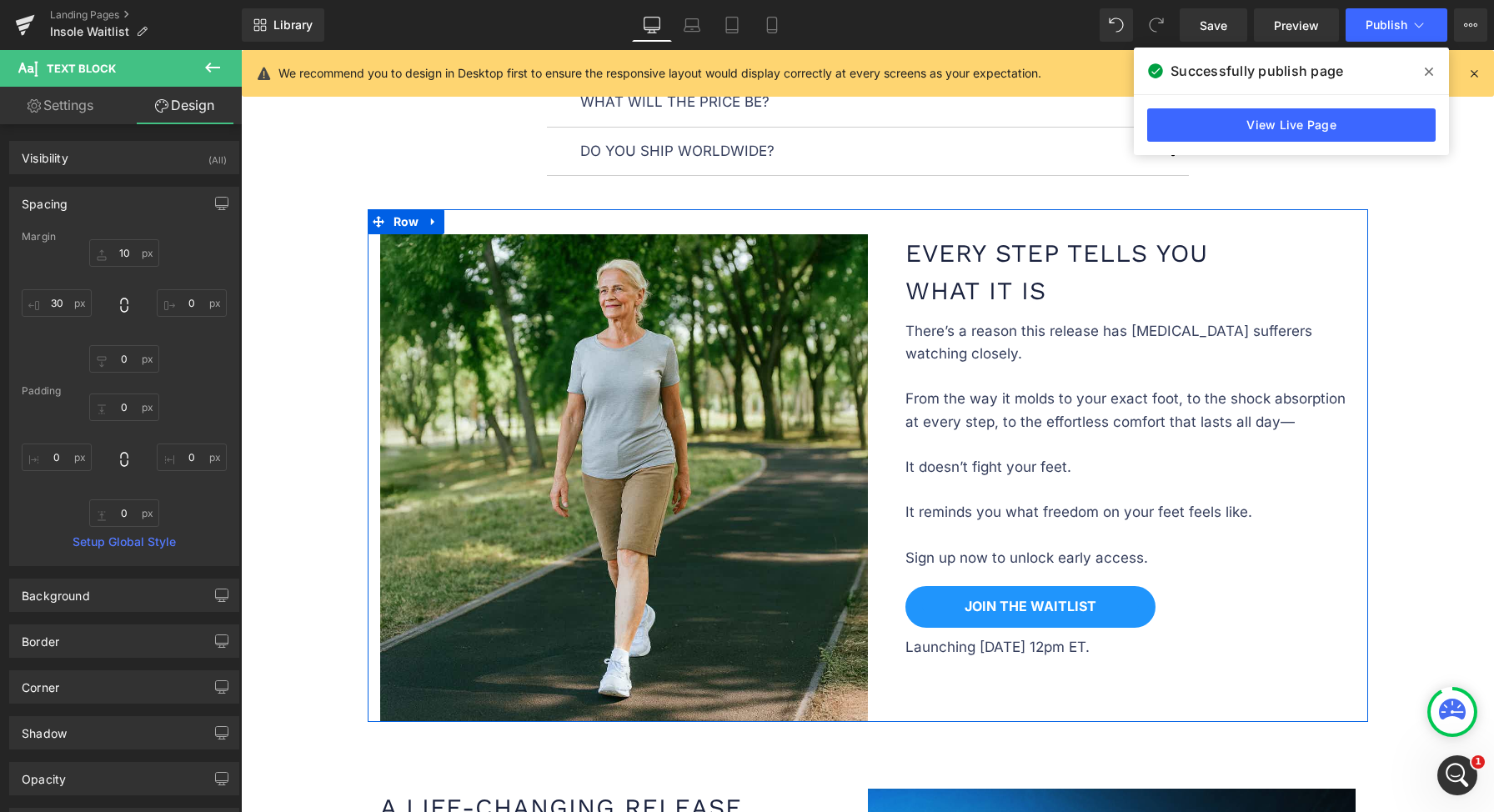
click at [1048, 278] on h1 "every step tells you what it is" at bounding box center [1130, 272] width 450 height 75
click at [1049, 288] on h1 "every step tells you what it is" at bounding box center [1130, 272] width 450 height 75
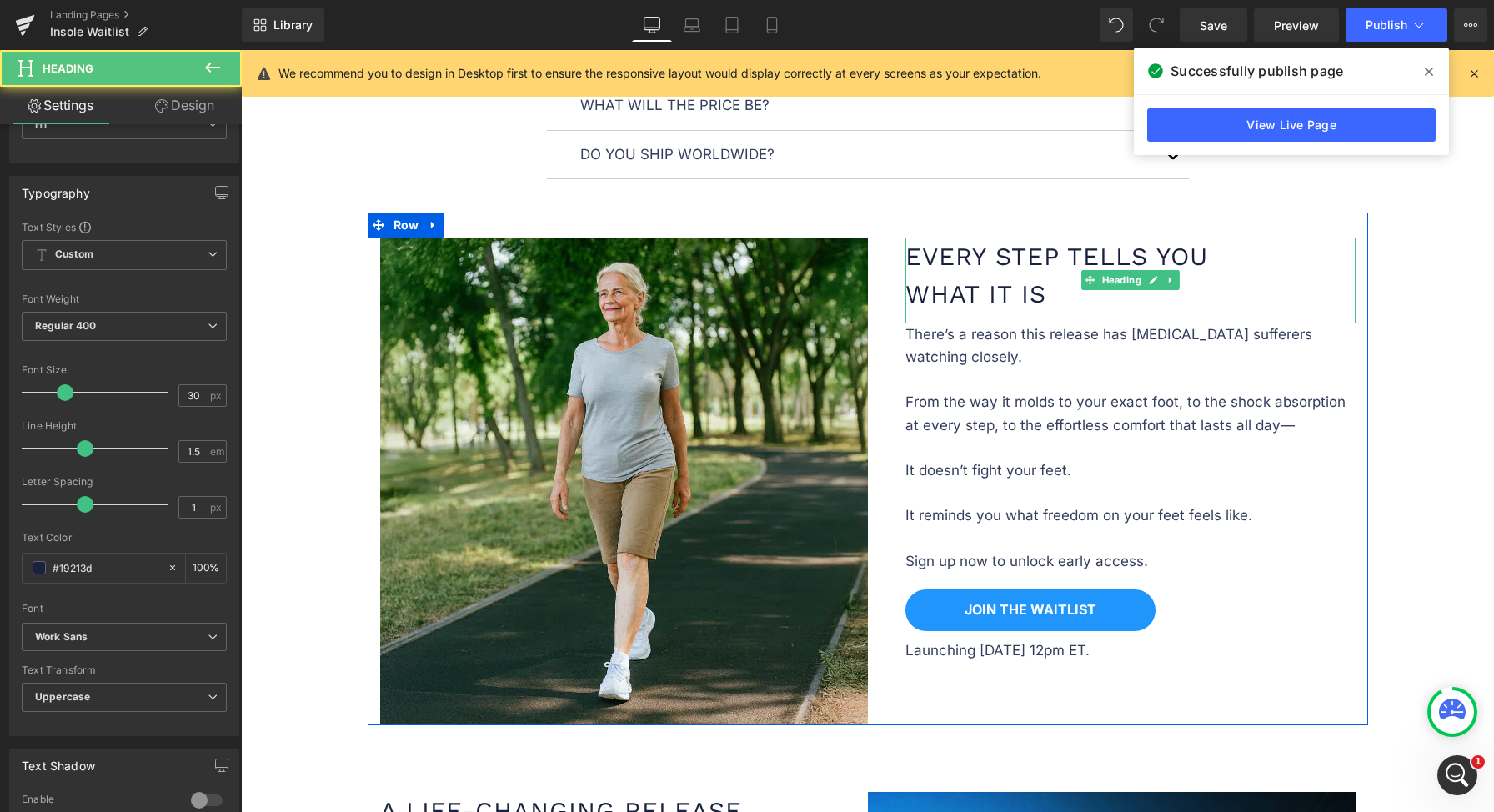
scroll to position [1932, 0]
click at [1008, 278] on h1 "every step tells you what it is" at bounding box center [1130, 275] width 450 height 75
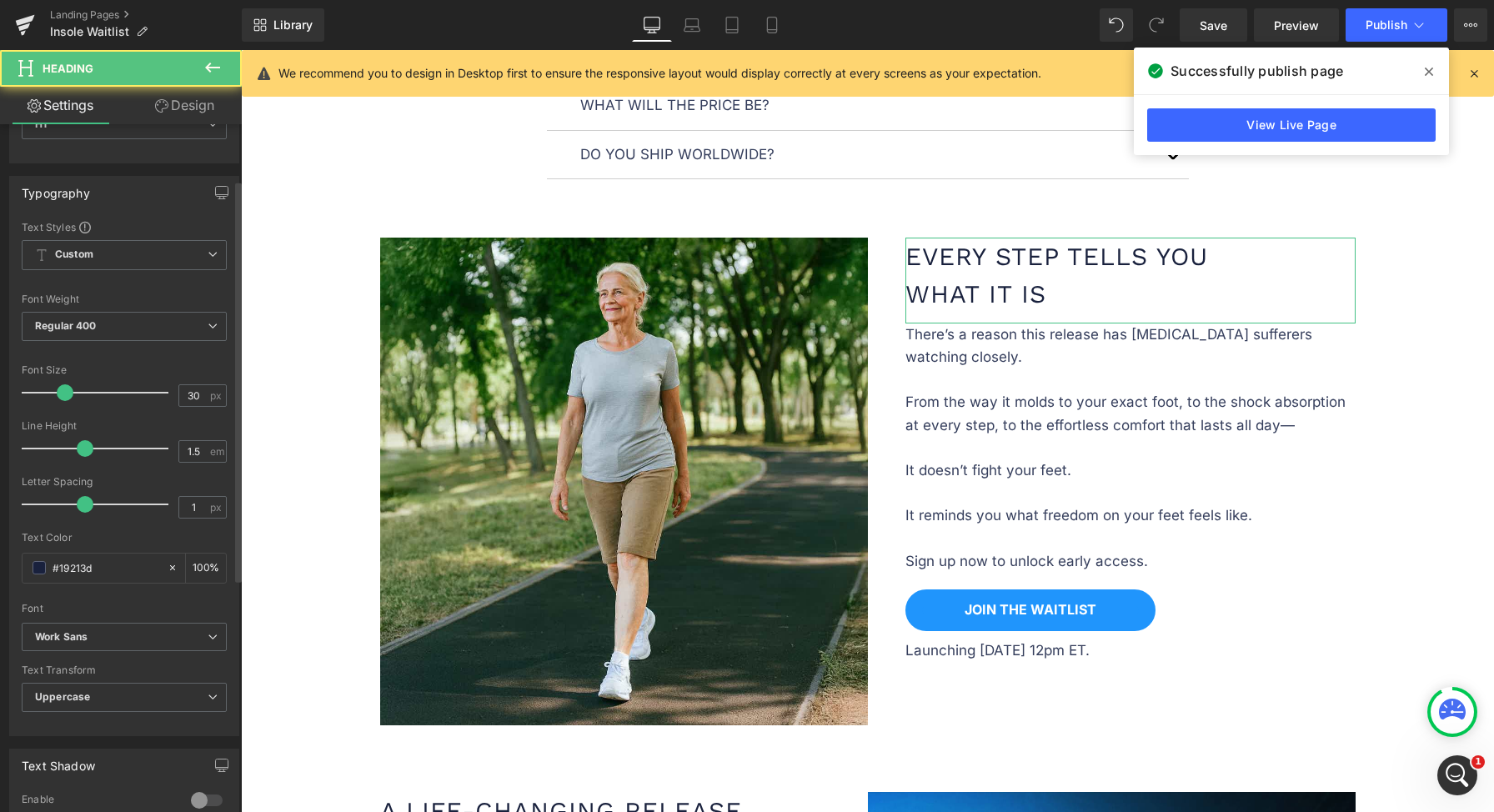
scroll to position [374, 0]
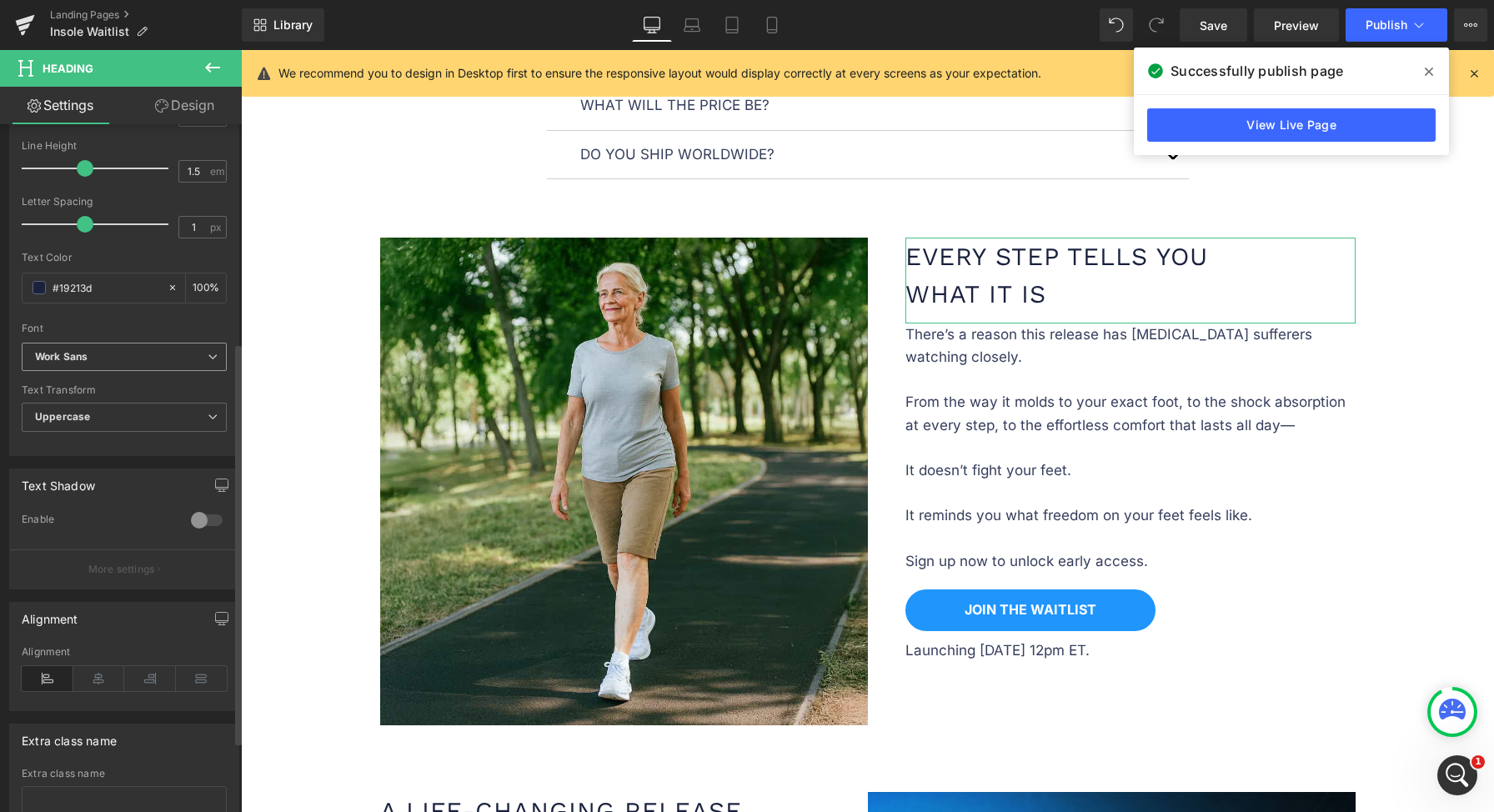
click at [112, 356] on b "Work Sans" at bounding box center [120, 357] width 172 height 15
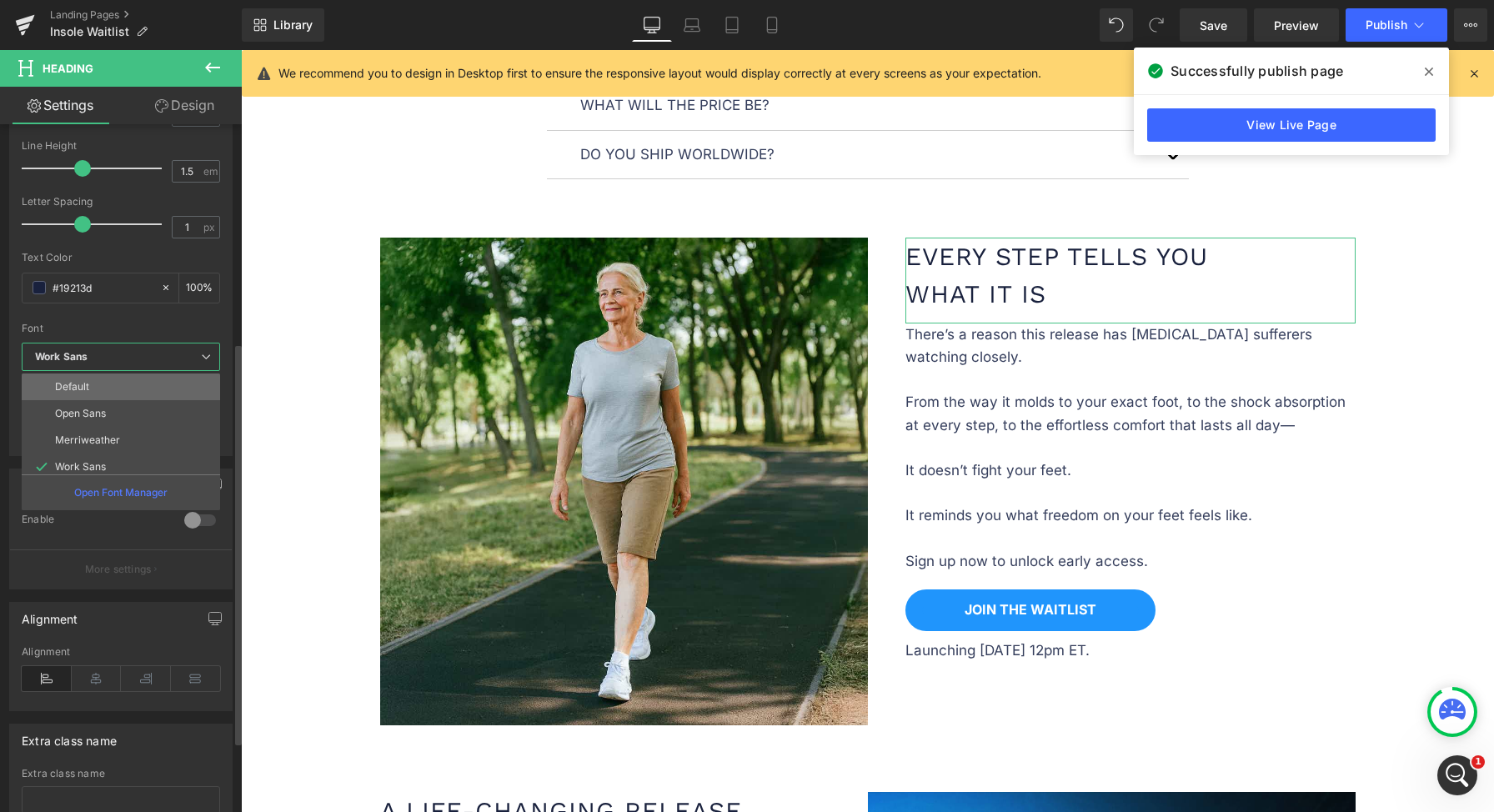
click at [109, 381] on li "Default" at bounding box center [125, 386] width 206 height 26
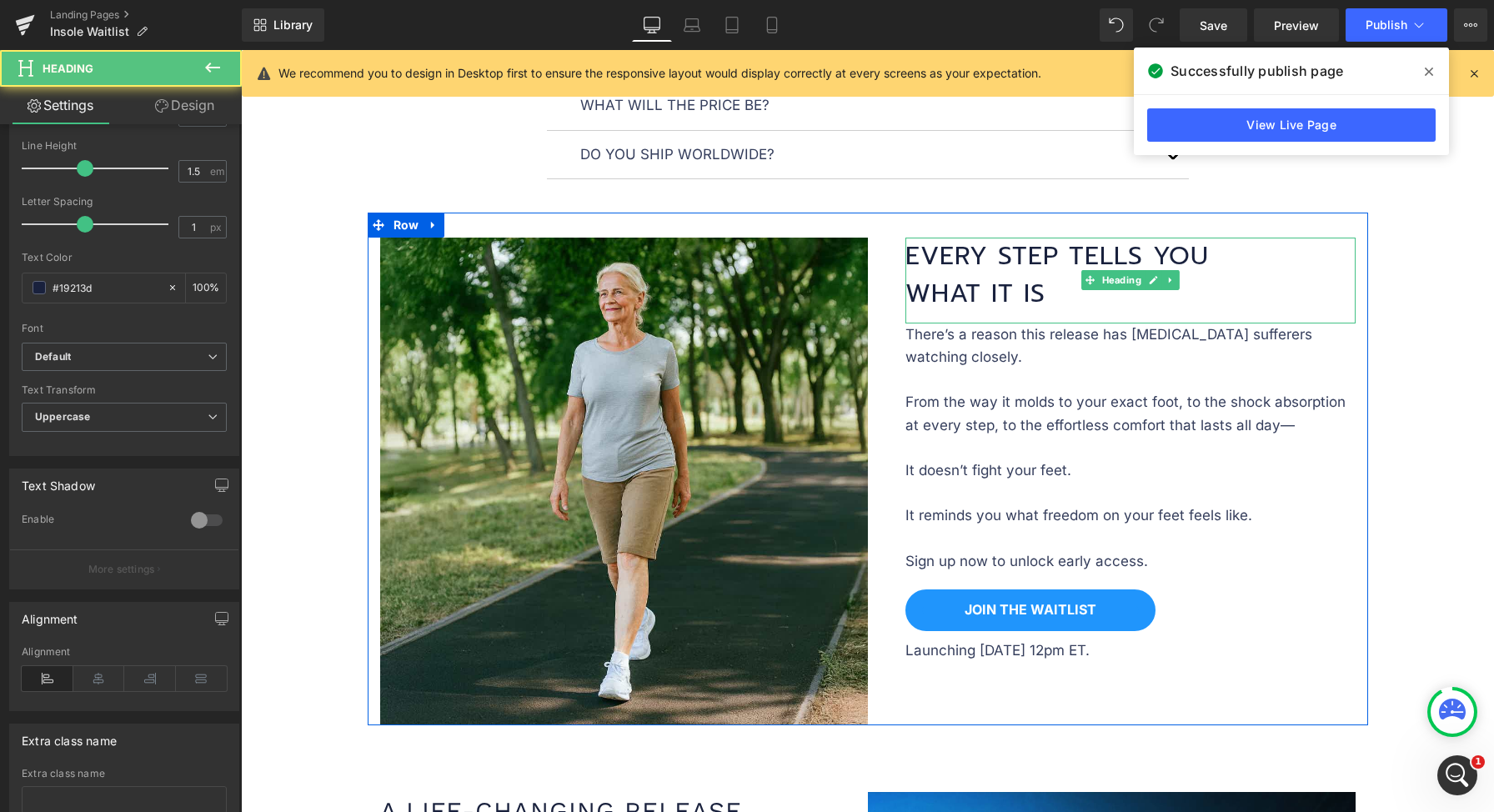
click at [1070, 270] on h1 "every step tells you what it is" at bounding box center [1130, 275] width 450 height 75
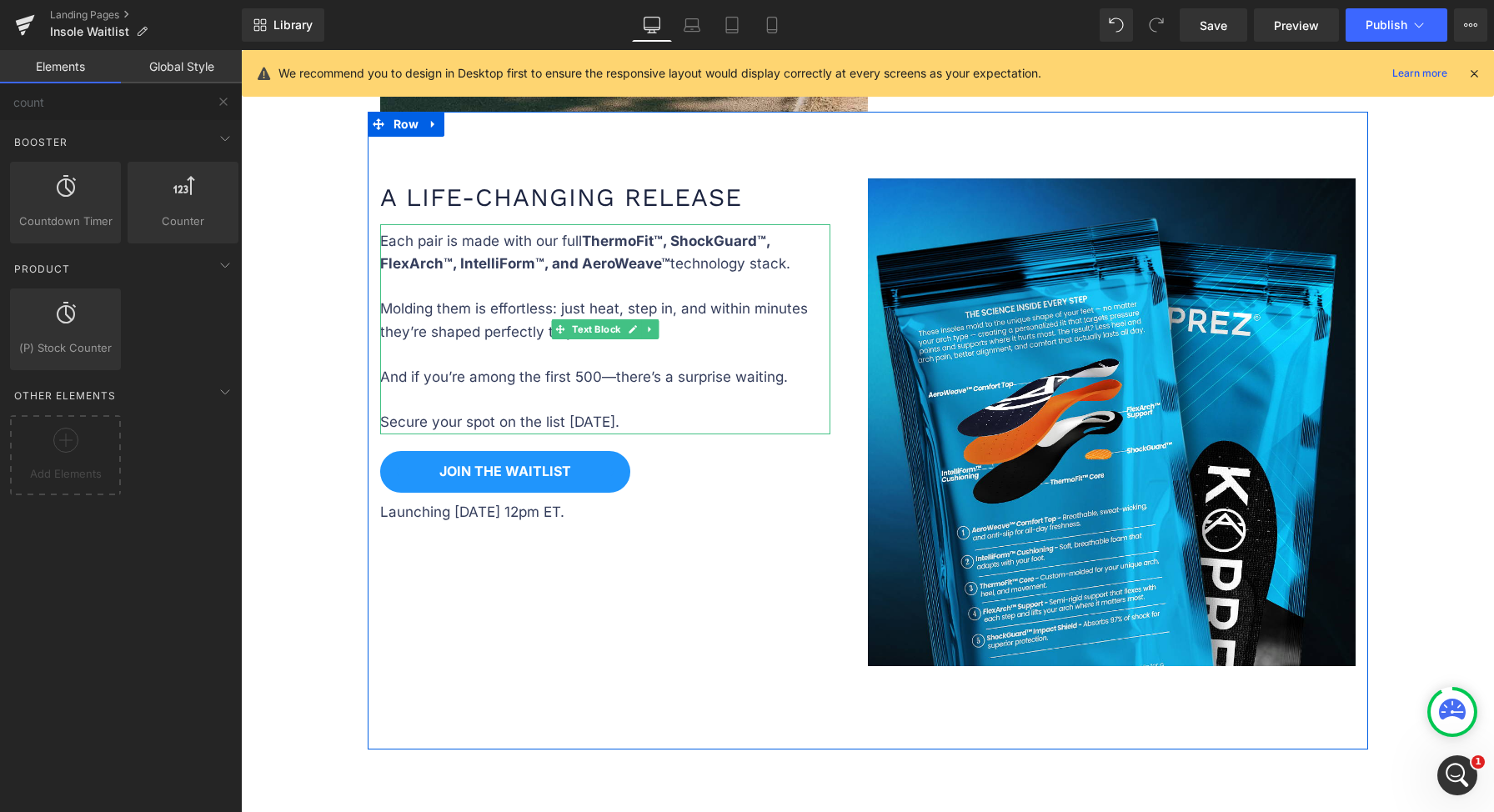
scroll to position [2513, 0]
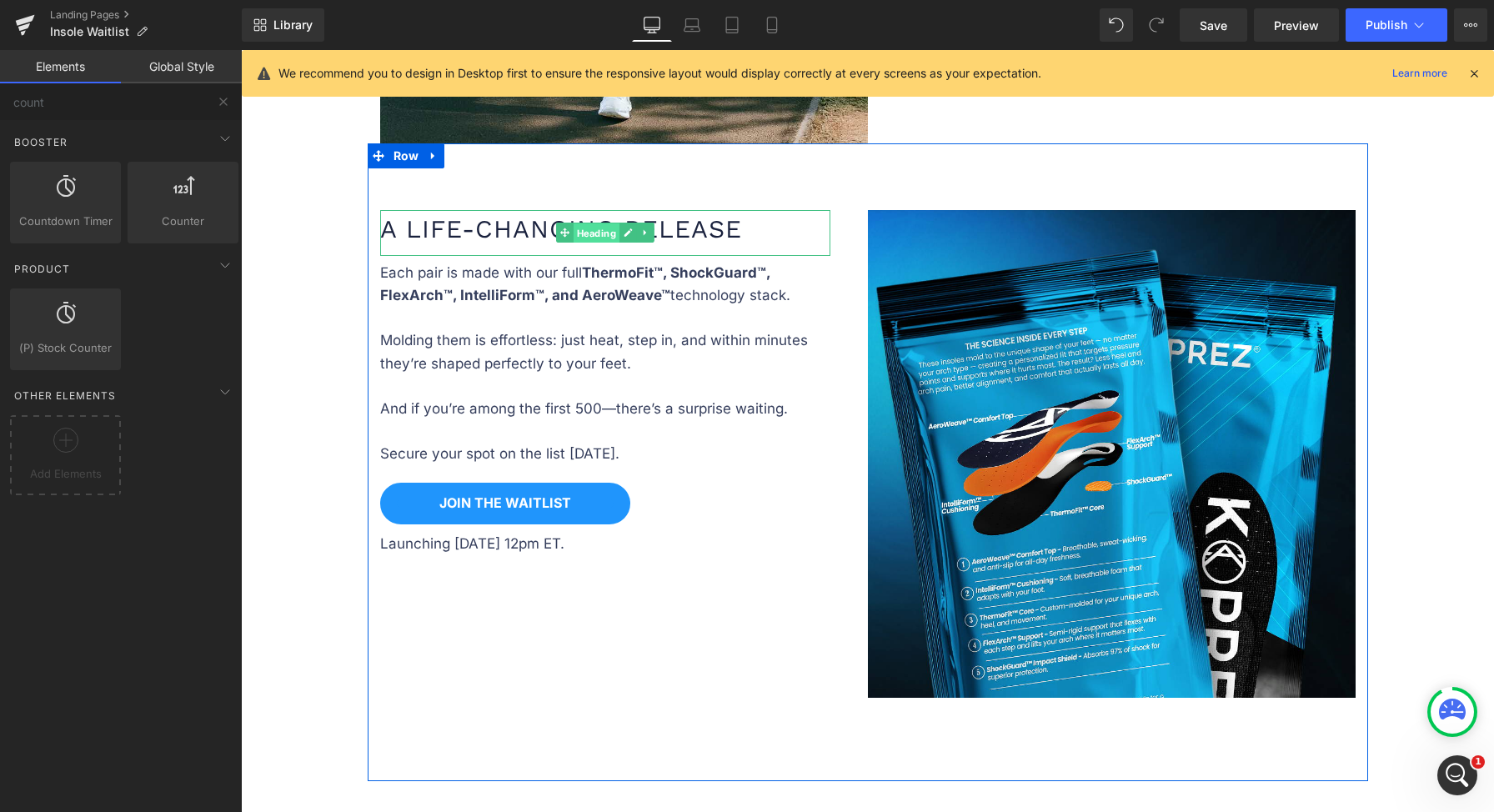
click at [572, 224] on span "Heading" at bounding box center [595, 233] width 46 height 20
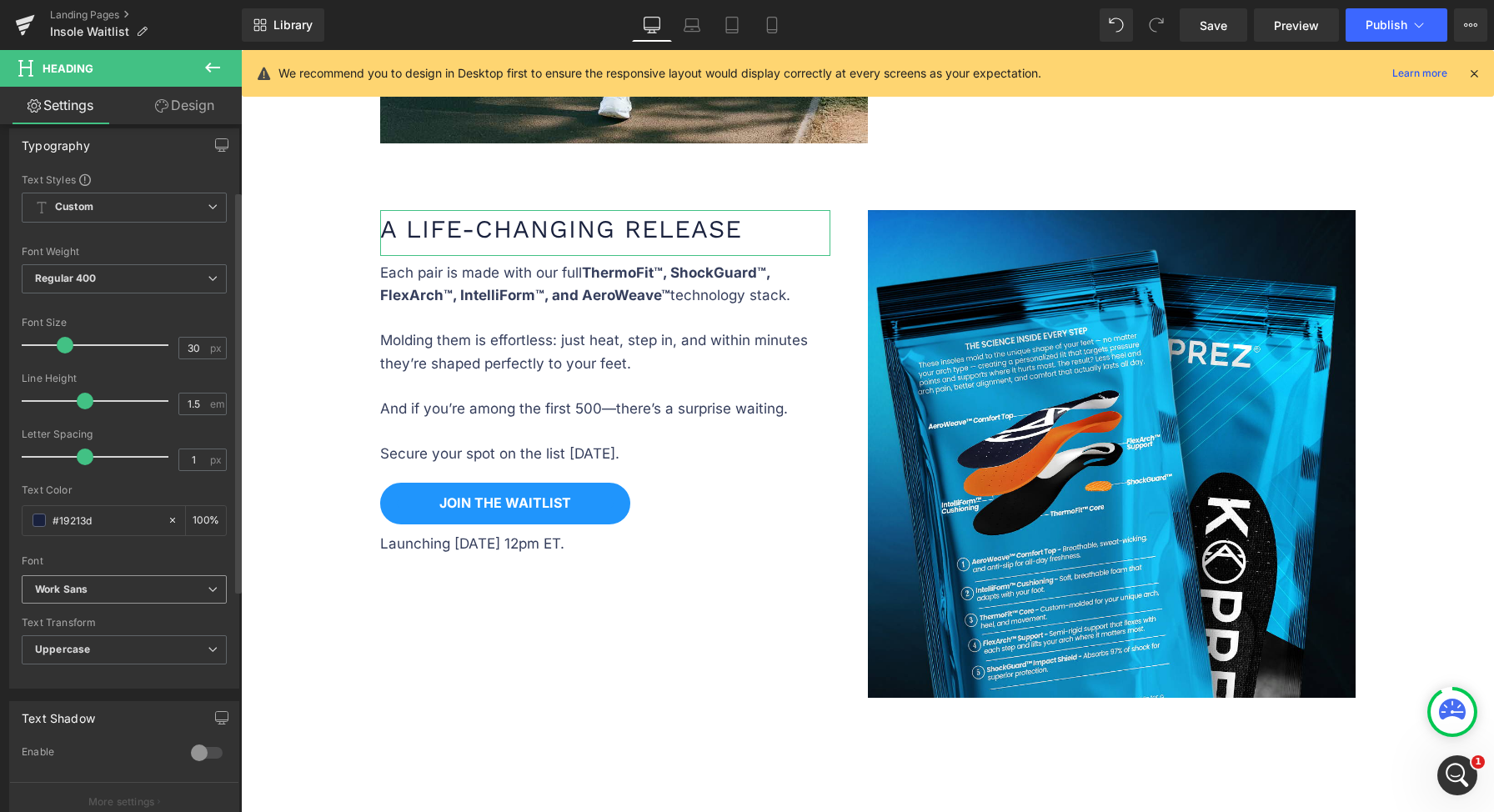
scroll to position [142, 0]
click at [113, 581] on b "Work Sans" at bounding box center [120, 588] width 172 height 15
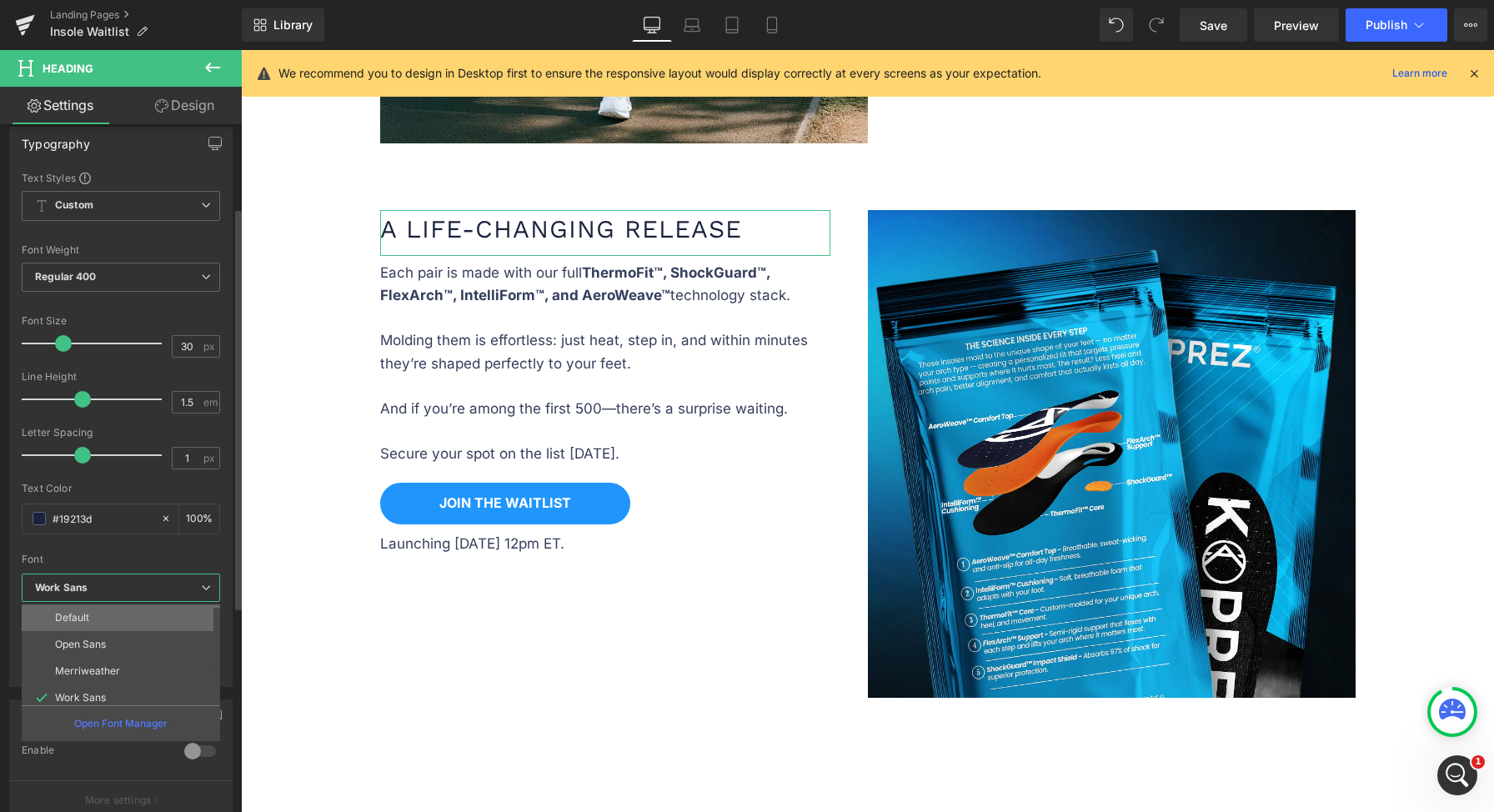
click at [107, 621] on li "Default" at bounding box center [125, 617] width 206 height 26
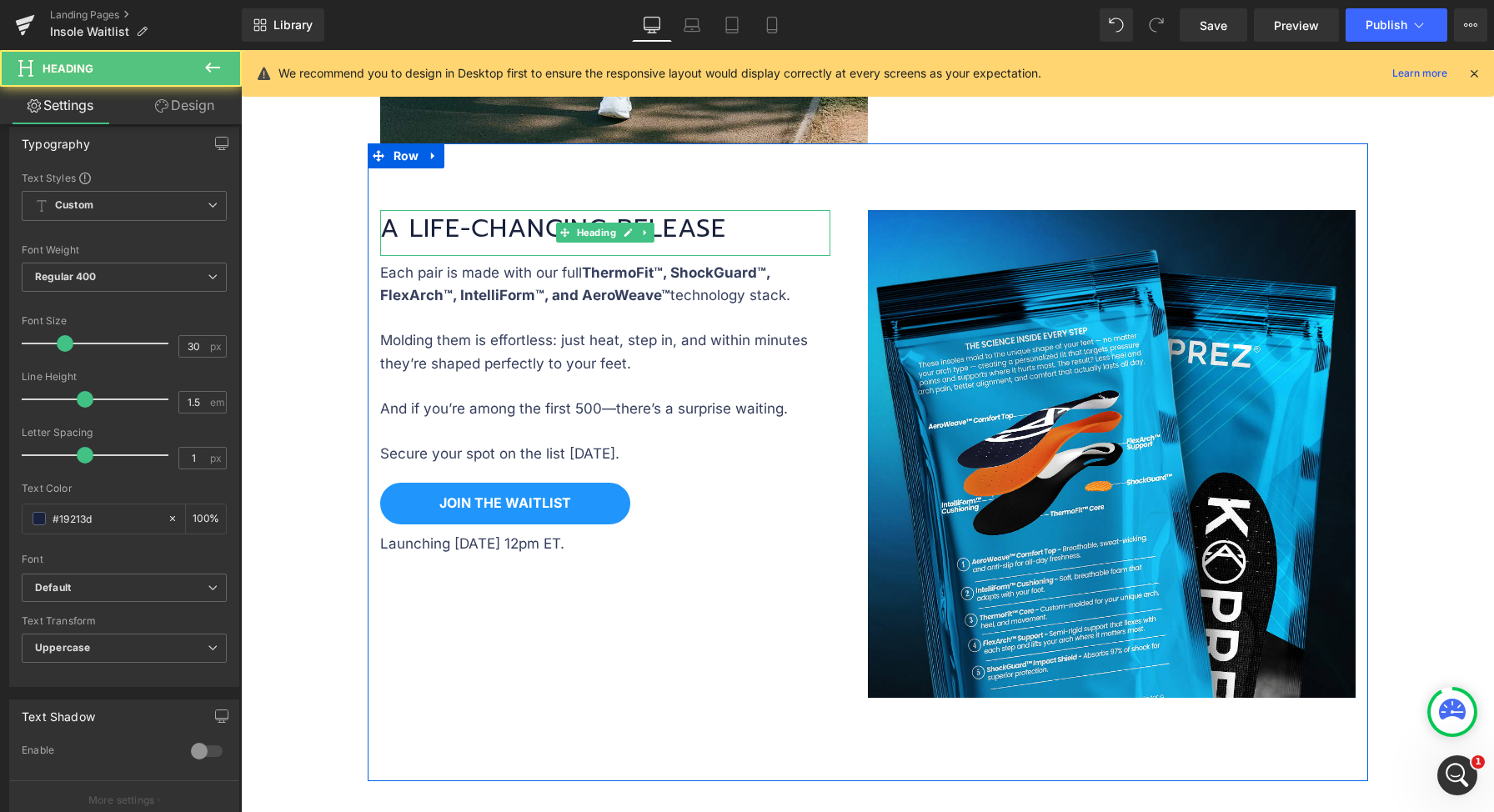
click at [529, 219] on h1 "A Life-Changing Release" at bounding box center [605, 228] width 450 height 37
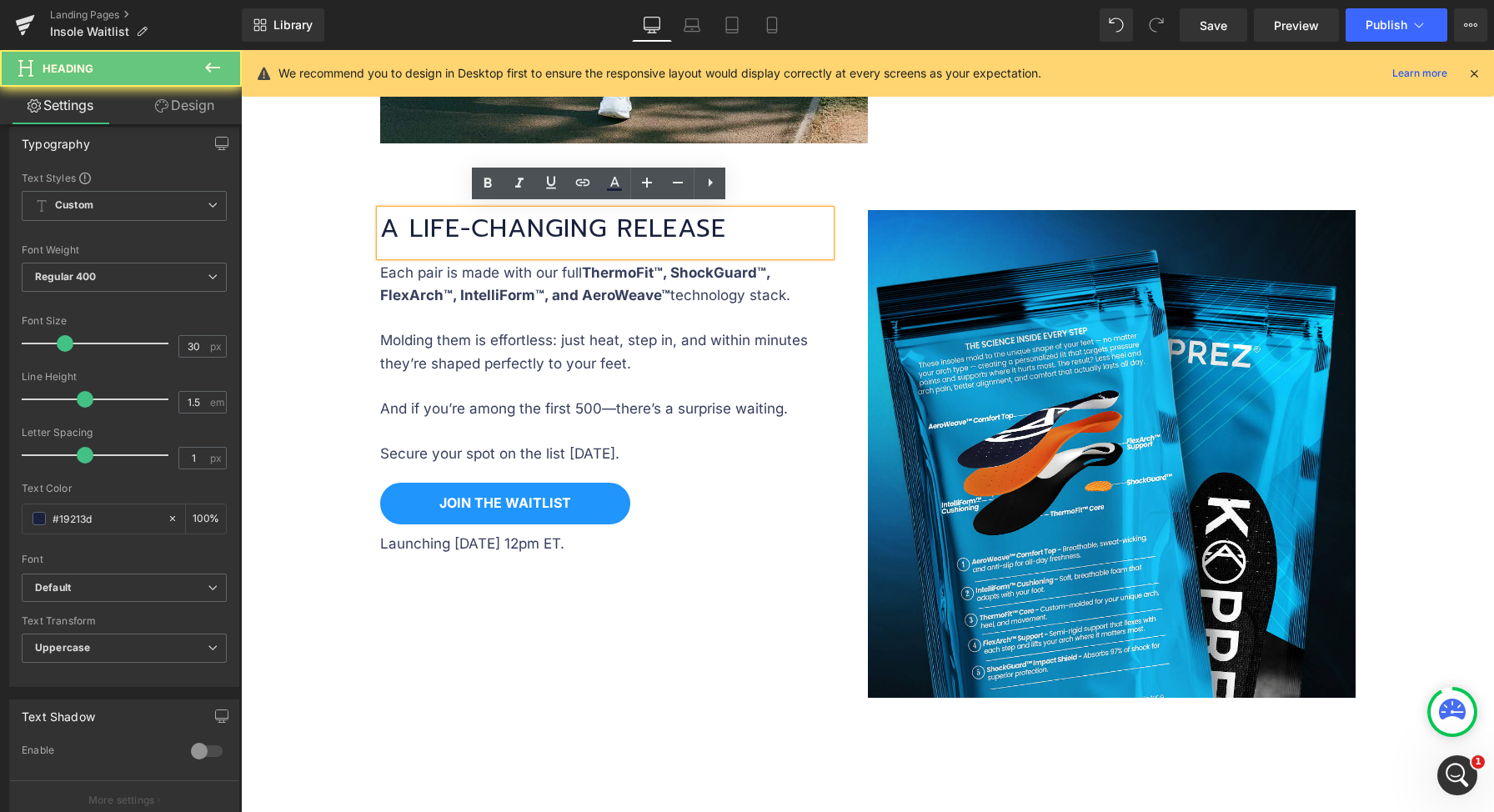
click at [529, 221] on h1 "A Life-Changing Release" at bounding box center [605, 228] width 450 height 37
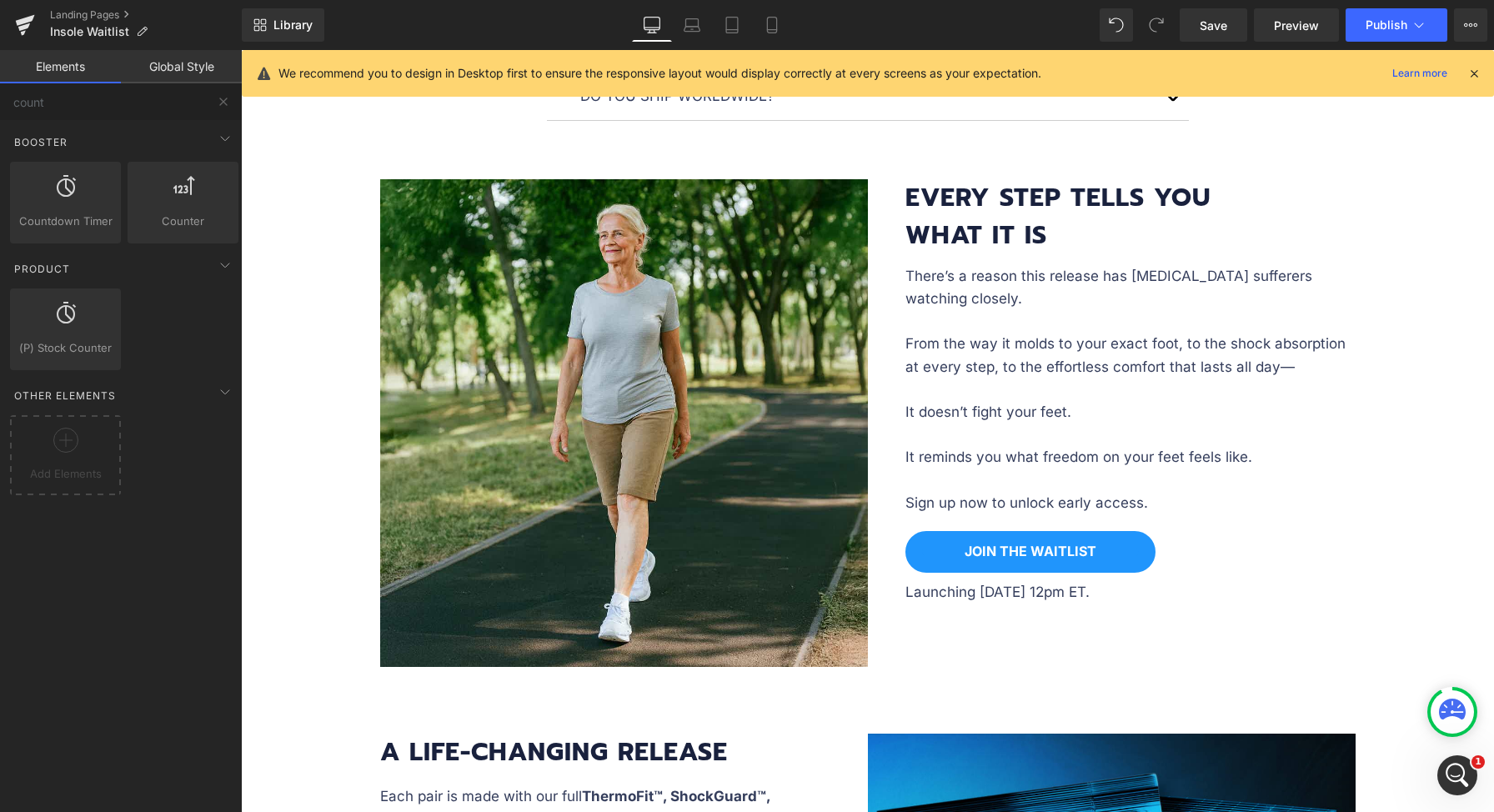
scroll to position [1990, 0]
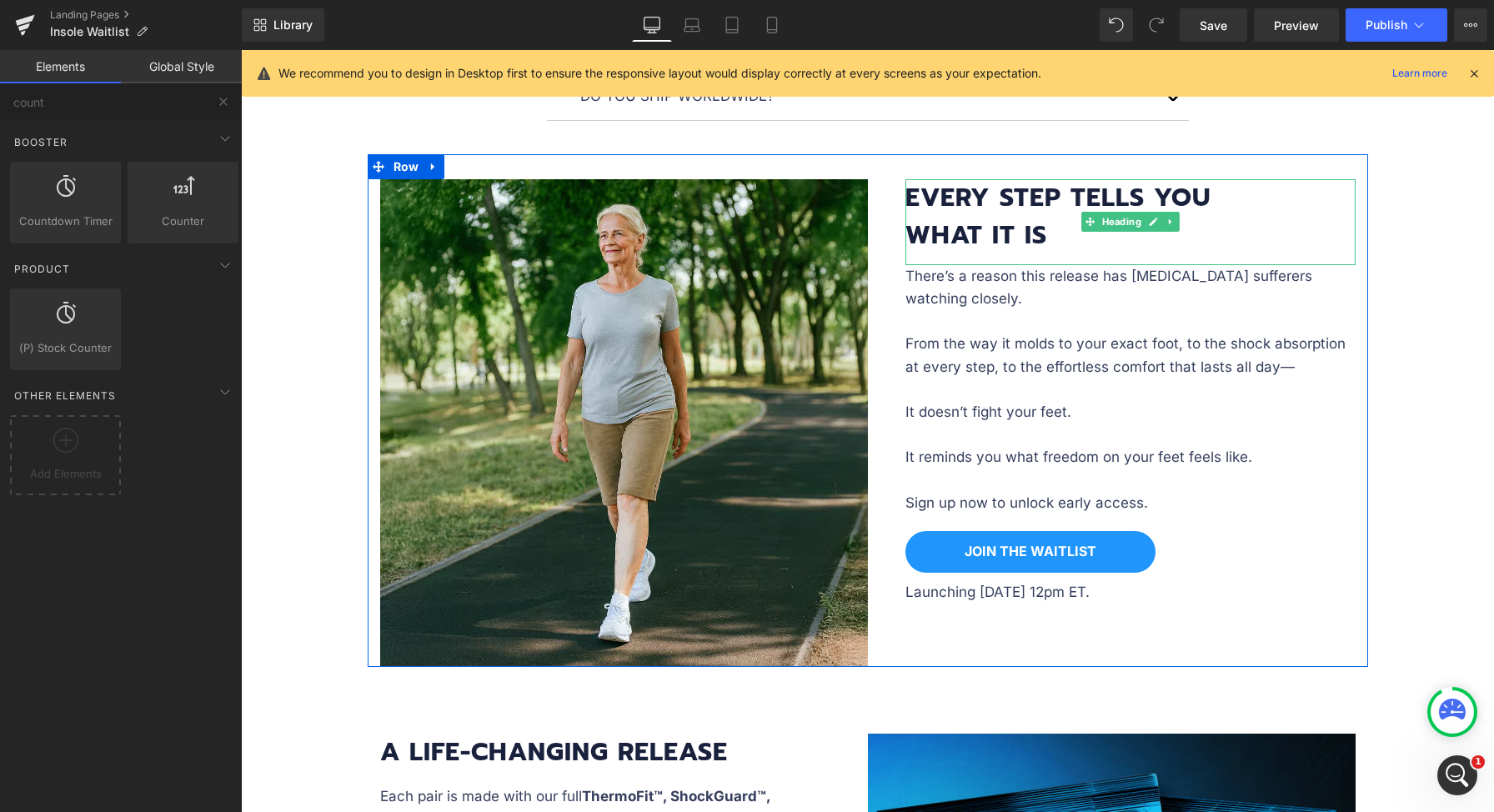
click at [994, 230] on strong "every step tells you what it is" at bounding box center [1057, 216] width 305 height 76
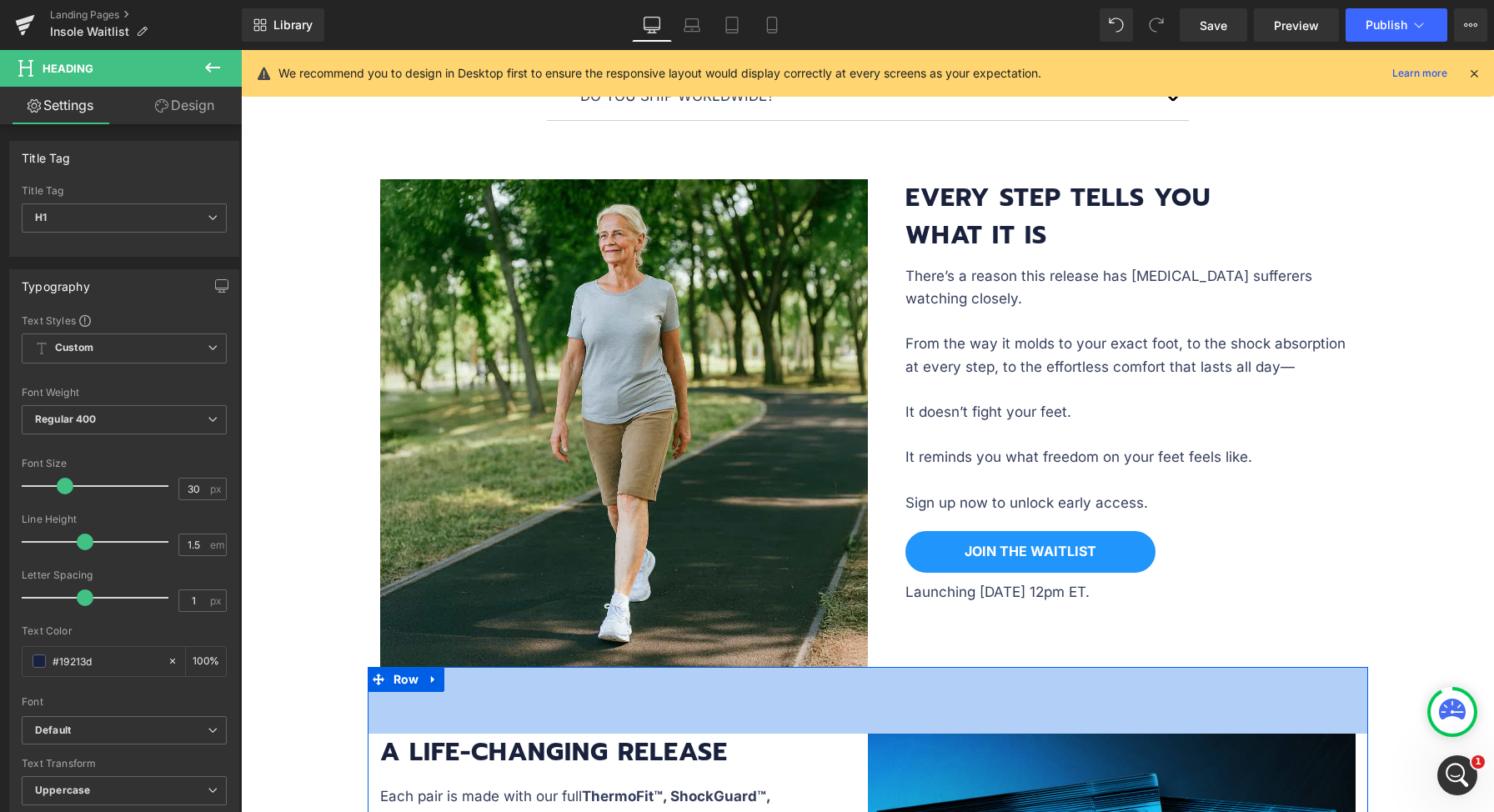
click at [431, 753] on strong "A Life-Changing Release" at bounding box center [553, 752] width 347 height 38
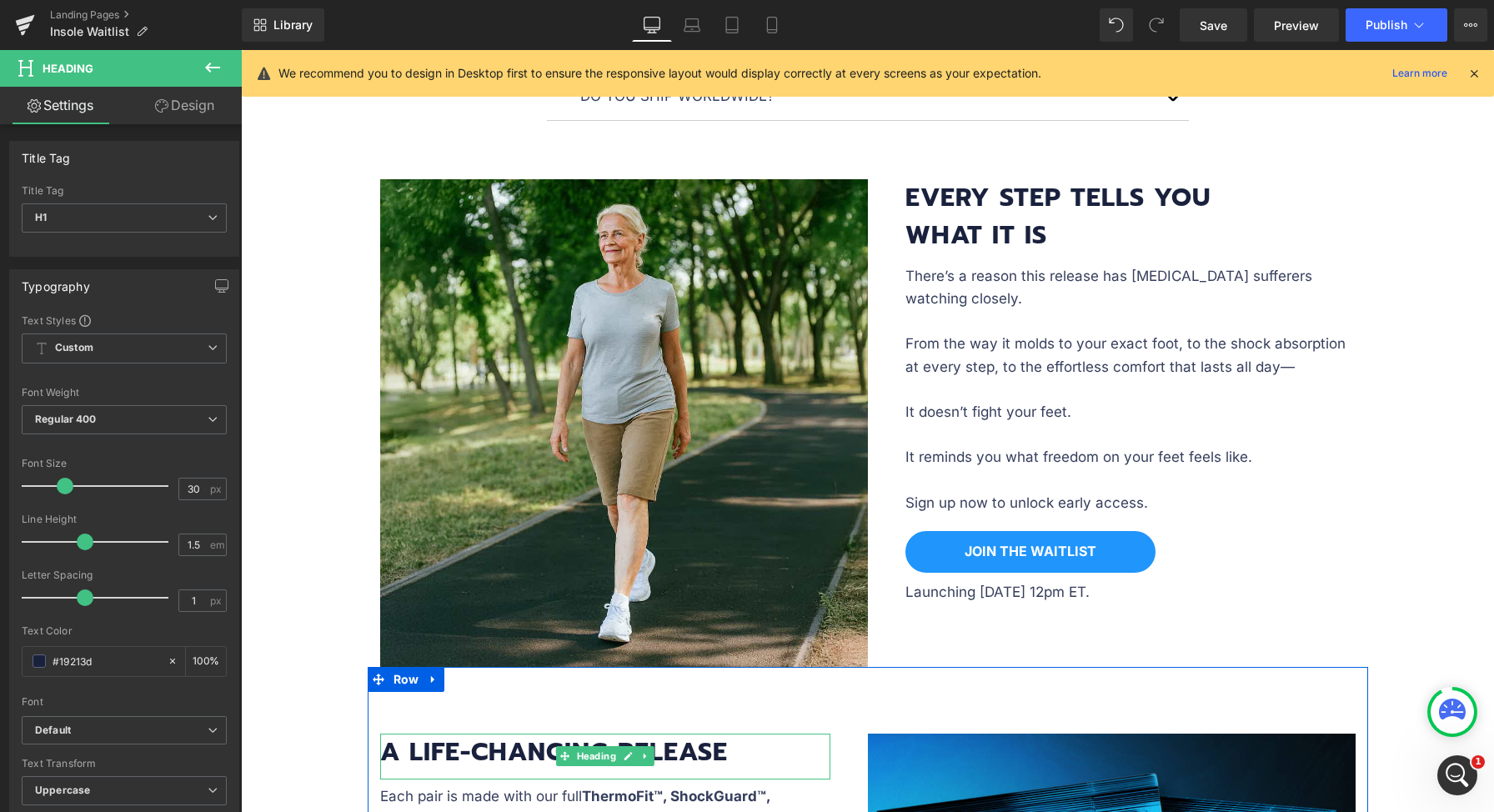
click at [422, 748] on strong "A Life-Changing Release" at bounding box center [553, 752] width 347 height 38
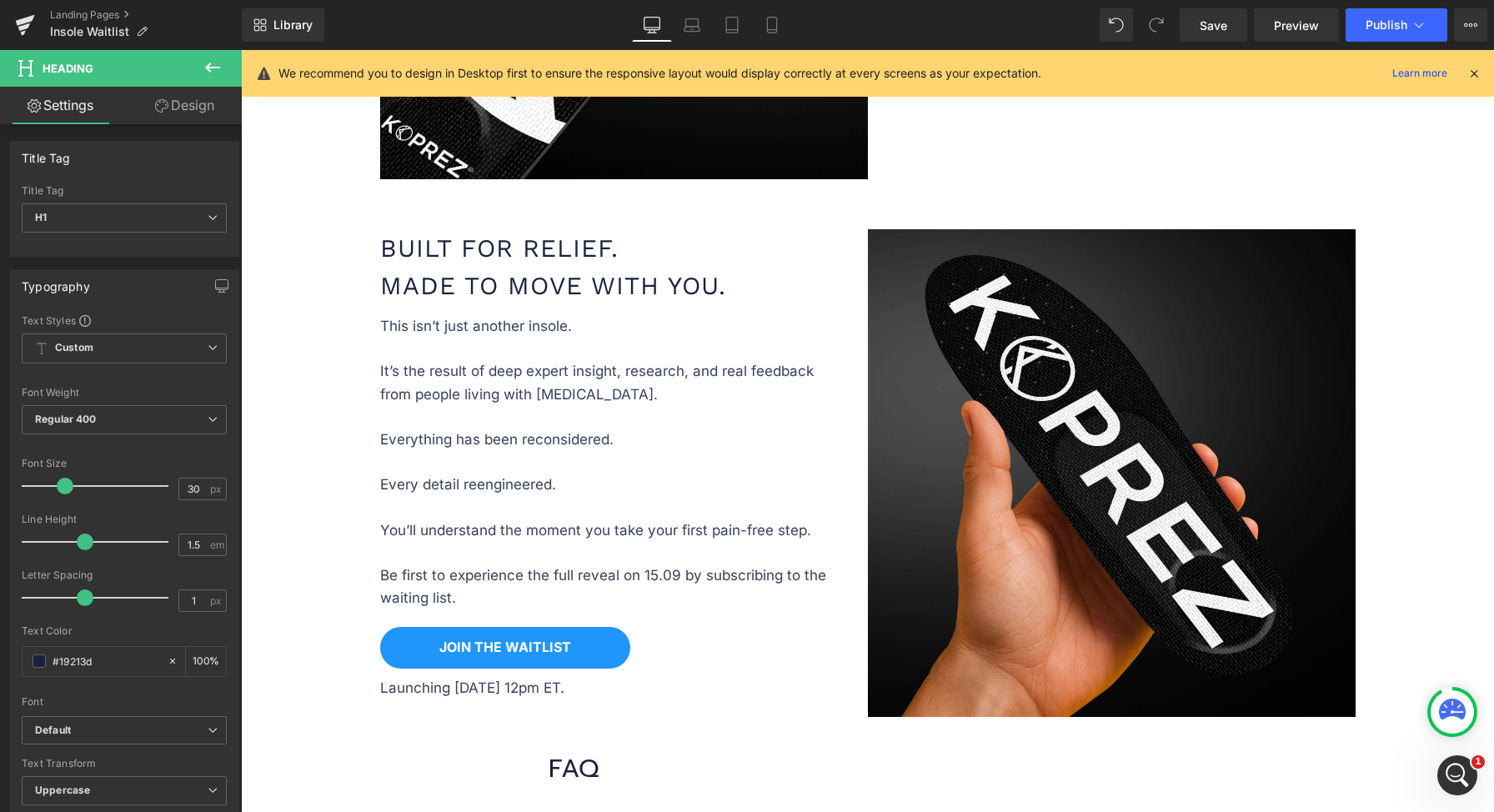
scroll to position [1115, 0]
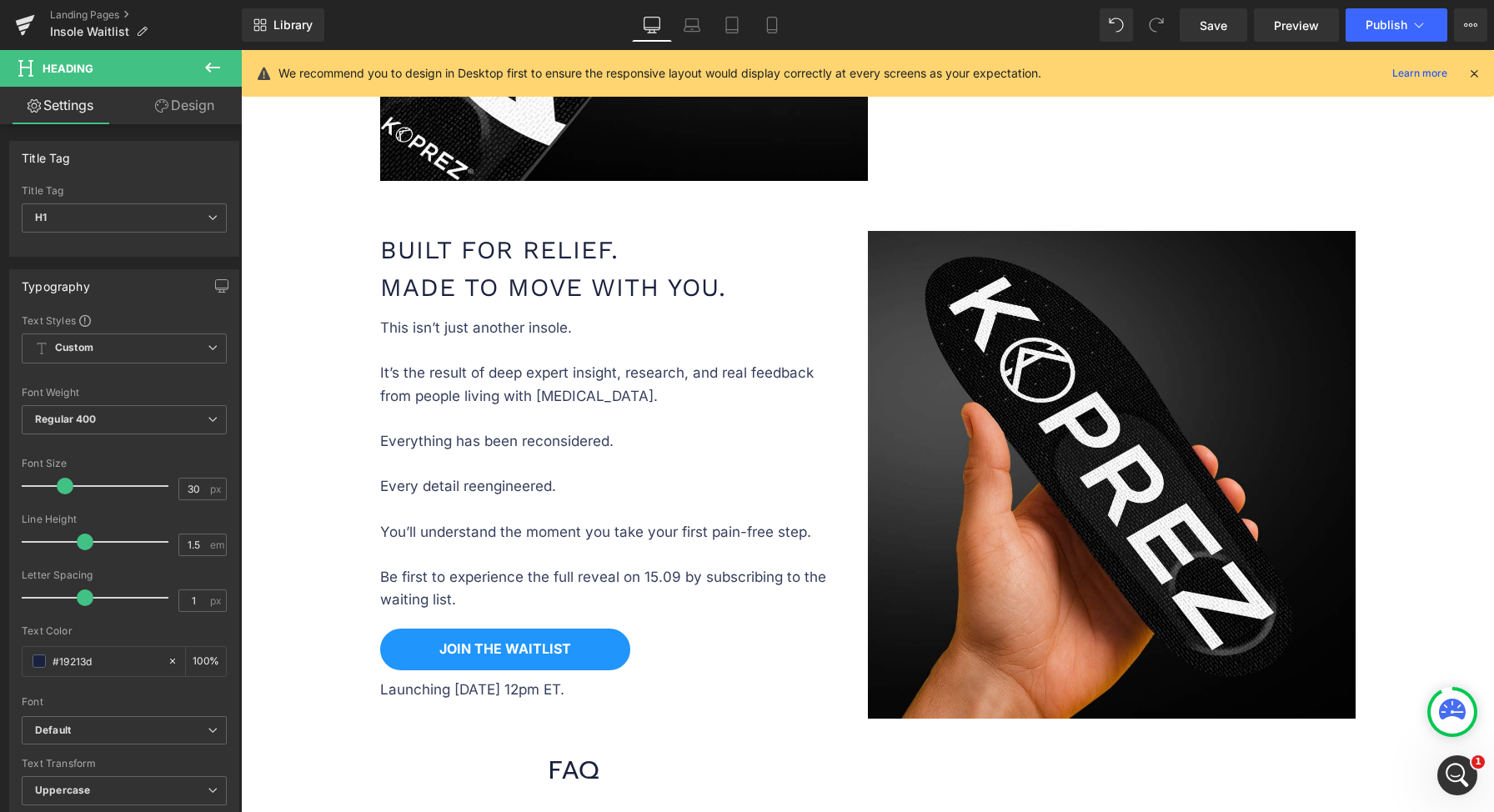
click at [507, 291] on h1 "Built for Relief. Made to Move With You." at bounding box center [605, 268] width 450 height 75
click at [96, 746] on div "Work Sans Default Open Sans Merriweather Work Sans Aboreto Prompt Inter avenir …" at bounding box center [124, 735] width 205 height 38
click at [98, 730] on b "Work Sans" at bounding box center [120, 731] width 172 height 15
drag, startPoint x: 88, startPoint y: 760, endPoint x: 227, endPoint y: 598, distance: 213.5
click at [88, 760] on p "Default" at bounding box center [71, 760] width 34 height 12
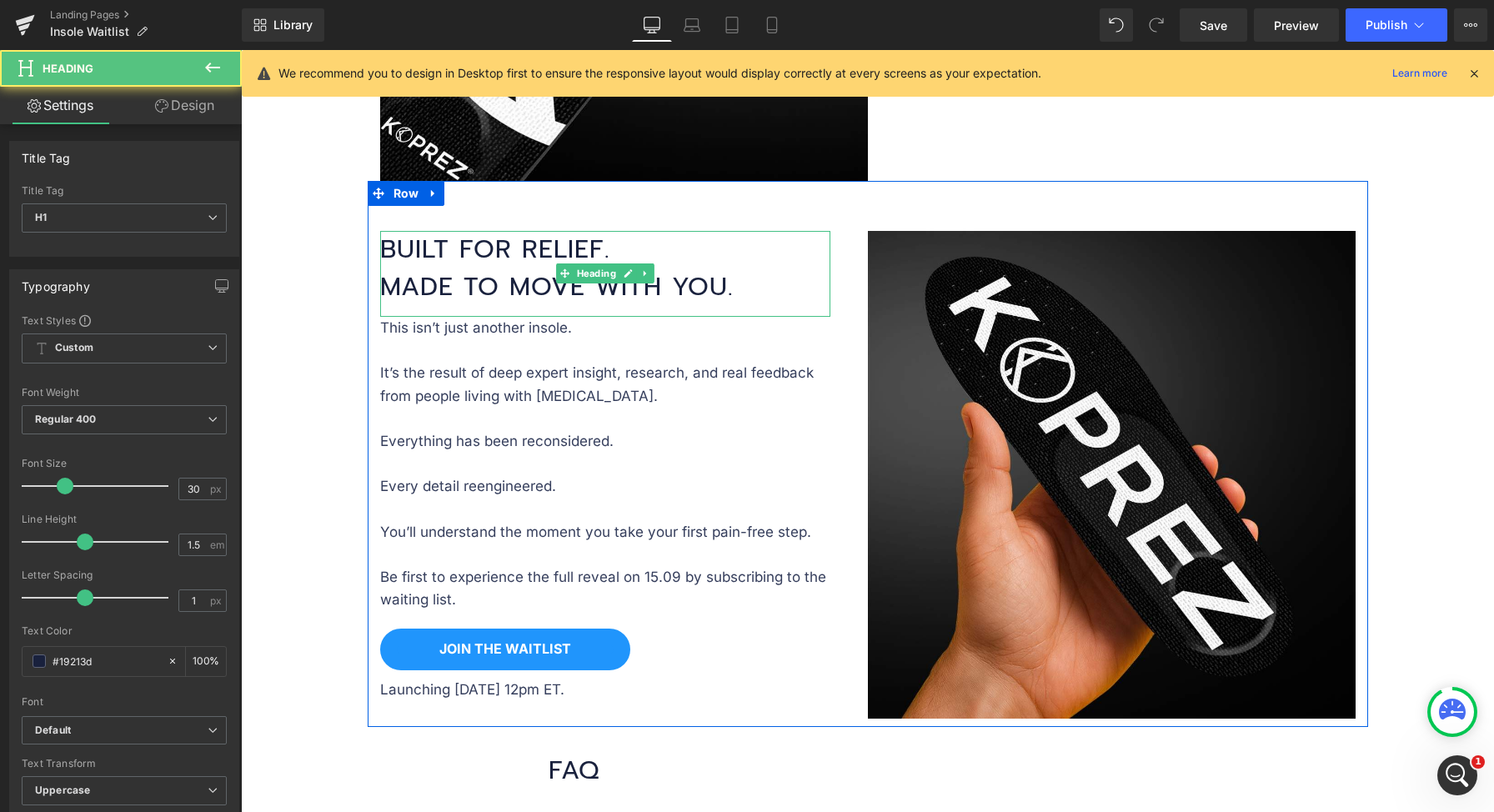
click at [512, 271] on h1 "Built for Relief. Made to Move With You." at bounding box center [605, 268] width 450 height 75
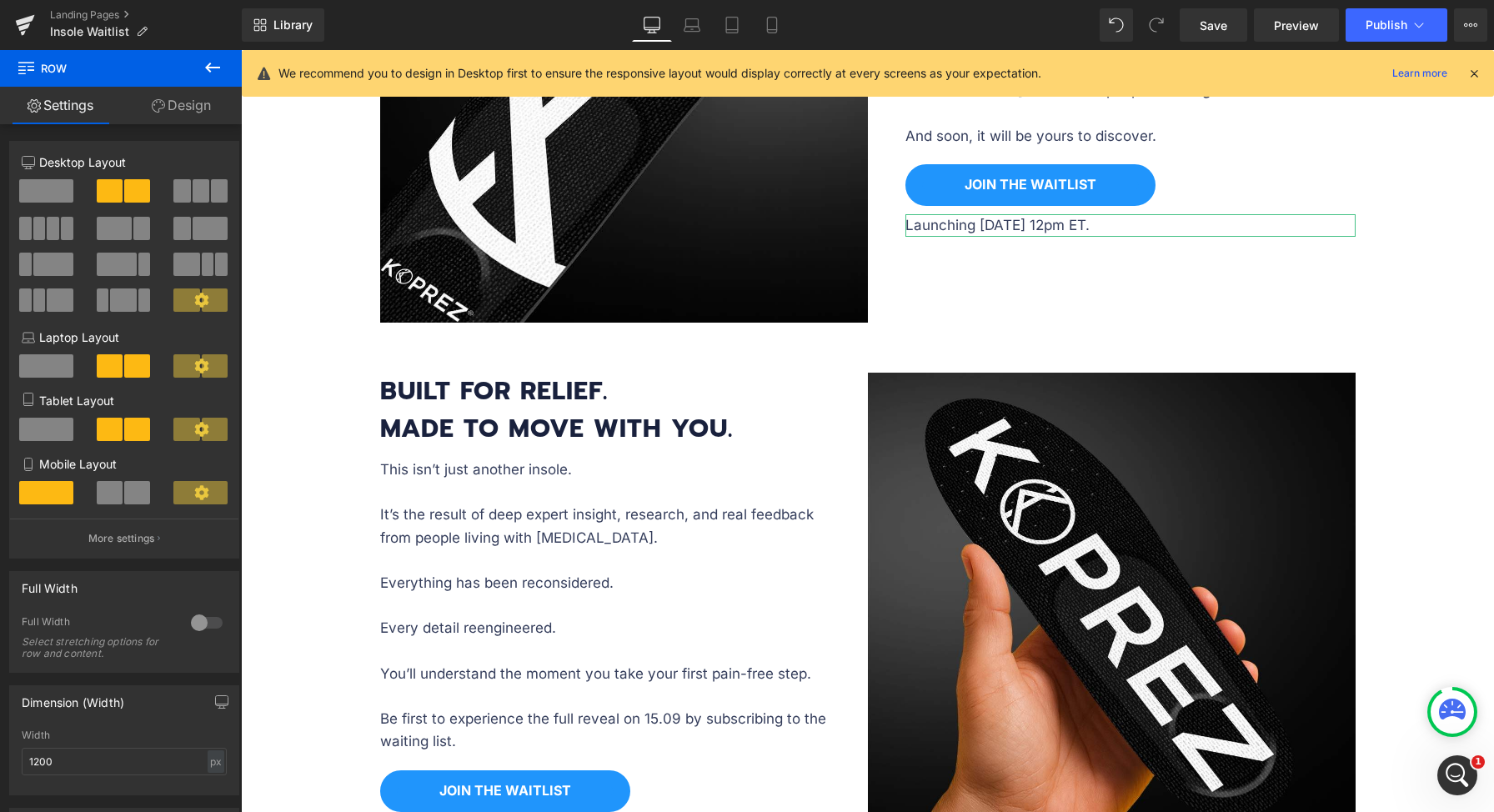
scroll to position [652, 0]
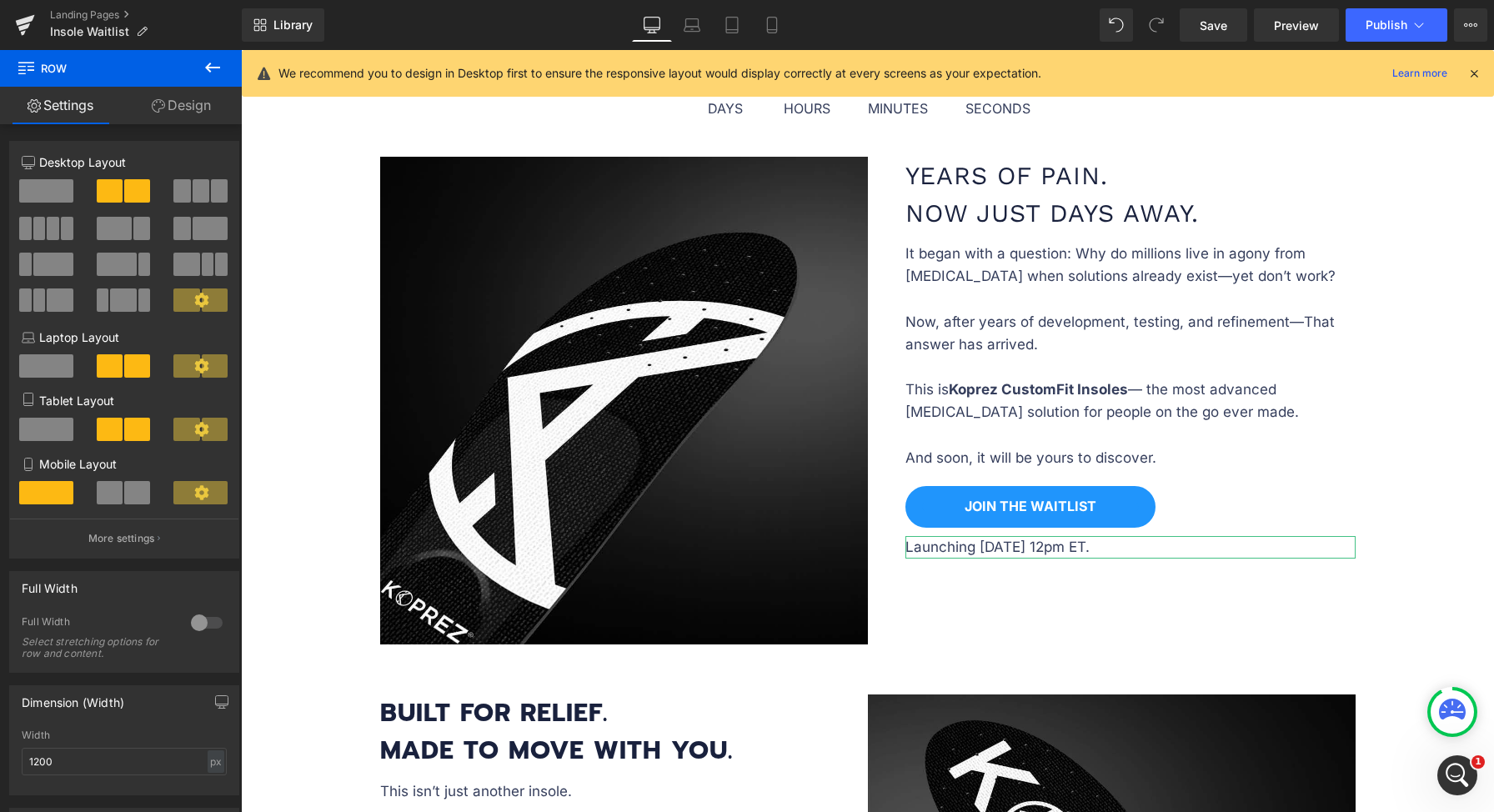
click at [1085, 195] on icon at bounding box center [1089, 200] width 9 height 9
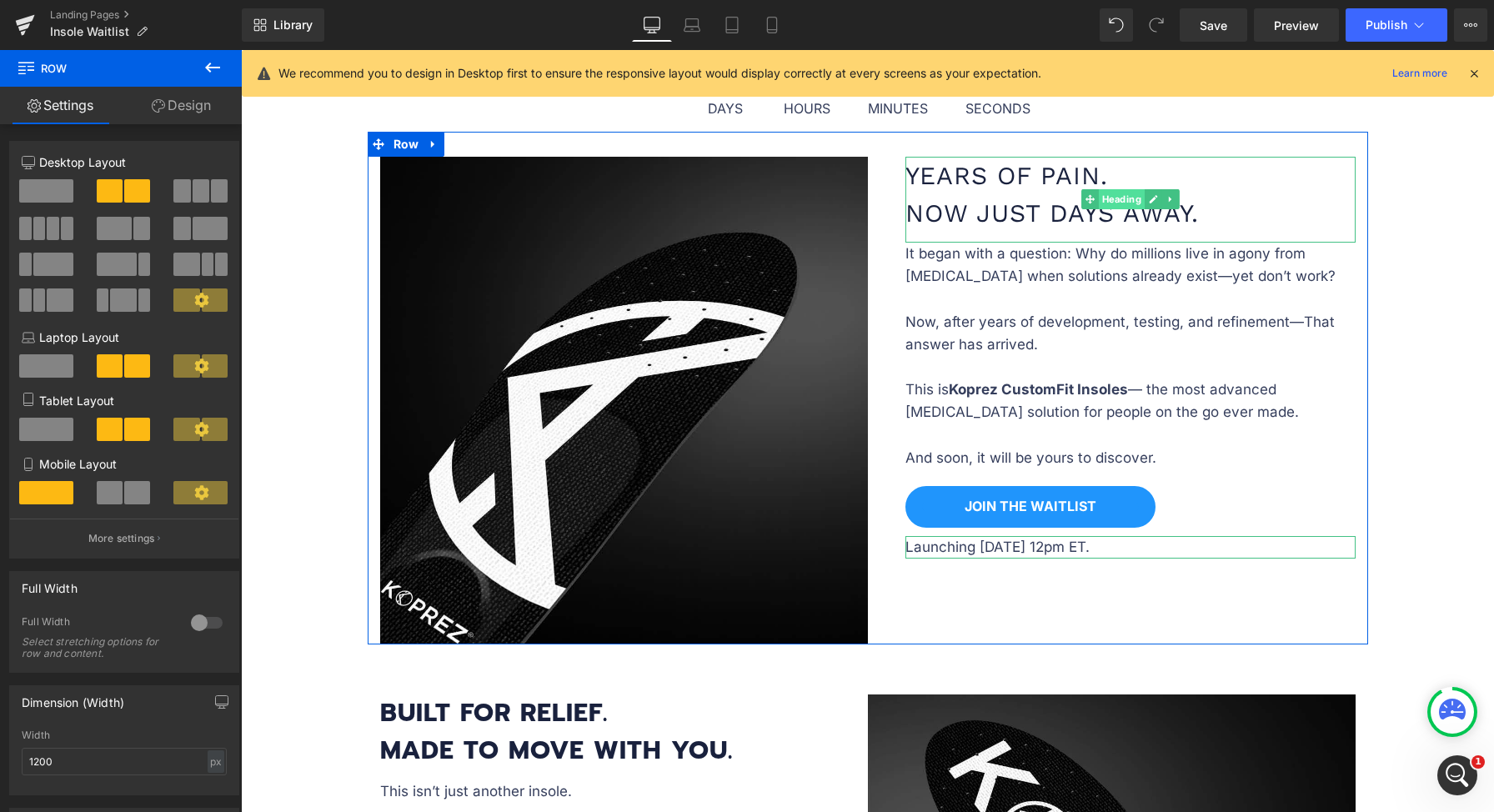
click at [1120, 193] on span "Heading" at bounding box center [1120, 200] width 46 height 20
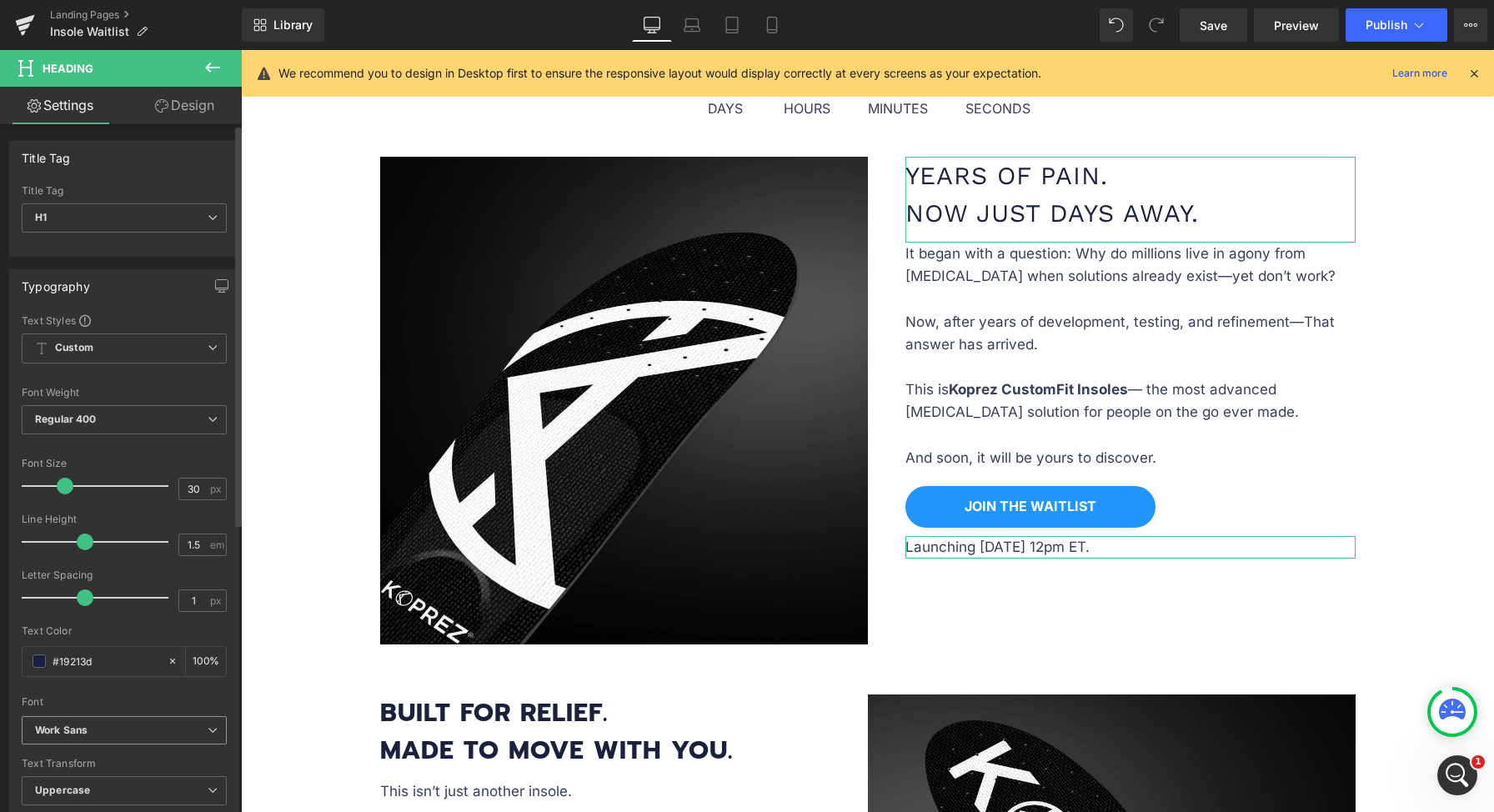
click at [94, 738] on span "Work Sans" at bounding box center [124, 731] width 205 height 29
click at [79, 758] on p "Default" at bounding box center [71, 760] width 34 height 12
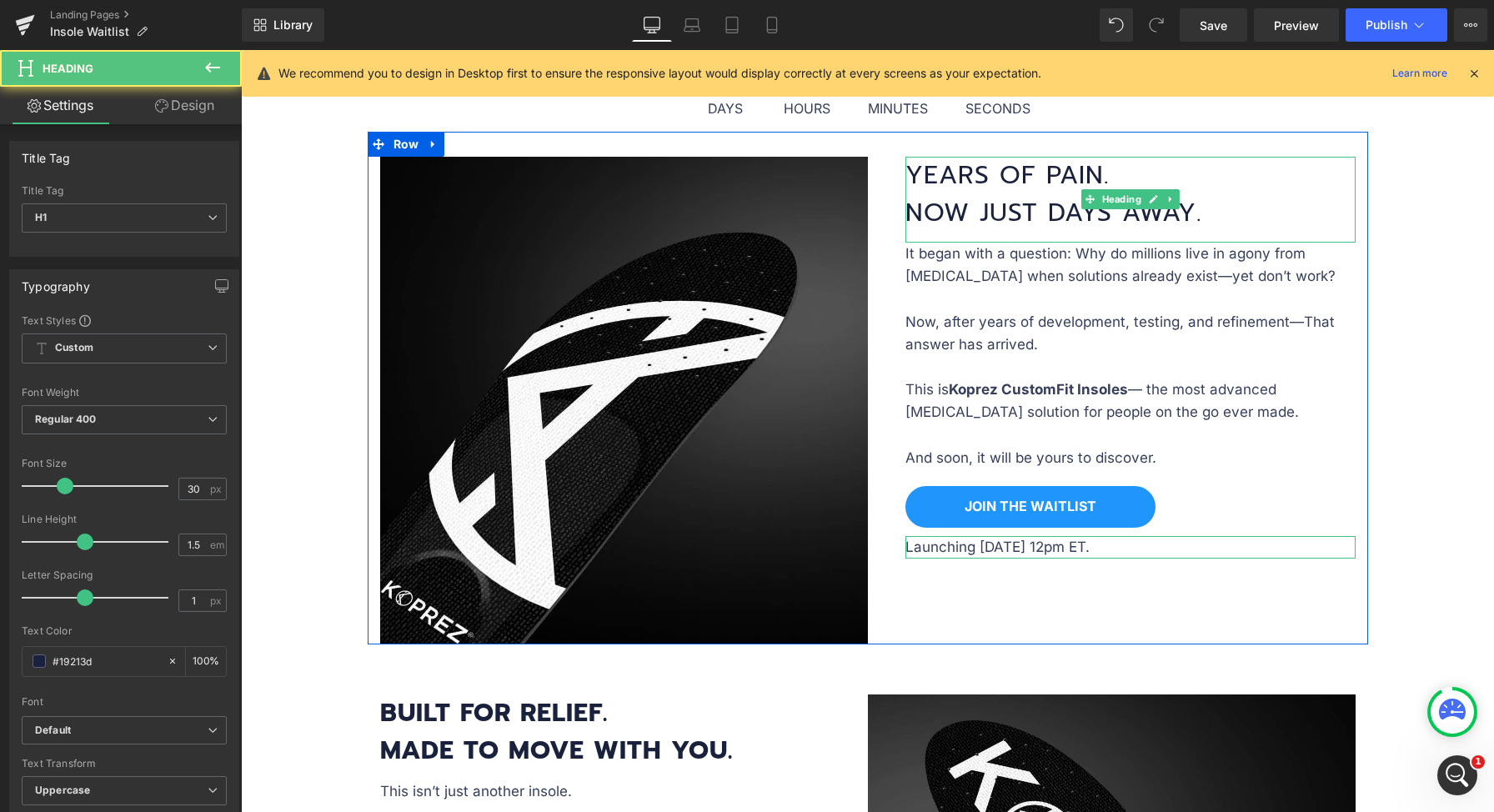
click at [1082, 180] on h1 "Years of Pain. Now Just Days Away." at bounding box center [1130, 194] width 450 height 75
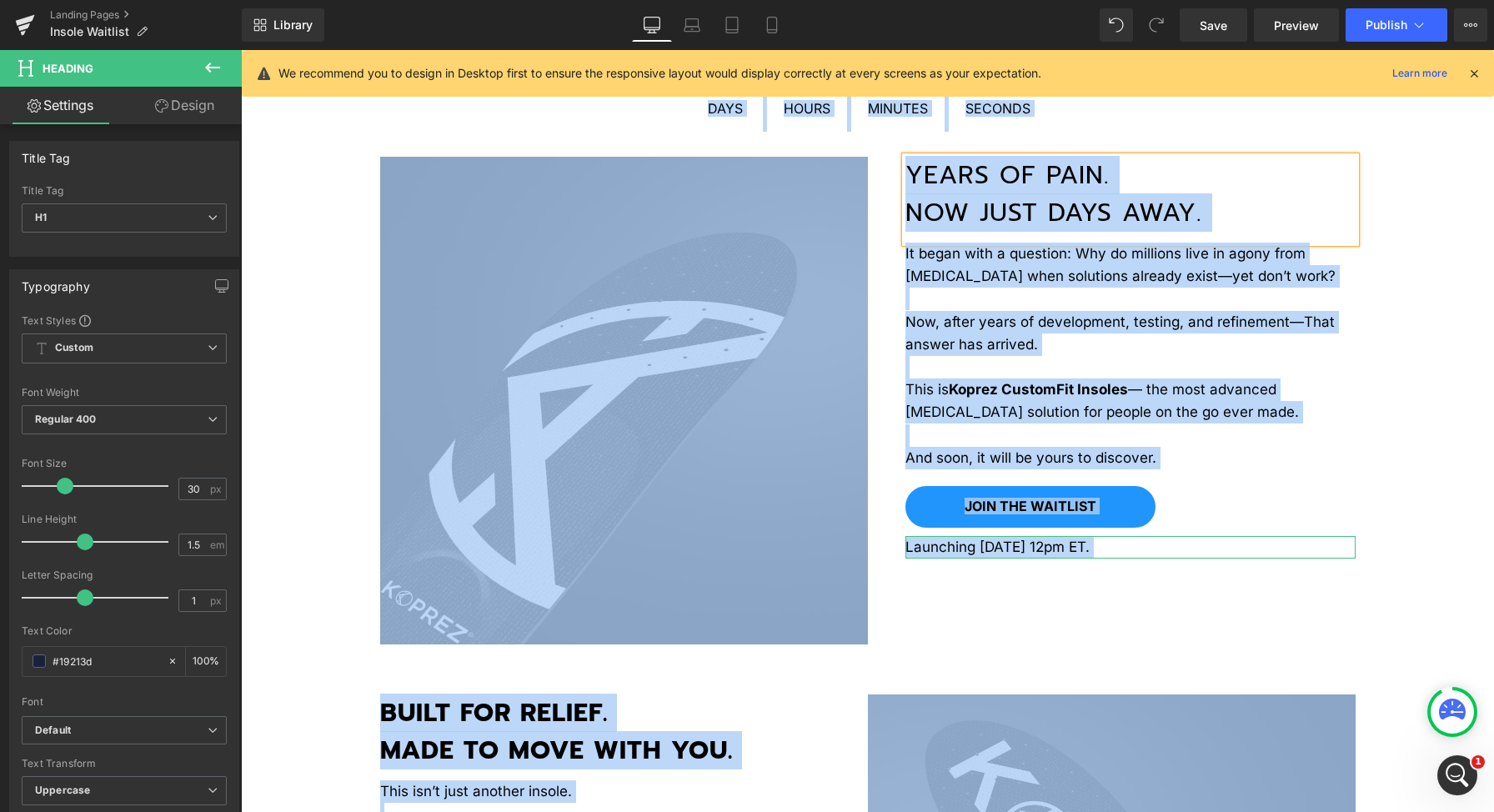
click at [1117, 187] on h1 "Years of Pain. Now Just Days Away." at bounding box center [1130, 194] width 450 height 75
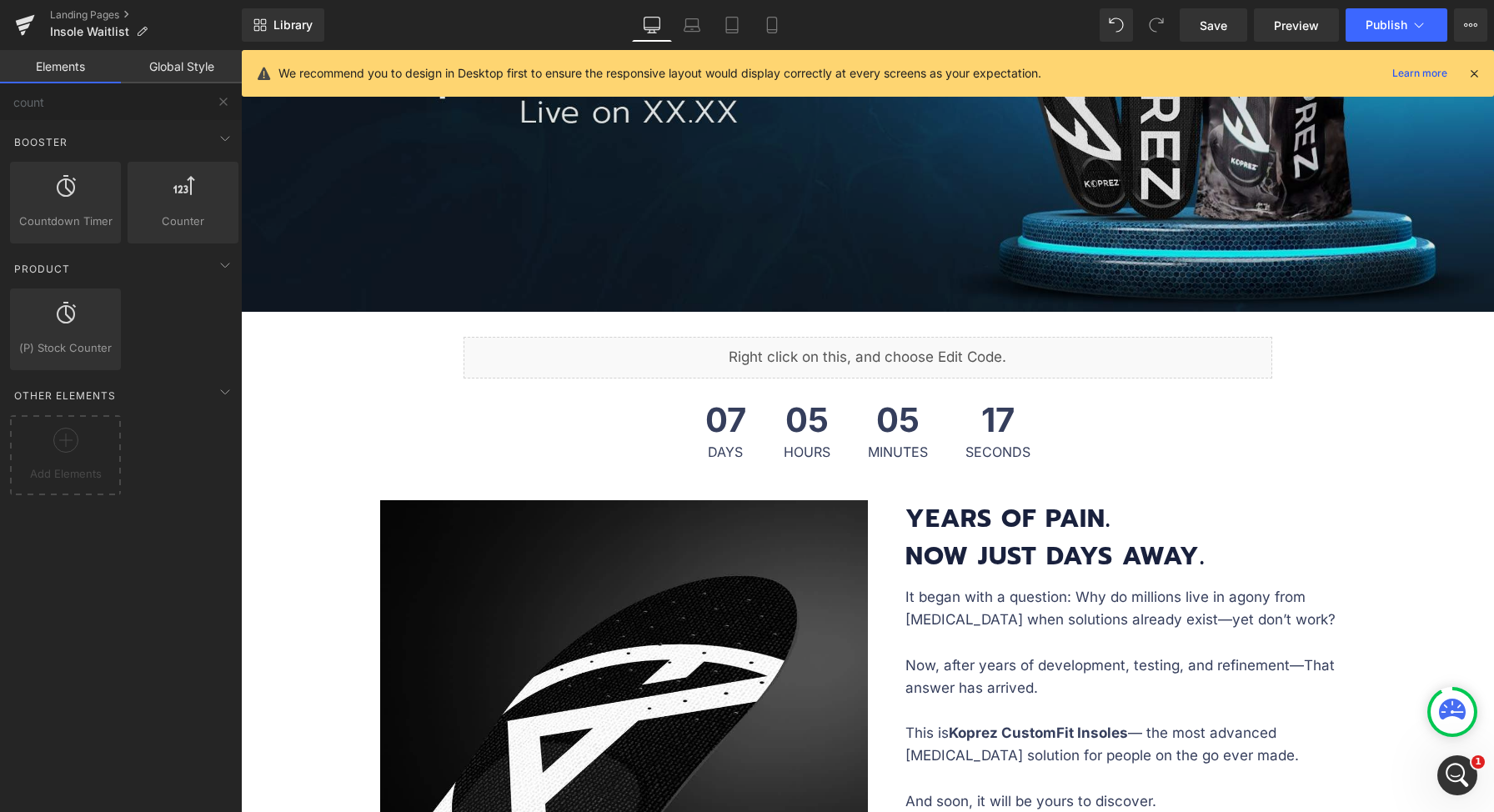
scroll to position [292, 0]
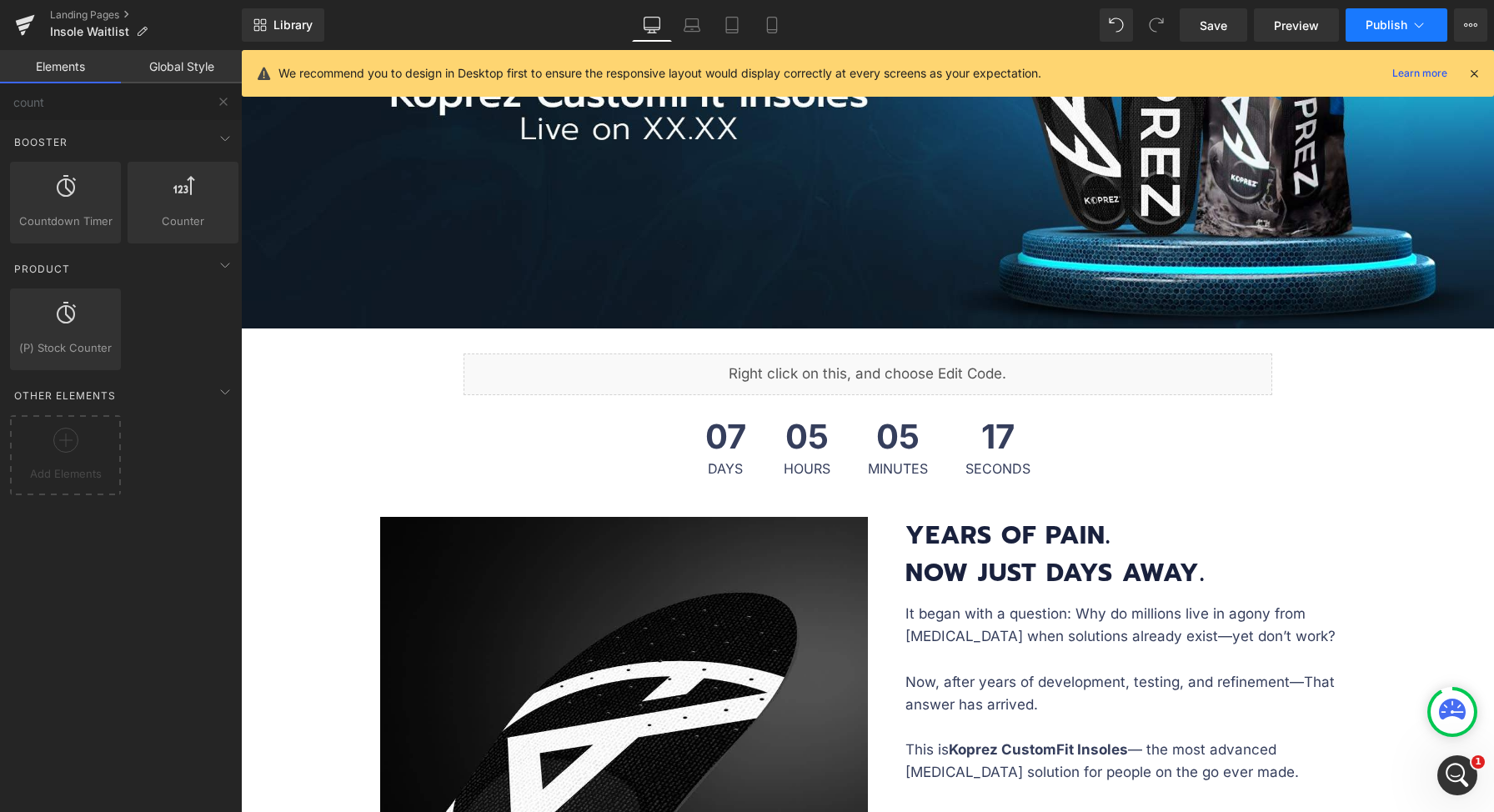
click at [1387, 30] on span "Publish" at bounding box center [1386, 25] width 42 height 14
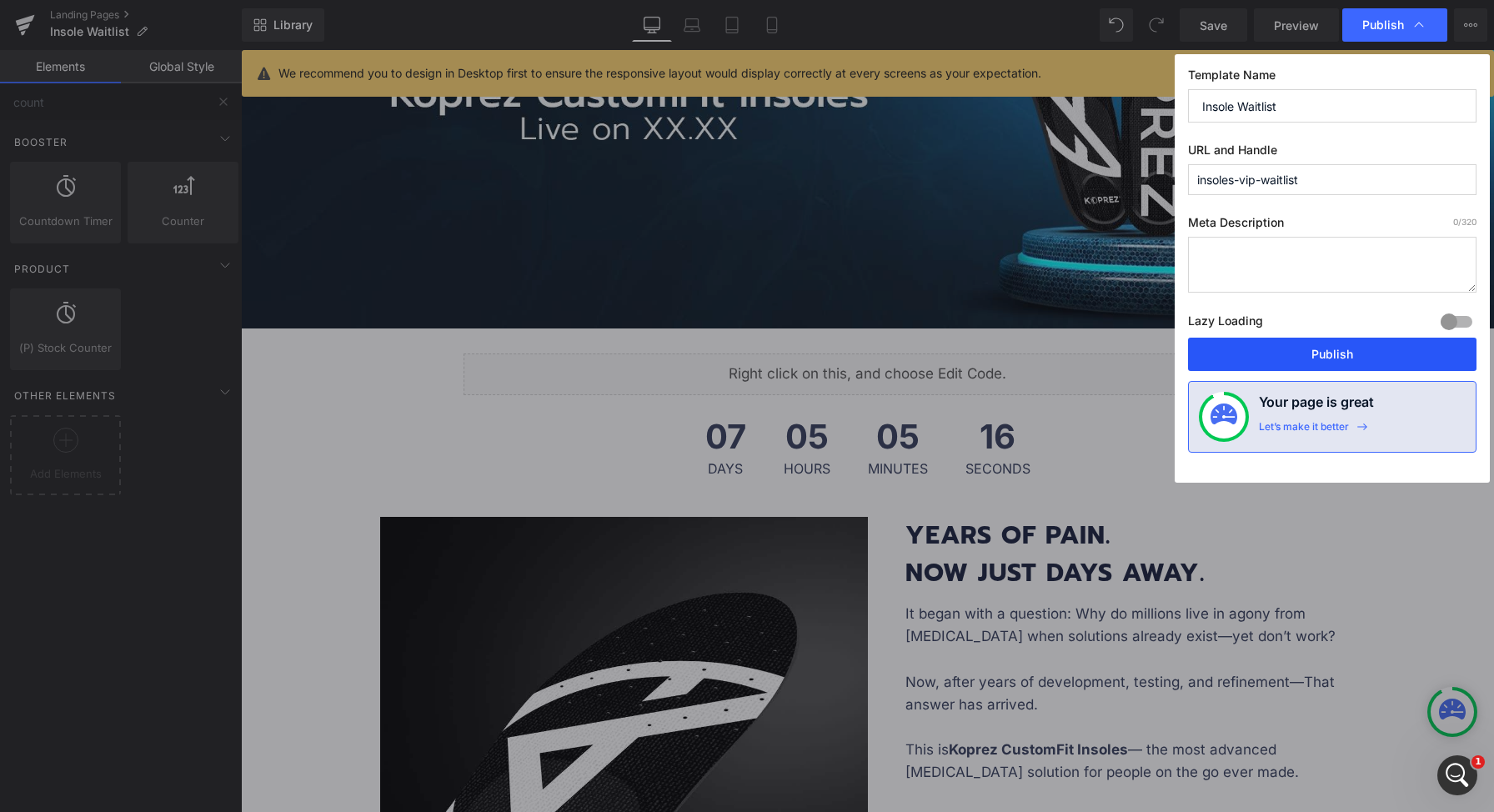
click at [1335, 355] on button "Publish" at bounding box center [1332, 354] width 288 height 34
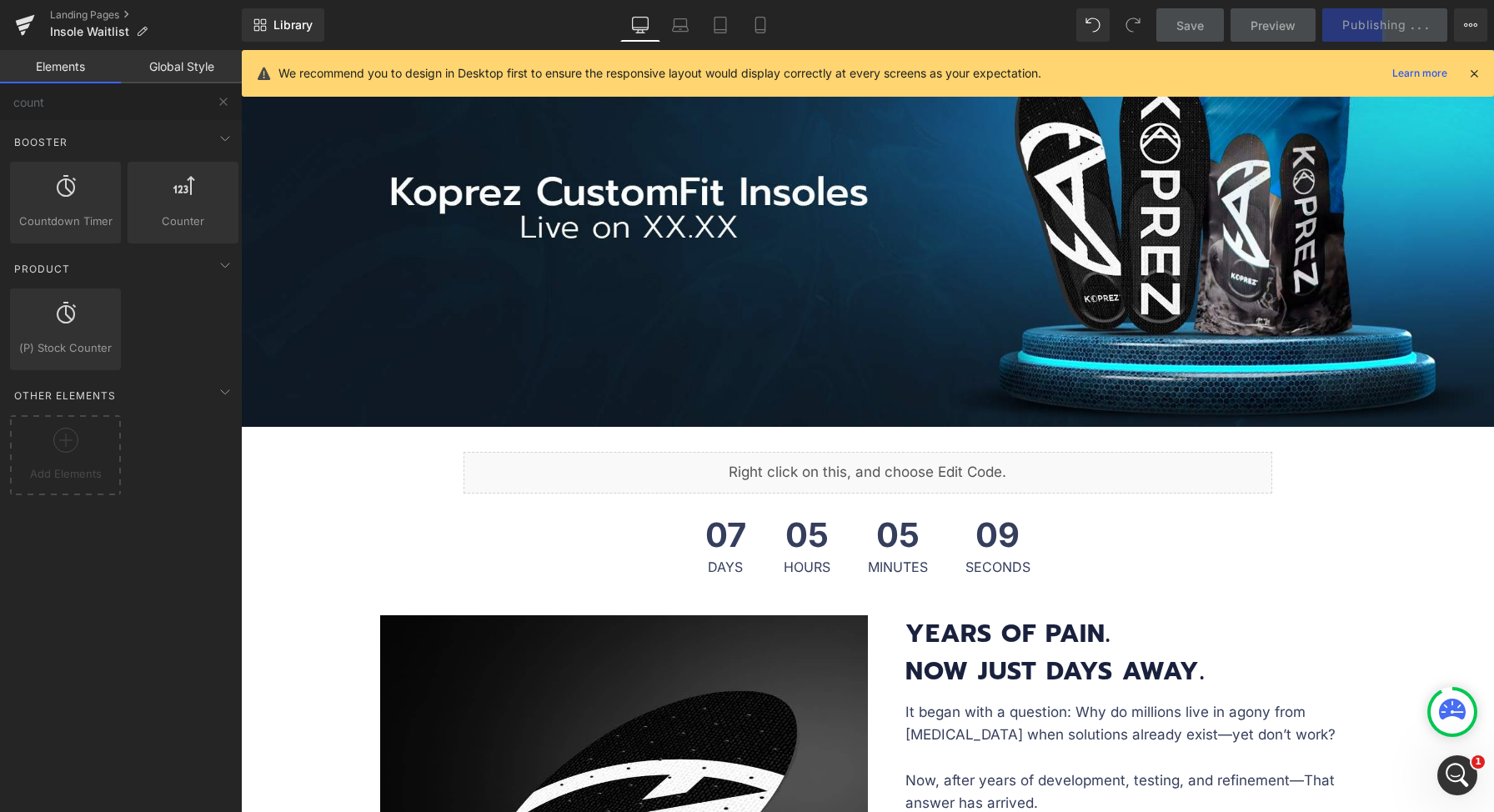
scroll to position [203, 0]
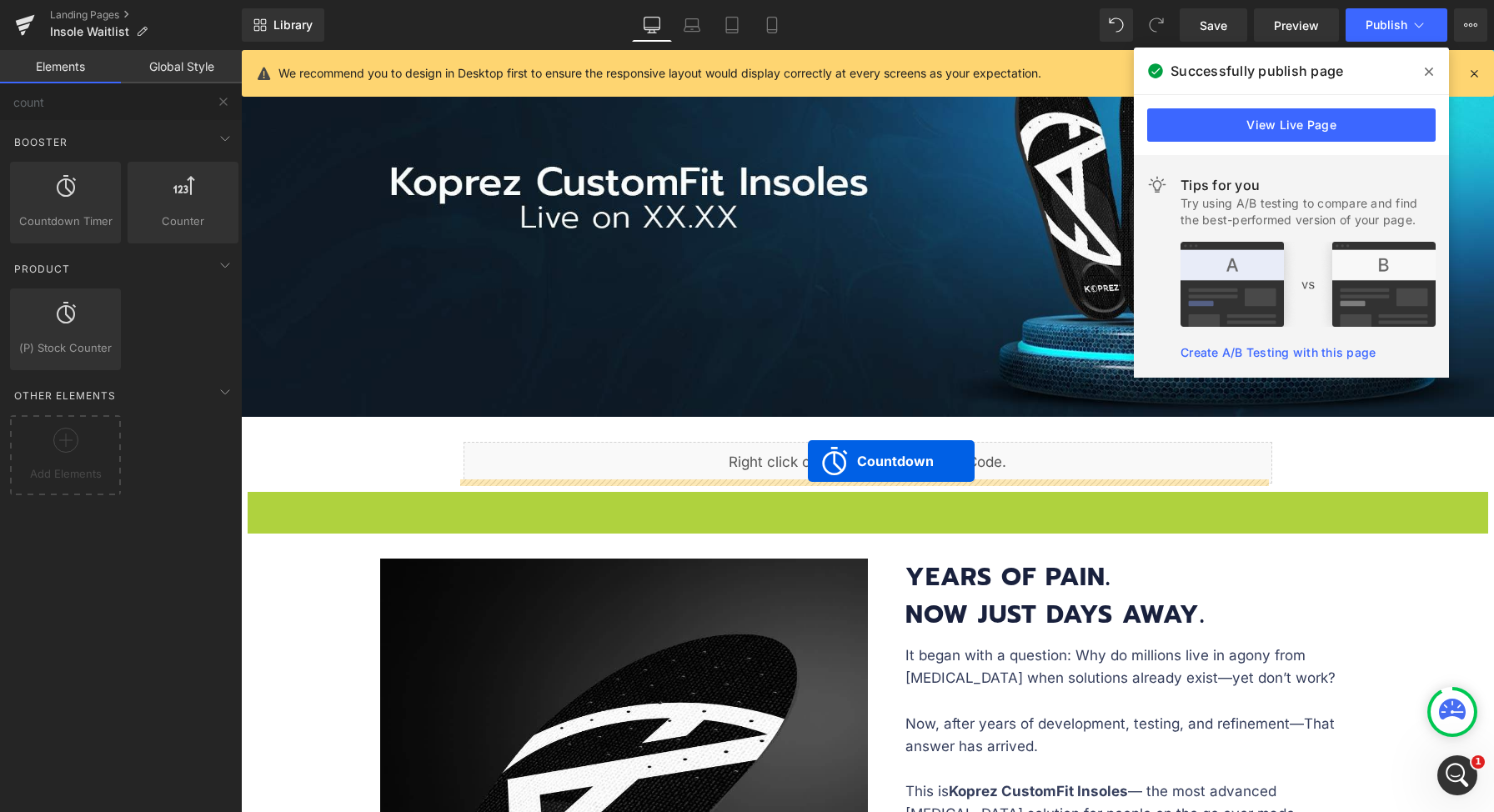
drag, startPoint x: 792, startPoint y: 501, endPoint x: 808, endPoint y: 461, distance: 43.1
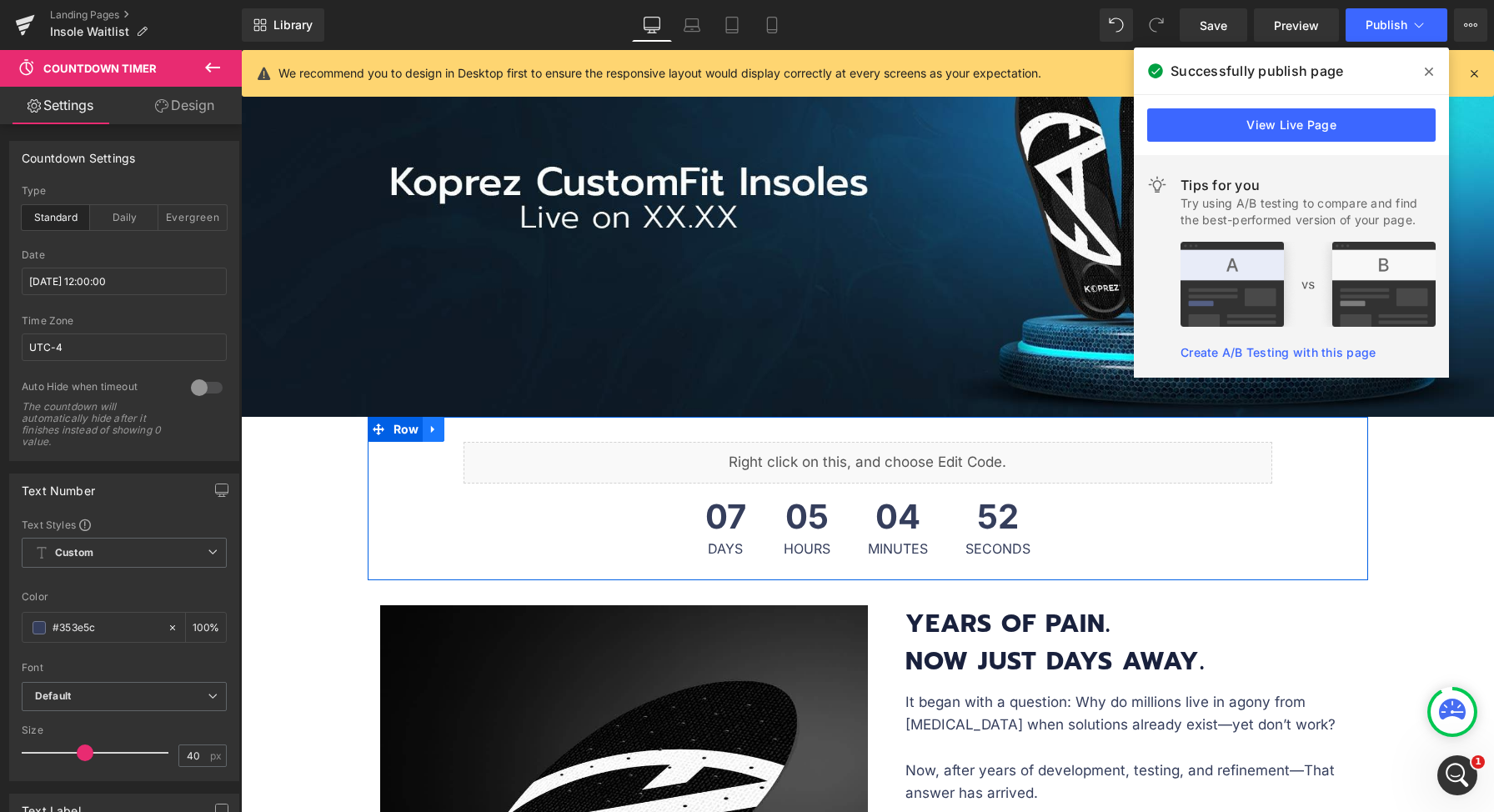
click at [431, 426] on icon at bounding box center [433, 429] width 4 height 7
click at [449, 426] on icon at bounding box center [455, 429] width 12 height 12
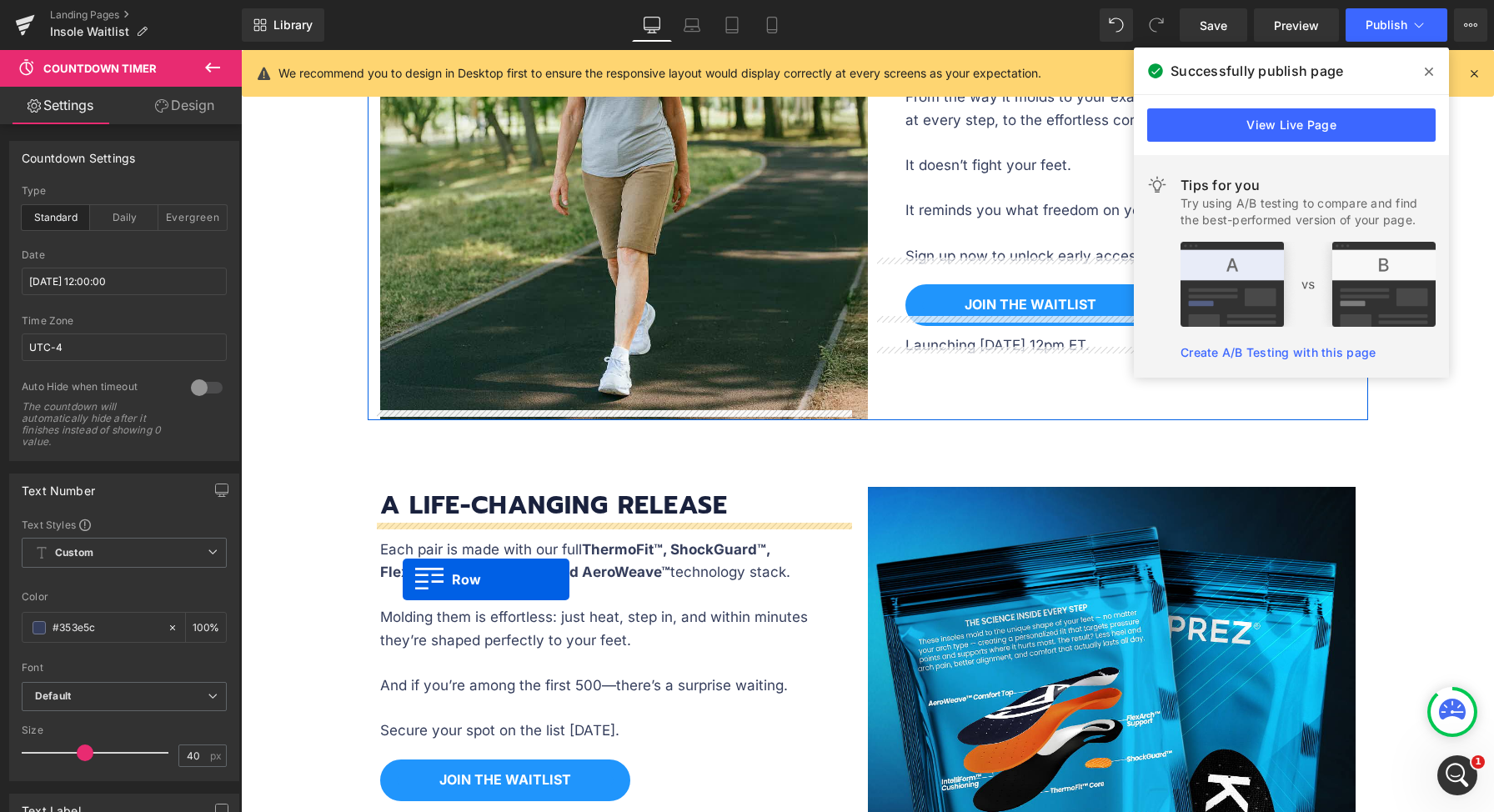
scroll to position [3122, 0]
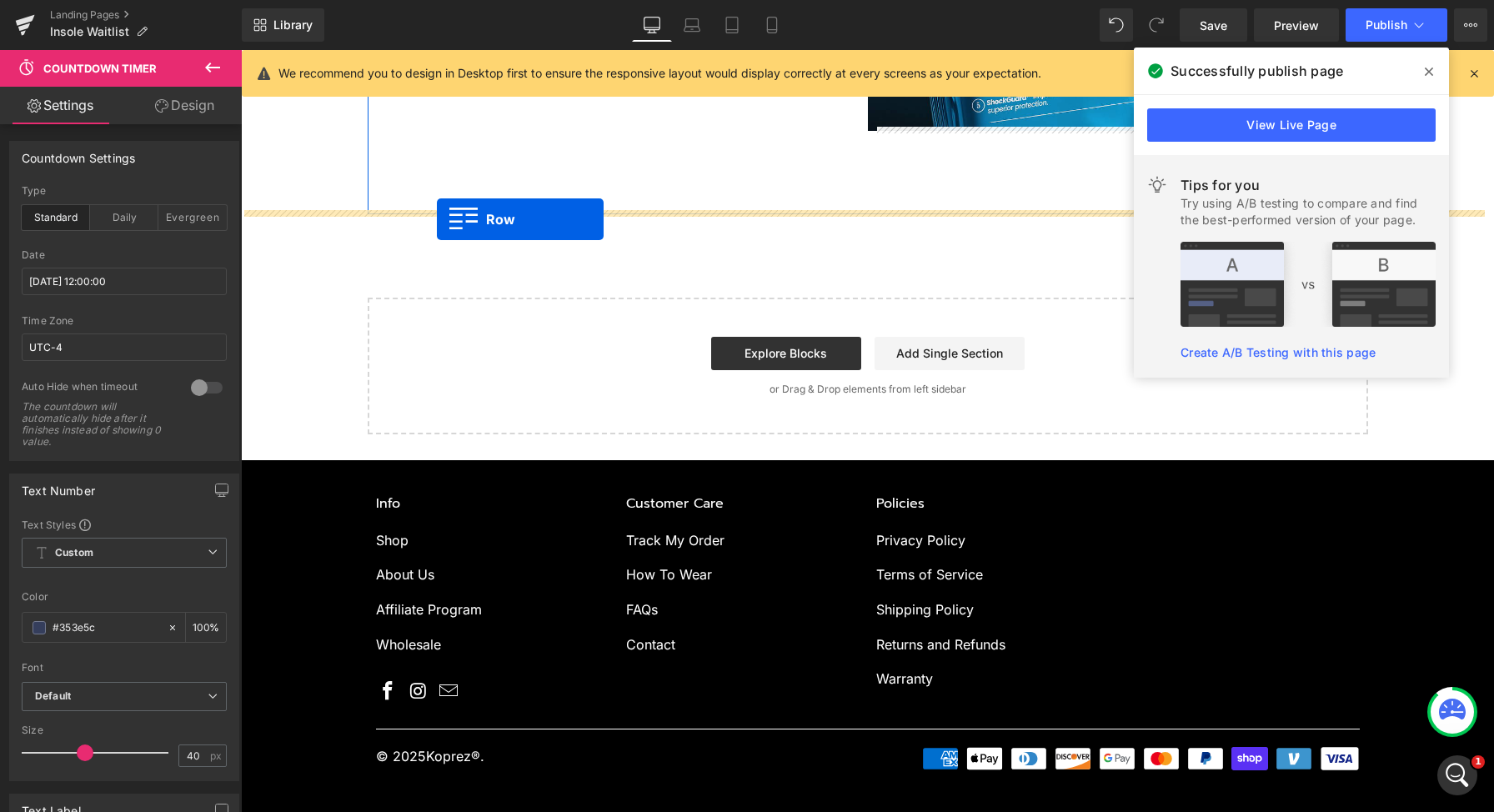
drag, startPoint x: 372, startPoint y: 588, endPoint x: 437, endPoint y: 220, distance: 373.7
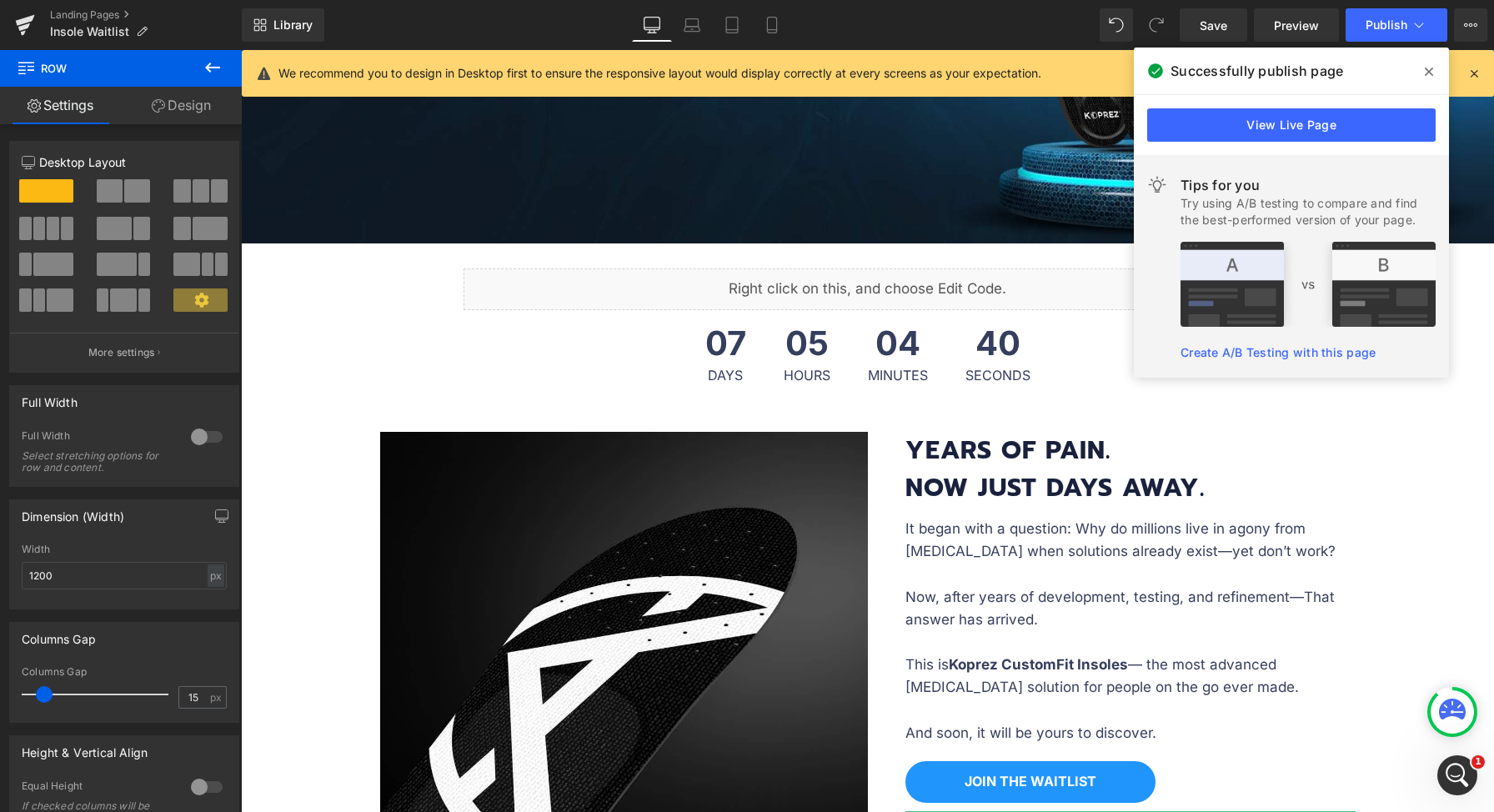
scroll to position [493, 0]
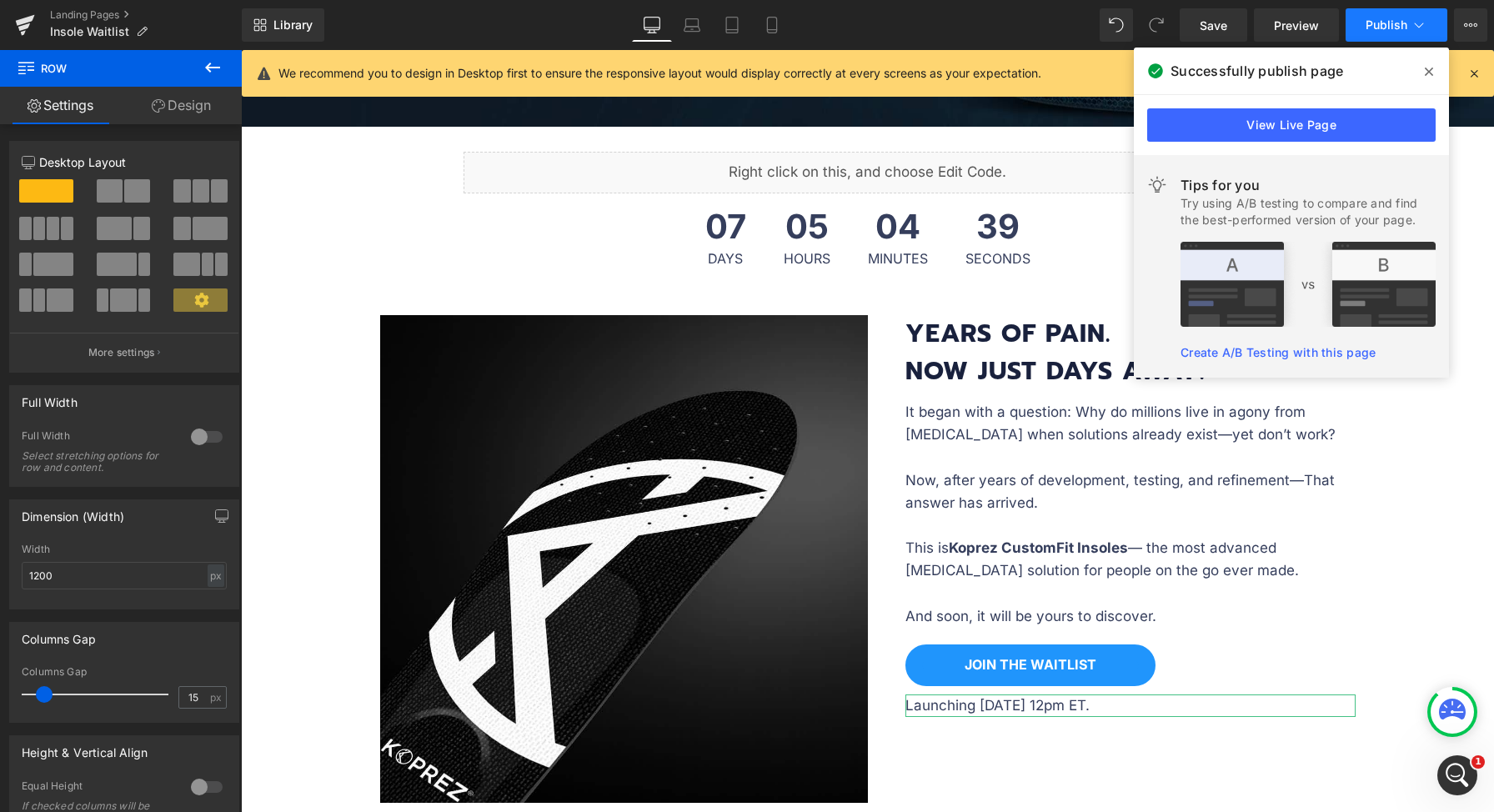
click at [1417, 27] on icon at bounding box center [1418, 25] width 16 height 16
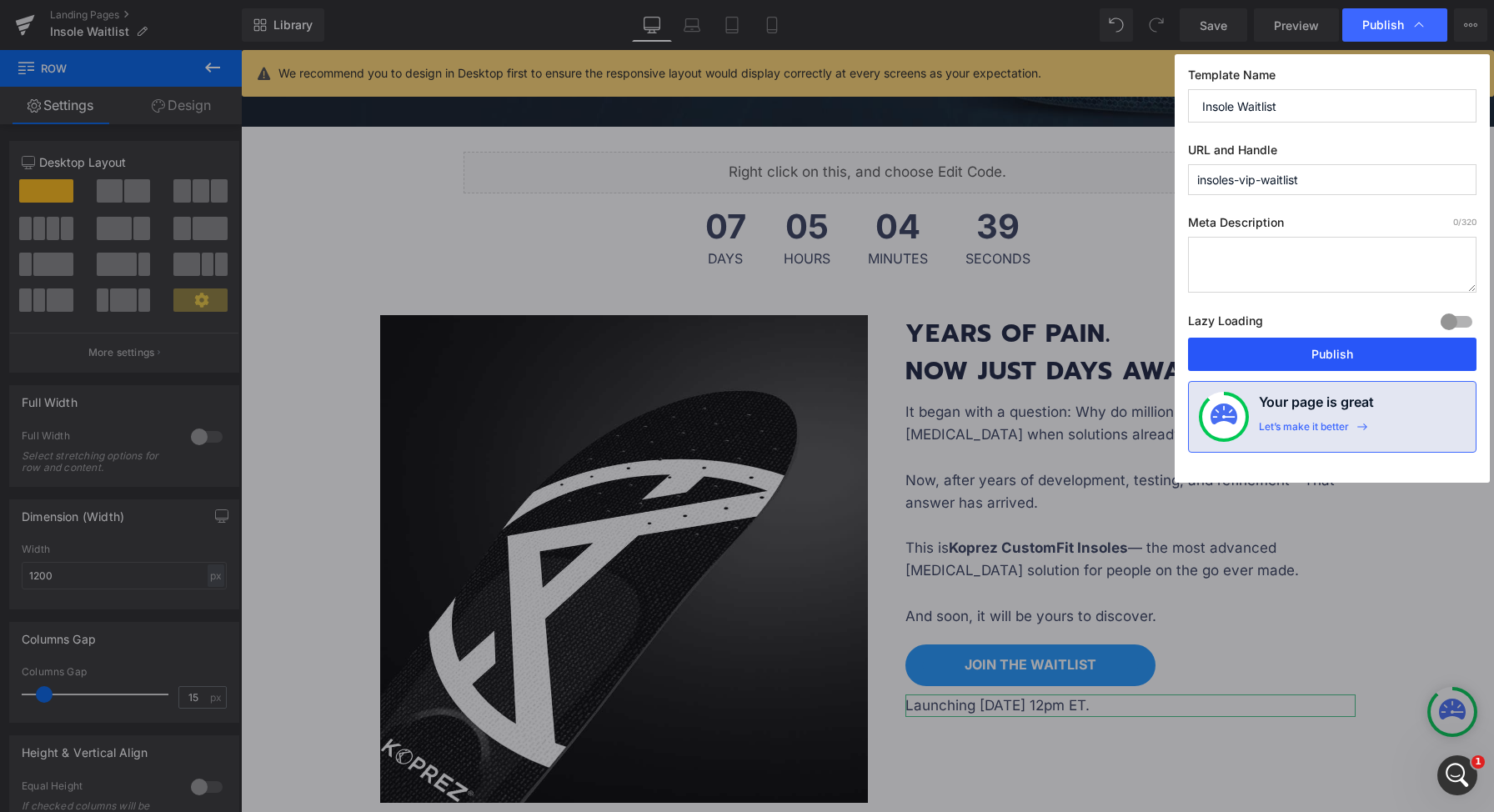
click at [1344, 356] on button "Publish" at bounding box center [1332, 354] width 288 height 34
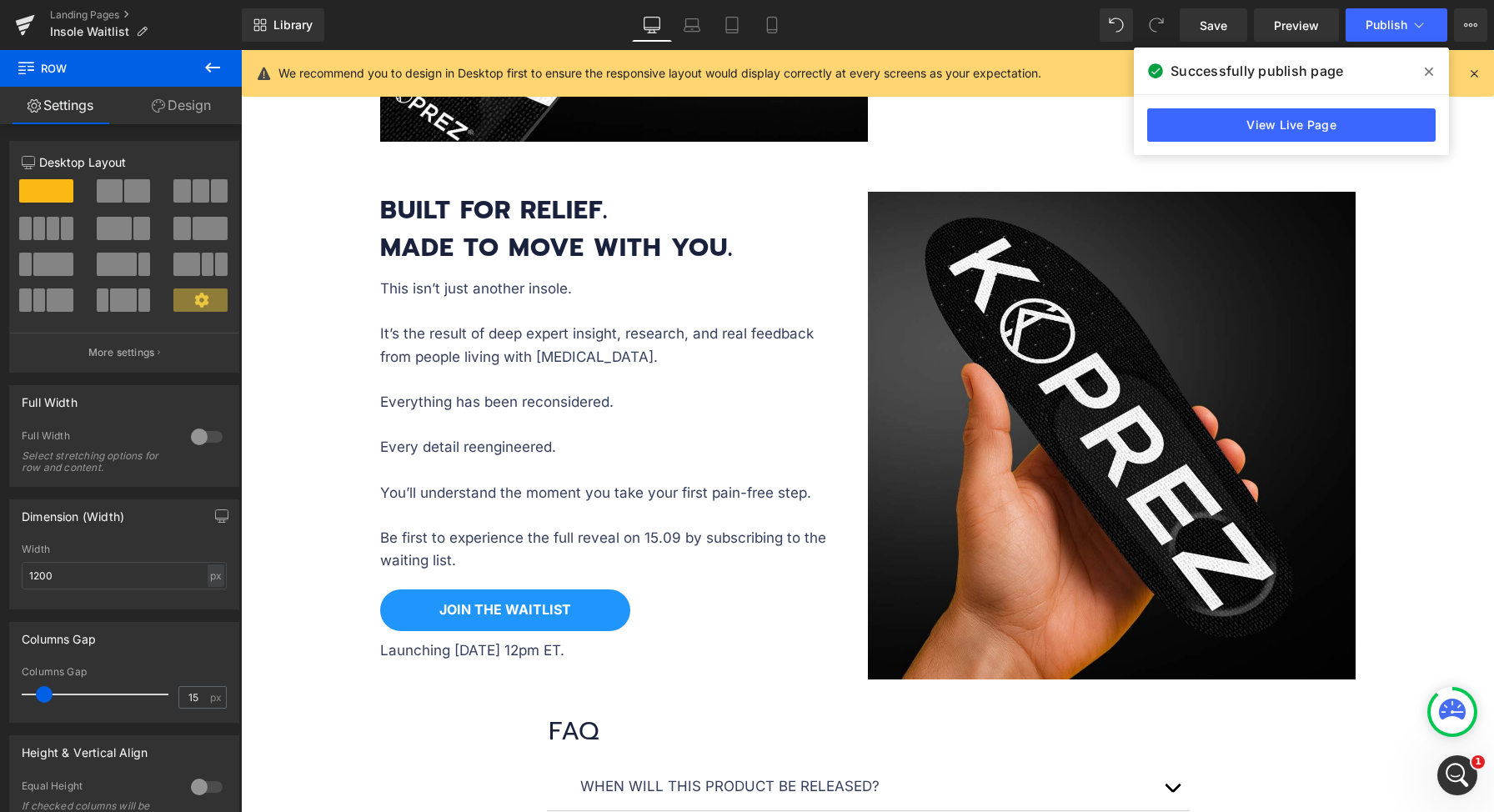
scroll to position [1459, 0]
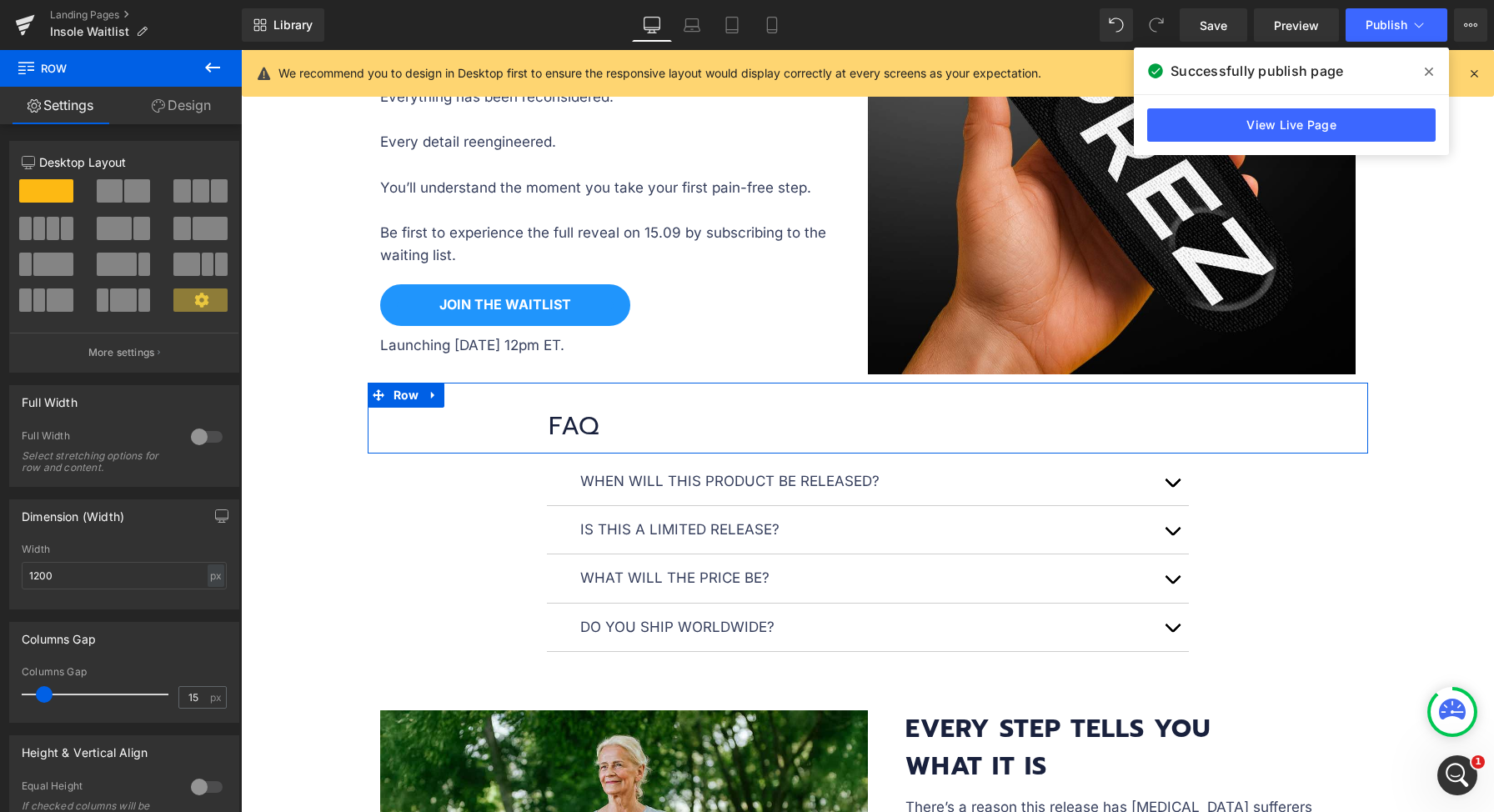
drag, startPoint x: 382, startPoint y: 396, endPoint x: 757, endPoint y: 405, distance: 375.1
click at [382, 396] on link "Row" at bounding box center [395, 395] width 56 height 25
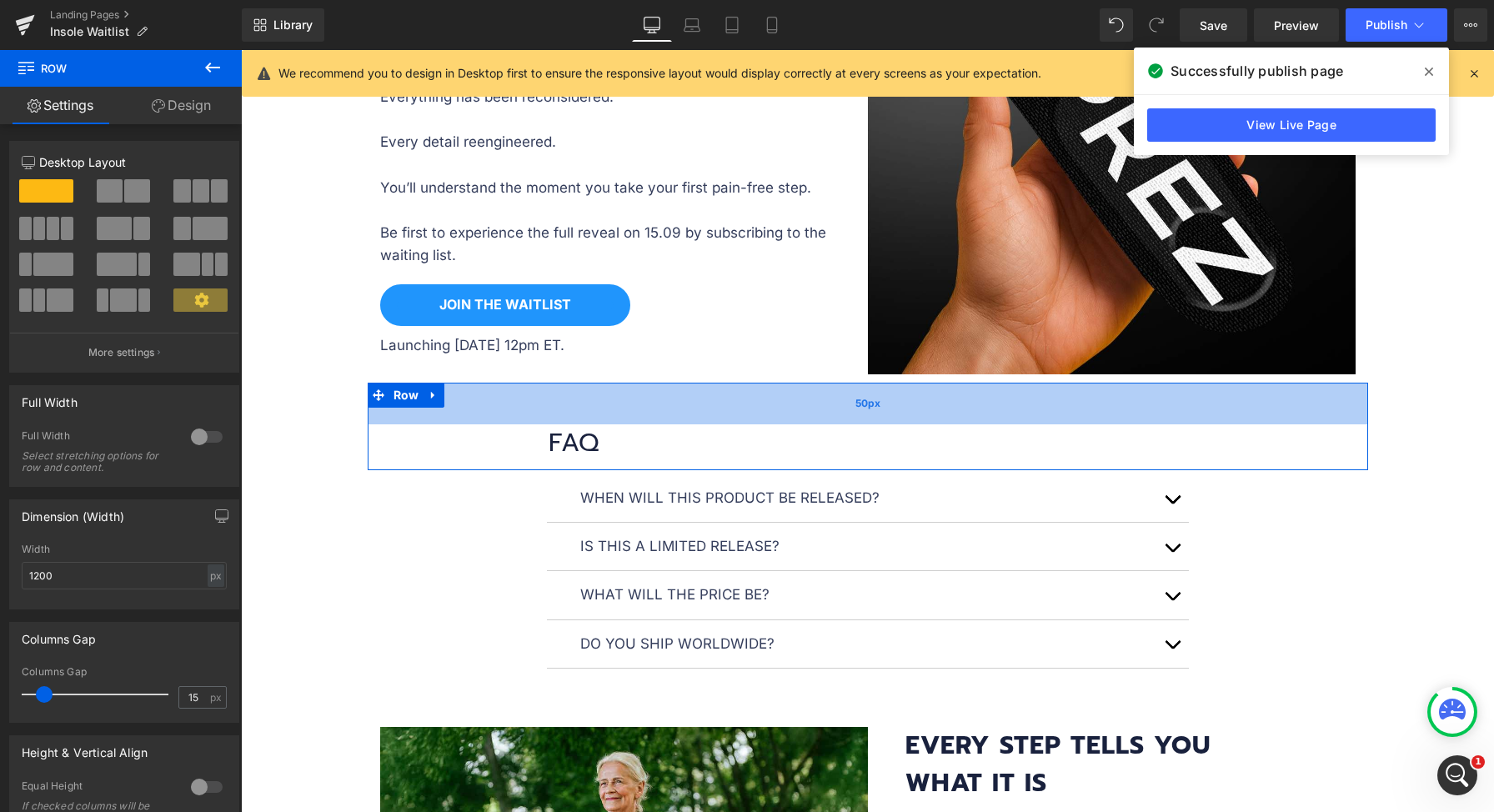
drag, startPoint x: 768, startPoint y: 393, endPoint x: 766, endPoint y: 410, distance: 17.1
click at [766, 410] on div "50px" at bounding box center [867, 404] width 1000 height 42
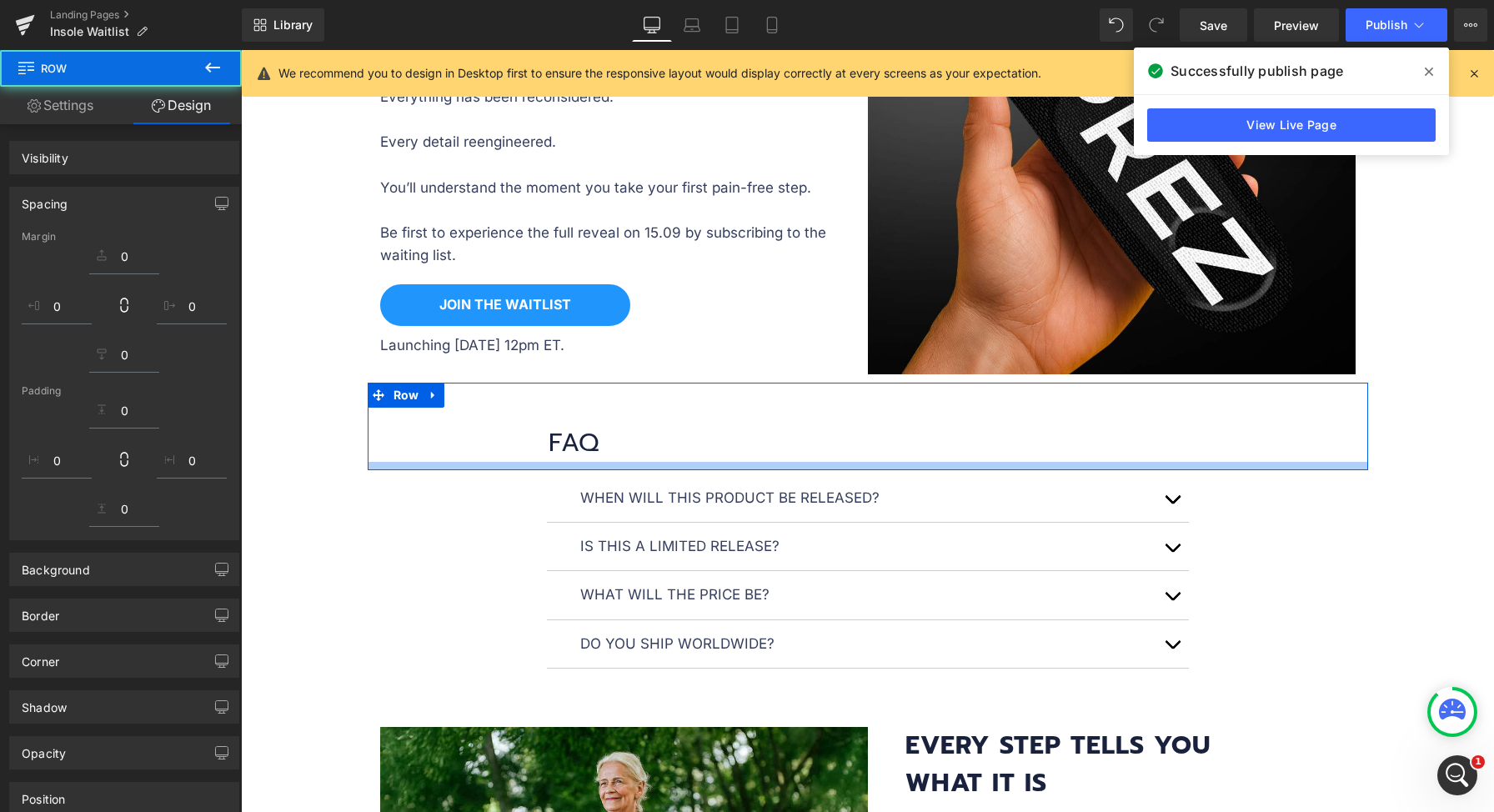
click at [746, 474] on div "When will this product be released? Text Block The launch date is September 12 …" at bounding box center [868, 583] width 642 height 220
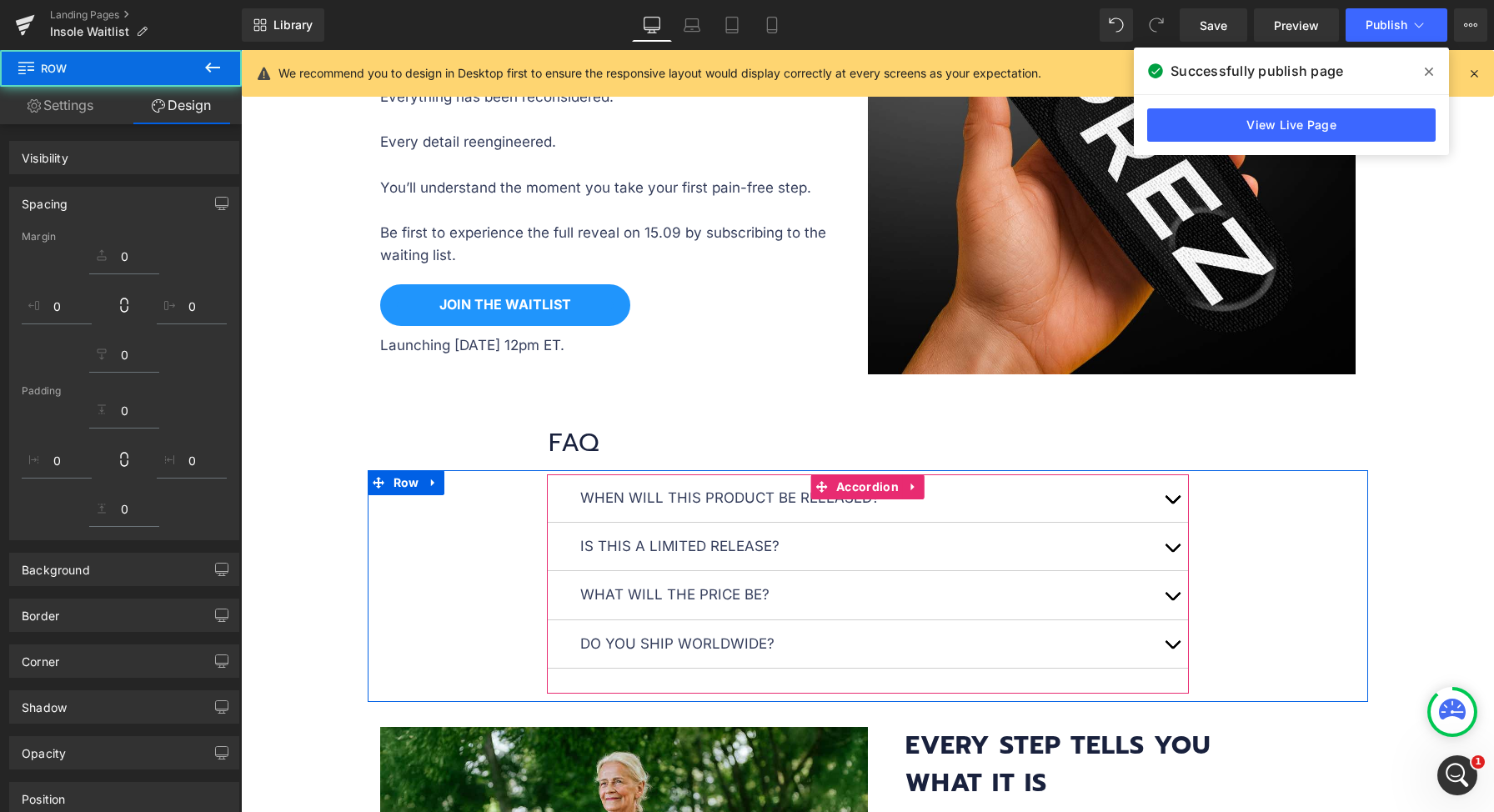
click at [766, 474] on div "When will this product be released? Text Block The launch date is September 12 …" at bounding box center [868, 583] width 642 height 220
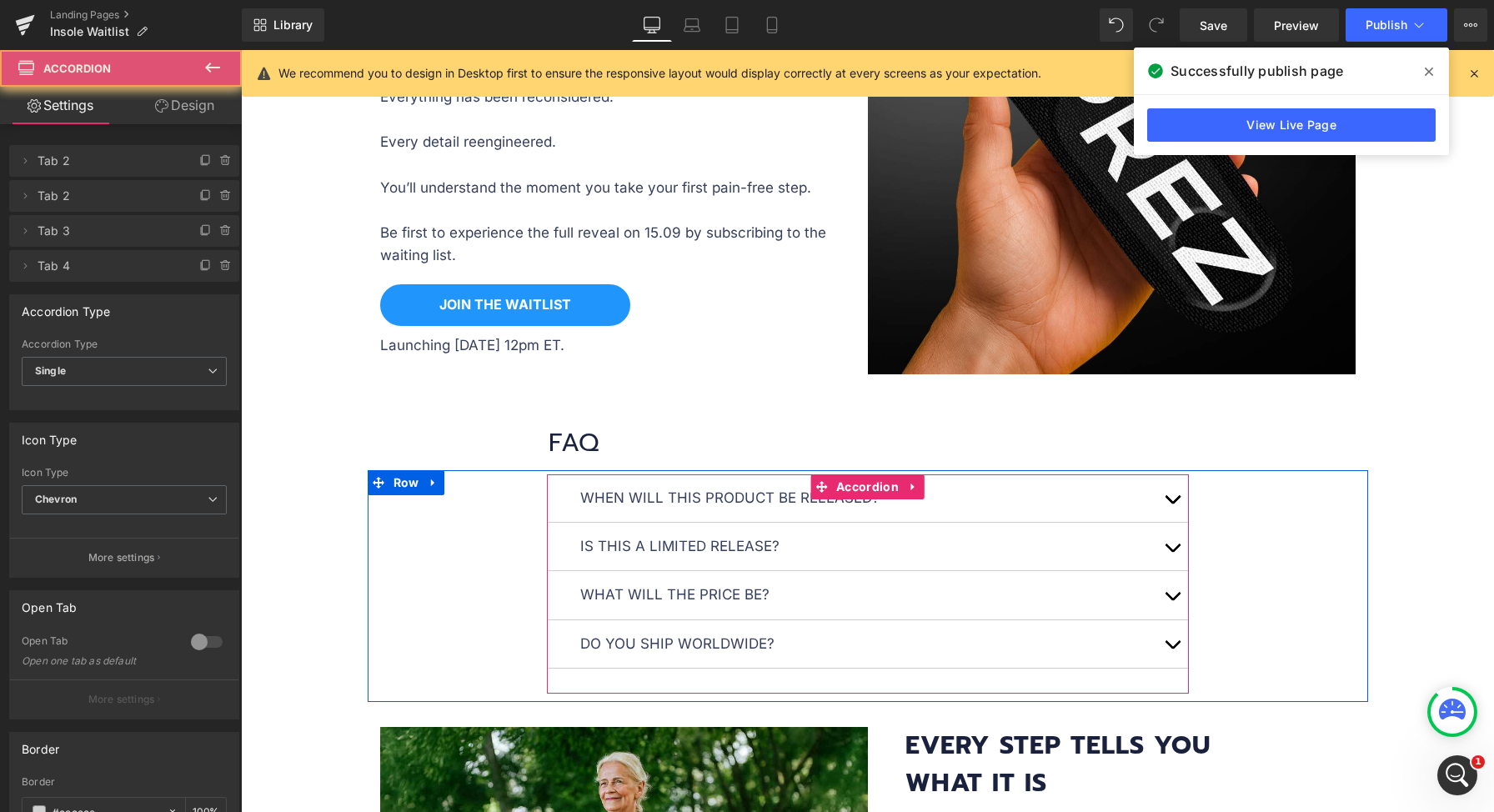
scroll to position [1767, 0]
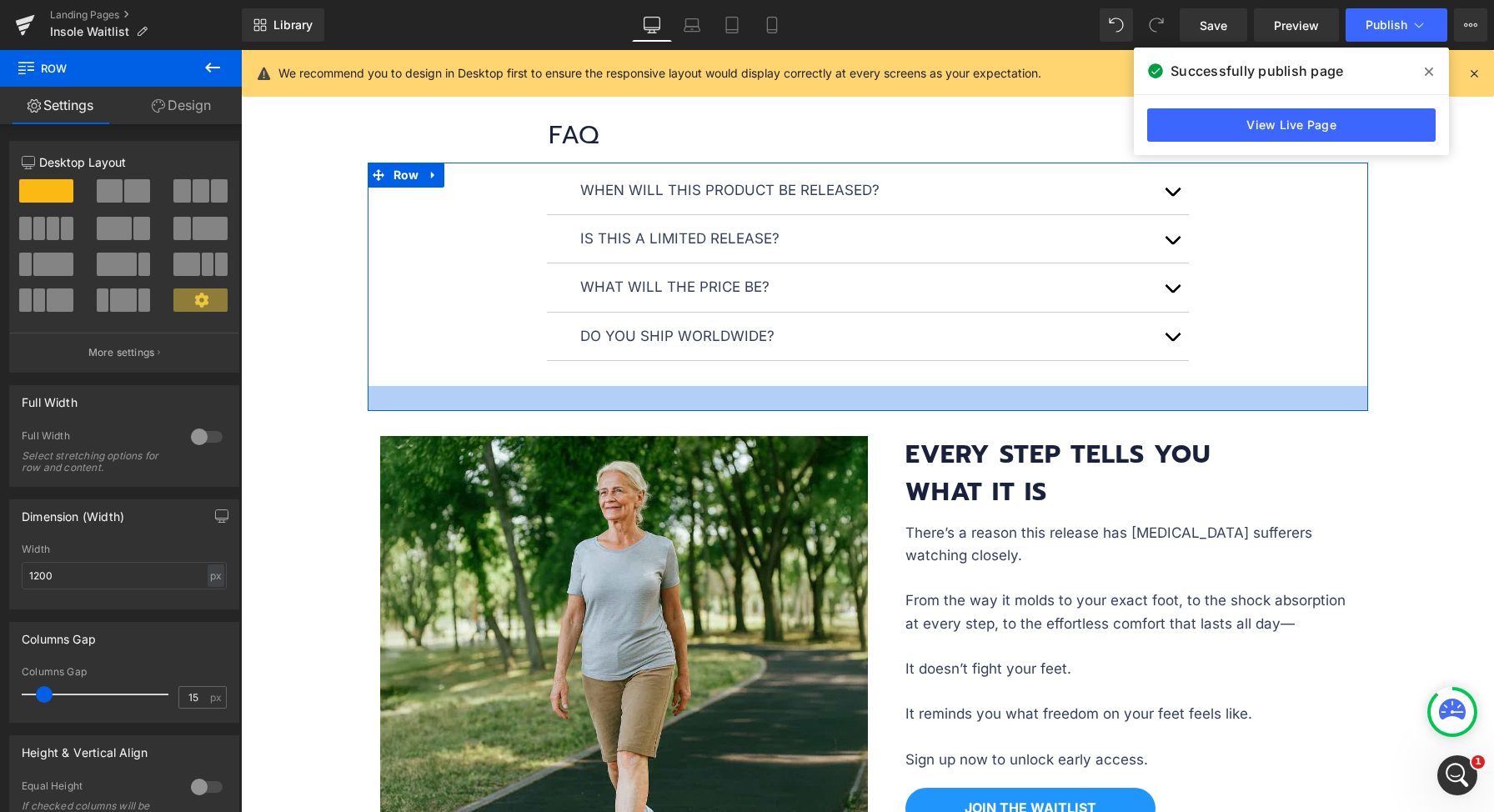
drag, startPoint x: 763, startPoint y: 386, endPoint x: 760, endPoint y: 404, distance: 18.2
click at [760, 404] on div at bounding box center [867, 397] width 1000 height 25
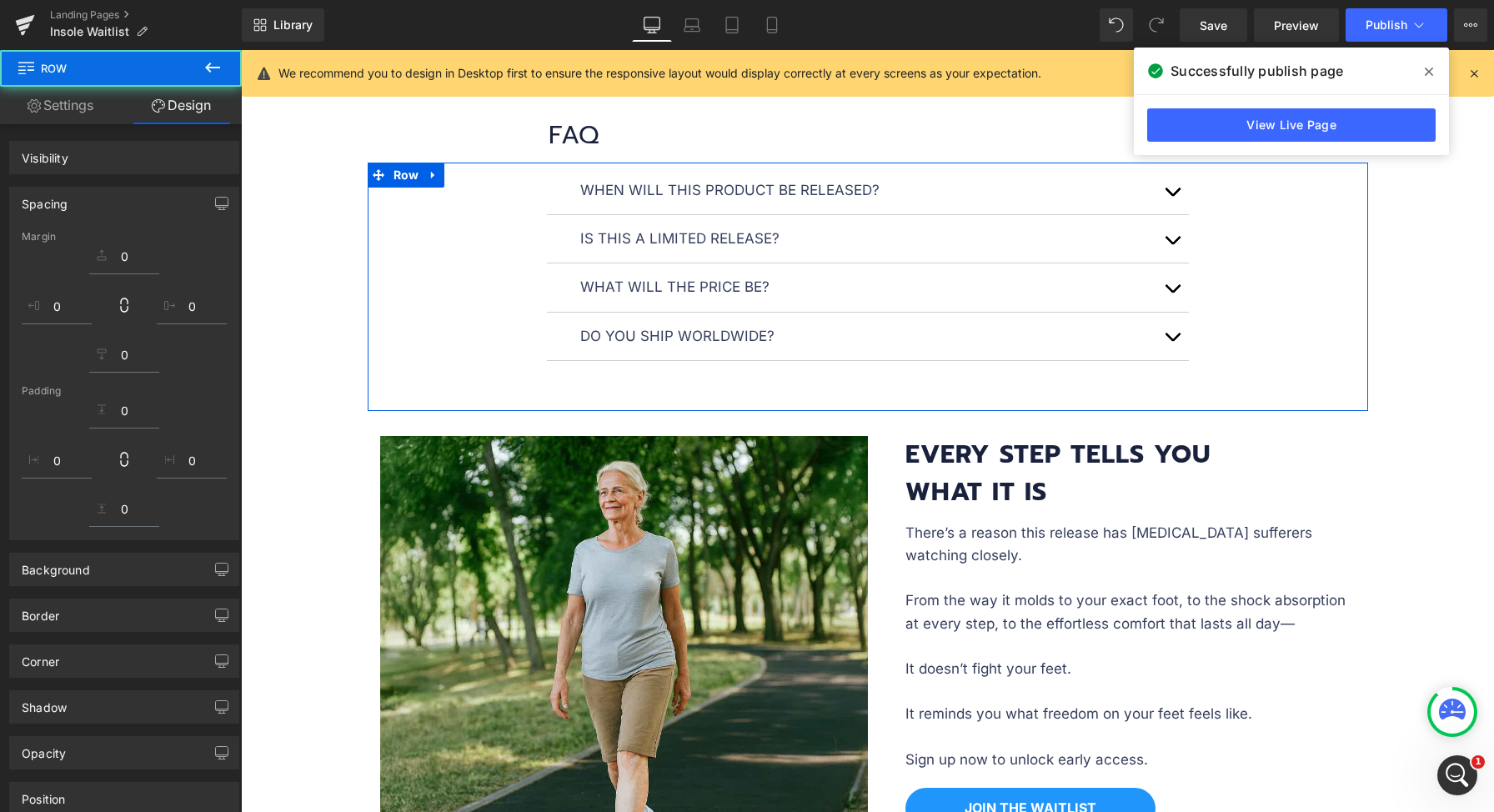
click at [768, 336] on p "Do you ship worldwide?" at bounding box center [868, 336] width 575 height 23
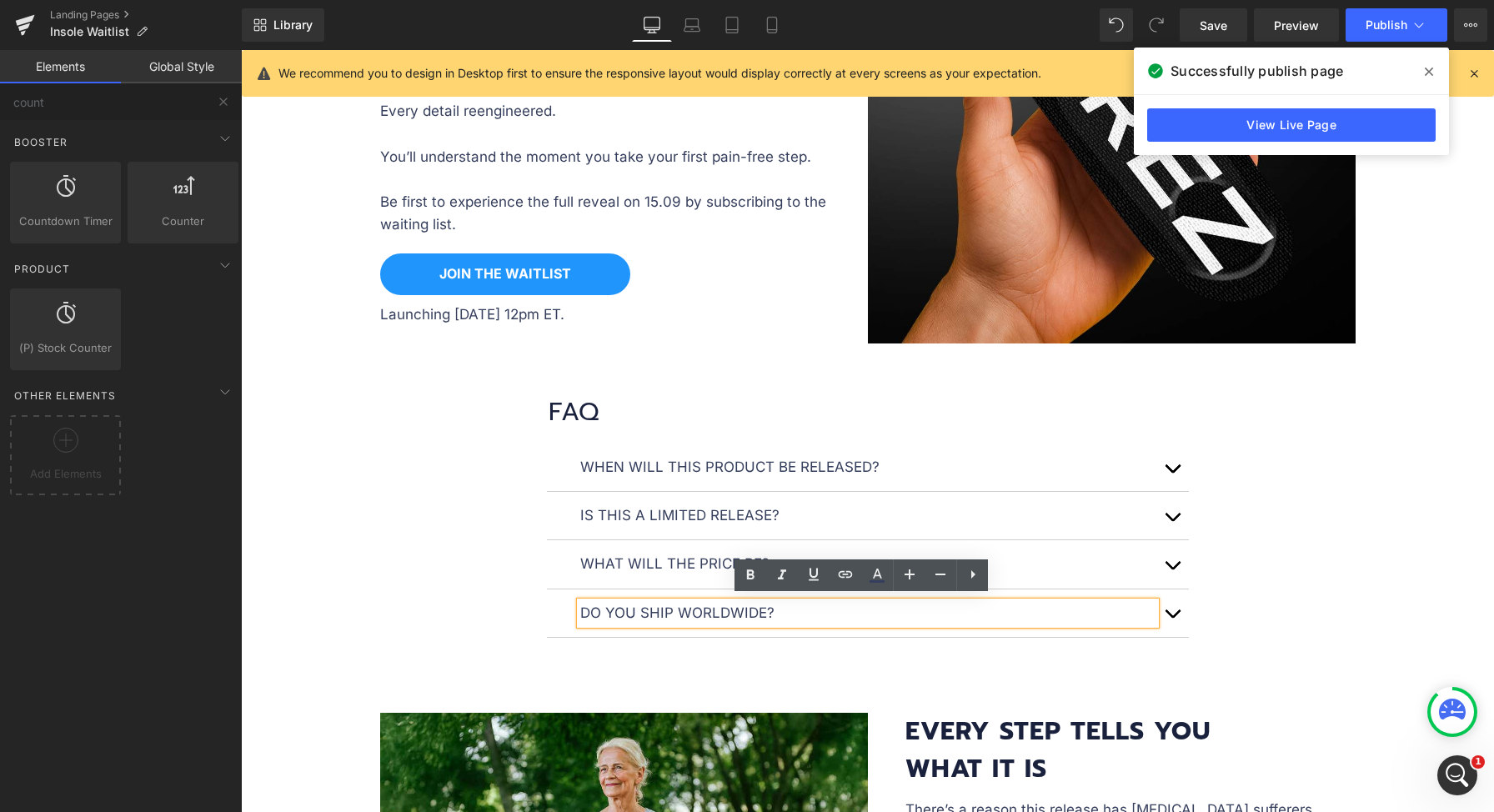
click at [1416, 385] on div "Image Image Image BE THE FIRST TO STEP PAIN-FREE Text Block A revolutionary ins…" at bounding box center [867, 460] width 1253 height 3520
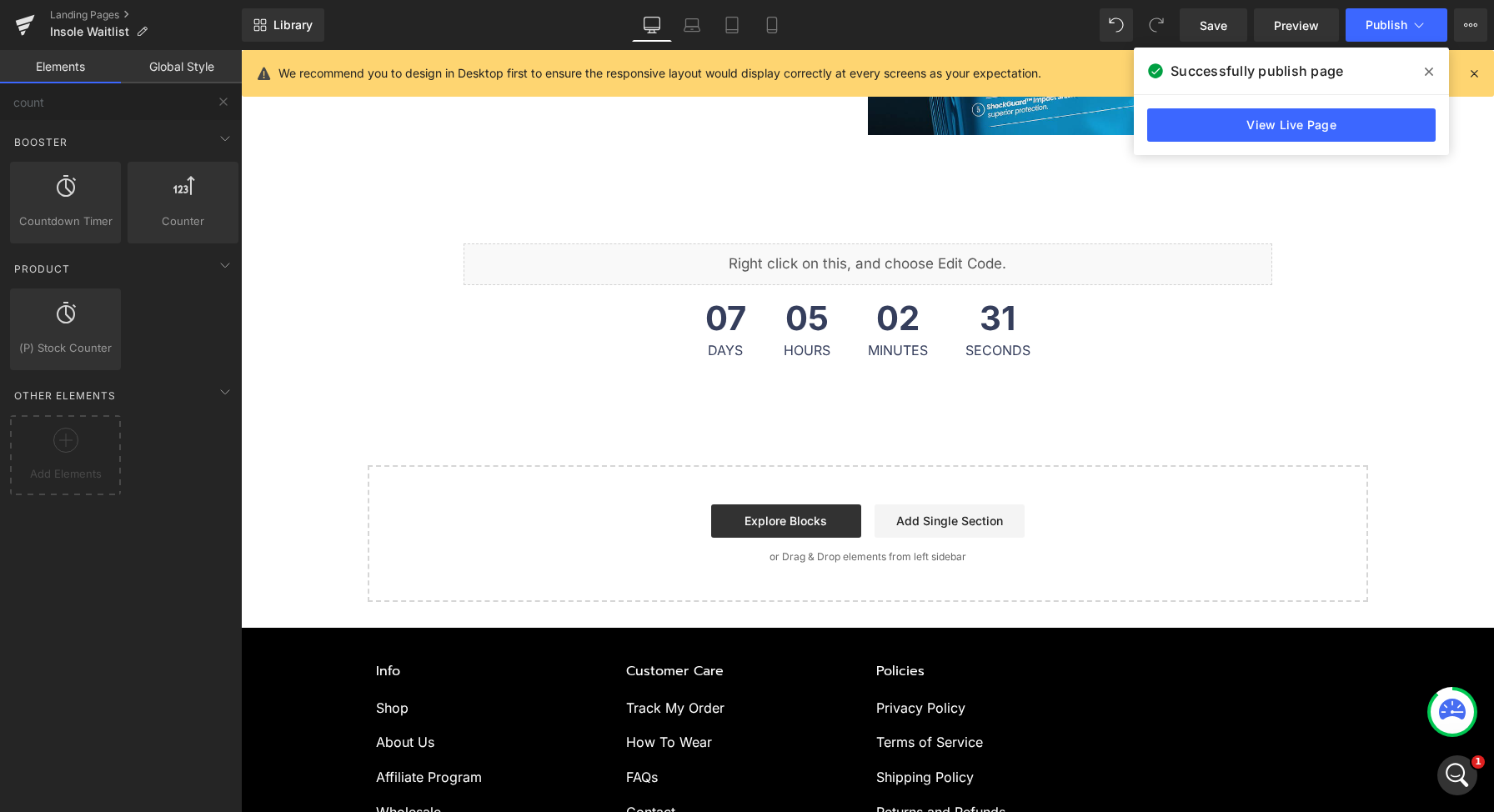
scroll to position [3043, 0]
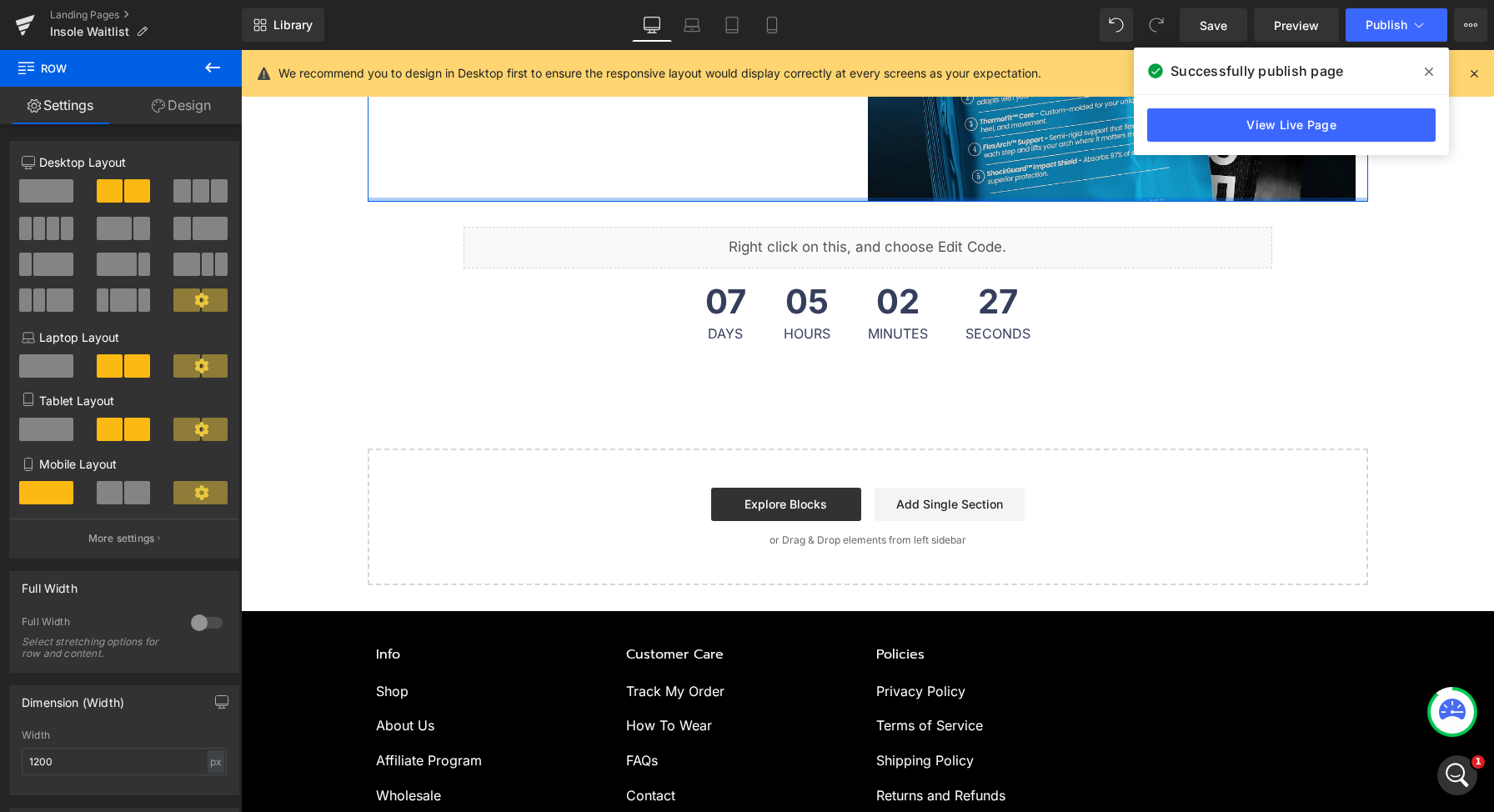
drag, startPoint x: 866, startPoint y: 271, endPoint x: 880, endPoint y: 143, distance: 128.8
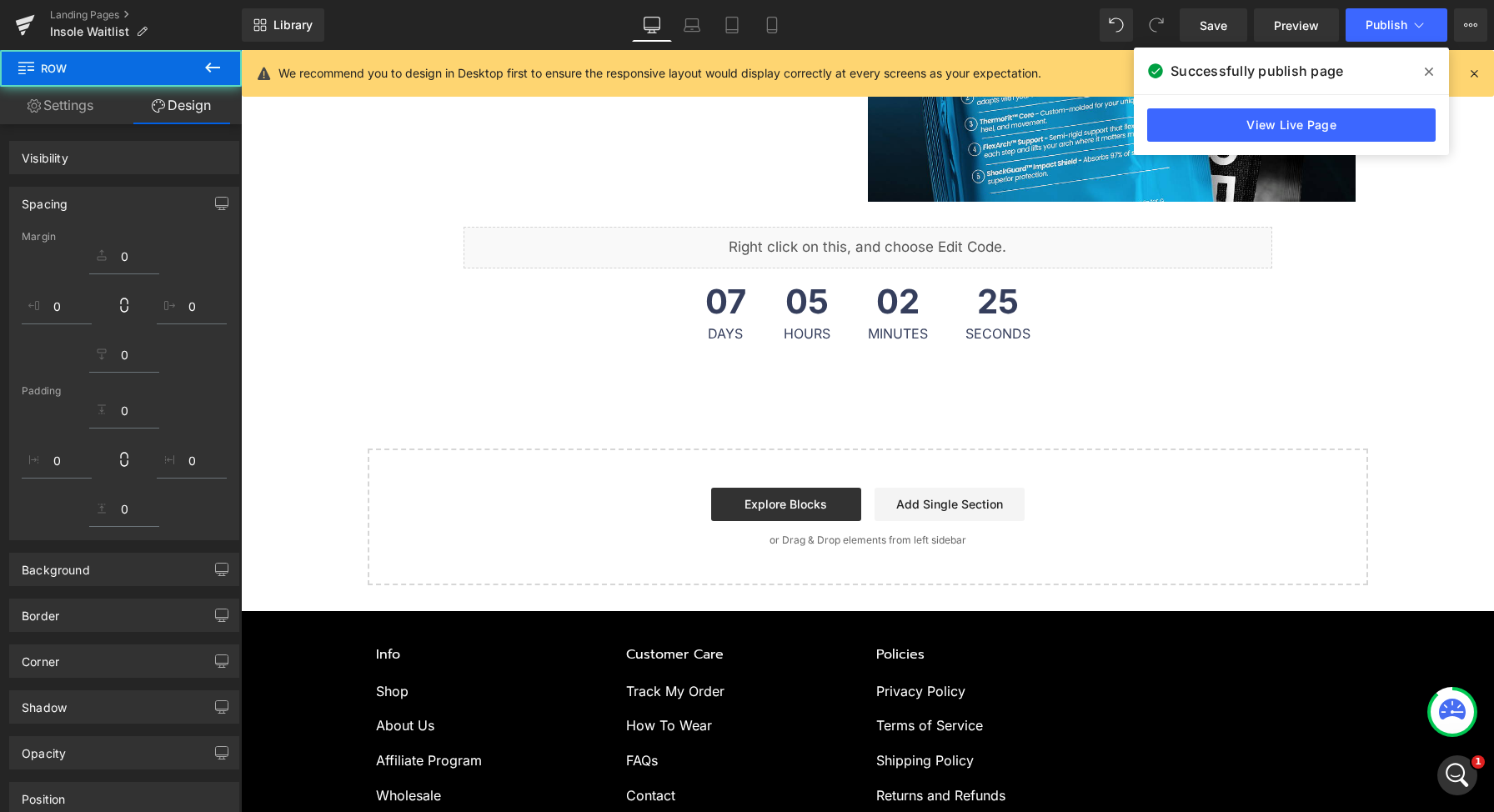
click at [816, 316] on span "05" at bounding box center [807, 306] width 46 height 42
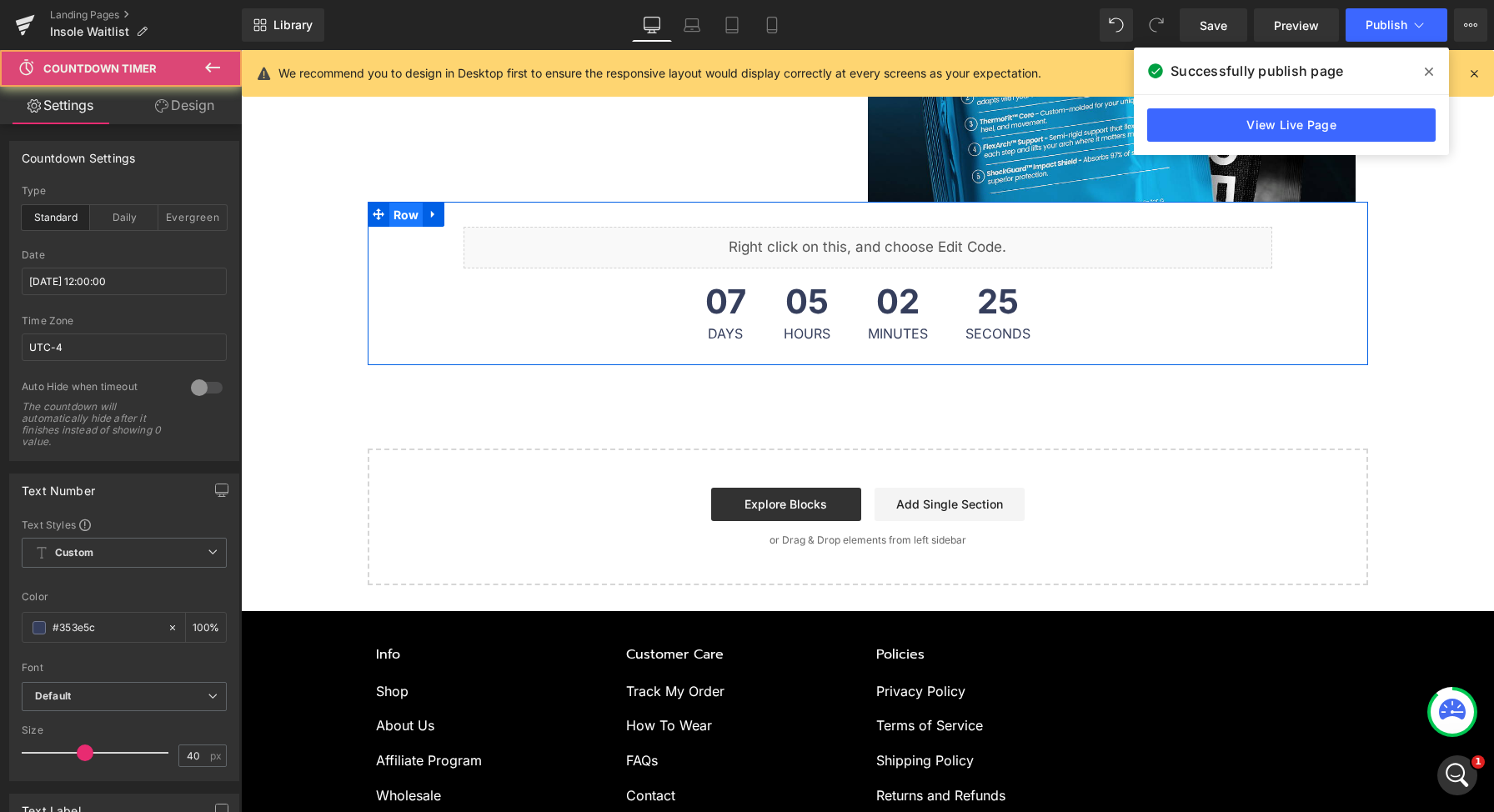
click at [389, 213] on span "Row" at bounding box center [406, 214] width 34 height 25
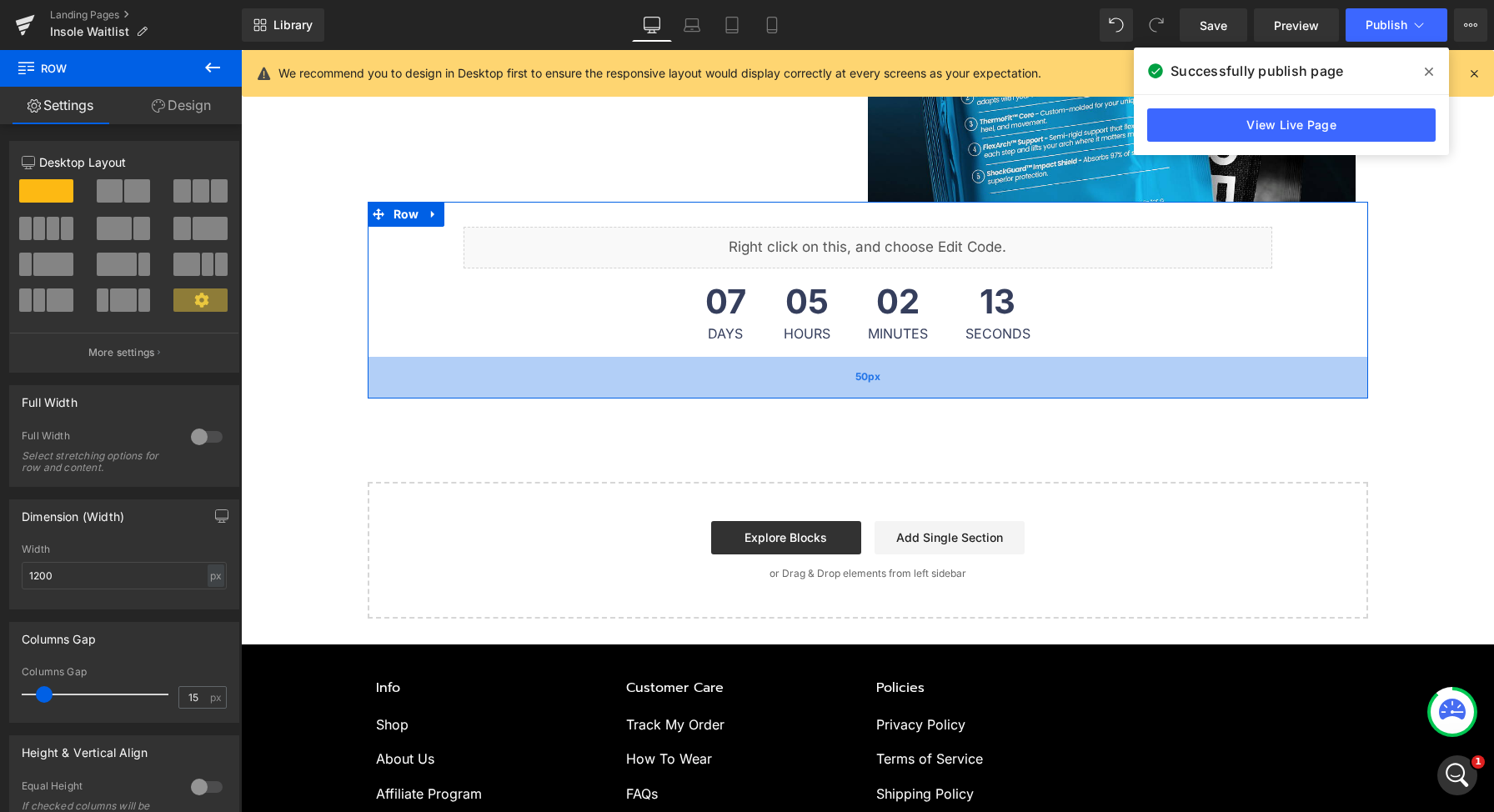
drag, startPoint x: 621, startPoint y: 354, endPoint x: 620, endPoint y: 386, distance: 32.0
click at [620, 386] on div "50px" at bounding box center [867, 377] width 1000 height 42
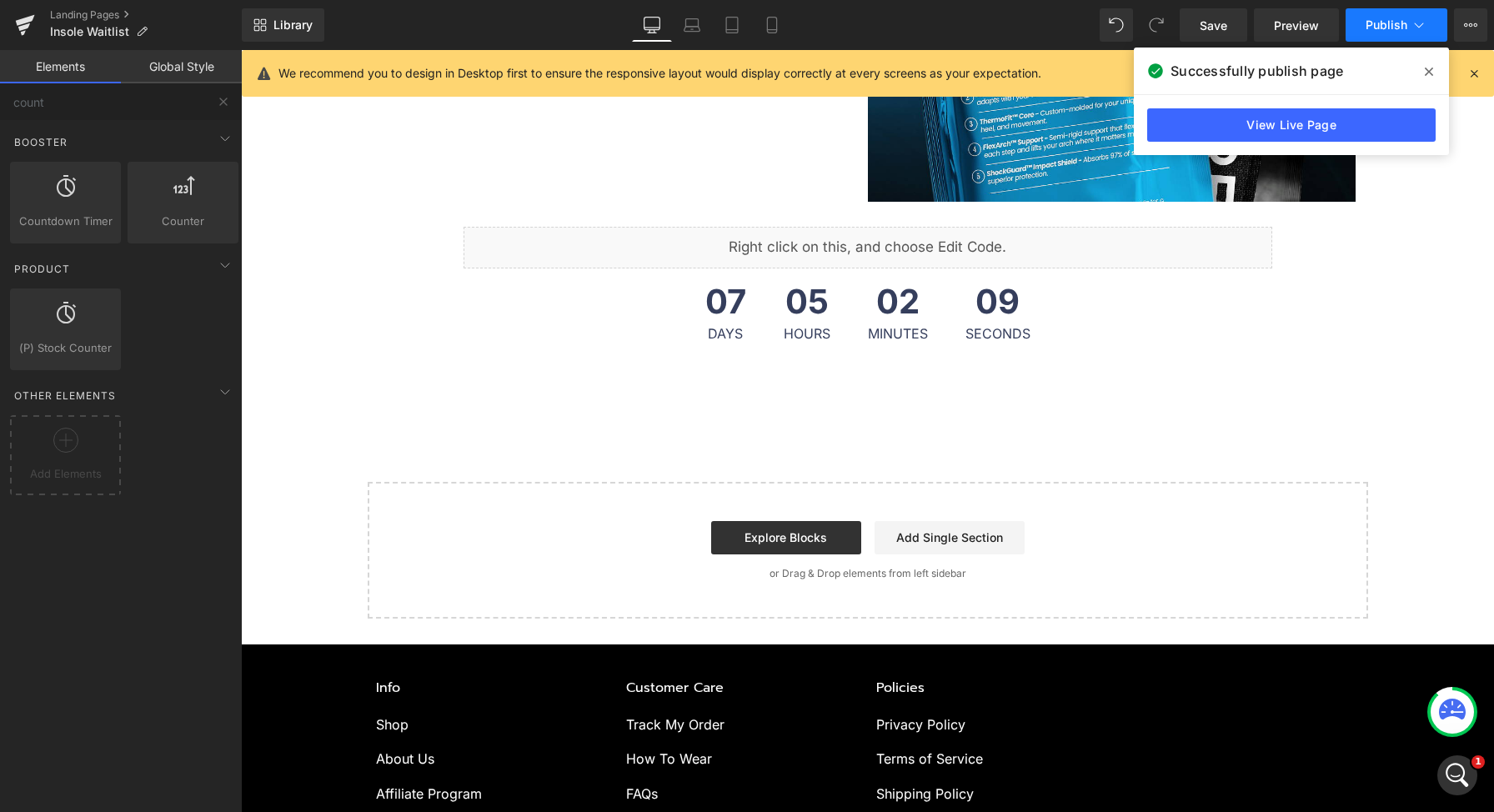
click at [1384, 30] on span "Publish" at bounding box center [1386, 25] width 42 height 14
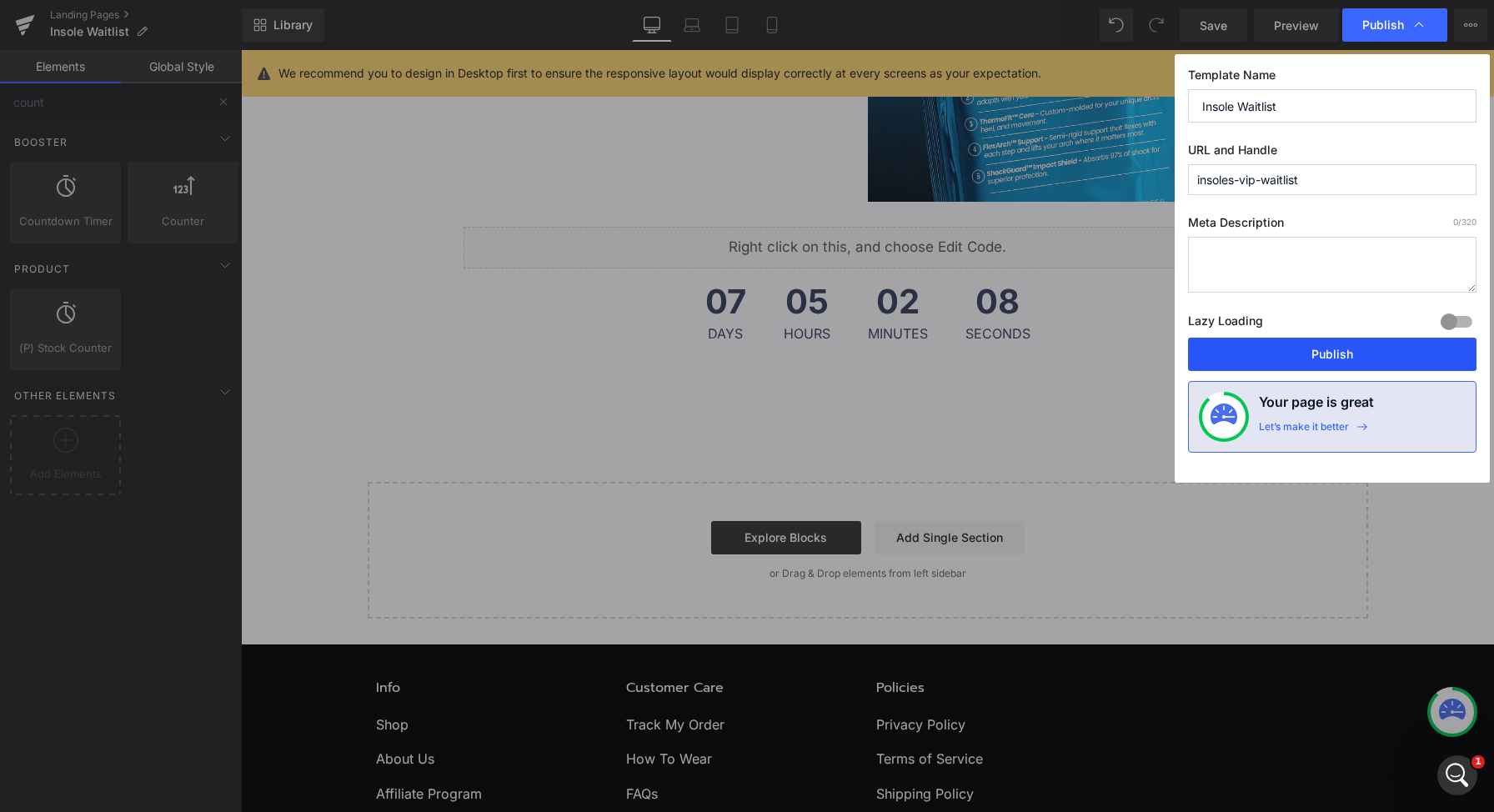
click at [1304, 353] on button "Publish" at bounding box center [1332, 354] width 288 height 34
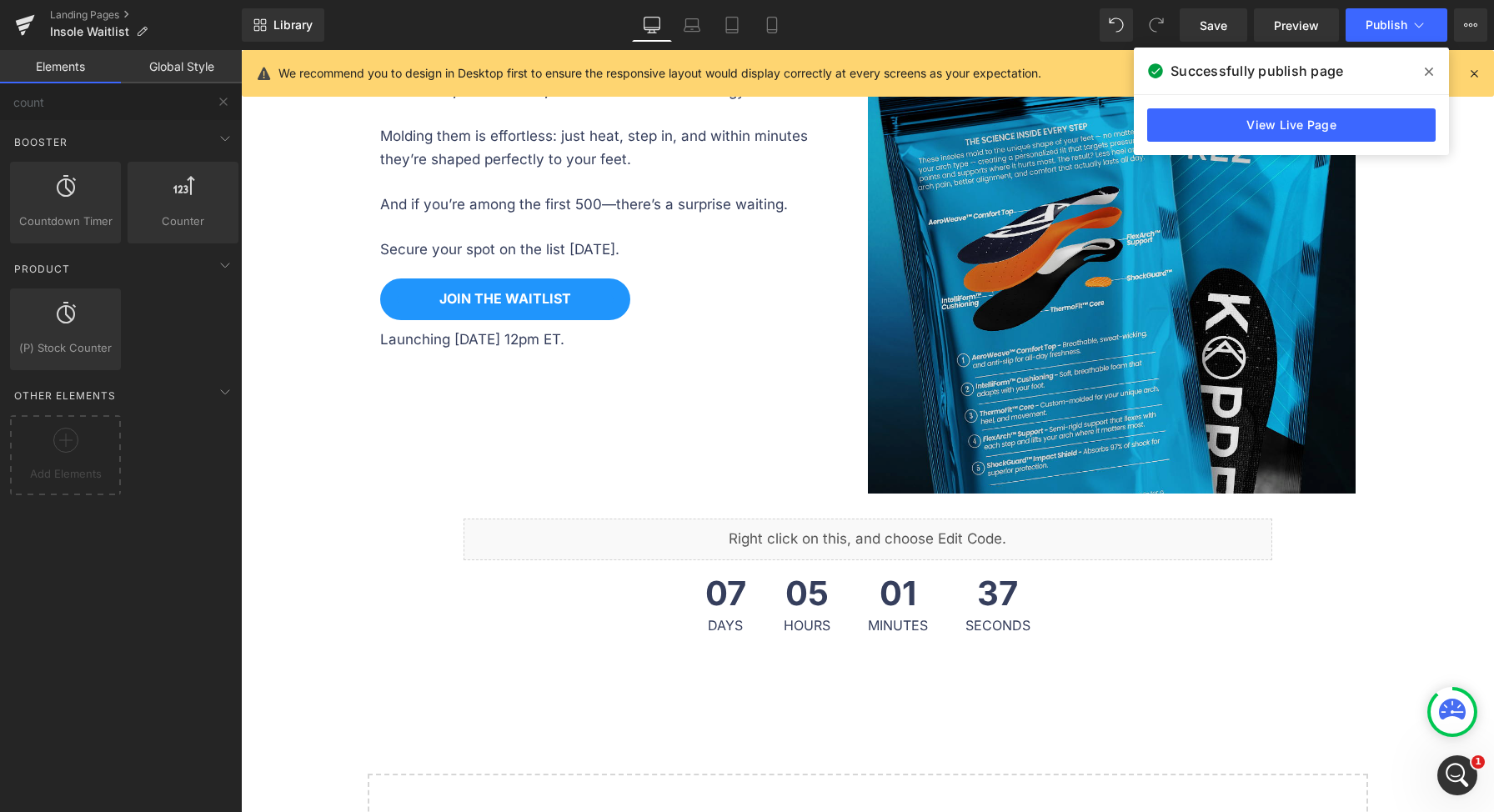
scroll to position [2692, 0]
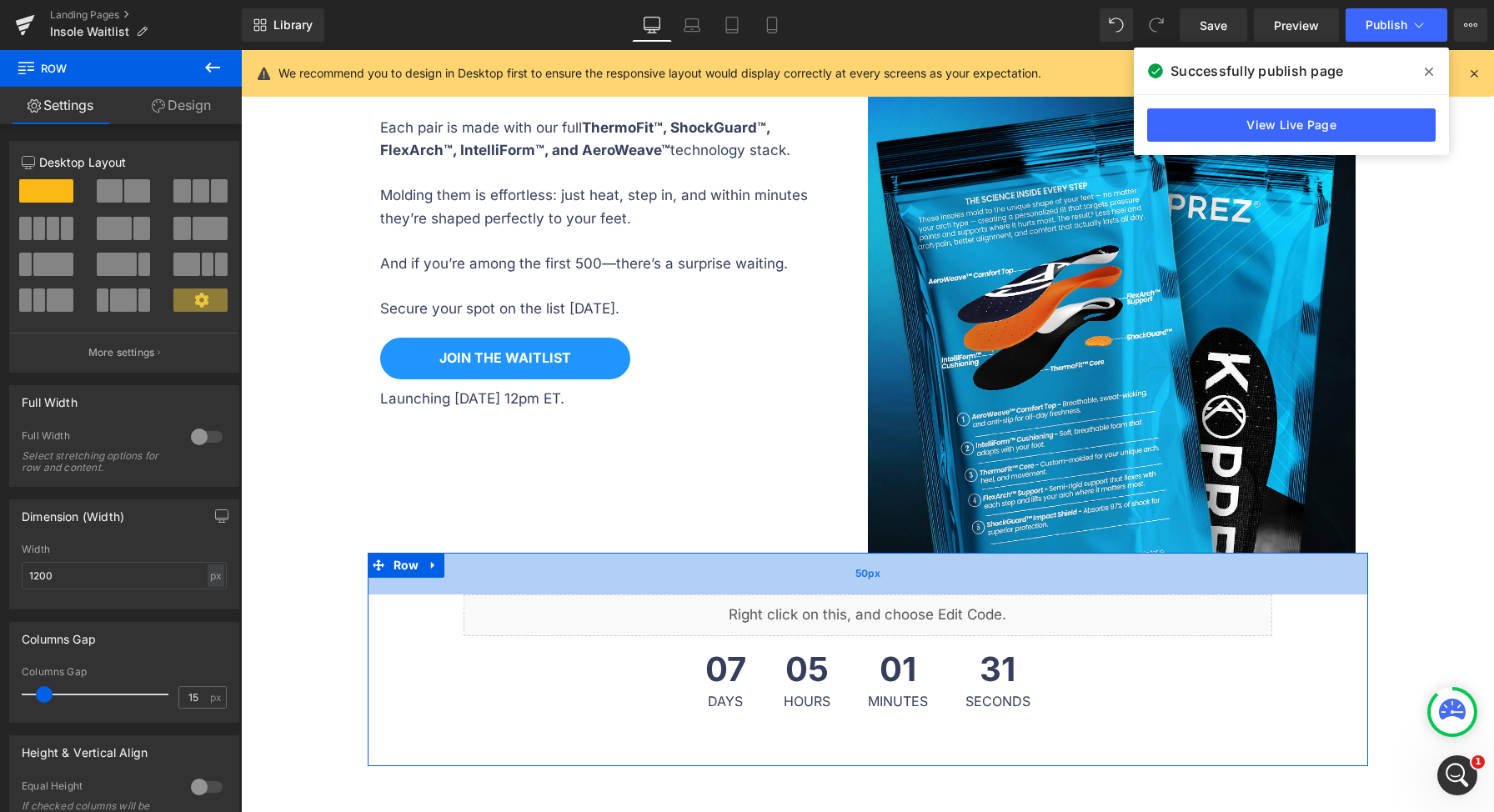
drag, startPoint x: 912, startPoint y: 560, endPoint x: 903, endPoint y: 576, distance: 18.4
click at [903, 576] on div "50px" at bounding box center [867, 573] width 1000 height 42
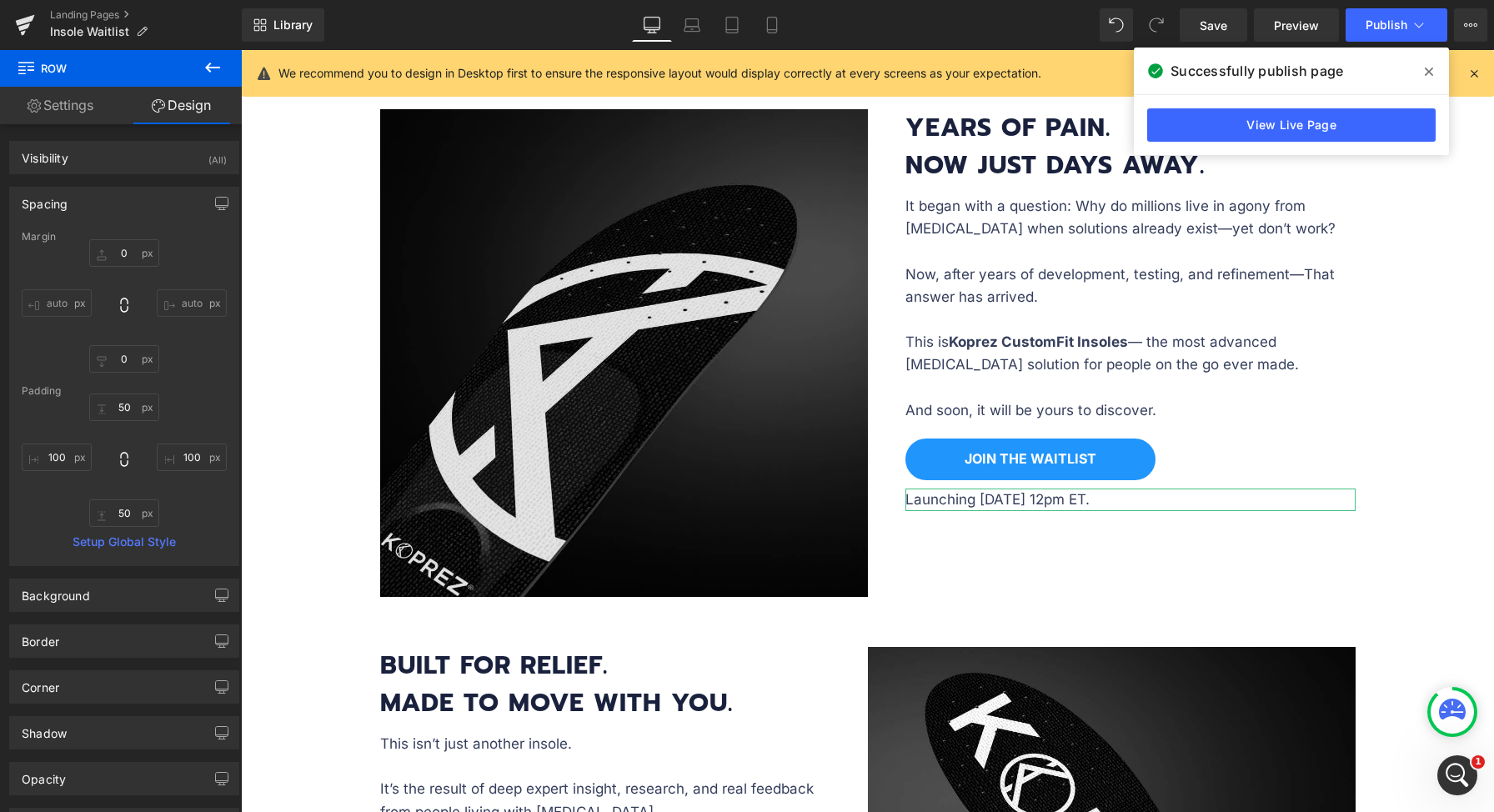
scroll to position [640, 0]
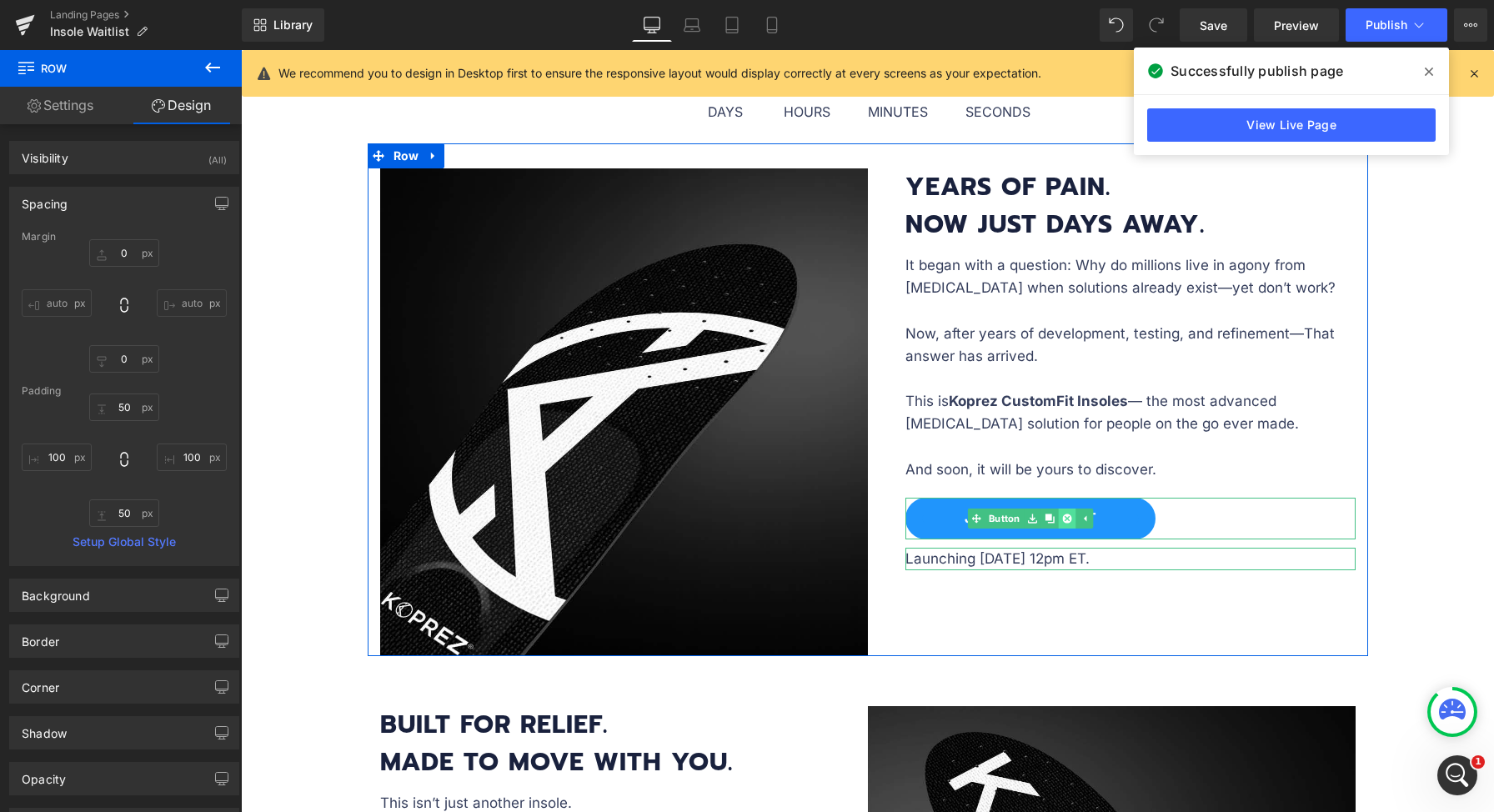
click at [1063, 516] on icon at bounding box center [1066, 518] width 9 height 9
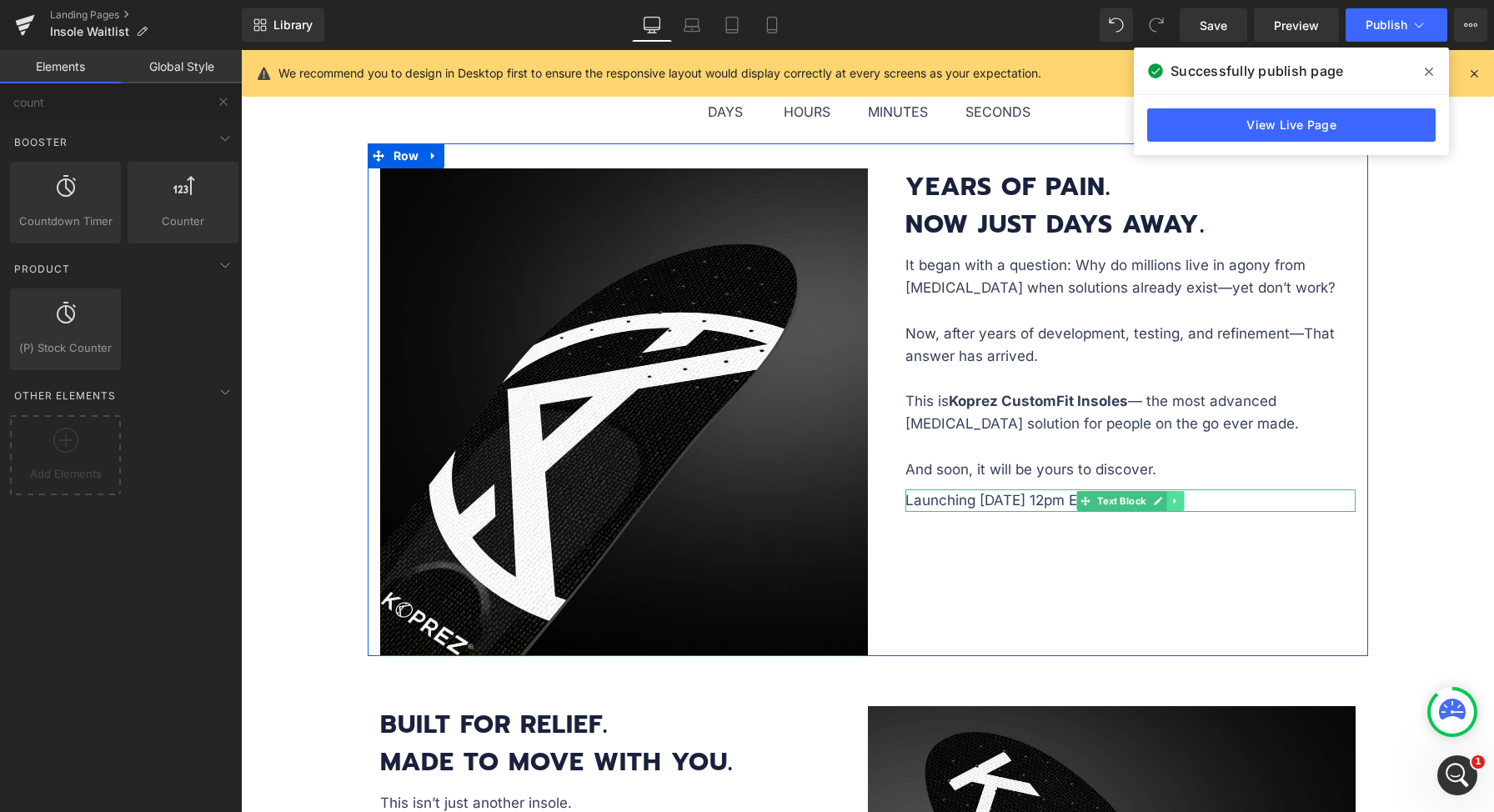
click at [1173, 496] on icon at bounding box center [1175, 500] width 9 height 10
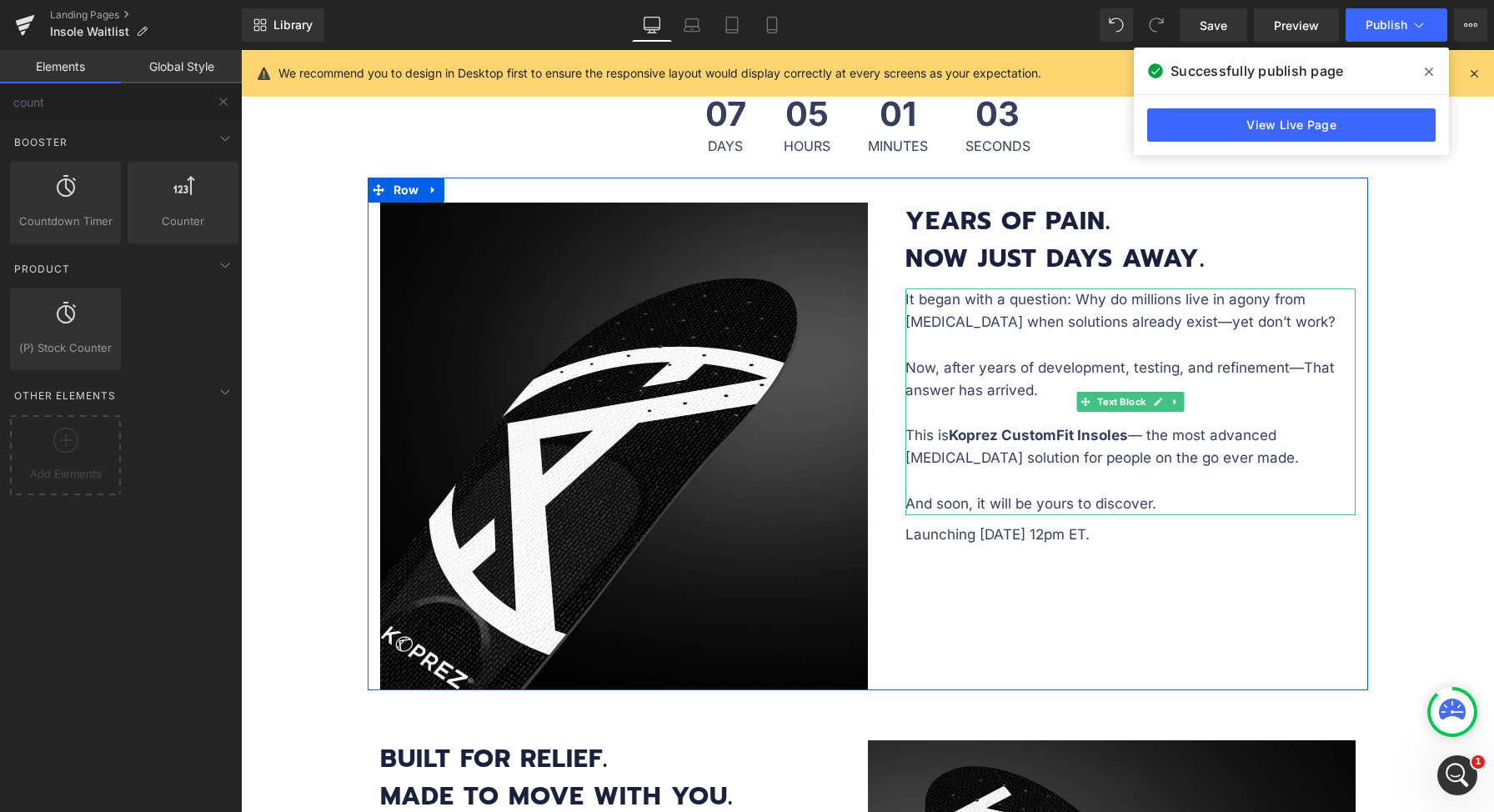
scroll to position [625, 0]
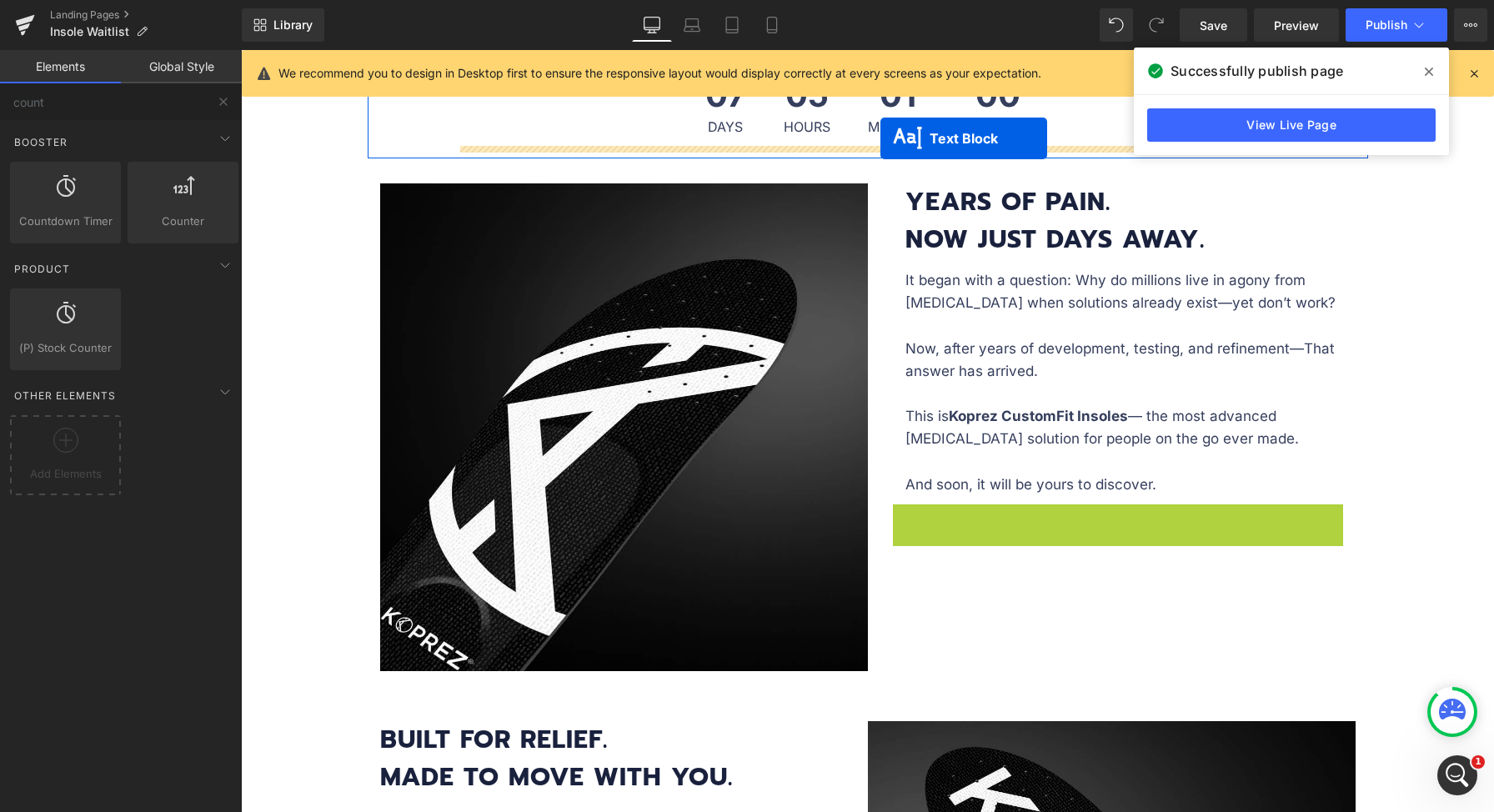
drag, startPoint x: 963, startPoint y: 211, endPoint x: 881, endPoint y: 138, distance: 109.8
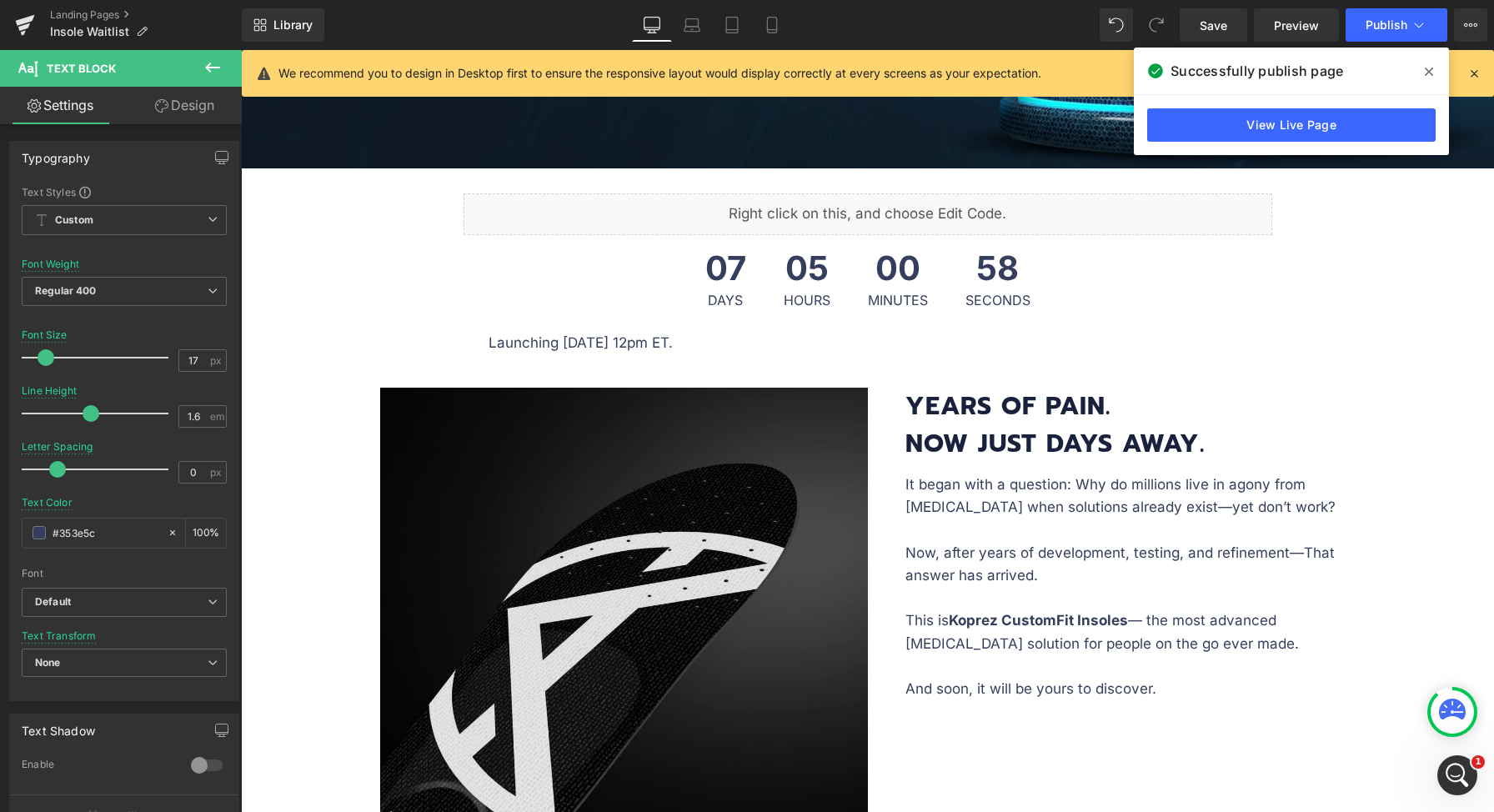
scroll to position [453, 0]
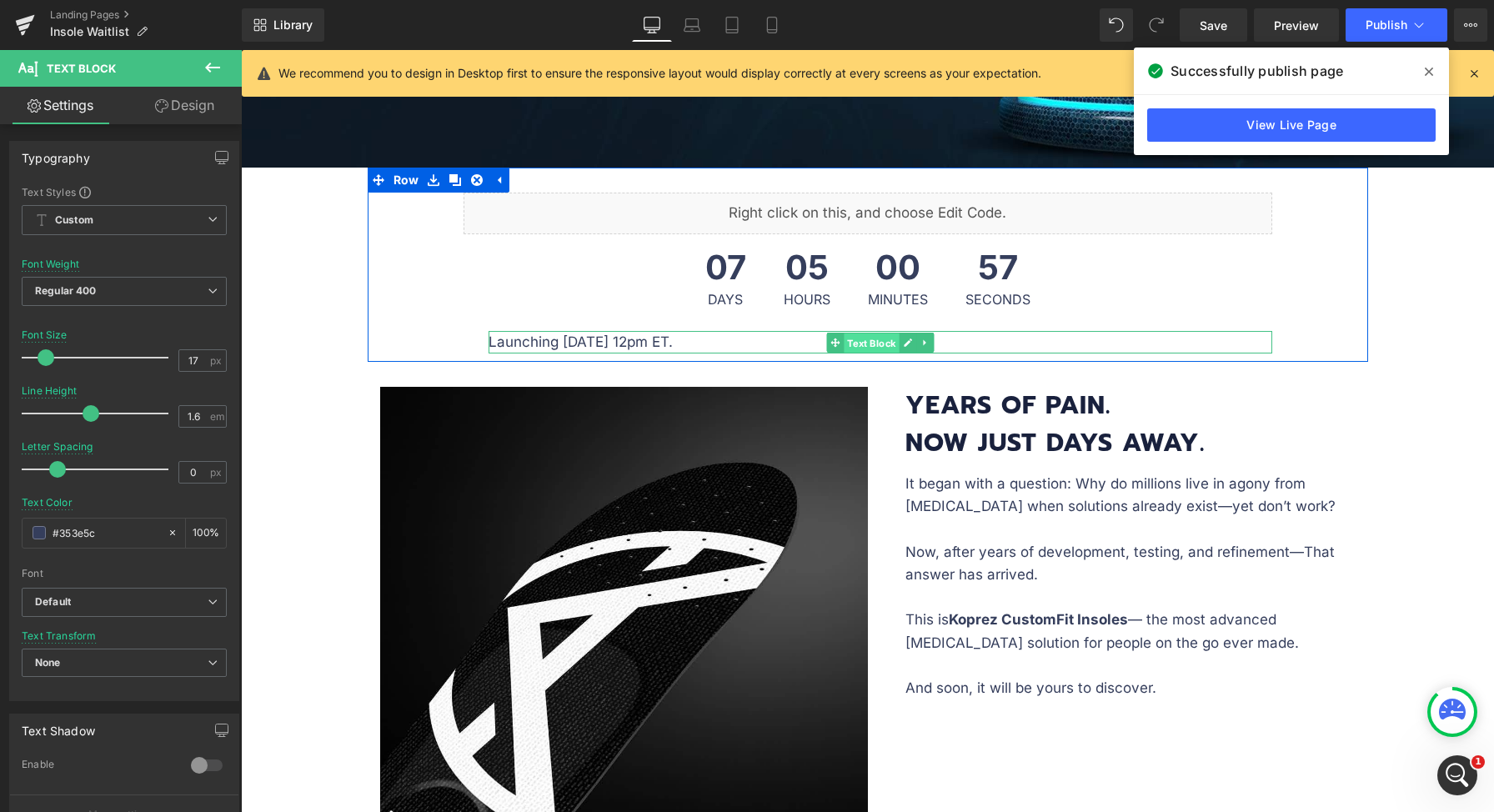
click at [863, 342] on span "Text Block" at bounding box center [871, 343] width 55 height 20
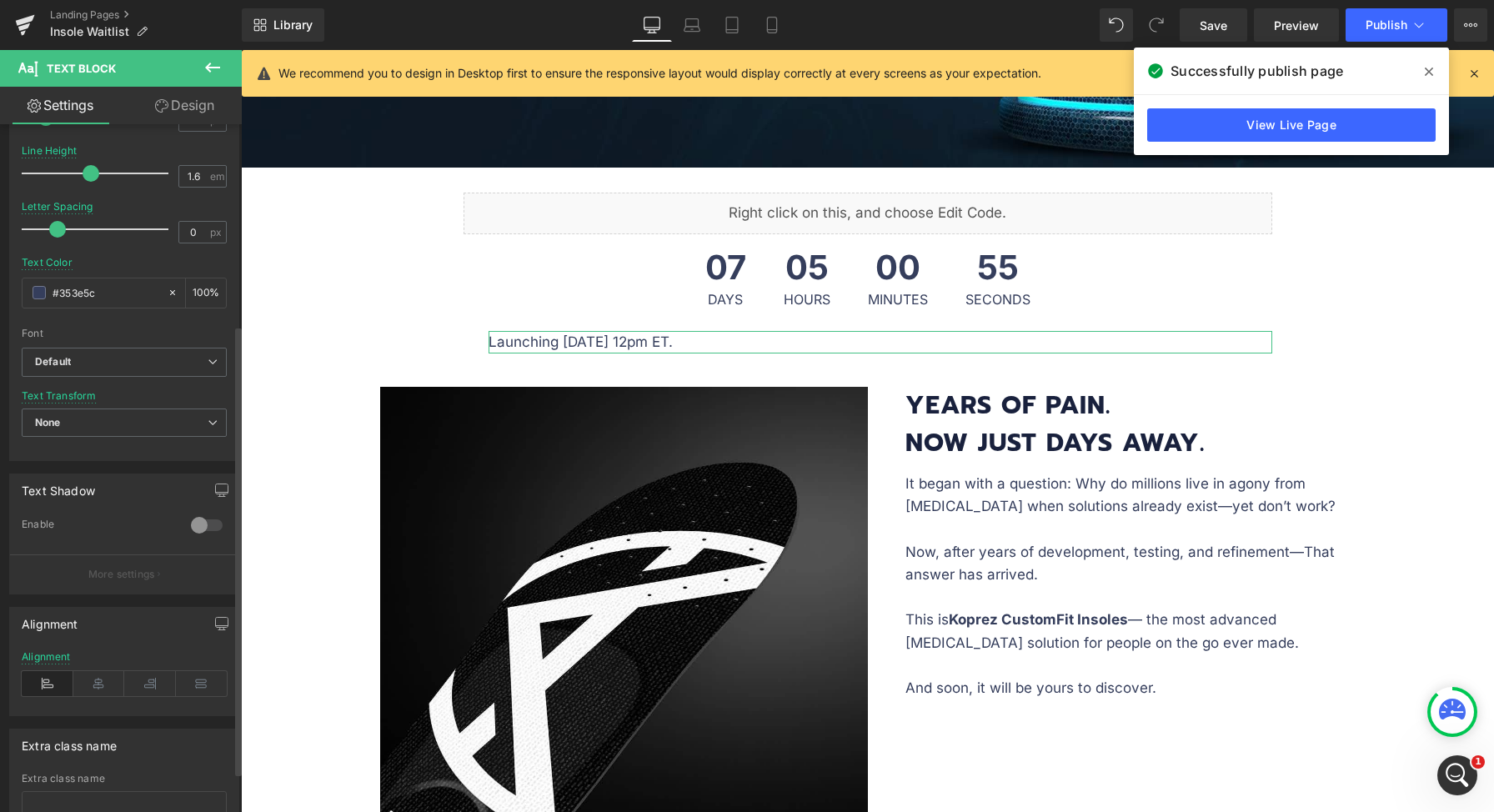
scroll to position [334, 0]
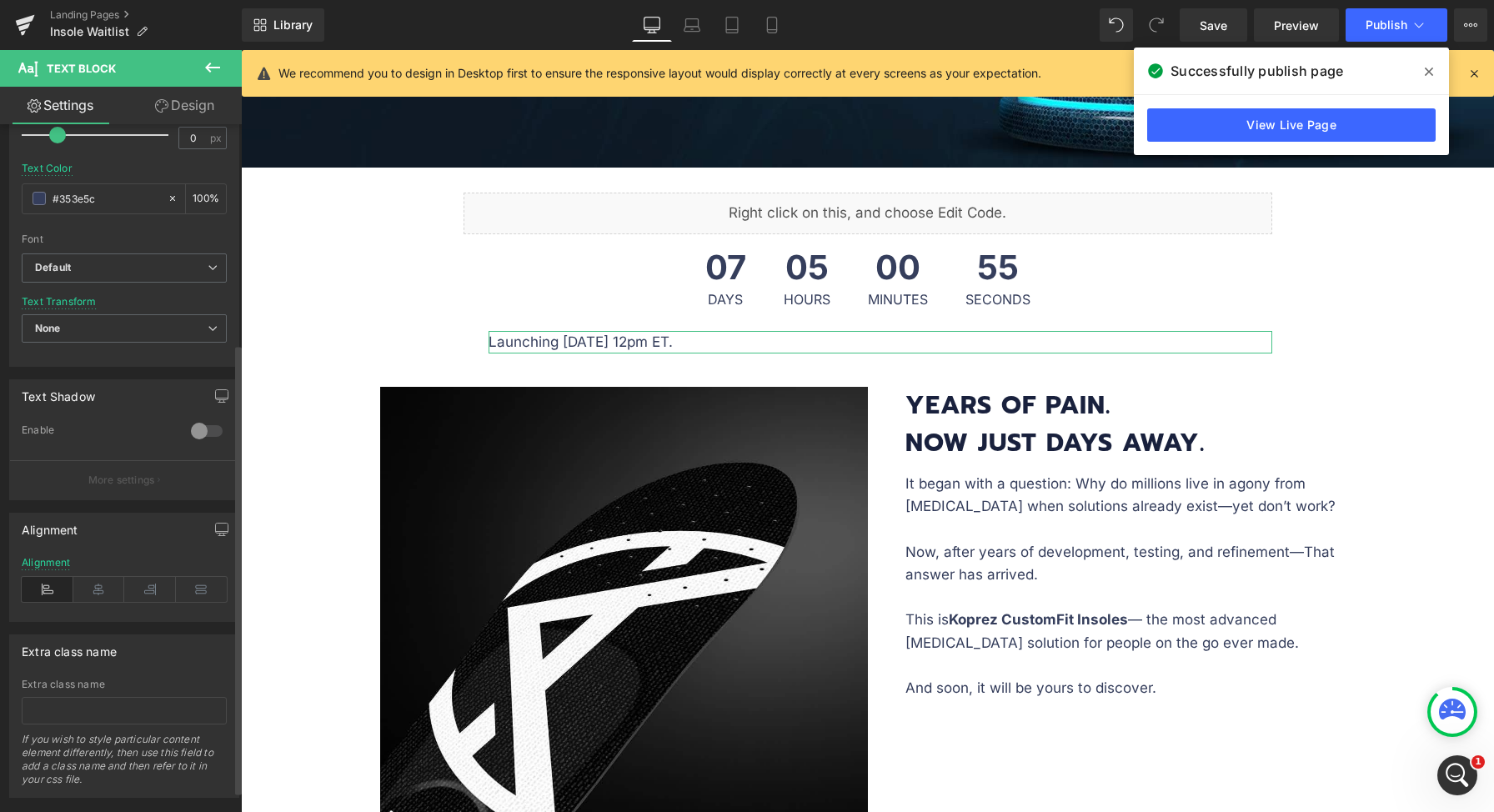
click at [103, 603] on div "Alignment" at bounding box center [124, 589] width 205 height 64
click at [98, 598] on icon at bounding box center [98, 589] width 52 height 25
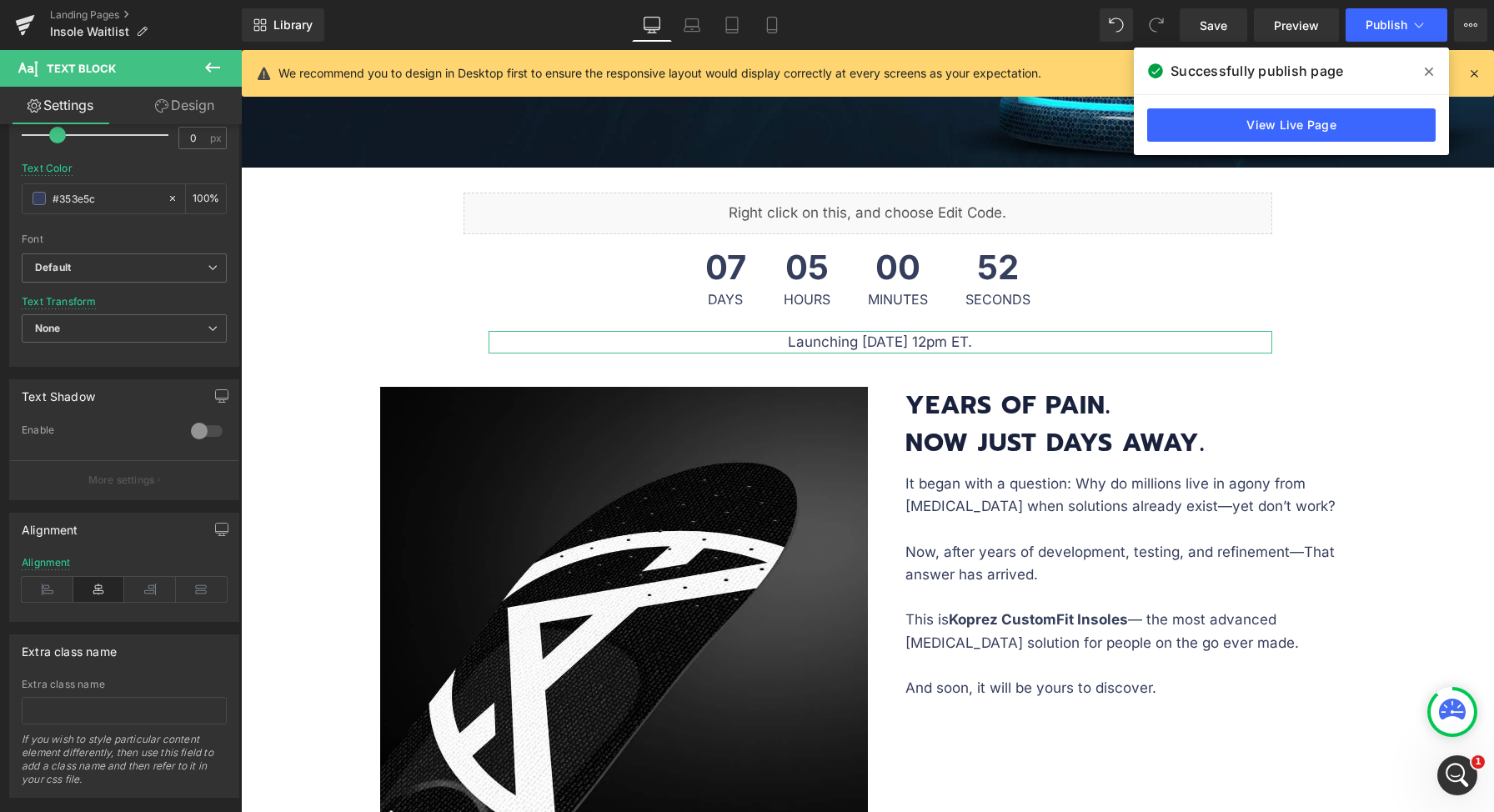
click at [199, 115] on link "Design" at bounding box center [184, 105] width 121 height 37
click at [0, 0] on div "Spacing" at bounding box center [0, 0] width 0 height 0
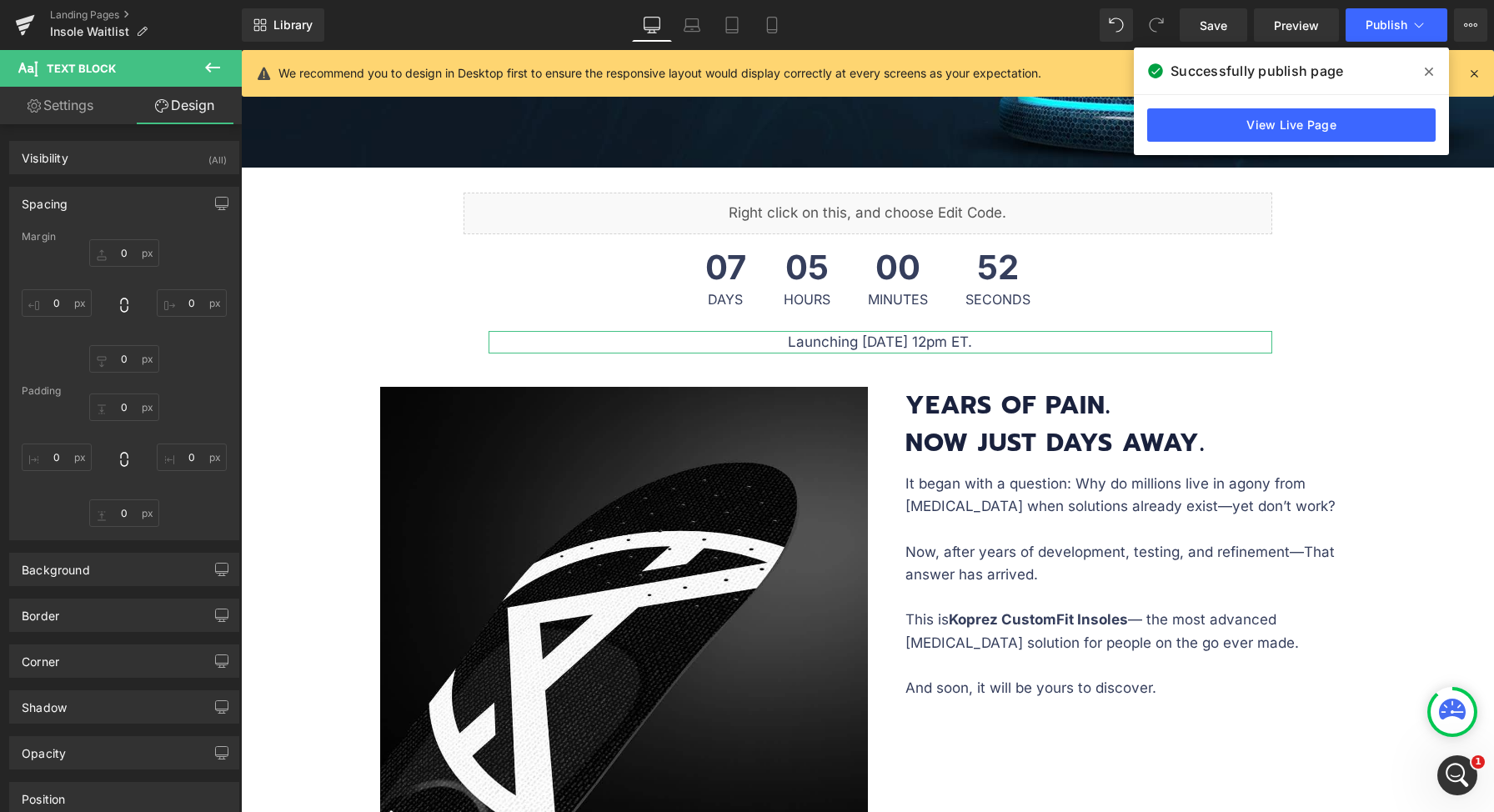
type input "10"
type input "0"
type input "30"
type input "0"
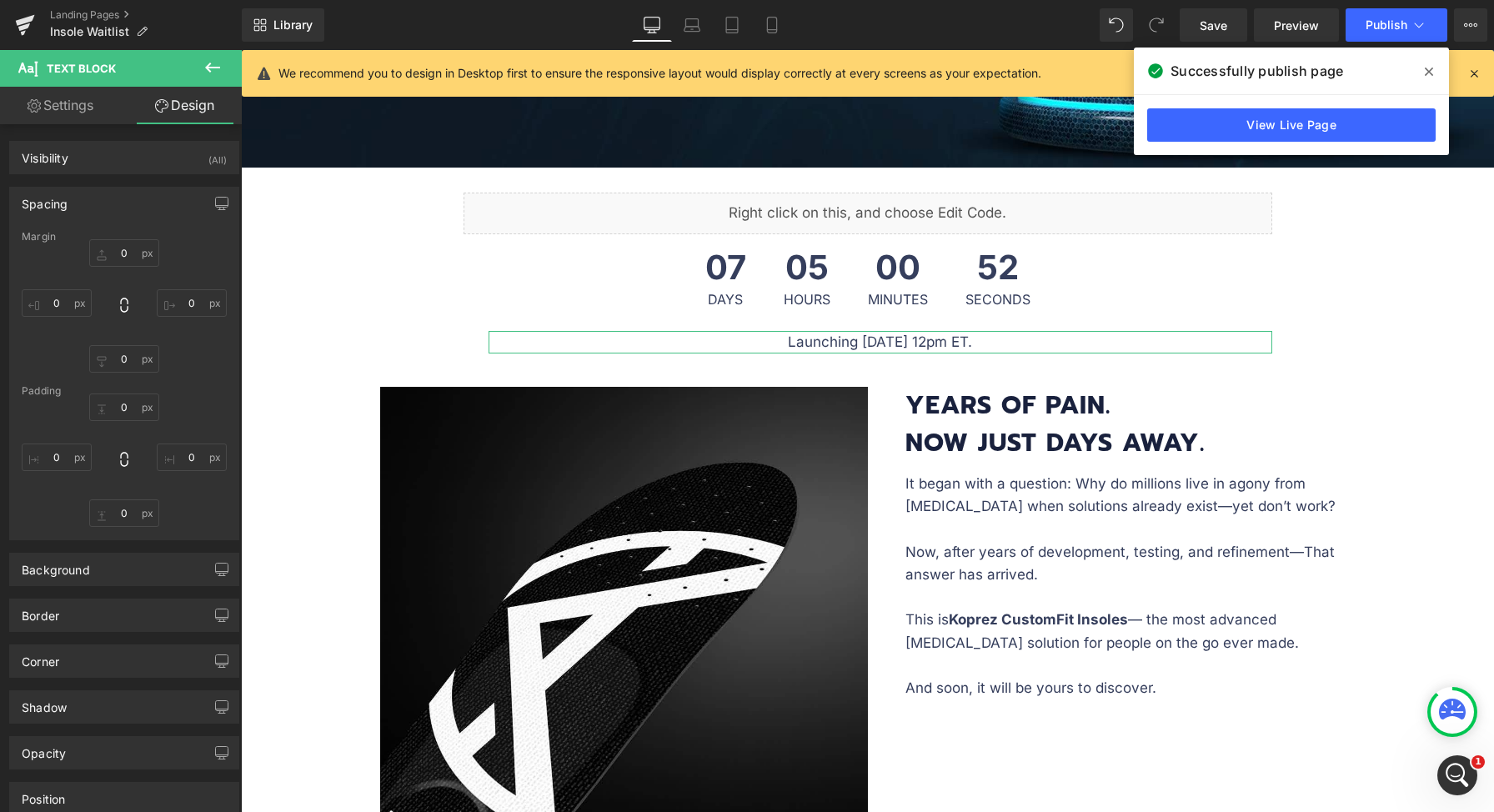
type input "0"
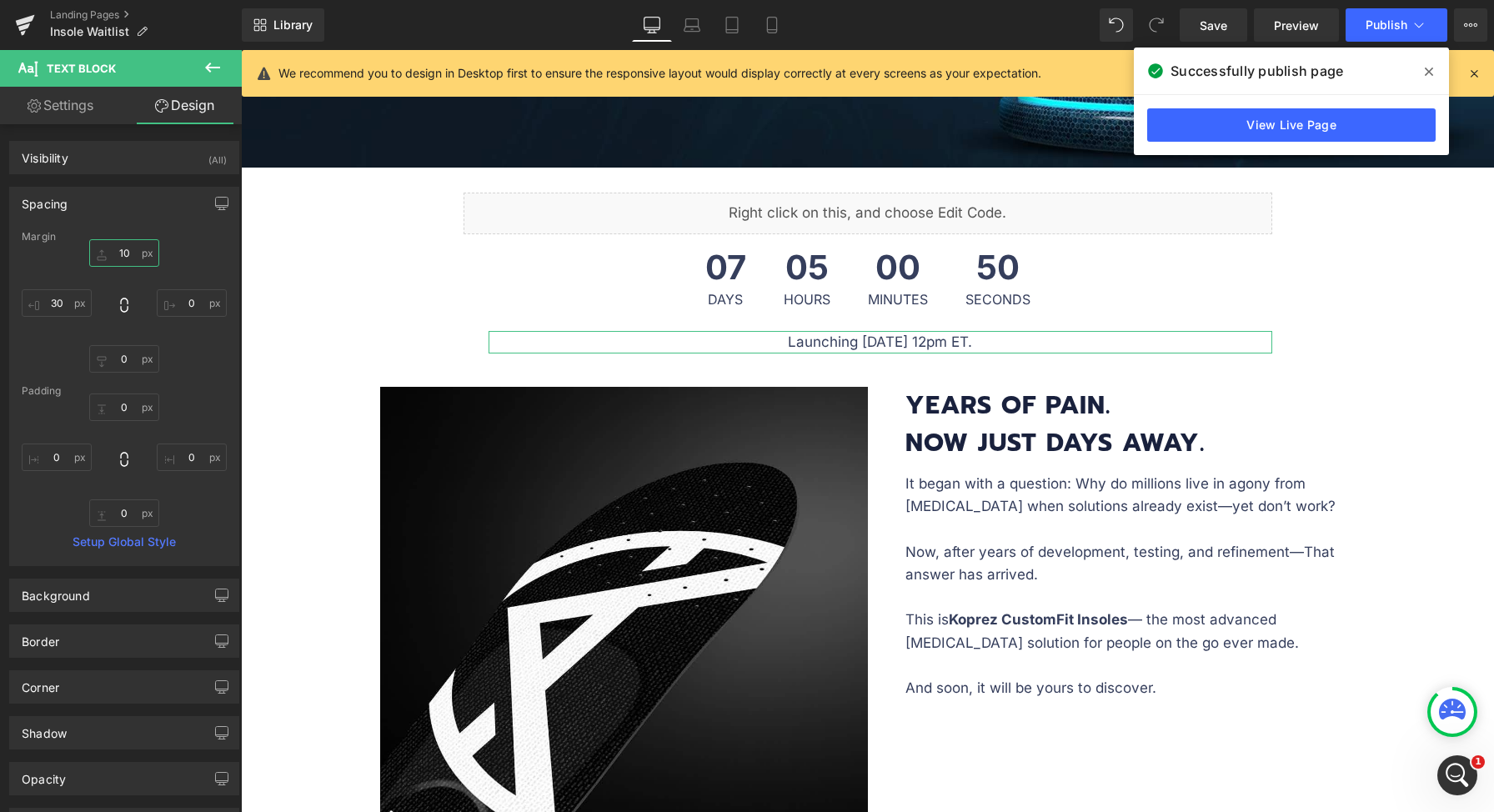
click at [130, 258] on input "10" at bounding box center [124, 252] width 70 height 27
type input "0"
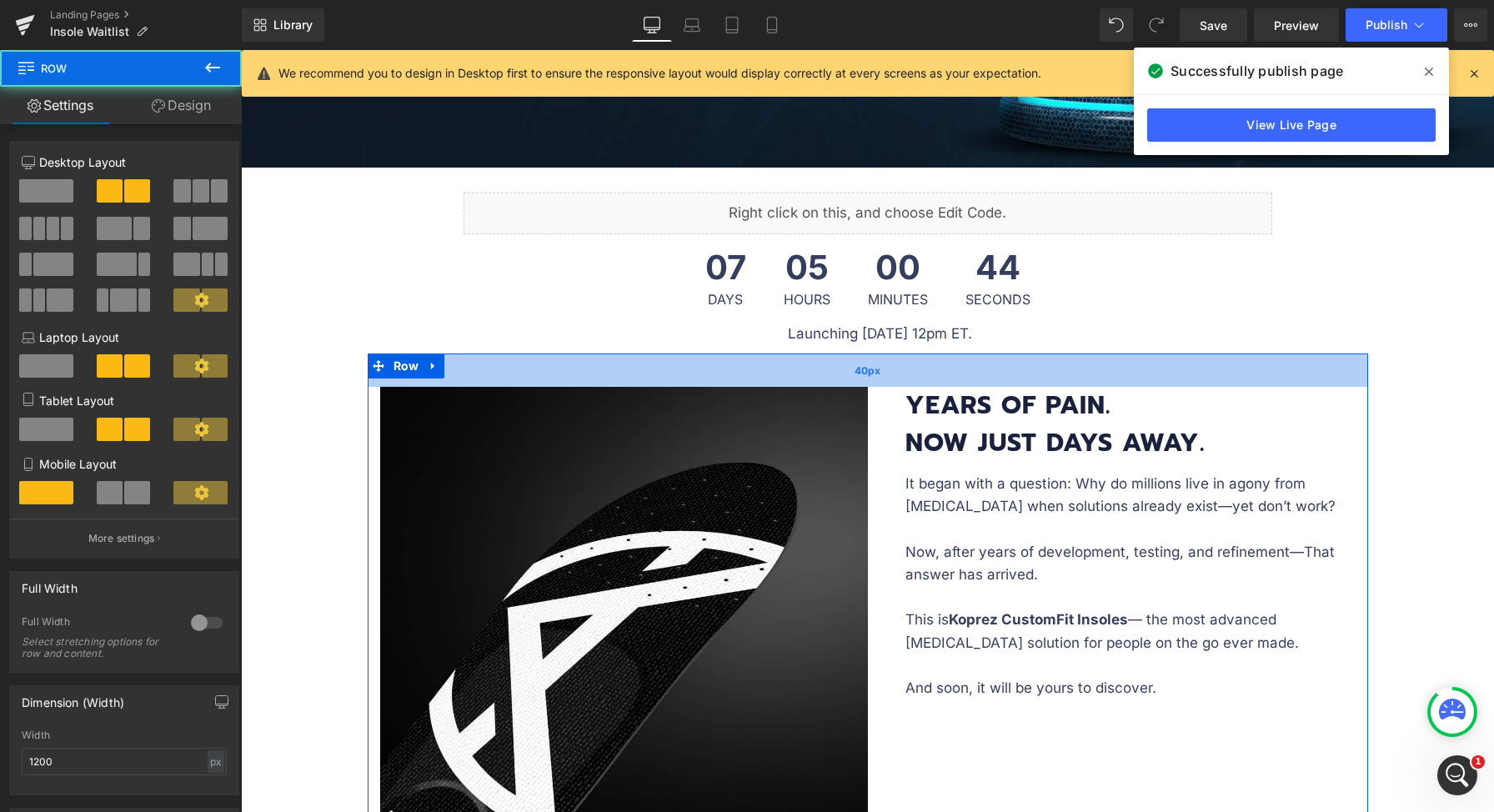
drag, startPoint x: 879, startPoint y: 362, endPoint x: 878, endPoint y: 370, distance: 8.1
click at [878, 370] on div "40px" at bounding box center [867, 370] width 1000 height 34
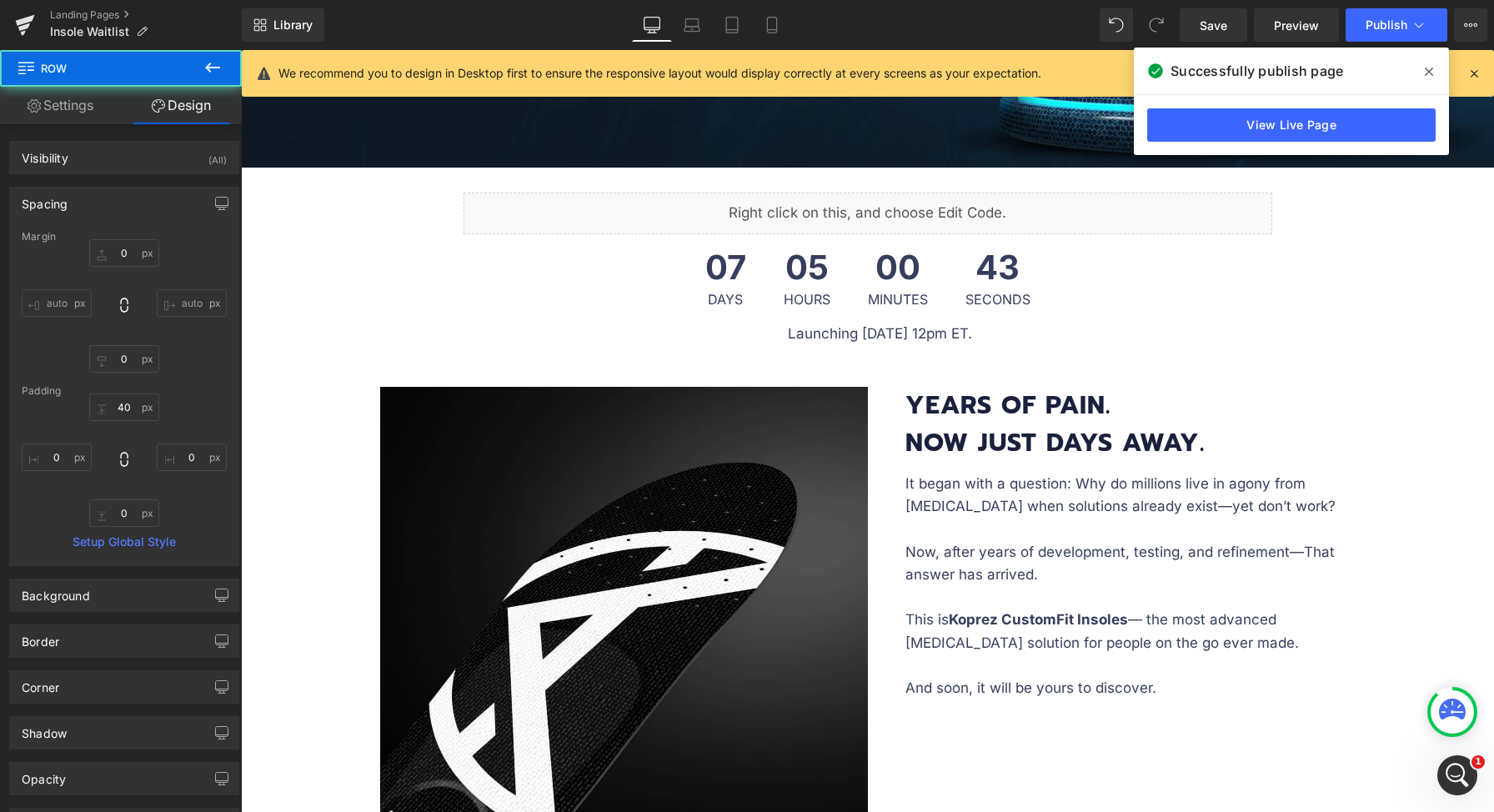
scroll to position [1232, 0]
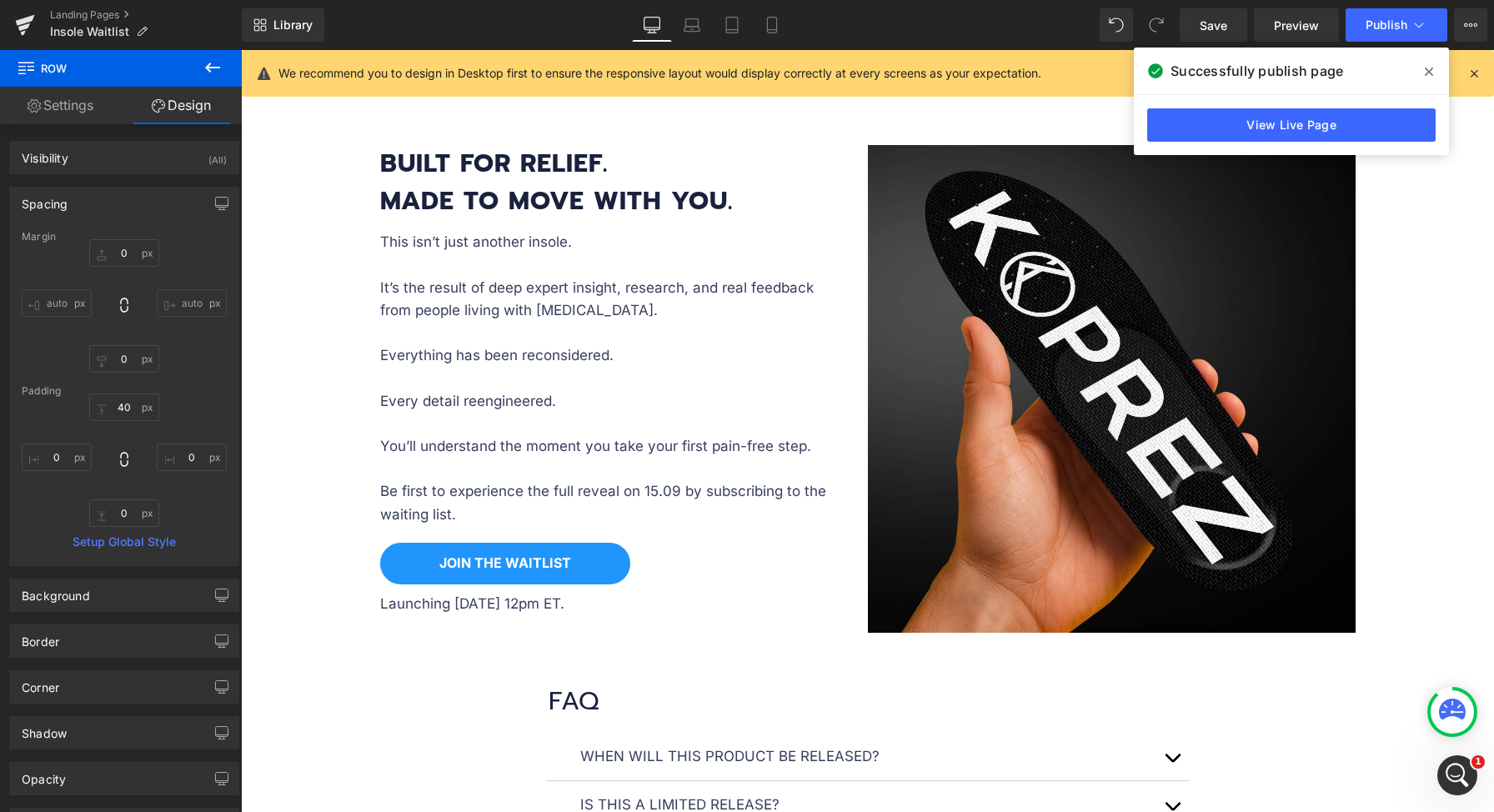
drag, startPoint x: 533, startPoint y: 556, endPoint x: 519, endPoint y: 543, distance: 19.1
click at [533, 556] on div "JOIN THE WAITLIST Button" at bounding box center [617, 563] width 475 height 42
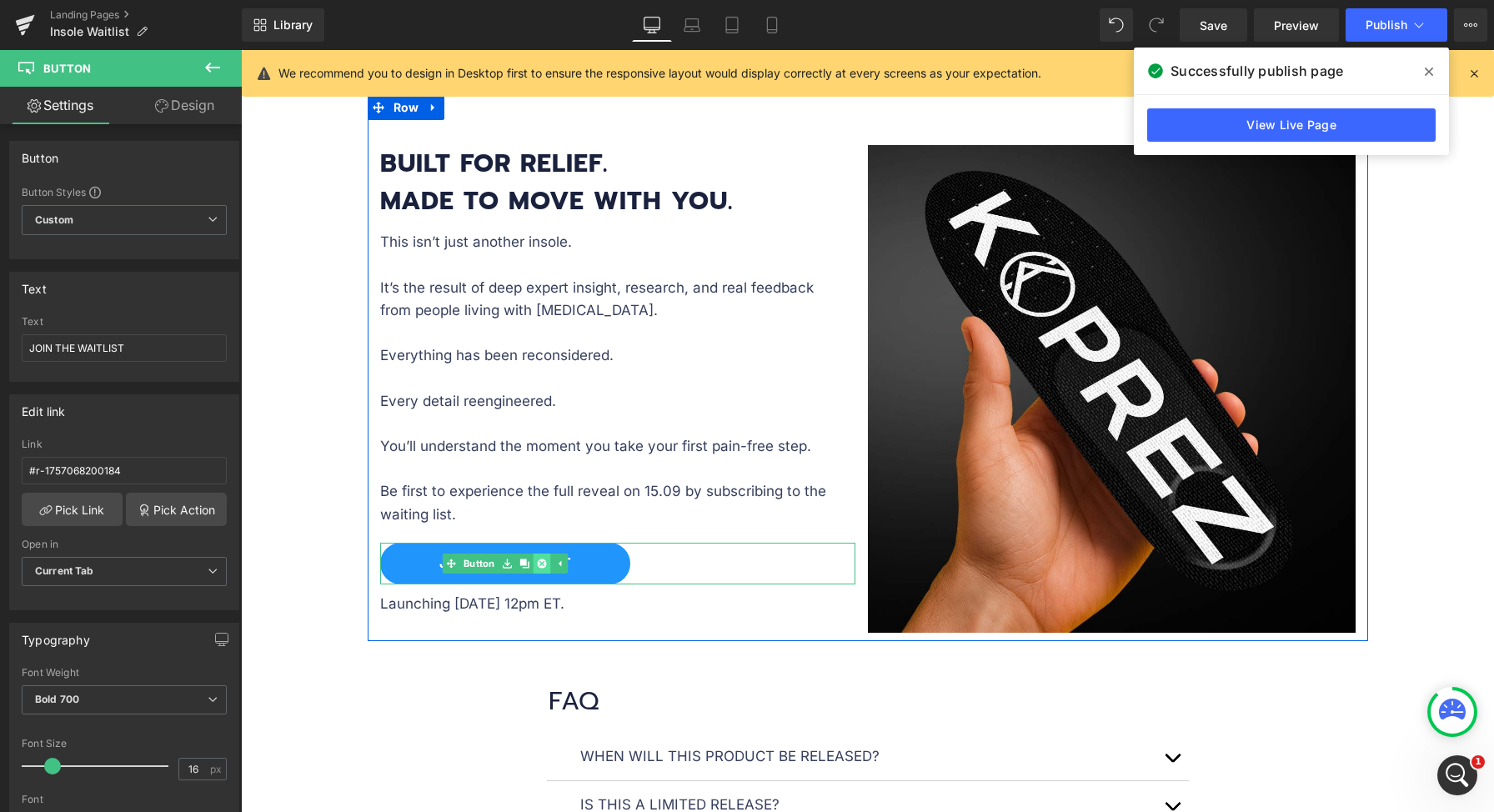
click at [538, 559] on icon at bounding box center [541, 563] width 9 height 9
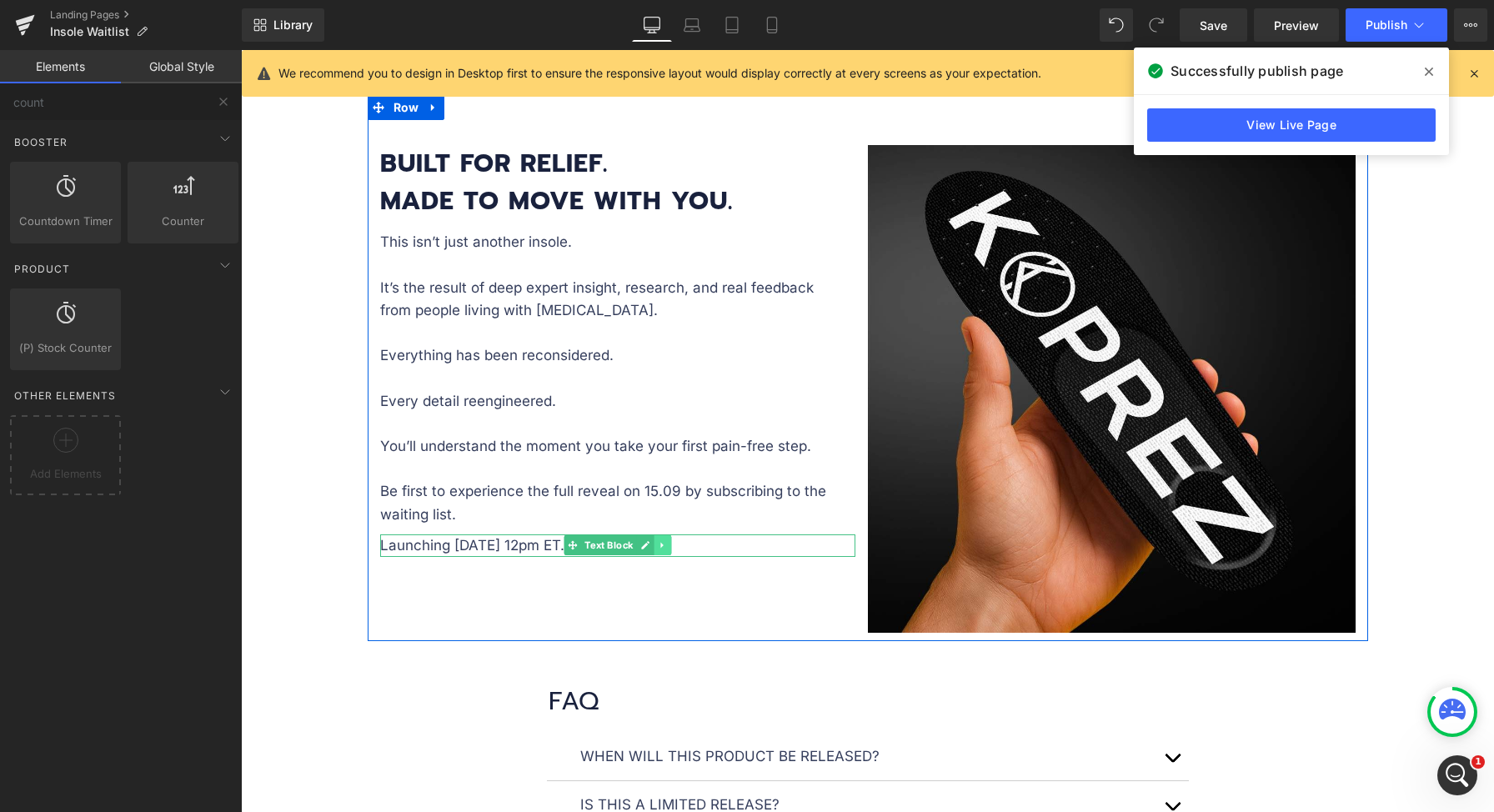
click at [658, 543] on icon at bounding box center [663, 545] width 9 height 10
click at [666, 545] on icon at bounding box center [671, 546] width 9 height 9
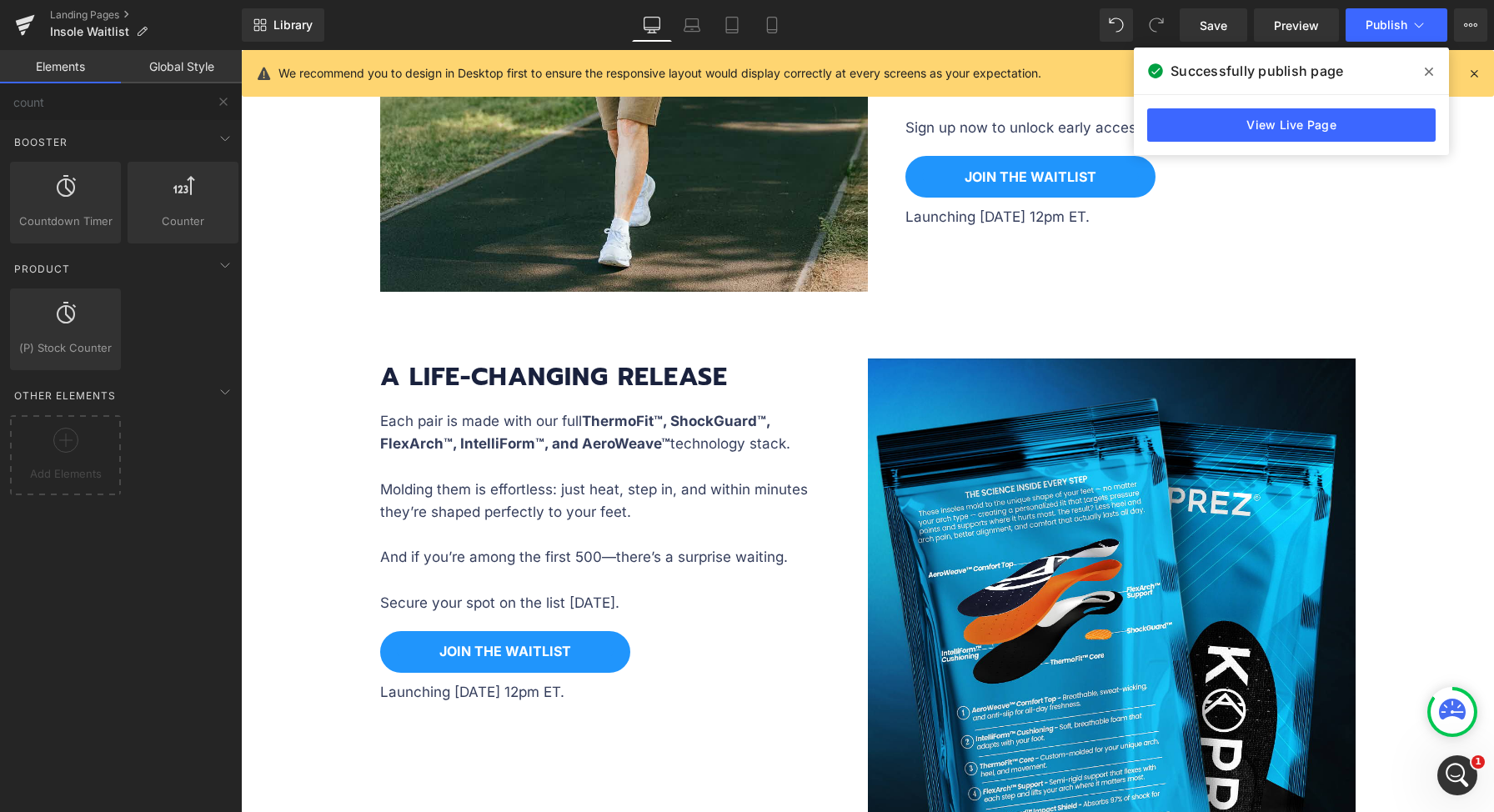
scroll to position [2278, 0]
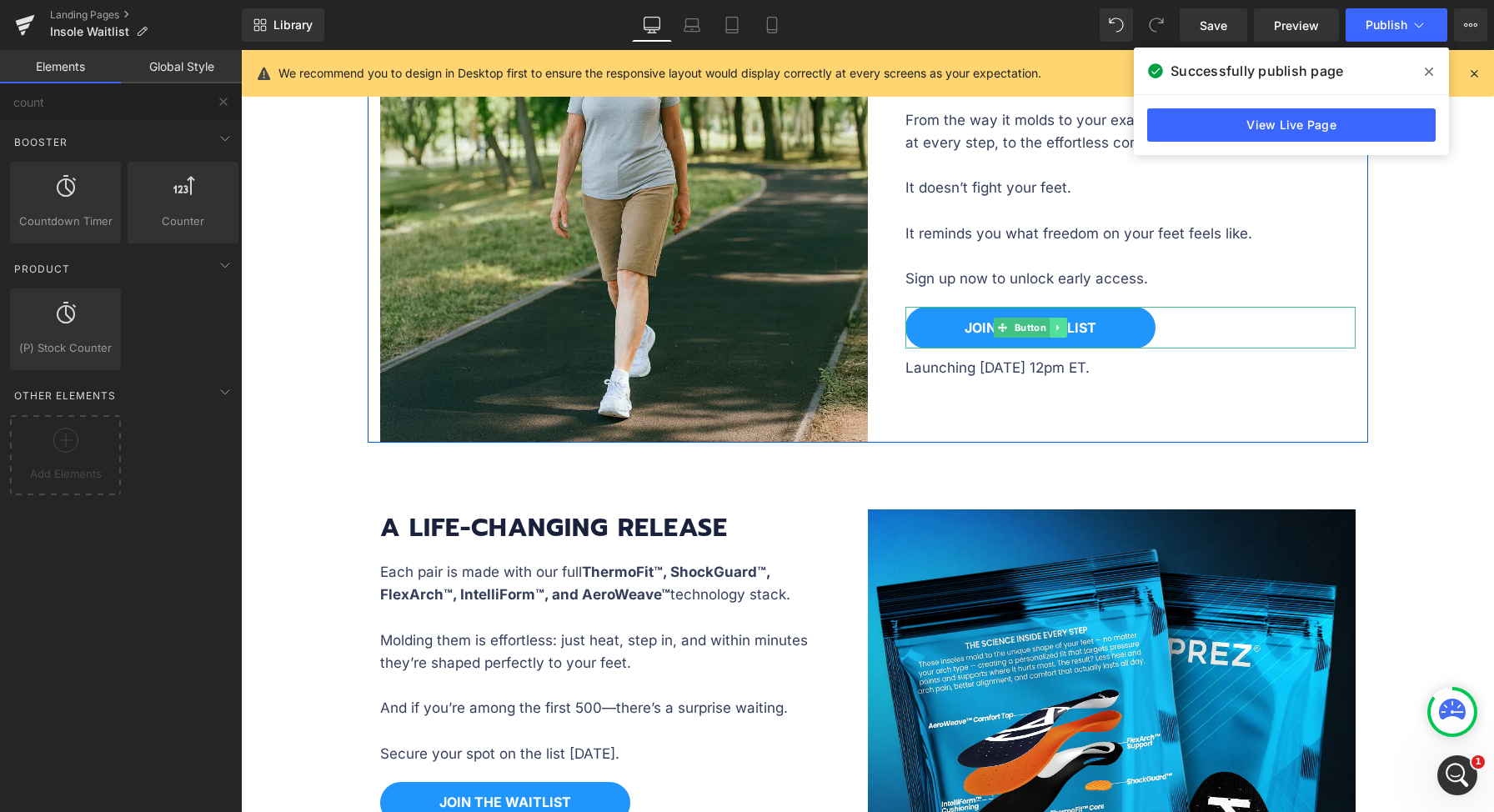
click at [1056, 325] on icon at bounding box center [1056, 328] width 3 height 5
click at [1063, 327] on icon at bounding box center [1066, 328] width 9 height 9
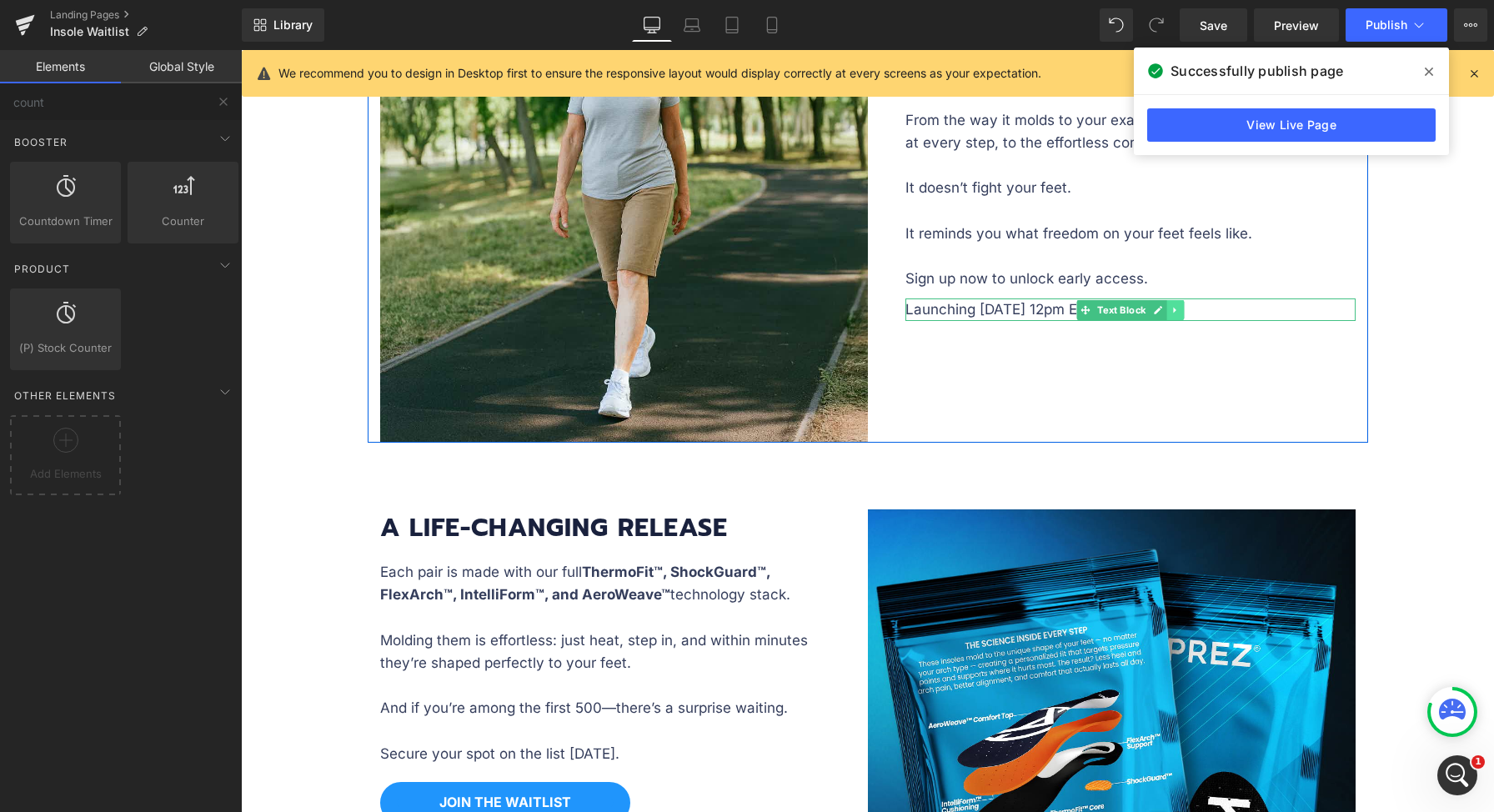
click at [1173, 307] on icon at bounding box center [1174, 310] width 3 height 5
click at [1179, 307] on icon at bounding box center [1183, 310] width 9 height 9
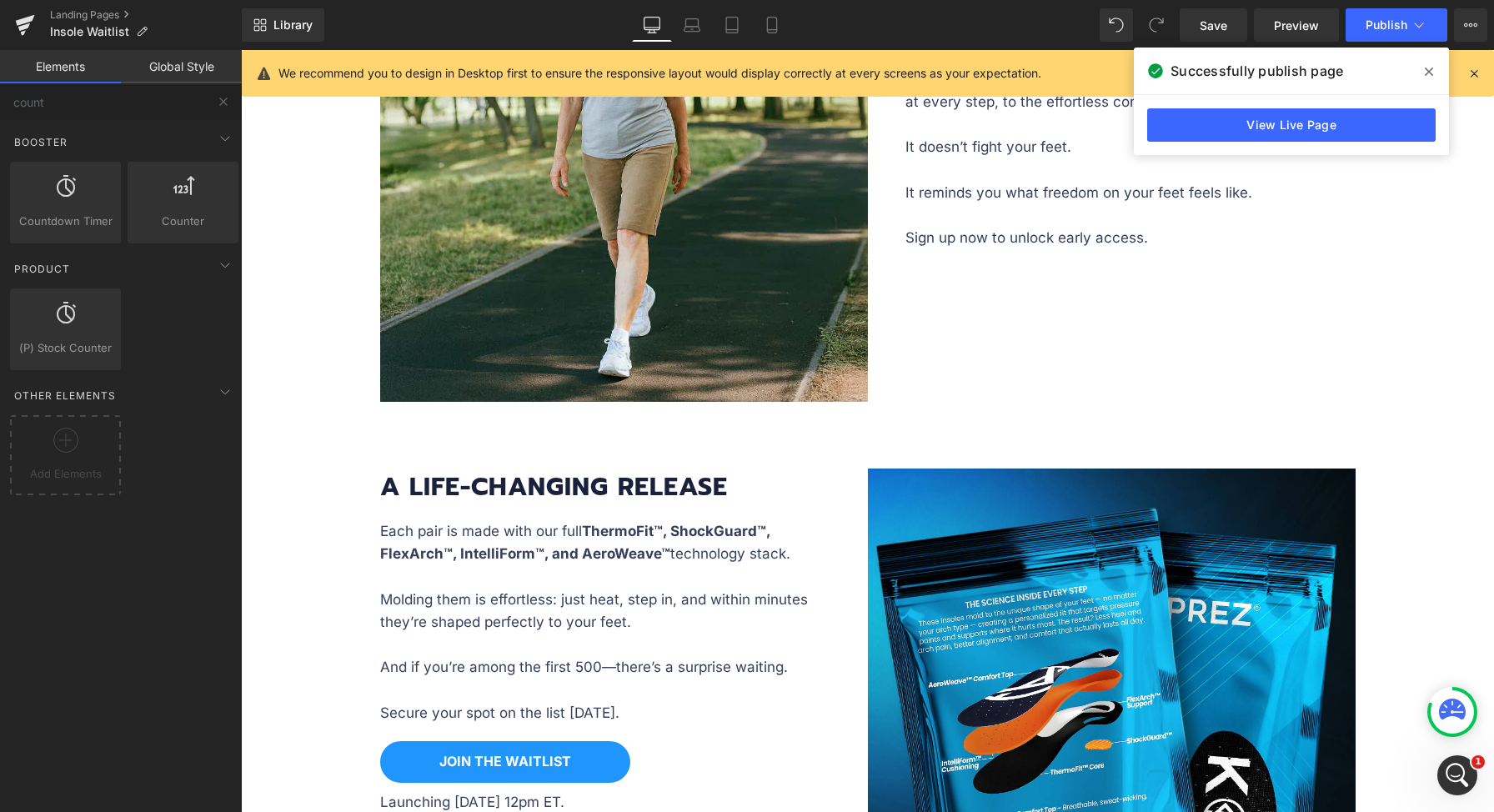
scroll to position [2554, 0]
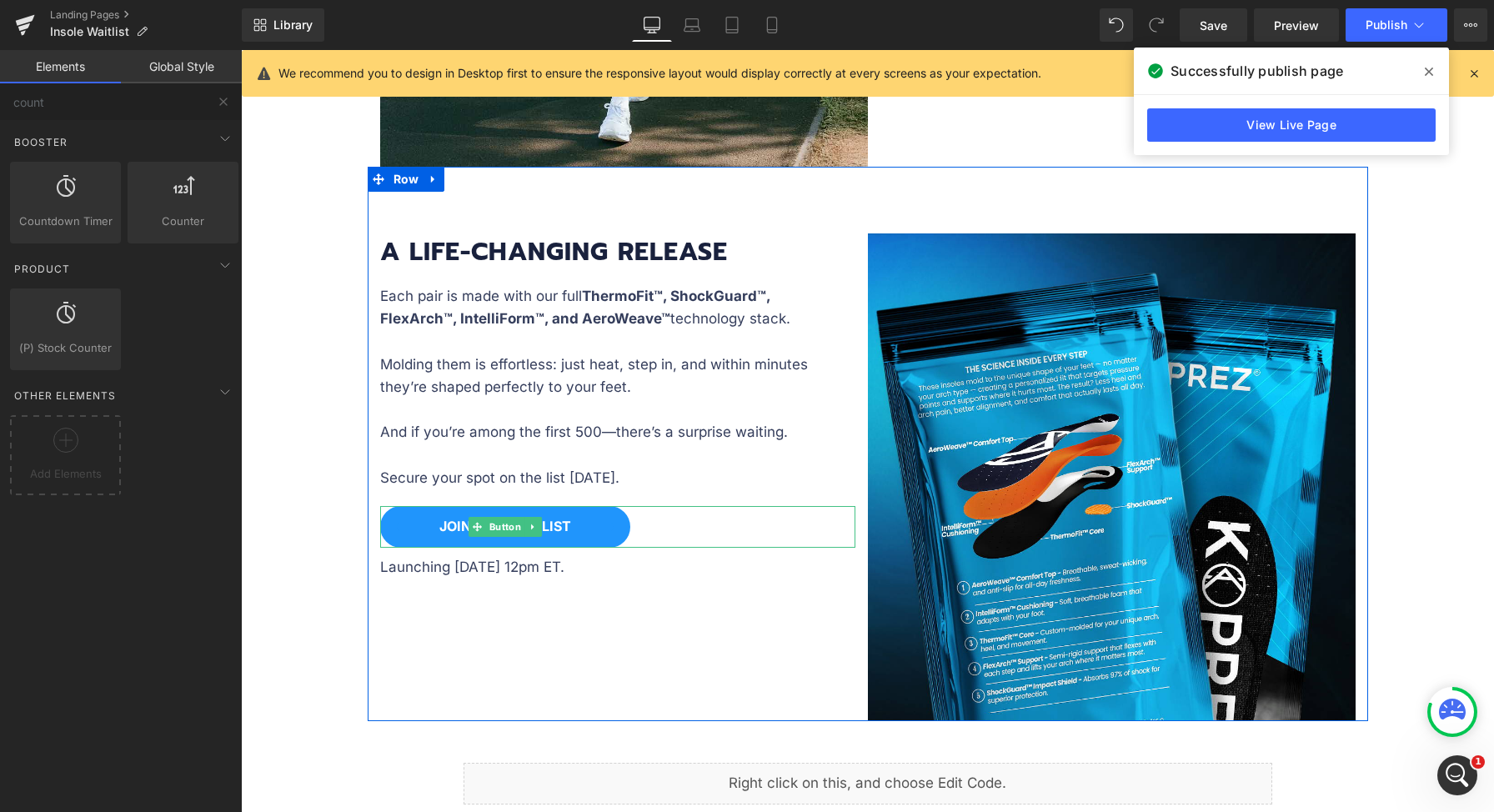
click at [531, 523] on icon at bounding box center [531, 526] width 3 height 5
click at [539, 524] on icon at bounding box center [541, 527] width 9 height 10
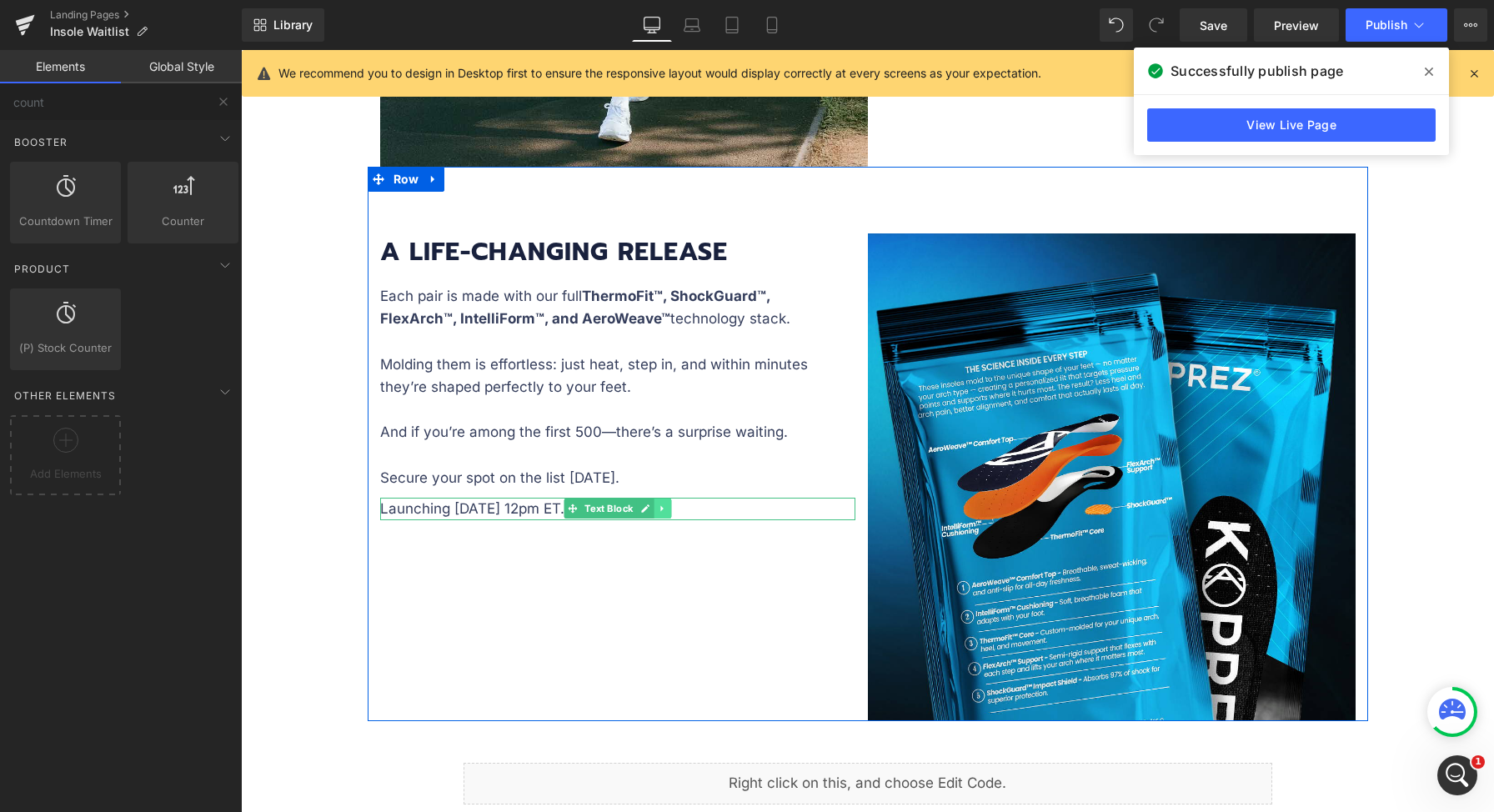
click at [664, 507] on link at bounding box center [662, 509] width 17 height 20
click at [667, 509] on icon at bounding box center [671, 508] width 9 height 10
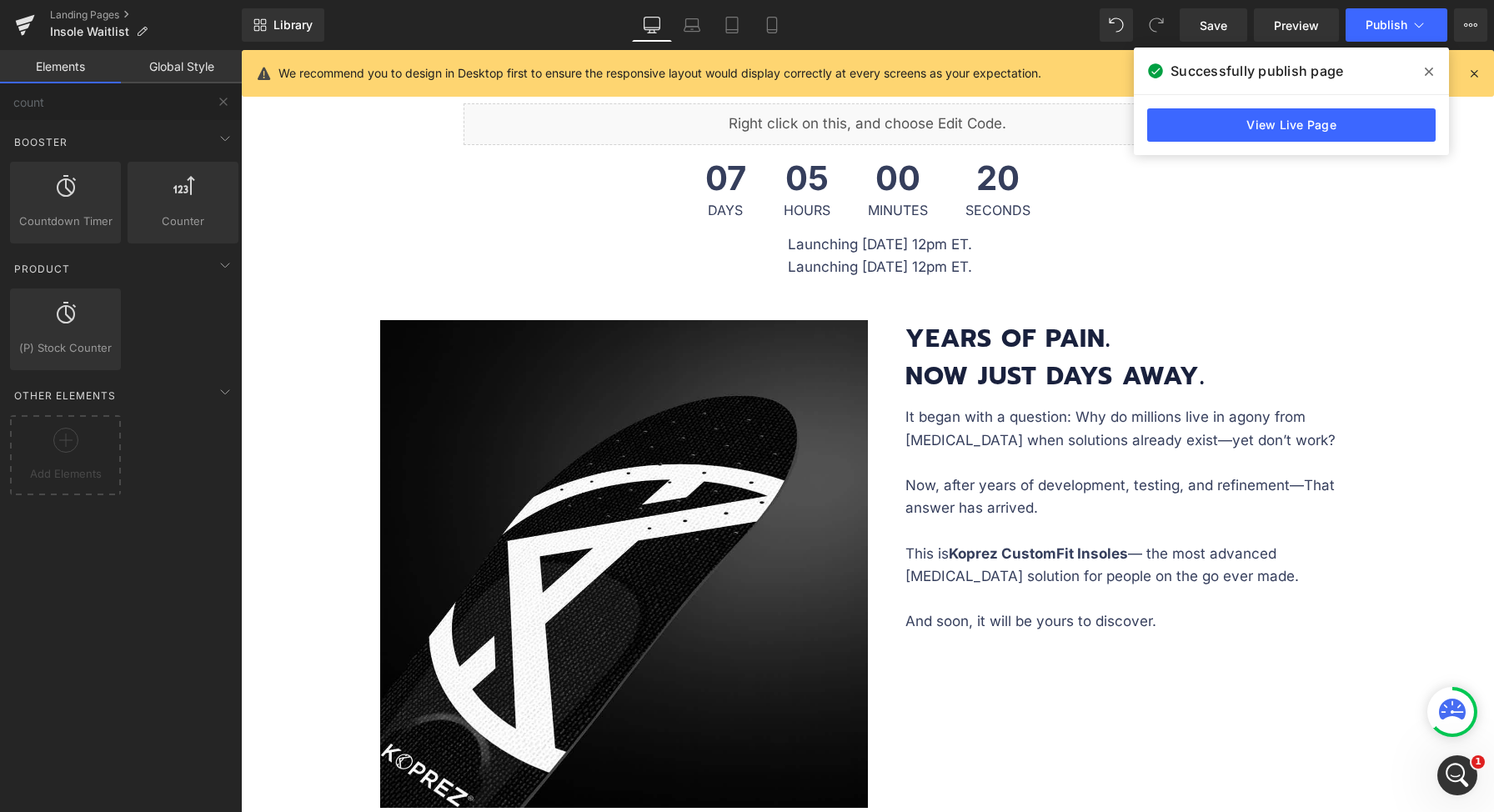
scroll to position [373, 0]
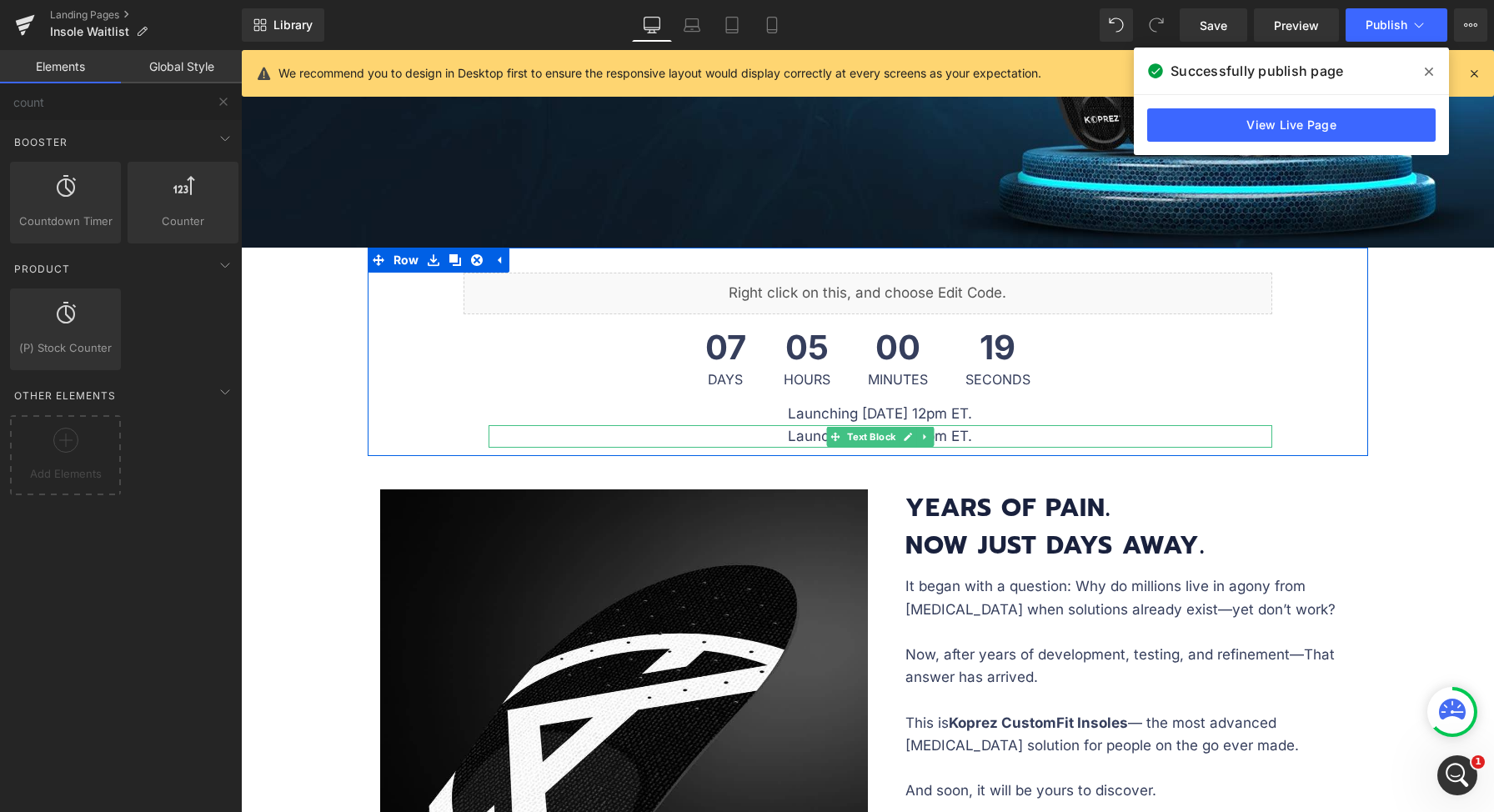
drag, startPoint x: 860, startPoint y: 437, endPoint x: 911, endPoint y: 551, distance: 124.9
click at [860, 436] on span "Text Block" at bounding box center [871, 437] width 55 height 20
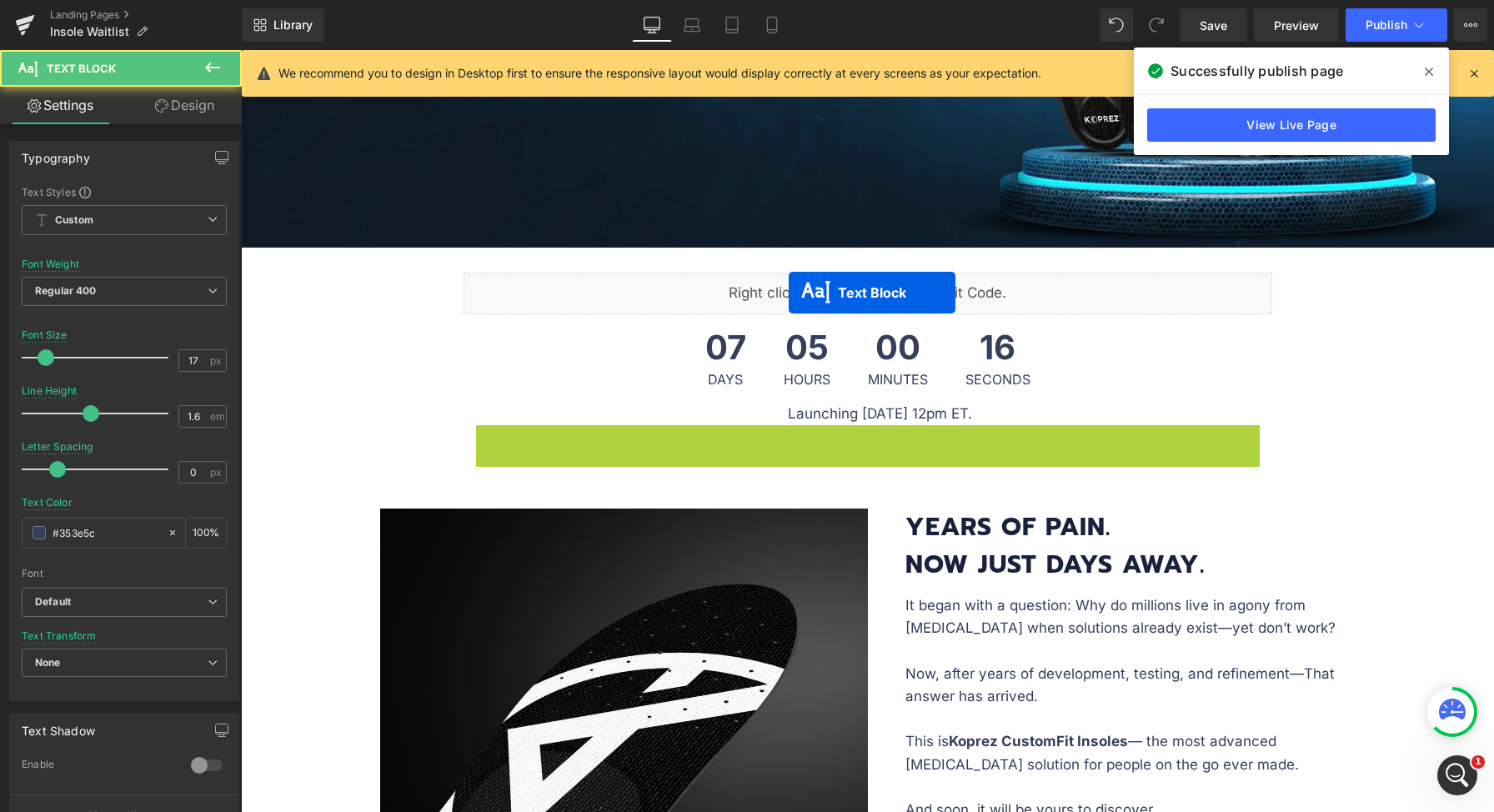
scroll to position [3231, 0]
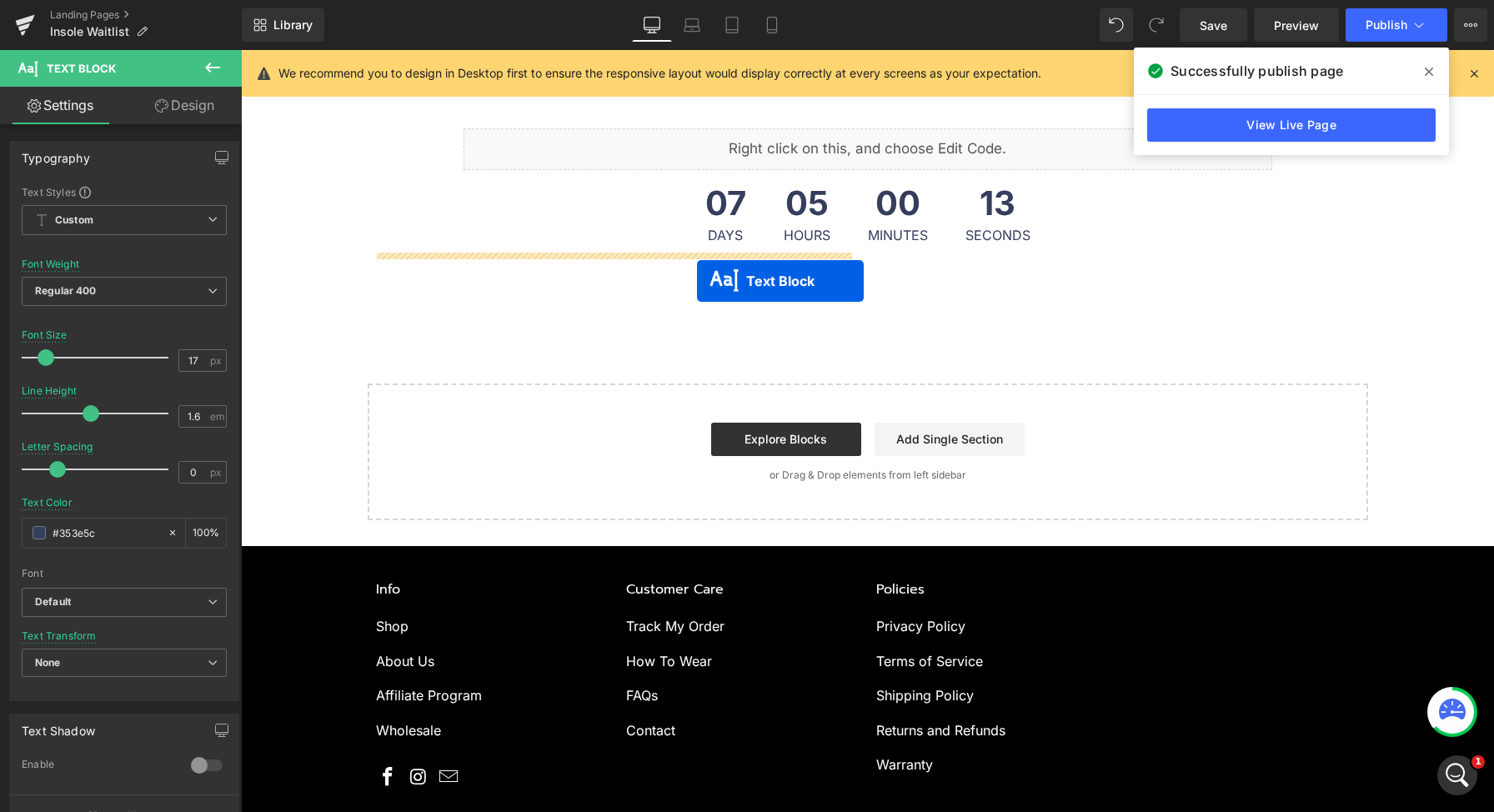
drag, startPoint x: 911, startPoint y: 551, endPoint x: 697, endPoint y: 281, distance: 344.5
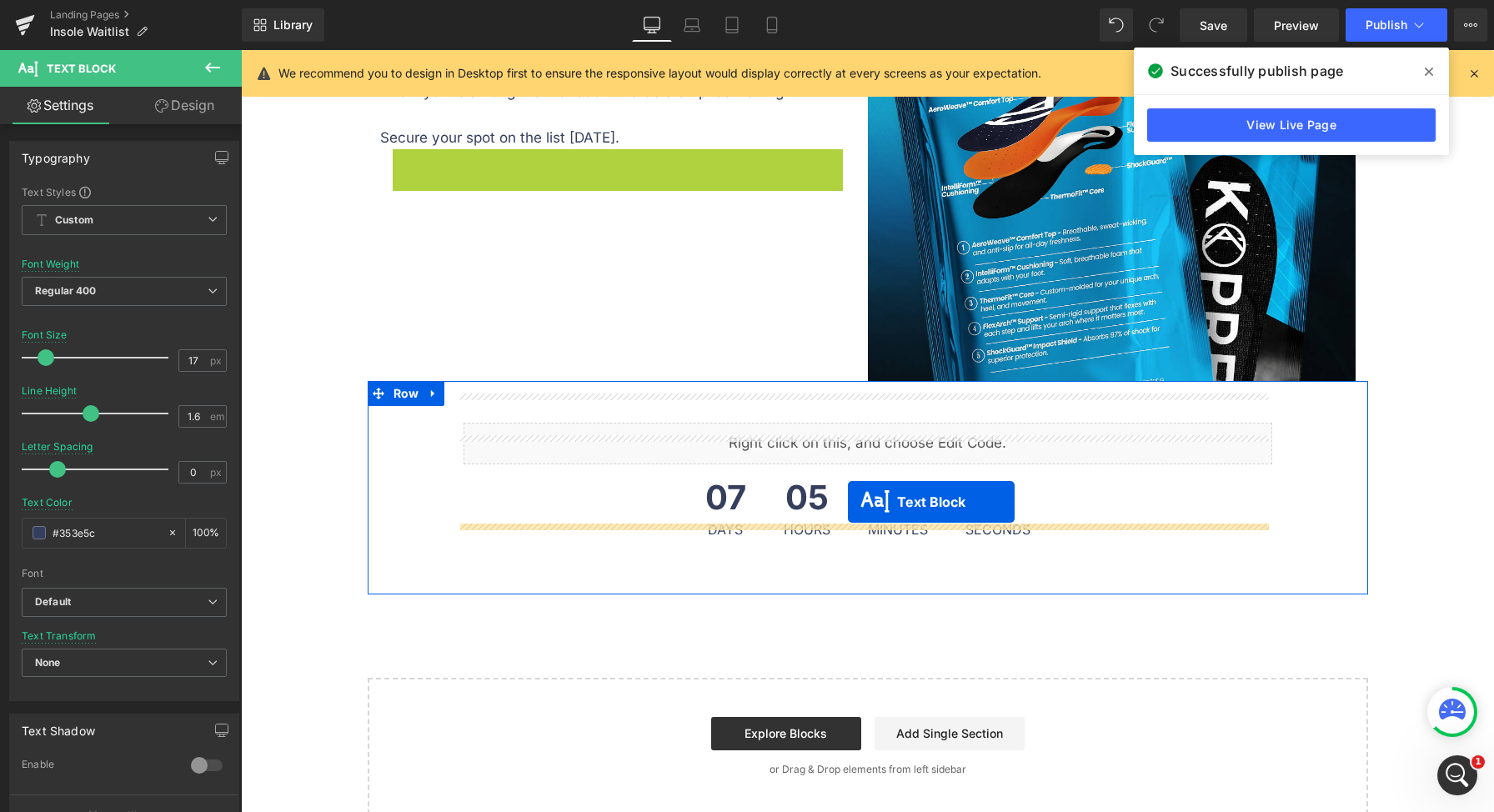
scroll to position [2922, 0]
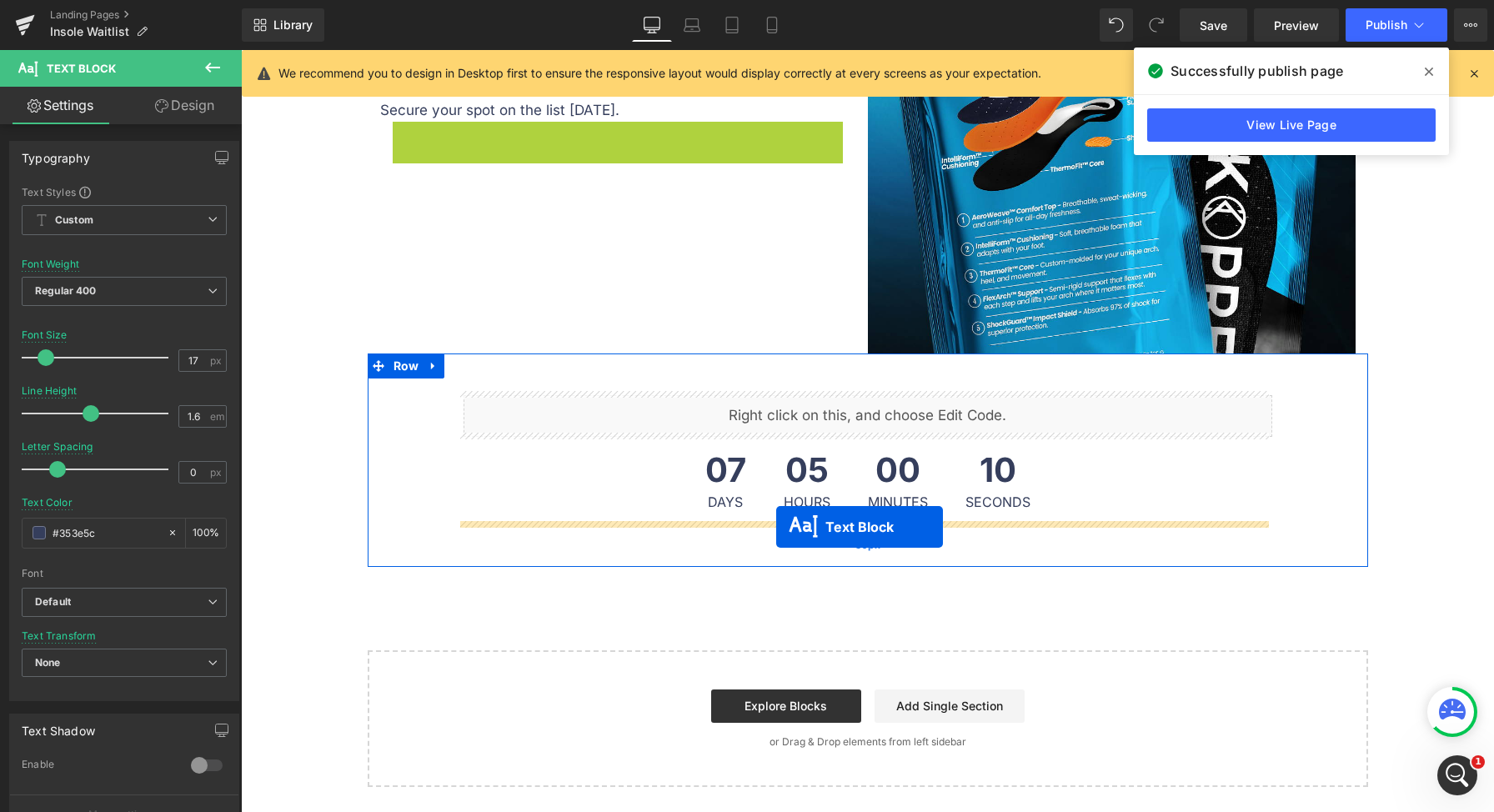
drag, startPoint x: 577, startPoint y: 261, endPoint x: 776, endPoint y: 527, distance: 332.2
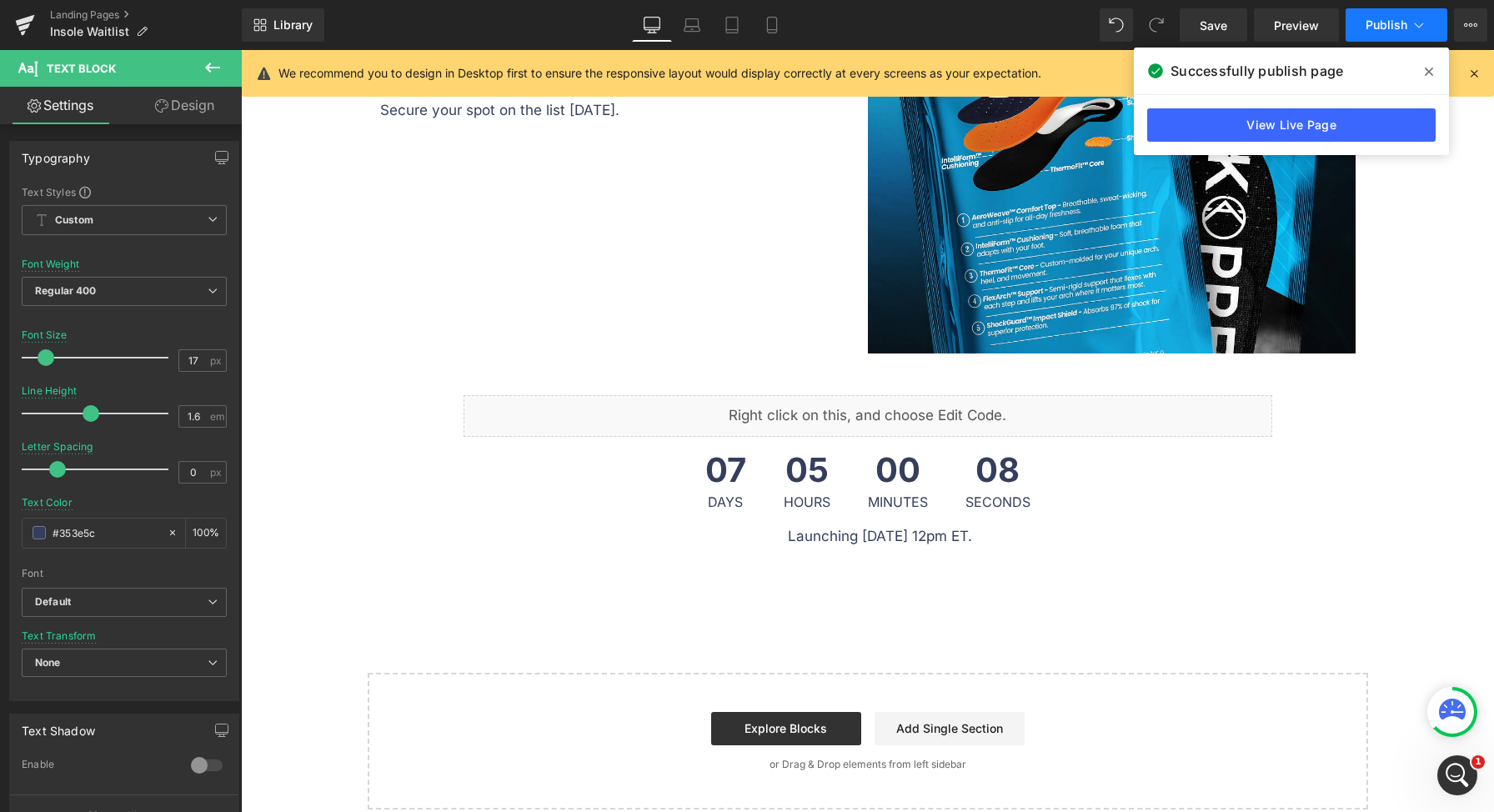
click at [1364, 17] on button "Publish" at bounding box center [1396, 25] width 102 height 34
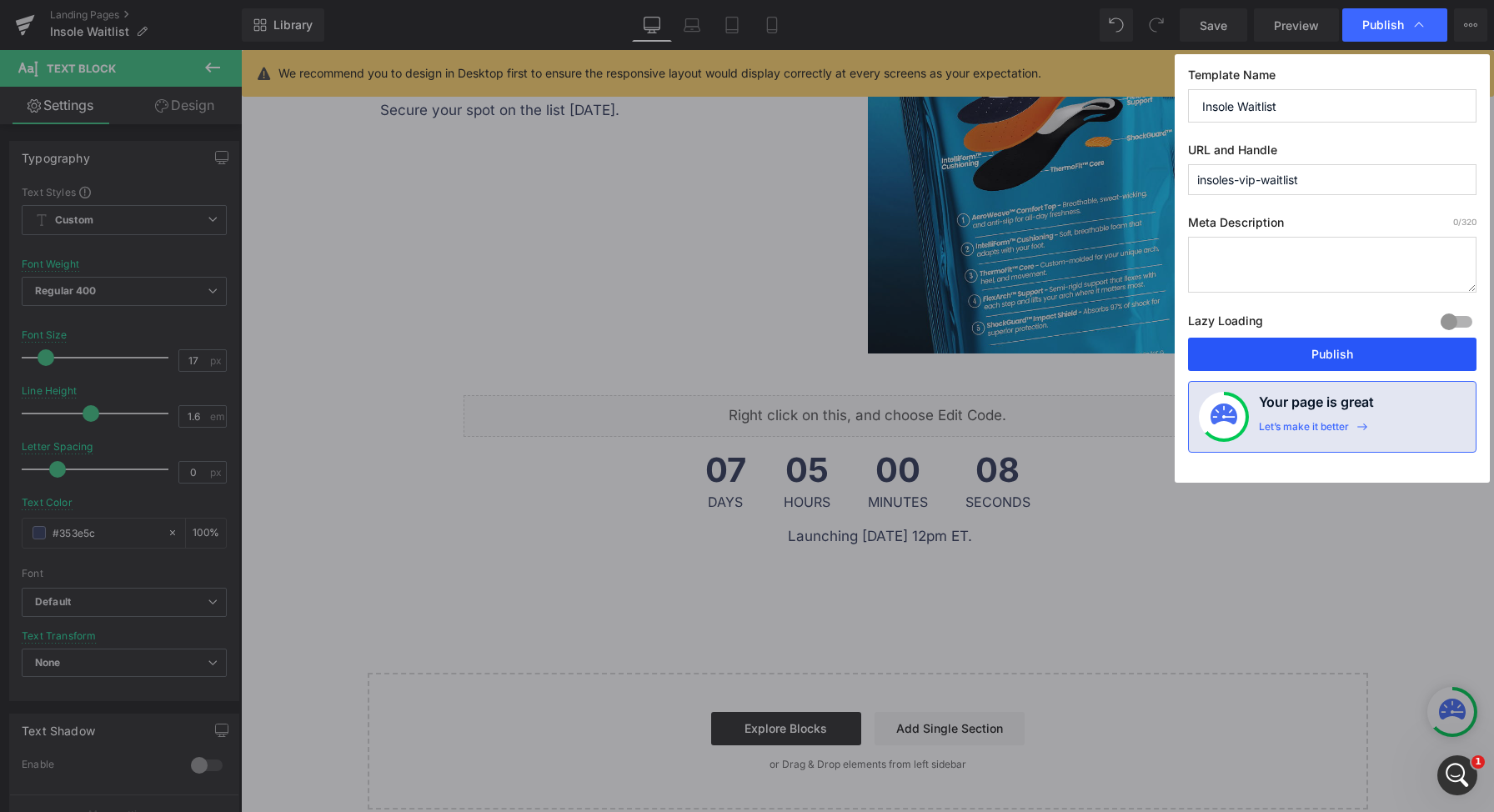
click at [1303, 357] on button "Publish" at bounding box center [1332, 354] width 288 height 34
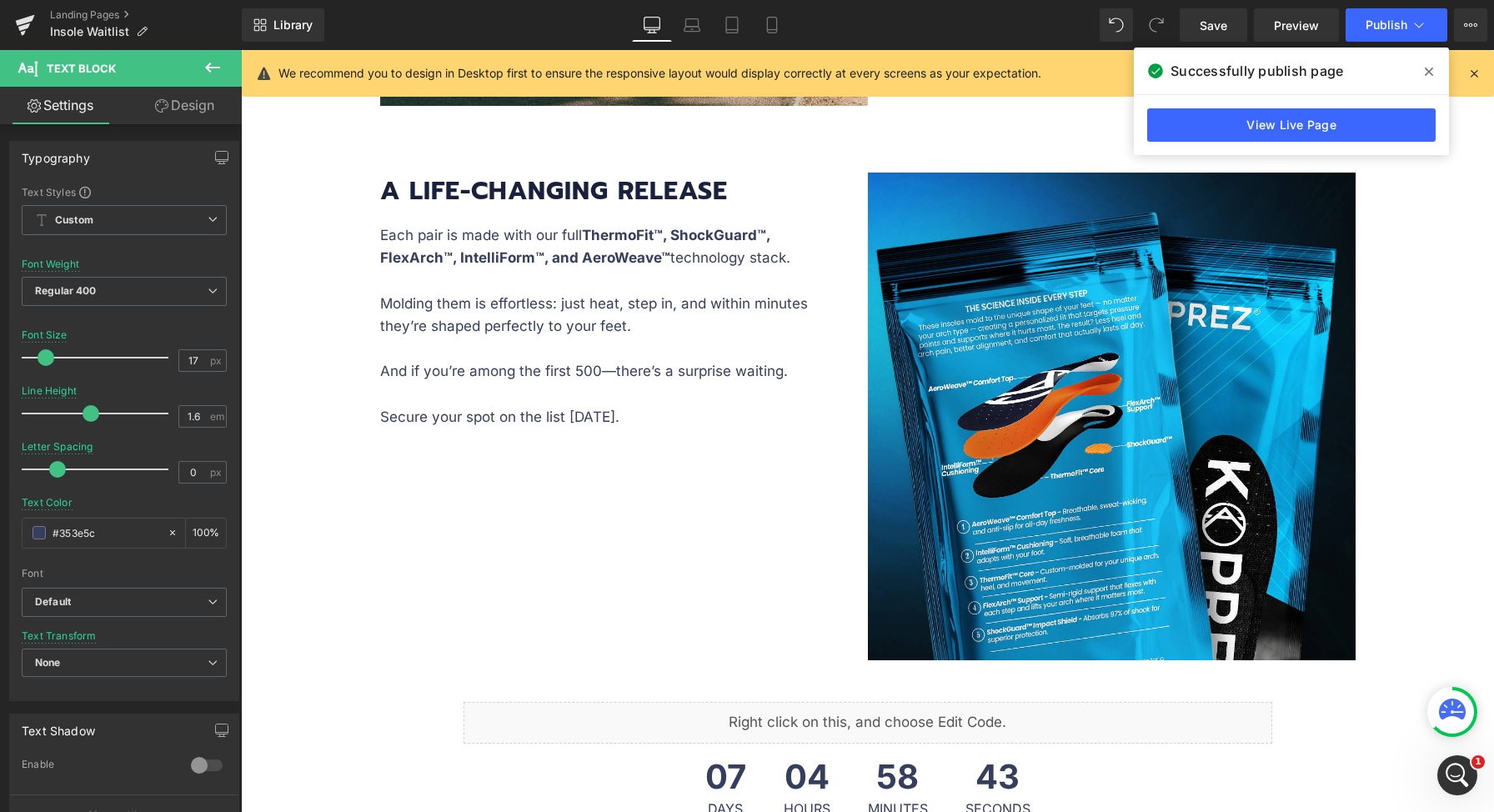
scroll to position [0, 0]
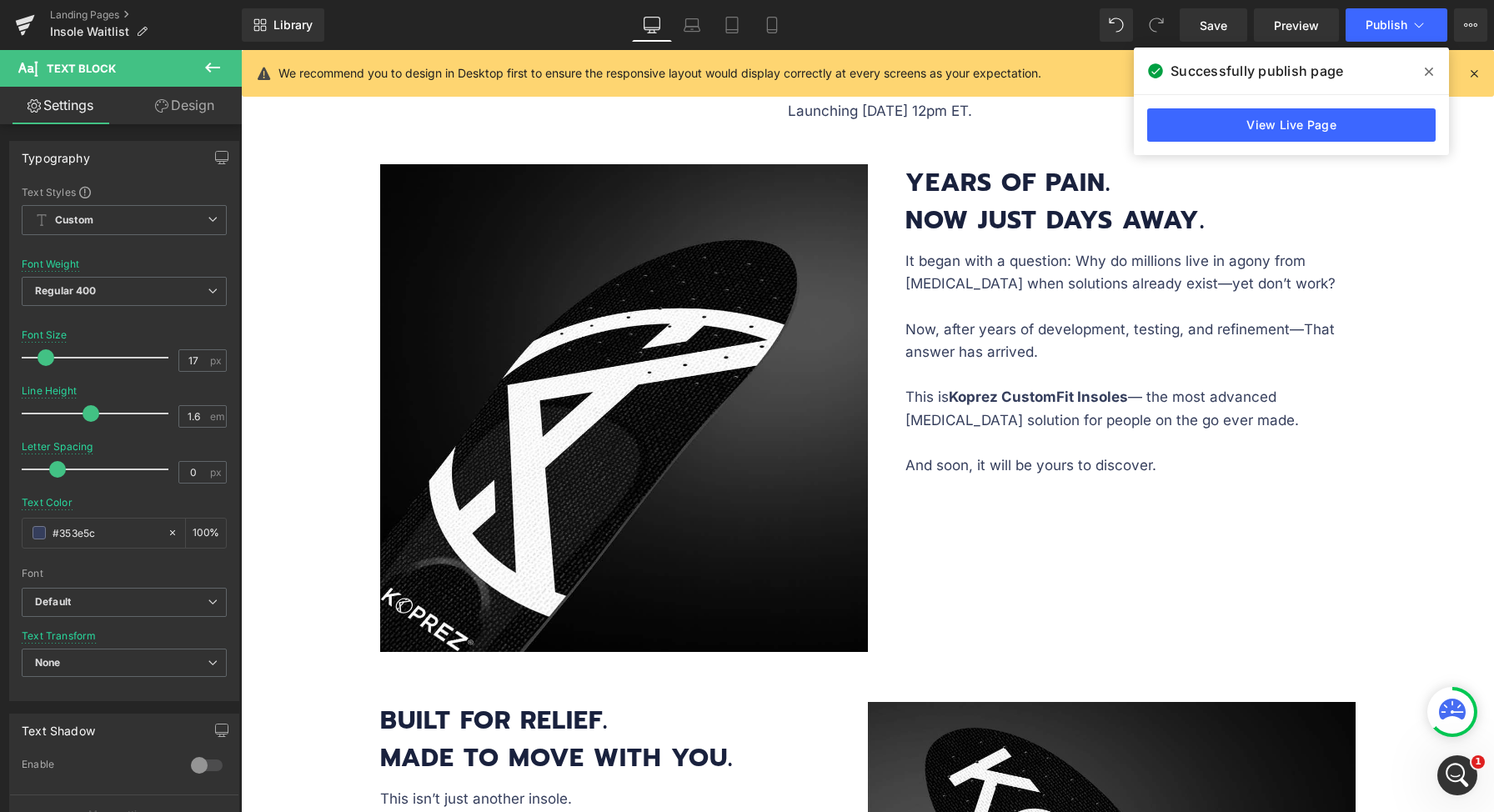
drag, startPoint x: 923, startPoint y: 401, endPoint x: 922, endPoint y: 360, distance: 41.0
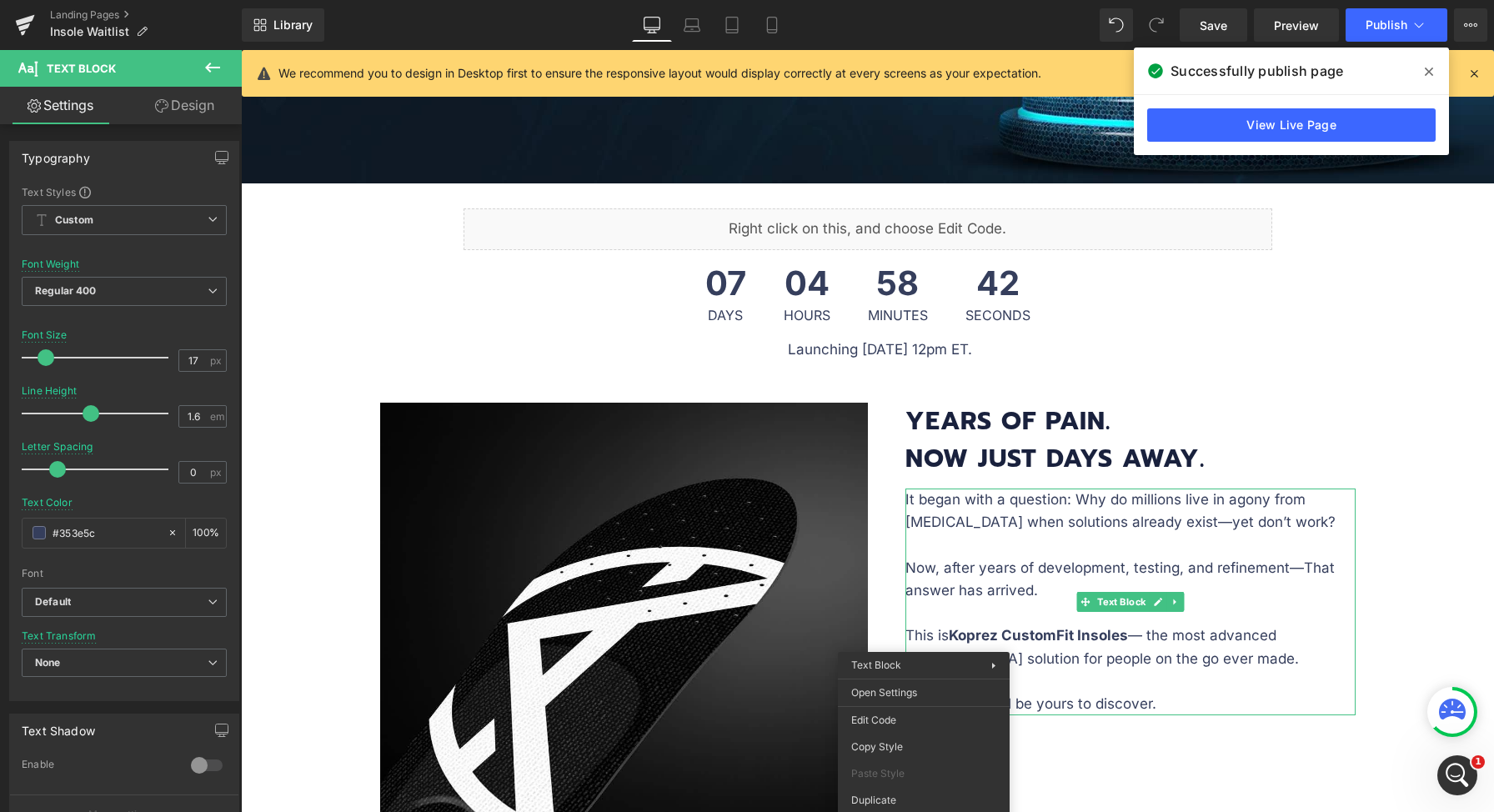
scroll to position [437, 0]
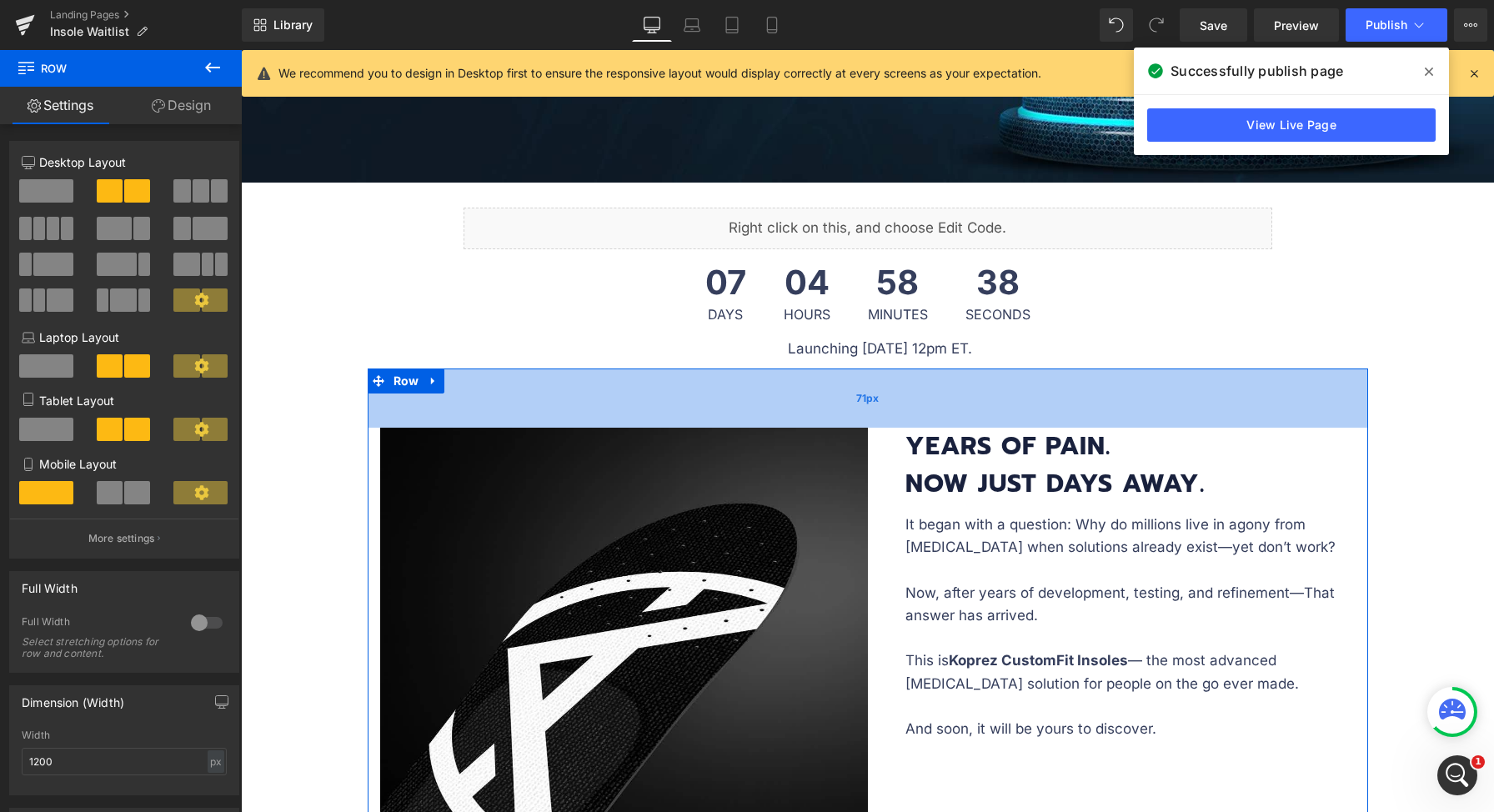
drag, startPoint x: 850, startPoint y: 387, endPoint x: 868, endPoint y: 414, distance: 32.4
click at [868, 414] on div "71px" at bounding box center [867, 397] width 1000 height 59
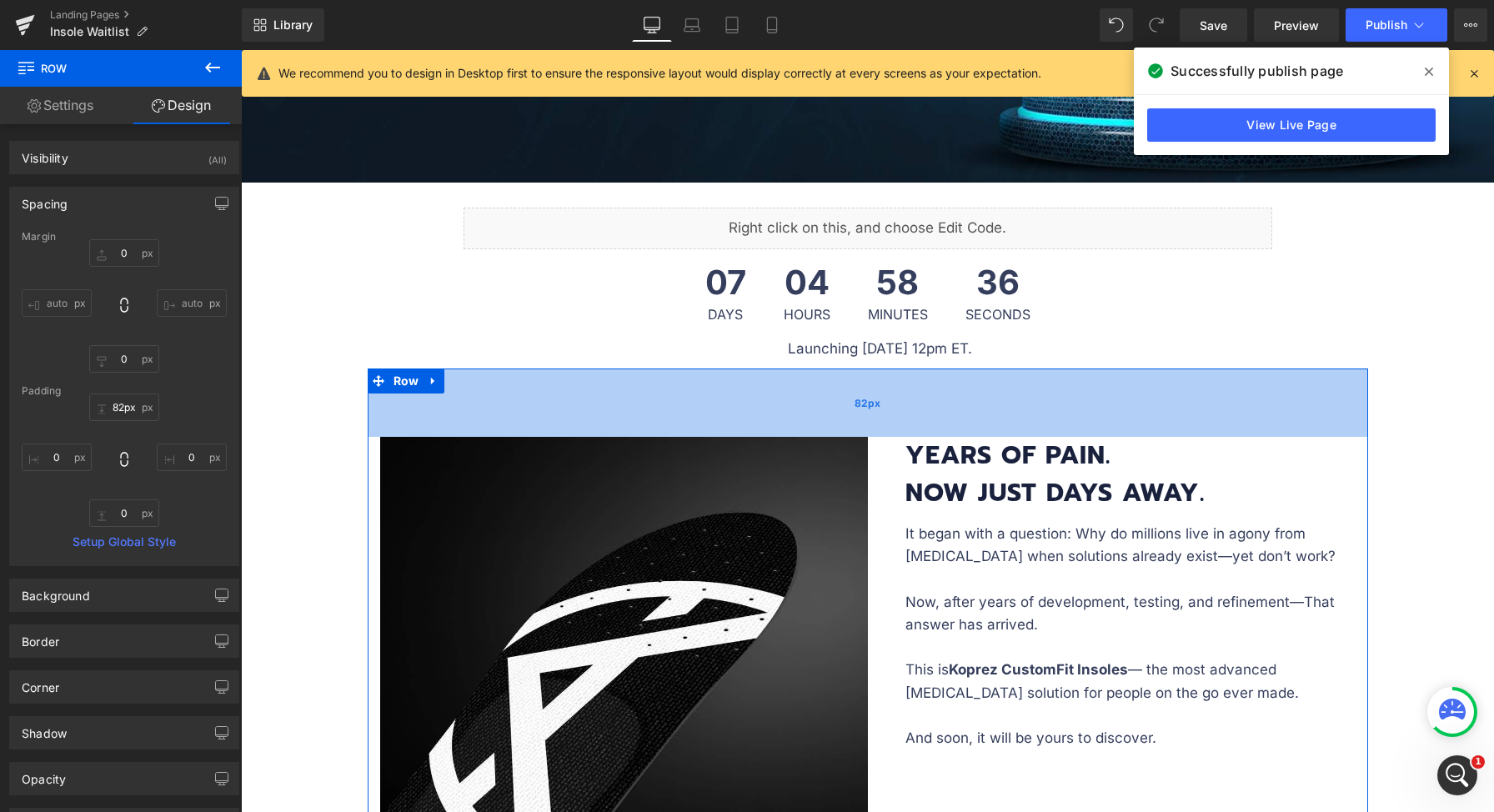
click at [866, 421] on div "82px" at bounding box center [867, 402] width 1000 height 68
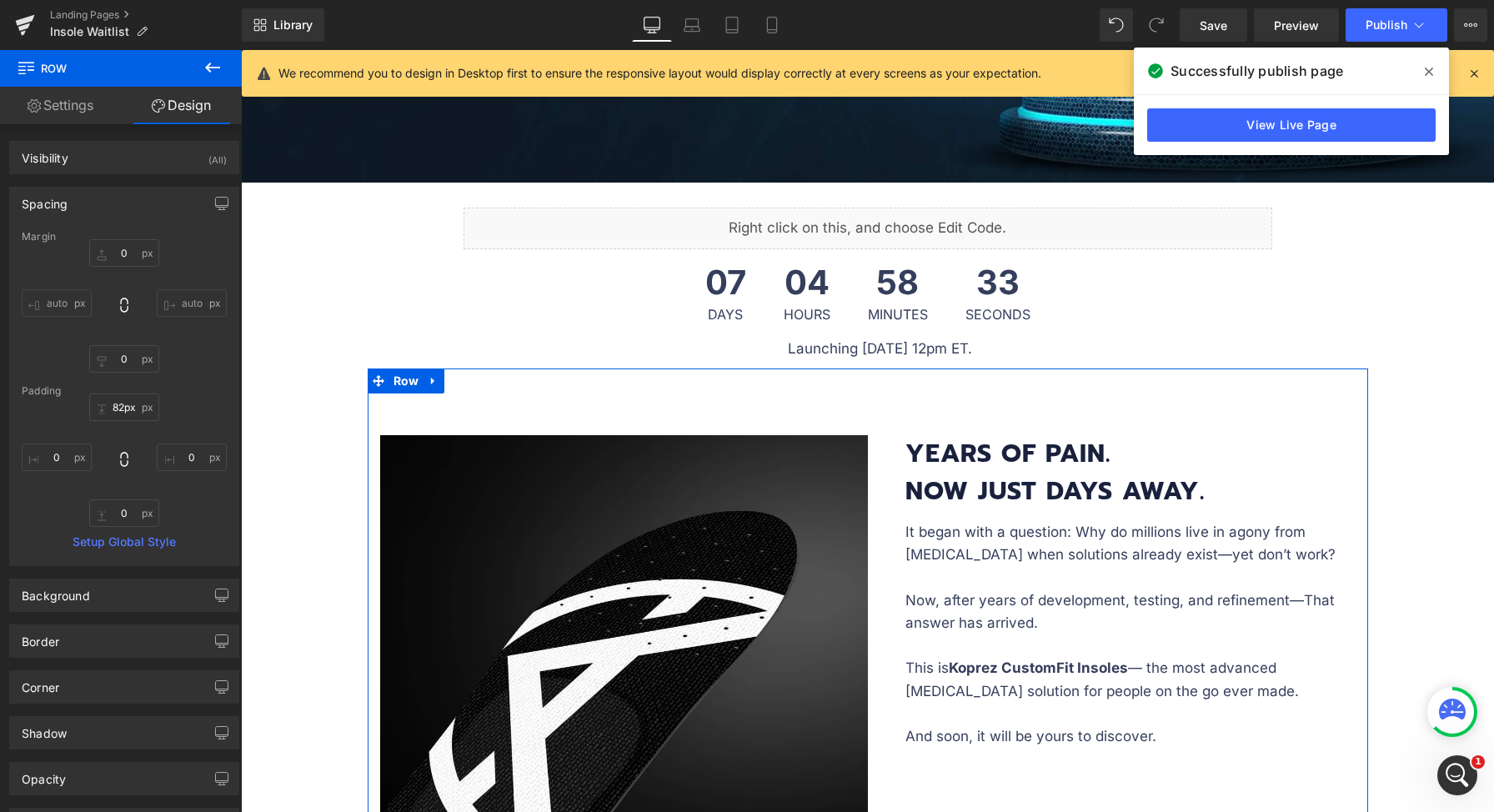
click at [1074, 451] on strong "Years of Pain. Now Just Days Away." at bounding box center [1055, 471] width 299 height 76
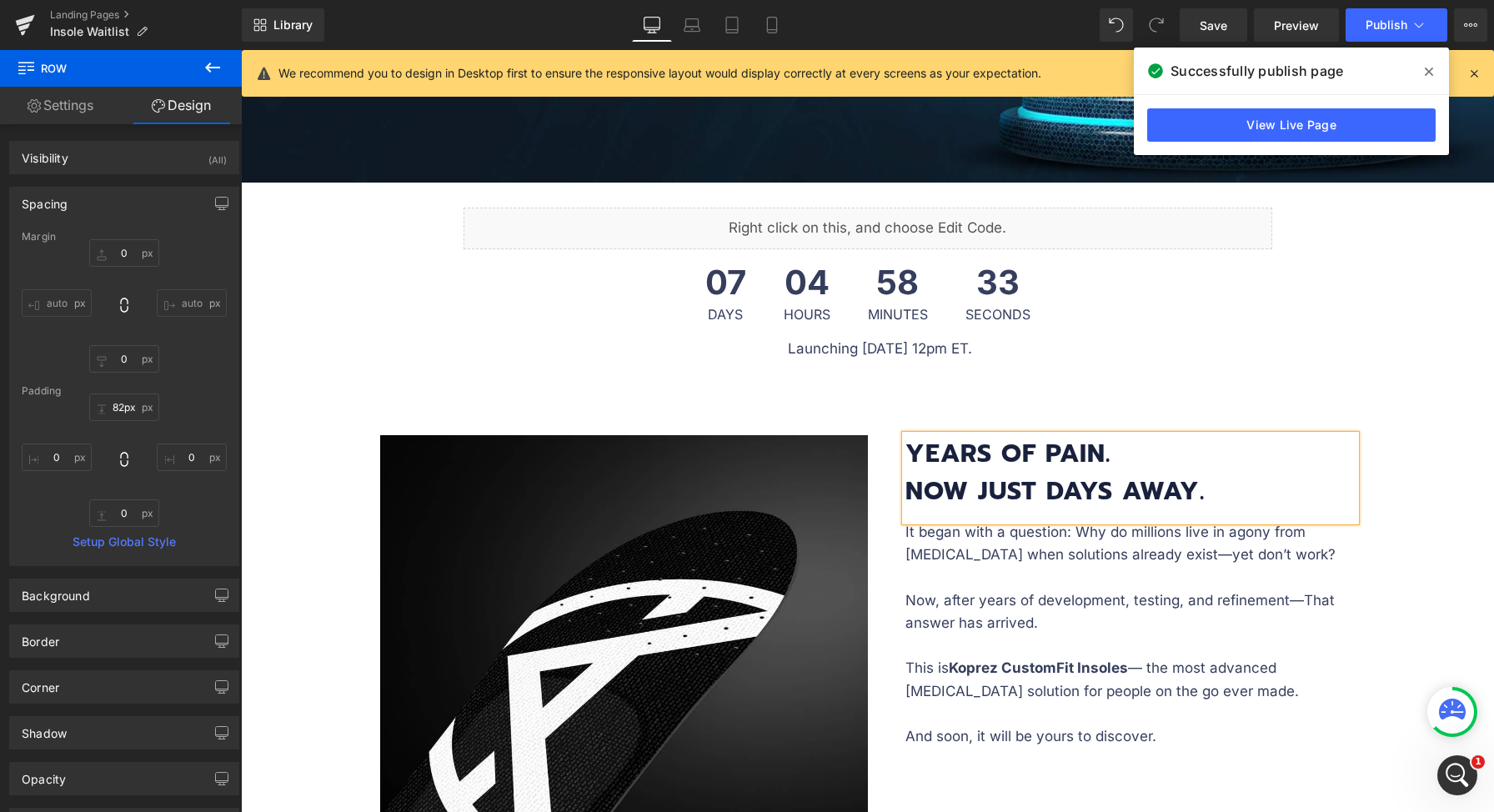
click at [1044, 455] on strong "Years of Pain. Now Just Days Away." at bounding box center [1055, 471] width 299 height 76
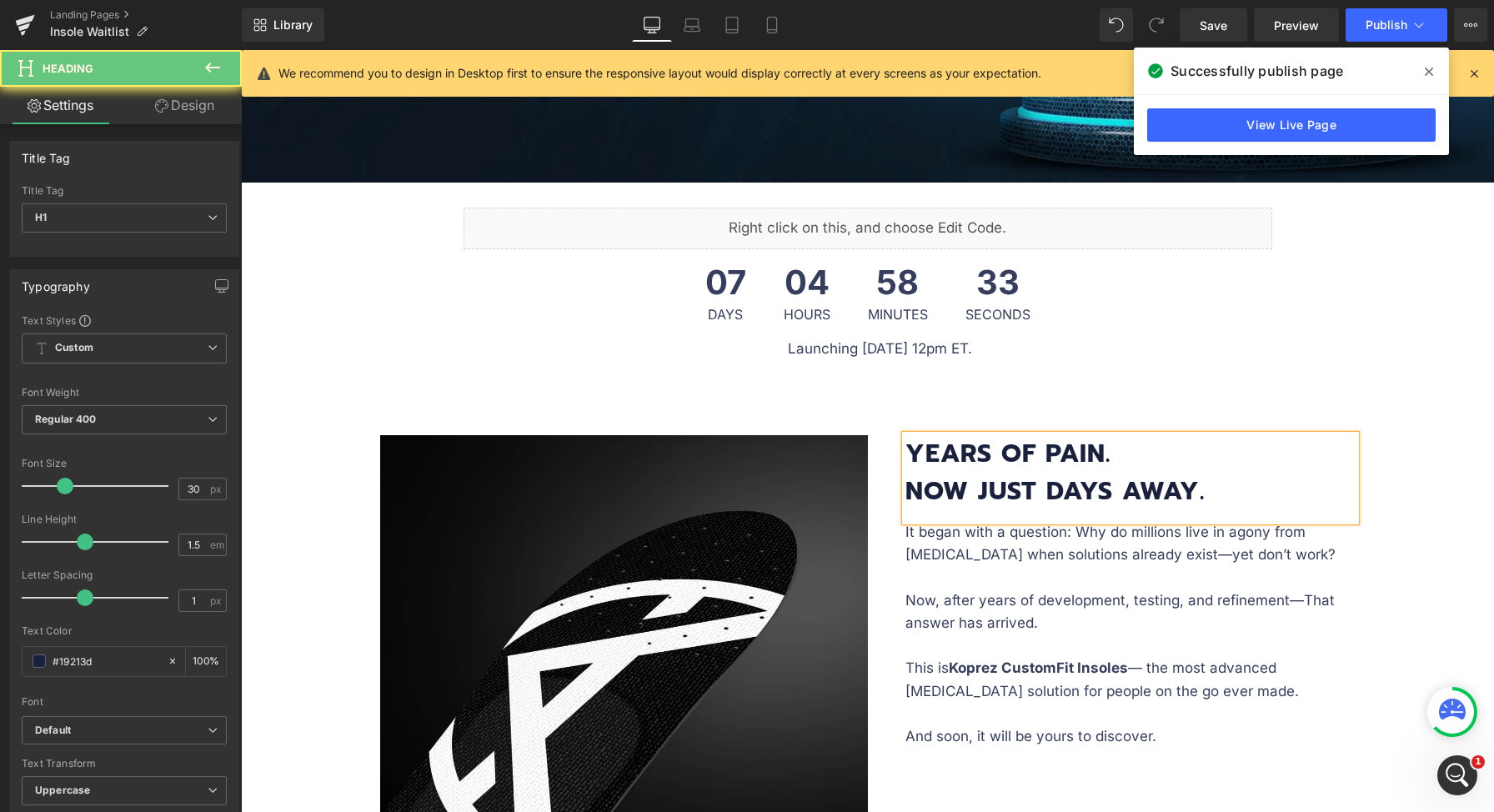
click at [199, 108] on link "Design" at bounding box center [184, 105] width 121 height 37
click at [0, 0] on div "Spacing" at bounding box center [0, 0] width 0 height 0
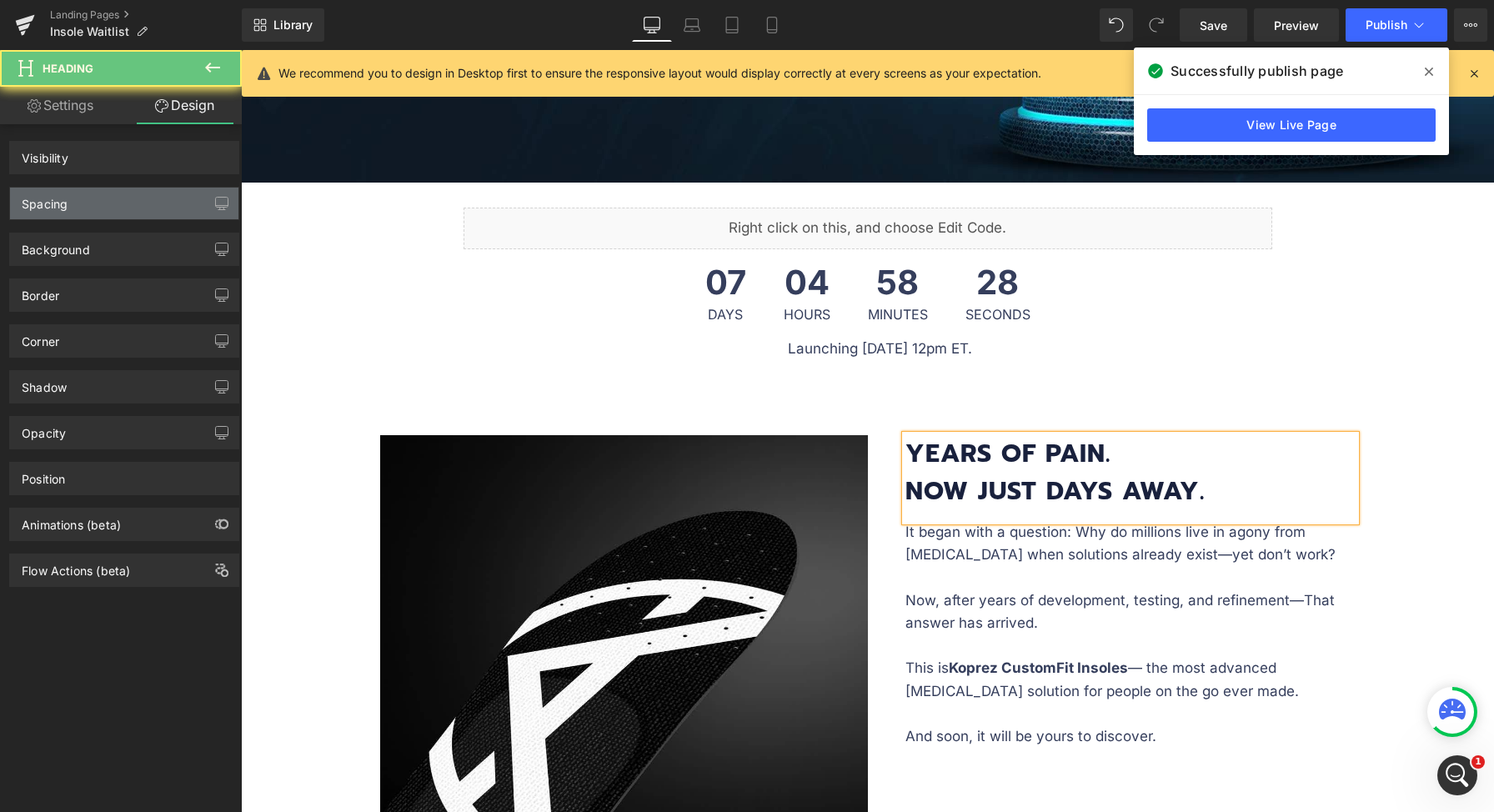
click at [123, 202] on div "Spacing" at bounding box center [124, 203] width 229 height 32
click at [88, 210] on div "Spacing" at bounding box center [124, 203] width 229 height 32
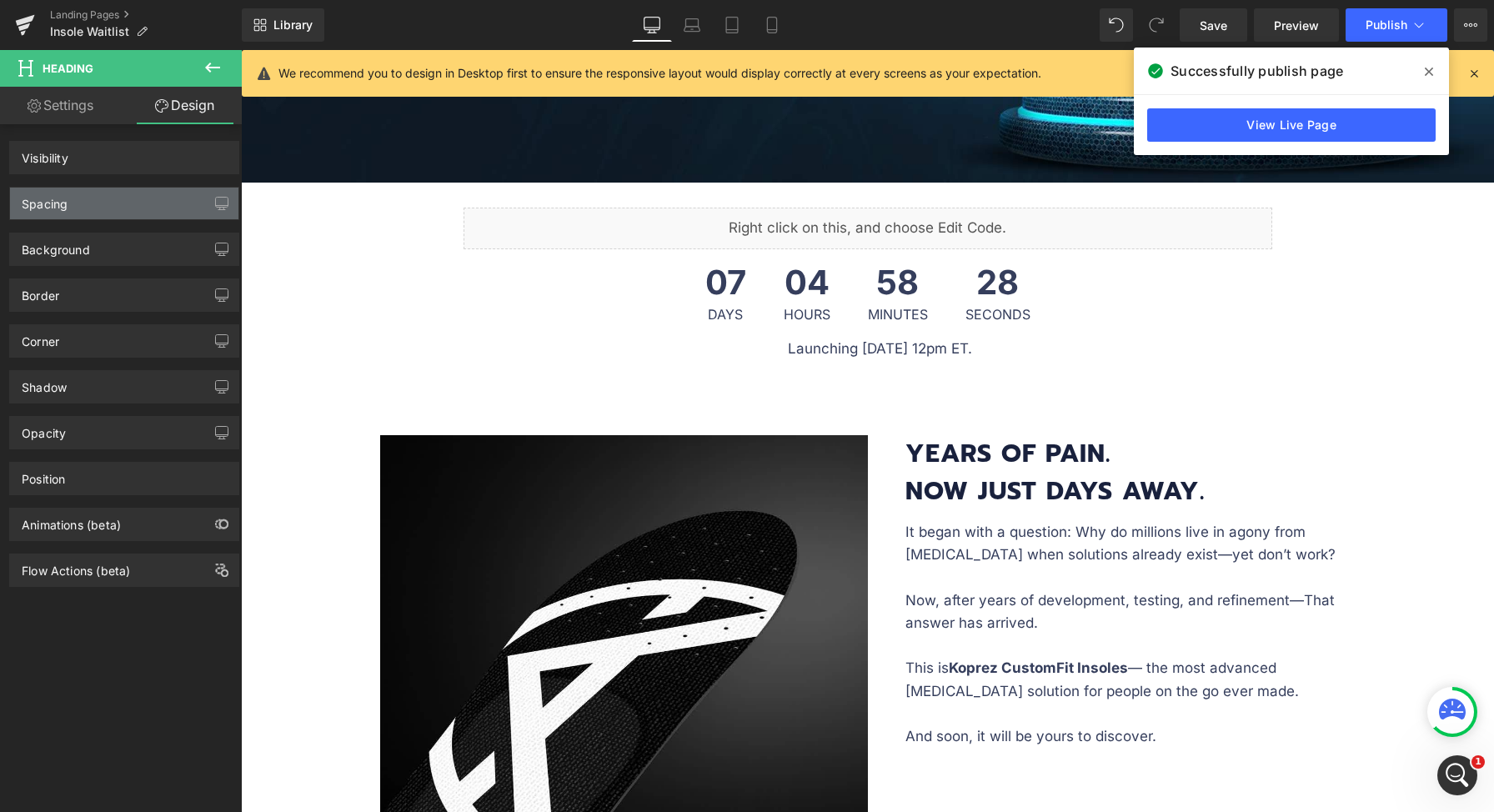
click at [157, 204] on div "Spacing" at bounding box center [124, 203] width 229 height 32
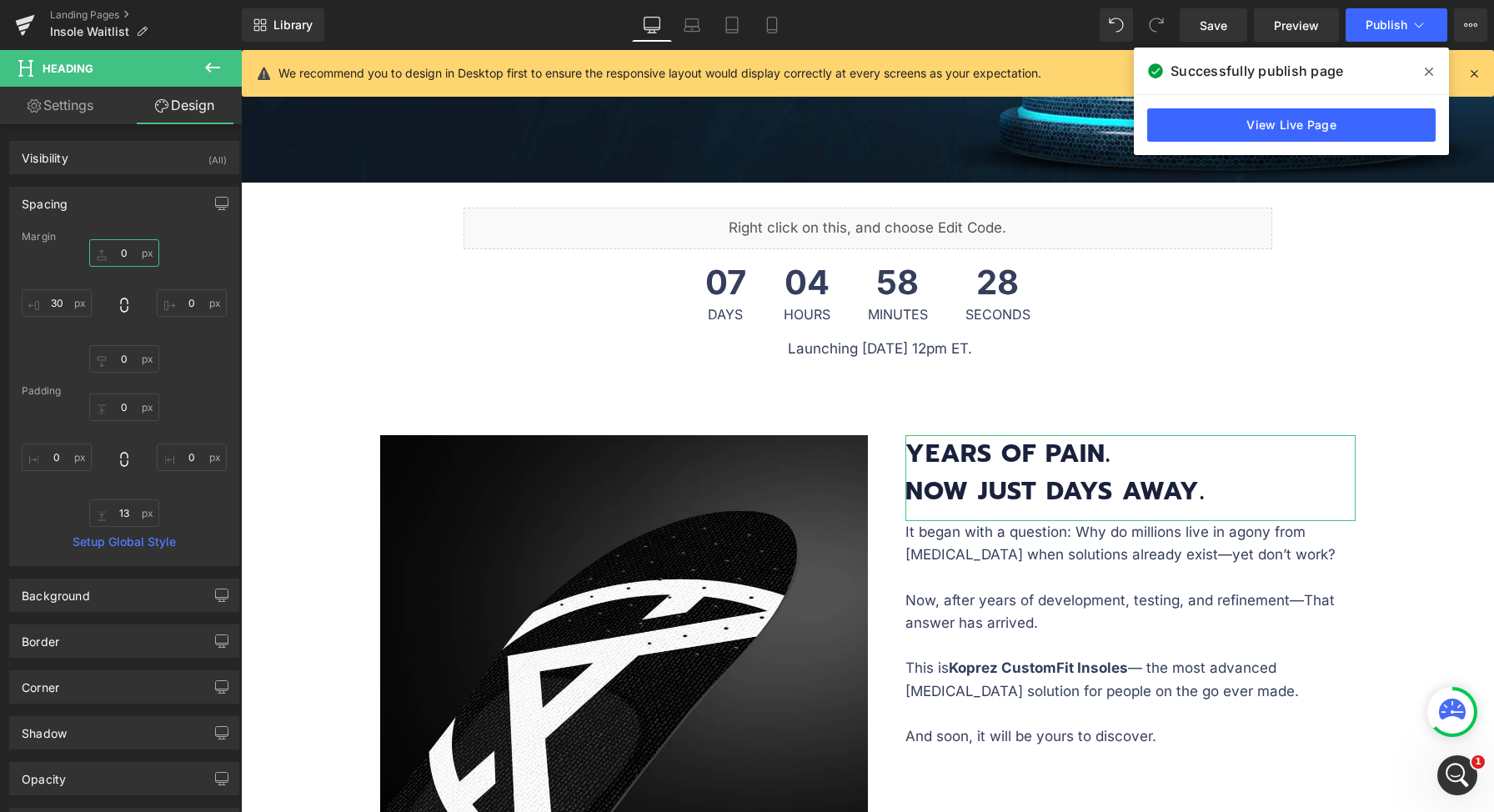
click at [119, 253] on input "0" at bounding box center [124, 252] width 70 height 27
click at [120, 253] on input "0" at bounding box center [124, 252] width 70 height 27
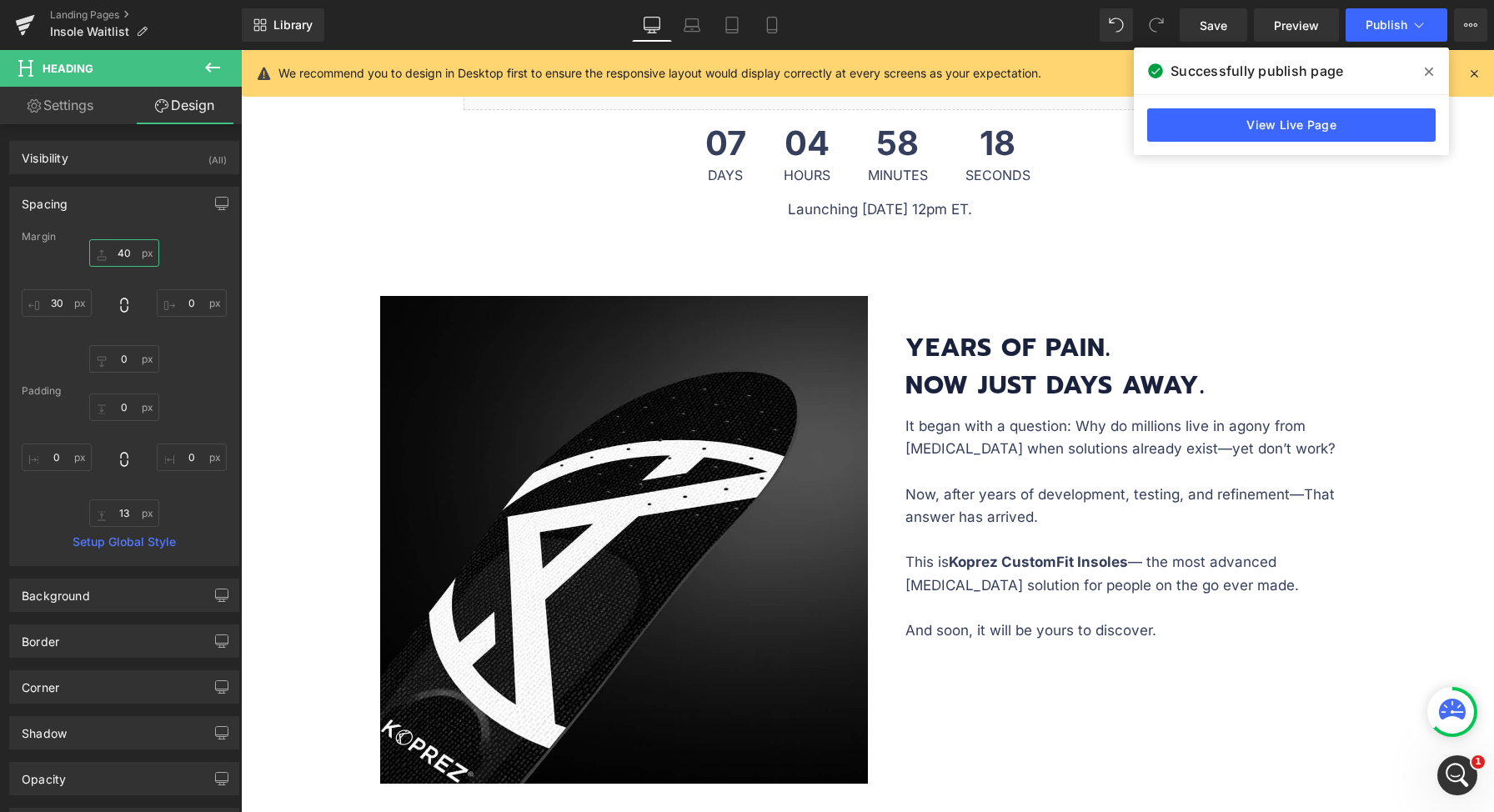
scroll to position [578, 0]
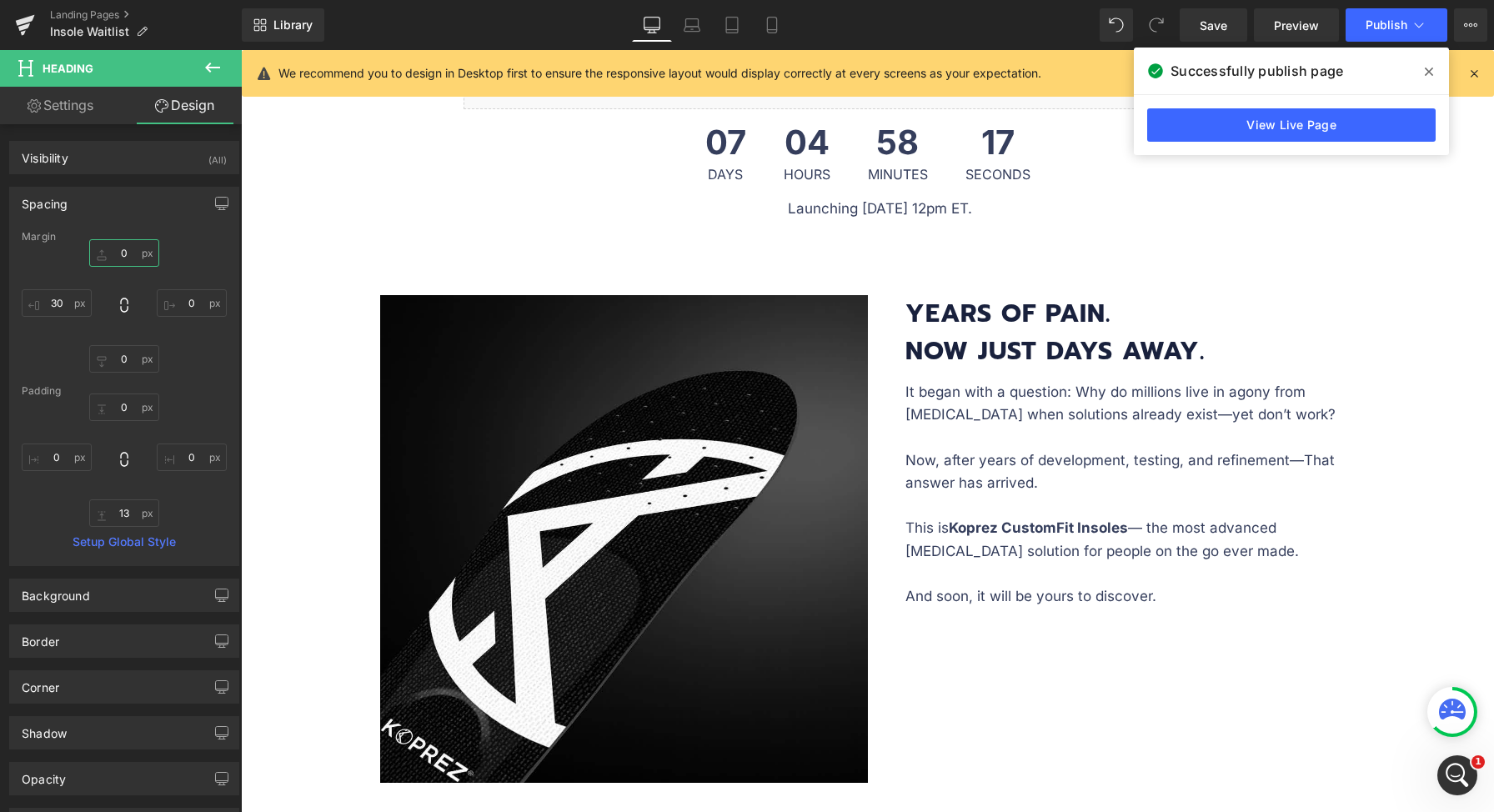
type input "60"
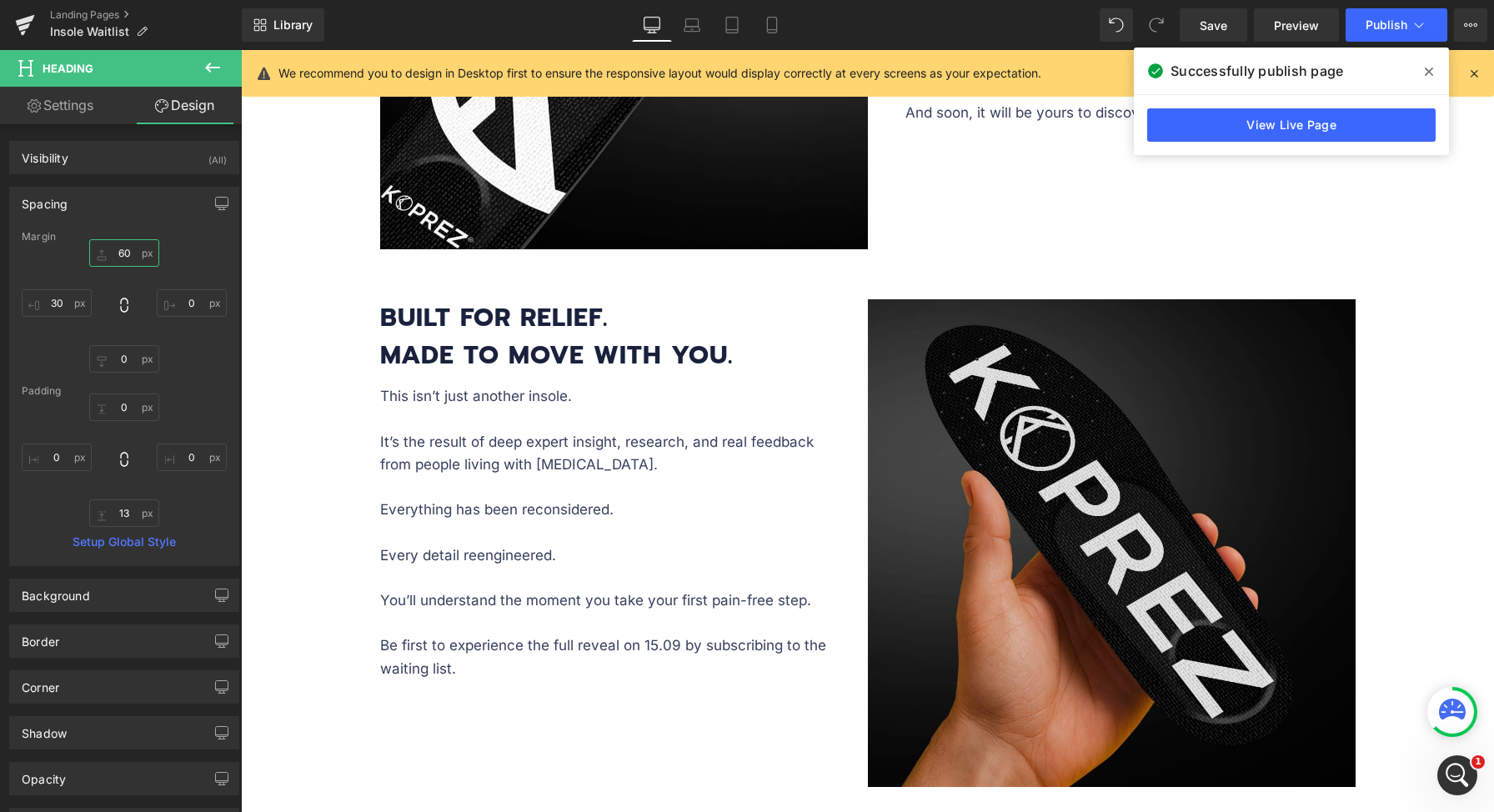
scroll to position [1166, 0]
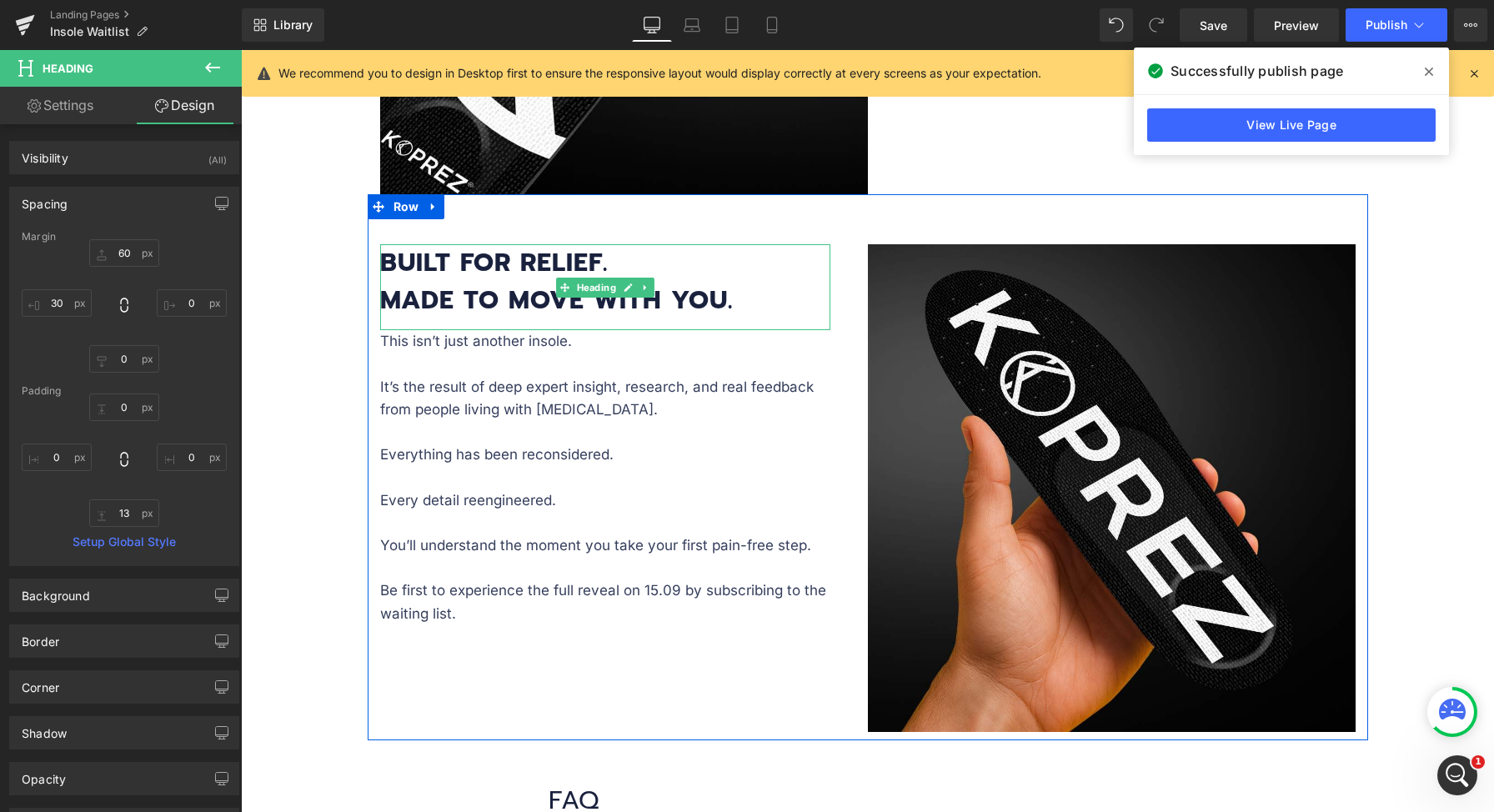
click at [584, 287] on span "Heading" at bounding box center [595, 288] width 46 height 20
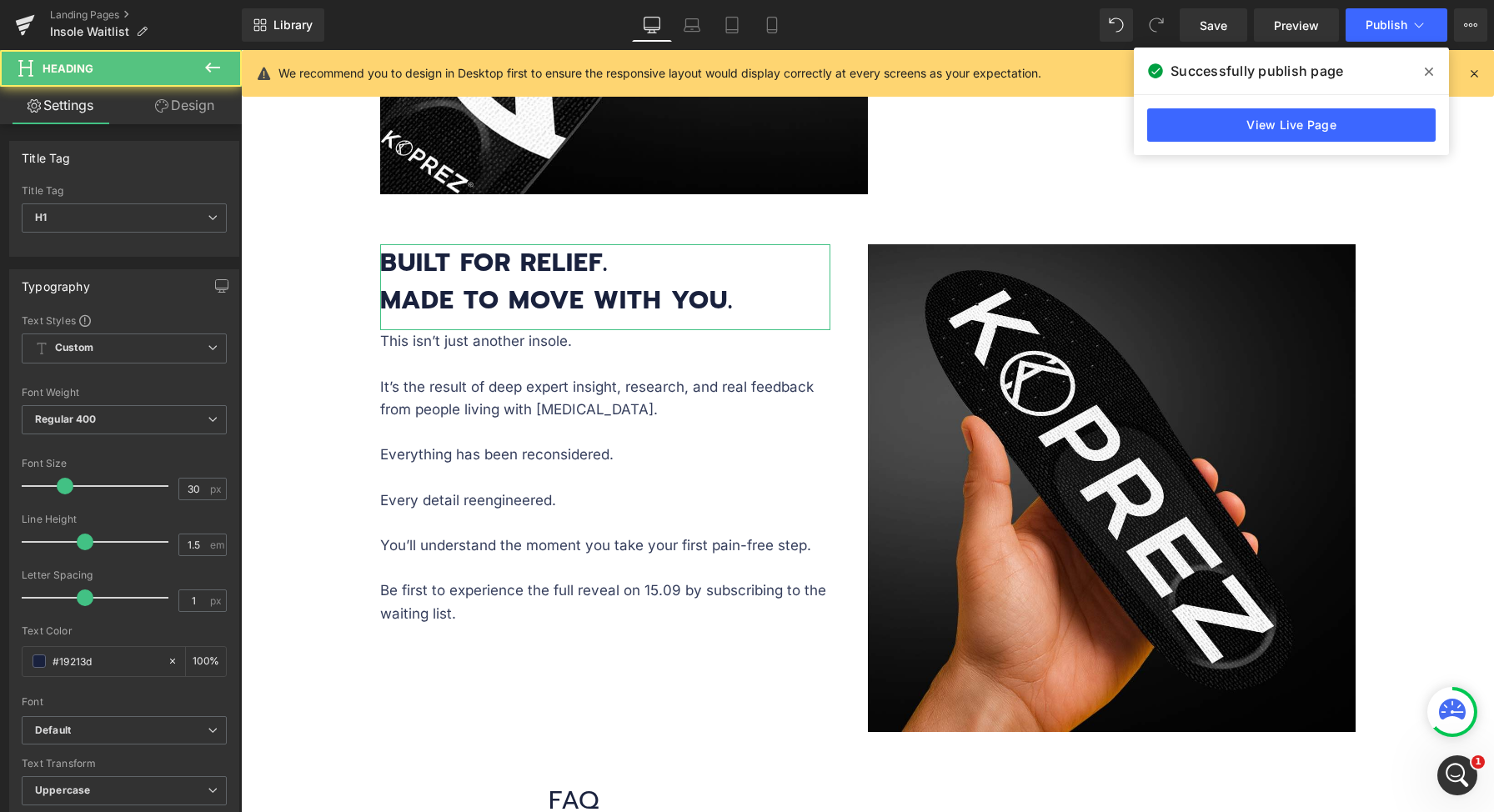
scroll to position [1193, 0]
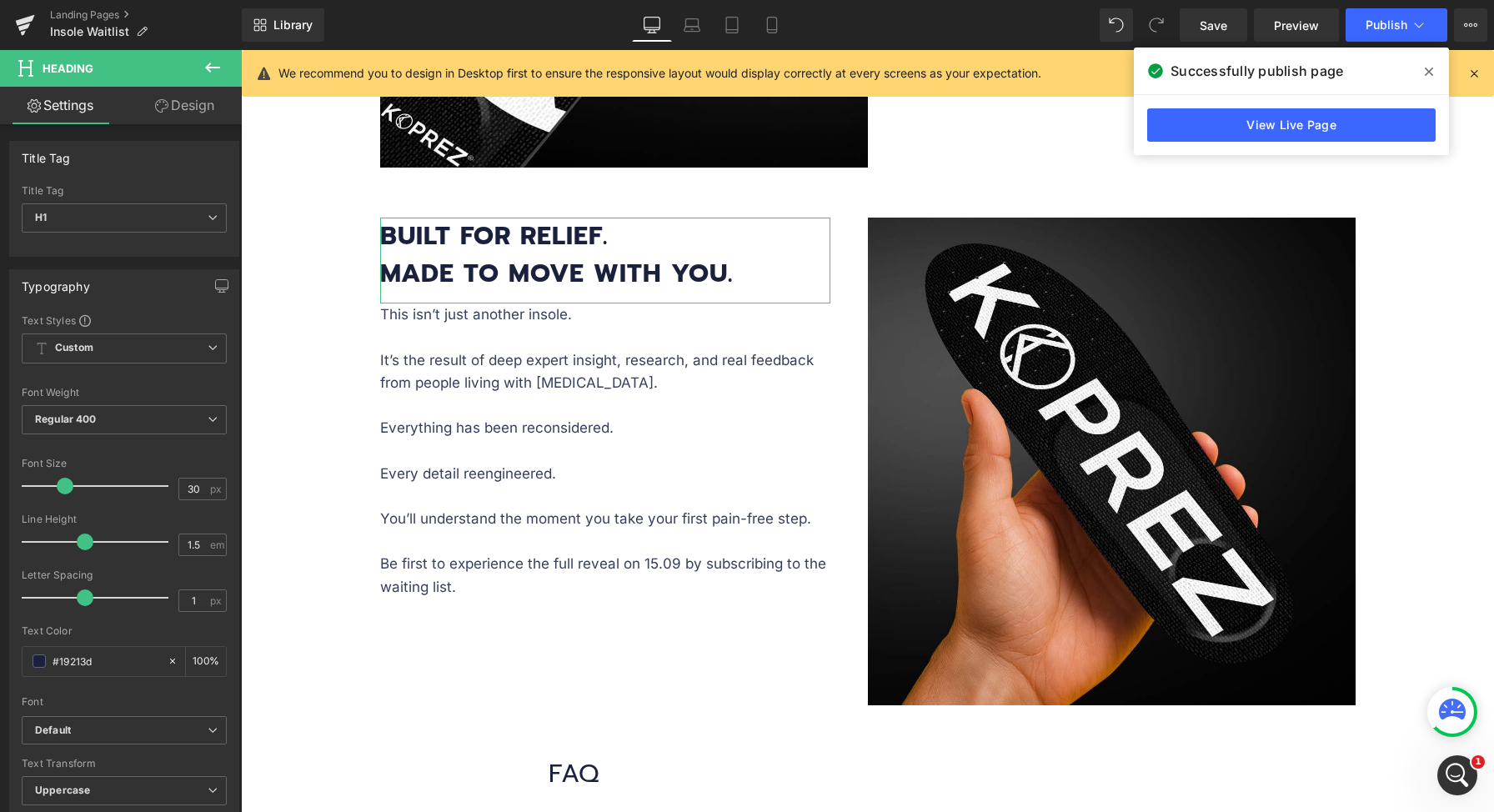
click at [180, 115] on link "Design" at bounding box center [184, 105] width 121 height 37
click at [0, 0] on div "Spacing" at bounding box center [0, 0] width 0 height 0
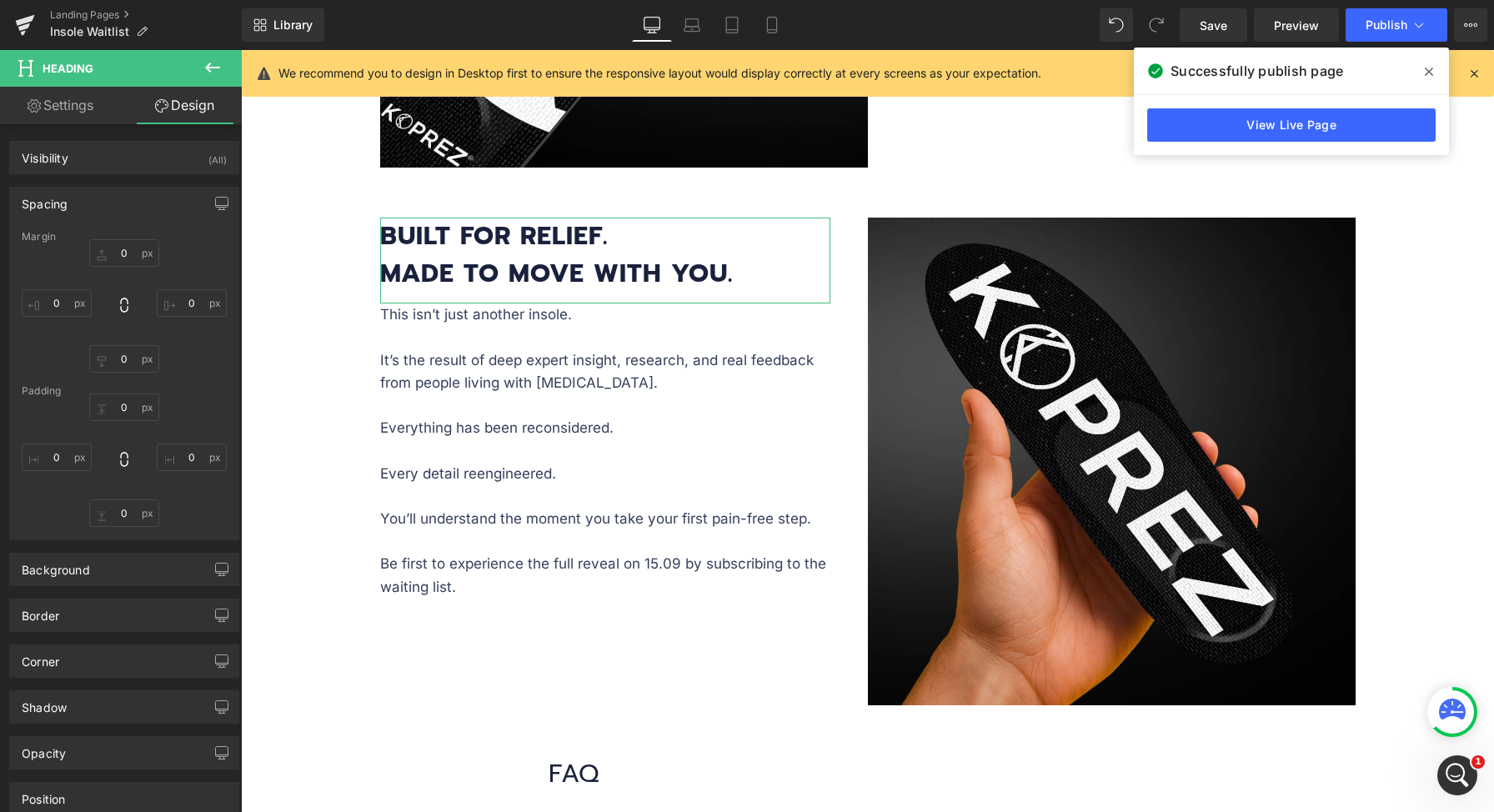
type input "0"
type input "30"
type input "0"
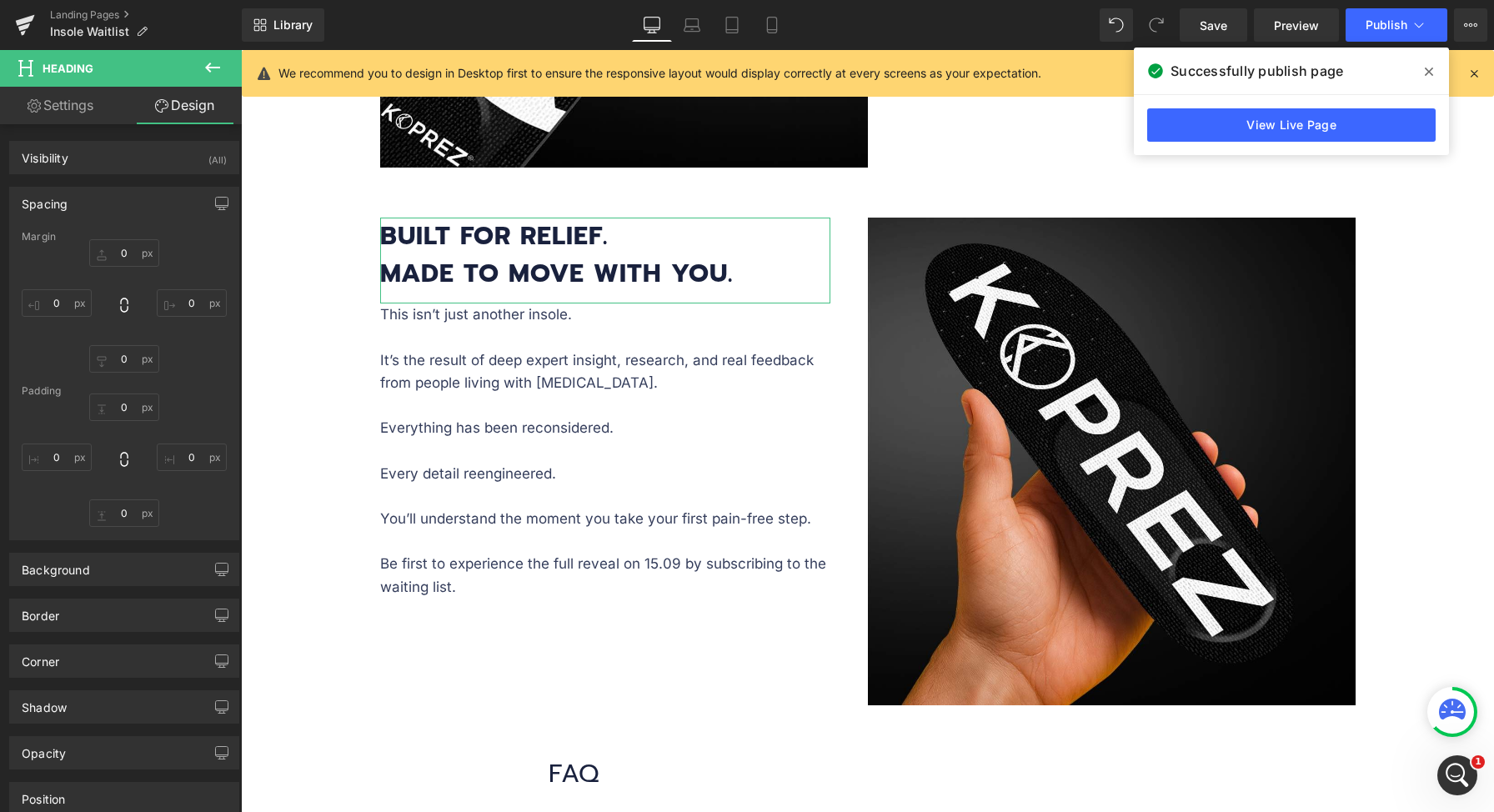
type input "0"
type input "13"
type input "0"
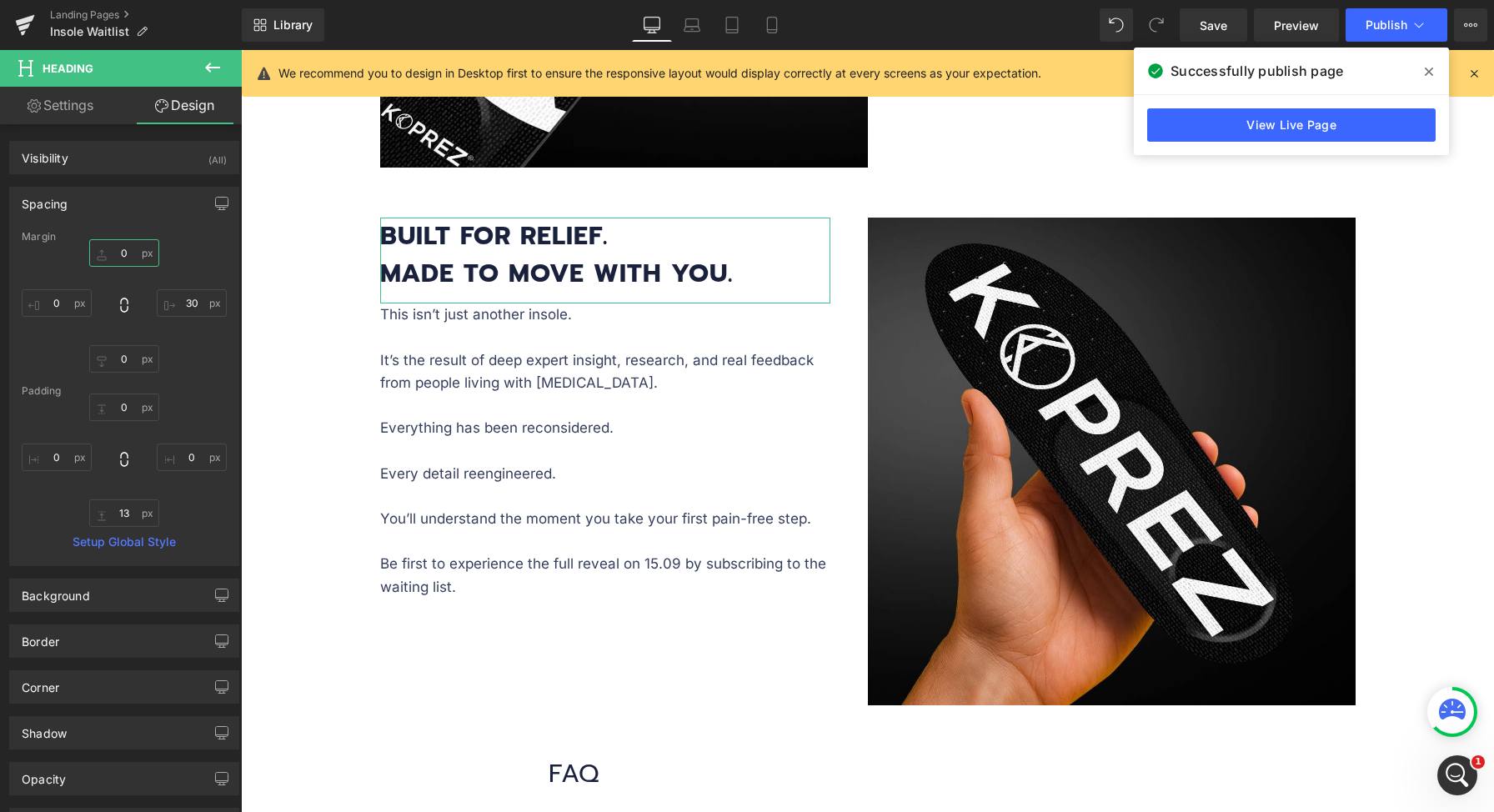
click at [114, 253] on input "0" at bounding box center [124, 252] width 70 height 27
type input "20"
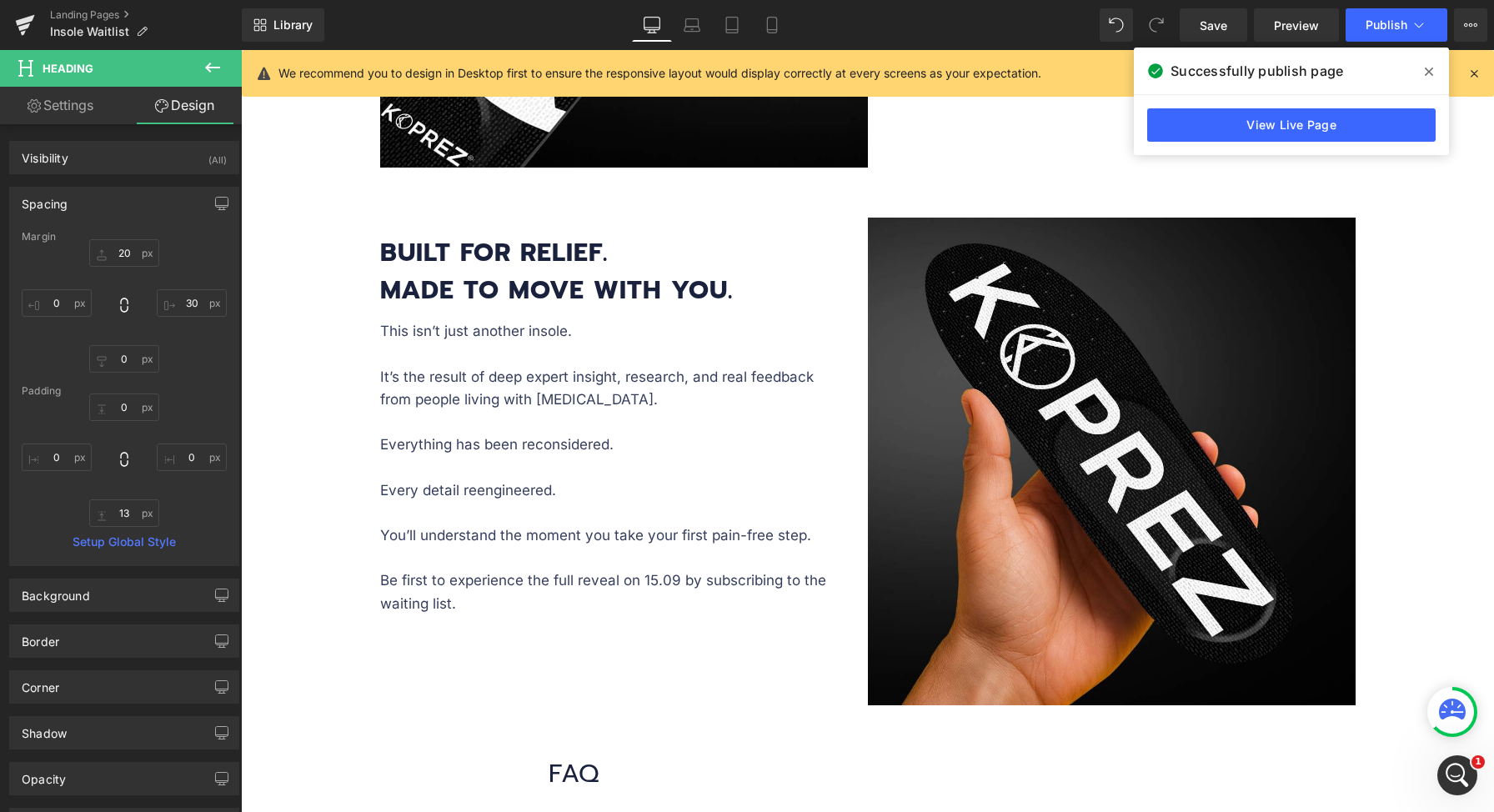
click at [1417, 313] on div "Image Image Image BE THE FIRST TO STEP PAIN-FREE Text Block A revolutionary ins…" at bounding box center [867, 786] width 1253 height 3574
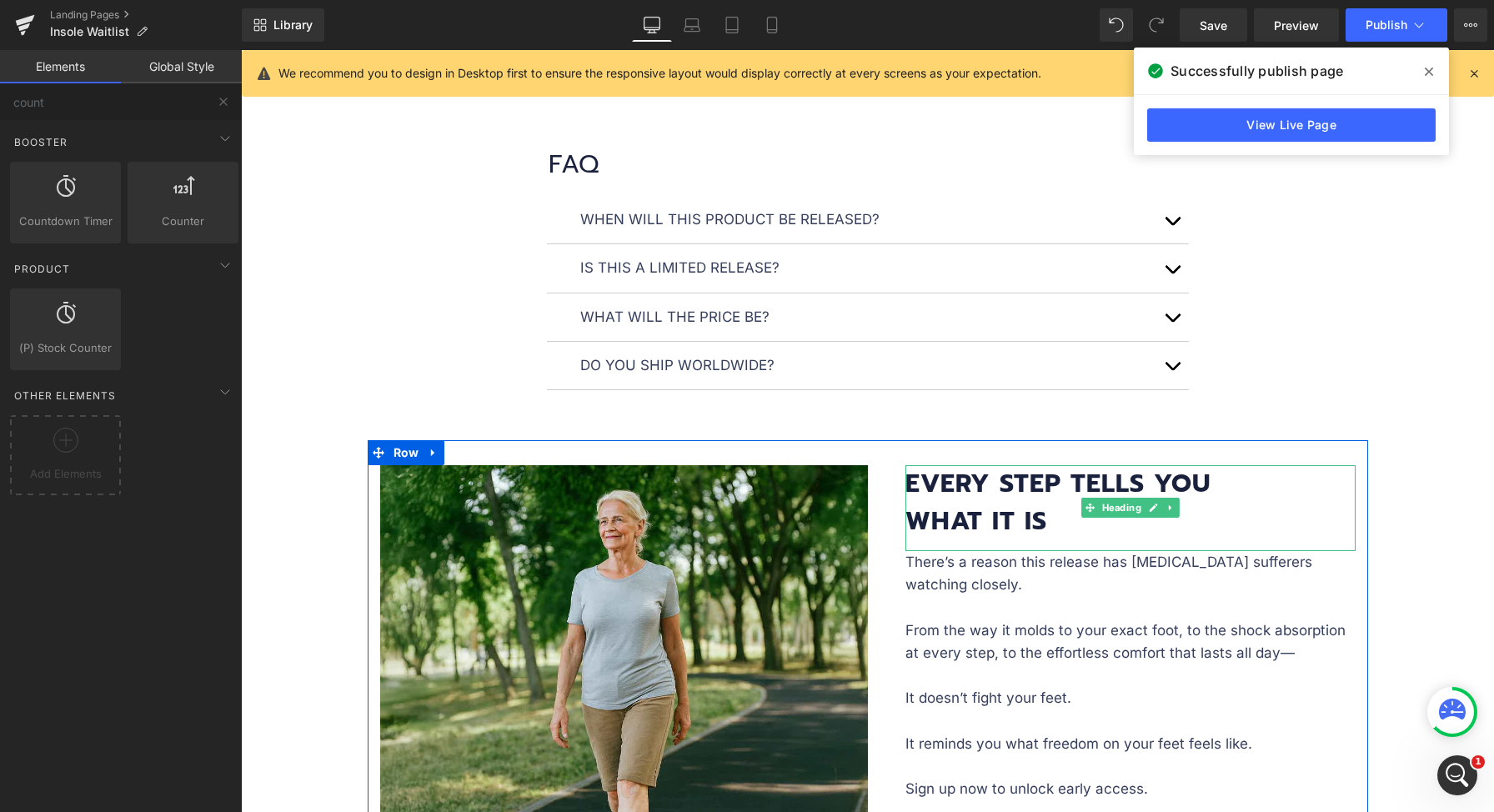
scroll to position [1925, 0]
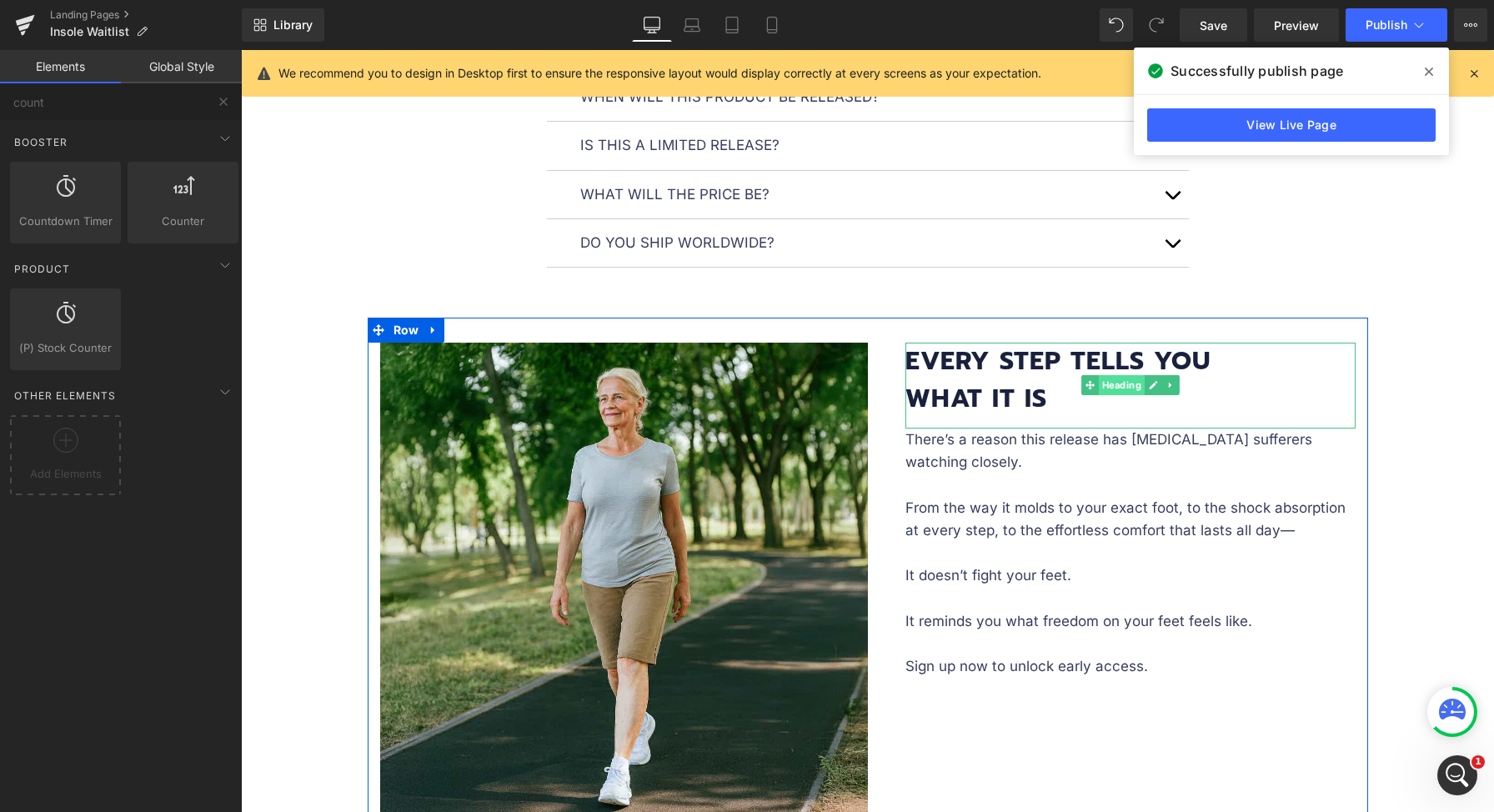
click at [1104, 388] on span "Heading" at bounding box center [1120, 385] width 46 height 20
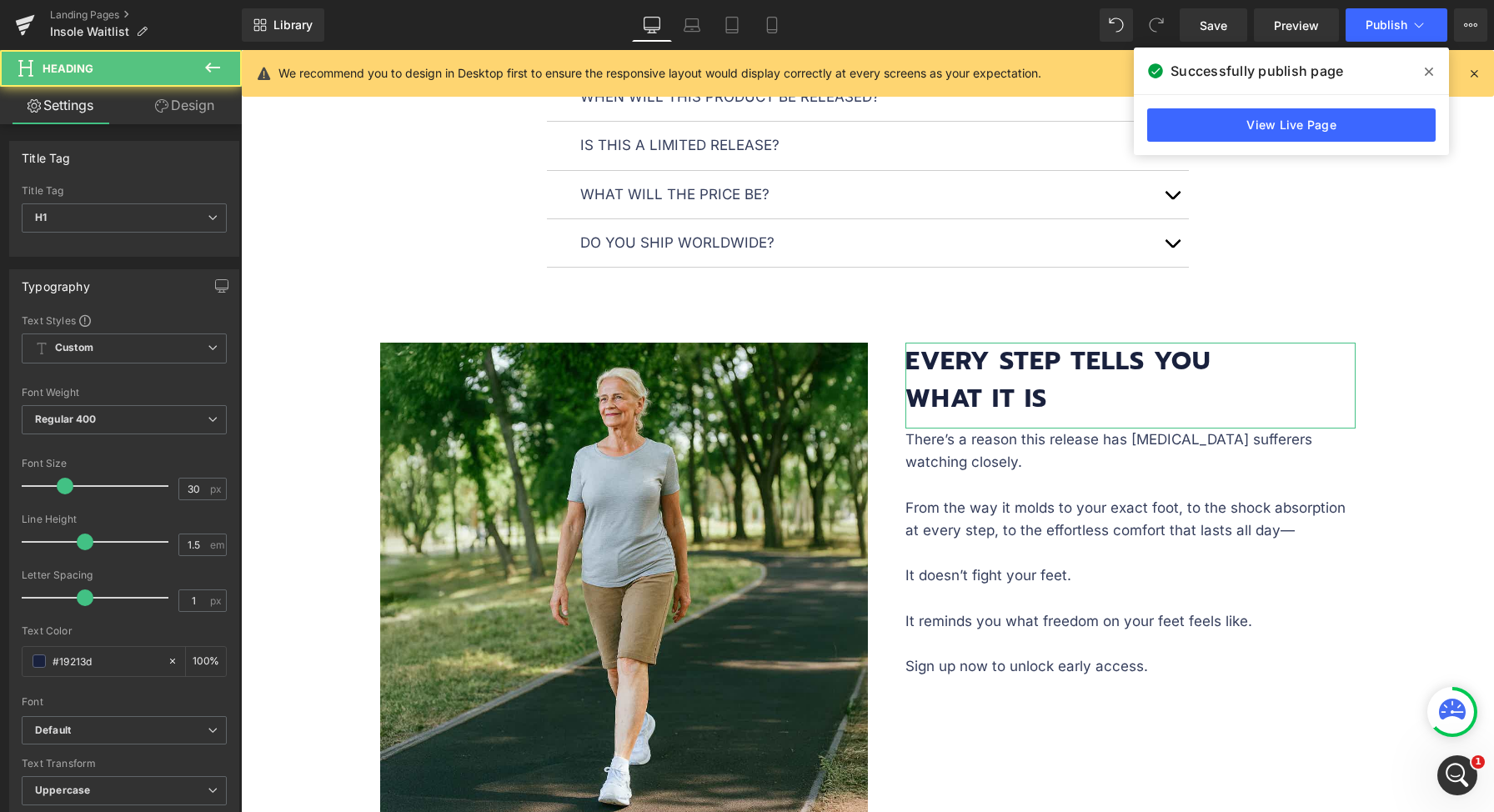
click at [172, 117] on link "Design" at bounding box center [184, 105] width 121 height 37
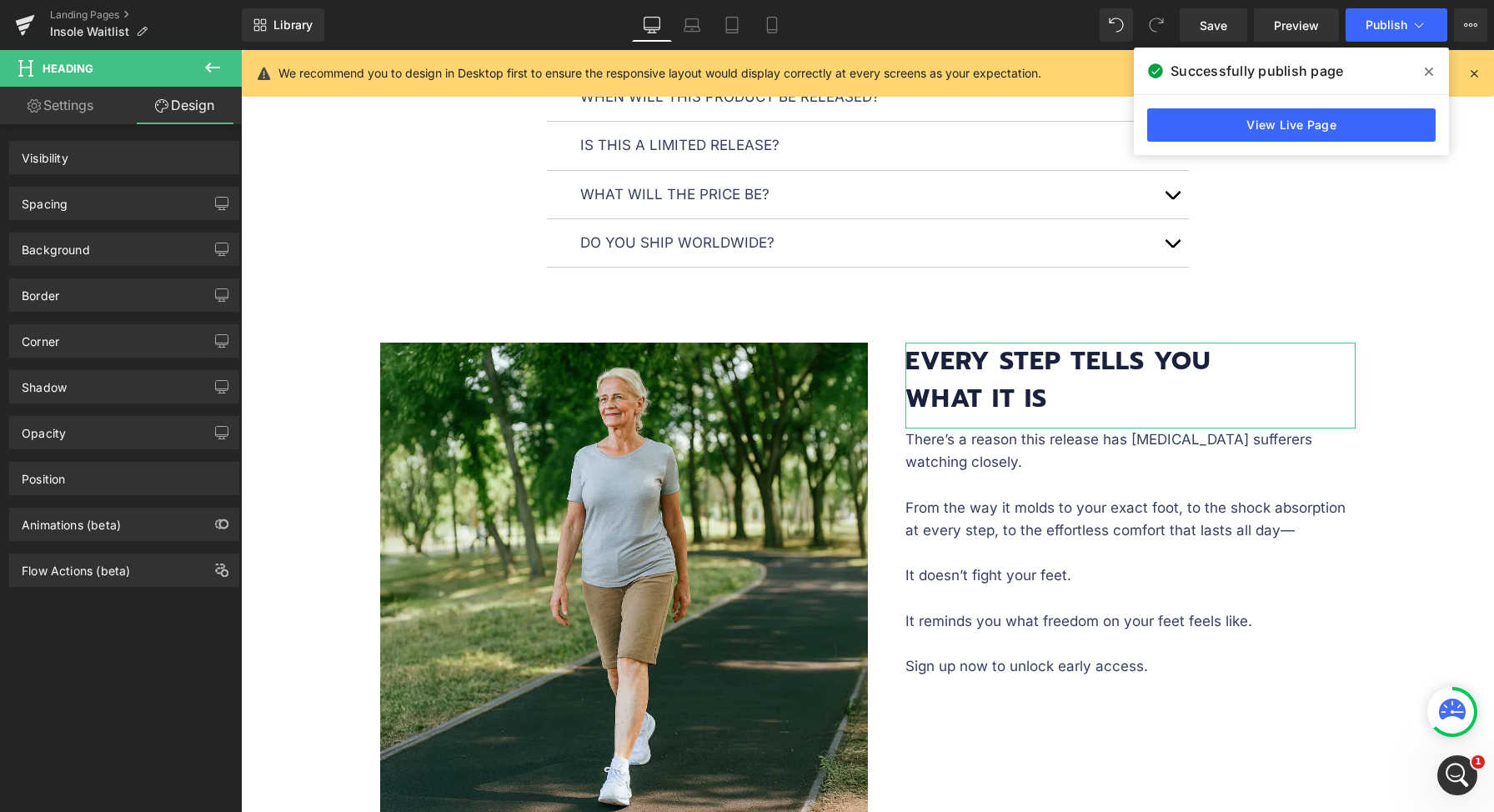
click at [132, 202] on div "Spacing" at bounding box center [124, 203] width 229 height 32
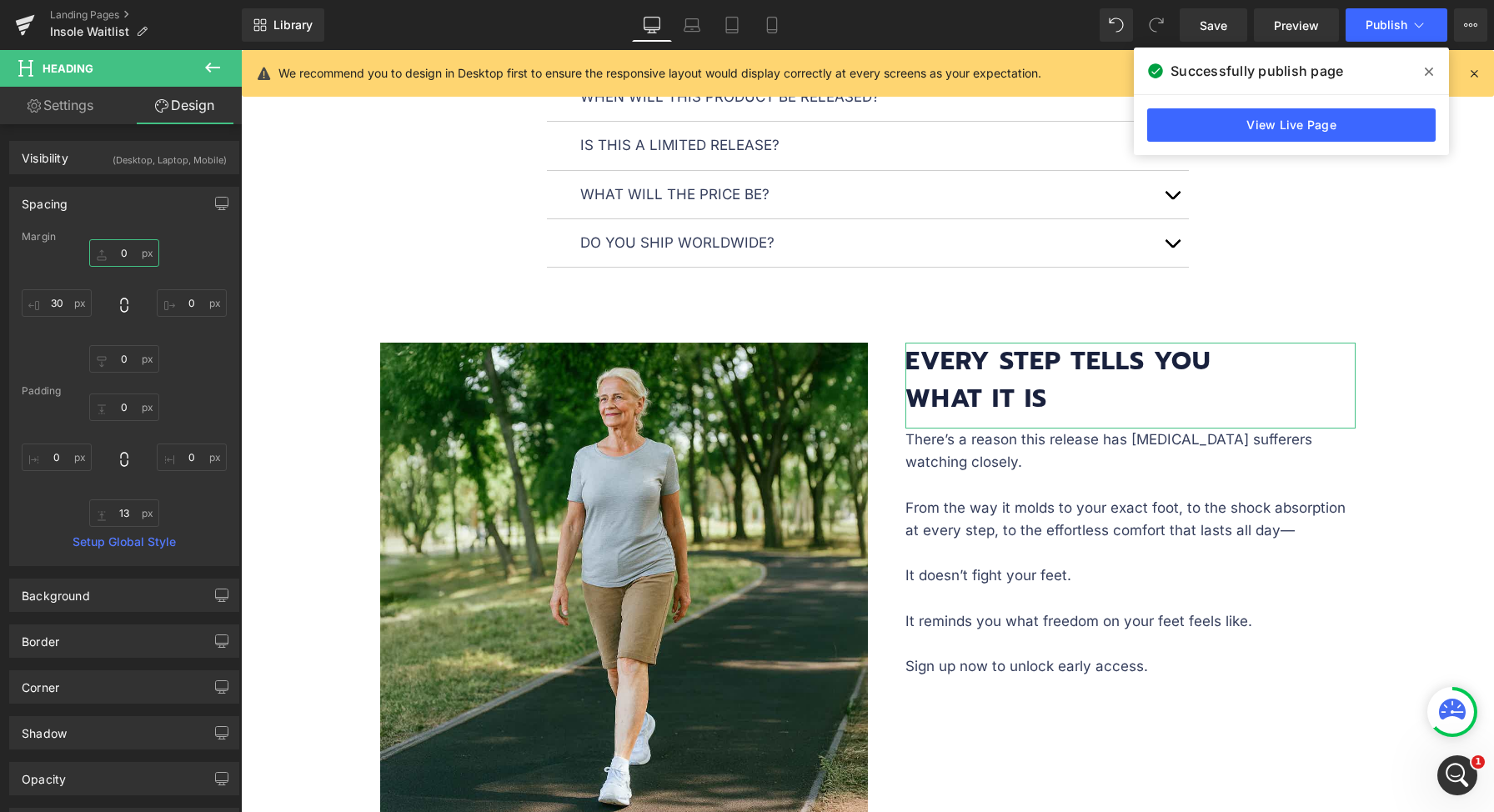
click at [126, 254] on input "0" at bounding box center [124, 252] width 70 height 27
type input "60"
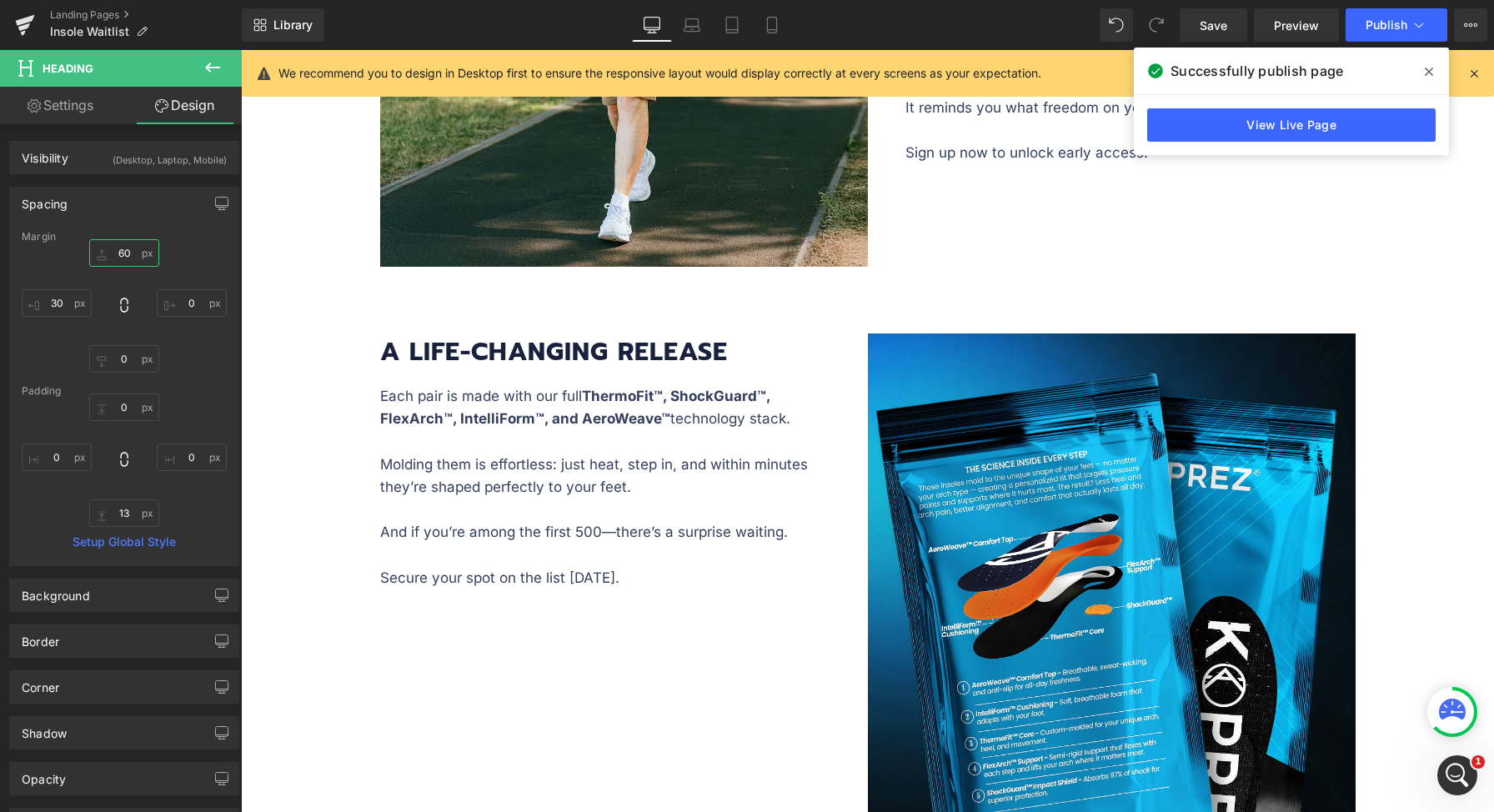
scroll to position [2571, 0]
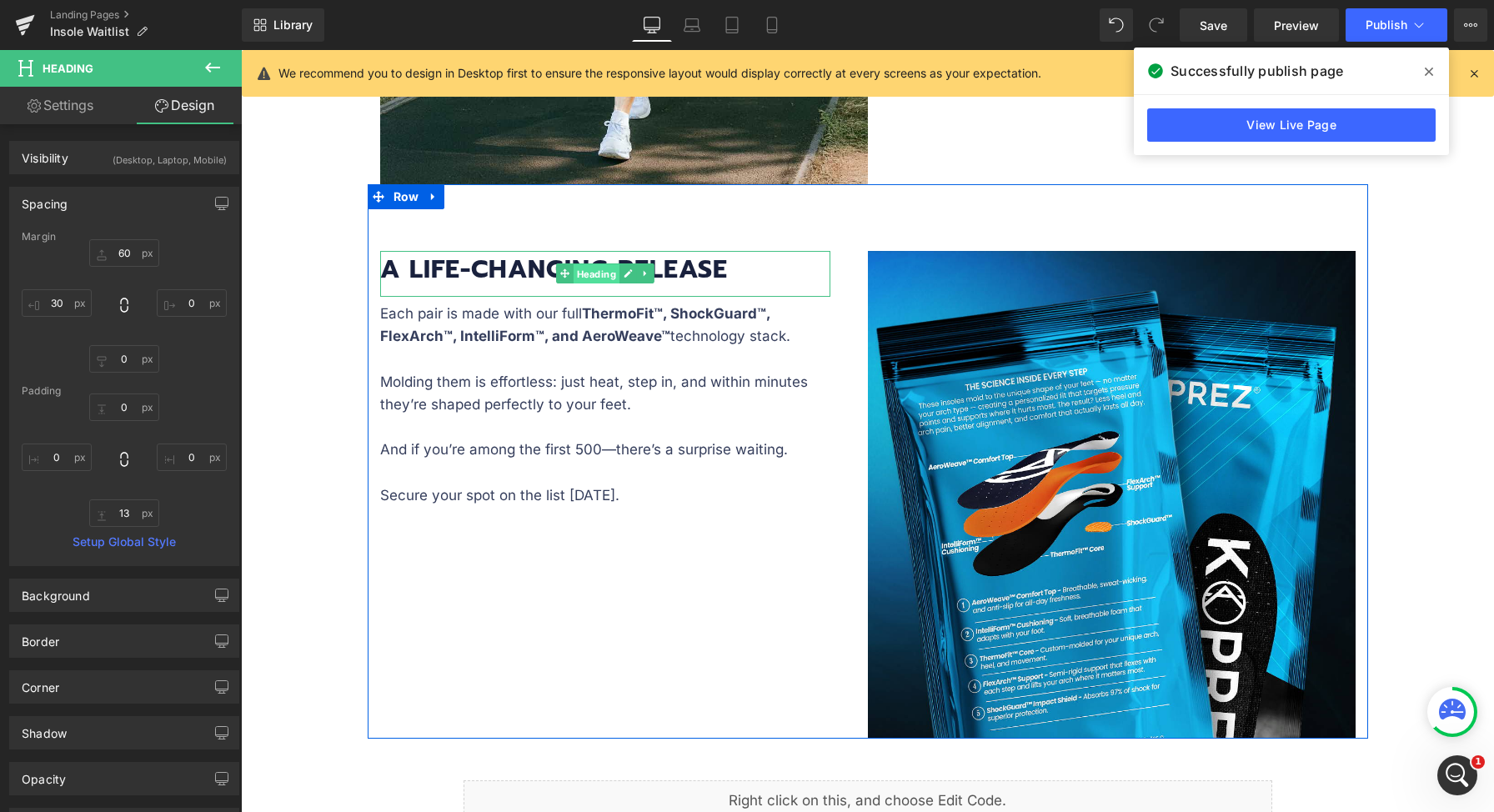
click at [579, 269] on span "Heading" at bounding box center [595, 274] width 46 height 20
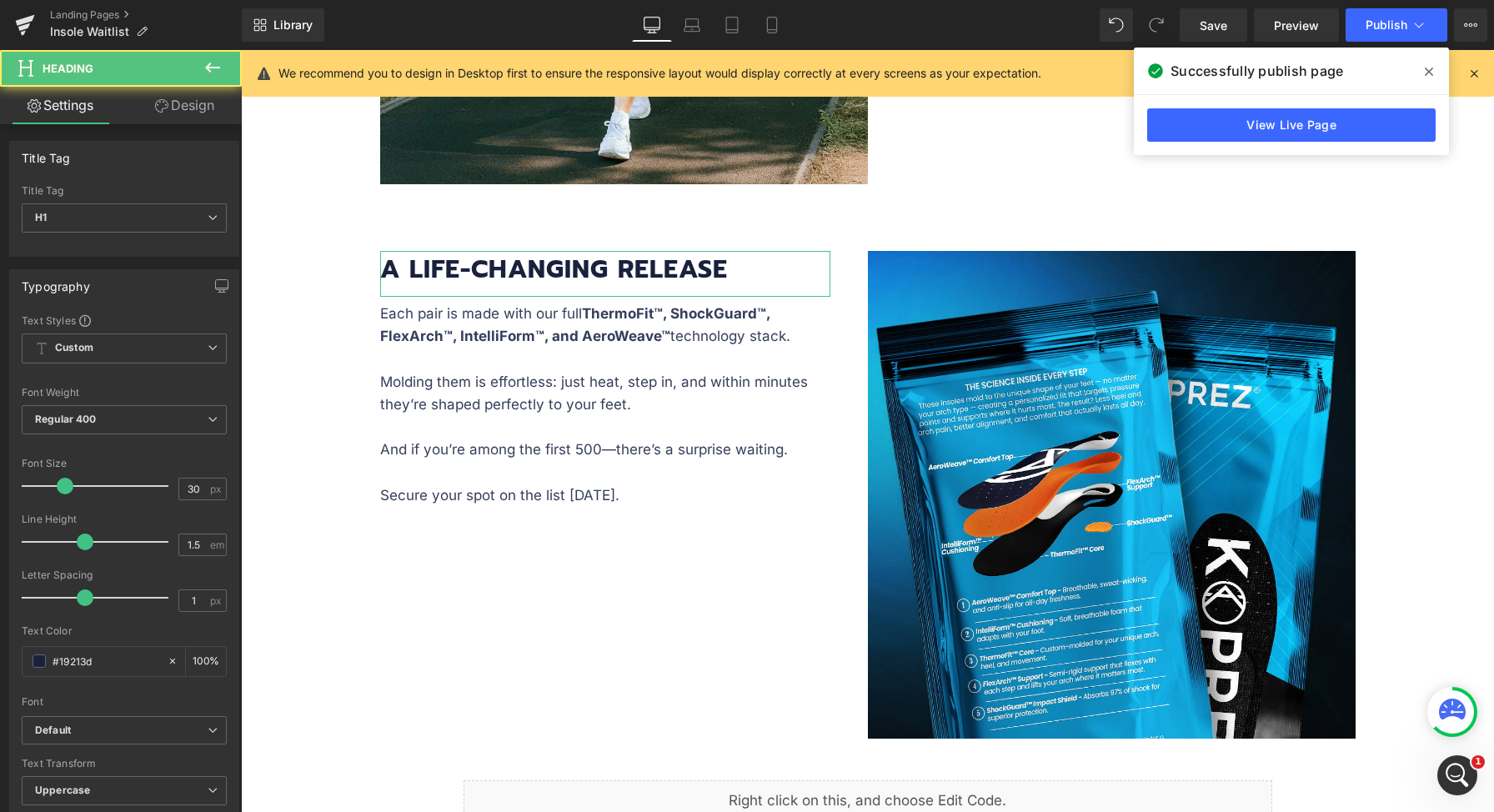
click at [183, 122] on link "Design" at bounding box center [184, 105] width 121 height 37
click at [0, 0] on div "Spacing" at bounding box center [0, 0] width 0 height 0
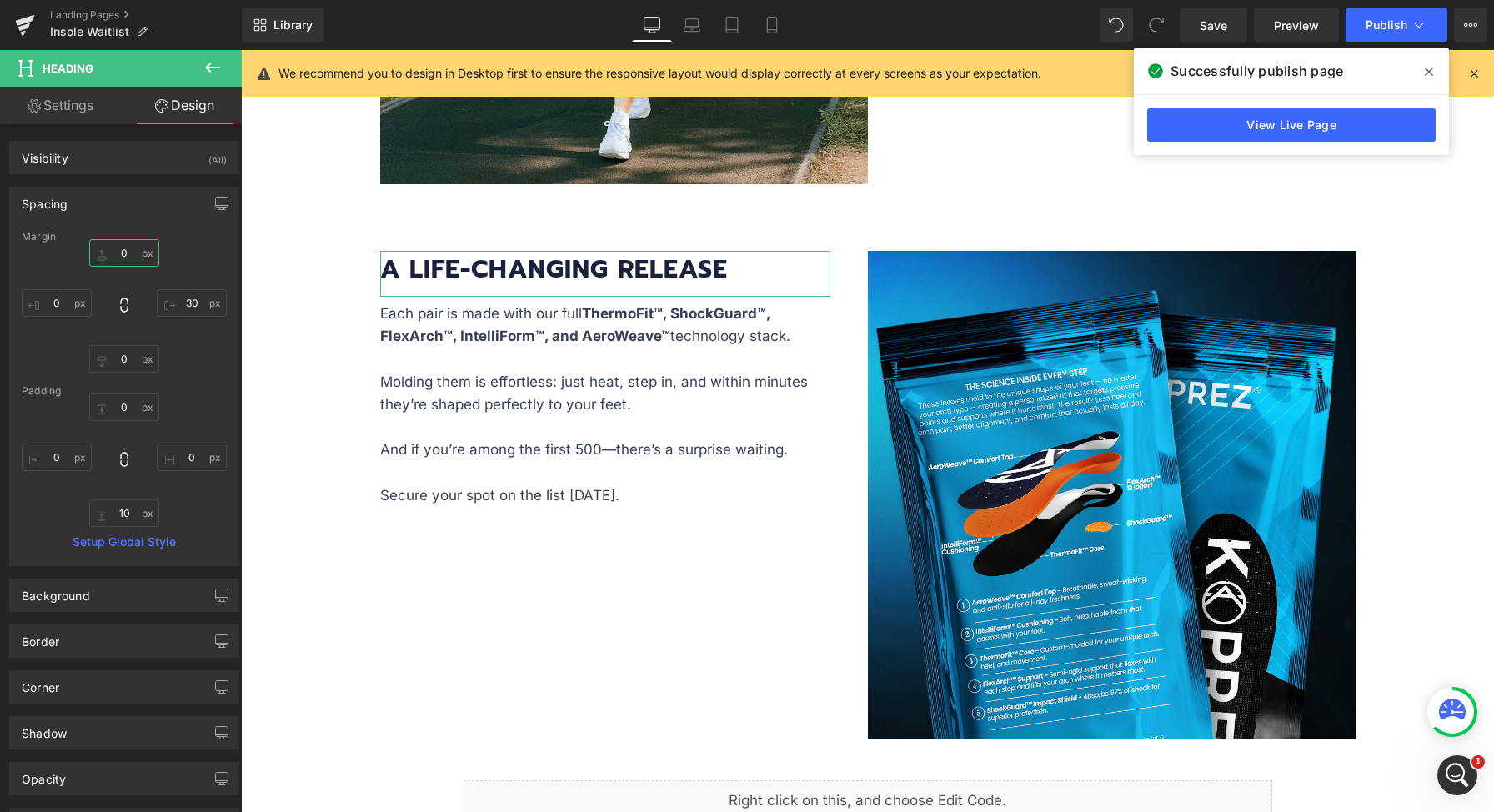
click at [119, 249] on input "0" at bounding box center [124, 252] width 70 height 27
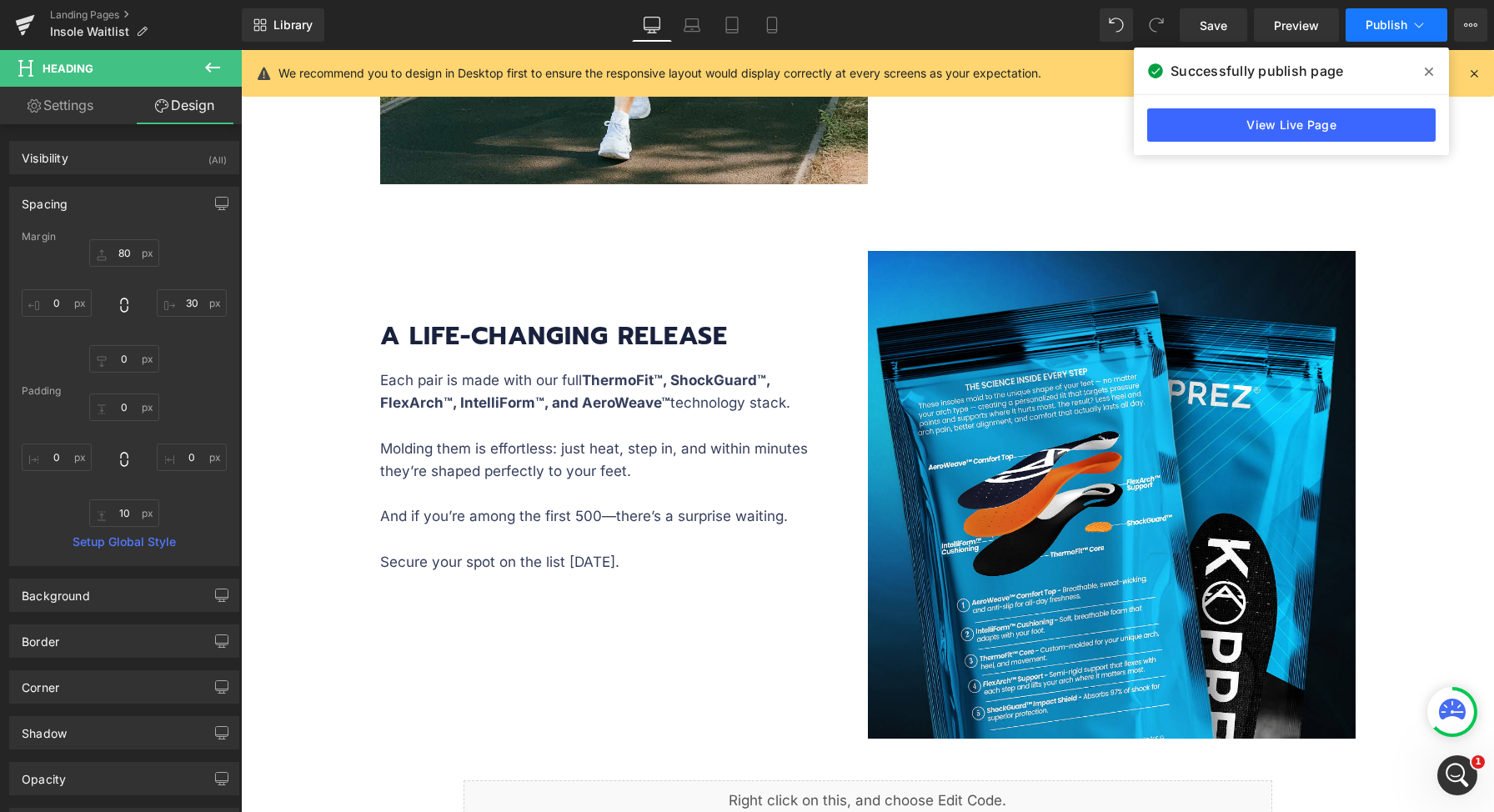
click at [1390, 25] on span "Publish" at bounding box center [1386, 25] width 42 height 14
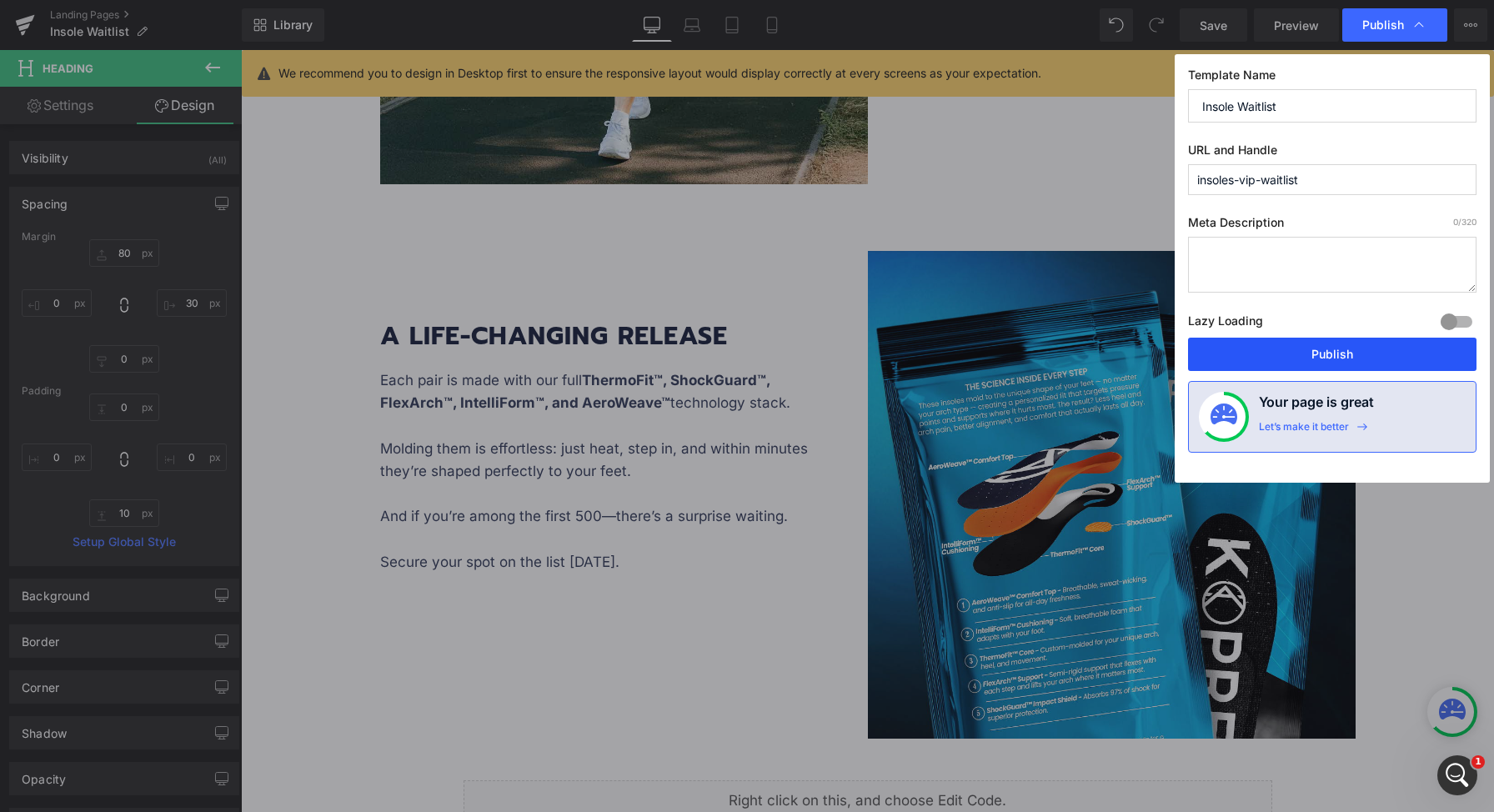
drag, startPoint x: 1311, startPoint y: 356, endPoint x: 1073, endPoint y: 170, distance: 302.1
click at [1311, 356] on button "Publish" at bounding box center [1332, 354] width 288 height 34
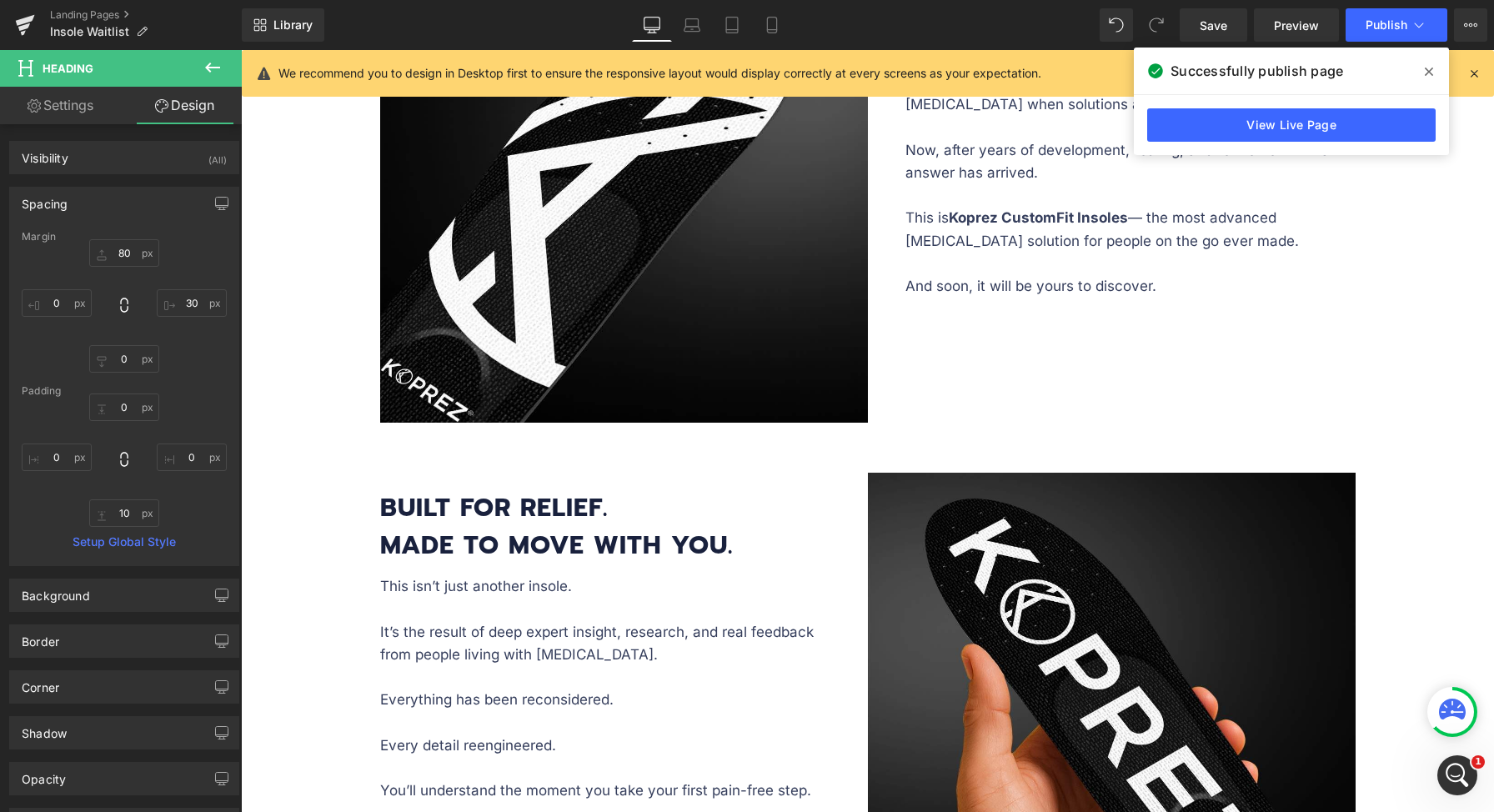
scroll to position [847, 0]
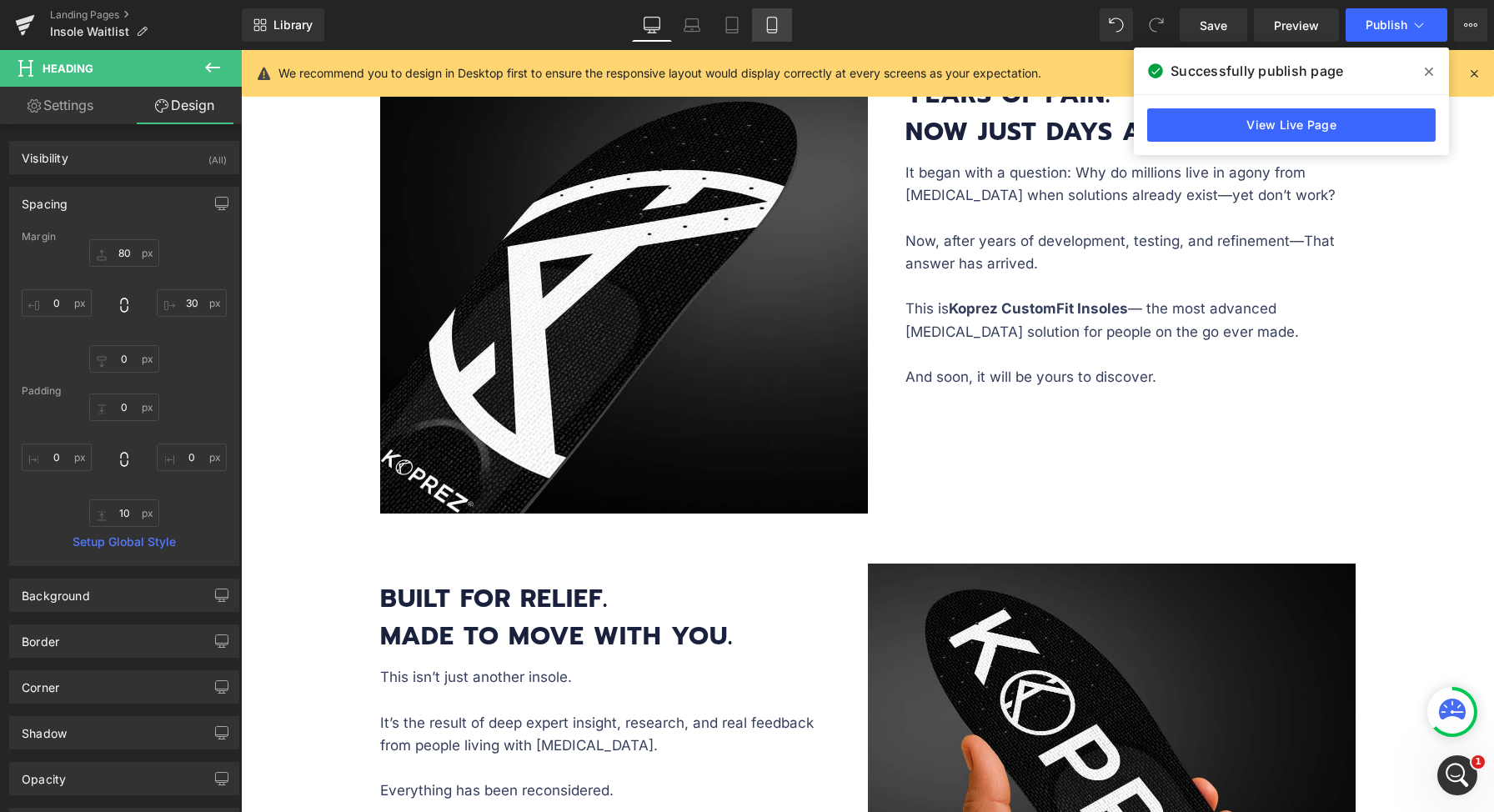
click at [768, 21] on icon at bounding box center [771, 25] width 9 height 15
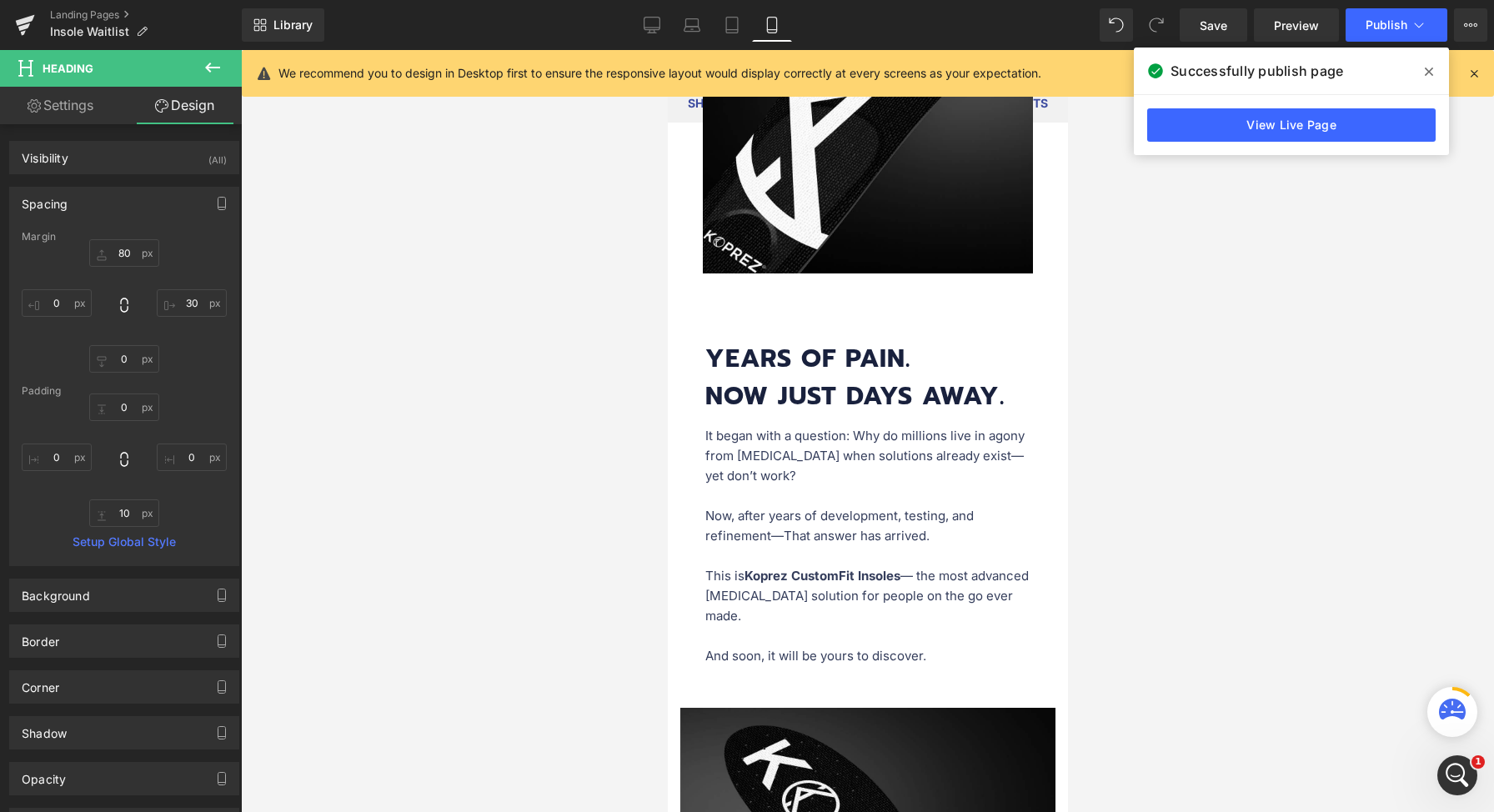
type input "80"
type input "30"
type input "0"
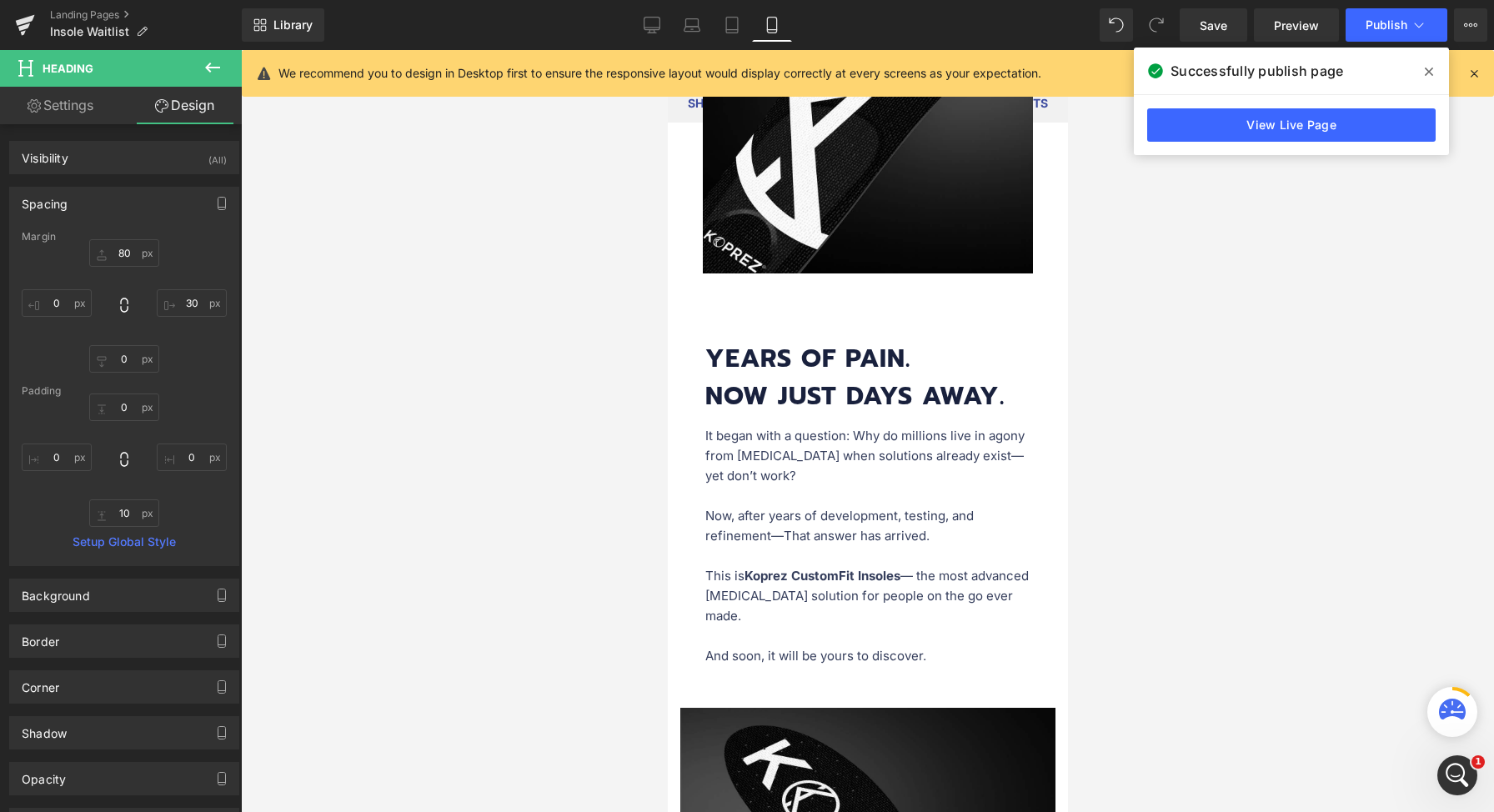
type input "0"
type input "10"
type input "0"
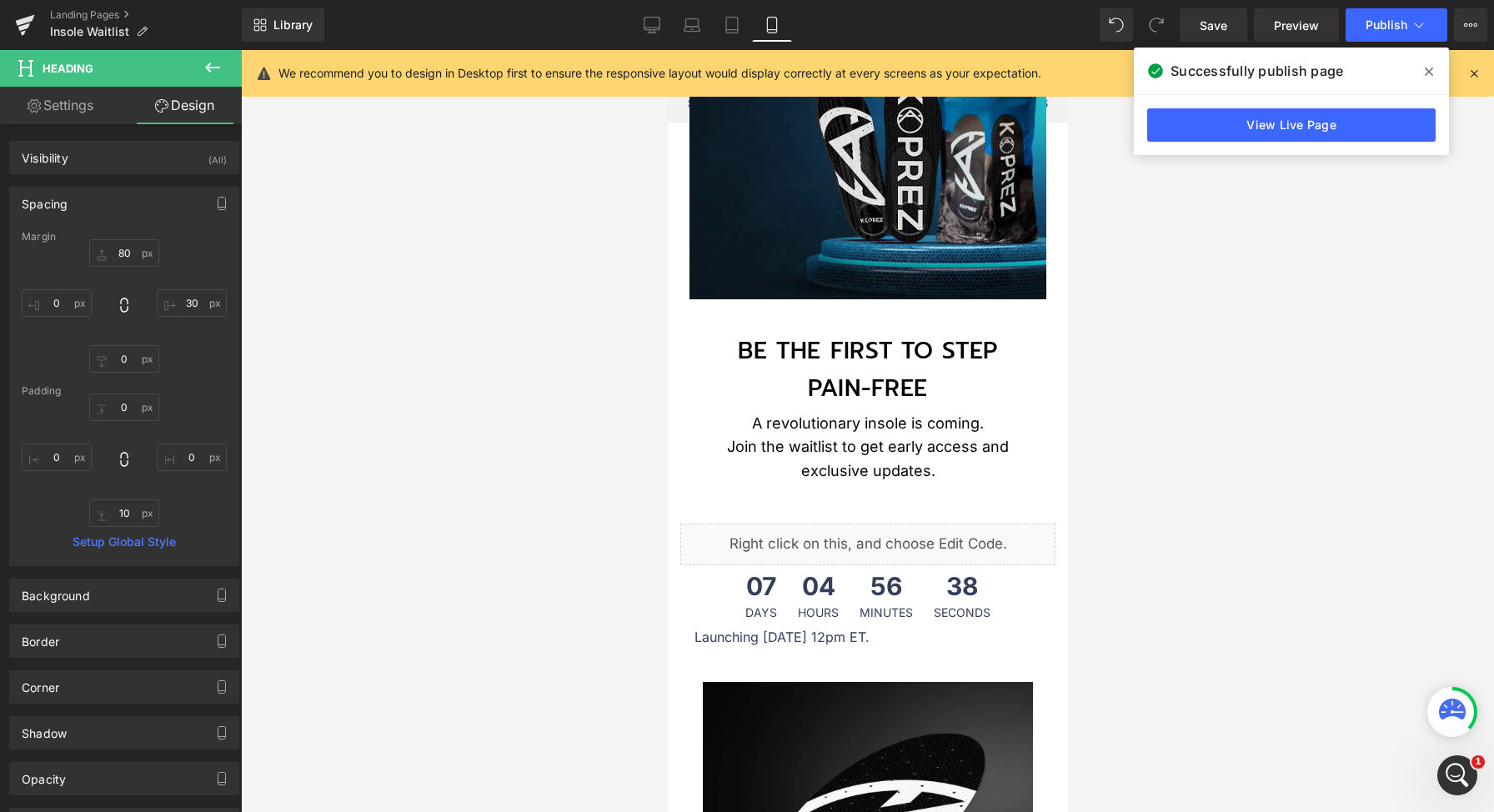
scroll to position [0, 0]
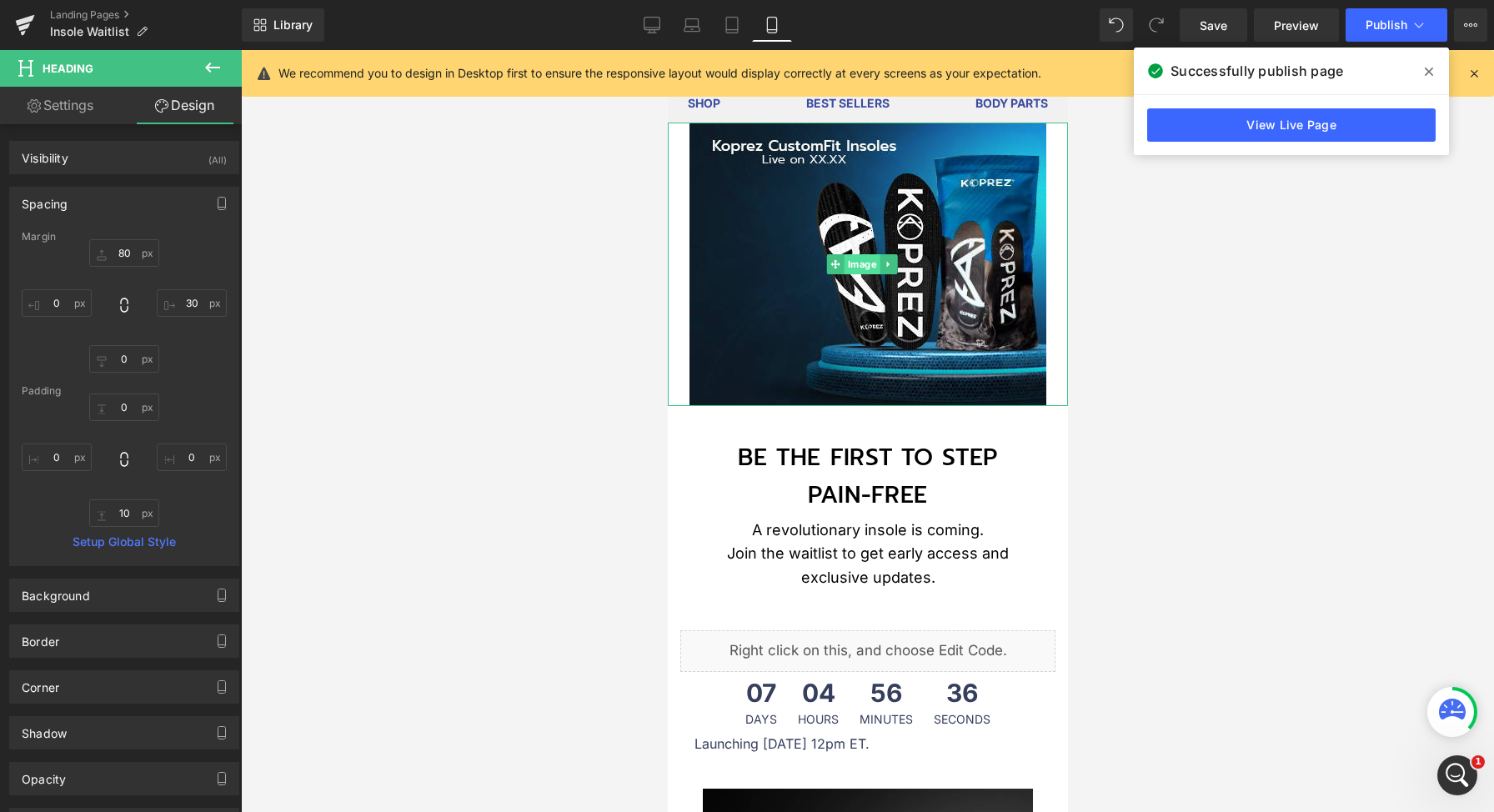
click at [861, 266] on span "Image" at bounding box center [860, 264] width 36 height 20
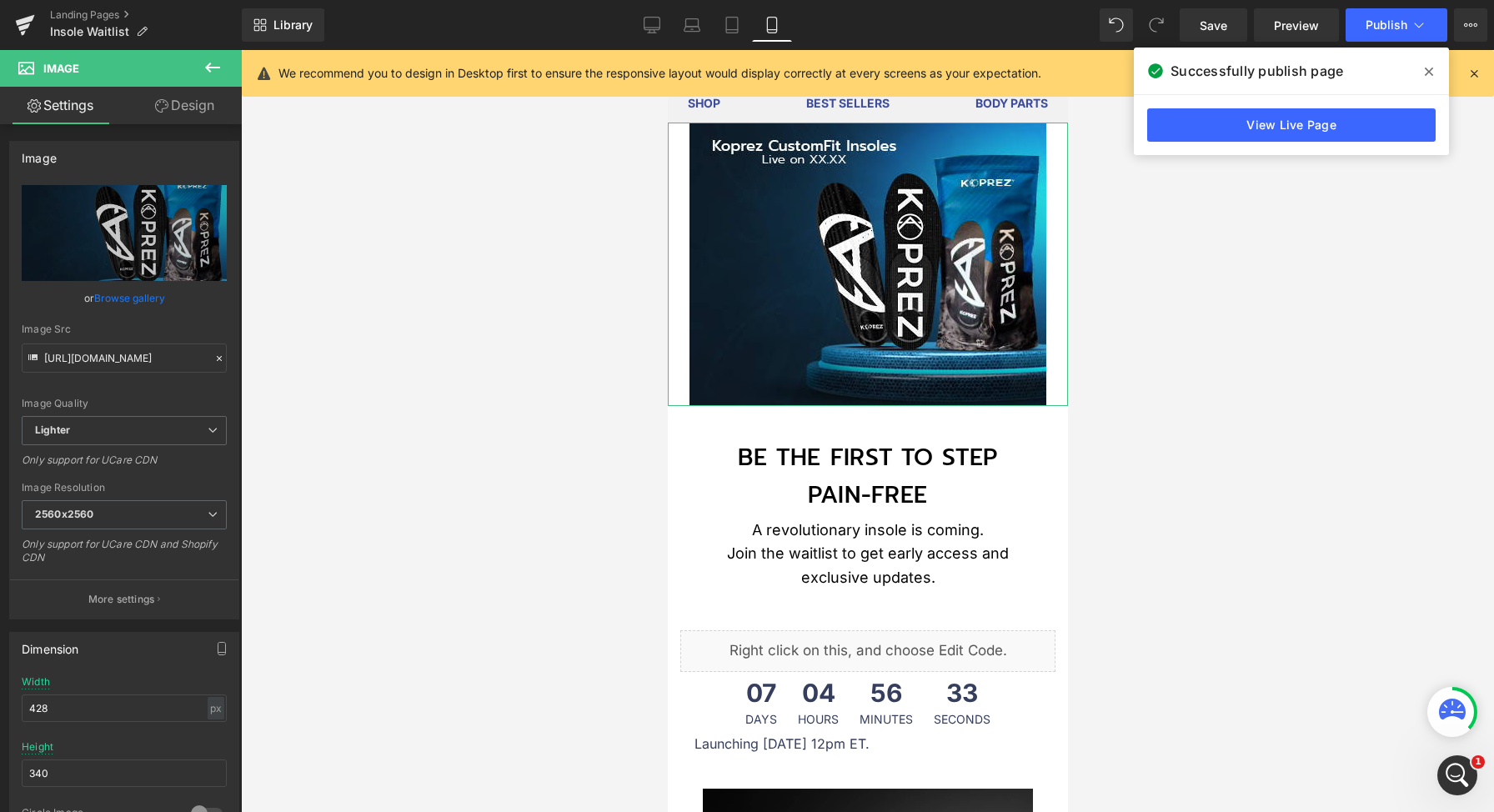
click at [198, 98] on link "Design" at bounding box center [184, 105] width 121 height 37
click at [0, 0] on div "Spacing" at bounding box center [0, 0] width 0 height 0
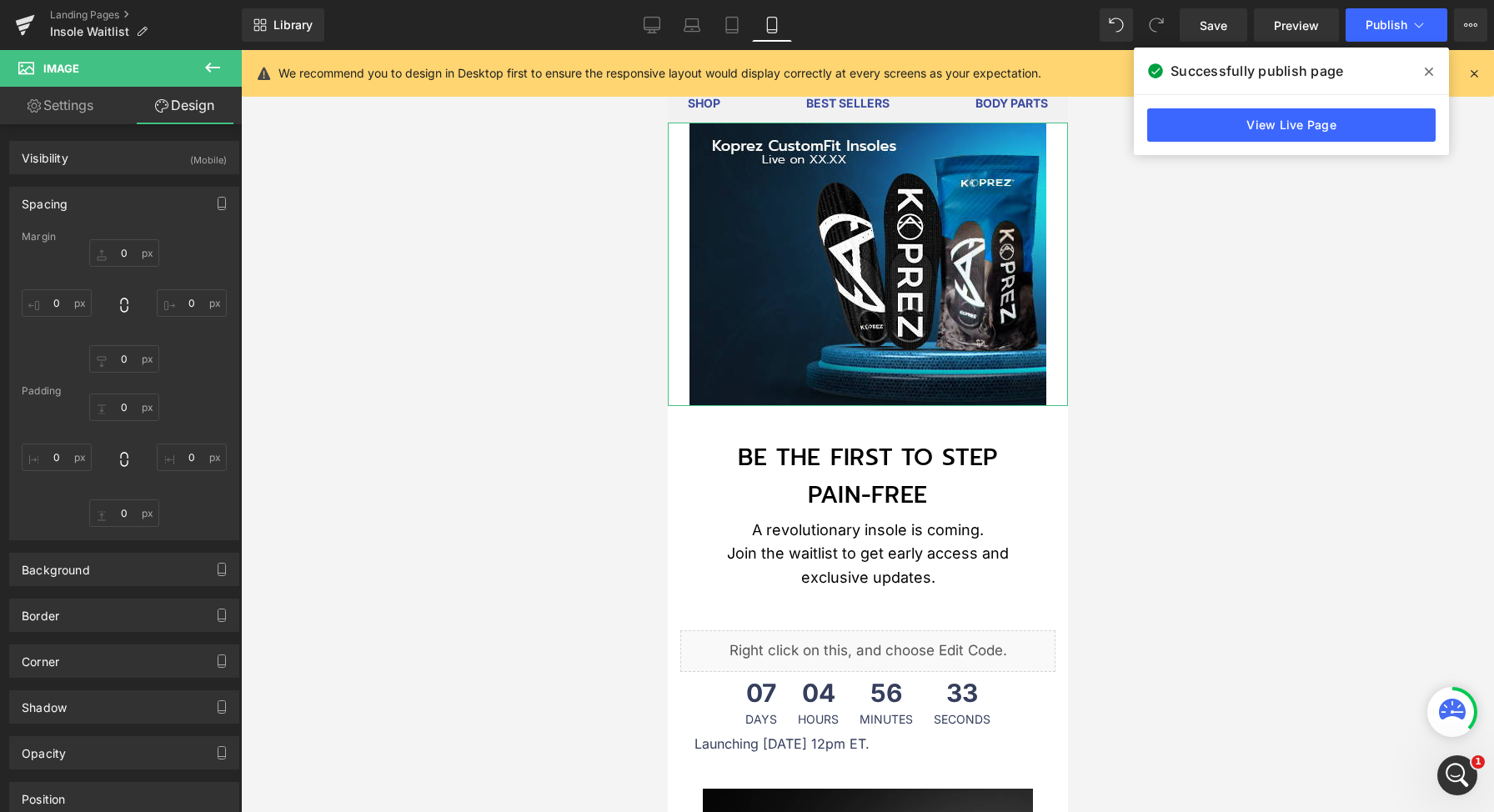
type input "0"
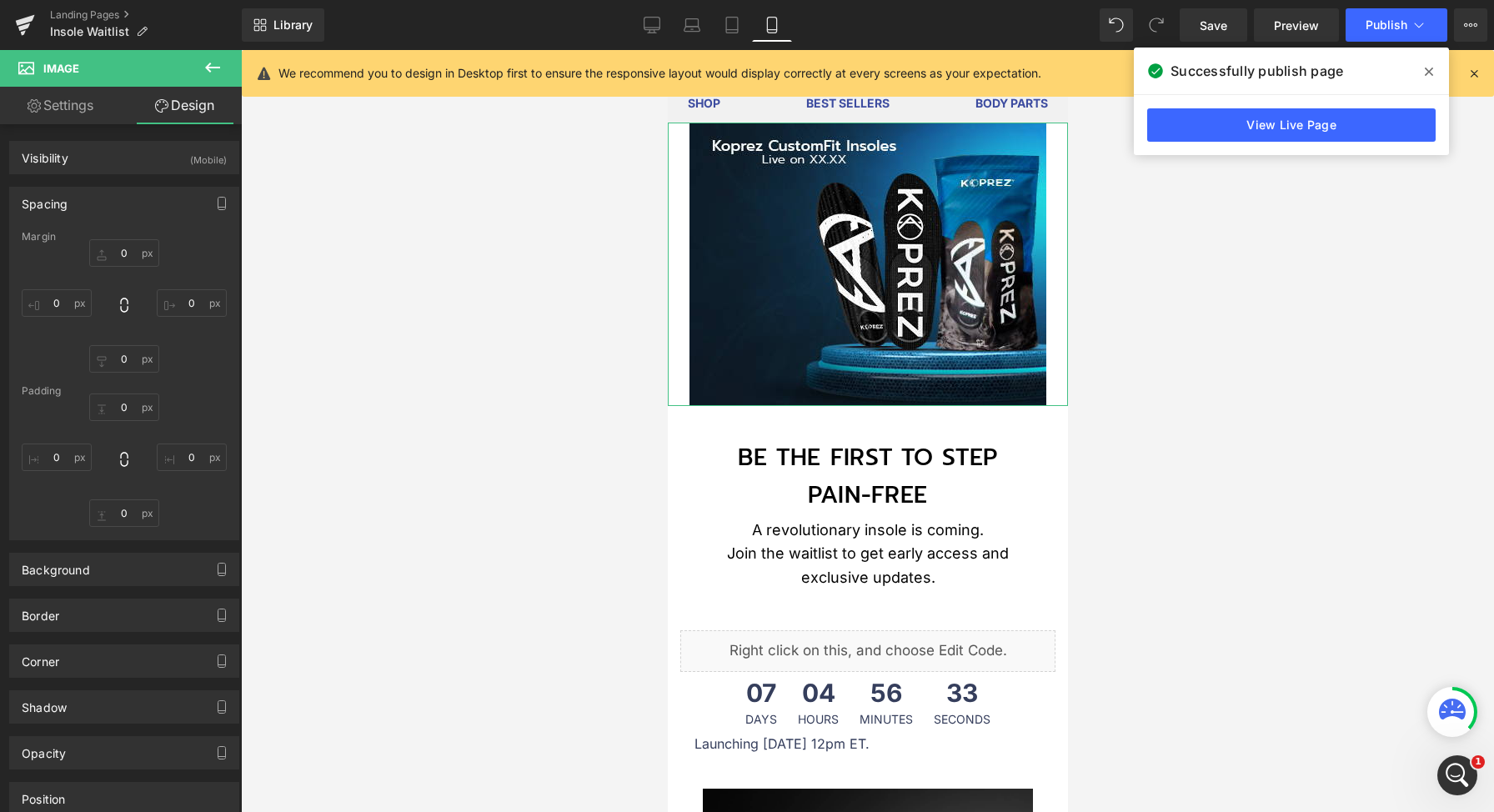
type input "0"
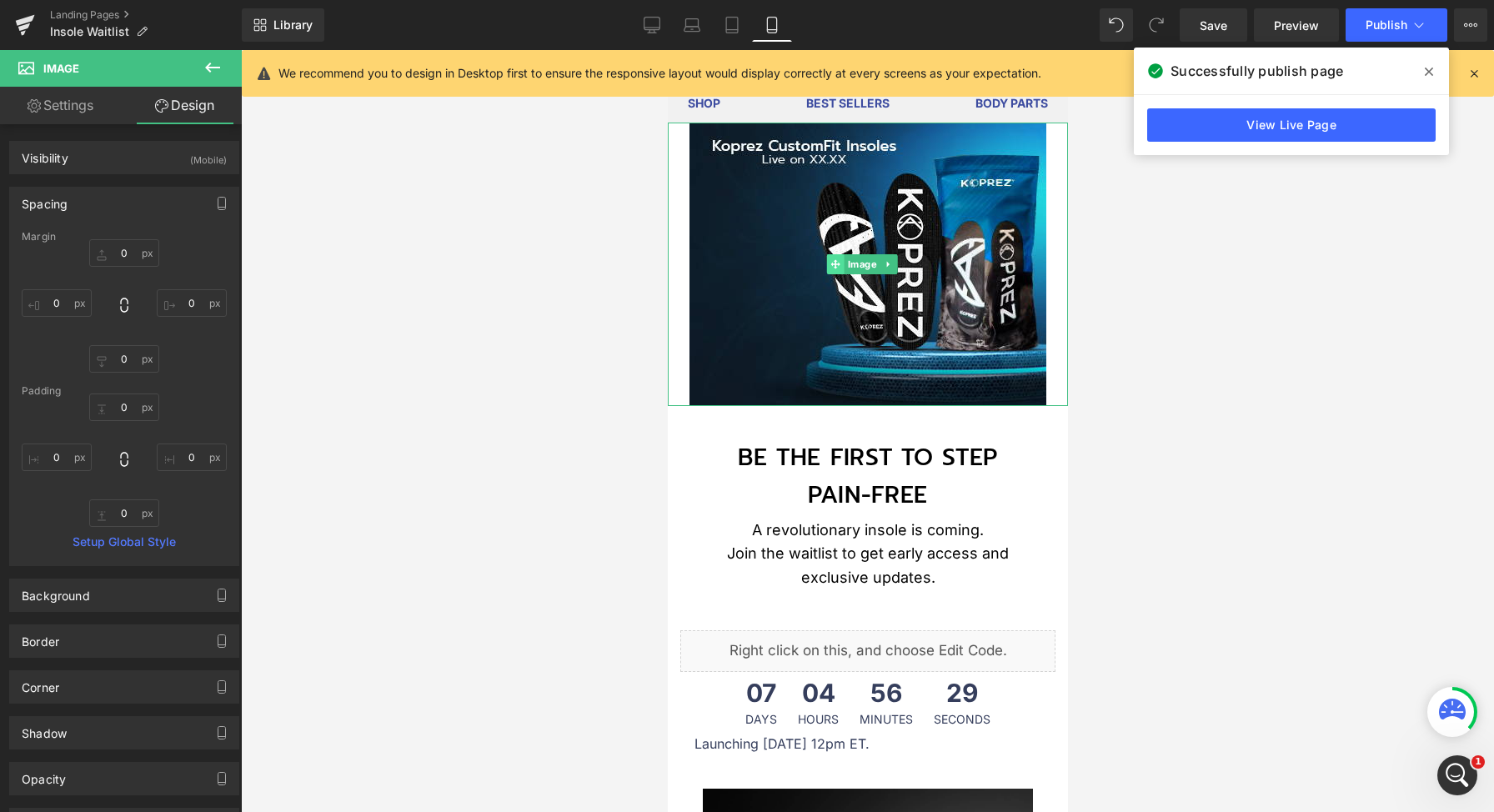
click at [796, 200] on img at bounding box center [866, 263] width 356 height 283
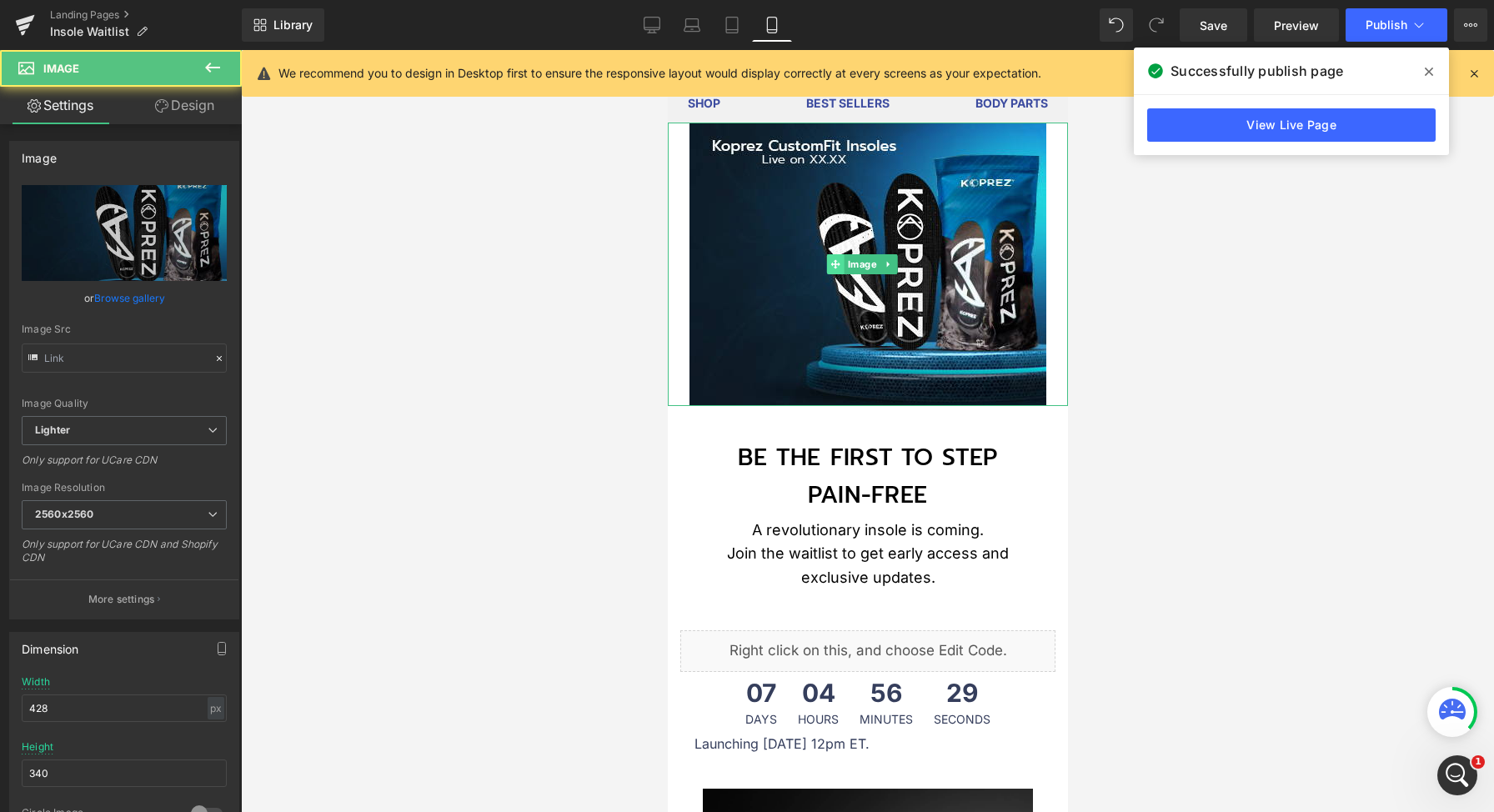
type input "https://ucarecdn.com/c4f5a182-576e-4829-b37a-b2d9164d60d1/-/format/auto/-/previ…"
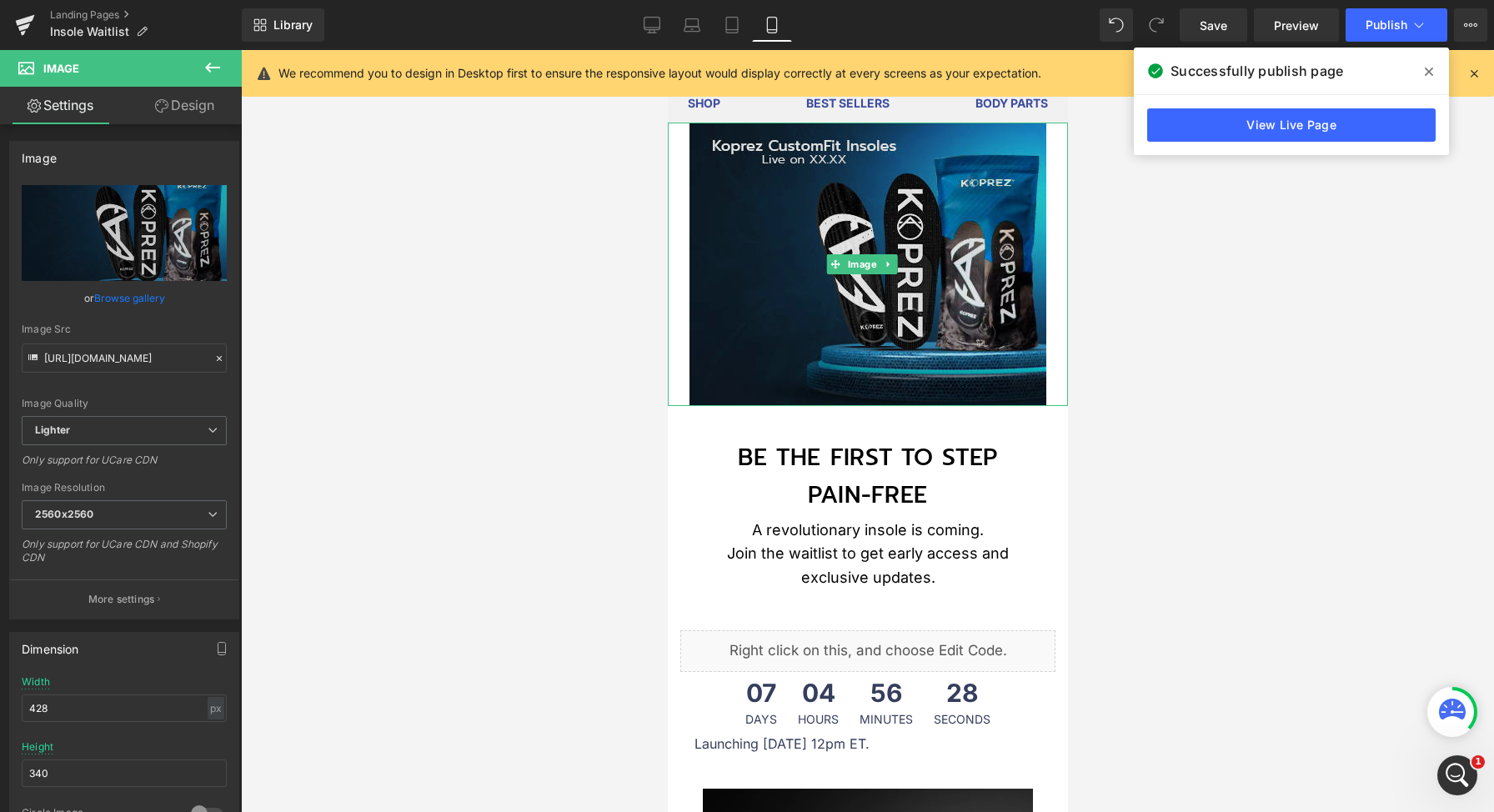
click at [844, 277] on img at bounding box center [866, 263] width 356 height 283
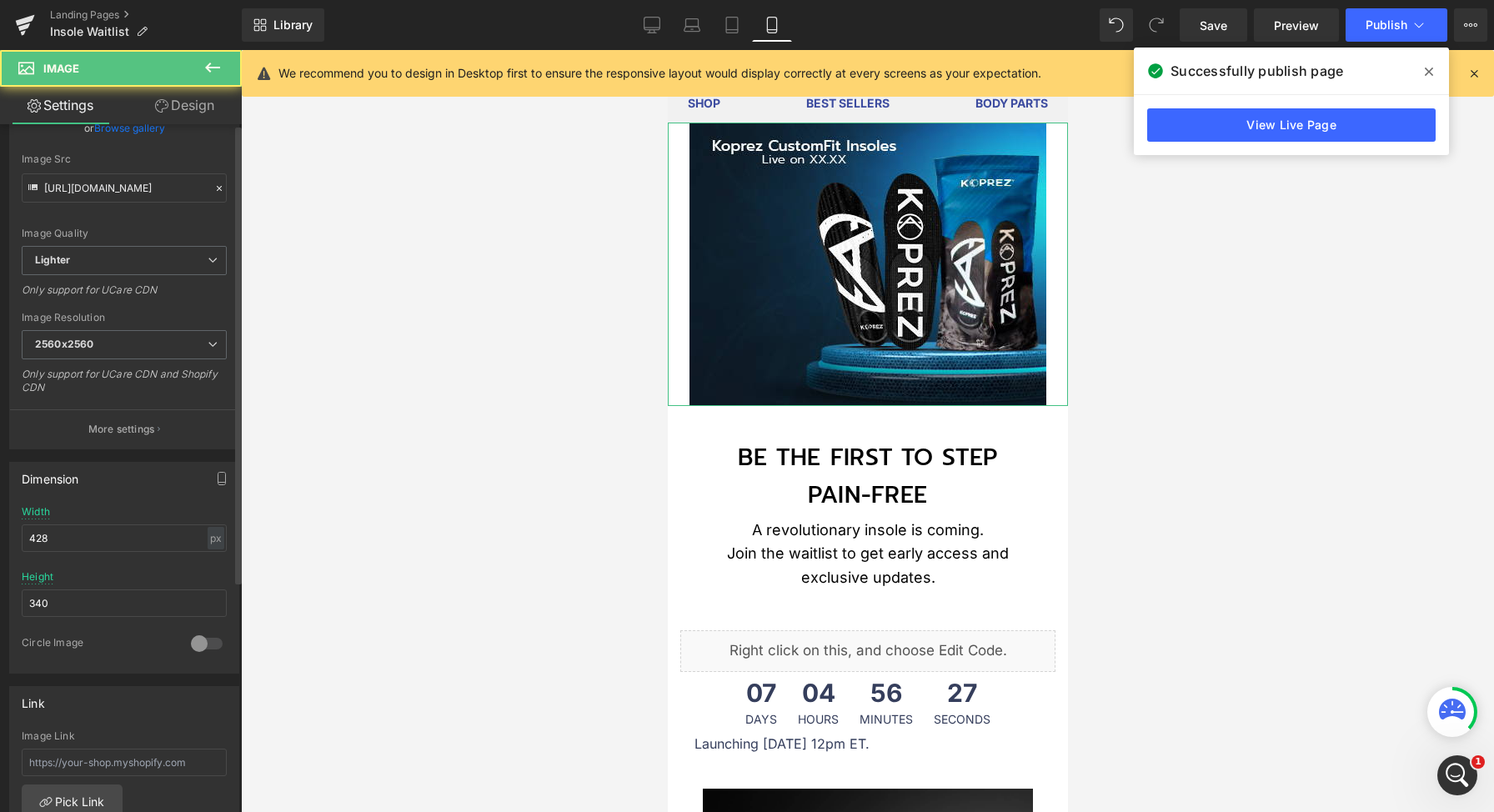
scroll to position [318, 0]
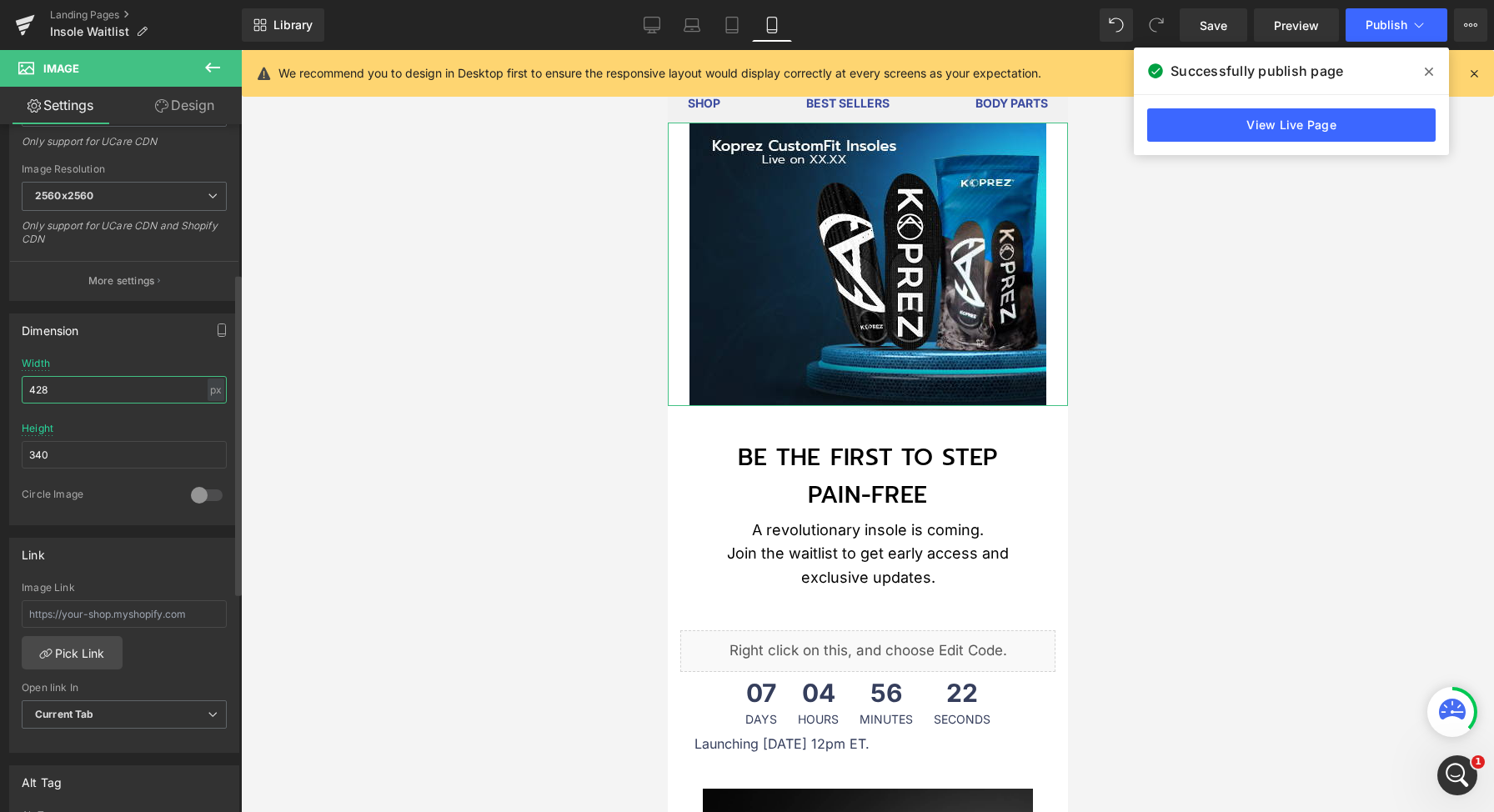
click at [69, 391] on input "428" at bounding box center [124, 389] width 205 height 27
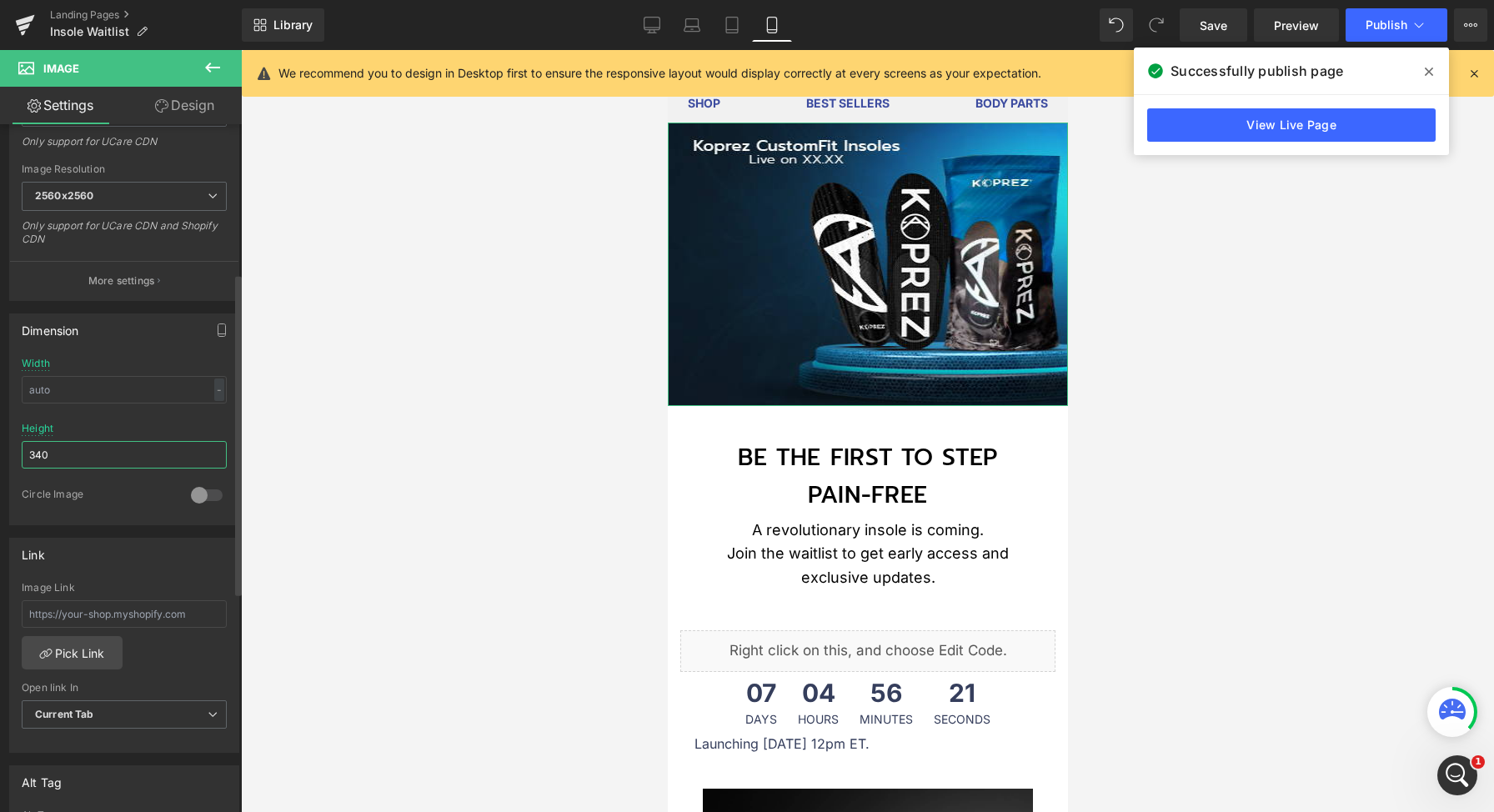
click at [87, 459] on input "340" at bounding box center [124, 455] width 205 height 27
click at [87, 460] on input "340" at bounding box center [124, 455] width 205 height 27
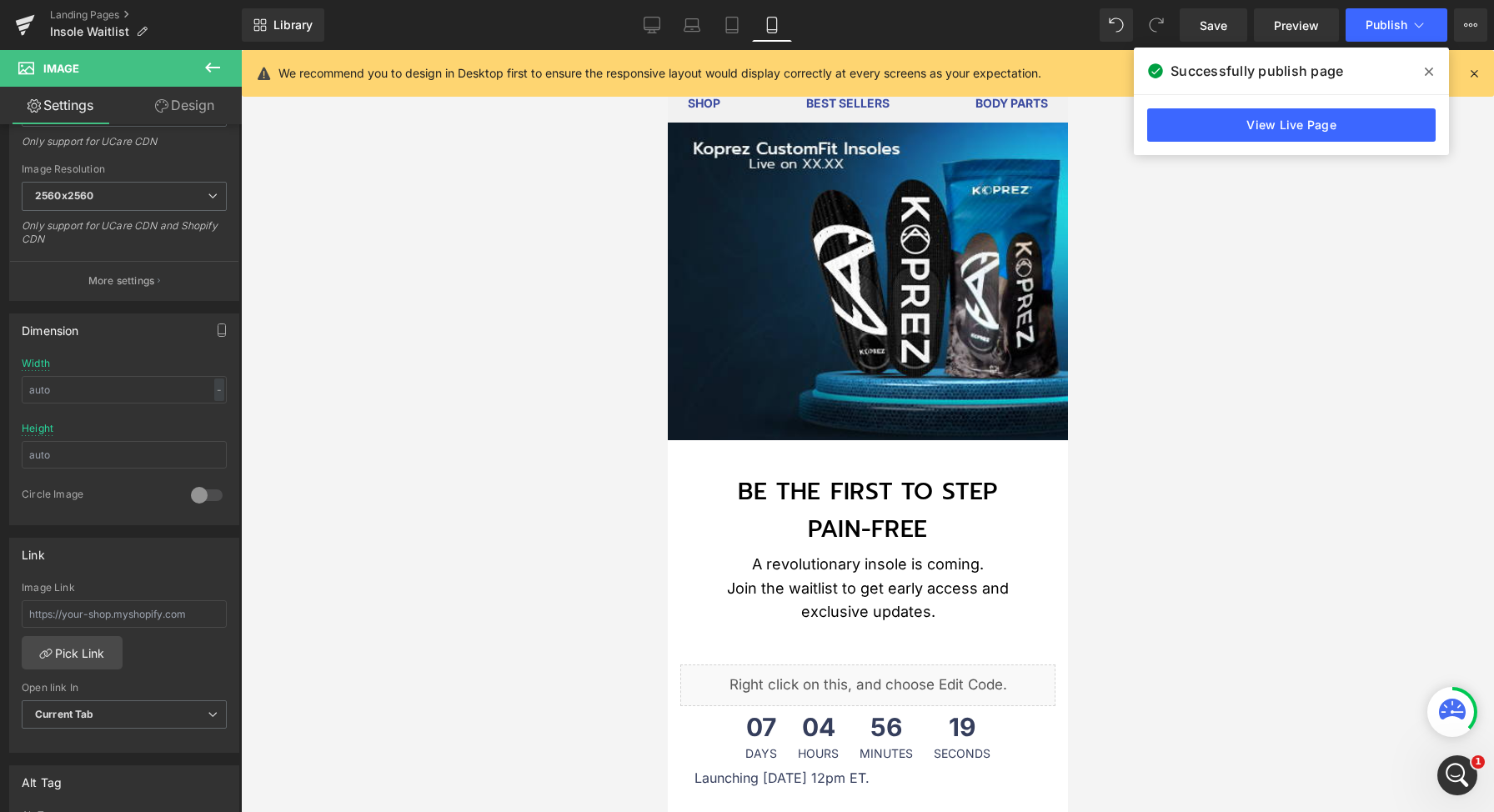
click at [453, 425] on div at bounding box center [867, 431] width 1253 height 762
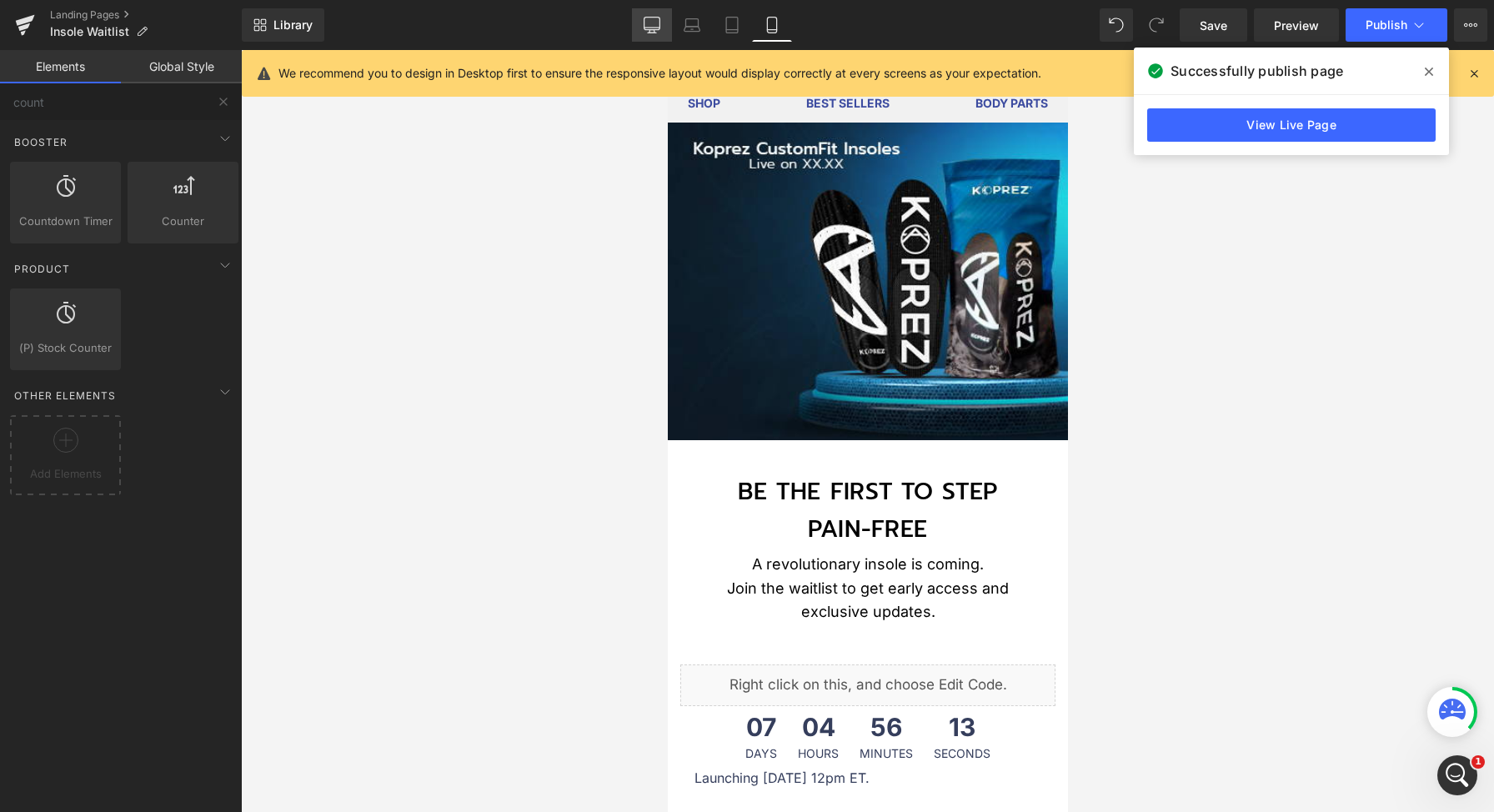
click at [638, 20] on link "Desktop" at bounding box center [652, 25] width 40 height 34
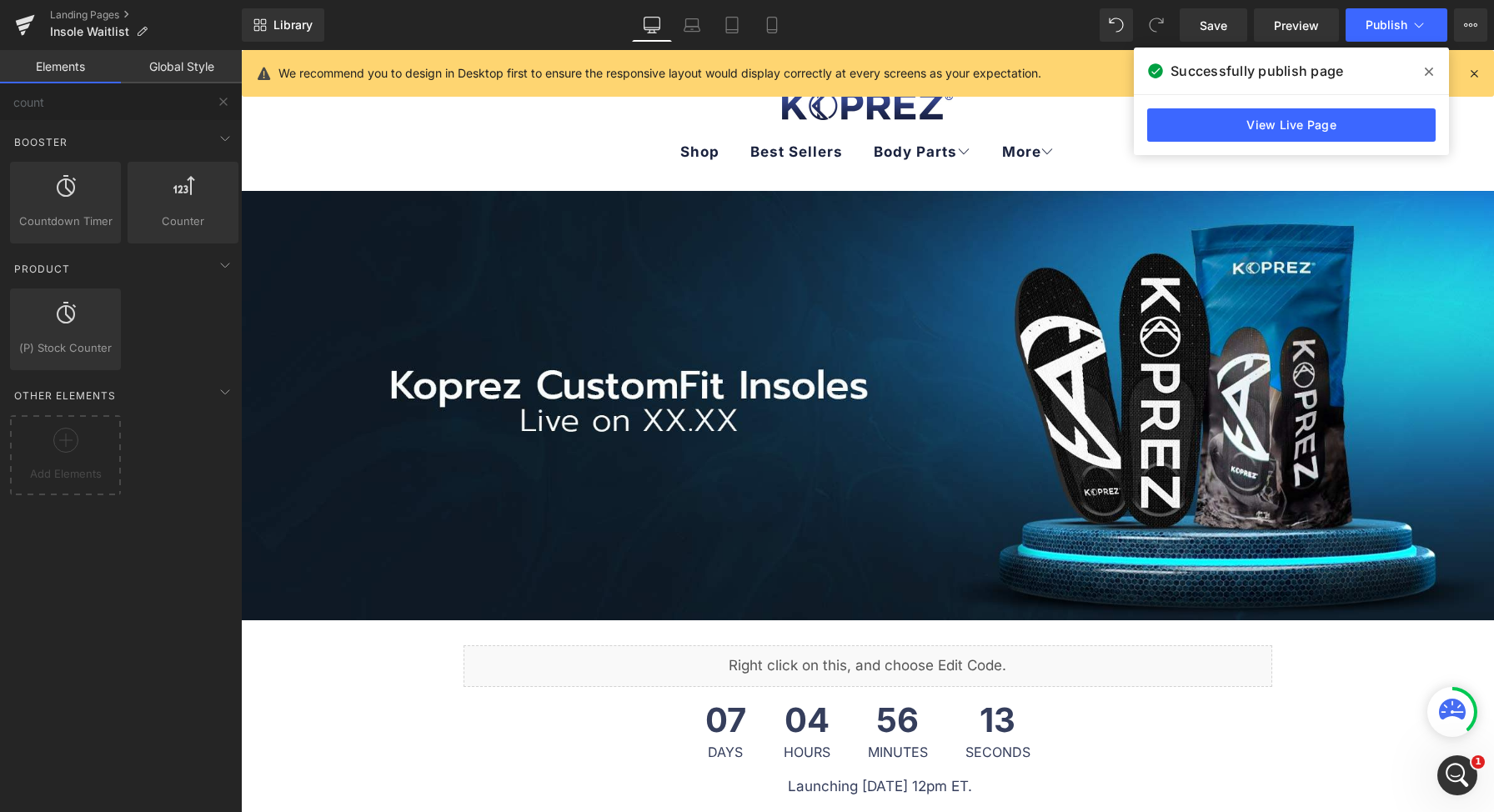
scroll to position [141, 0]
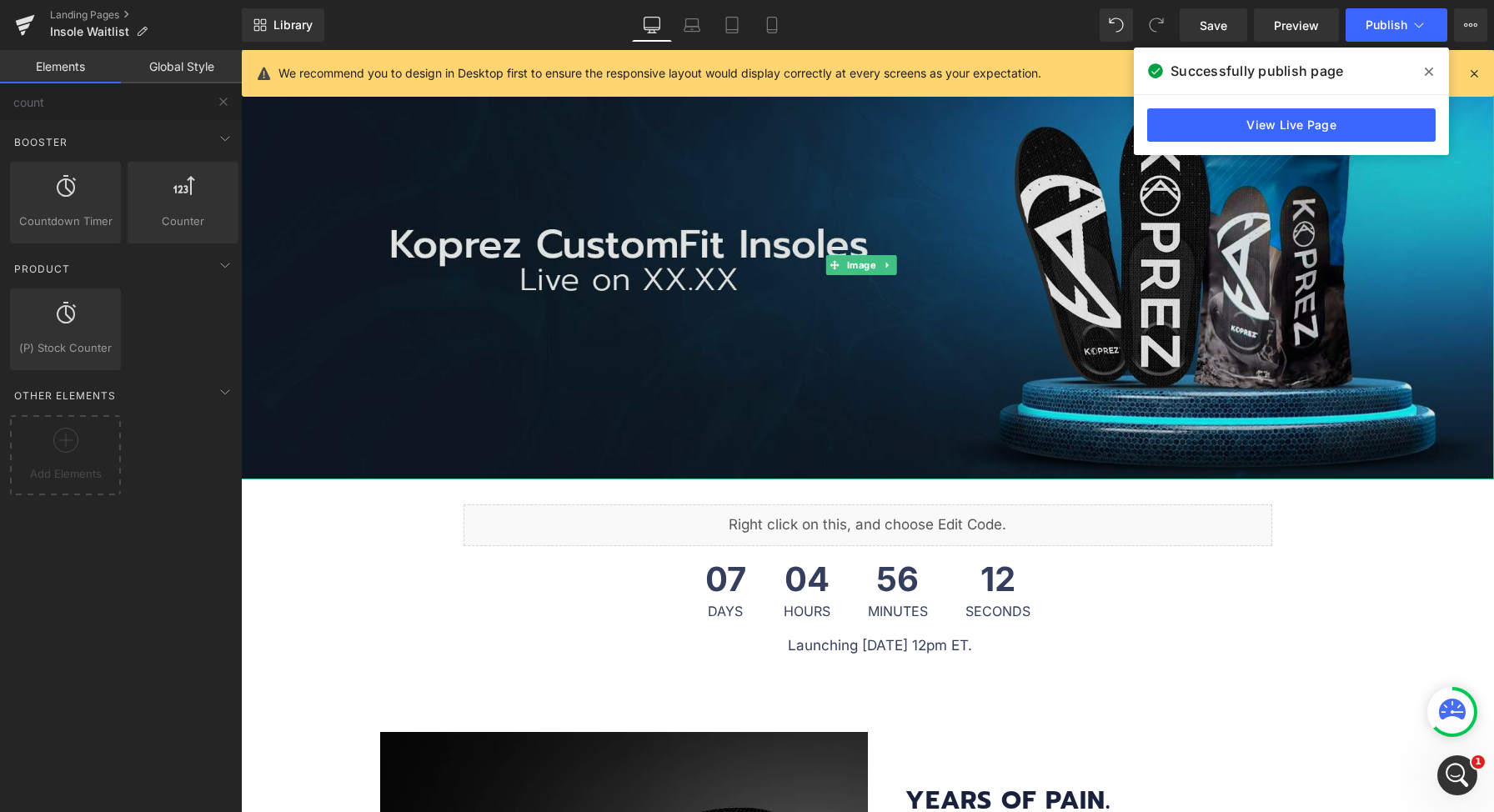
drag, startPoint x: 843, startPoint y: 382, endPoint x: 912, endPoint y: 336, distance: 82.9
click at [843, 382] on img at bounding box center [867, 264] width 1253 height 429
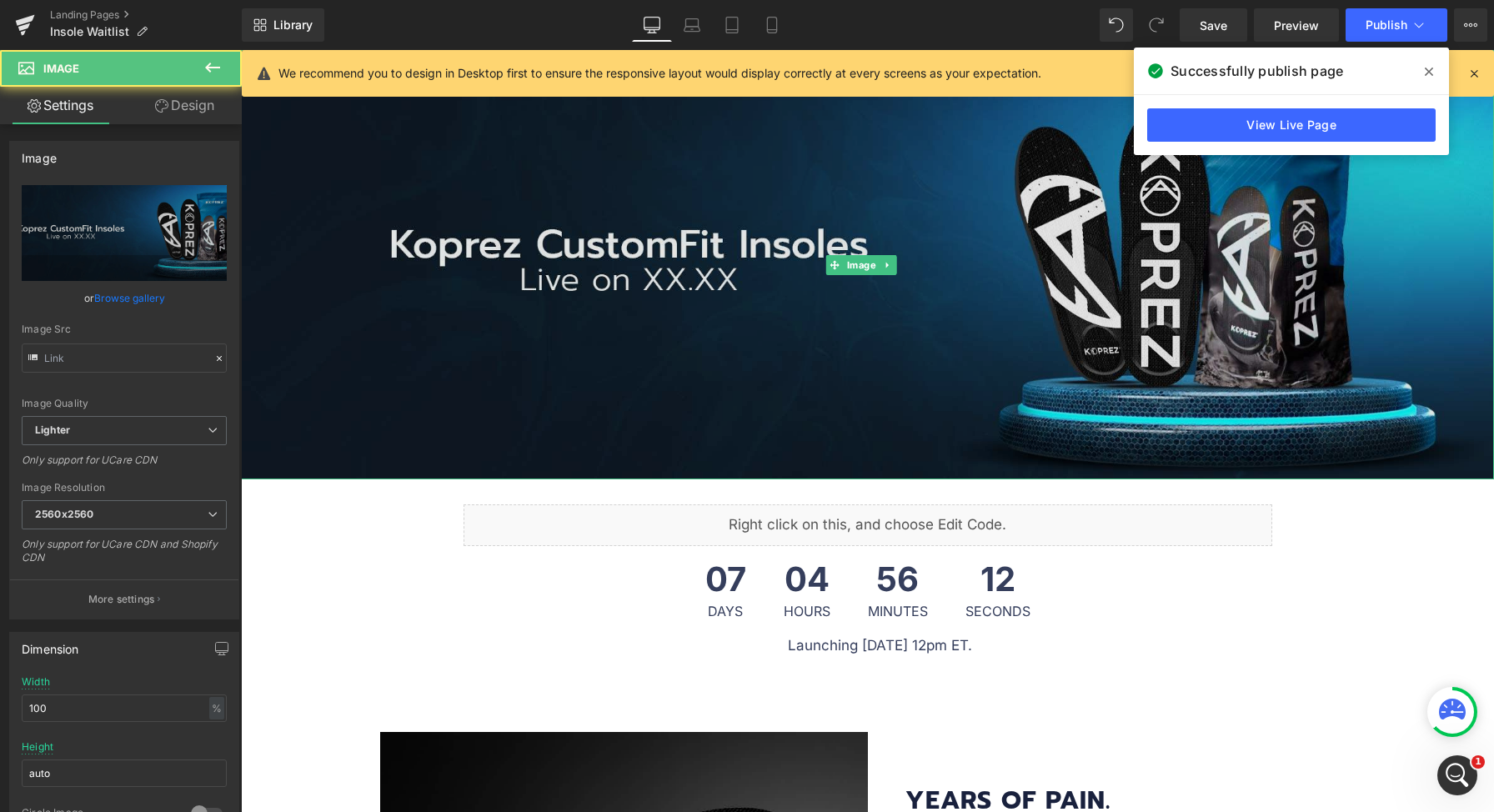
type input "https://ucarecdn.com/bfe70ced-fb20-451a-974a-c27936f23948/-/format/auto/-/previ…"
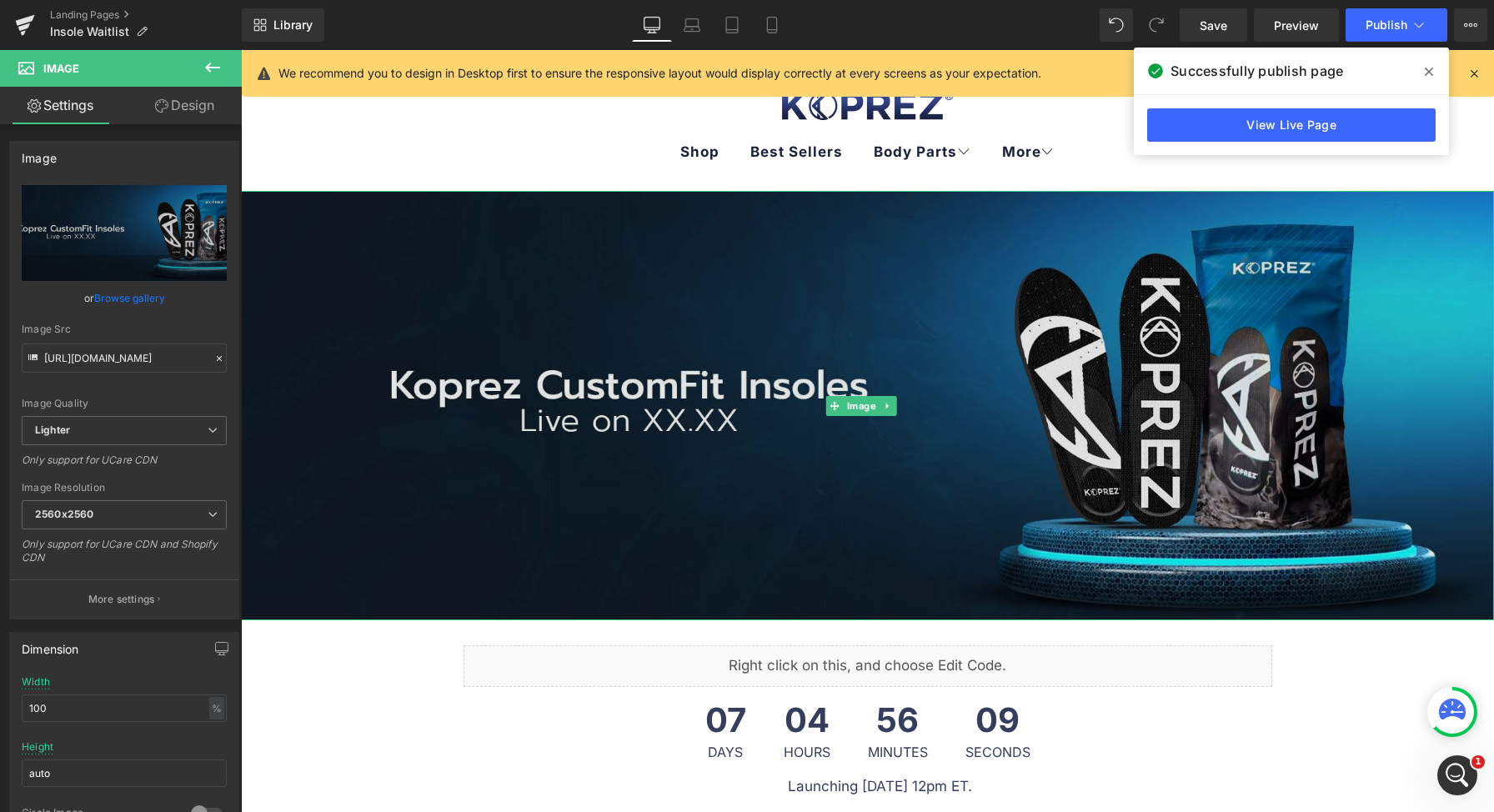
click at [467, 367] on img at bounding box center [867, 405] width 1253 height 429
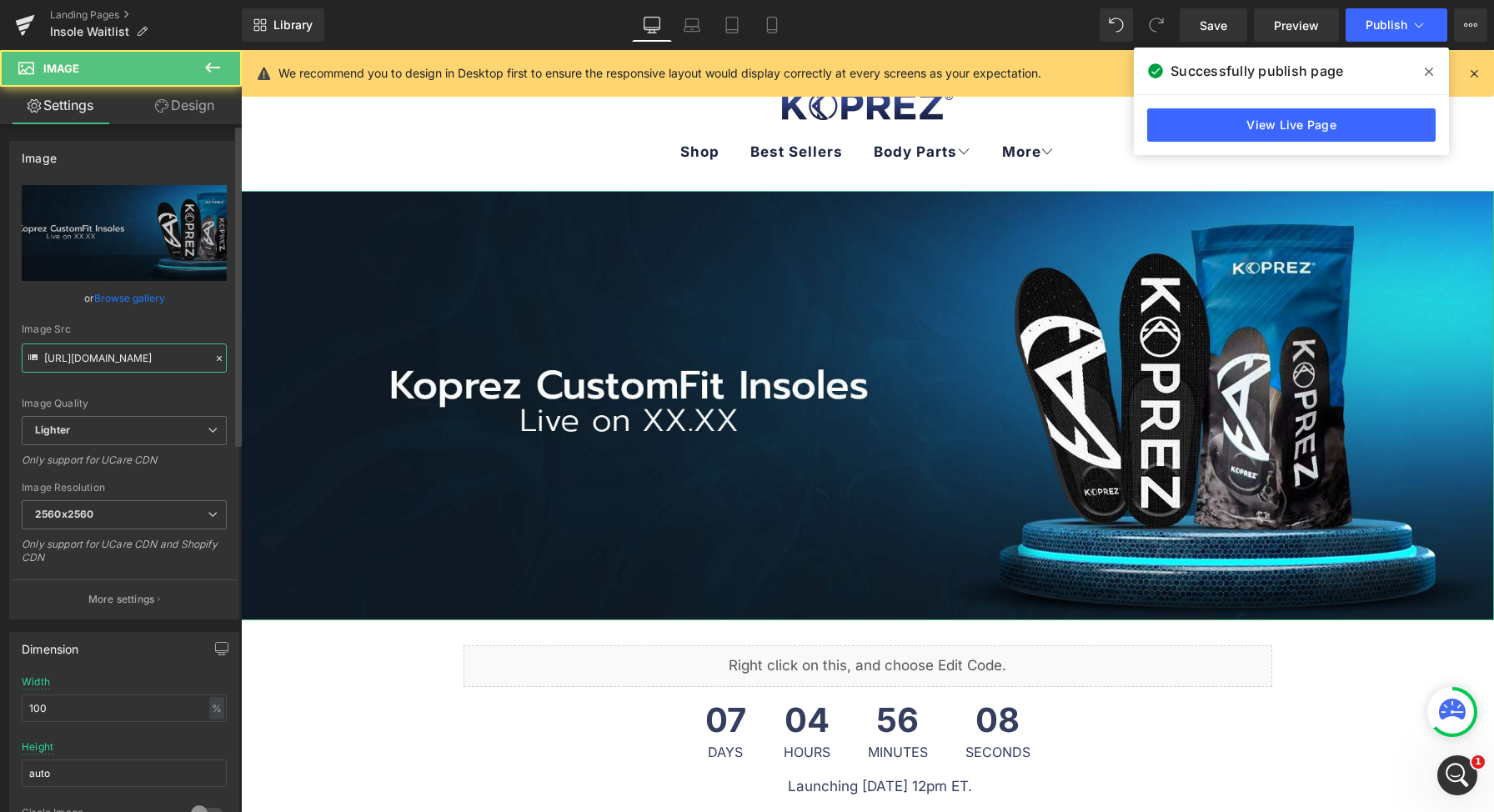
click at [88, 360] on input "https://ucarecdn.com/bfe70ced-fb20-451a-974a-c27936f23948/-/format/auto/-/previ…" at bounding box center [124, 358] width 205 height 29
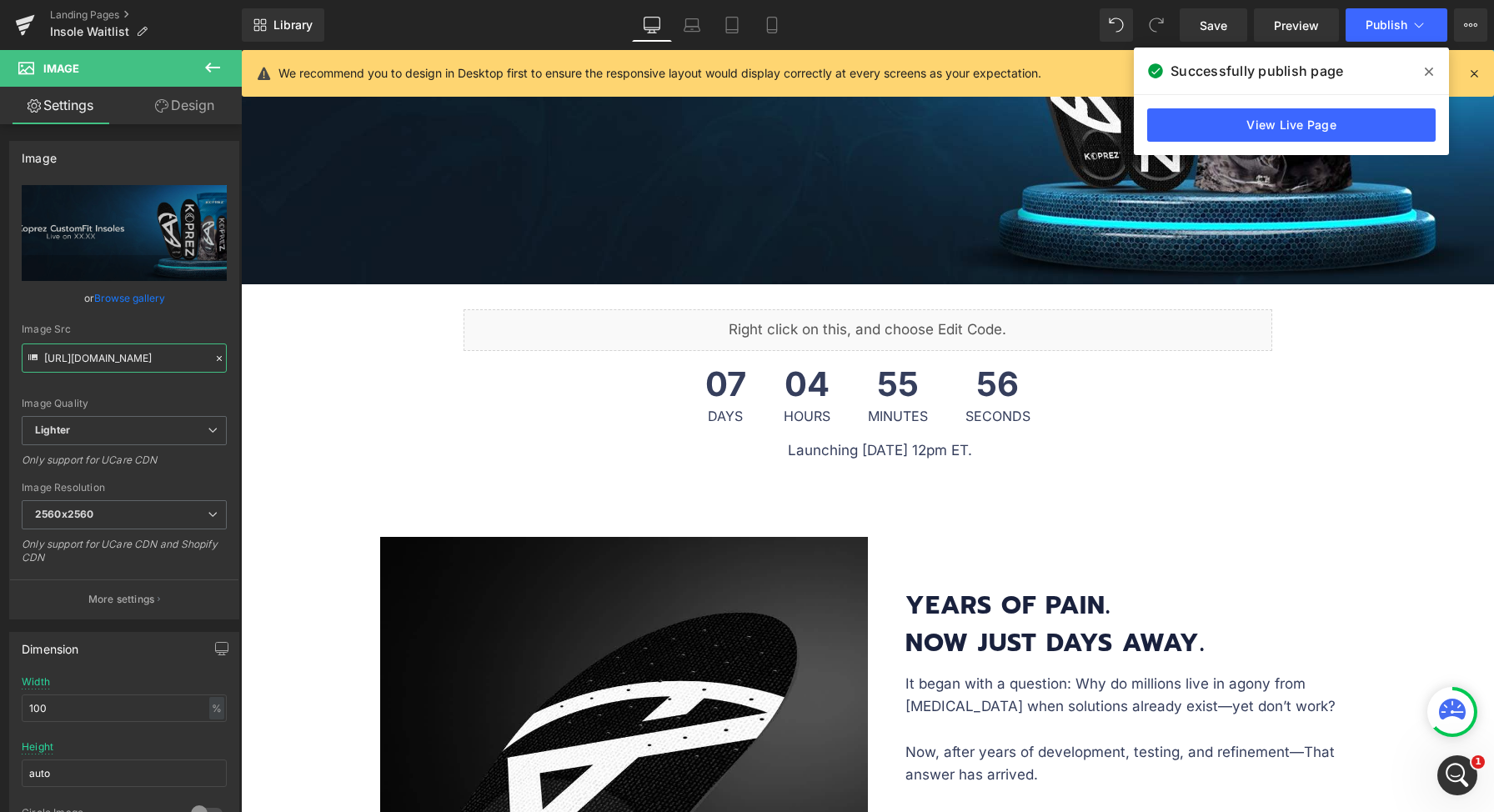
scroll to position [336, 0]
click at [776, 26] on icon at bounding box center [771, 25] width 9 height 15
type input "428"
type input "340"
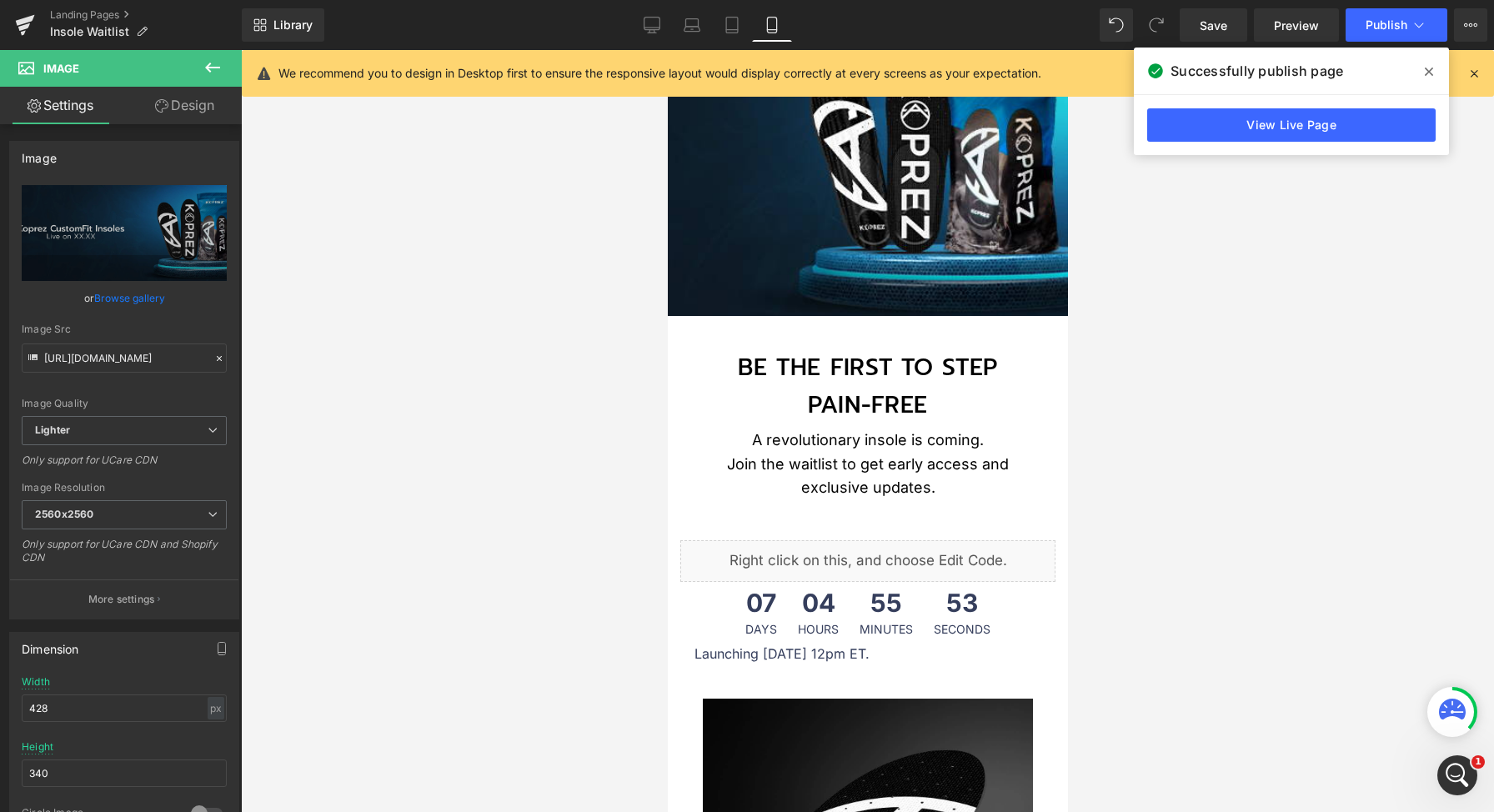
scroll to position [165, 0]
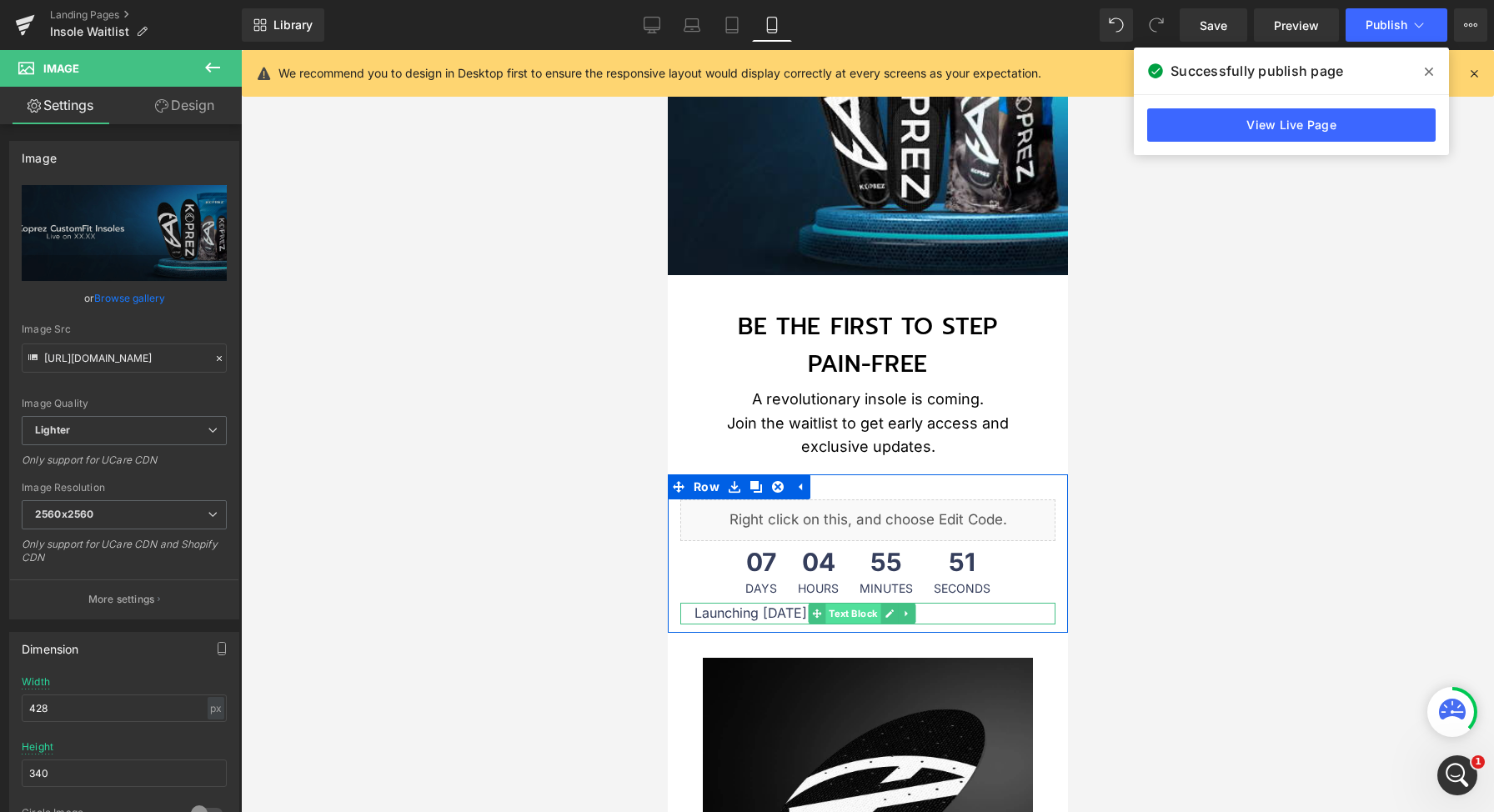
click at [848, 605] on span "Text Block" at bounding box center [852, 613] width 55 height 20
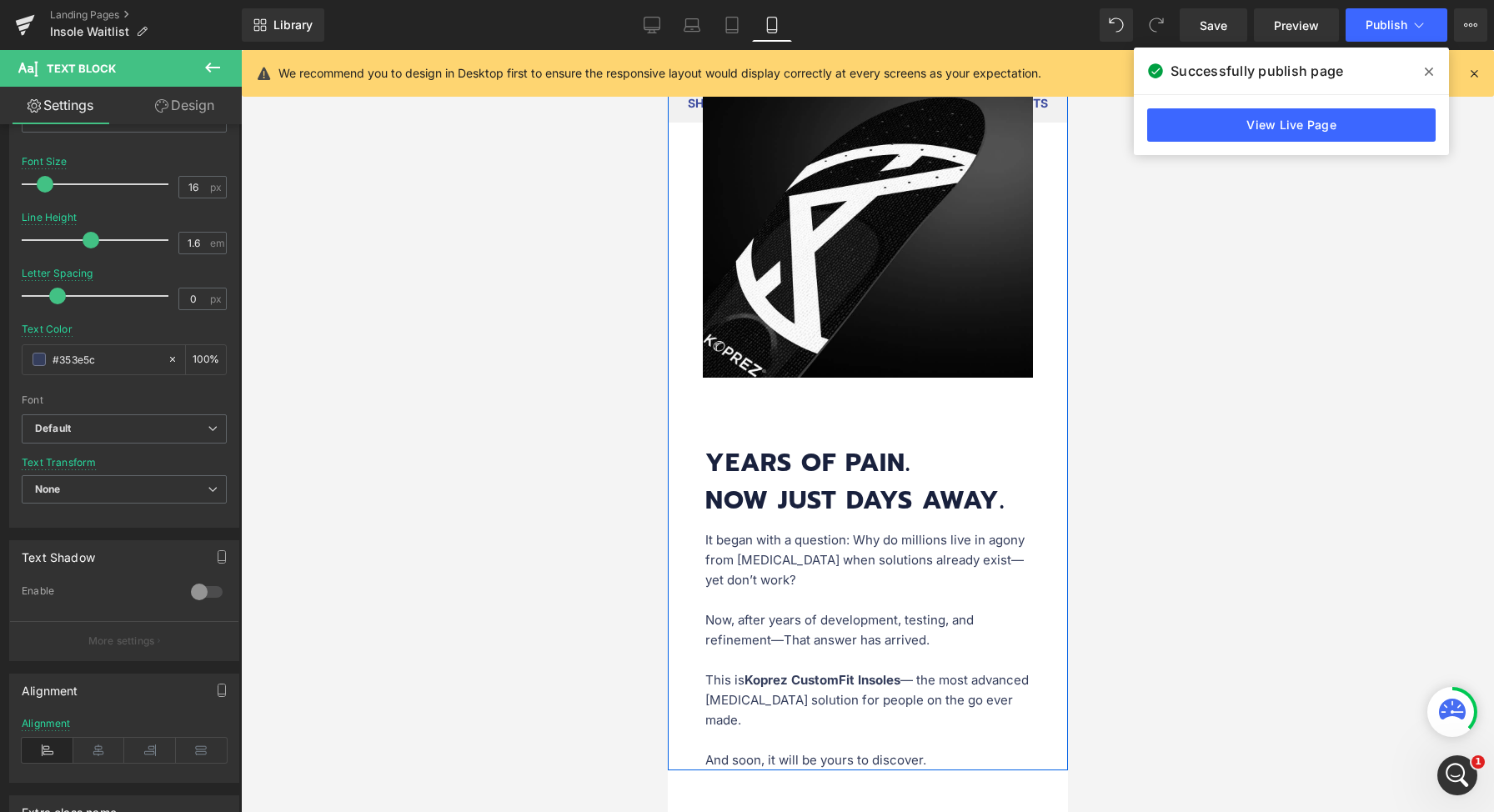
scroll to position [888, 0]
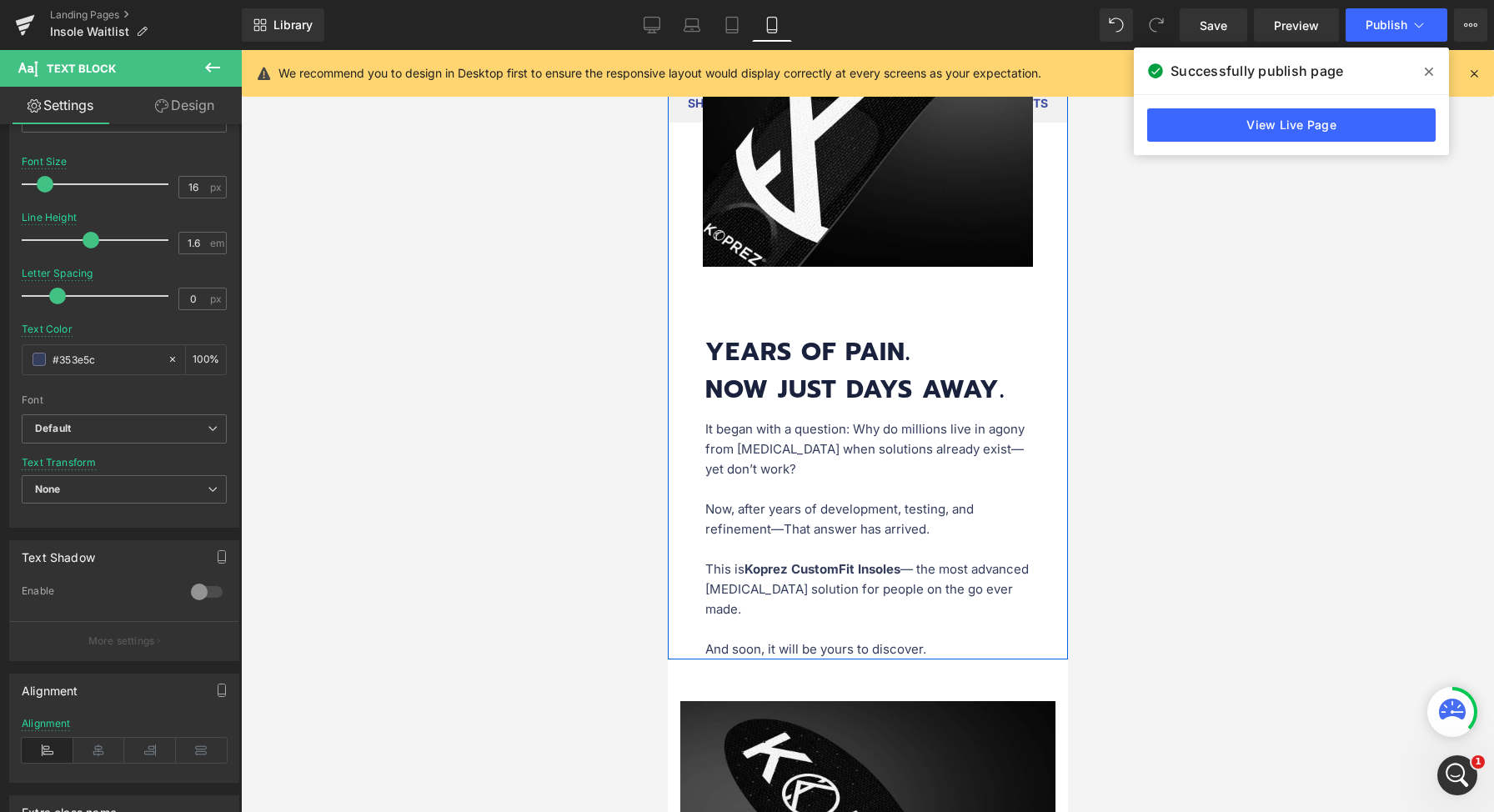
click at [842, 472] on p "It began with a question: Why do millions live in agony from foot pain when sol…" at bounding box center [867, 479] width 325 height 120
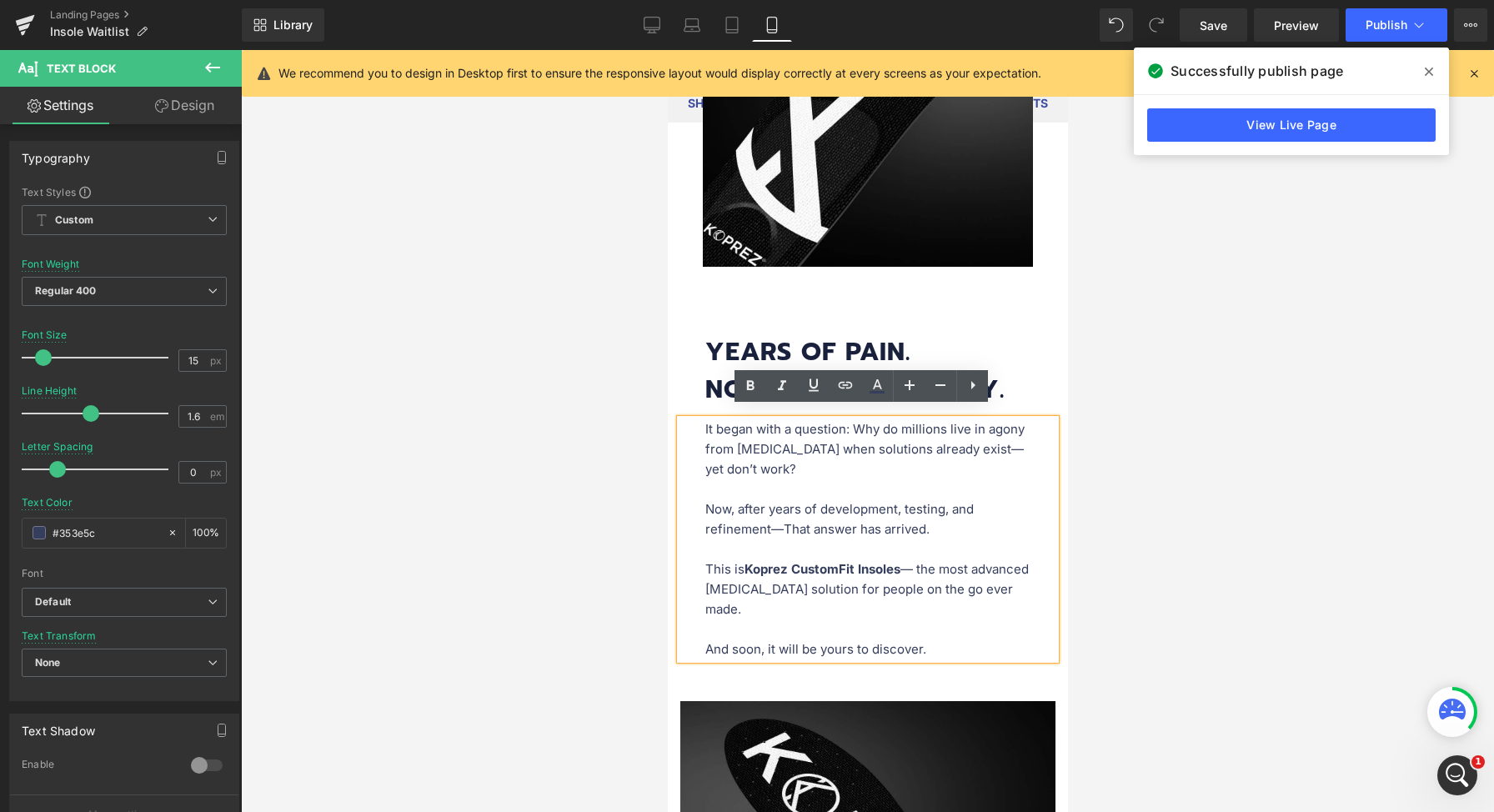
click at [860, 474] on p "It began with a question: Why do millions live in agony from foot pain when sol…" at bounding box center [867, 479] width 325 height 120
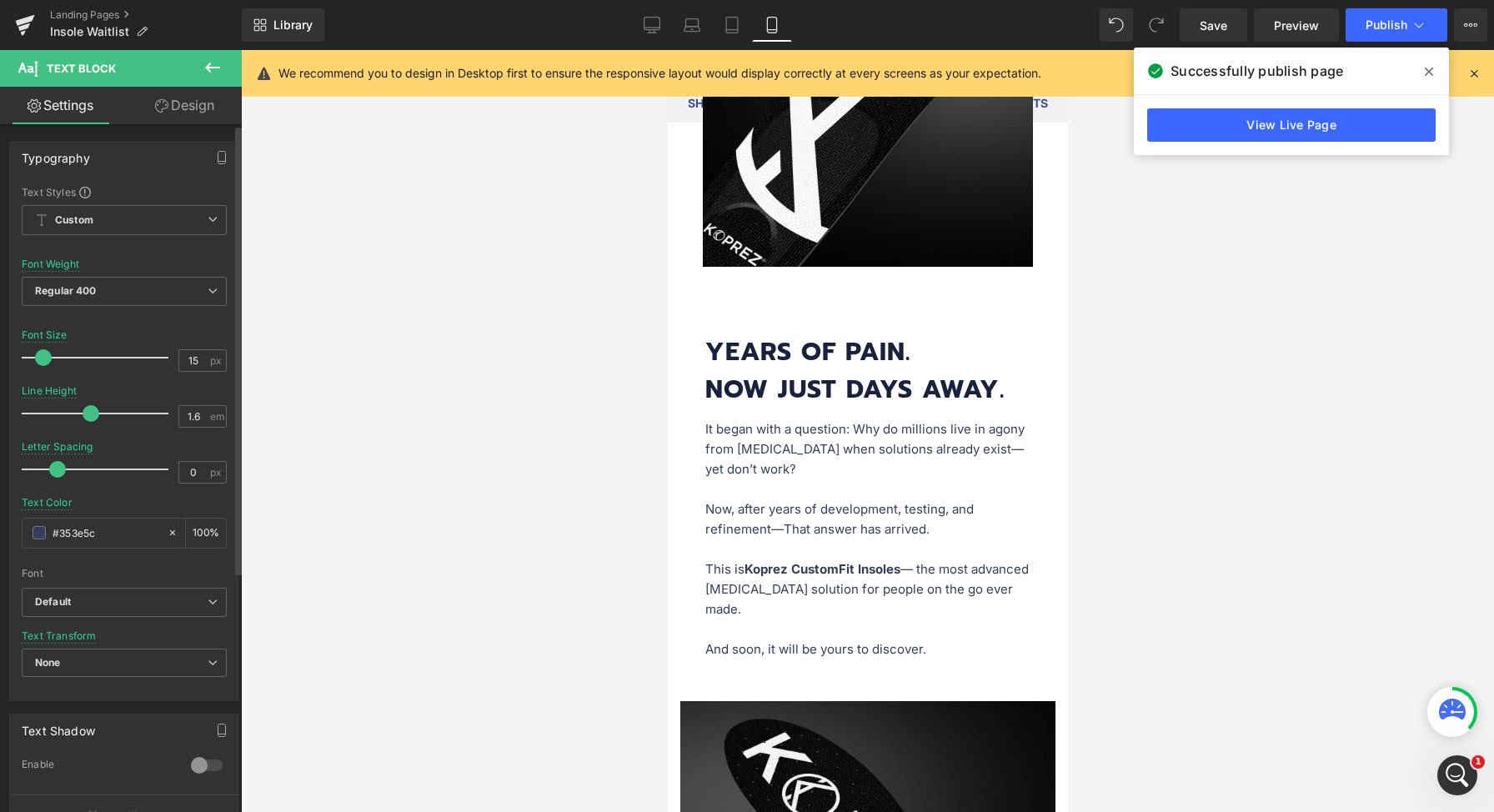
click at [47, 358] on span at bounding box center [43, 357] width 16 height 16
type input "17"
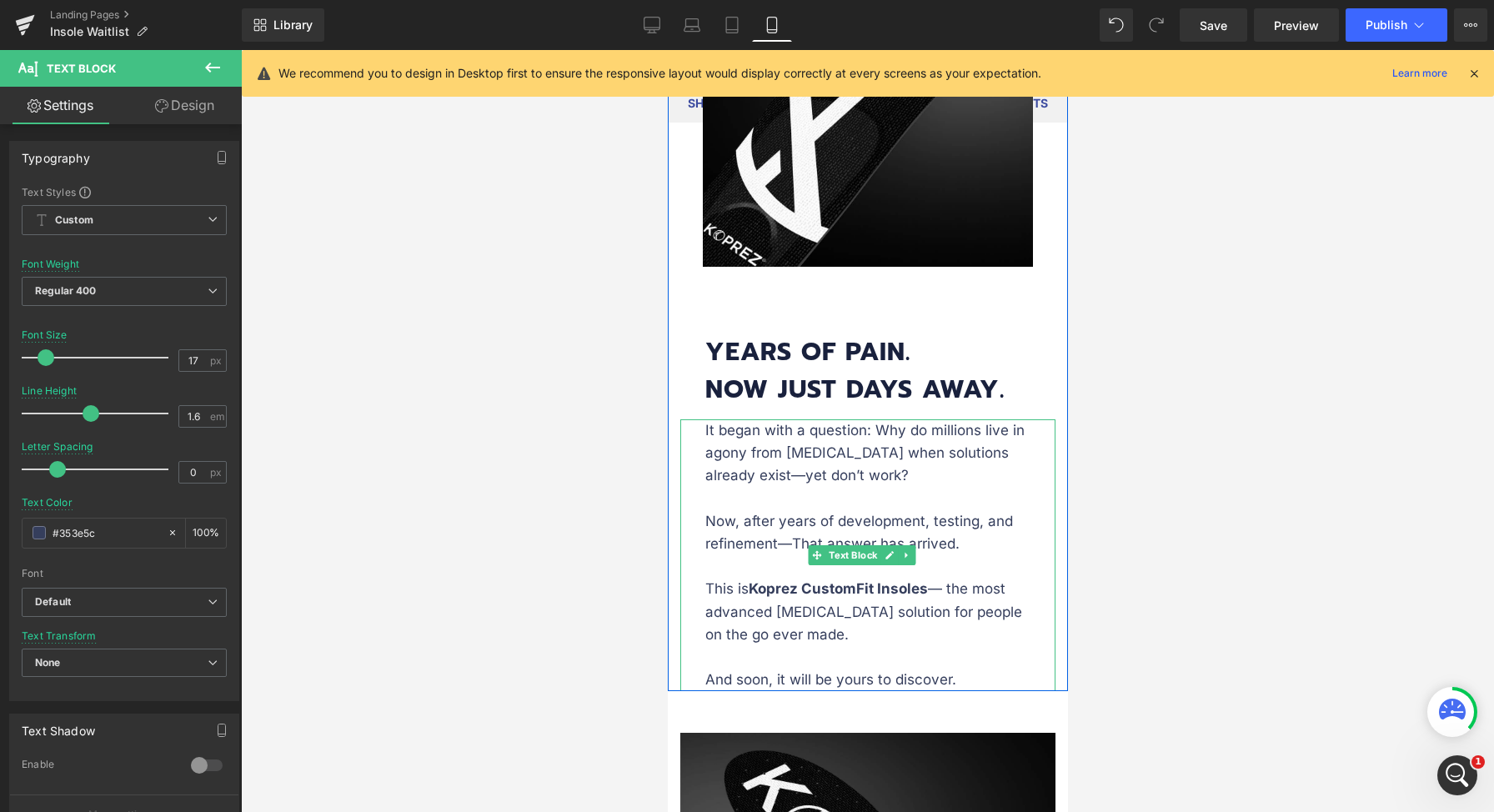
click at [910, 454] on p "It began with a question: Why do millions live in agony from foot pain when sol…" at bounding box center [867, 487] width 325 height 136
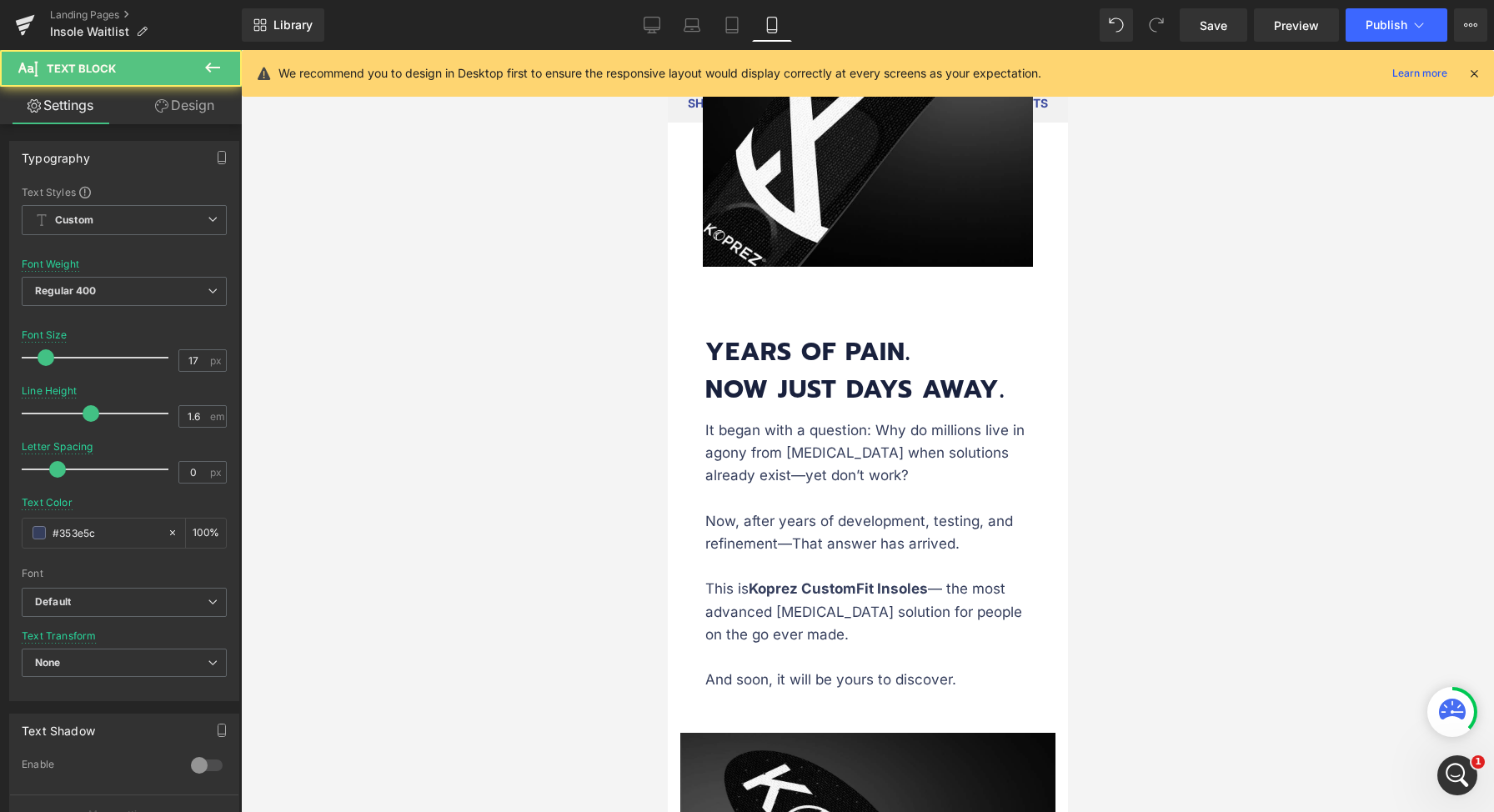
click at [224, 96] on link "Design" at bounding box center [184, 105] width 121 height 37
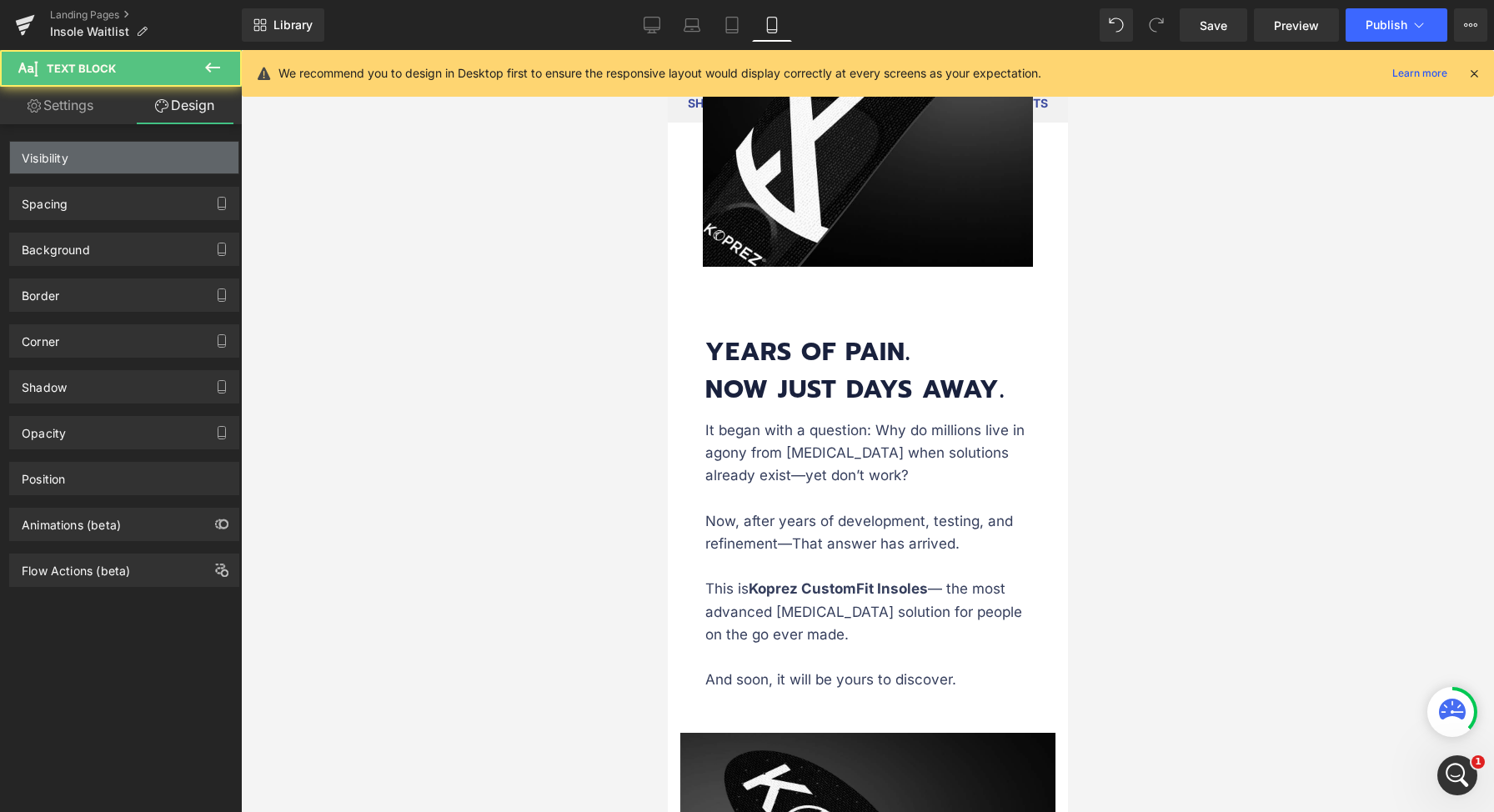
click at [106, 213] on div "Spacing" at bounding box center [124, 203] width 229 height 32
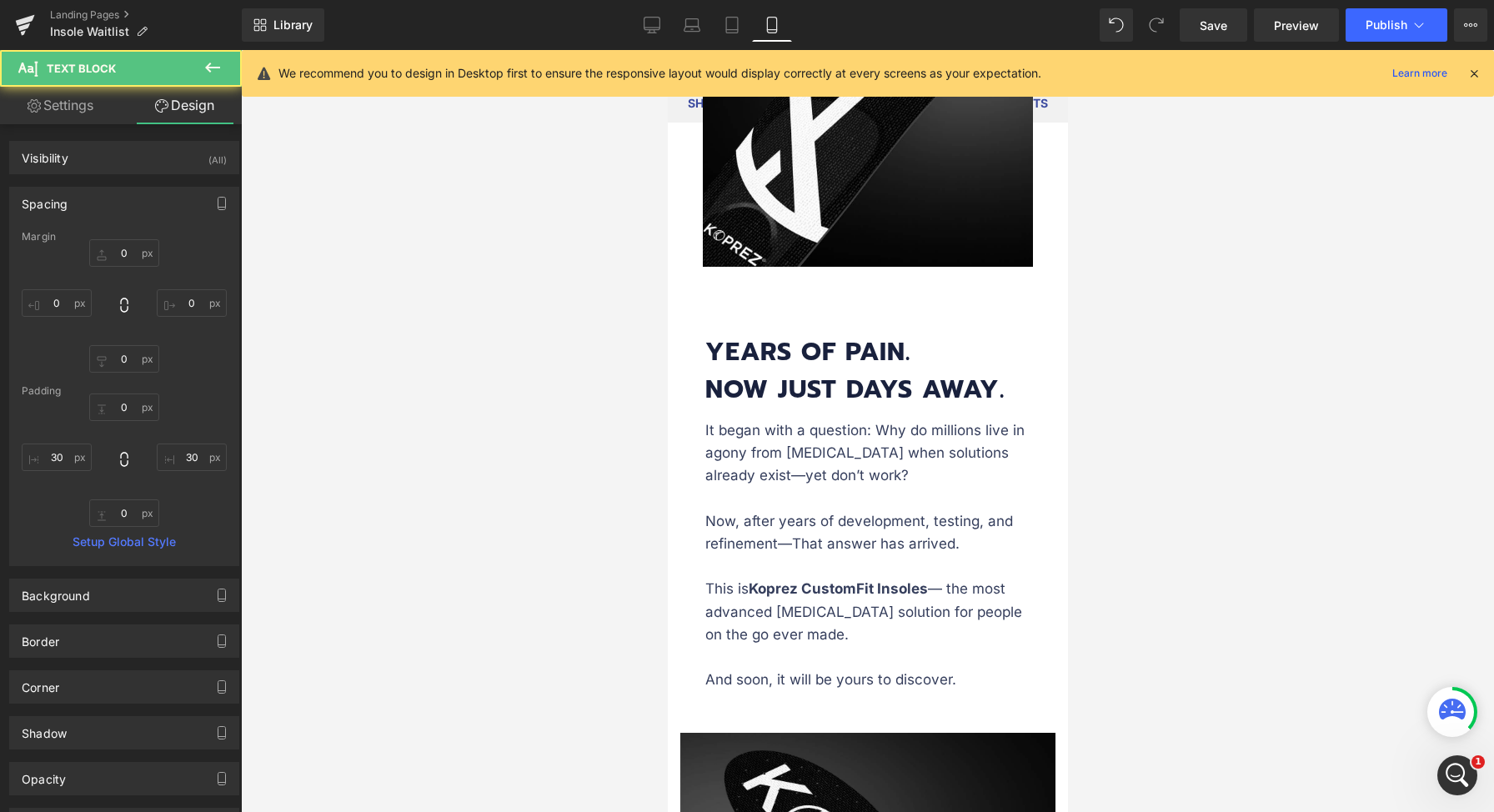
type input "0"
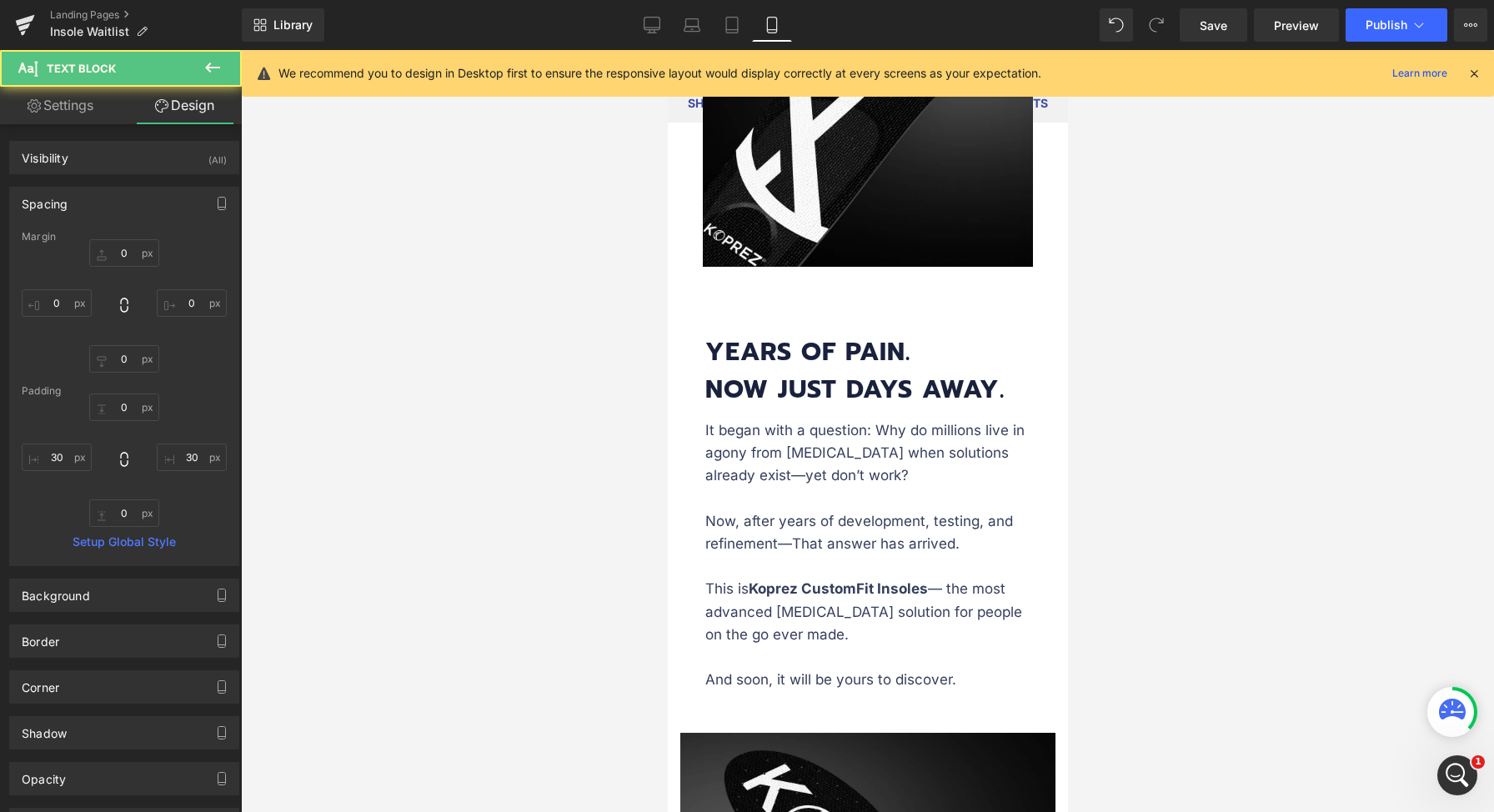
type input "30"
type input "0"
click at [55, 453] on input "30" at bounding box center [57, 457] width 70 height 27
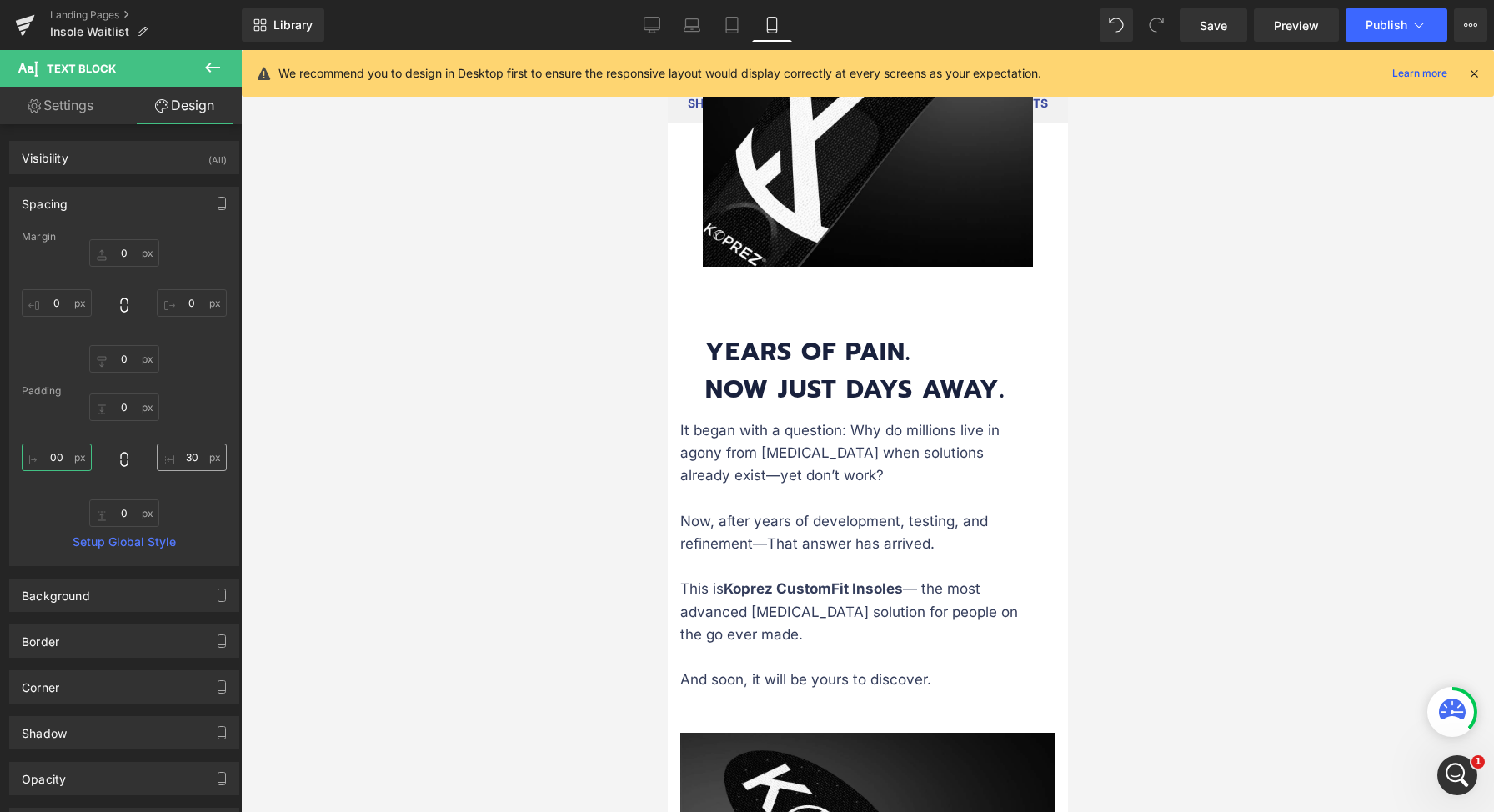
type input "00"
click at [175, 456] on input "30" at bounding box center [191, 457] width 70 height 27
type input "0"
click at [1292, 464] on div at bounding box center [867, 431] width 1253 height 762
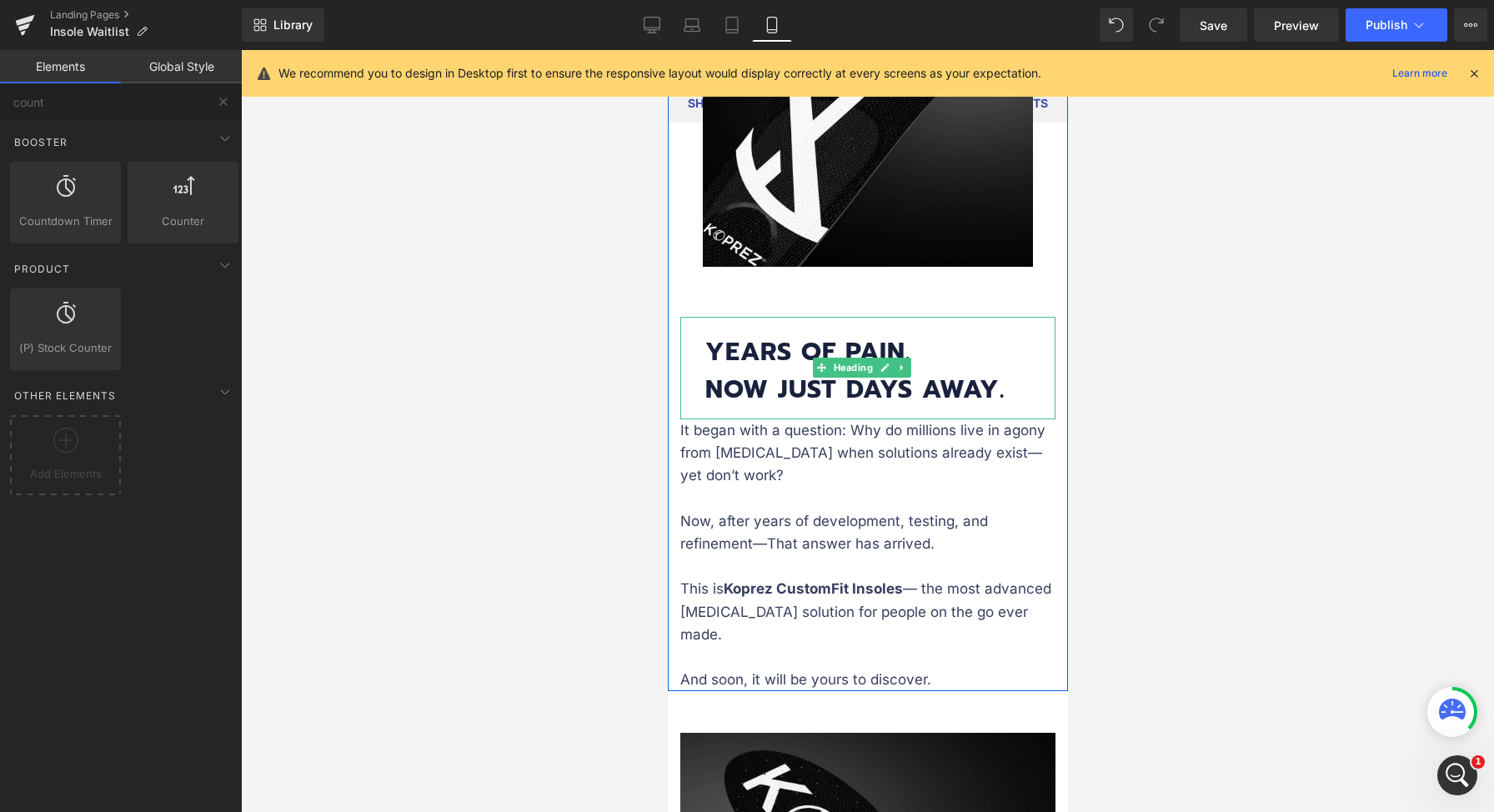
click at [827, 369] on strong "Years of Pain. Now Just Days Away." at bounding box center [854, 370] width 299 height 76
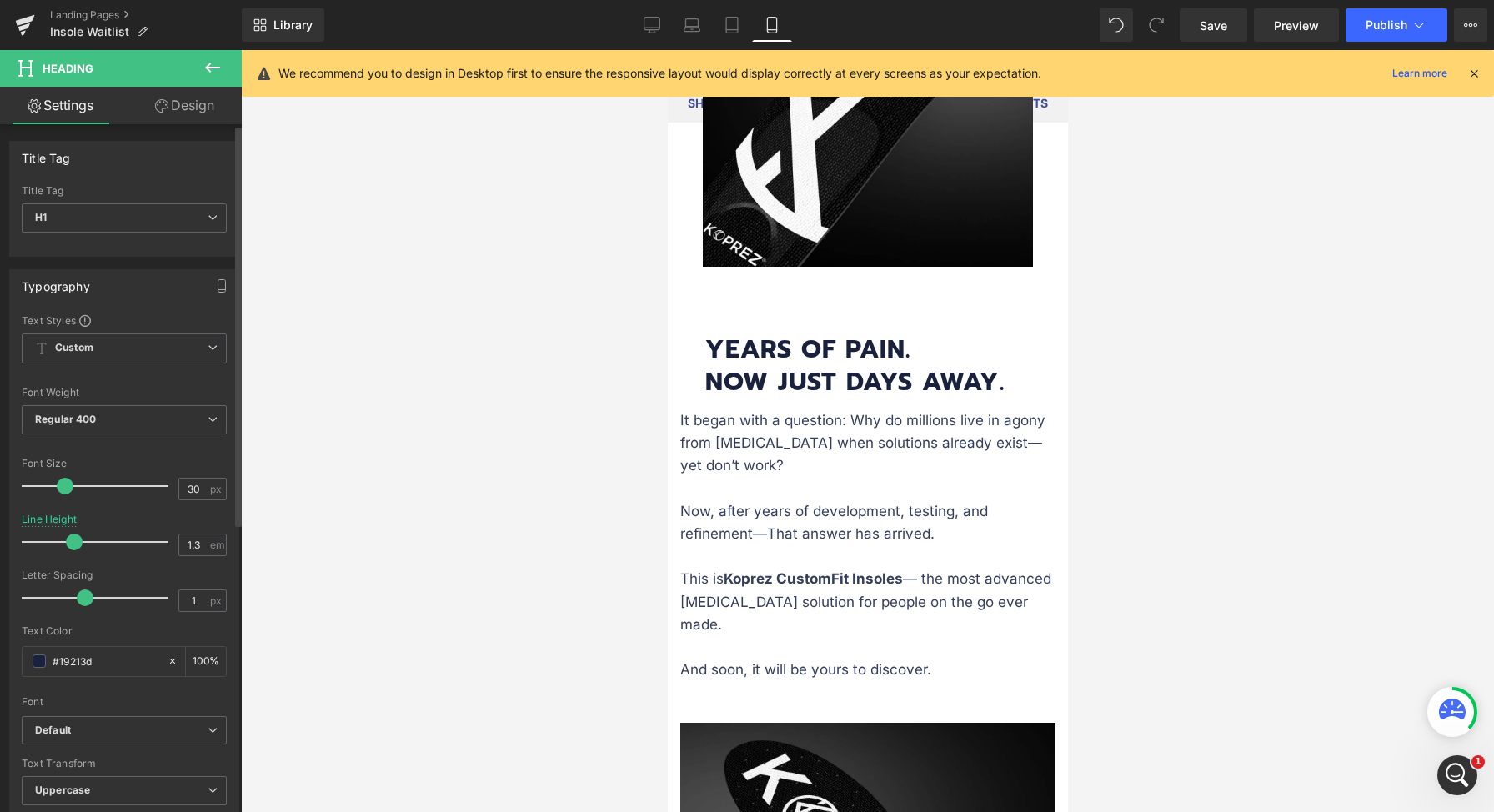
type input "1.2"
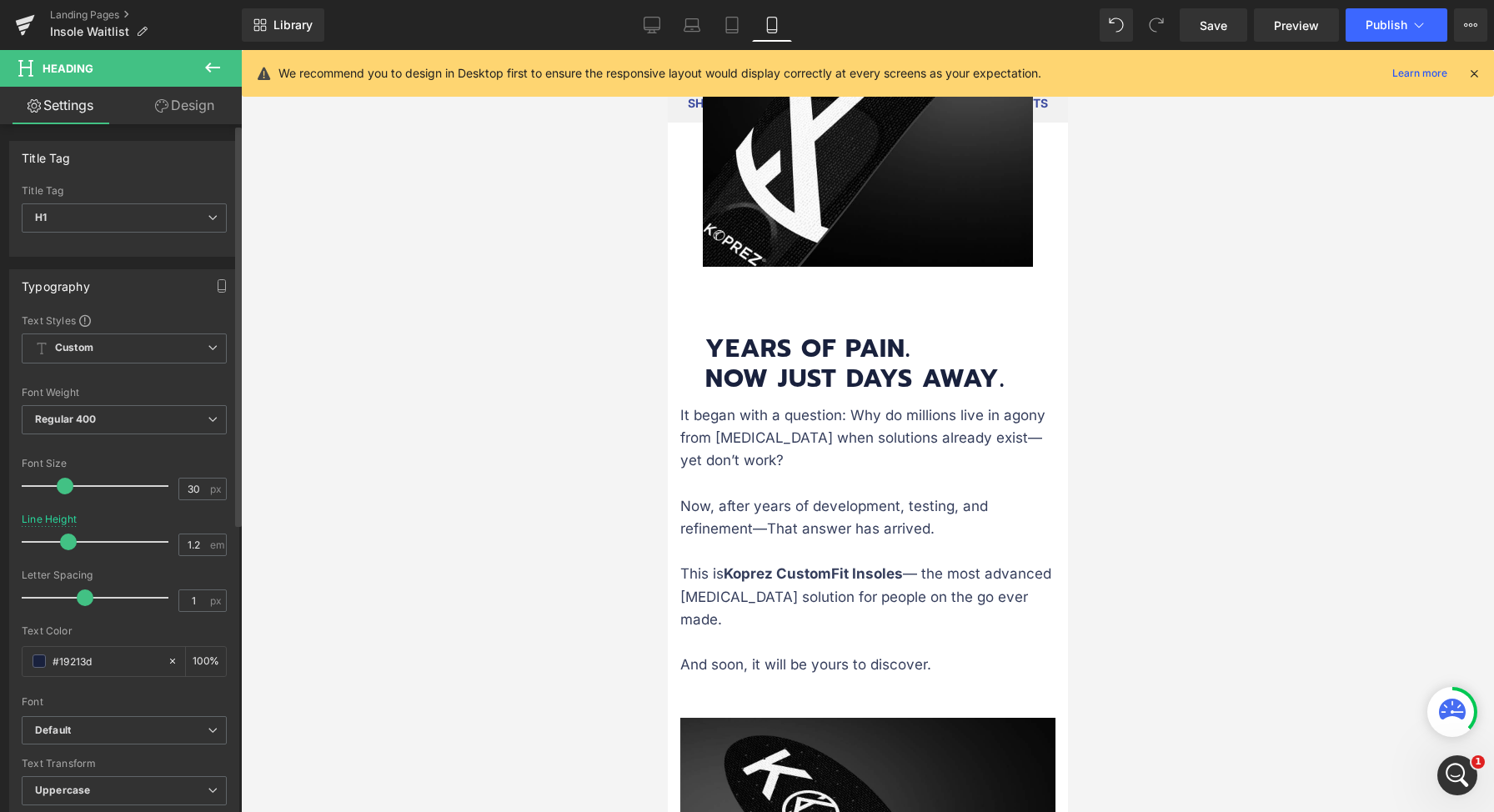
drag, startPoint x: 77, startPoint y: 542, endPoint x: 64, endPoint y: 542, distance: 13.0
click at [64, 542] on span at bounding box center [68, 541] width 16 height 16
click at [173, 98] on link "Design" at bounding box center [184, 105] width 121 height 37
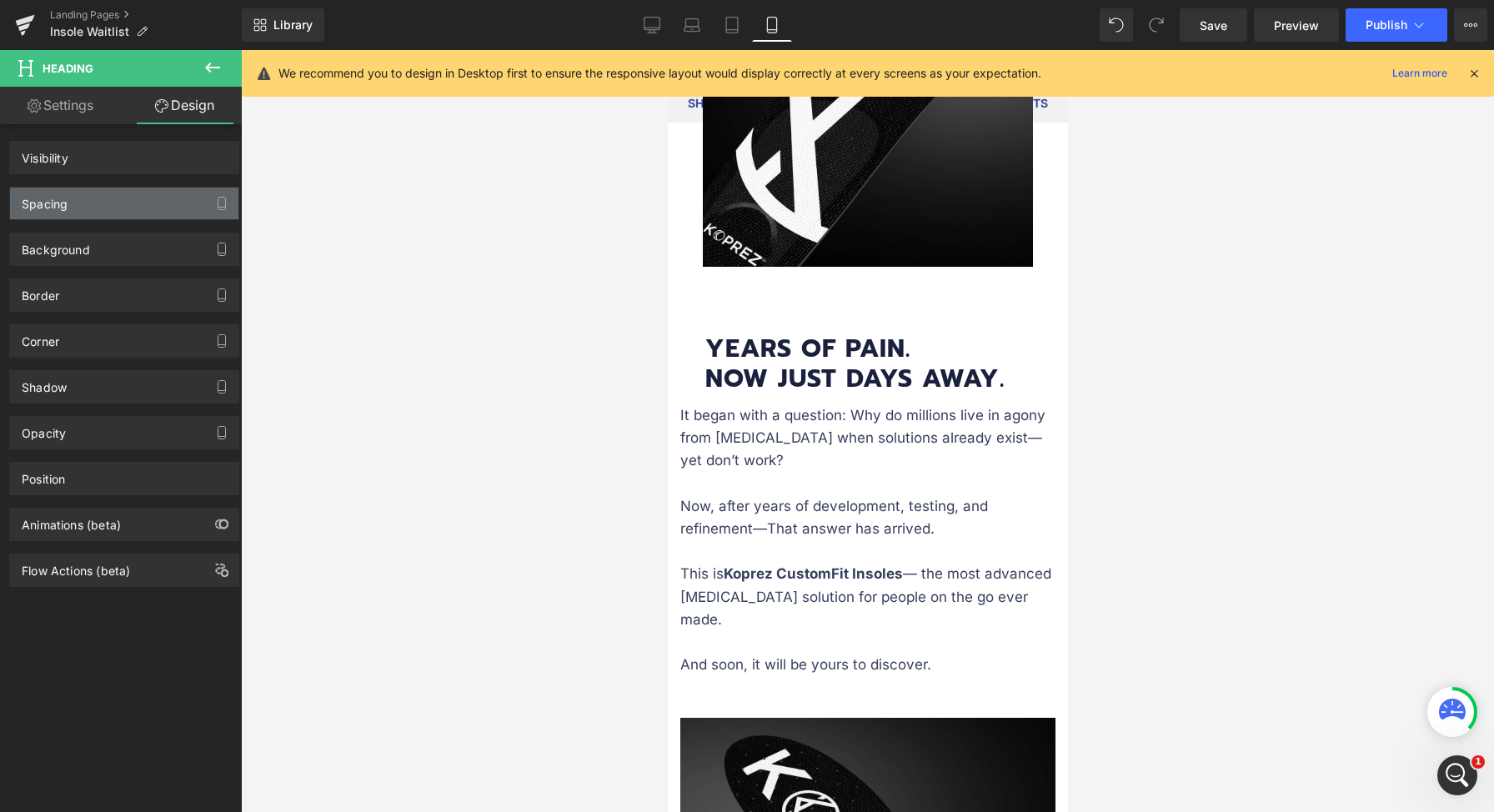
click at [116, 200] on div "Spacing" at bounding box center [124, 203] width 229 height 32
click at [81, 206] on div "Spacing" at bounding box center [124, 203] width 229 height 32
click at [77, 200] on div "Spacing" at bounding box center [124, 203] width 229 height 32
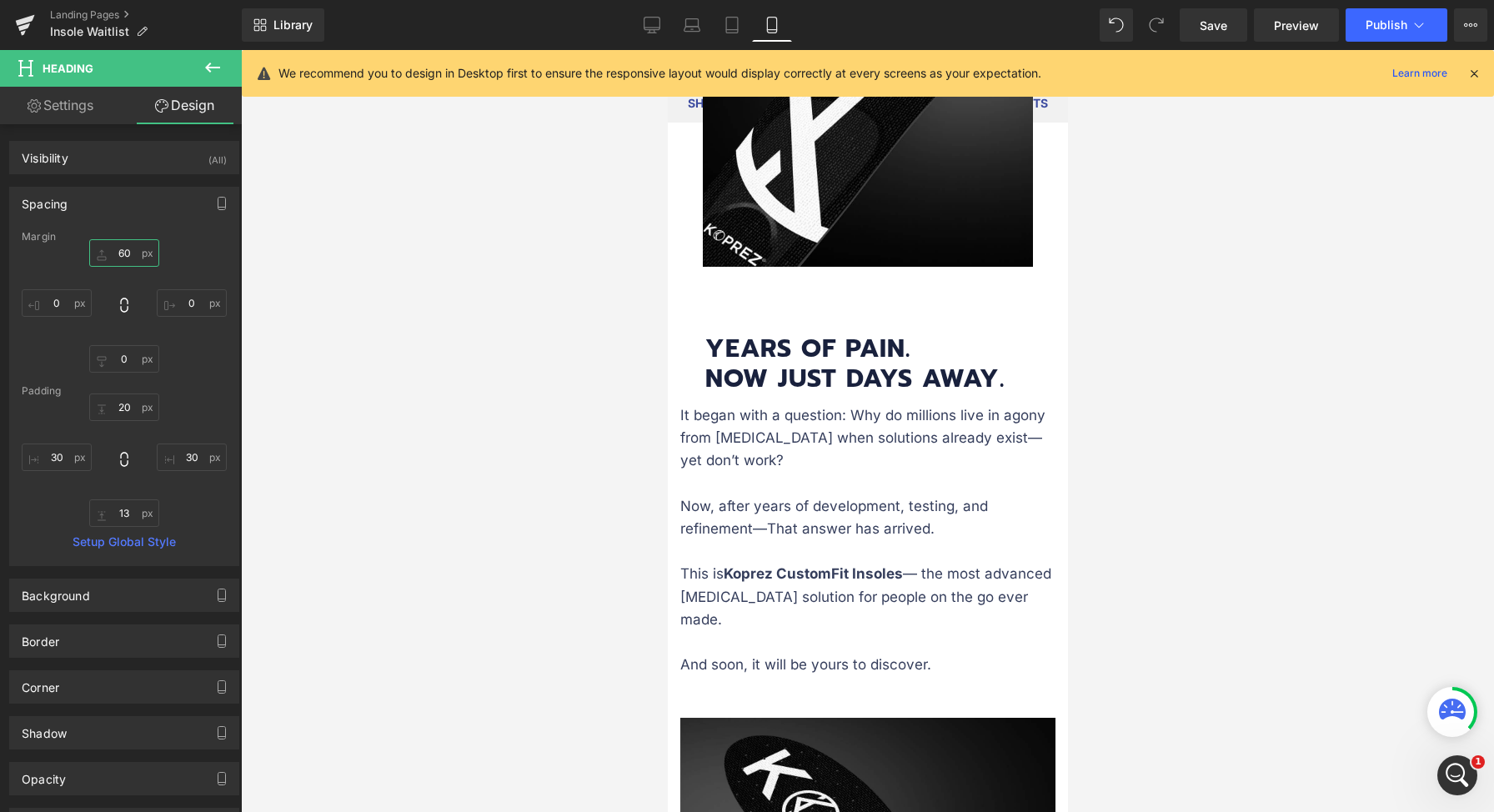
click at [121, 249] on input "60" at bounding box center [124, 252] width 70 height 27
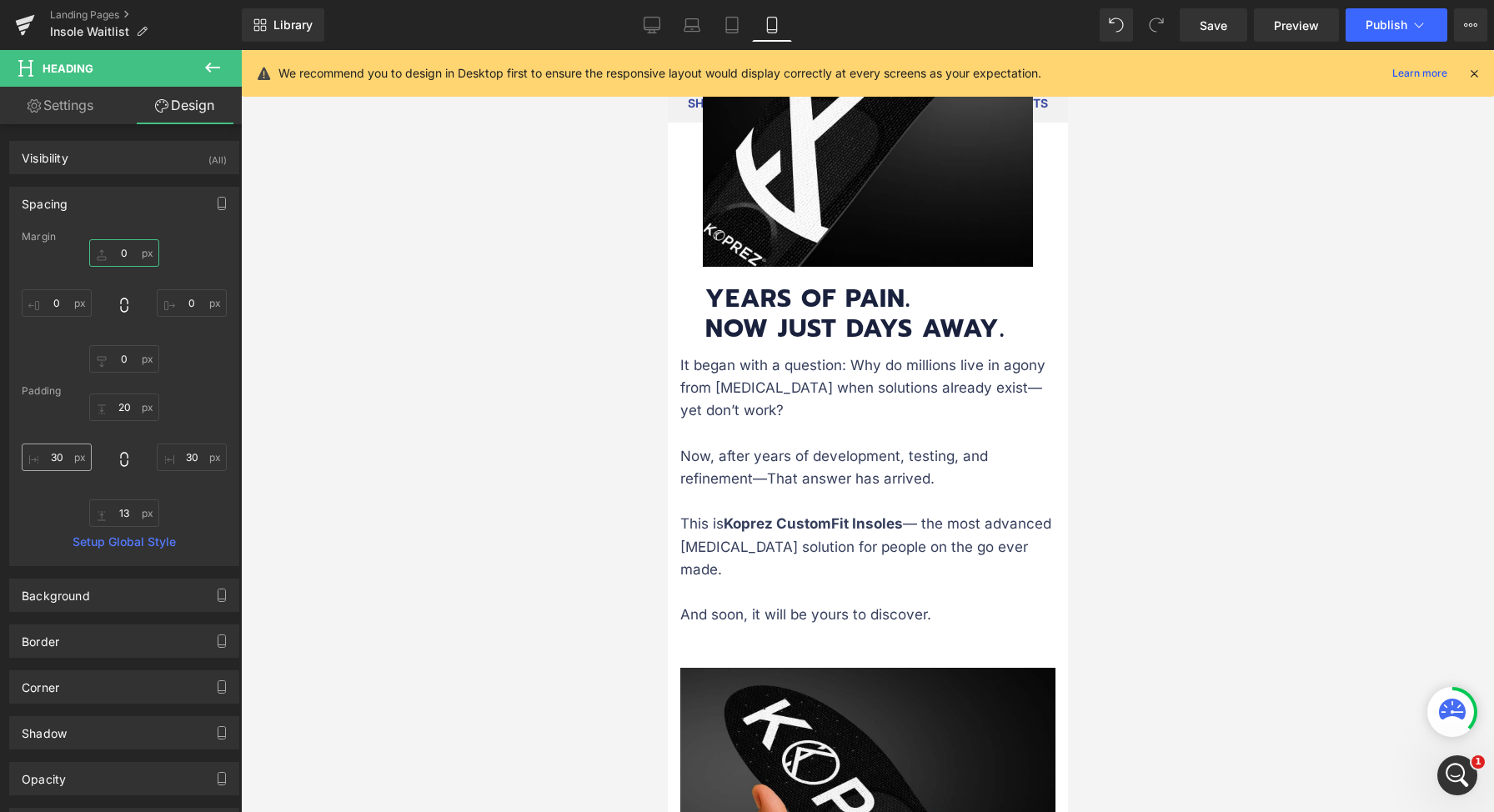
type input "0"
drag, startPoint x: 60, startPoint y: 448, endPoint x: 140, endPoint y: 457, distance: 80.5
click at [61, 448] on input "30" at bounding box center [57, 457] width 70 height 27
type input "30"
click at [191, 455] on input "30" at bounding box center [191, 457] width 70 height 27
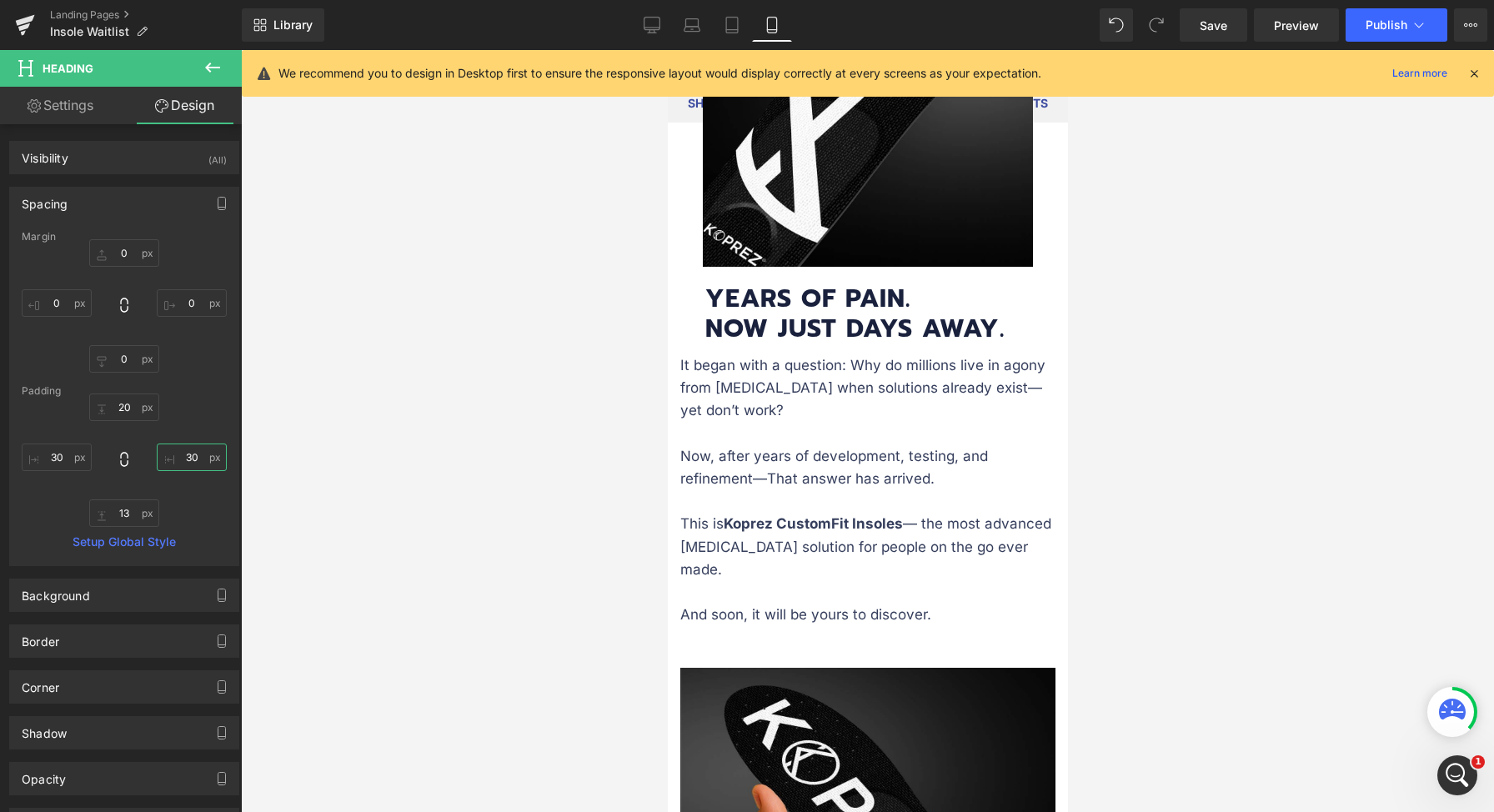
click at [192, 455] on input "30" at bounding box center [191, 457] width 70 height 27
type input "0"
click at [54, 452] on input "30" at bounding box center [57, 457] width 70 height 27
click at [55, 453] on input "30" at bounding box center [57, 457] width 70 height 27
type input "0"
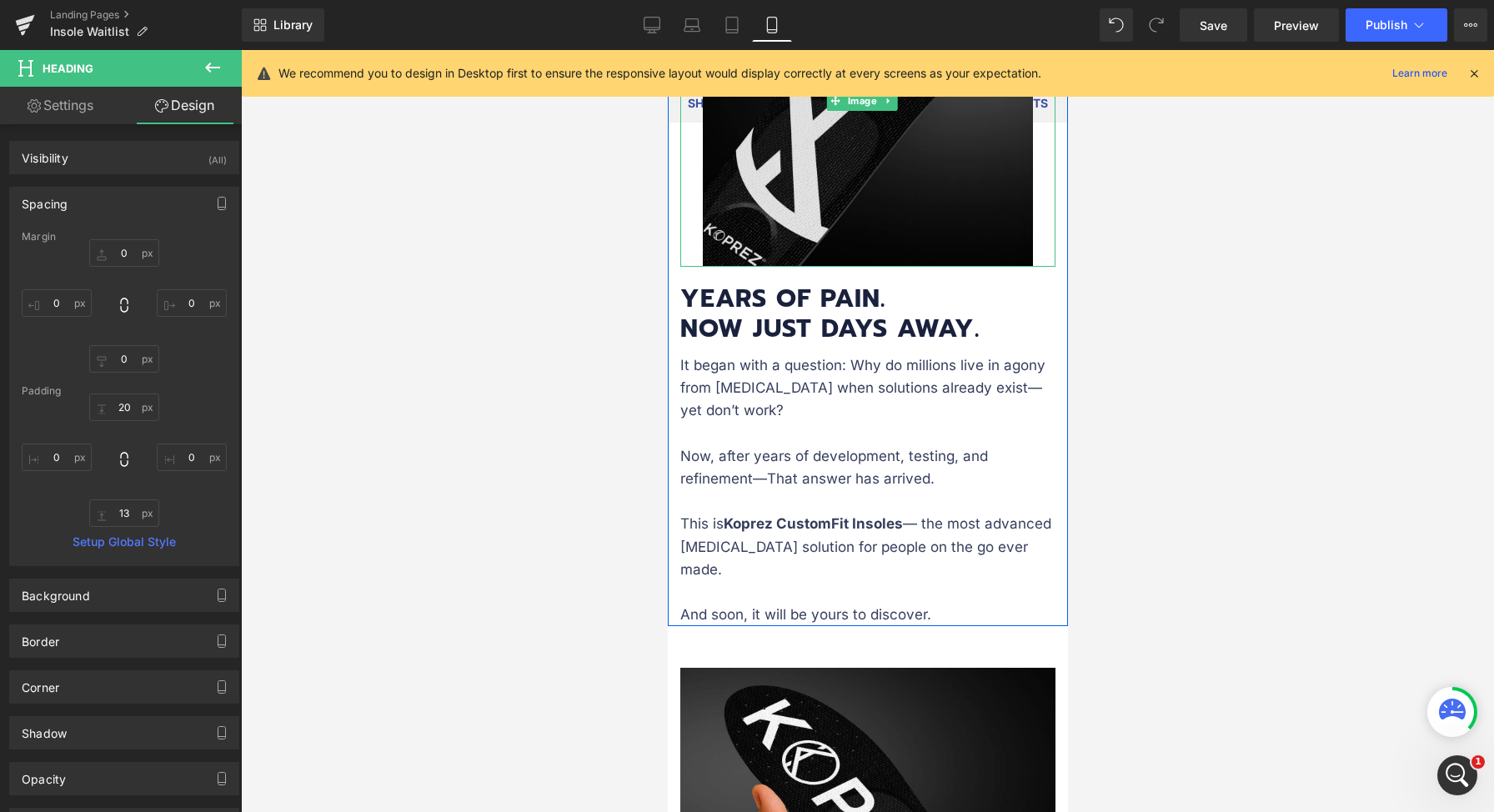
click at [809, 211] on img at bounding box center [867, 101] width 330 height 332
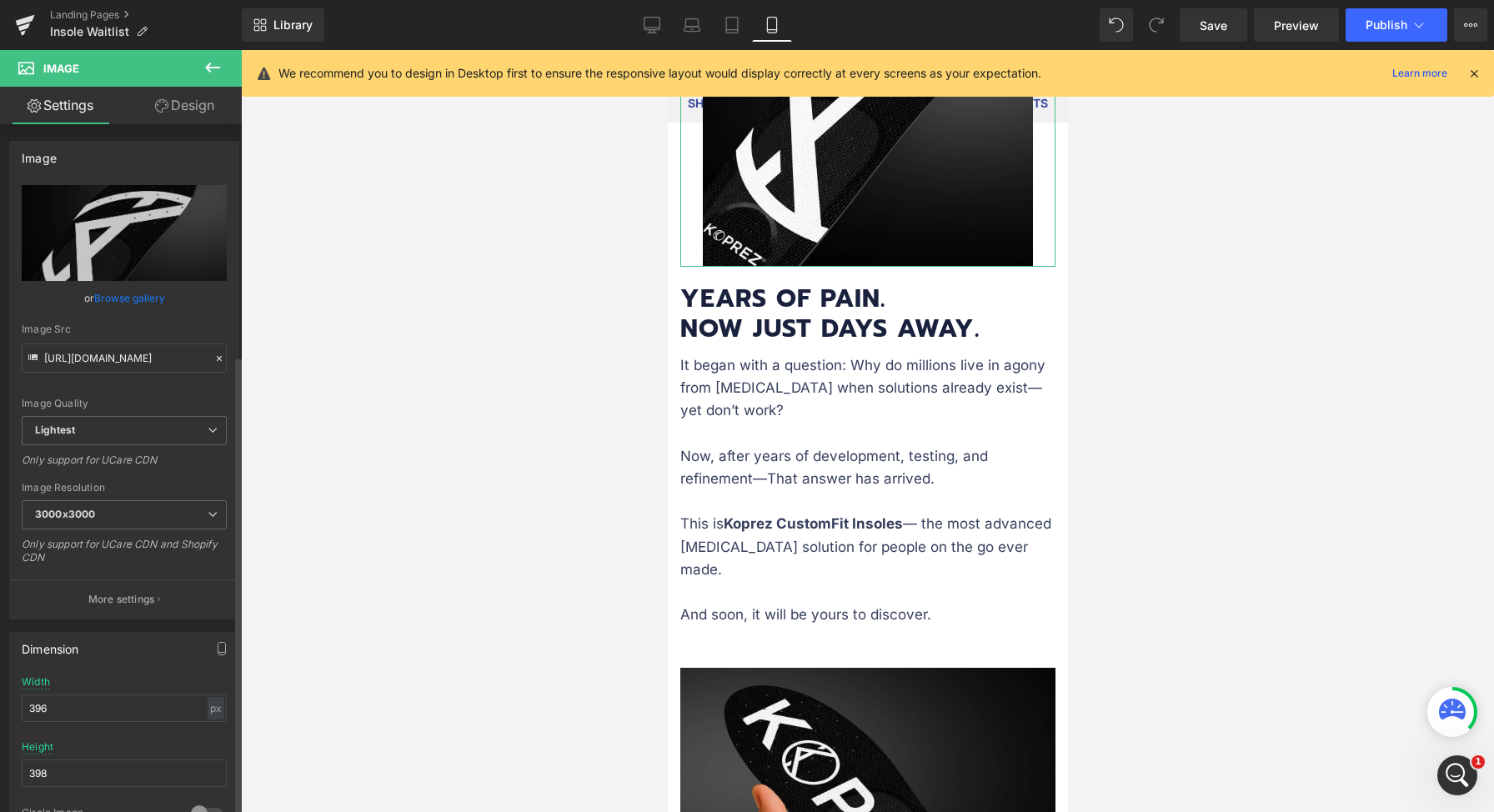
scroll to position [524, 0]
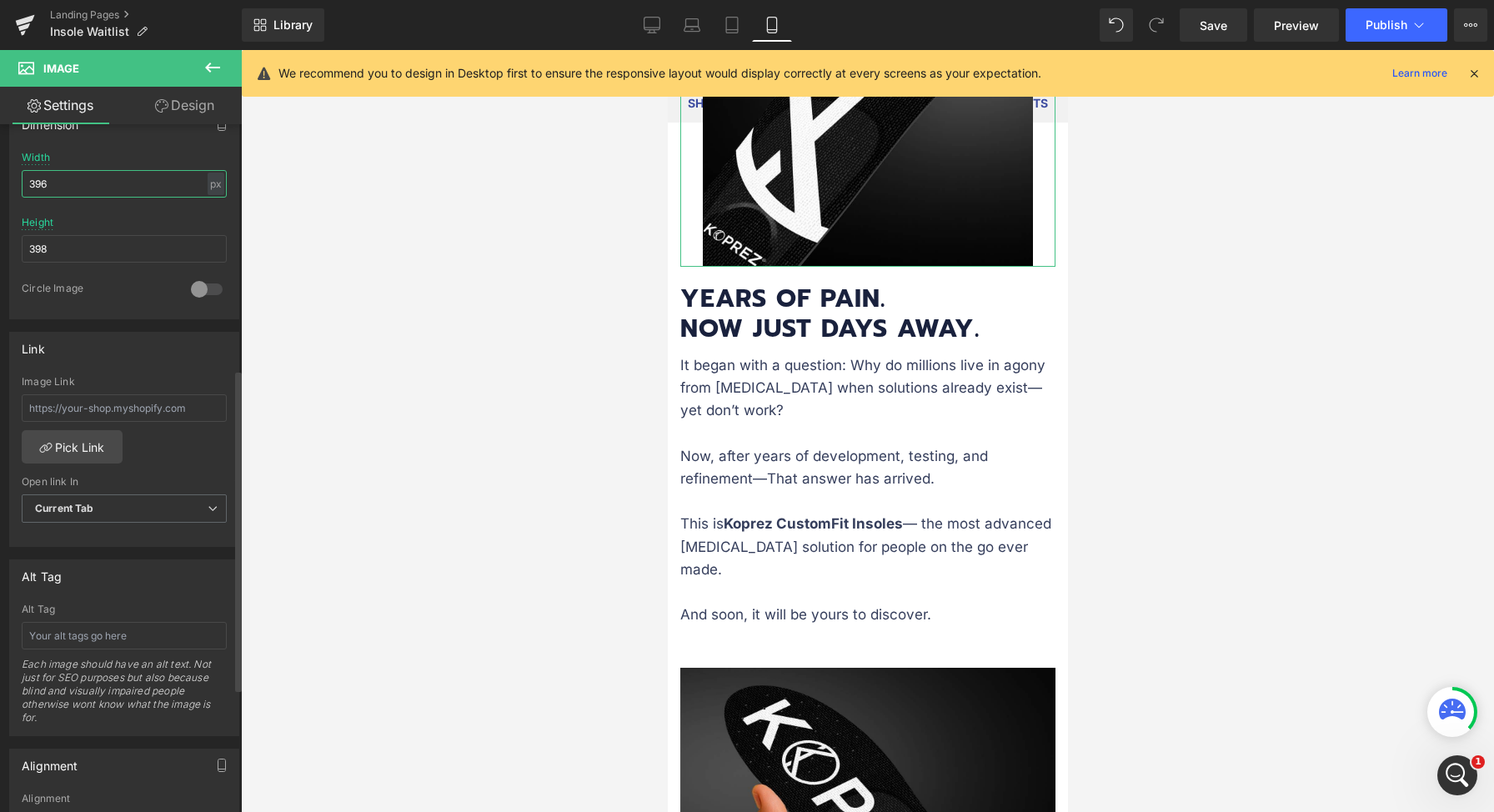
click at [85, 187] on input "396" at bounding box center [124, 184] width 205 height 27
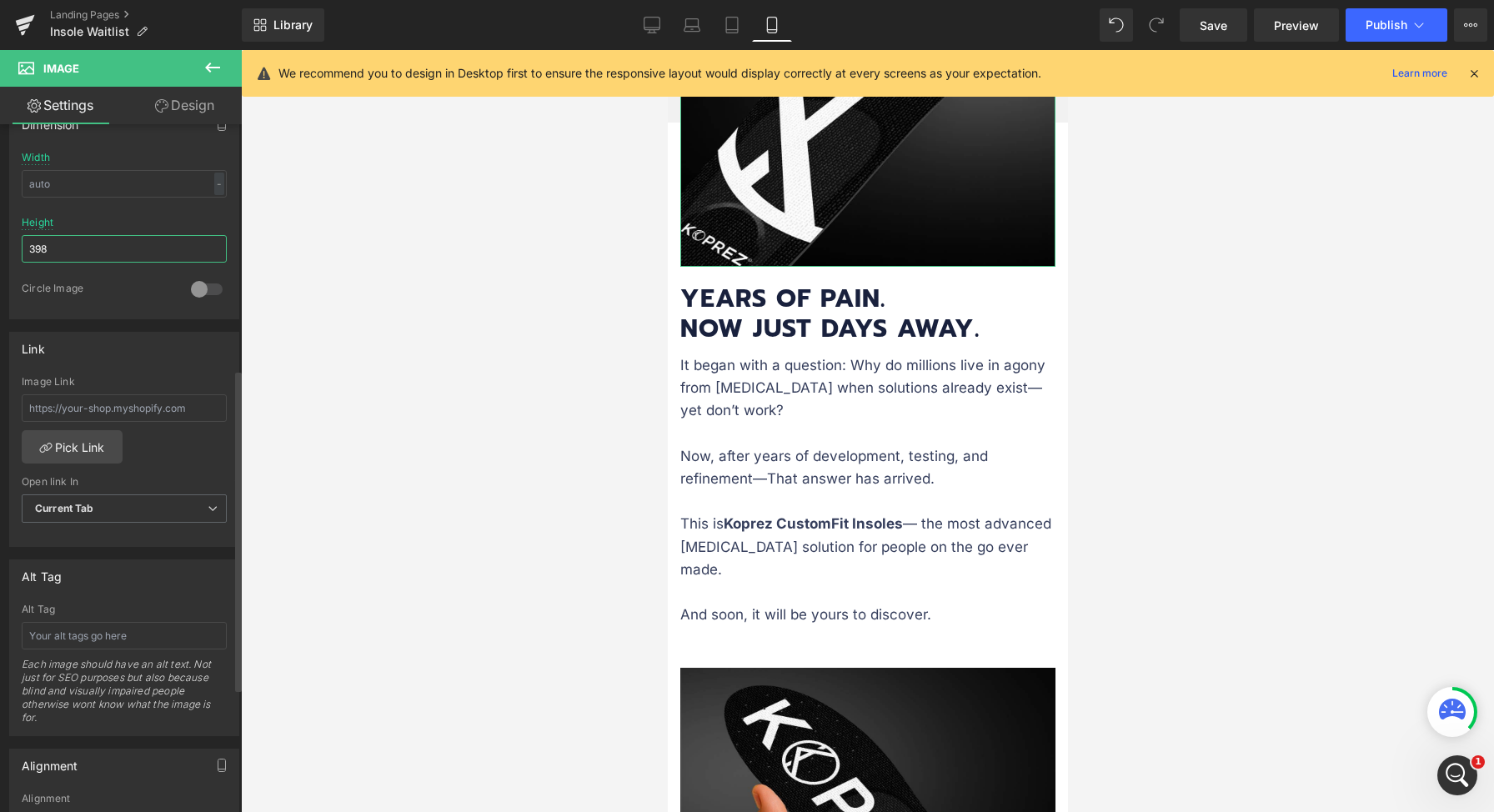
click at [87, 249] on input "398" at bounding box center [124, 249] width 205 height 27
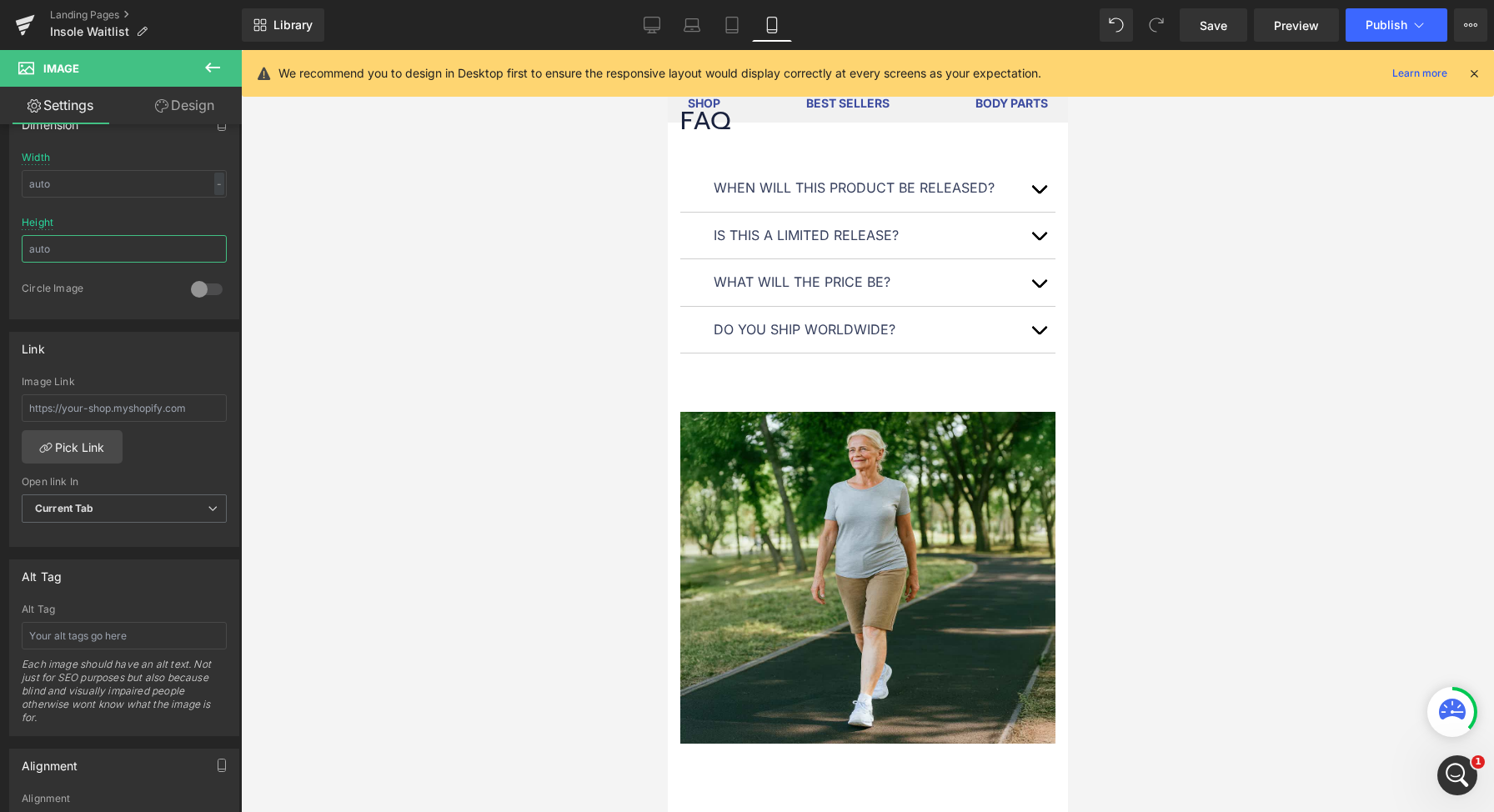
scroll to position [2197, 0]
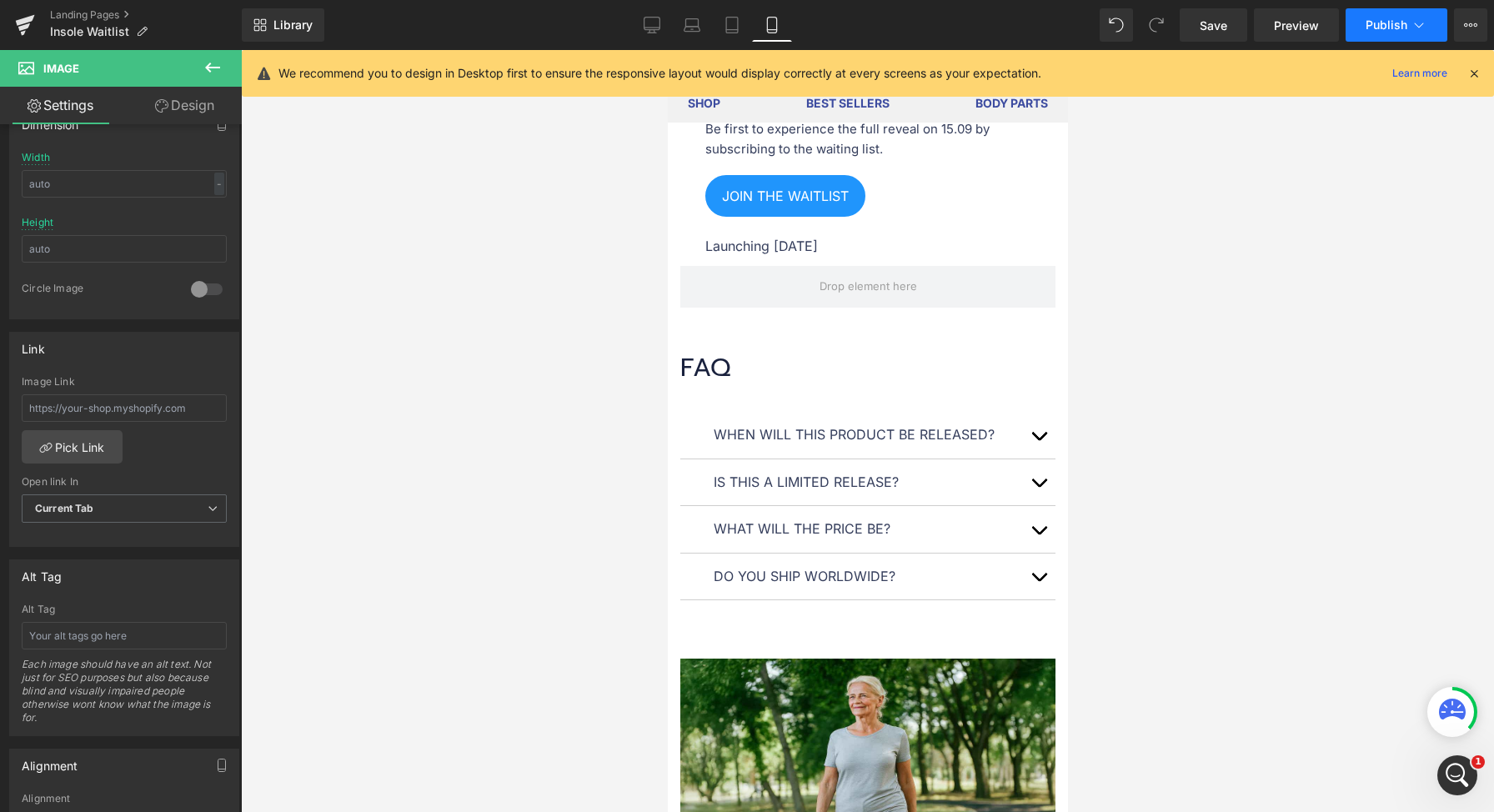
click at [1378, 32] on span "Publish" at bounding box center [1386, 25] width 42 height 14
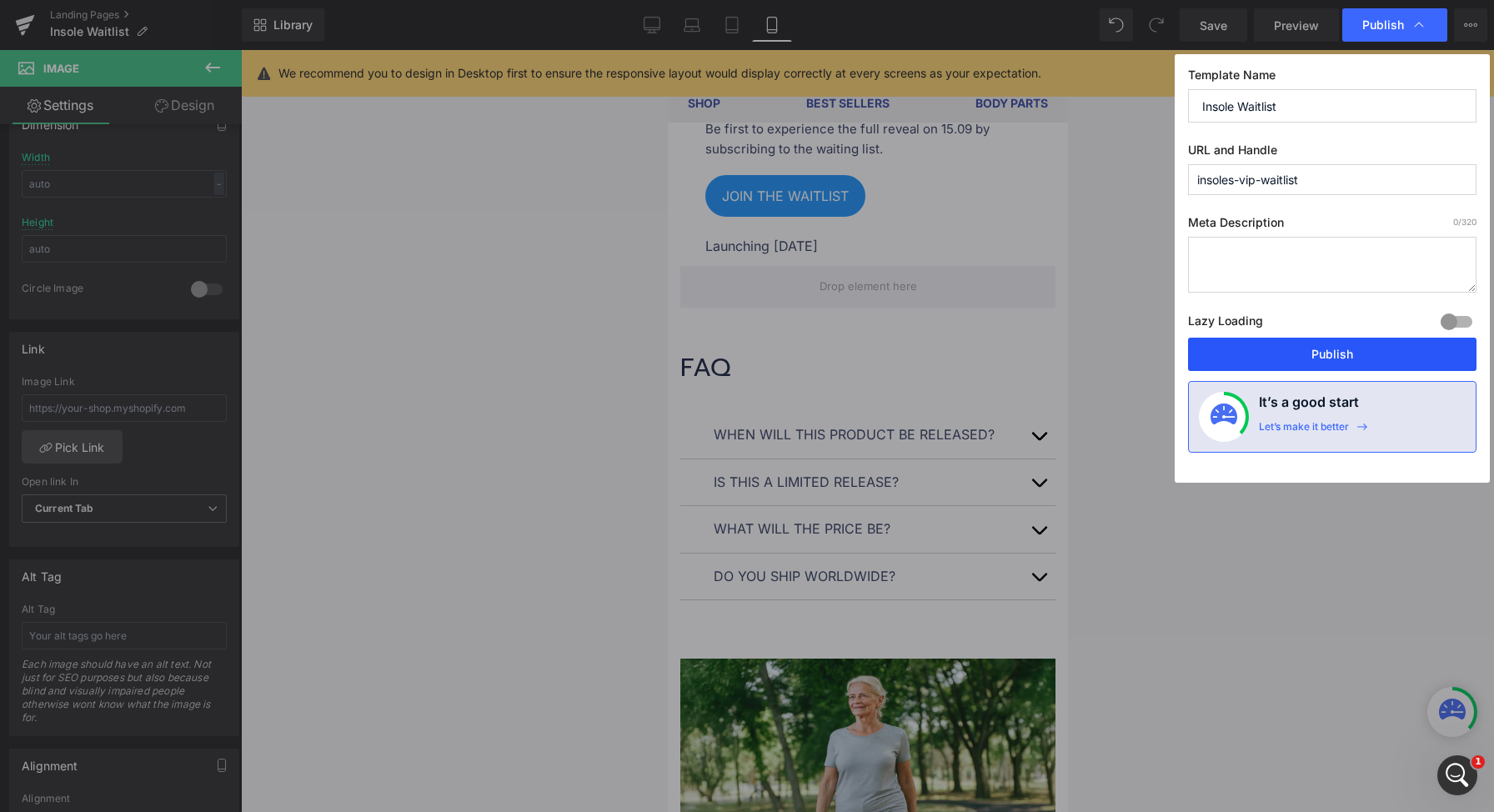
click at [1323, 349] on button "Publish" at bounding box center [1332, 354] width 288 height 34
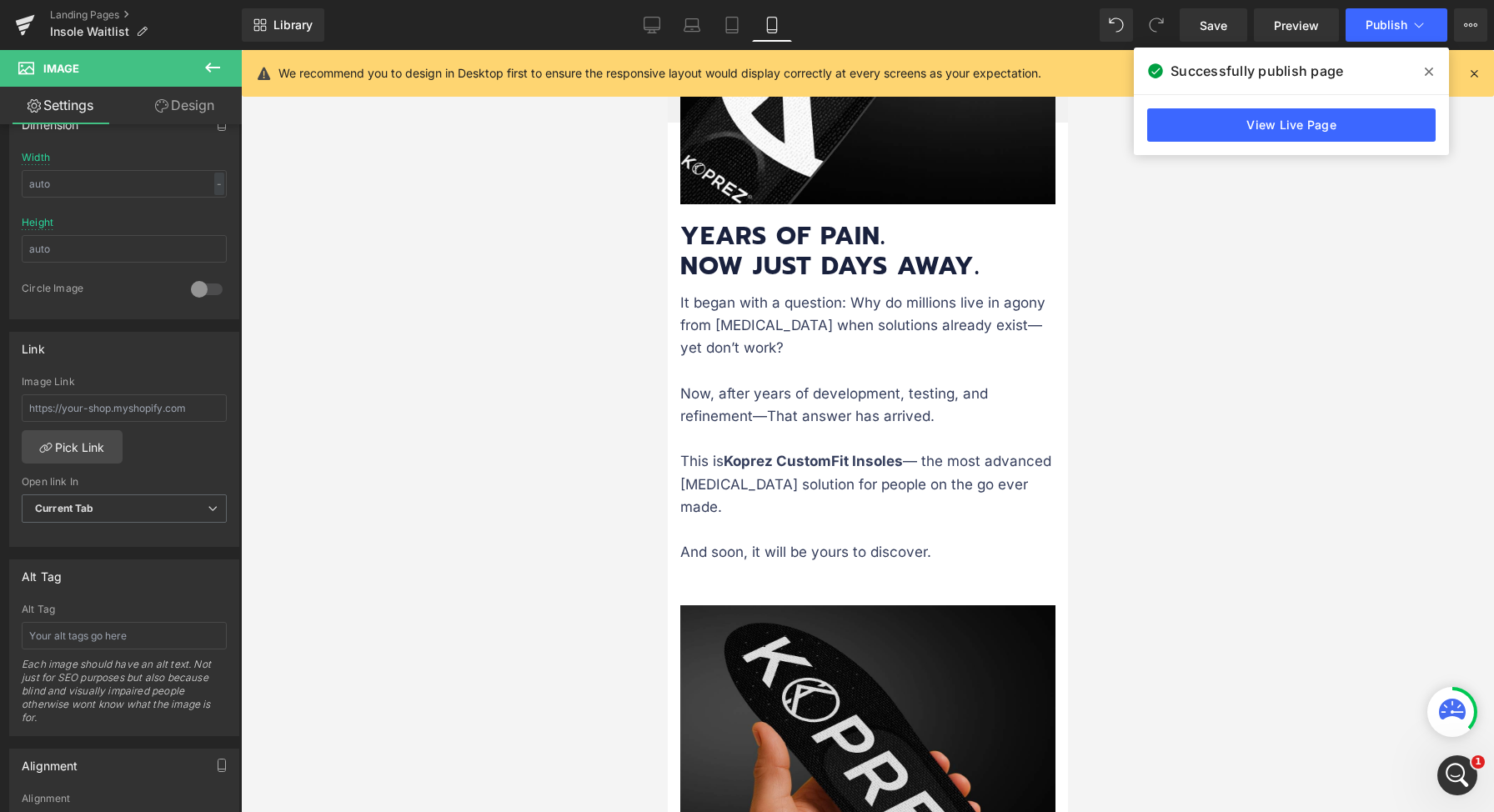
scroll to position [1337, 0]
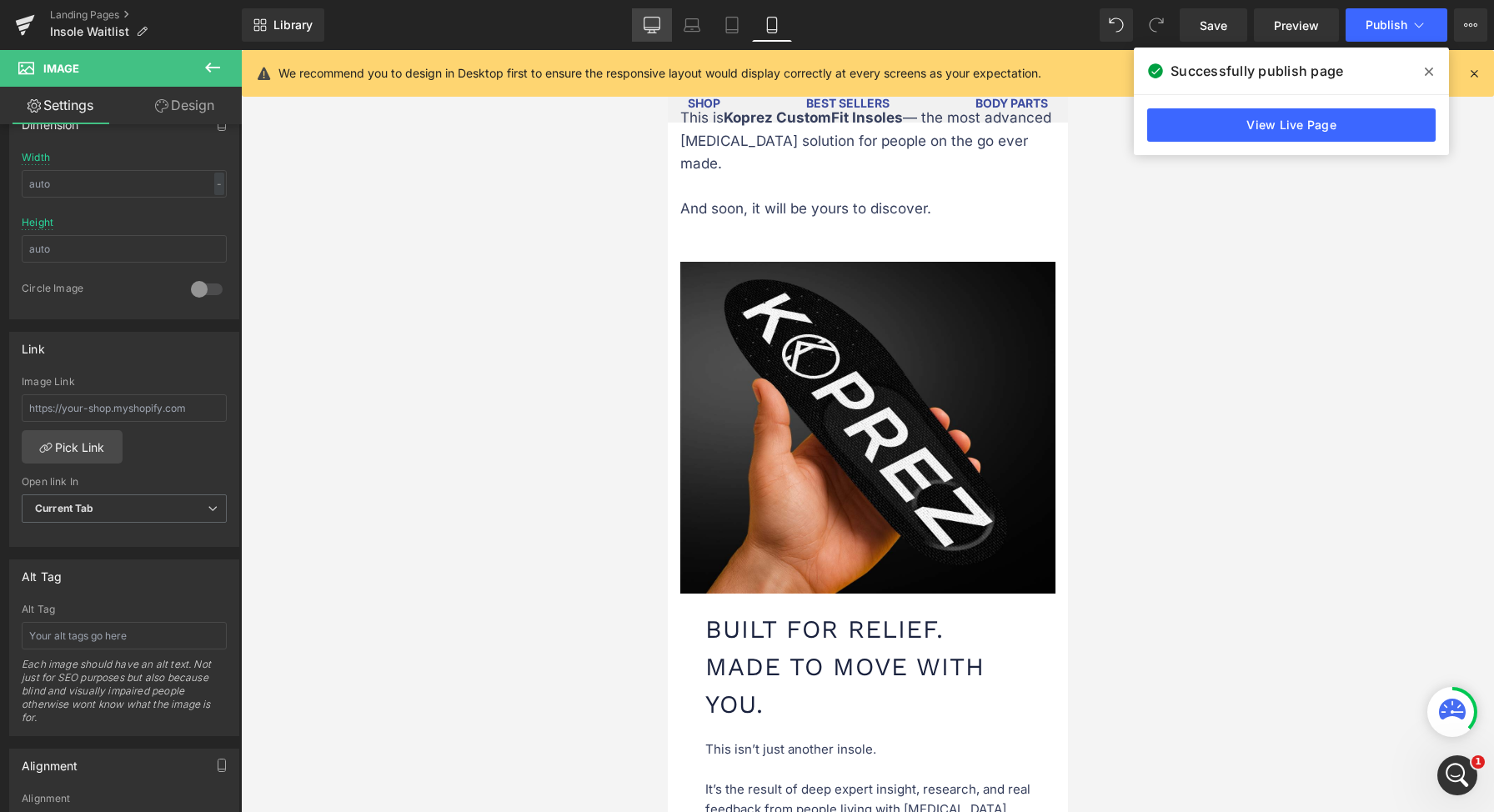
click at [664, 22] on link "Desktop" at bounding box center [652, 25] width 40 height 34
type input "100"
type input "auto"
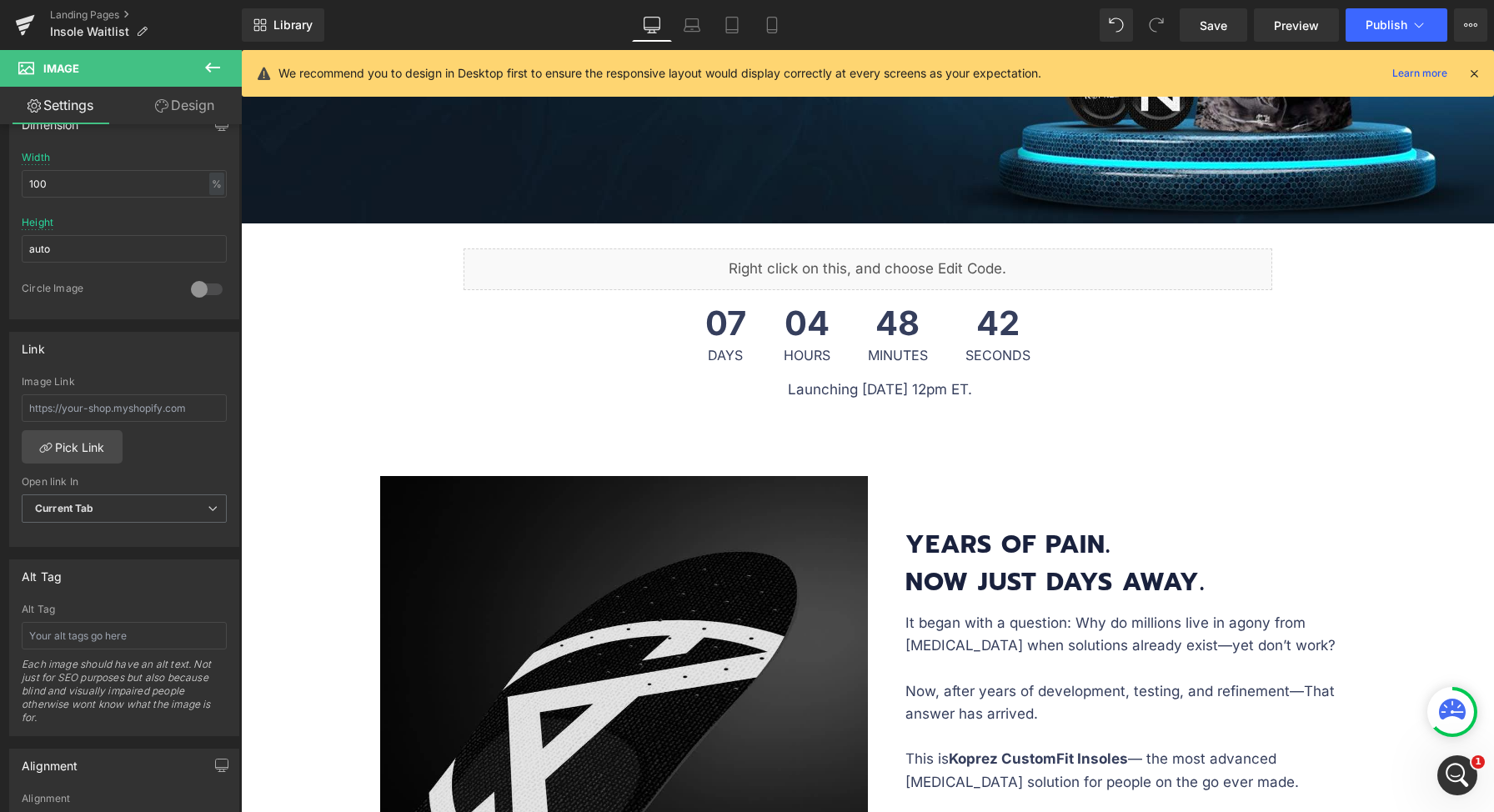
scroll to position [561, 0]
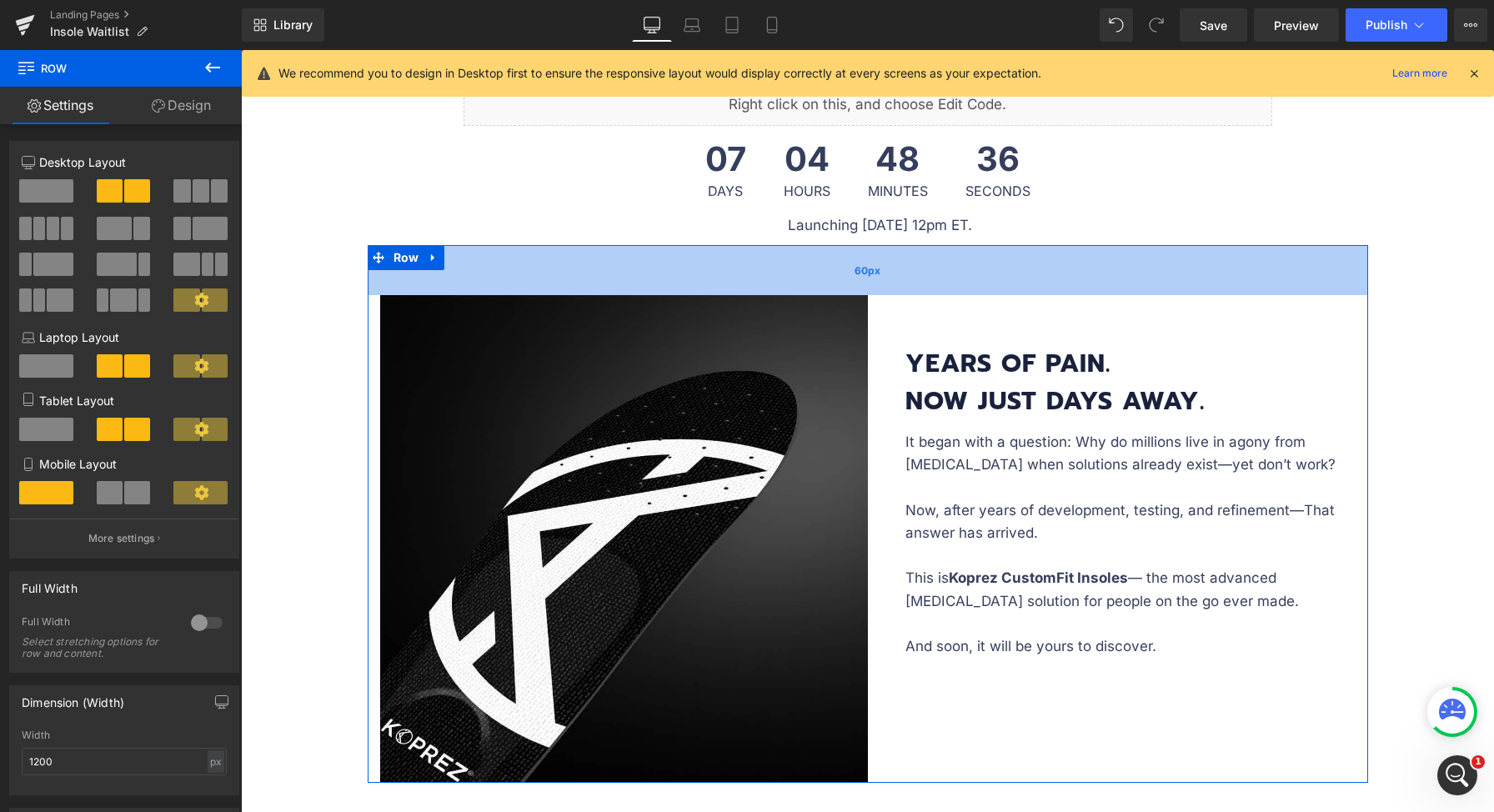
drag, startPoint x: 888, startPoint y: 274, endPoint x: 1496, endPoint y: 125, distance: 626.0
click at [884, 268] on div "60px" at bounding box center [867, 270] width 1000 height 50
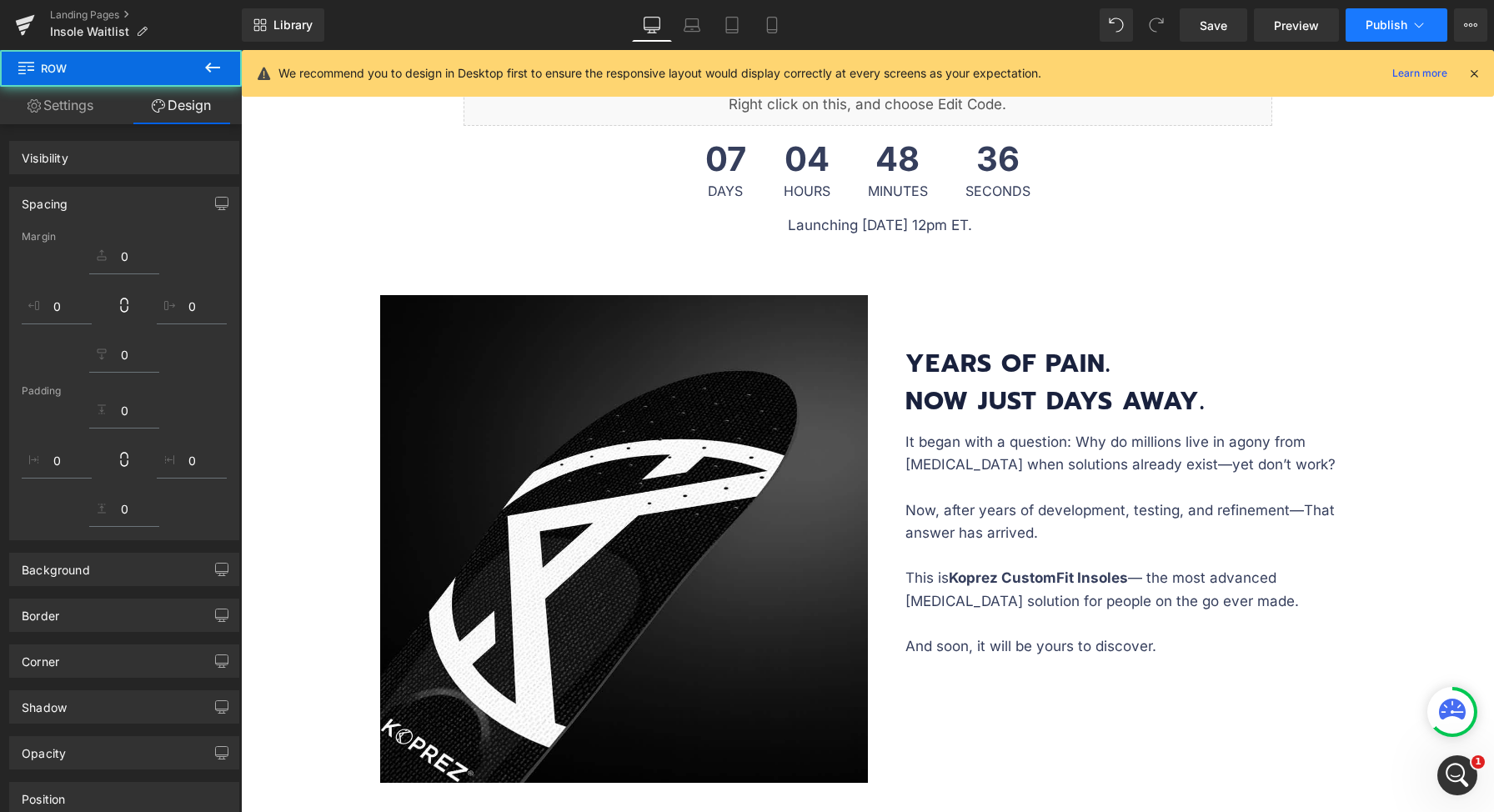
click at [1373, 34] on button "Publish" at bounding box center [1396, 25] width 102 height 34
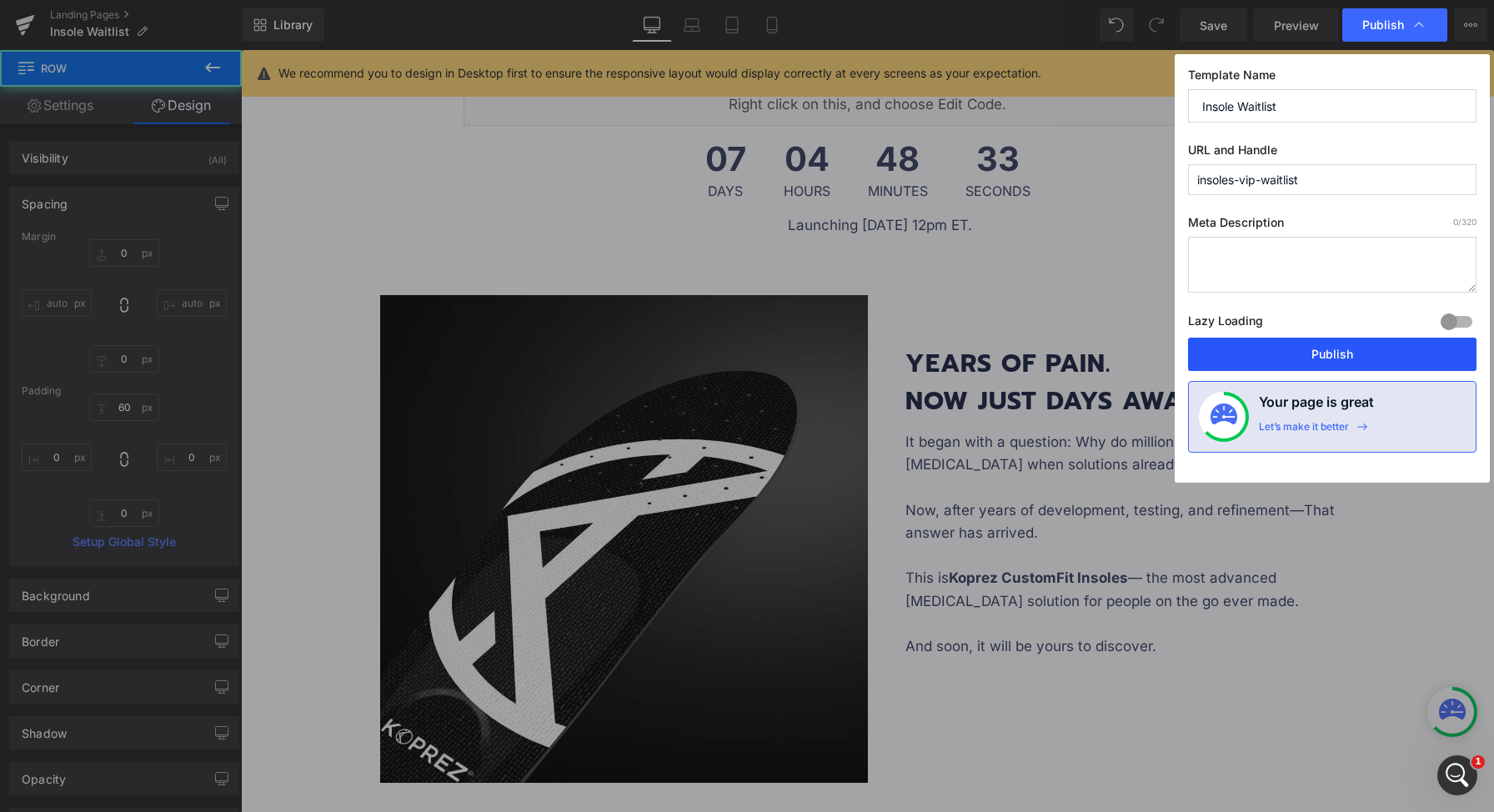
click at [1294, 344] on button "Publish" at bounding box center [1332, 354] width 288 height 34
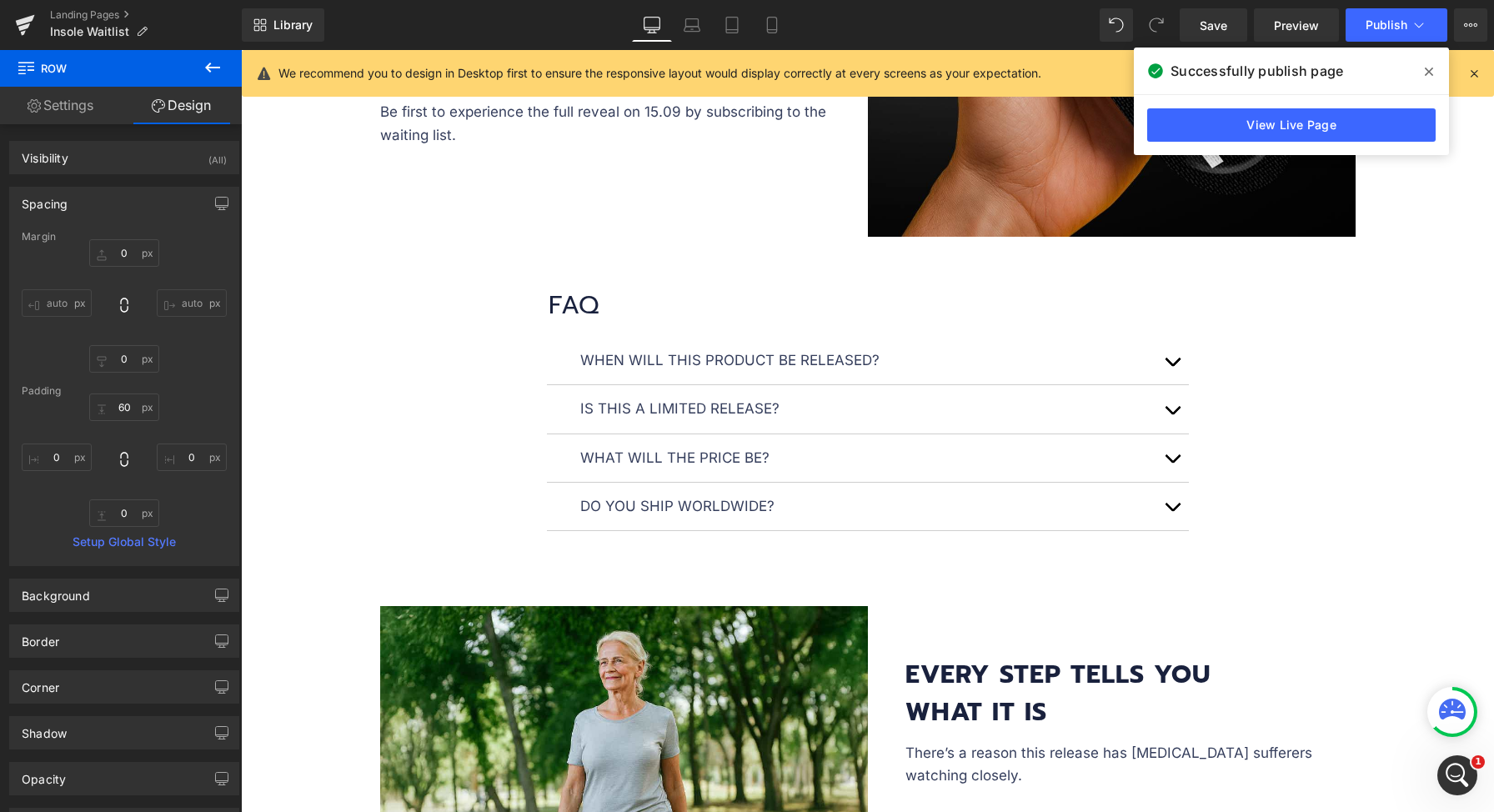
scroll to position [1681, 0]
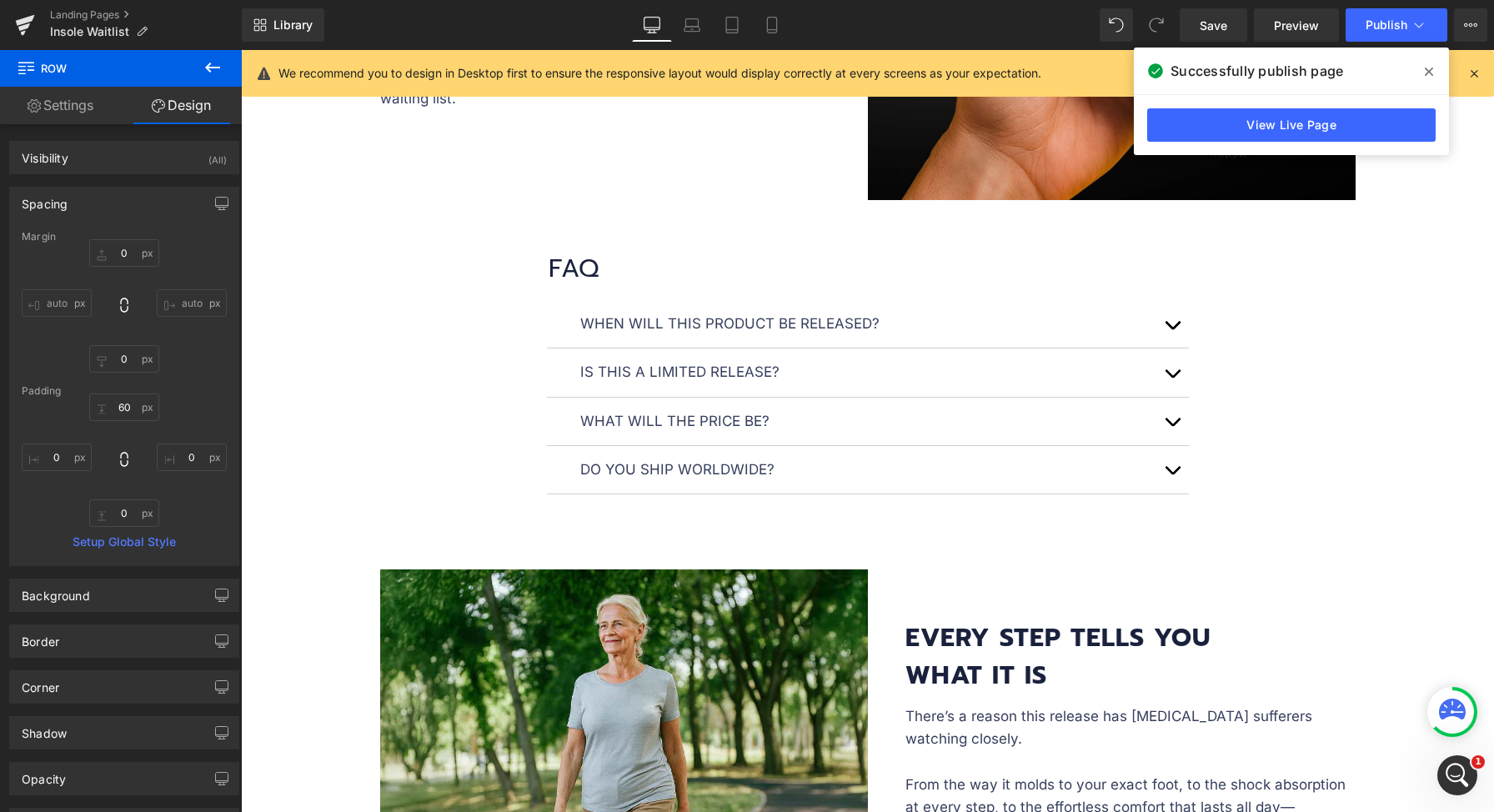
click at [825, 20] on div "Library Desktop Desktop Laptop Tablet Mobile Save Preview Publish Scheduled Vie…" at bounding box center [868, 25] width 1252 height 34
click at [762, 19] on link "Mobile" at bounding box center [772, 25] width 40 height 34
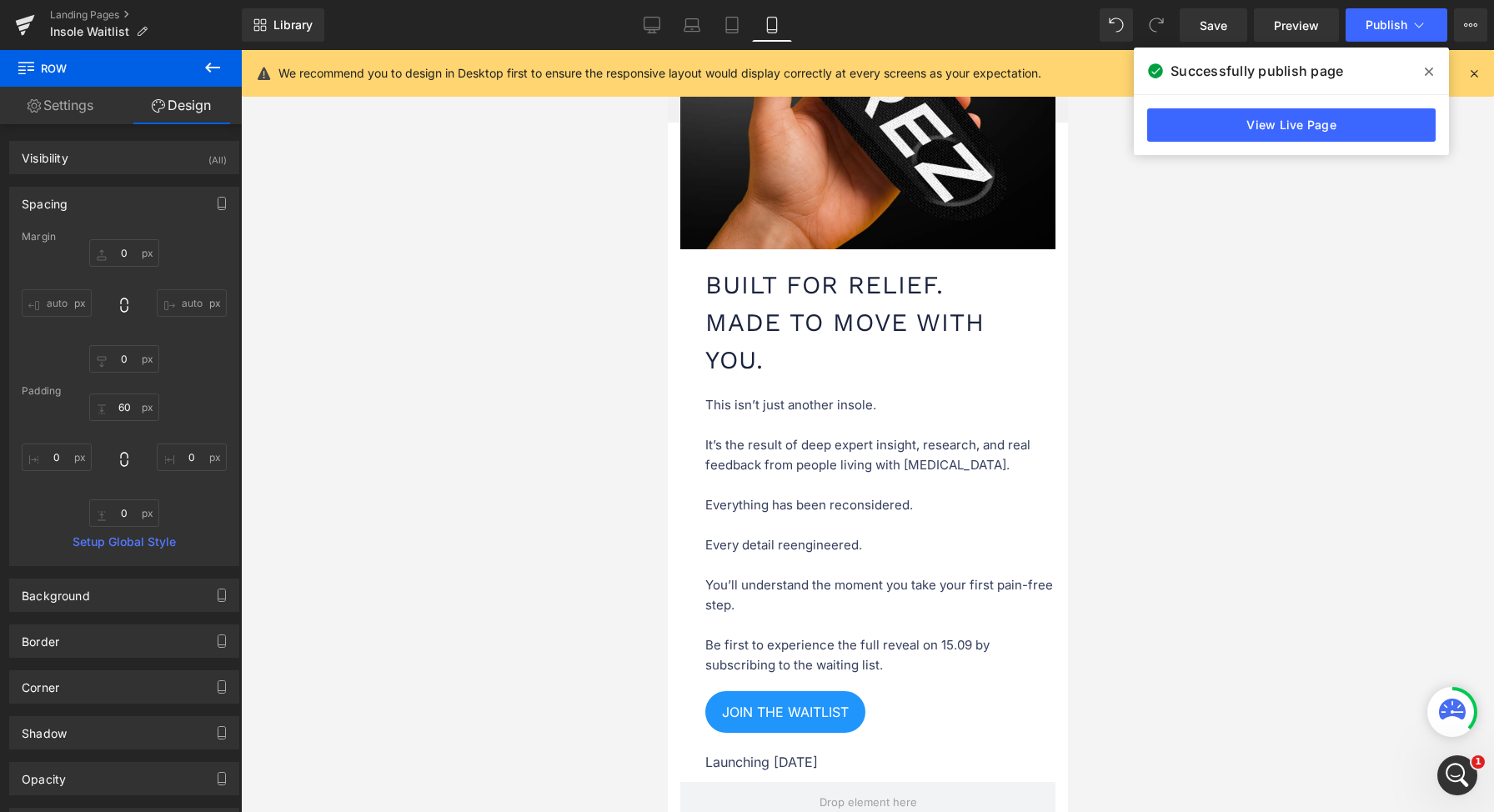
type input "0"
type input "30"
type input "0"
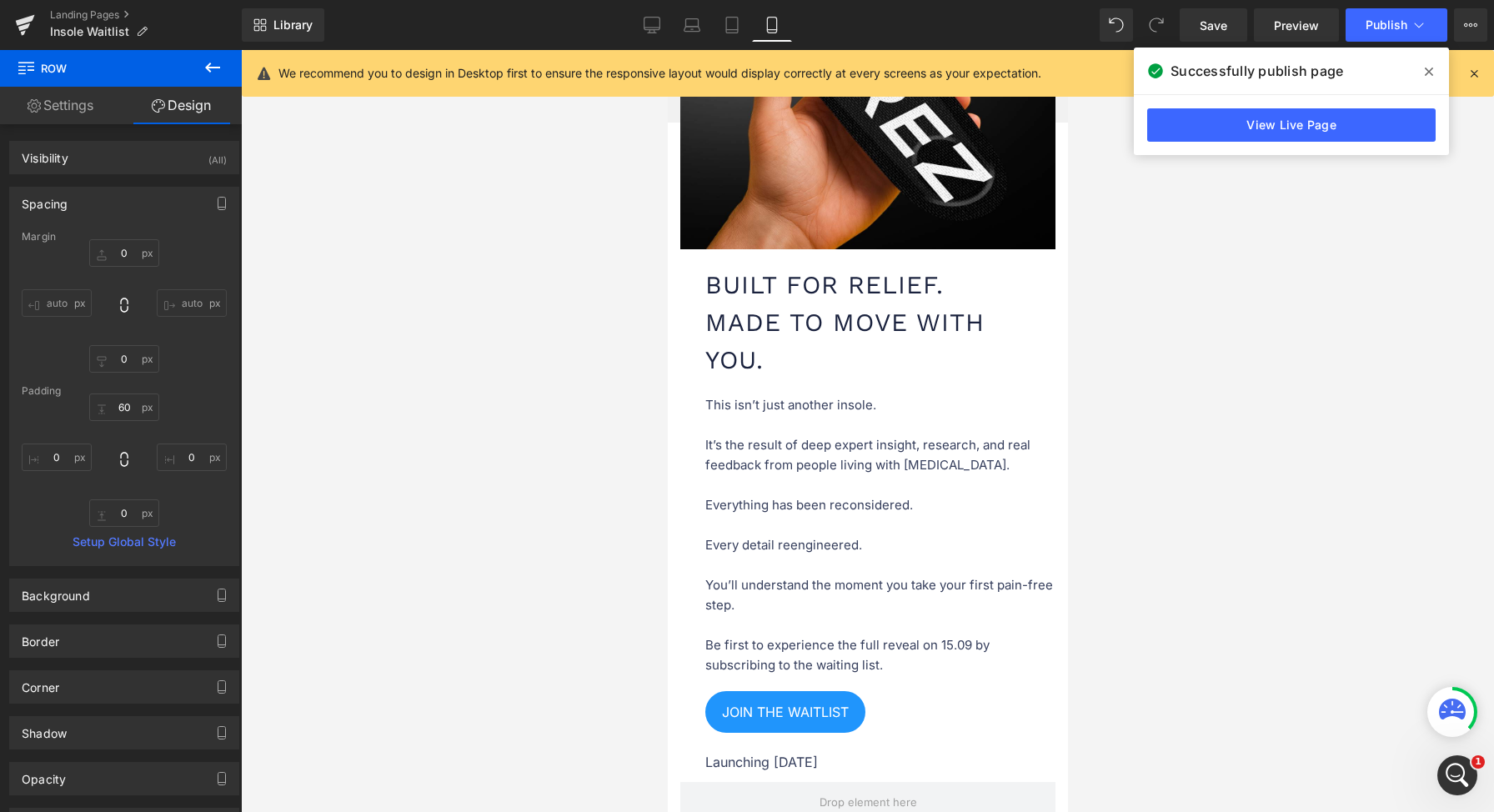
type input "0"
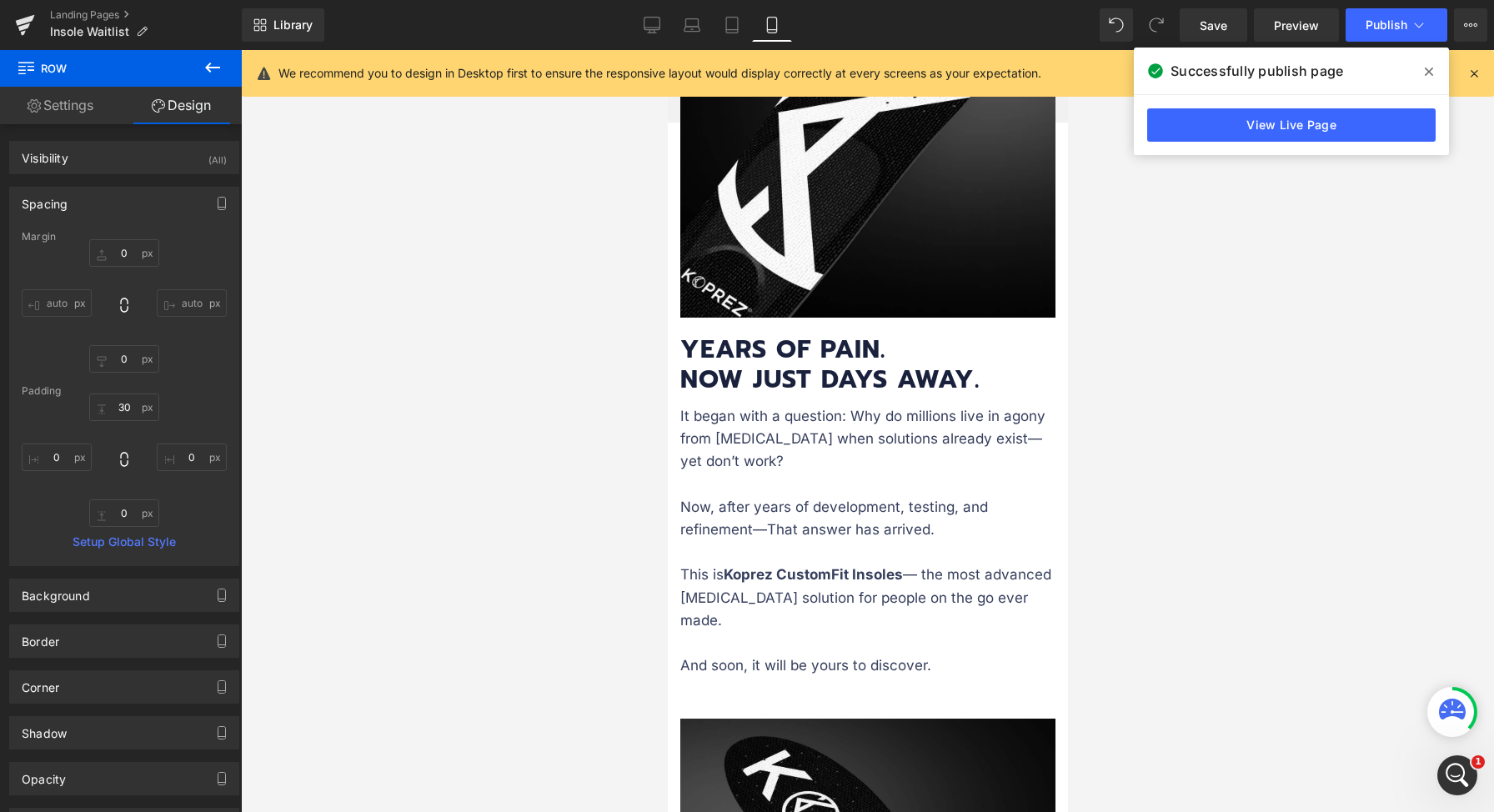
scroll to position [0, 0]
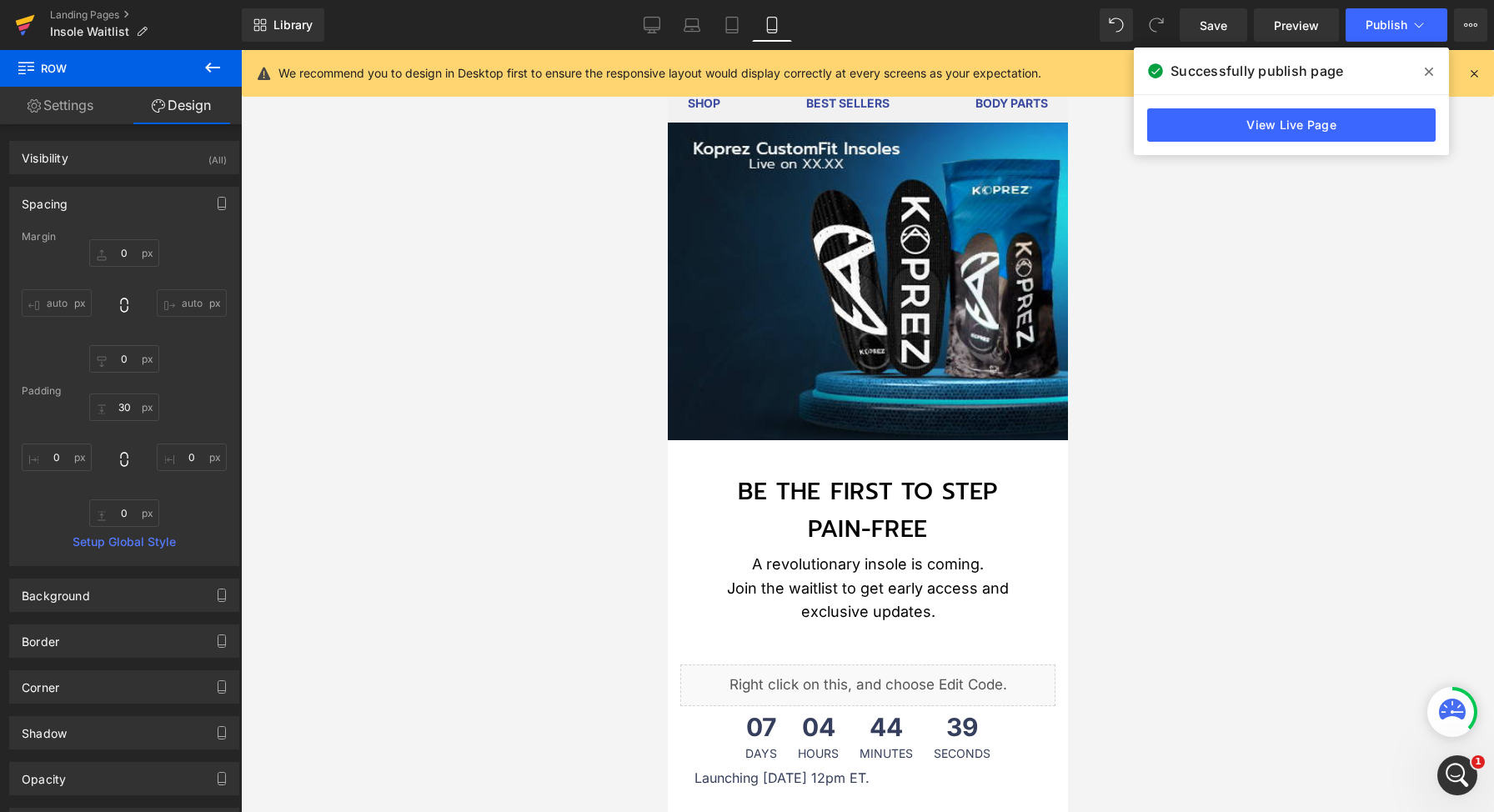
click at [15, 23] on icon at bounding box center [25, 26] width 20 height 42
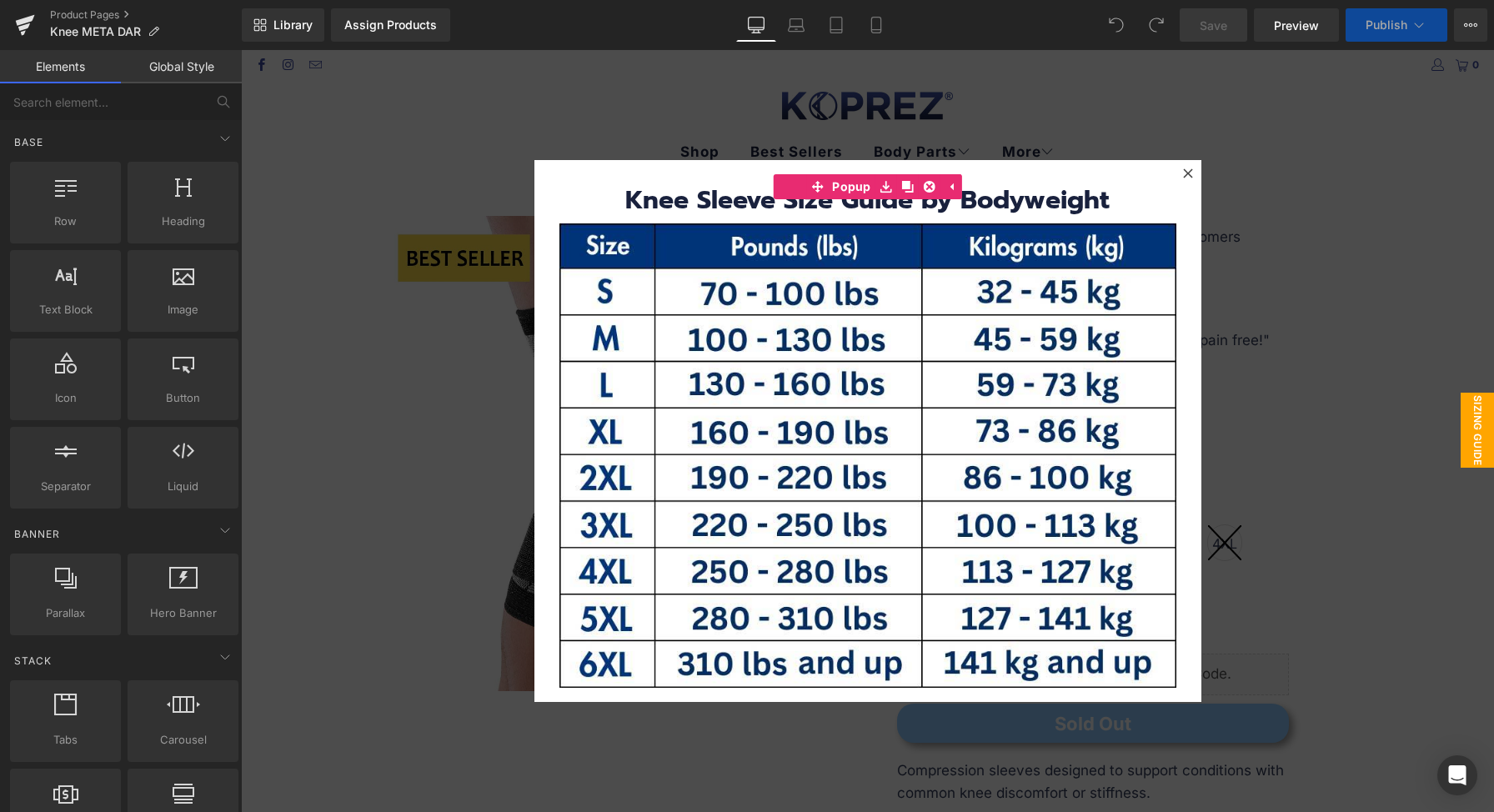
click at [1343, 426] on div at bounding box center [867, 431] width 1253 height 762
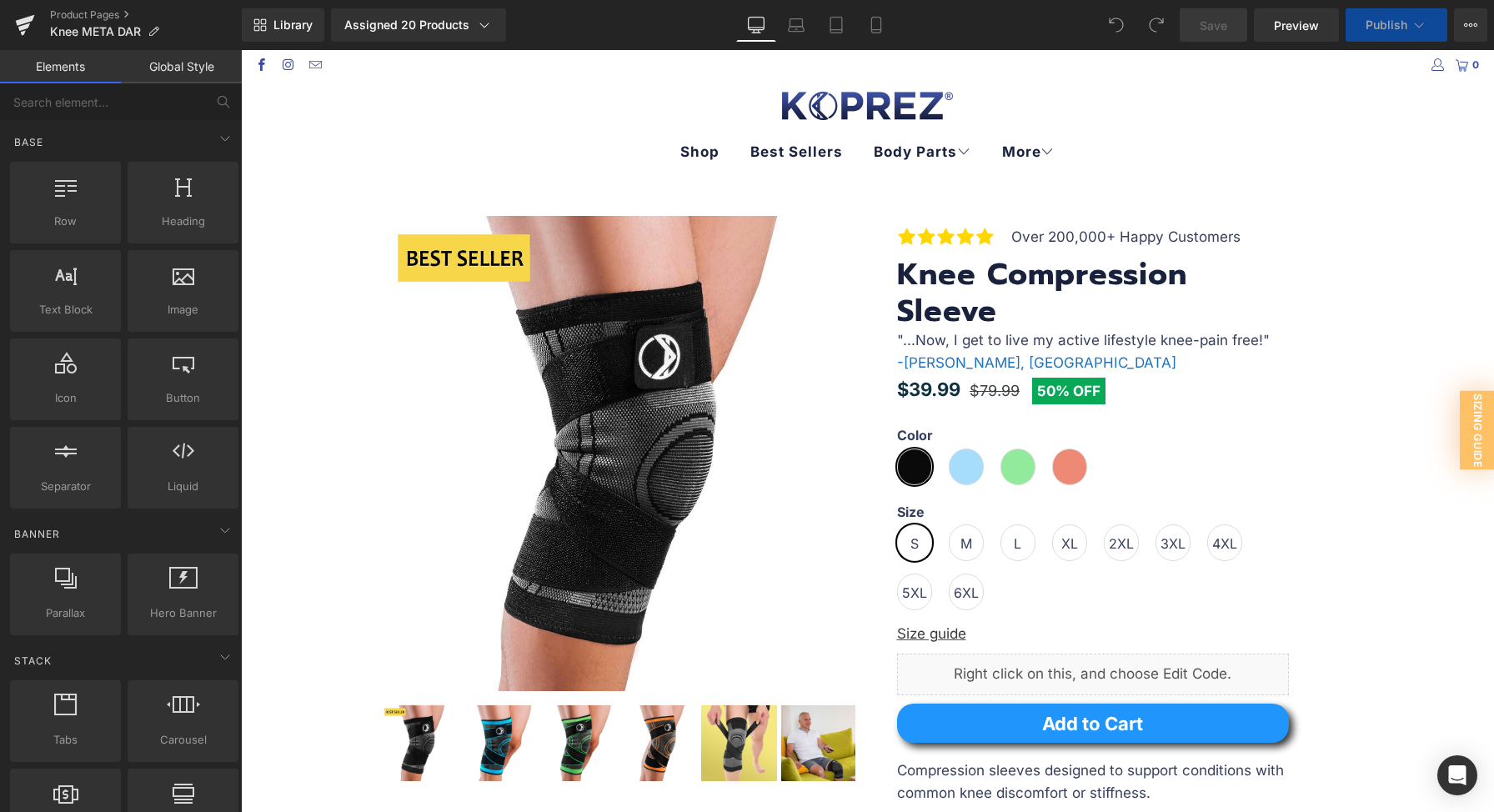
click at [997, 310] on h3 "Knee Compression Sleeve" at bounding box center [1093, 293] width 392 height 72
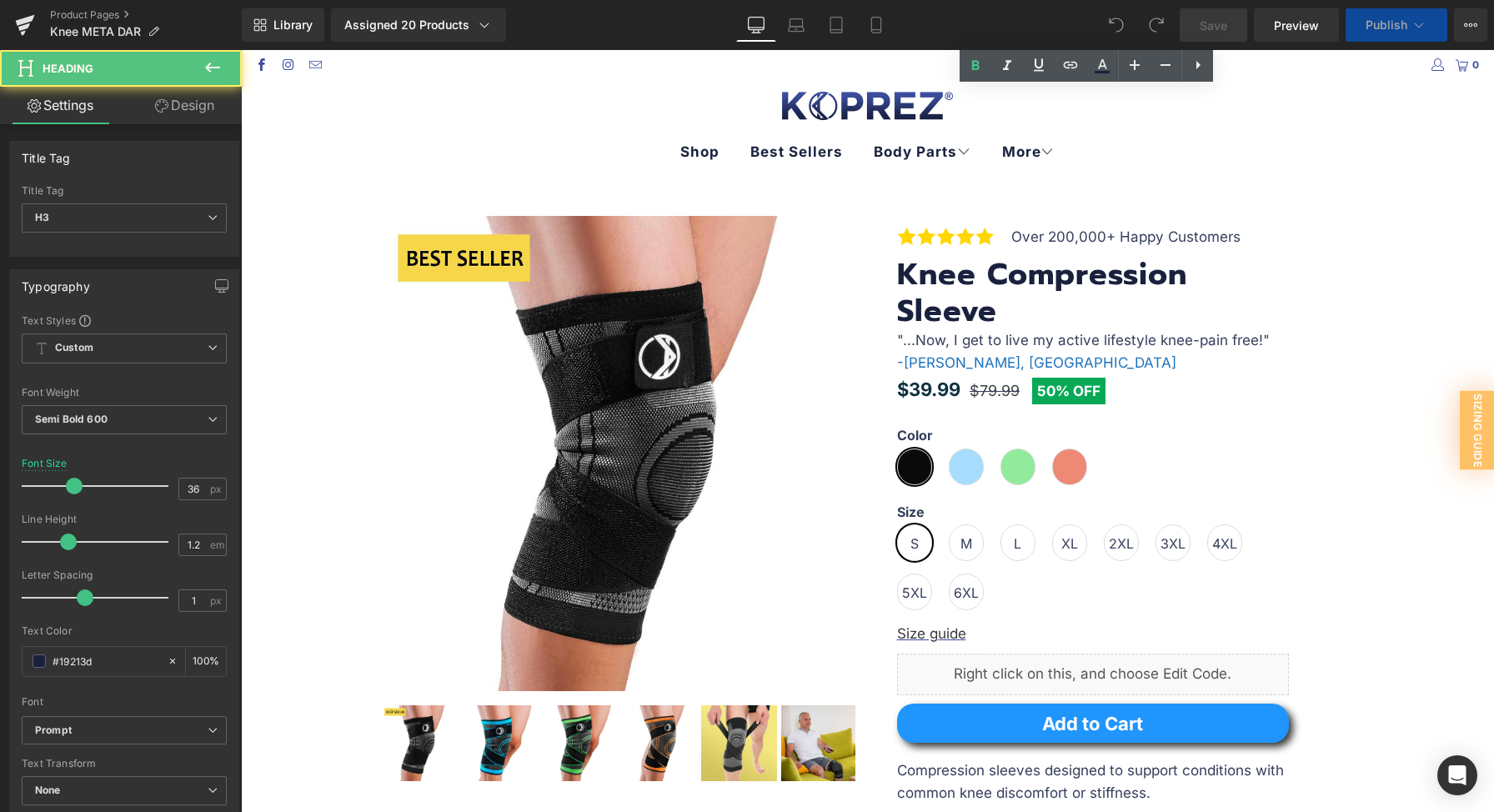
click at [1022, 759] on p "Compression sleeves designed to support conditions with common knee discomfort …" at bounding box center [1093, 781] width 392 height 45
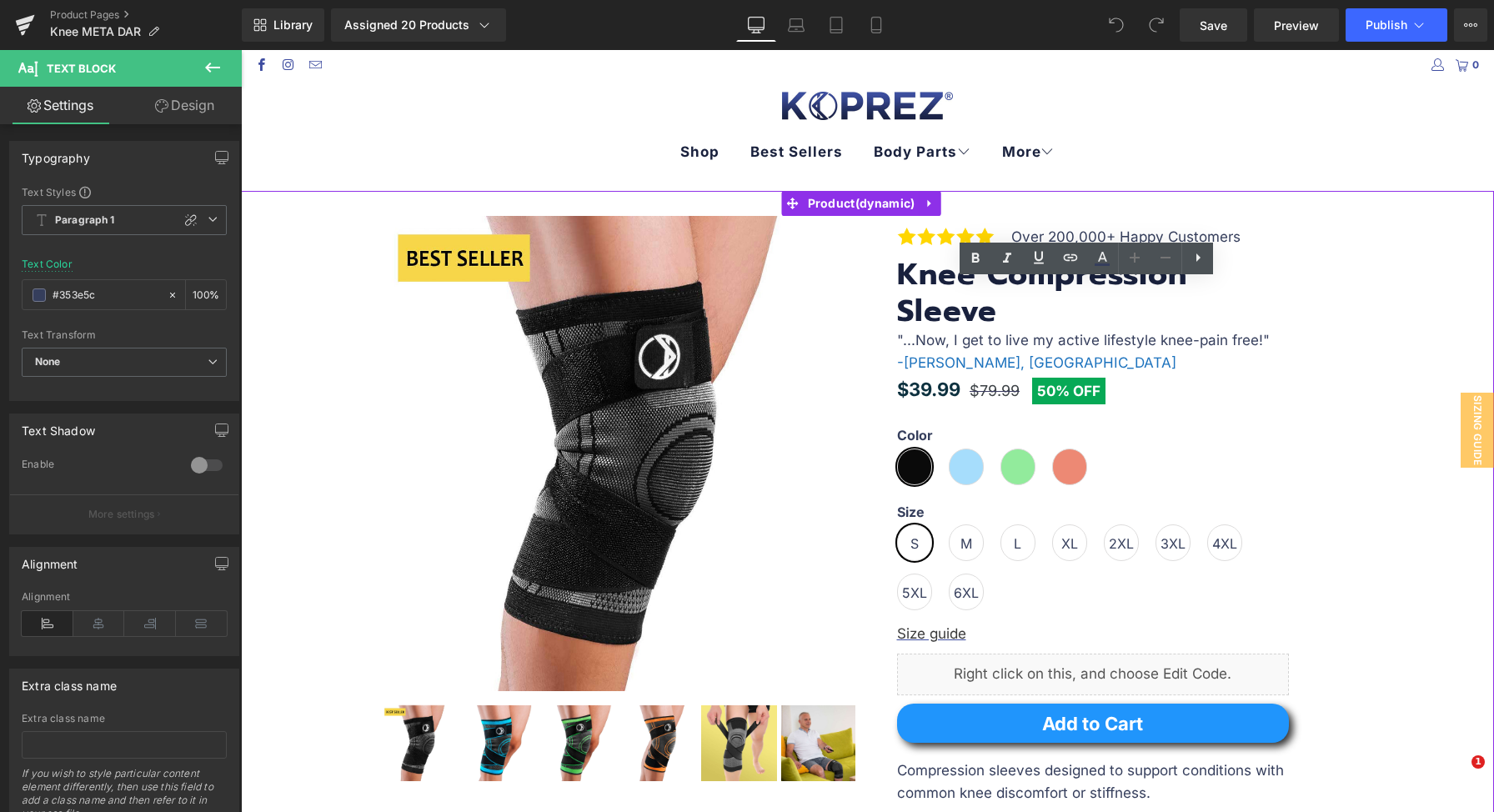
scroll to position [478, 0]
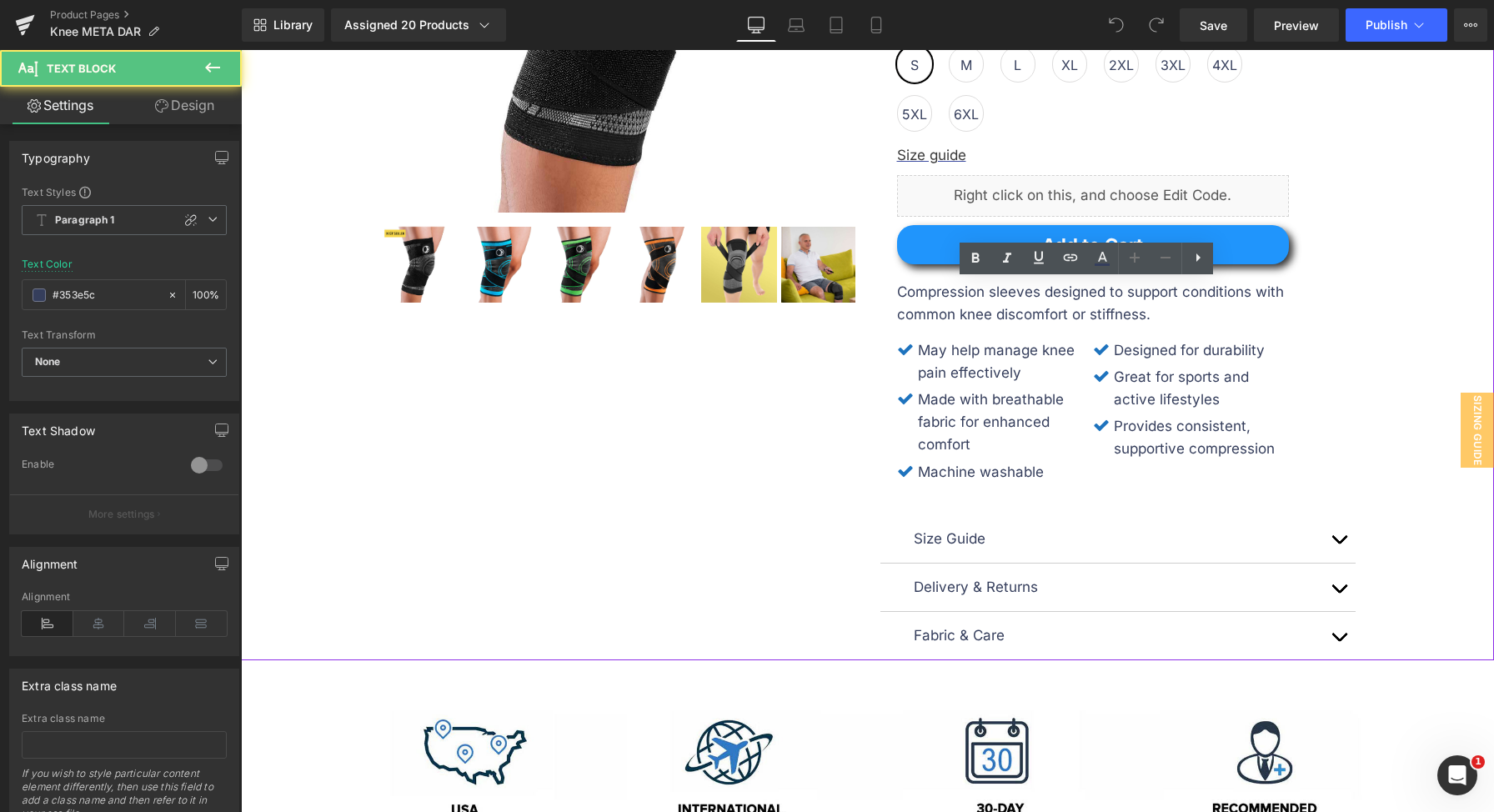
click at [1023, 312] on p "Compression sleeves designed to support conditions with common knee discomfort …" at bounding box center [1093, 303] width 392 height 45
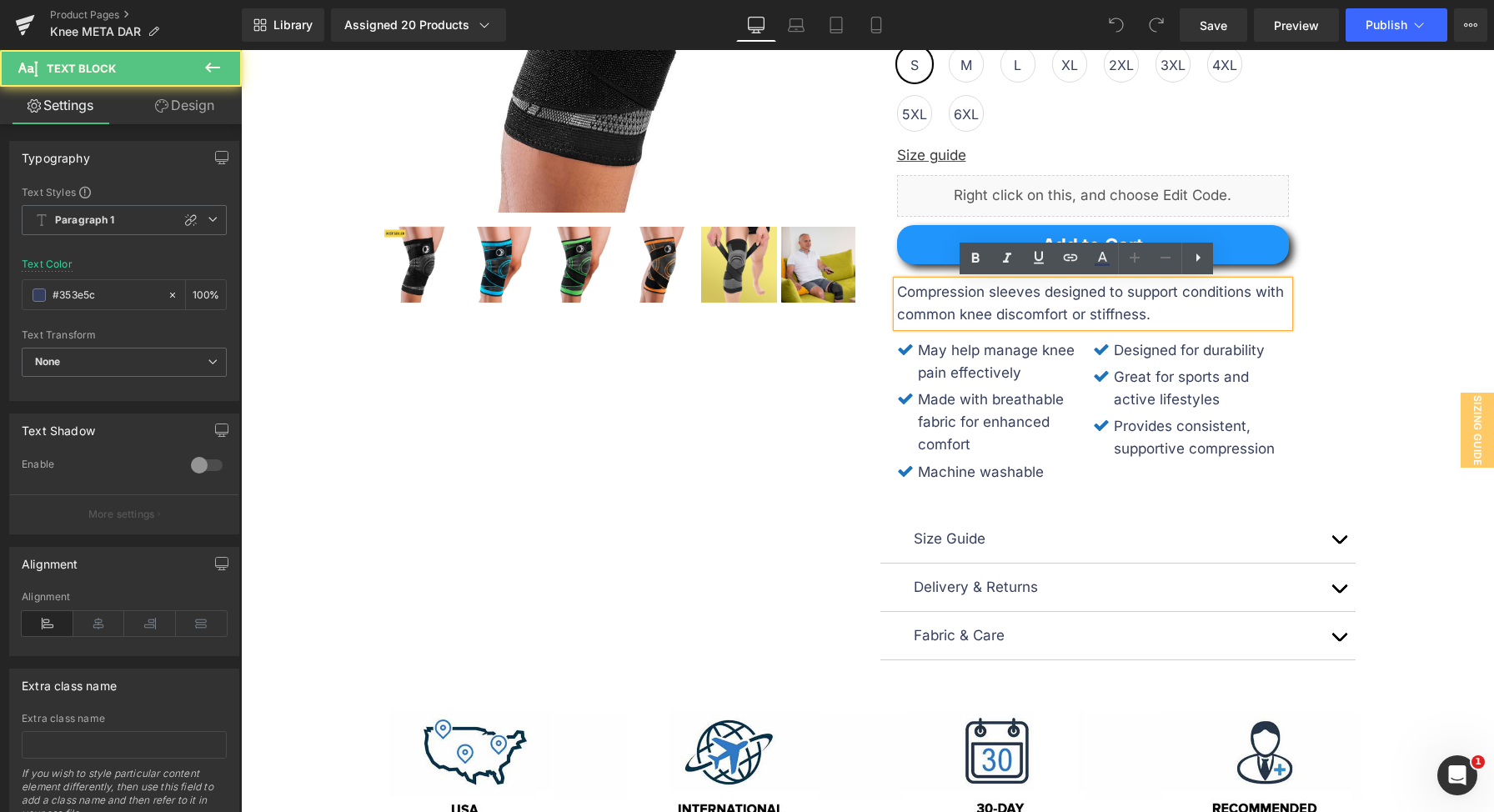
click at [1023, 312] on p "Compression sleeves designed to support conditions with common knee discomfort …" at bounding box center [1093, 303] width 392 height 45
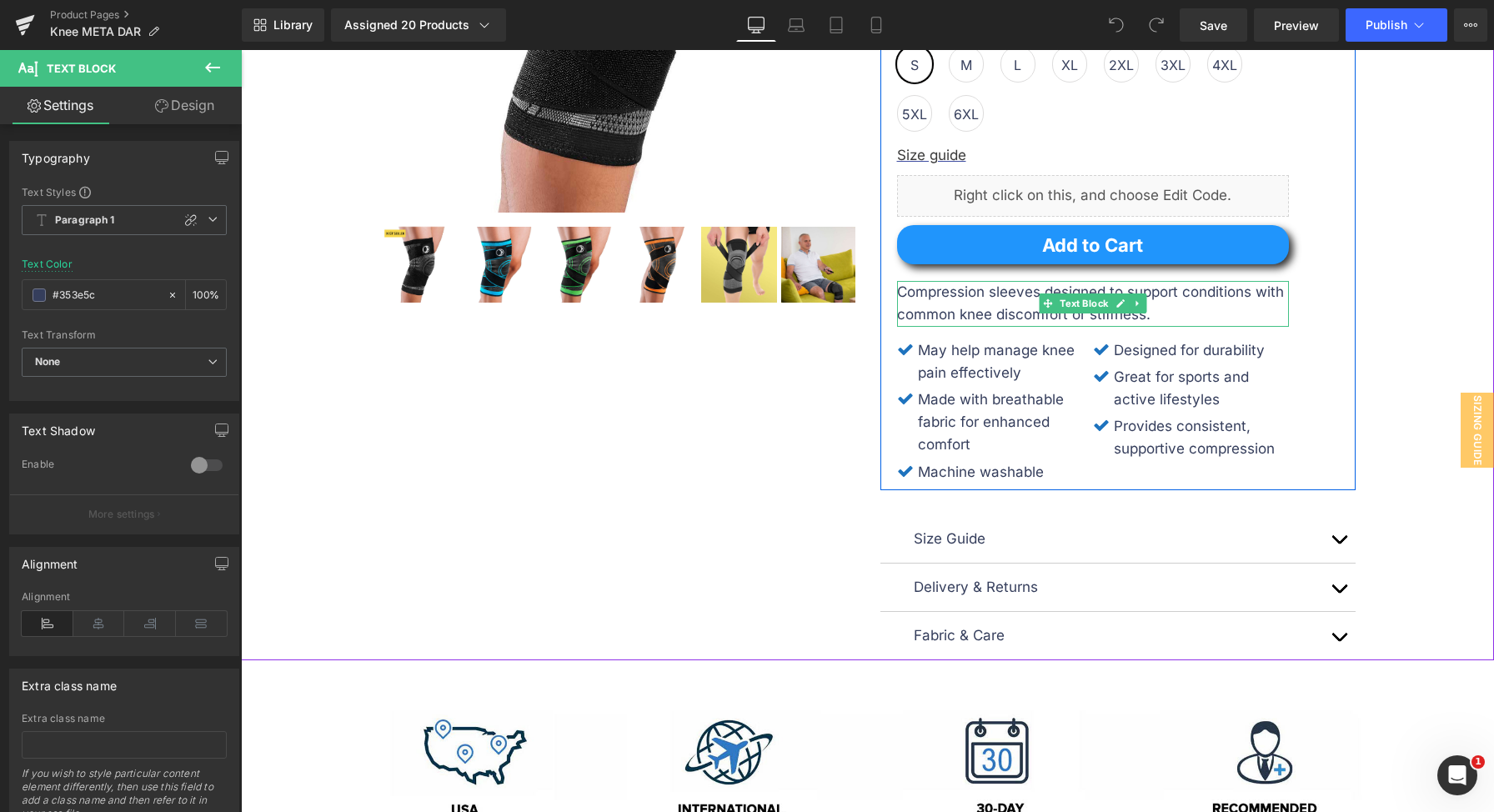
click at [1041, 317] on p "Compression sleeves designed to support conditions with common knee discomfort …" at bounding box center [1093, 303] width 392 height 45
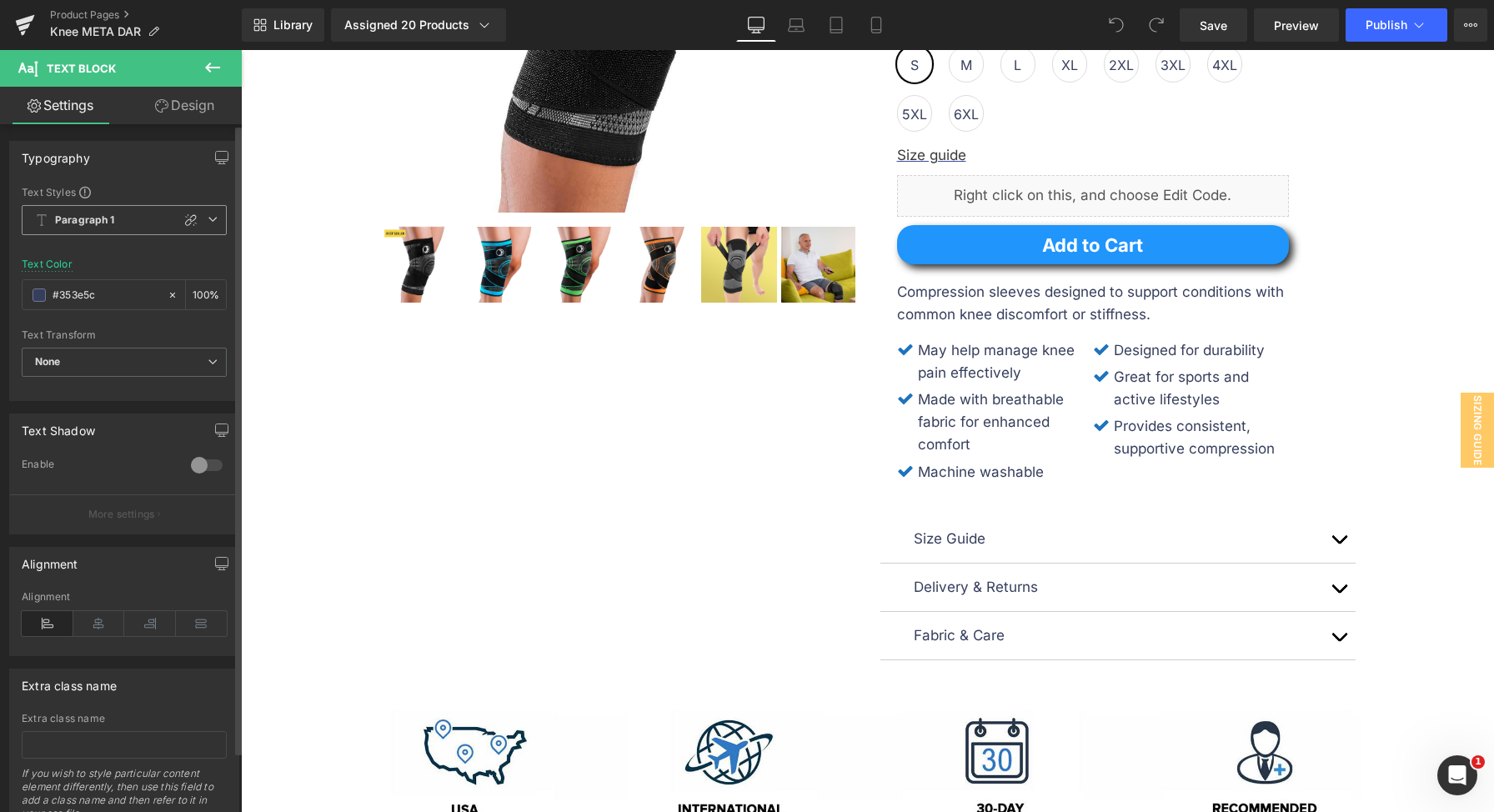
click at [211, 222] on span "Paragraph 1" at bounding box center [124, 220] width 205 height 30
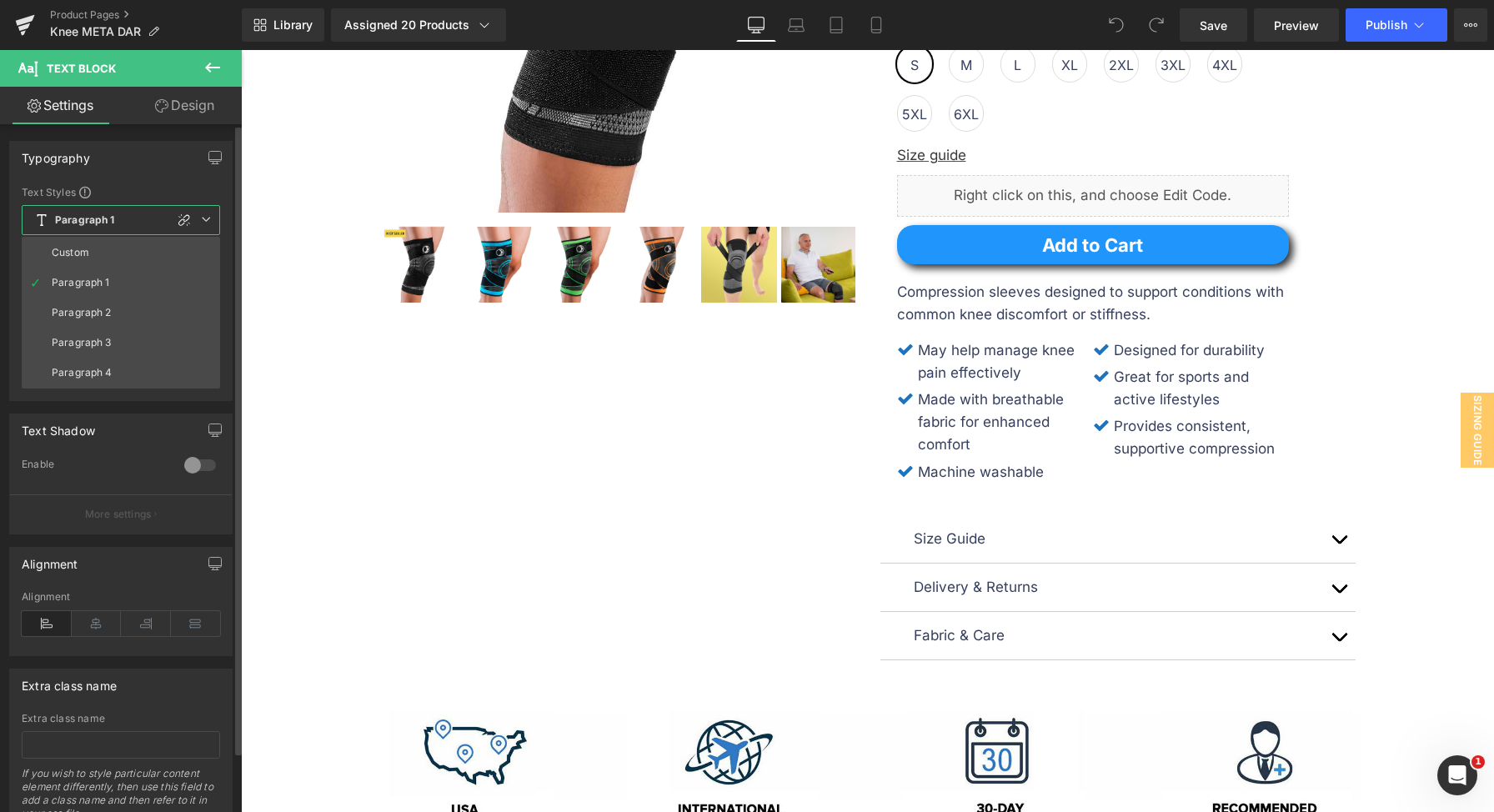
click at [211, 222] on span "Paragraph 1" at bounding box center [121, 220] width 199 height 30
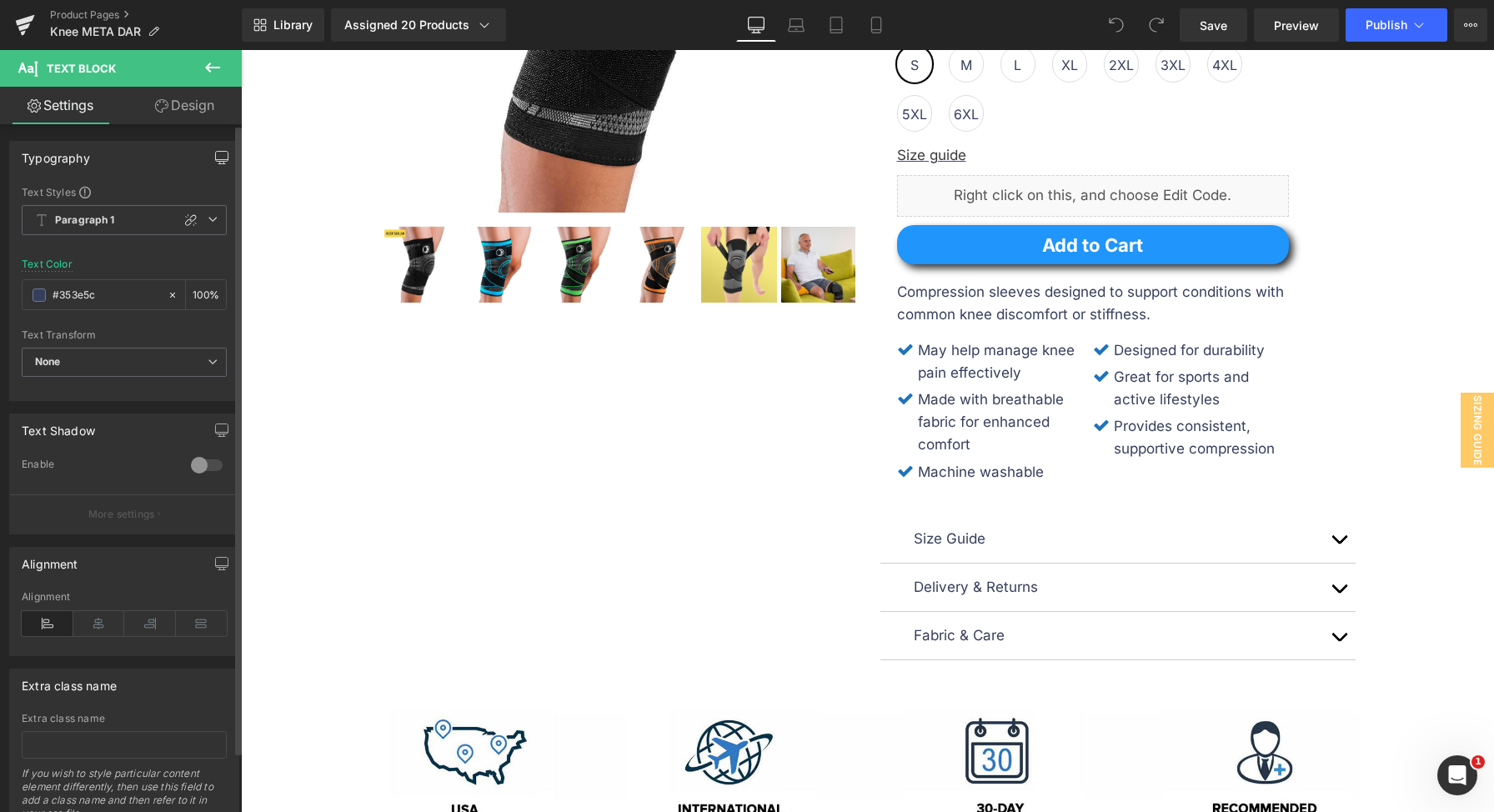
click at [216, 161] on icon "button" at bounding box center [222, 156] width 13 height 10
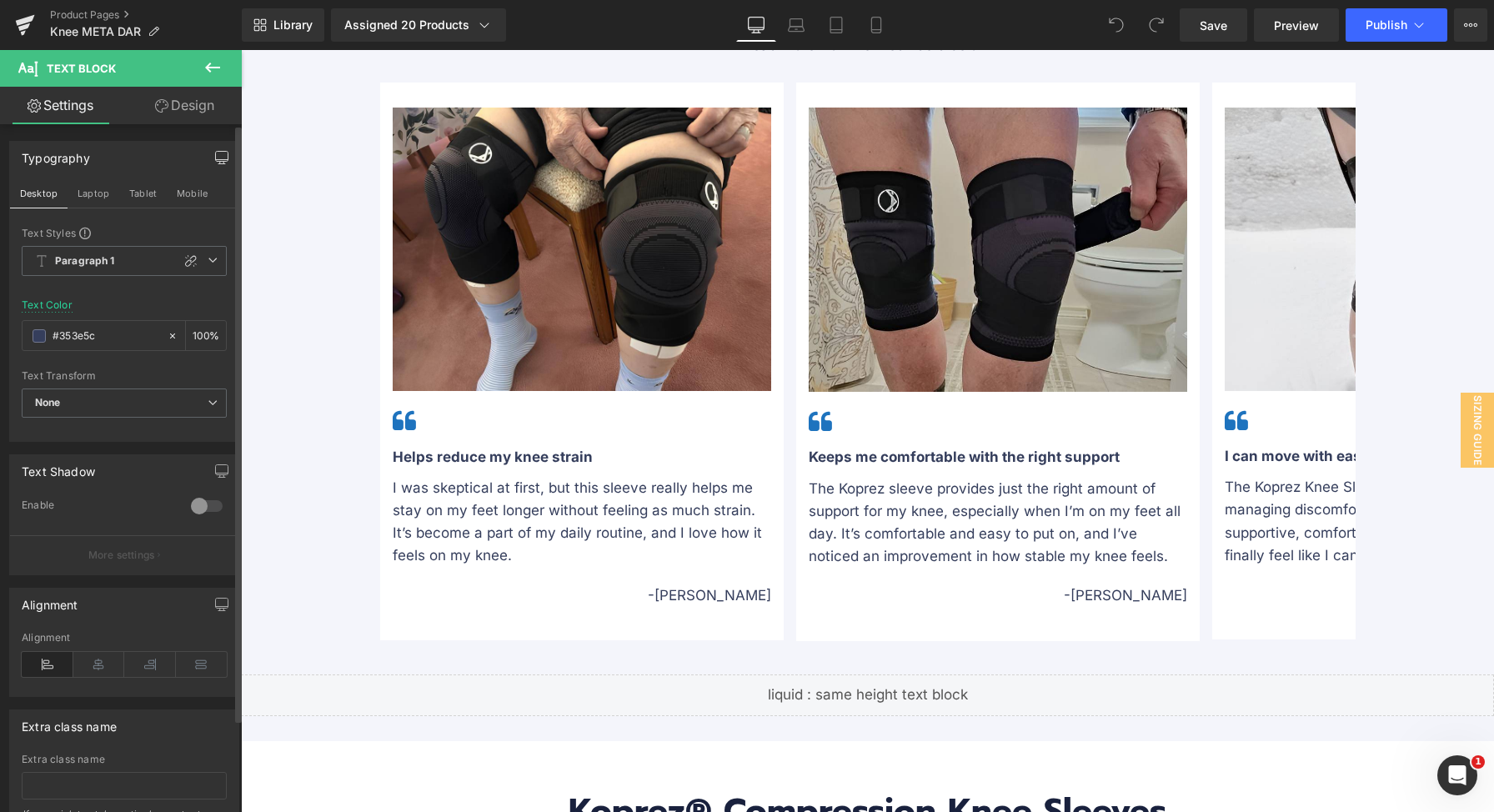
scroll to position [1527, 0]
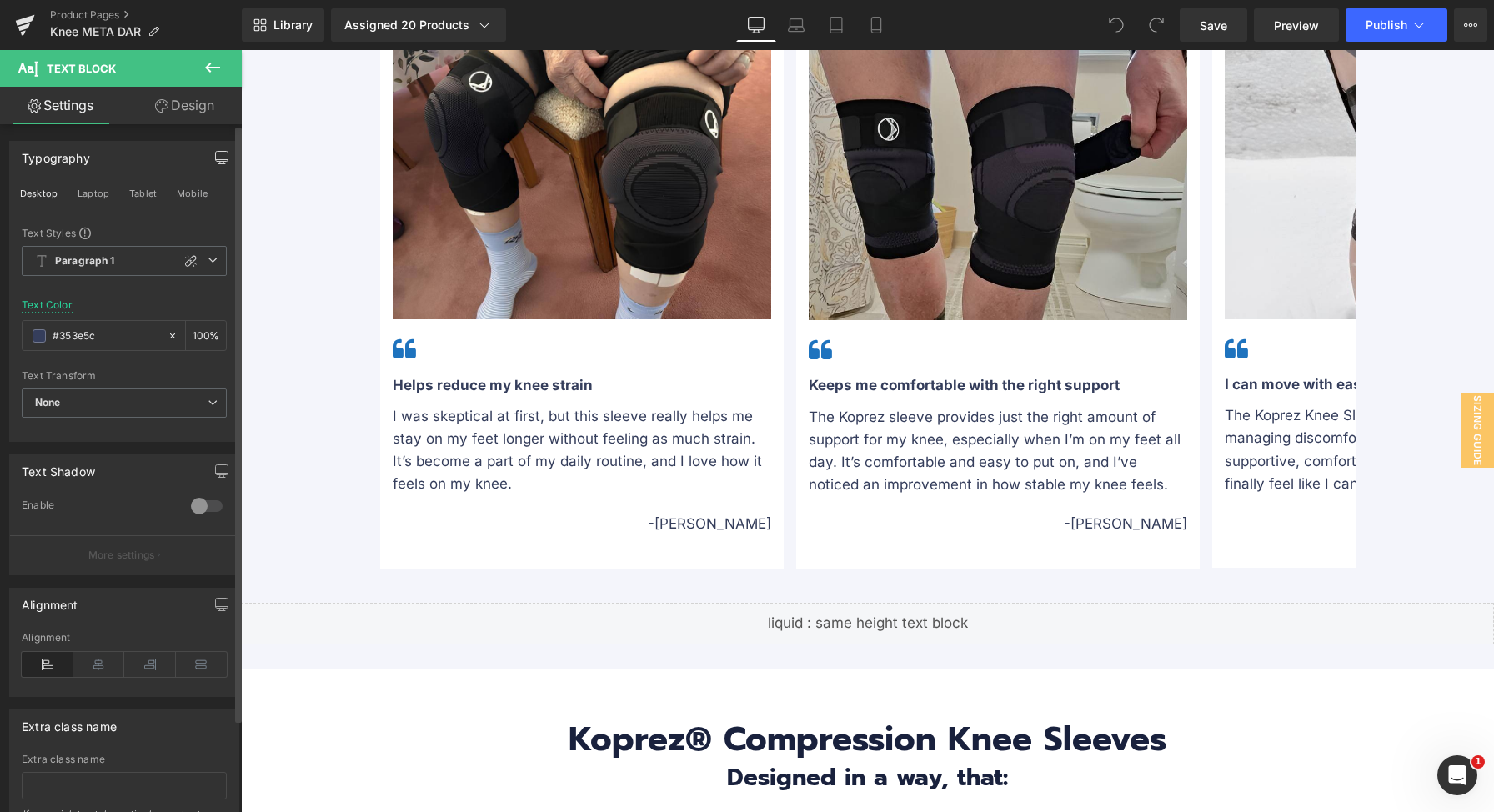
click at [844, 408] on div "The Koprez sleeve provides just the right amount of support for my knee, especi…" at bounding box center [997, 451] width 378 height 91
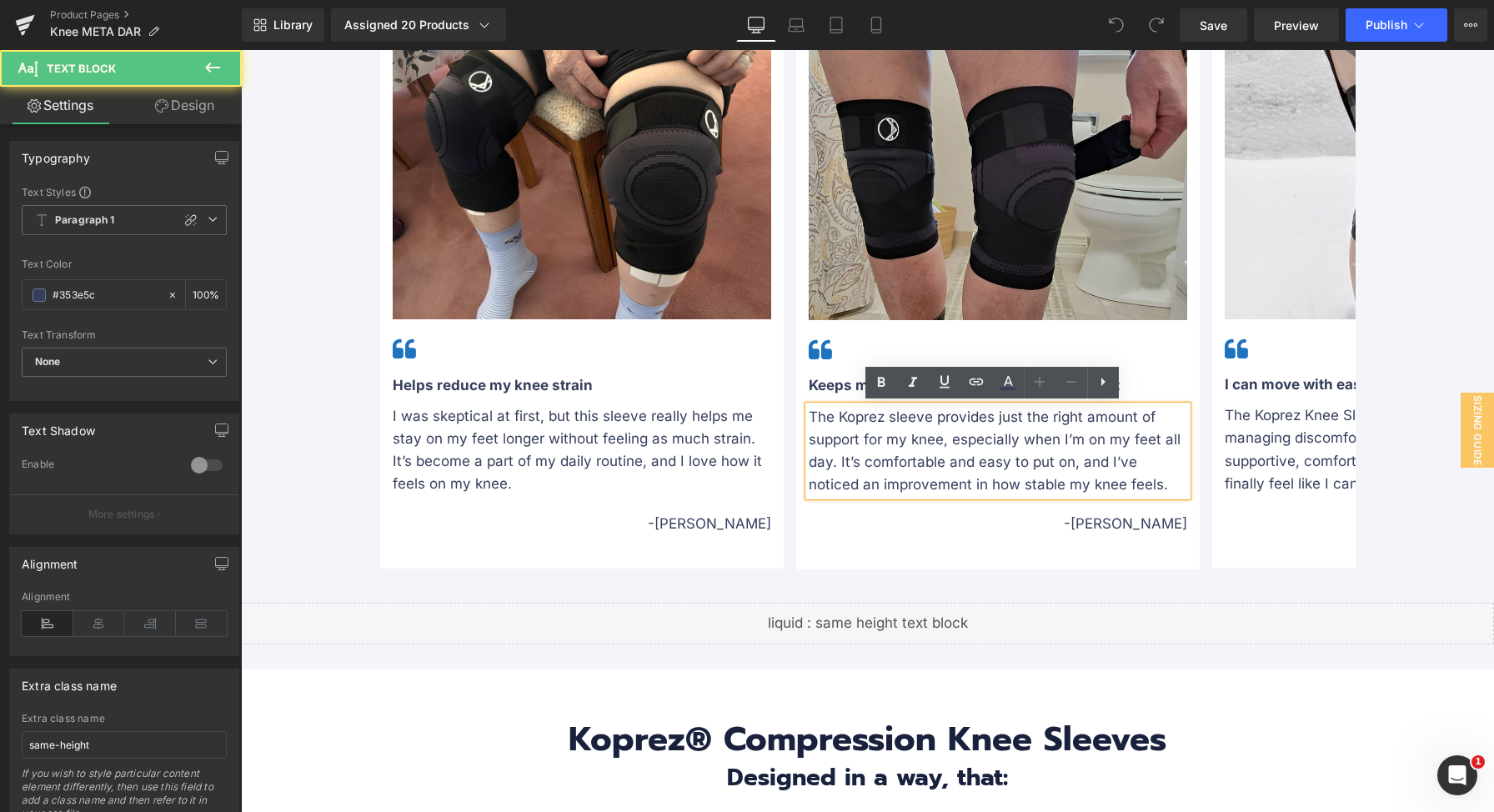
click at [857, 460] on div "The Koprez sleeve provides just the right amount of support for my knee, especi…" at bounding box center [997, 451] width 378 height 91
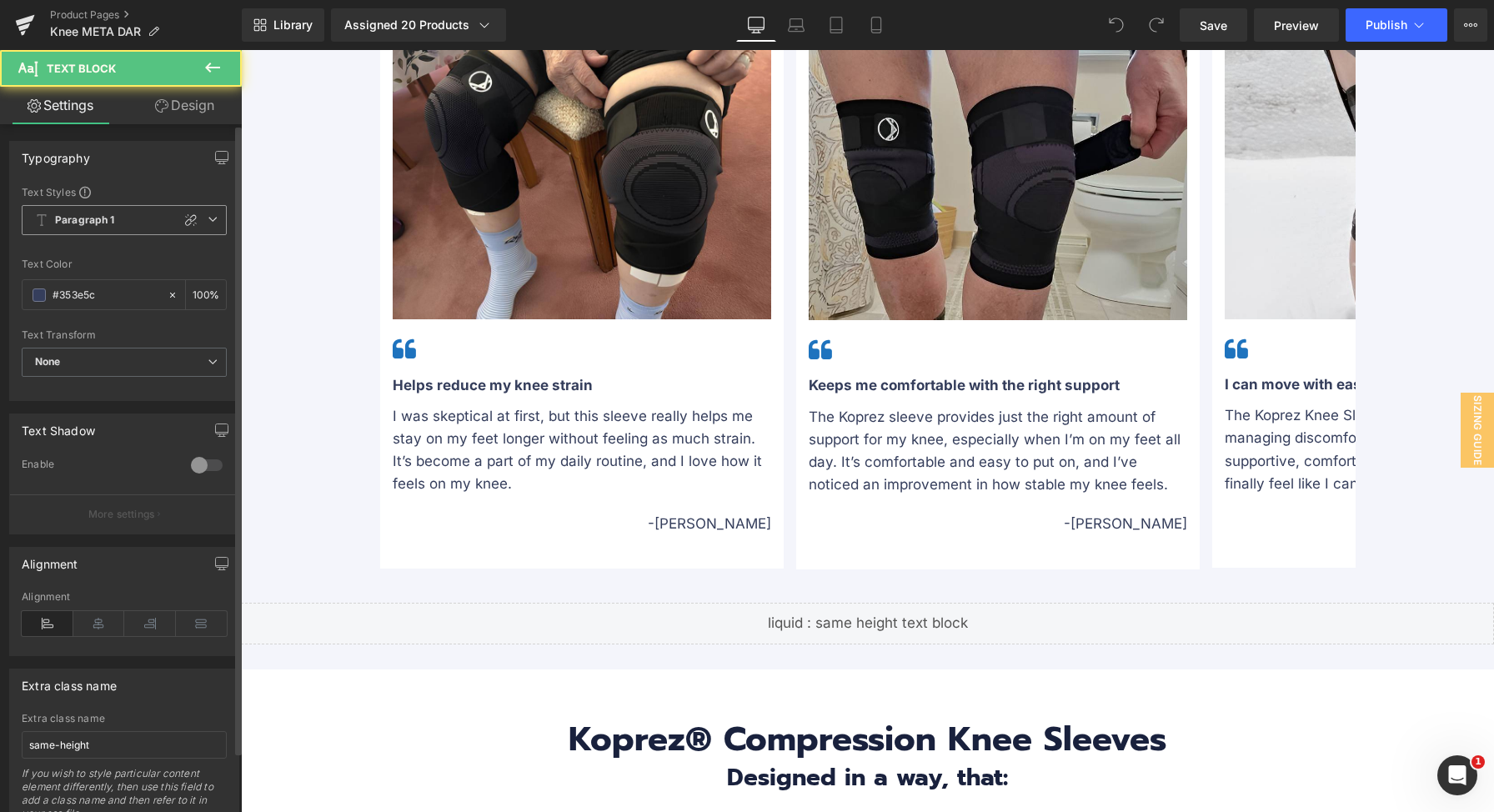
click at [211, 222] on icon at bounding box center [212, 219] width 10 height 10
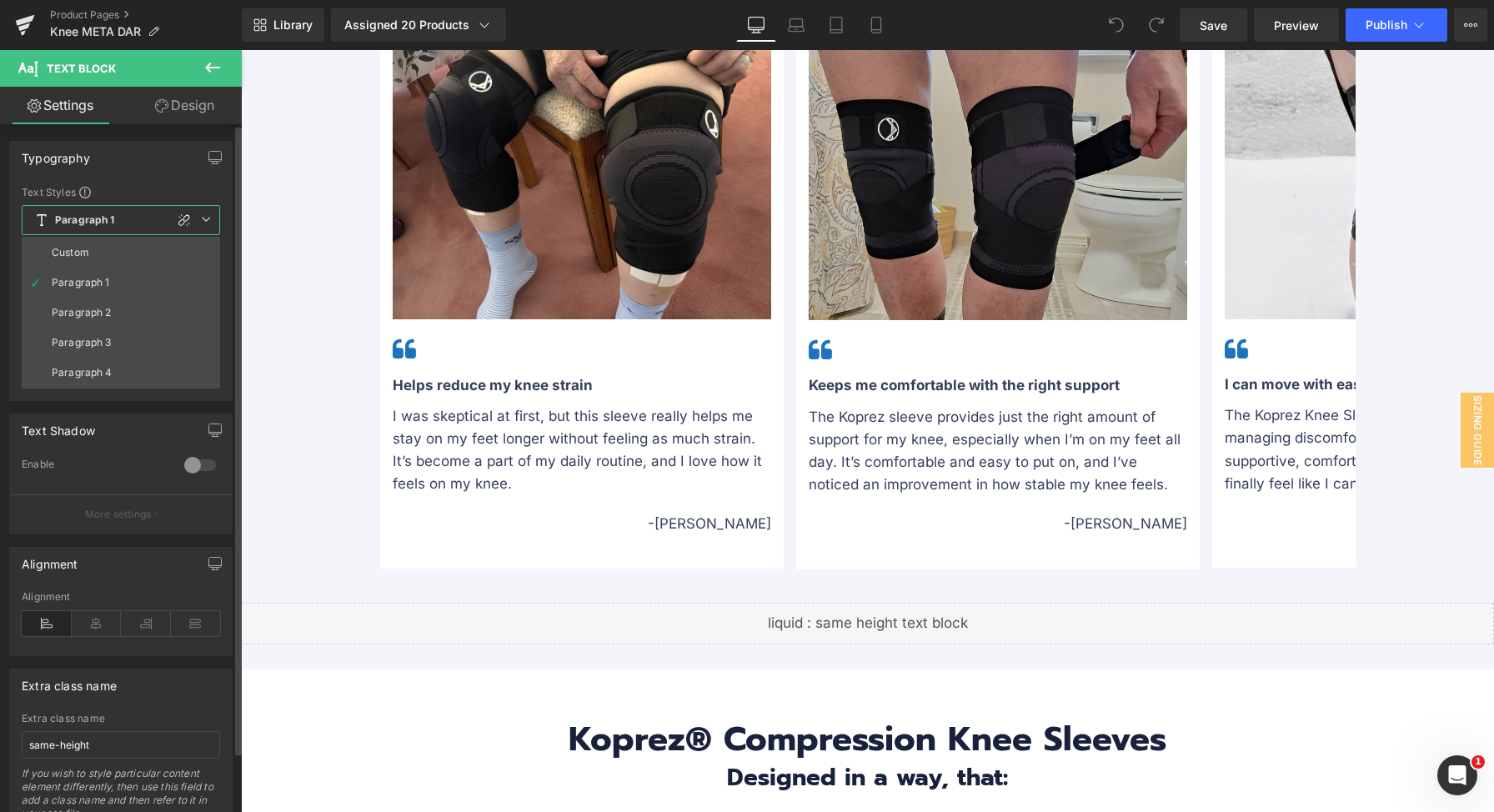
click at [211, 222] on icon at bounding box center [205, 219] width 10 height 10
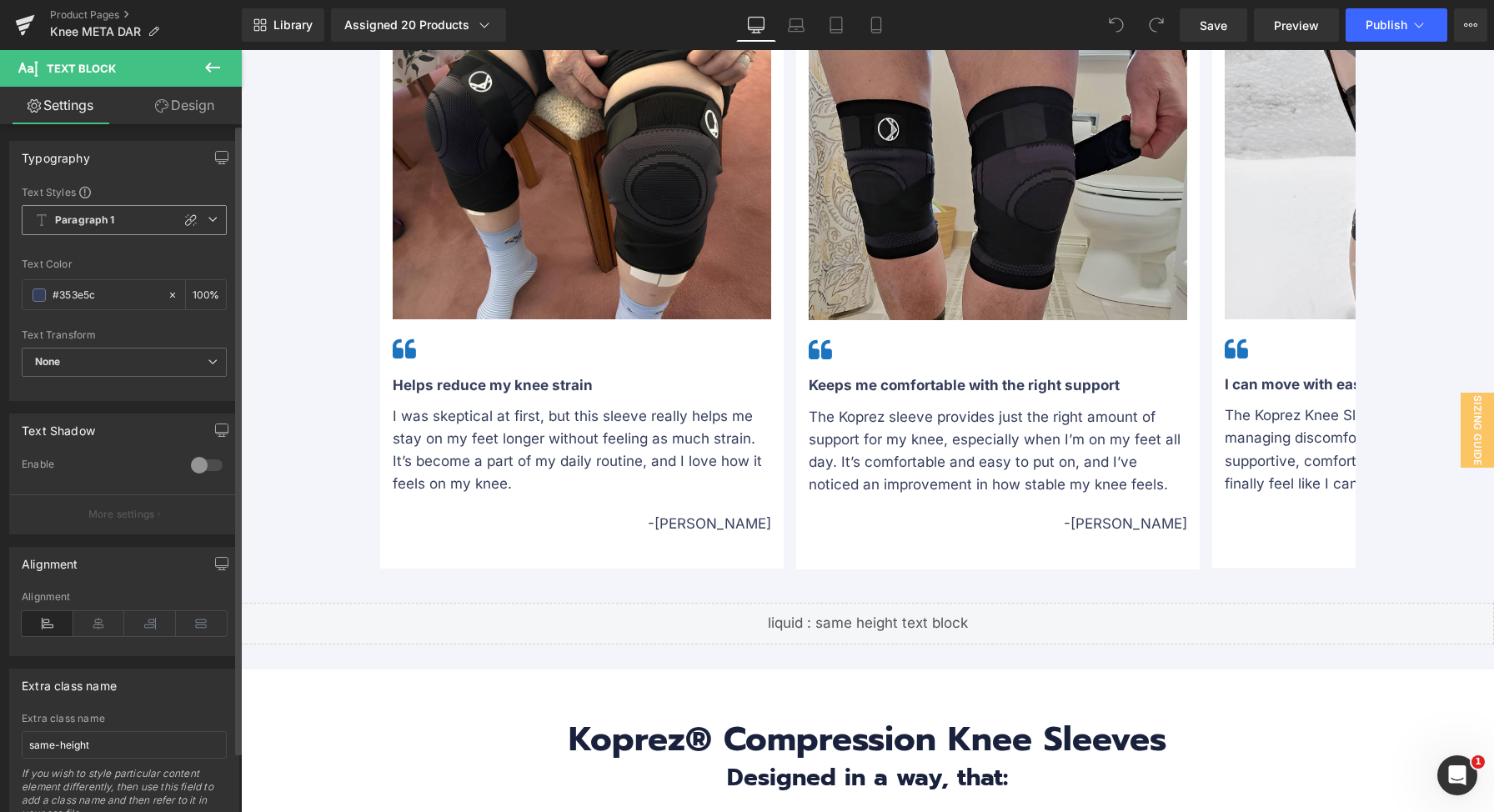
click at [211, 219] on icon at bounding box center [212, 219] width 10 height 10
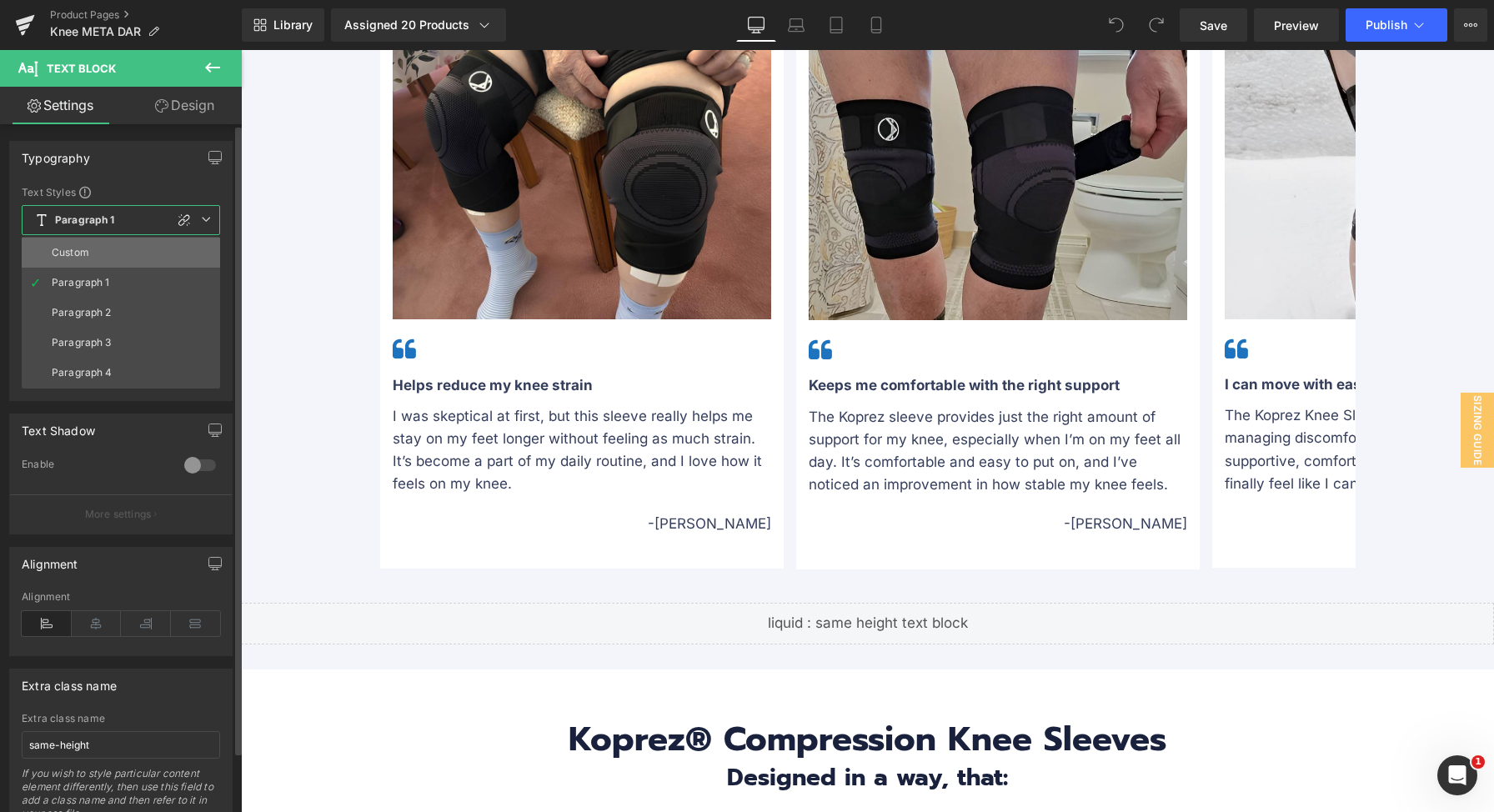
click at [157, 259] on li "Custom" at bounding box center [121, 252] width 199 height 30
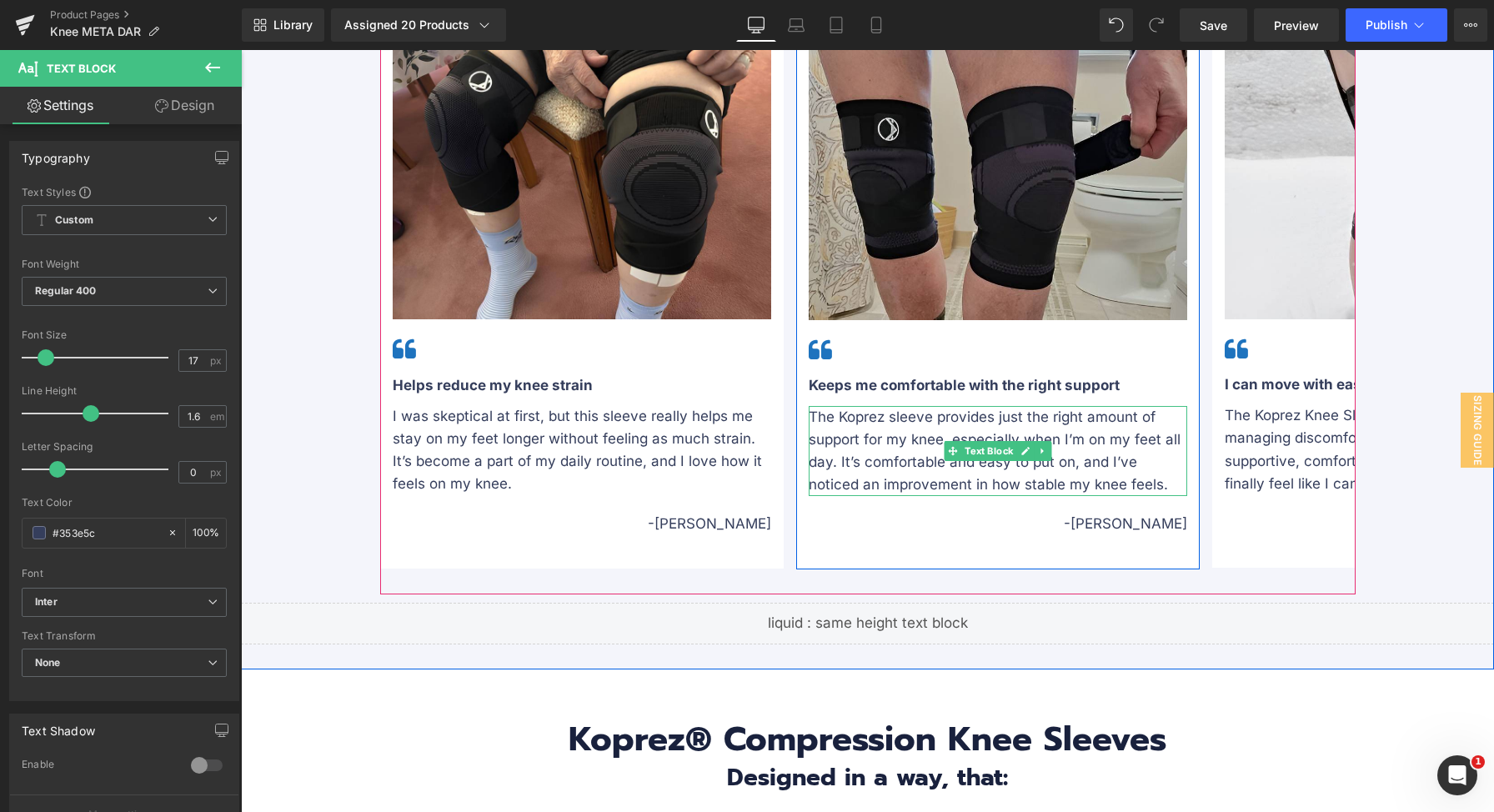
click at [932, 447] on div "The Koprez sleeve provides just the right amount of support for my knee, especi…" at bounding box center [997, 451] width 378 height 91
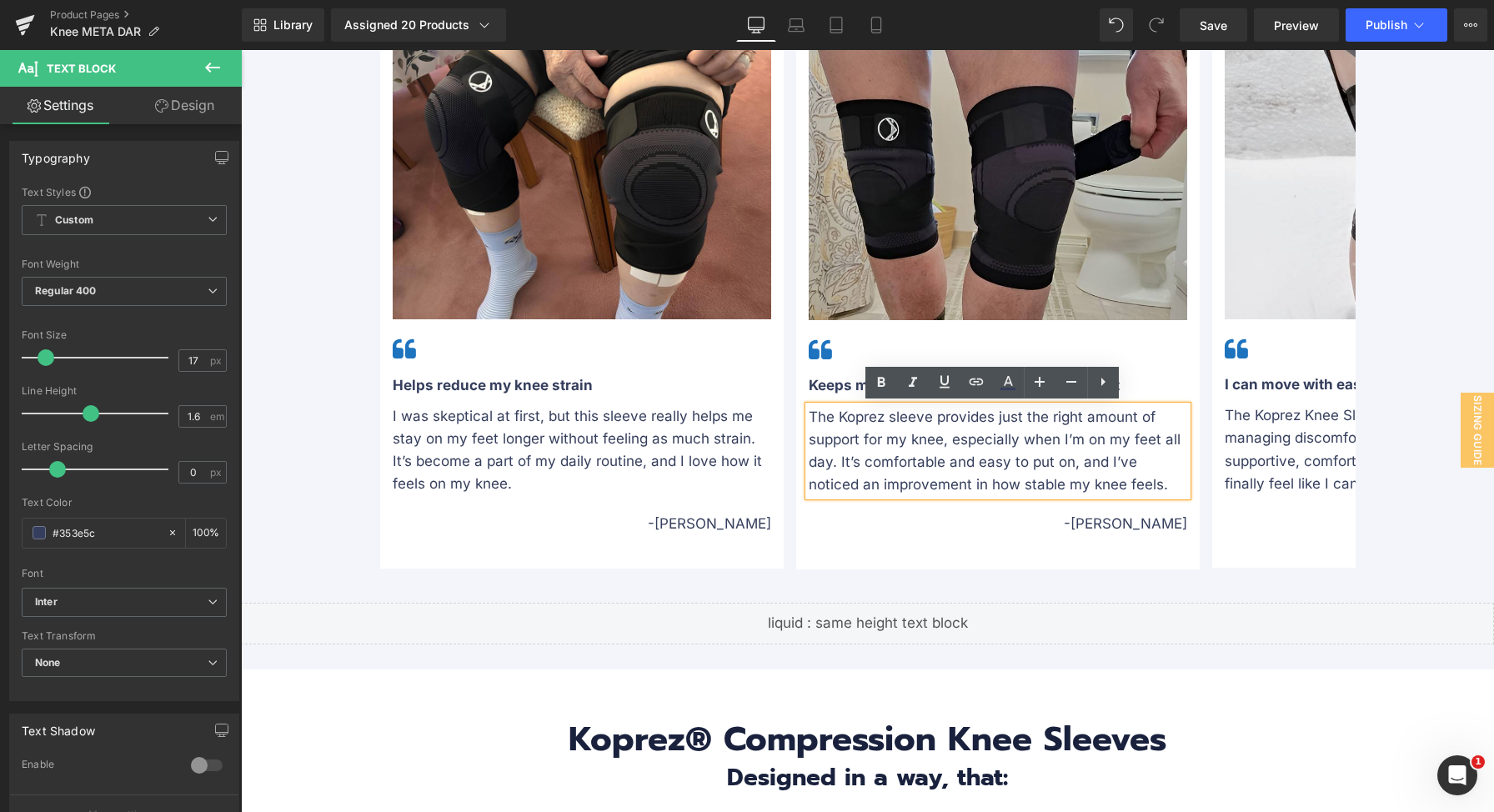
click at [900, 446] on div "The Koprez sleeve provides just the right amount of support for my knee, especi…" at bounding box center [997, 451] width 378 height 91
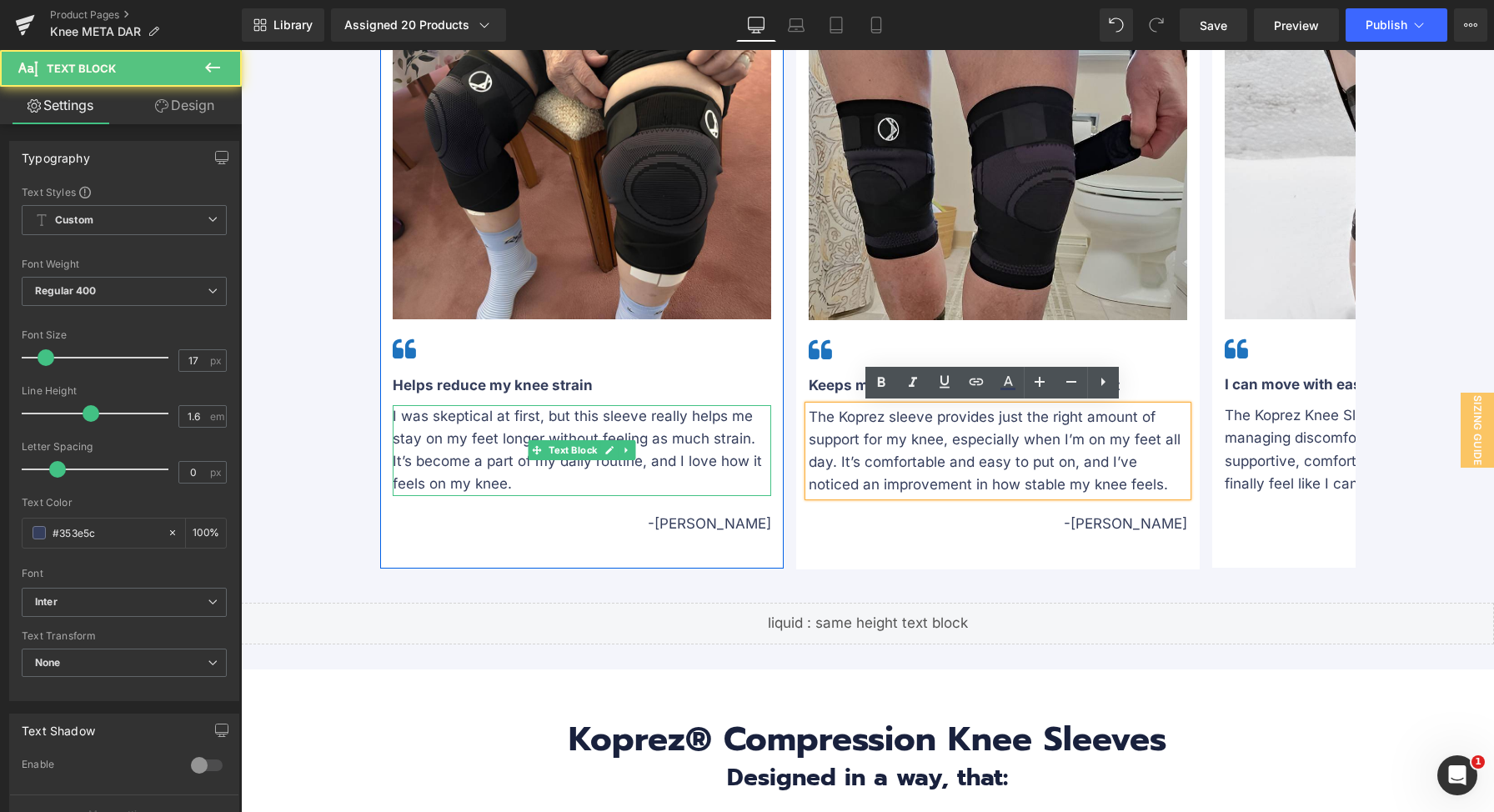
click at [510, 425] on p "I was skeptical at first, but this sleeve really helps me stay on my feet longe…" at bounding box center [582, 450] width 378 height 91
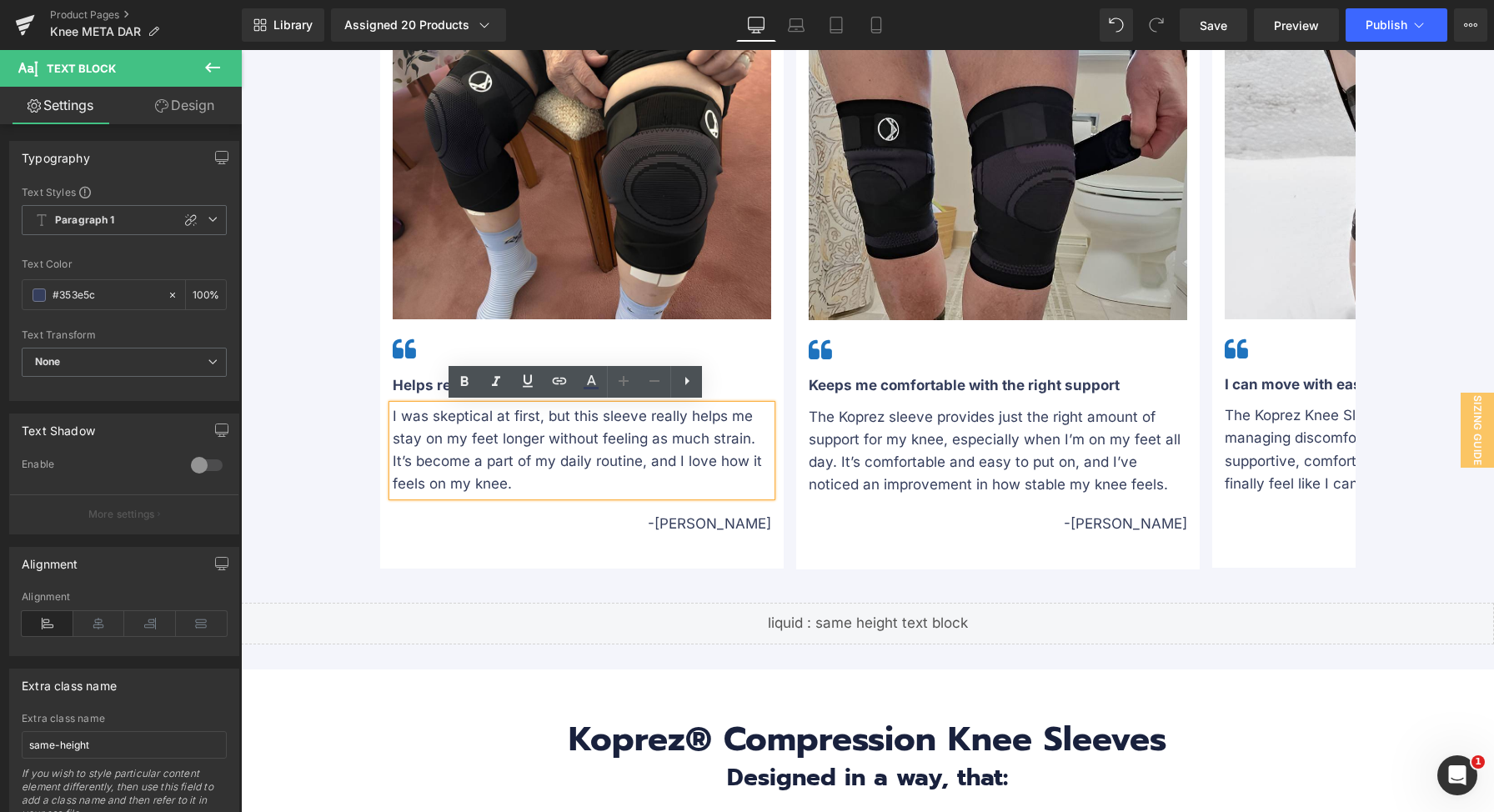
click at [569, 434] on p "I was skeptical at first, but this sleeve really helps me stay on my feet longe…" at bounding box center [582, 450] width 378 height 91
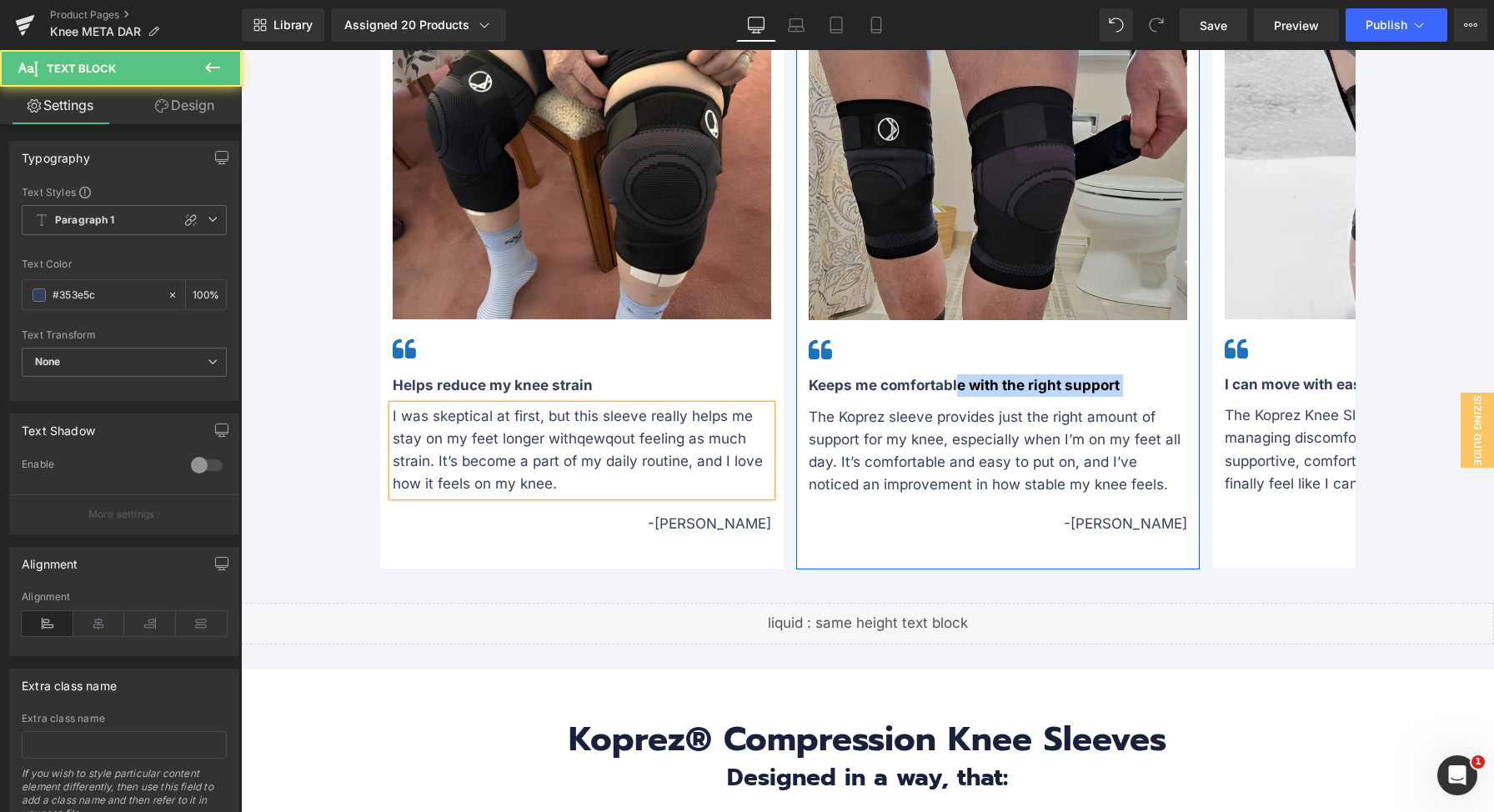
drag, startPoint x: 952, startPoint y: 390, endPoint x: 881, endPoint y: 452, distance: 94.3
click at [881, 452] on div "Image Icon Keeps me comfortable with the right support Text Block The Koprez sl…" at bounding box center [997, 285] width 404 height 500
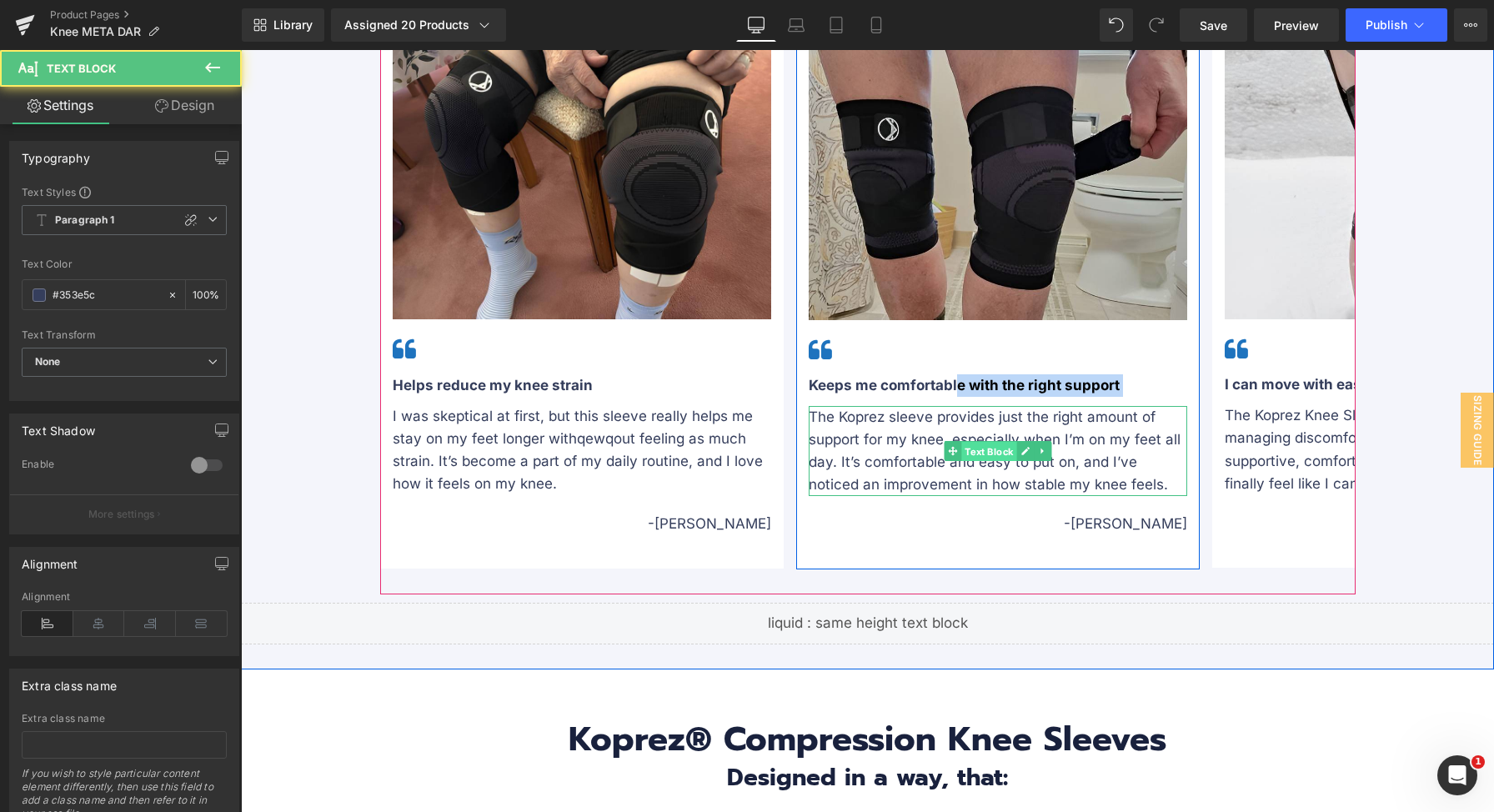
click at [961, 443] on span "Text Block" at bounding box center [988, 452] width 55 height 20
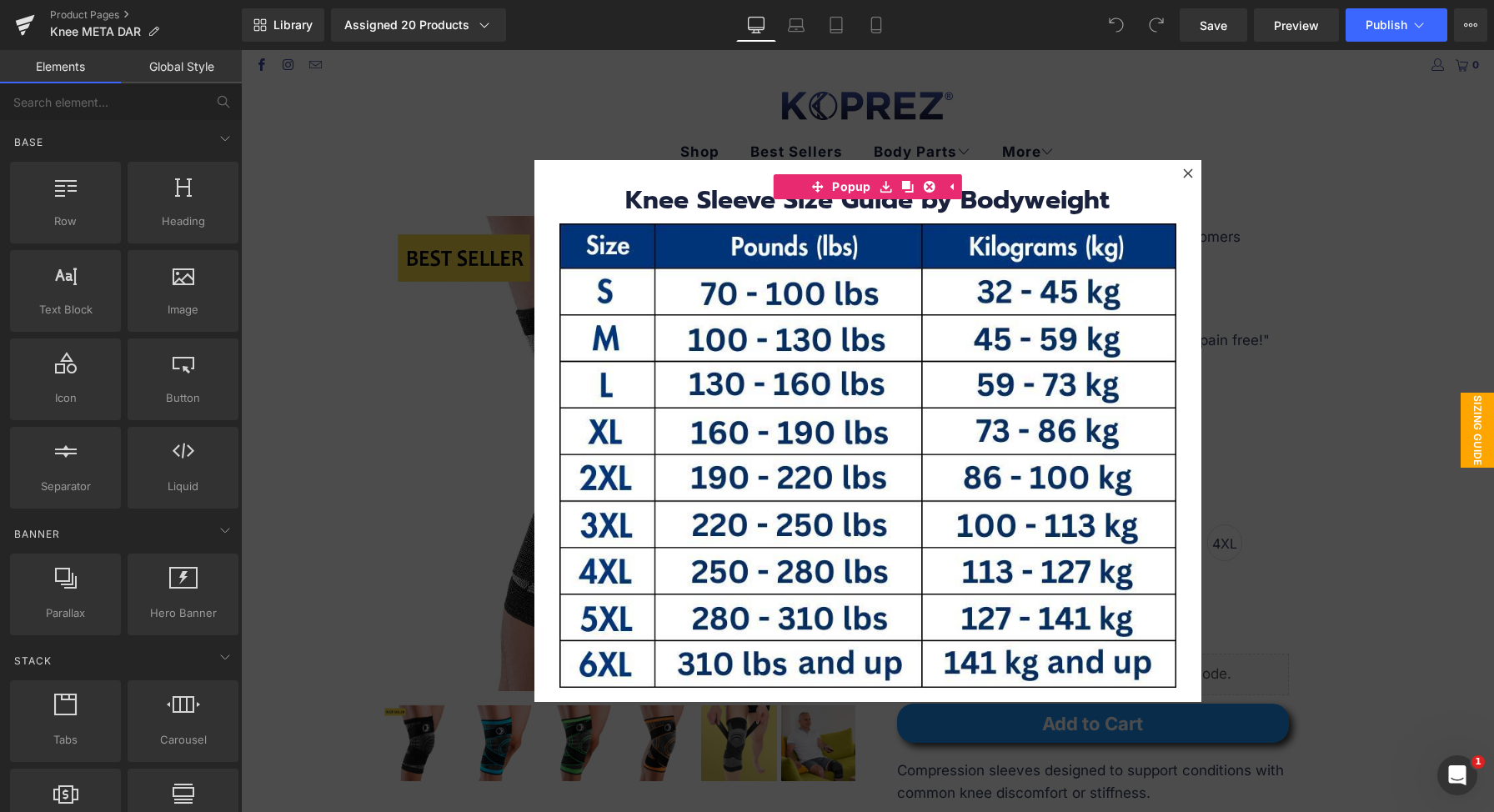
scroll to position [1, 0]
drag, startPoint x: 1446, startPoint y: 392, endPoint x: 1421, endPoint y: 396, distance: 25.3
click at [1444, 392] on div at bounding box center [867, 431] width 1253 height 762
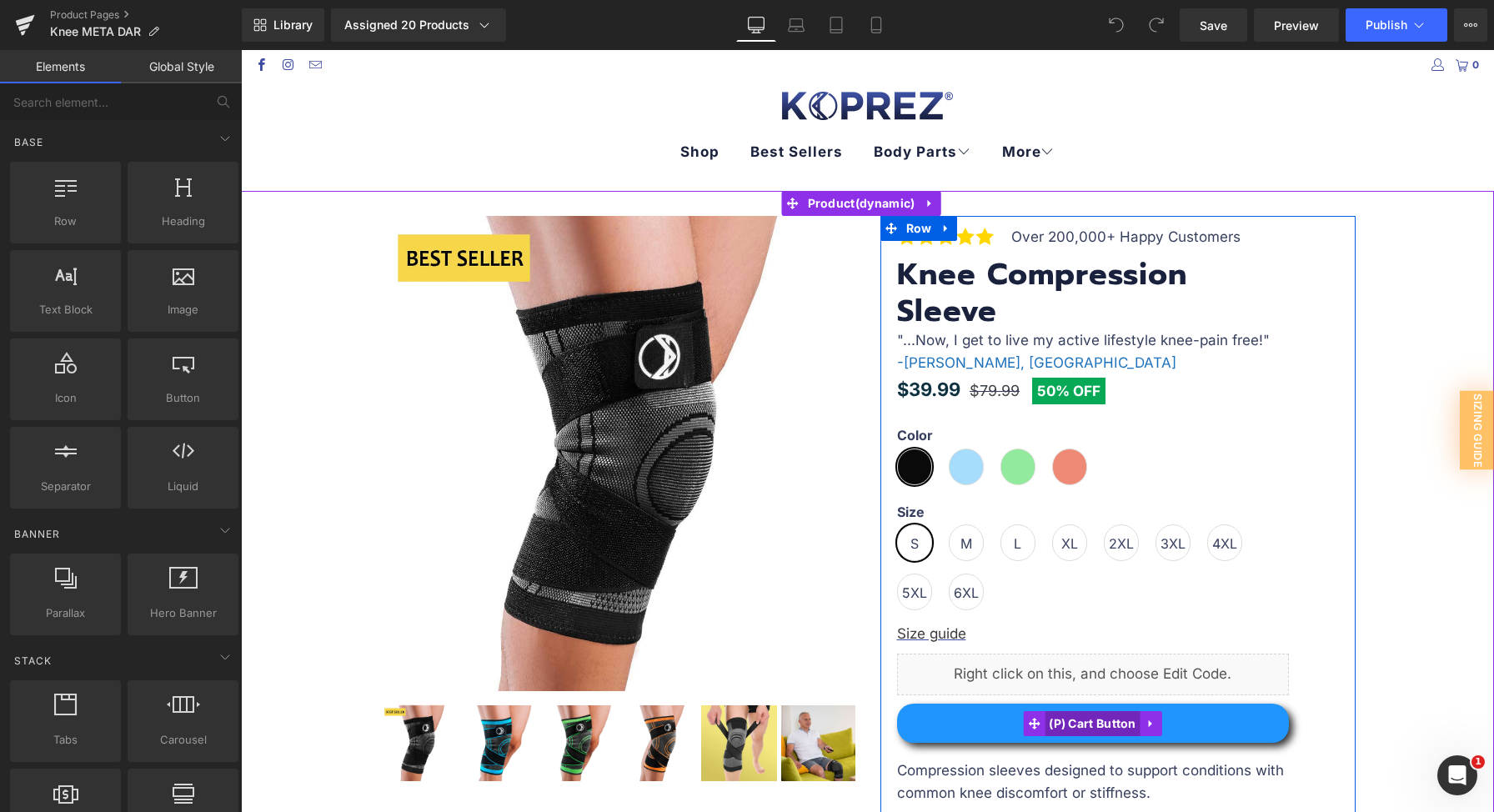
click at [1073, 721] on span "(P) Cart Button" at bounding box center [1092, 723] width 96 height 25
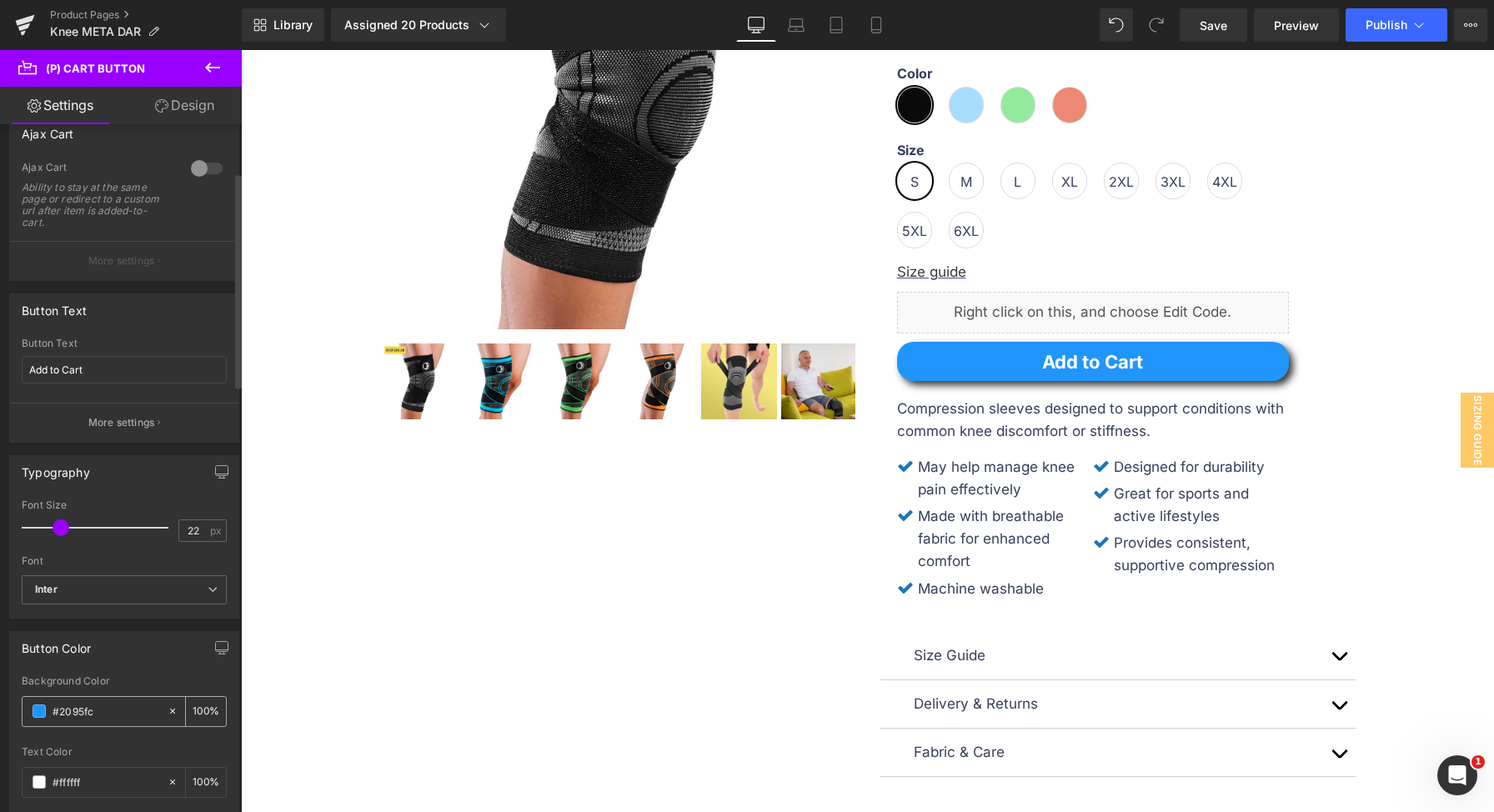
scroll to position [156, 0]
click at [93, 712] on input "#2095fc" at bounding box center [106, 710] width 107 height 18
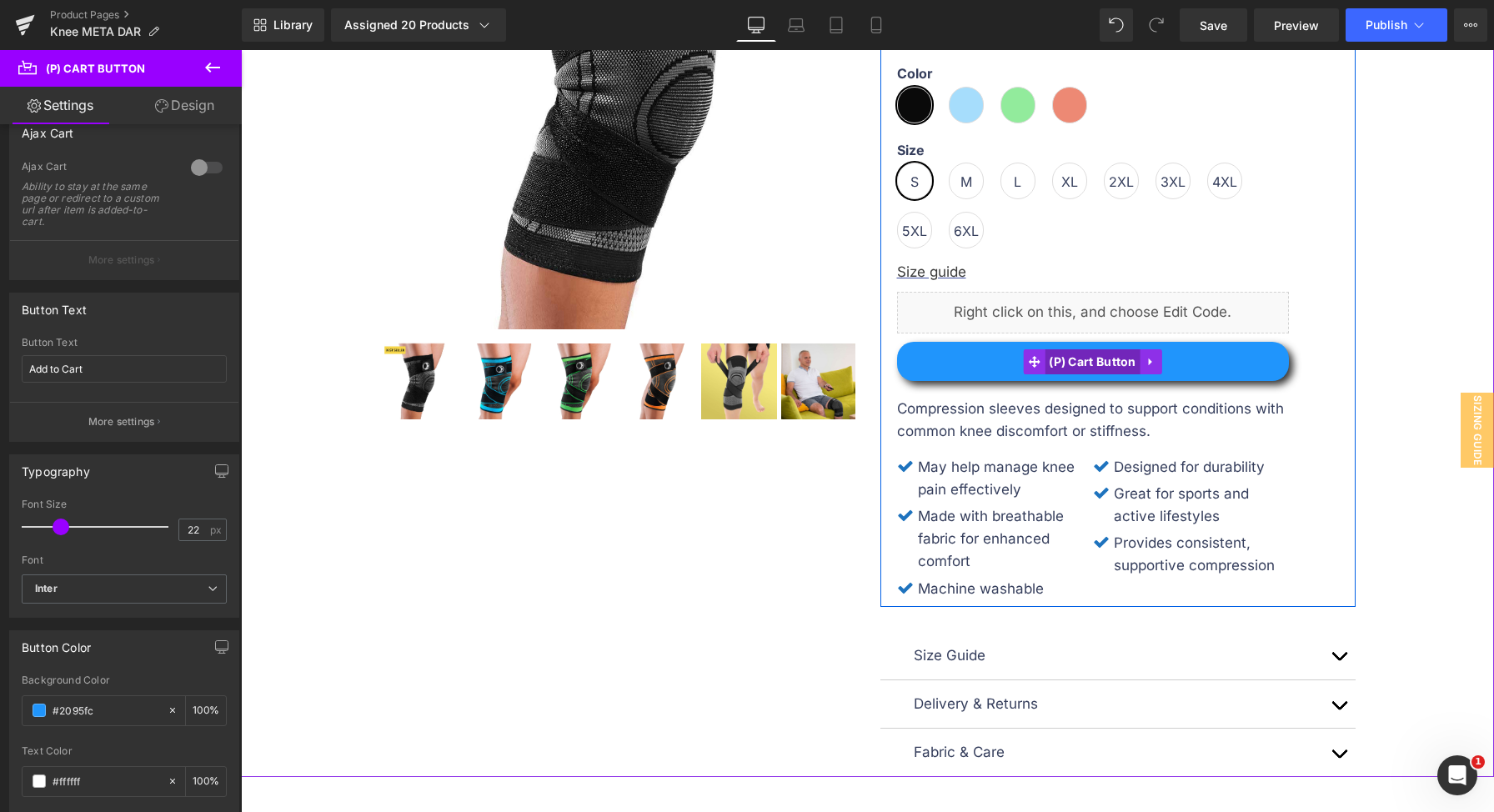
click at [1077, 352] on span "(P) Cart Button" at bounding box center [1092, 361] width 96 height 25
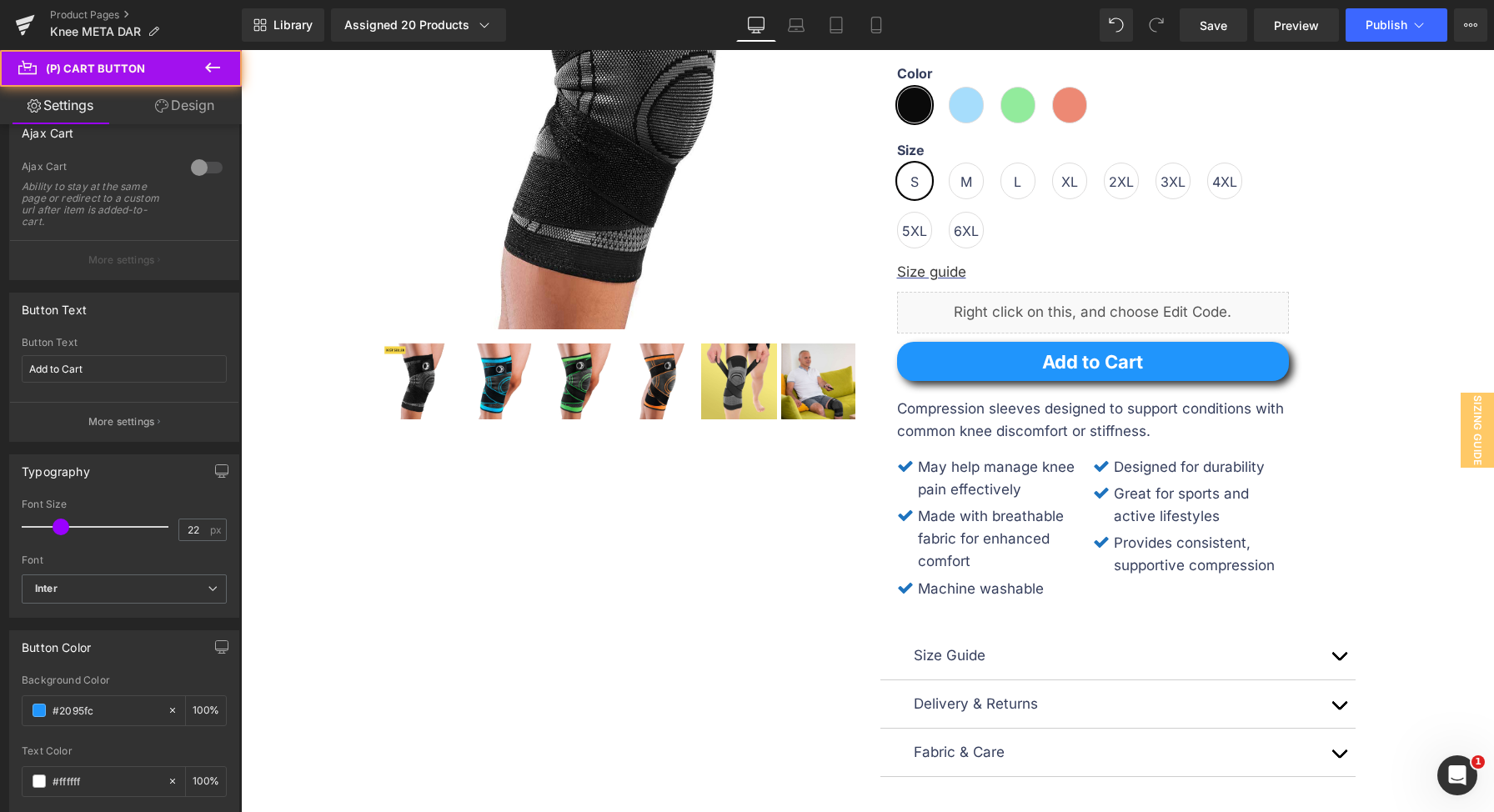
click at [200, 114] on link "Design" at bounding box center [184, 105] width 121 height 37
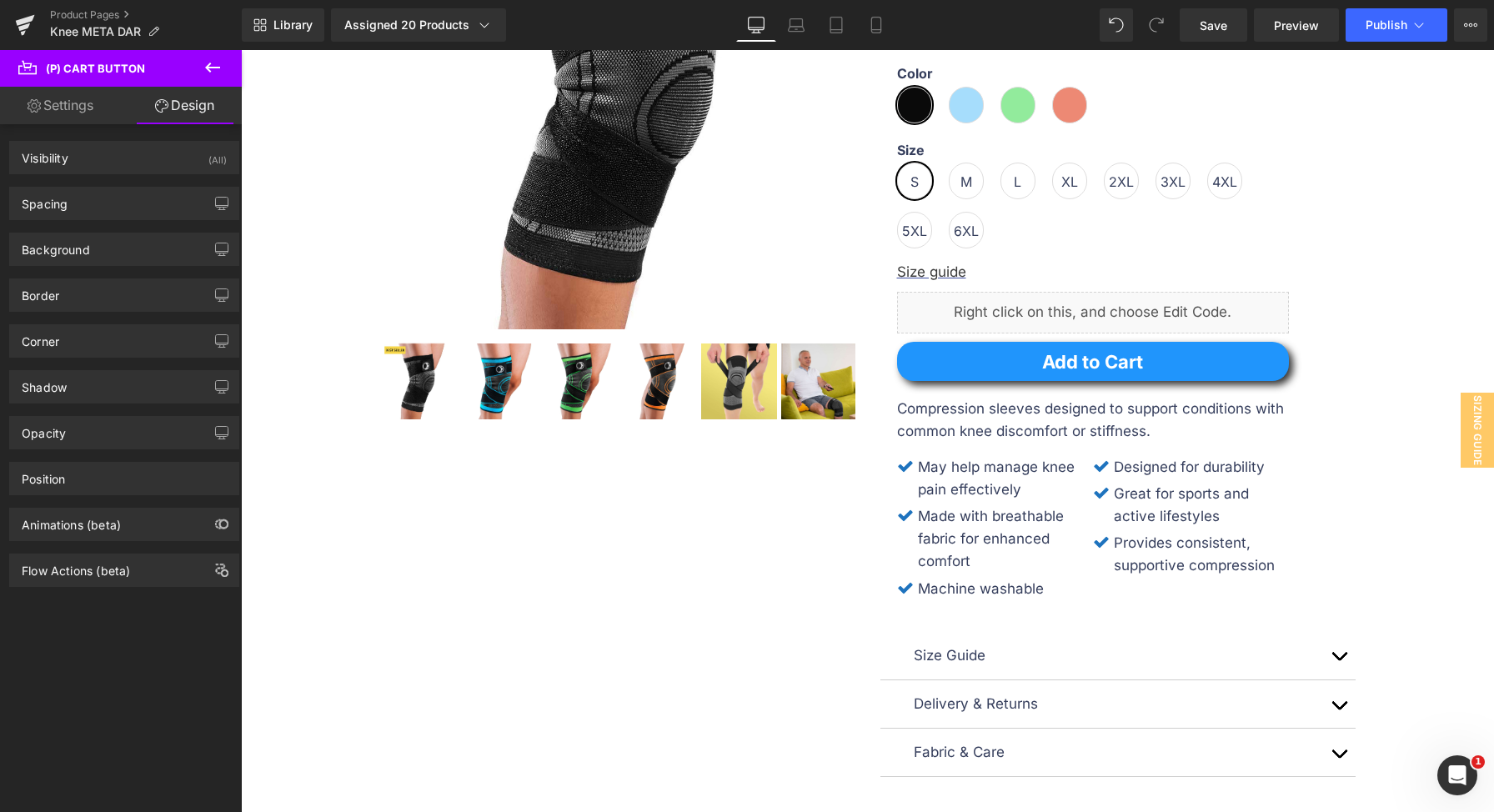
click at [78, 98] on link "Settings" at bounding box center [60, 105] width 121 height 37
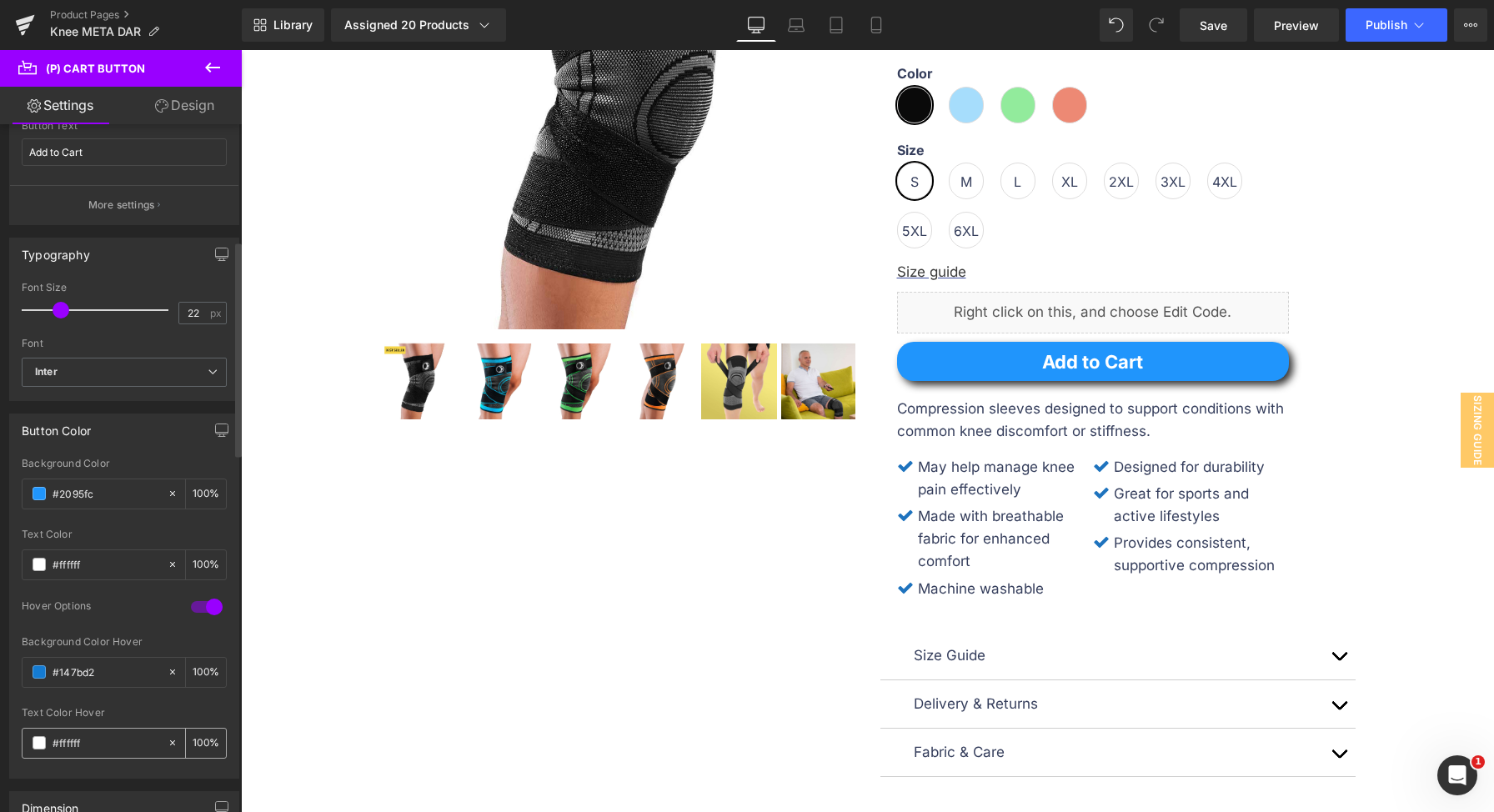
scroll to position [486, 0]
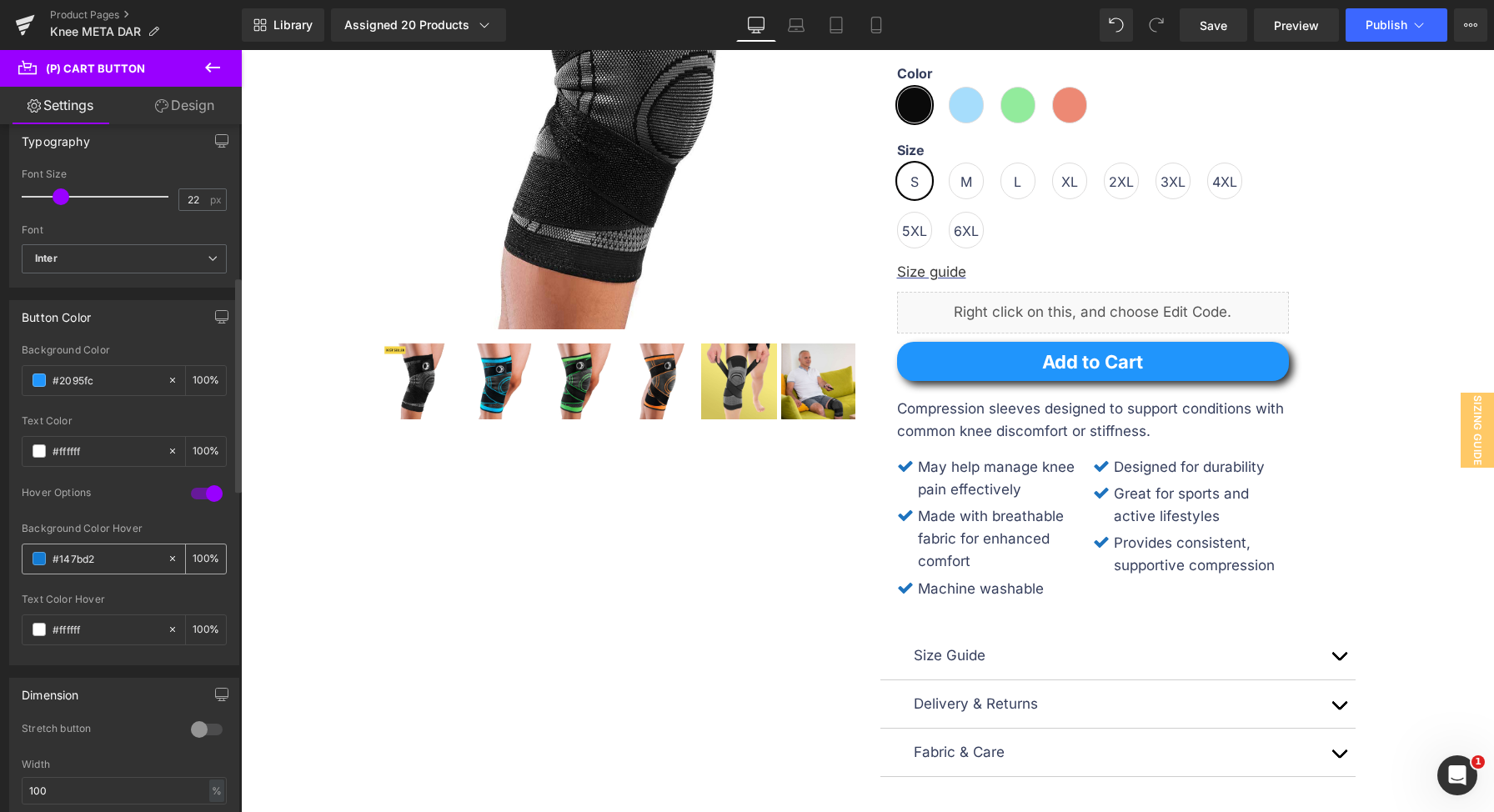
click at [96, 560] on input "#147bd2" at bounding box center [106, 559] width 107 height 18
